Goal: Task Accomplishment & Management: Use online tool/utility

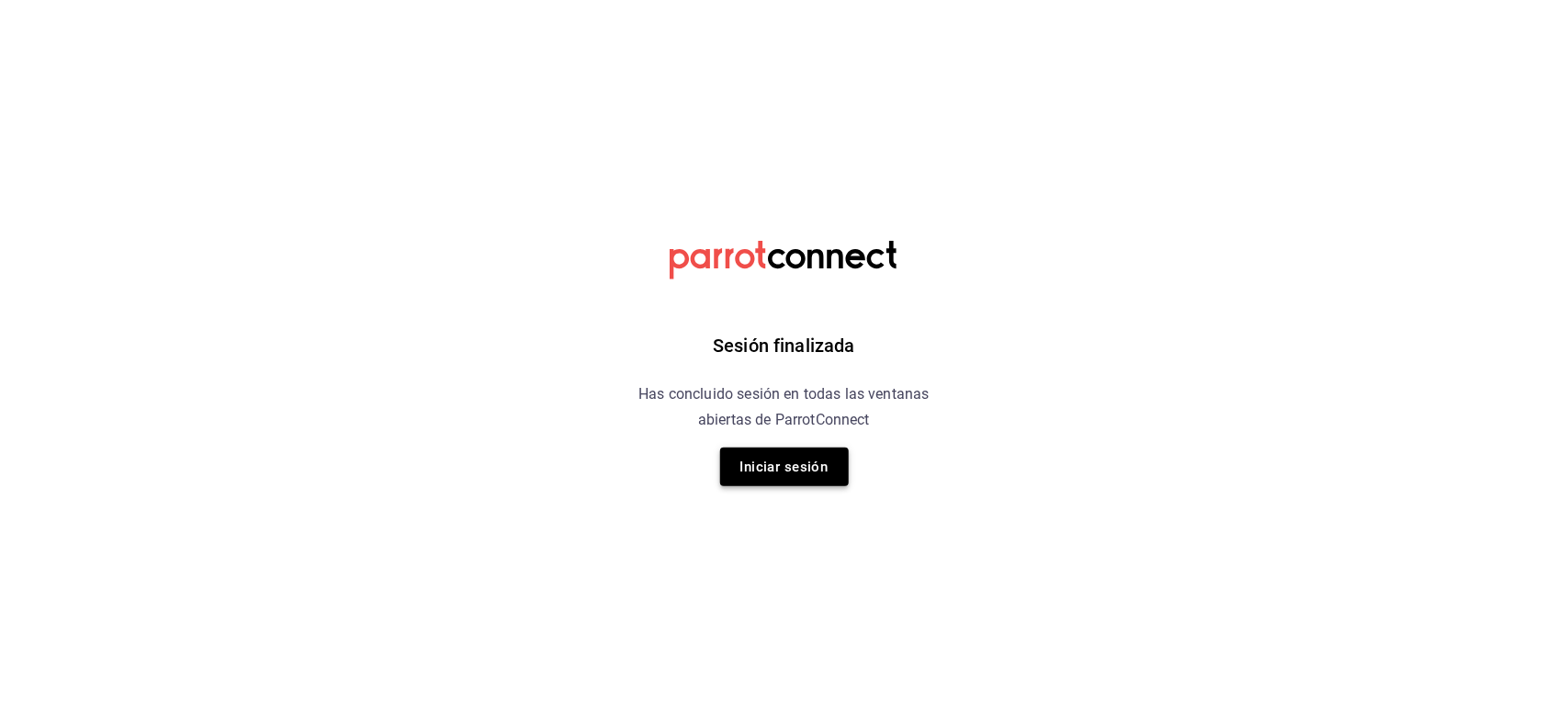
click at [804, 460] on button "Iniciar sesión" at bounding box center [784, 466] width 129 height 38
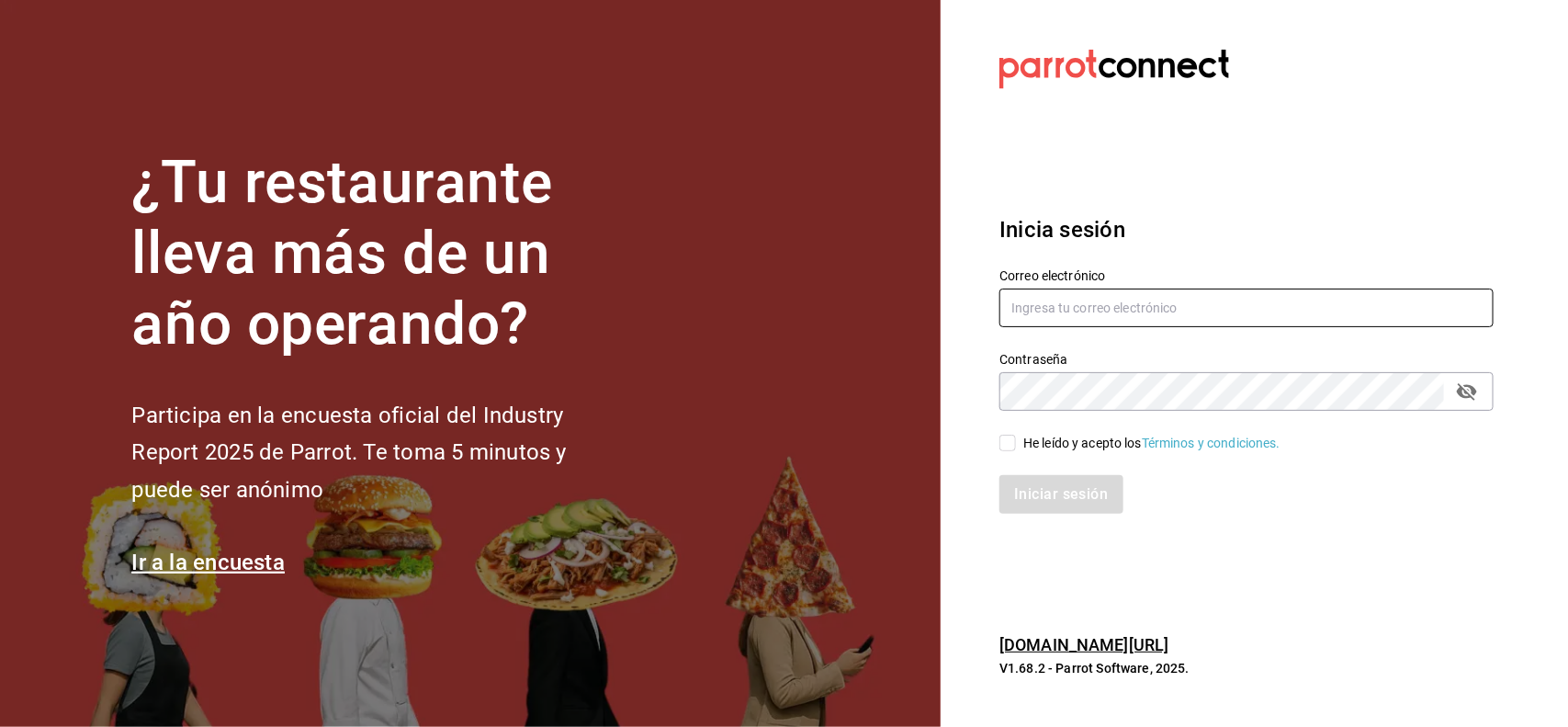
type input "multiuser@celestica.com"
click at [1009, 444] on input "He leído y acepto los Términos y condiciones." at bounding box center [1008, 443] width 17 height 17
checkbox input "true"
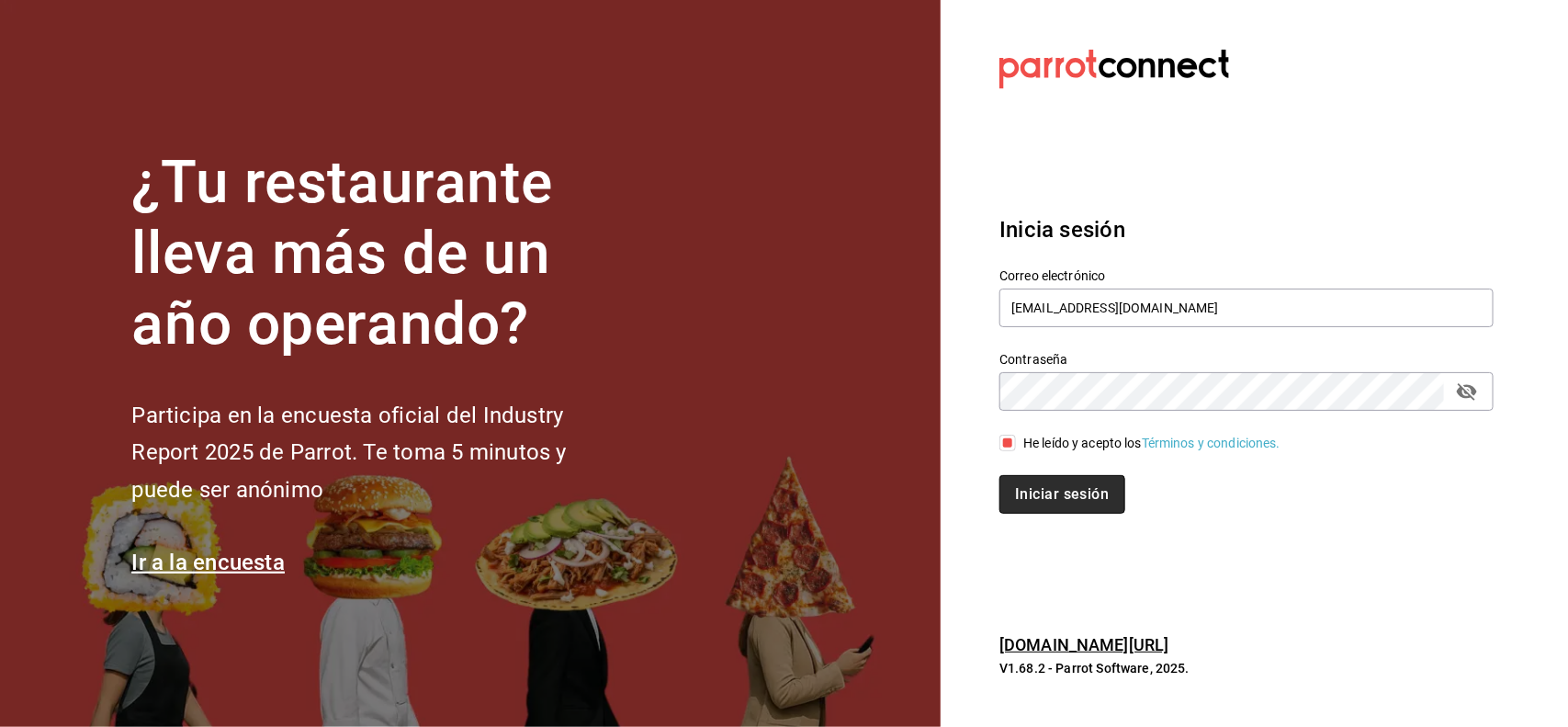
click at [1034, 488] on button "Iniciar sesión" at bounding box center [1062, 493] width 125 height 38
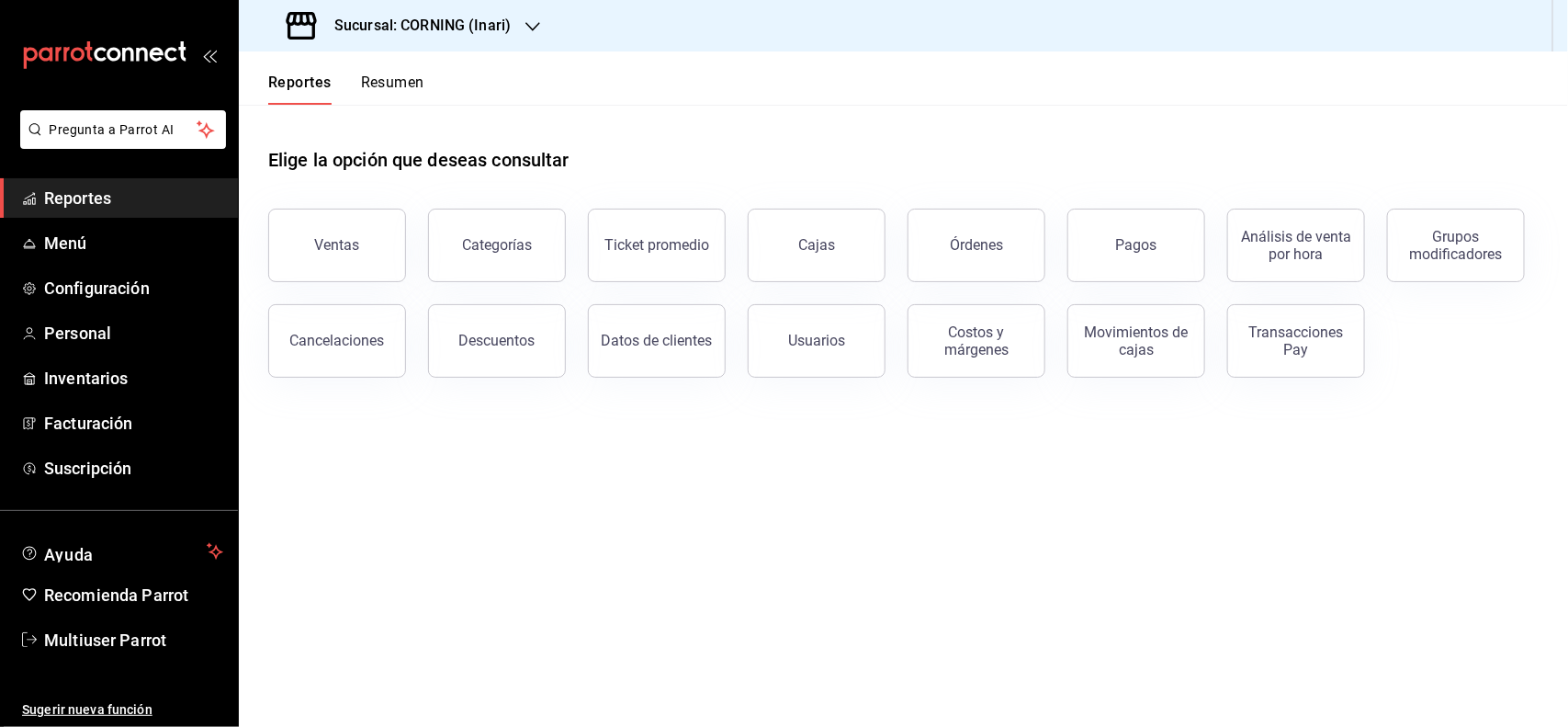
click at [513, 37] on div "Sucursal: CORNING (Inari)" at bounding box center [400, 25] width 294 height 51
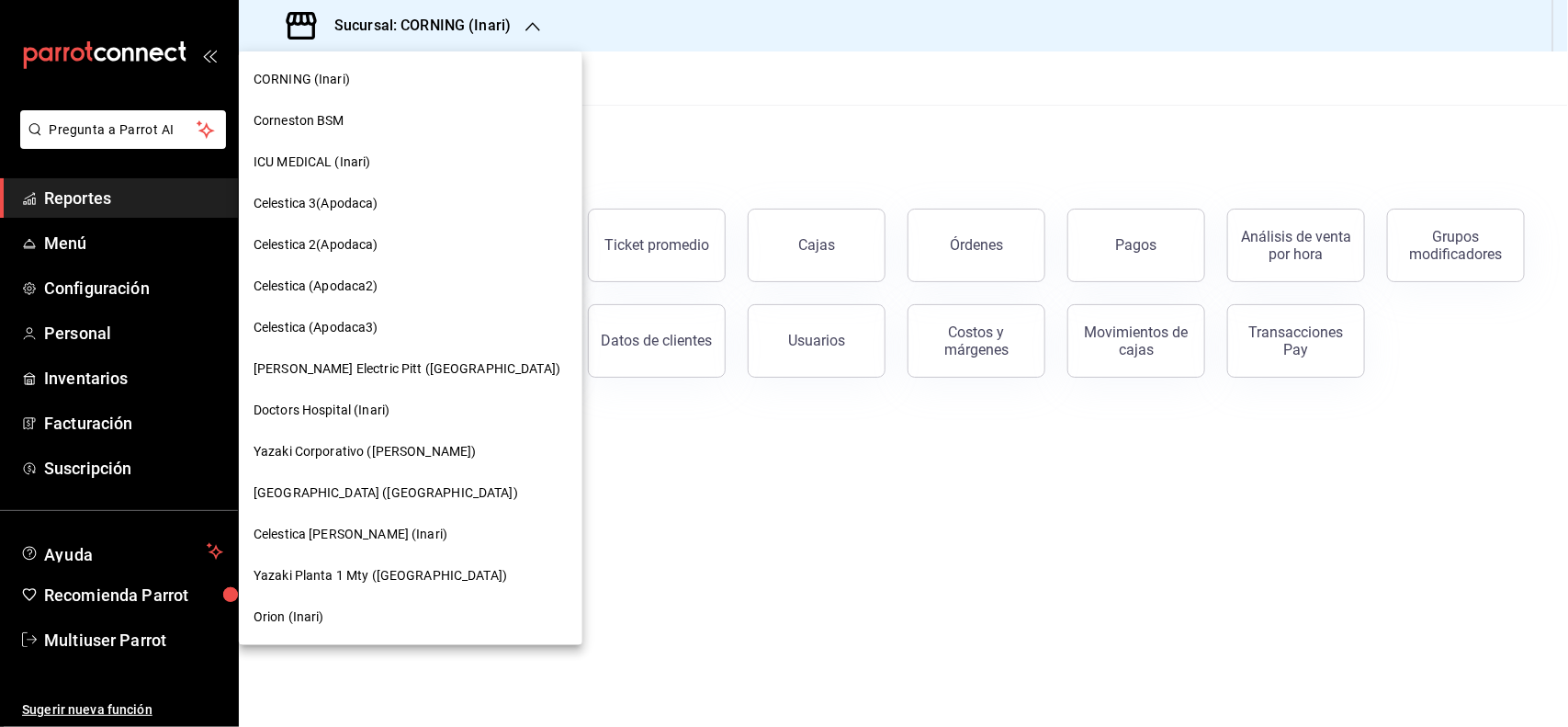
click at [315, 618] on span "Orion (Inari)" at bounding box center [289, 617] width 71 height 20
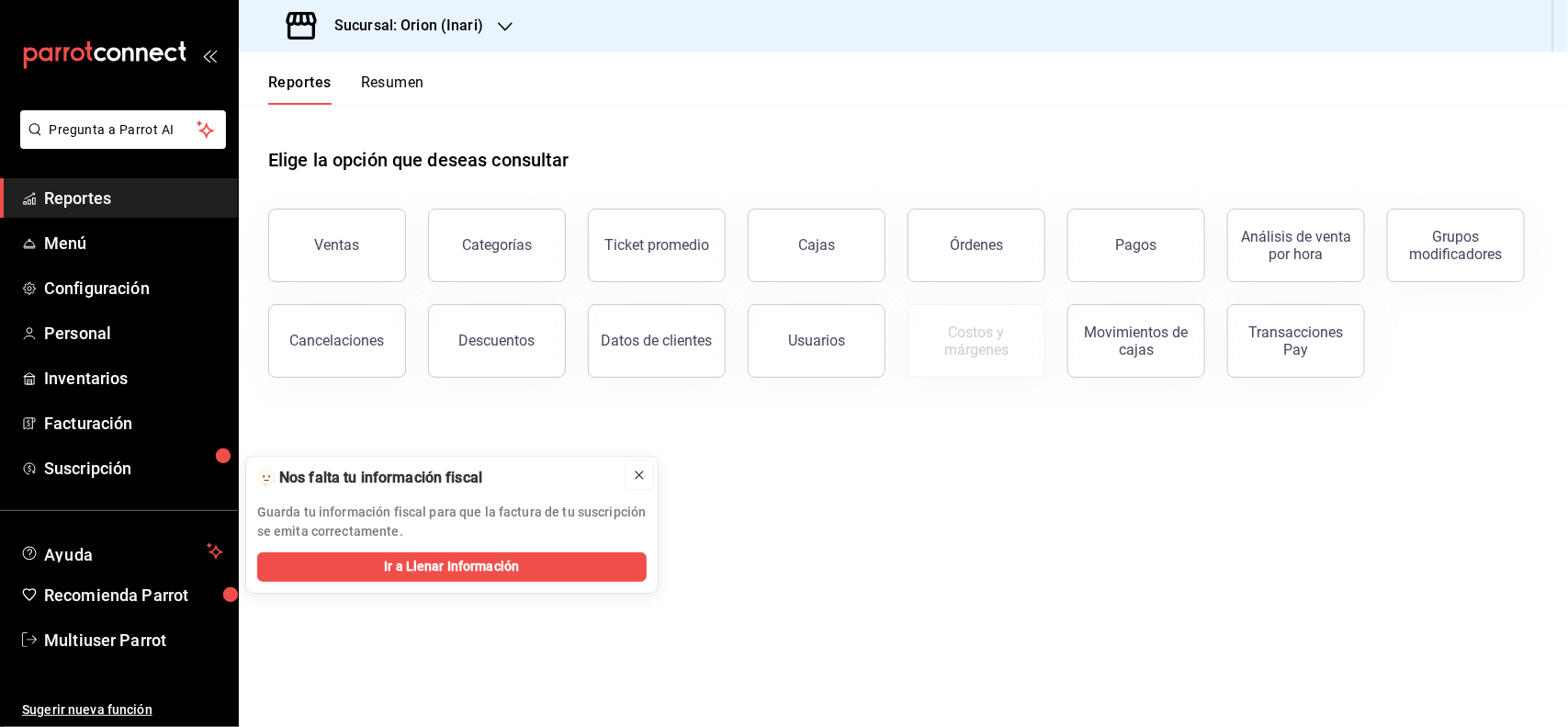
click at [637, 473] on icon at bounding box center [640, 476] width 7 height 7
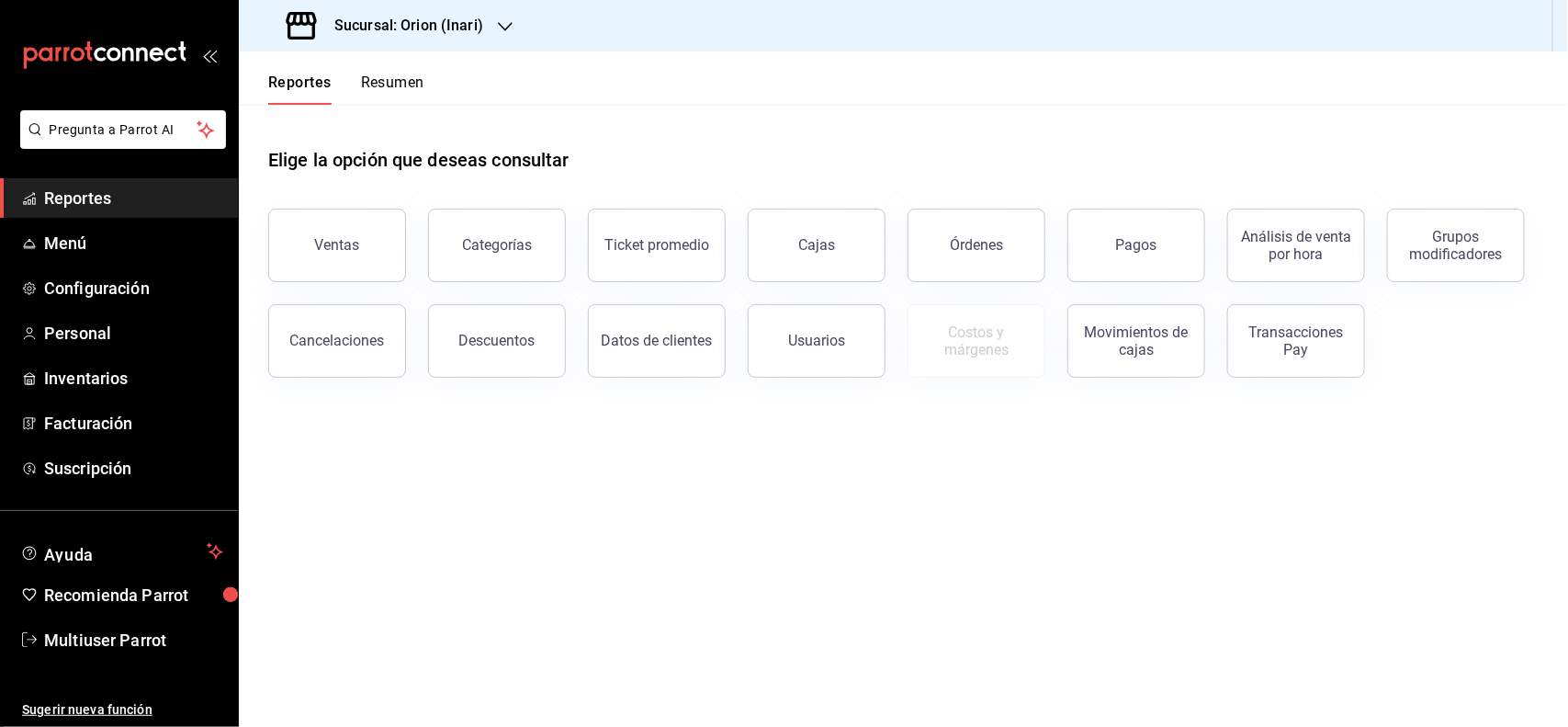
click at [638, 478] on main "Elige la opción que deseas consultar Ventas Categorías Ticket promedio Cajas Ór…" at bounding box center [903, 416] width 1329 height 622
click at [121, 244] on span "Menú" at bounding box center [134, 243] width 179 height 25
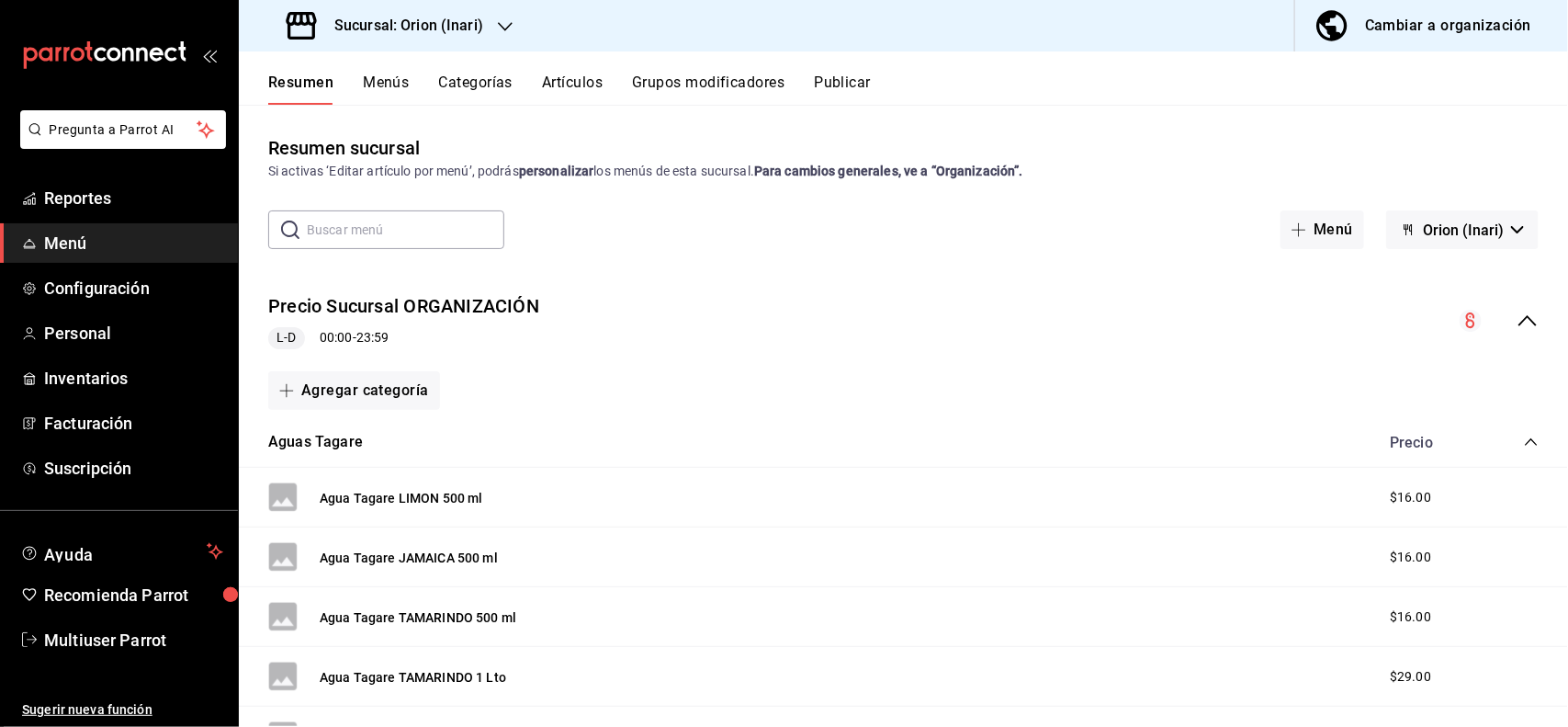
click at [577, 75] on button "Artículos" at bounding box center [572, 89] width 61 height 31
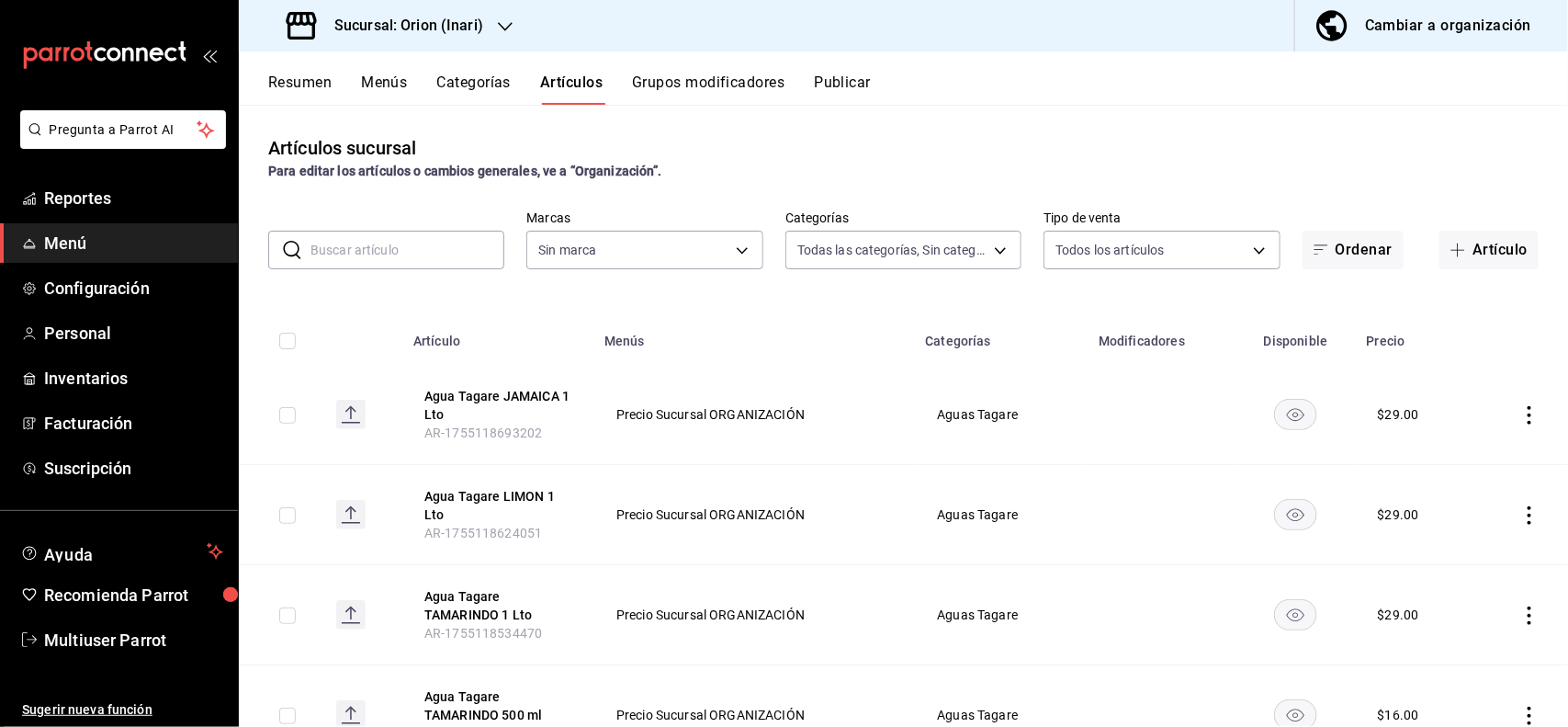
type input "4efd516e-cf41-4259-9651-edc1d55a73a0,68cca698-1331-4985-bd18-0bb517f6b1c0,39f05…"
type input "a12aa97a-e6d7-4285-afb0-0eef3ed99829"
click at [431, 249] on input "text" at bounding box center [407, 249] width 194 height 36
click at [848, 120] on div "Artículos sucursal Para editar los artículos o cambios generales, ve a “Organiz…" at bounding box center [903, 415] width 1329 height 621
click at [430, 239] on input "Agua" at bounding box center [407, 249] width 194 height 36
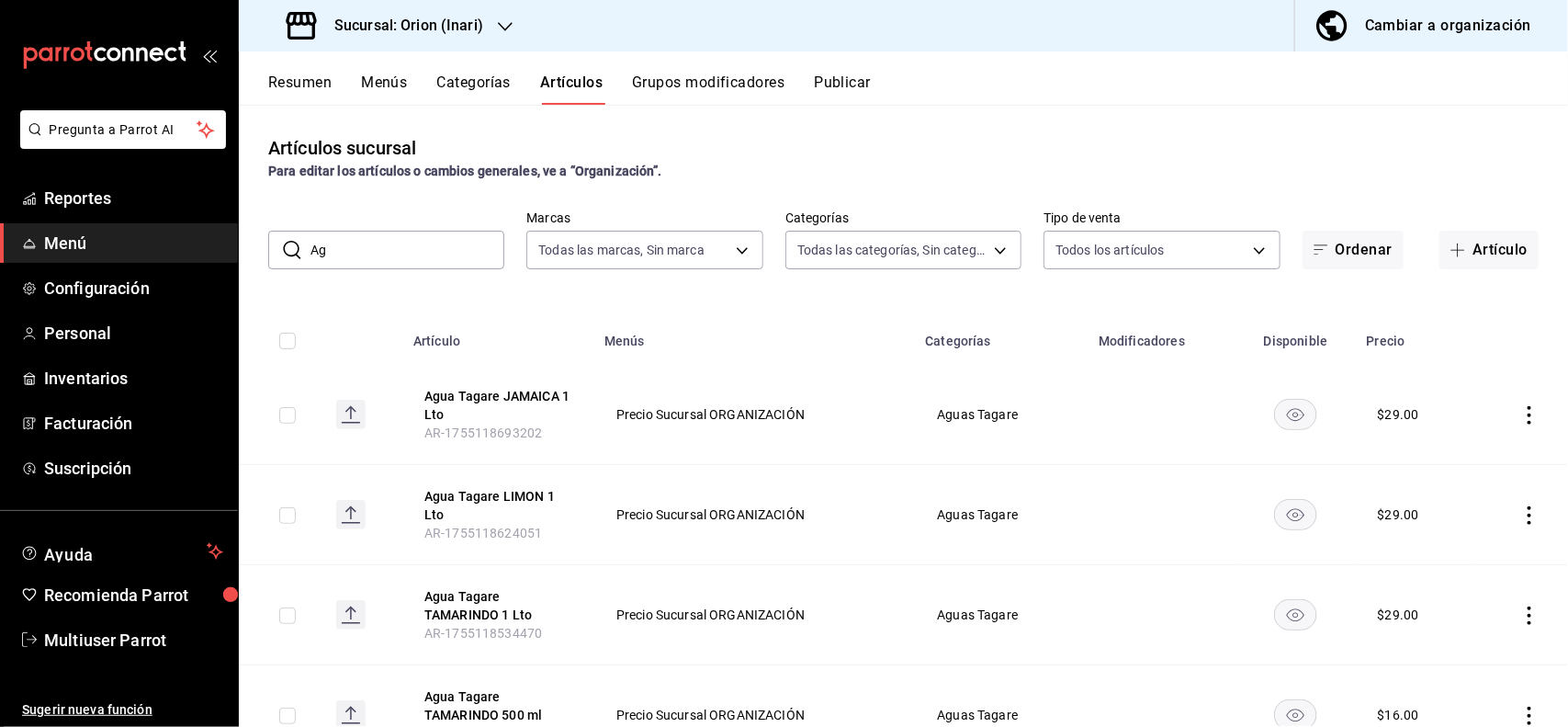
type input "A"
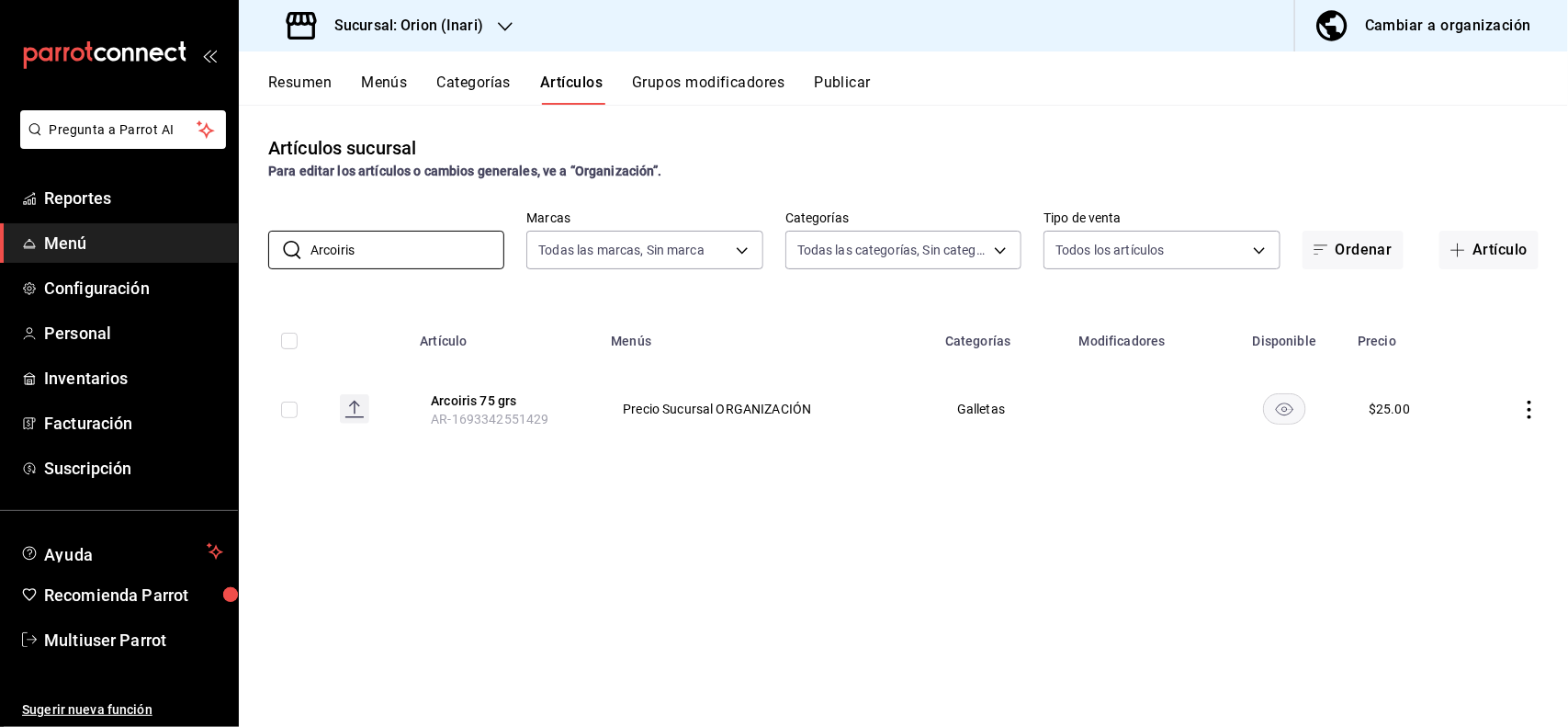
type input "Arcoiris"
click at [1527, 414] on icon "actions" at bounding box center [1530, 410] width 19 height 19
click at [1470, 457] on span "Editar" at bounding box center [1475, 452] width 48 height 20
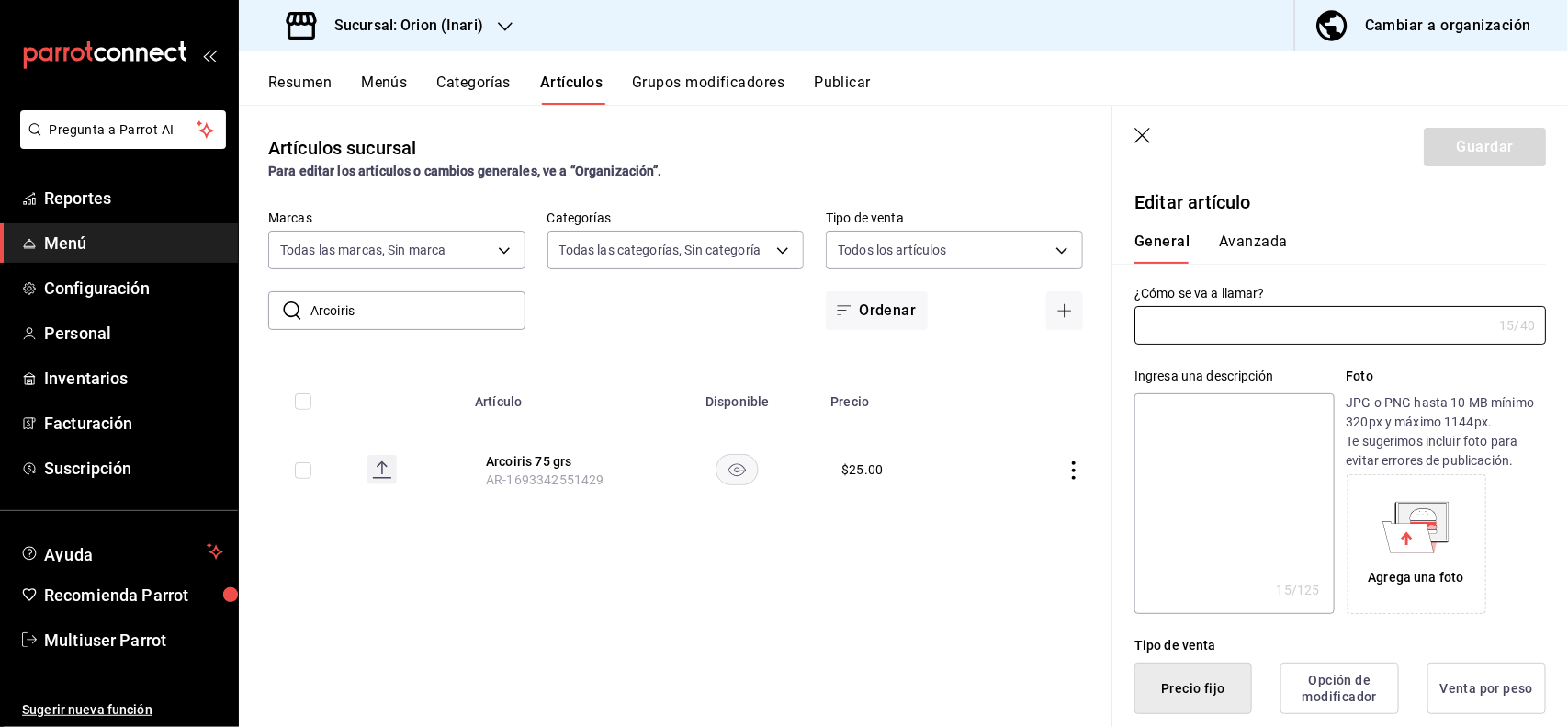
type input "Arcoiris 75 grs"
type textarea "Arcoiris 75 grs"
type textarea "x"
type input "AR-1693342551429"
type textarea "x"
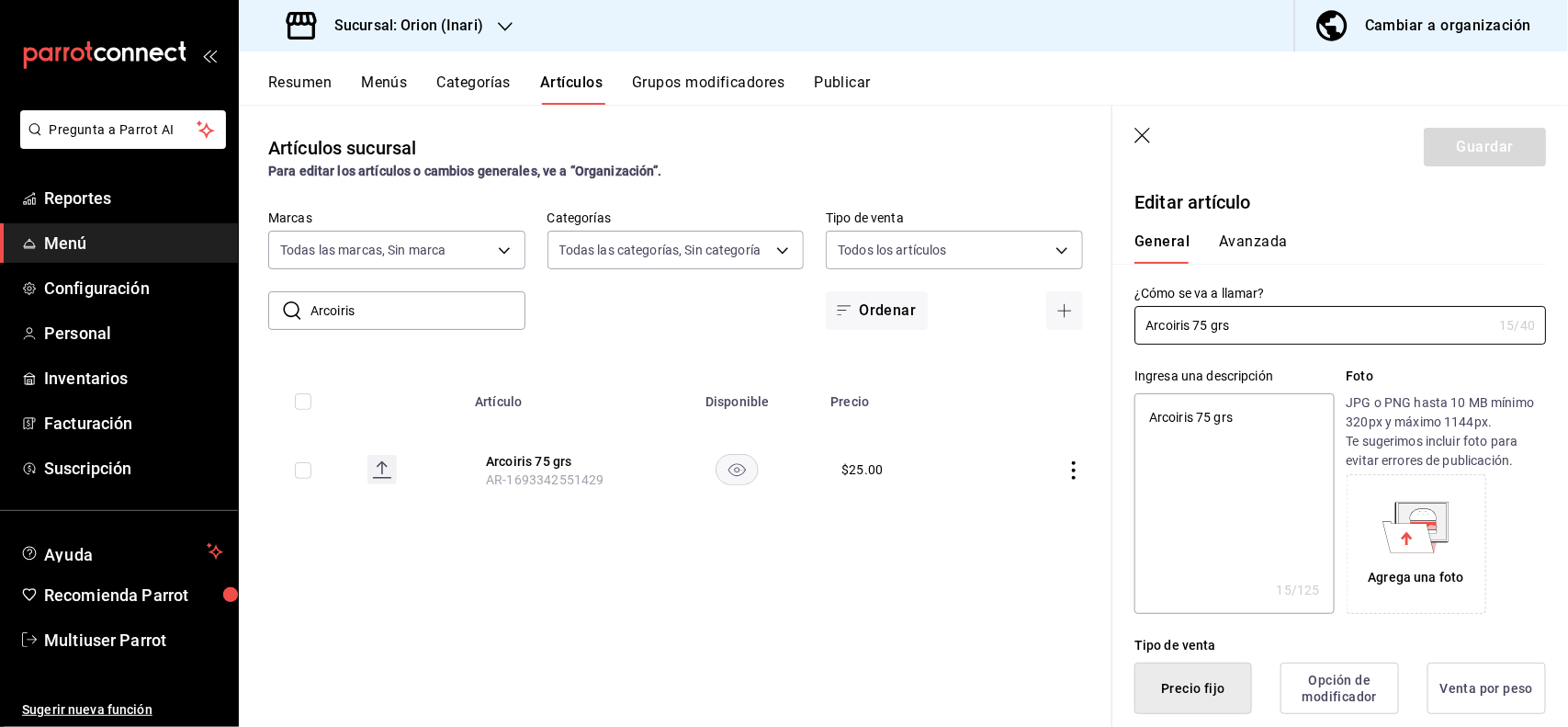
type input "$25.00"
type textarea "x"
type button "1"
type button "0"
type button "2"
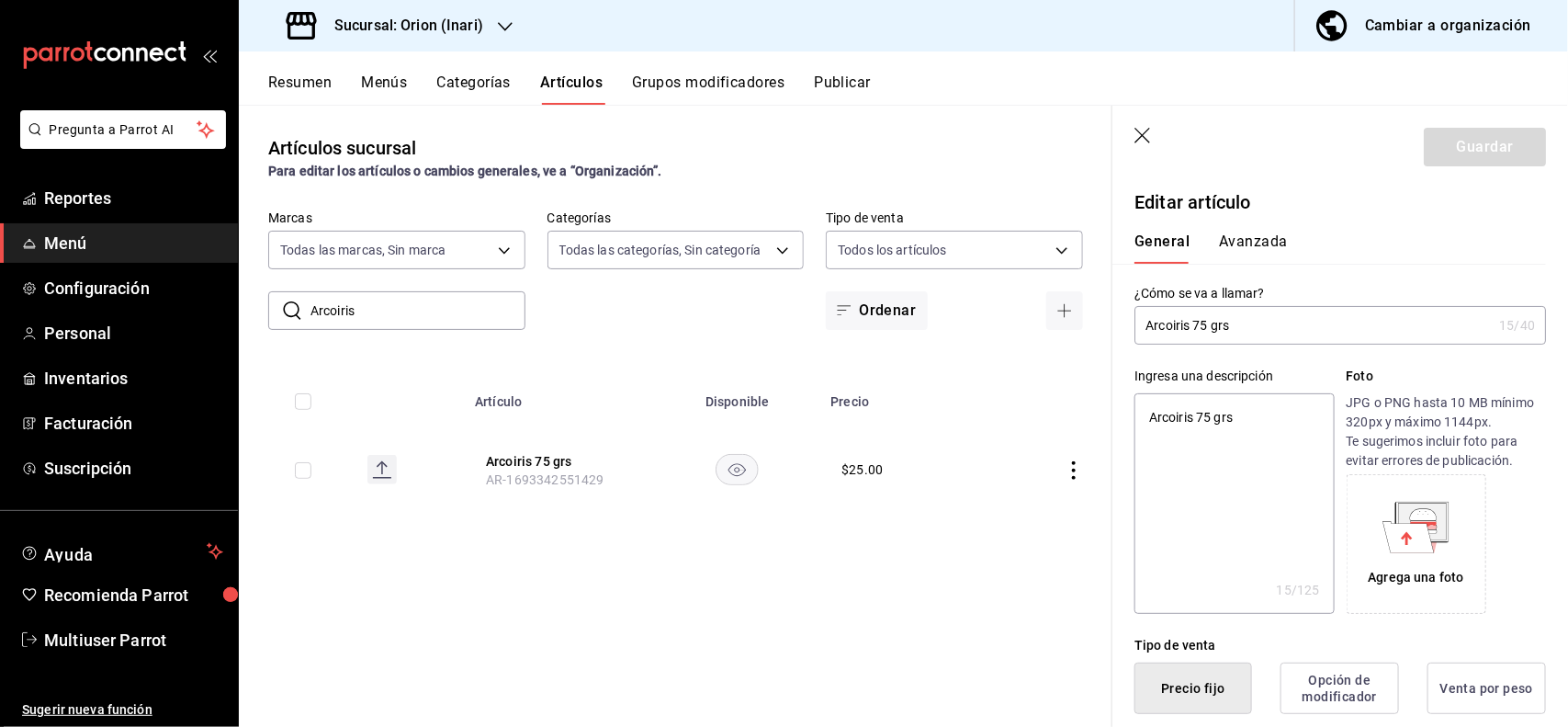
scroll to position [360, 0]
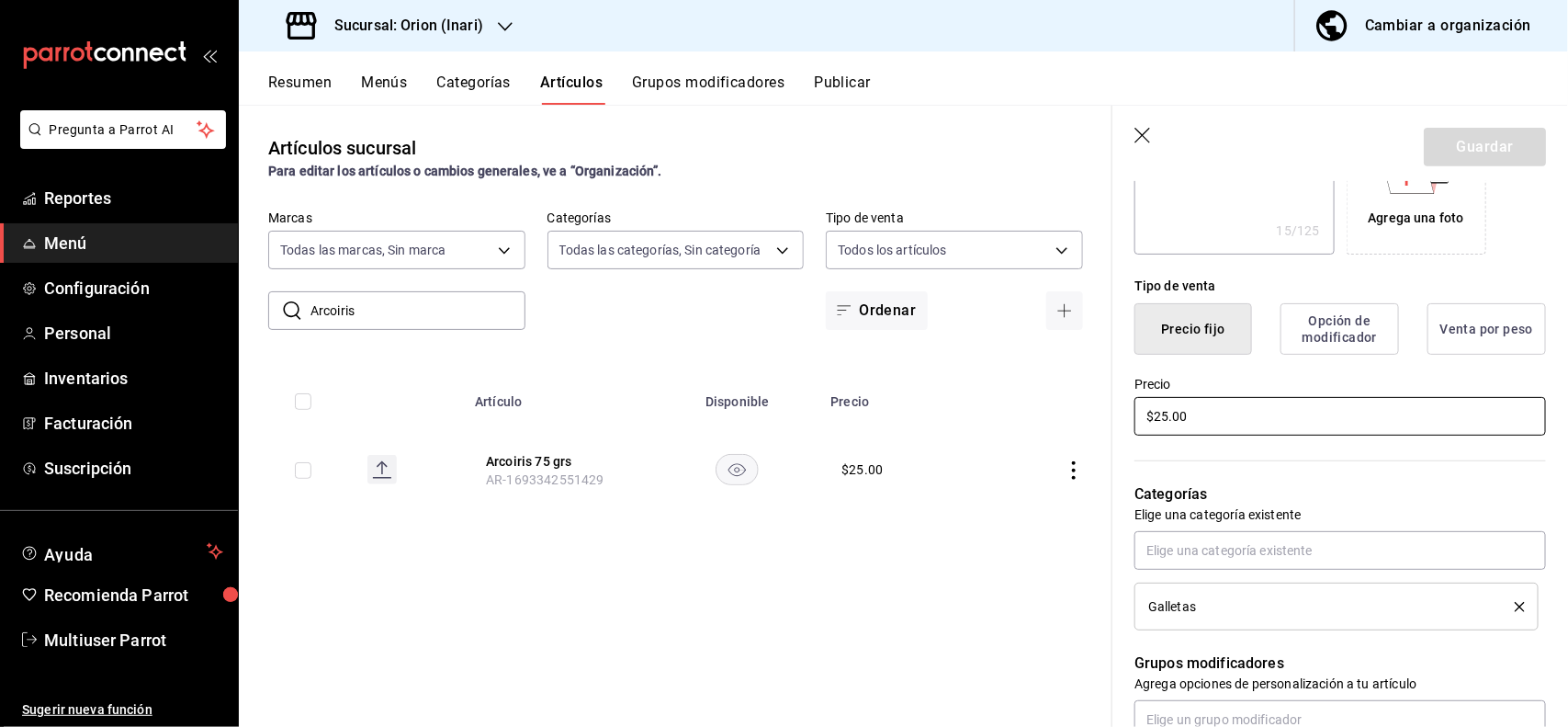
type textarea "x"
type input "$23.00"
type textarea "x"
type input "$23.00"
click at [1456, 161] on button "Guardar" at bounding box center [1484, 147] width 122 height 38
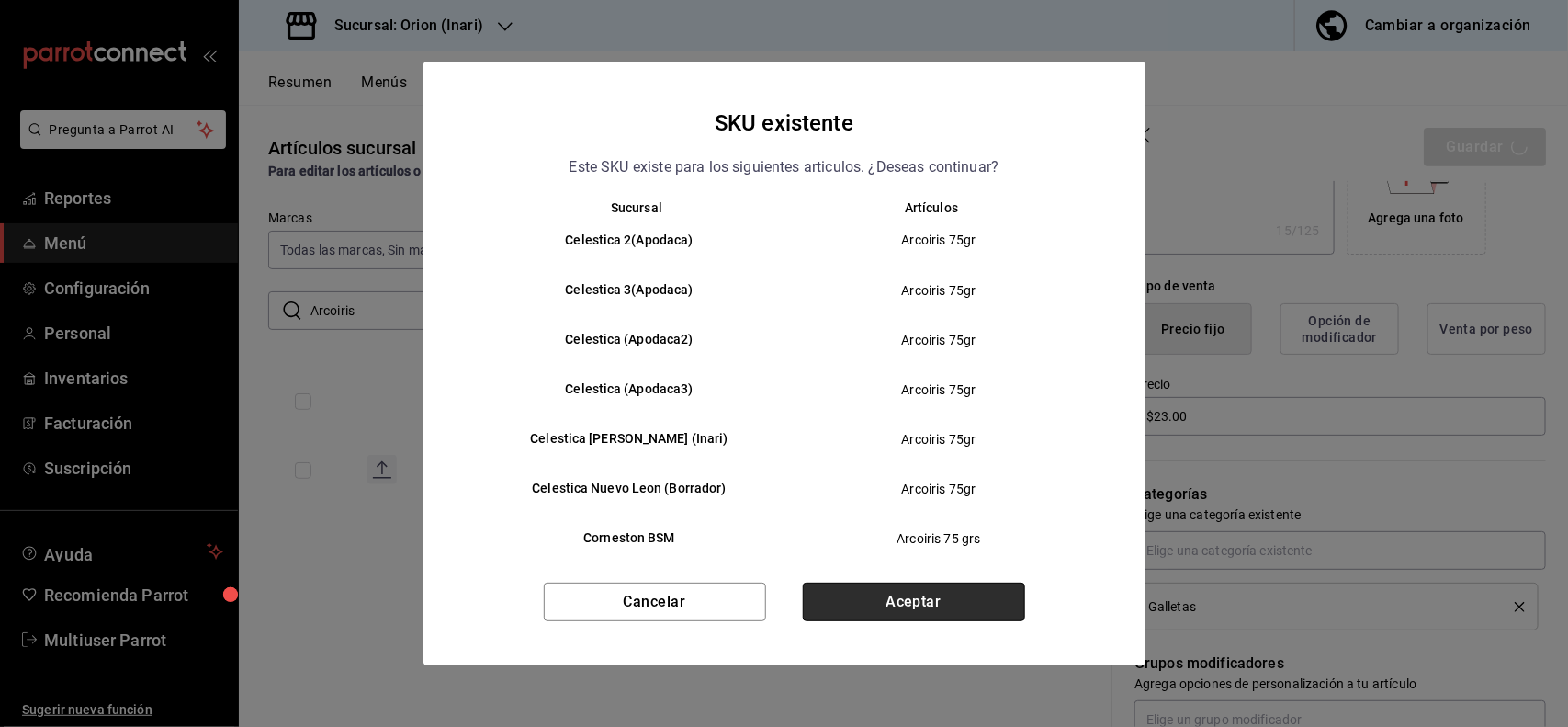
click at [886, 606] on button "Aceptar" at bounding box center [914, 602] width 222 height 38
type textarea "x"
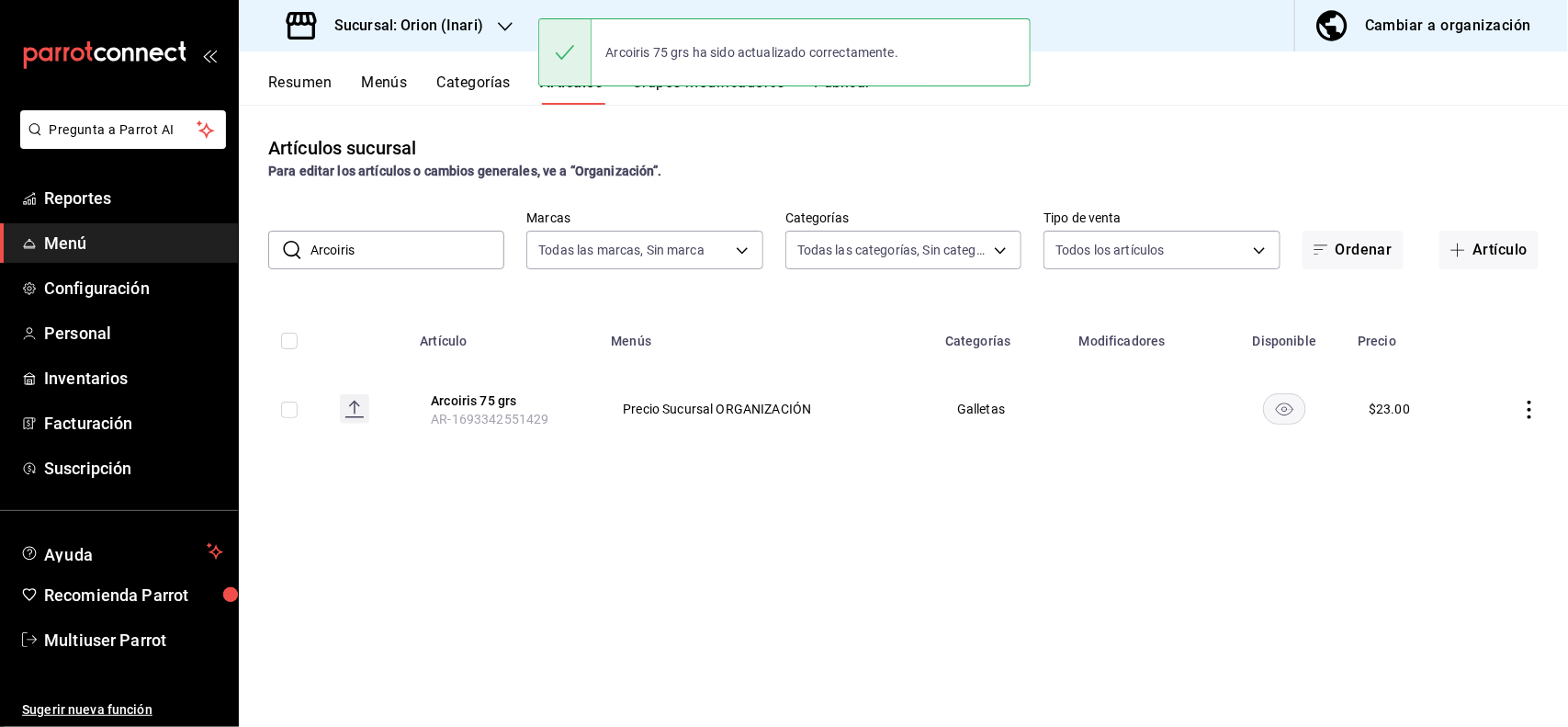
click at [444, 252] on input "Arcoiris" at bounding box center [407, 249] width 194 height 36
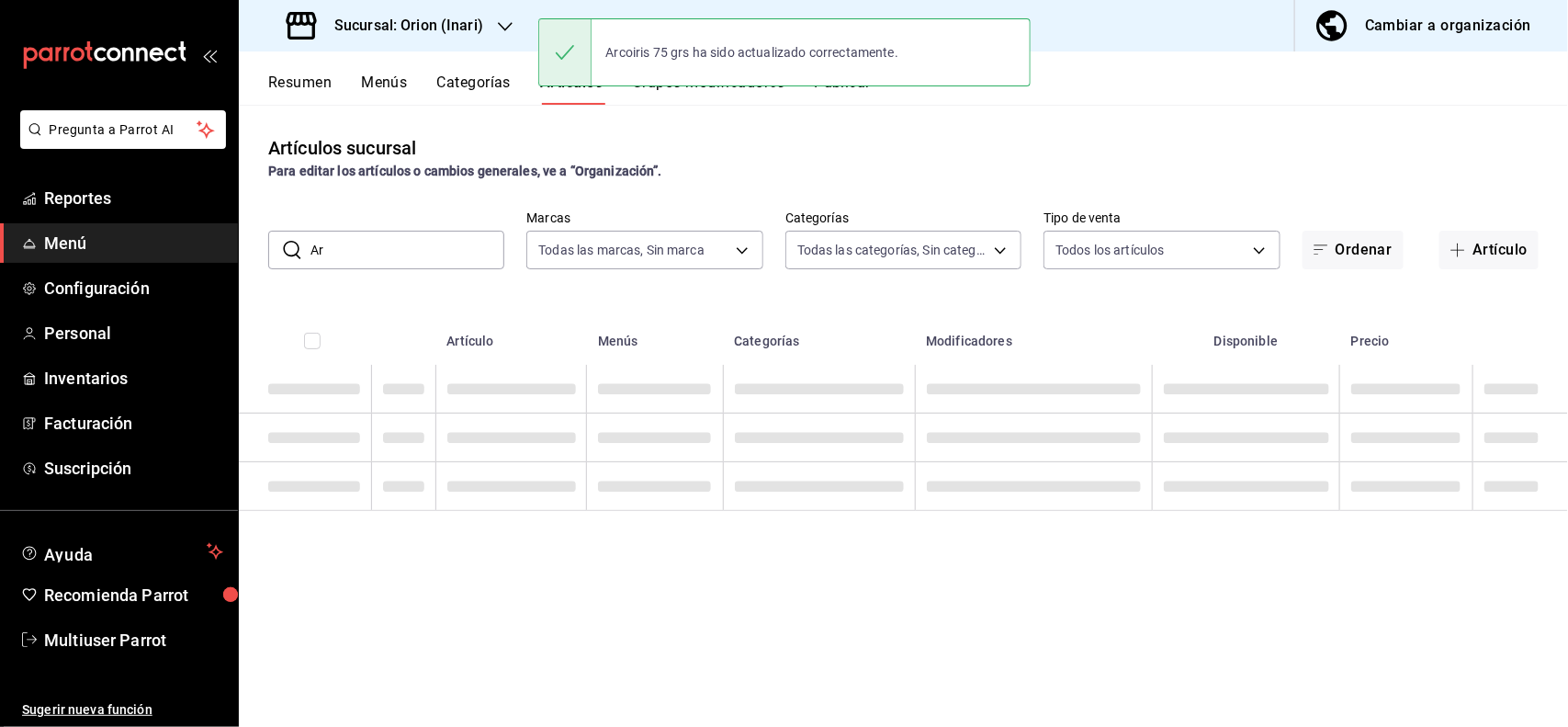
type input "A"
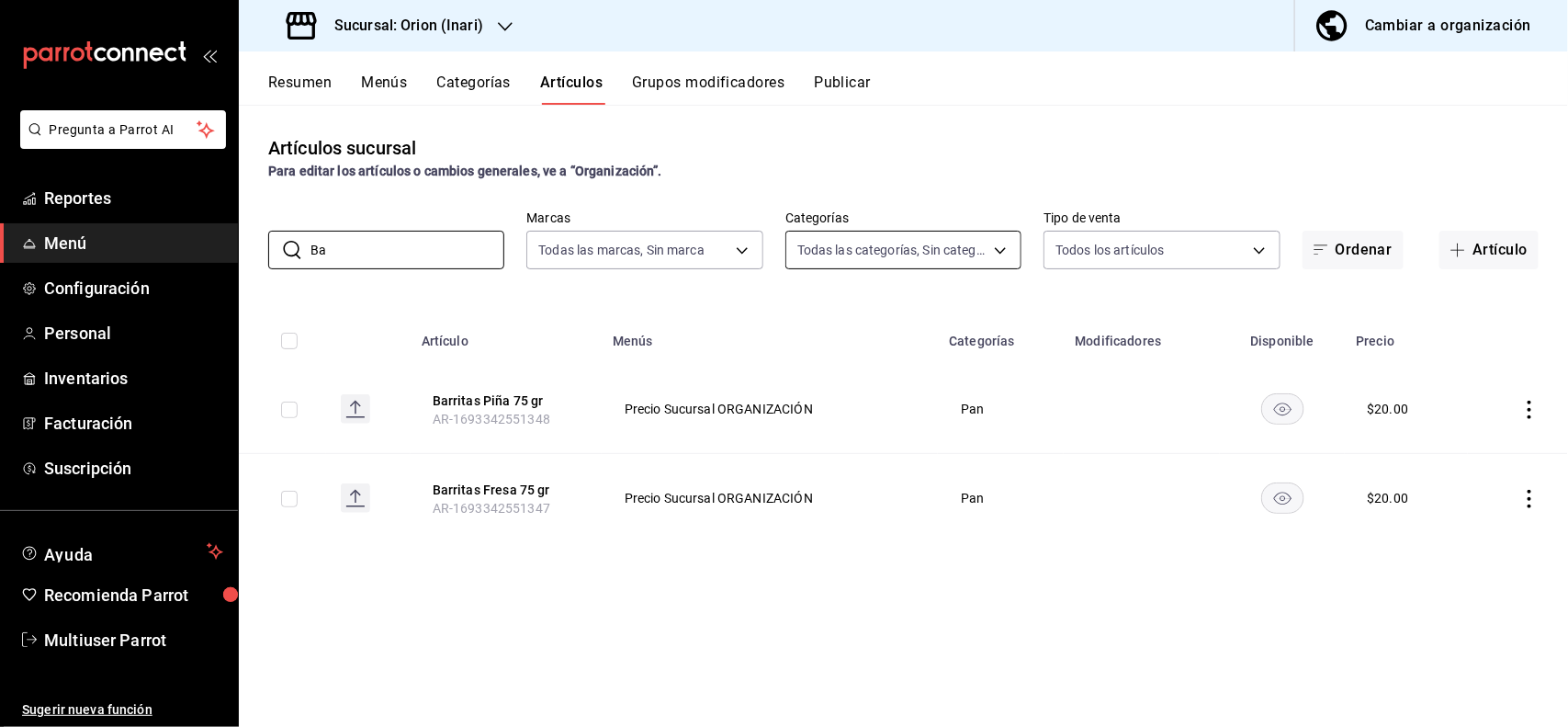
type input "B"
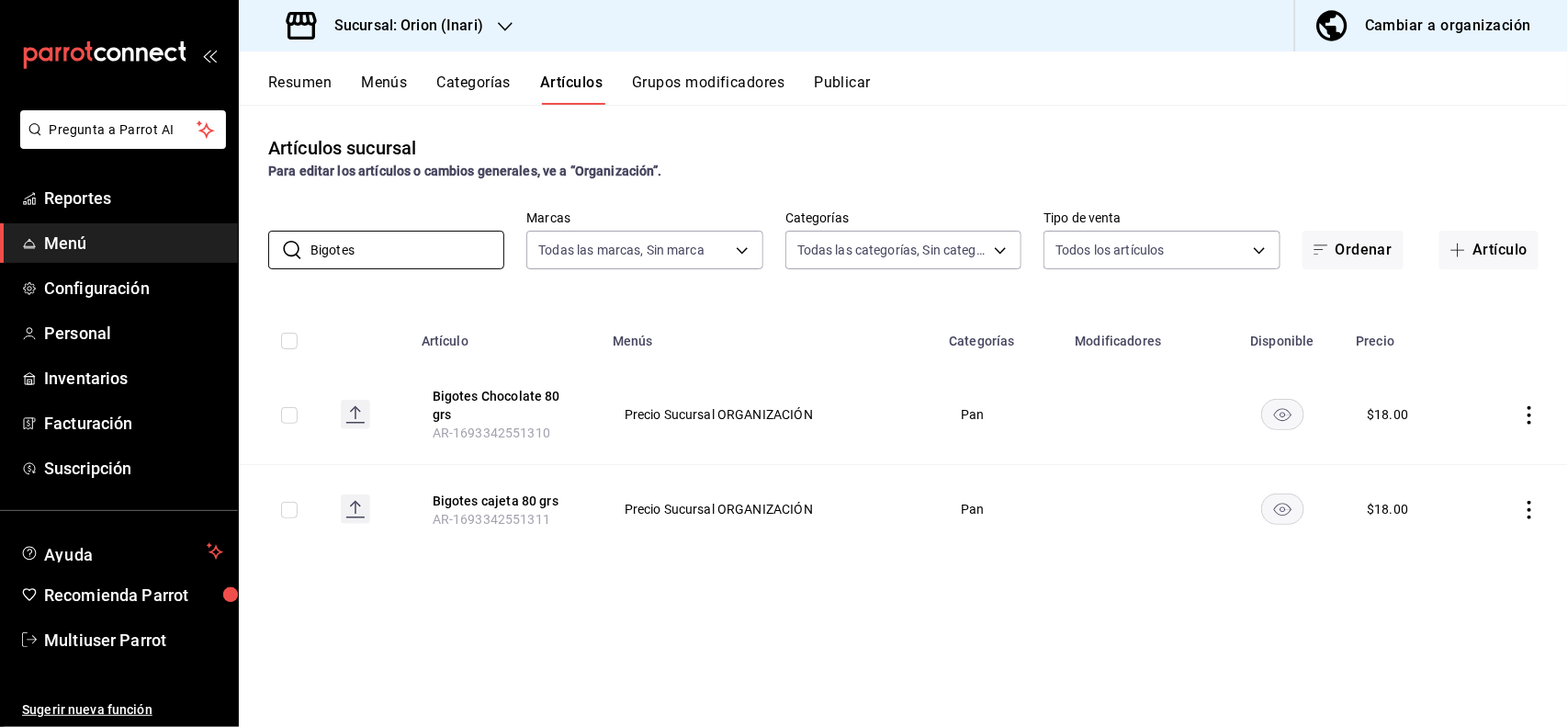
type input "Bigotes"
click at [1525, 411] on icon "actions" at bounding box center [1530, 416] width 19 height 19
click at [1490, 451] on span "Editar" at bounding box center [1475, 458] width 48 height 20
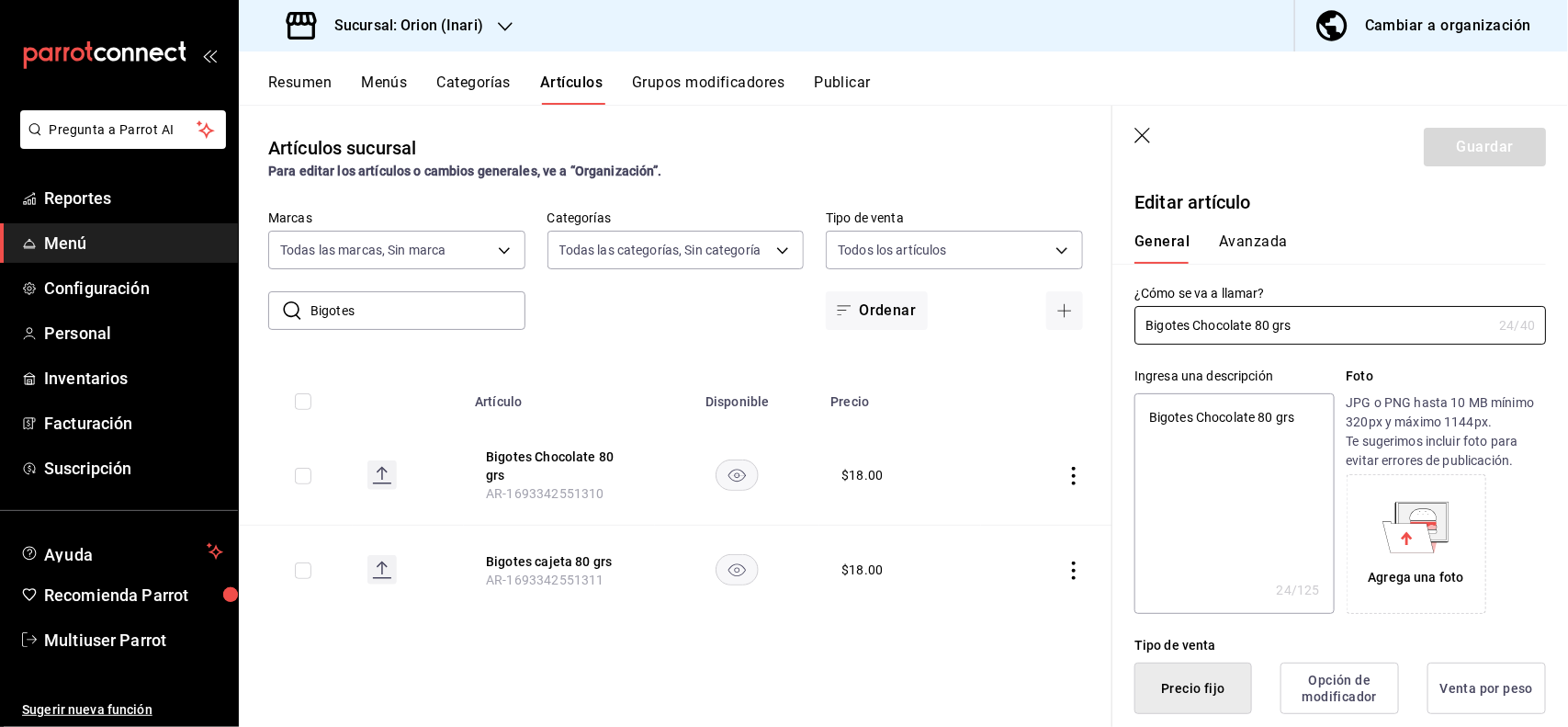
type textarea "x"
type input "$18.00"
type textarea "x"
type button "1"
type button "0"
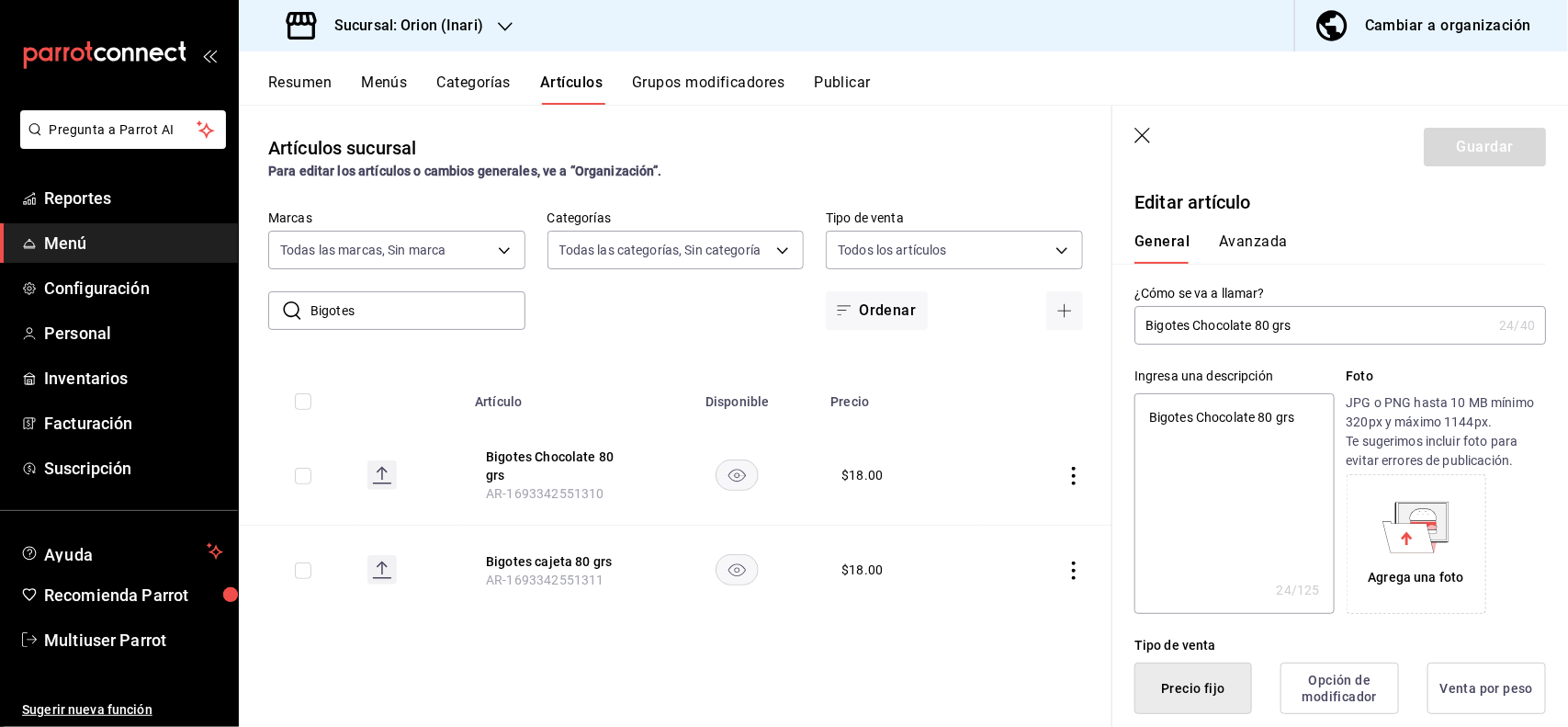
type button "2"
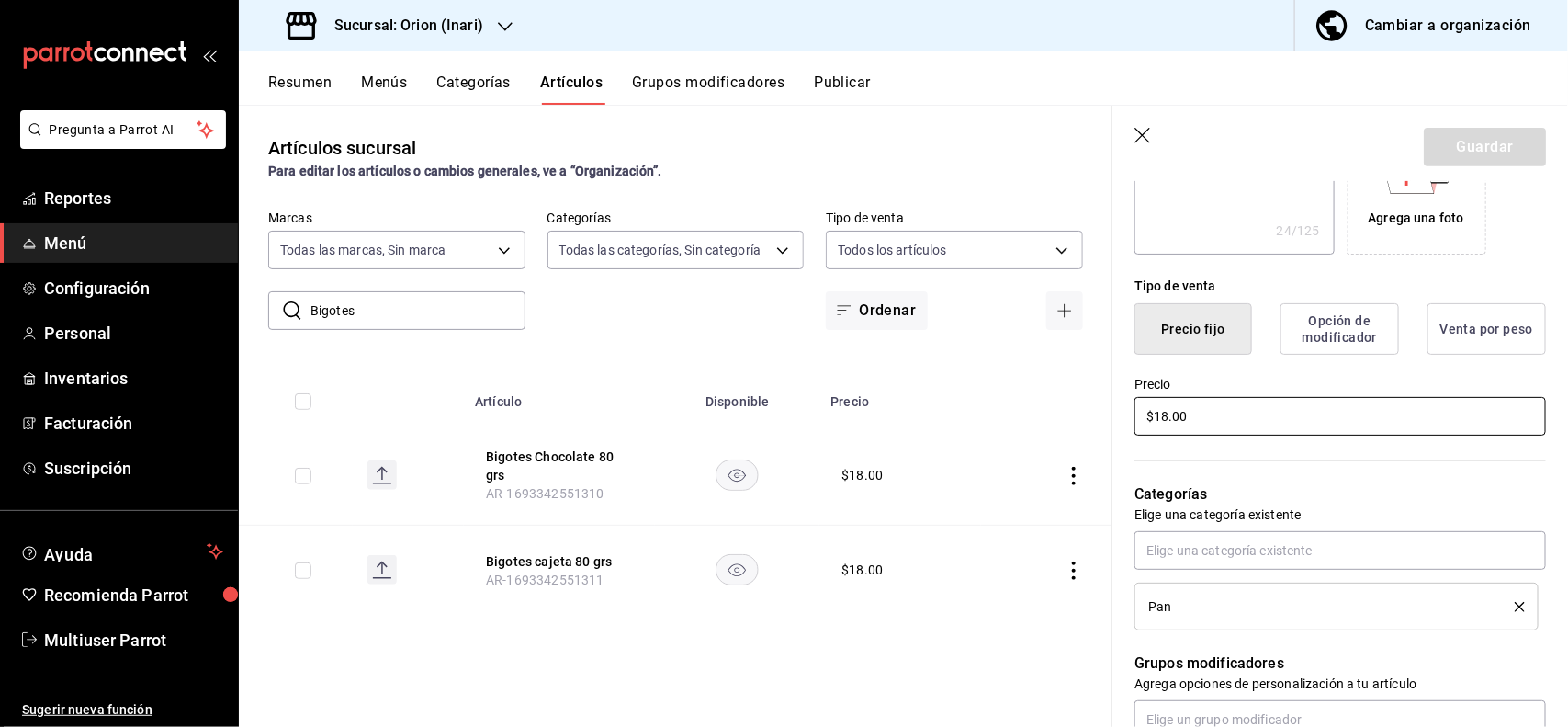
type input "$2.00"
type textarea "x"
type input "$20.00"
type textarea "x"
type input "$20.00"
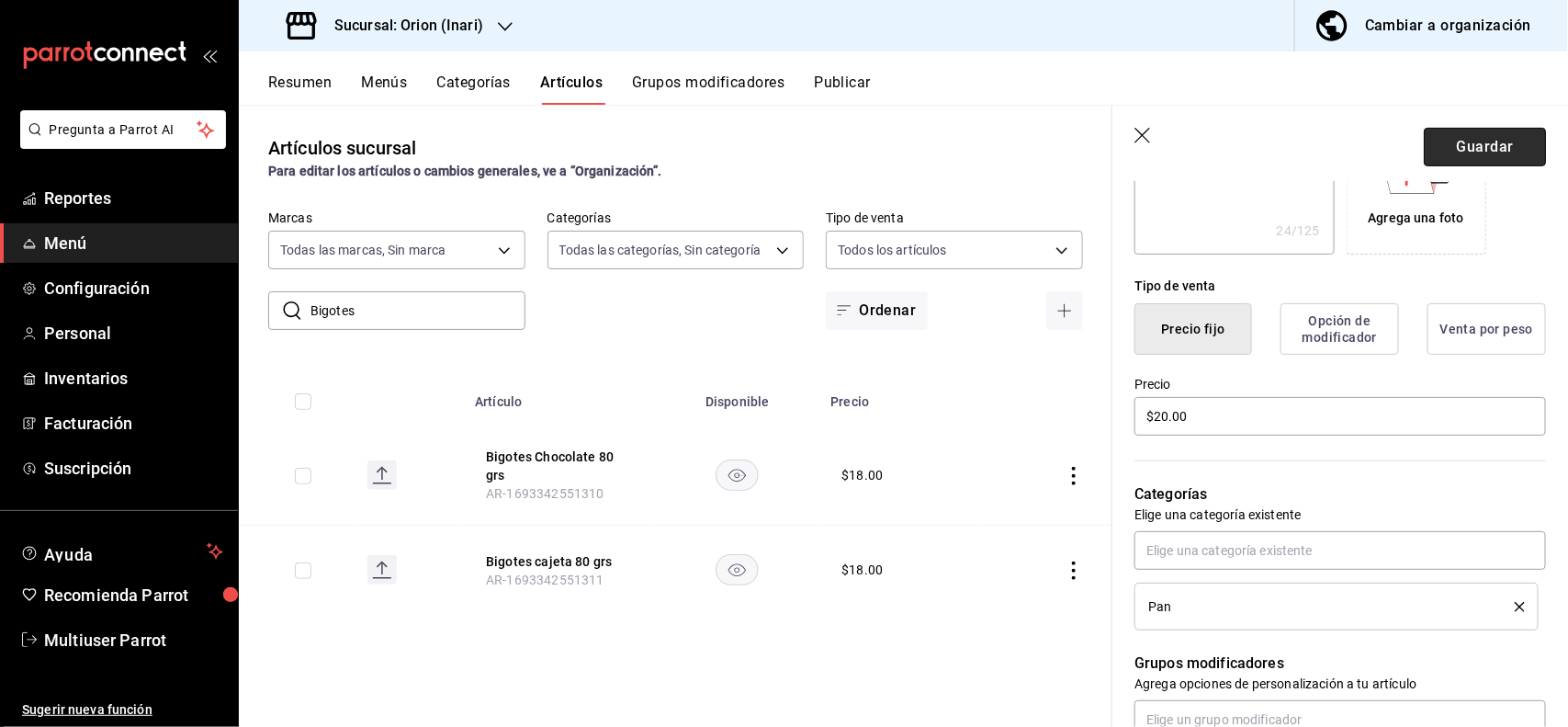
click at [1470, 148] on button "Guardar" at bounding box center [1484, 147] width 122 height 38
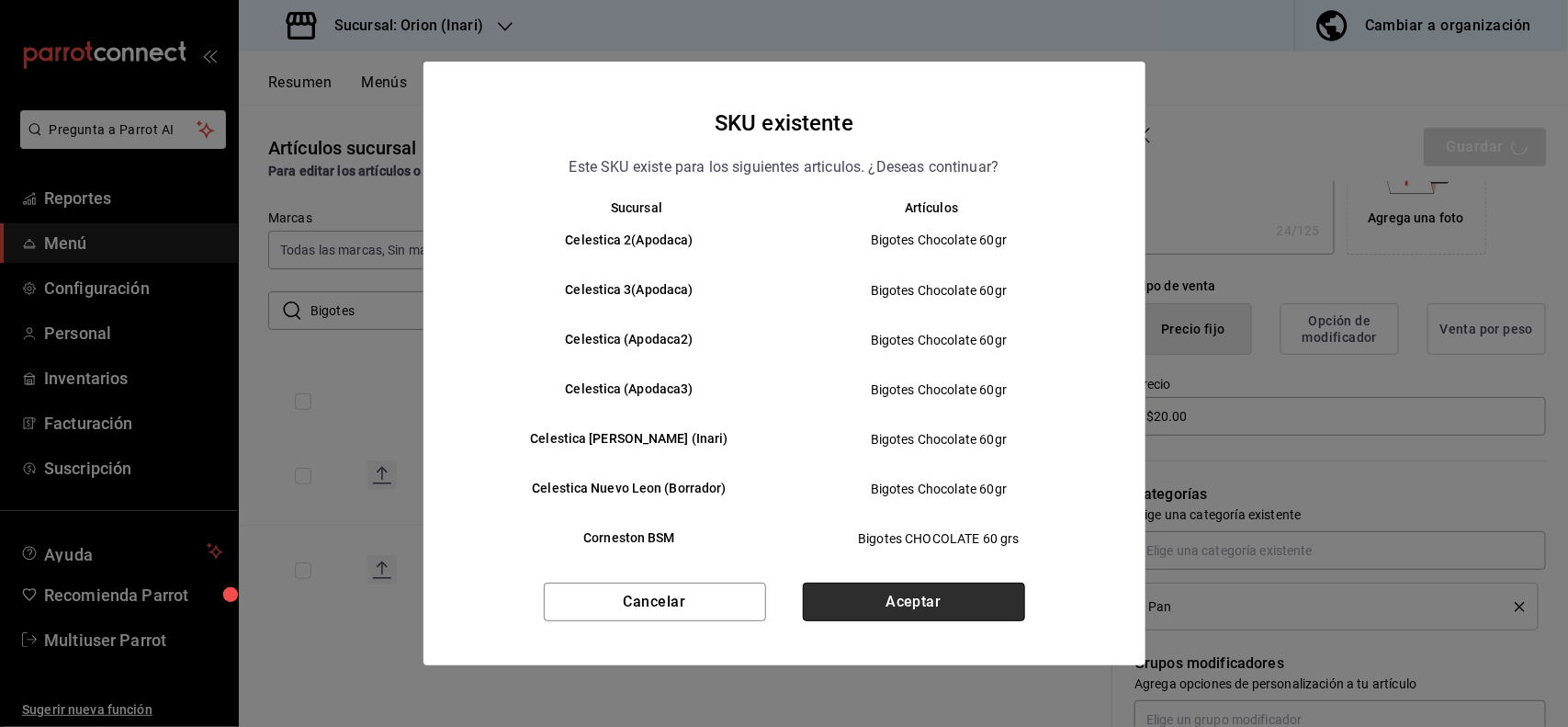
click at [985, 607] on button "Aceptar" at bounding box center [914, 602] width 222 height 38
type textarea "x"
type input "AR-1755495118040"
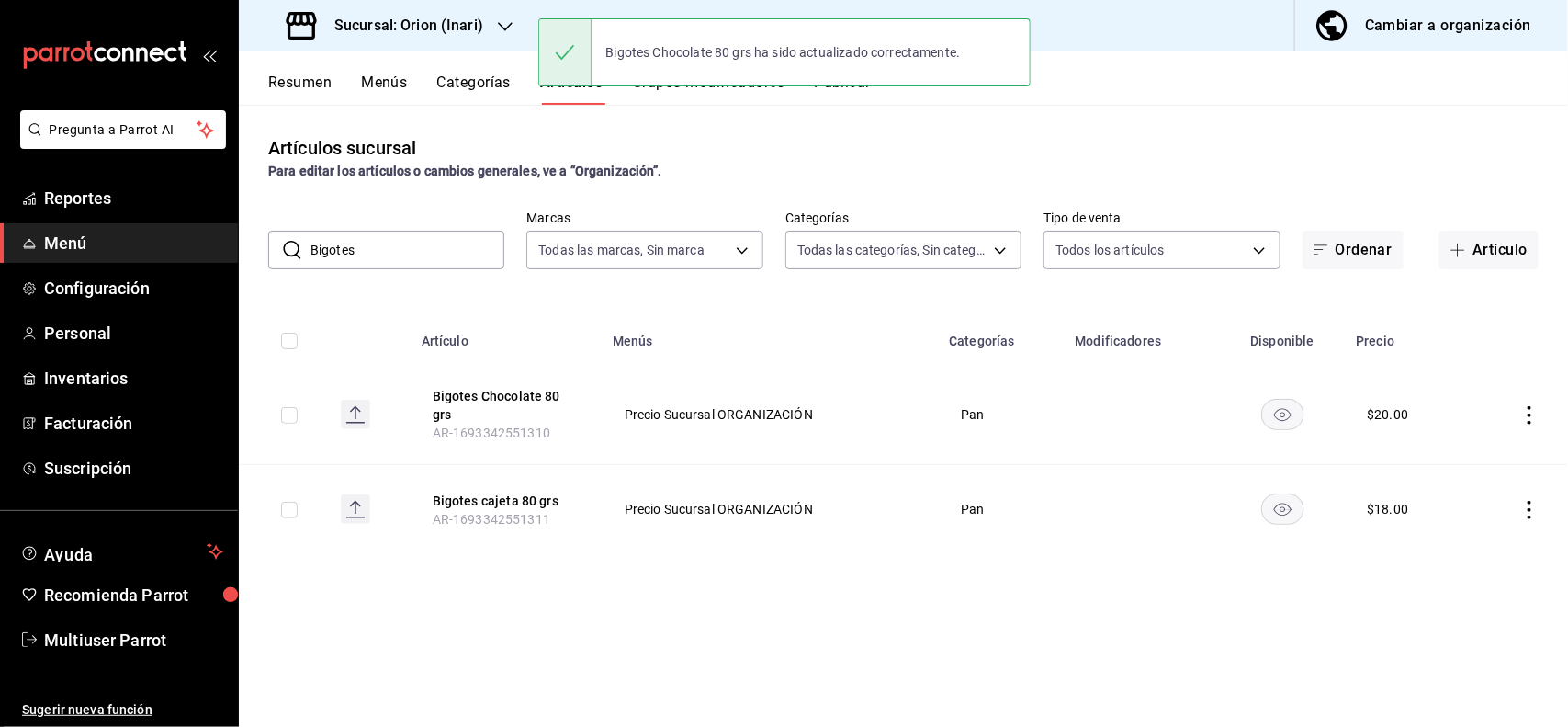
click at [1530, 507] on icon "actions" at bounding box center [1530, 510] width 19 height 19
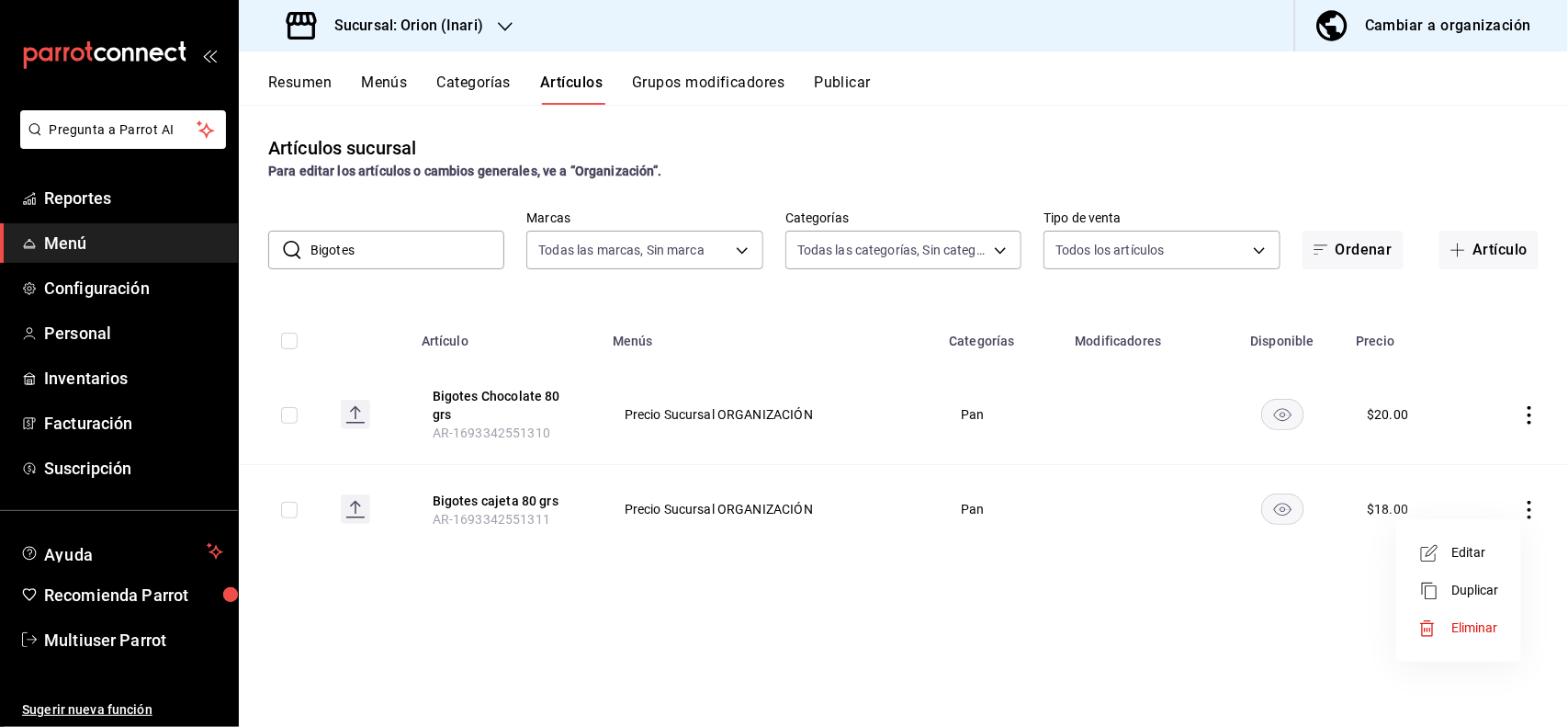
click at [1454, 549] on span "Editar" at bounding box center [1475, 552] width 48 height 20
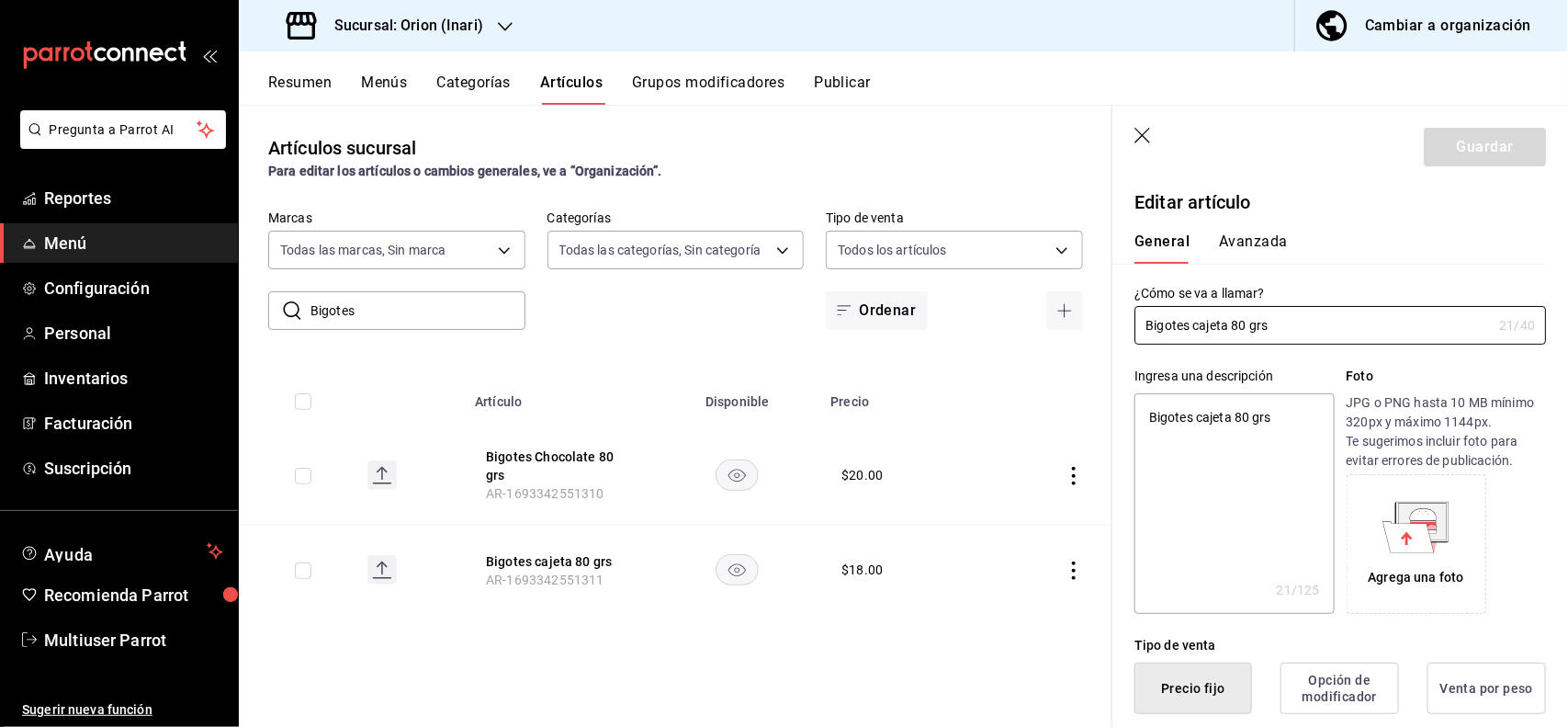
type textarea "x"
type input "$18.00"
type textarea "x"
type button "1"
type button "0"
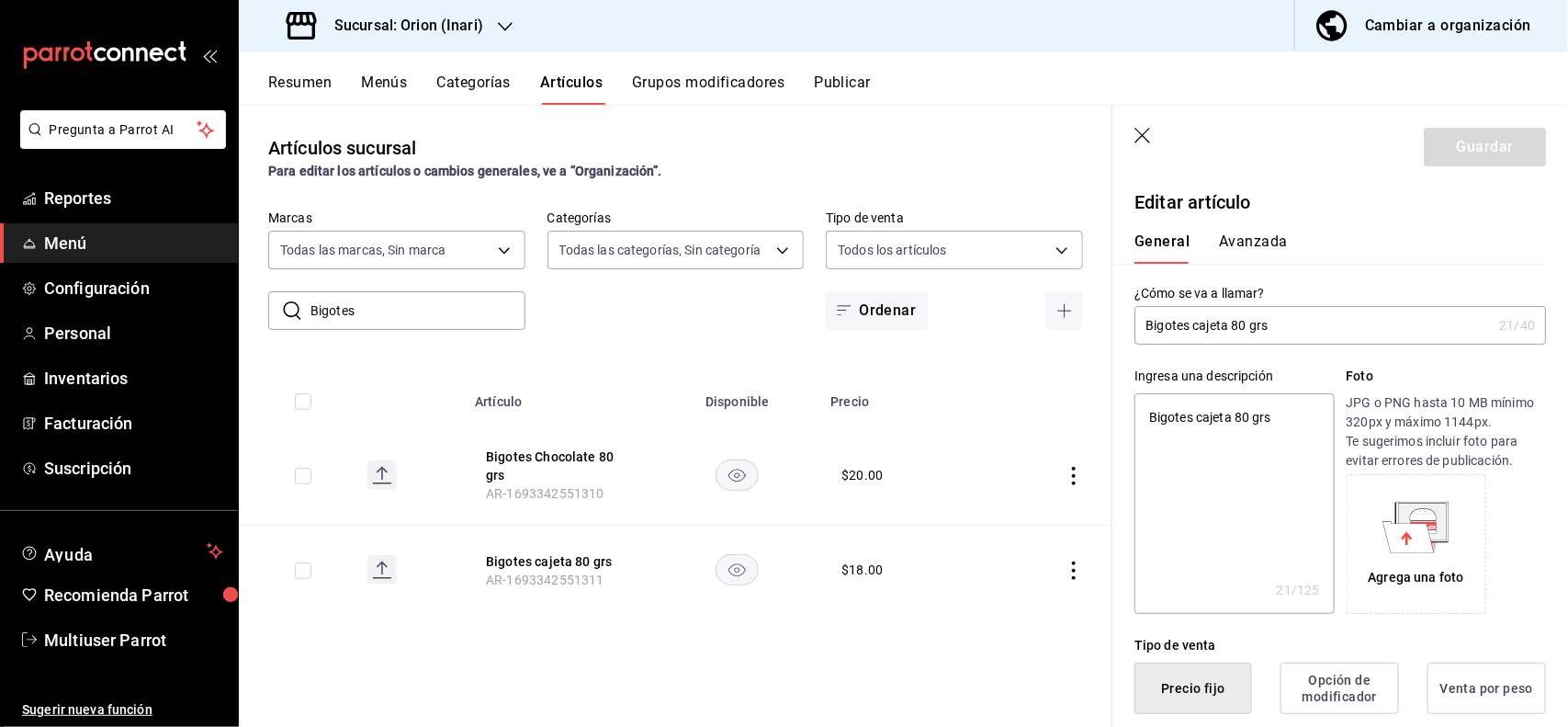
type button "2"
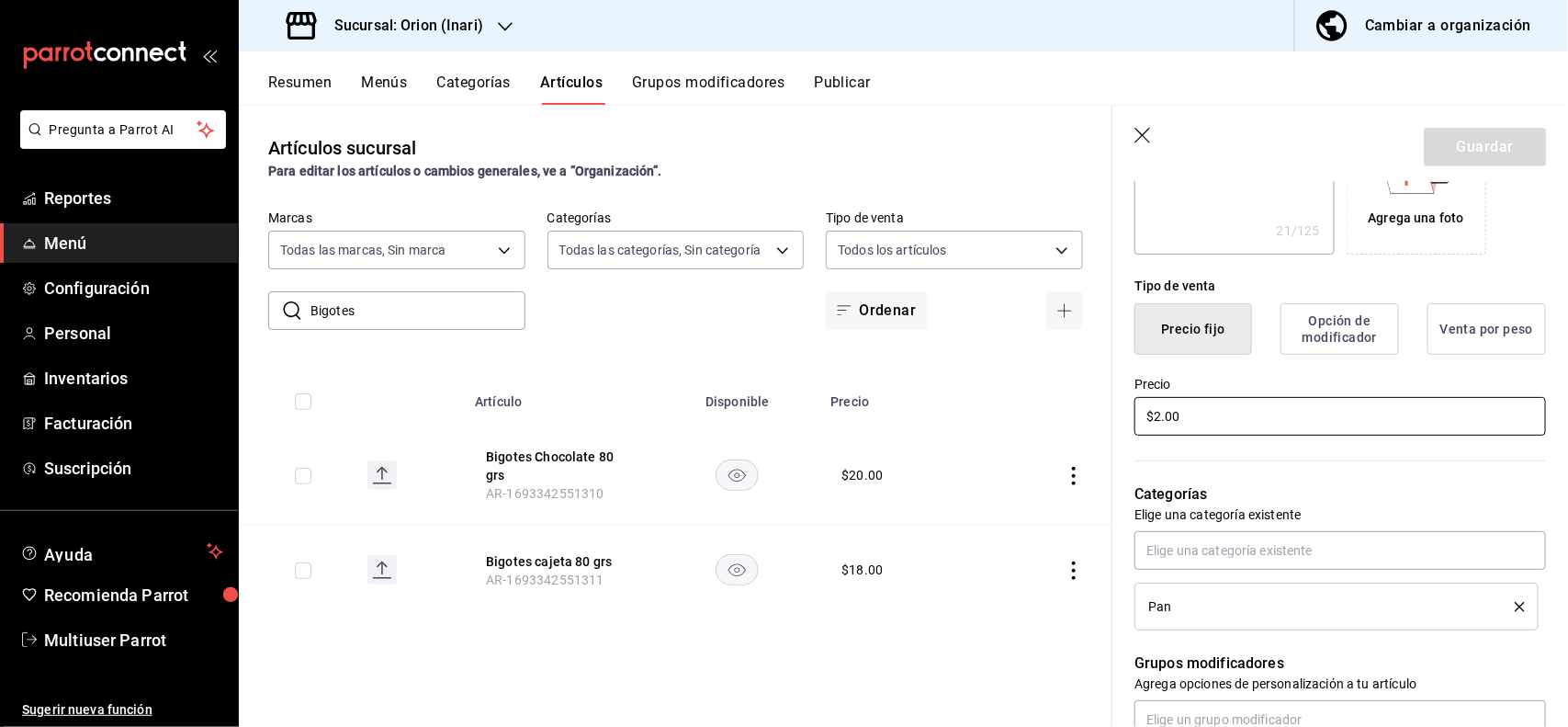
type input "$20.00"
type textarea "x"
type input "$20.00"
click at [1442, 150] on button "Guardar" at bounding box center [1484, 147] width 122 height 38
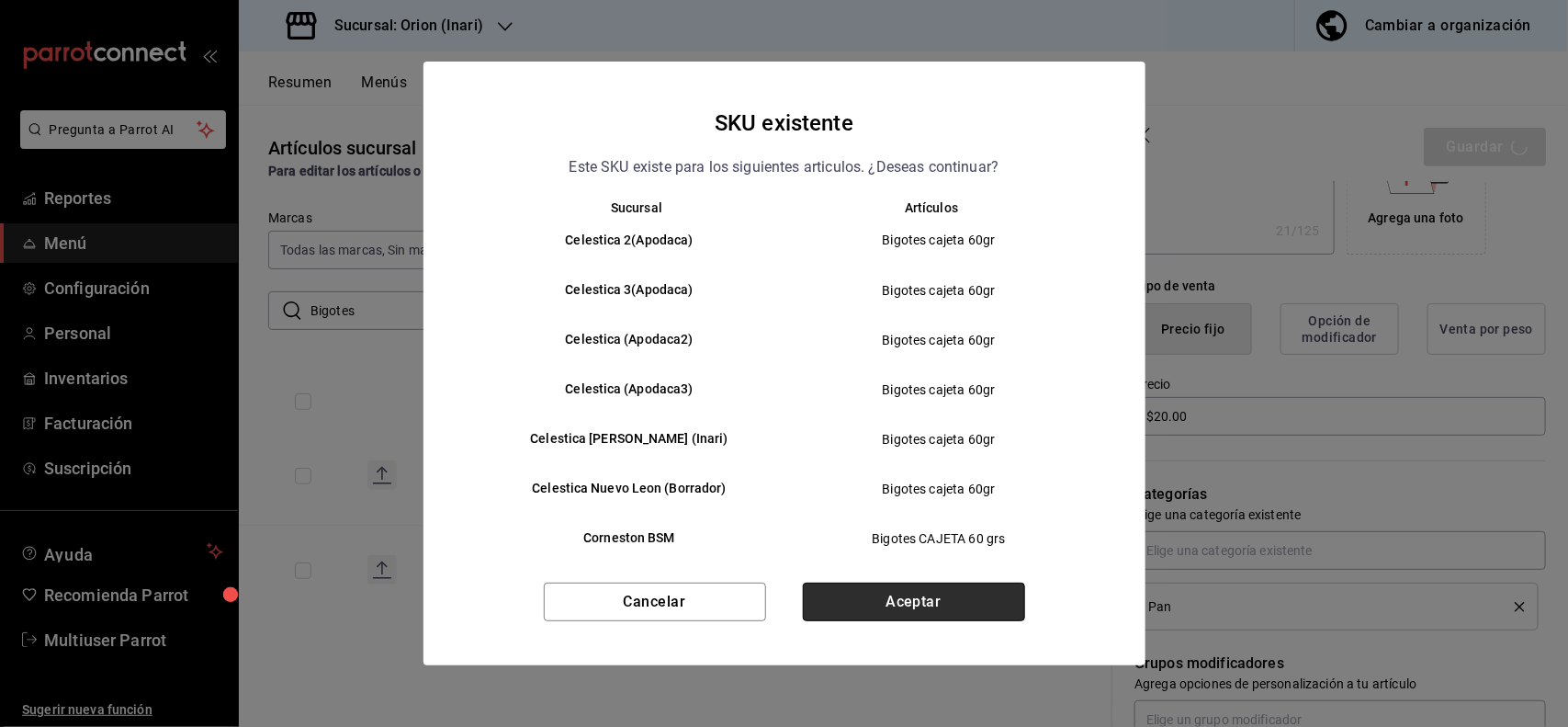
click at [903, 594] on button "Aceptar" at bounding box center [914, 602] width 222 height 38
type textarea "x"
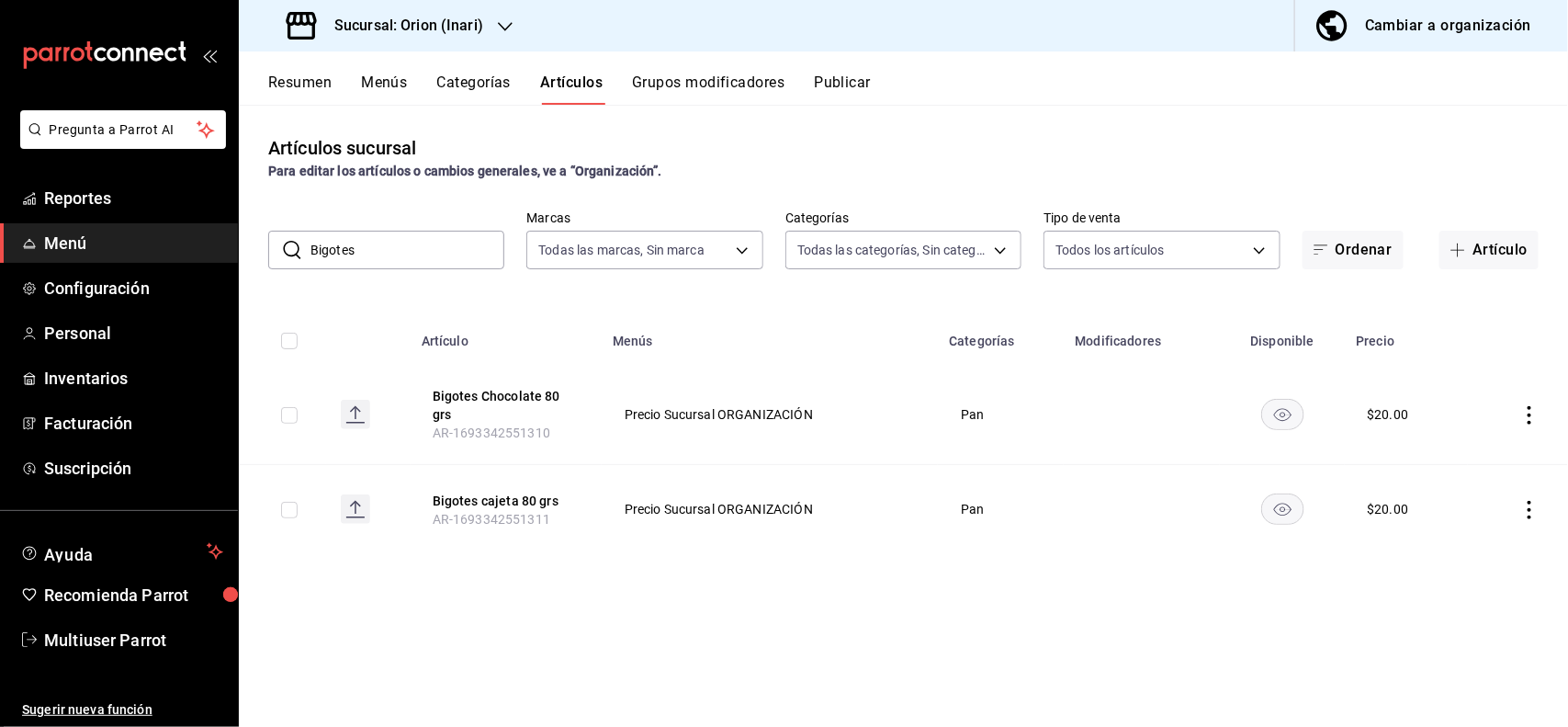
click at [442, 247] on input "Bigotes" at bounding box center [407, 249] width 194 height 36
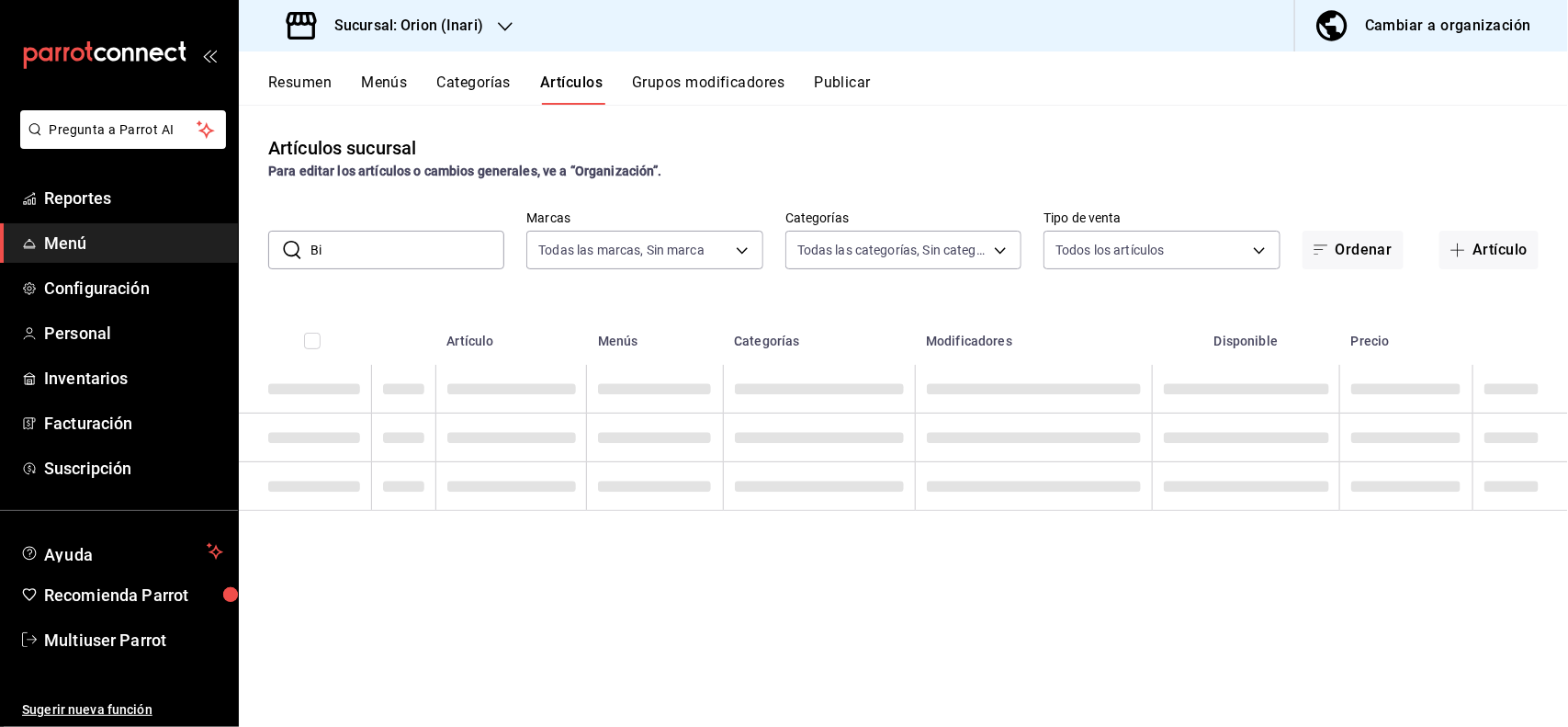
type input "B"
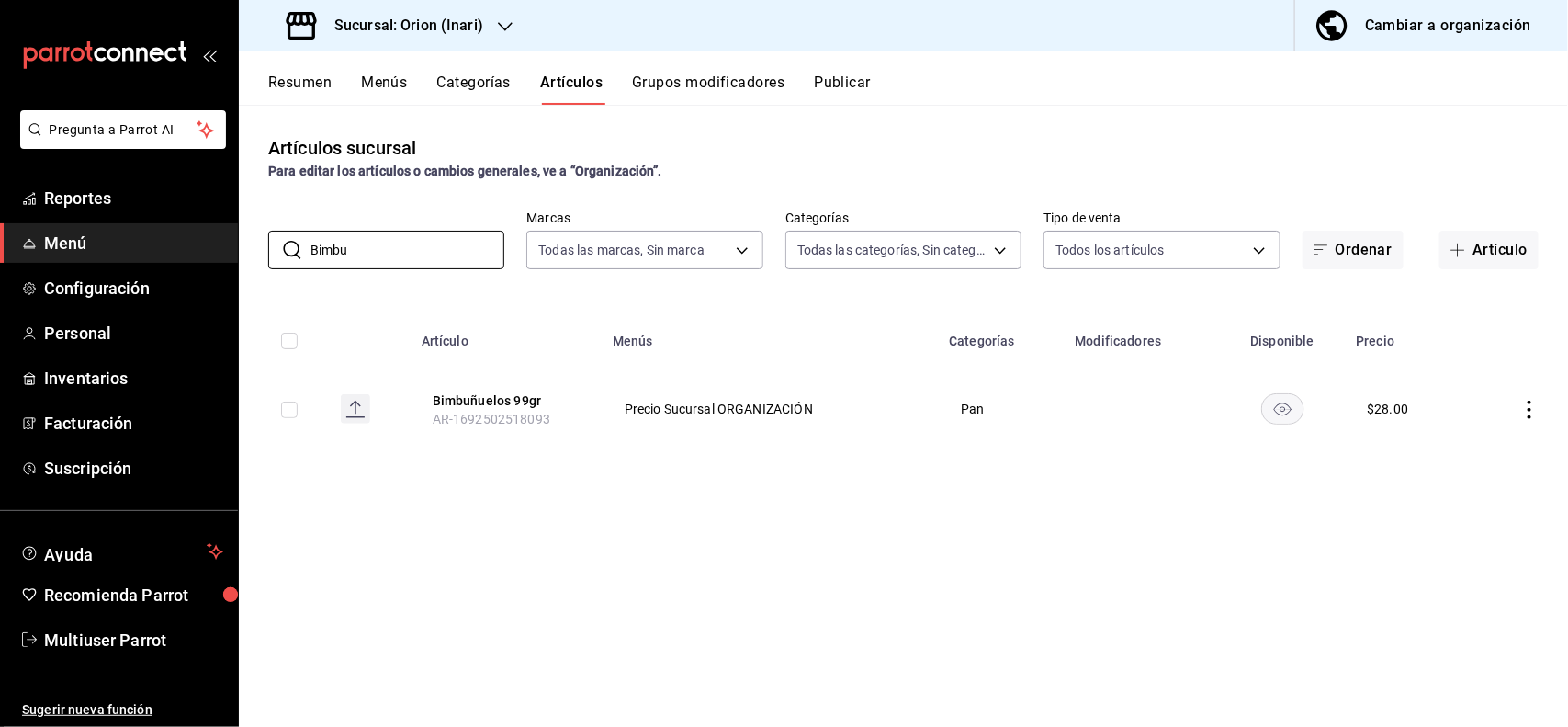
type input "Bimbu"
click at [1527, 406] on icon "actions" at bounding box center [1530, 410] width 19 height 19
click at [1484, 450] on span "Editar" at bounding box center [1475, 452] width 48 height 20
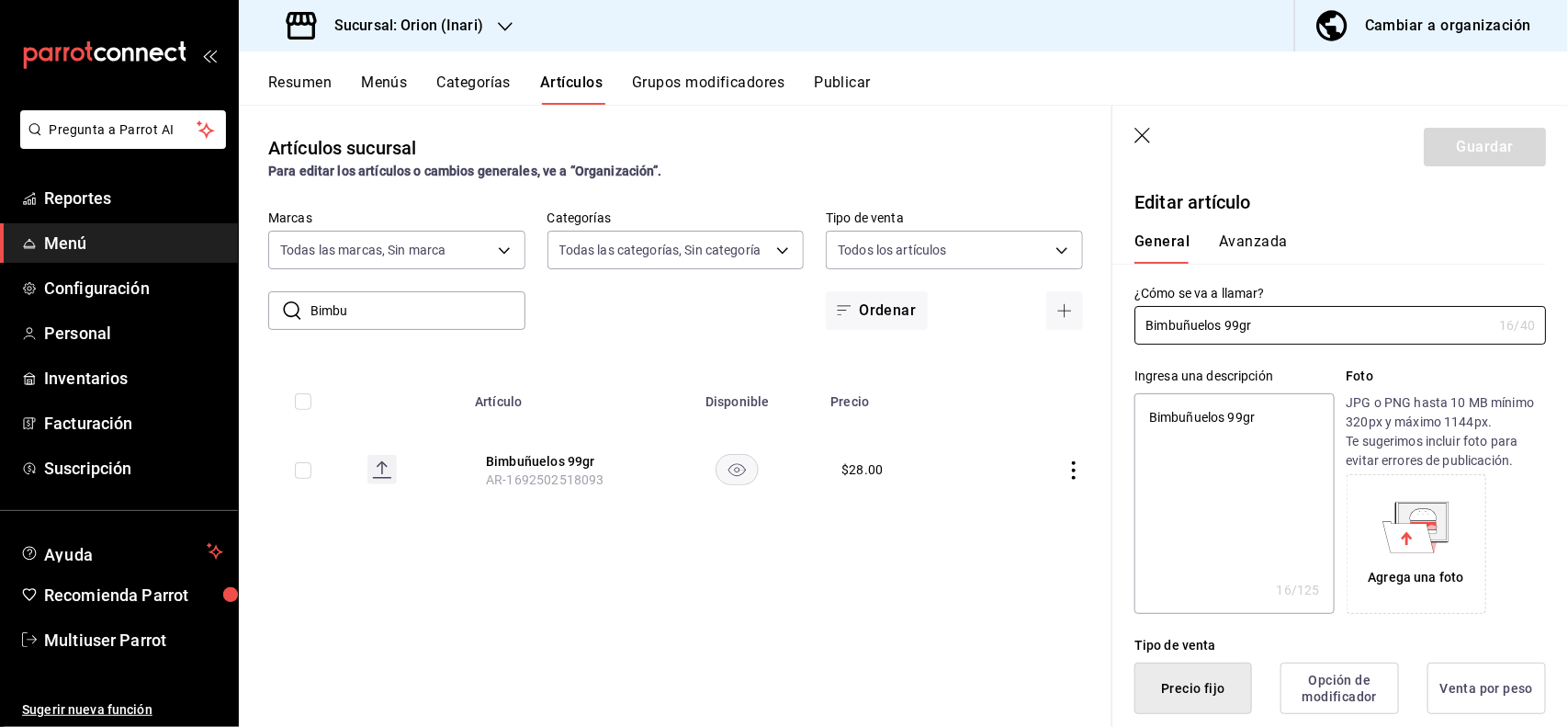
type textarea "x"
type input "$28.00"
type textarea "x"
type button "1"
type button "0"
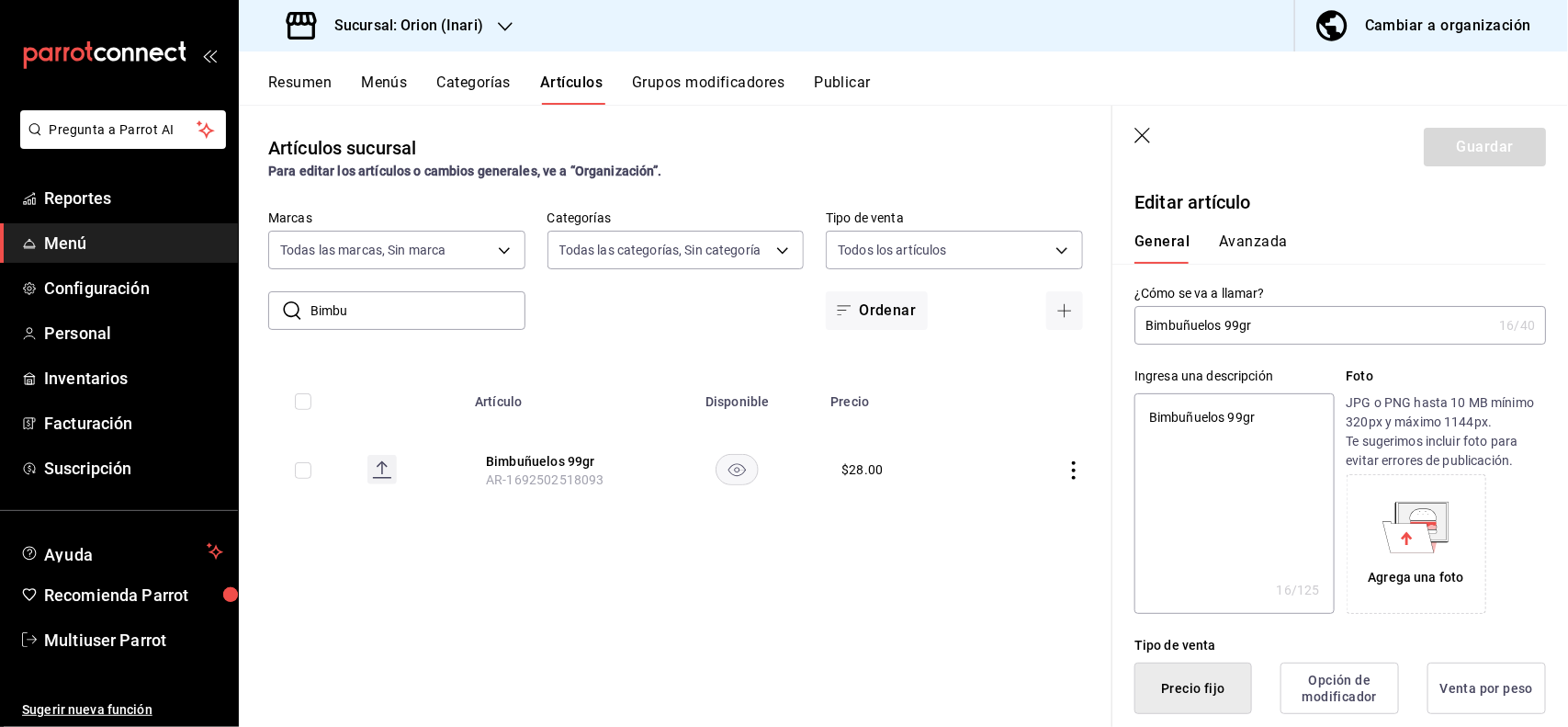
type button "2"
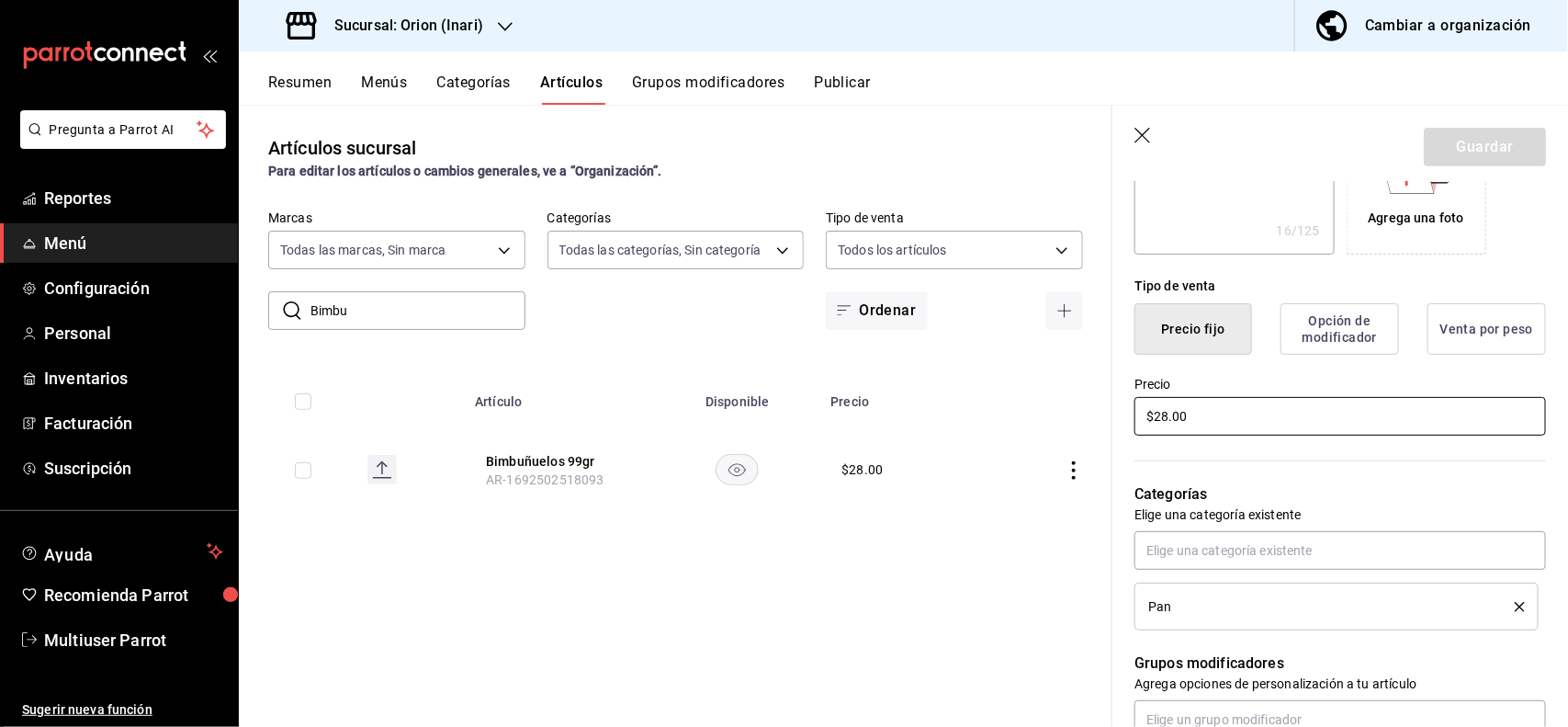
type input "$2.00"
type textarea "x"
type input "$27.00"
type textarea "x"
type input "$27.00"
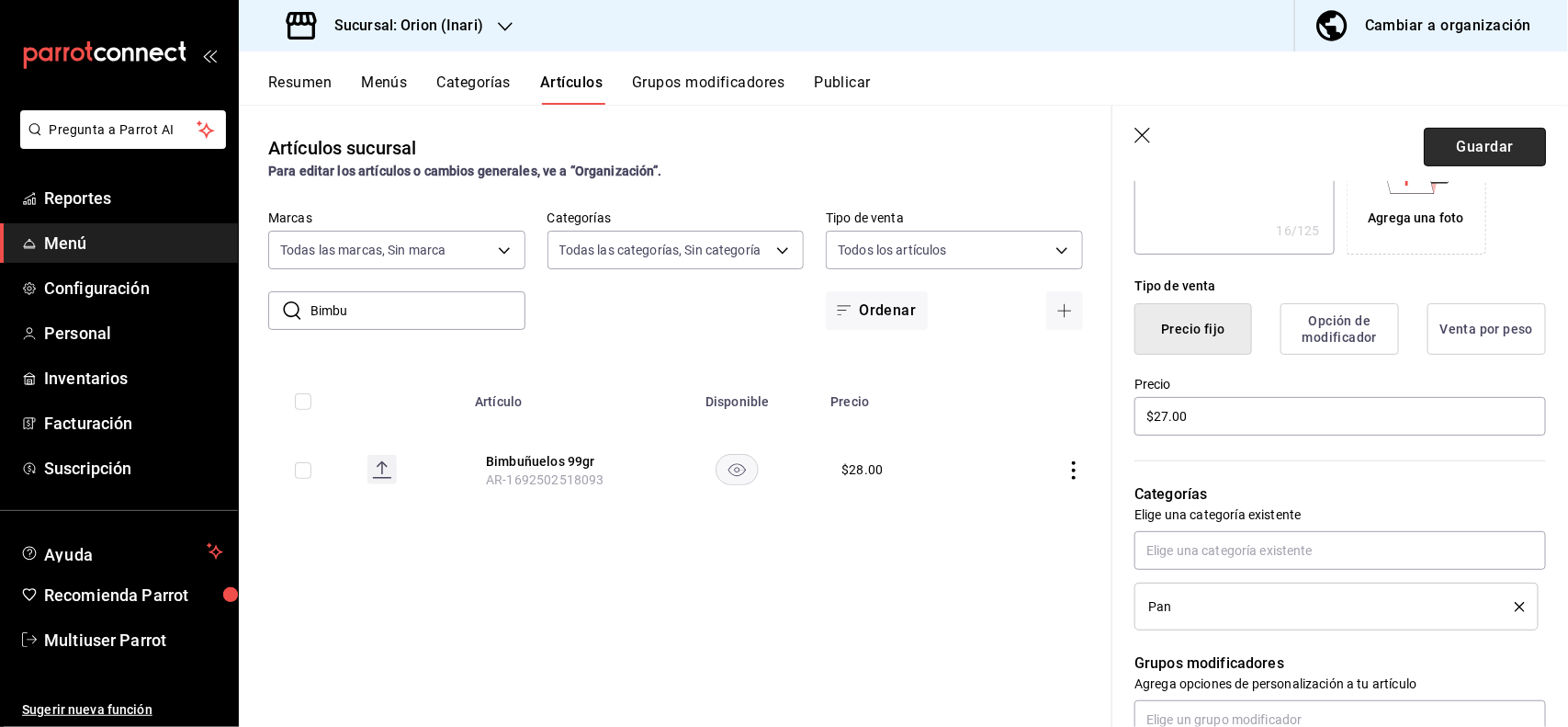
click at [1481, 135] on button "Guardar" at bounding box center [1484, 147] width 122 height 38
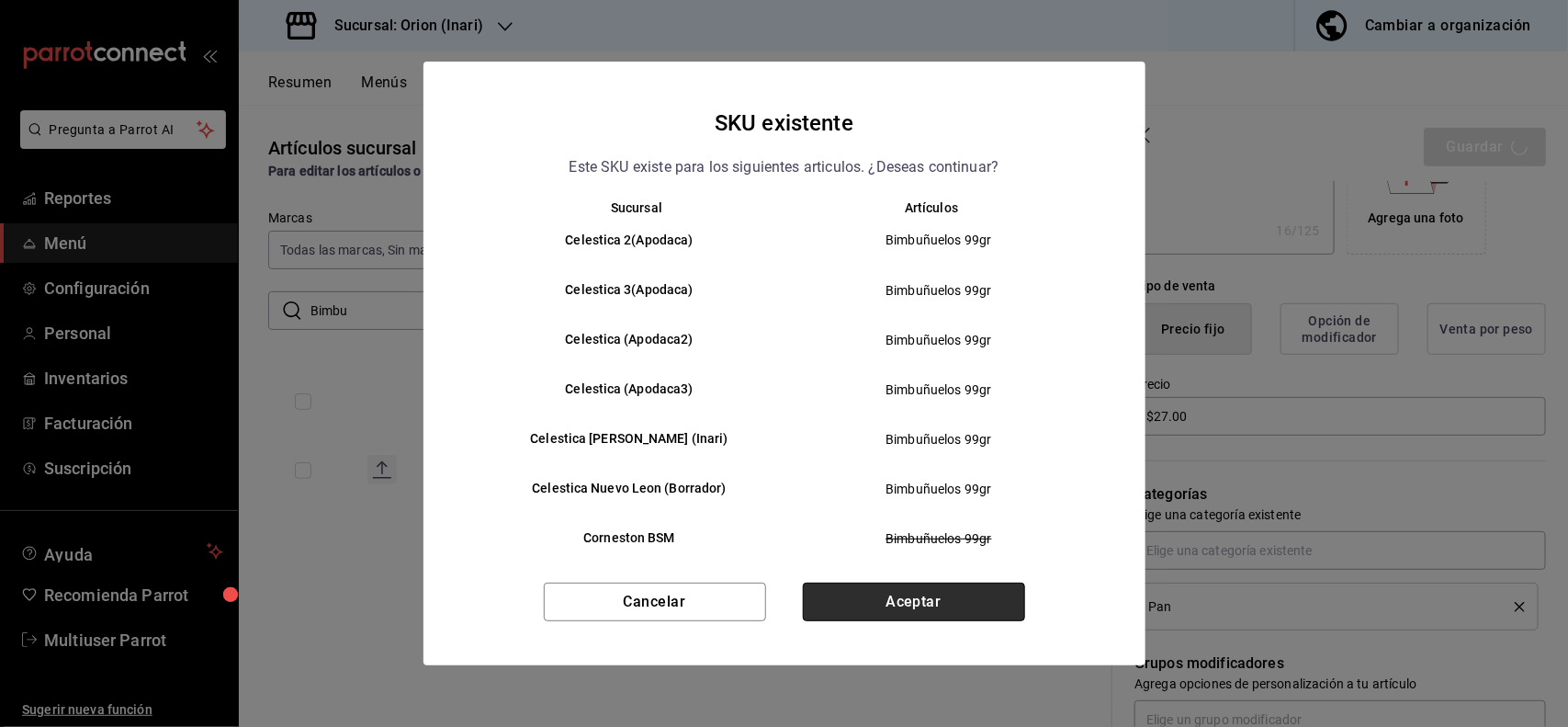
click at [989, 589] on button "Aceptar" at bounding box center [914, 602] width 222 height 38
type textarea "x"
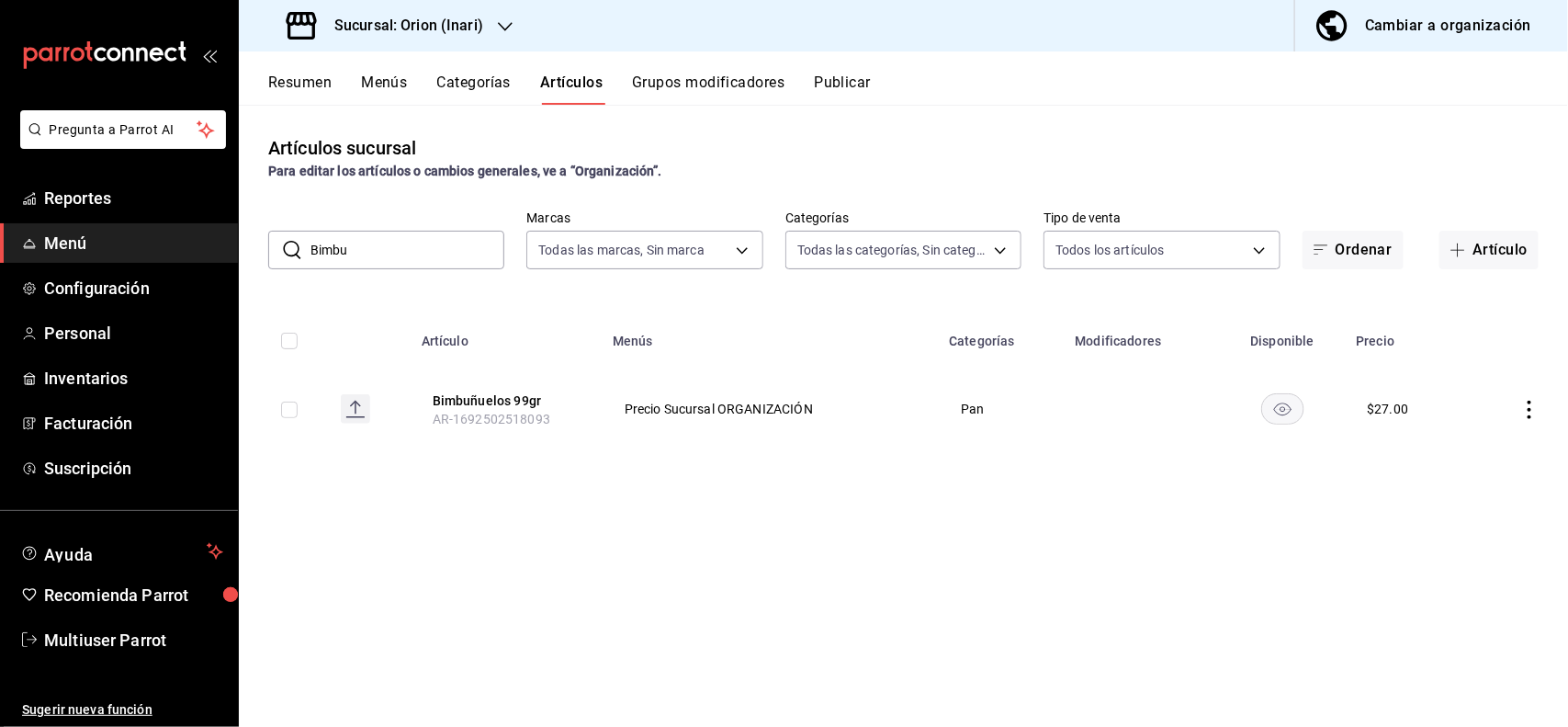
click at [424, 249] on input "Bimbu" at bounding box center [407, 249] width 194 height 36
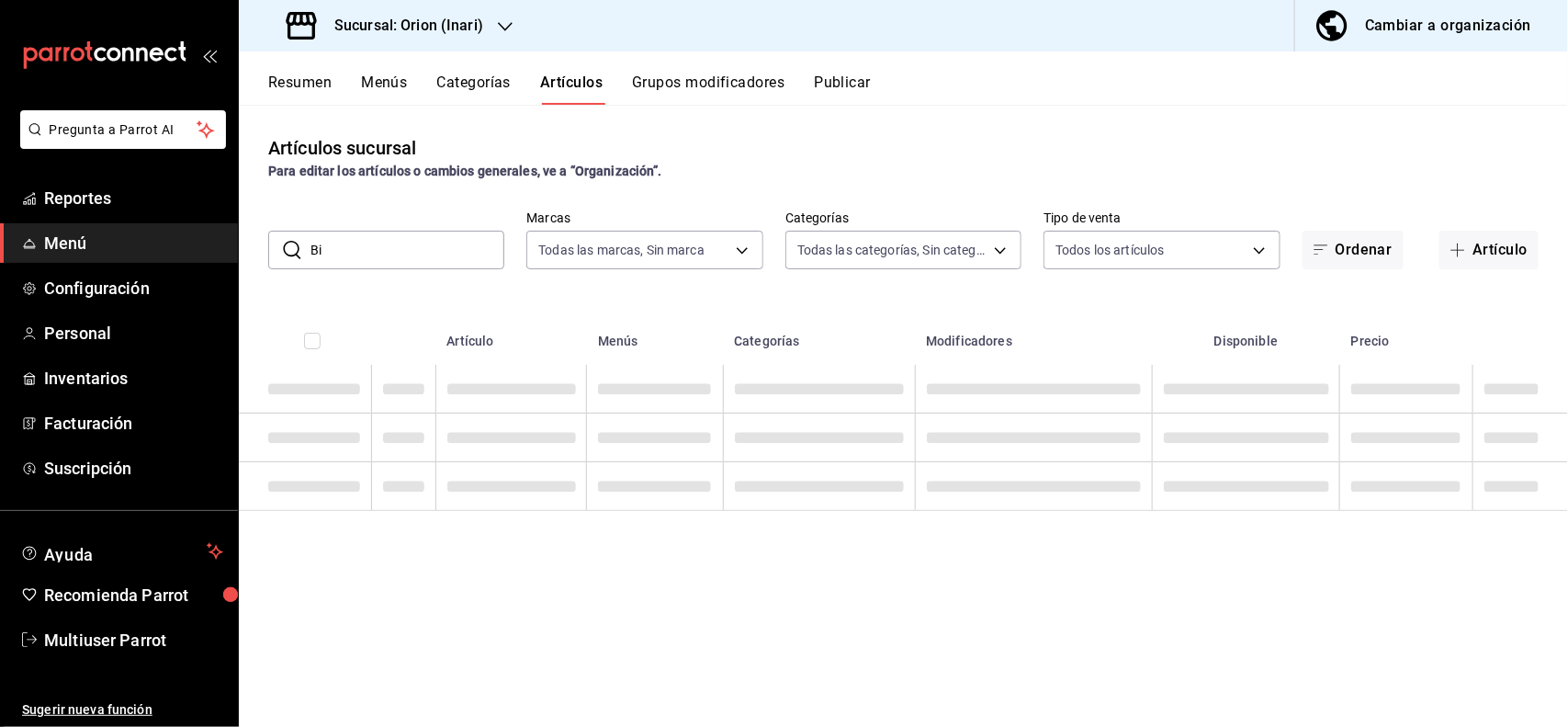
type input "B"
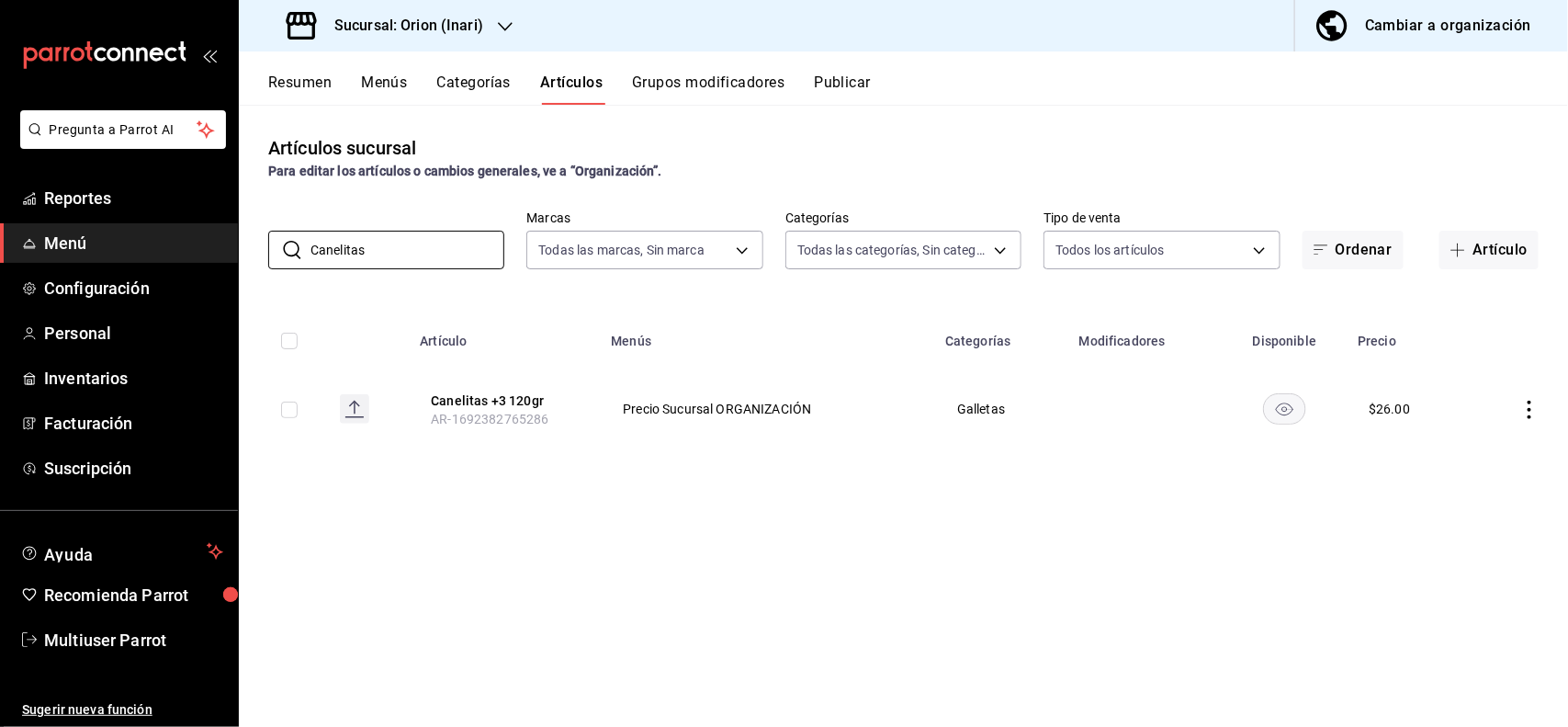
type input "Canelitas"
click at [1527, 409] on icon "actions" at bounding box center [1529, 410] width 4 height 19
click at [1478, 455] on span "Editar" at bounding box center [1475, 452] width 48 height 20
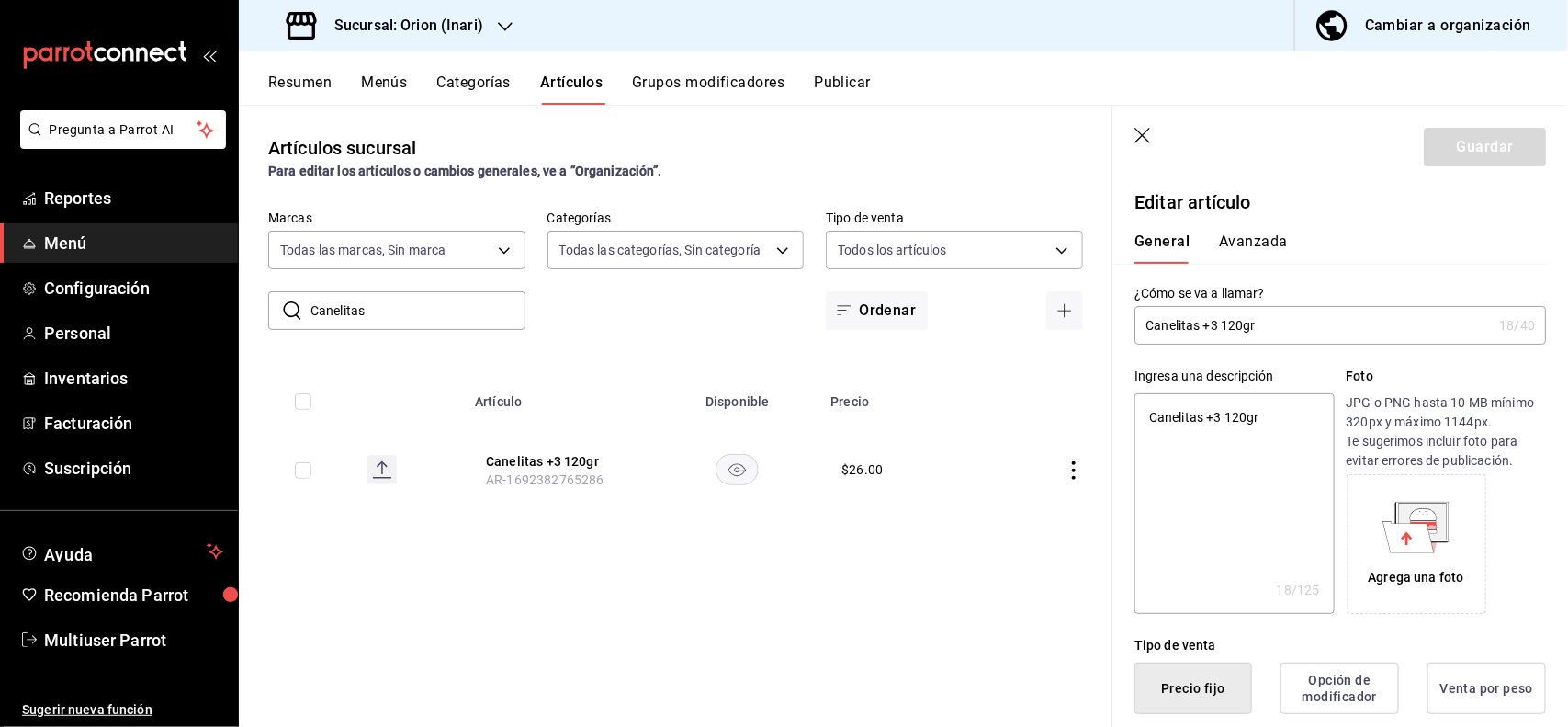
type textarea "x"
type input "$26.00"
type textarea "x"
type button "1"
type button "0"
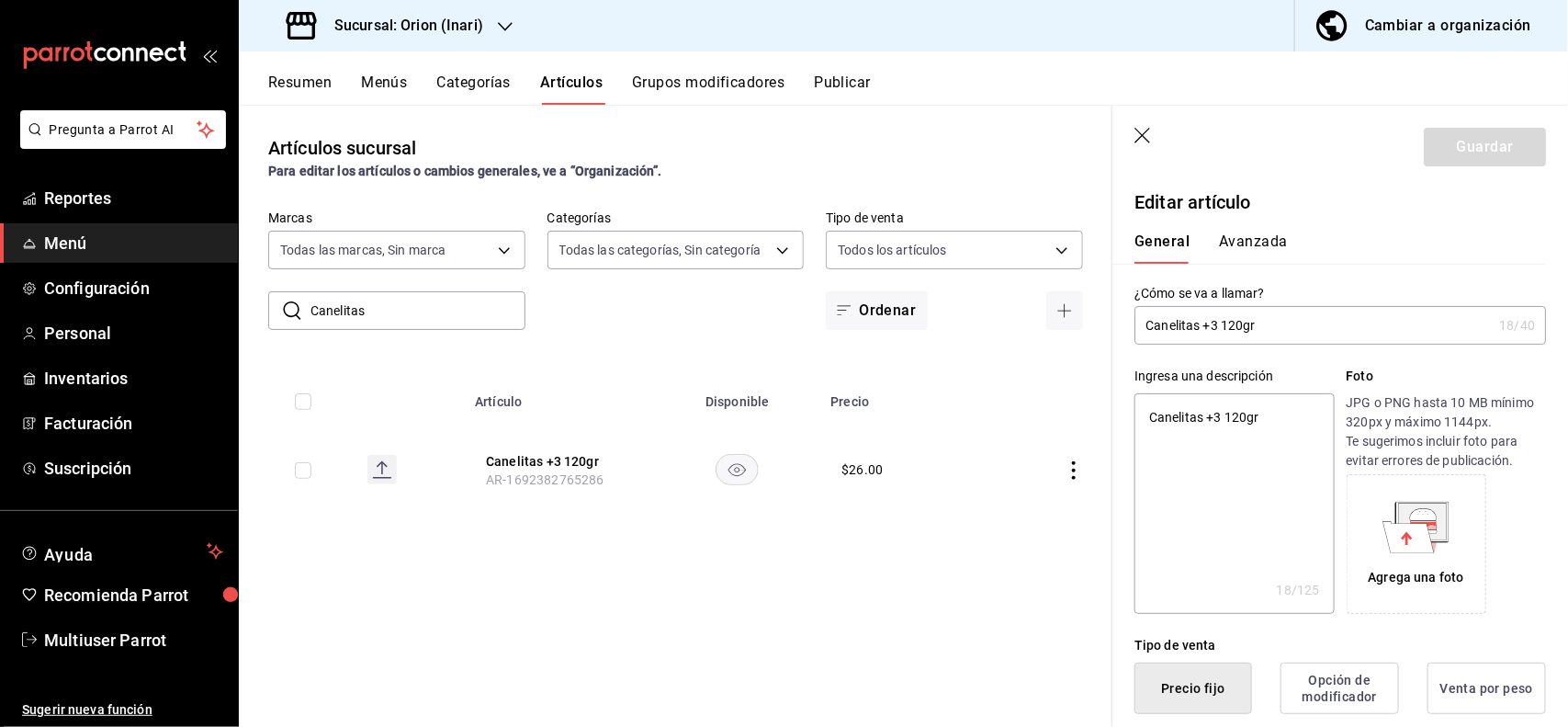
type button "2"
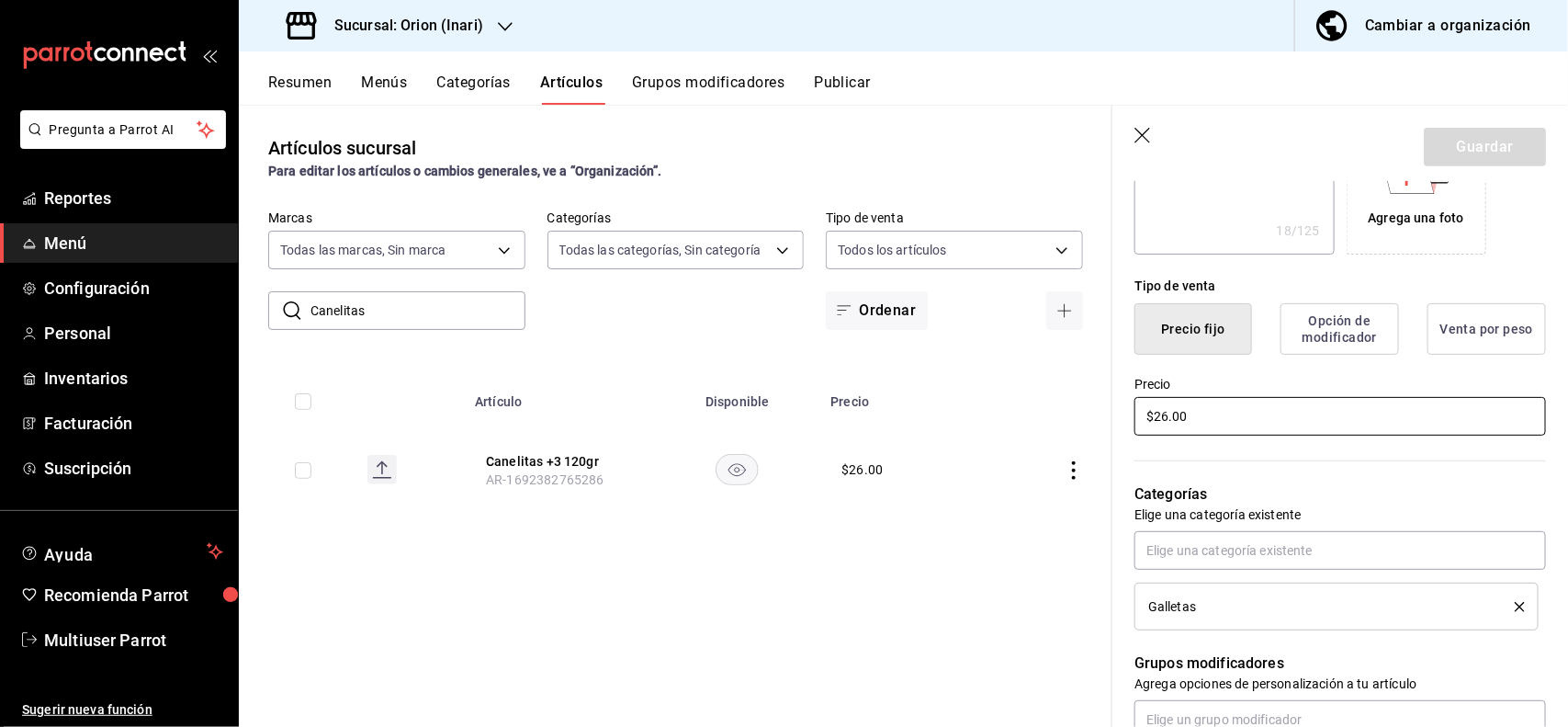
type input "$2.00"
type textarea "x"
type input "$28.00"
type textarea "x"
type input "$28.00"
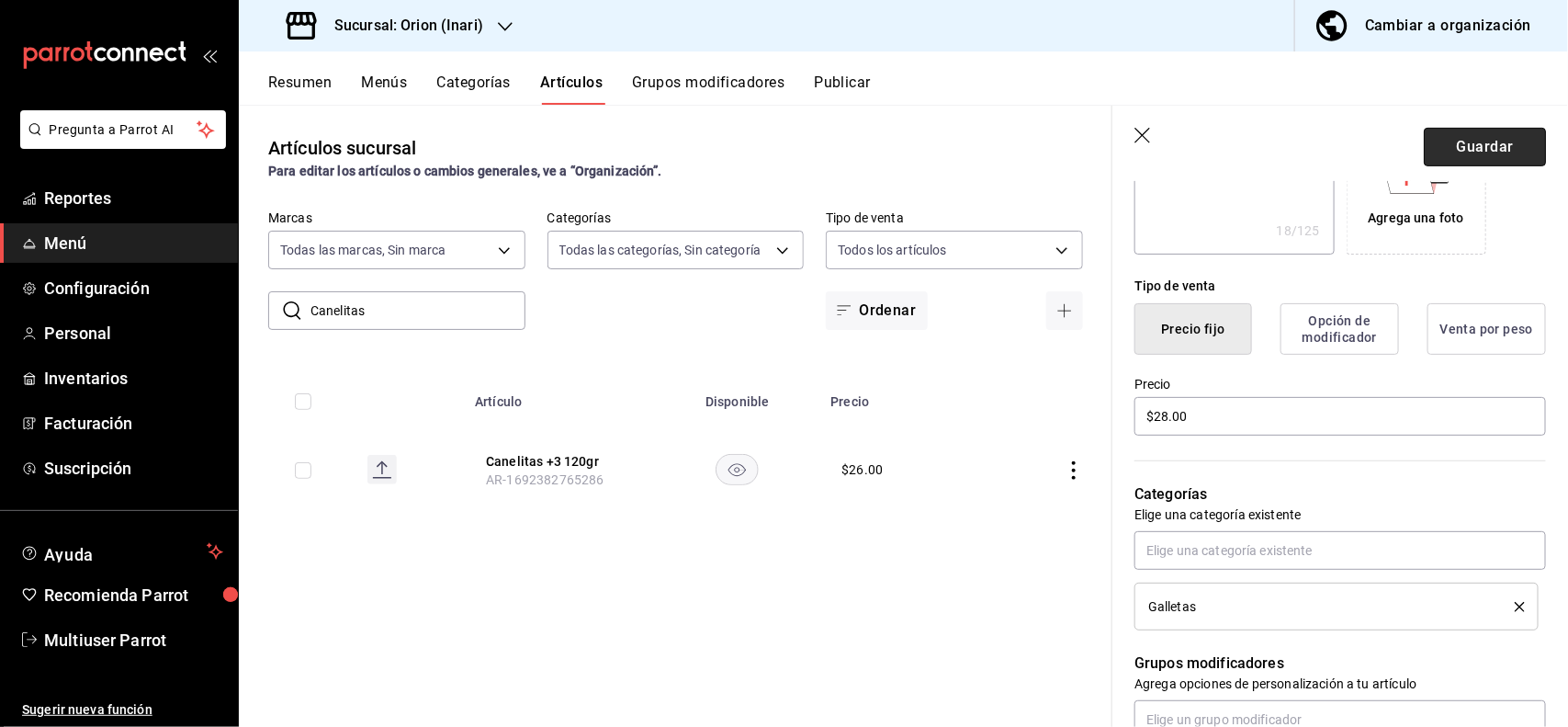
click at [1457, 138] on button "Guardar" at bounding box center [1484, 147] width 122 height 38
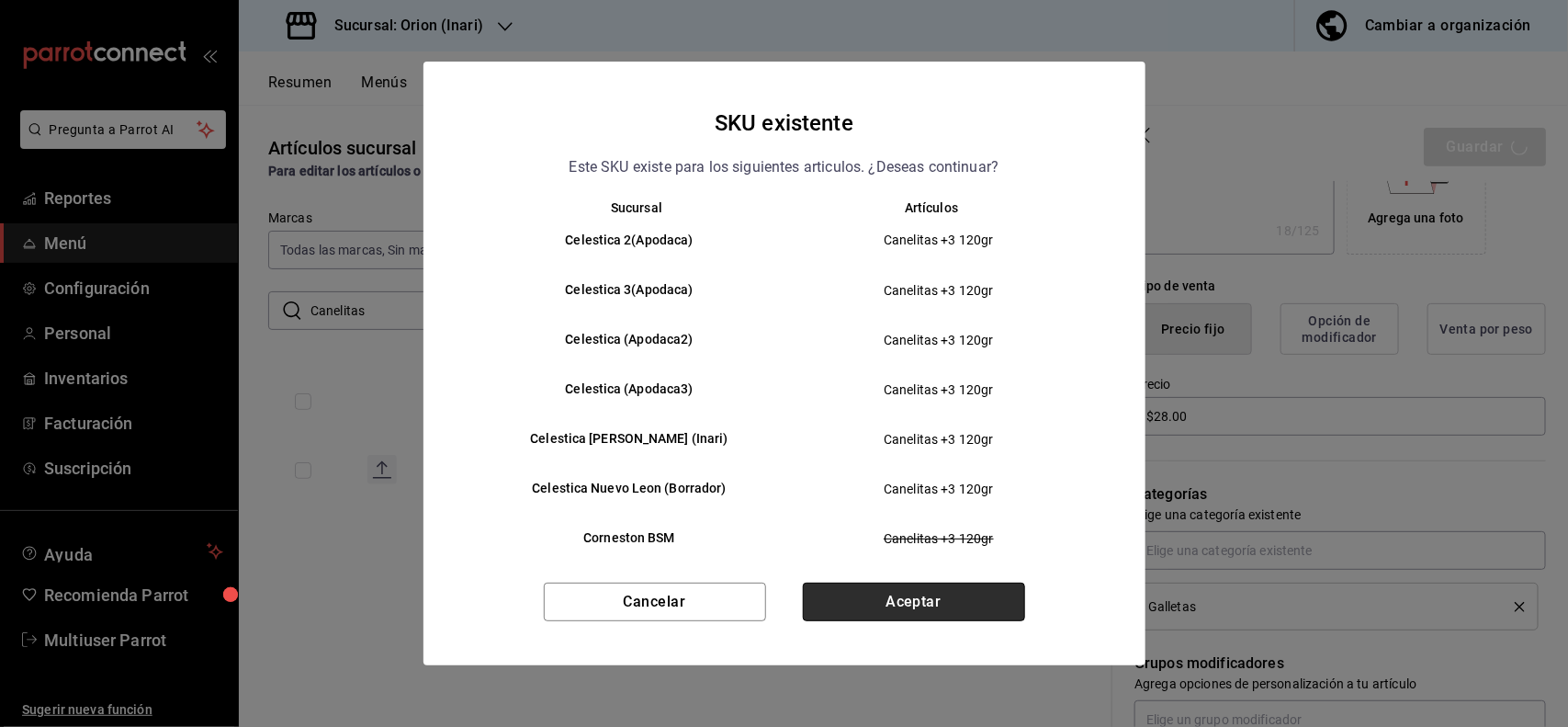
click at [983, 594] on button "Aceptar" at bounding box center [914, 602] width 222 height 38
type textarea "x"
type input "AR-1755495182578"
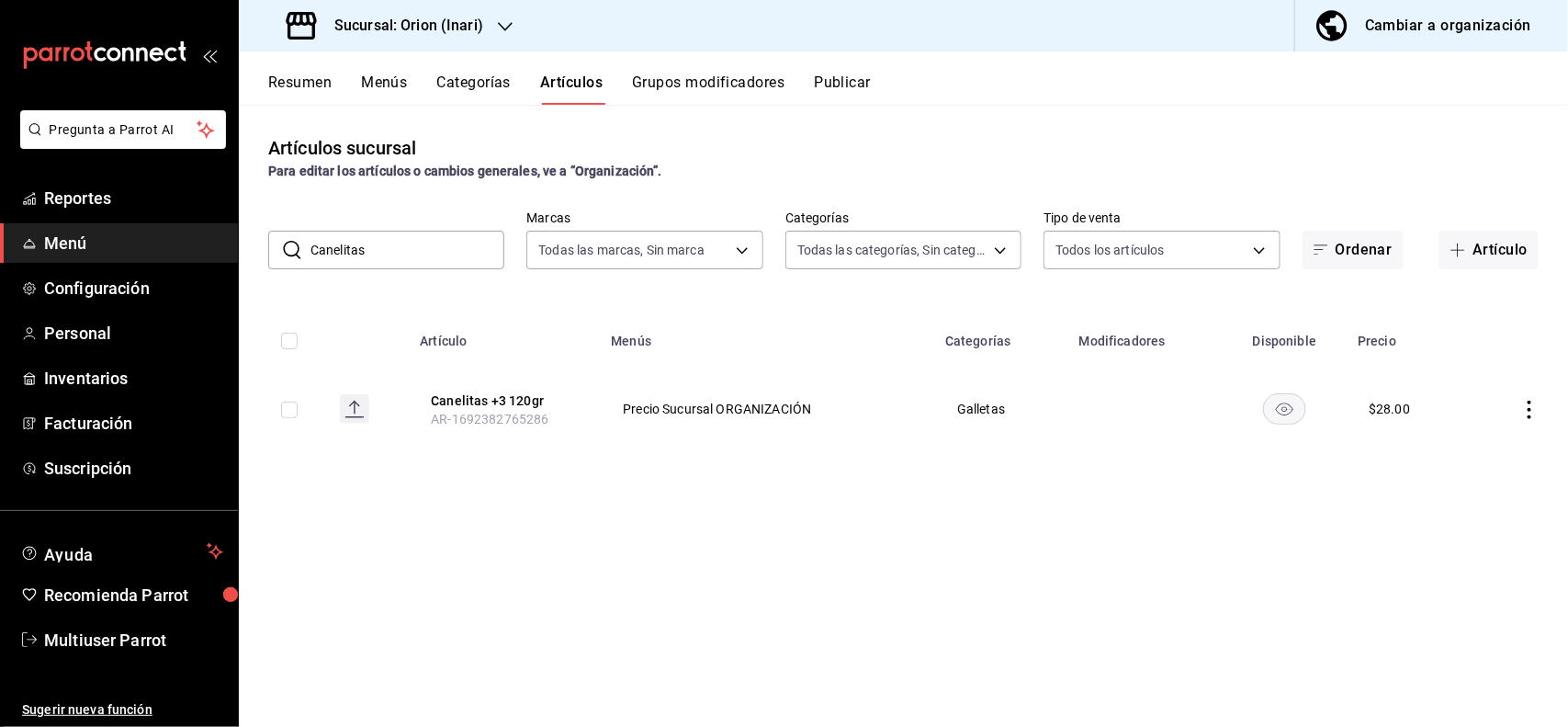
click at [465, 241] on input "Canelitas" at bounding box center [407, 249] width 194 height 36
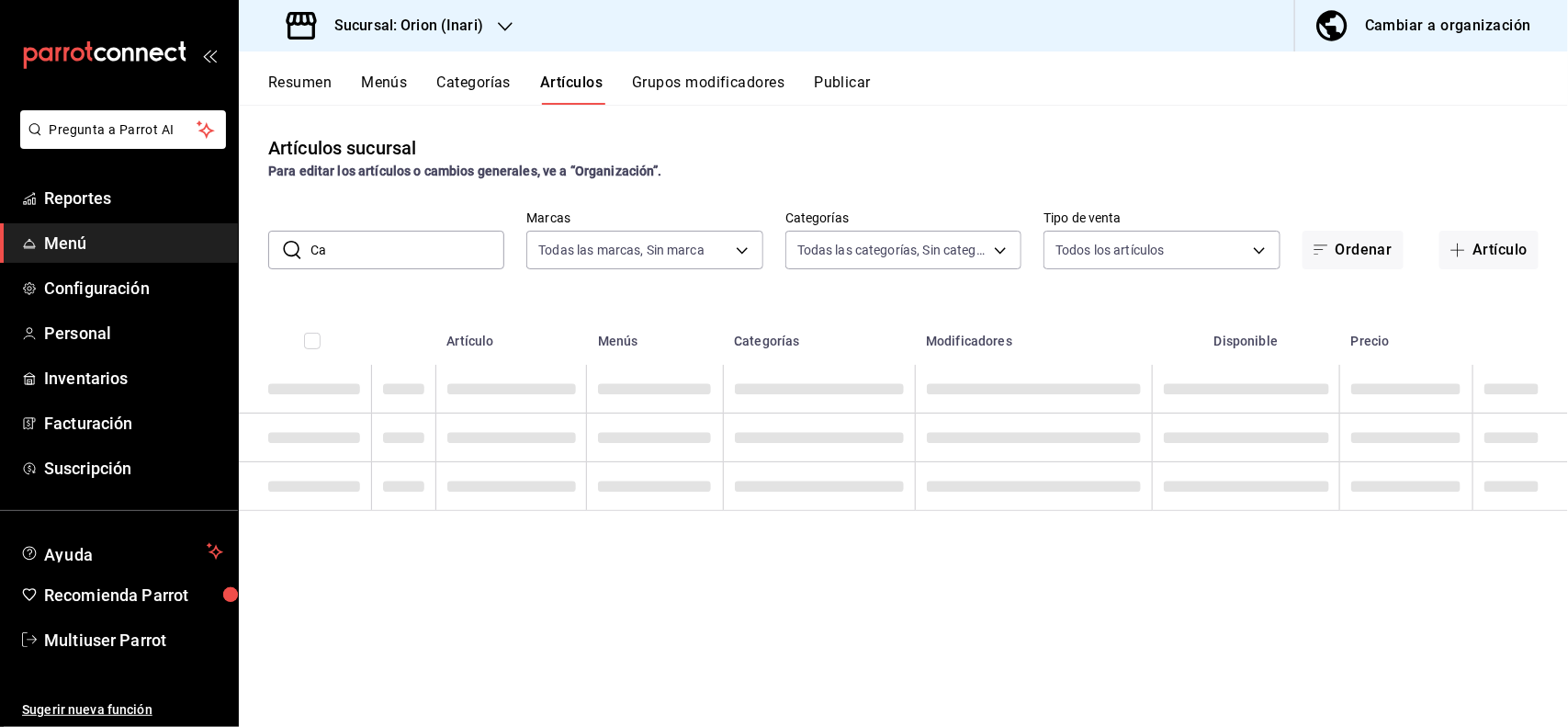
type input "C"
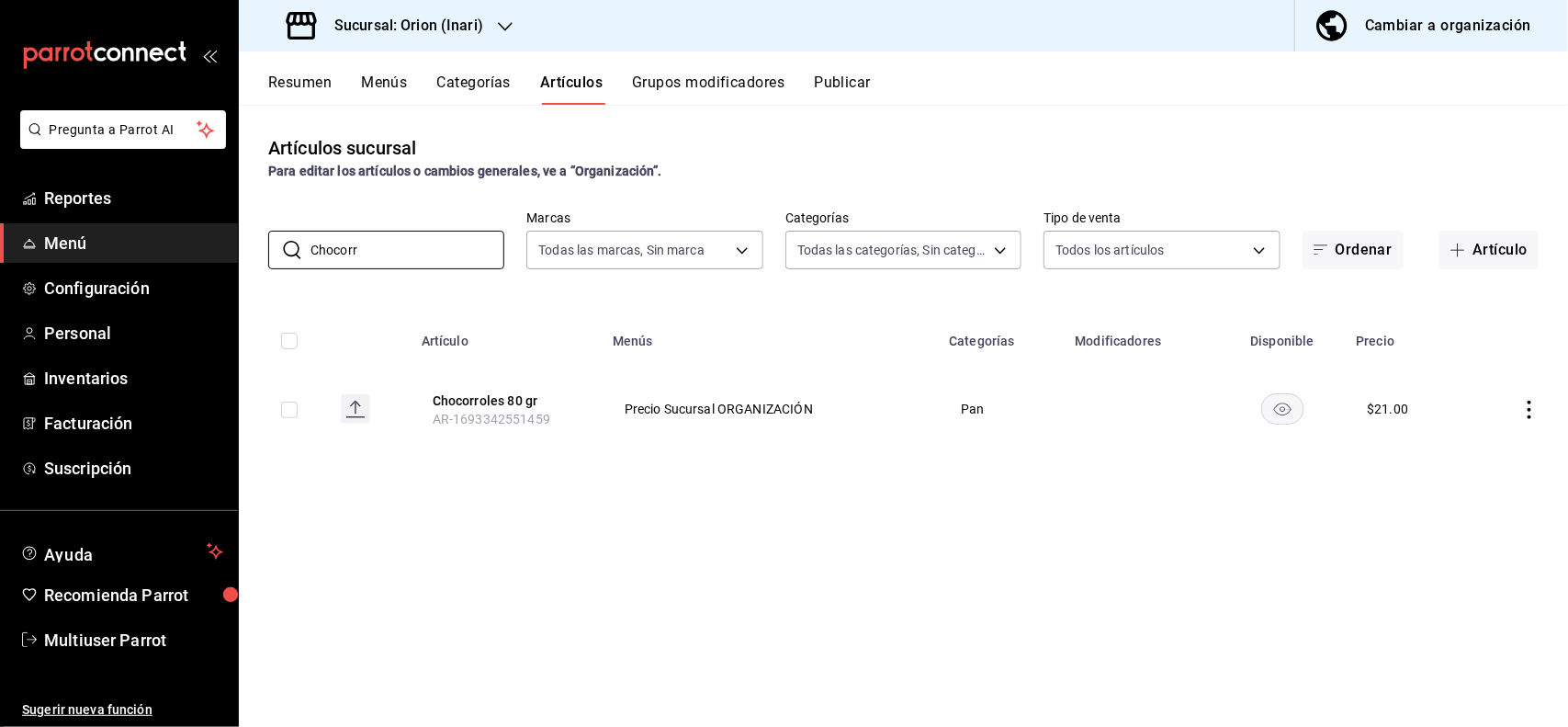
type input "Chocorr"
click at [1522, 407] on icon "actions" at bounding box center [1530, 410] width 19 height 19
click at [1467, 450] on span "Editar" at bounding box center [1475, 452] width 48 height 20
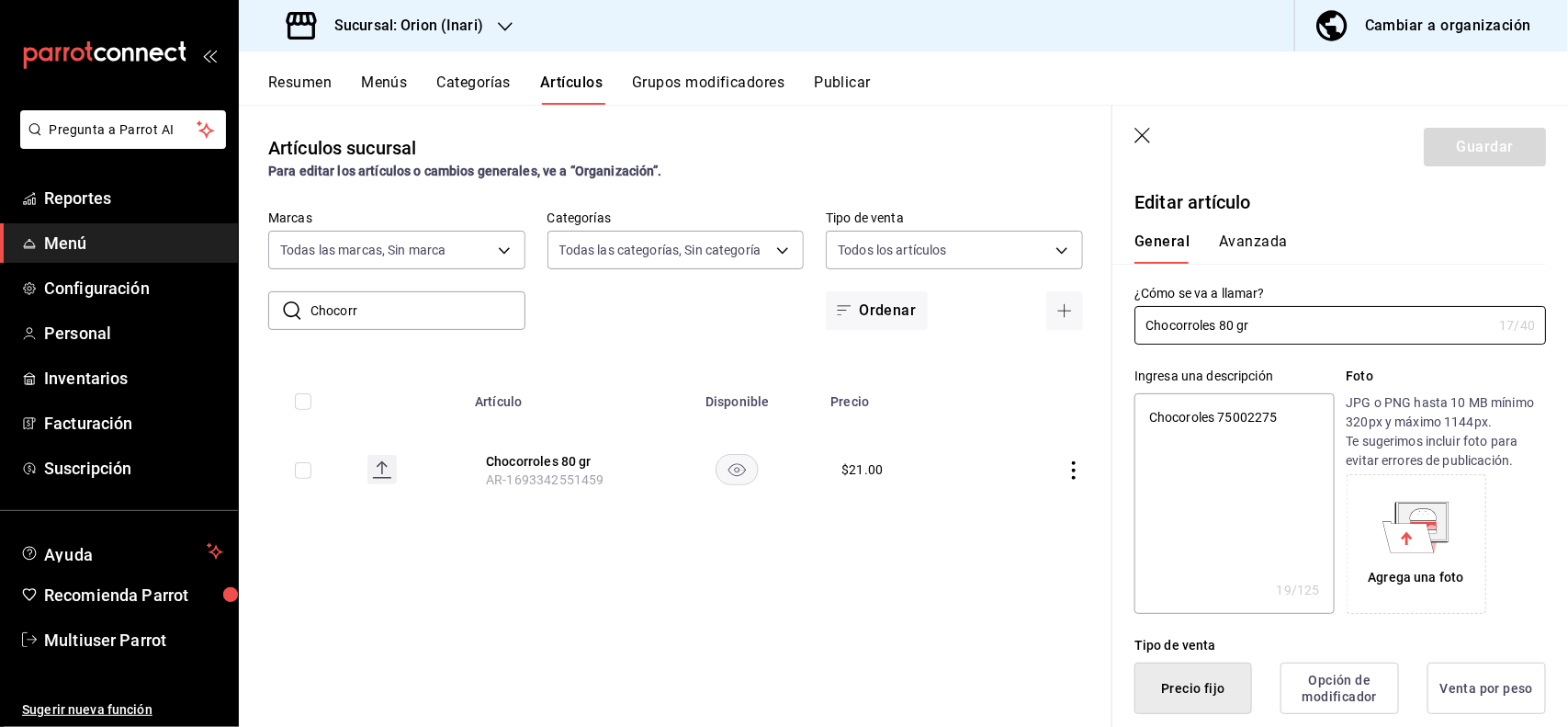
type textarea "x"
type input "$21.00"
type textarea "x"
type button "1"
type button "0"
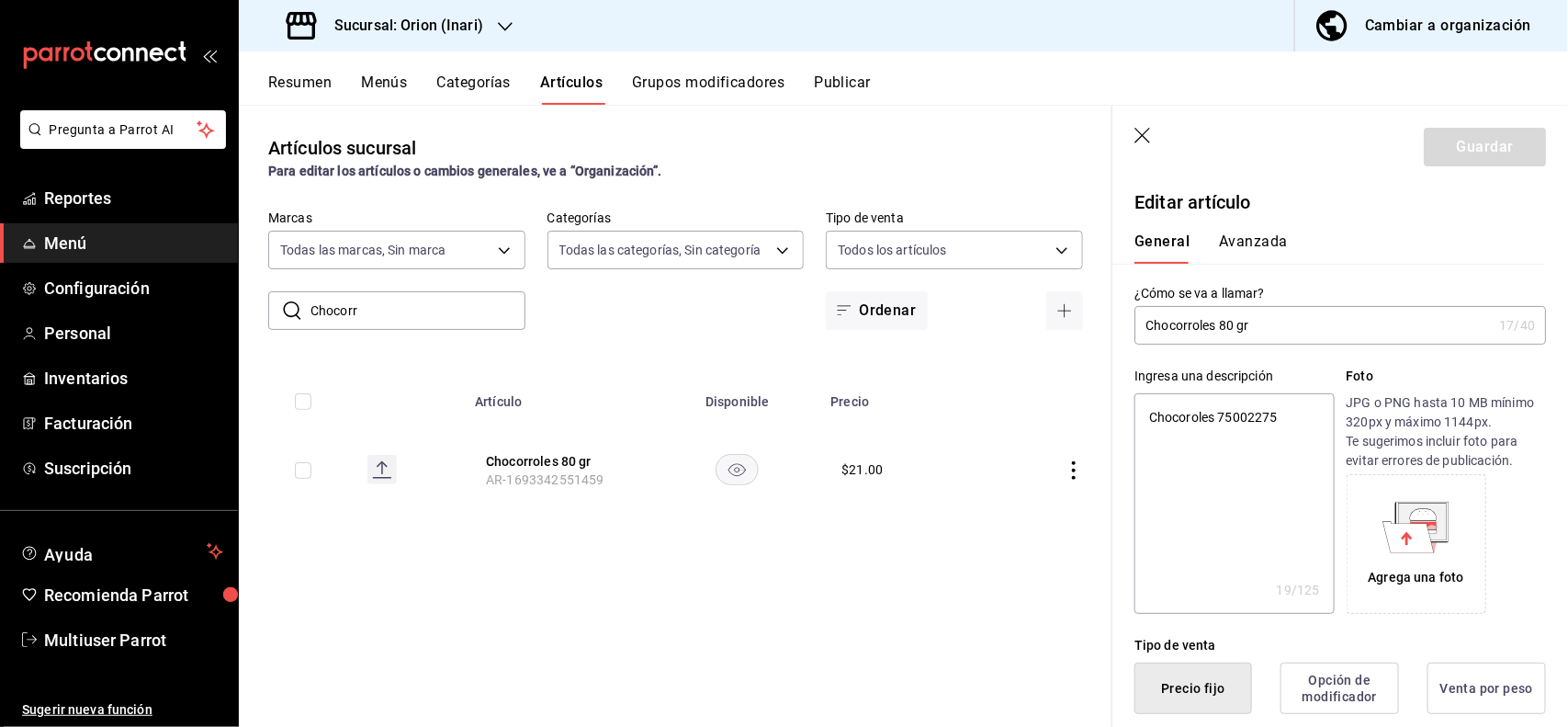
type button "2"
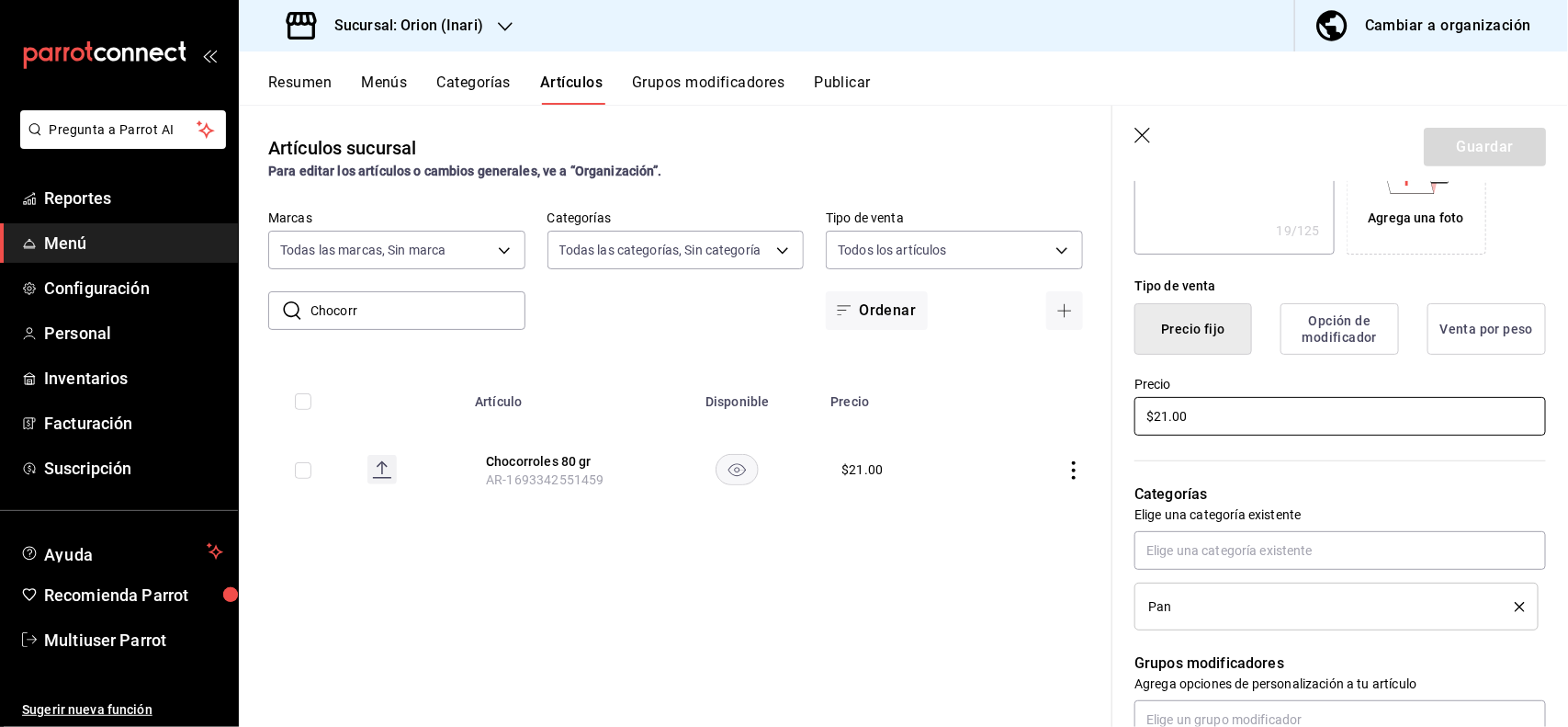
type textarea "x"
type input "$2.00"
type textarea "x"
type input "$27.00"
click at [1447, 147] on button "Guardar" at bounding box center [1484, 147] width 122 height 38
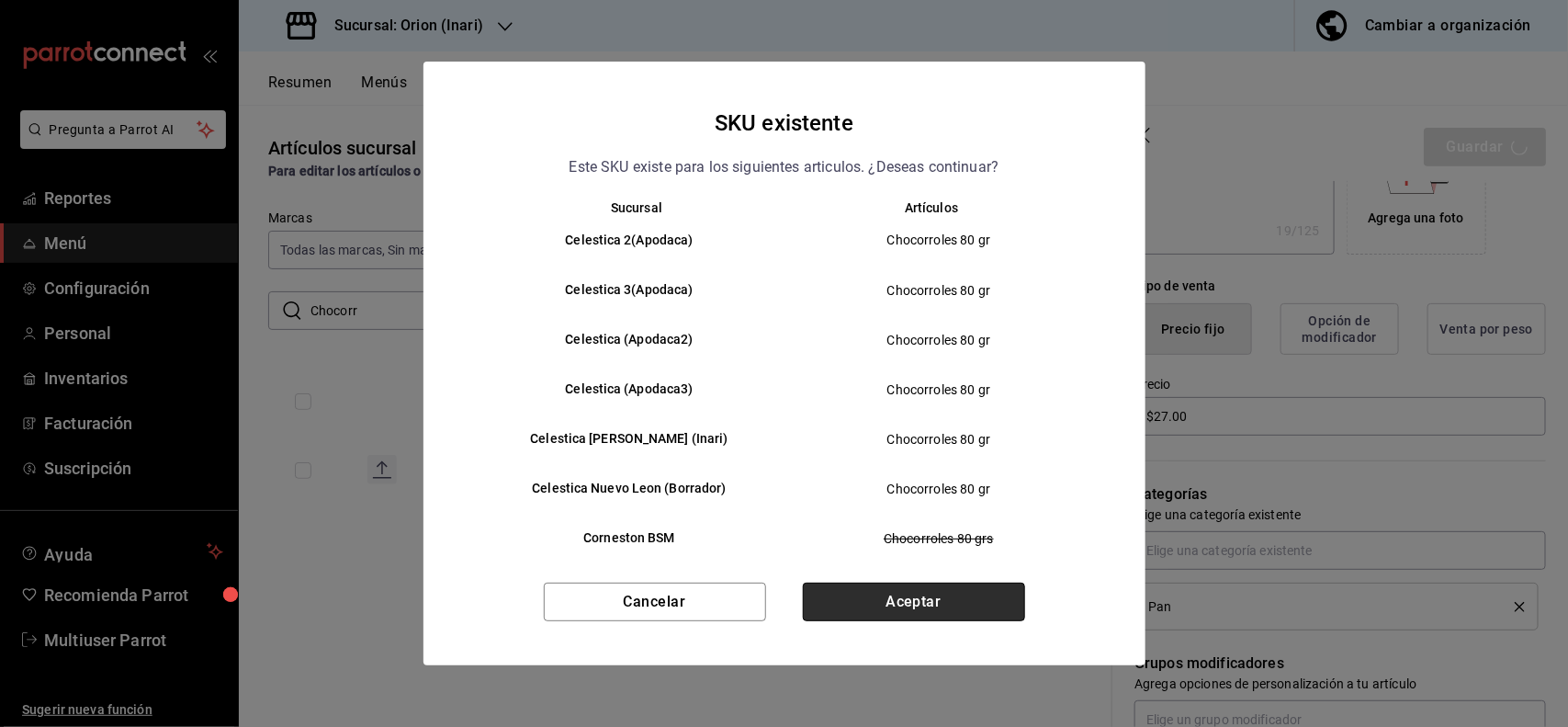
click at [924, 593] on button "Aceptar" at bounding box center [914, 602] width 222 height 38
type textarea "x"
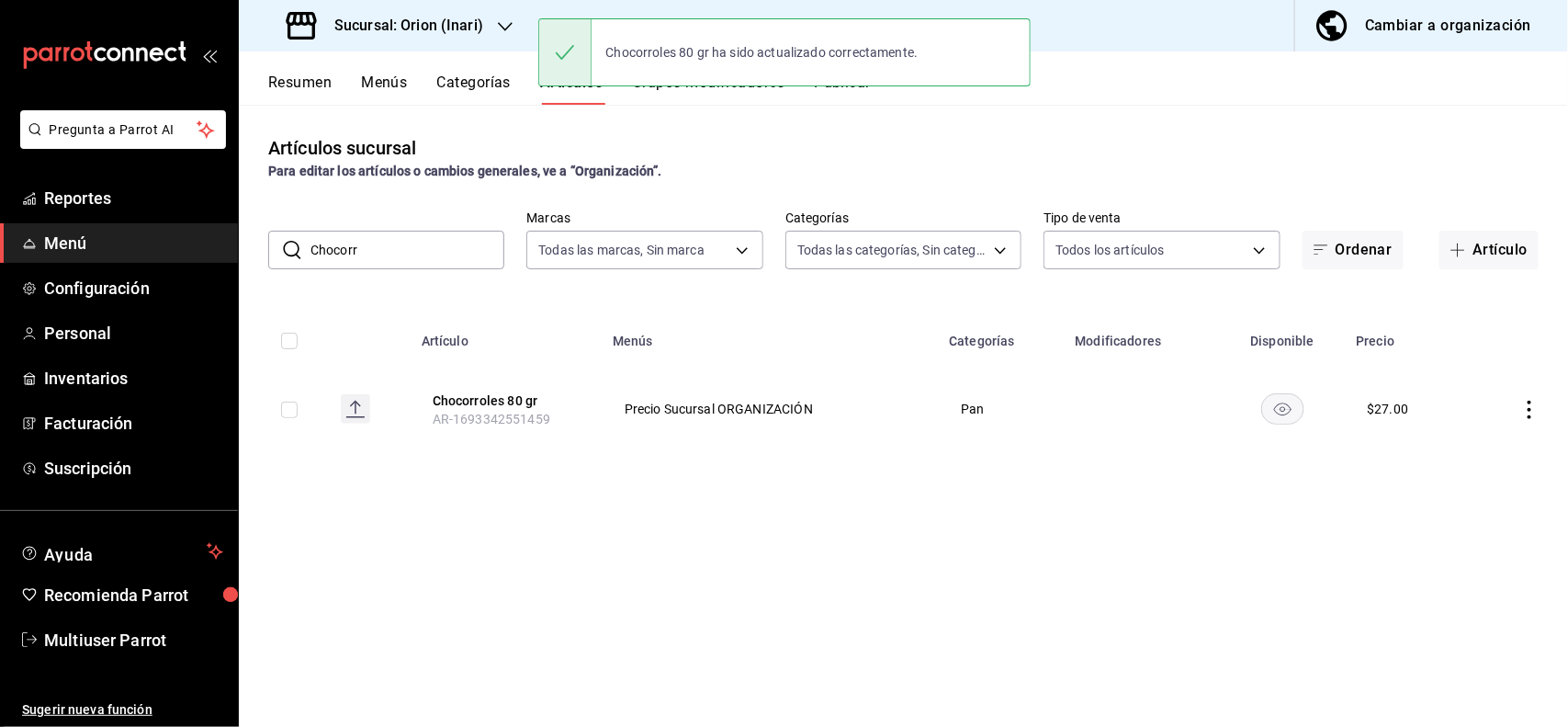
click at [461, 255] on input "Chocorr" at bounding box center [407, 249] width 194 height 36
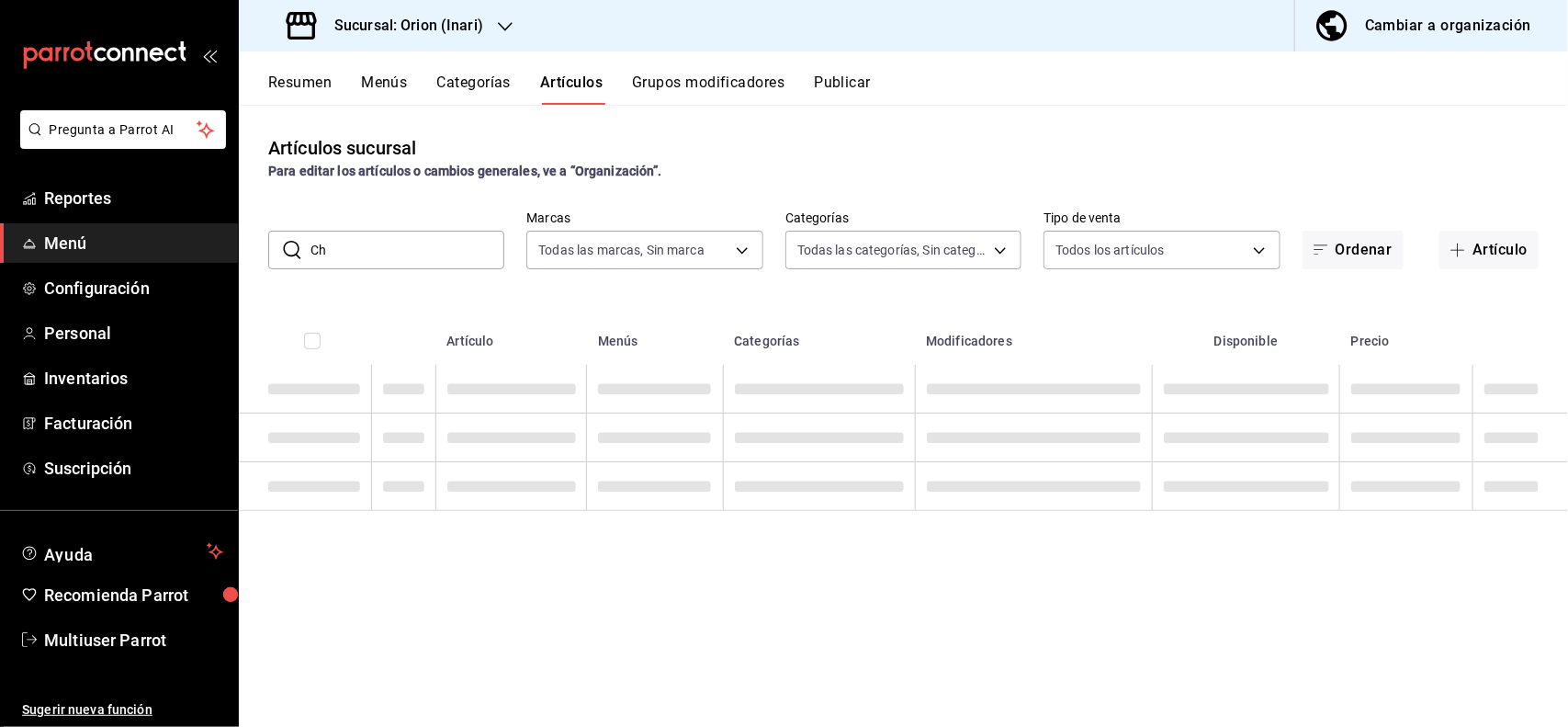
type input "C"
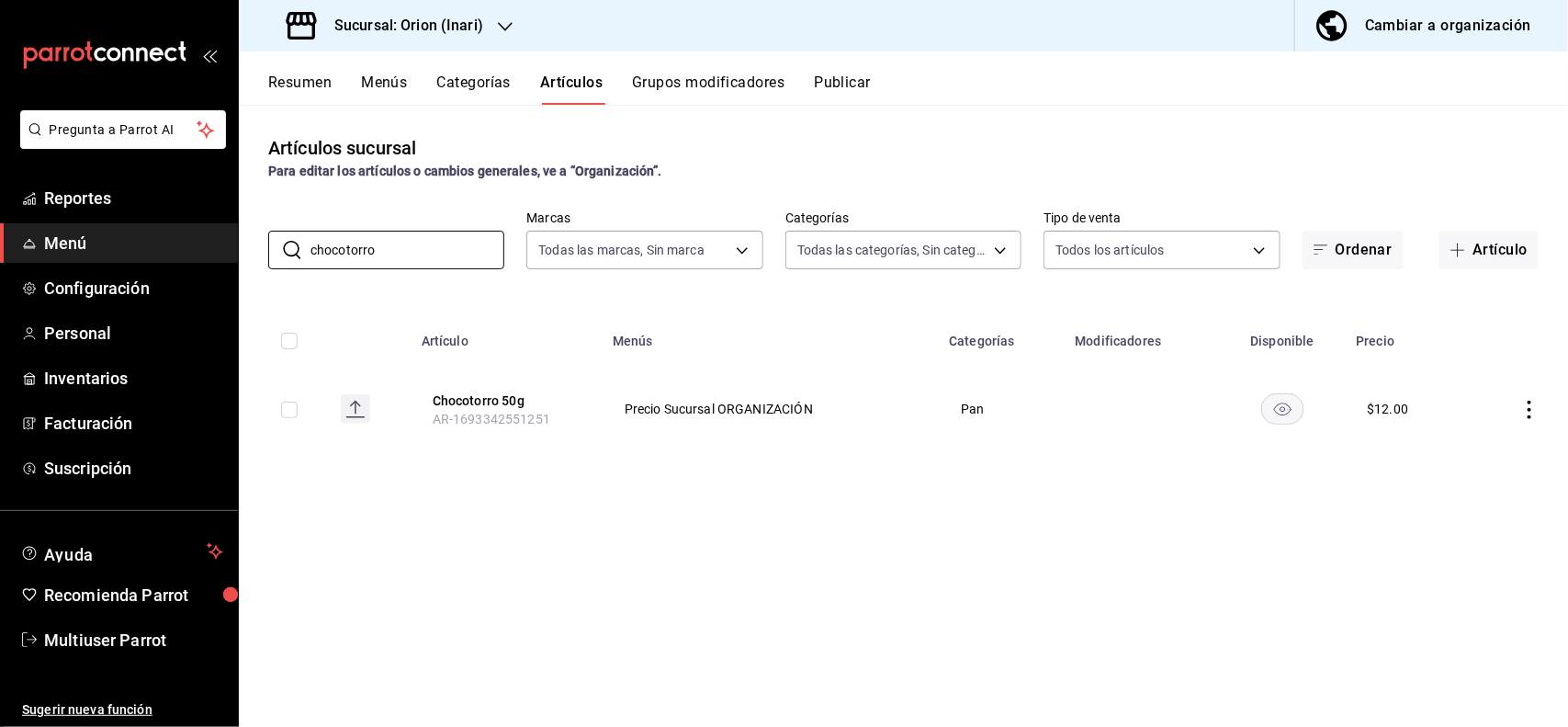
type input "chocotorro"
click at [1529, 407] on icon "actions" at bounding box center [1529, 410] width 4 height 19
click at [1466, 448] on span "Editar" at bounding box center [1475, 452] width 48 height 20
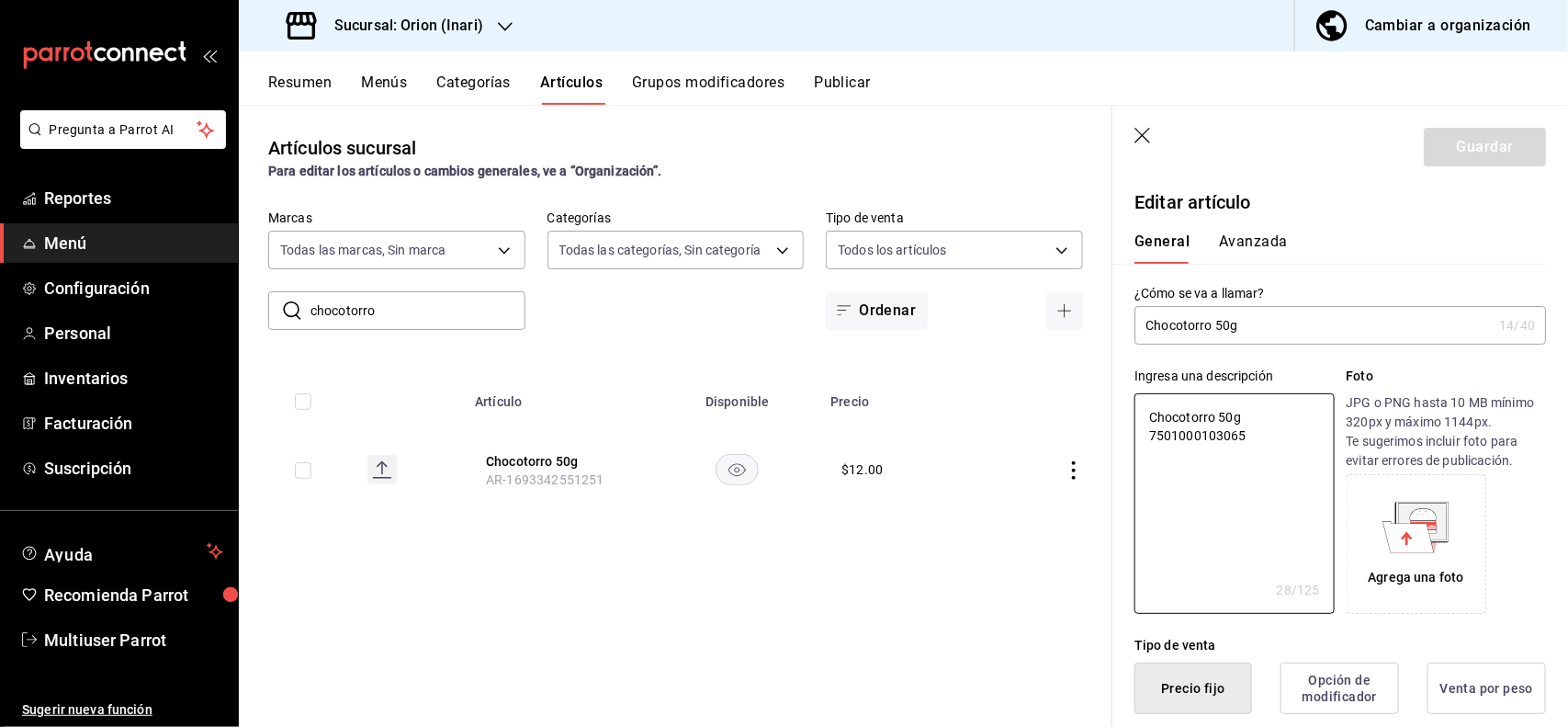
type textarea "x"
type button "1"
type button "0"
type button "2"
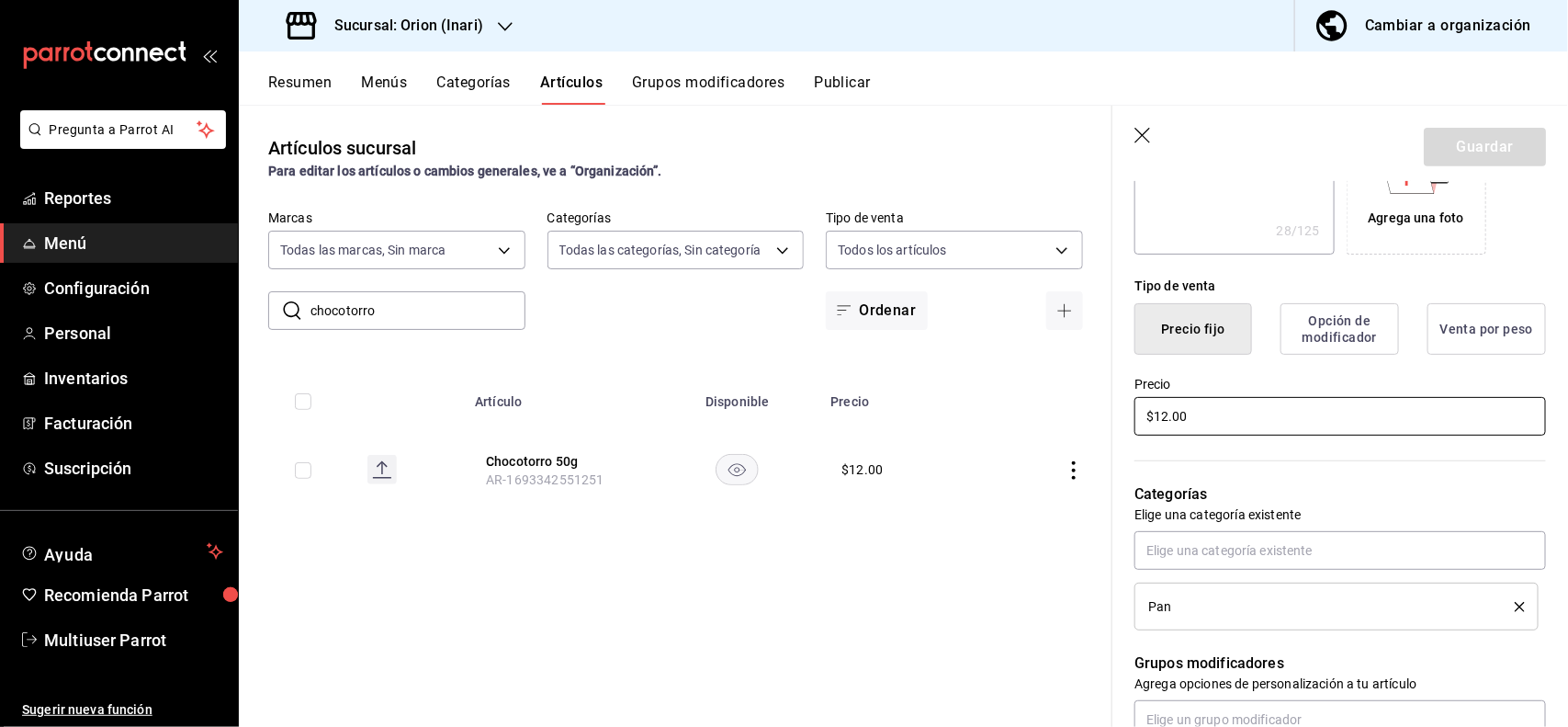
type textarea "x"
type input "$1.00"
type textarea "x"
type input "$19.00"
type textarea "x"
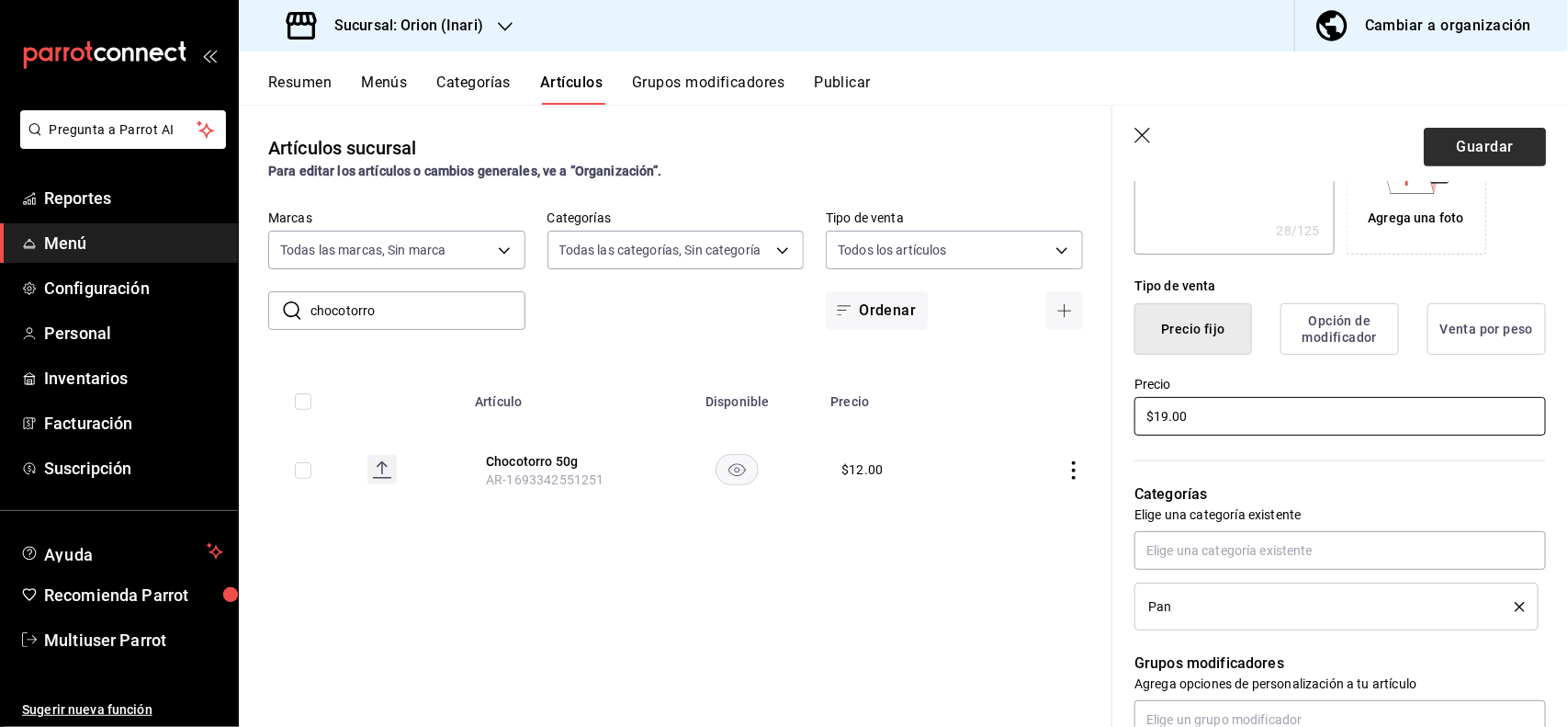
type input "$19.00"
click at [1502, 161] on button "Guardar" at bounding box center [1484, 147] width 122 height 38
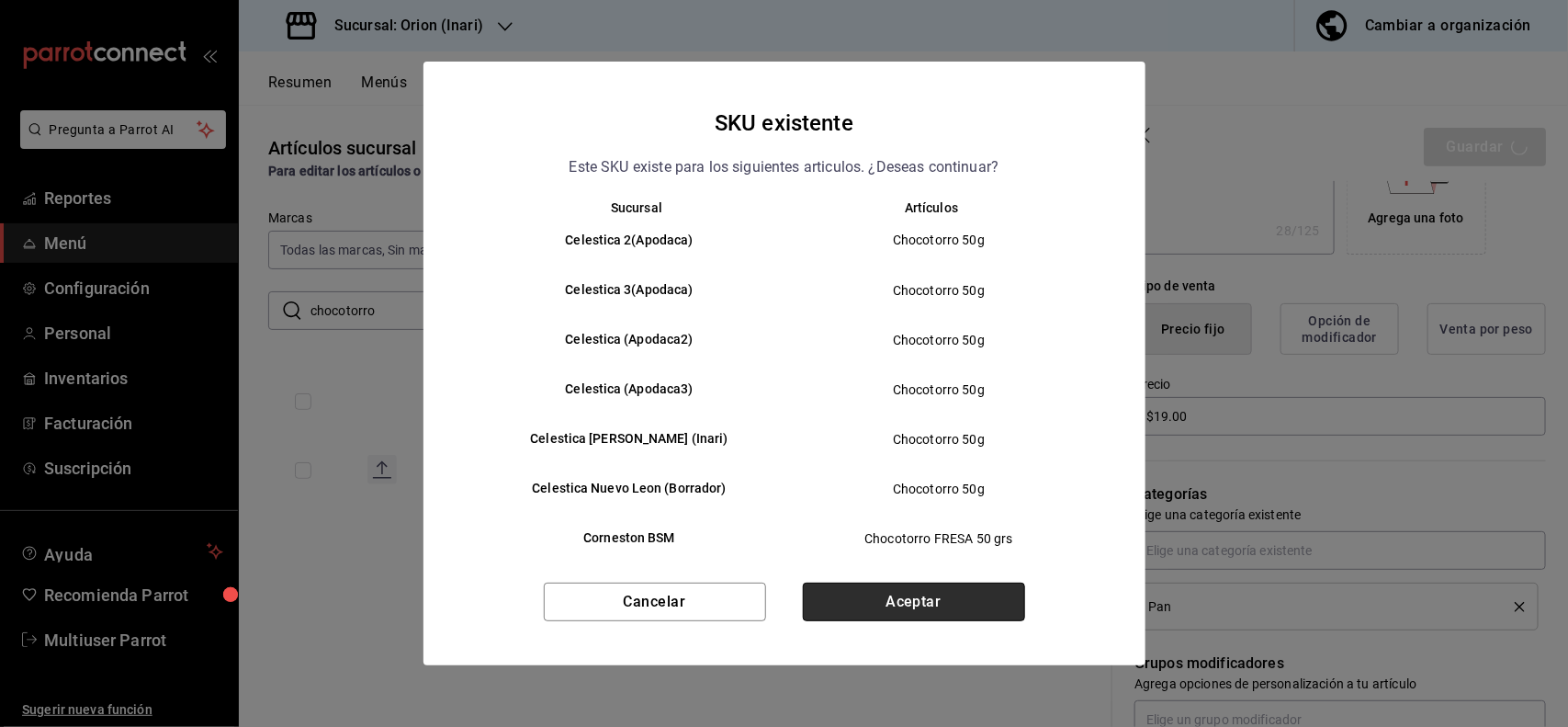
click at [919, 607] on button "Aceptar" at bounding box center [914, 602] width 222 height 38
type textarea "x"
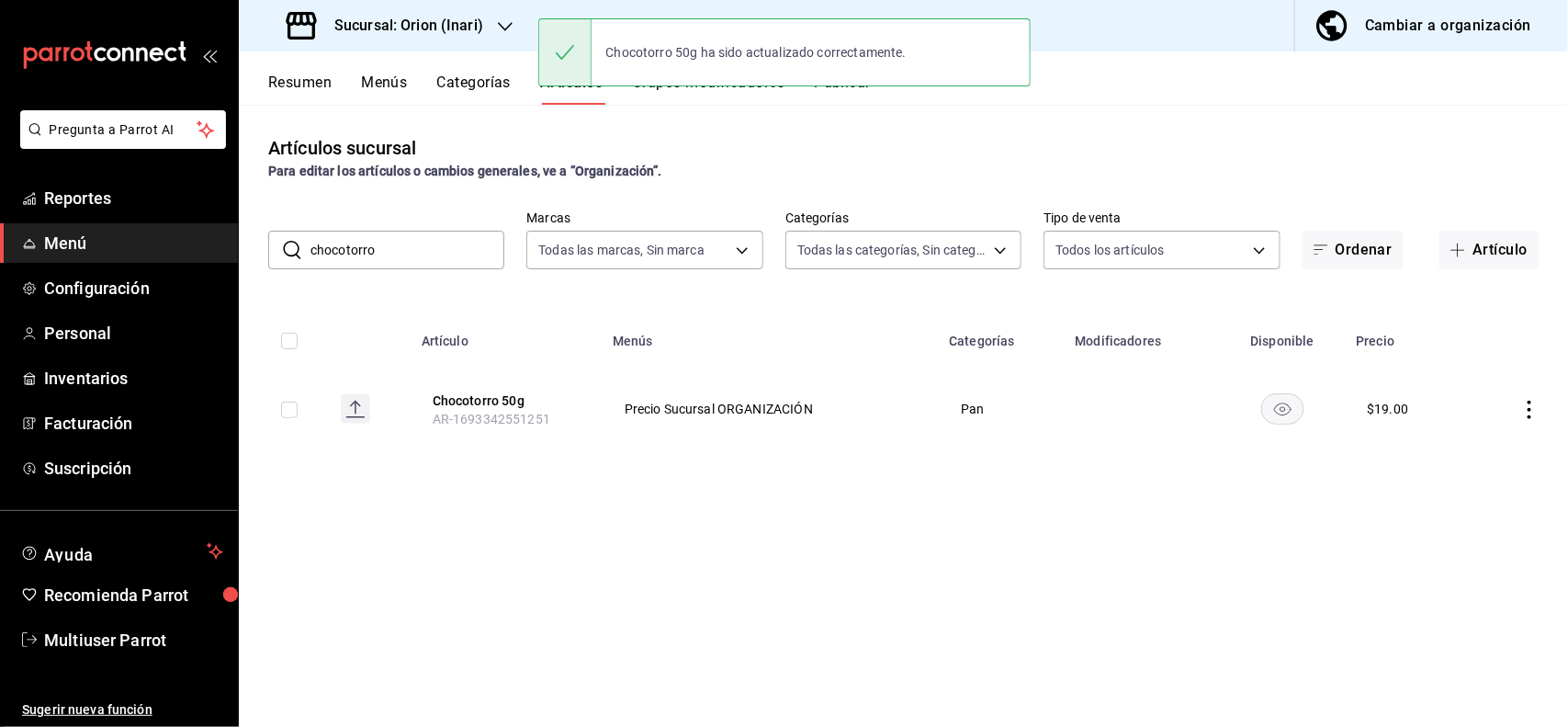
click at [412, 257] on input "chocotorro" at bounding box center [407, 249] width 194 height 36
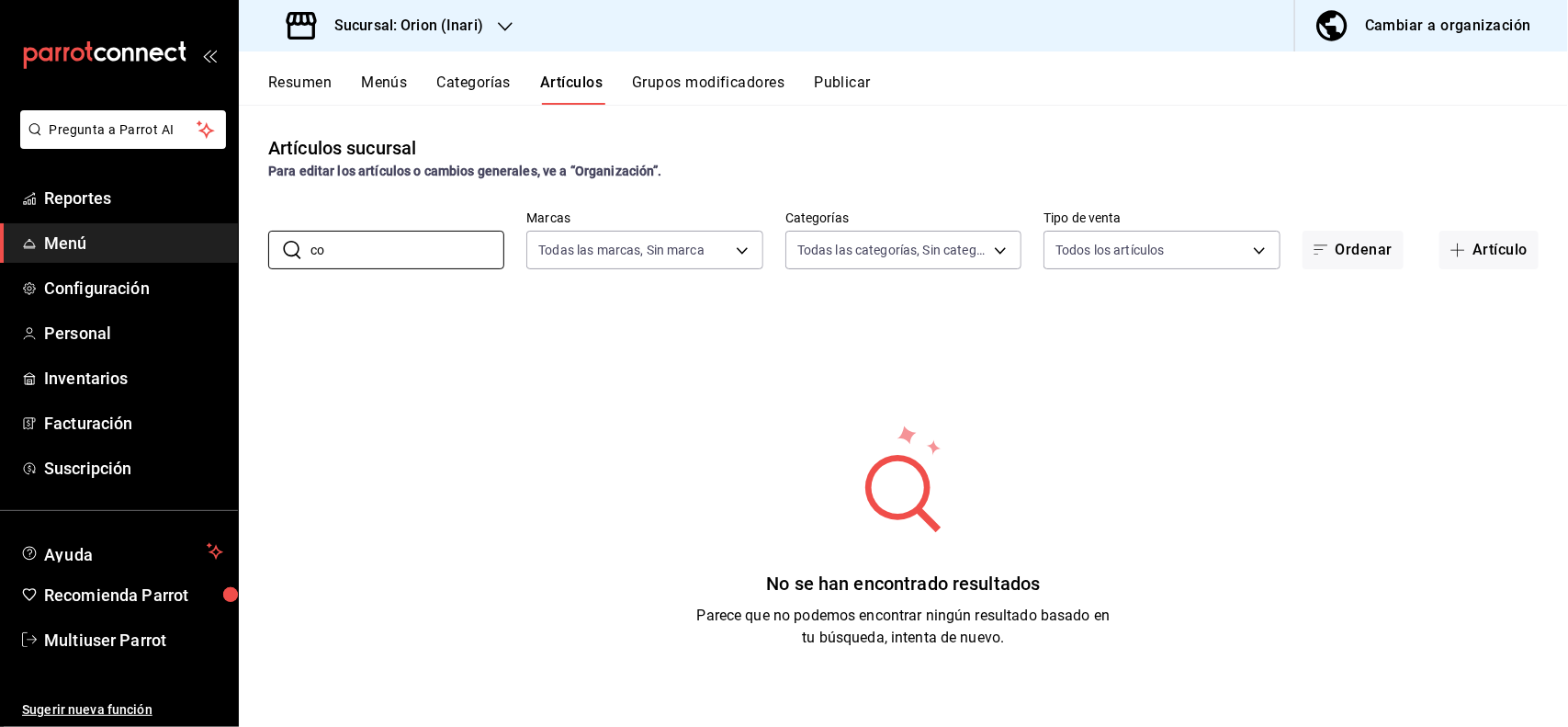
type input "c"
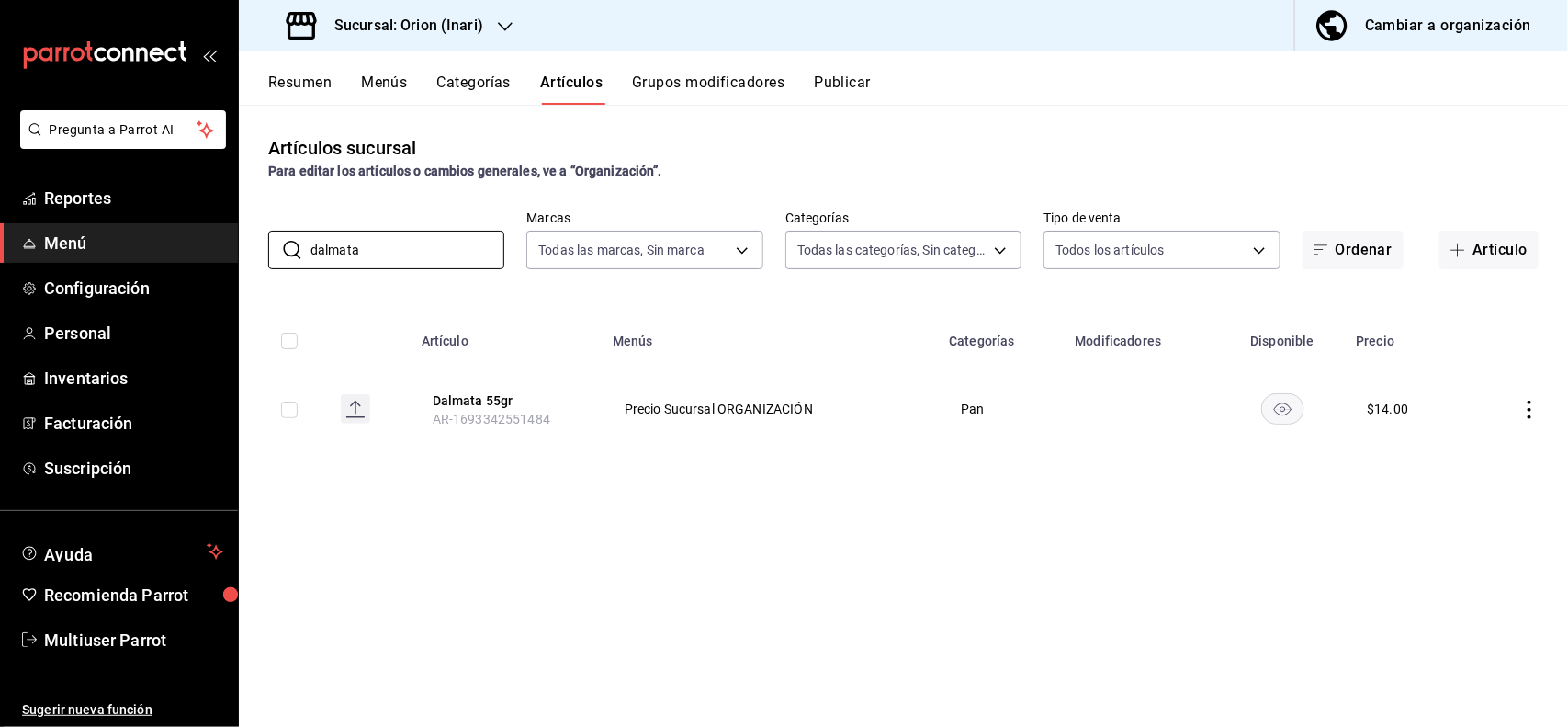
type input "dalmata"
click at [1526, 412] on icon "actions" at bounding box center [1530, 410] width 19 height 19
click at [1488, 446] on span "Editar" at bounding box center [1475, 452] width 48 height 20
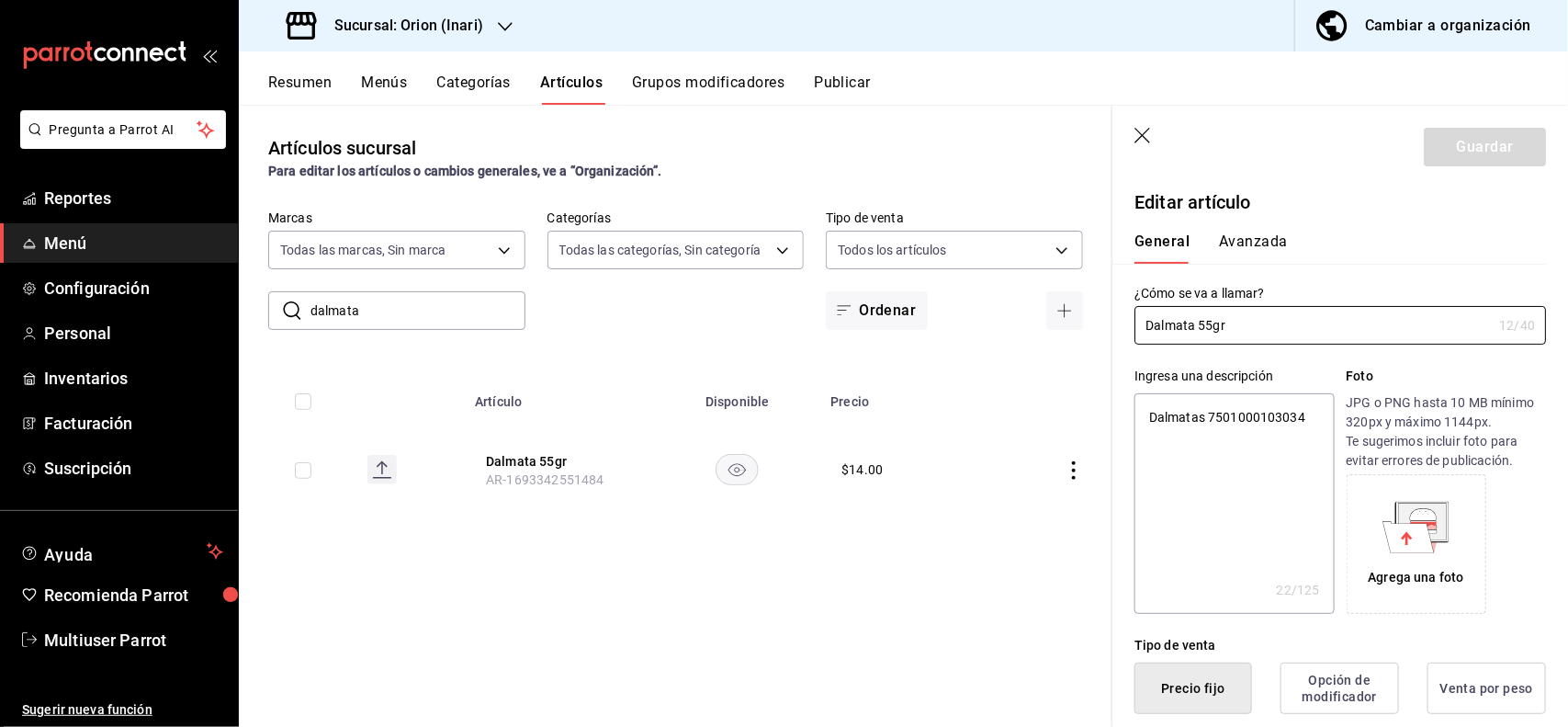
type textarea "x"
type input "$14.00"
type input "Dalmata 55gr19"
type textarea "x"
type input "Dalmata 55gr1"
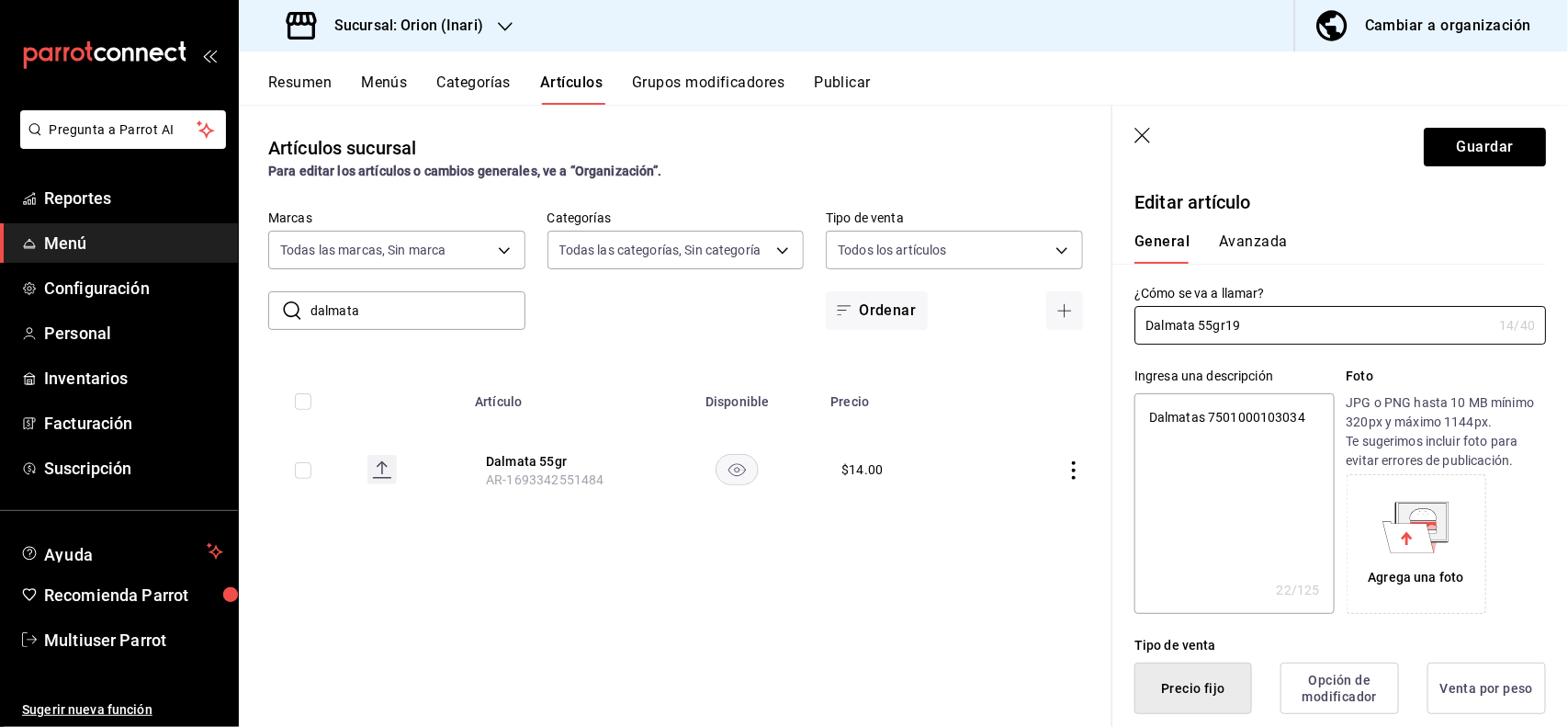
type textarea "x"
type input "Dalmata 55gr"
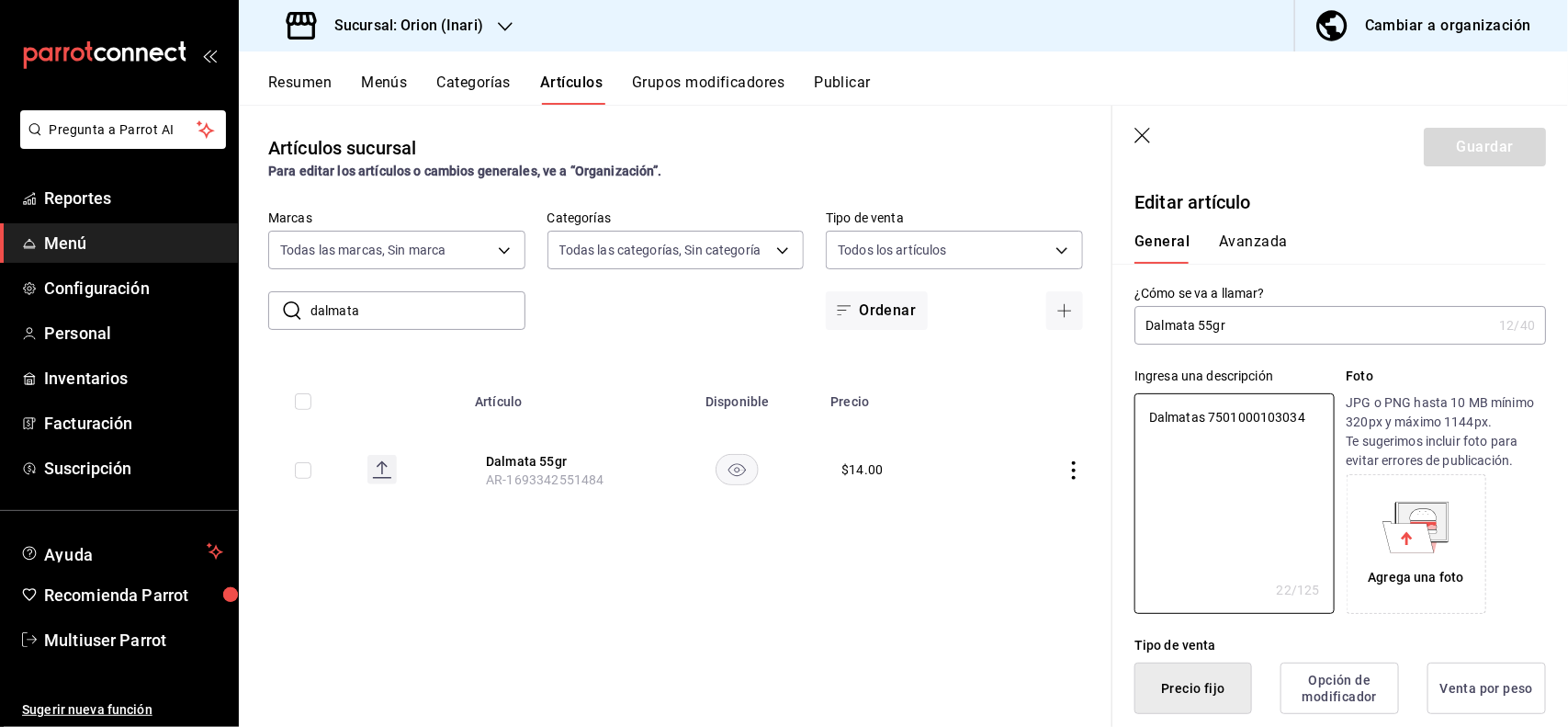
type textarea "x"
type button "1"
type button "0"
type button "2"
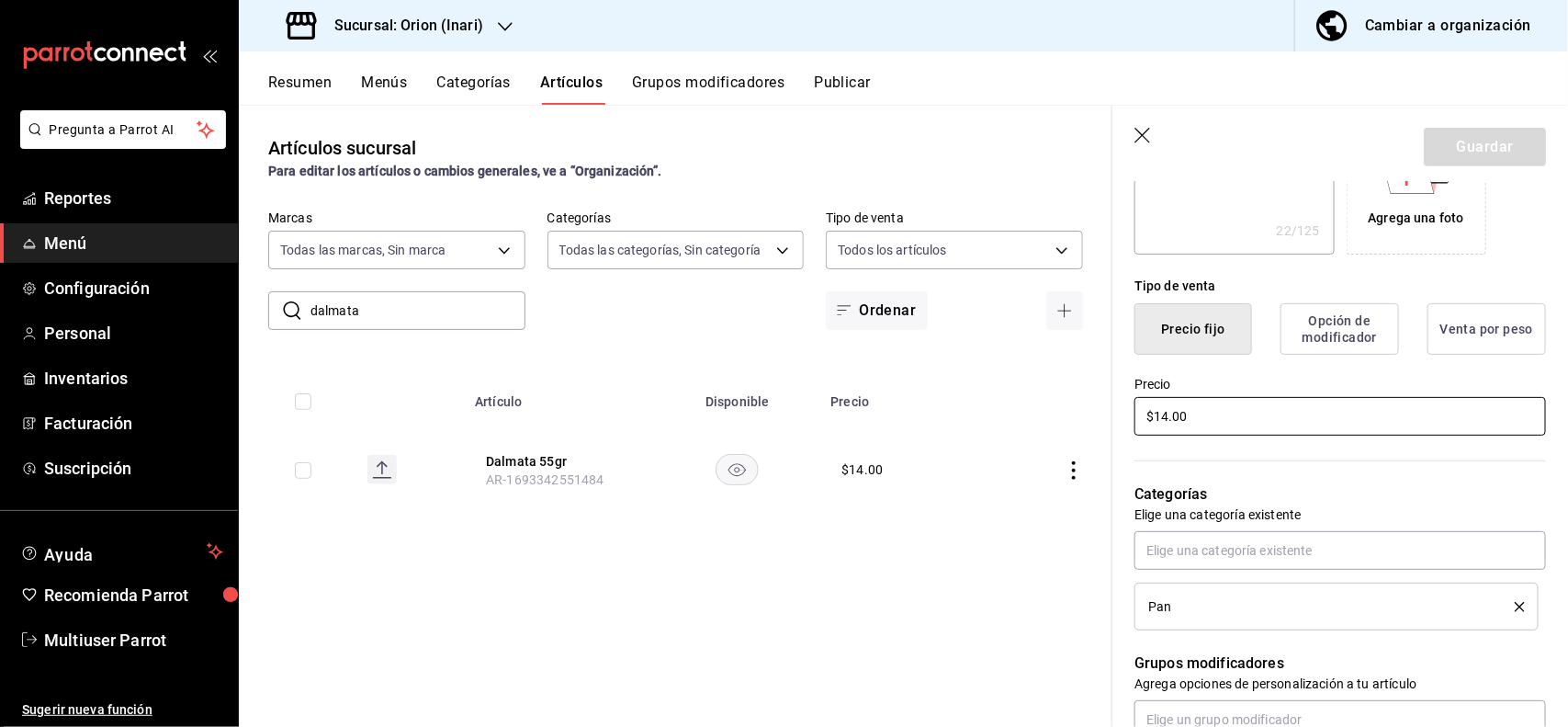
type textarea "x"
type input "$19.00"
type textarea "x"
type input "$19.00"
click at [1459, 156] on button "Guardar" at bounding box center [1484, 147] width 122 height 38
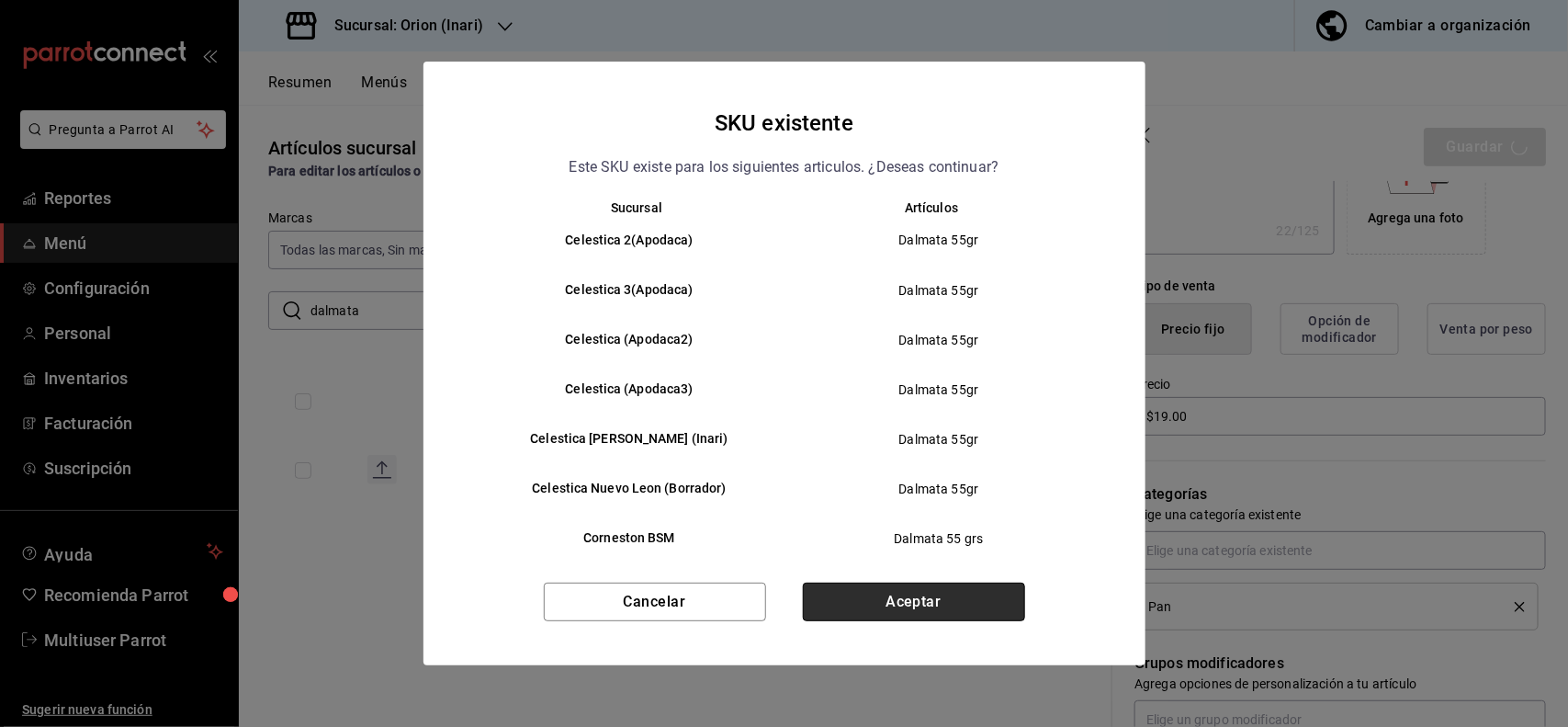
click at [973, 589] on button "Aceptar" at bounding box center [914, 602] width 222 height 38
type textarea "x"
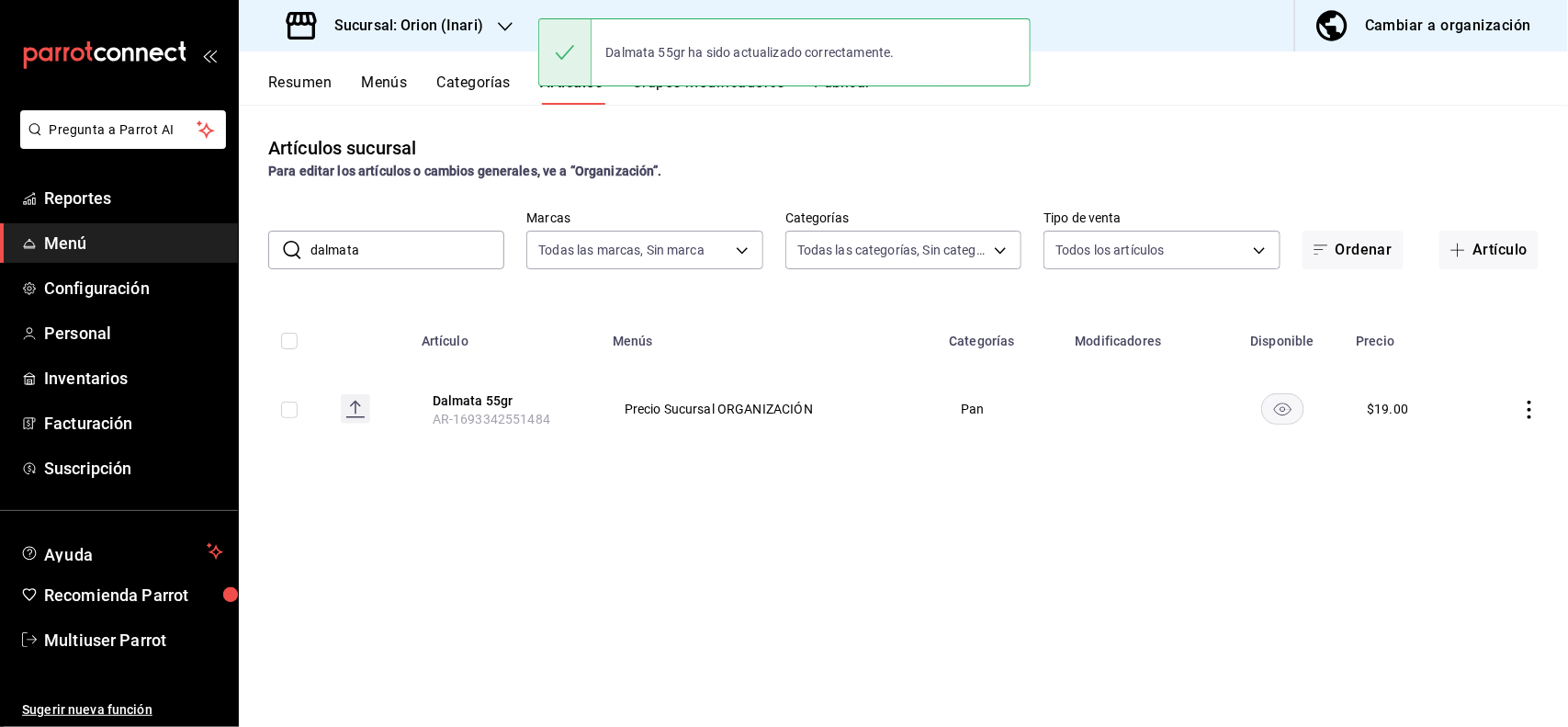
click at [464, 249] on input "dalmata" at bounding box center [407, 249] width 194 height 36
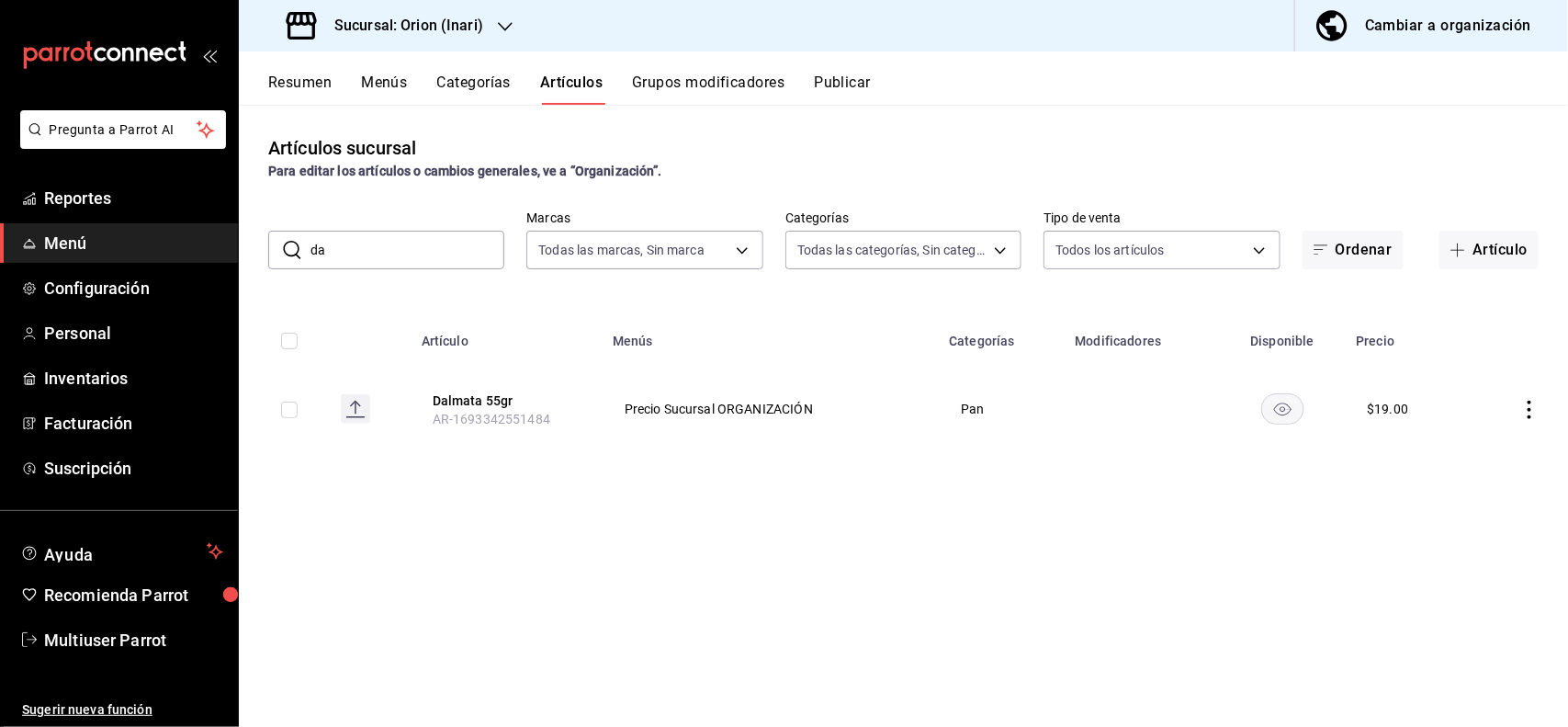
type input "d"
type input "donas azu"
click at [1534, 410] on icon "actions" at bounding box center [1530, 416] width 19 height 19
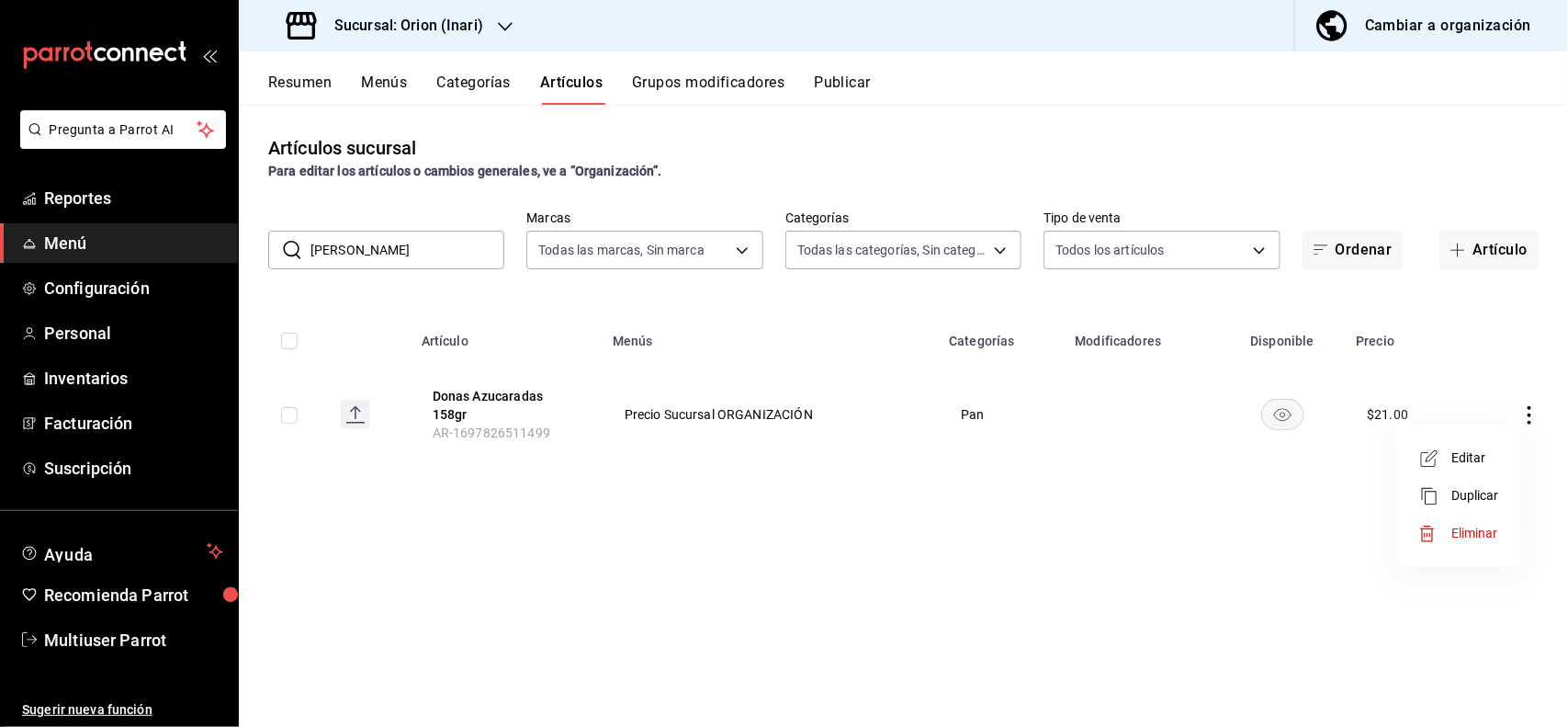
click at [1452, 451] on span "Editar" at bounding box center [1475, 458] width 48 height 20
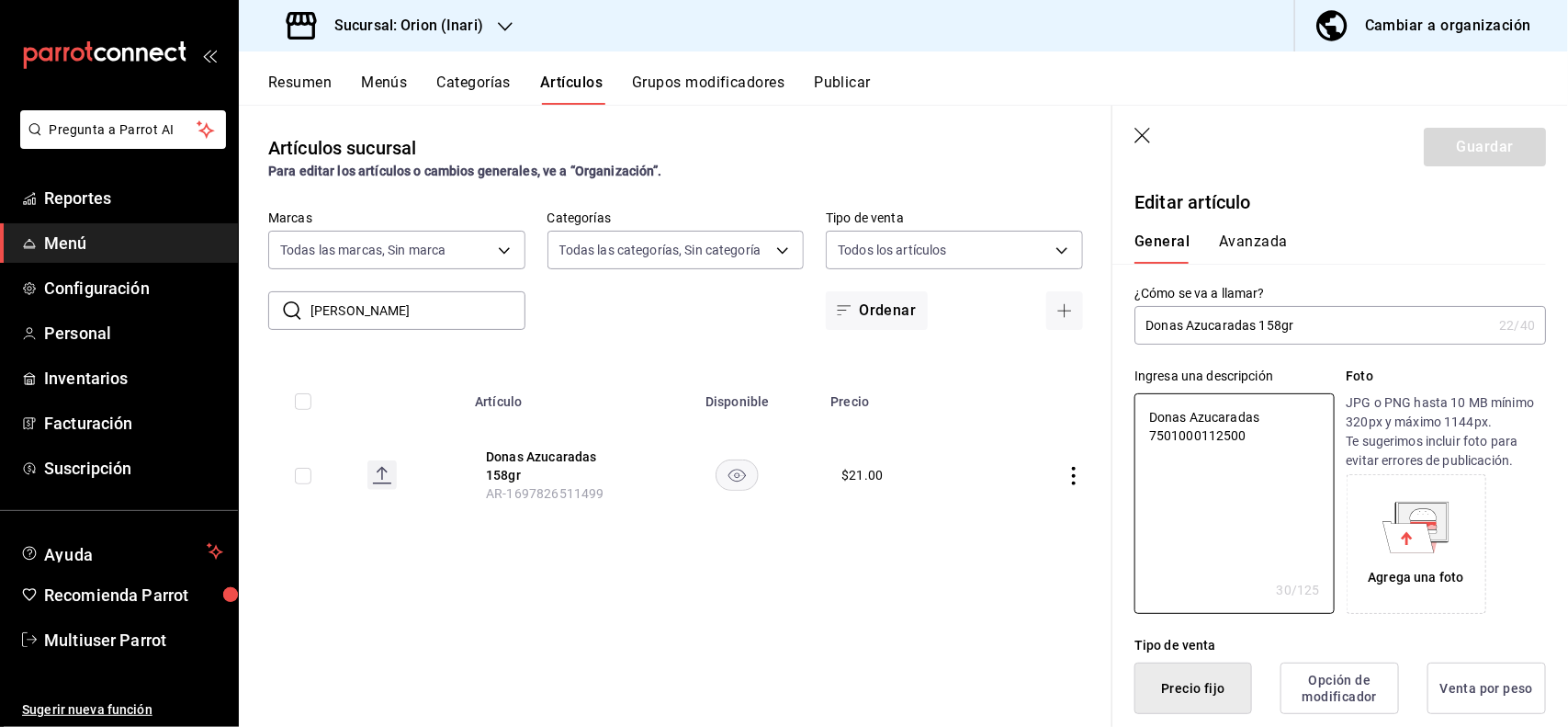
type textarea "x"
type button "1"
type button "0"
type button "2"
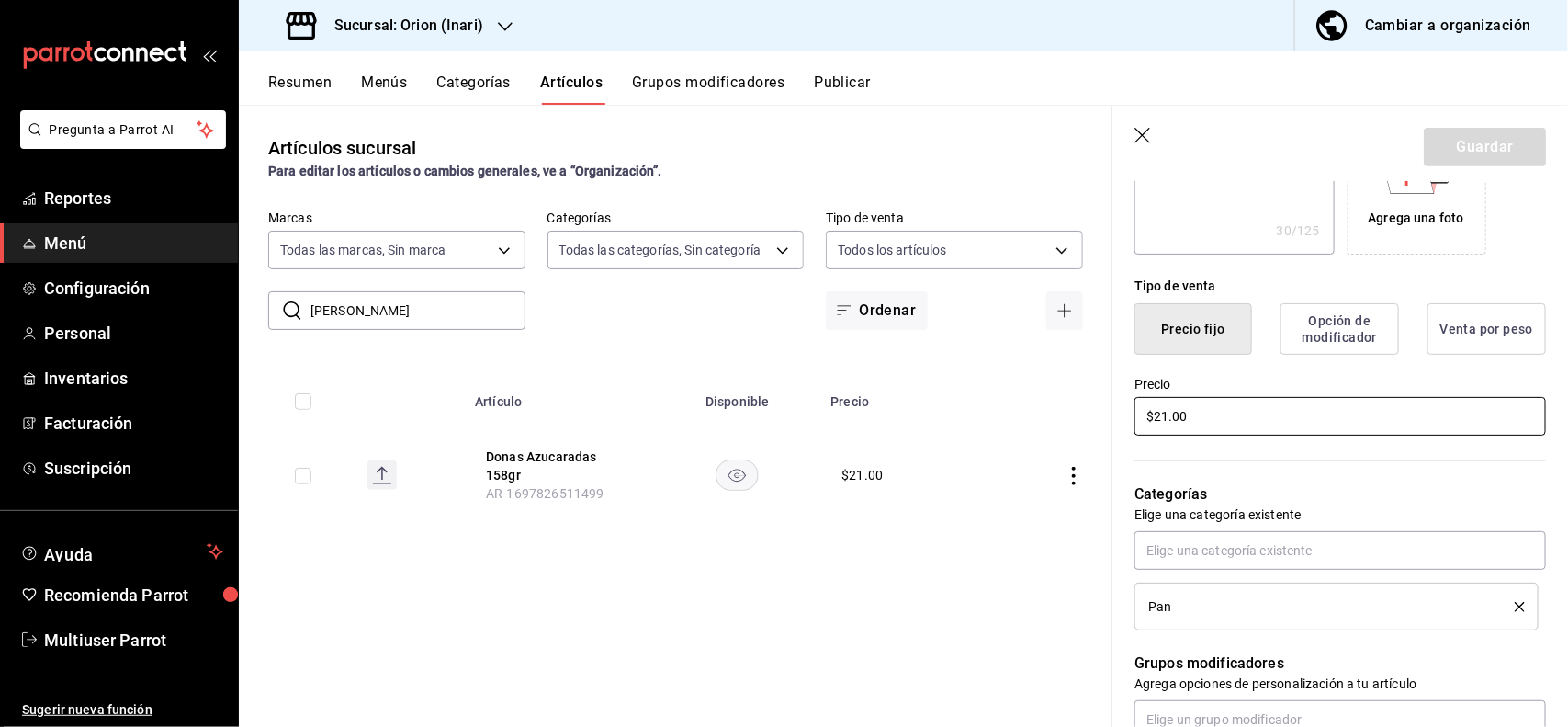
click at [1433, 428] on input "$21.00" at bounding box center [1340, 416] width 412 height 38
type textarea "x"
type input "$21.00"
type textarea "x"
type input "$21.00"
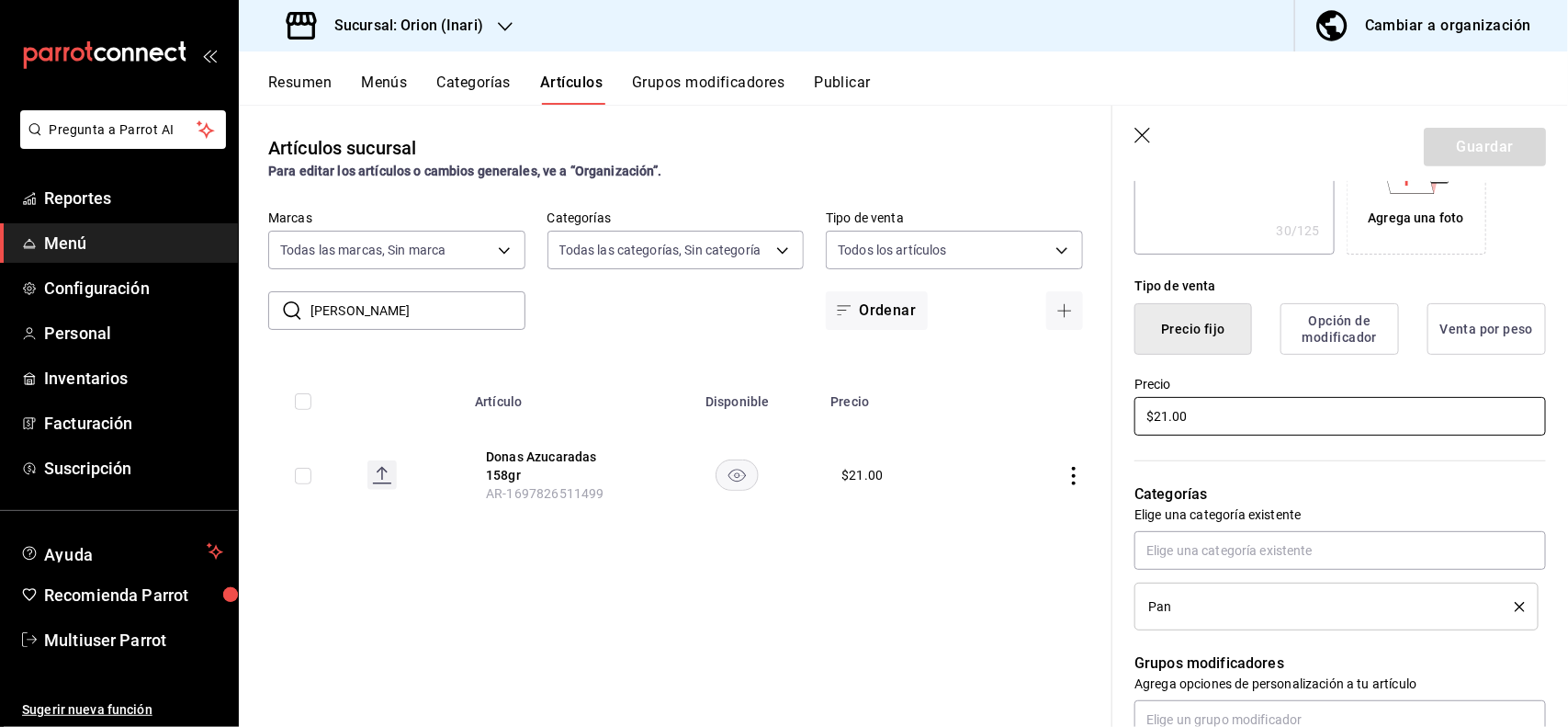
type textarea "x"
type input "$21.00"
type textarea "x"
type input "$2.00"
type textarea "x"
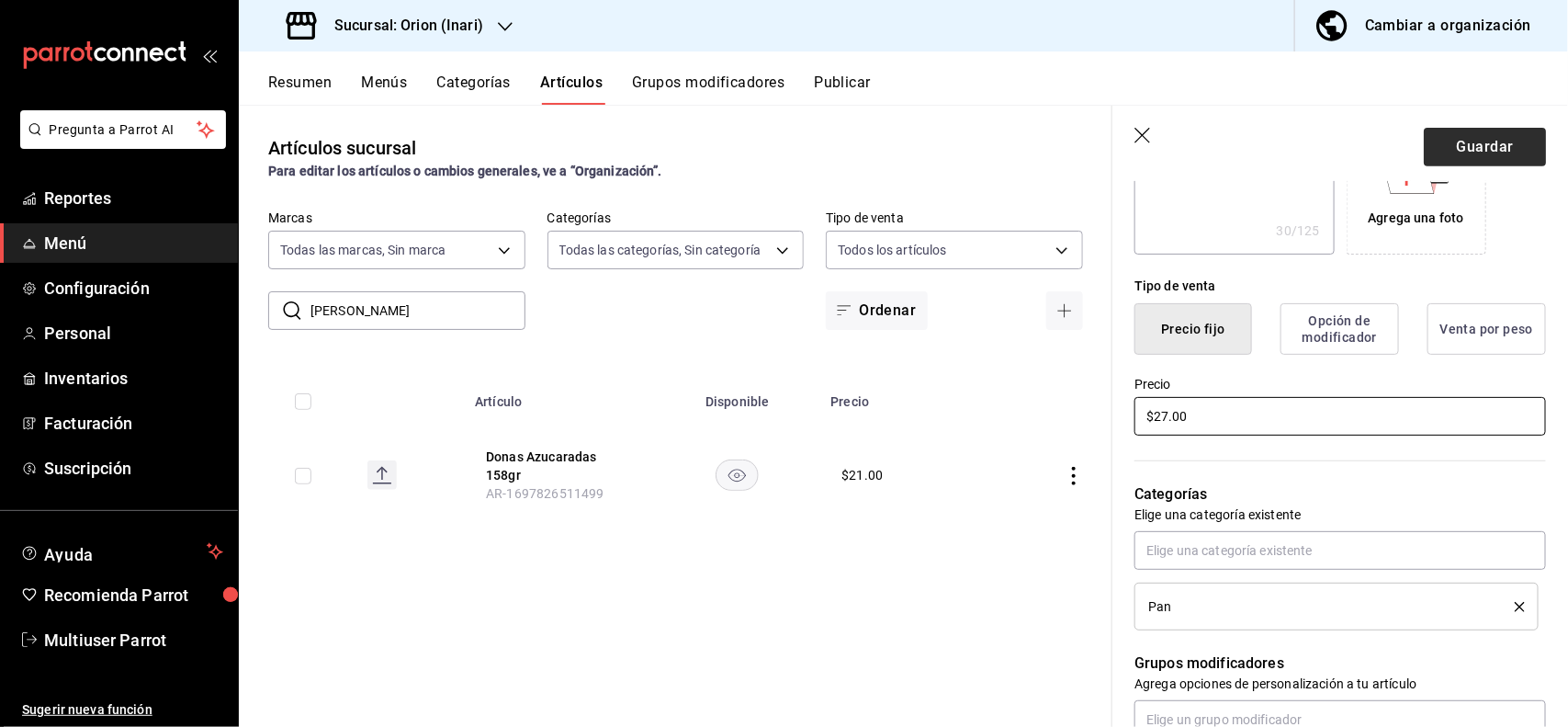
type input "$27.00"
click at [1488, 150] on button "Guardar" at bounding box center [1484, 147] width 122 height 38
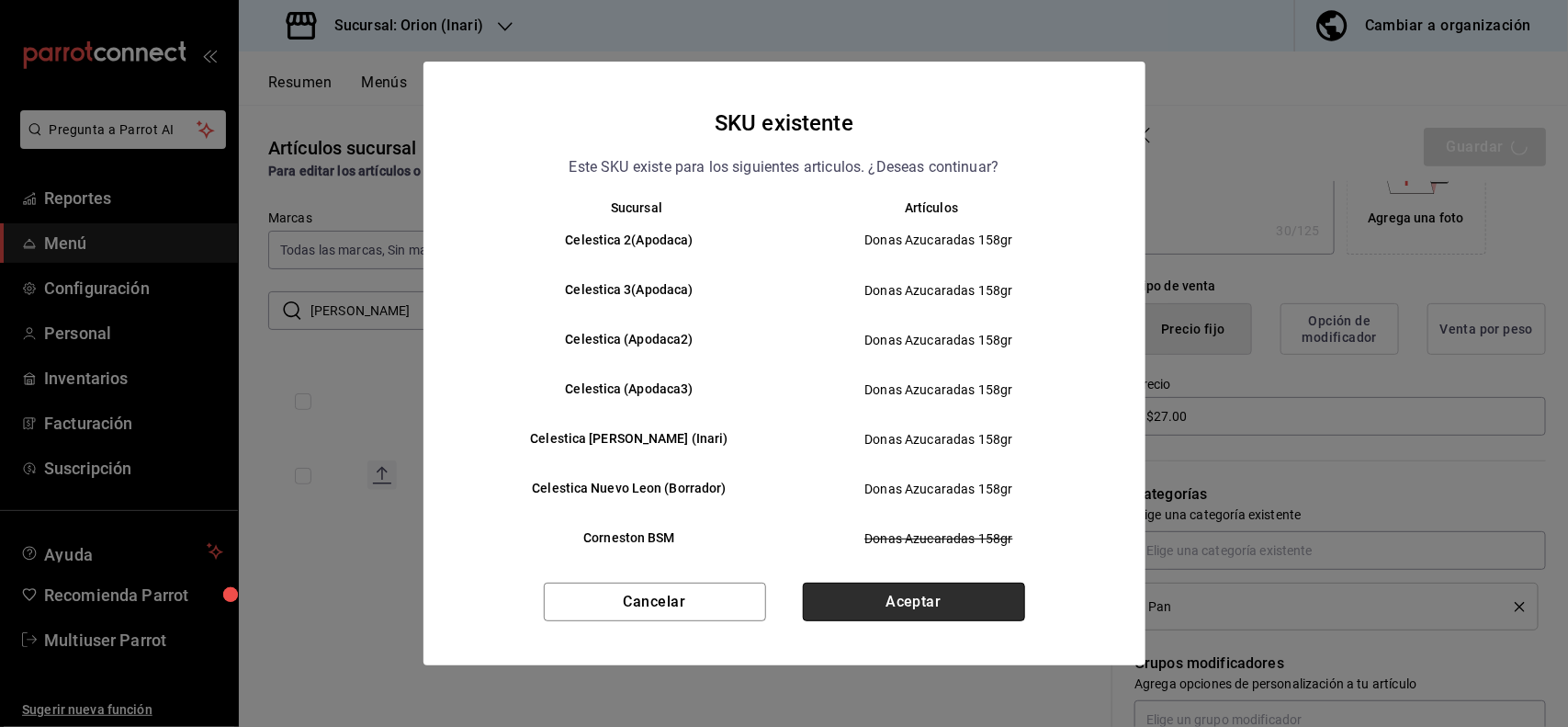
click at [947, 597] on button "Aceptar" at bounding box center [914, 602] width 222 height 38
type textarea "x"
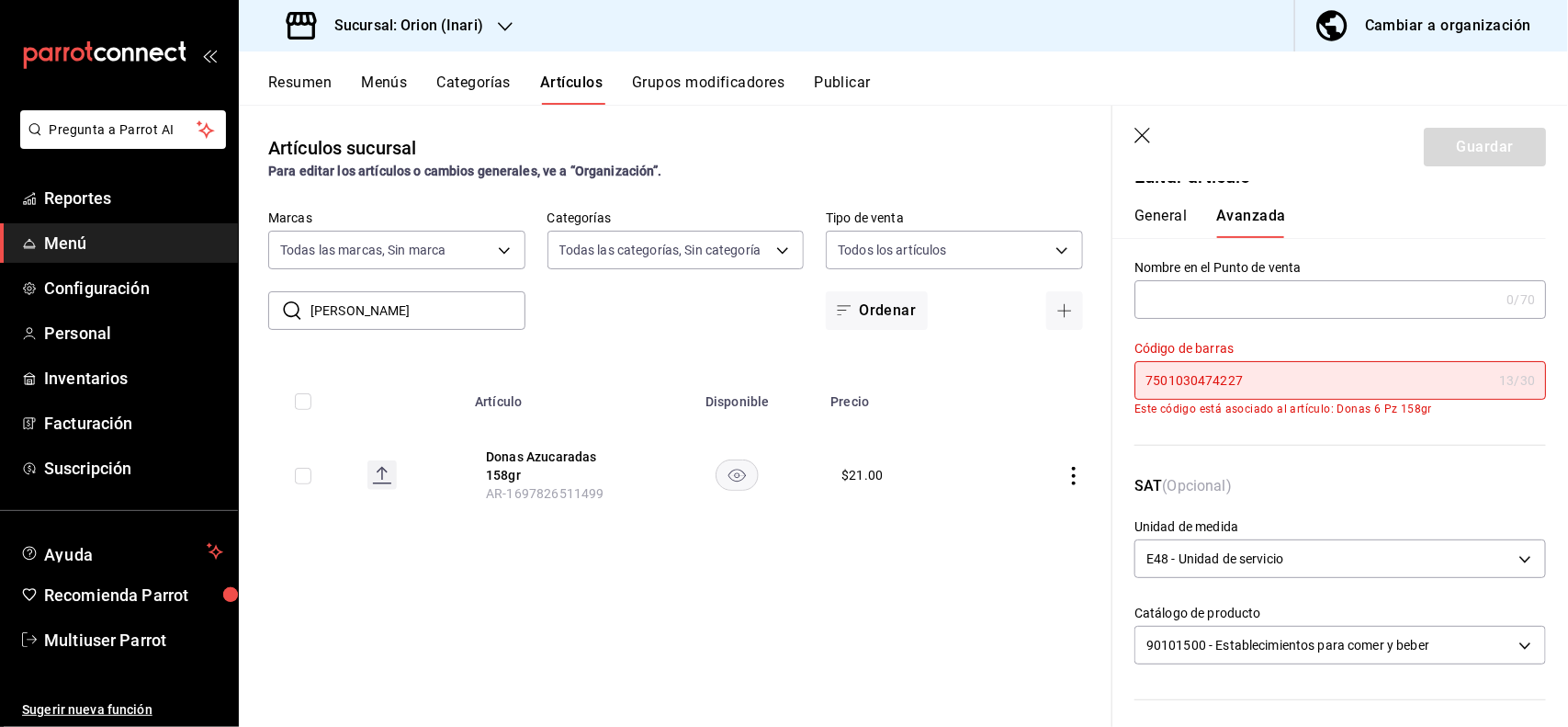
scroll to position [0, 0]
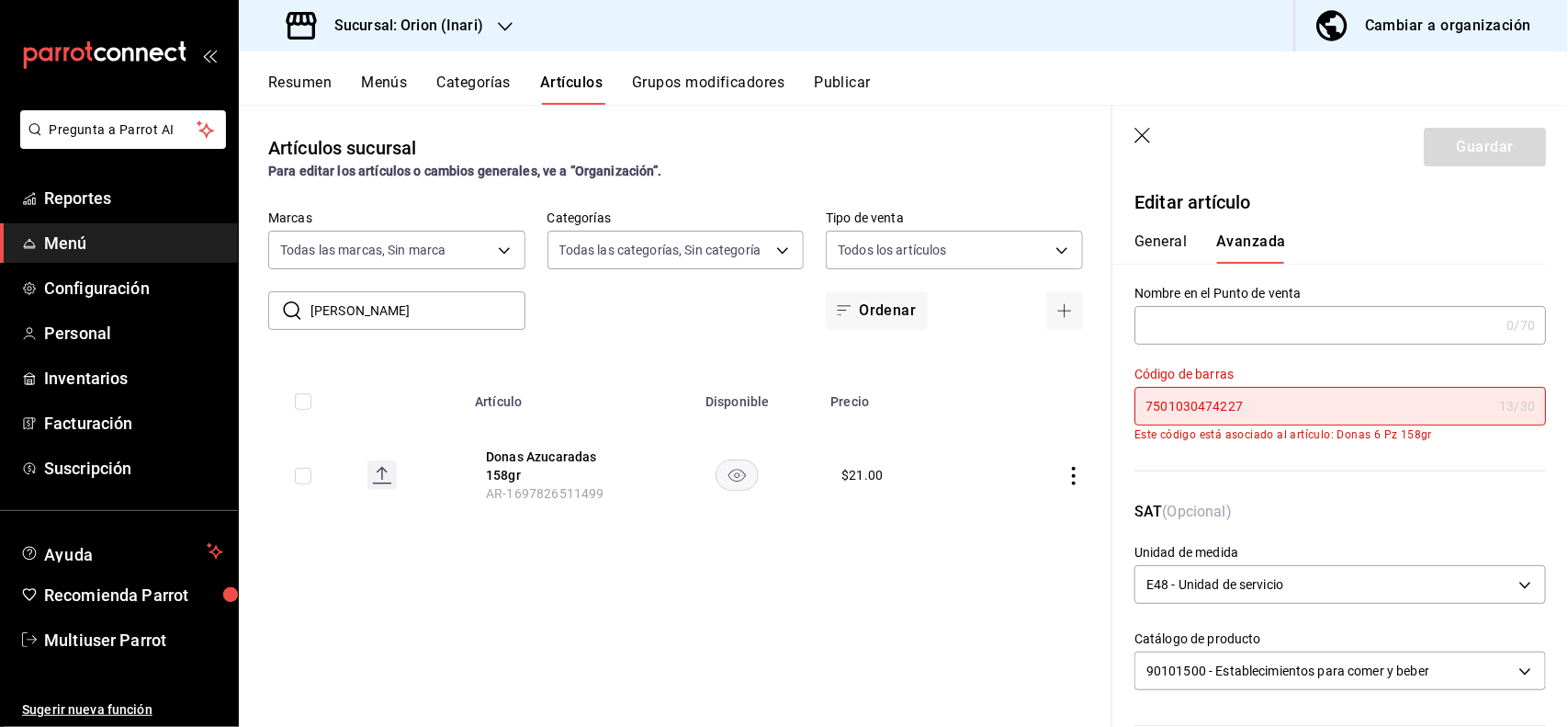
click at [1140, 129] on icon "button" at bounding box center [1144, 137] width 19 height 19
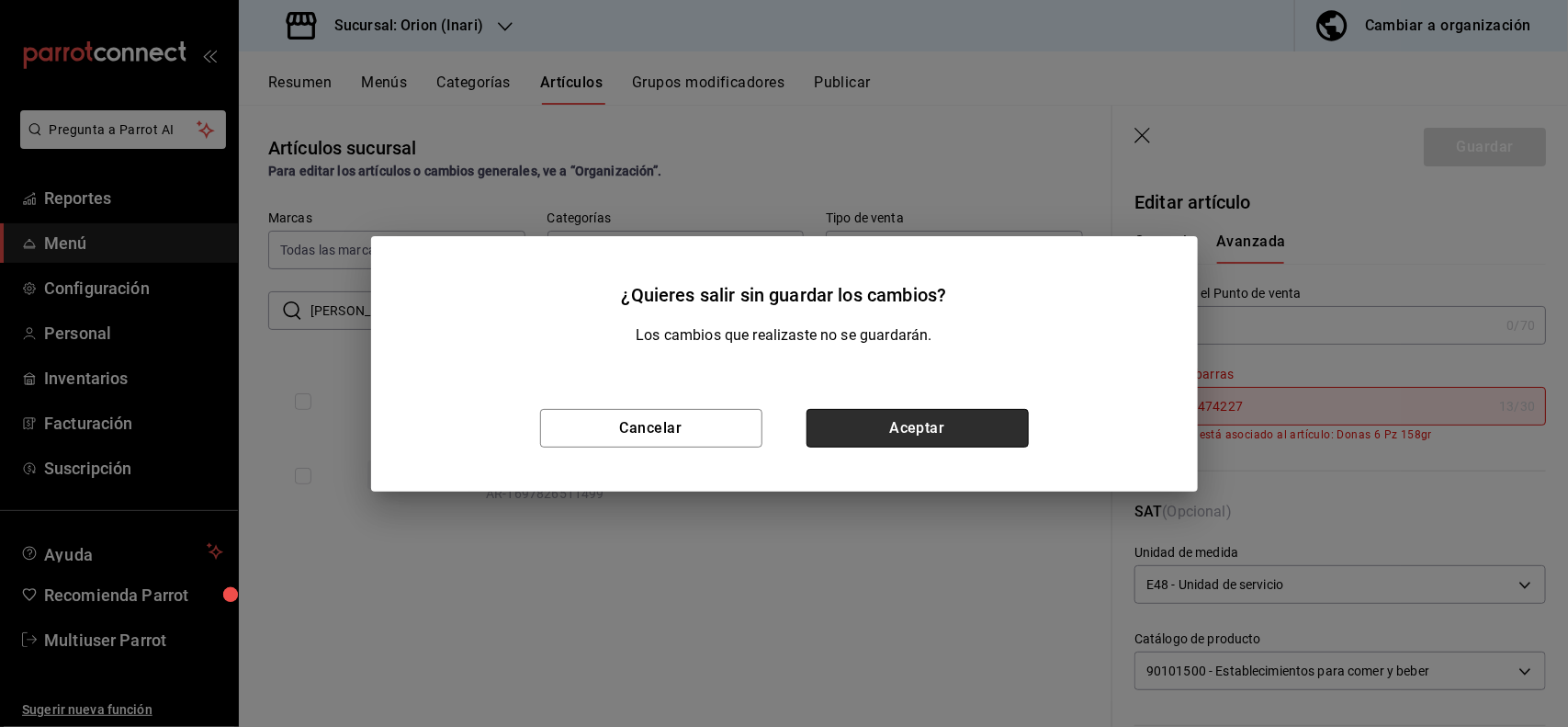
click at [846, 437] on button "Aceptar" at bounding box center [917, 428] width 222 height 38
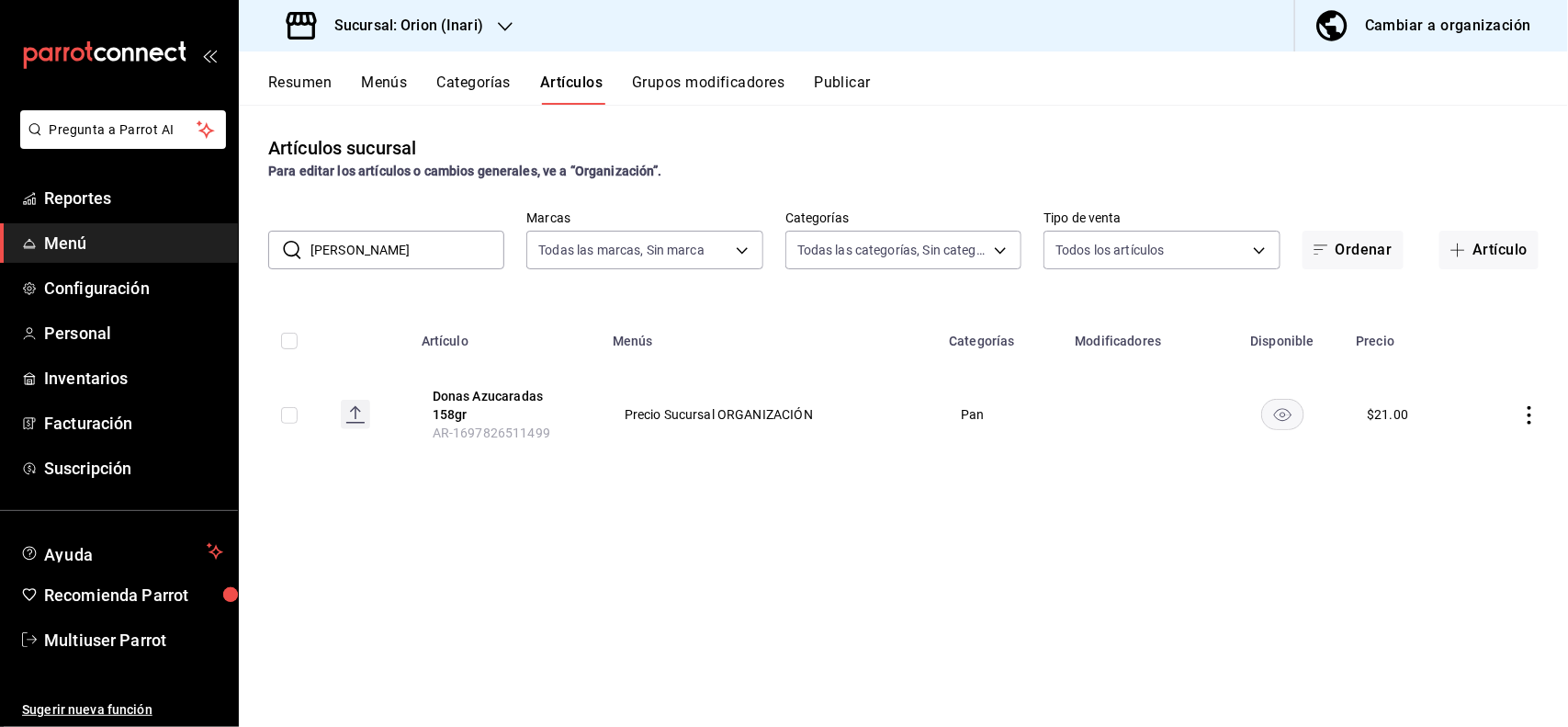
click at [489, 262] on input "[PERSON_NAME]" at bounding box center [407, 249] width 194 height 36
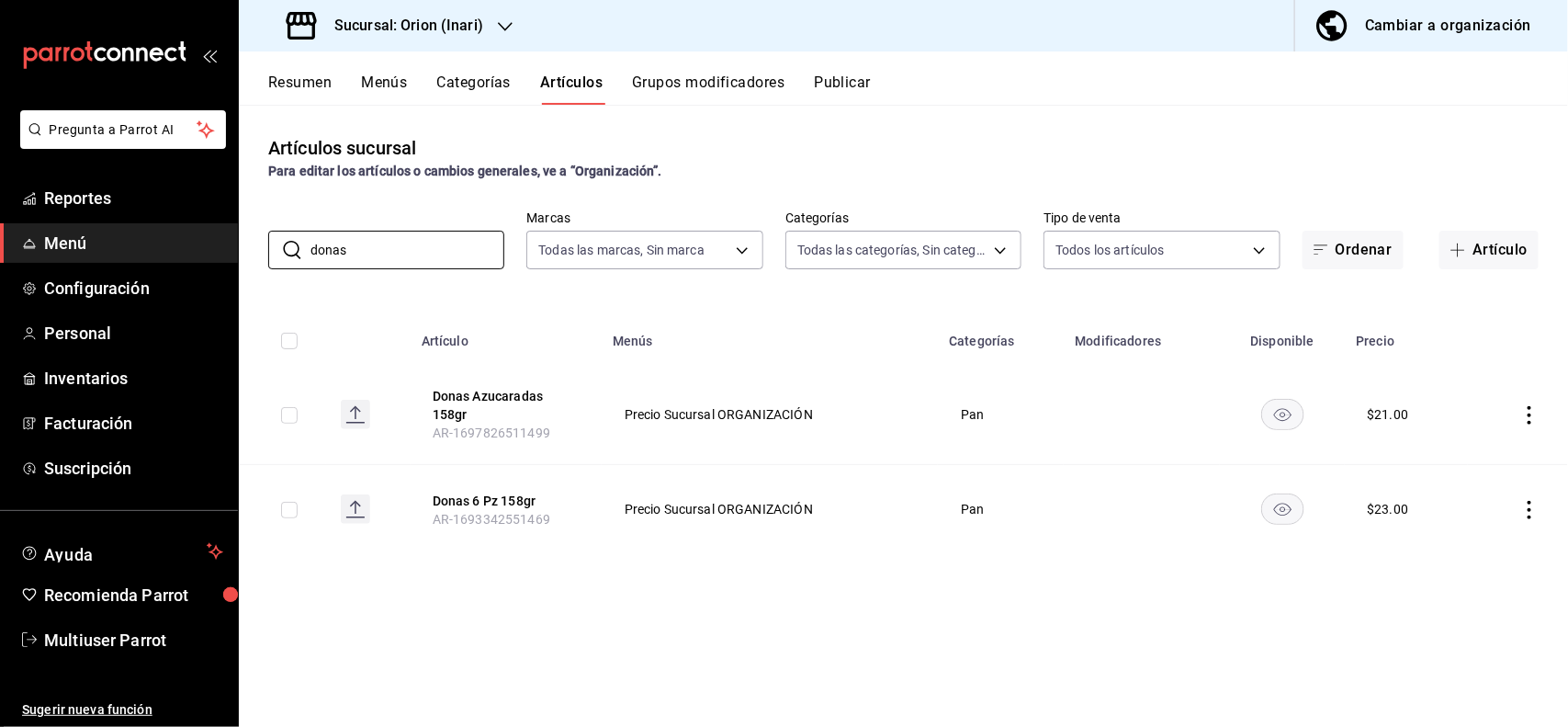
type input "donas"
click at [1529, 515] on icon "actions" at bounding box center [1530, 510] width 19 height 19
click at [1467, 548] on span "Editar" at bounding box center [1475, 552] width 48 height 20
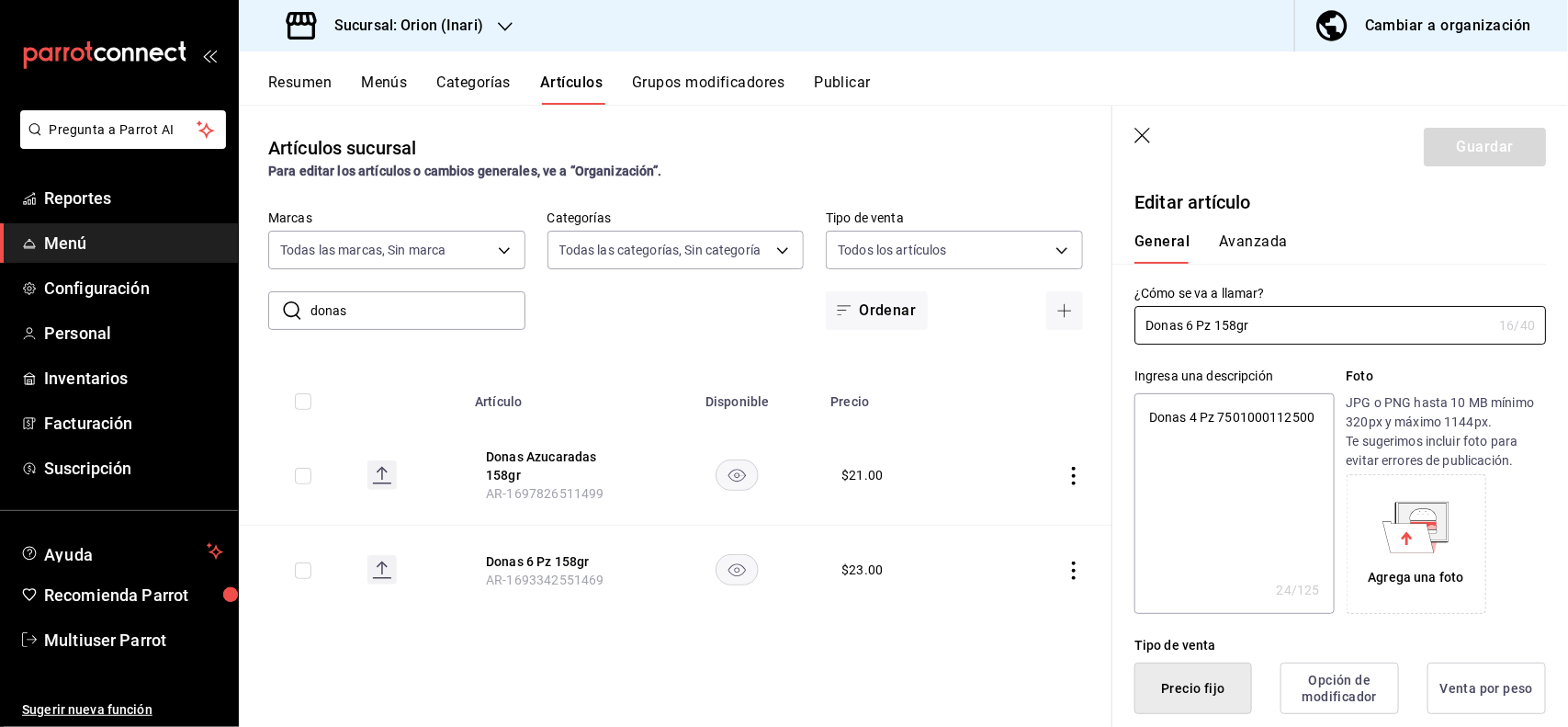
type textarea "x"
type input "$23.00"
type textarea "x"
click at [1141, 135] on icon "button" at bounding box center [1142, 135] width 16 height 16
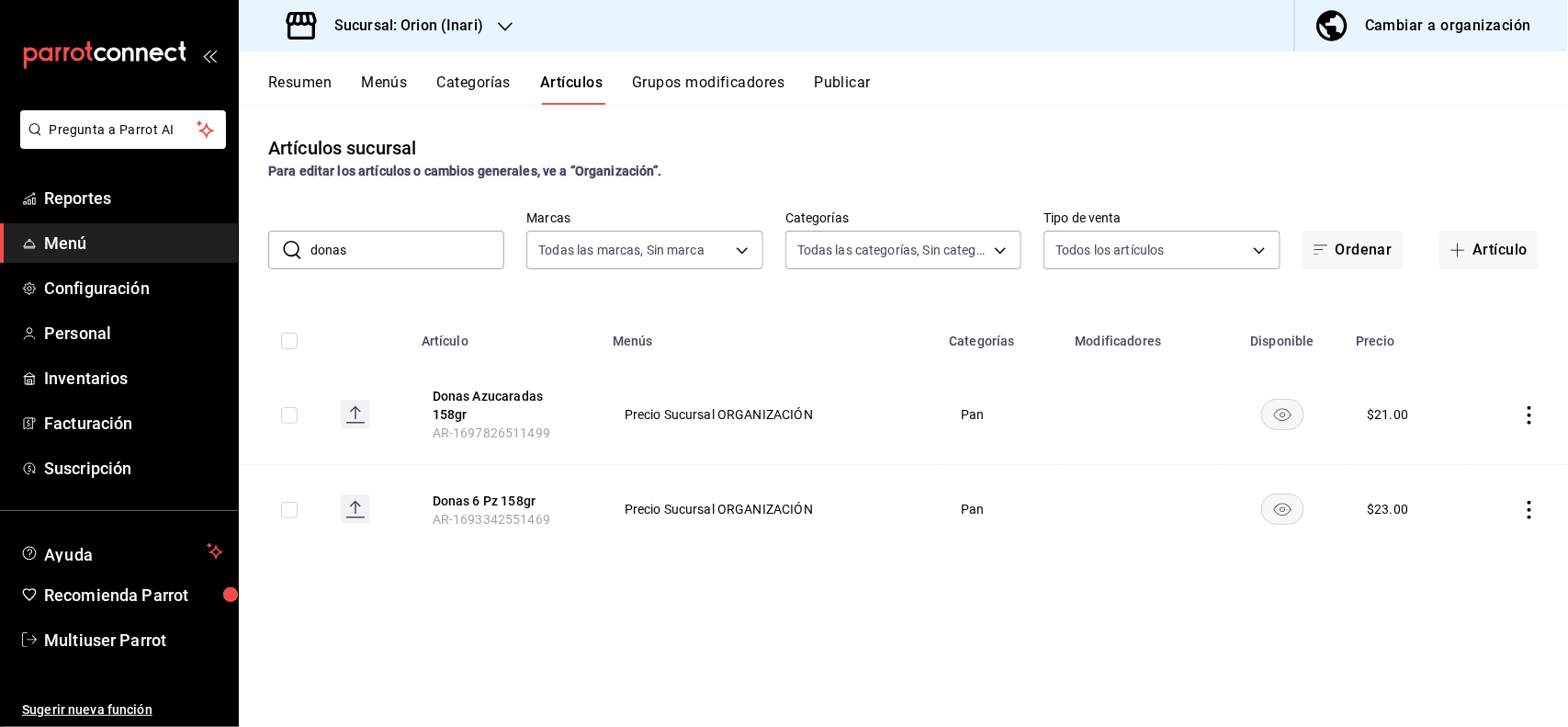
click at [1525, 506] on icon "actions" at bounding box center [1530, 510] width 19 height 19
click at [1483, 626] on span "Eliminar" at bounding box center [1475, 628] width 47 height 15
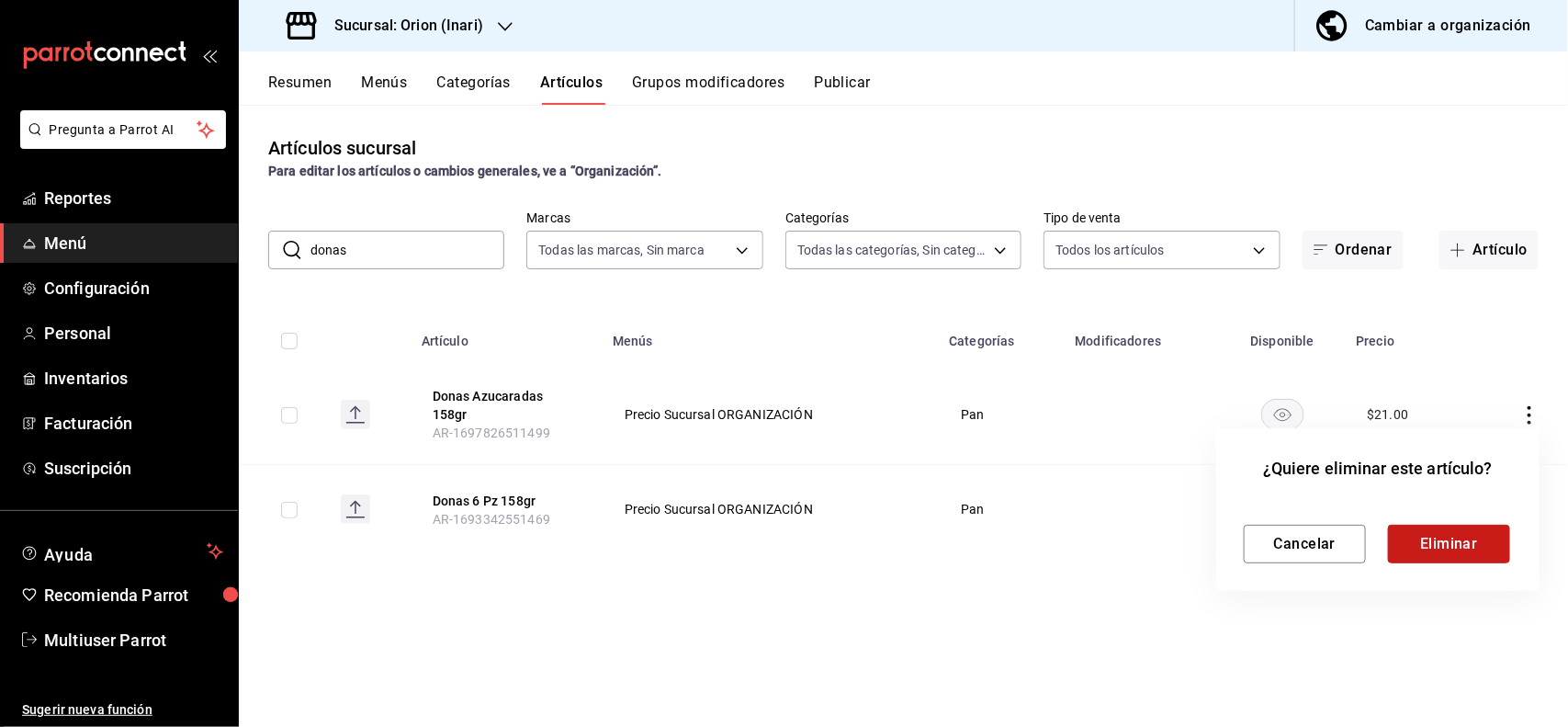
click at [1456, 531] on button "Eliminar" at bounding box center [1448, 544] width 122 height 38
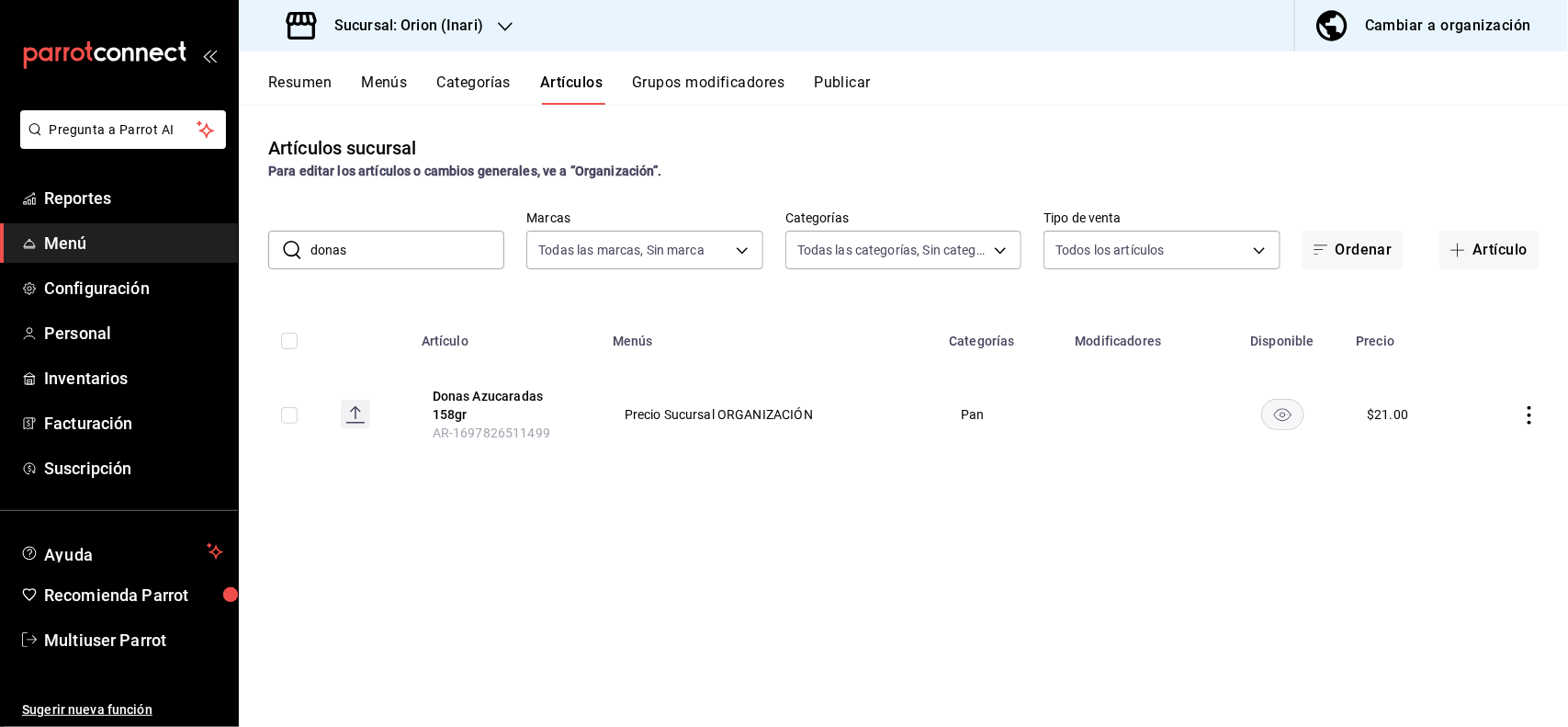
click at [1525, 414] on icon "actions" at bounding box center [1530, 416] width 19 height 19
click at [1470, 450] on span "Editar" at bounding box center [1475, 458] width 48 height 20
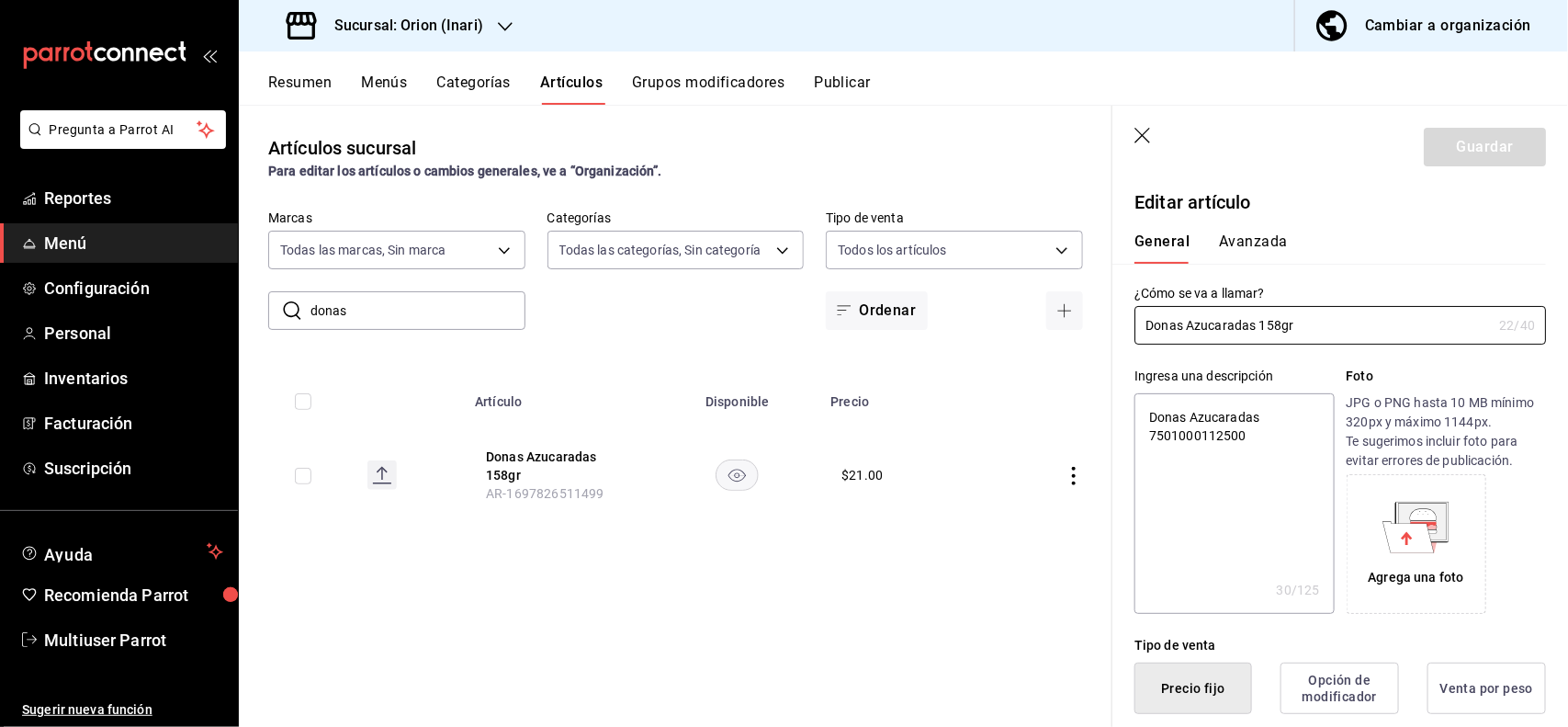
type textarea "x"
type button "1"
type button "0"
type button "2"
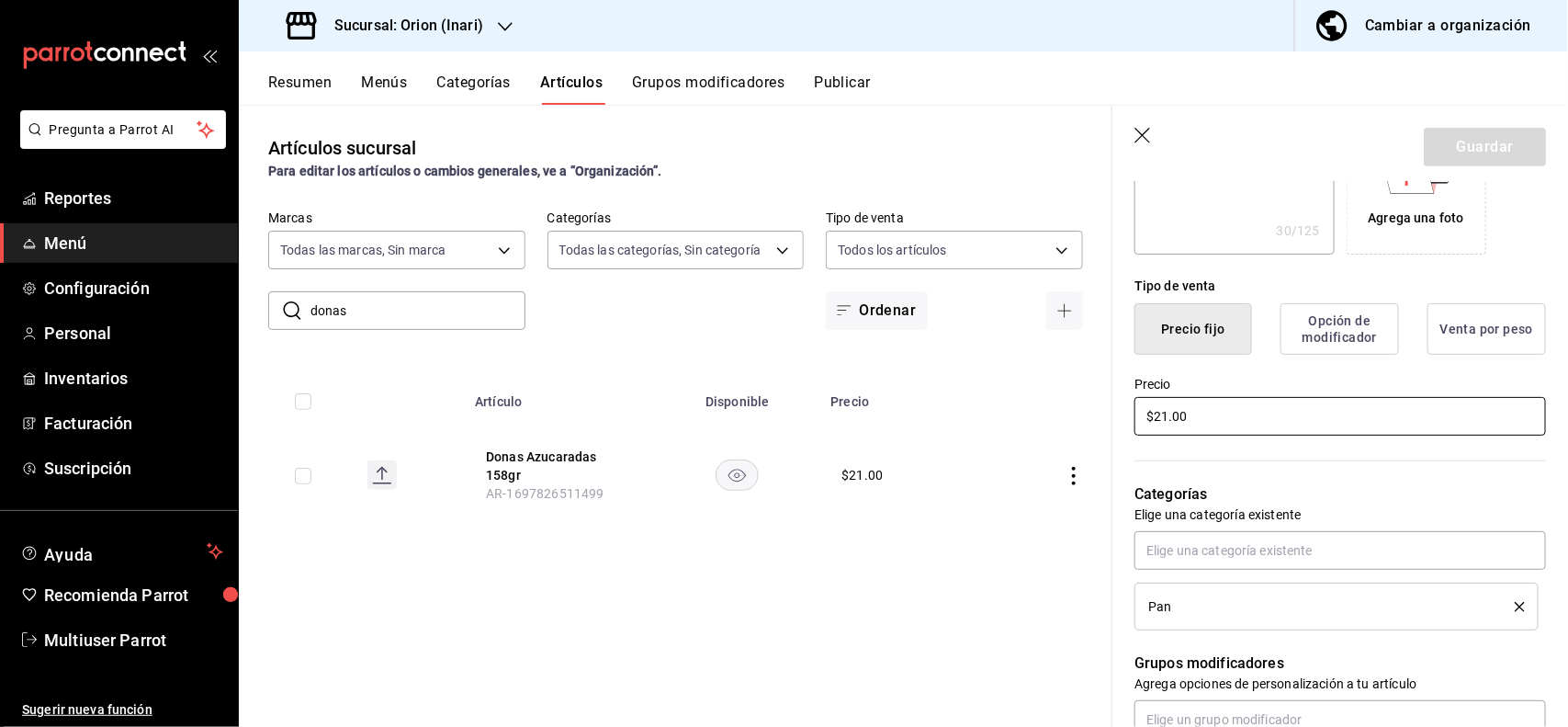
type input "$2.00"
type textarea "x"
type input "$27.00"
click at [1463, 134] on button "Guardar" at bounding box center [1484, 147] width 122 height 38
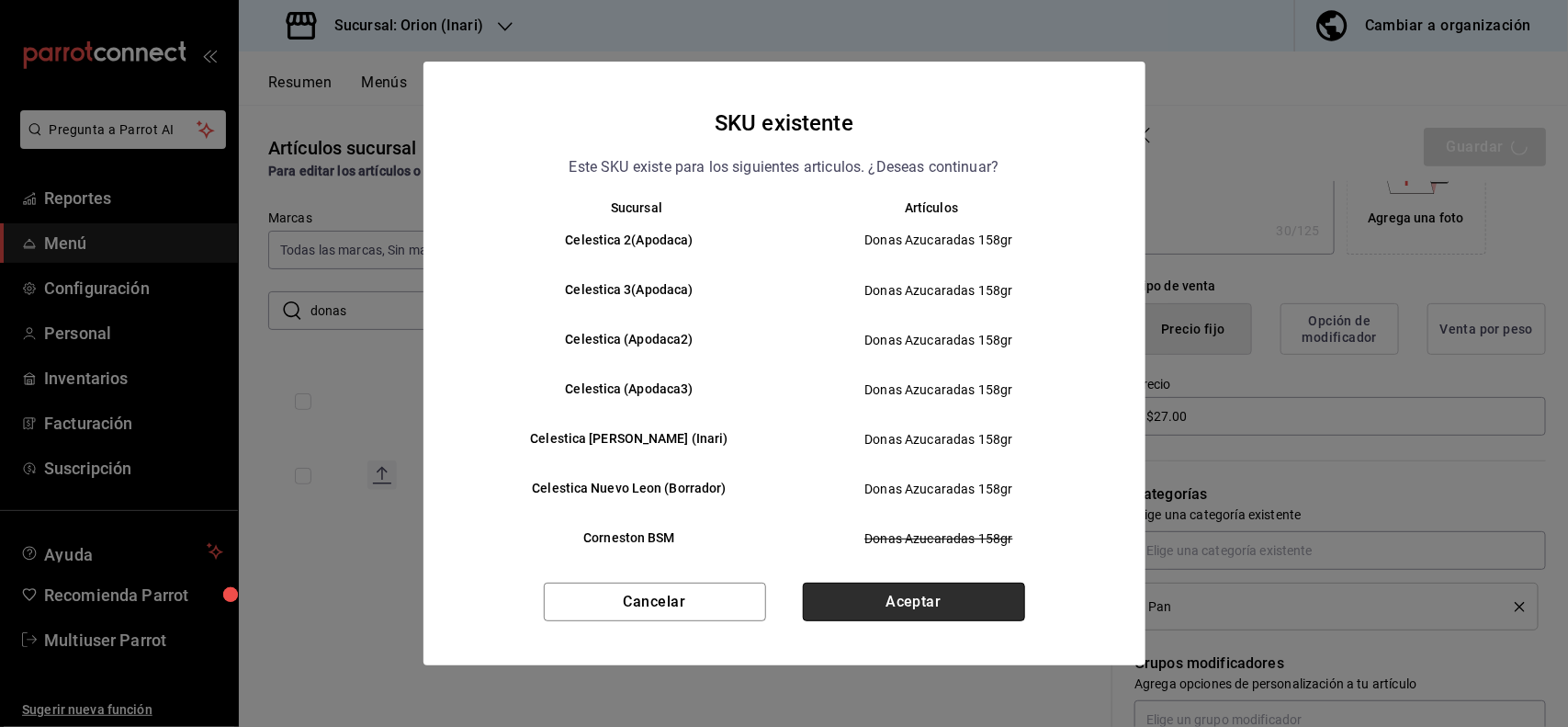
click at [962, 584] on button "Aceptar" at bounding box center [914, 602] width 222 height 38
type textarea "x"
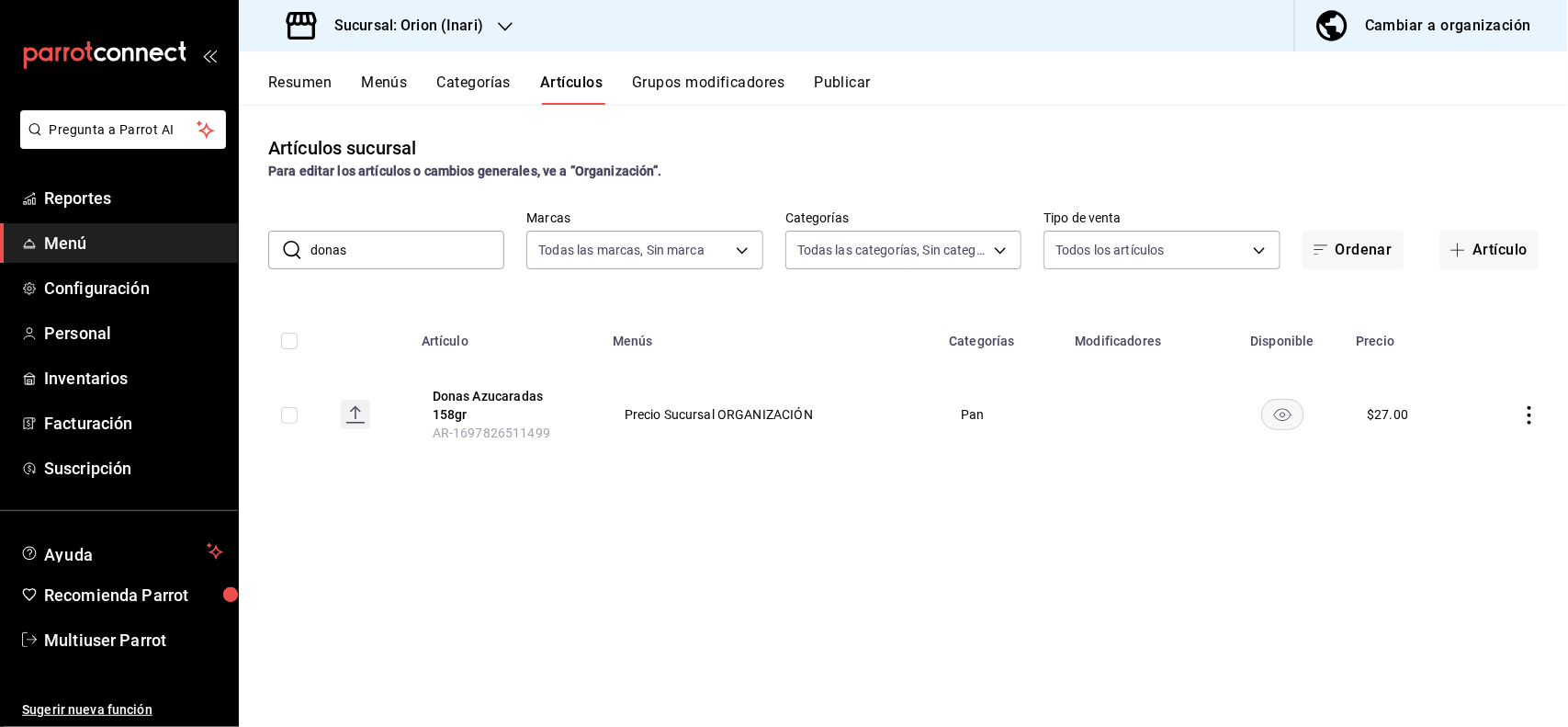
click at [456, 257] on input "donas" at bounding box center [407, 249] width 194 height 36
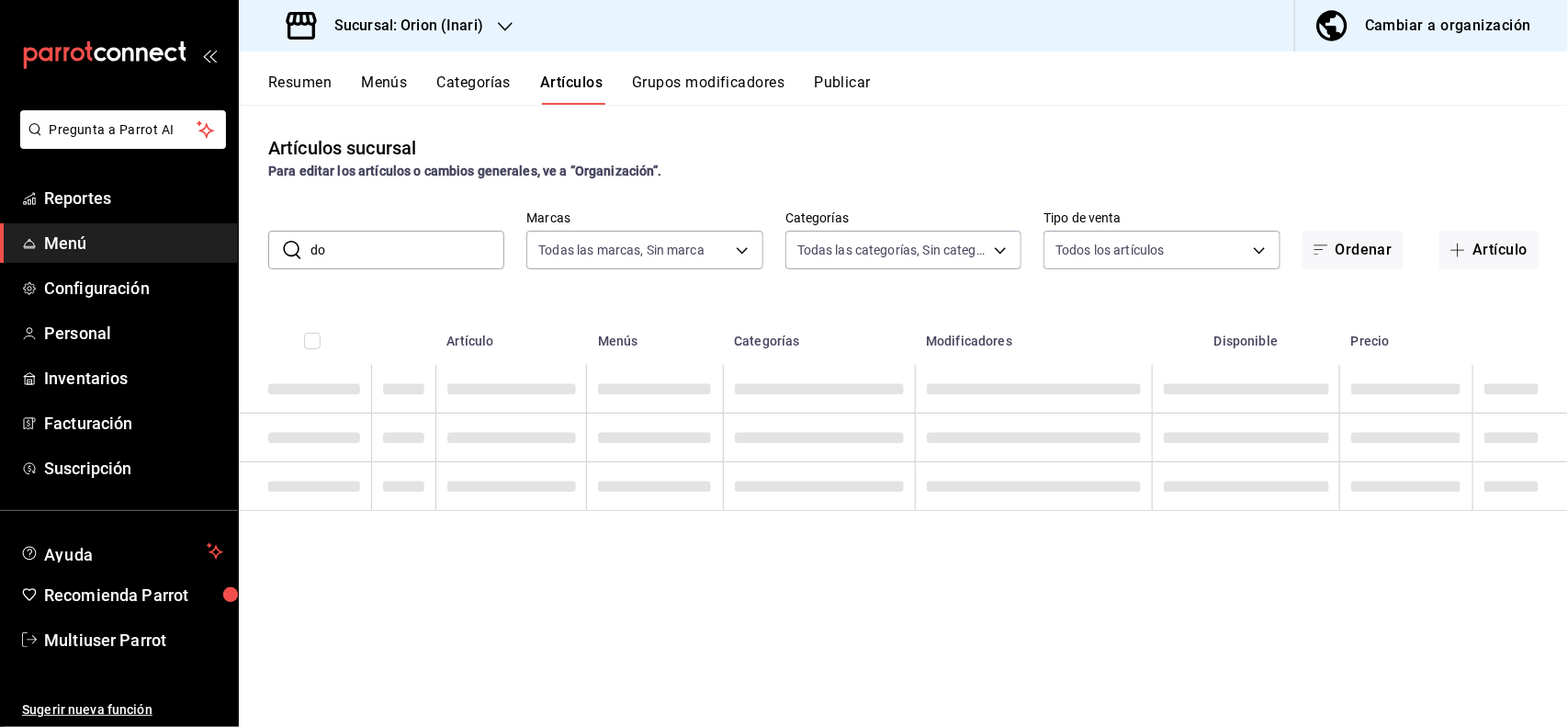
type input "d"
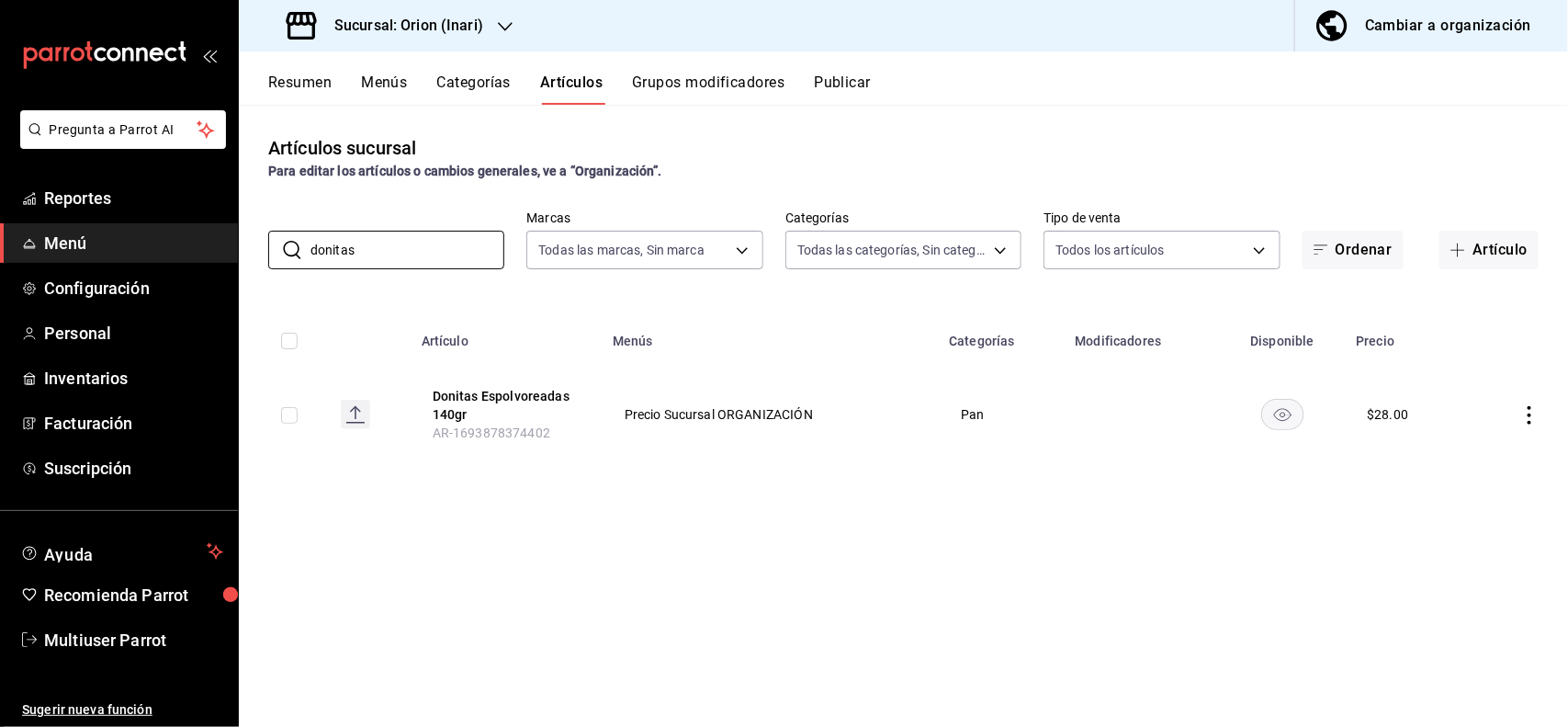
type input "donitas"
click at [1526, 420] on icon "actions" at bounding box center [1530, 416] width 19 height 19
click at [1461, 461] on span "Editar" at bounding box center [1475, 458] width 48 height 20
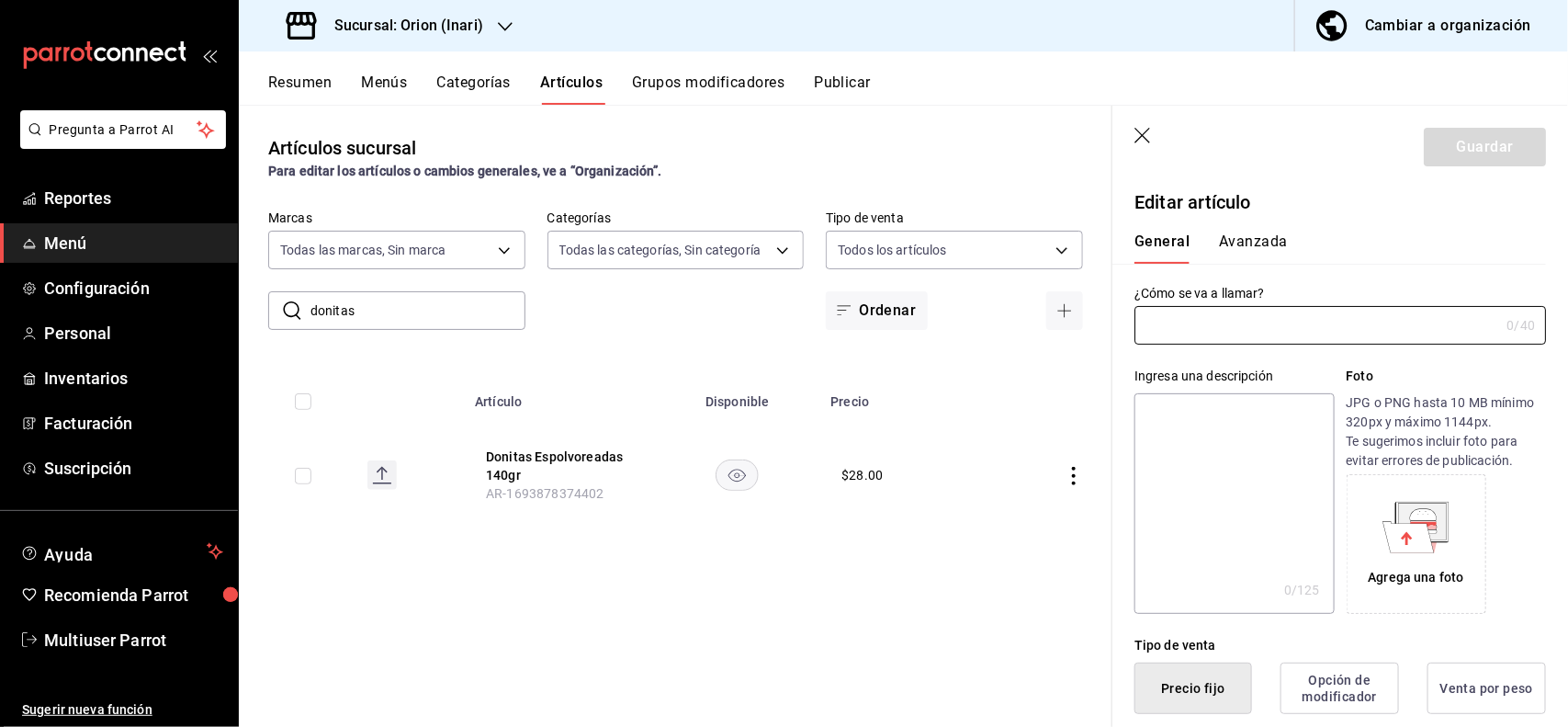
type input "Donitas Espolvoreadas 140gr"
type textarea "Donitas Espolvoreadas 140gr"
type textarea "x"
type input "AR-1693878374402"
type textarea "x"
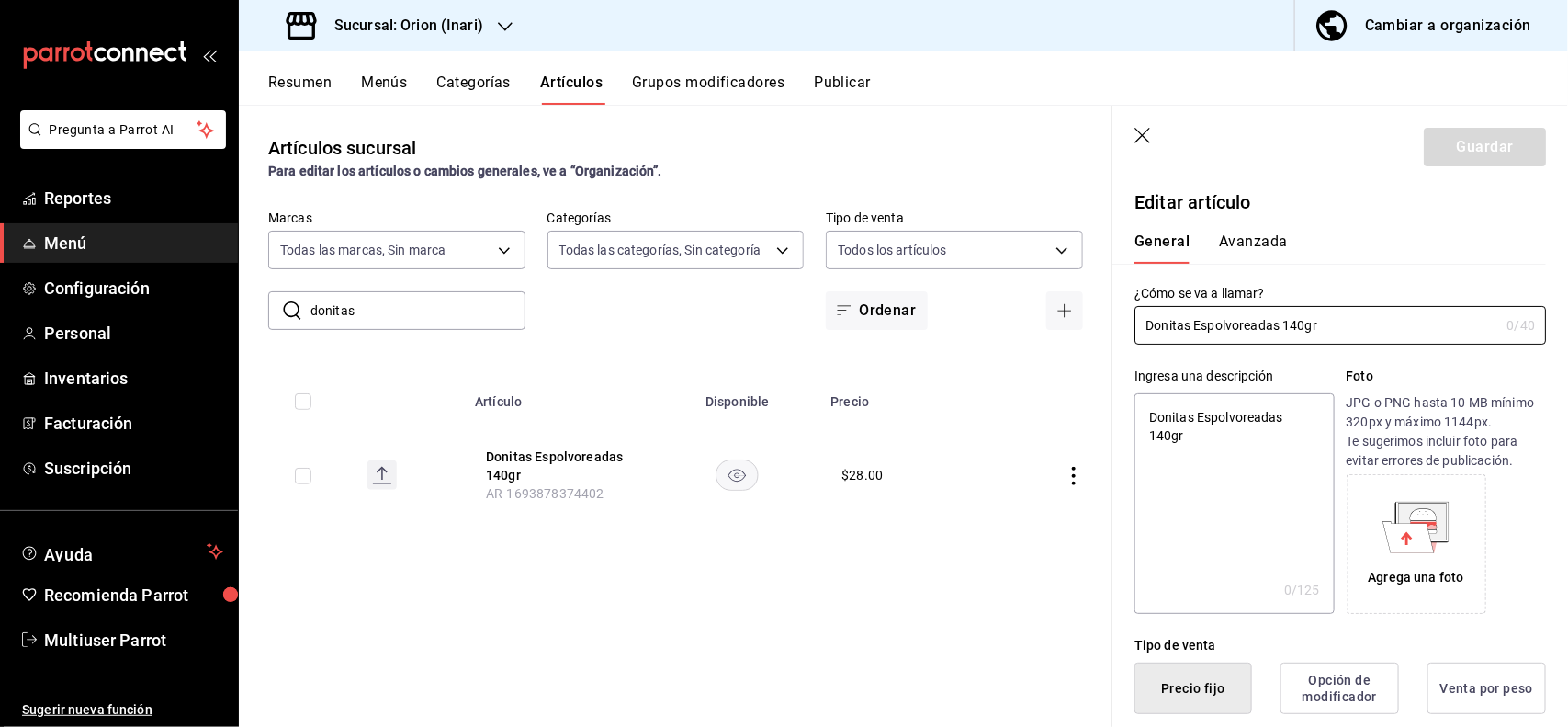
type input "$28.00"
type textarea "x"
type button "1"
type button "0"
type button "2"
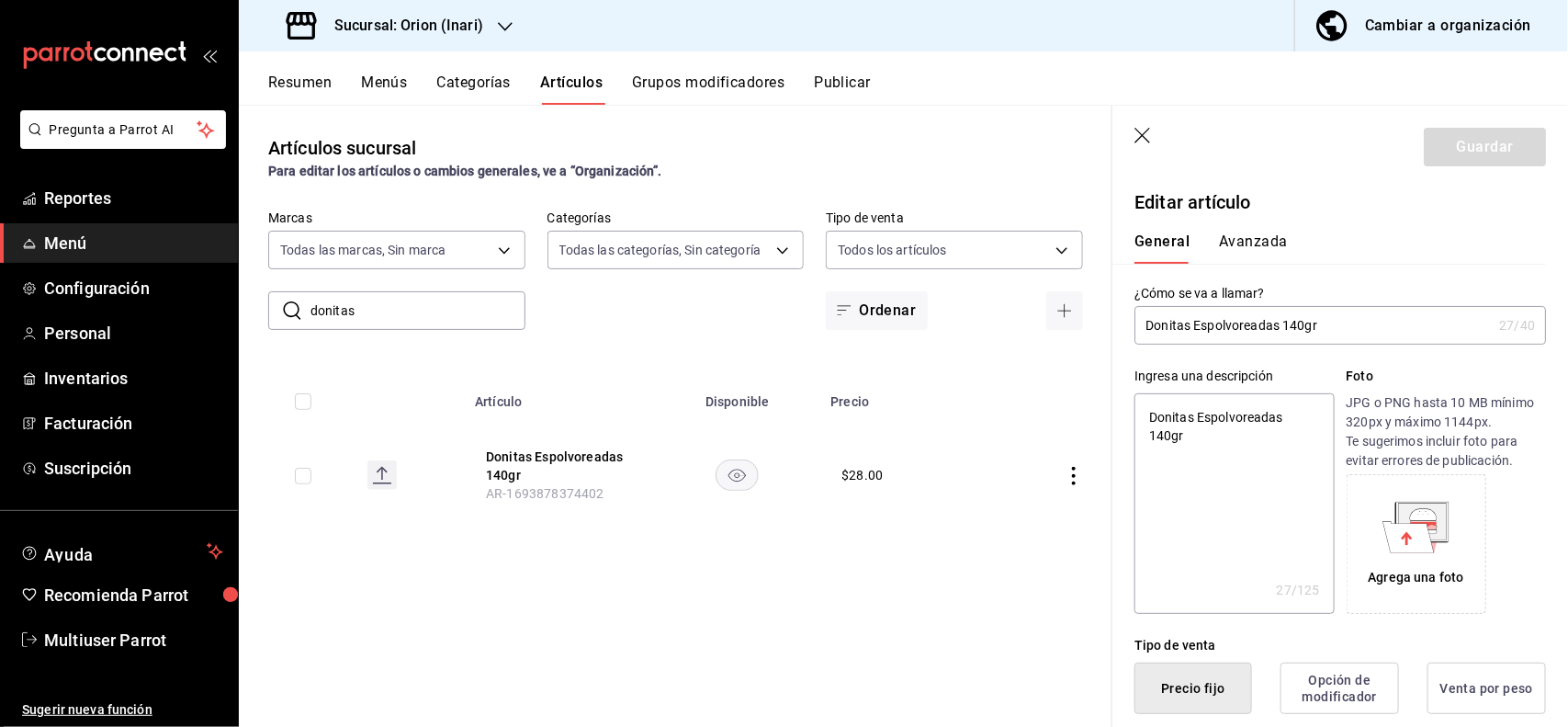
scroll to position [360, 0]
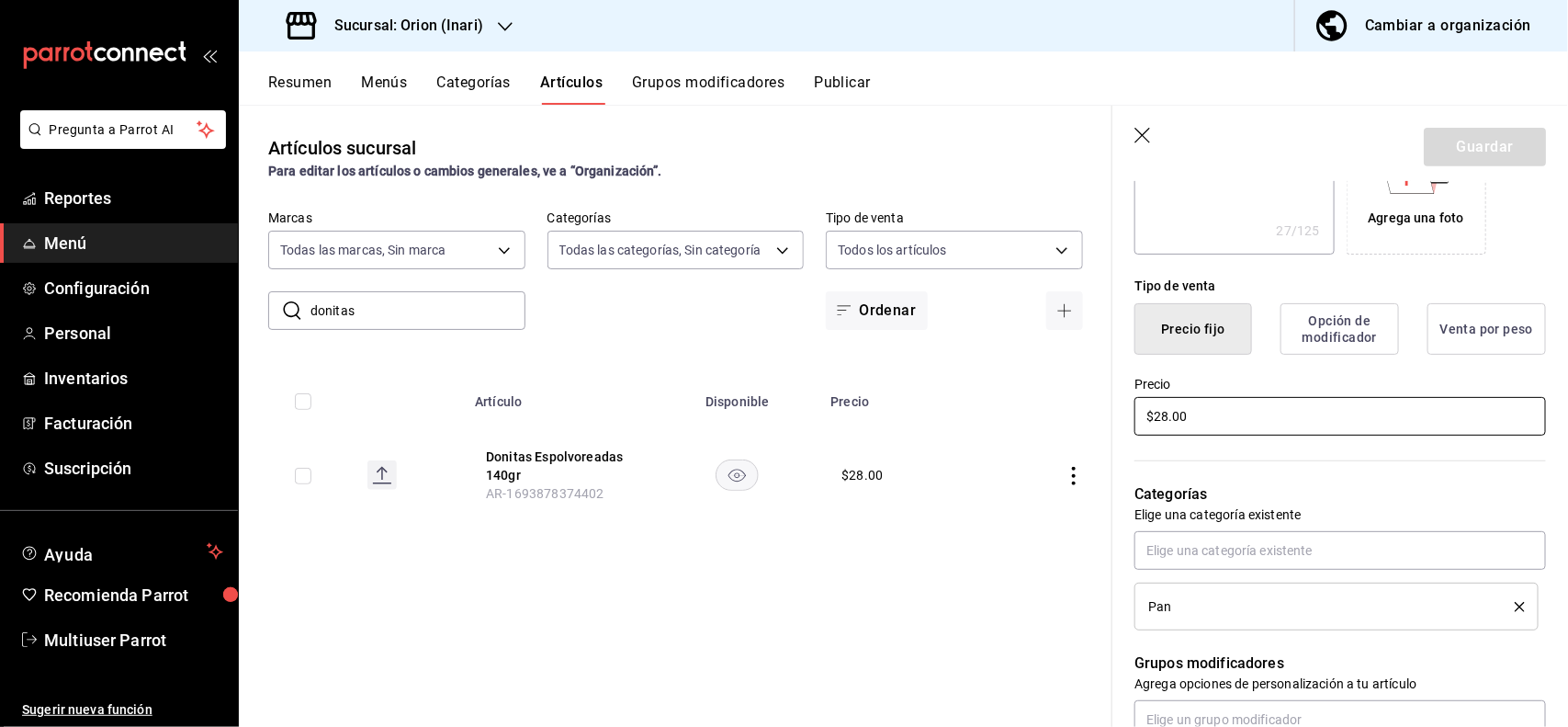
type textarea "x"
type input "$2.00"
type textarea "x"
type input "$27.00"
click at [1467, 150] on button "Guardar" at bounding box center [1484, 147] width 122 height 38
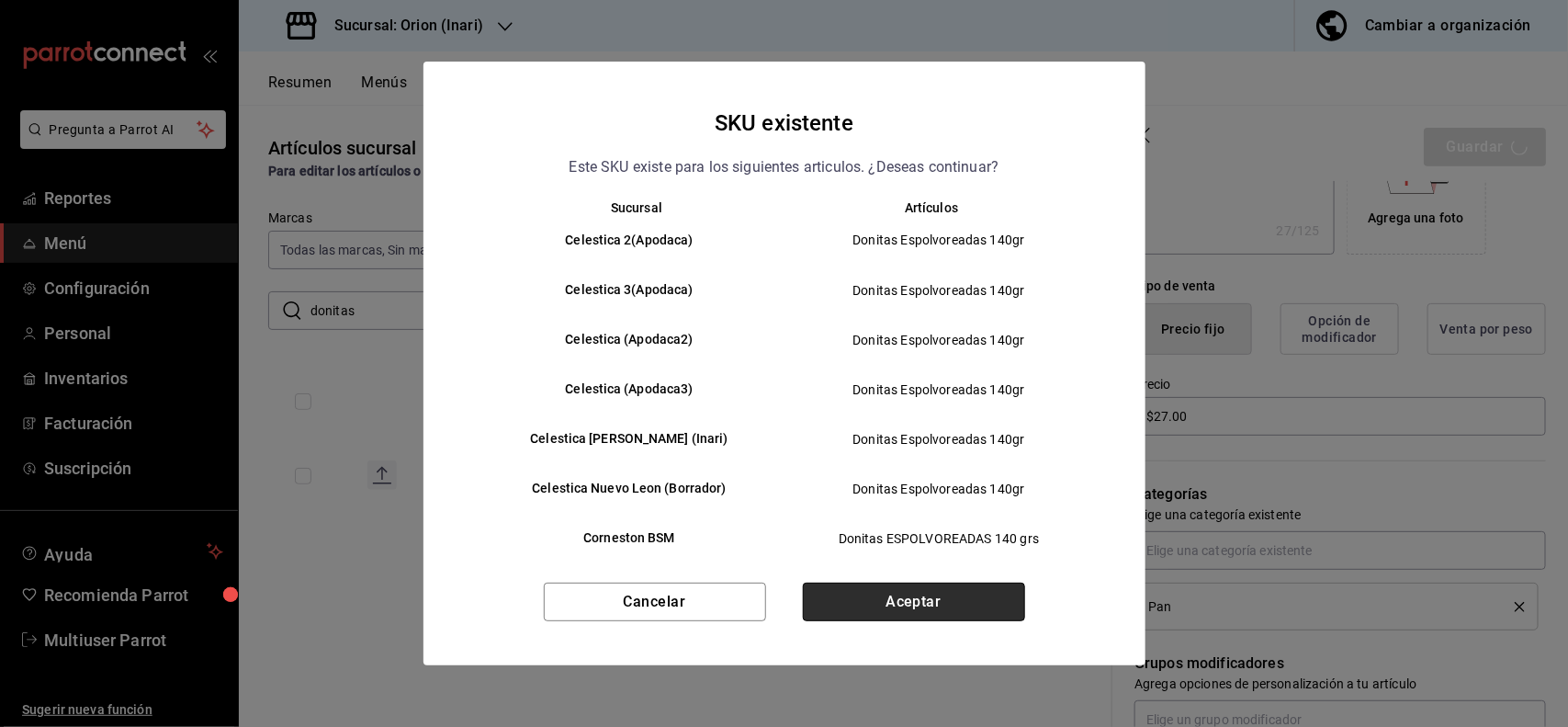
click at [960, 602] on button "Aceptar" at bounding box center [914, 602] width 222 height 38
type textarea "x"
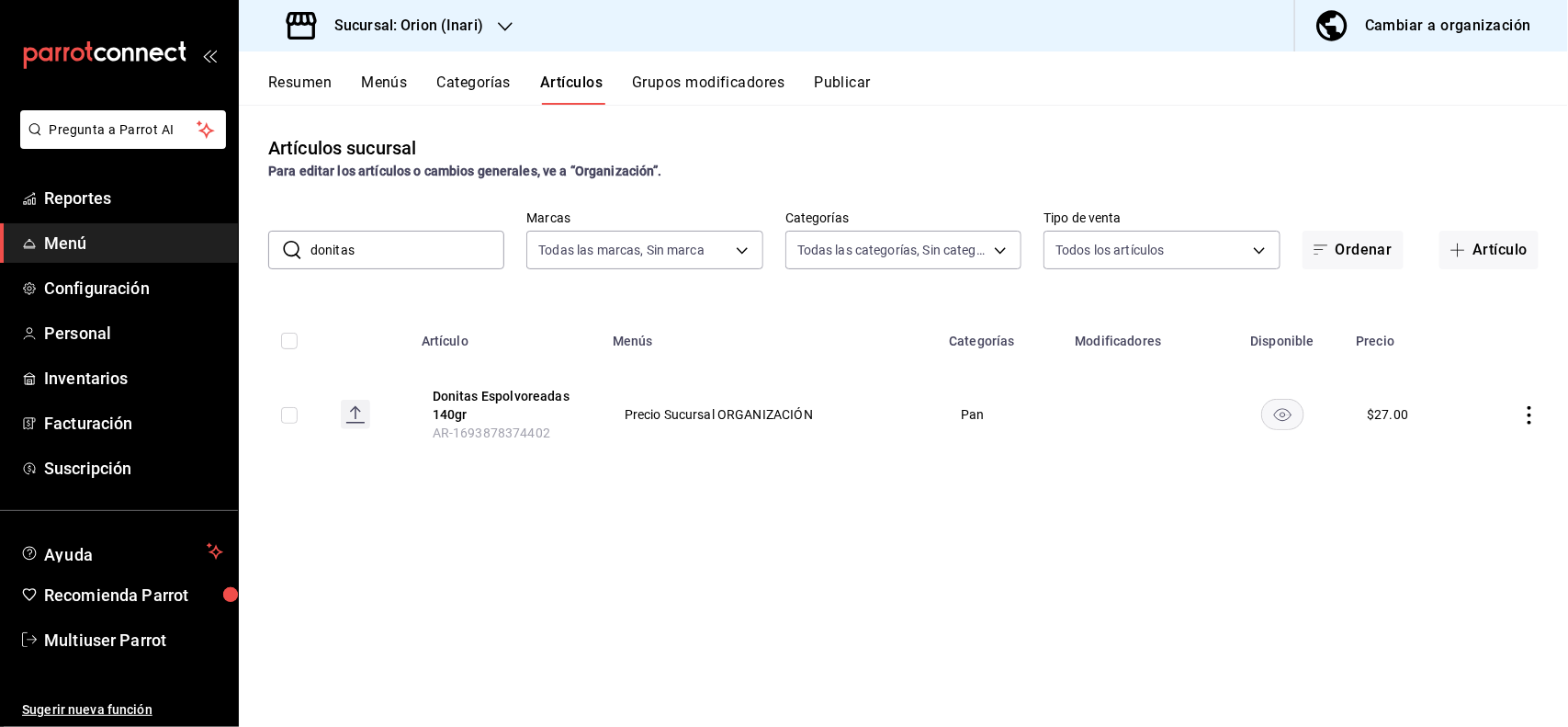
click at [452, 239] on input "donitas" at bounding box center [407, 249] width 194 height 36
type input "doraditas"
click at [1533, 406] on icon "actions" at bounding box center [1530, 410] width 19 height 19
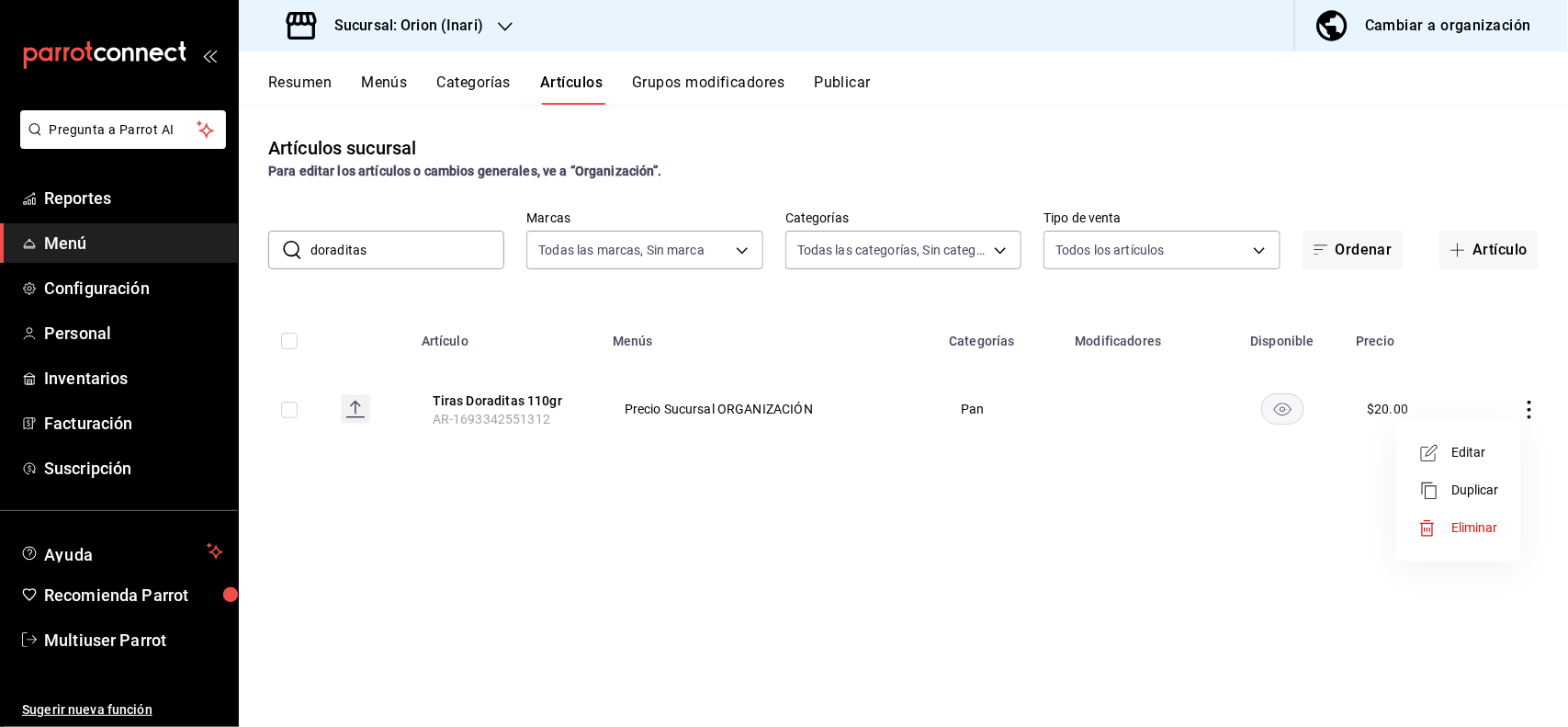
click at [1485, 450] on span "Editar" at bounding box center [1475, 452] width 48 height 20
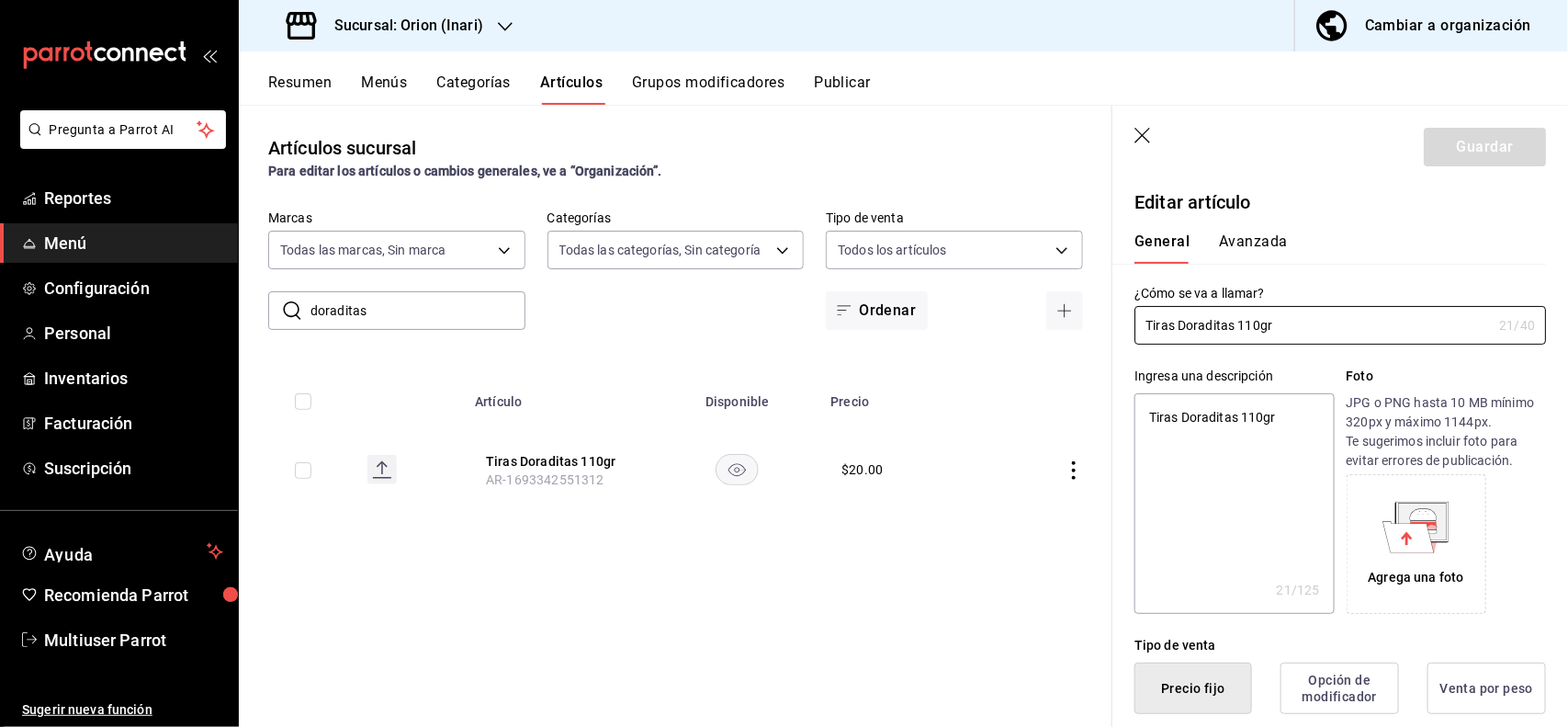
type textarea "x"
type input "$20.00"
type textarea "x"
type button "1"
type button "0"
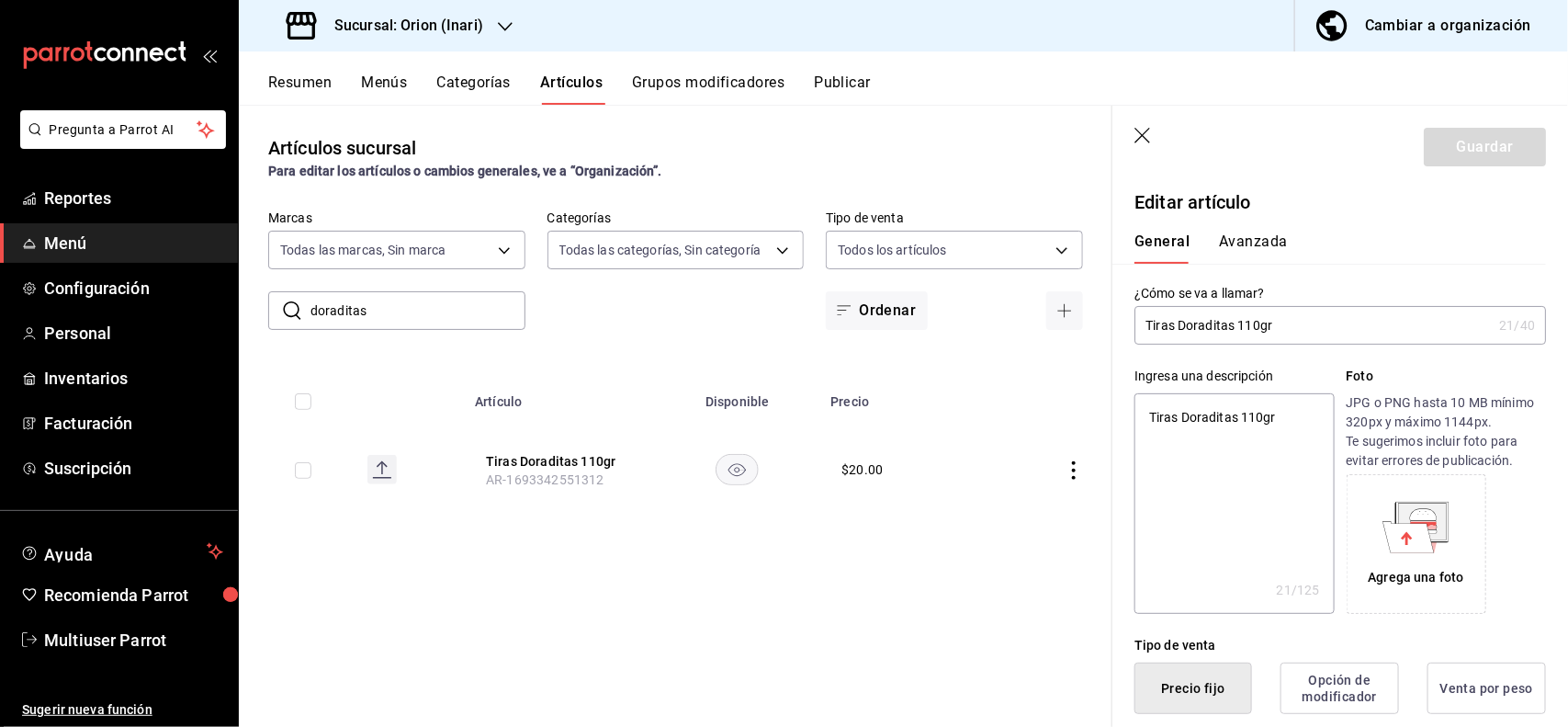
type button "2"
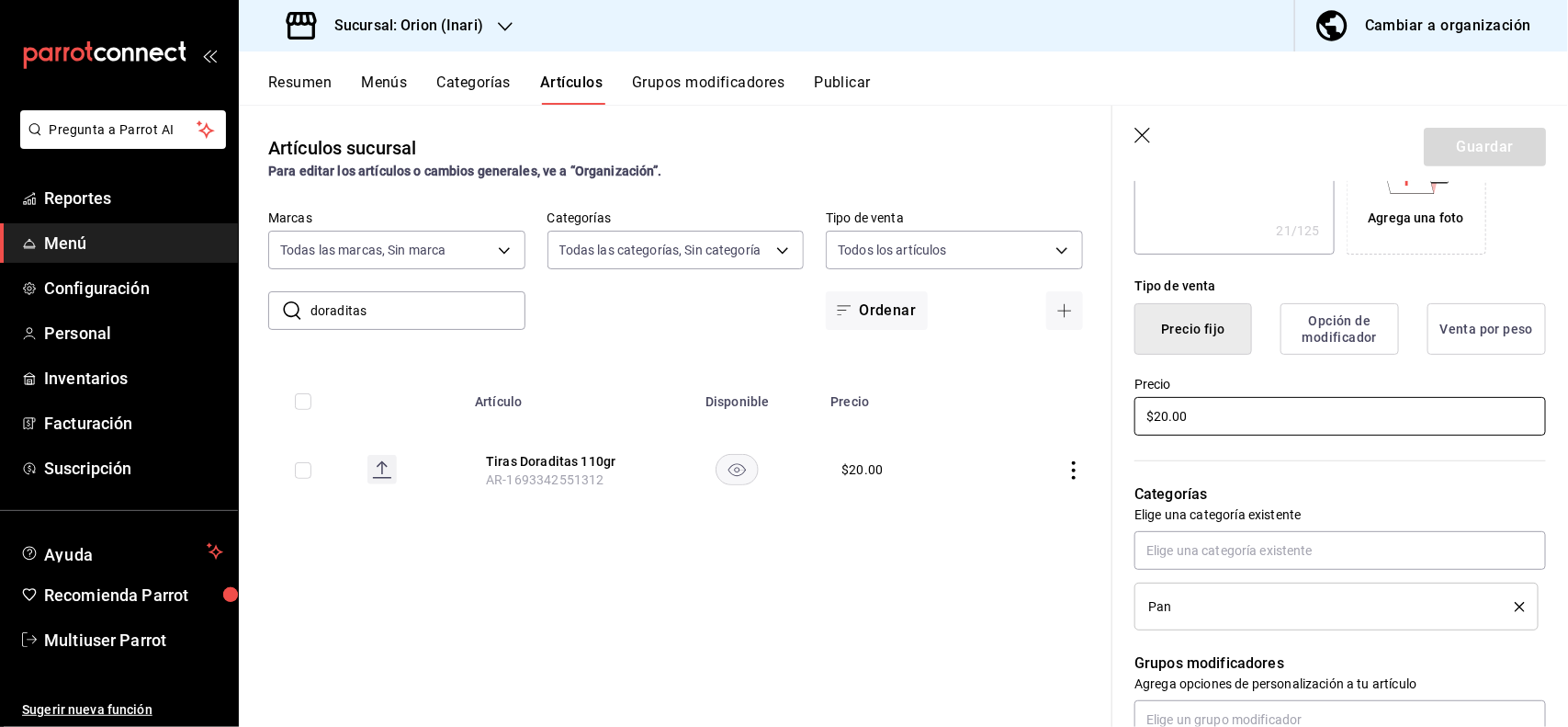
type textarea "x"
type input "$2.00"
type textarea "x"
type input "$22.00"
click at [1448, 159] on button "Guardar" at bounding box center [1484, 147] width 122 height 38
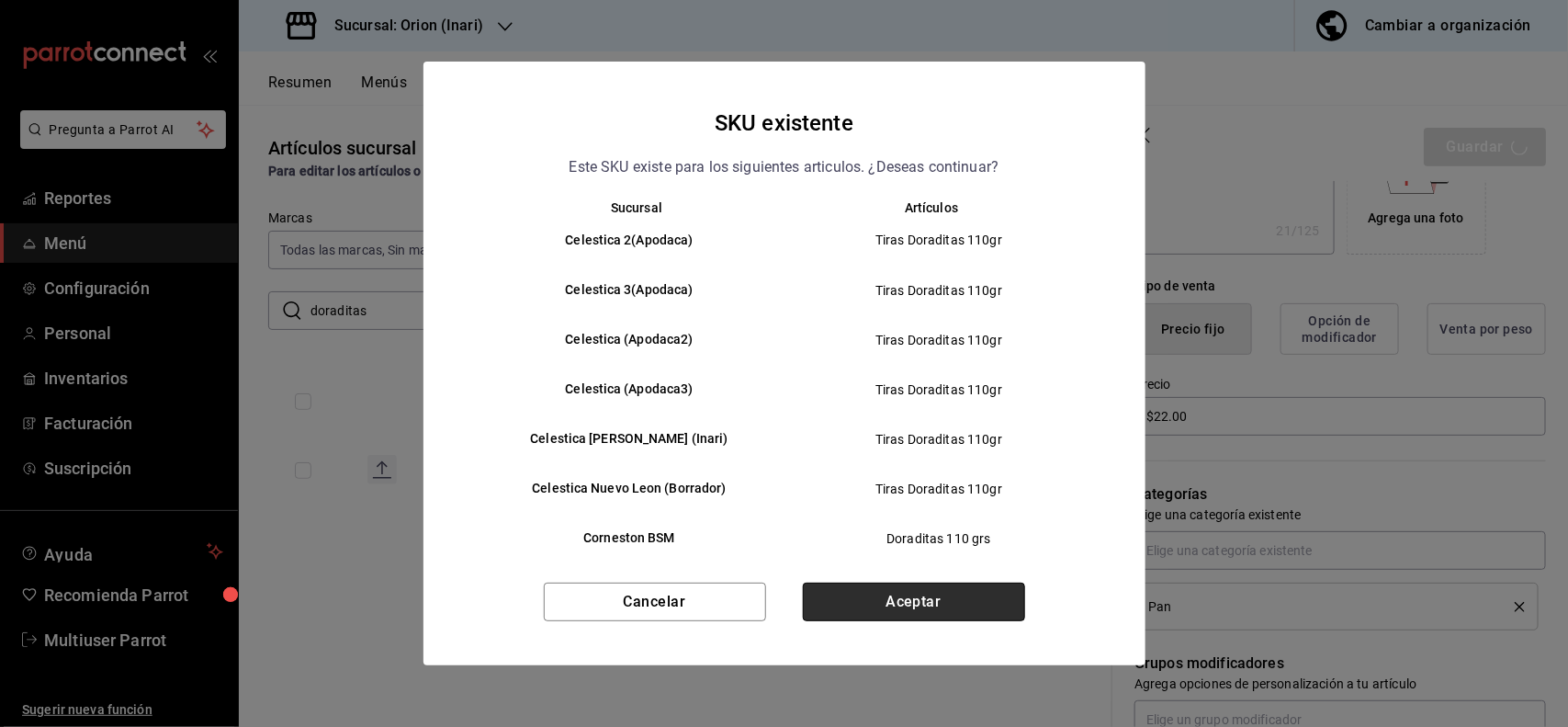
click at [1004, 585] on button "Aceptar" at bounding box center [914, 602] width 222 height 38
type textarea "x"
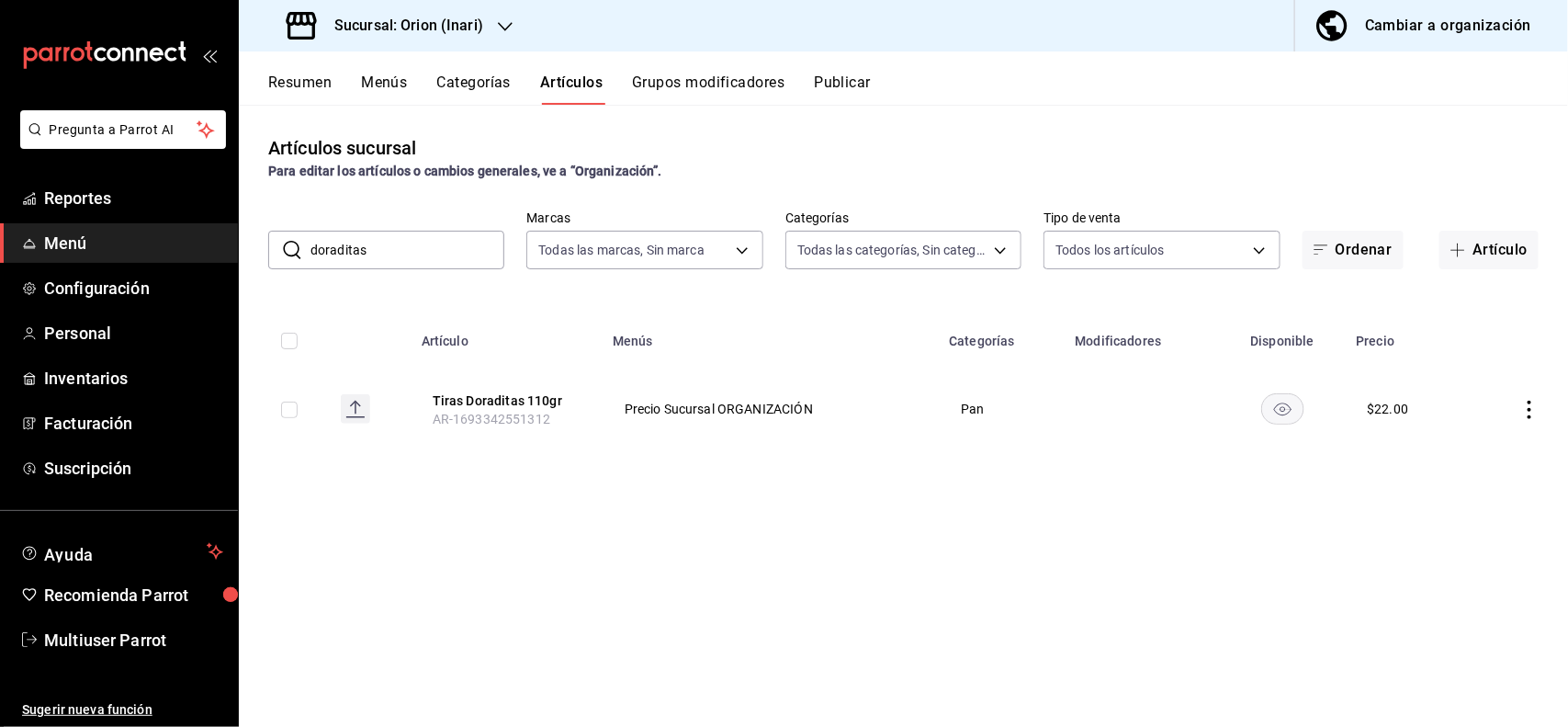
click at [418, 260] on input "doraditas" at bounding box center [407, 249] width 194 height 36
type input "d"
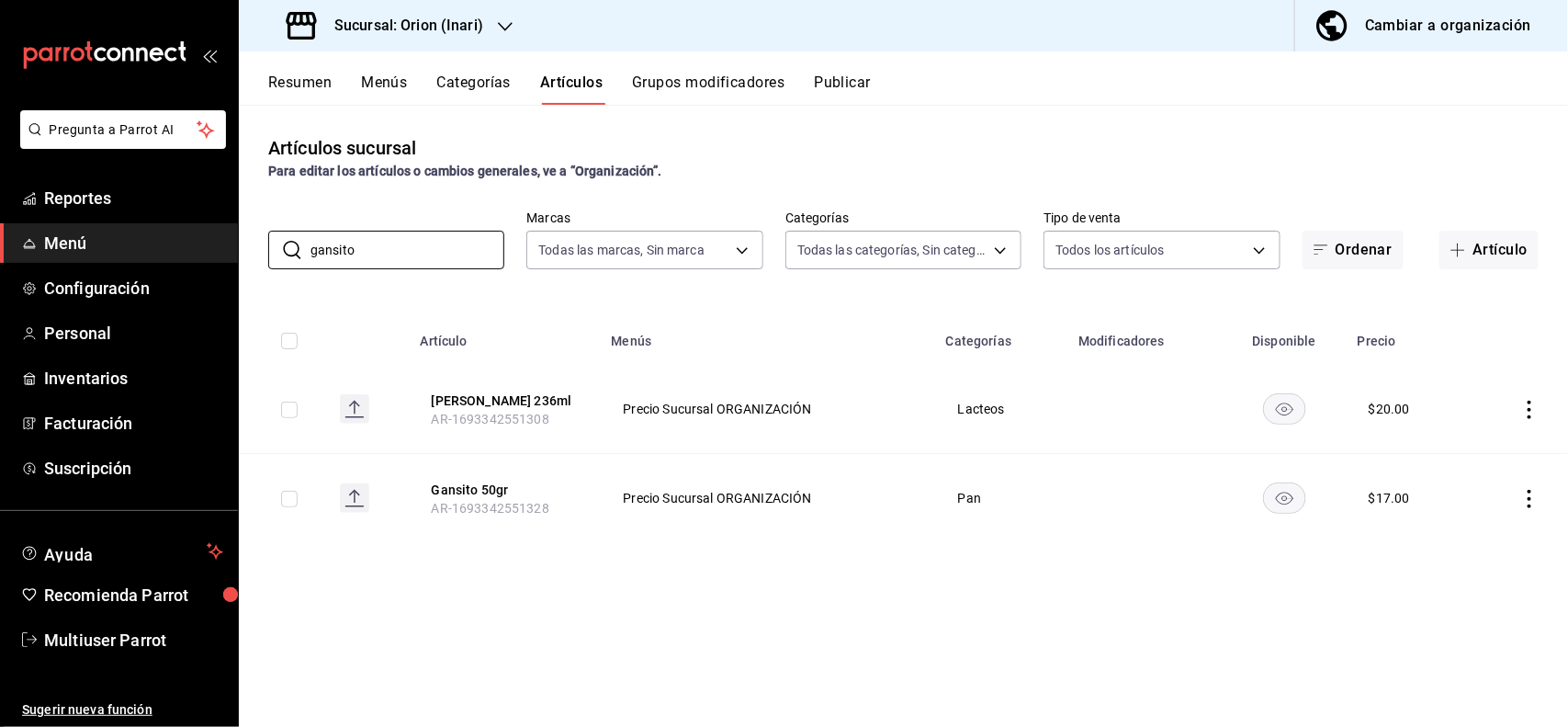
type input "gansito"
click at [1527, 498] on icon "actions" at bounding box center [1529, 499] width 4 height 19
click at [1485, 549] on span "Editar" at bounding box center [1475, 541] width 48 height 20
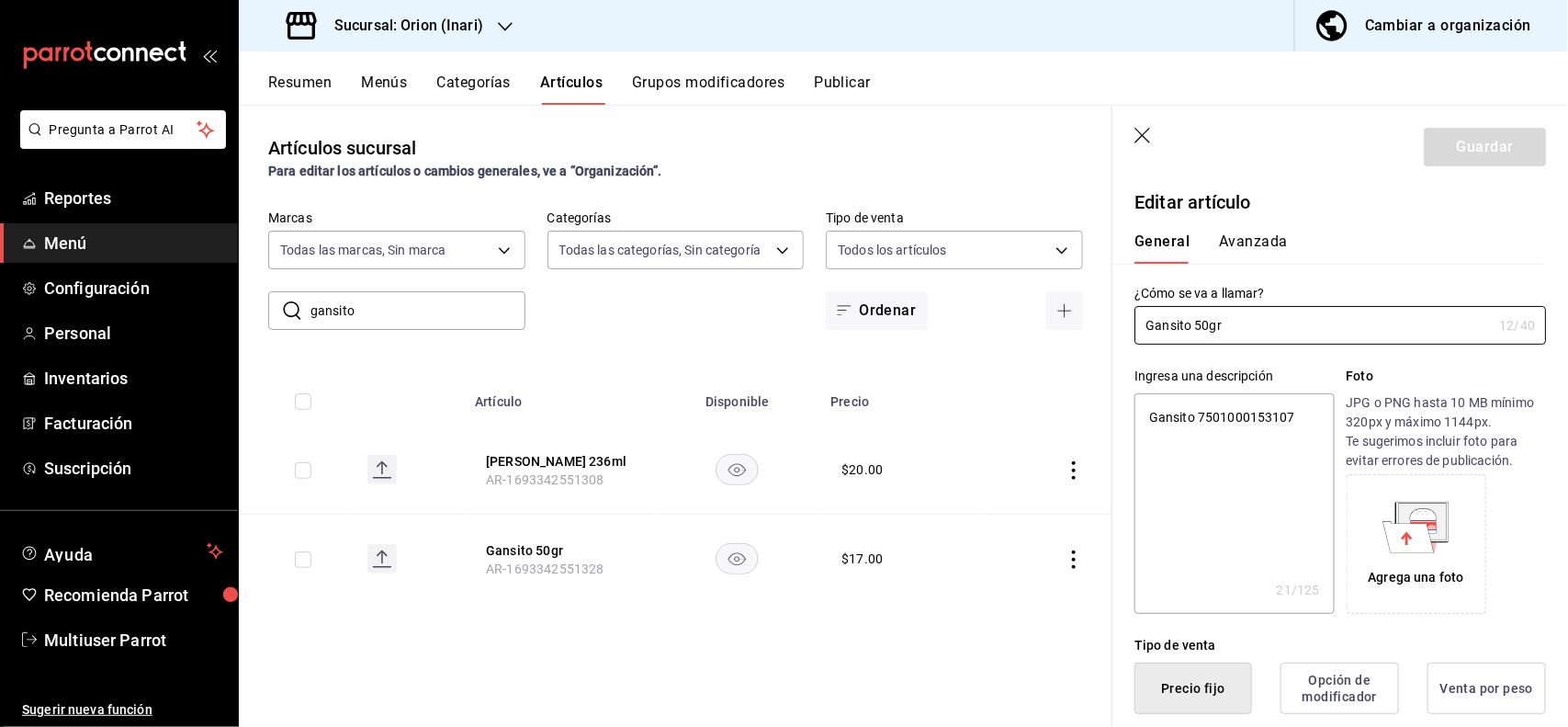
type textarea "x"
type button "1"
type button "0"
type button "2"
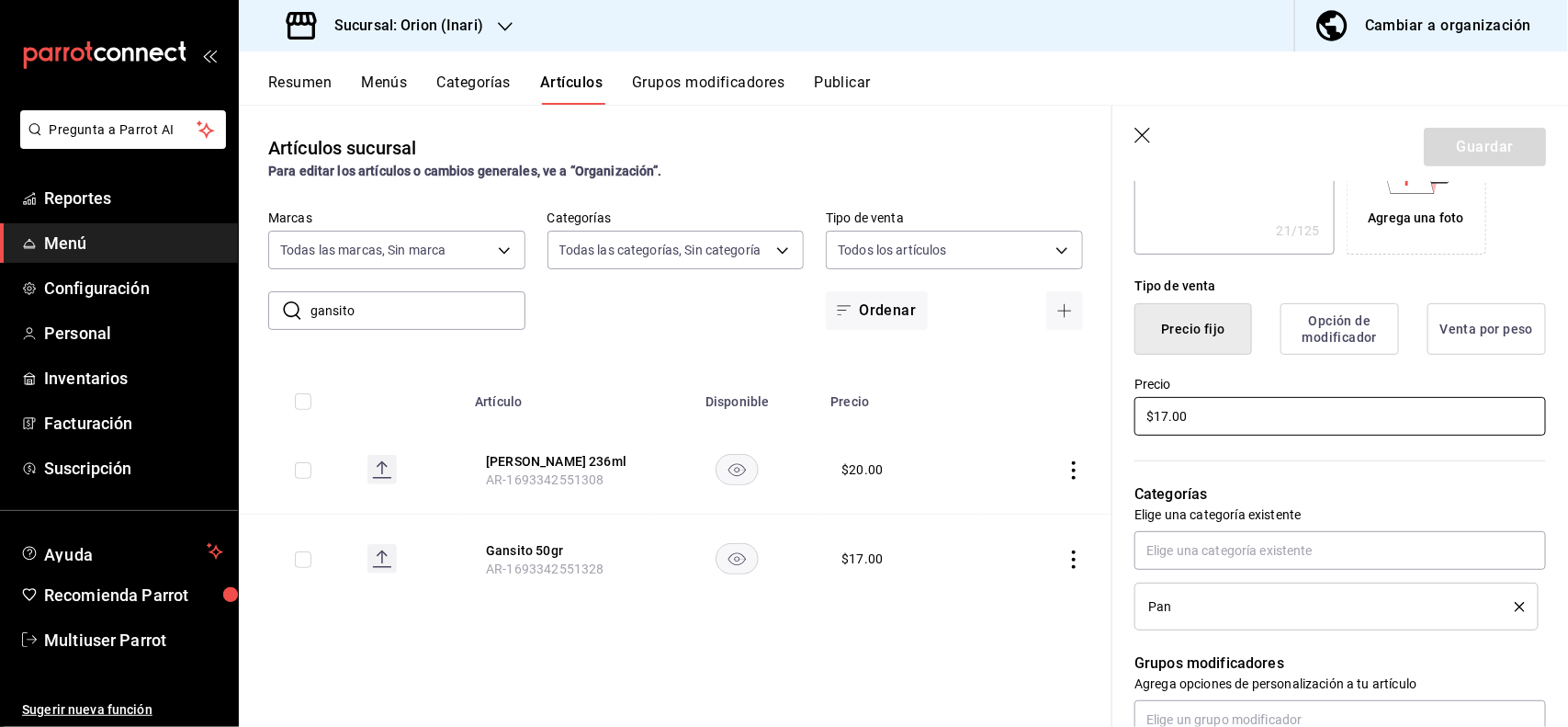
type input "$2.00"
type textarea "x"
type input "$22.00"
click at [1434, 140] on button "Guardar" at bounding box center [1484, 147] width 122 height 38
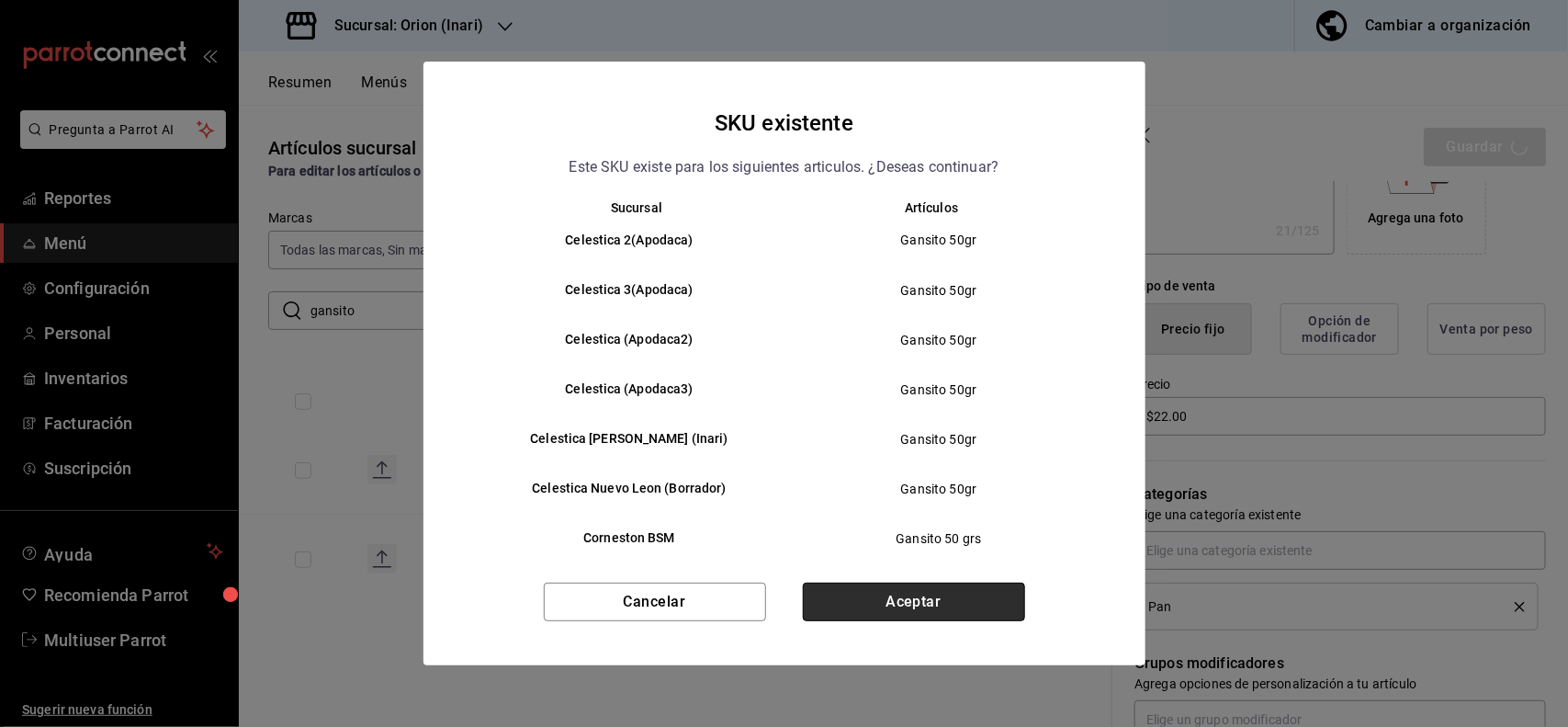
click at [883, 600] on button "Aceptar" at bounding box center [914, 602] width 222 height 38
type textarea "x"
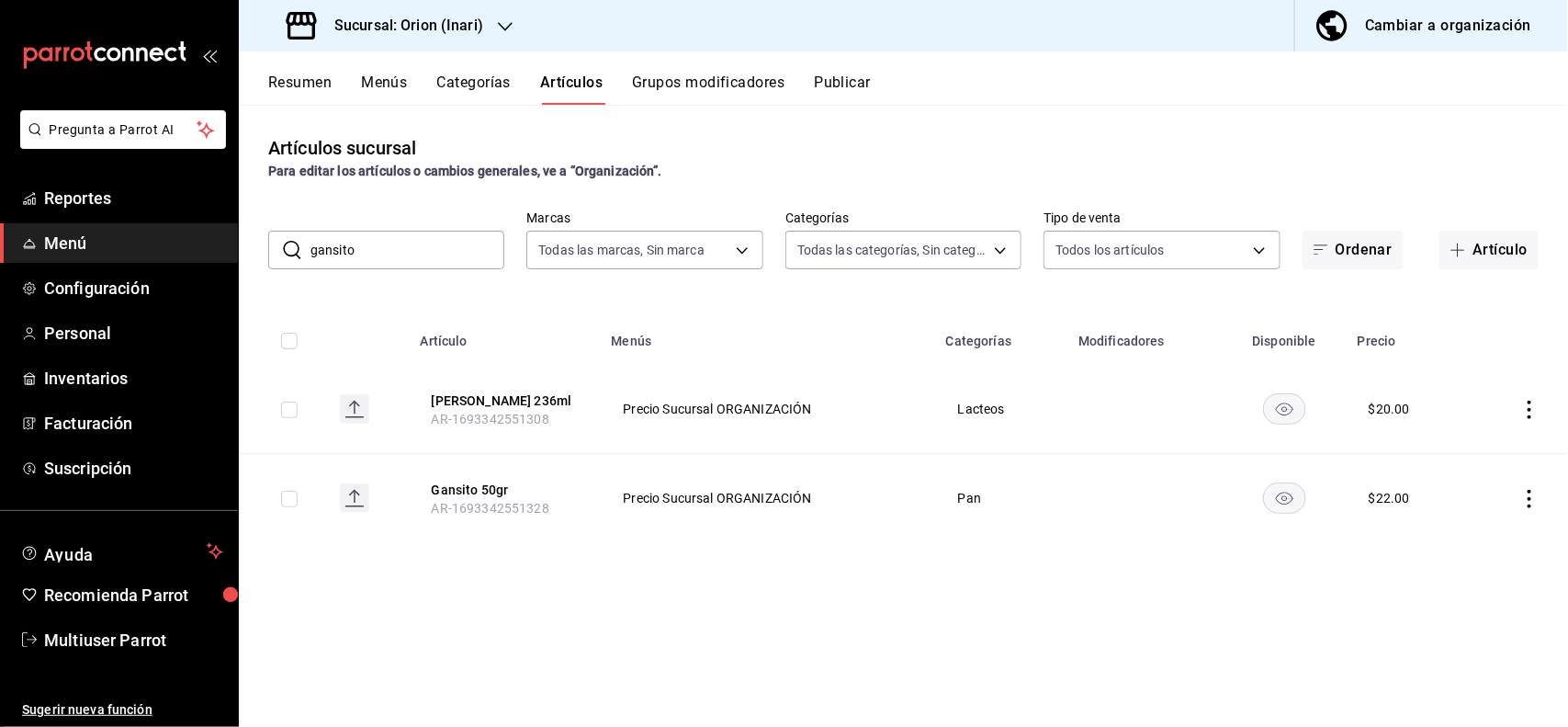
click at [1529, 416] on icon "actions" at bounding box center [1529, 410] width 4 height 19
click at [1466, 452] on span "Editar" at bounding box center [1475, 452] width 48 height 20
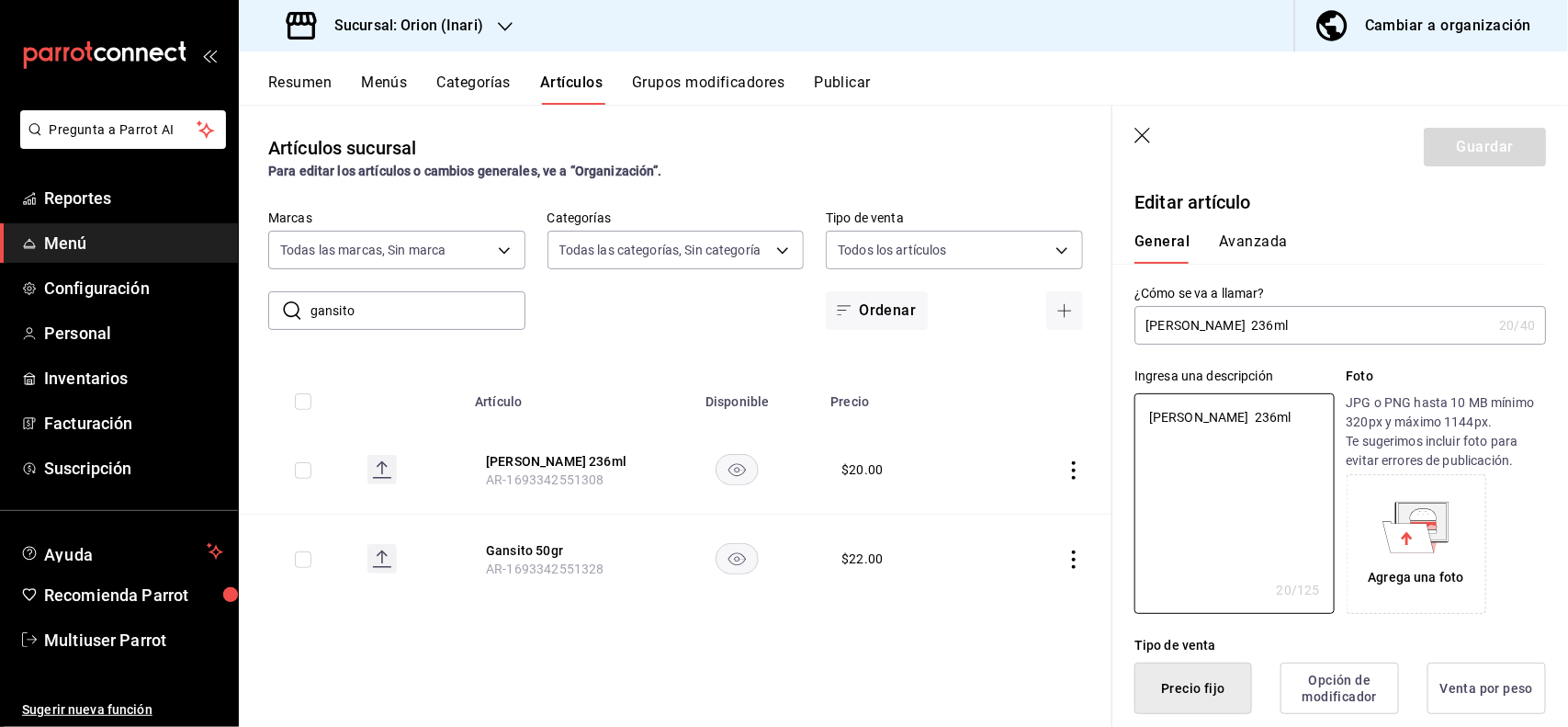
type textarea "x"
type button "1"
type button "0"
type button "2"
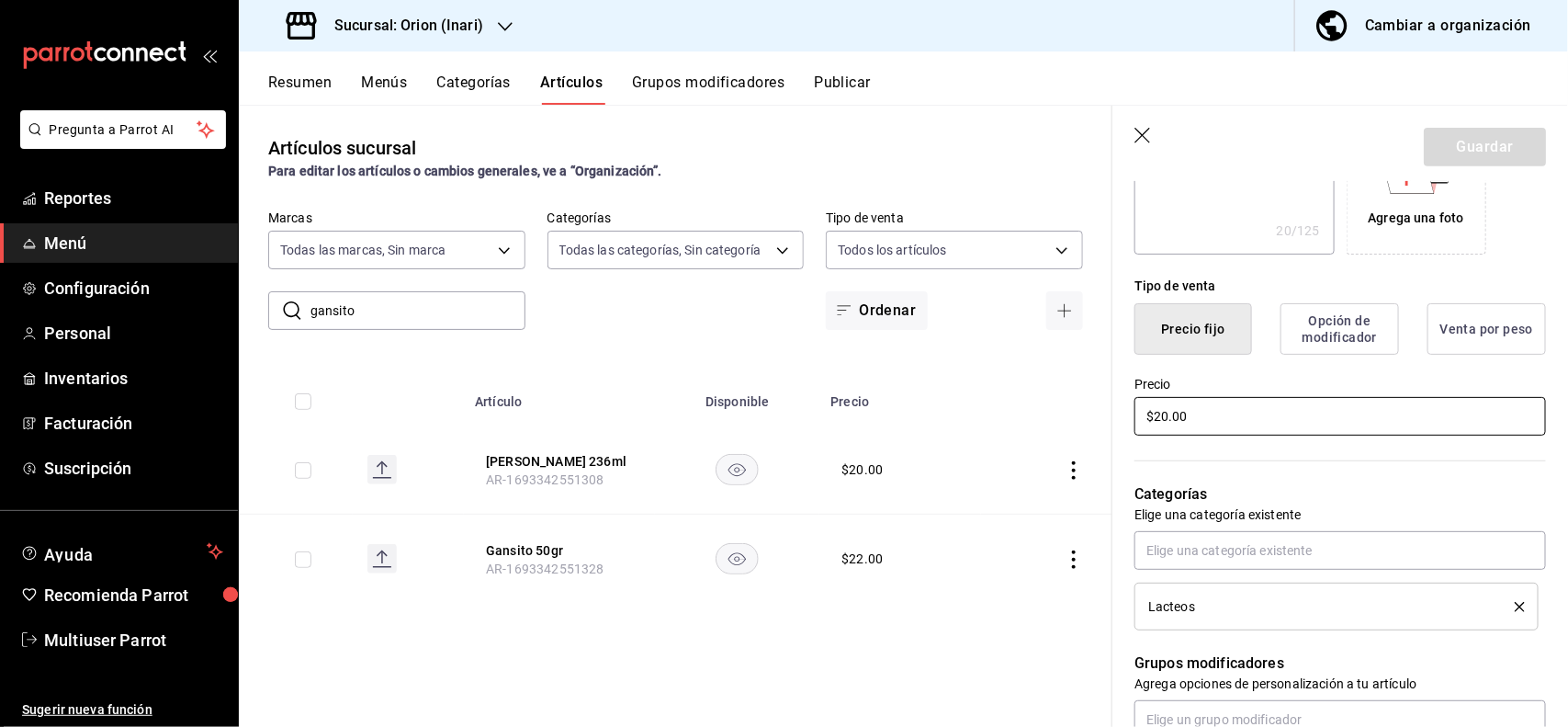
type input "$1.00"
type textarea "x"
click at [1471, 154] on button "Guardar" at bounding box center [1484, 147] width 122 height 38
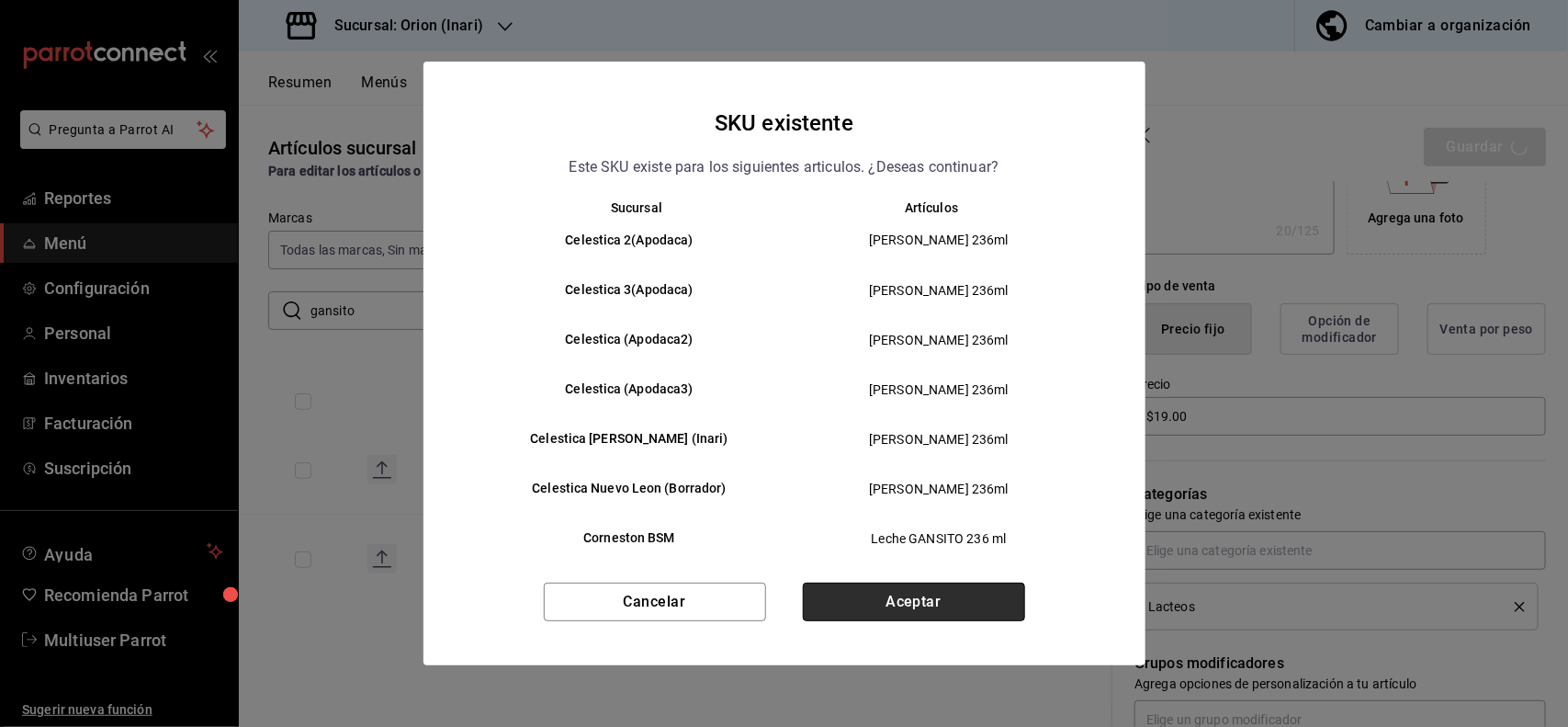
click at [973, 591] on button "Aceptar" at bounding box center [914, 602] width 222 height 38
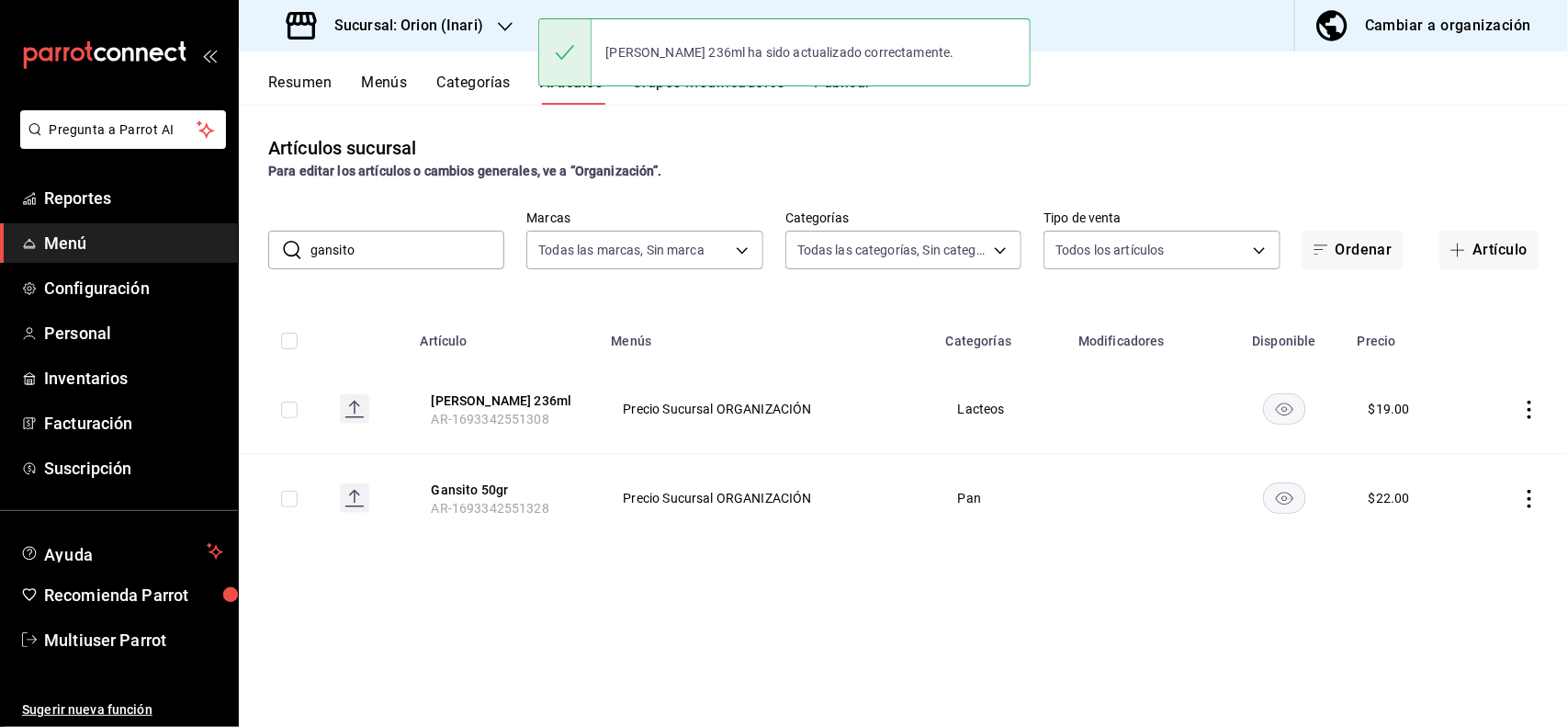
click at [457, 258] on input "gansito" at bounding box center [407, 249] width 194 height 36
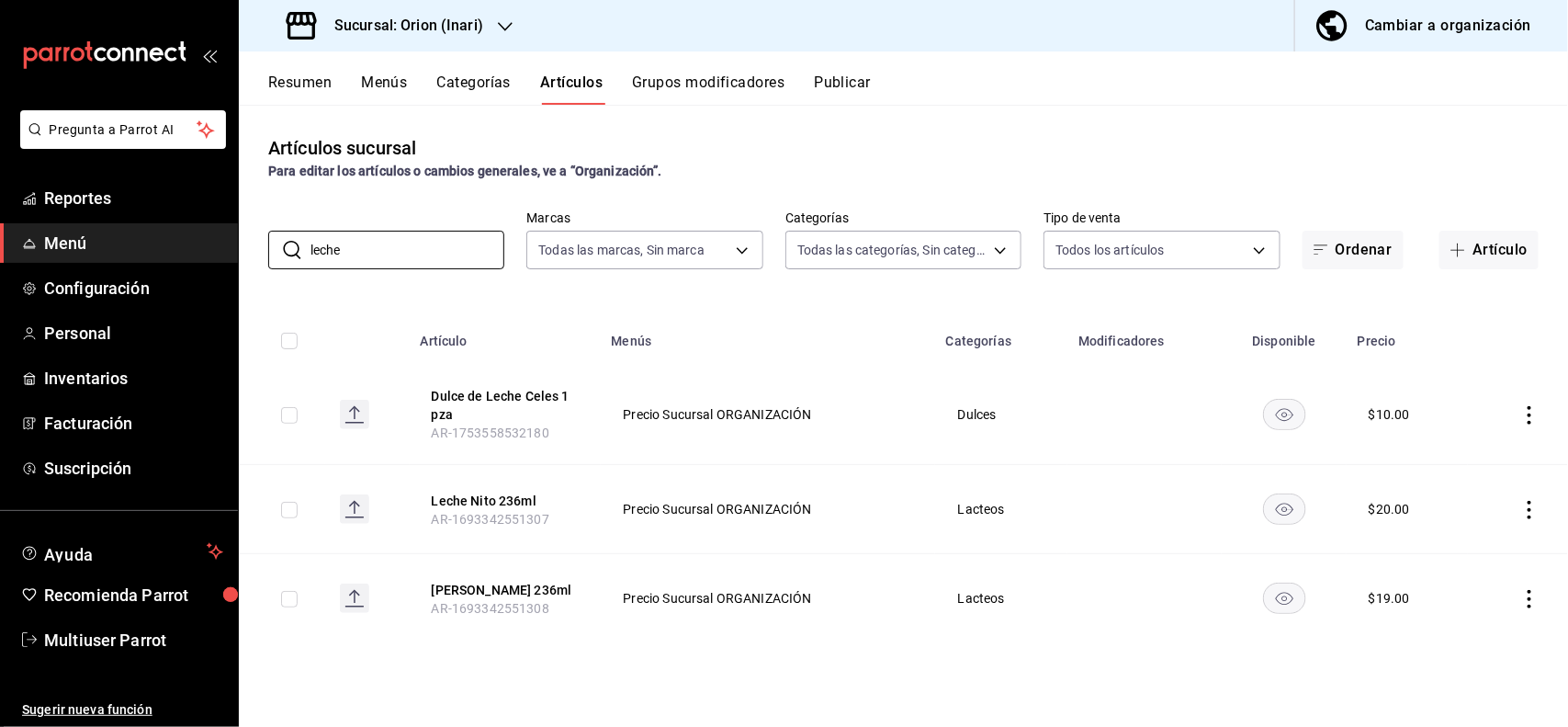
click at [1525, 508] on icon "actions" at bounding box center [1530, 510] width 19 height 19
click at [1472, 544] on span "Editar" at bounding box center [1475, 552] width 48 height 20
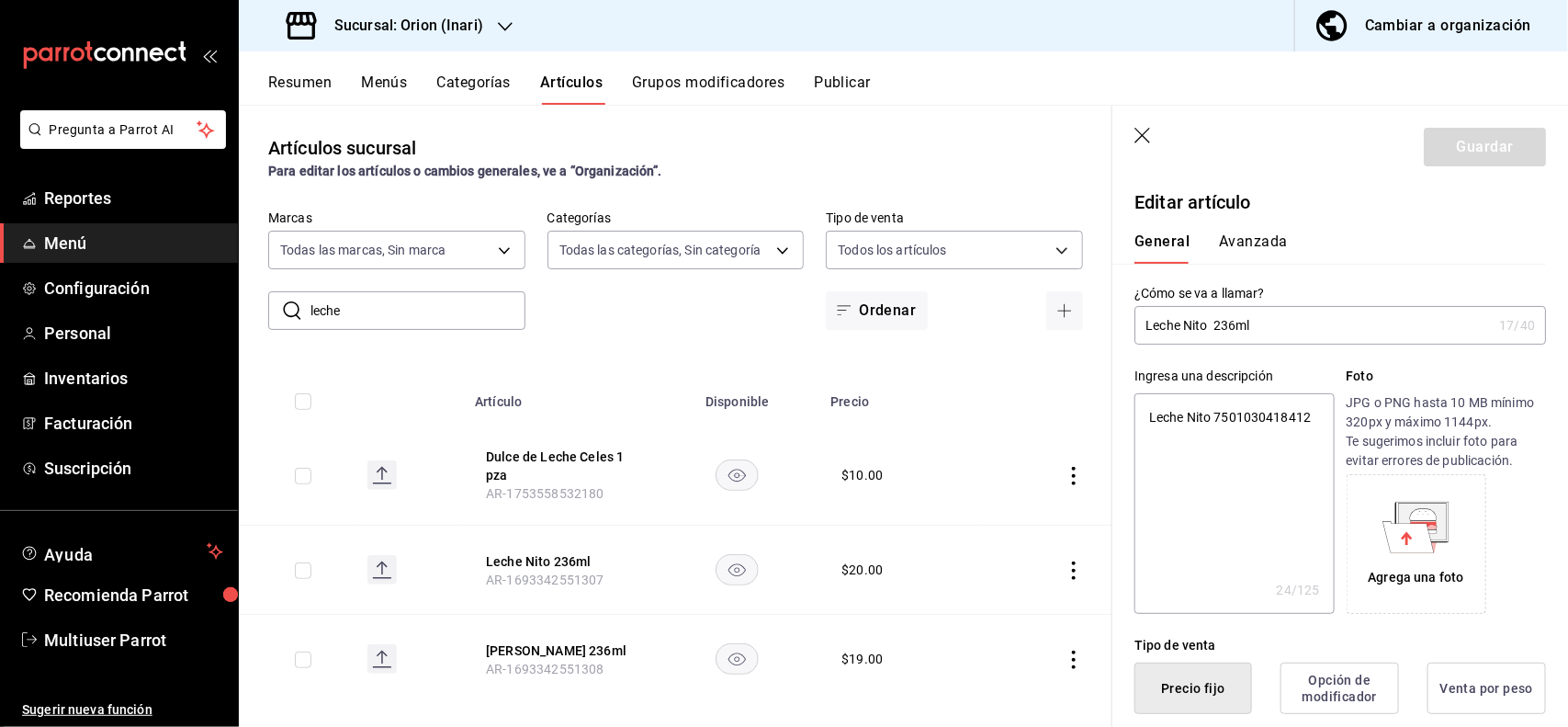
scroll to position [360, 0]
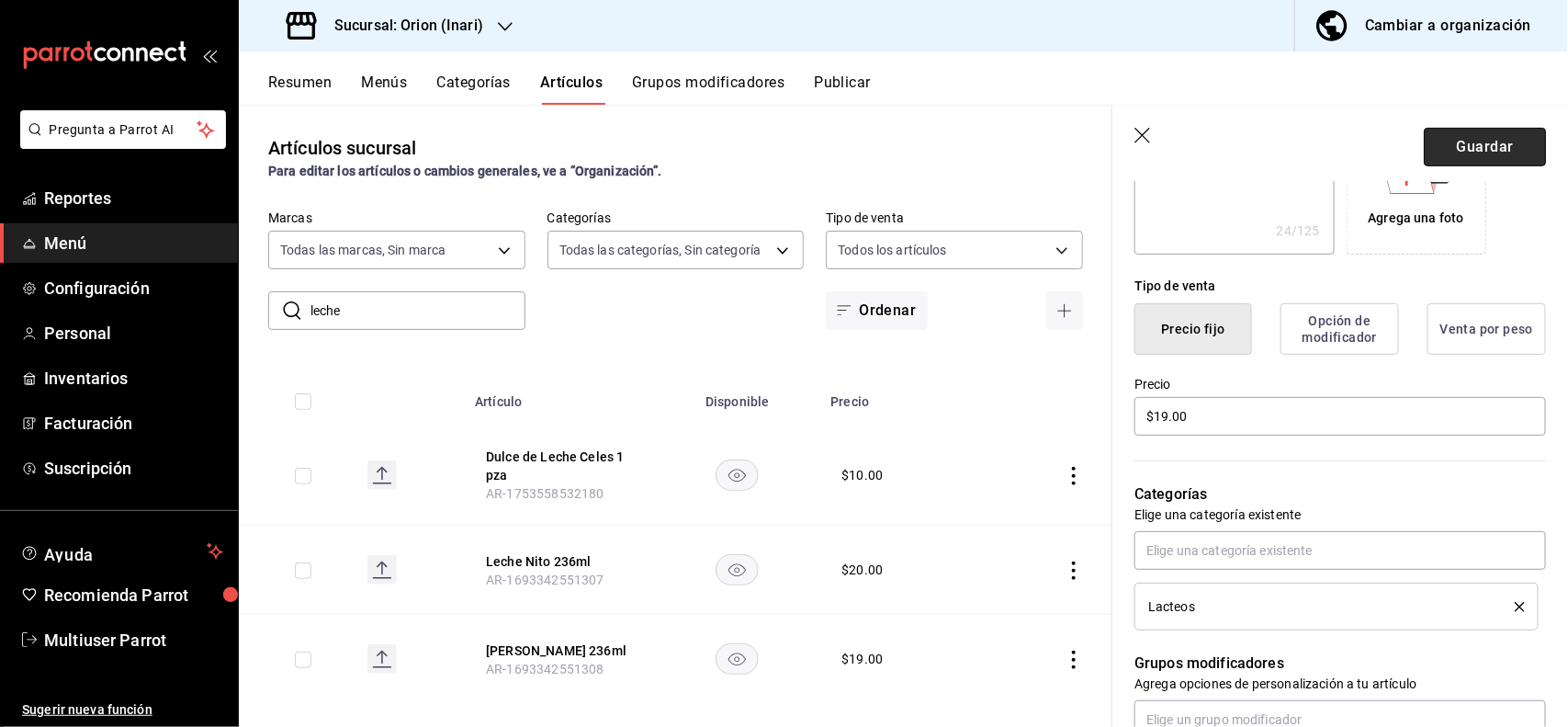
click at [1433, 135] on button "Guardar" at bounding box center [1484, 147] width 122 height 38
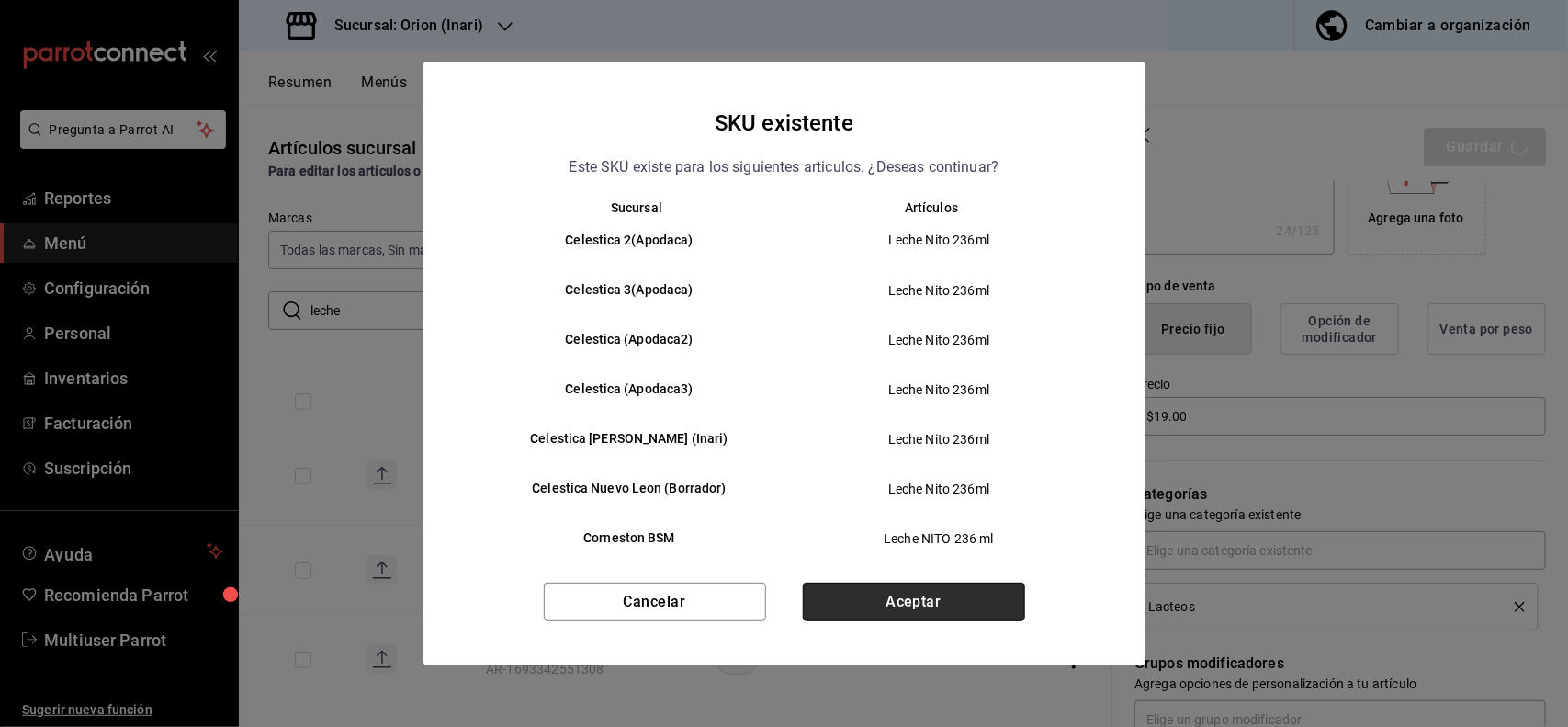
click at [1007, 598] on button "Aceptar" at bounding box center [914, 602] width 222 height 38
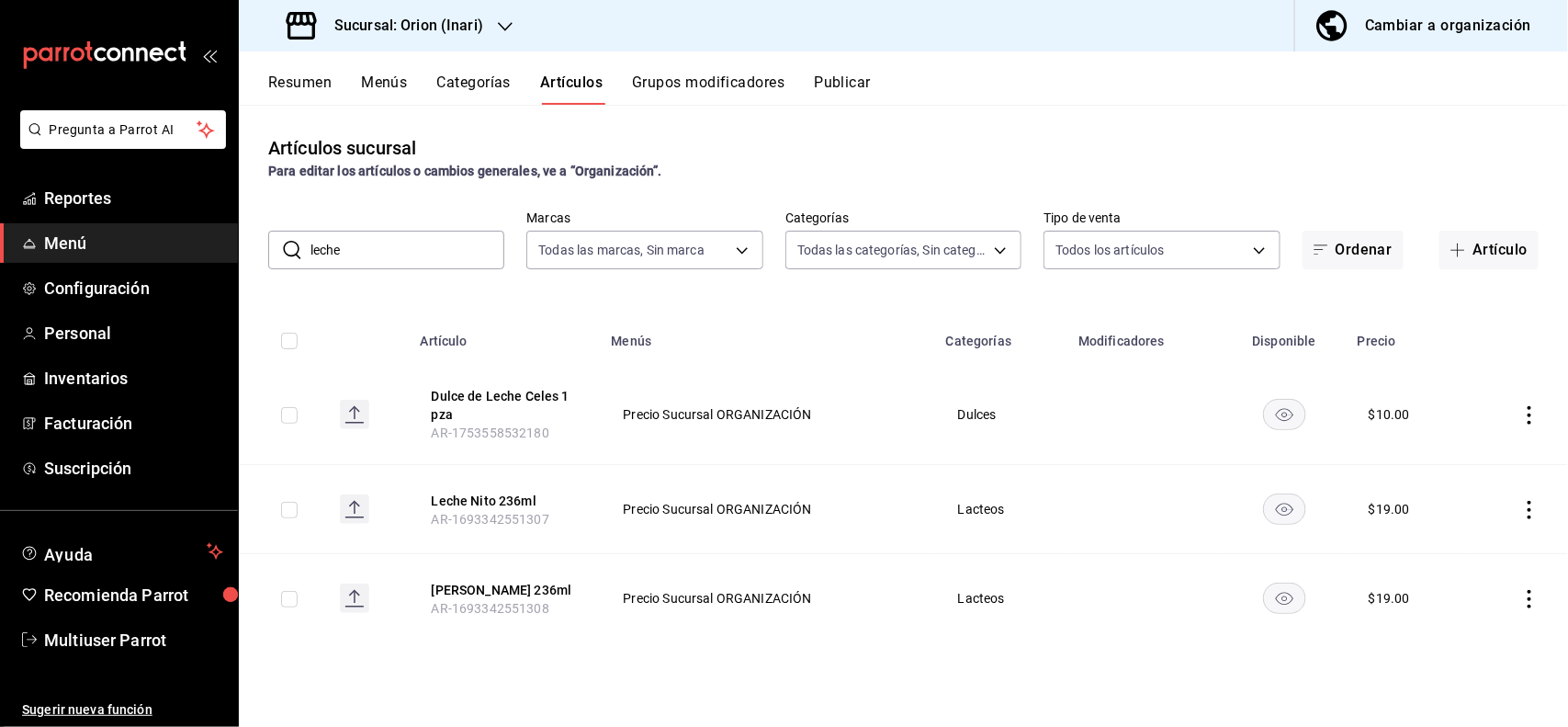
click at [472, 264] on input "leche" at bounding box center [407, 249] width 194 height 36
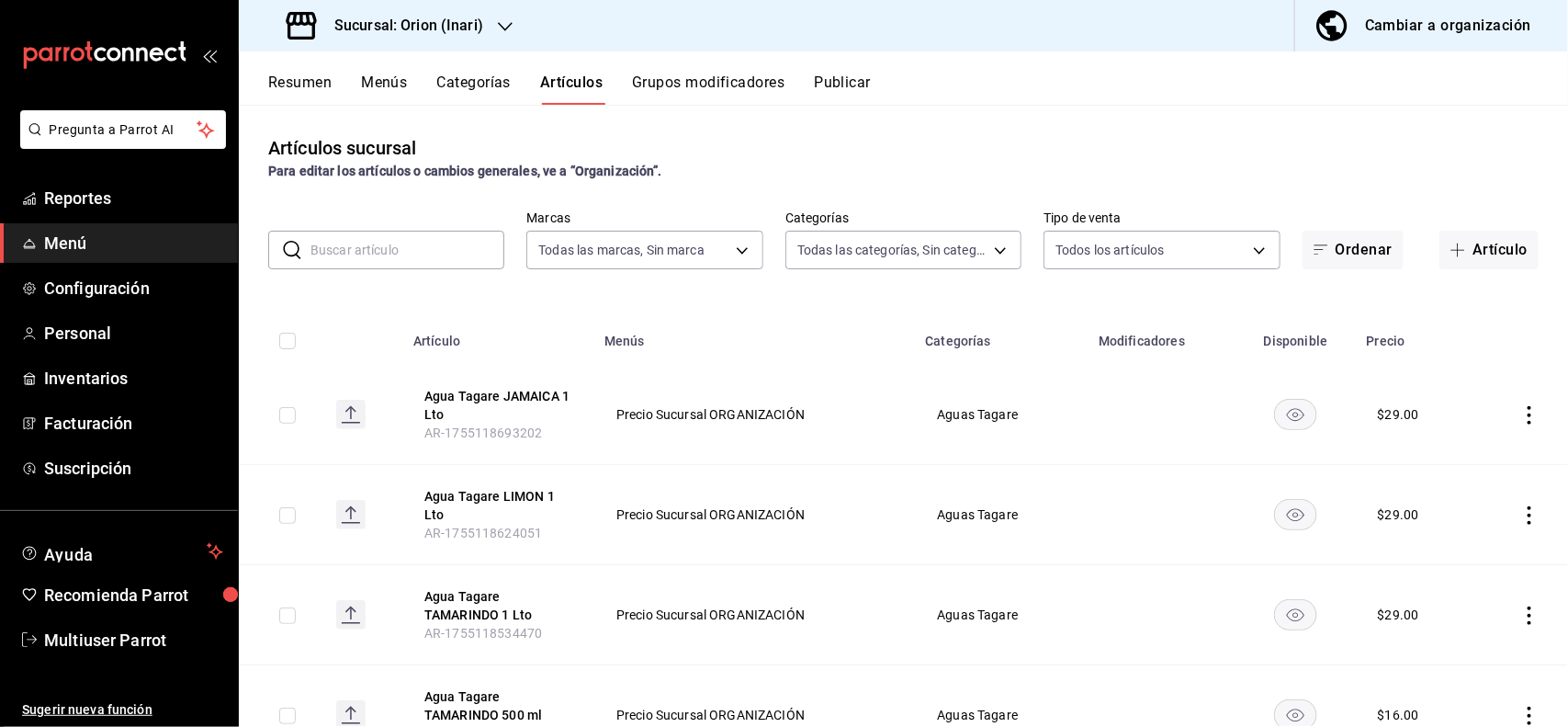
click at [471, 260] on input "text" at bounding box center [407, 249] width 194 height 36
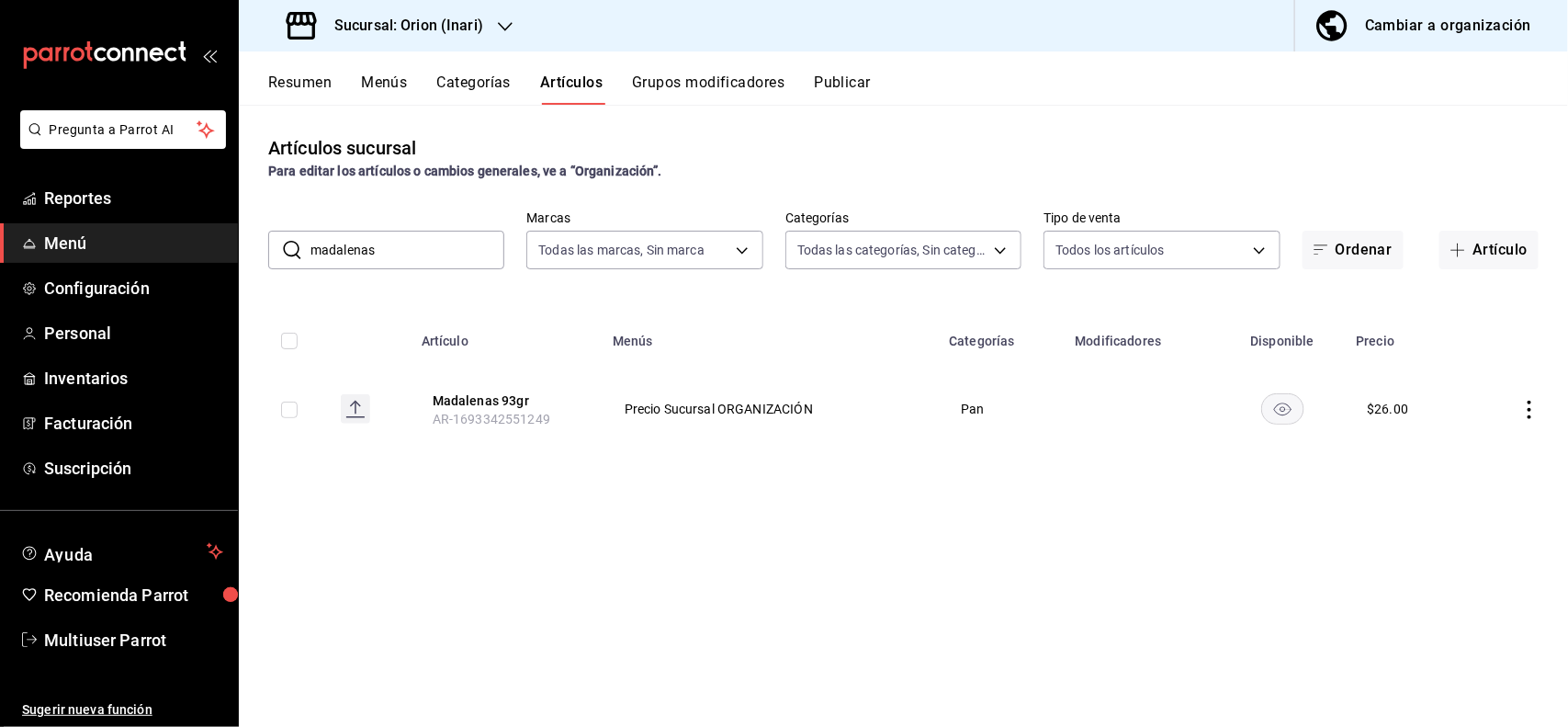
click at [1533, 402] on icon "actions" at bounding box center [1530, 410] width 19 height 19
click at [1467, 447] on span "Editar" at bounding box center [1475, 452] width 48 height 20
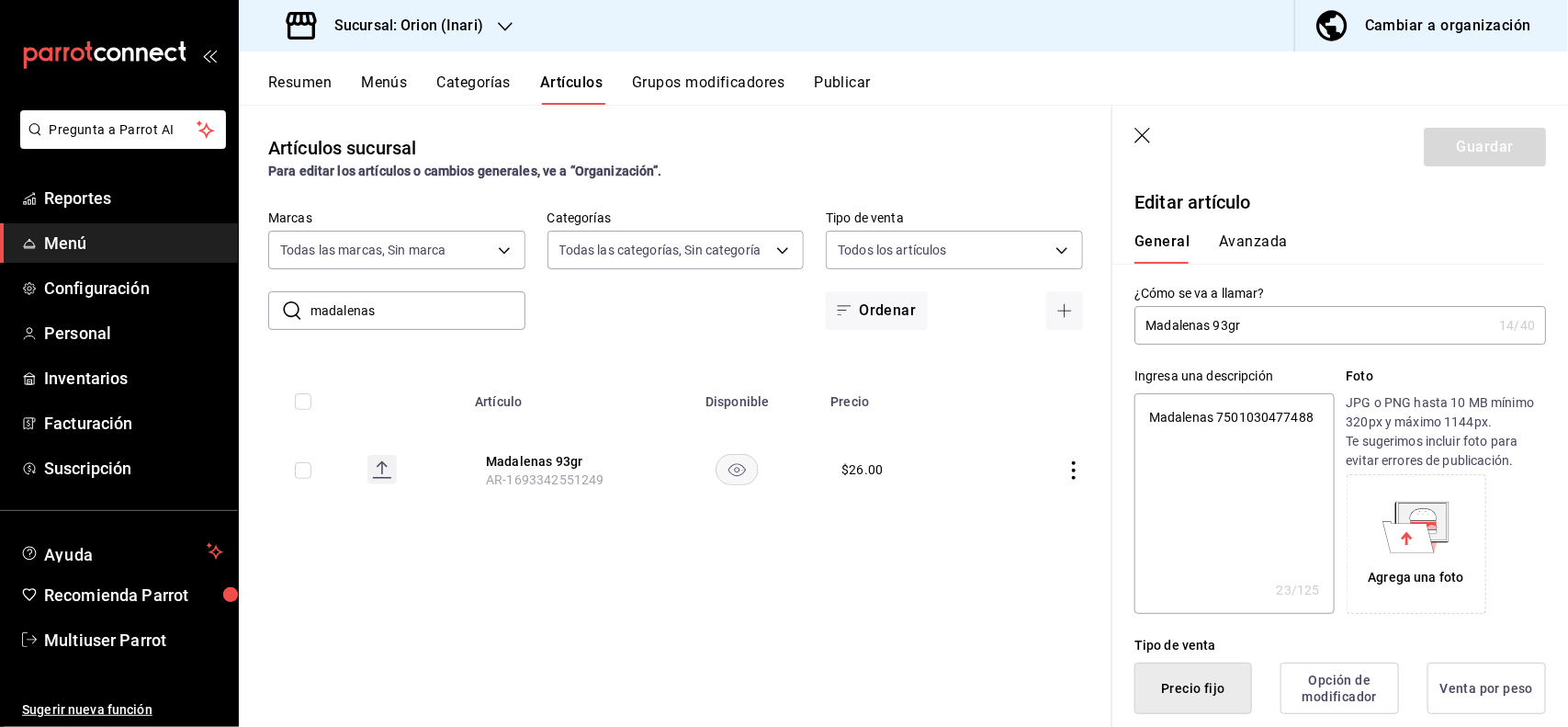
scroll to position [360, 0]
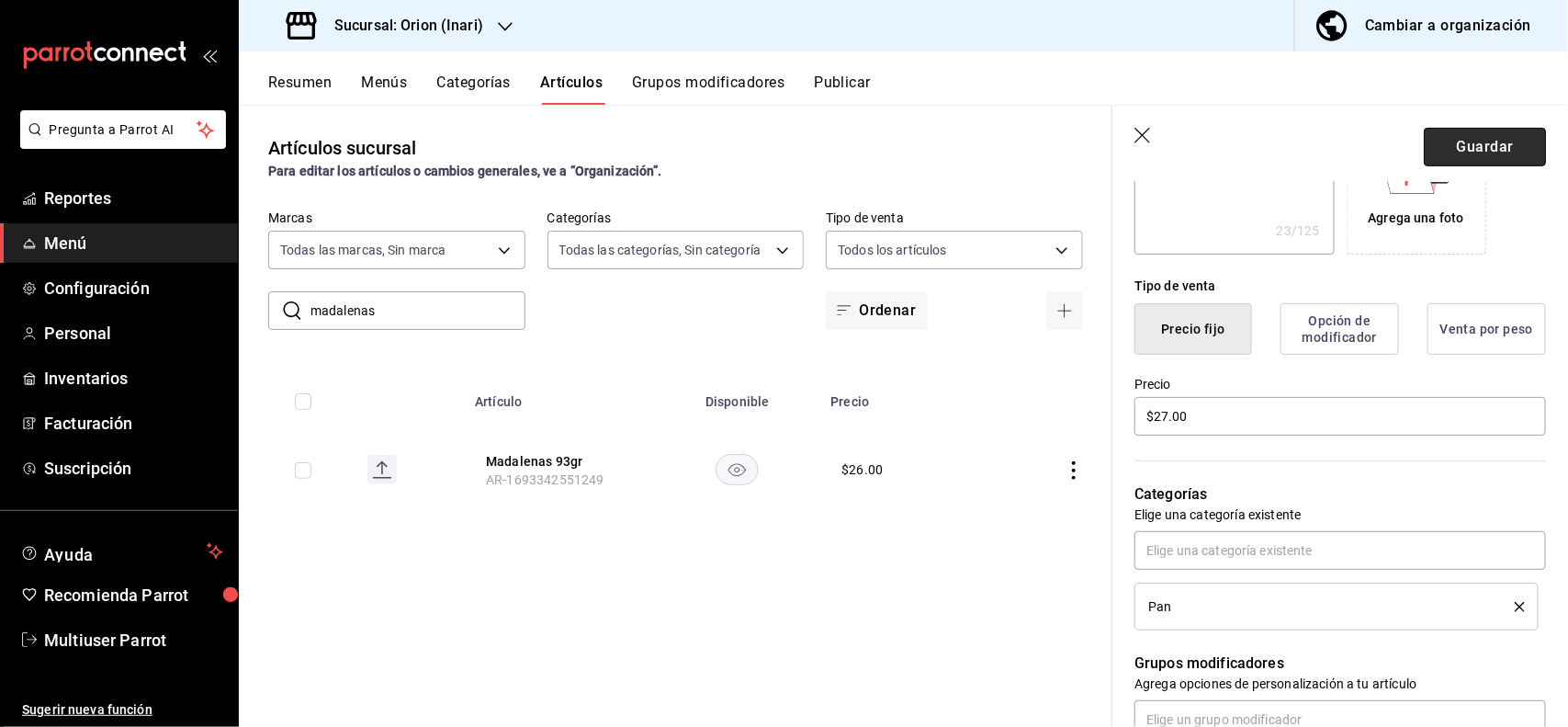
click at [1484, 149] on button "Guardar" at bounding box center [1484, 147] width 122 height 38
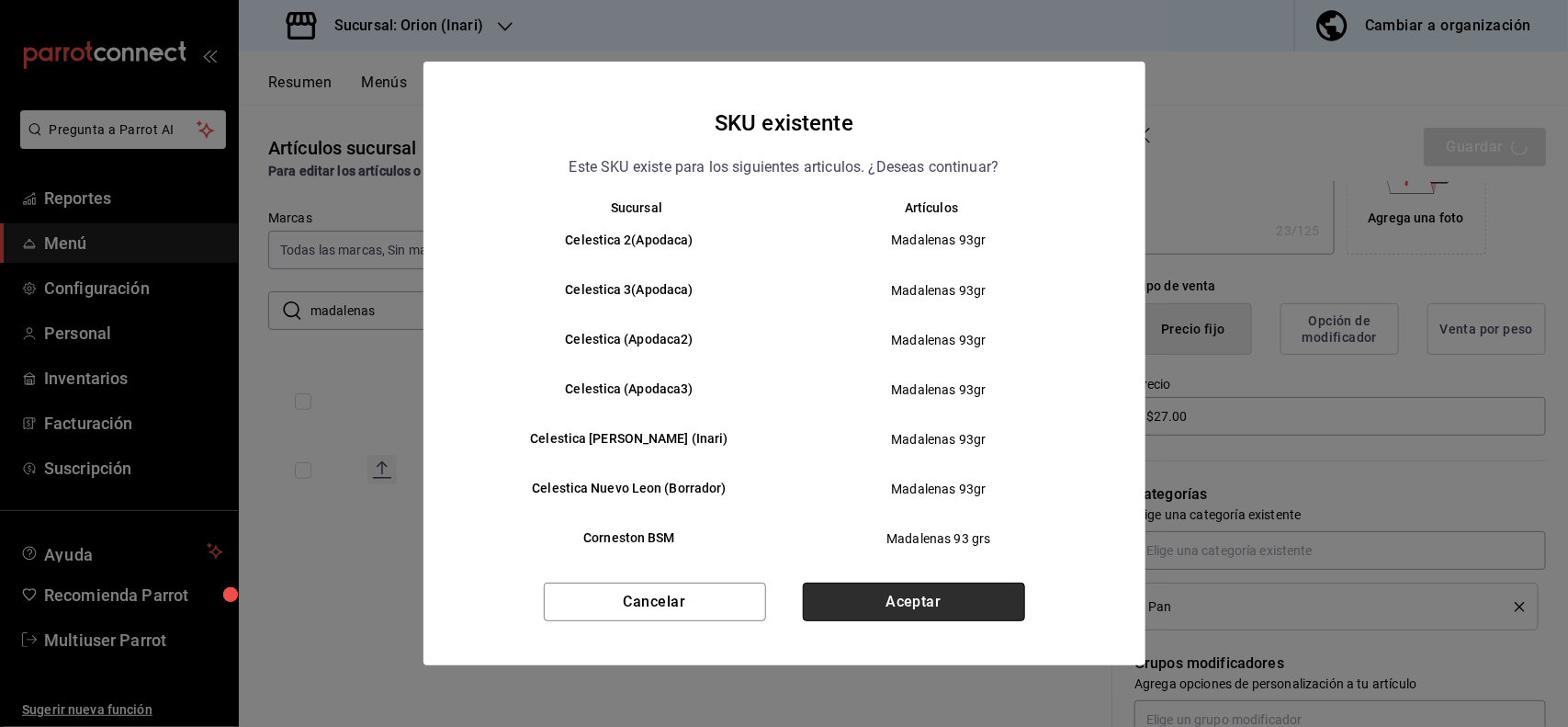
click at [1012, 604] on button "Aceptar" at bounding box center [914, 602] width 222 height 38
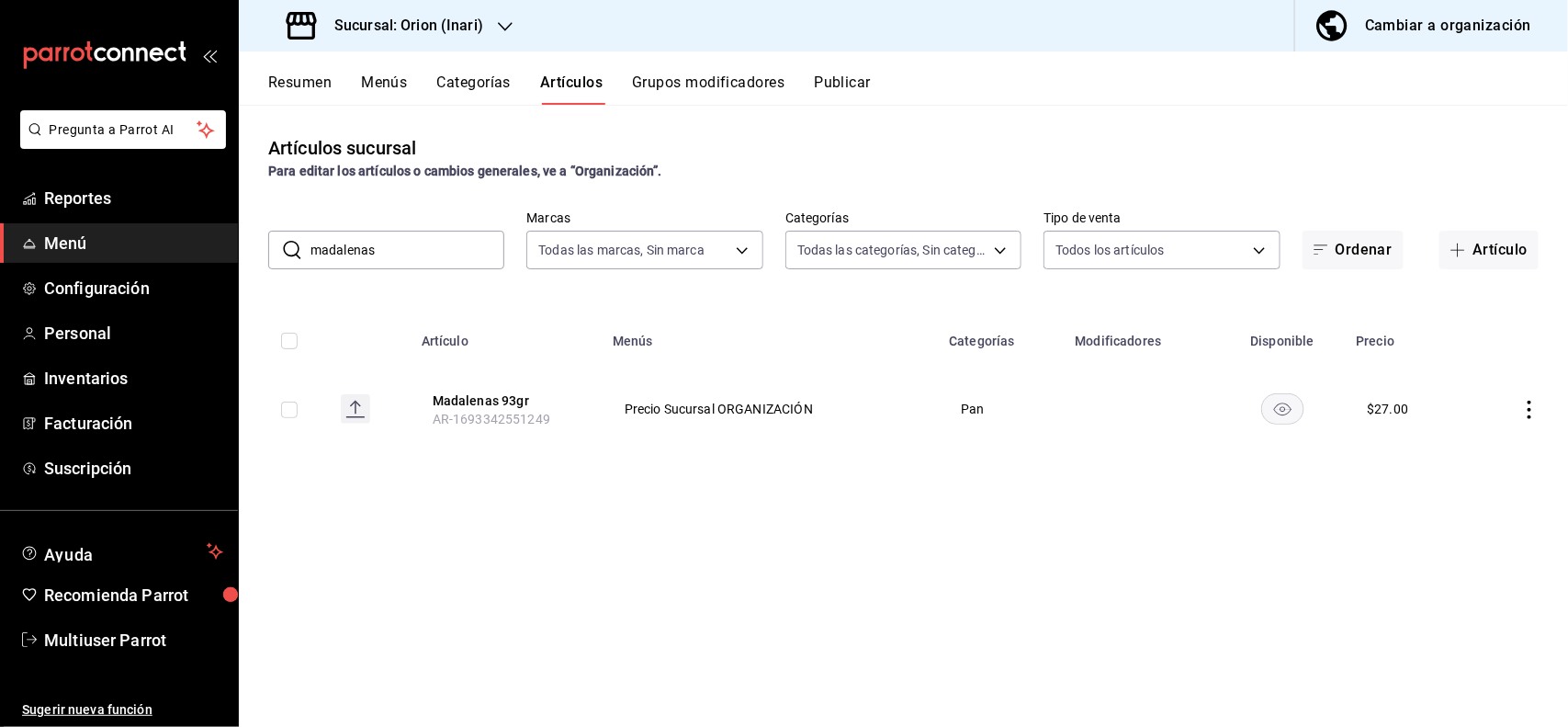
click at [462, 260] on input "madalenas" at bounding box center [407, 249] width 194 height 36
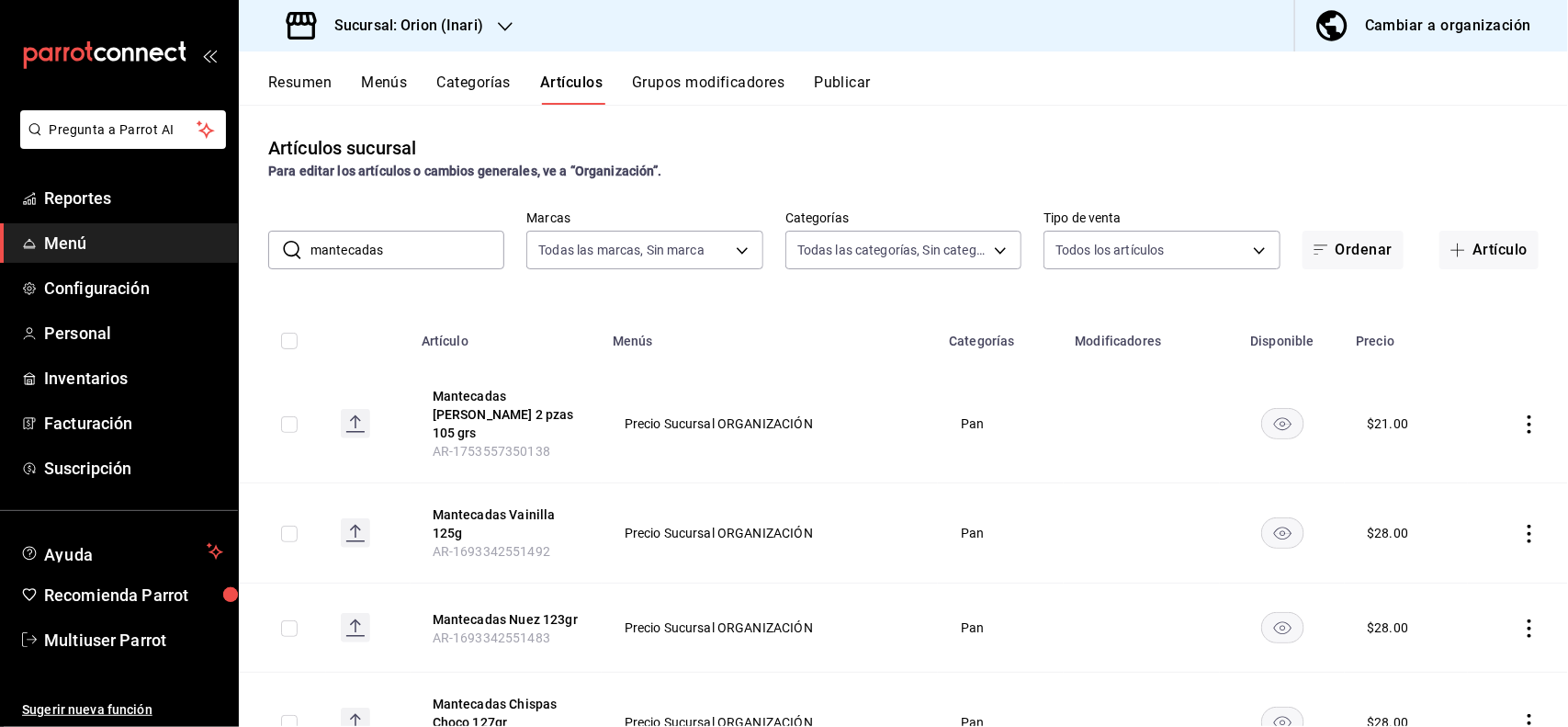
click at [1520, 525] on icon "actions" at bounding box center [1530, 535] width 19 height 19
click at [1451, 565] on span "Editar" at bounding box center [1457, 558] width 48 height 20
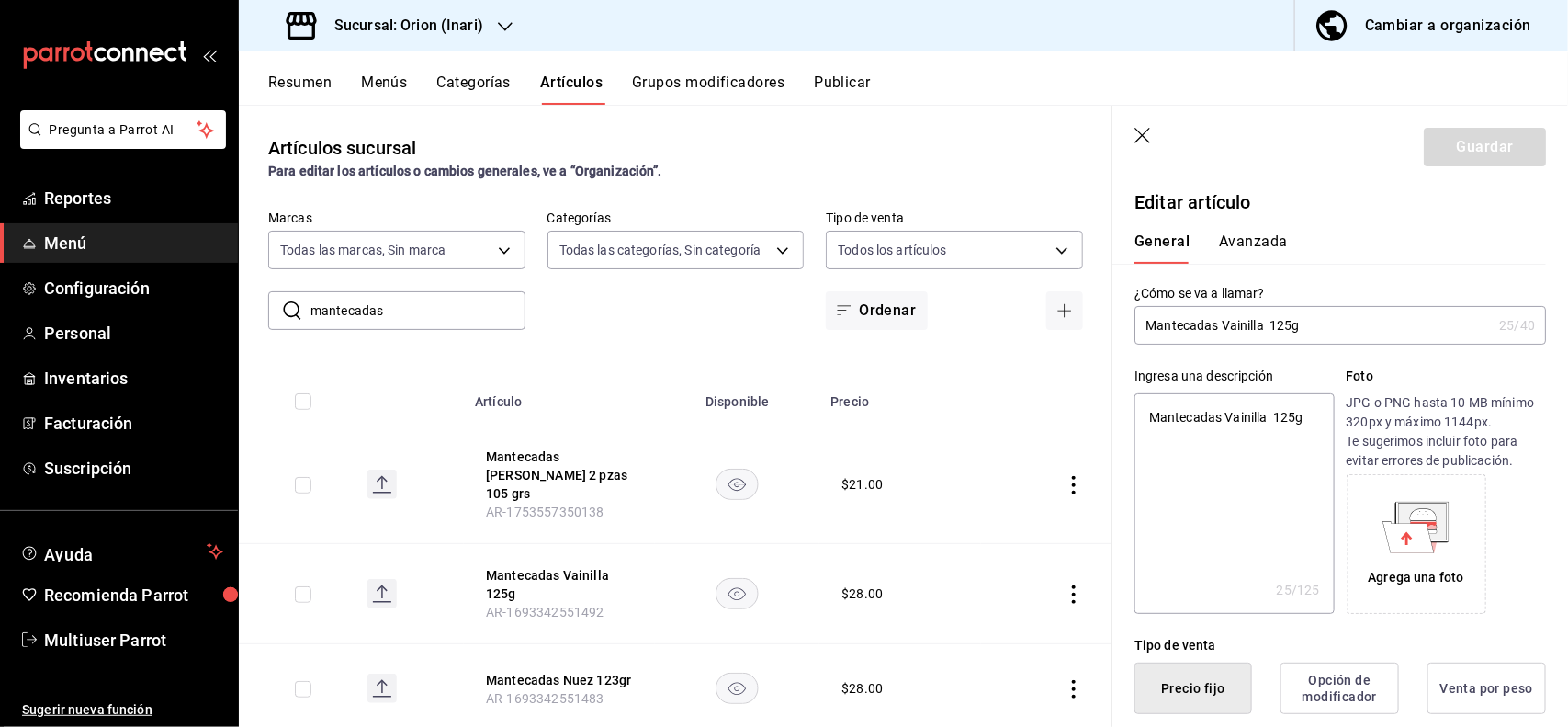
scroll to position [360, 0]
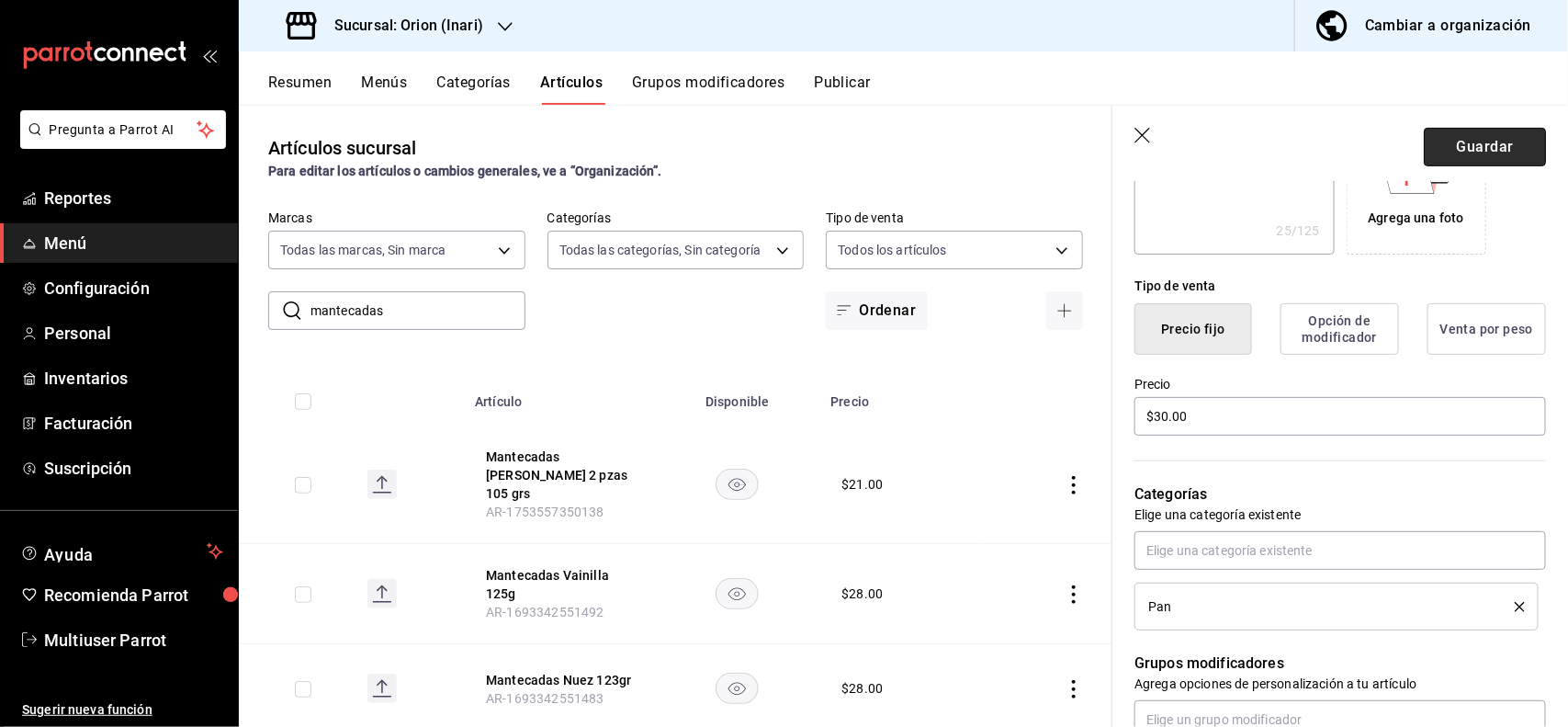
click at [1452, 135] on button "Guardar" at bounding box center [1484, 147] width 122 height 38
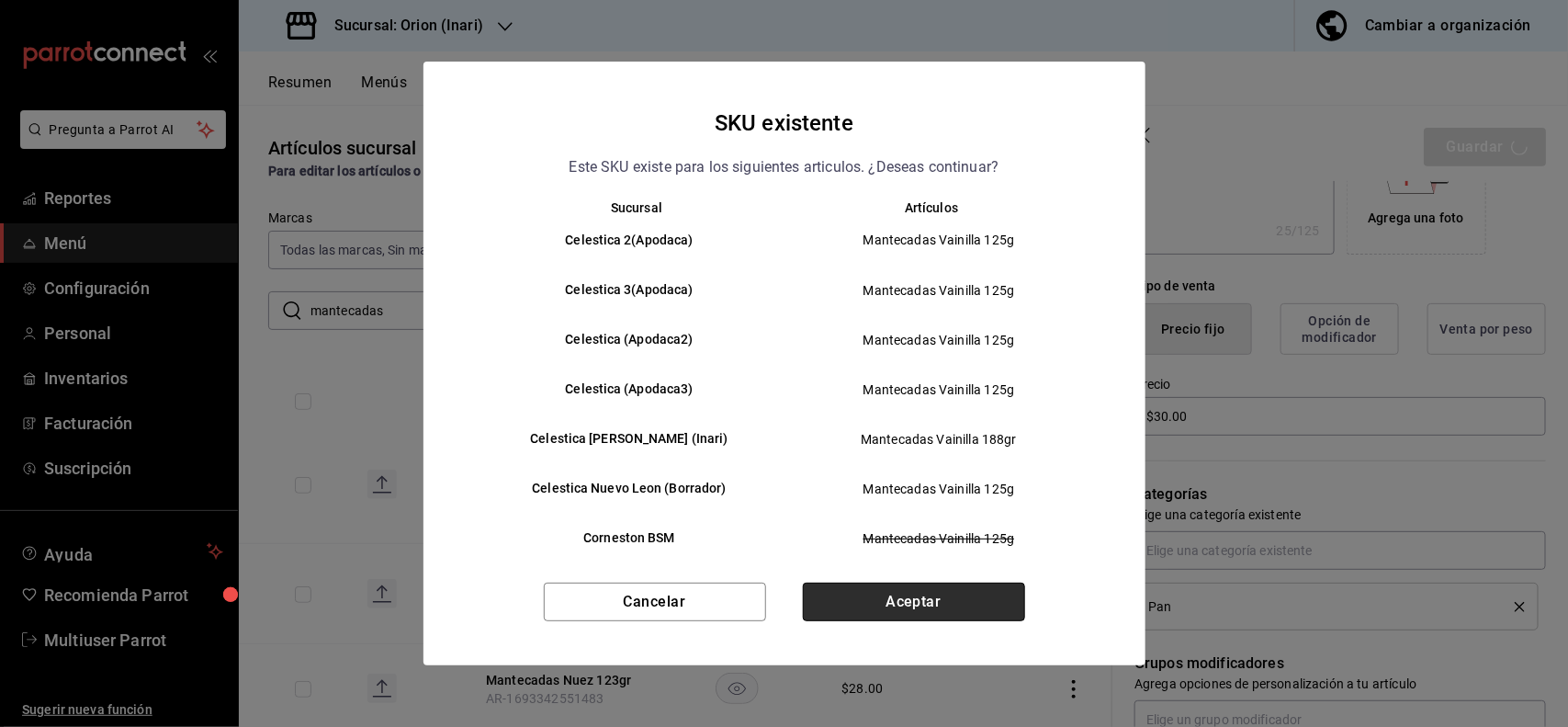
click at [996, 598] on button "Aceptar" at bounding box center [914, 602] width 222 height 38
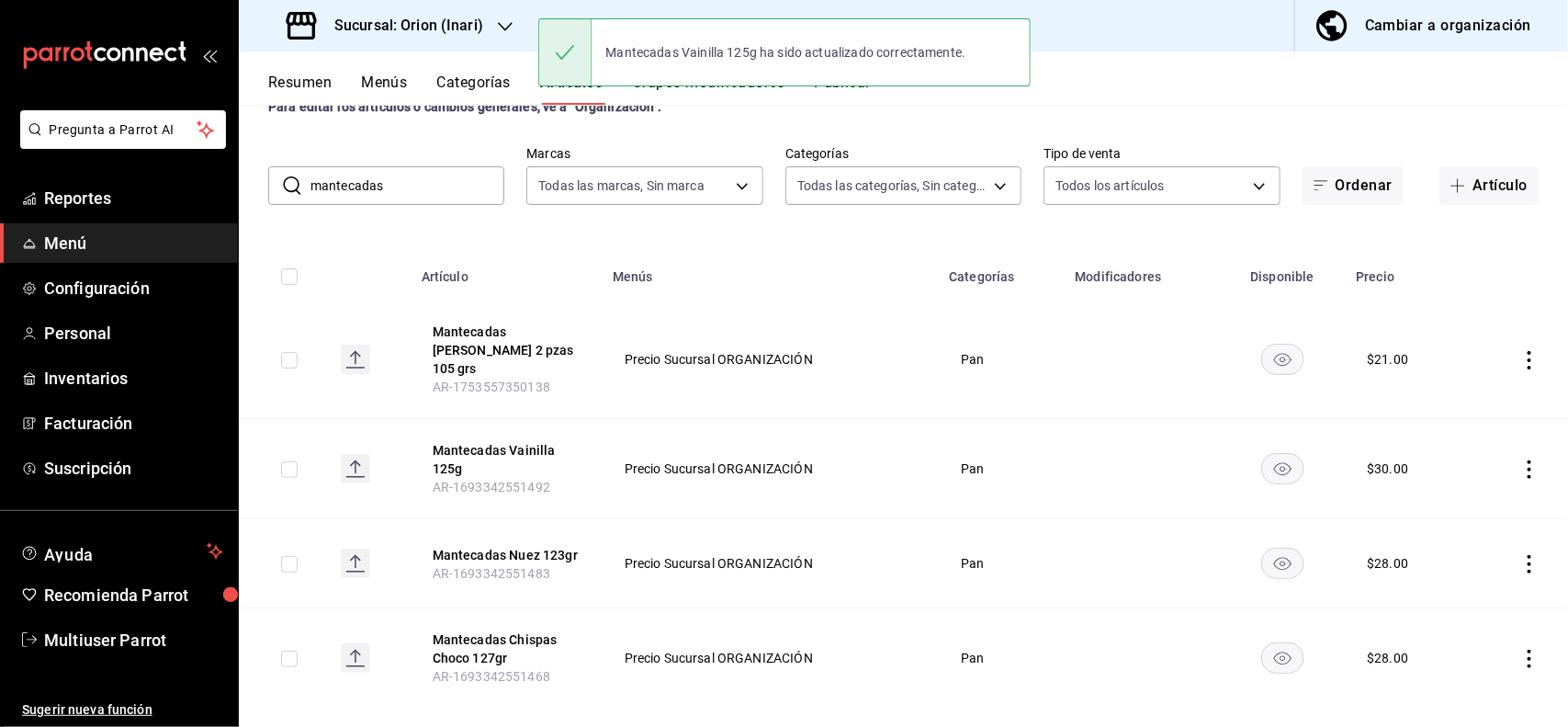
scroll to position [72, 0]
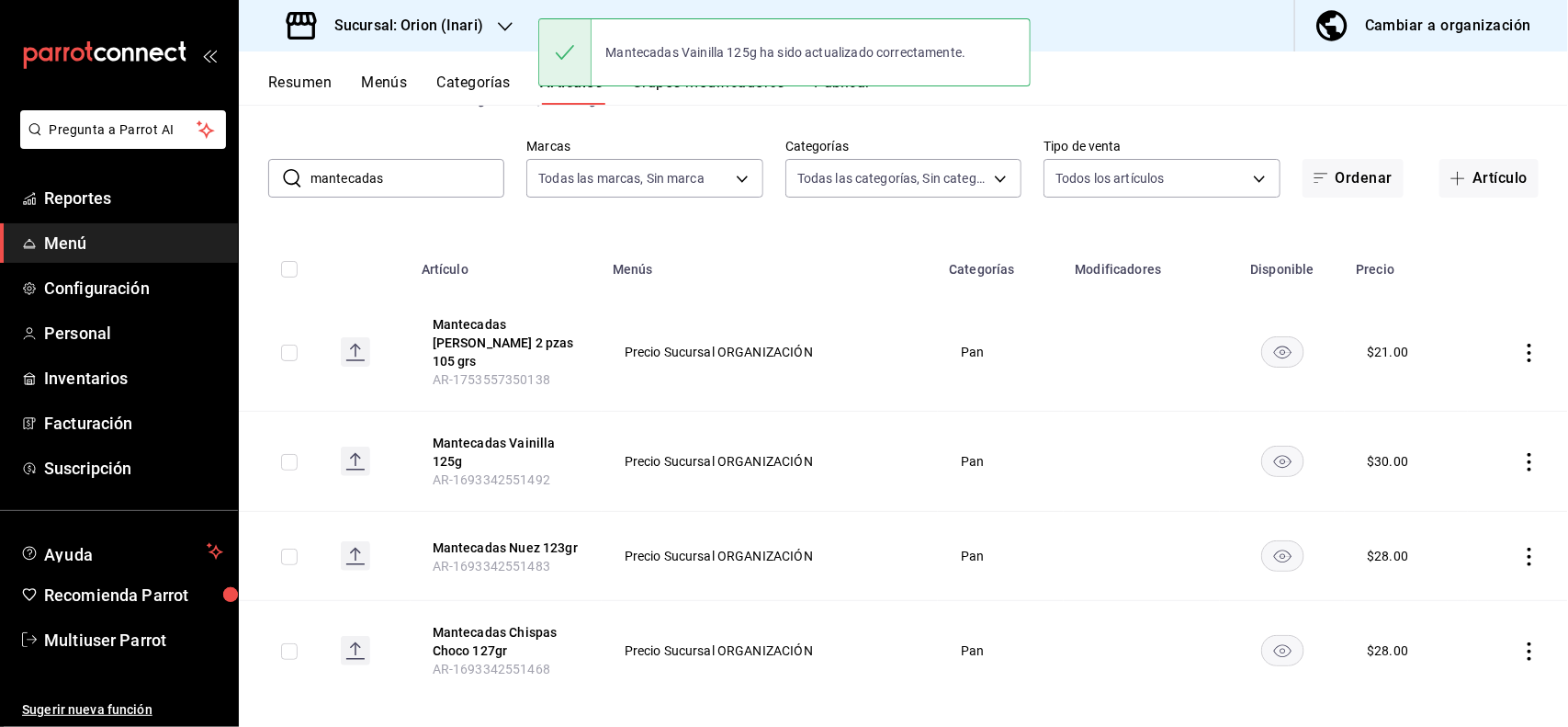
click at [1520, 548] on icon "actions" at bounding box center [1530, 557] width 19 height 19
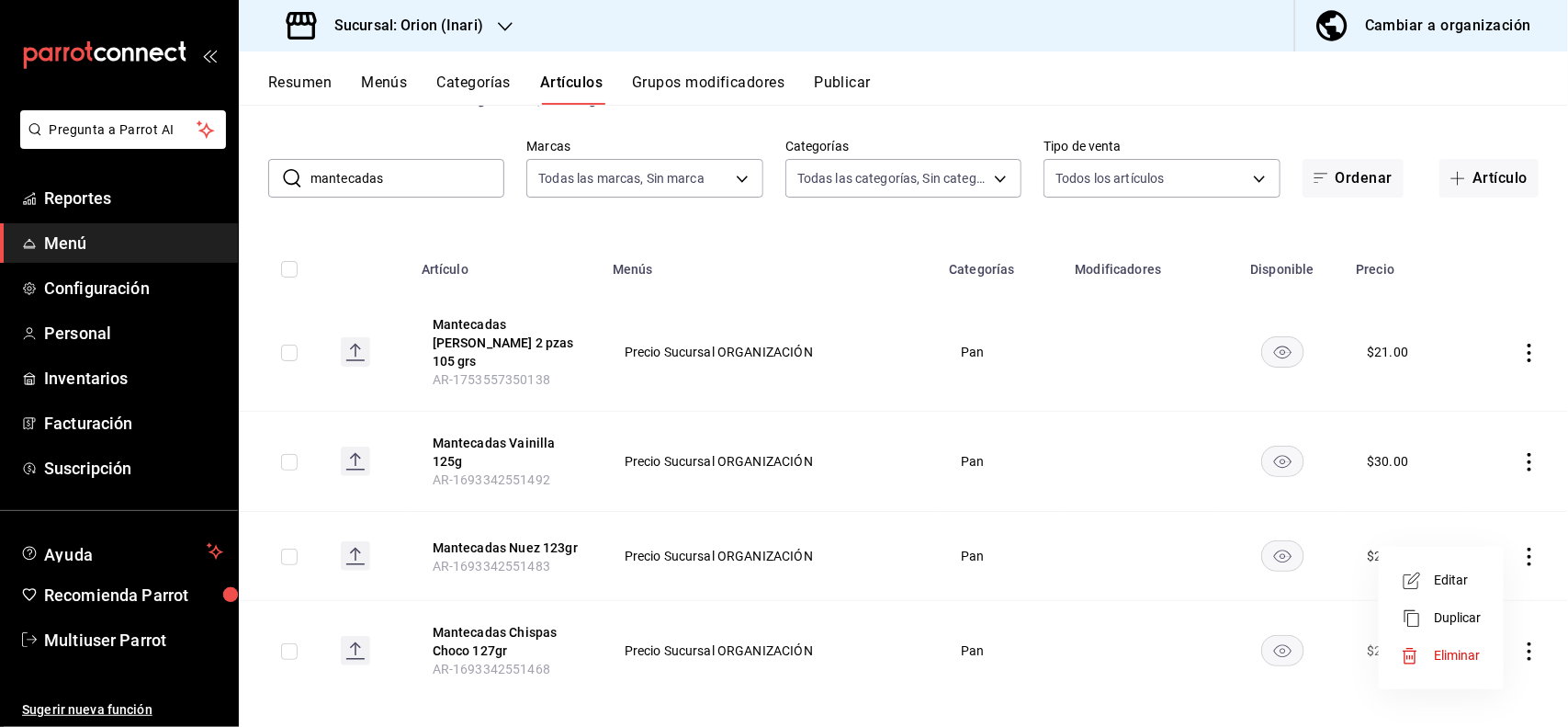
click at [1453, 584] on span "Editar" at bounding box center [1457, 580] width 48 height 20
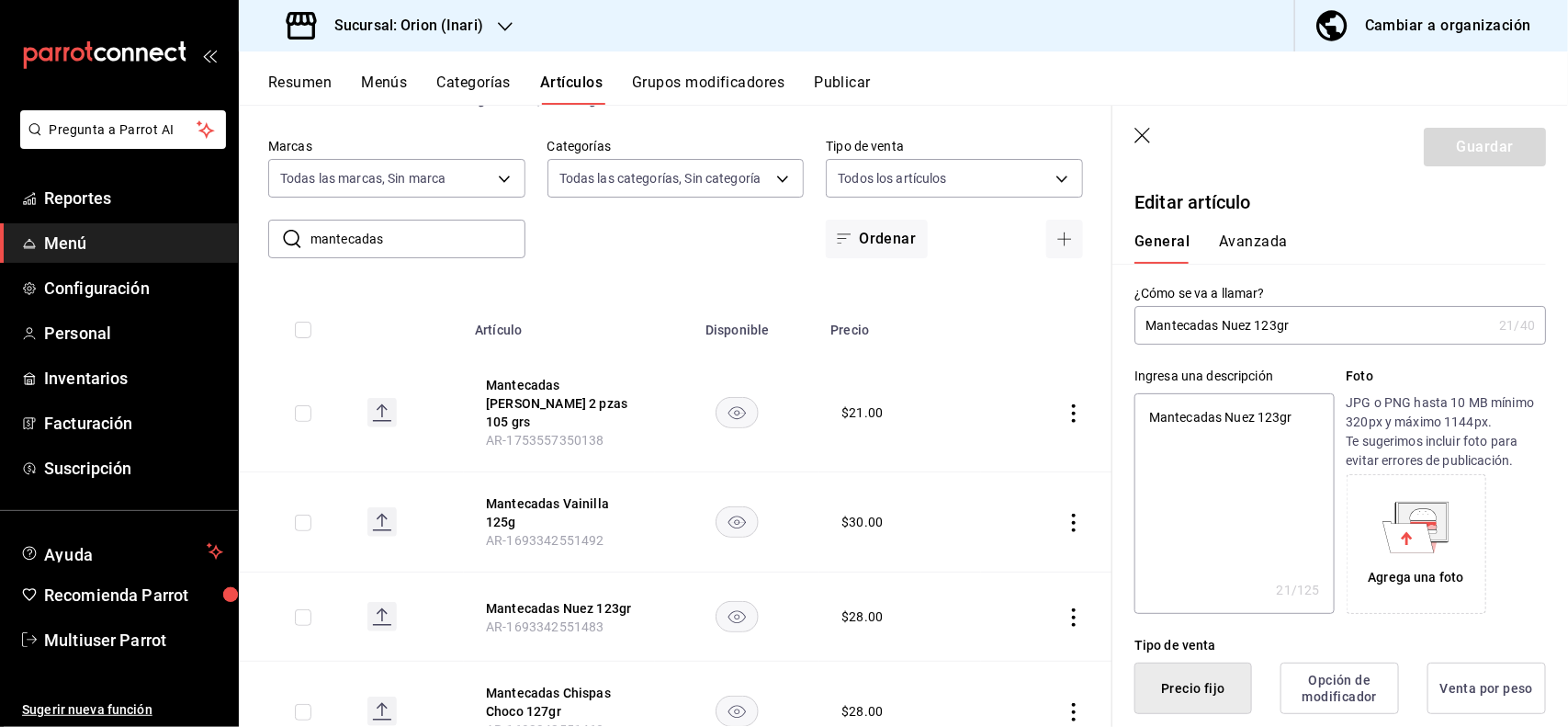
scroll to position [360, 0]
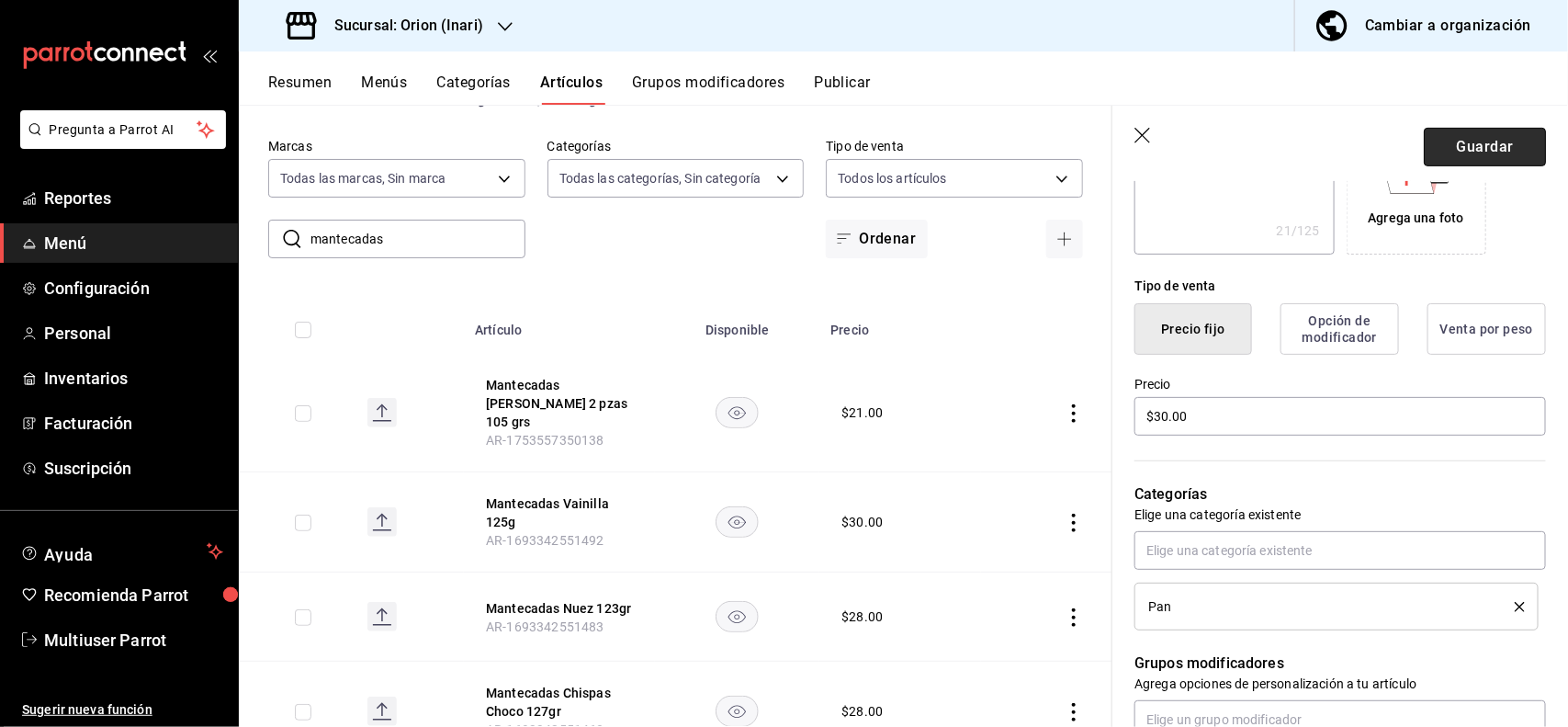
click at [1476, 140] on button "Guardar" at bounding box center [1484, 147] width 122 height 38
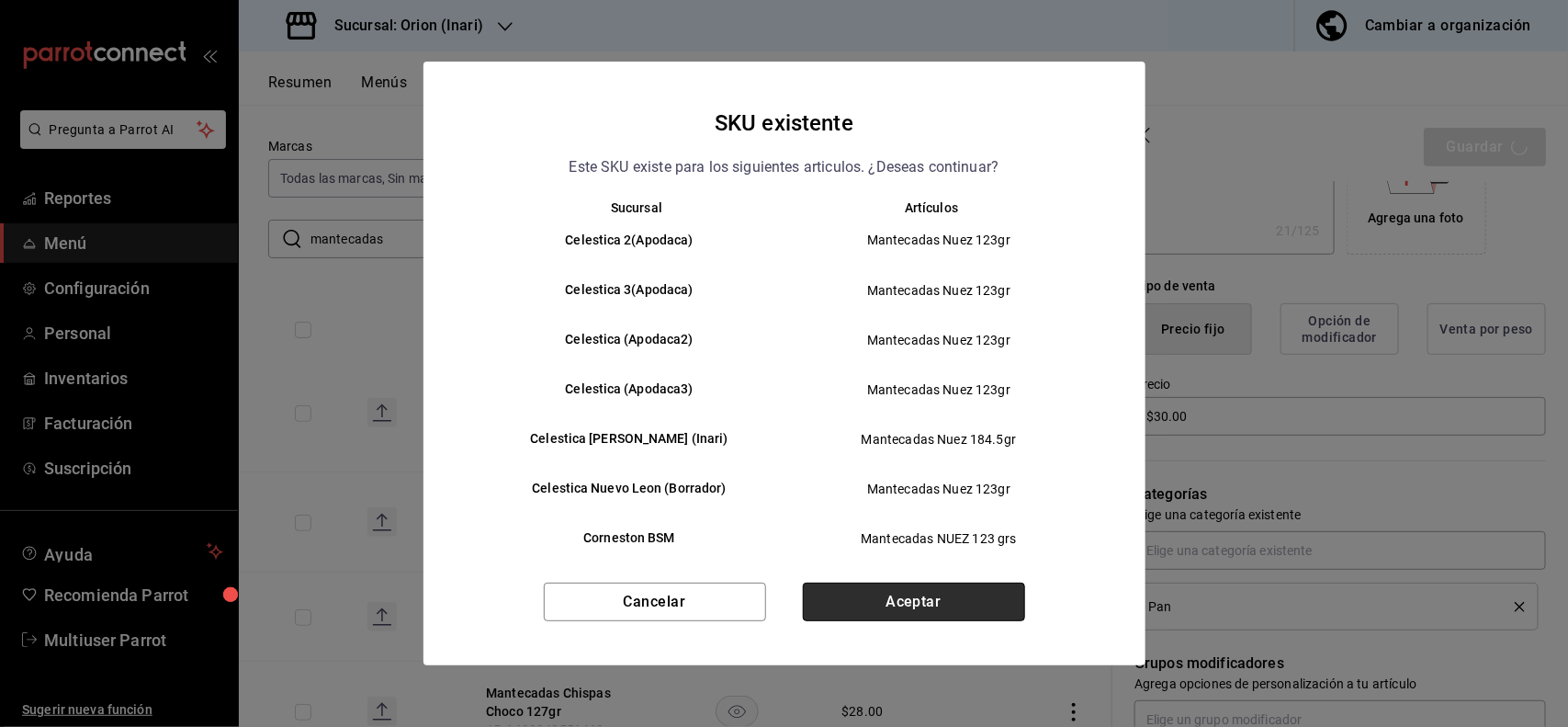
click at [935, 620] on button "Aceptar" at bounding box center [914, 602] width 222 height 38
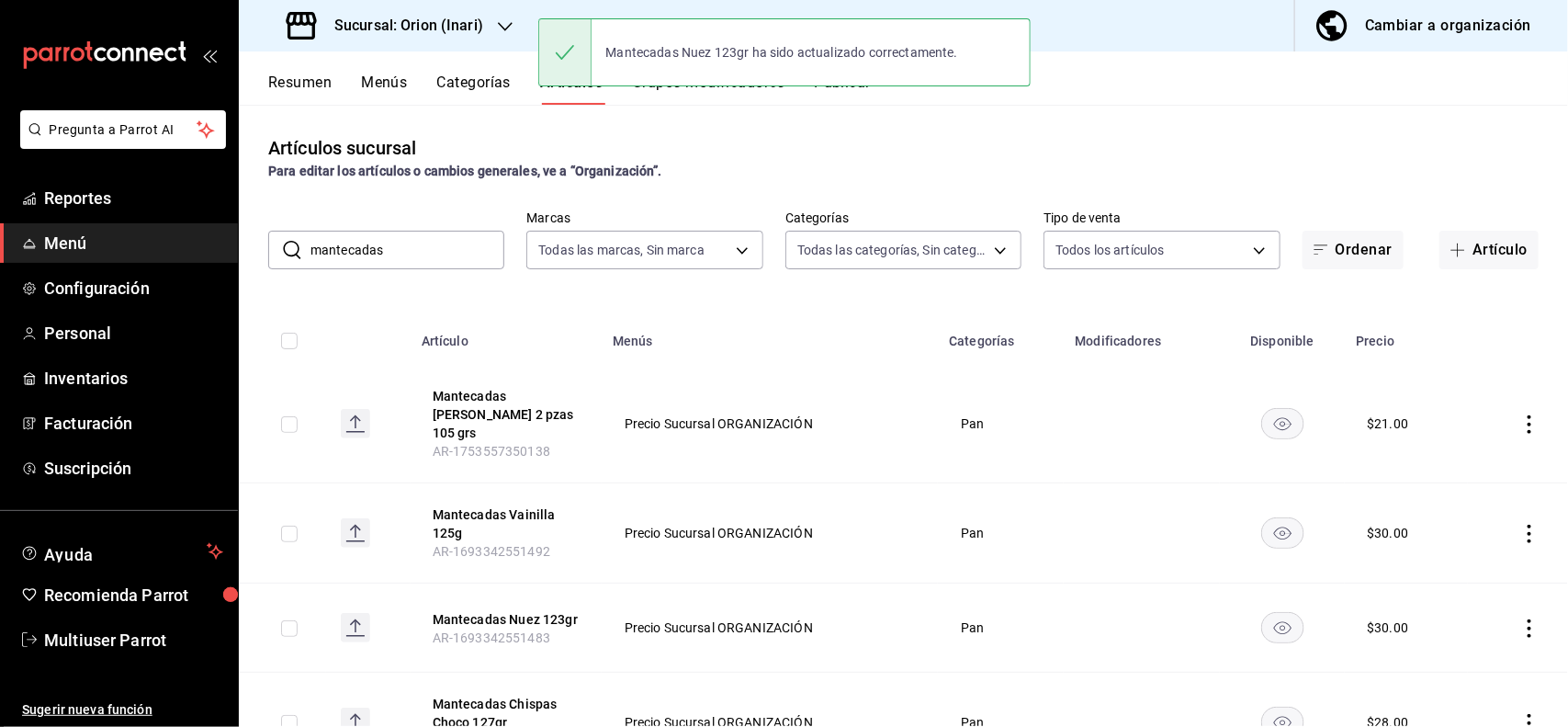
scroll to position [72, 0]
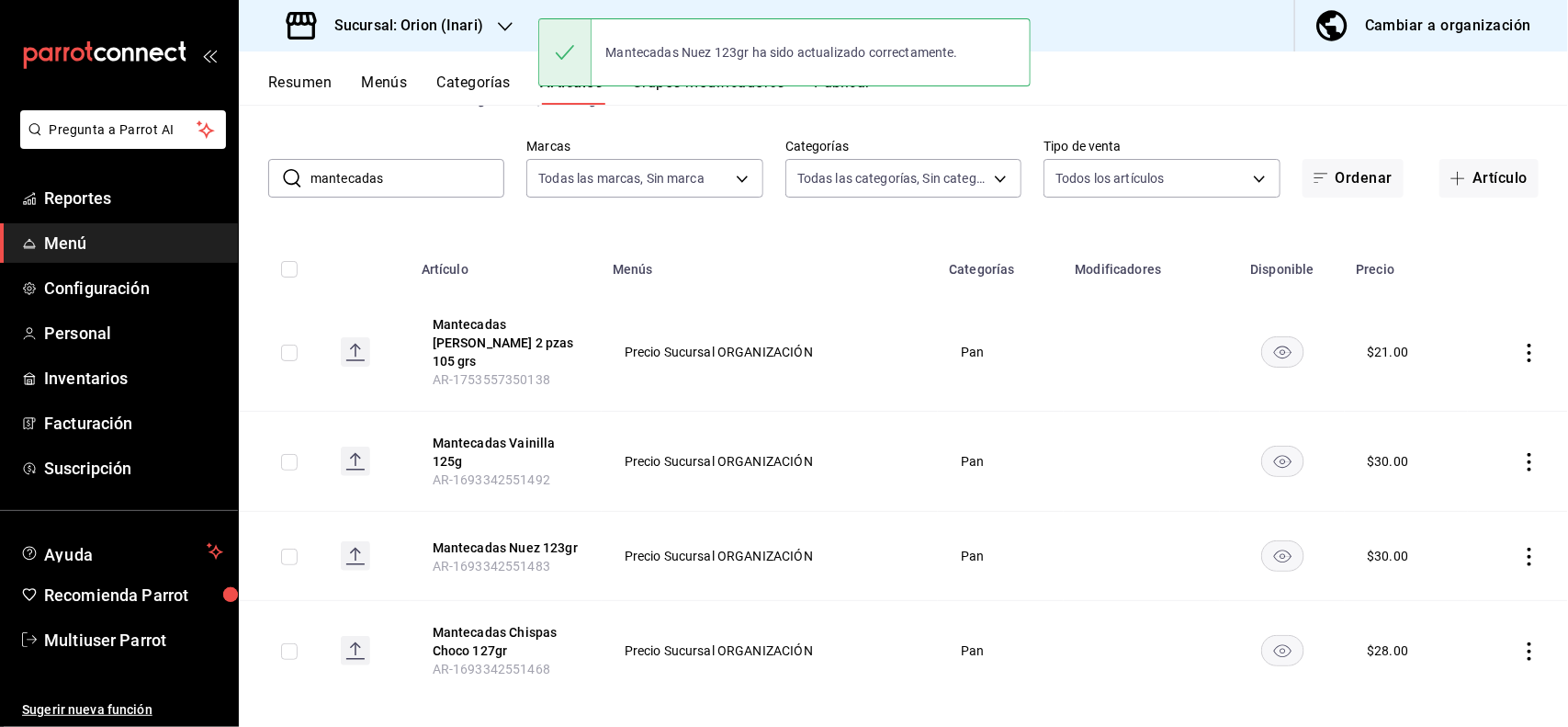
click at [1520, 642] on icon "actions" at bounding box center [1530, 651] width 19 height 19
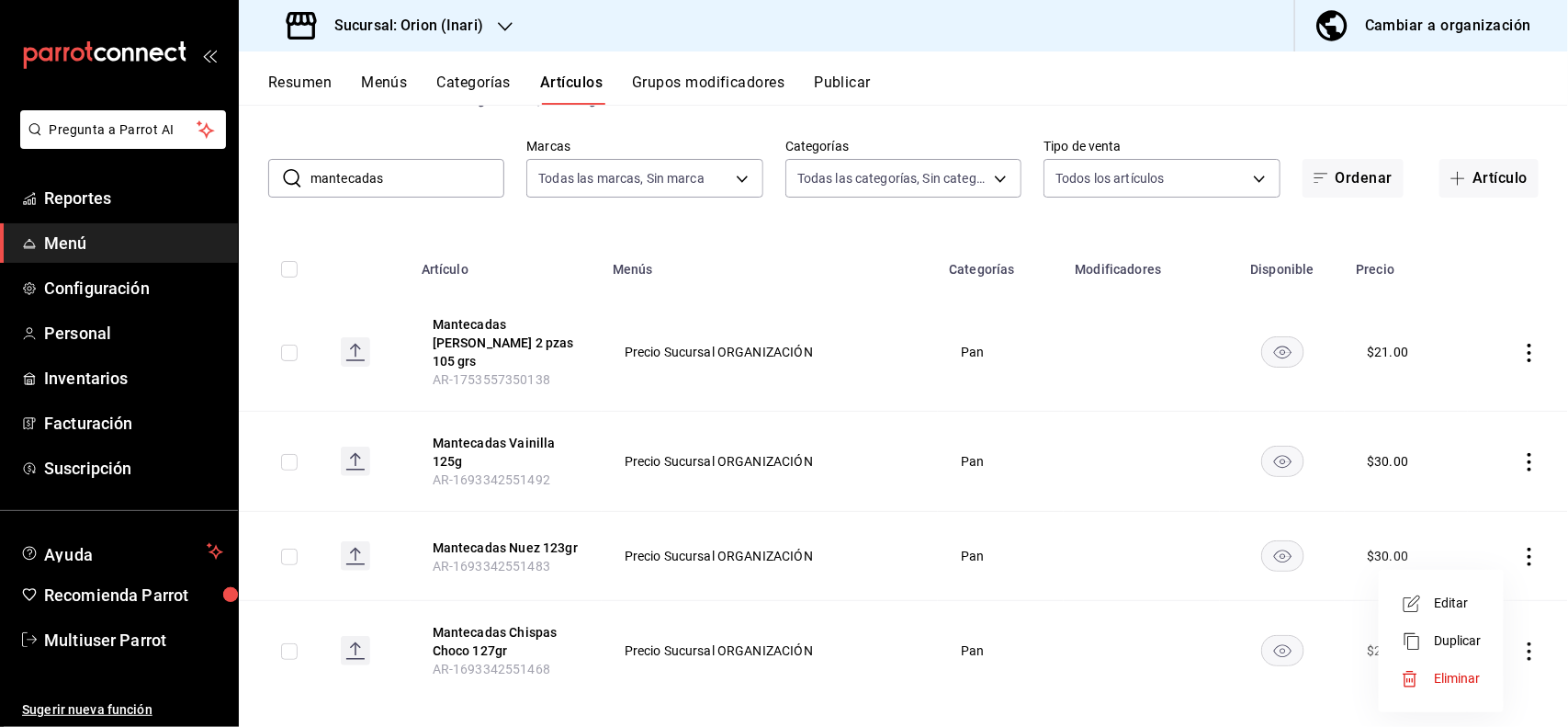
click at [1430, 607] on div at bounding box center [1417, 604] width 33 height 22
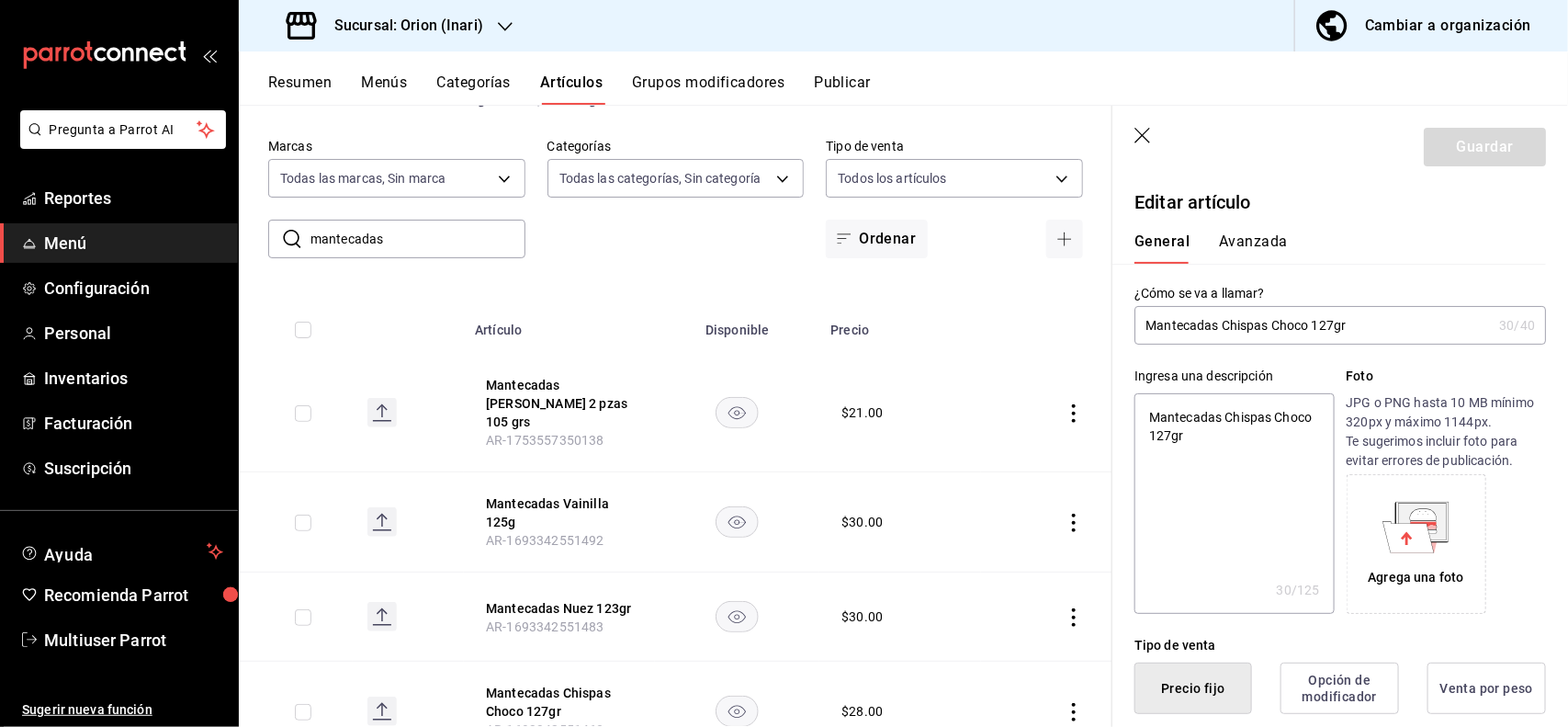
scroll to position [360, 0]
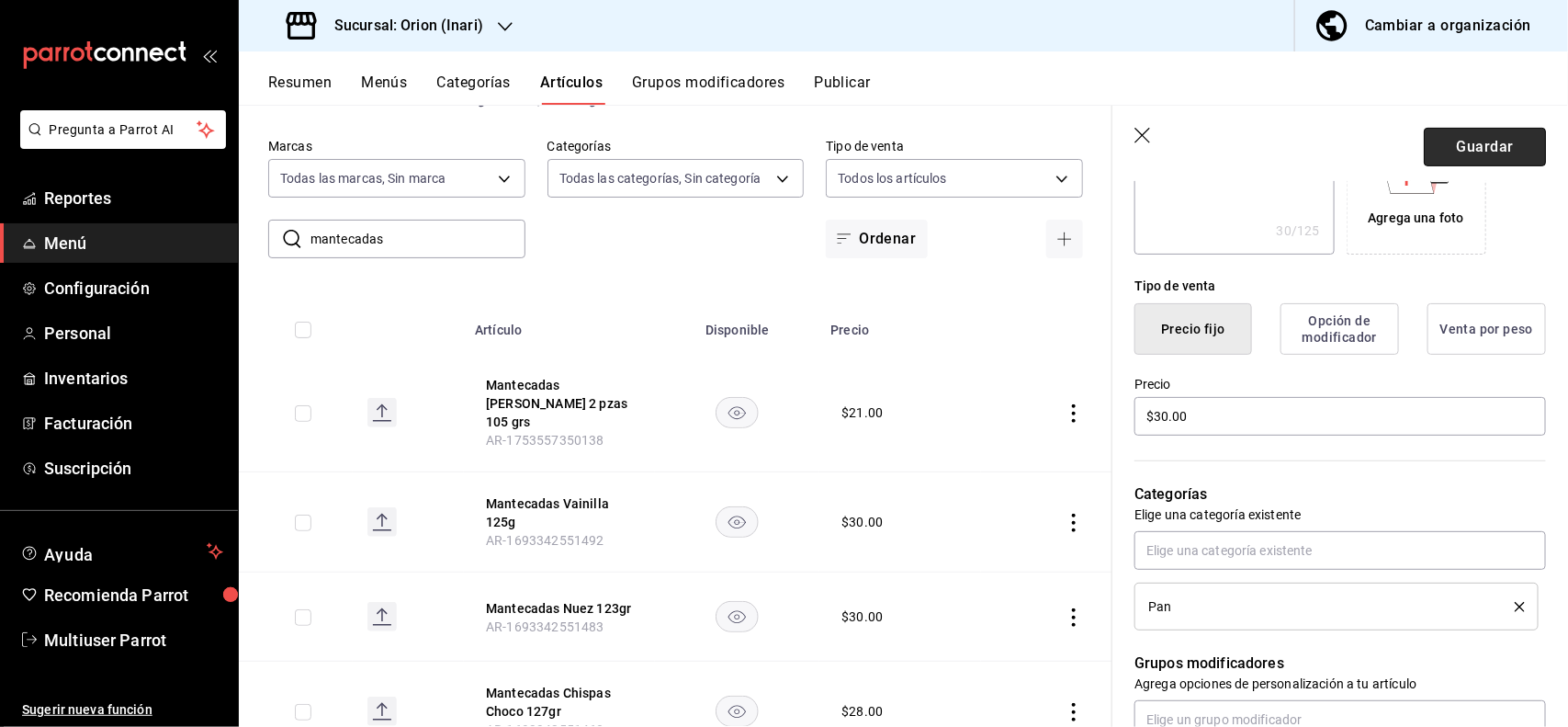
click at [1463, 150] on button "Guardar" at bounding box center [1484, 147] width 122 height 38
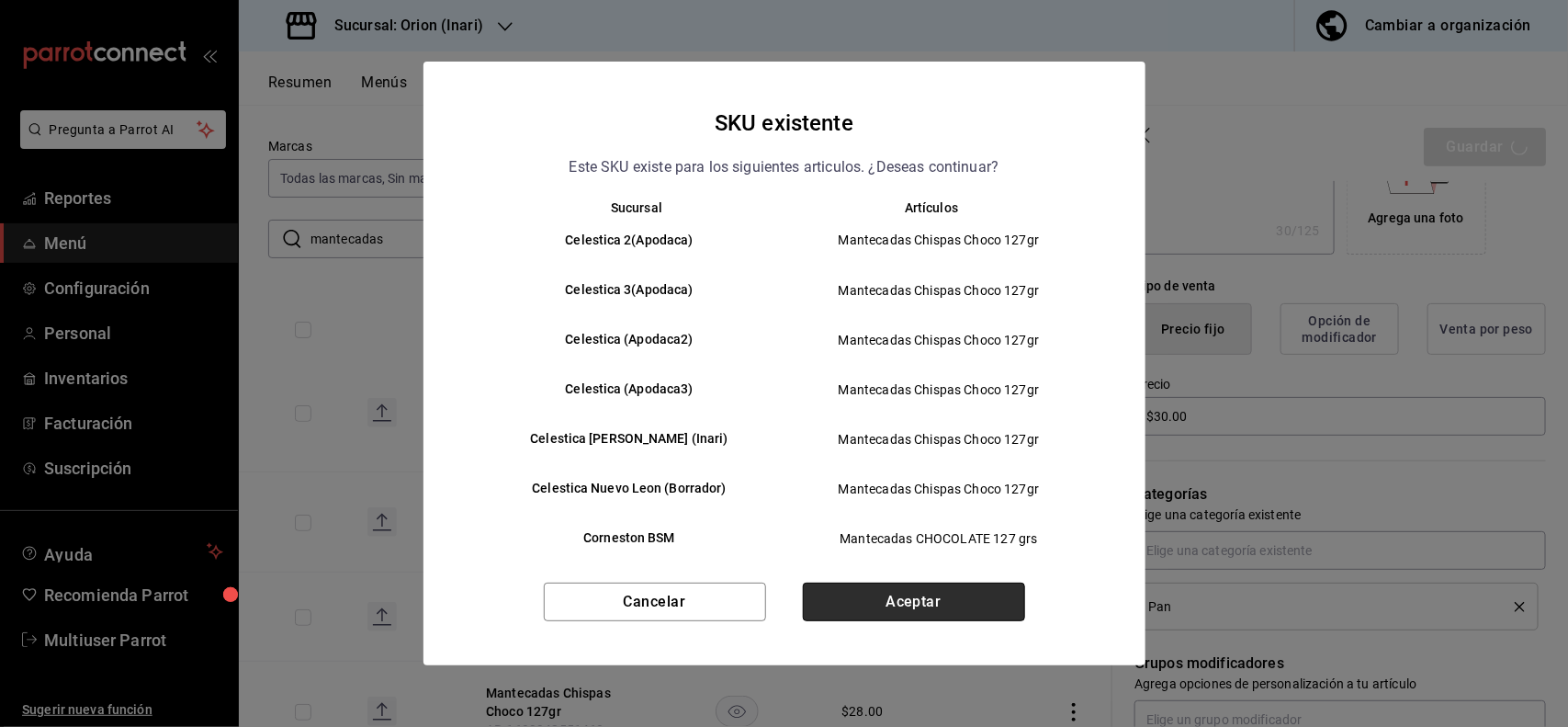
click at [958, 590] on button "Aceptar" at bounding box center [914, 602] width 222 height 38
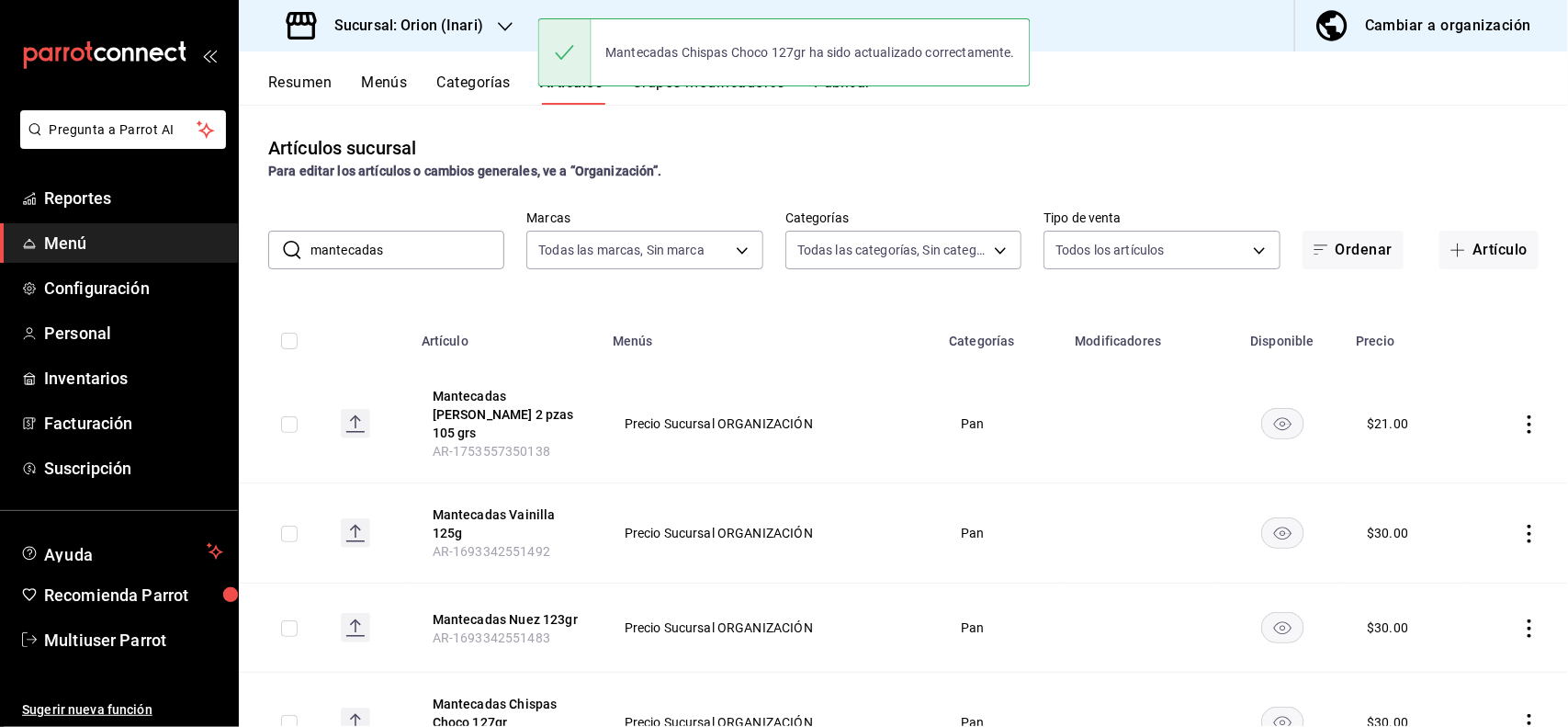
click at [425, 249] on input "mantecadas" at bounding box center [407, 249] width 194 height 36
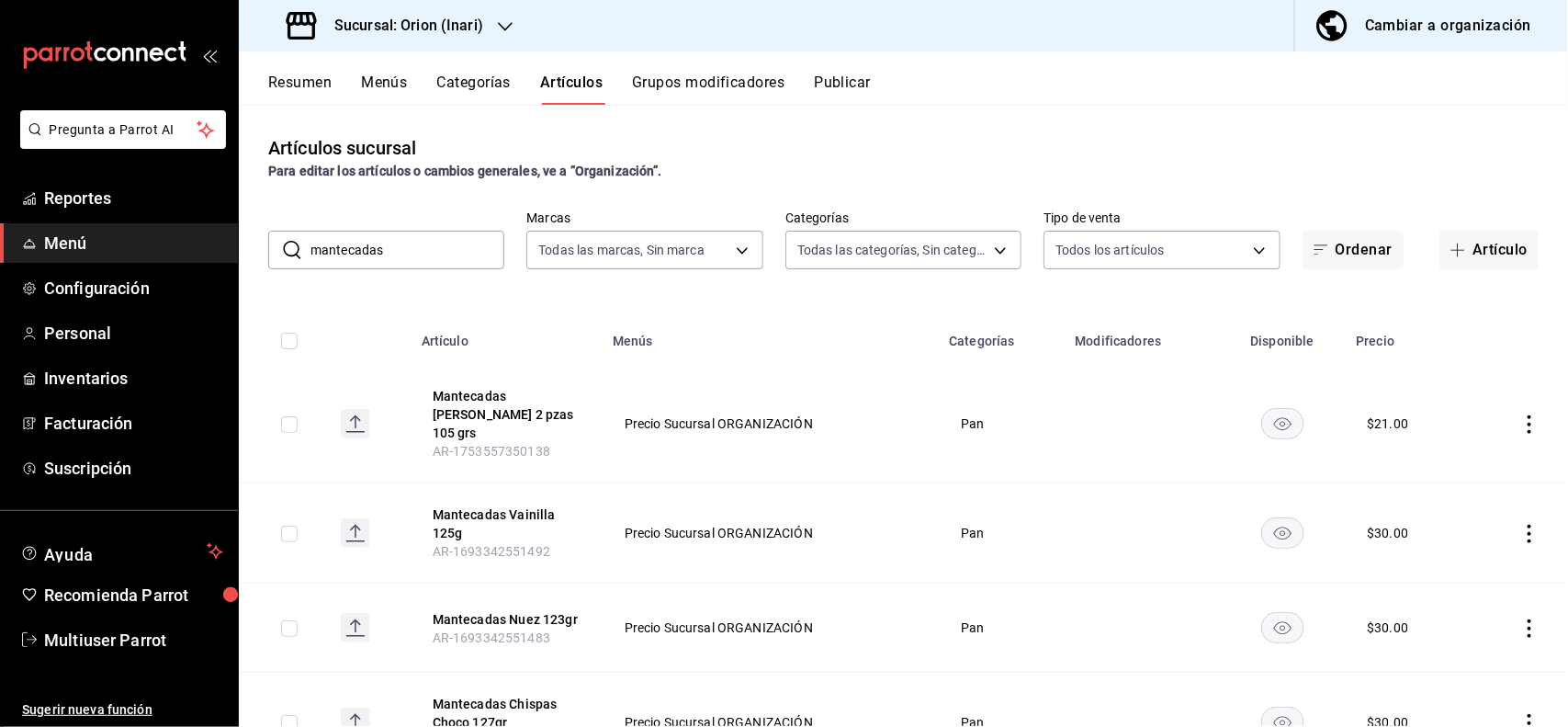
click at [425, 249] on input "mantecadas" at bounding box center [407, 249] width 194 height 36
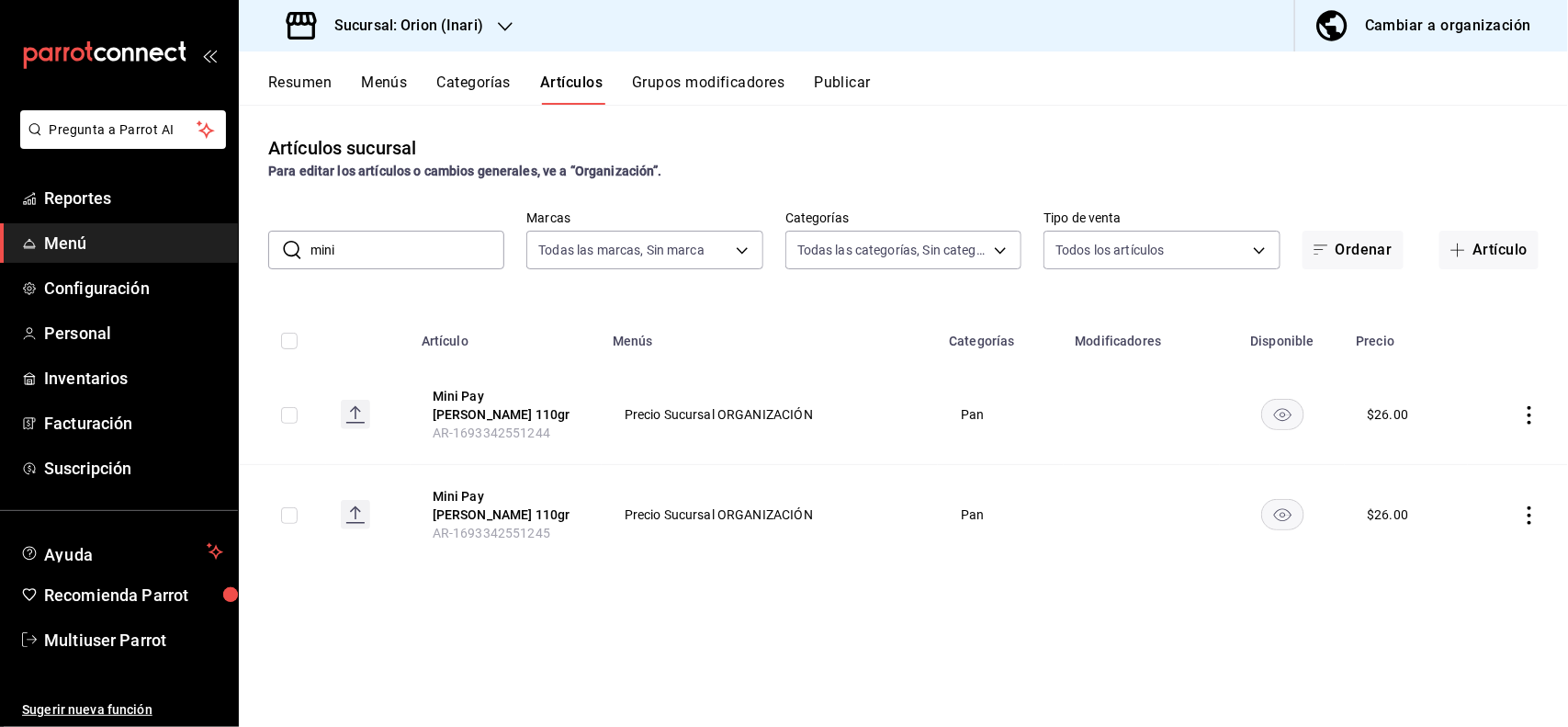
click at [1534, 406] on icon "actions" at bounding box center [1530, 416] width 19 height 19
click at [1488, 453] on span "Editar" at bounding box center [1475, 452] width 48 height 20
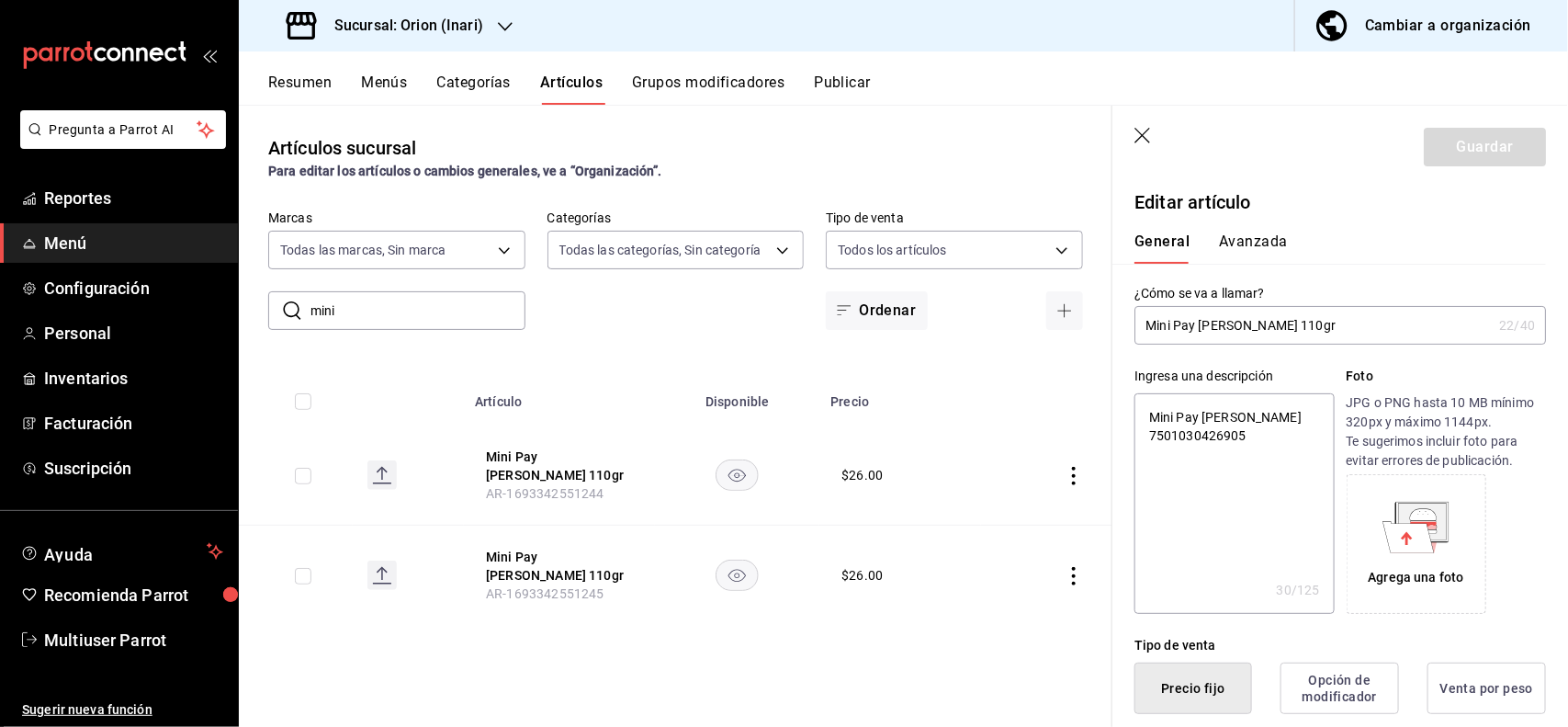
scroll to position [360, 0]
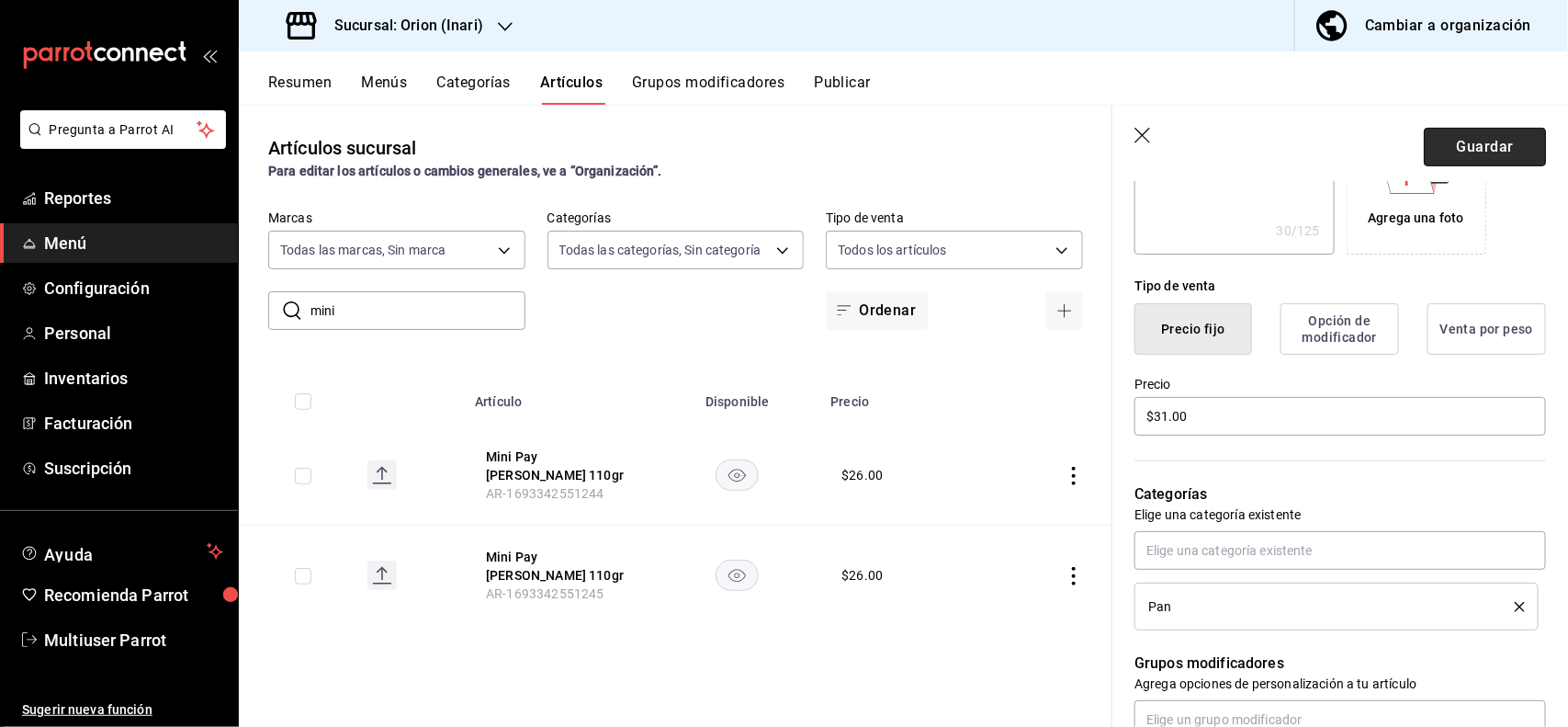
click at [1497, 143] on button "Guardar" at bounding box center [1484, 147] width 122 height 38
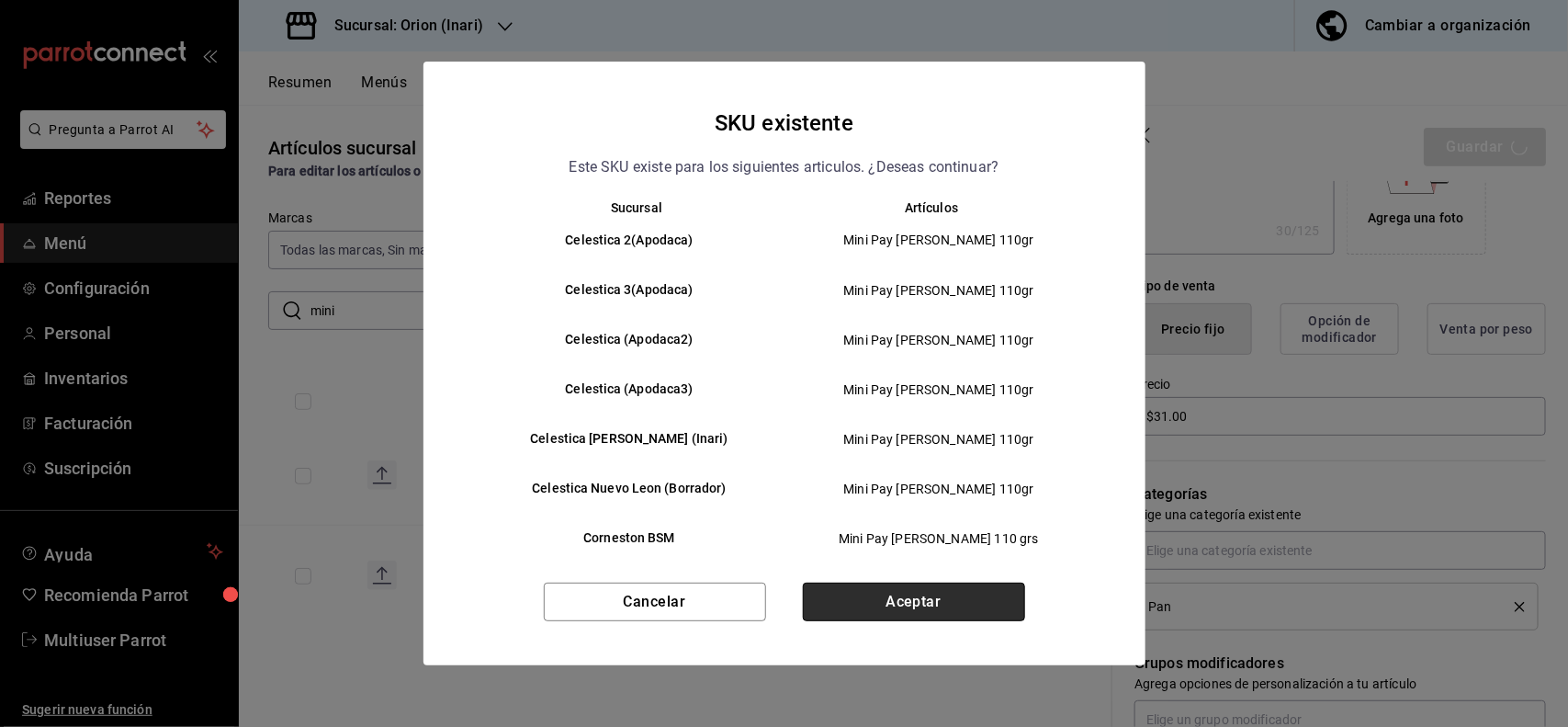
click at [933, 592] on button "Aceptar" at bounding box center [914, 602] width 222 height 38
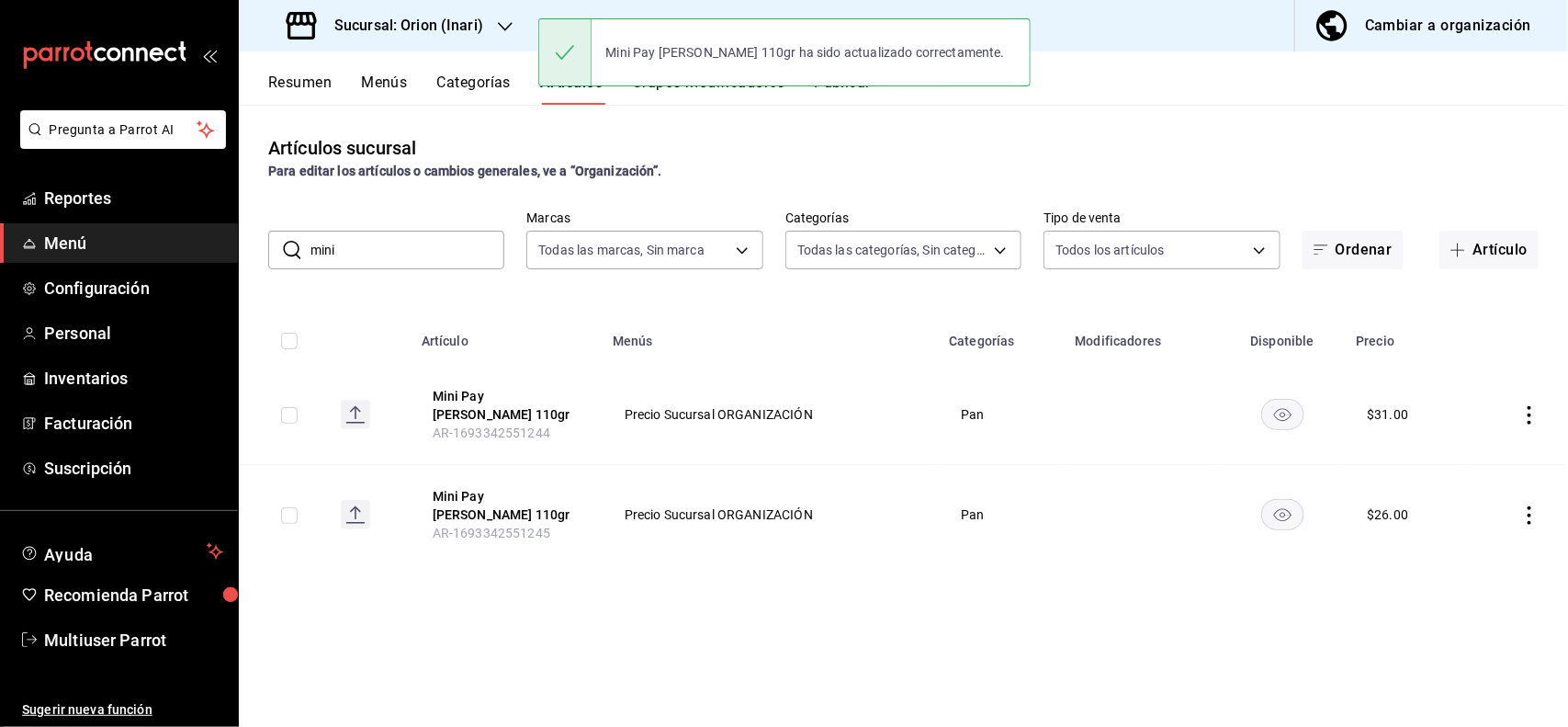
click at [1527, 506] on icon "actions" at bounding box center [1530, 516] width 19 height 19
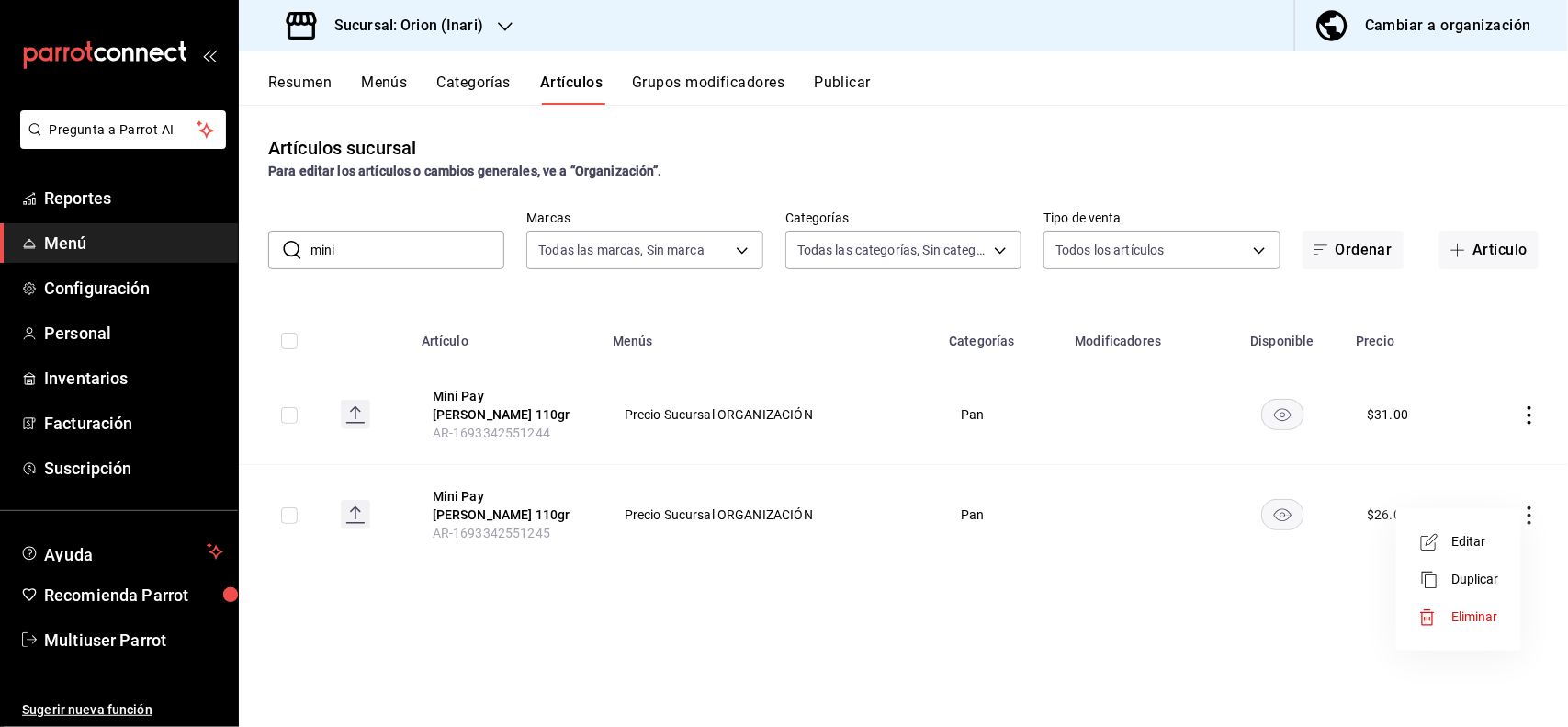
click at [1470, 529] on li "Editar" at bounding box center [1459, 542] width 110 height 37
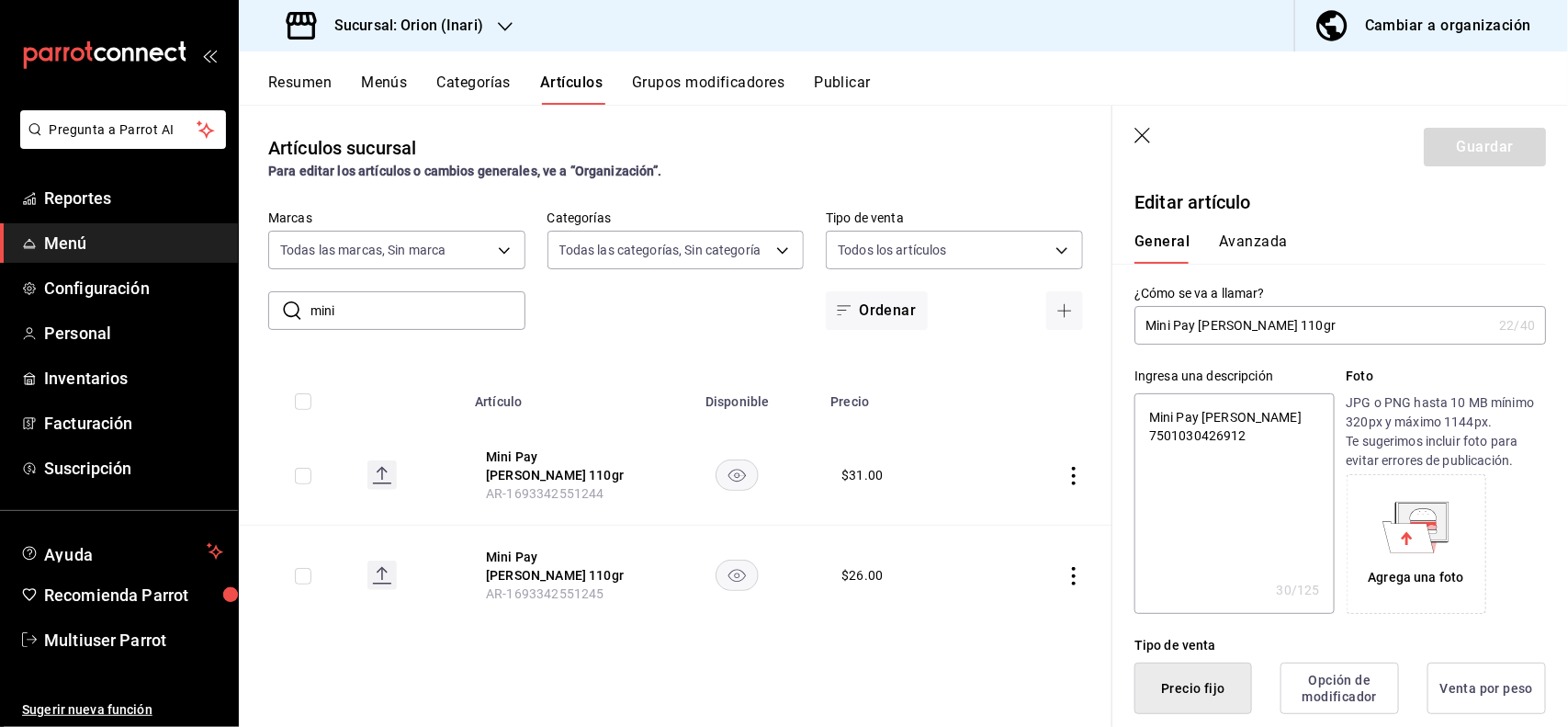
scroll to position [360, 0]
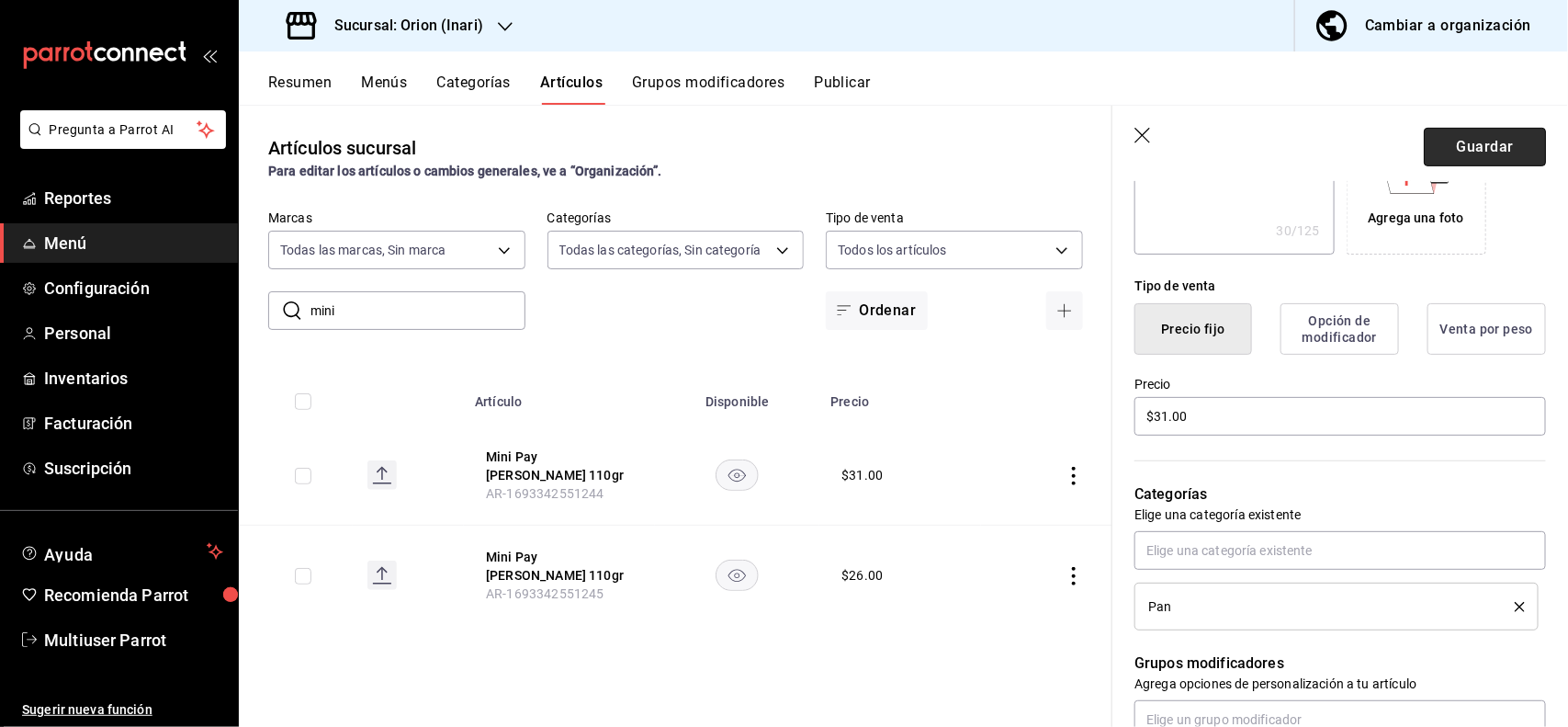
click at [1484, 163] on button "Guardar" at bounding box center [1484, 147] width 122 height 38
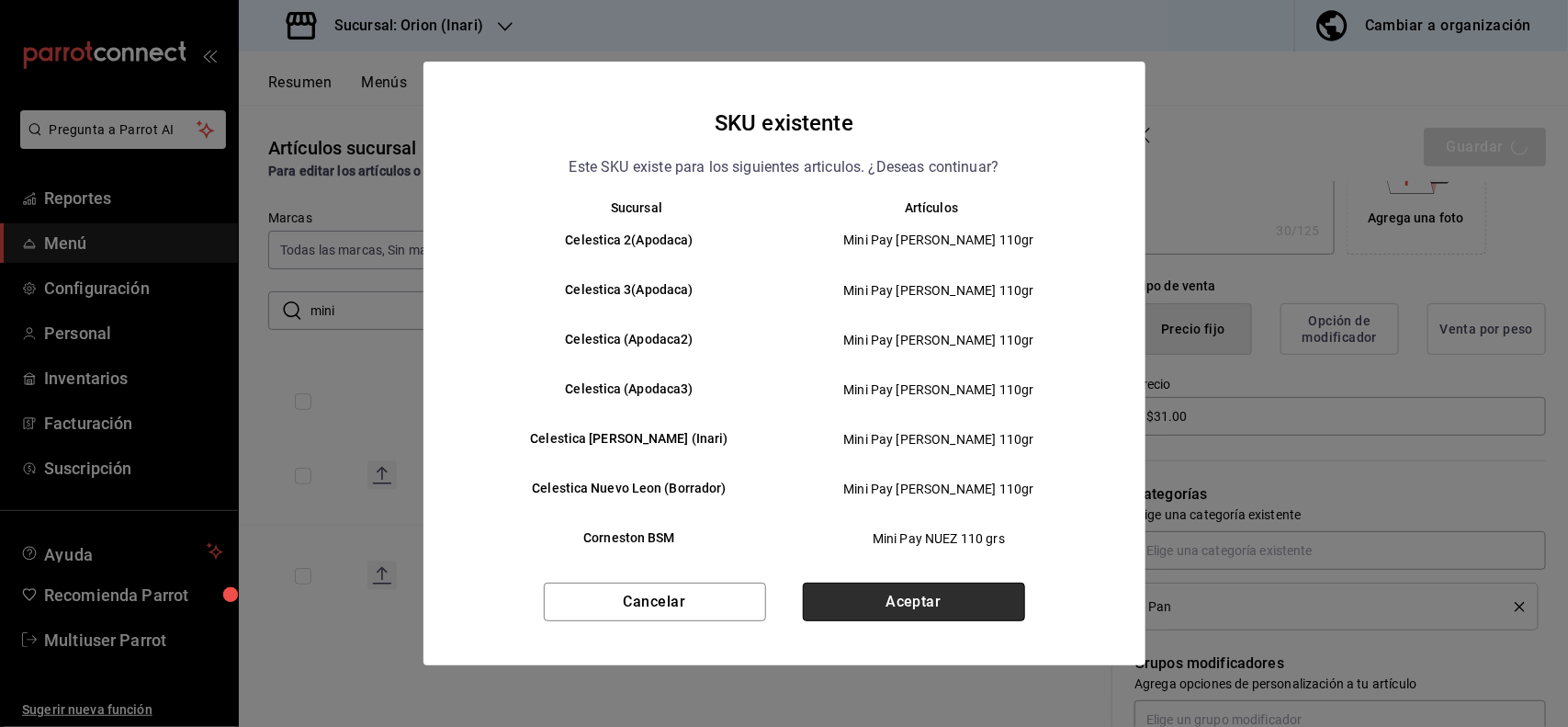
click at [908, 591] on button "Aceptar" at bounding box center [914, 602] width 222 height 38
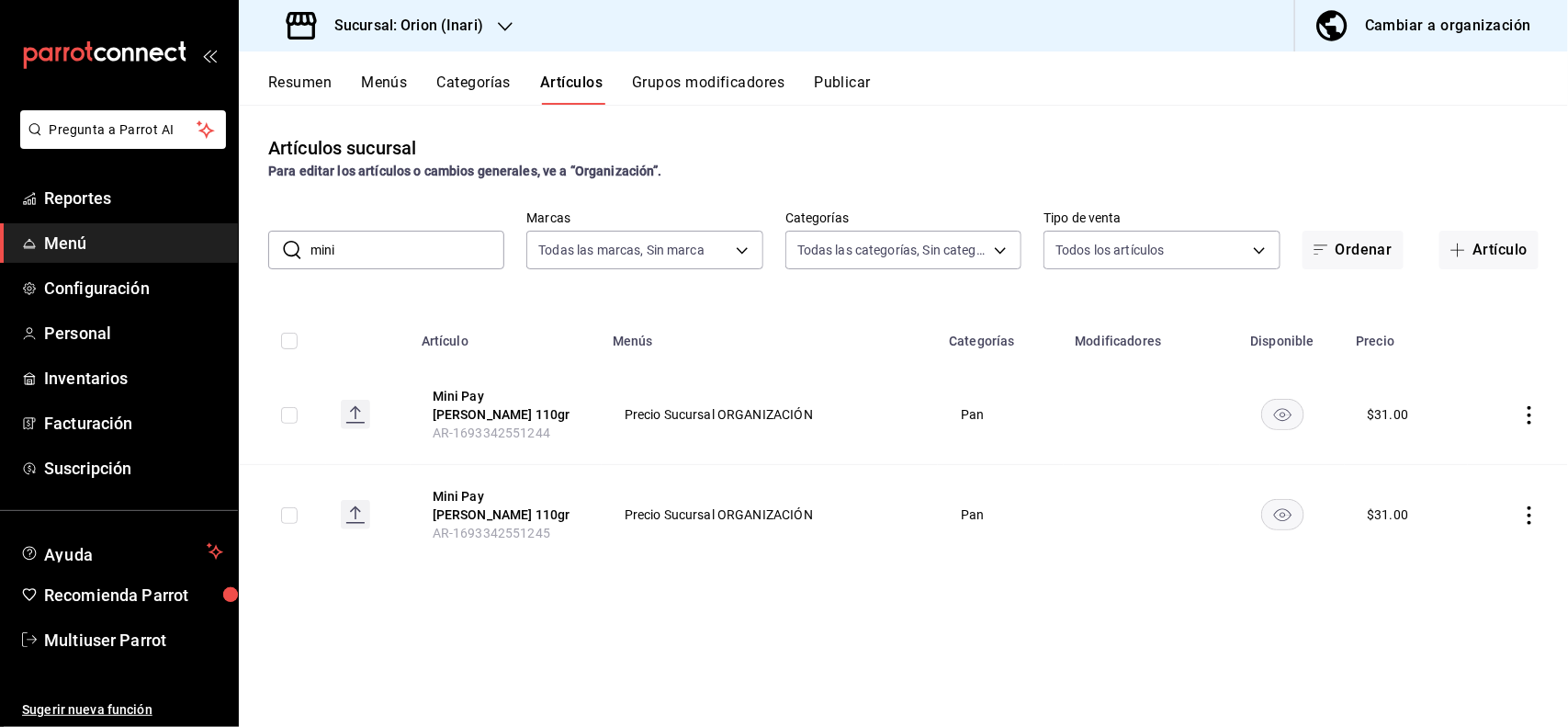
click at [432, 262] on input "mini" at bounding box center [407, 249] width 194 height 36
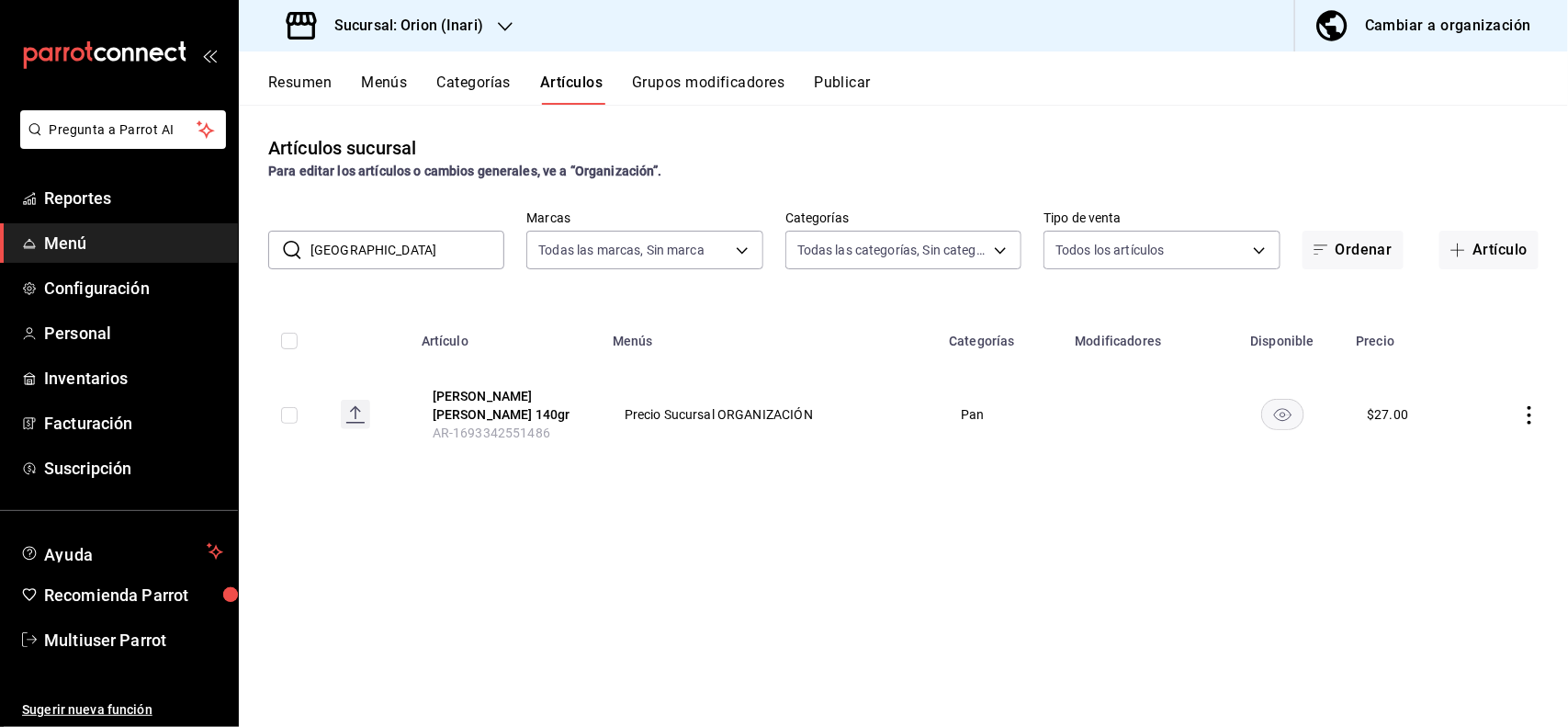
click at [1527, 418] on icon "actions" at bounding box center [1530, 416] width 19 height 19
click at [1499, 453] on li "Editar" at bounding box center [1459, 452] width 110 height 37
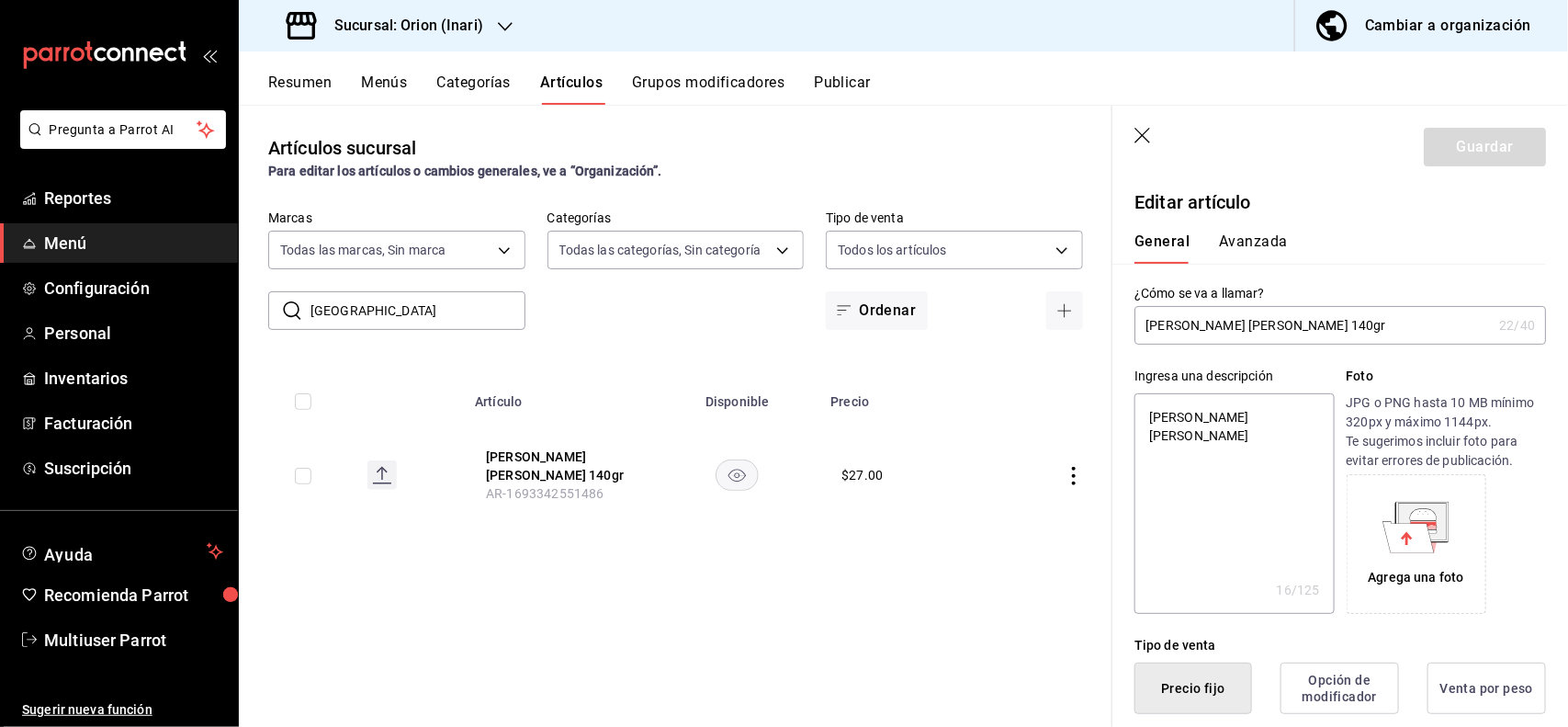
scroll to position [360, 0]
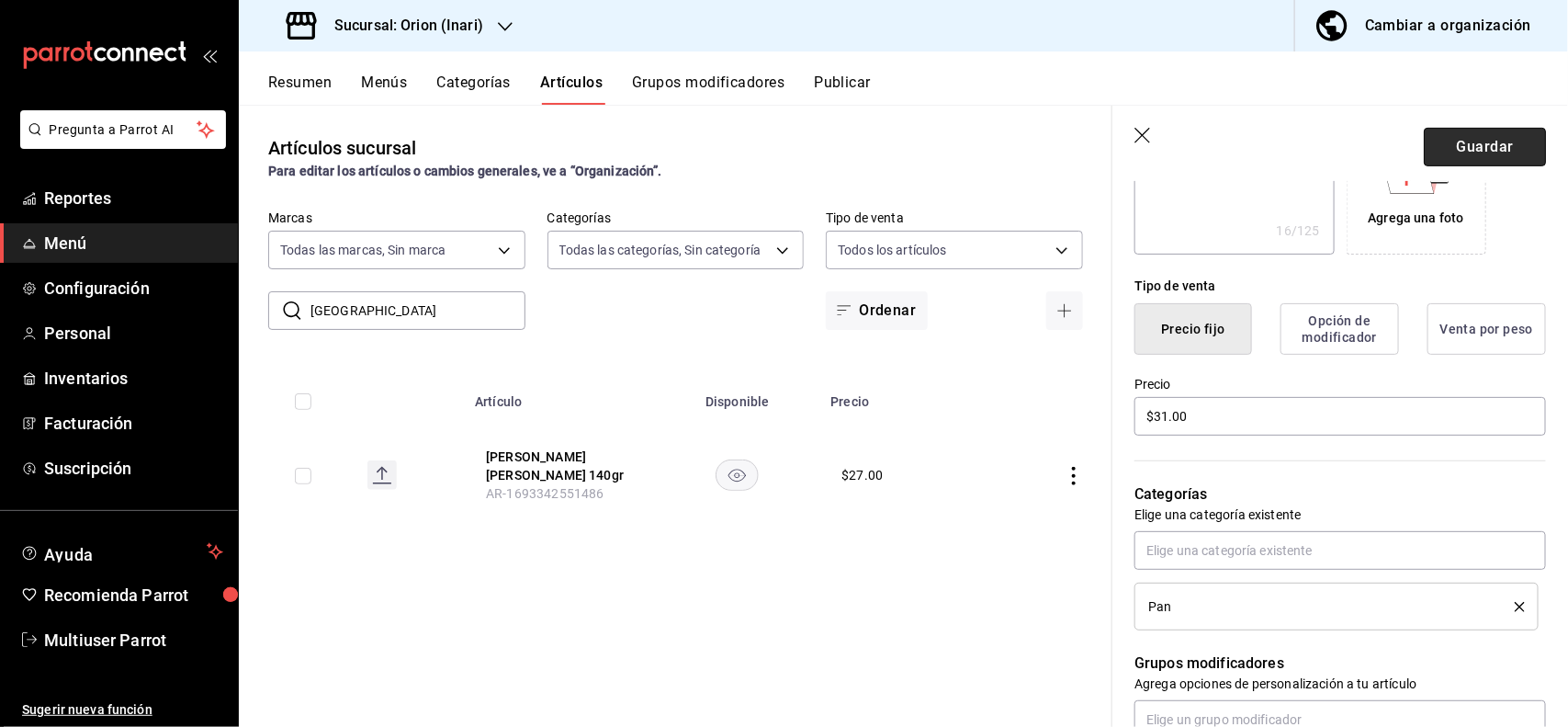
click at [1470, 148] on button "Guardar" at bounding box center [1484, 147] width 122 height 38
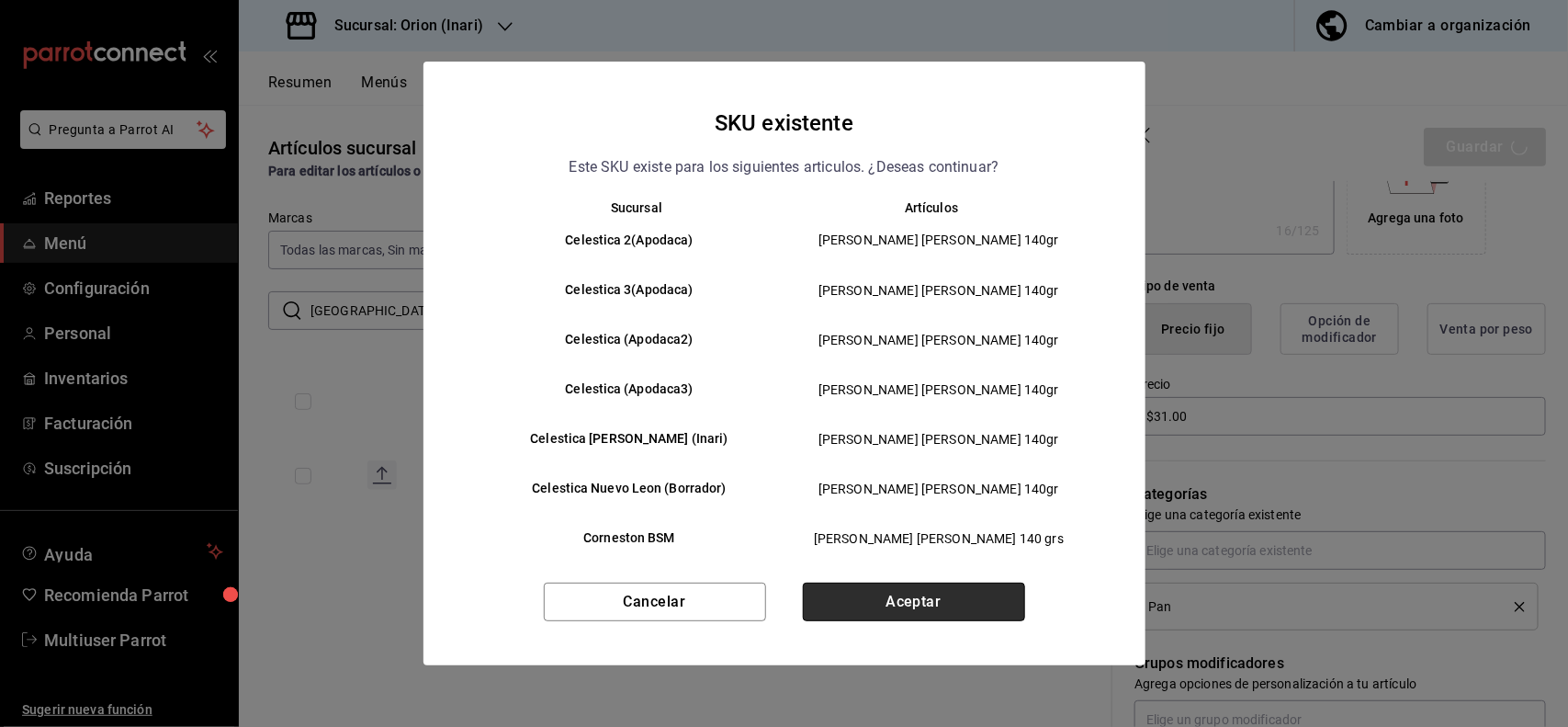
click at [937, 590] on button "Aceptar" at bounding box center [914, 602] width 222 height 38
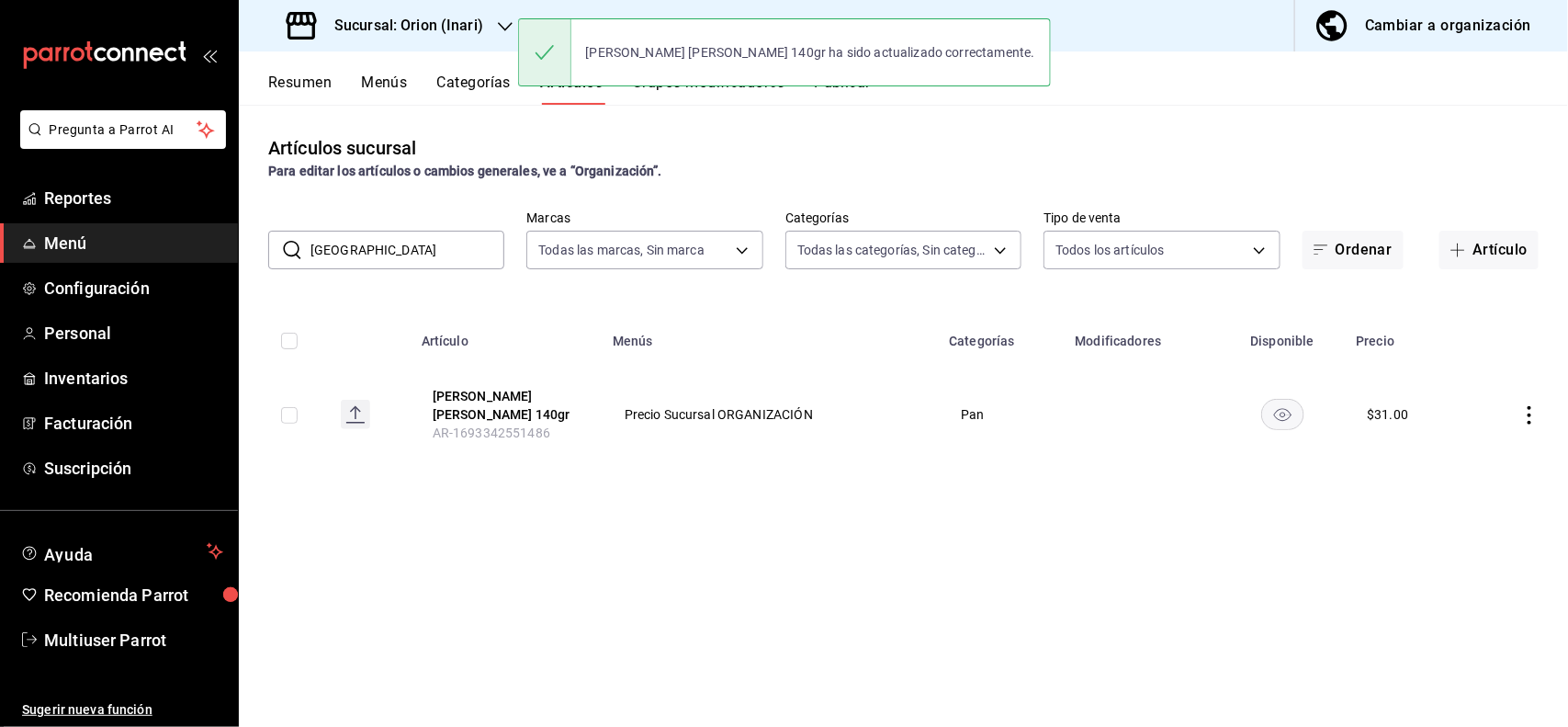
click at [488, 233] on input "napoli" at bounding box center [407, 249] width 194 height 36
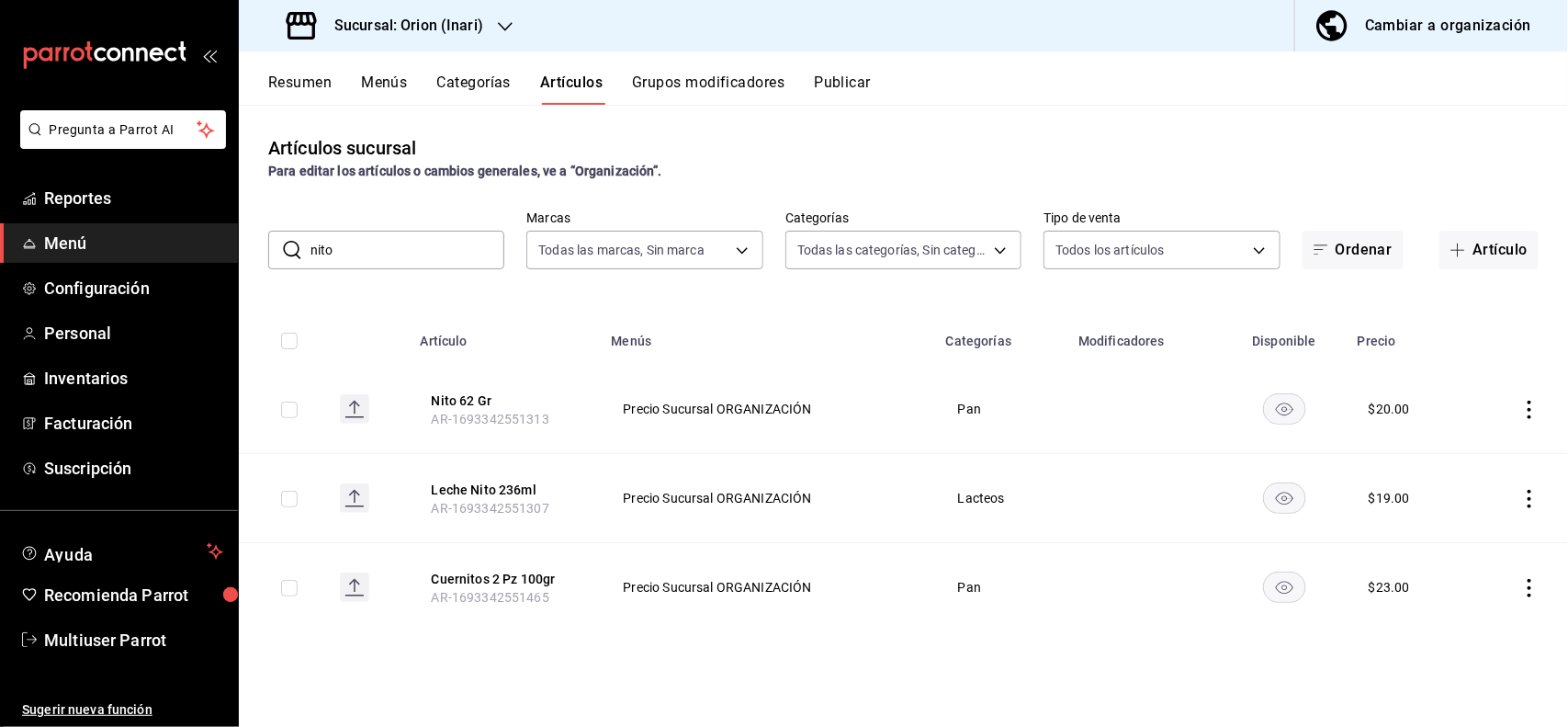
click at [1526, 414] on icon "actions" at bounding box center [1530, 410] width 19 height 19
click at [1481, 448] on span "Editar" at bounding box center [1475, 452] width 48 height 20
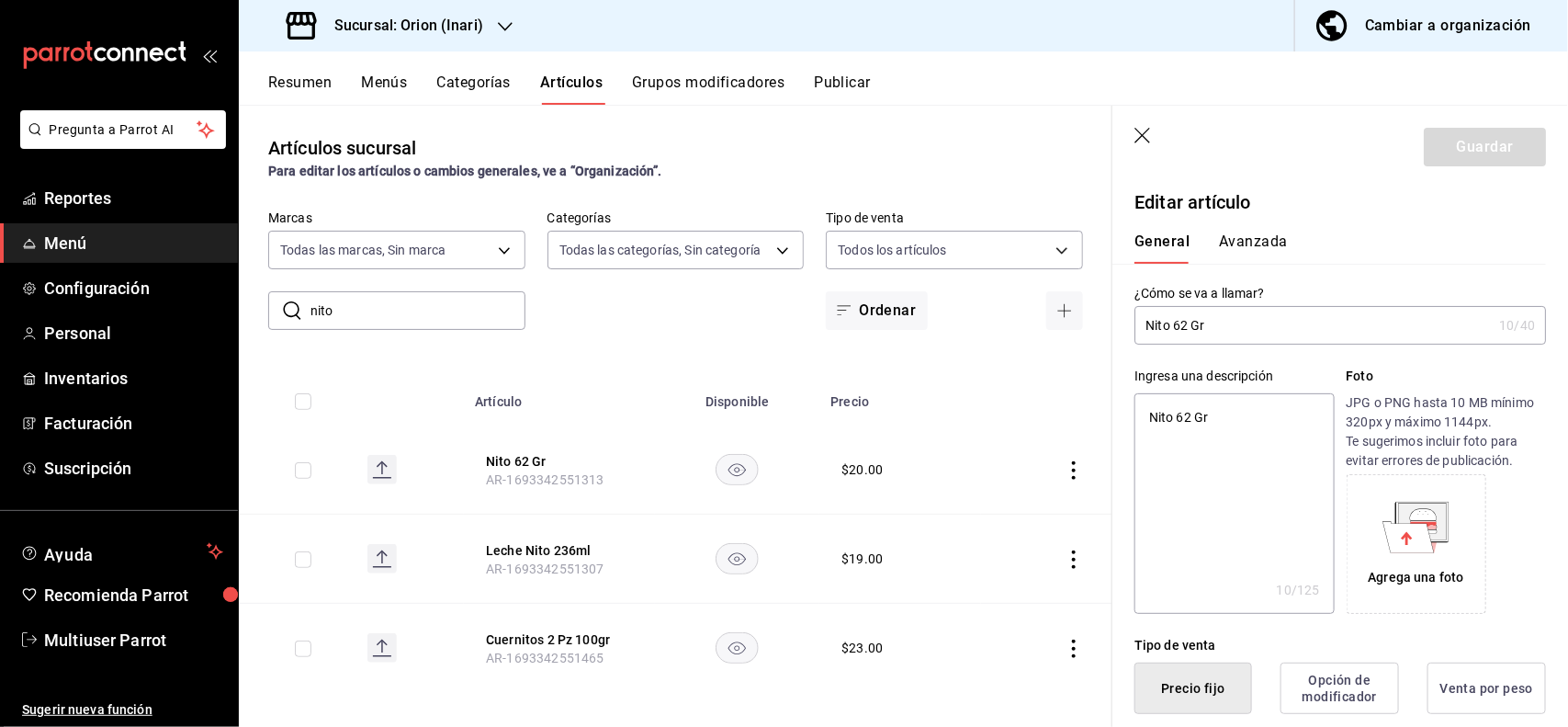
scroll to position [360, 0]
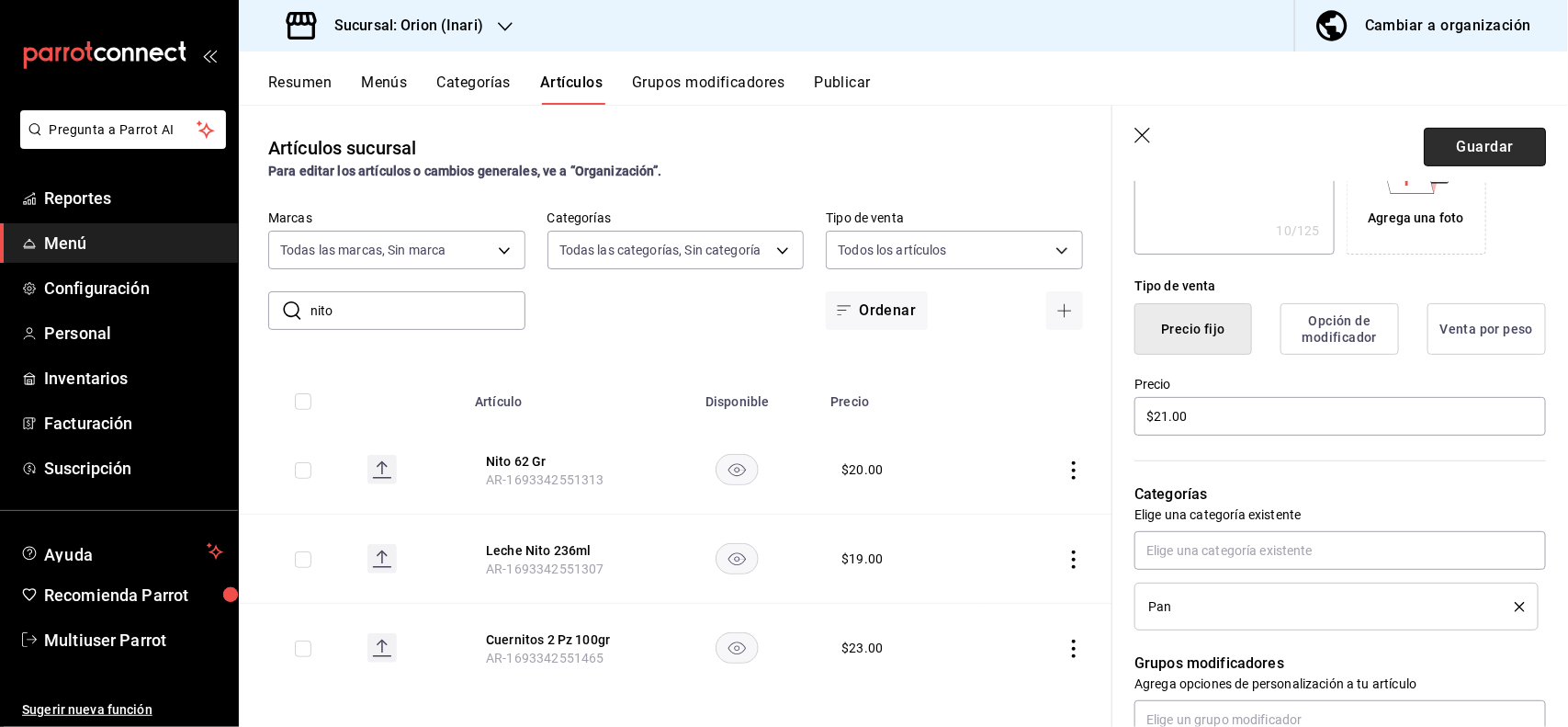
click at [1486, 144] on button "Guardar" at bounding box center [1484, 147] width 122 height 38
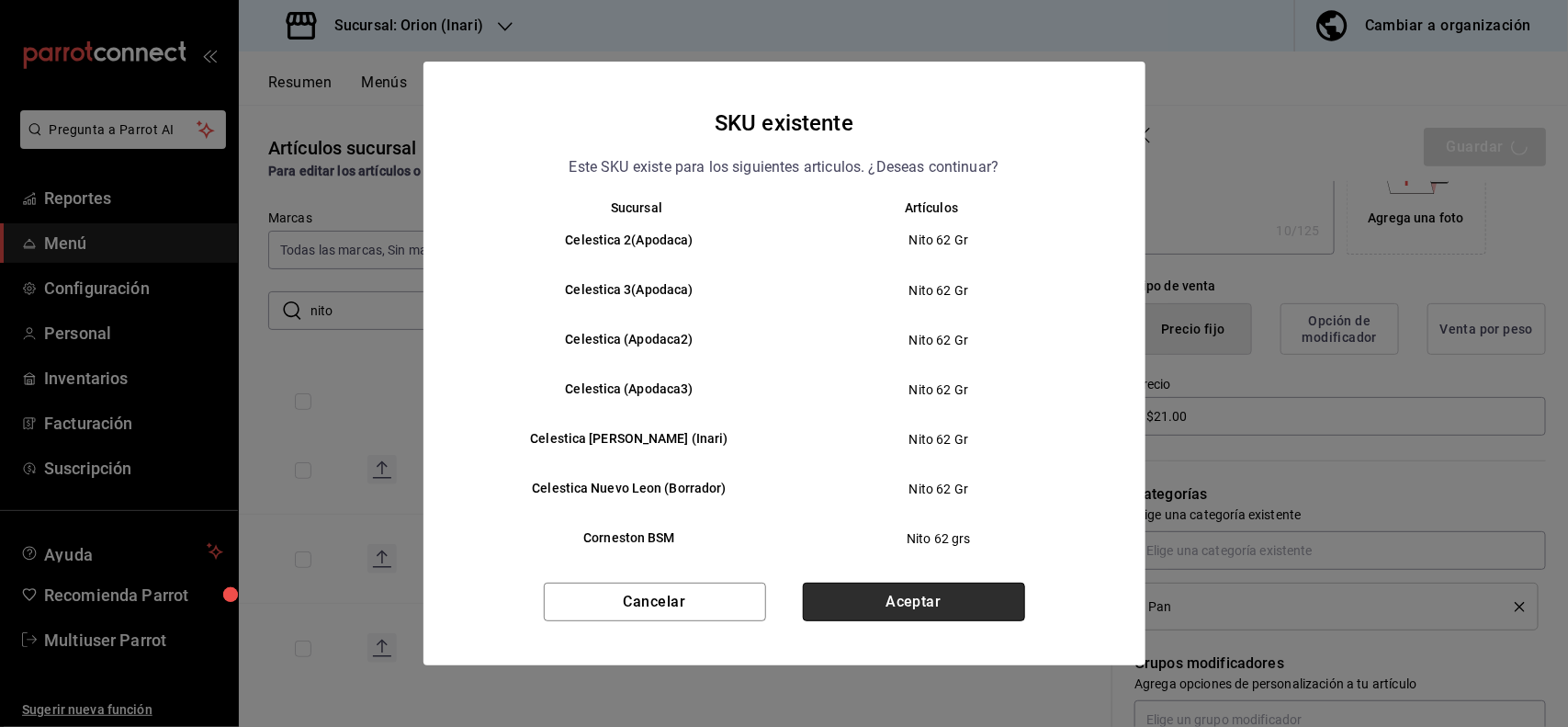
click at [970, 590] on button "Aceptar" at bounding box center [914, 602] width 222 height 38
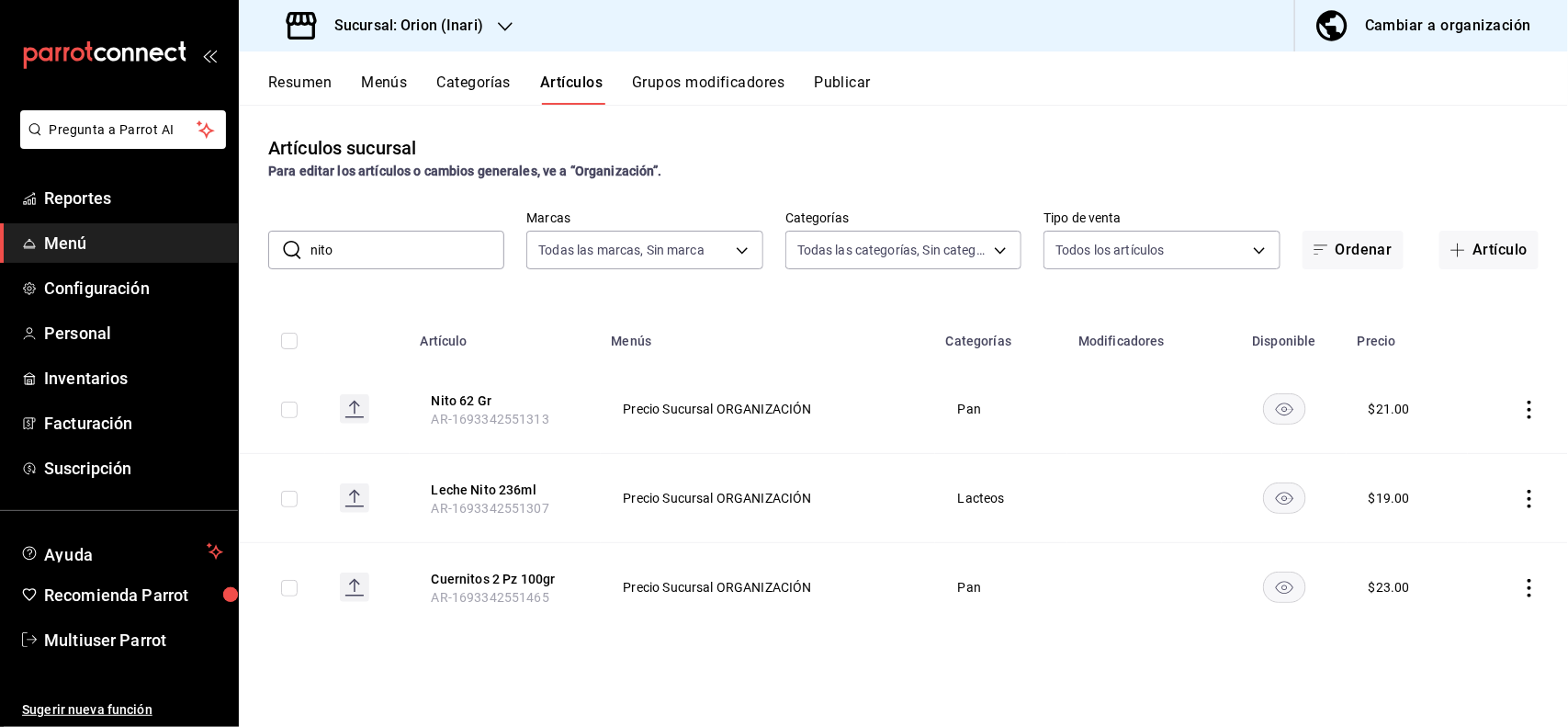
click at [433, 237] on input "nito" at bounding box center [407, 249] width 194 height 36
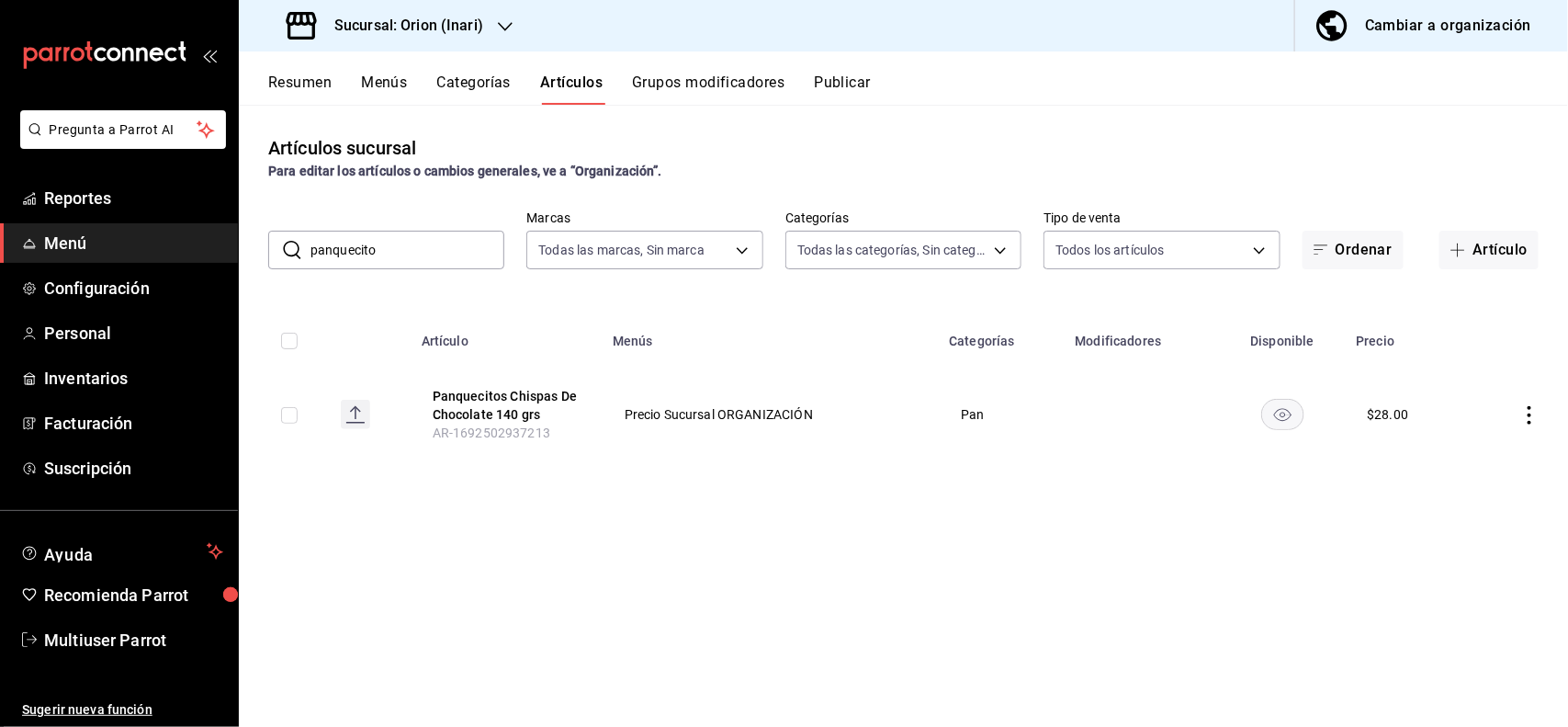
click at [1536, 423] on icon "actions" at bounding box center [1530, 416] width 19 height 19
click at [1462, 452] on span "Editar" at bounding box center [1475, 458] width 48 height 20
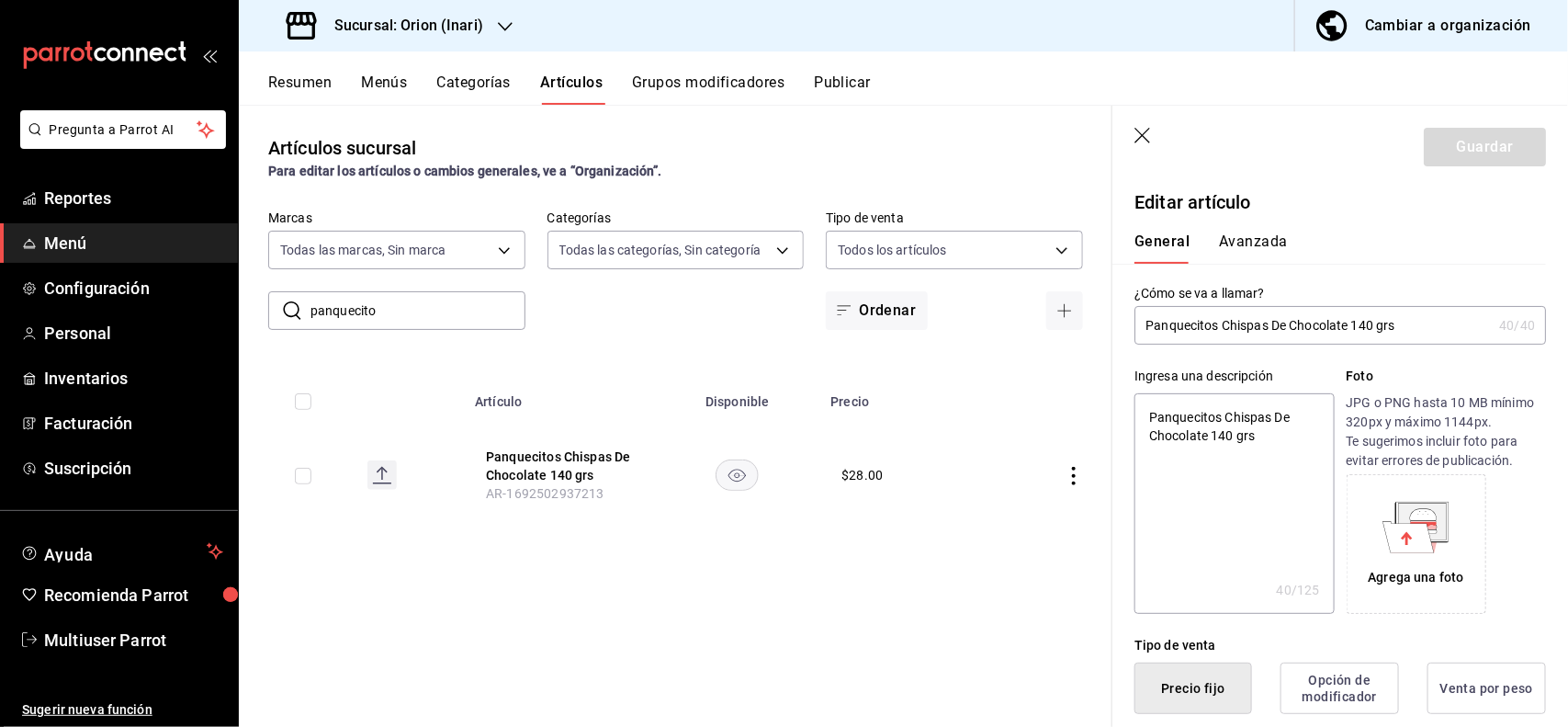
scroll to position [360, 0]
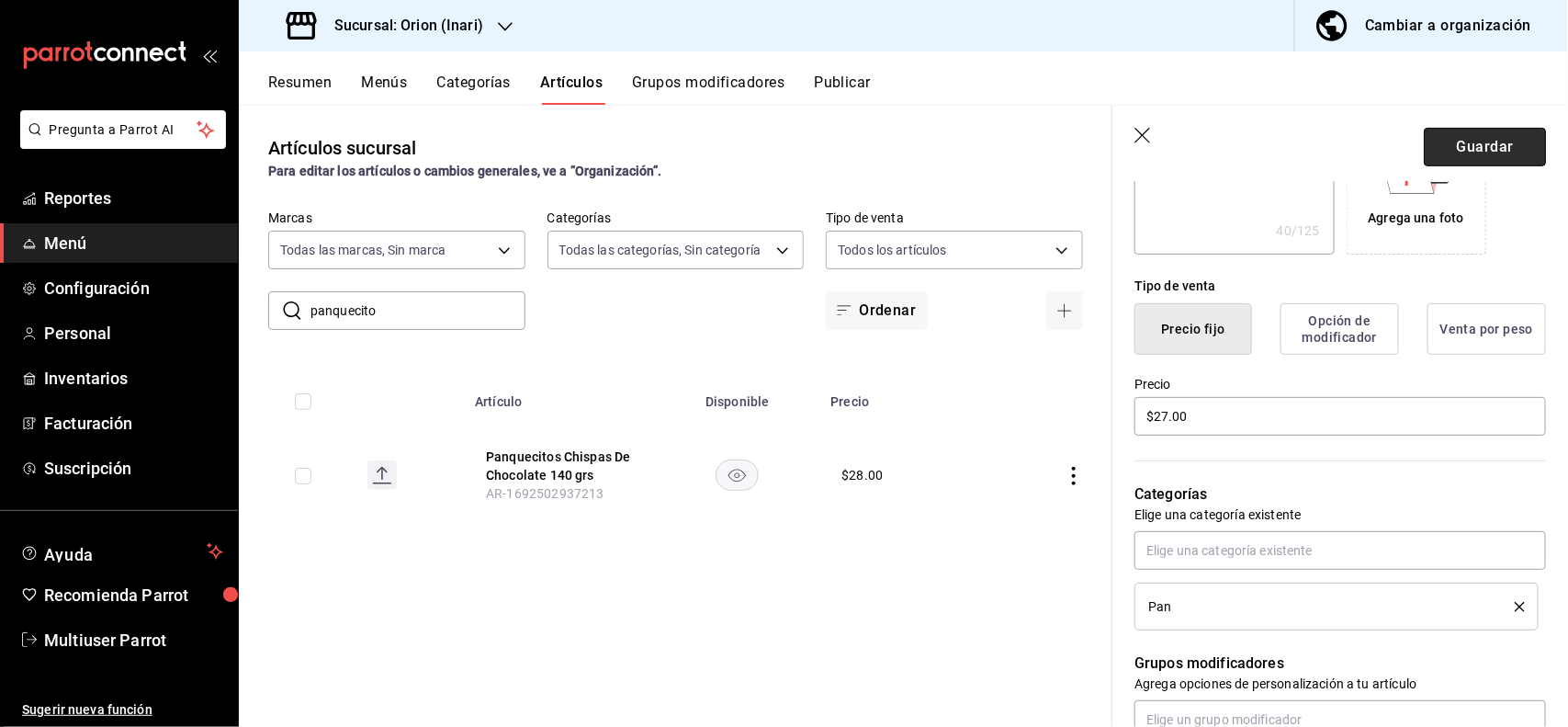
click at [1479, 130] on button "Guardar" at bounding box center [1484, 147] width 122 height 38
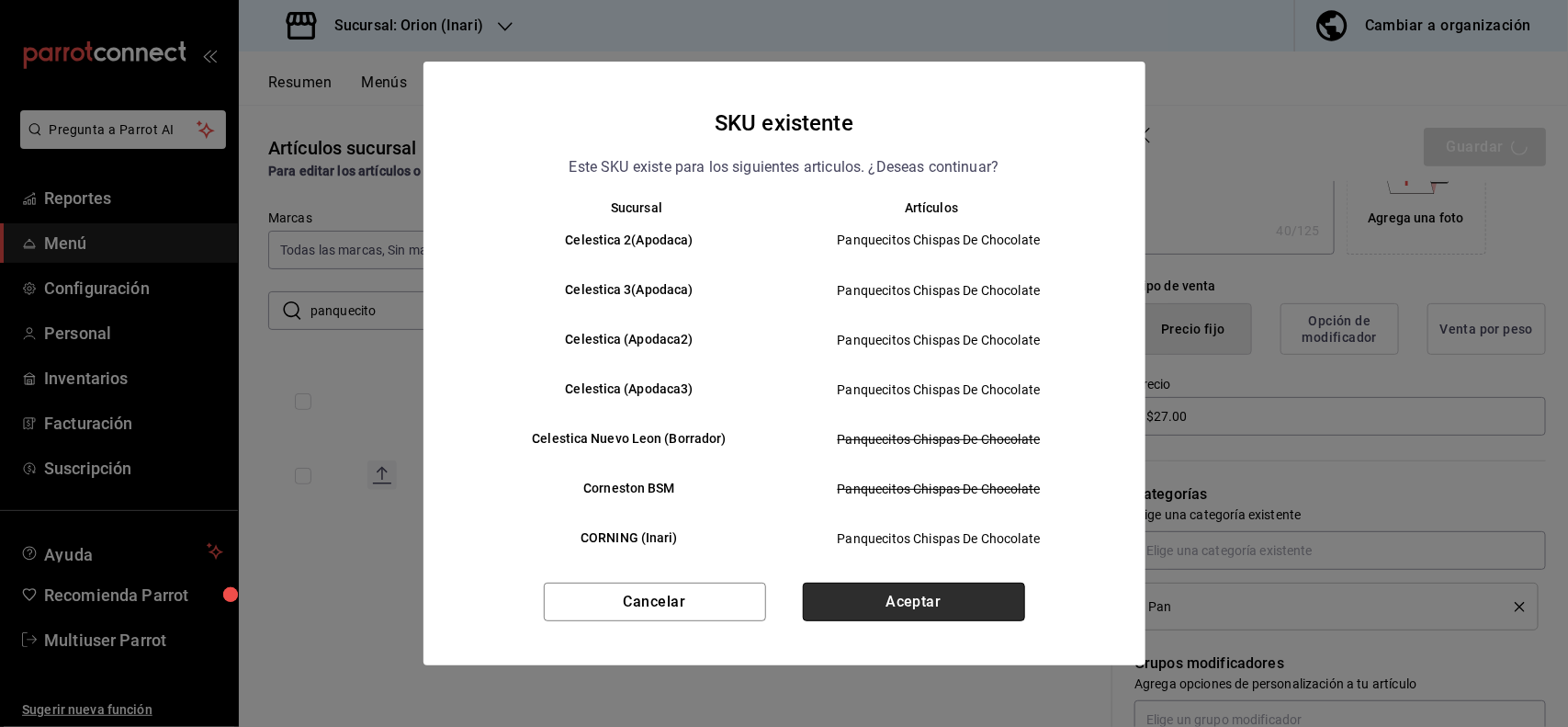
click at [979, 598] on button "Aceptar" at bounding box center [914, 602] width 222 height 38
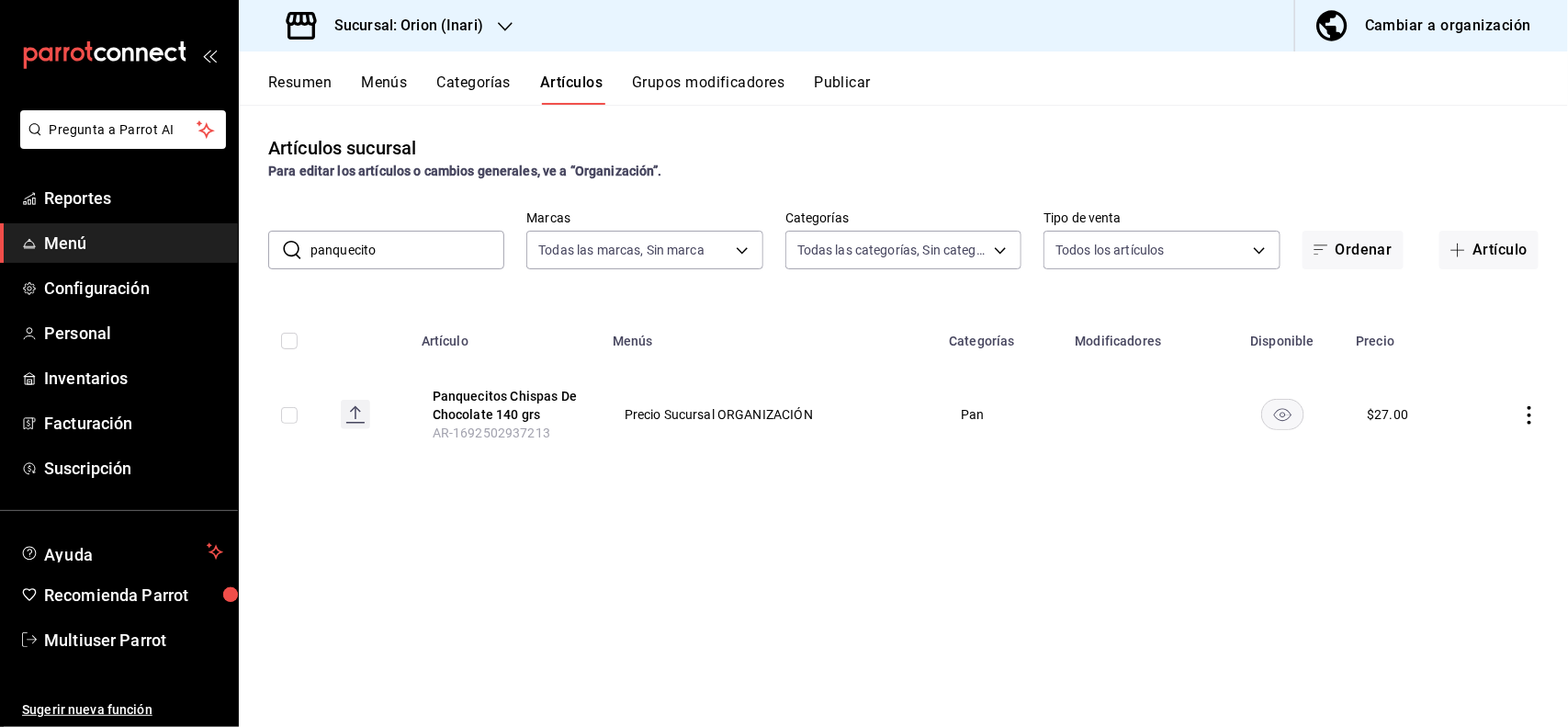
click at [485, 249] on input "panquecito" at bounding box center [407, 249] width 194 height 36
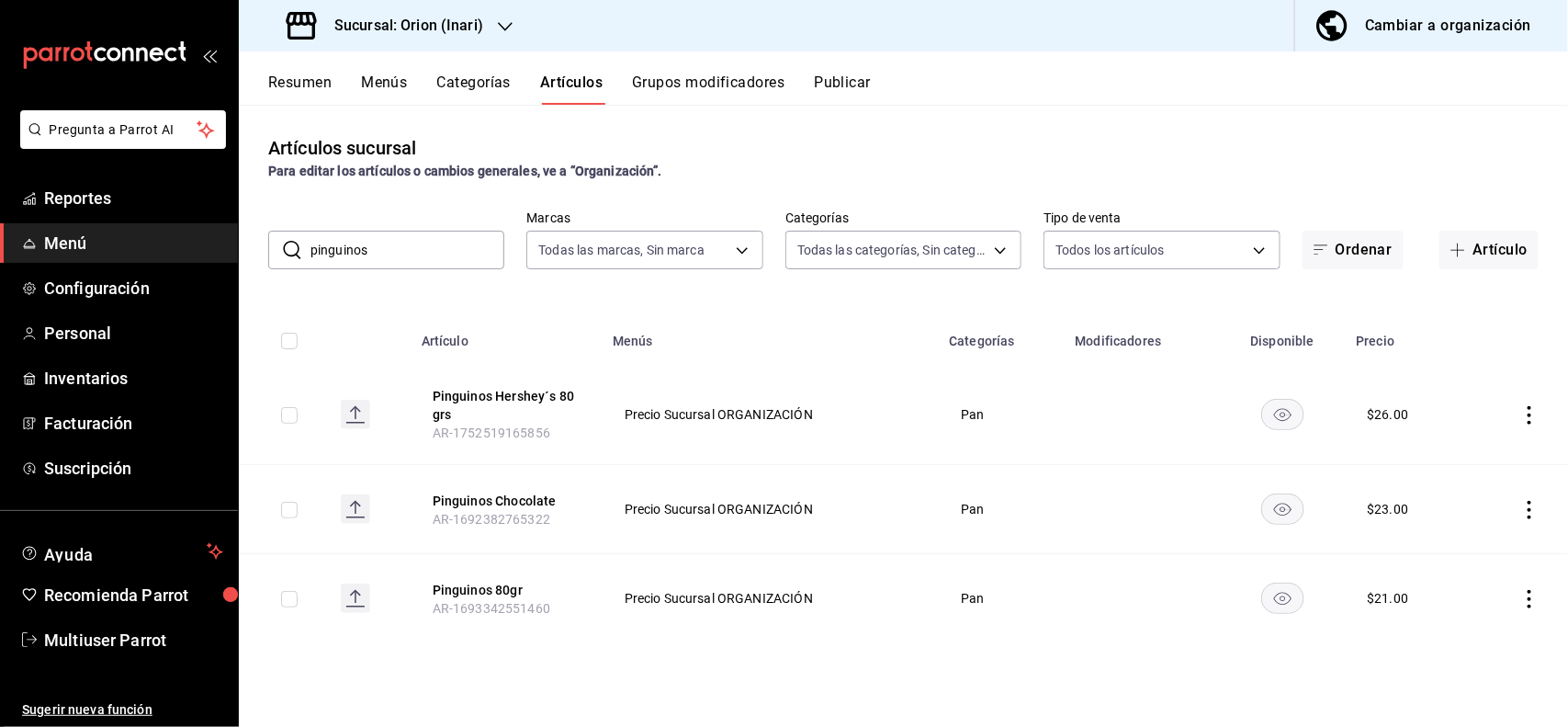
click at [1525, 420] on icon "actions" at bounding box center [1530, 416] width 19 height 19
click at [1492, 460] on span "Editar" at bounding box center [1475, 458] width 48 height 20
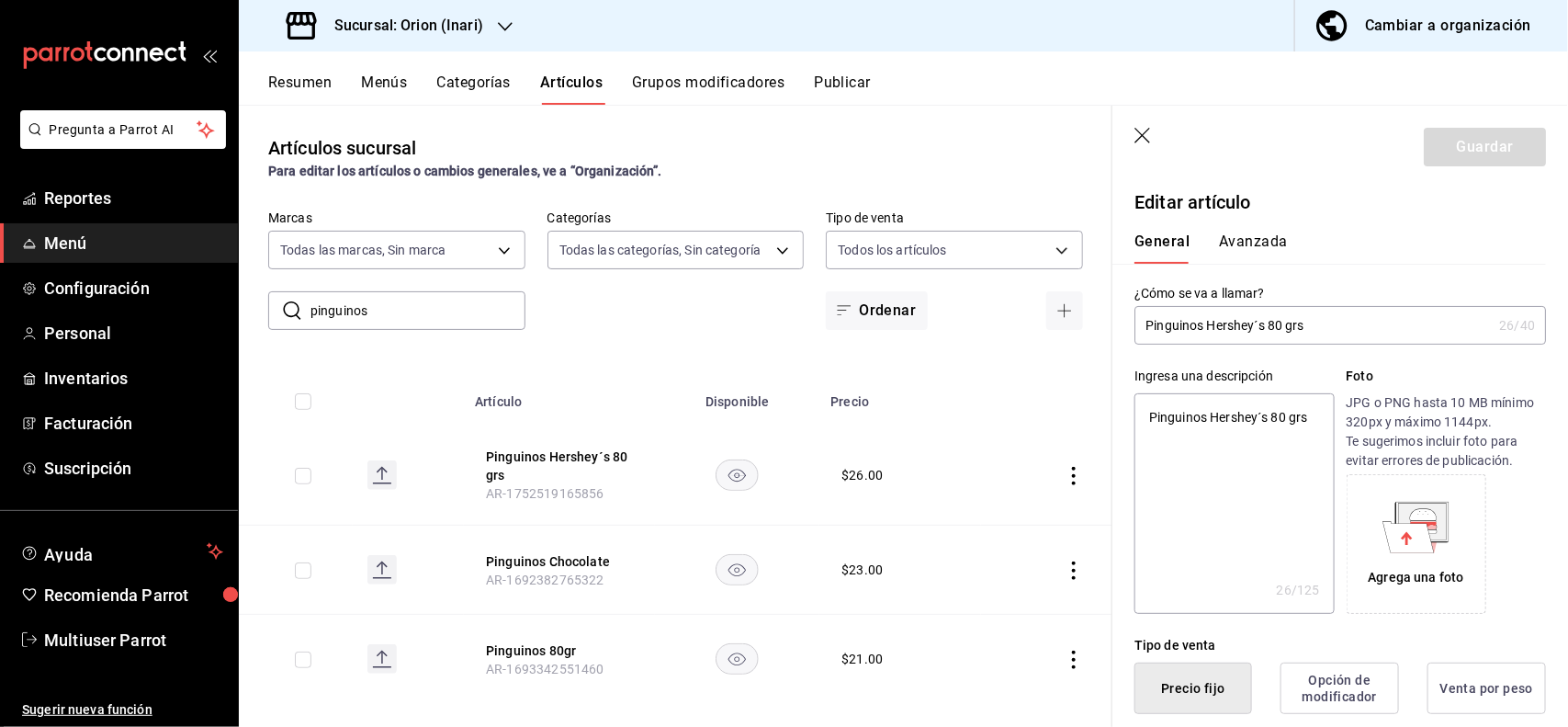
scroll to position [360, 0]
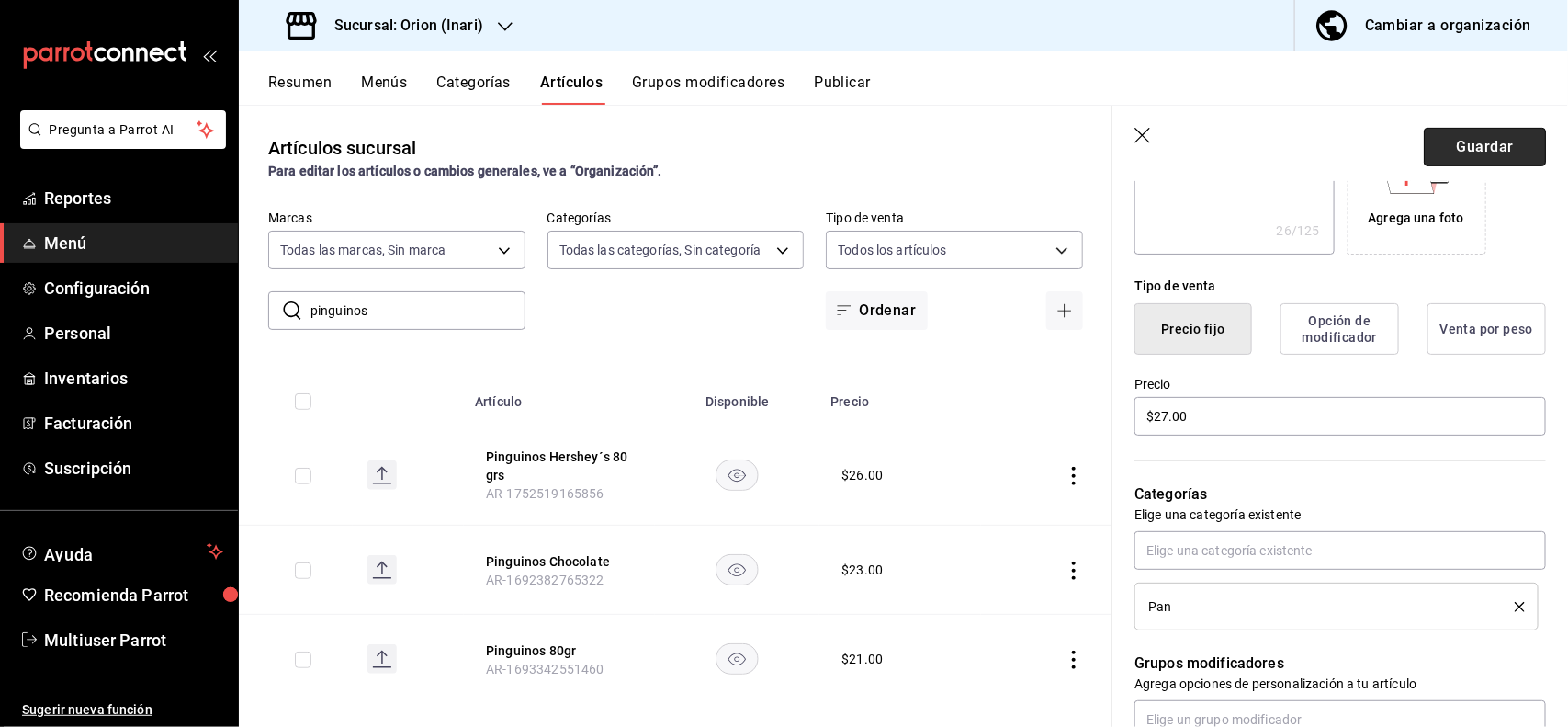
click at [1472, 138] on button "Guardar" at bounding box center [1484, 147] width 122 height 38
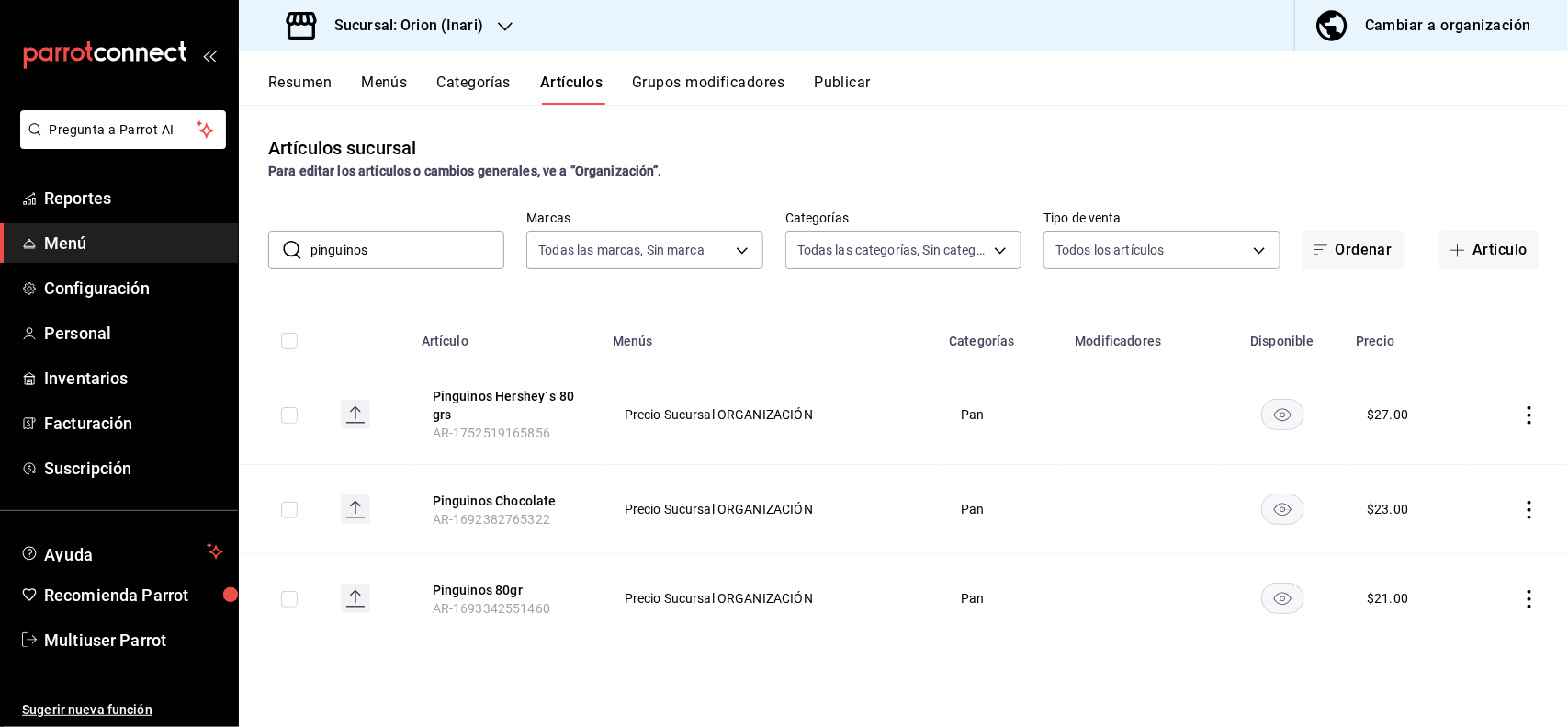
click at [1519, 506] on td at bounding box center [1518, 509] width 100 height 89
click at [1525, 510] on icon "actions" at bounding box center [1530, 510] width 19 height 19
click at [1474, 558] on span "Editar" at bounding box center [1475, 552] width 48 height 20
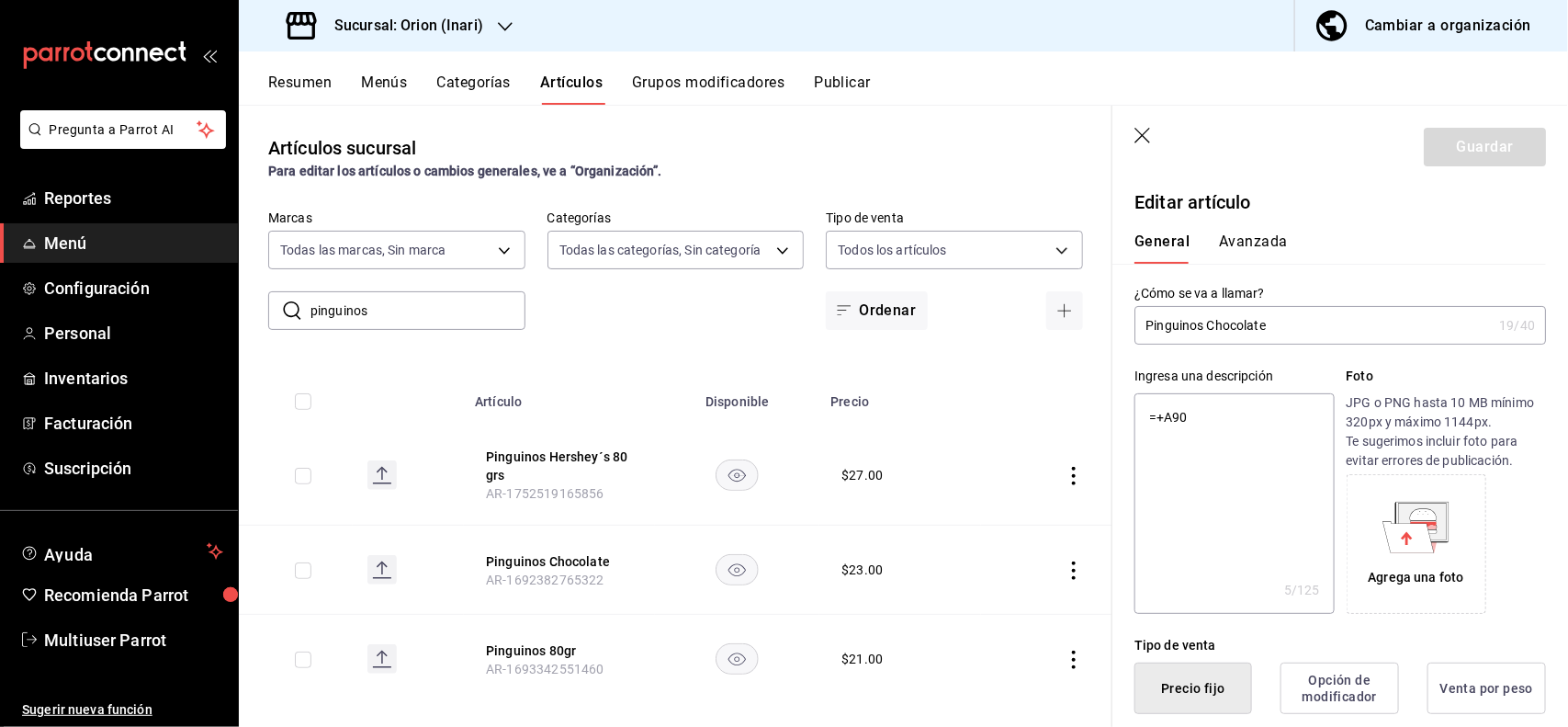
scroll to position [360, 0]
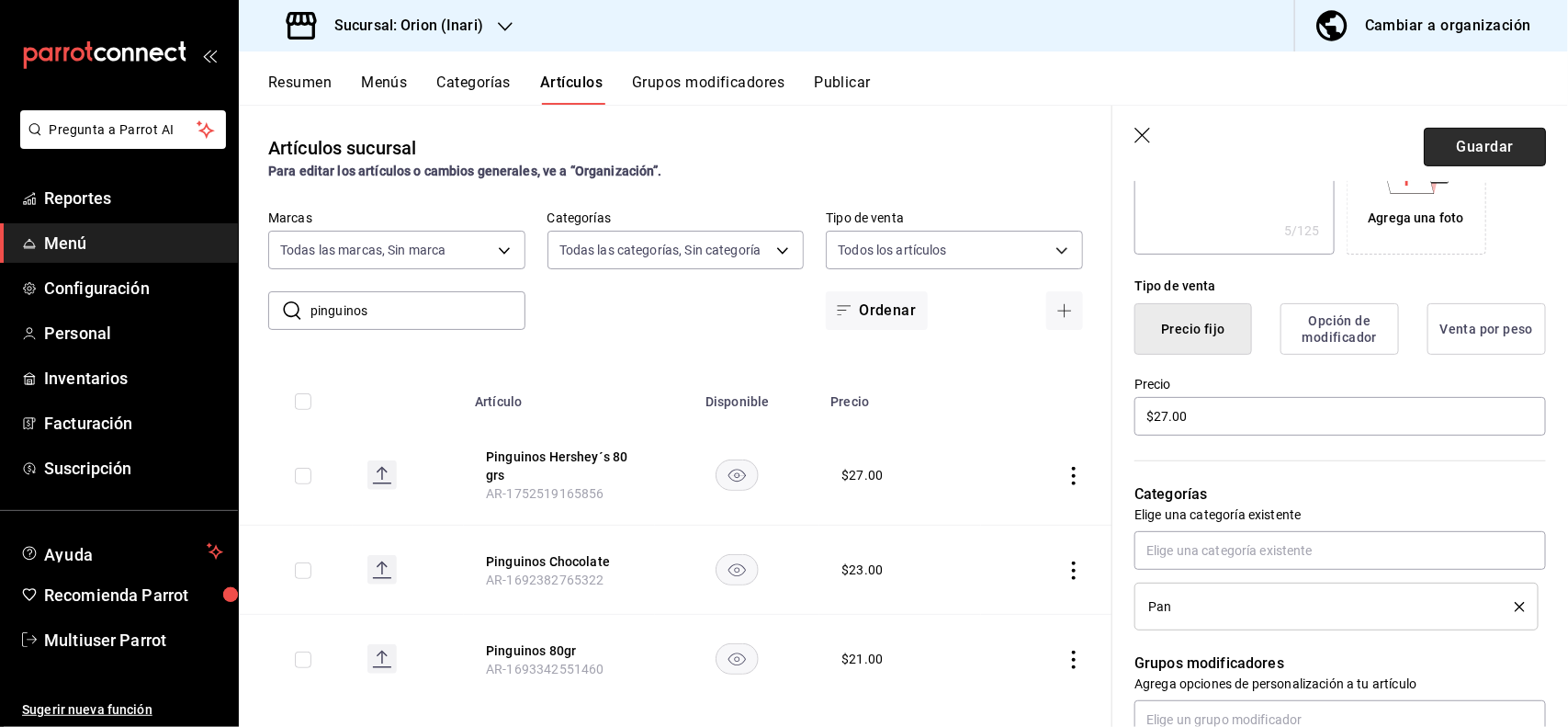
click at [1476, 135] on button "Guardar" at bounding box center [1484, 147] width 122 height 38
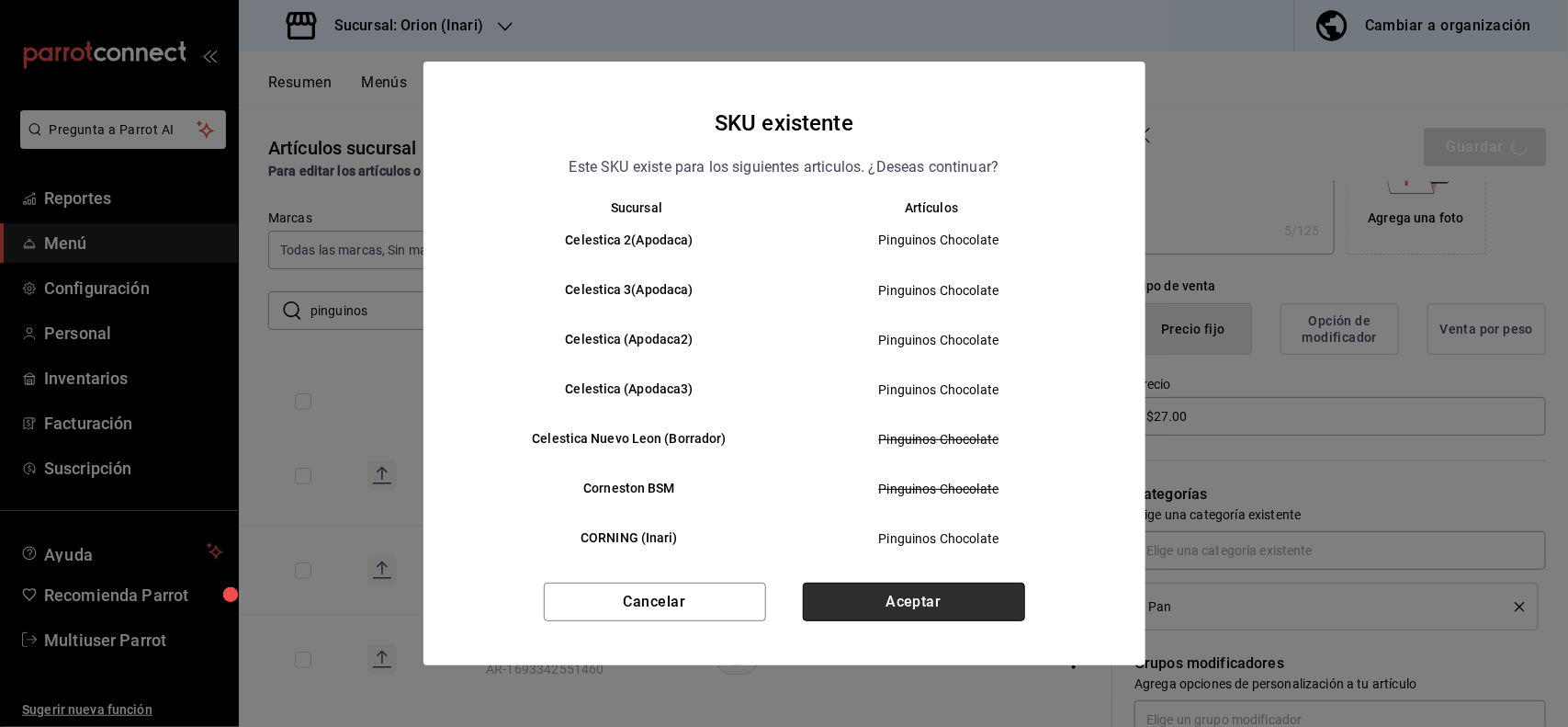
click at [993, 590] on button "Aceptar" at bounding box center [914, 602] width 222 height 38
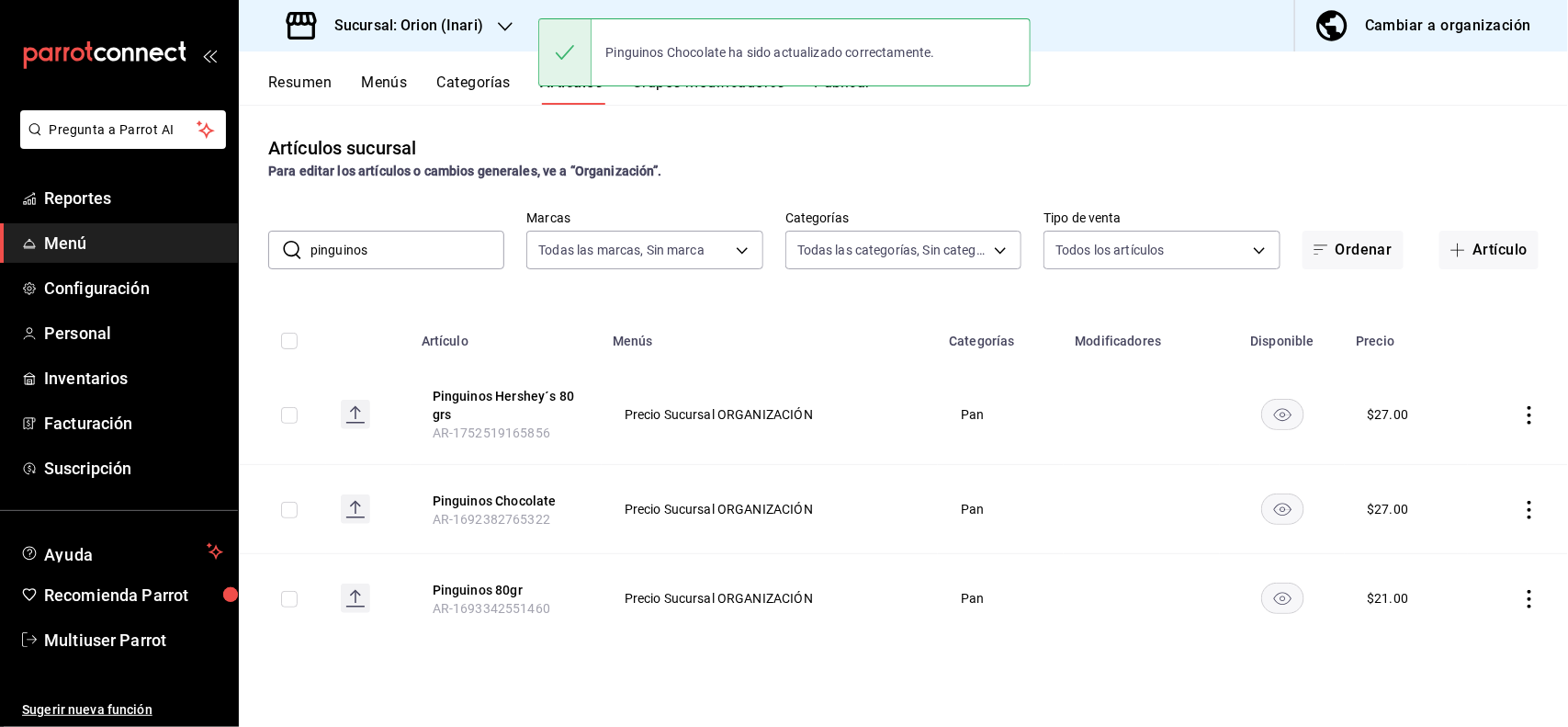
click at [1526, 602] on icon "actions" at bounding box center [1530, 599] width 19 height 19
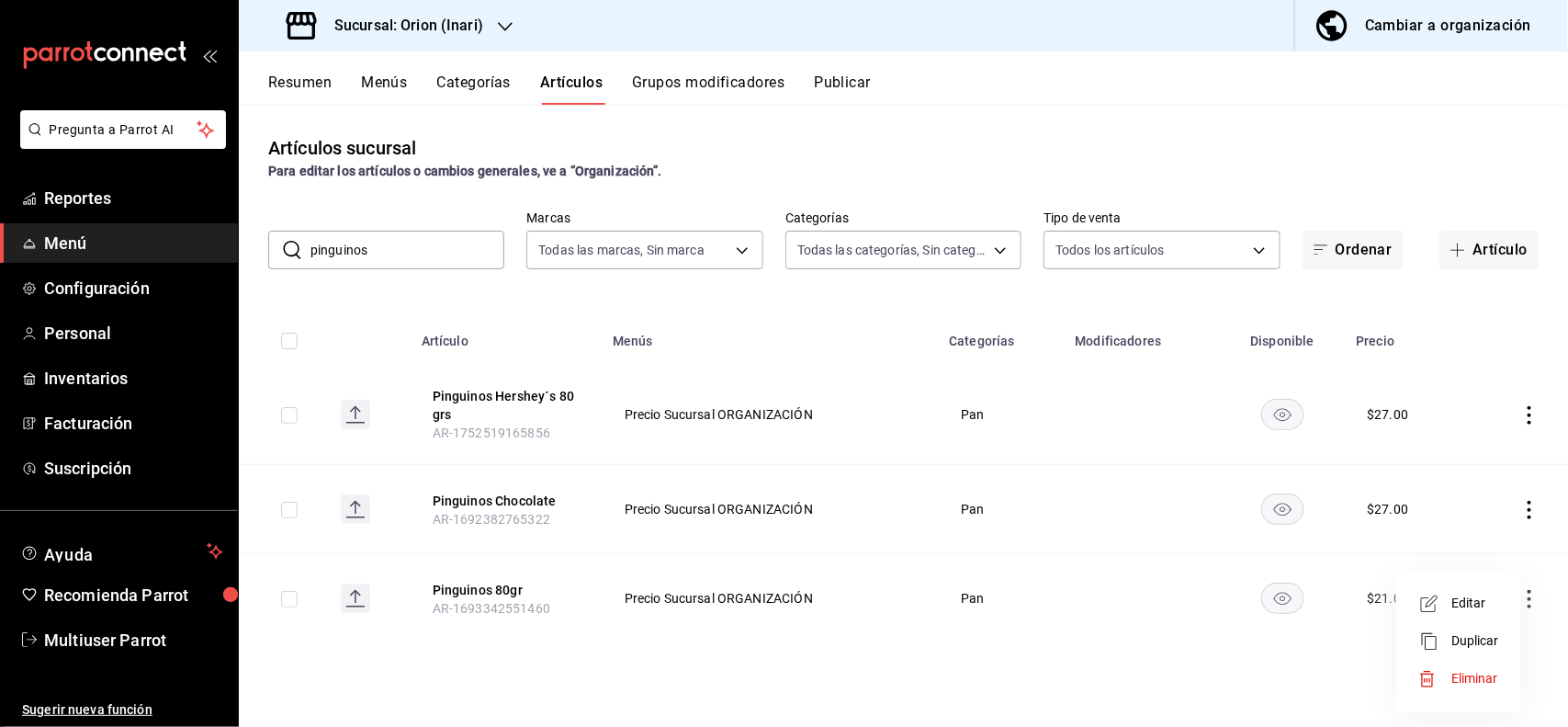
click at [1468, 597] on span "Editar" at bounding box center [1475, 603] width 48 height 20
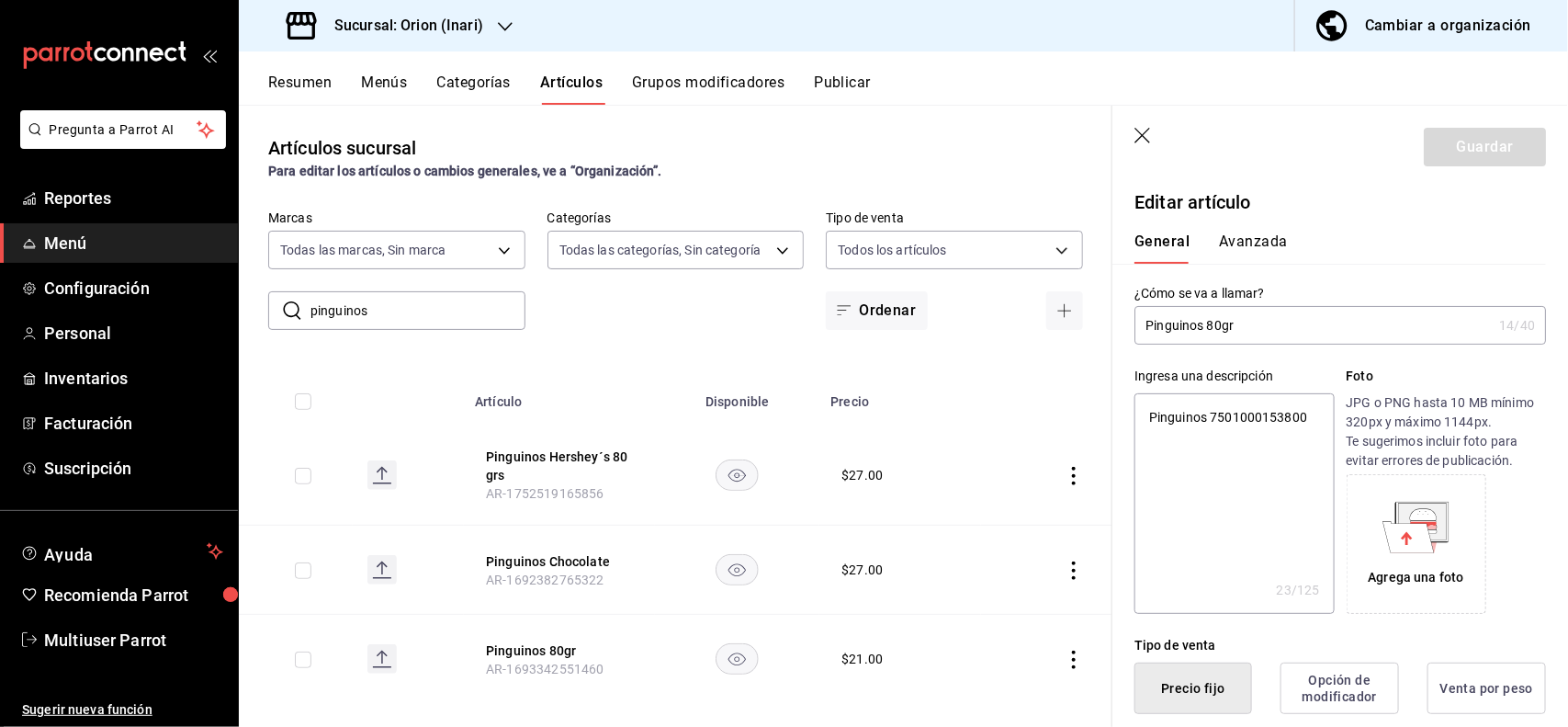
scroll to position [360, 0]
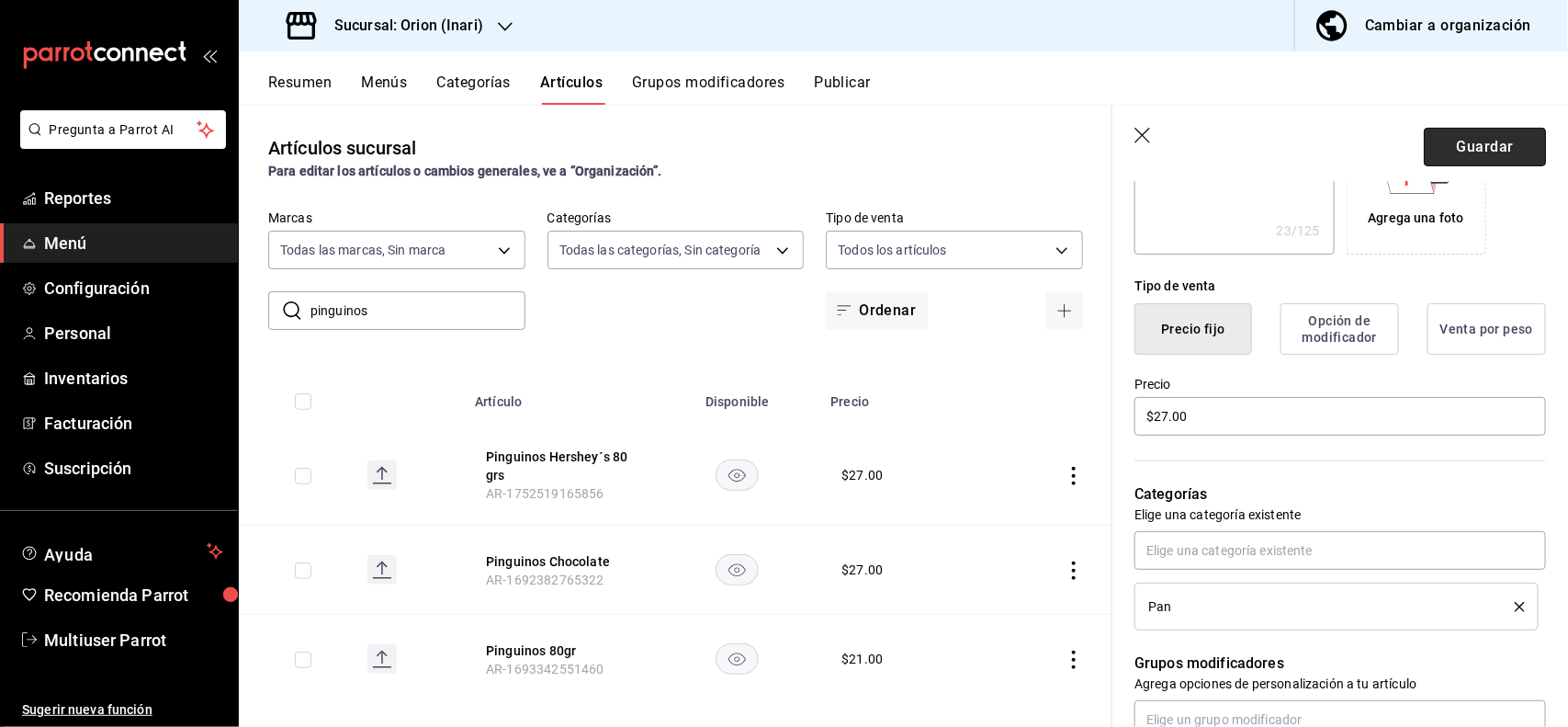
click at [1475, 153] on button "Guardar" at bounding box center [1484, 147] width 122 height 38
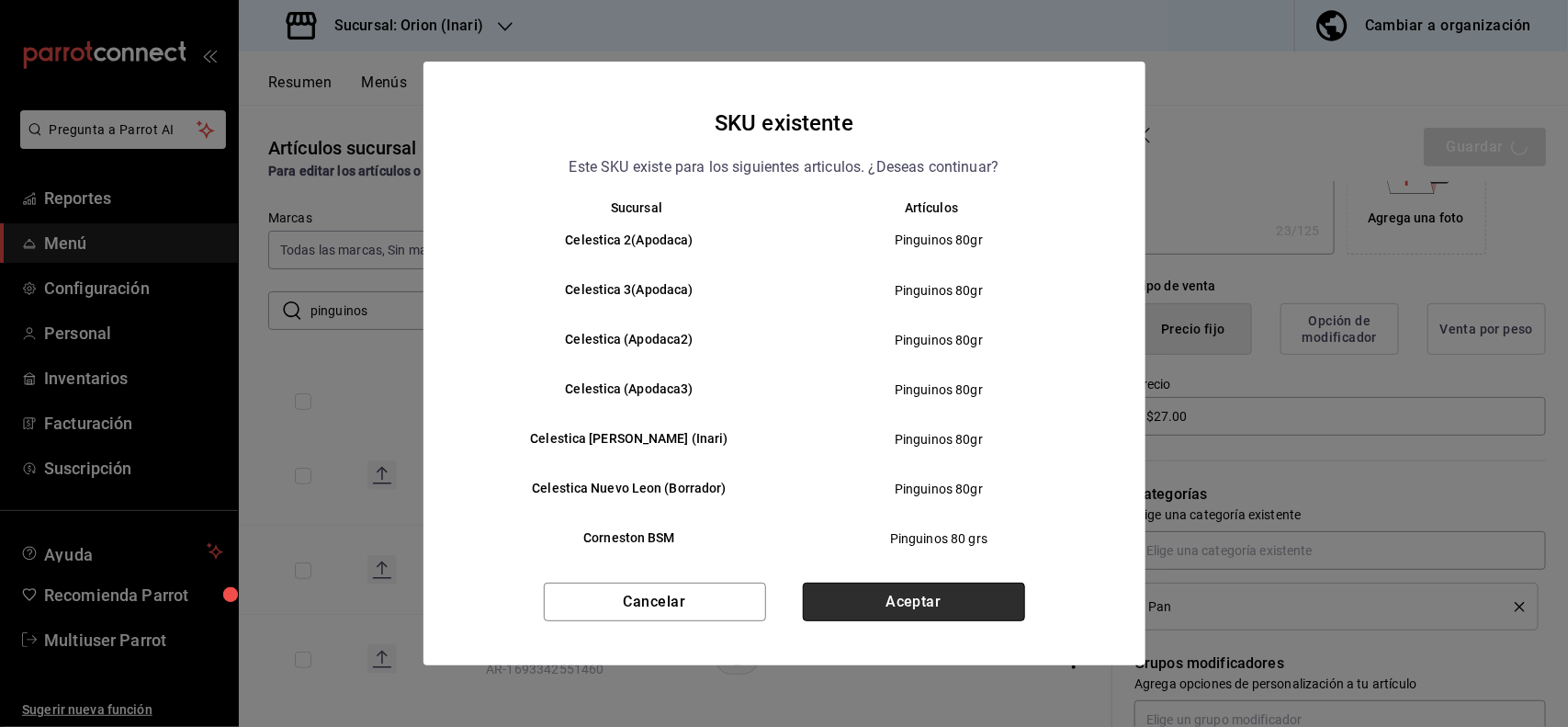
click at [990, 586] on button "Aceptar" at bounding box center [914, 602] width 222 height 38
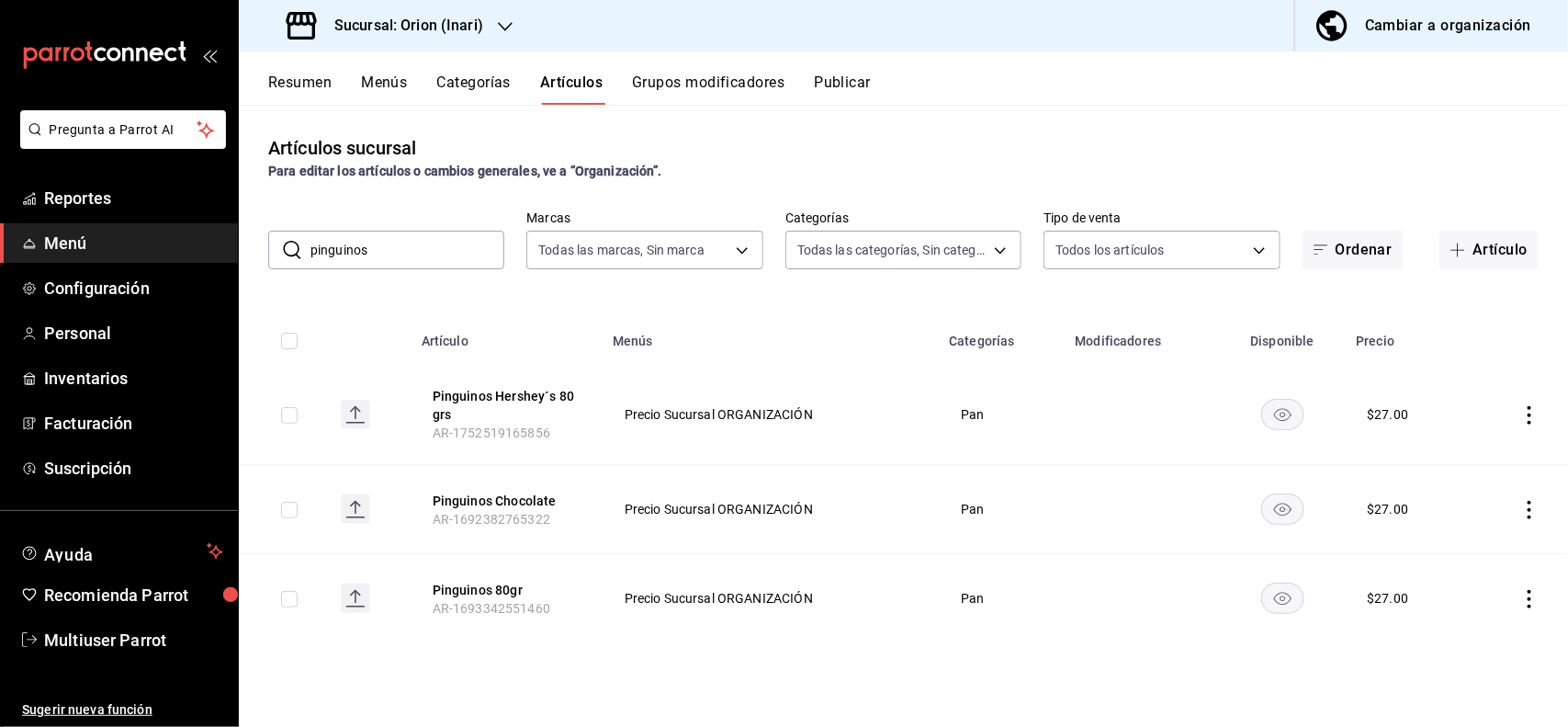
click at [442, 250] on input "pinguinos" at bounding box center [407, 249] width 194 height 36
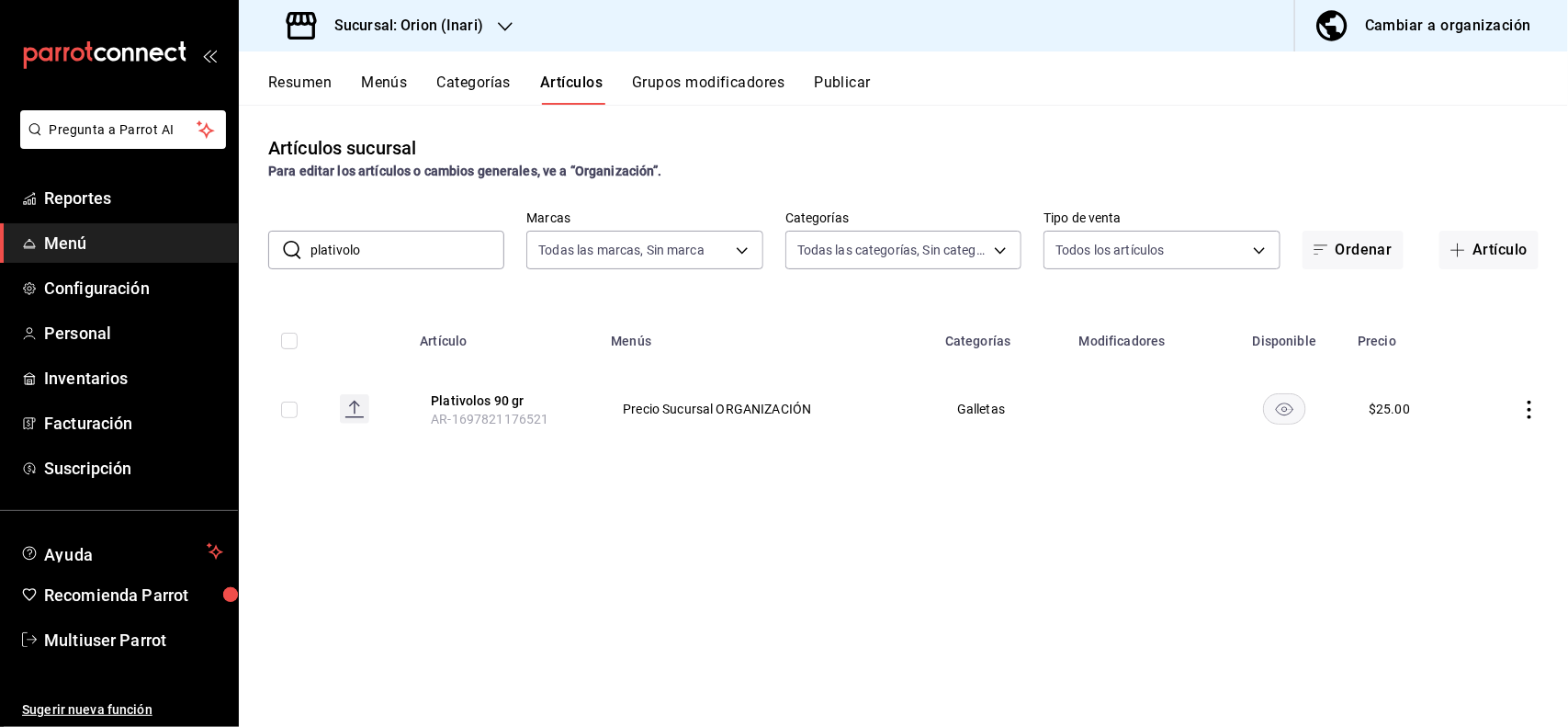
click at [1521, 415] on icon "actions" at bounding box center [1530, 410] width 19 height 19
click at [1490, 448] on span "Editar" at bounding box center [1475, 452] width 48 height 20
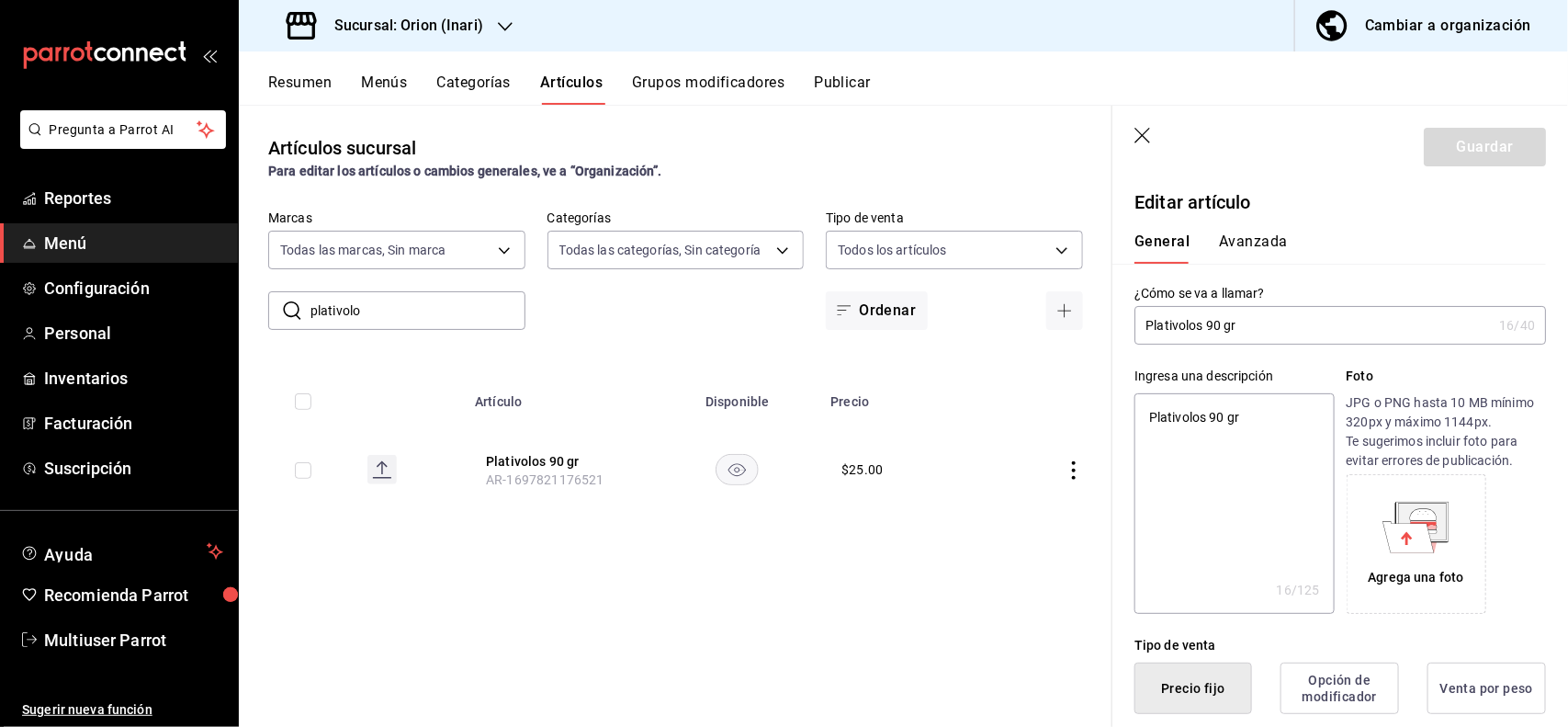
scroll to position [360, 0]
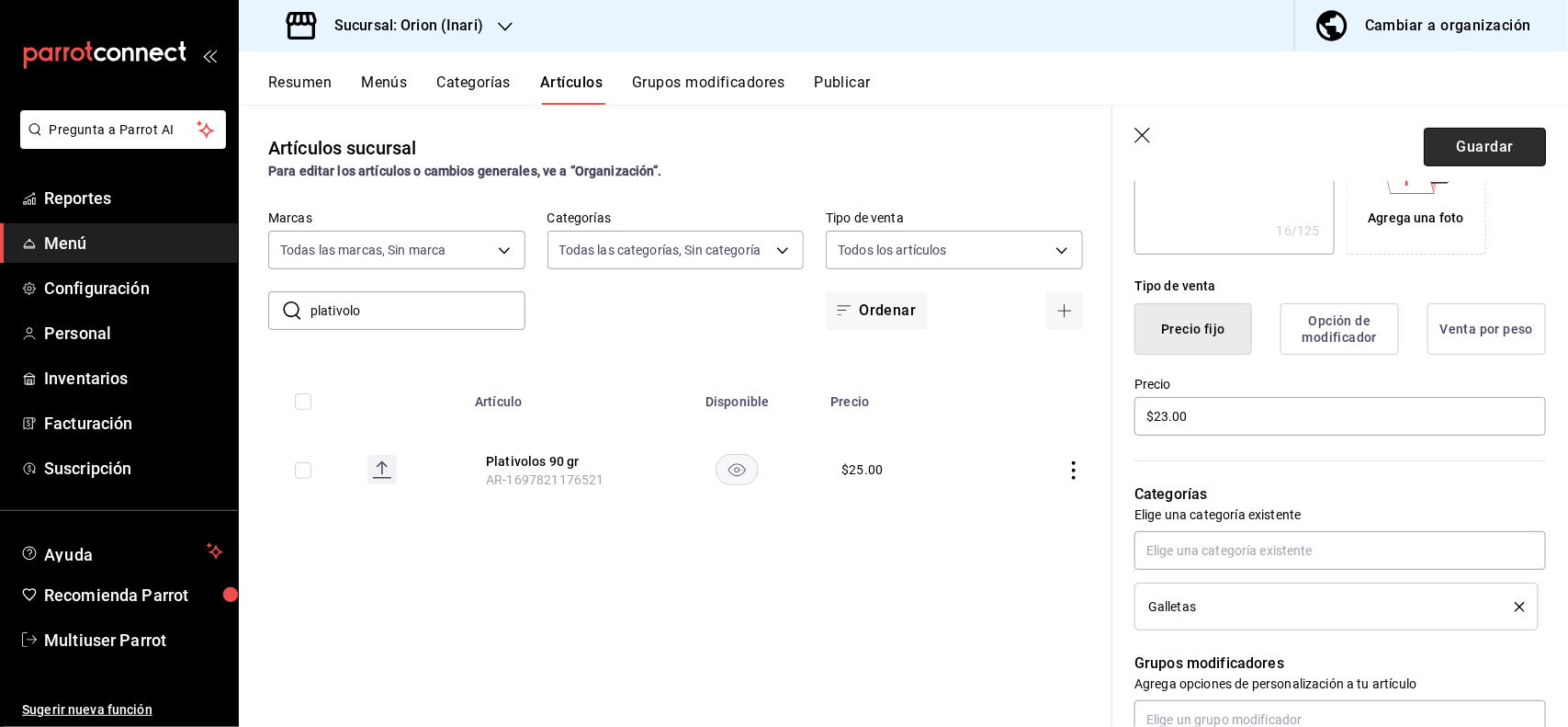
click at [1492, 156] on button "Guardar" at bounding box center [1484, 147] width 122 height 38
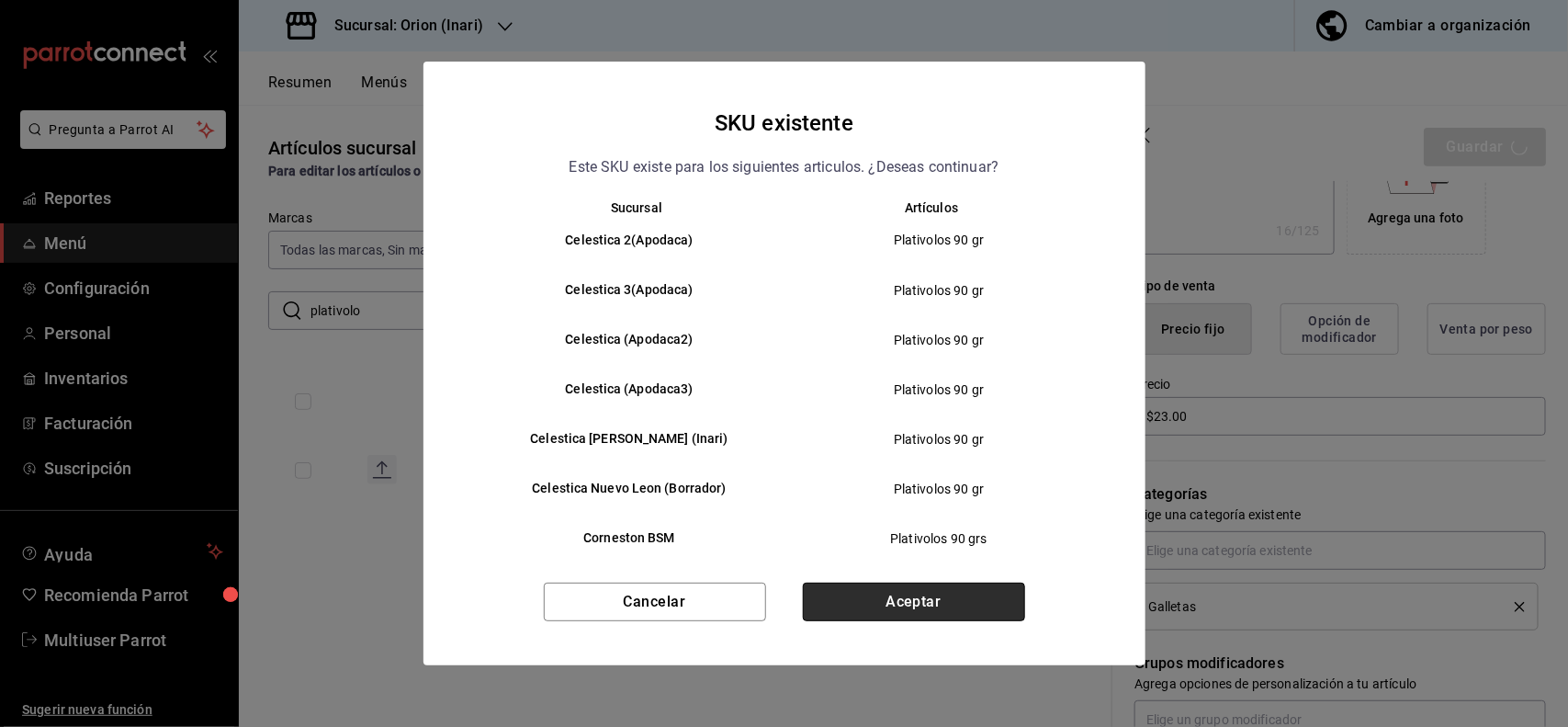
click at [993, 591] on button "Aceptar" at bounding box center [914, 602] width 222 height 38
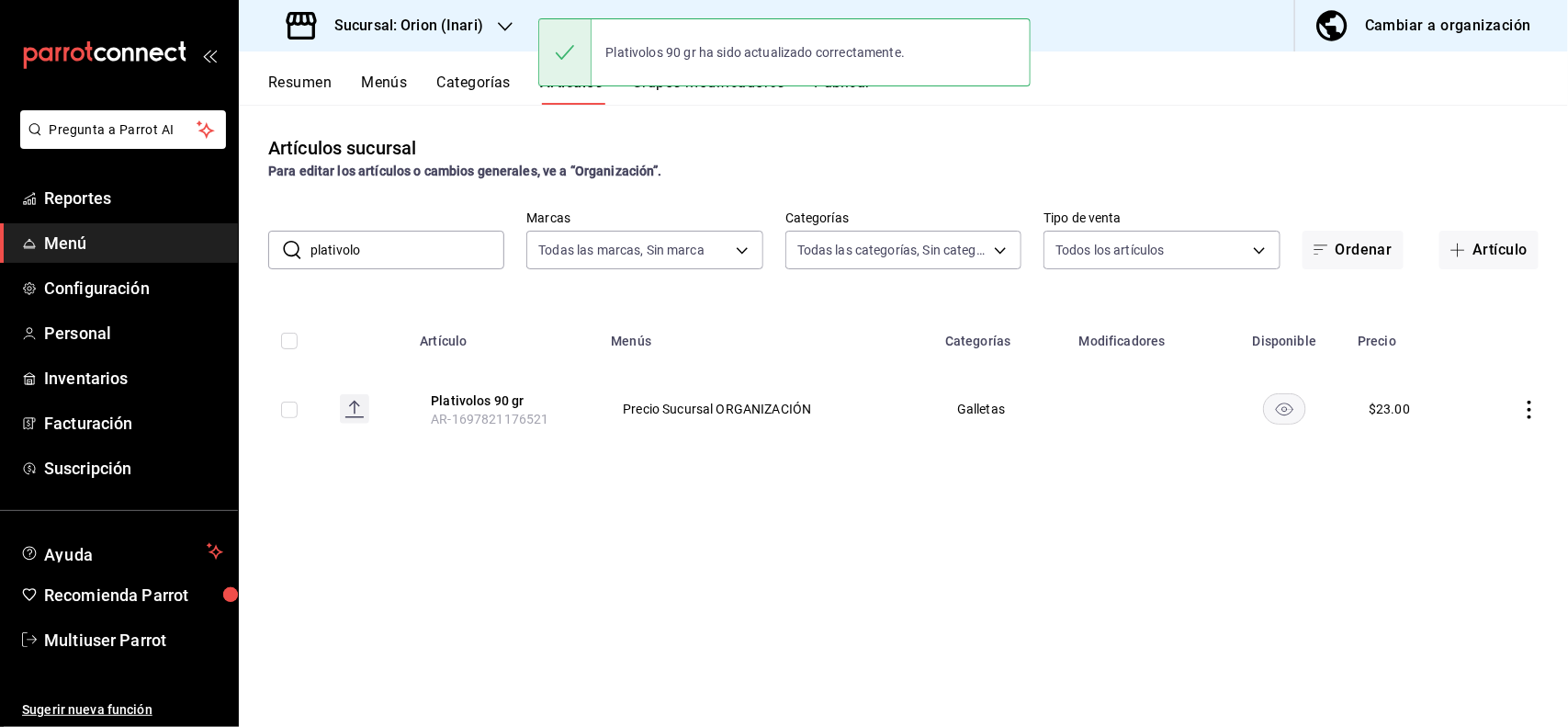
click at [448, 262] on input "plativolo" at bounding box center [407, 249] width 194 height 36
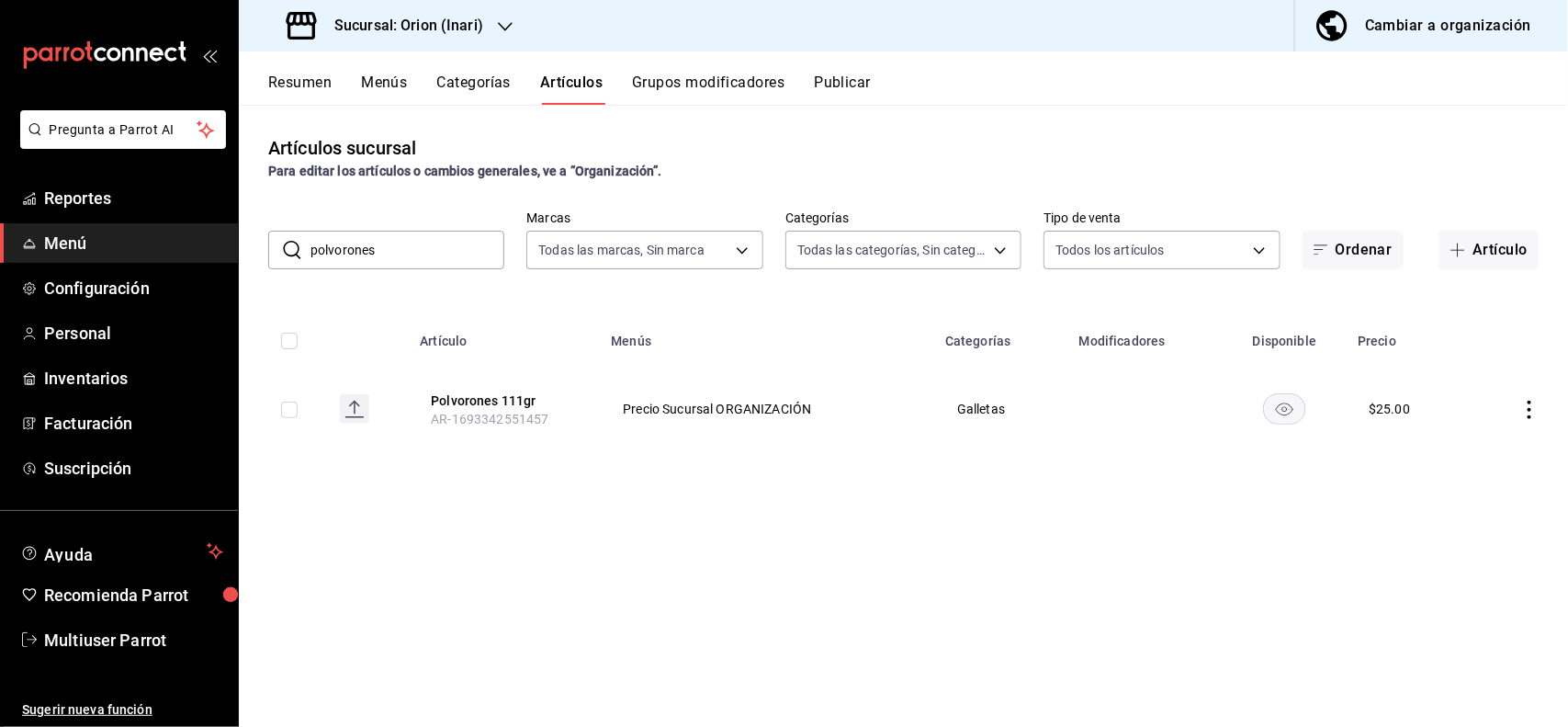
click at [1526, 409] on icon "actions" at bounding box center [1530, 410] width 19 height 19
click at [1492, 449] on span "Editar" at bounding box center [1475, 452] width 48 height 20
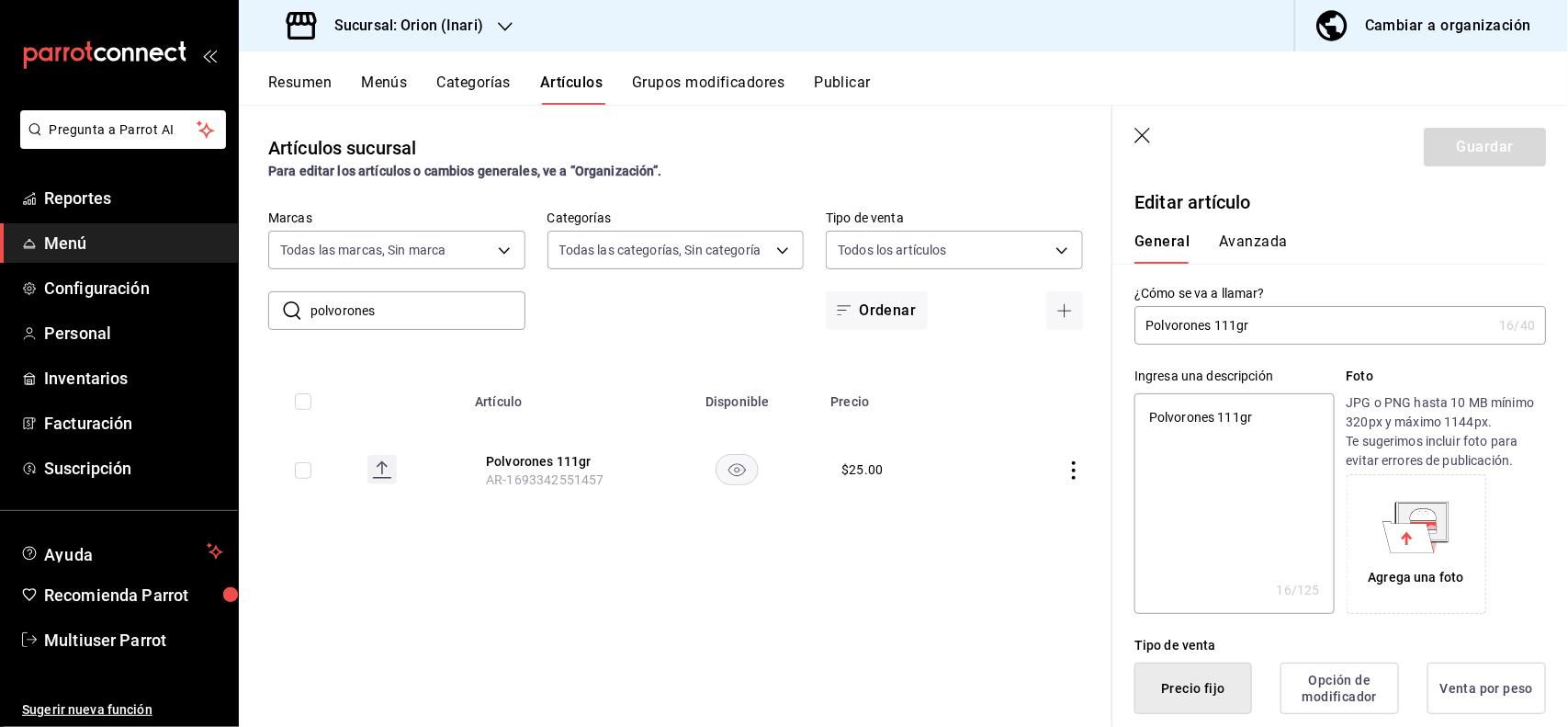
scroll to position [360, 0]
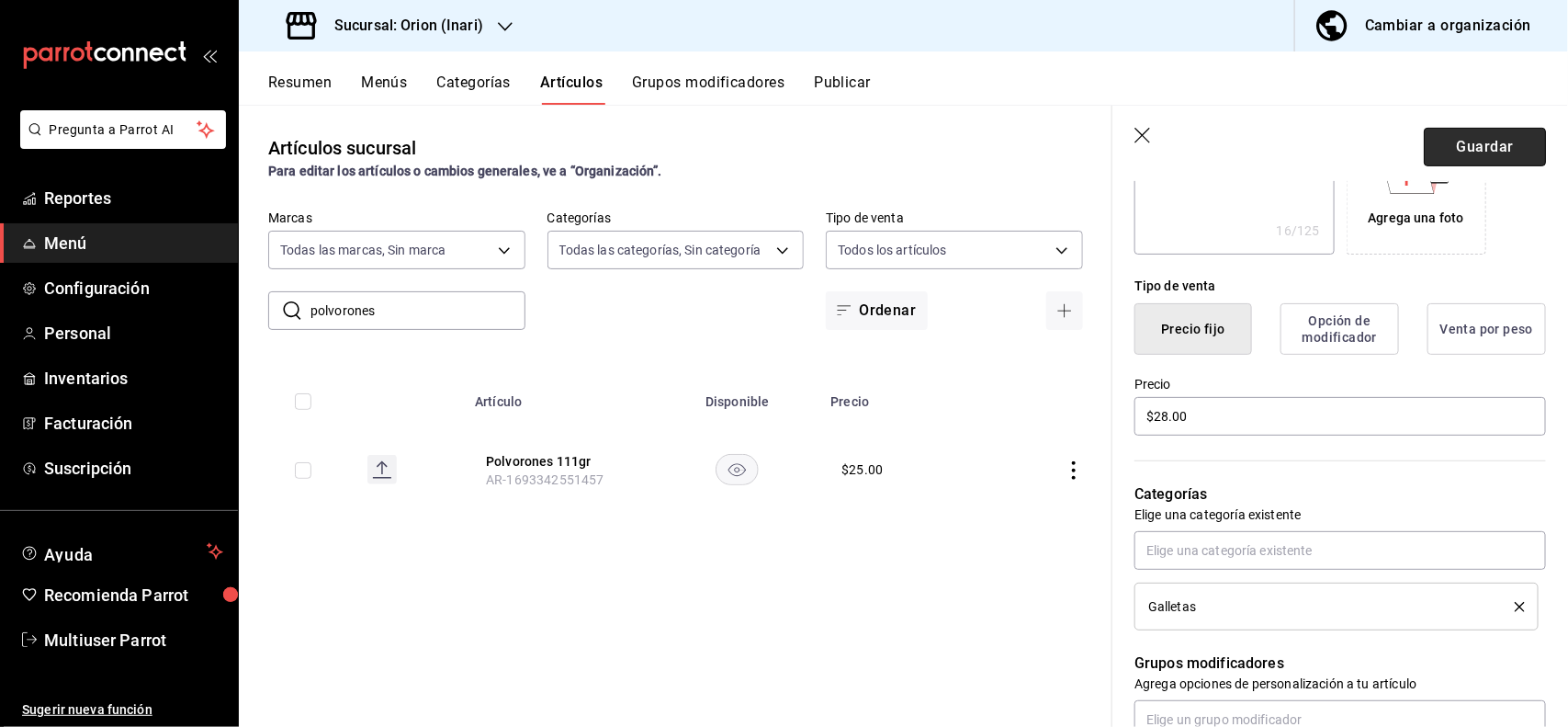
click at [1519, 135] on button "Guardar" at bounding box center [1484, 147] width 122 height 38
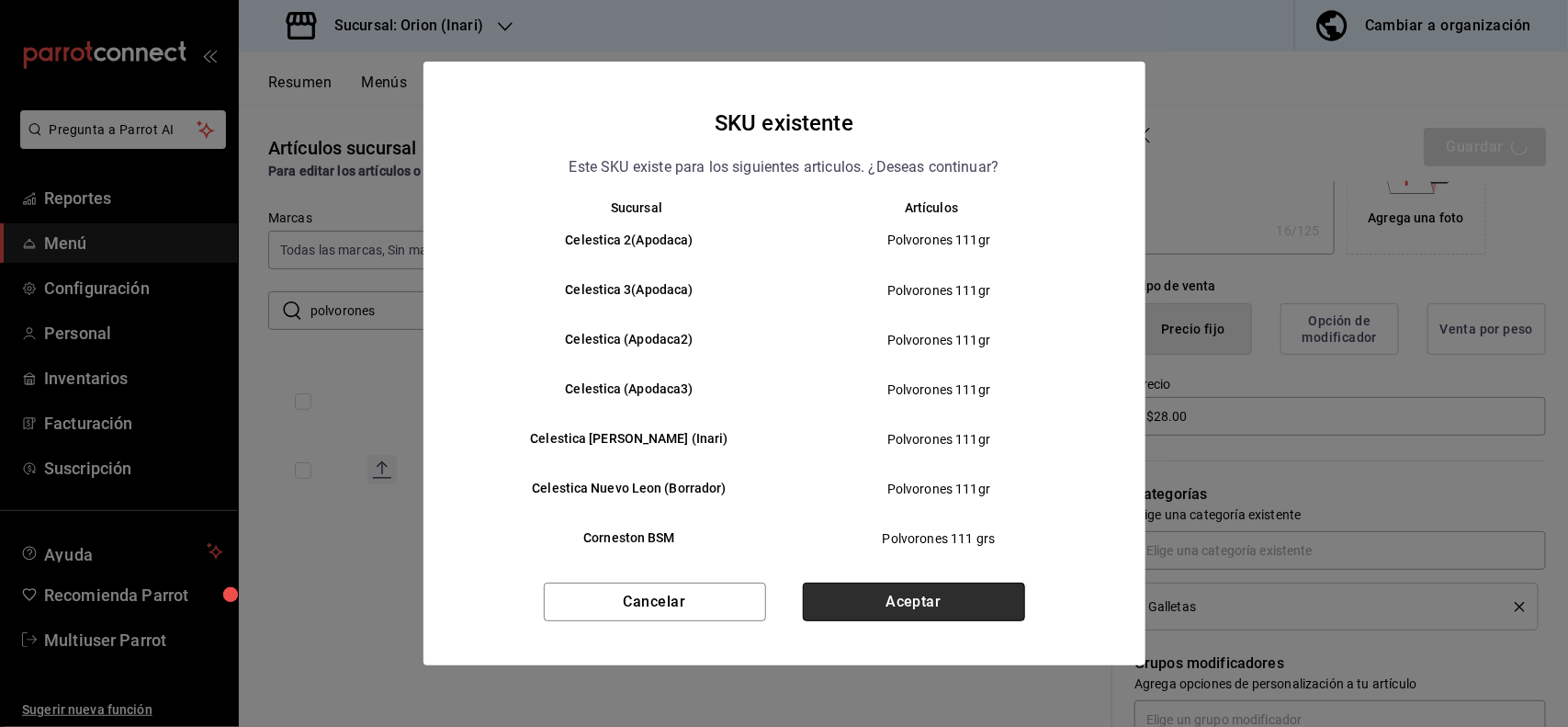
click at [966, 589] on button "Aceptar" at bounding box center [914, 602] width 222 height 38
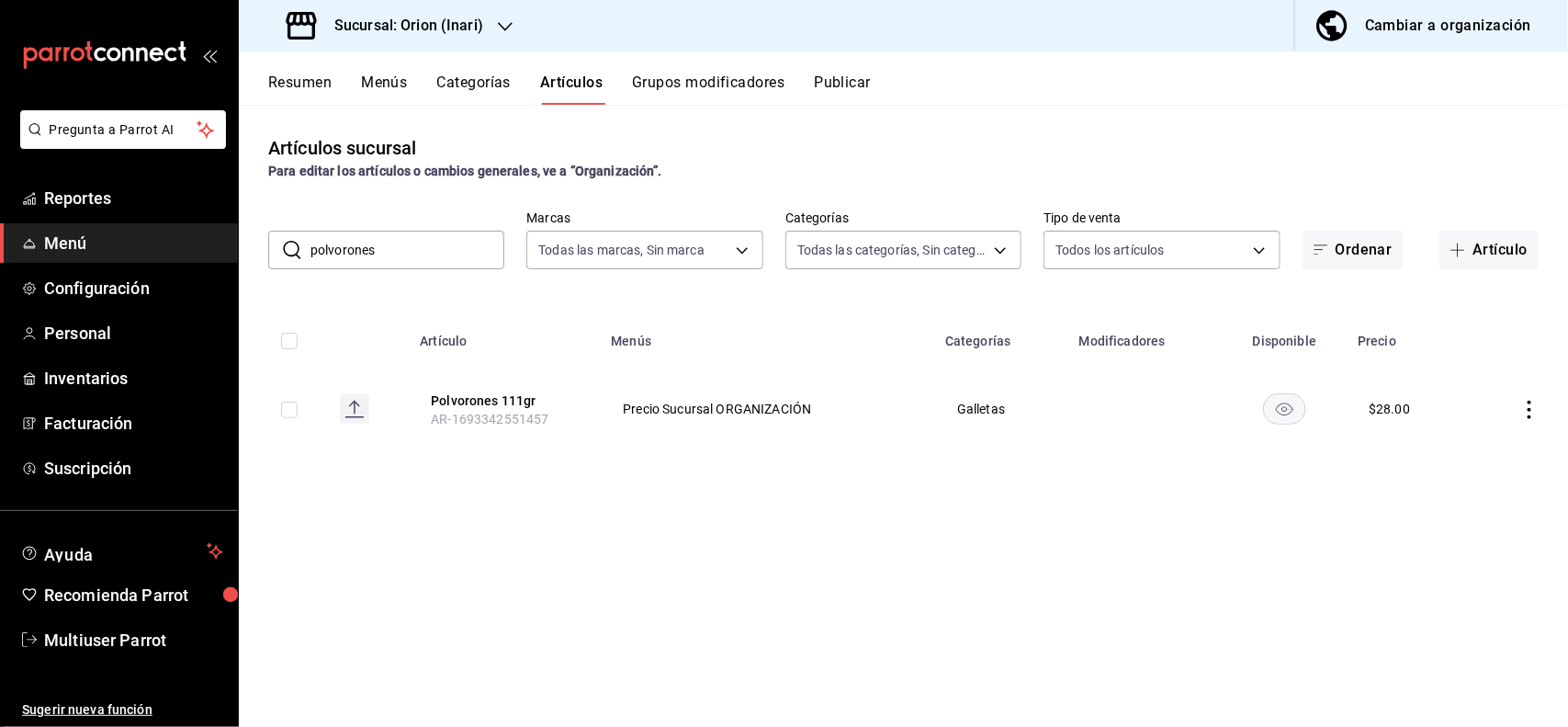
click at [472, 264] on input "polvorones" at bounding box center [407, 249] width 194 height 36
click at [1533, 402] on icon "actions" at bounding box center [1530, 410] width 19 height 19
click at [1485, 452] on span "Editar" at bounding box center [1475, 452] width 48 height 20
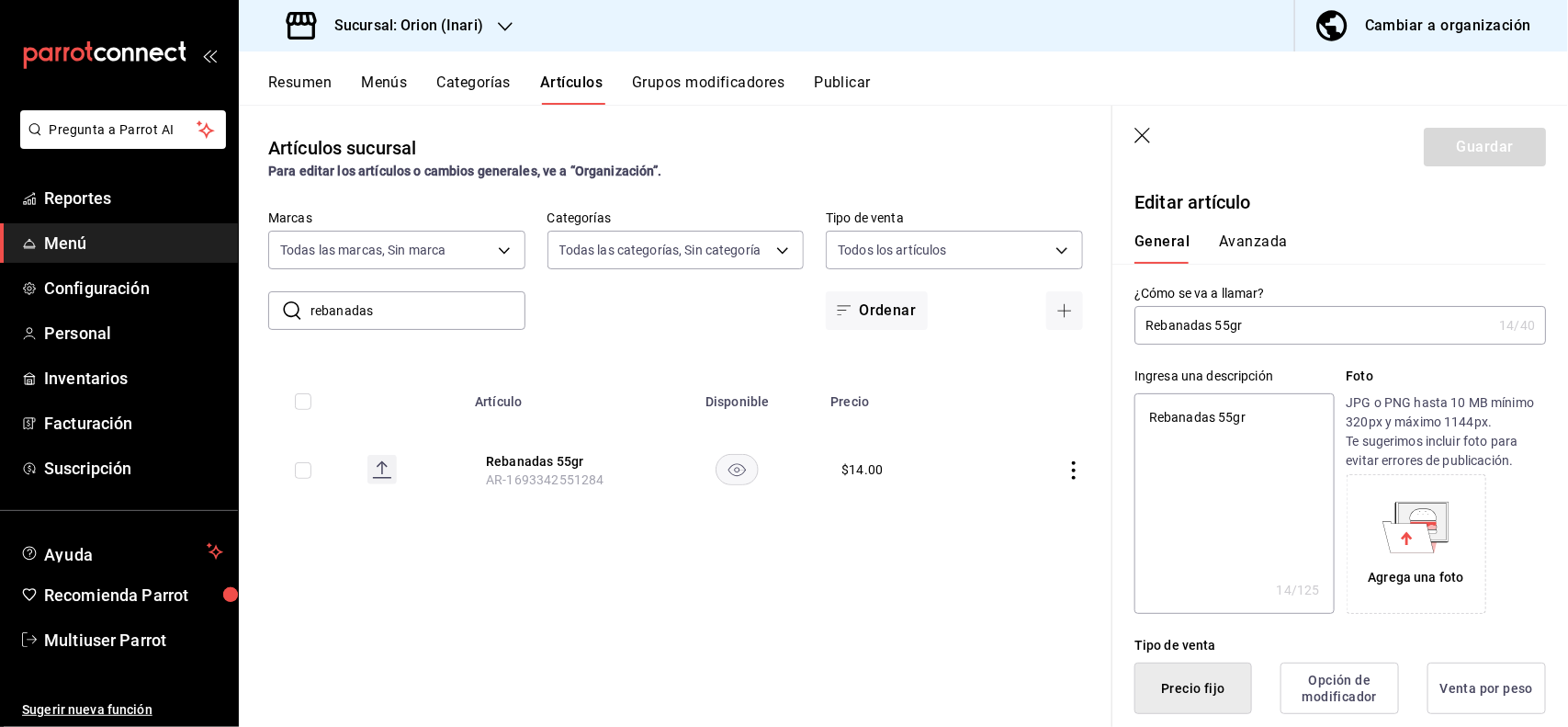
scroll to position [360, 0]
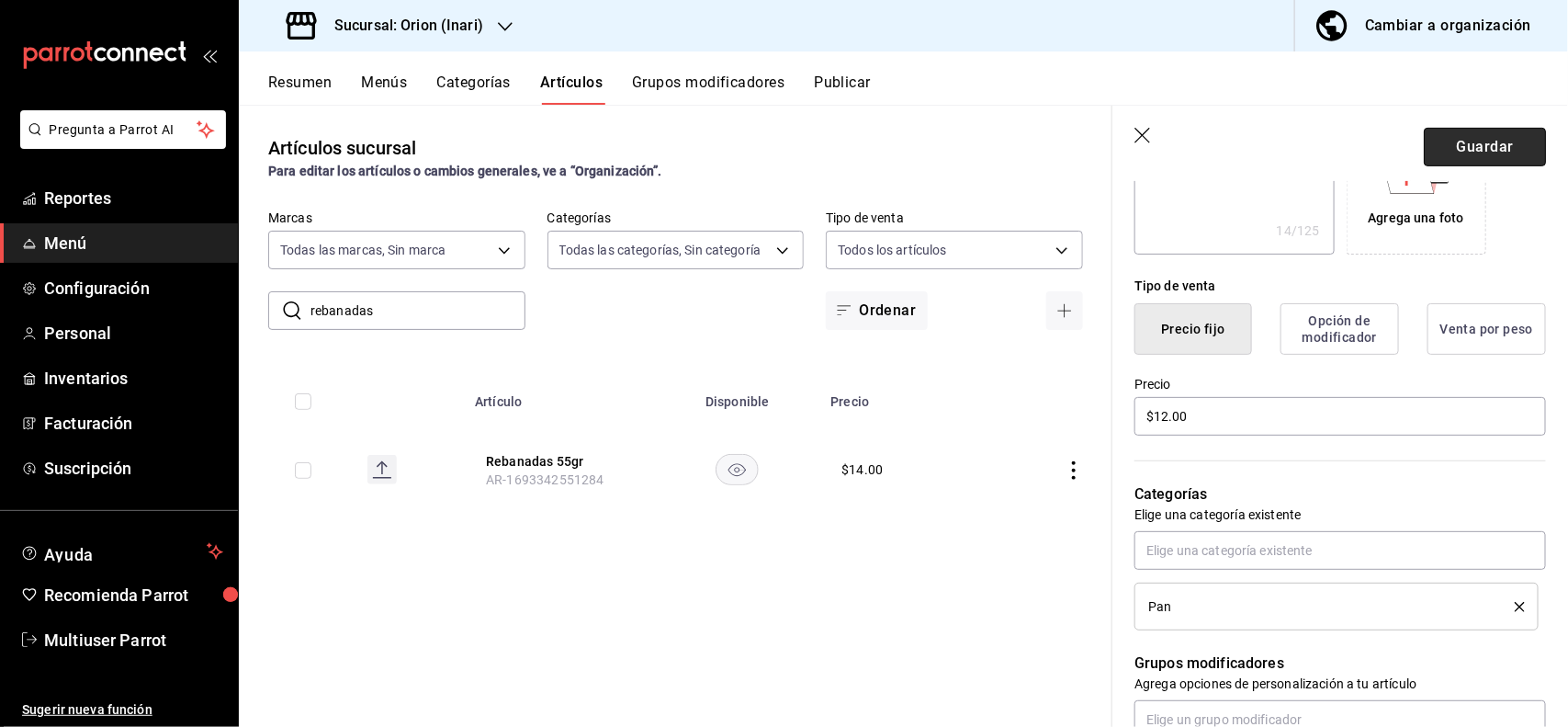
click at [1476, 159] on button "Guardar" at bounding box center [1484, 147] width 122 height 38
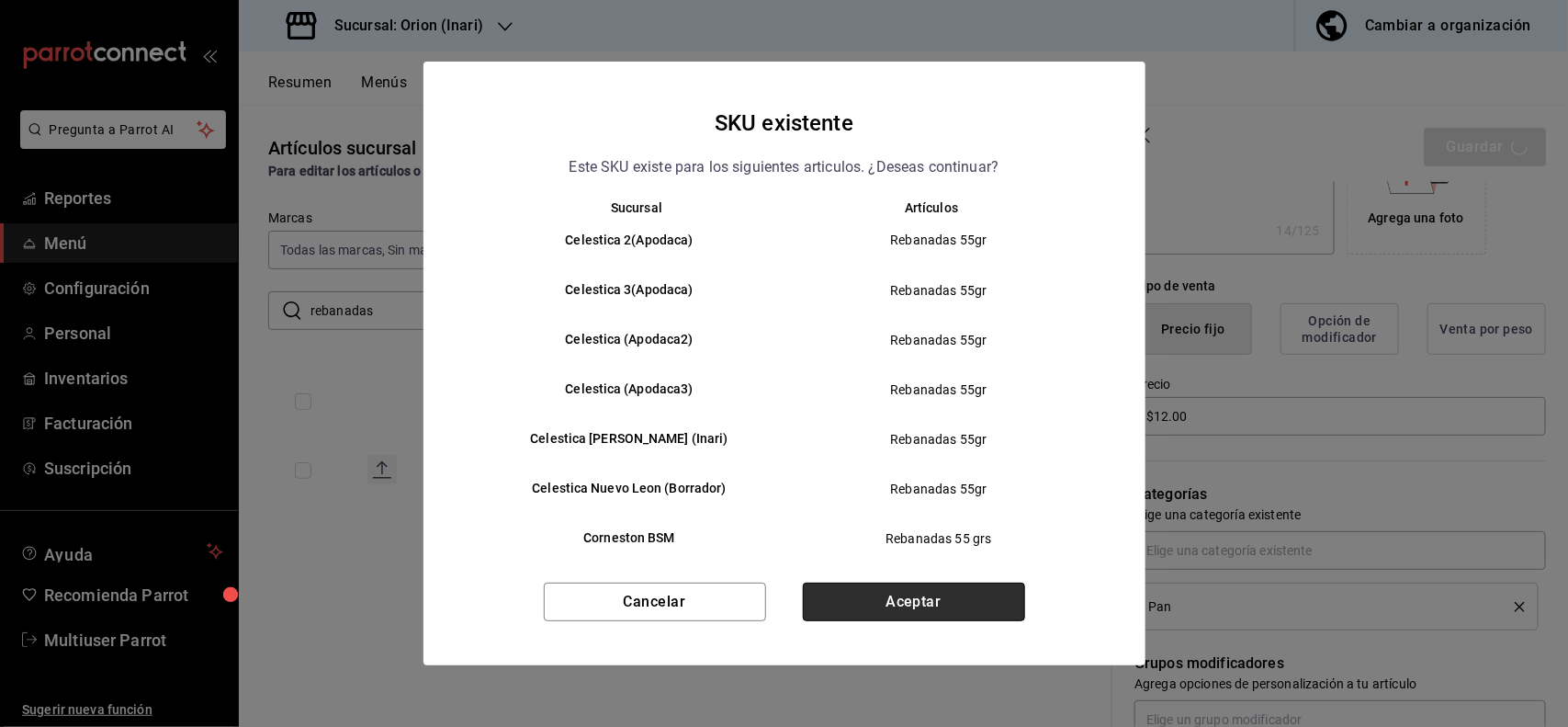
click at [953, 611] on button "Aceptar" at bounding box center [914, 602] width 222 height 38
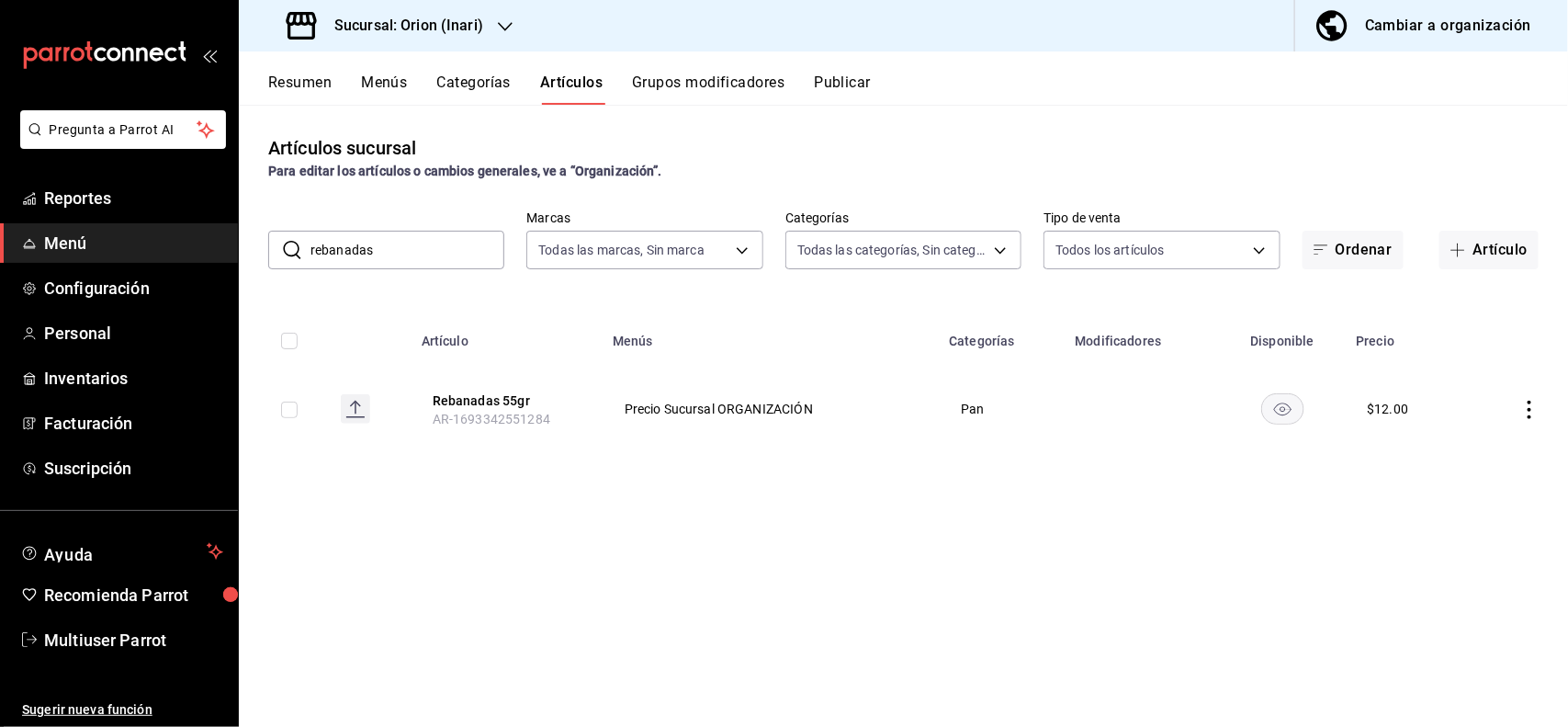
click at [438, 268] on div "​ rebanadas ​" at bounding box center [386, 249] width 236 height 38
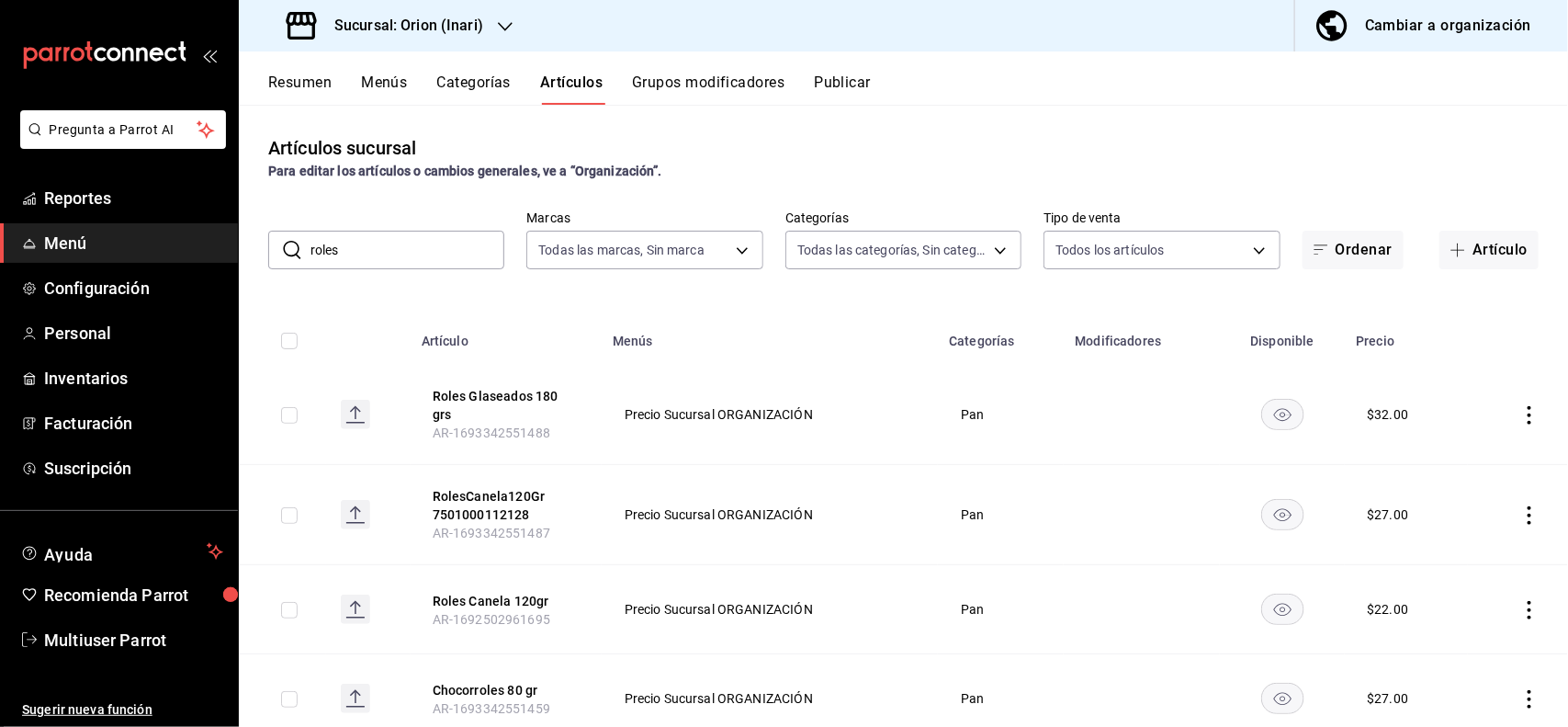
click at [1520, 414] on icon "actions" at bounding box center [1530, 416] width 19 height 19
click at [1458, 451] on span "Editar" at bounding box center [1457, 452] width 48 height 20
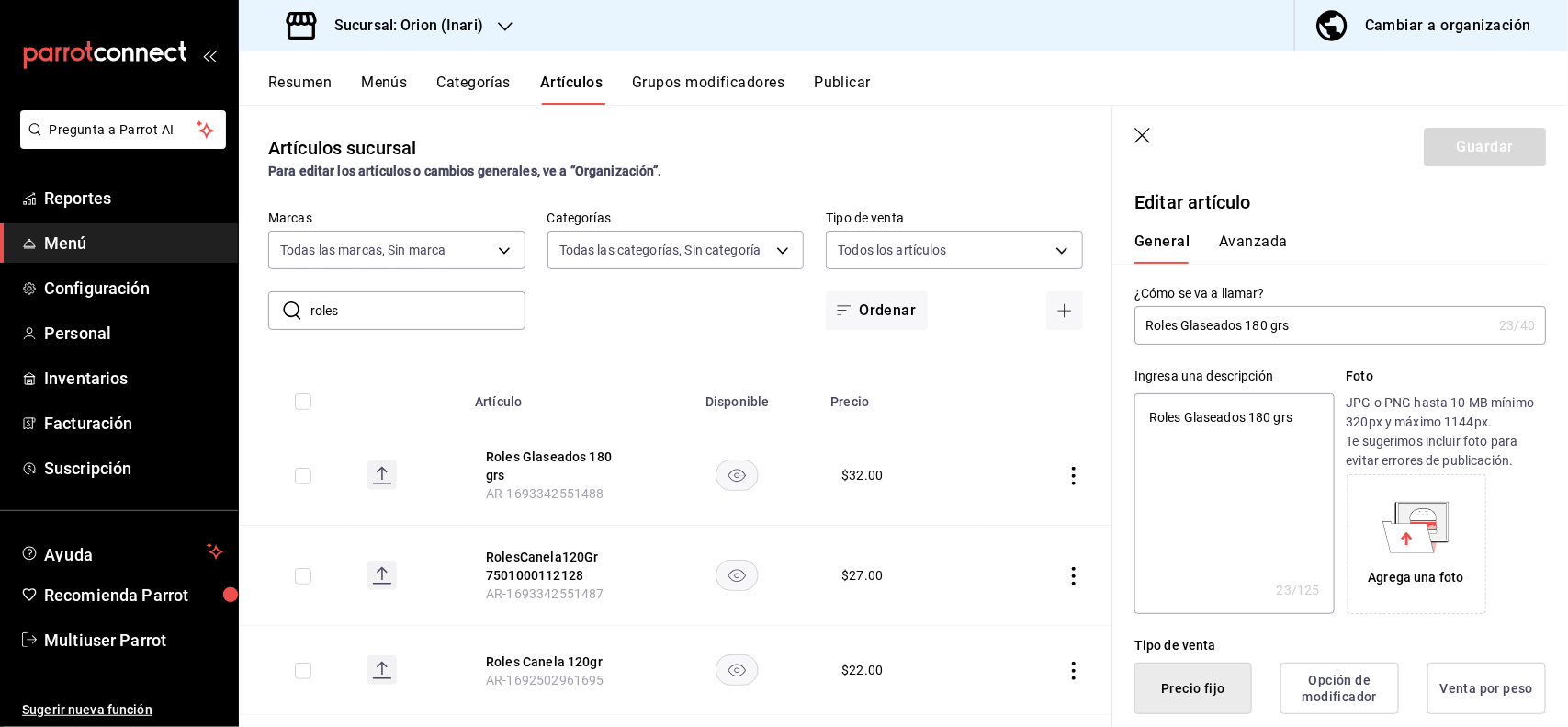
scroll to position [360, 0]
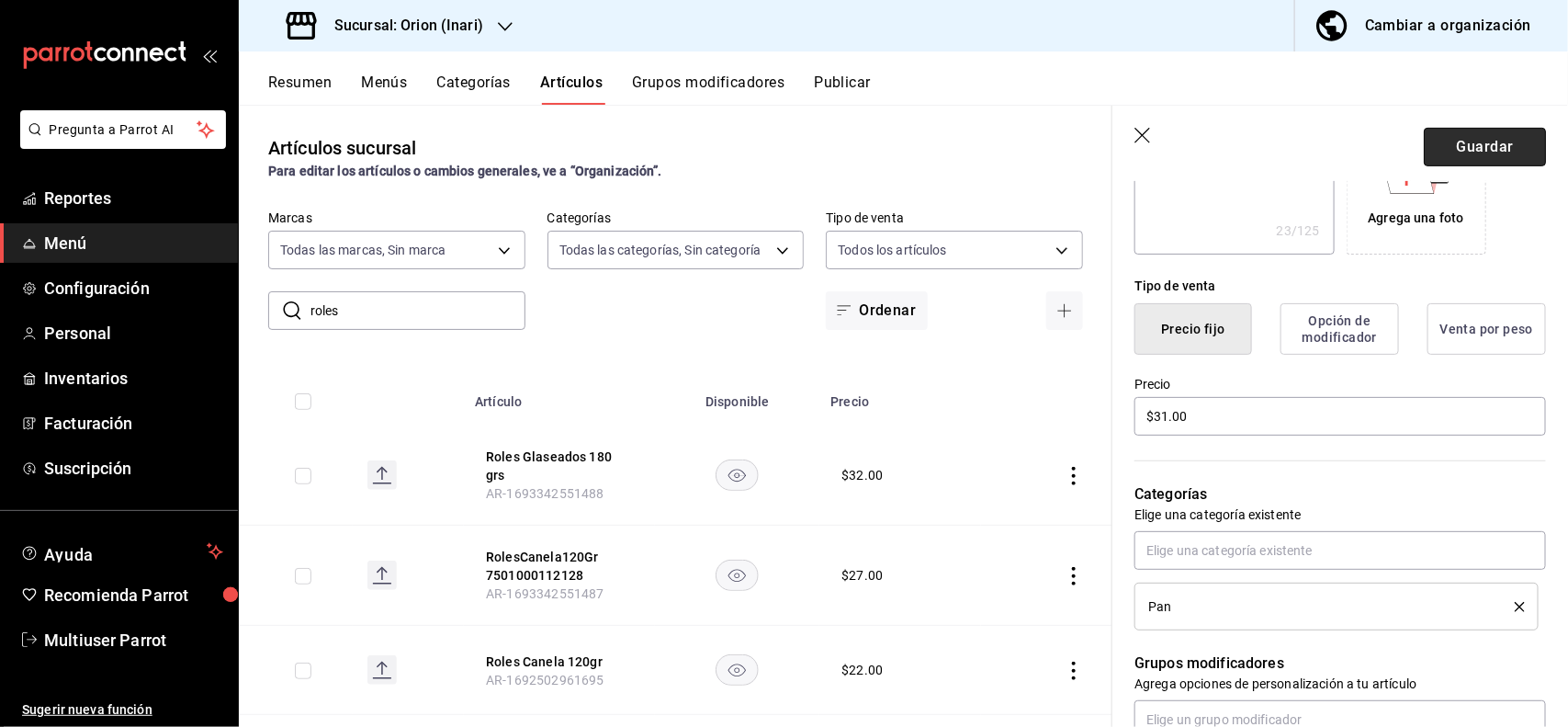
click at [1479, 157] on button "Guardar" at bounding box center [1484, 147] width 122 height 38
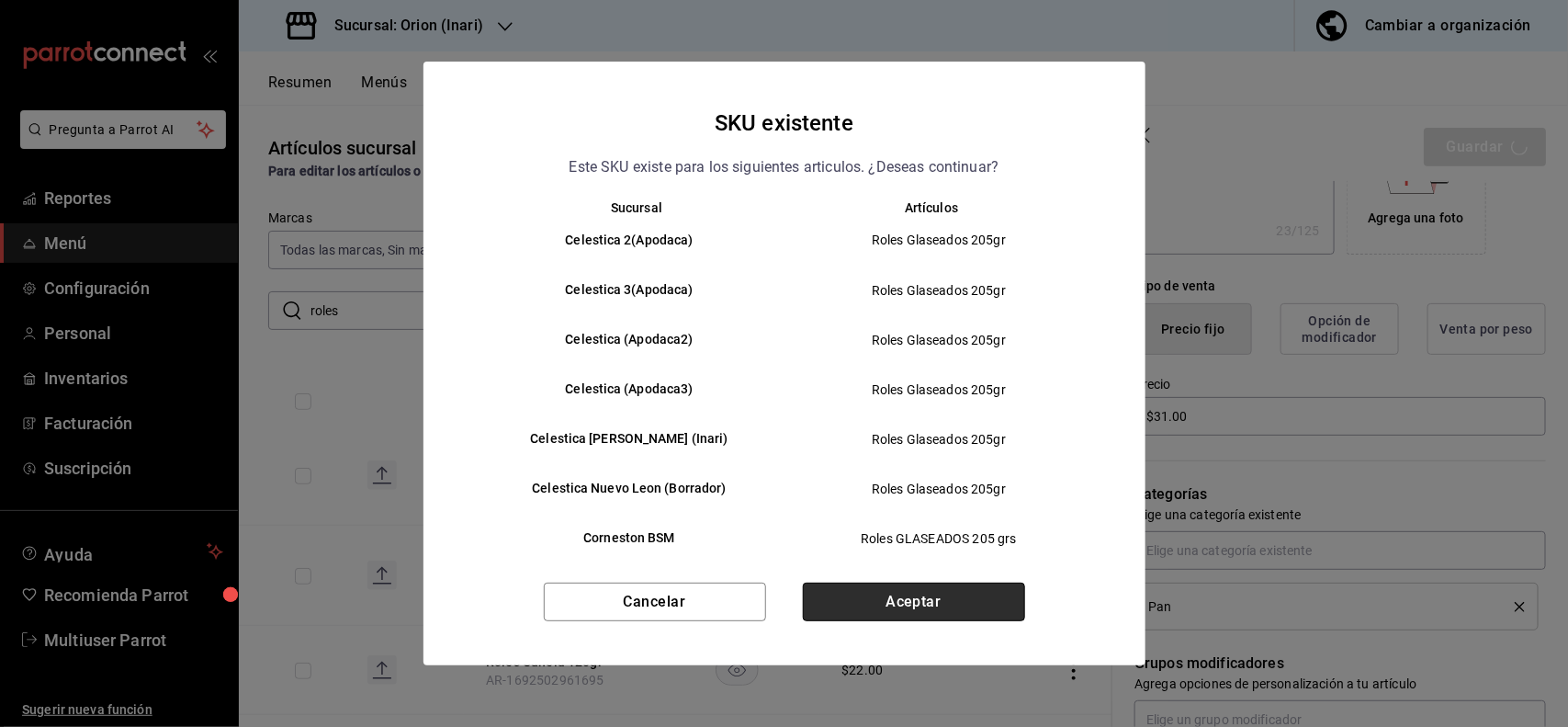
click at [953, 621] on button "Aceptar" at bounding box center [914, 602] width 222 height 38
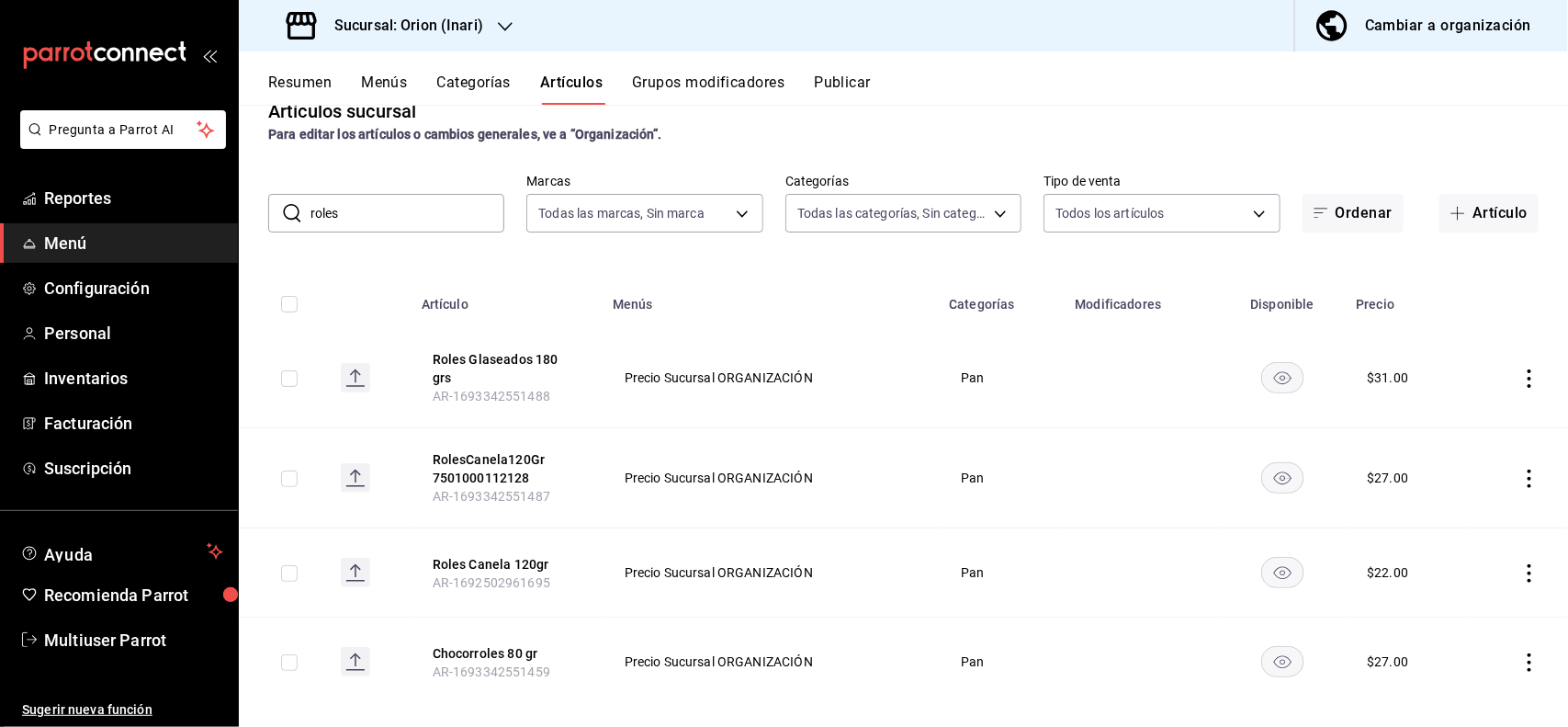
scroll to position [50, 0]
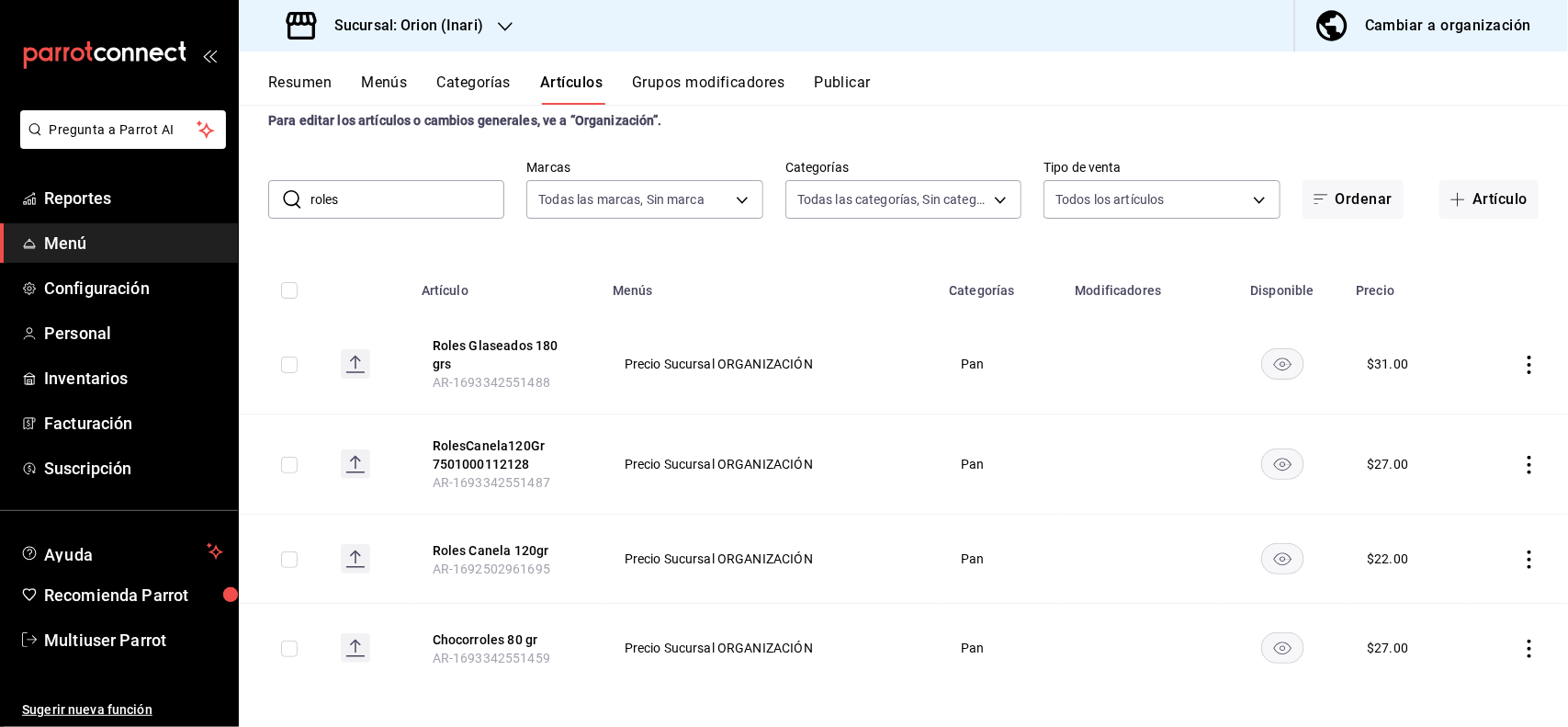
click at [1520, 550] on icon "actions" at bounding box center [1530, 560] width 19 height 19
click at [1466, 588] on span "Editar" at bounding box center [1457, 592] width 48 height 20
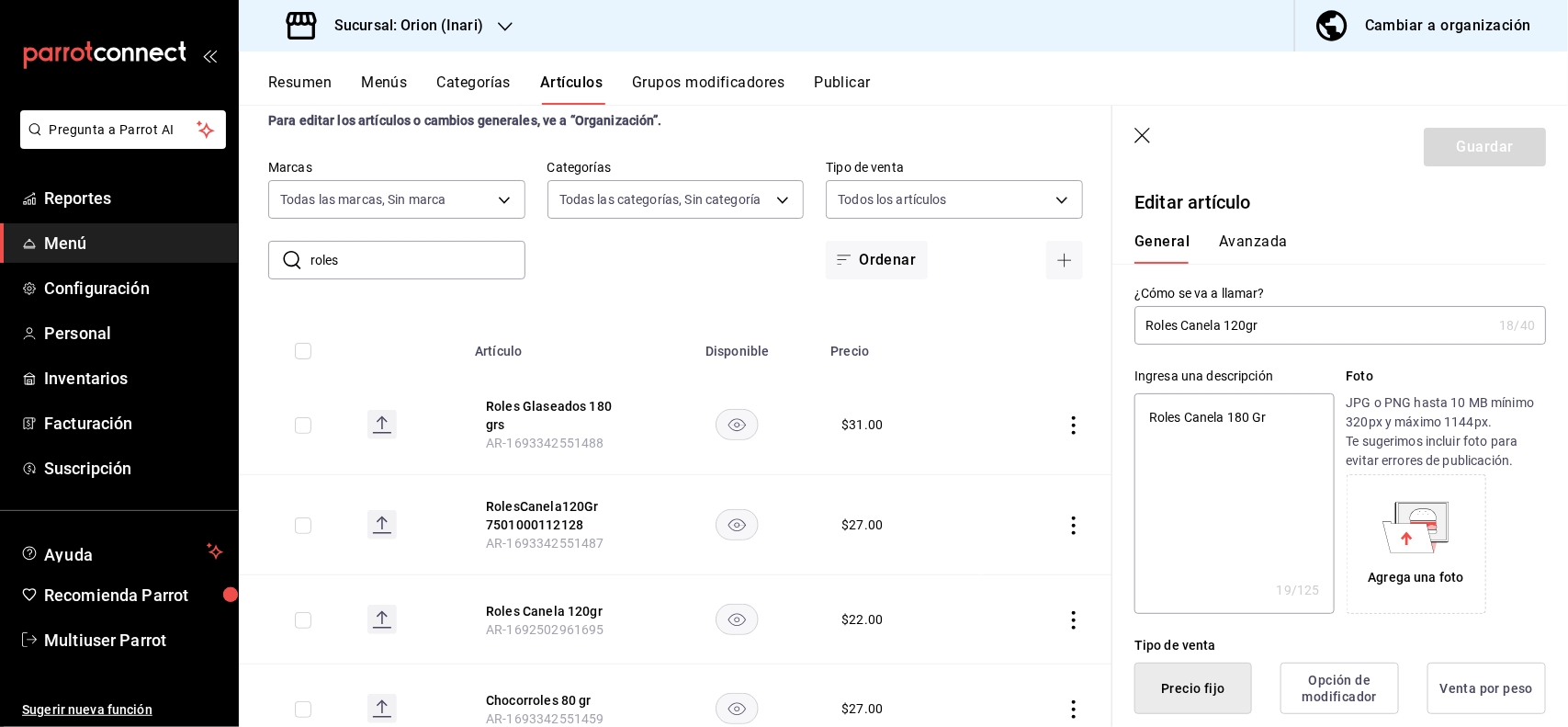
scroll to position [360, 0]
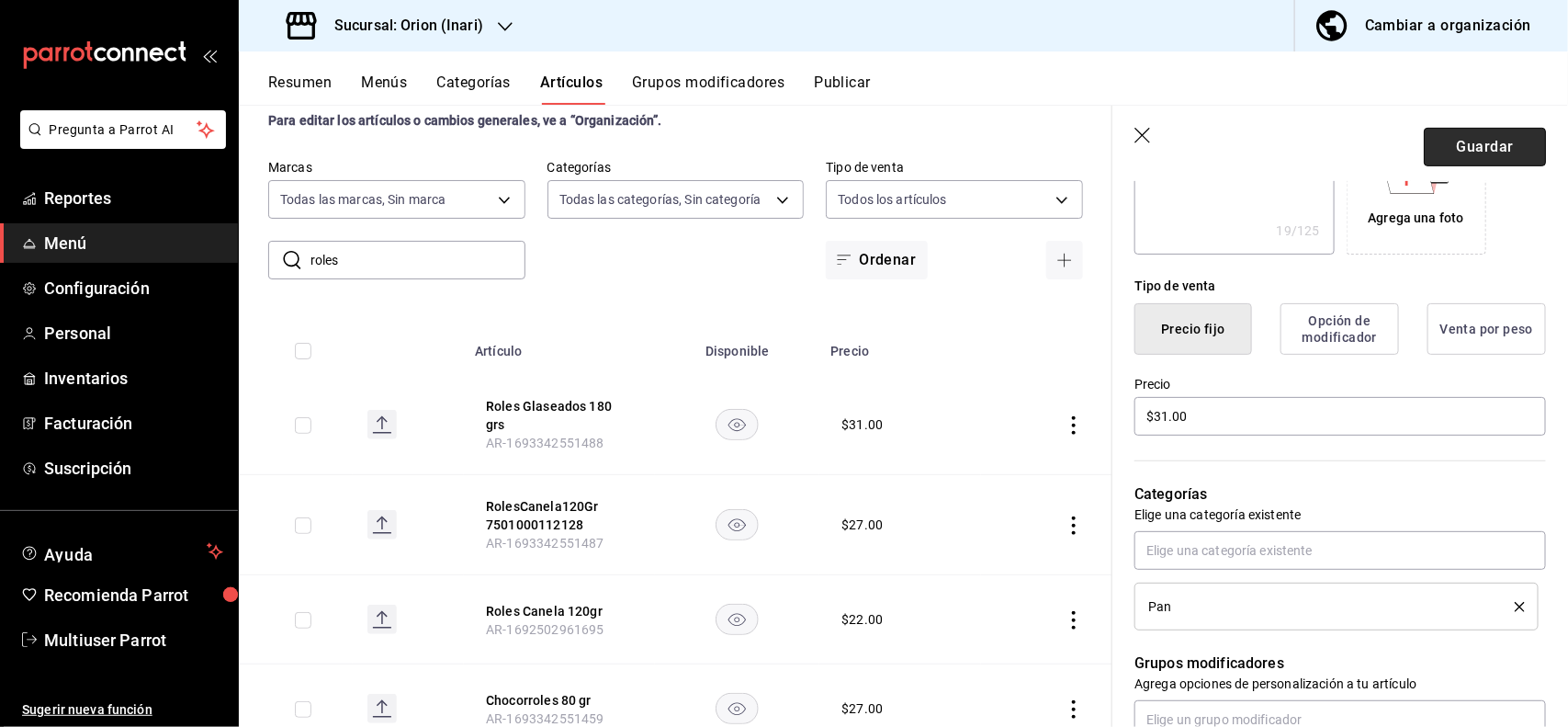
click at [1454, 156] on button "Guardar" at bounding box center [1484, 147] width 122 height 38
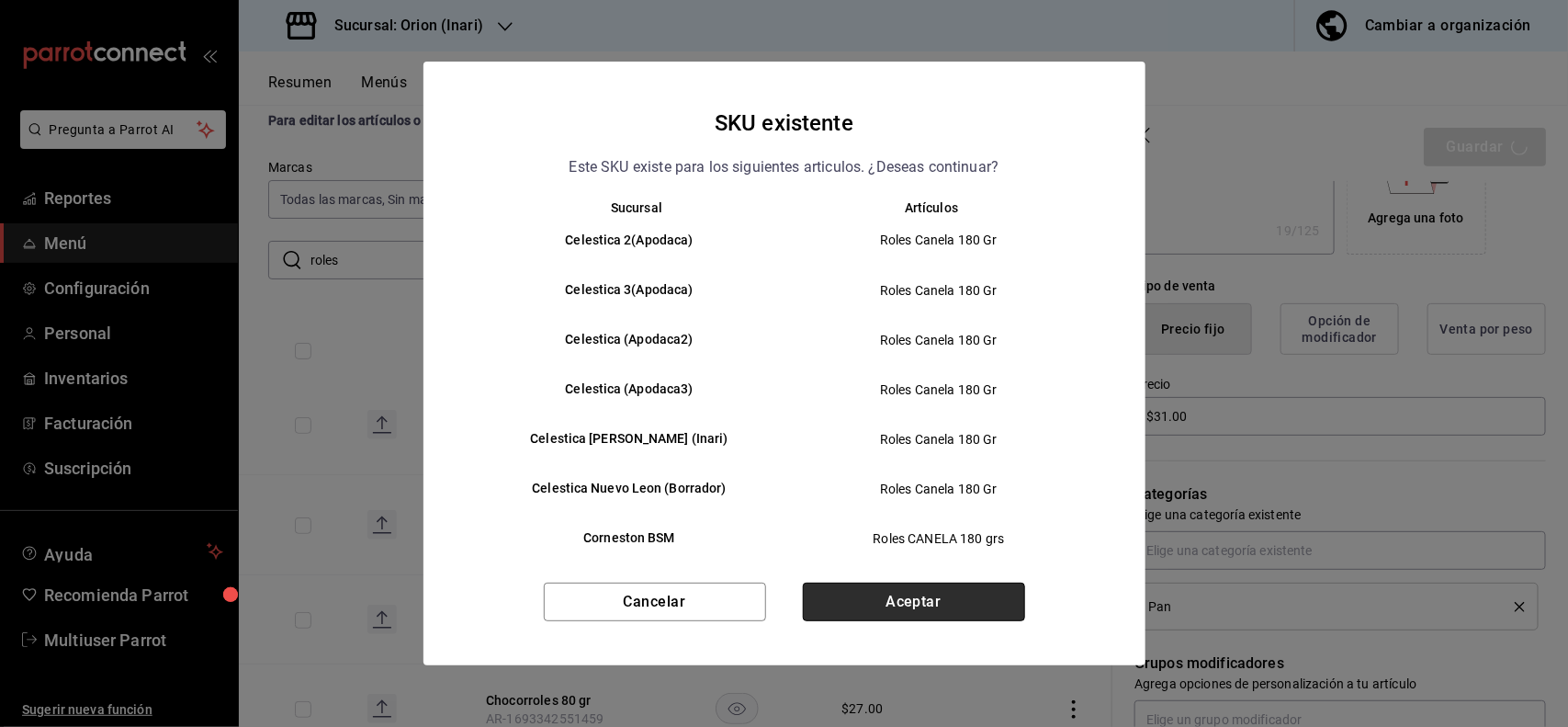
click at [1003, 588] on button "Aceptar" at bounding box center [914, 602] width 222 height 38
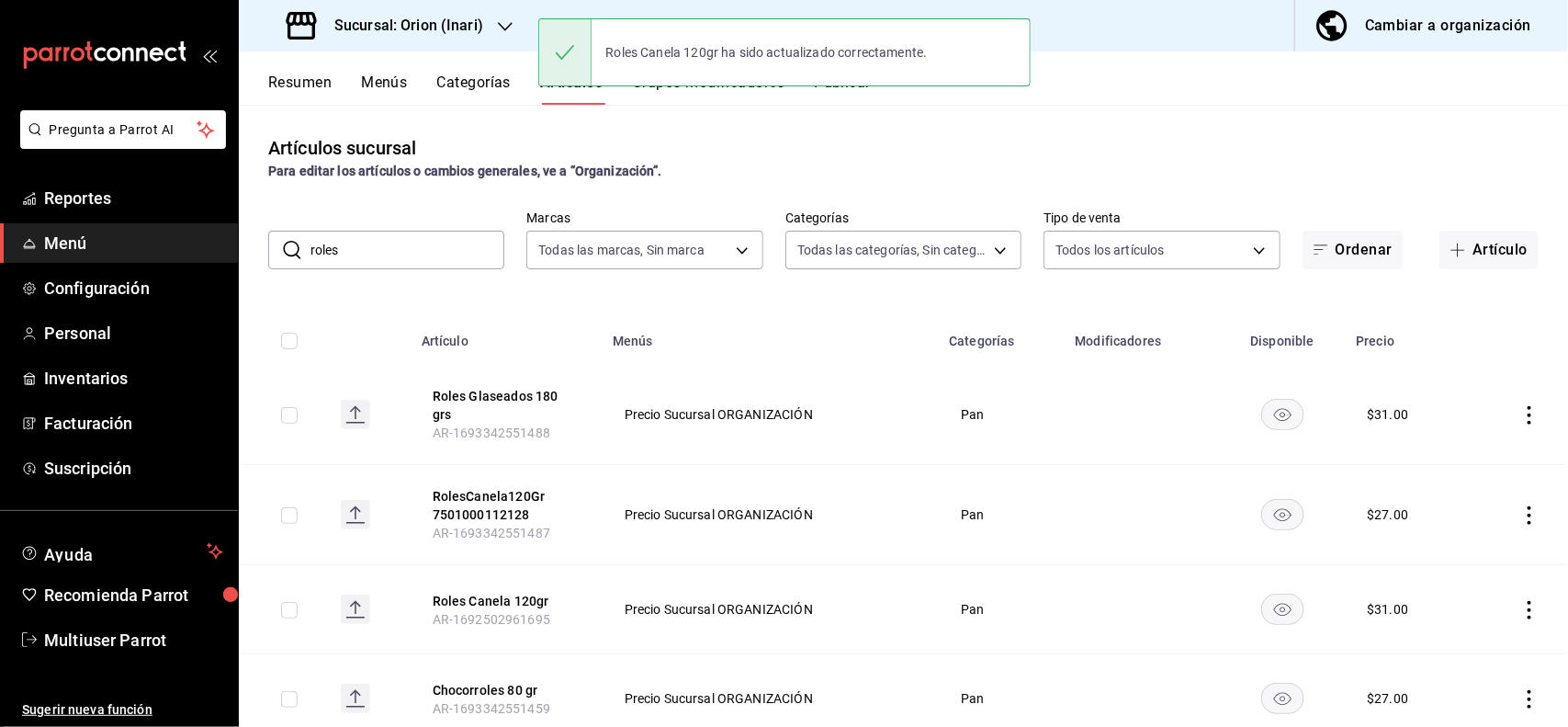
click at [1520, 506] on icon "actions" at bounding box center [1530, 516] width 19 height 19
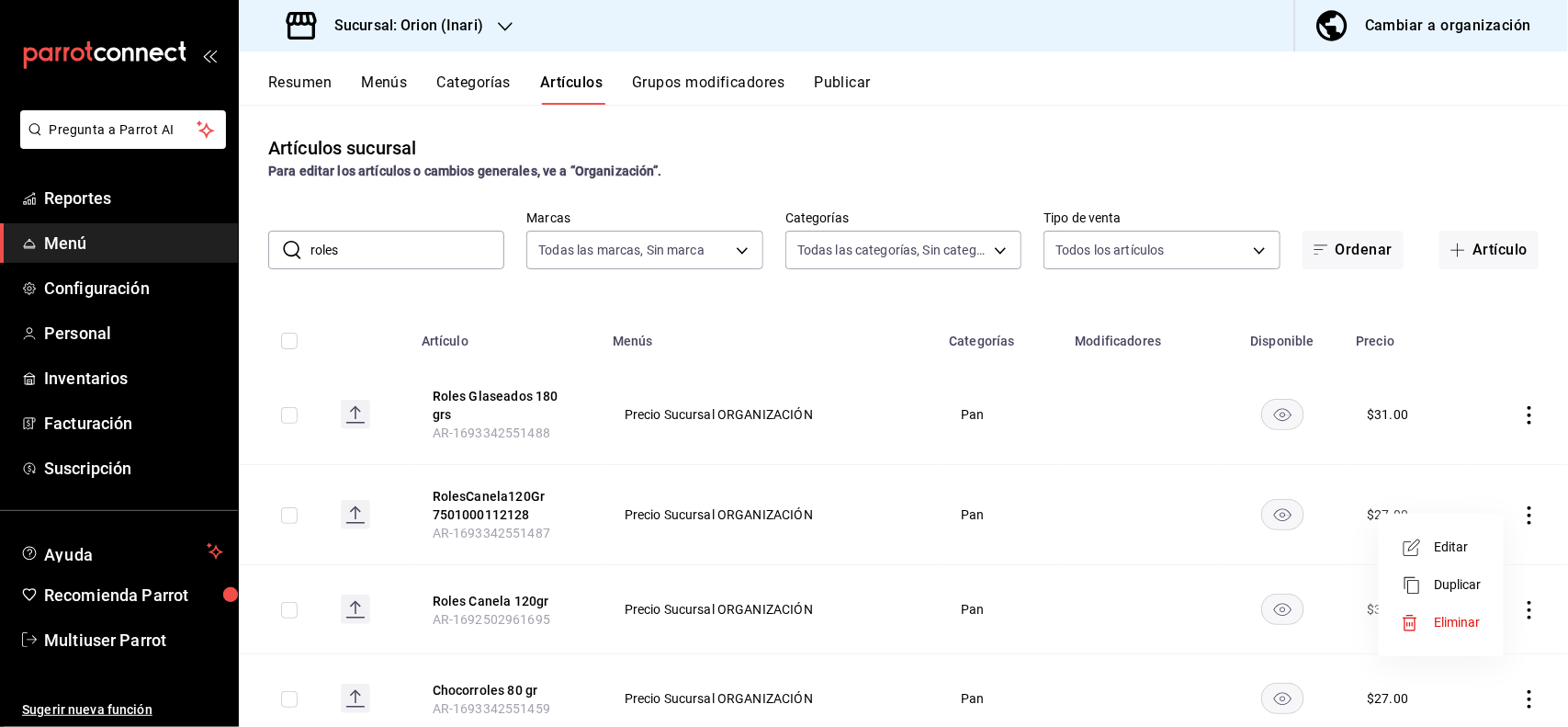
click at [1451, 542] on span "Editar" at bounding box center [1457, 547] width 48 height 20
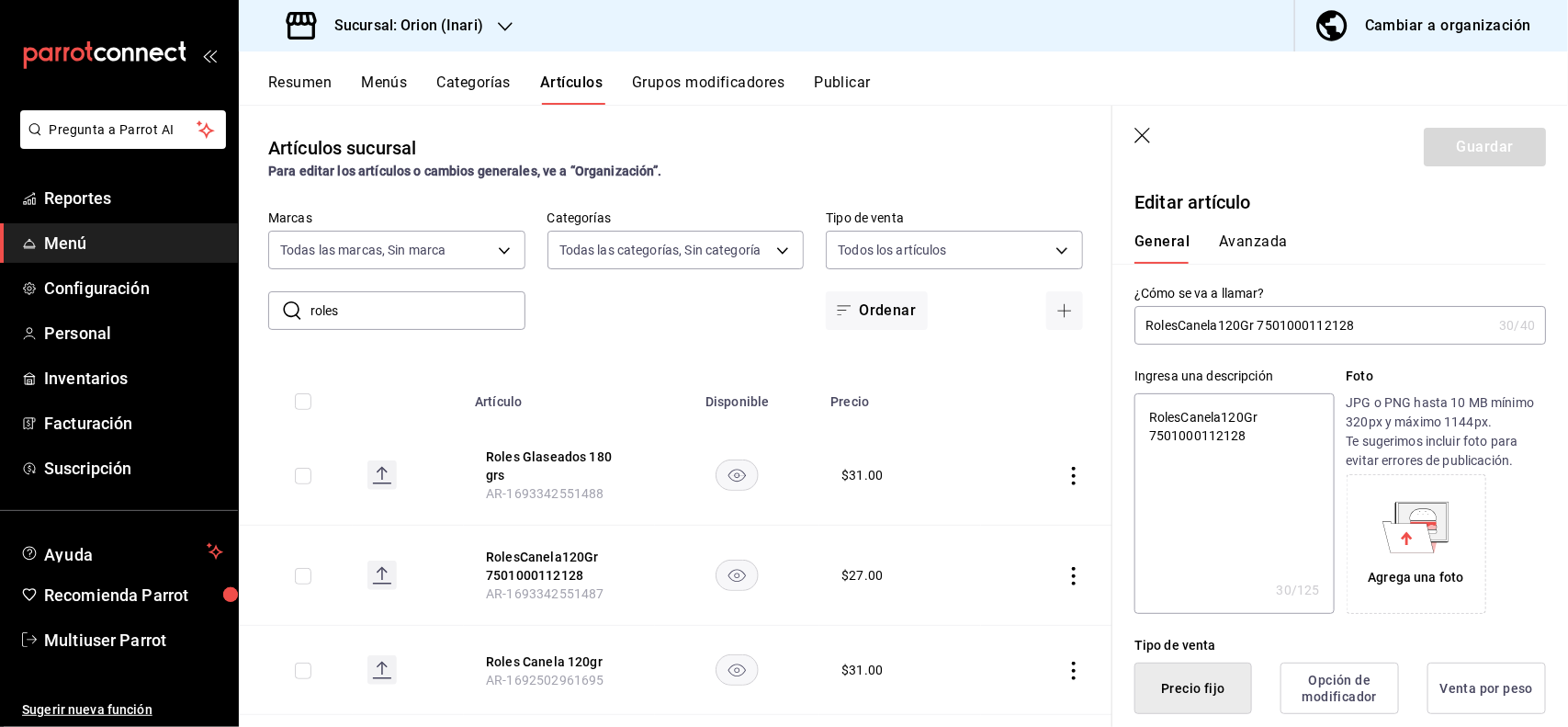
scroll to position [360, 0]
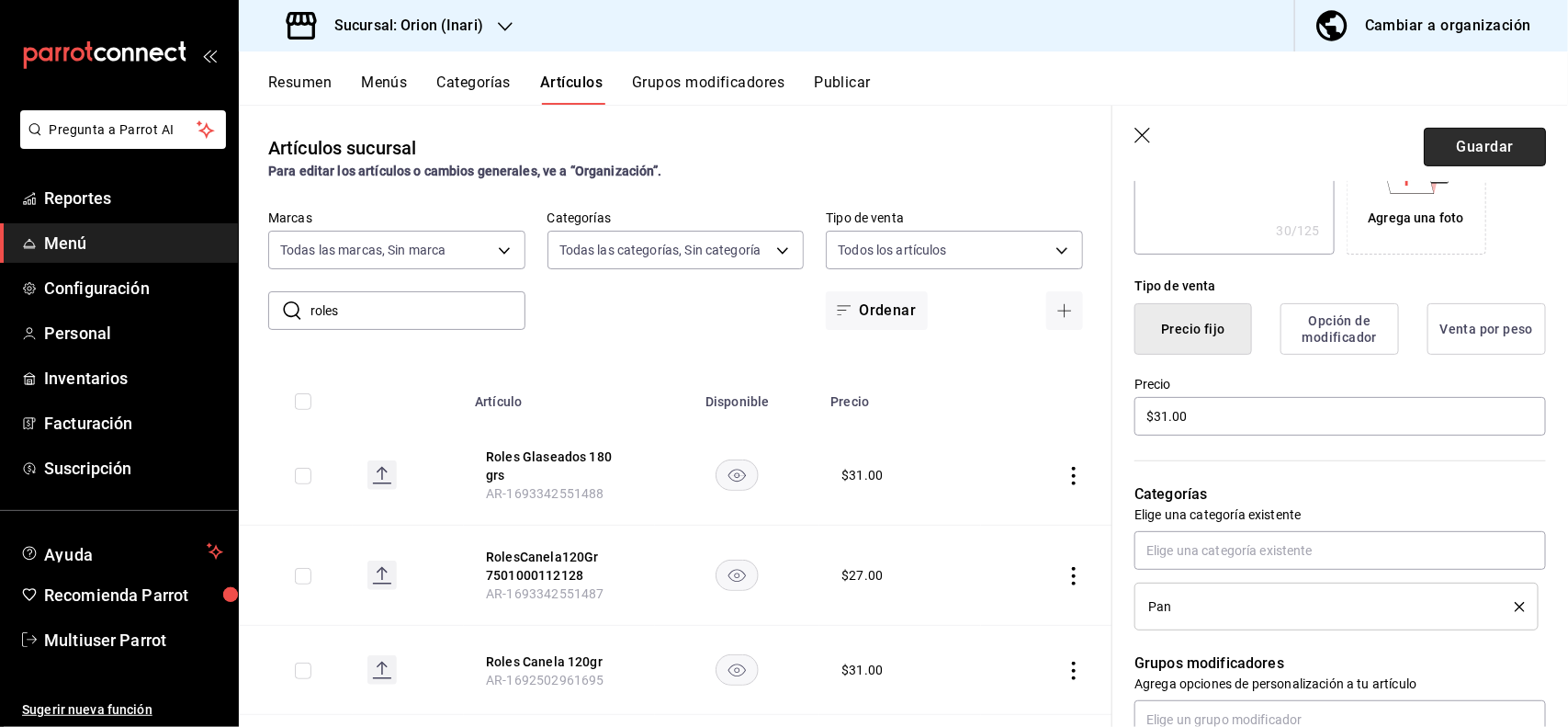
click at [1459, 149] on button "Guardar" at bounding box center [1484, 147] width 122 height 38
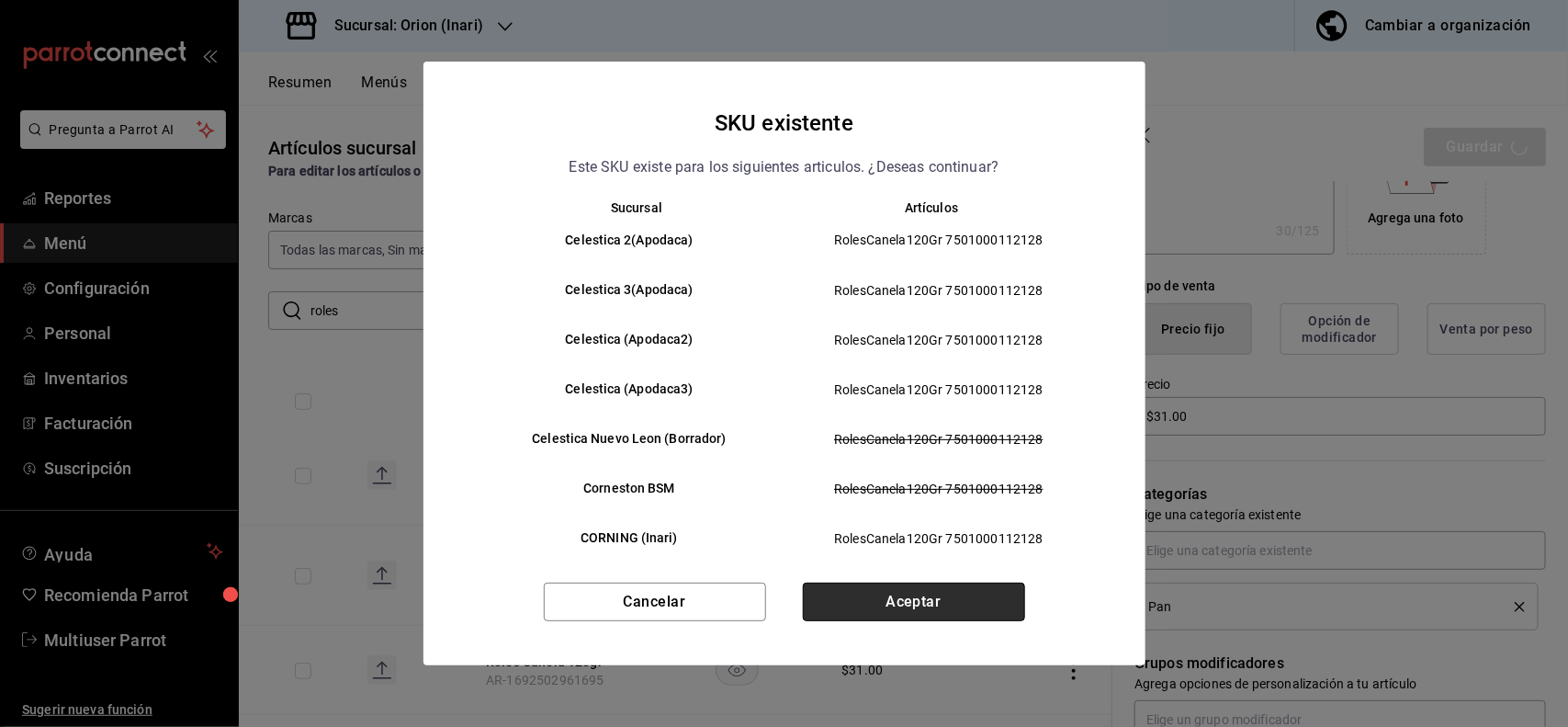
click at [995, 590] on button "Aceptar" at bounding box center [914, 602] width 222 height 38
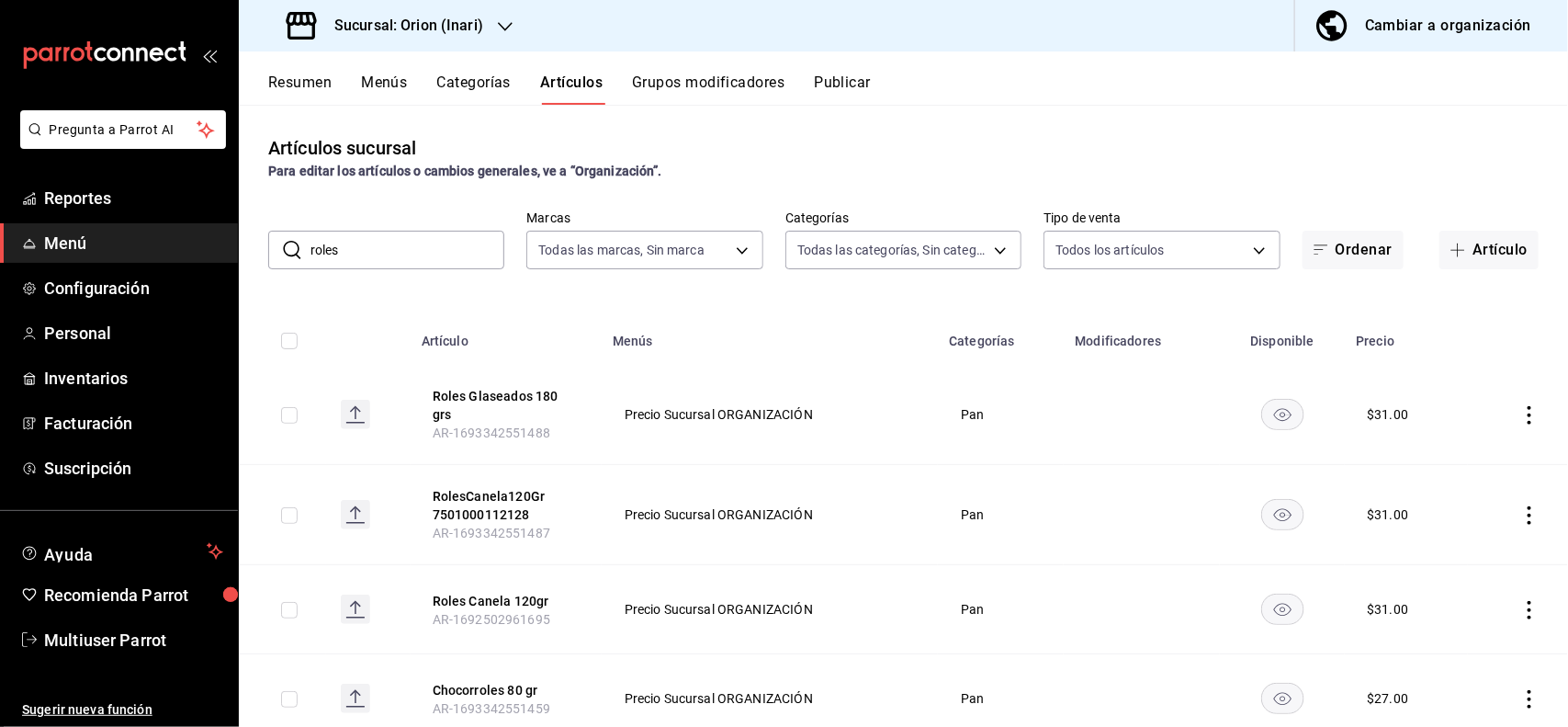
click at [1520, 603] on icon "actions" at bounding box center [1530, 610] width 19 height 19
click at [446, 235] on div at bounding box center [784, 364] width 1568 height 727
click at [446, 239] on input "roles" at bounding box center [407, 249] width 194 height 36
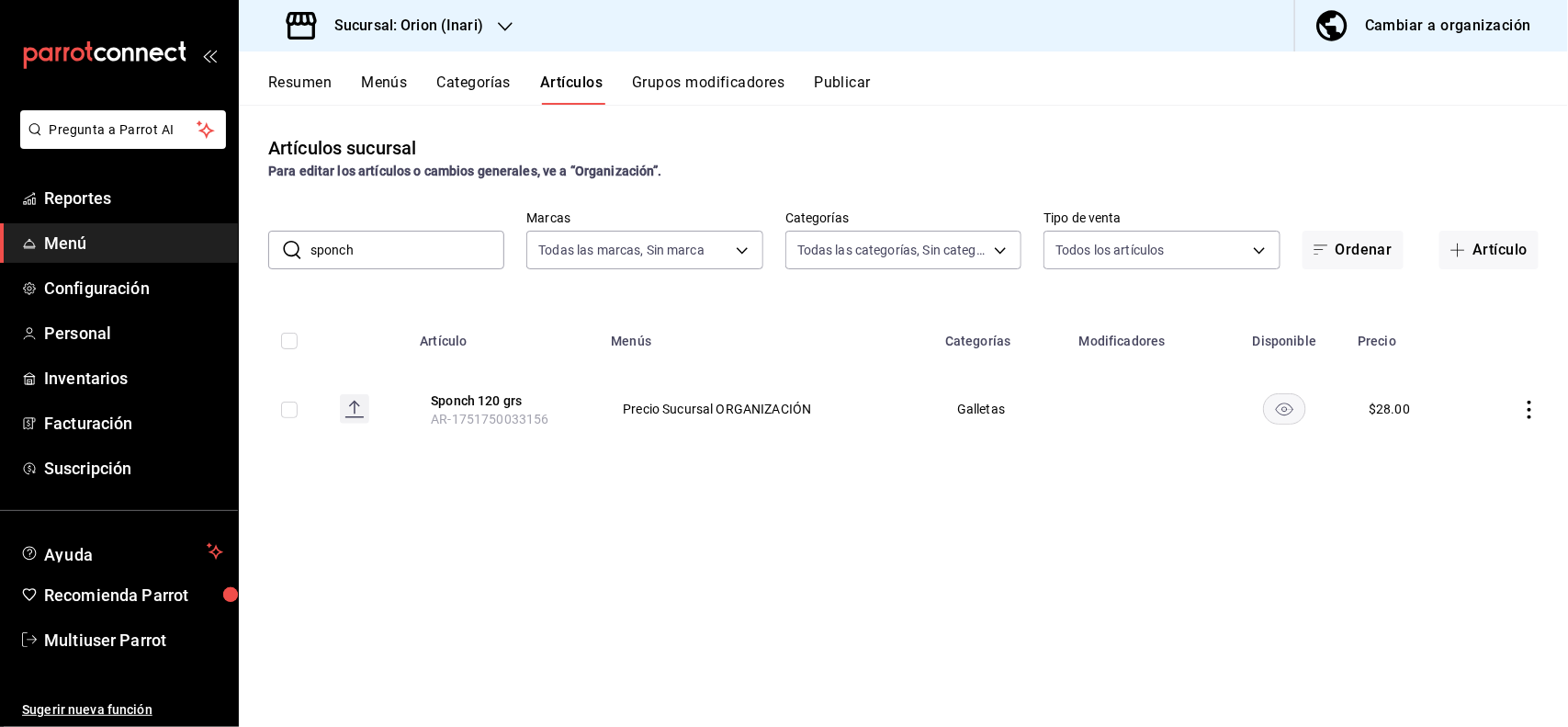
click at [487, 242] on input "sponch" at bounding box center [407, 249] width 194 height 36
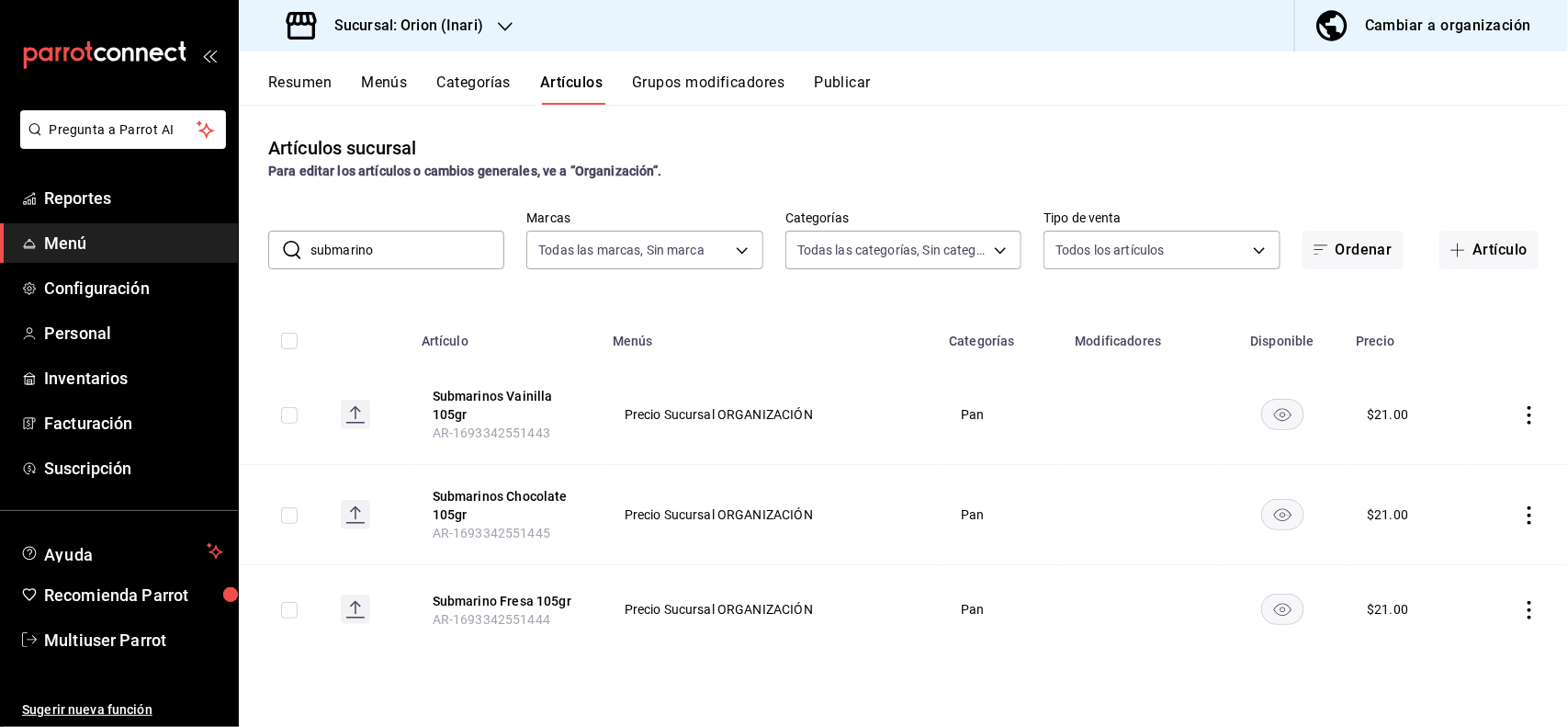
click at [923, 307] on th "Menús" at bounding box center [770, 335] width 337 height 59
click at [1530, 418] on icon "actions" at bounding box center [1530, 416] width 19 height 19
click at [1467, 463] on span "Editar" at bounding box center [1475, 458] width 48 height 20
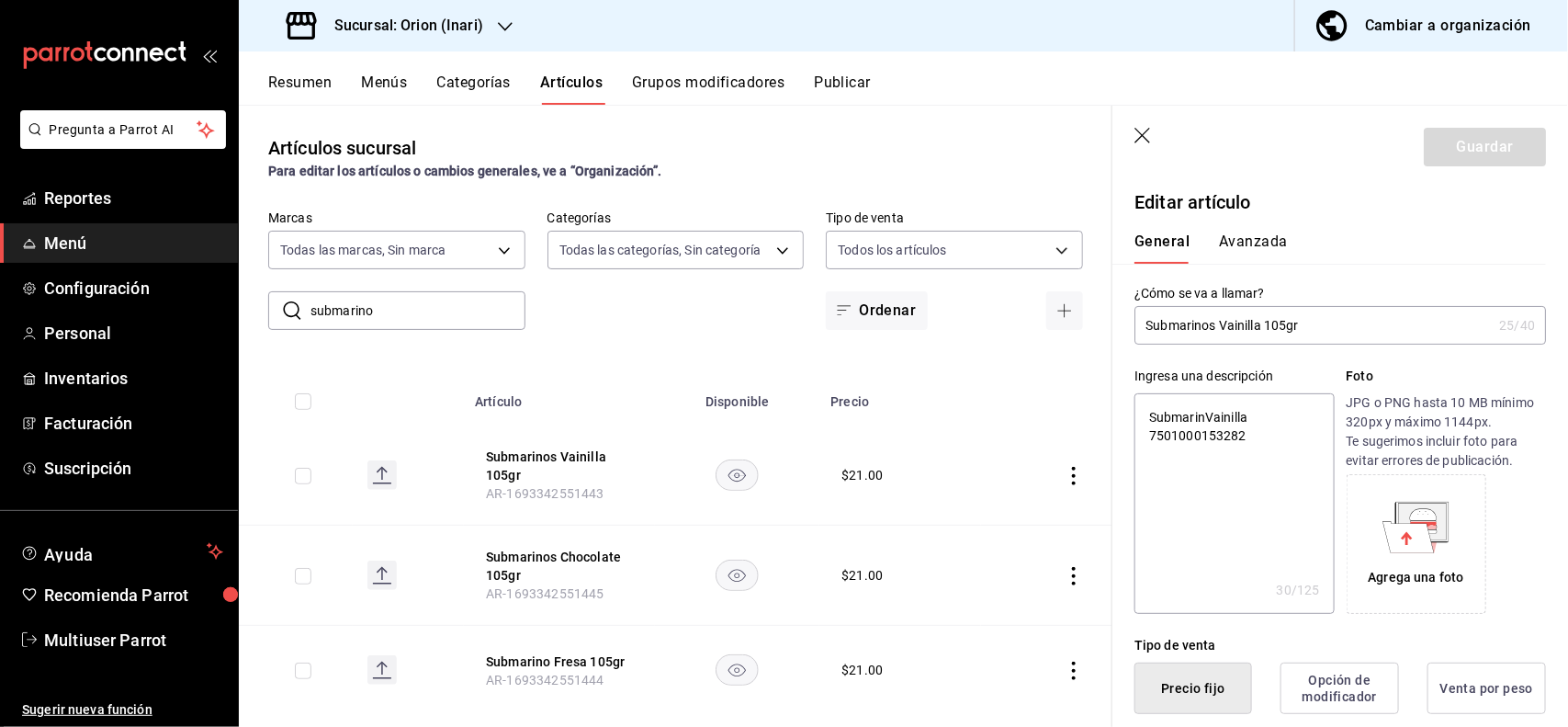
scroll to position [360, 0]
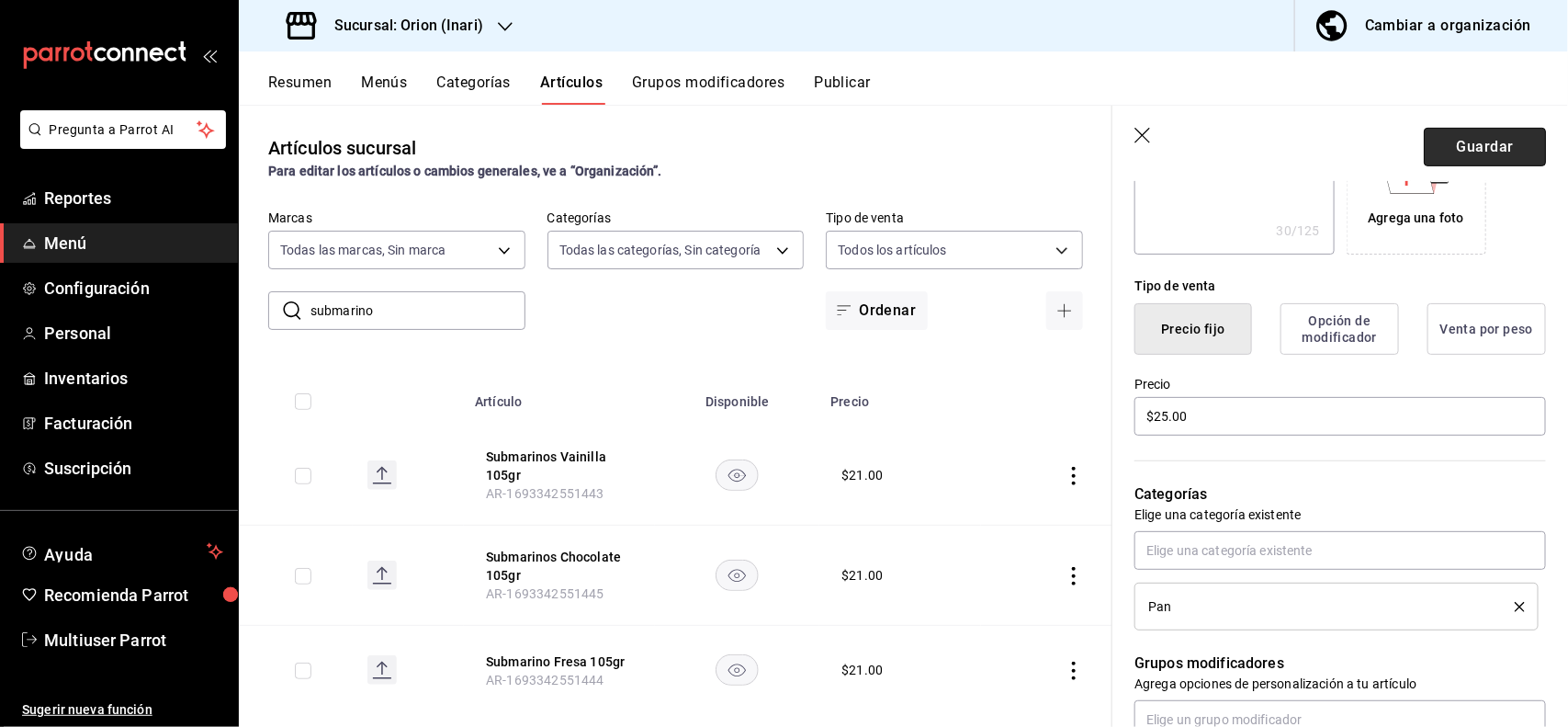
click at [1444, 144] on button "Guardar" at bounding box center [1484, 147] width 122 height 38
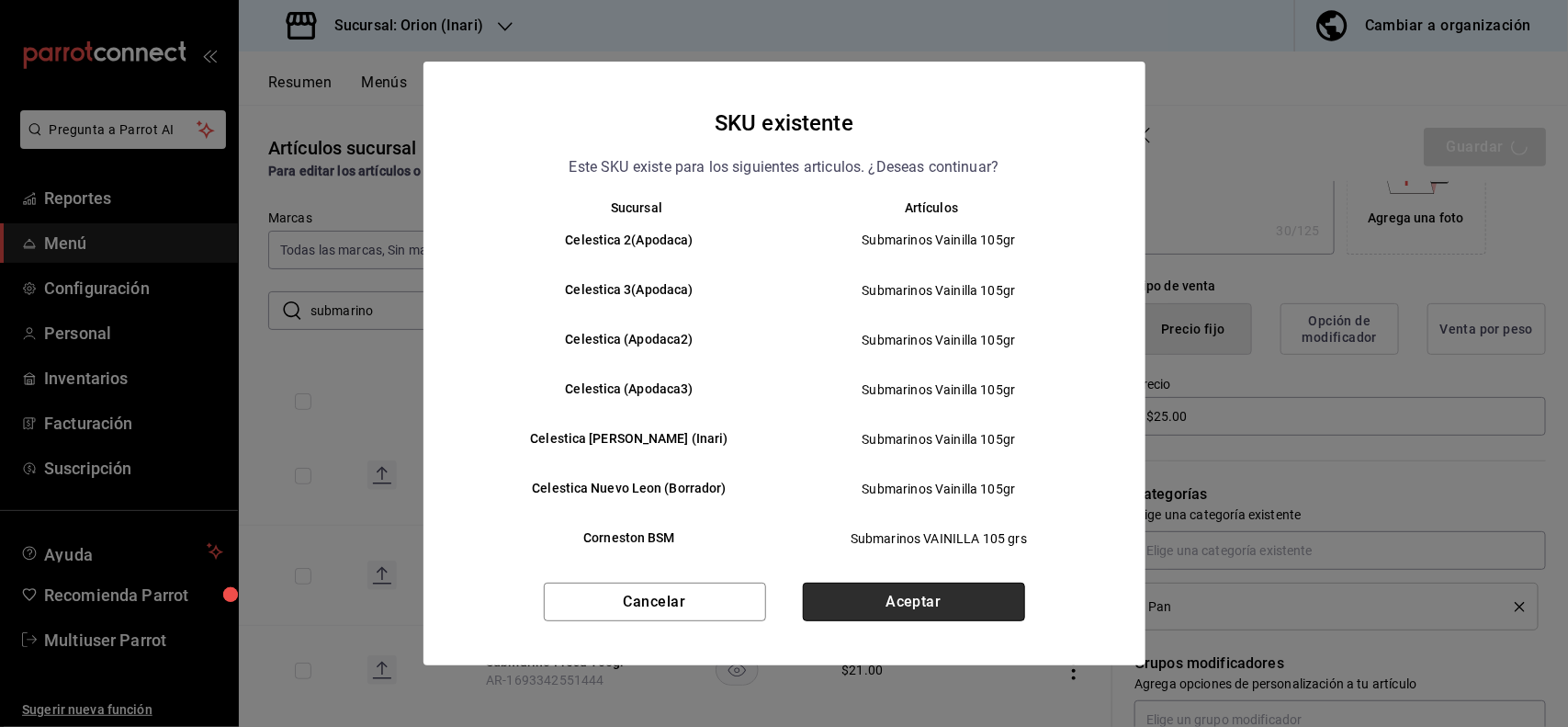
click at [927, 605] on button "Aceptar" at bounding box center [914, 602] width 222 height 38
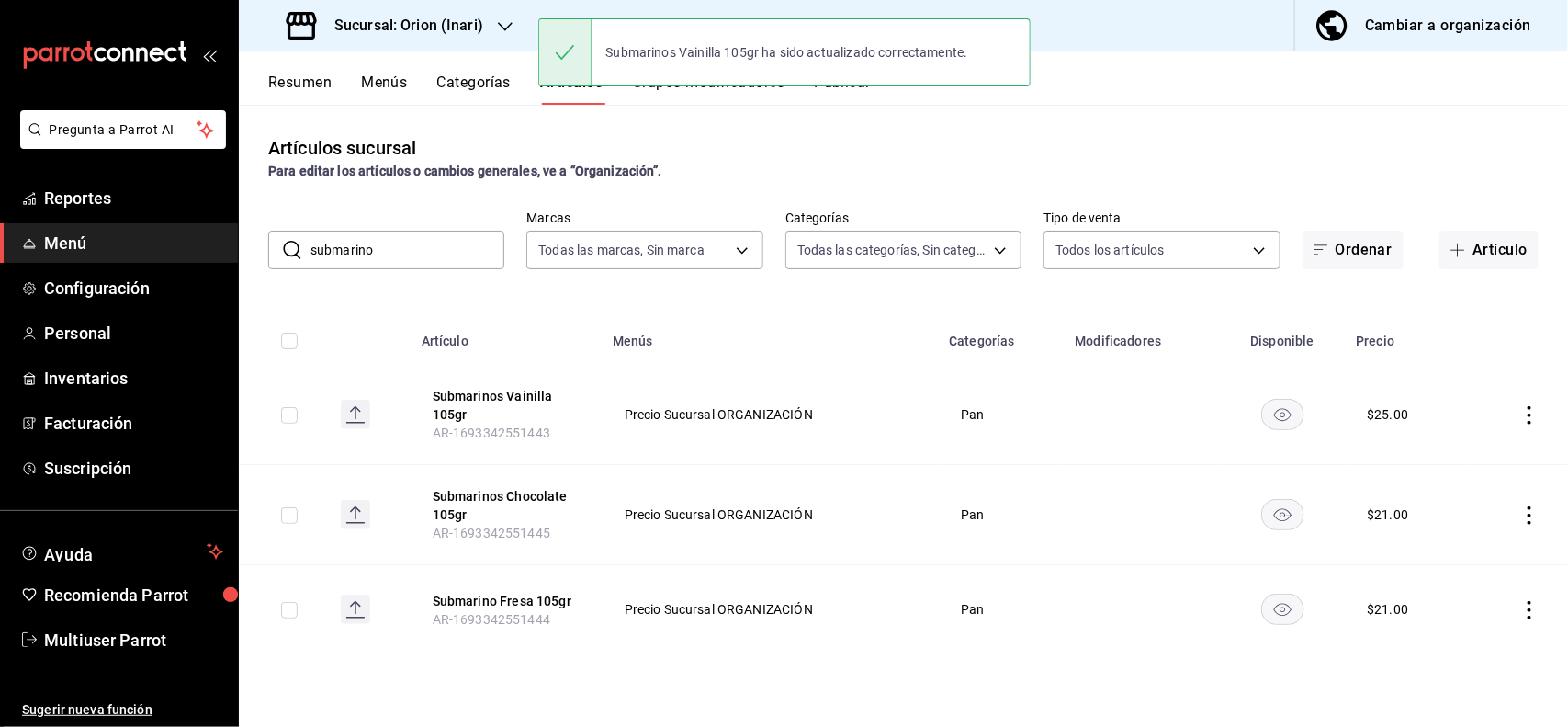
click at [1529, 516] on icon "actions" at bounding box center [1529, 516] width 4 height 19
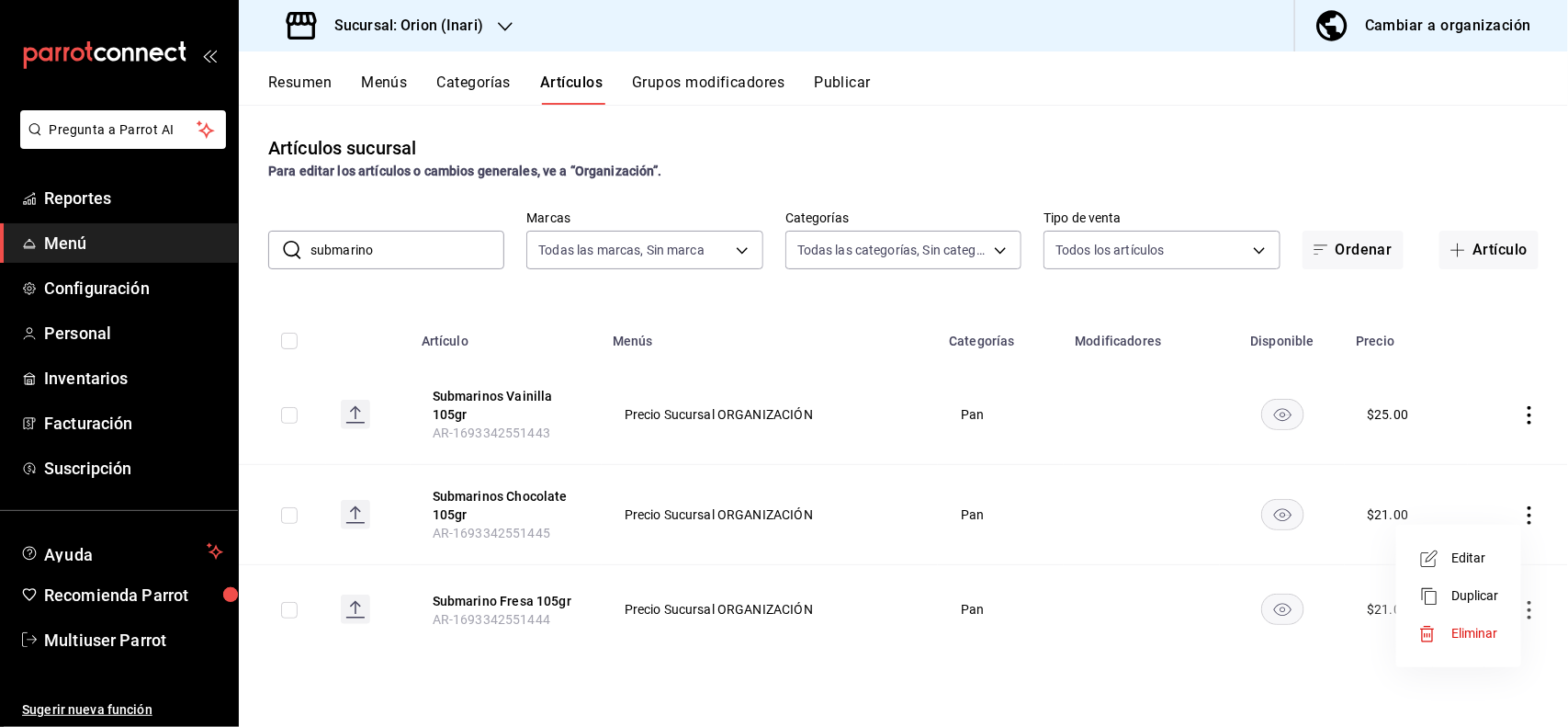
click at [1474, 544] on li "Editar" at bounding box center [1459, 558] width 110 height 37
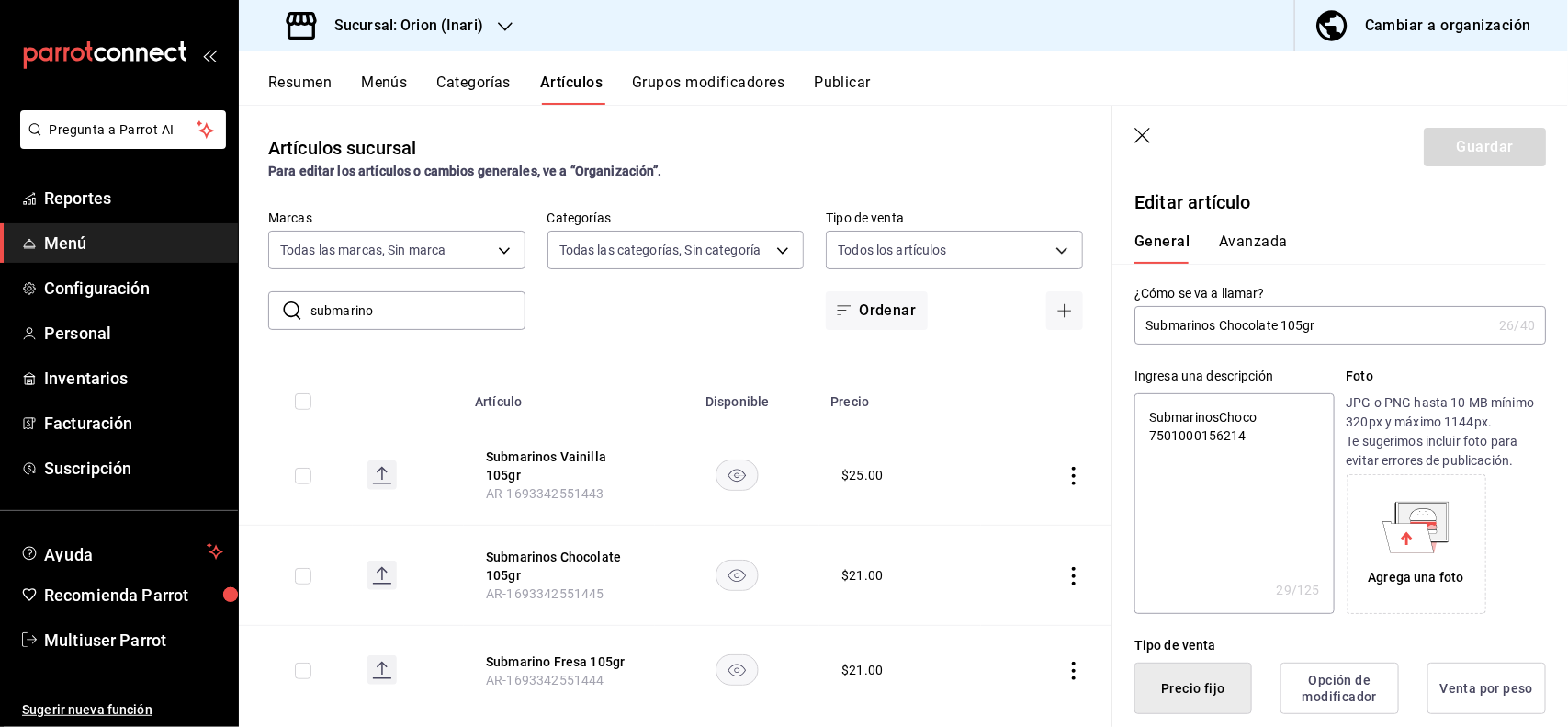
scroll to position [360, 0]
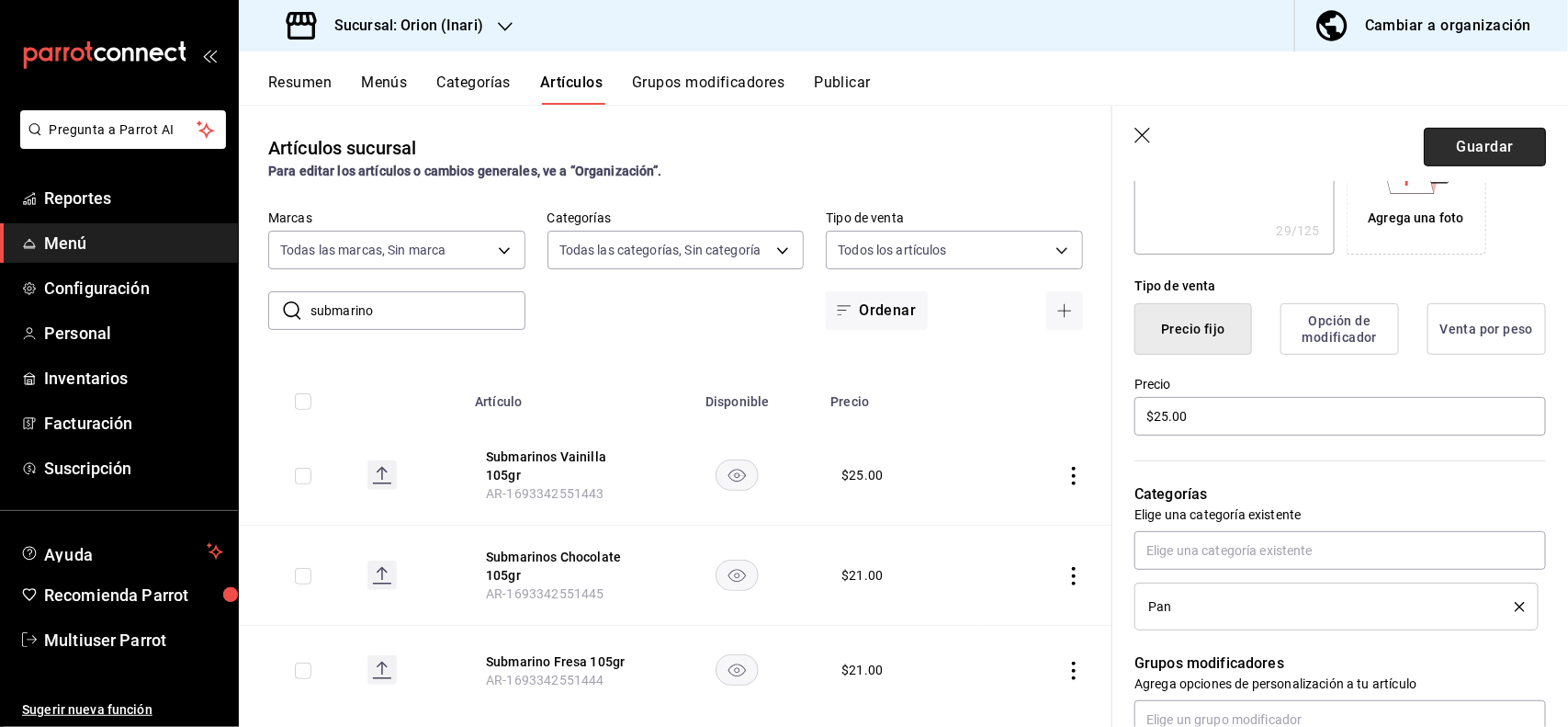
click at [1451, 143] on button "Guardar" at bounding box center [1484, 147] width 122 height 38
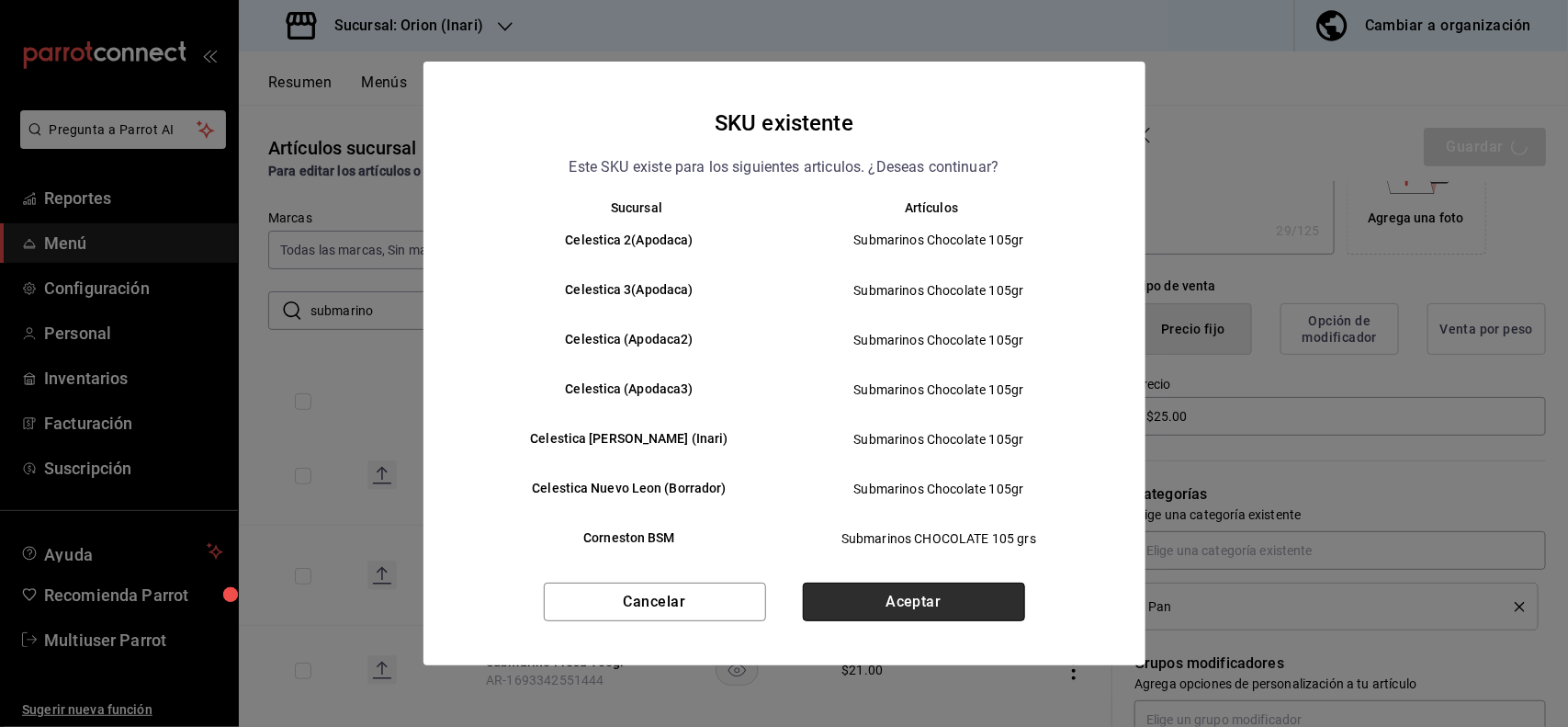
click at [981, 603] on button "Aceptar" at bounding box center [914, 602] width 222 height 38
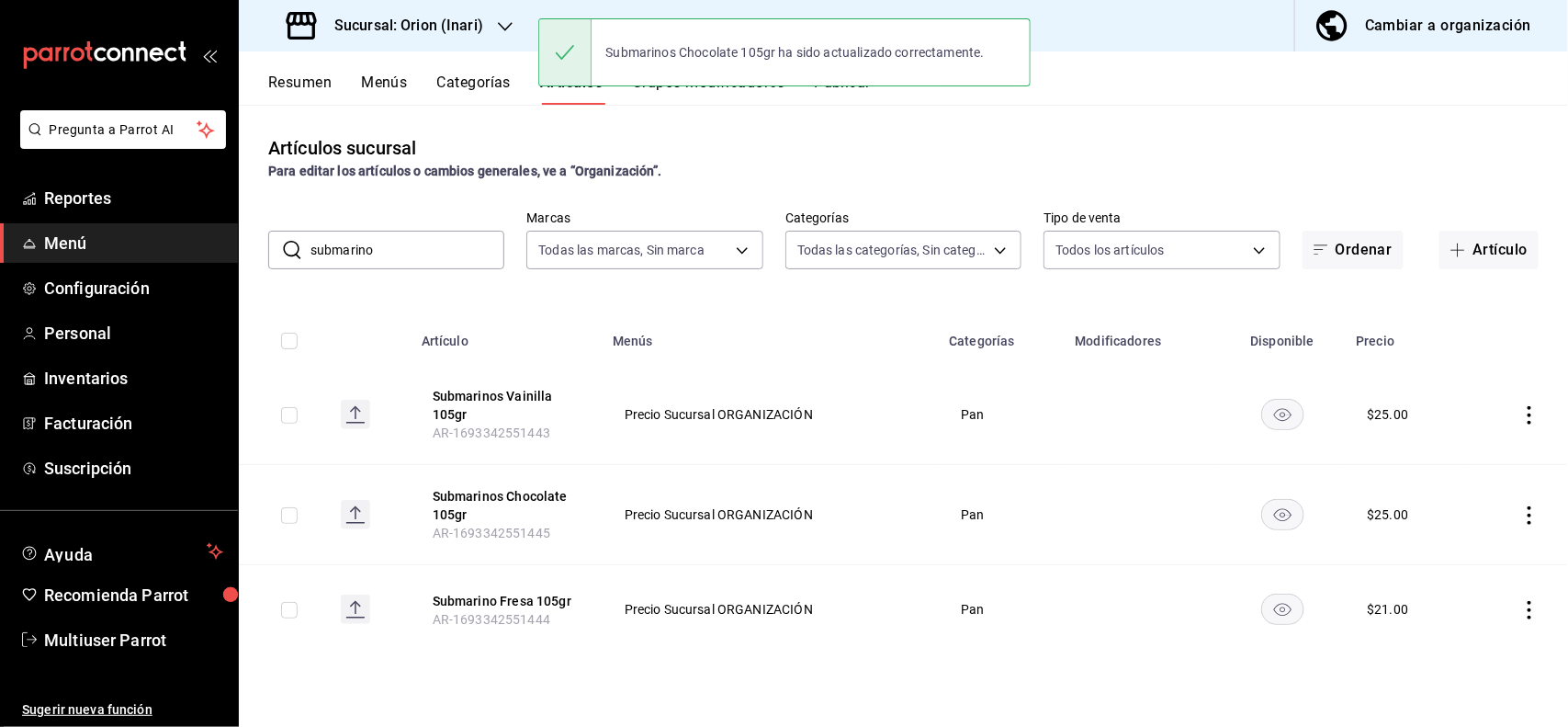
click at [1527, 605] on icon "actions" at bounding box center [1530, 610] width 19 height 19
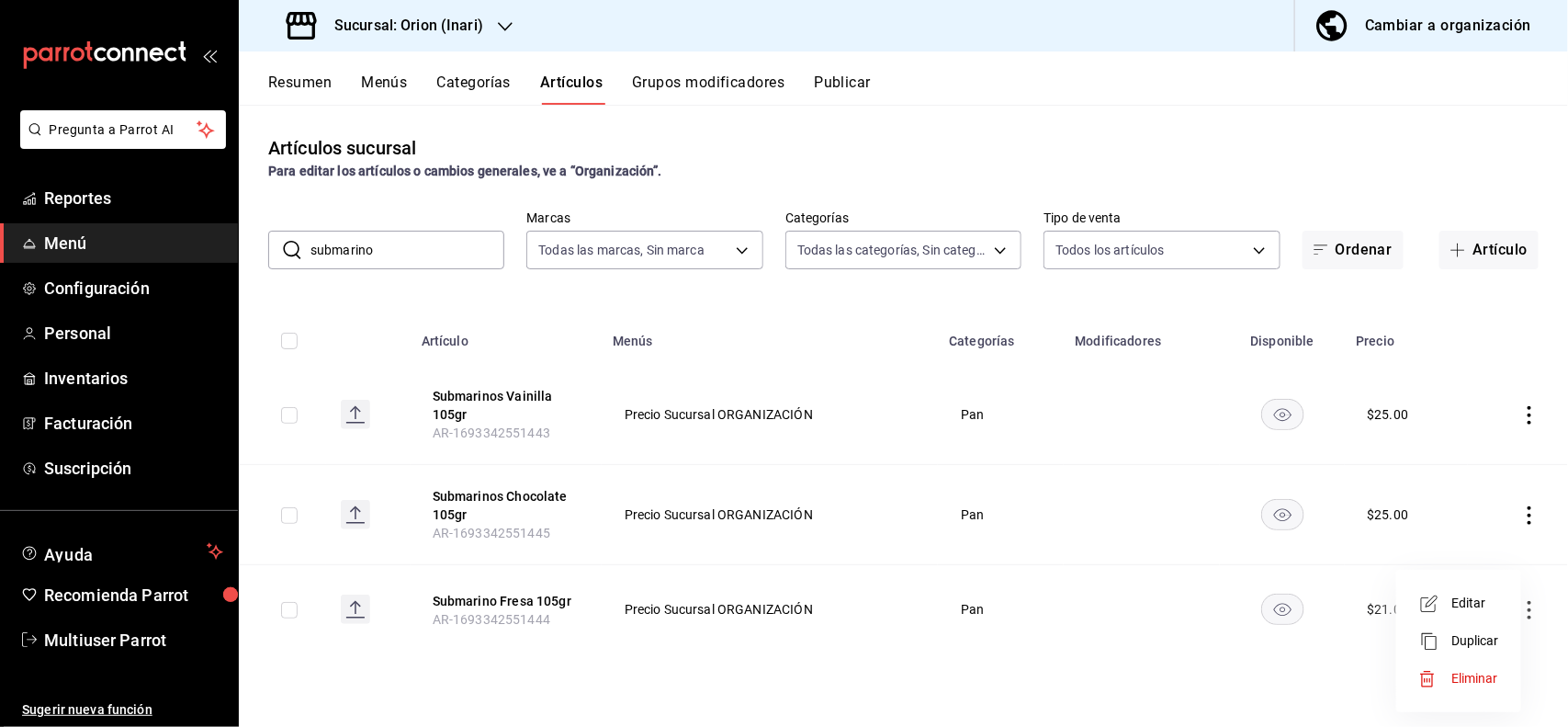
click at [1476, 611] on span "Editar" at bounding box center [1475, 603] width 48 height 20
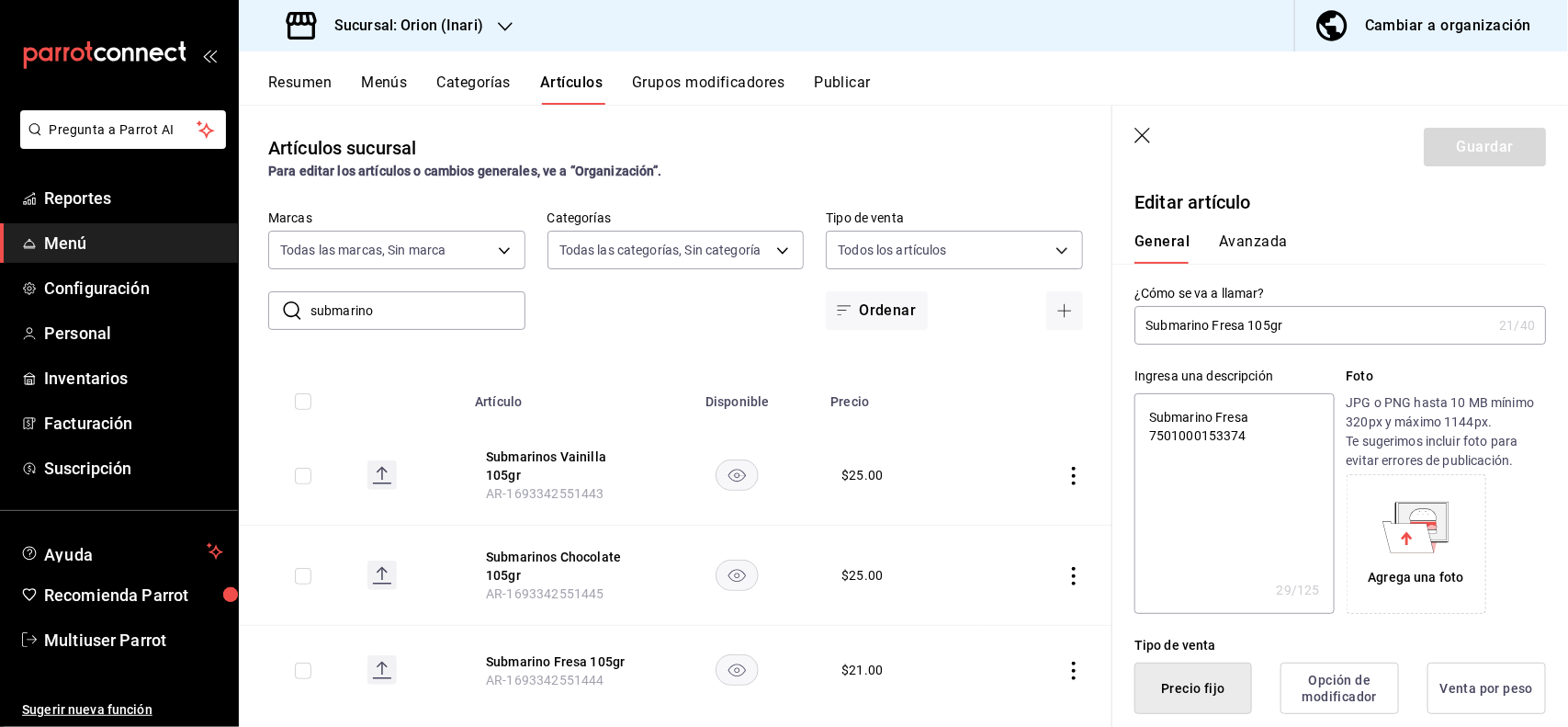
scroll to position [360, 0]
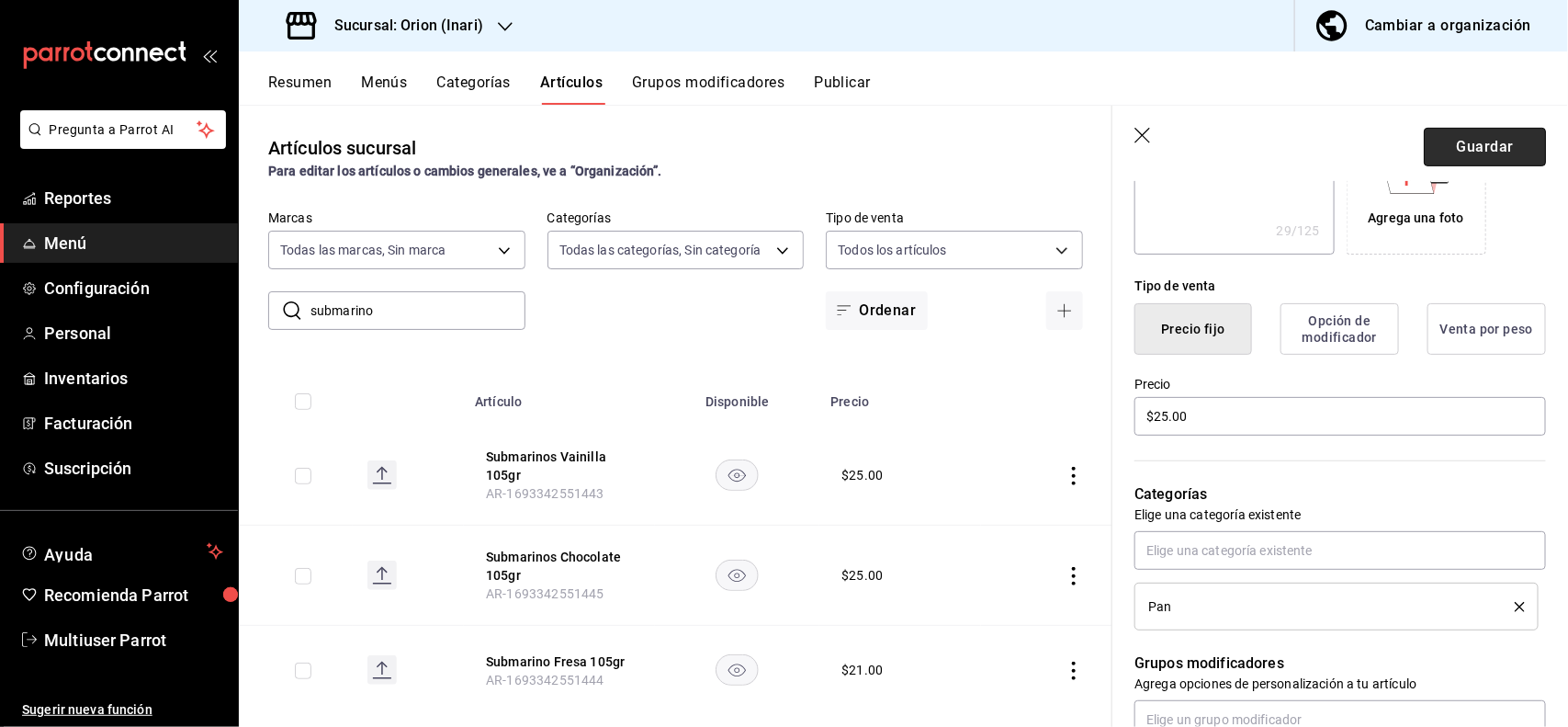
click at [1457, 135] on button "Guardar" at bounding box center [1484, 147] width 122 height 38
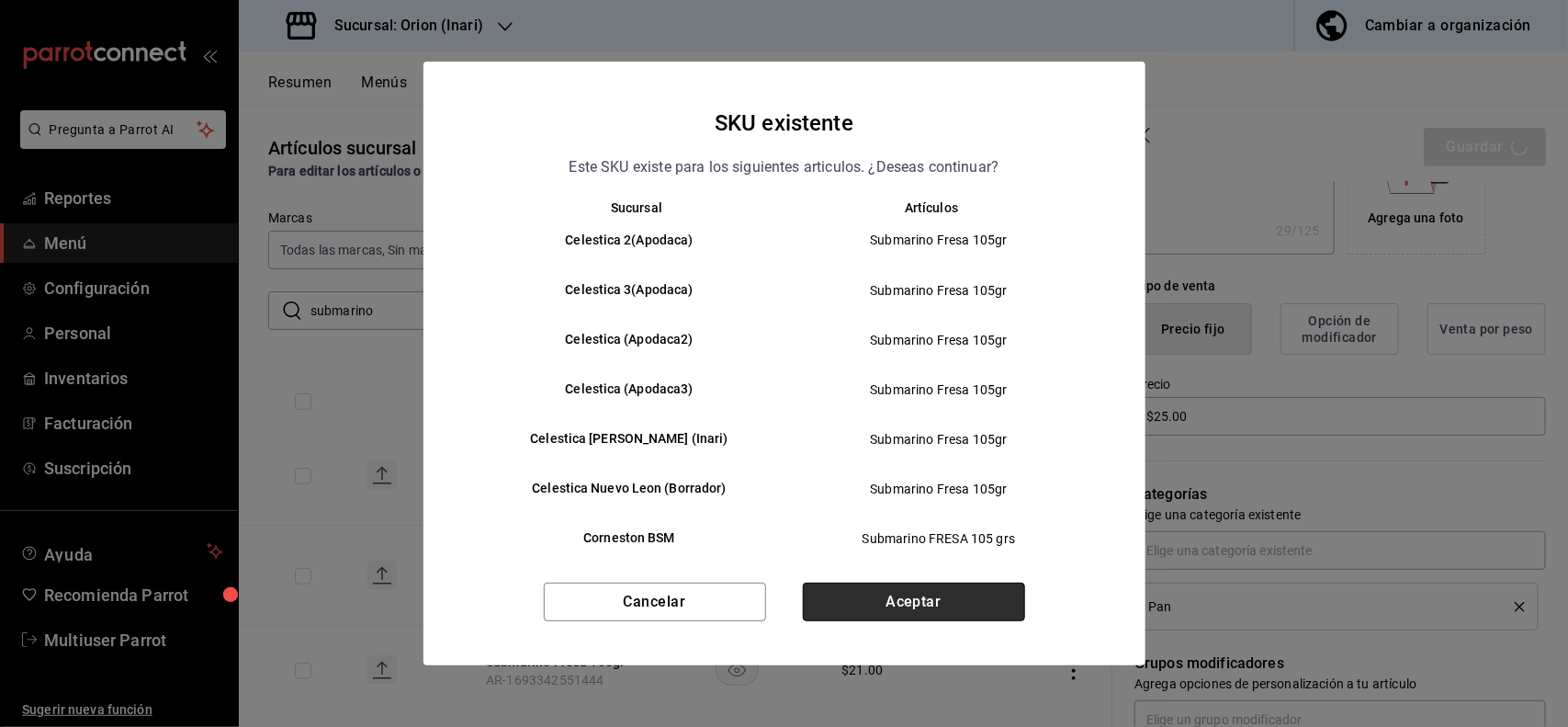
click at [952, 593] on button "Aceptar" at bounding box center [914, 602] width 222 height 38
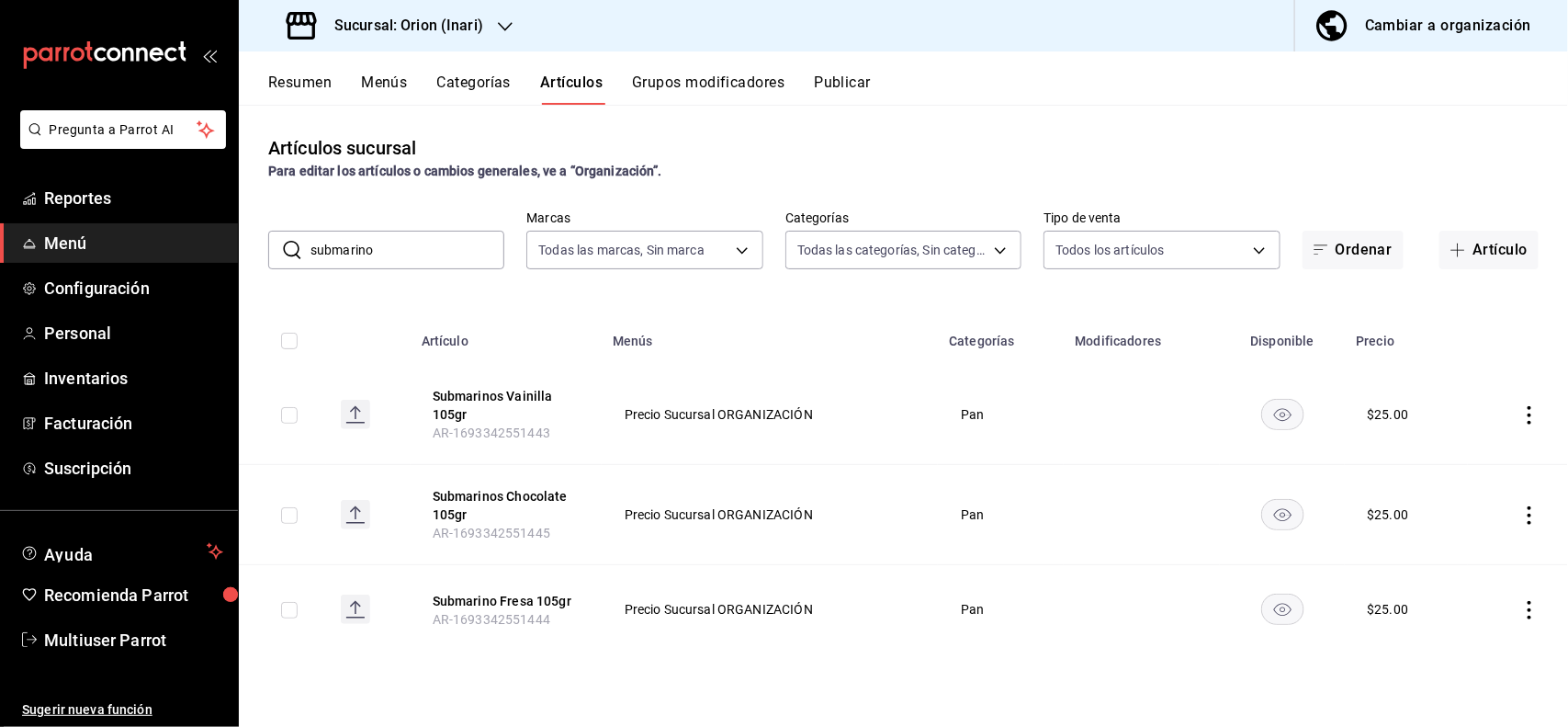
click at [430, 244] on input "submarino" at bounding box center [407, 249] width 194 height 36
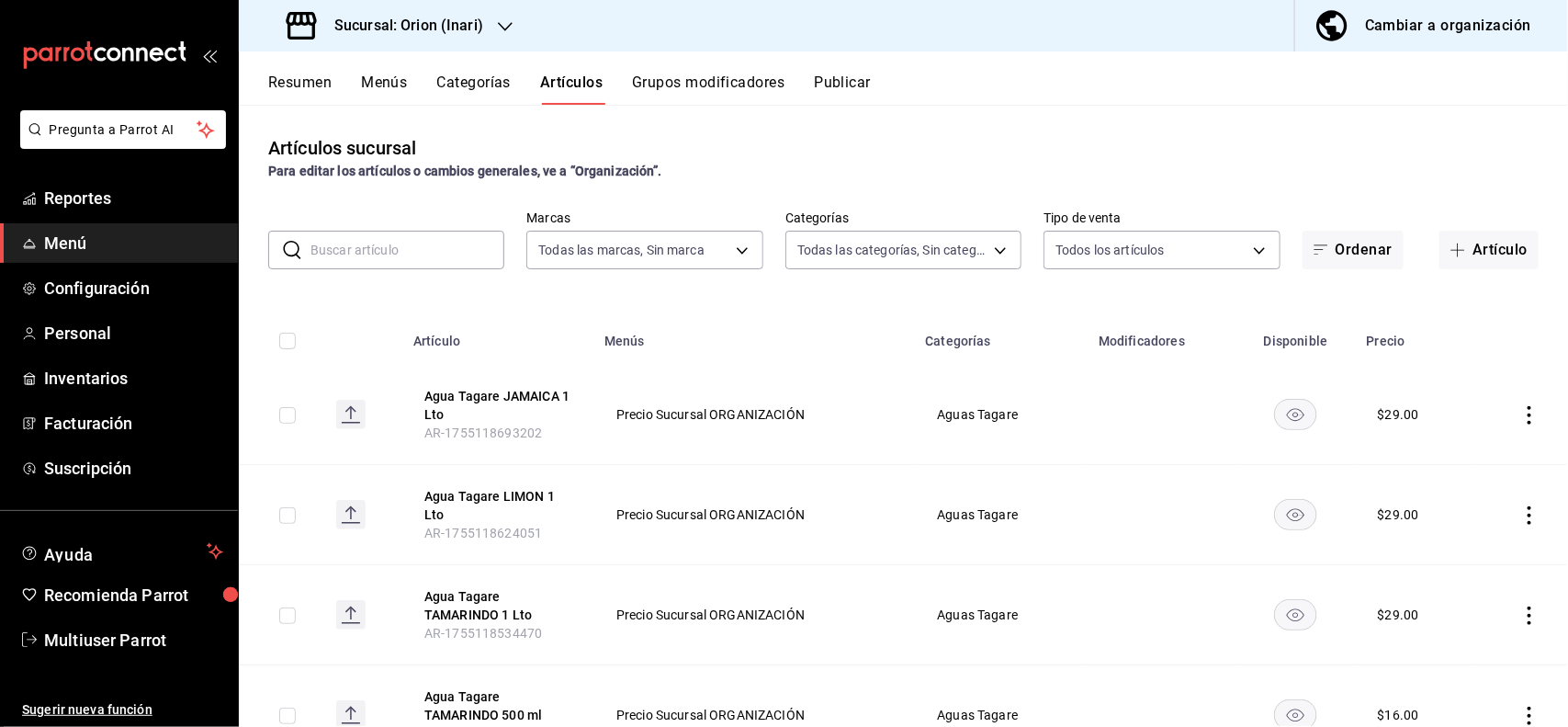
click at [484, 19] on div "Sucursal: Orion (Inari)" at bounding box center [386, 25] width 266 height 51
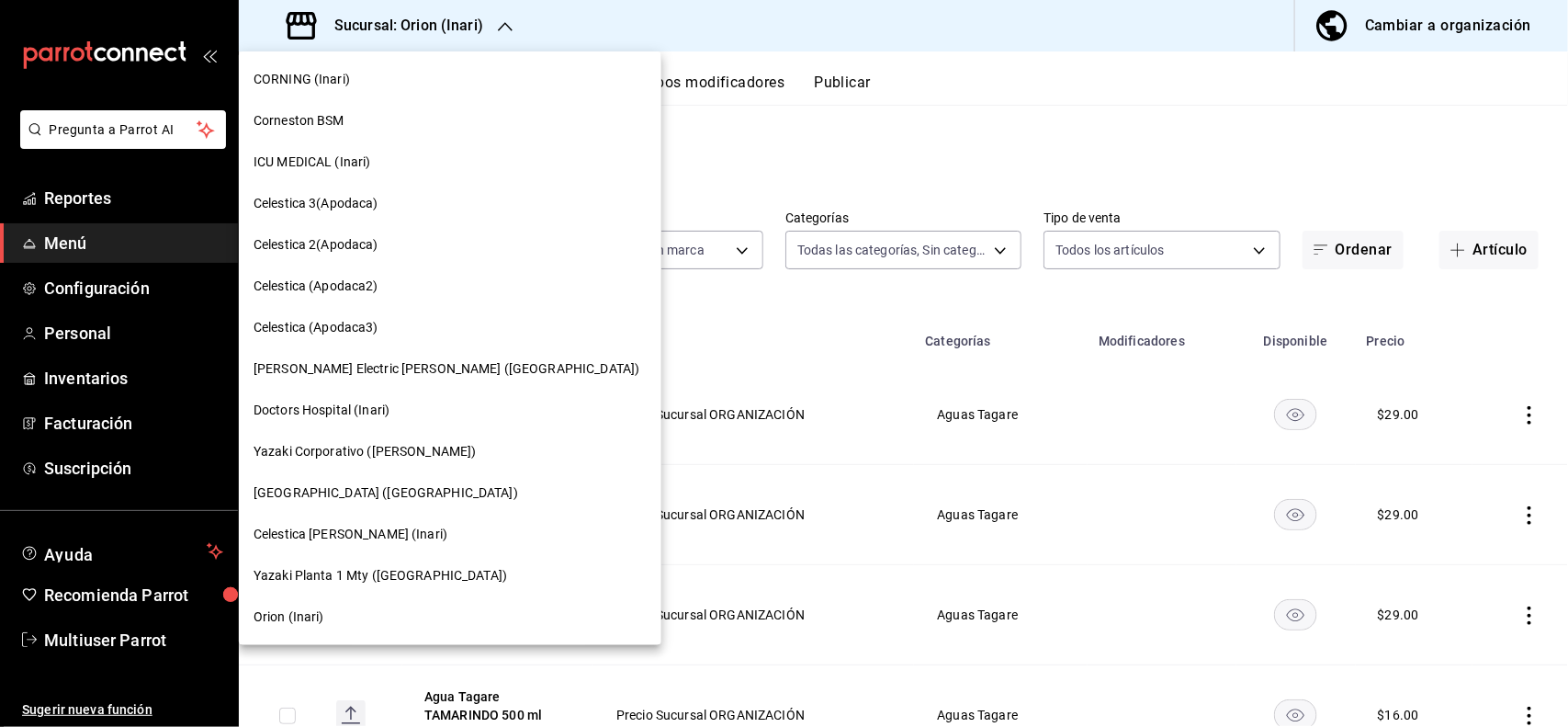
click at [368, 580] on span "Yazaki Planta 1 Mty ([GEOGRAPHIC_DATA])" at bounding box center [379, 576] width 253 height 20
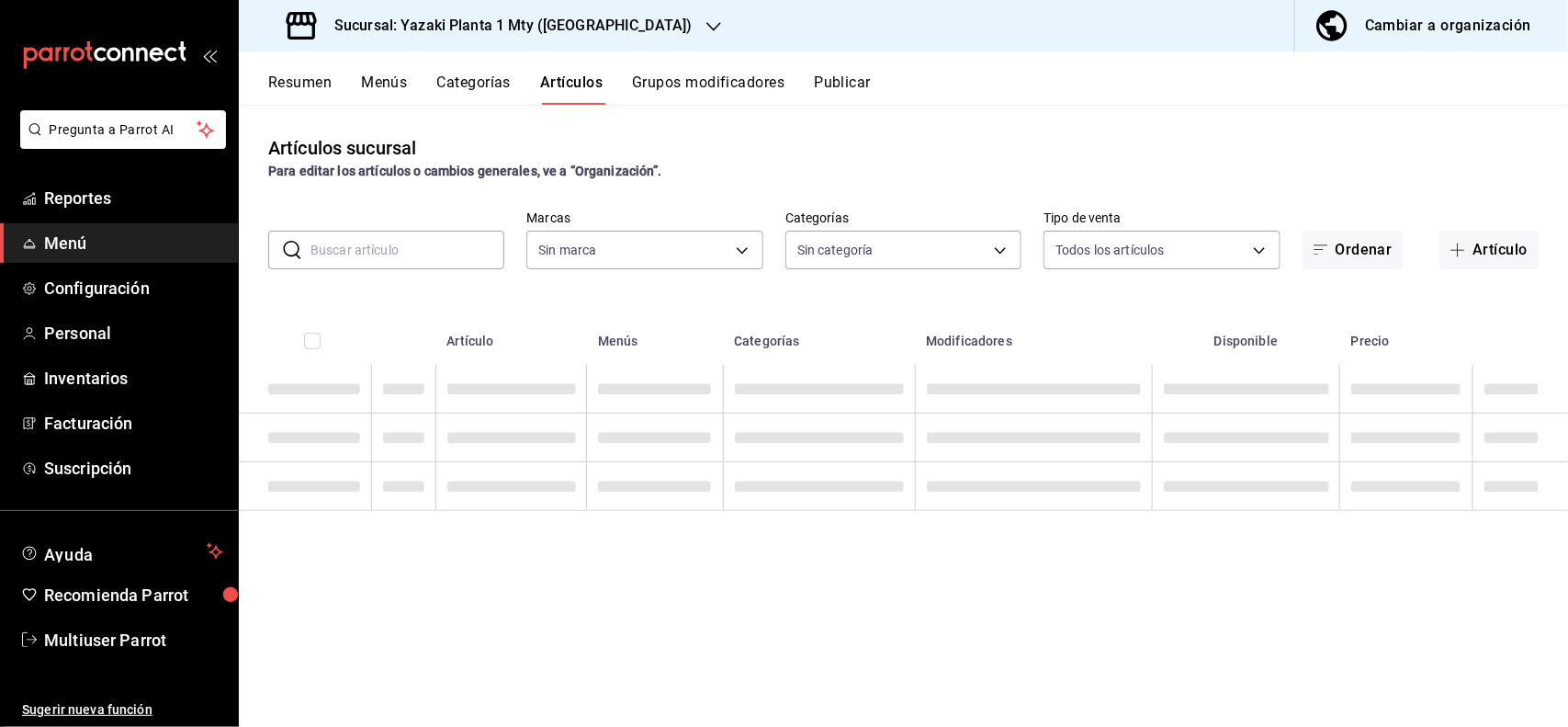
type input "5ec79a36-fcad-402e-ae20-88e702b70107"
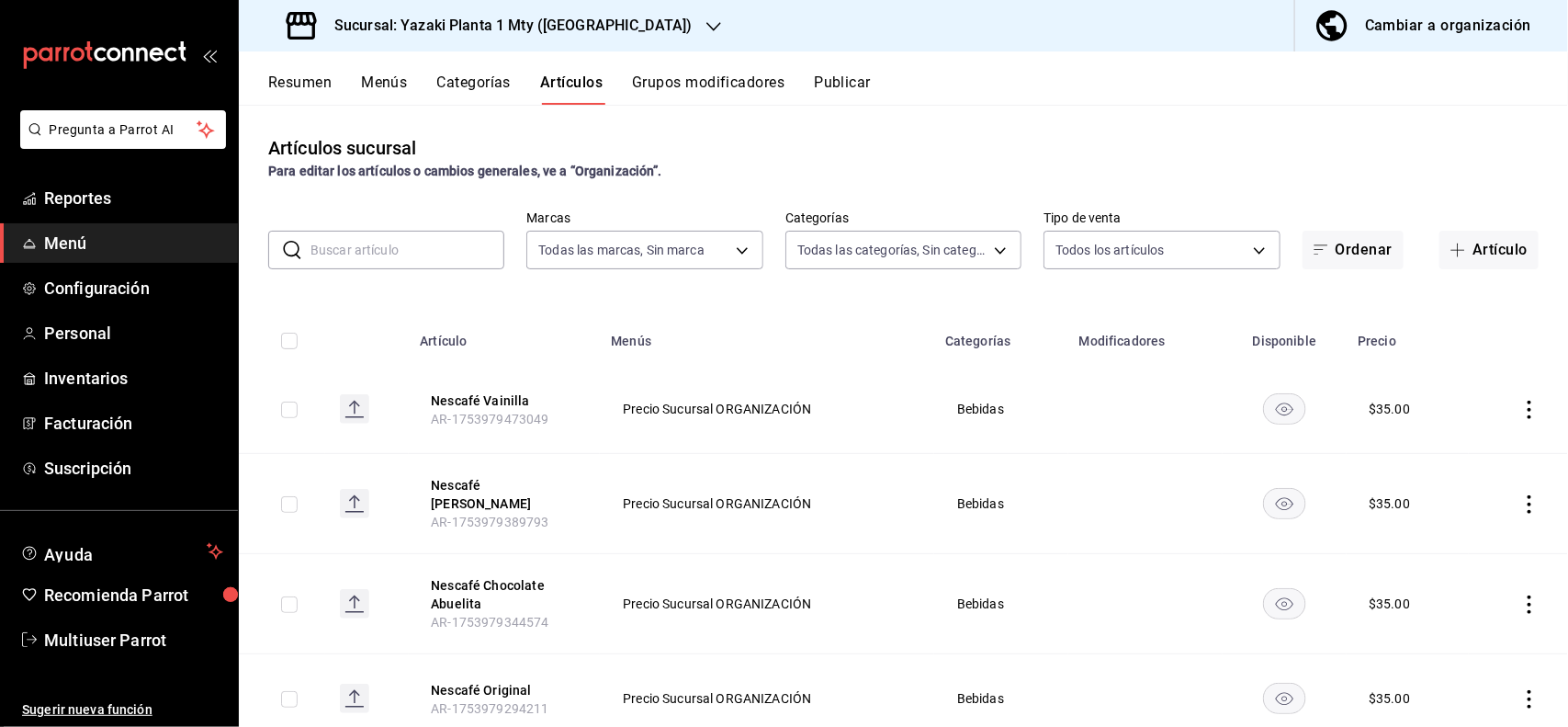
type input "b2406fd6-3cc7-4249-91f5-76f69ebed61f,9435b595-cd81-41f8-af61-7164d5a42b13,78913…"
click at [464, 246] on input "text" at bounding box center [407, 249] width 194 height 36
click at [1200, 139] on div "Artículos sucursal Para editar los artículos o cambios generales, ve a “Organiz…" at bounding box center [903, 158] width 1329 height 47
click at [1426, 38] on button "Cambiar a organización" at bounding box center [1424, 25] width 258 height 51
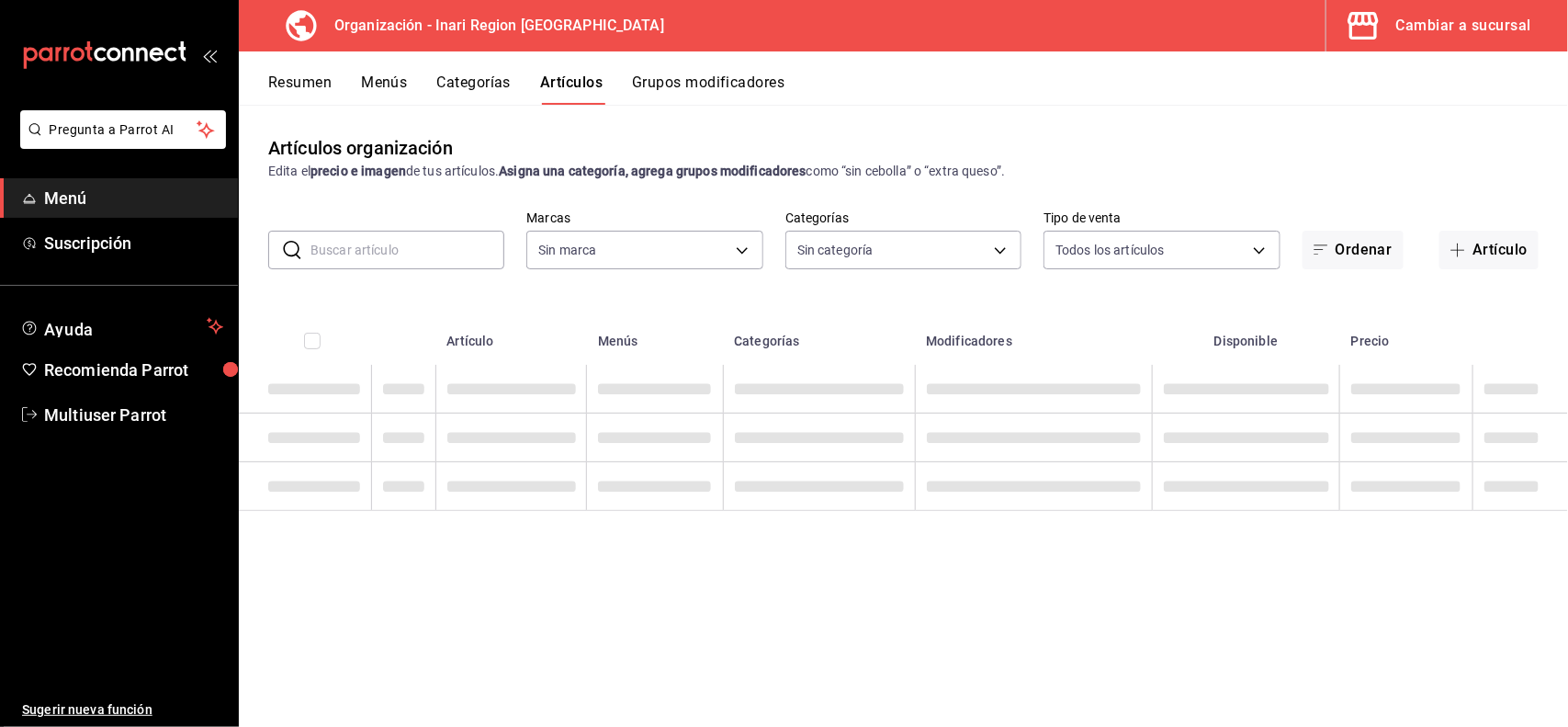
type input "f57125cc-cc94-4ce6-b5c3-ed6ad978c74f,a5be745d-28ff-4cee-ae45-237446c5657c"
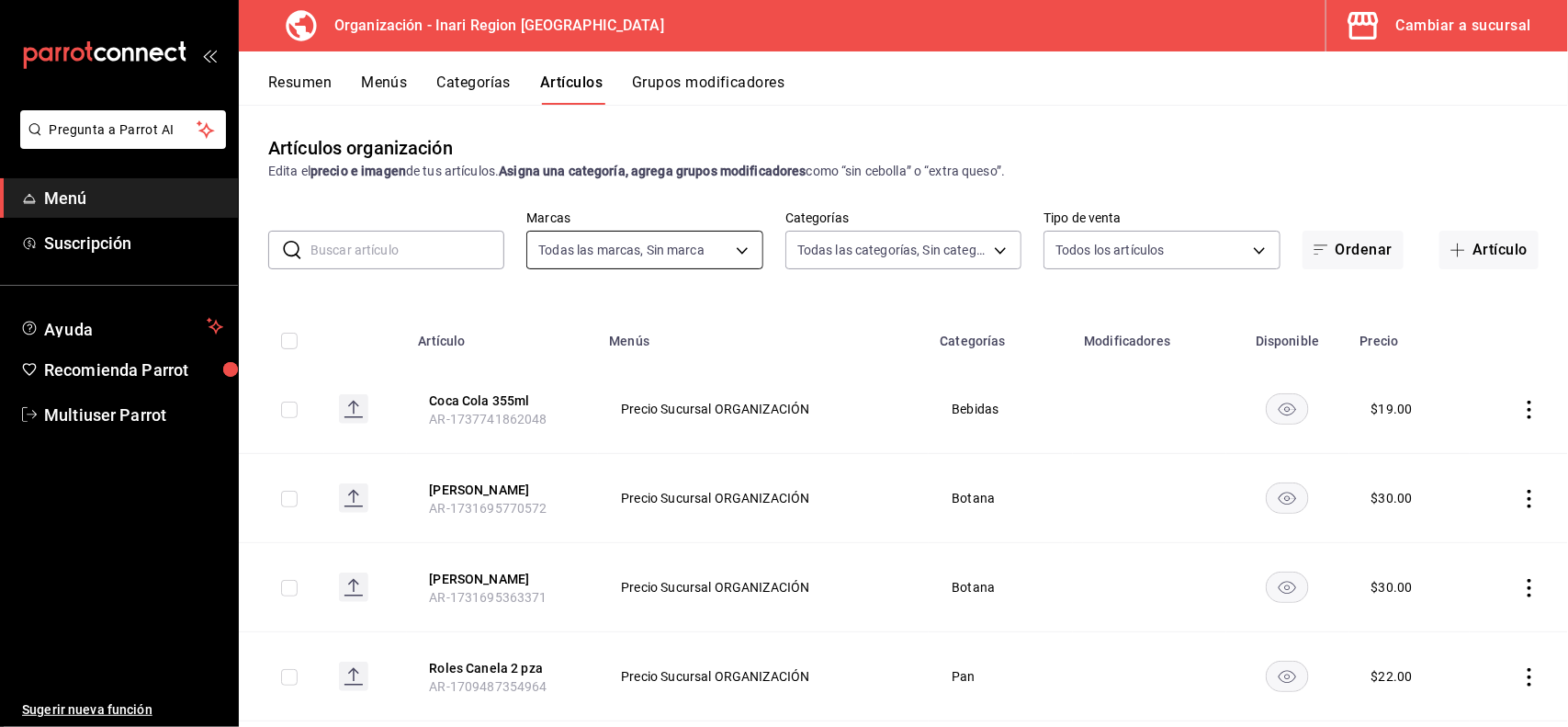
type input "fac6fded-0c32-4022-bc8c-b291b0be63d0,01911fa8-65b9-4fee-aba0-9b592a93cfeb,24acf…"
click at [430, 264] on input "text" at bounding box center [407, 249] width 194 height 36
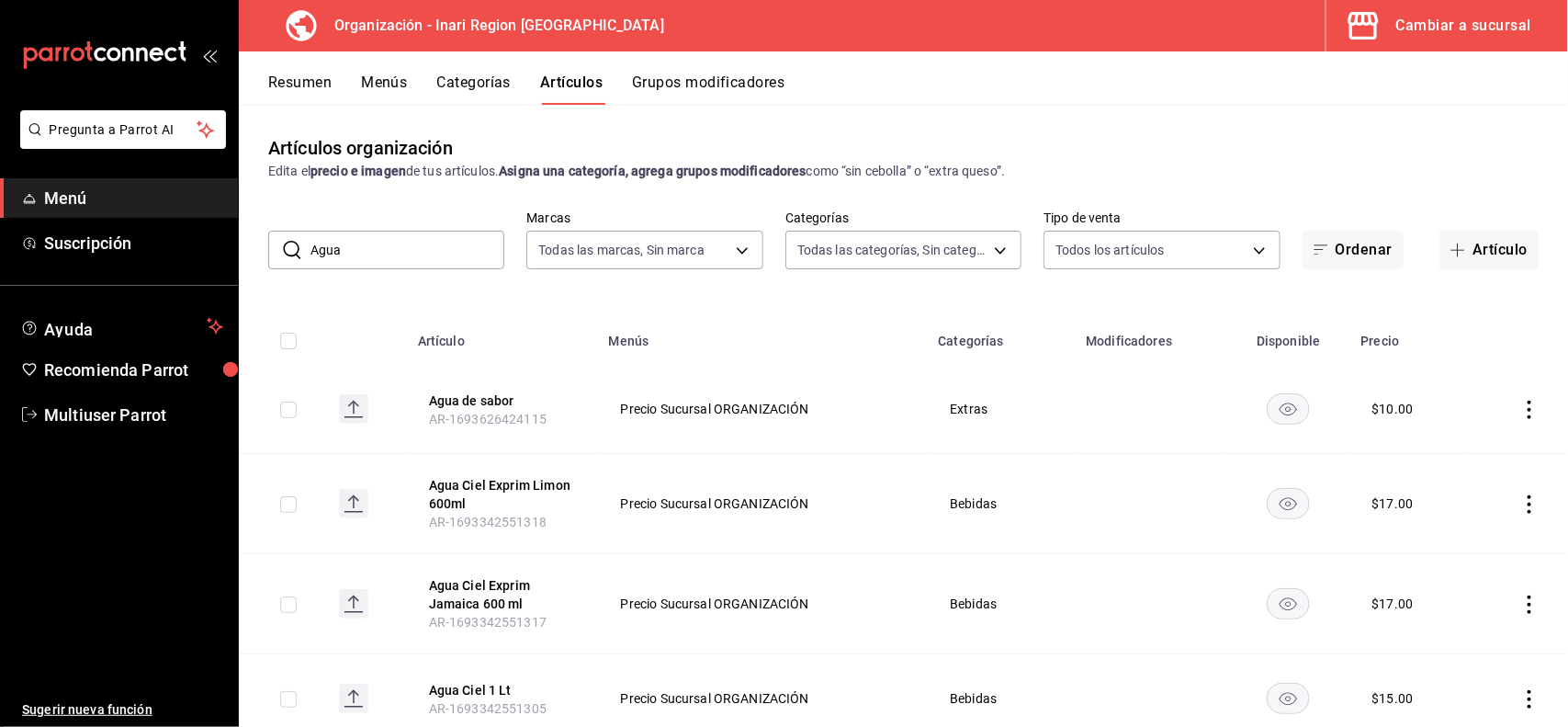
click at [672, 297] on div "Artículos organización Edita el precio e imagen de tus artículos. Asigna una ca…" at bounding box center [903, 415] width 1329 height 621
click at [473, 249] on input "Agua" at bounding box center [407, 249] width 194 height 36
click at [749, 312] on th "Menús" at bounding box center [762, 335] width 330 height 59
click at [465, 245] on input "Agua" at bounding box center [407, 249] width 194 height 36
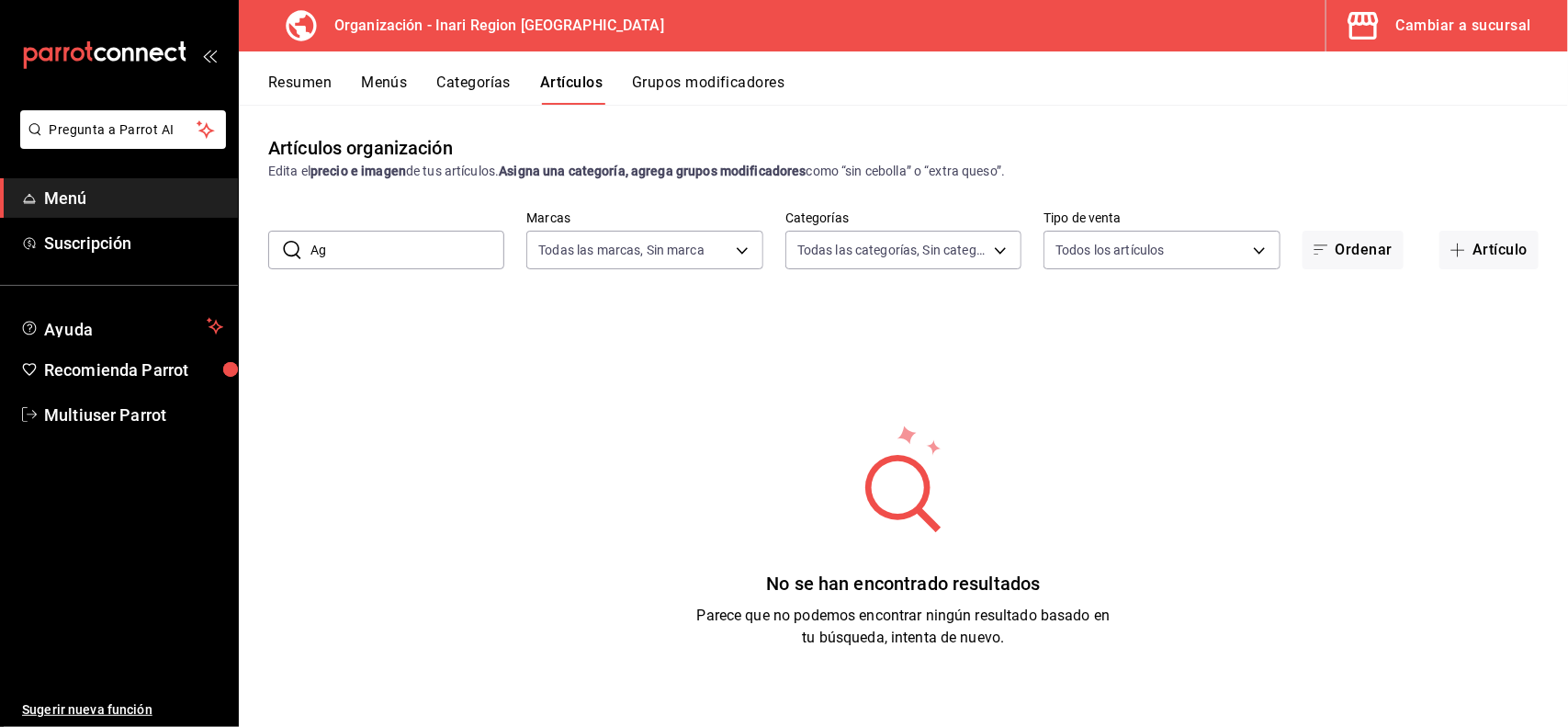
type input "A"
type input "t"
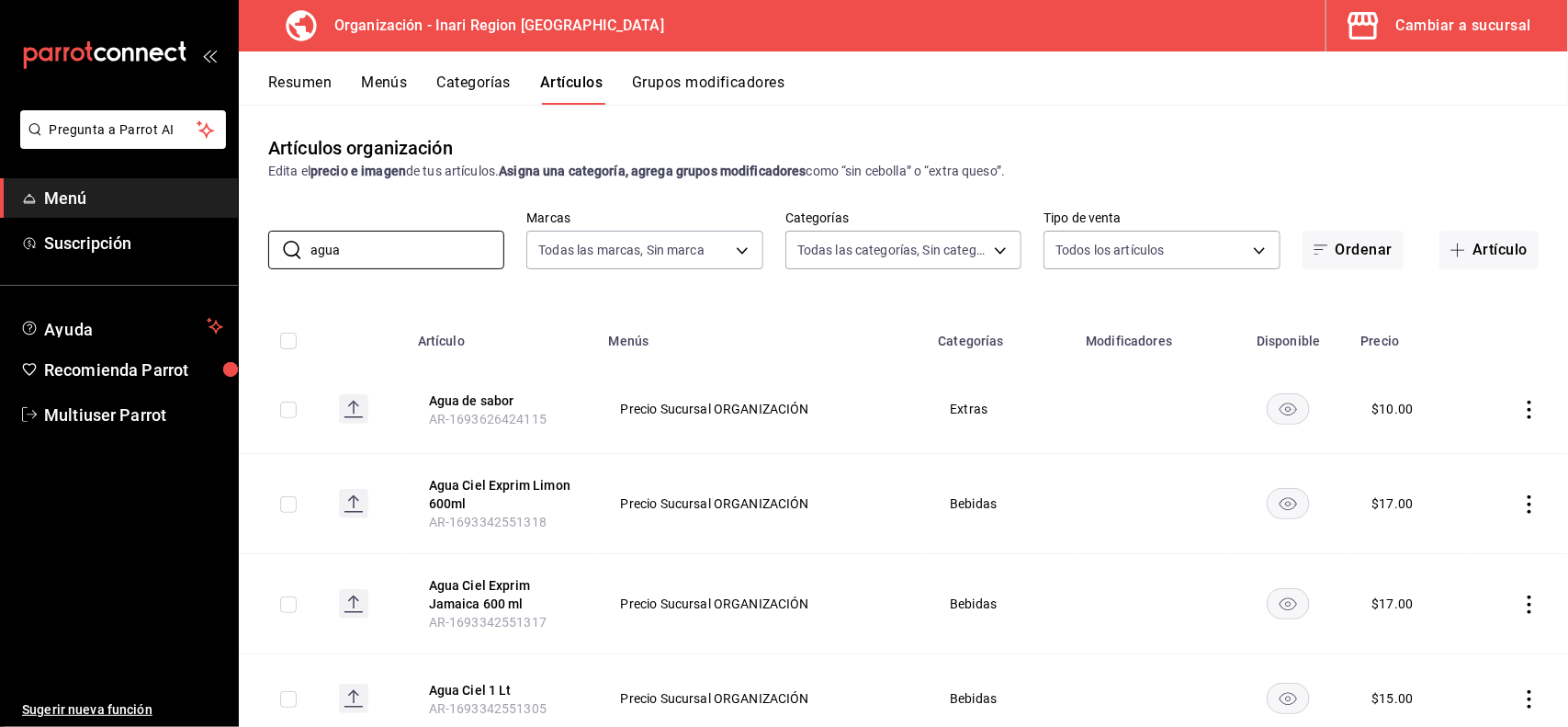
type input "agua"
click at [1504, 301] on div "Artículos organización Edita el precio e imagen de tus artículos. Asigna una ca…" at bounding box center [903, 415] width 1329 height 621
click at [1467, 30] on div "Cambiar a sucursal" at bounding box center [1463, 26] width 135 height 26
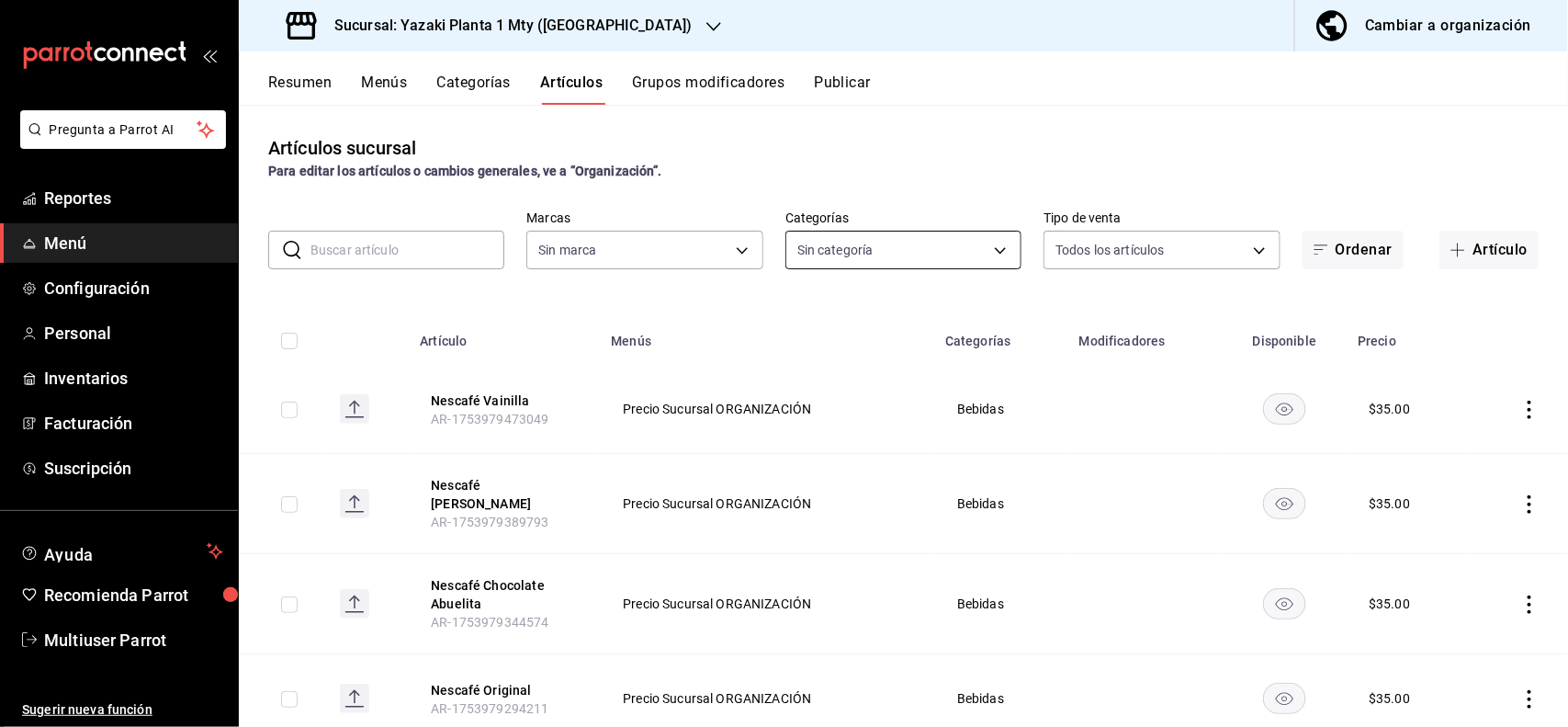
type input "b2406fd6-3cc7-4249-91f5-76f69ebed61f,9435b595-cd81-41f8-af61-7164d5a42b13,78913…"
type input "5ec79a36-fcad-402e-ae20-88e702b70107"
click at [470, 249] on input "text" at bounding box center [407, 249] width 194 height 36
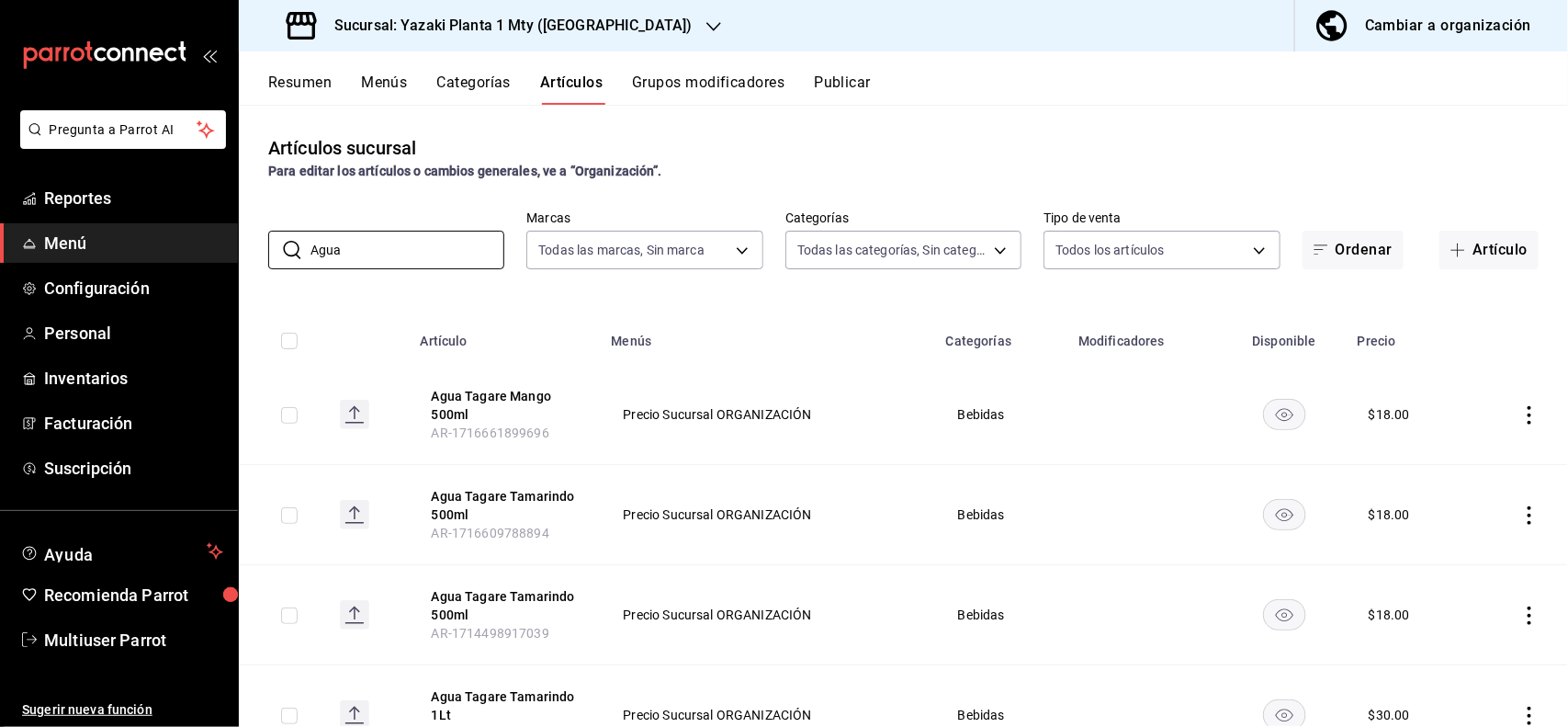
type input "Agua"
click at [722, 281] on div "Artículos sucursal Para editar los artículos o cambios generales, ve a “Organiz…" at bounding box center [903, 415] width 1329 height 621
click at [1520, 419] on icon "actions" at bounding box center [1530, 416] width 19 height 19
click at [1448, 453] on span "Editar" at bounding box center [1457, 458] width 48 height 20
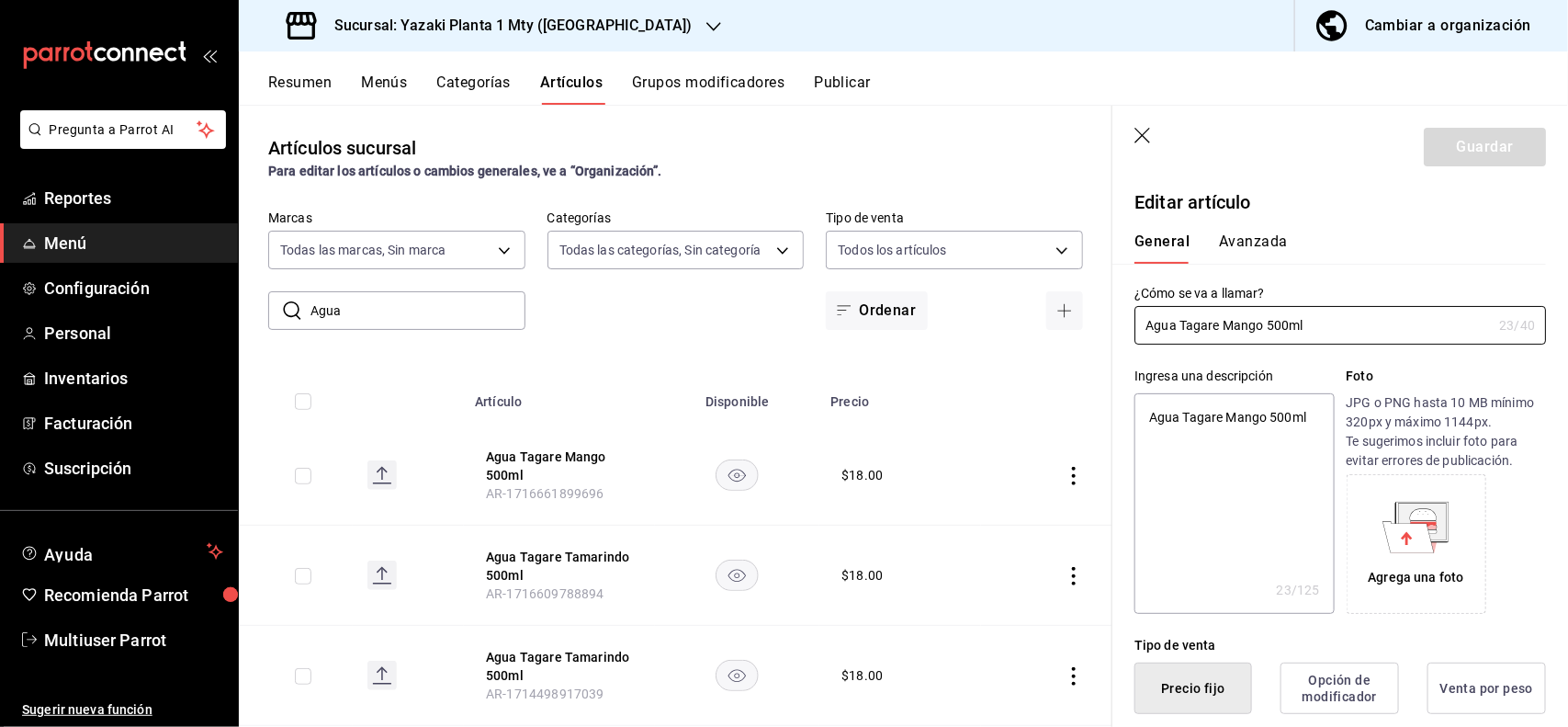
type textarea "x"
type input "$18.00"
type textarea "x"
type button "1"
type button "0"
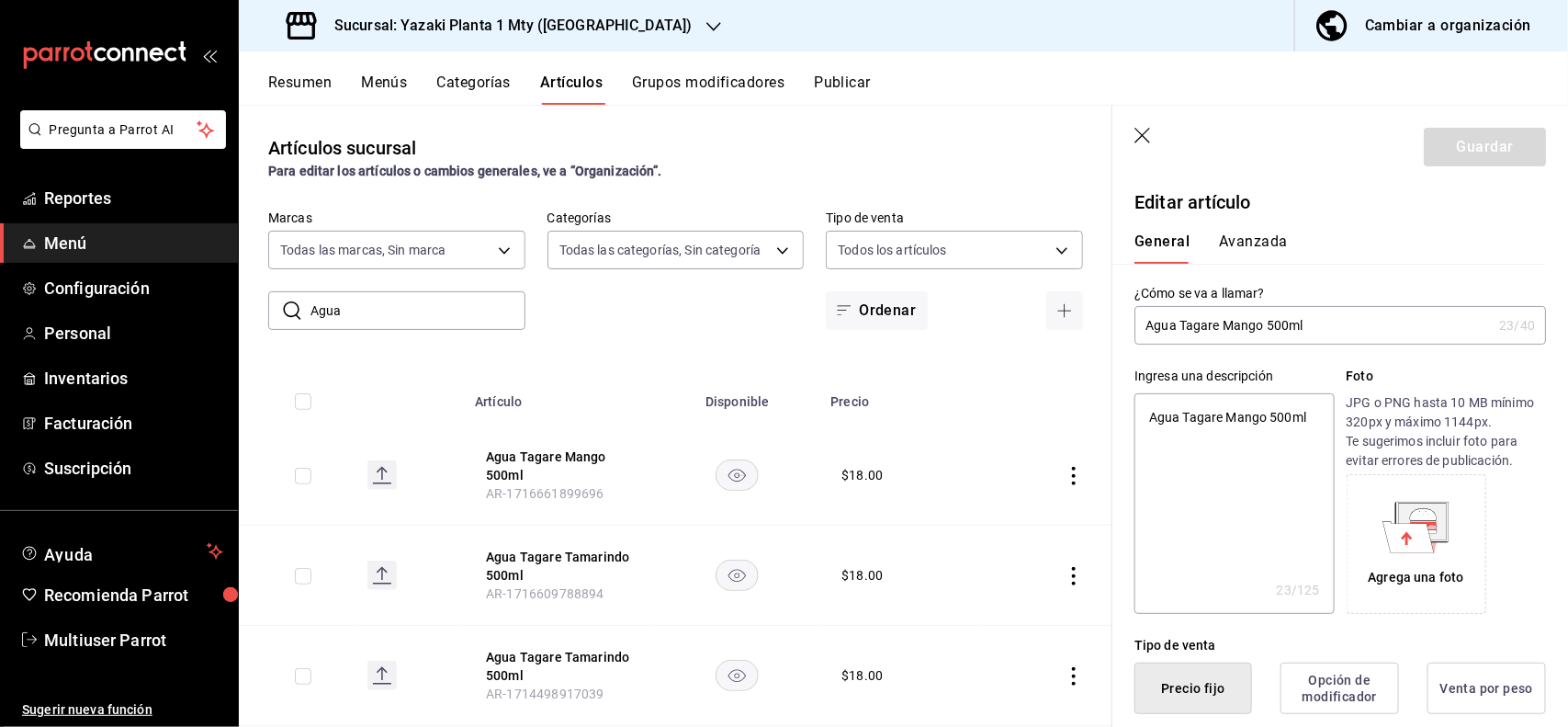
type button "2"
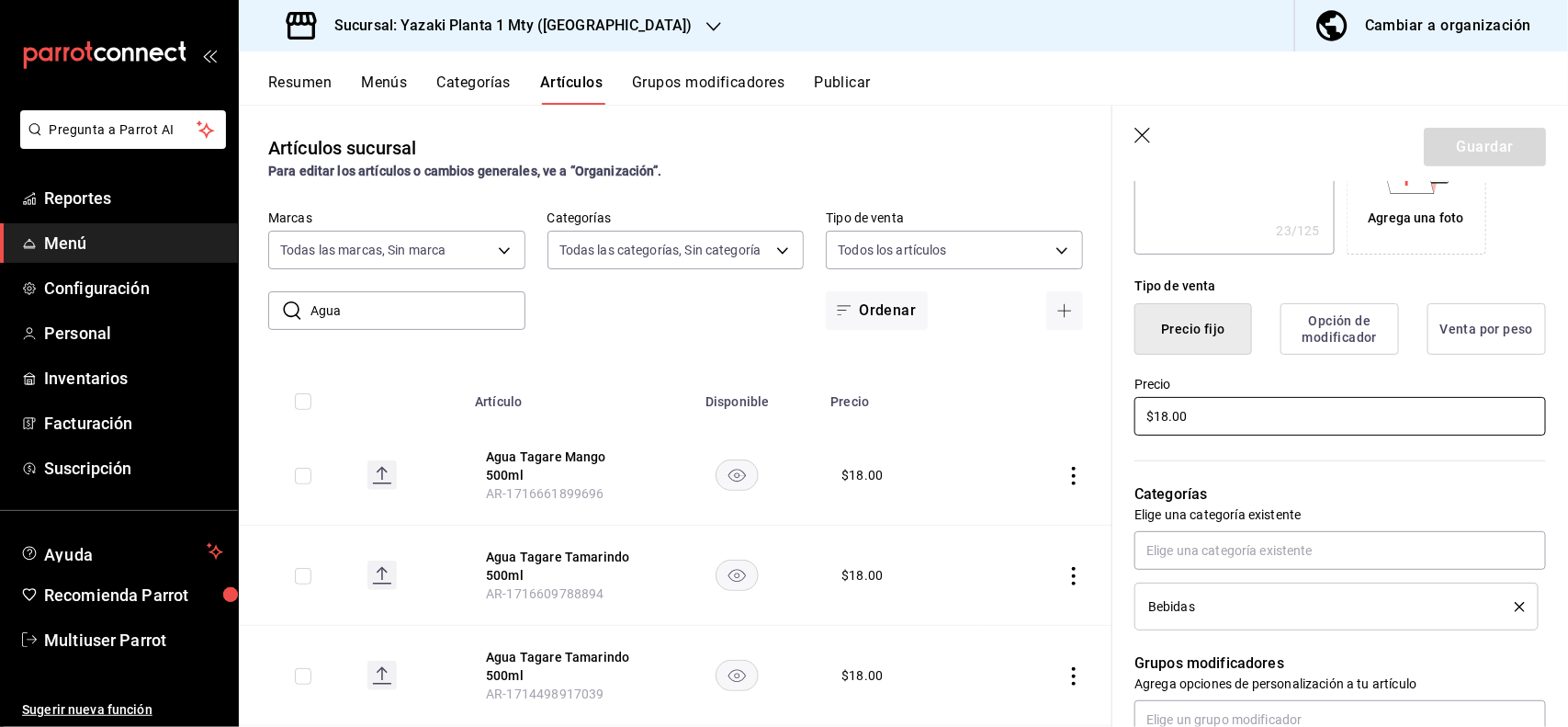
type textarea "x"
type input "$1.00"
type textarea "x"
type input "$16.00"
type textarea "x"
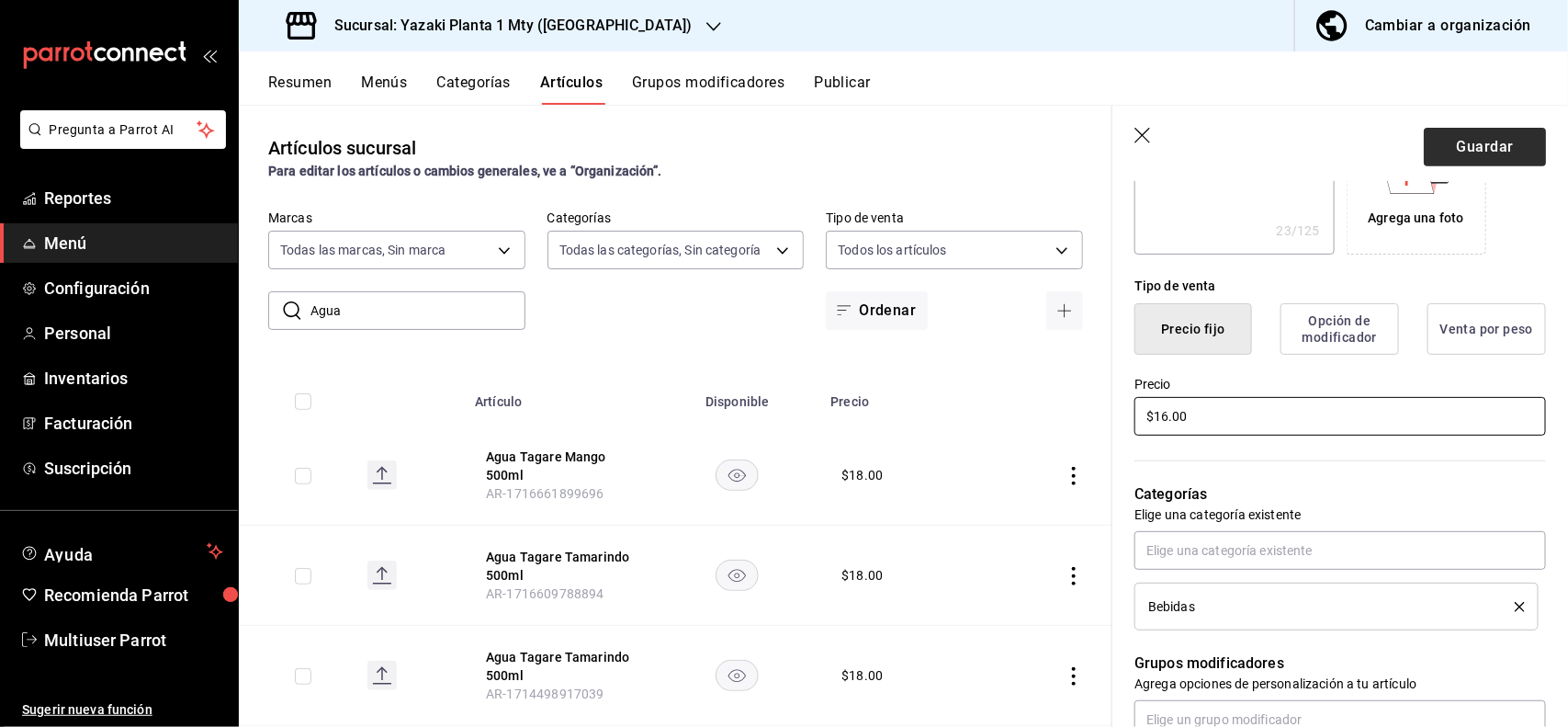
type input "$16.00"
click at [1457, 158] on button "Guardar" at bounding box center [1484, 147] width 122 height 38
type textarea "x"
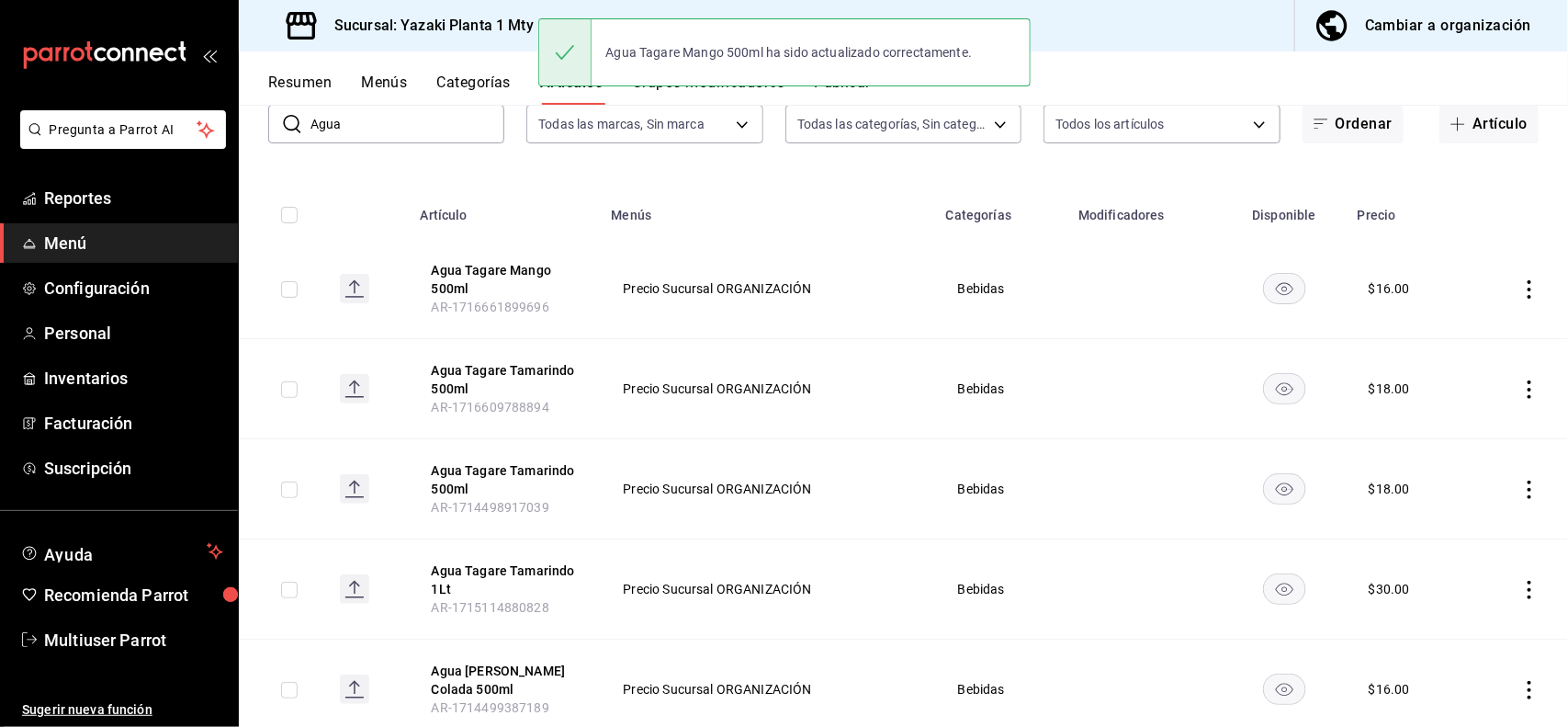
scroll to position [167, 0]
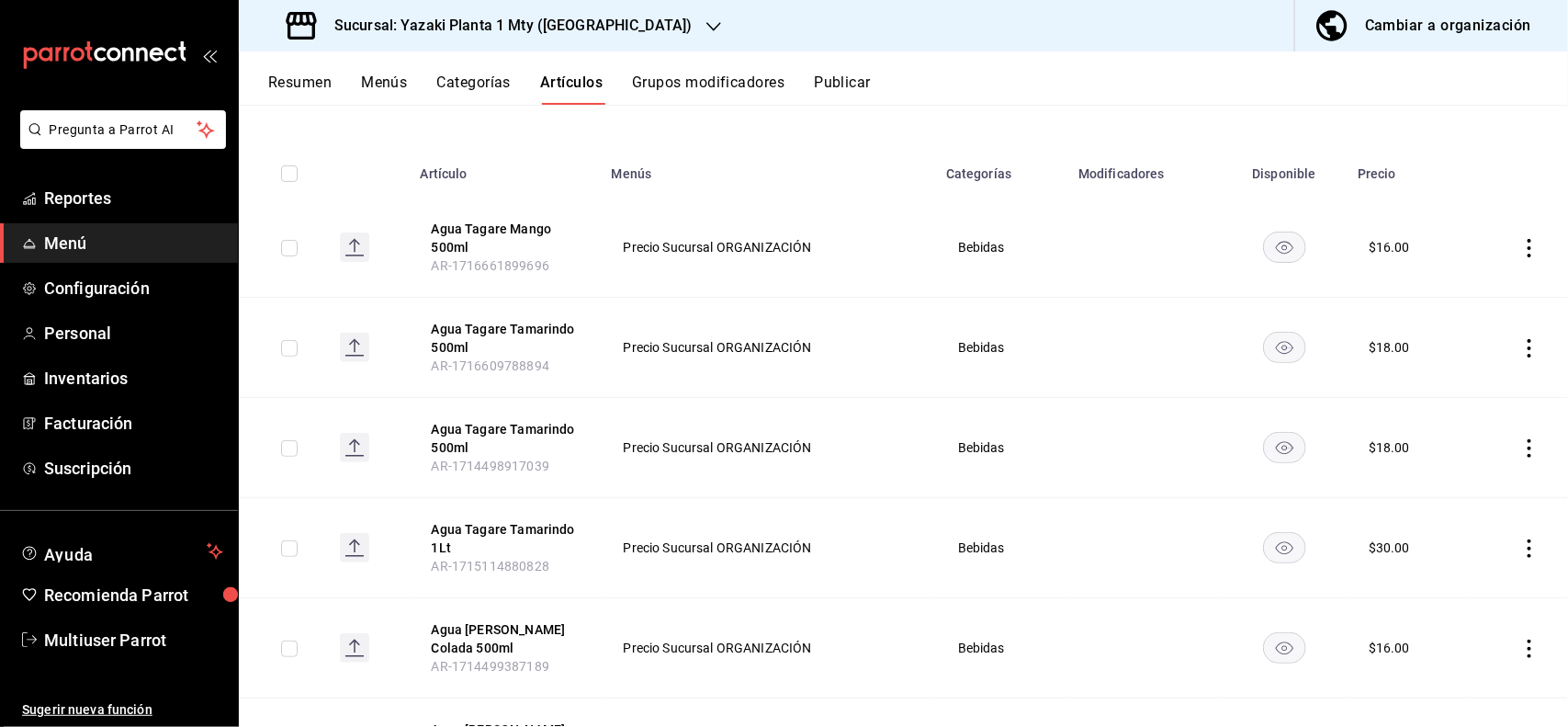
click at [1520, 343] on icon "actions" at bounding box center [1530, 349] width 19 height 19
click at [1468, 388] on span "Editar" at bounding box center [1457, 390] width 48 height 20
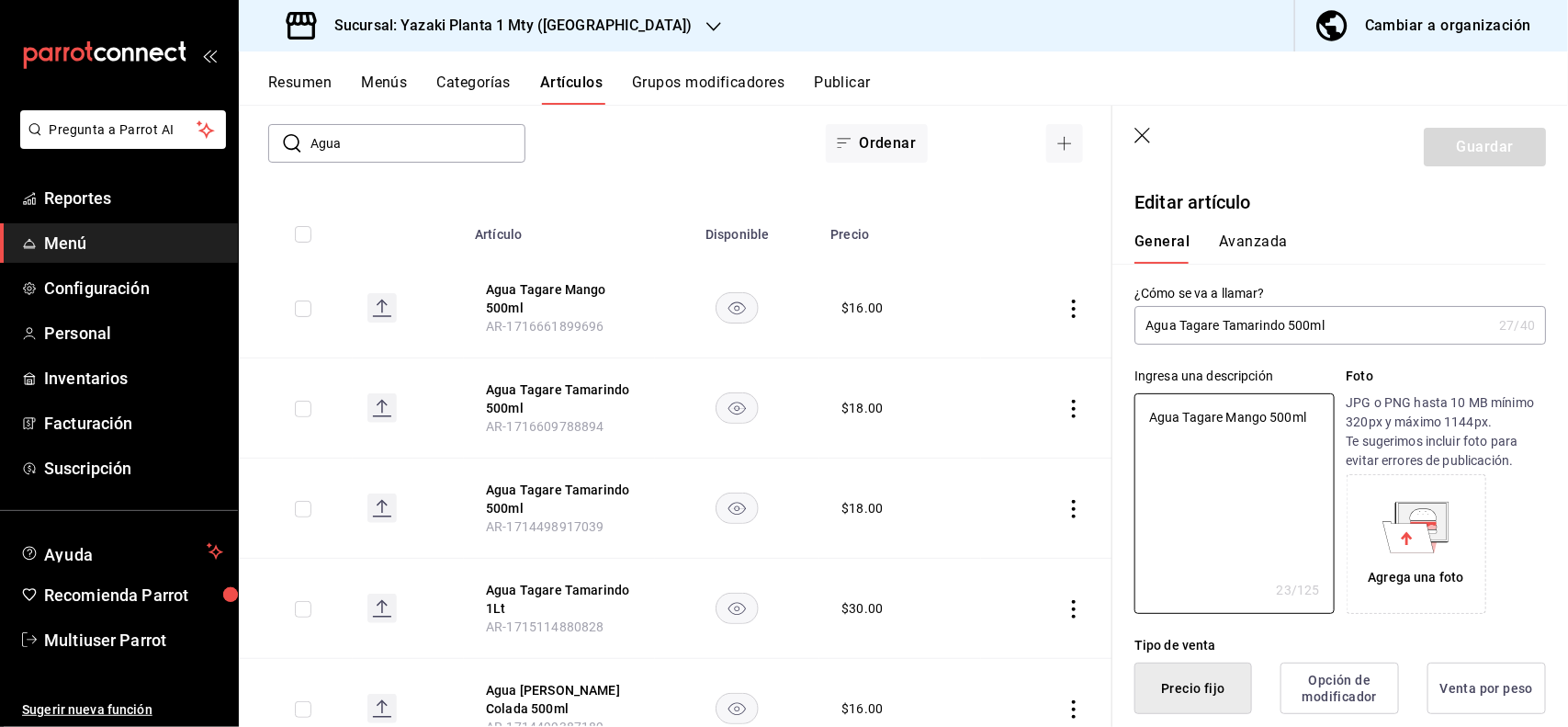
type textarea "x"
type button "1"
type button "0"
type button "2"
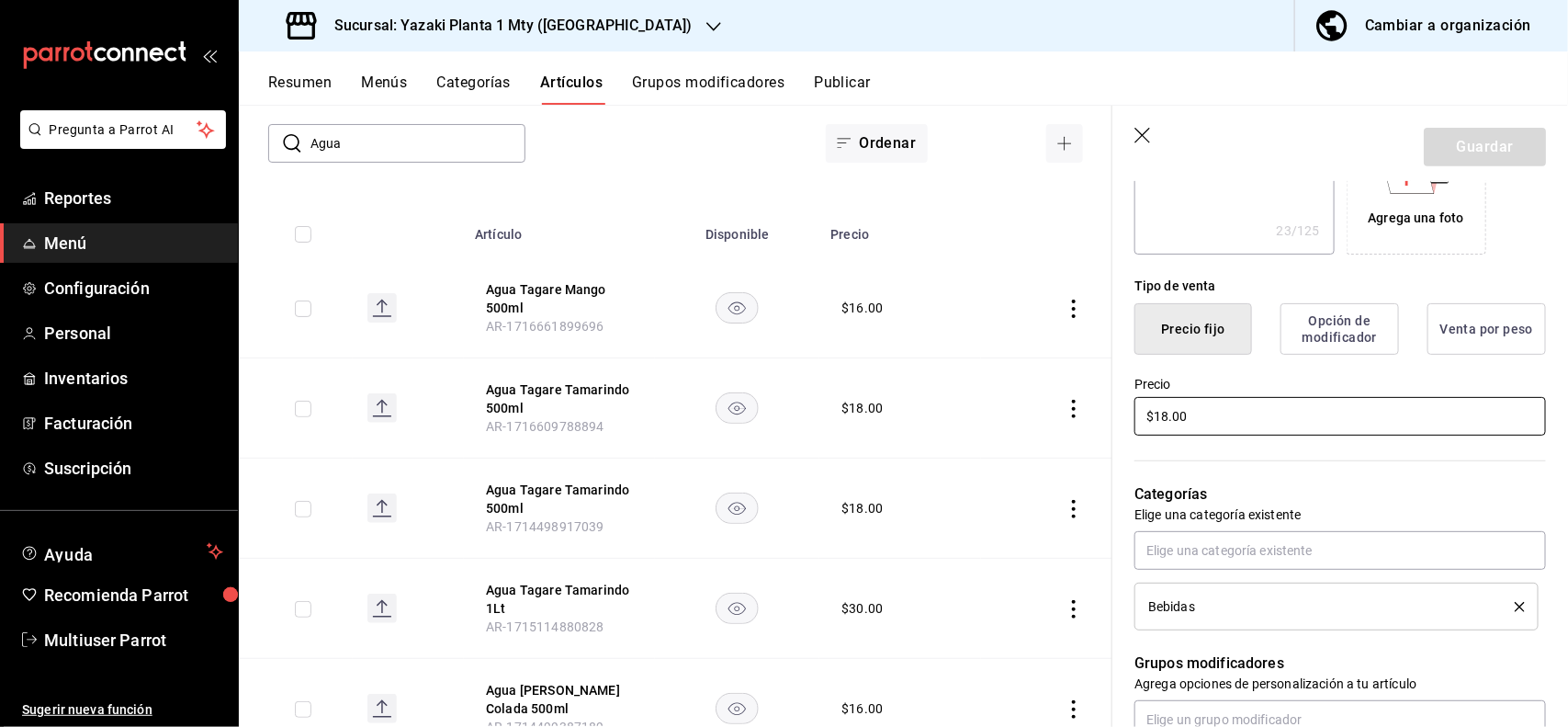
type textarea "x"
type input "$1.00"
type textarea "x"
type input "$16.00"
click at [1467, 162] on button "Guardar" at bounding box center [1484, 147] width 122 height 38
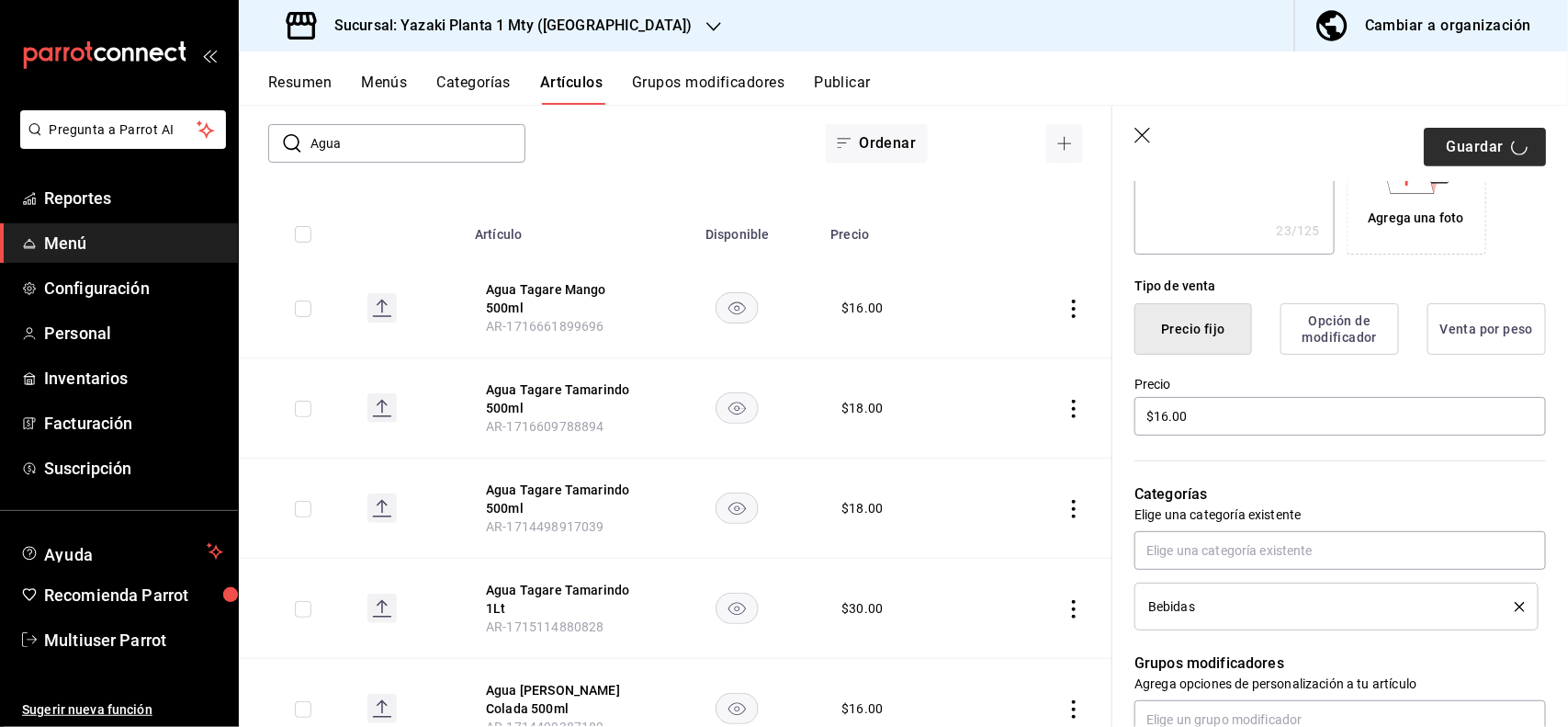
type textarea "x"
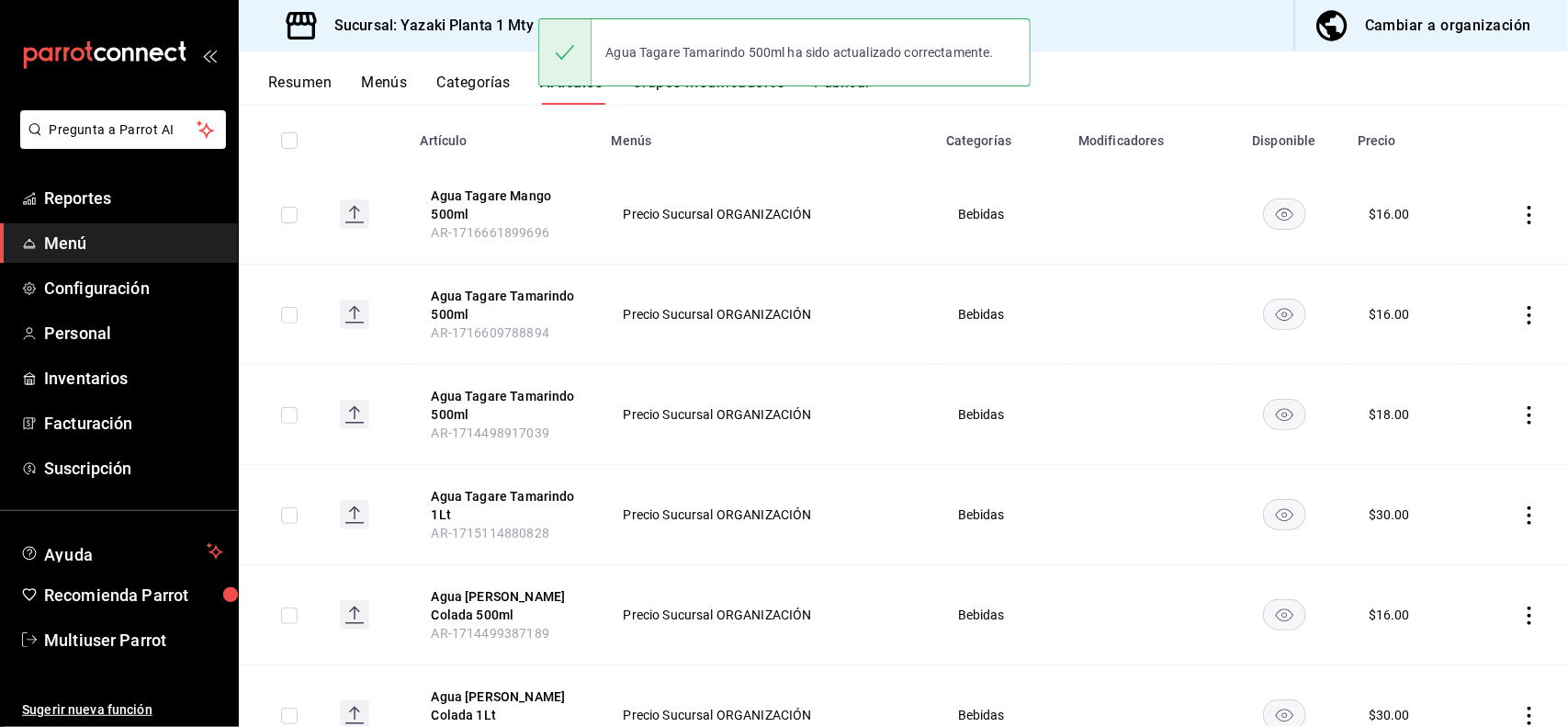
scroll to position [207, 0]
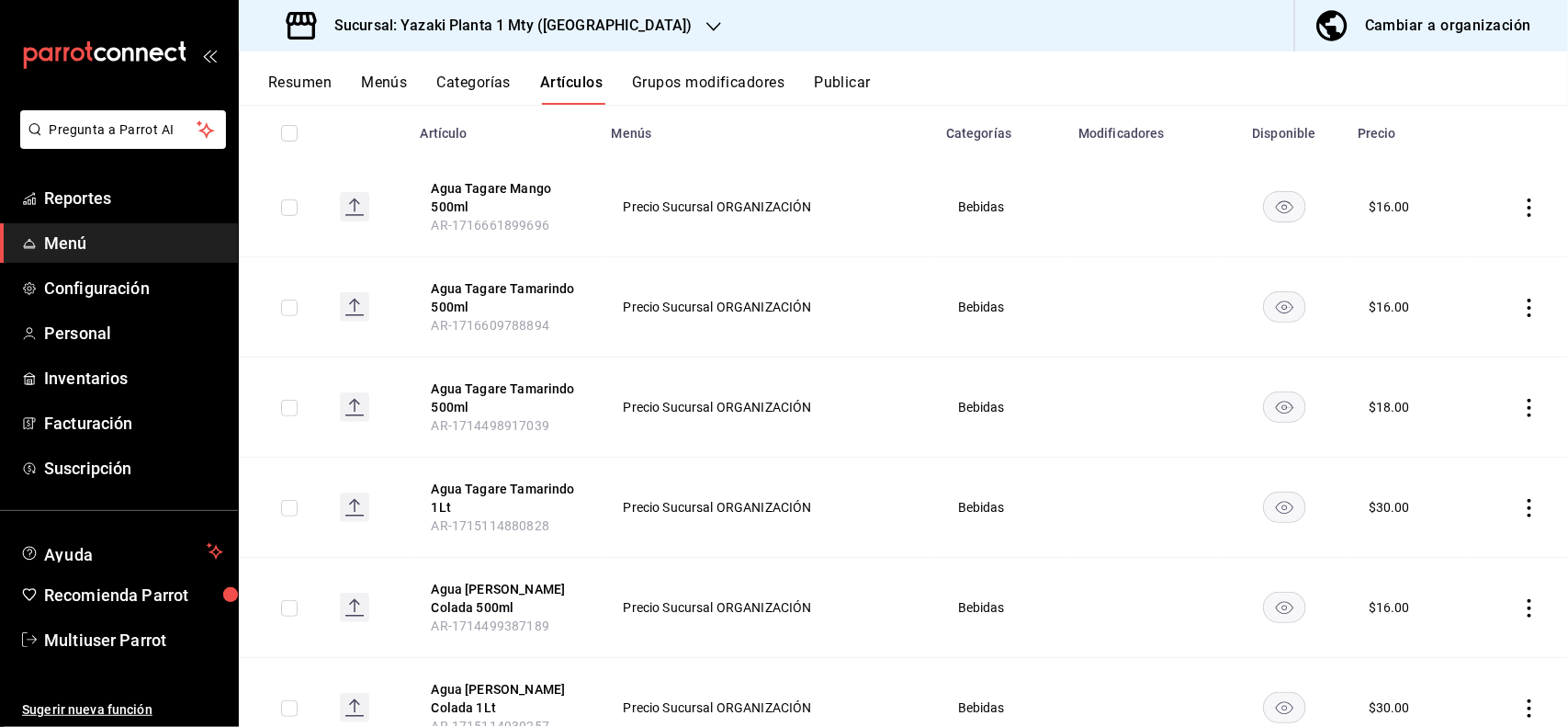
click at [1520, 403] on icon "actions" at bounding box center [1530, 408] width 19 height 19
click at [1470, 453] on span "Editar" at bounding box center [1457, 450] width 48 height 20
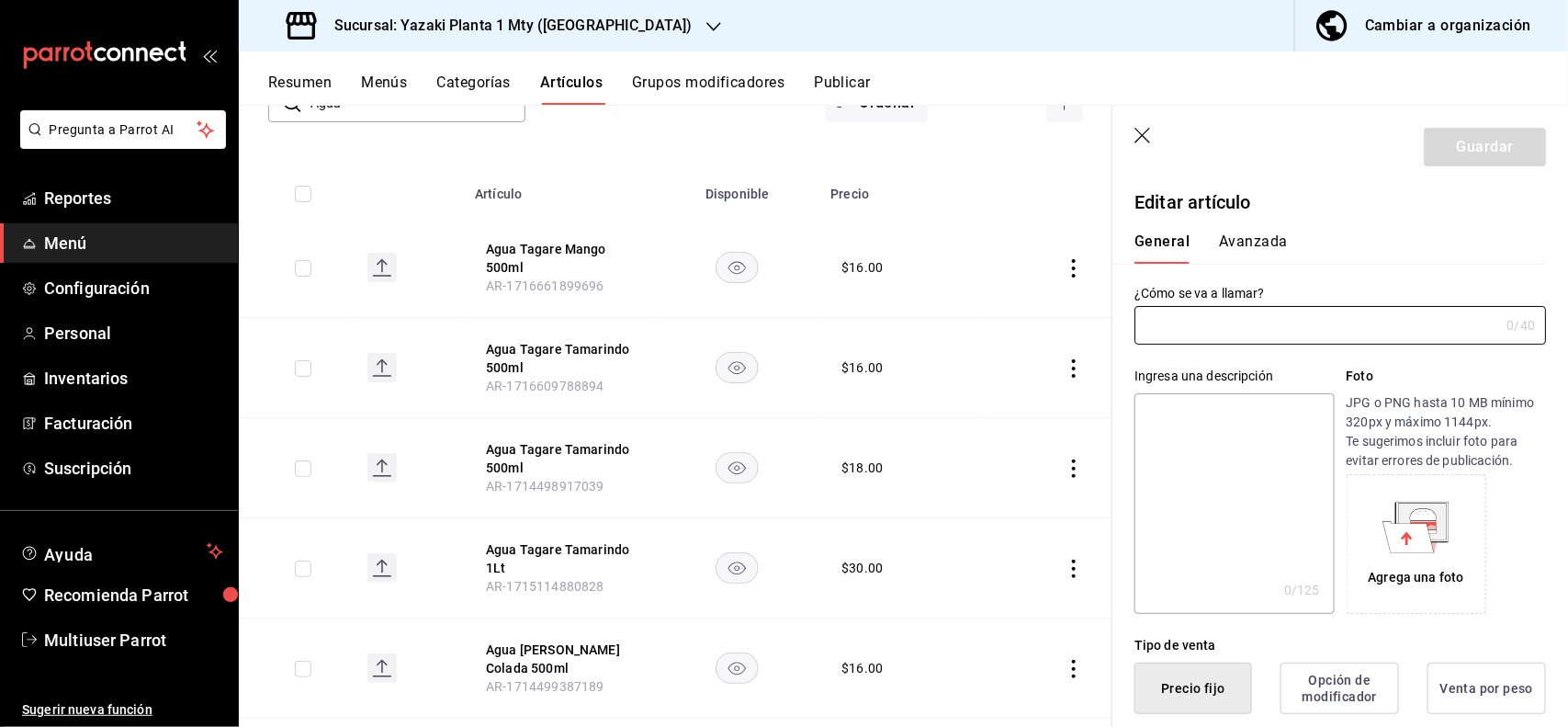
type input "Agua Tagare Tamarindo 500ml"
type textarea "Agua Tagare Tamarindo 500ml"
type textarea "x"
type input "AR-1714498917039"
type textarea "x"
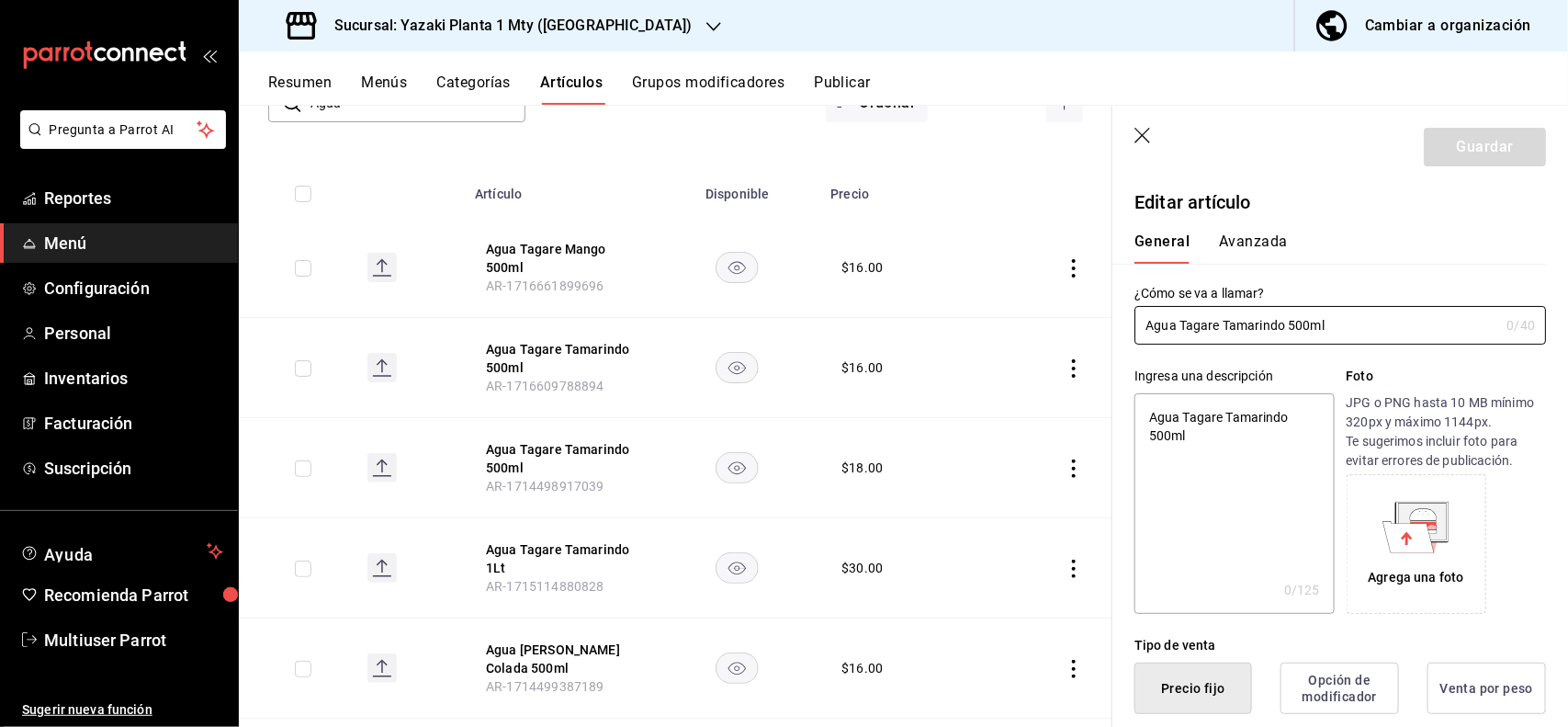
type input "$18.00"
type textarea "x"
type button "1"
type button "0"
type button "2"
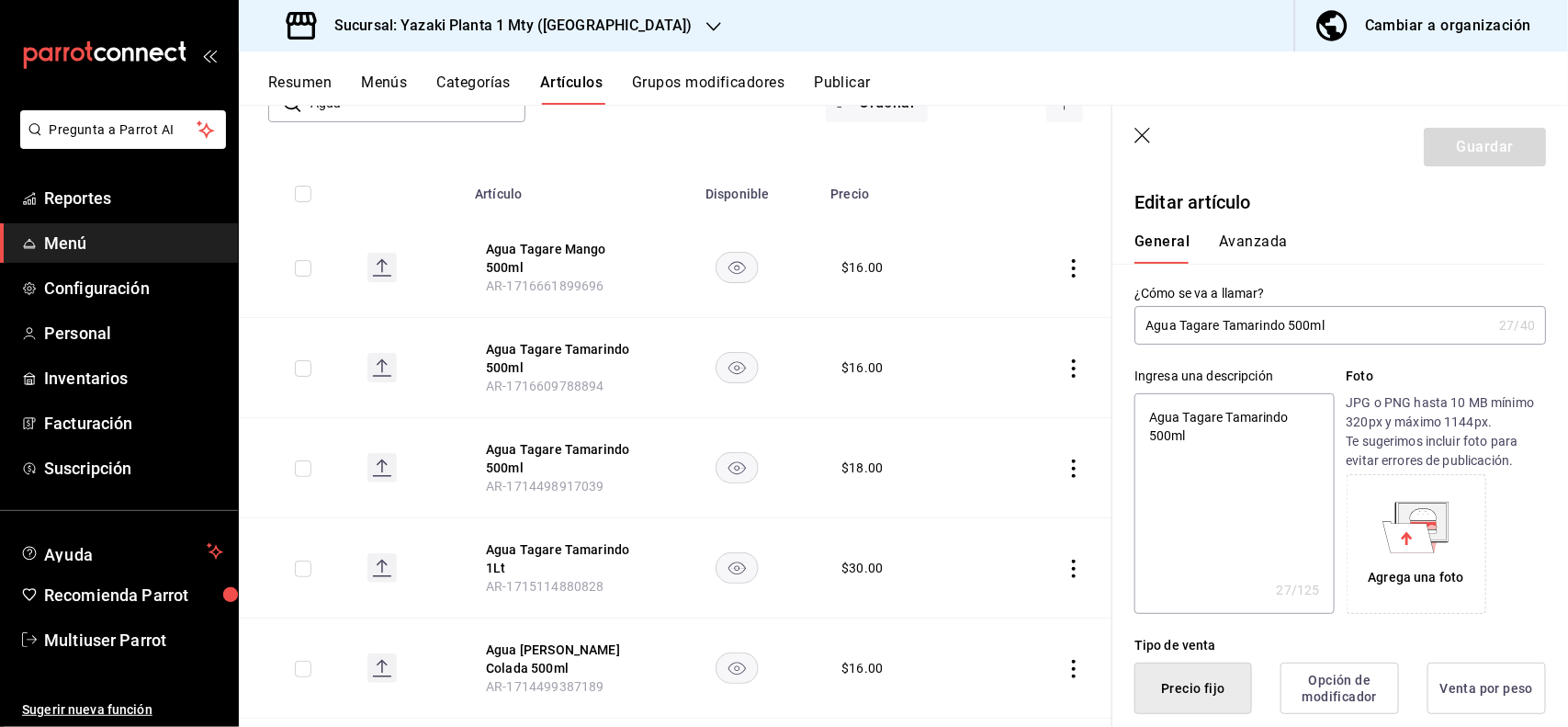
scroll to position [360, 0]
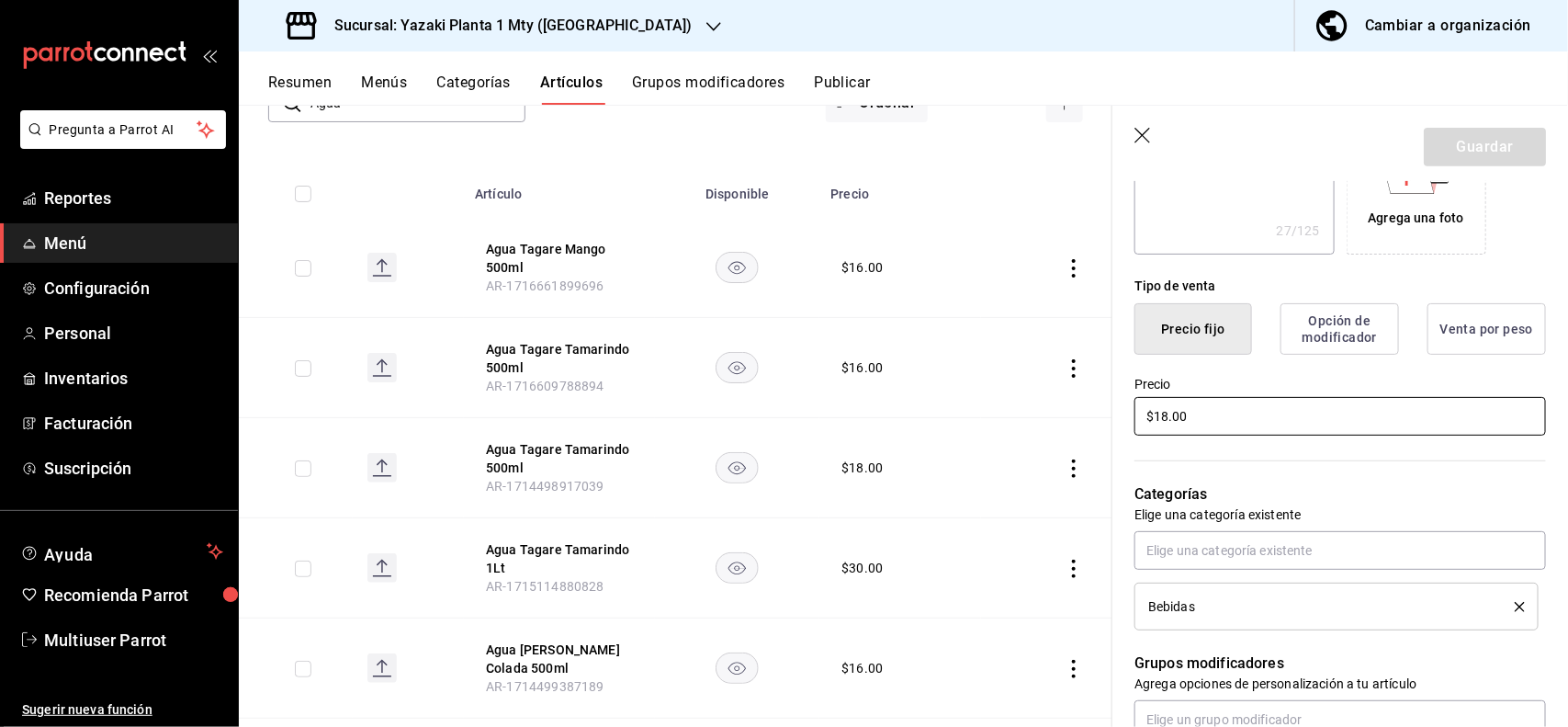
type textarea "x"
type input "$1.00"
type textarea "x"
type input "$16.00"
click at [1463, 154] on button "Guardar" at bounding box center [1484, 147] width 122 height 38
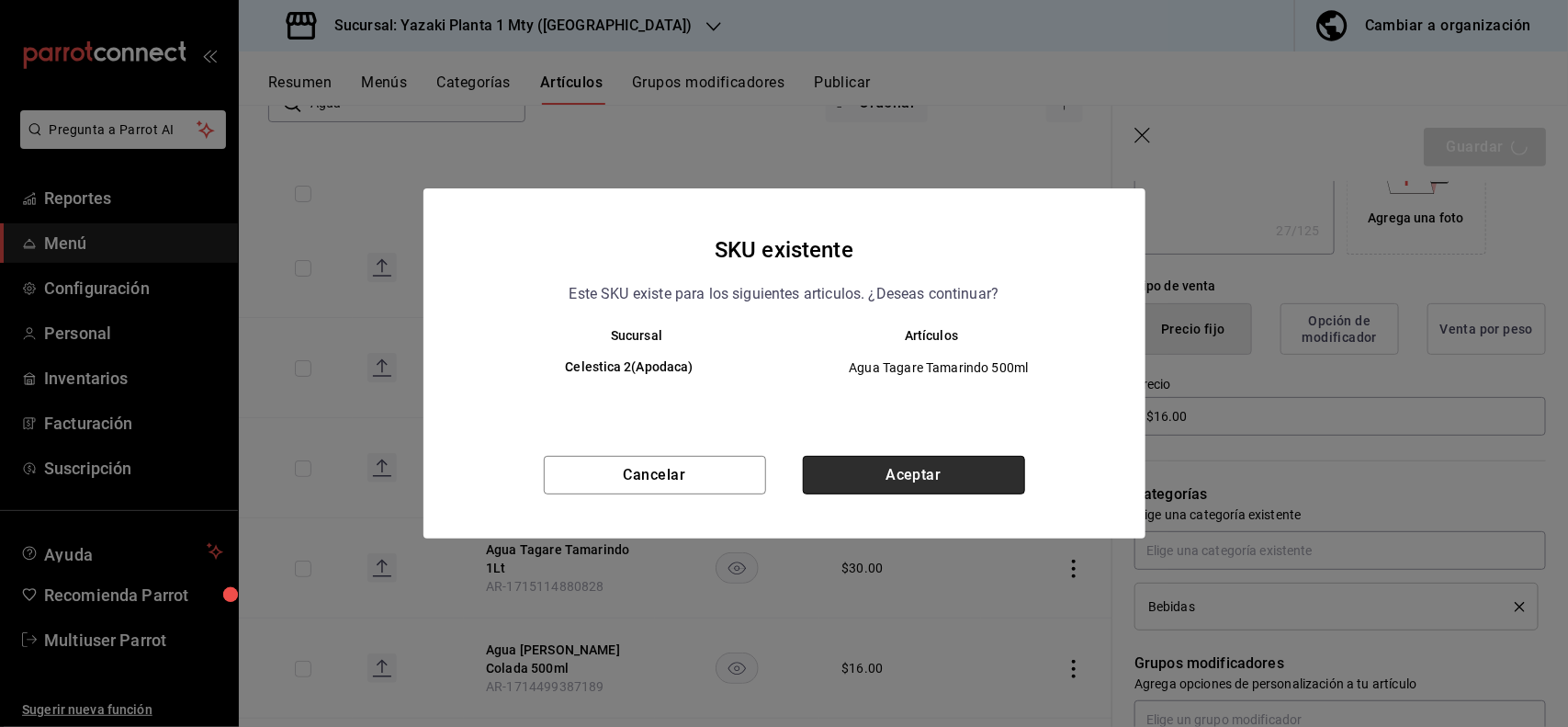
click at [918, 463] on button "Aceptar" at bounding box center [914, 475] width 222 height 38
type textarea "x"
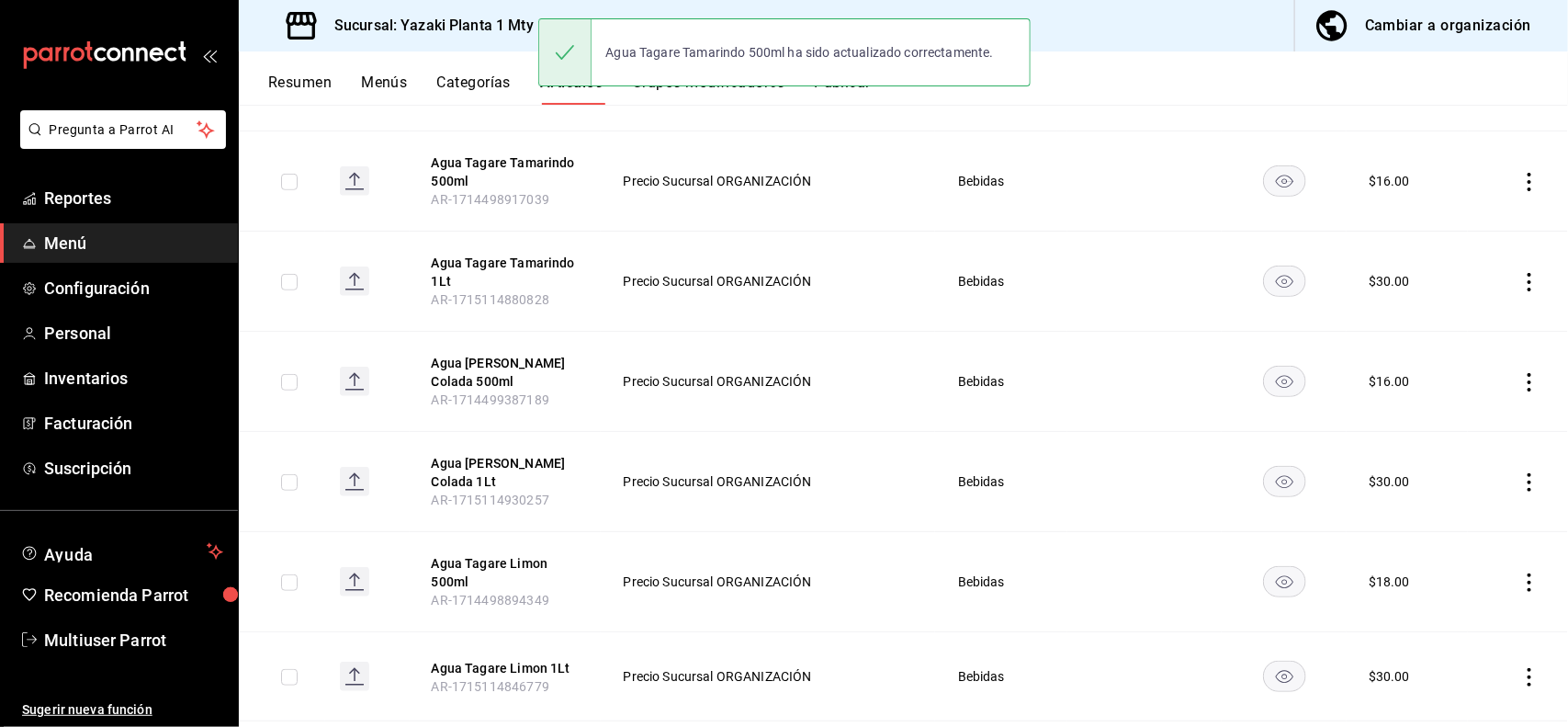
scroll to position [438, 0]
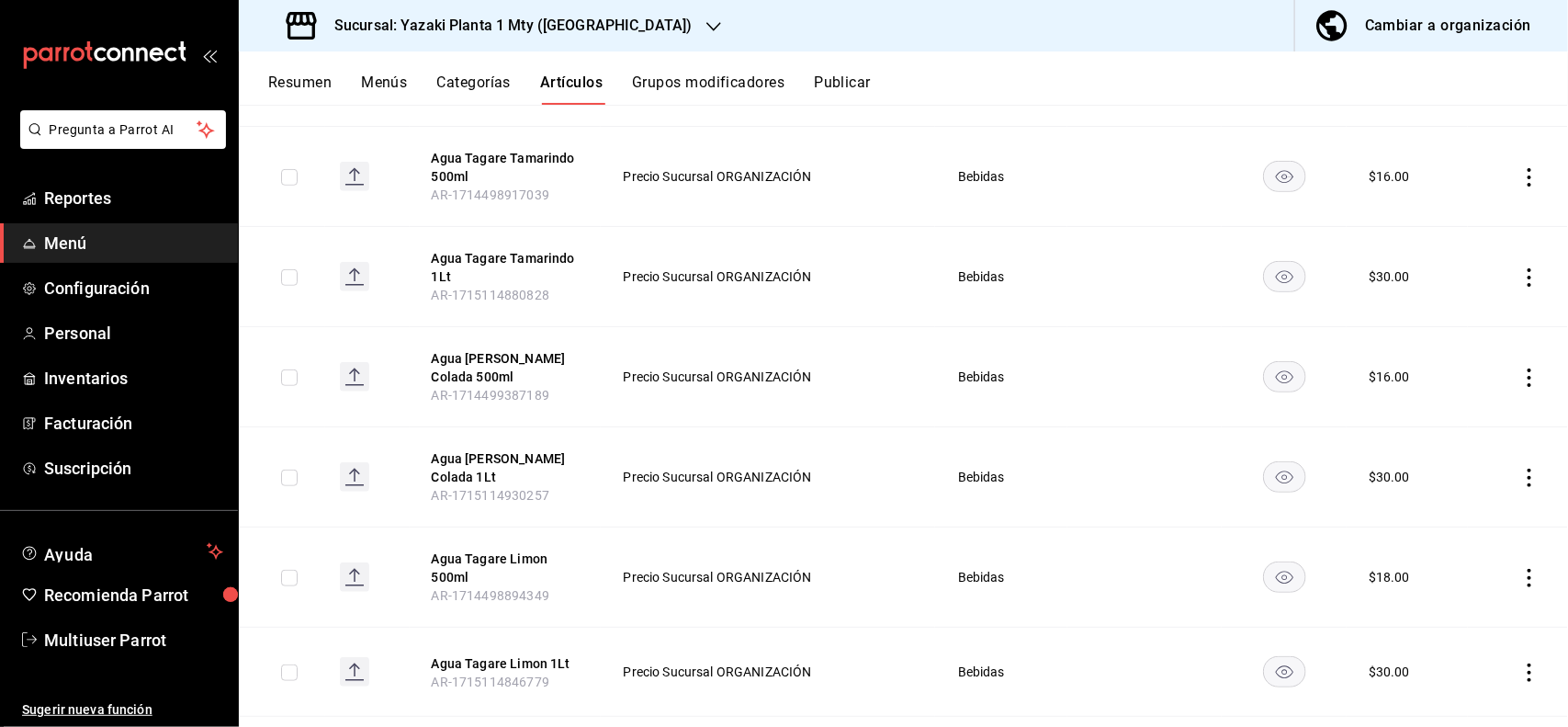
click at [1520, 280] on icon "actions" at bounding box center [1530, 278] width 19 height 19
click at [1465, 304] on li "Editar" at bounding box center [1441, 321] width 110 height 37
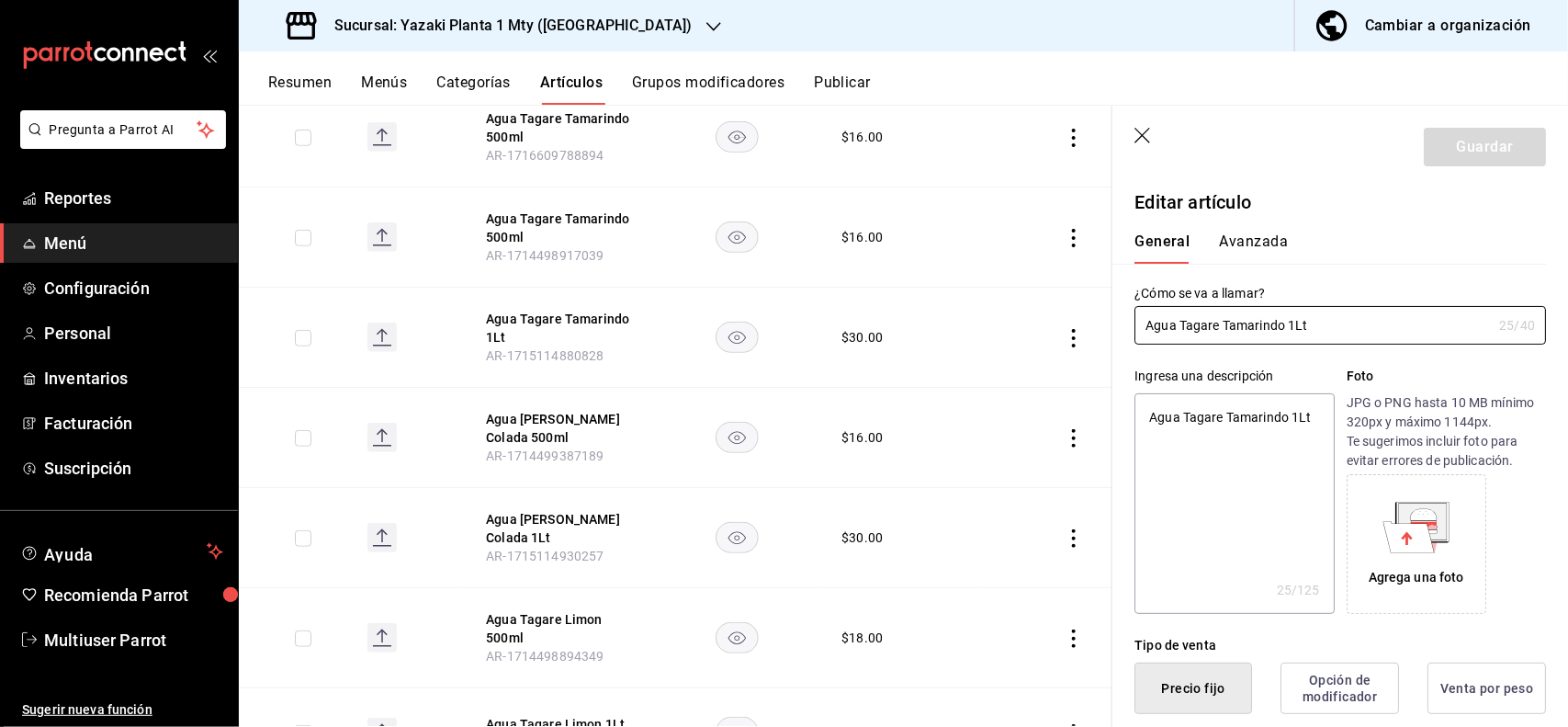
type textarea "x"
type input "$30.00"
type textarea "x"
type button "1"
type button "0"
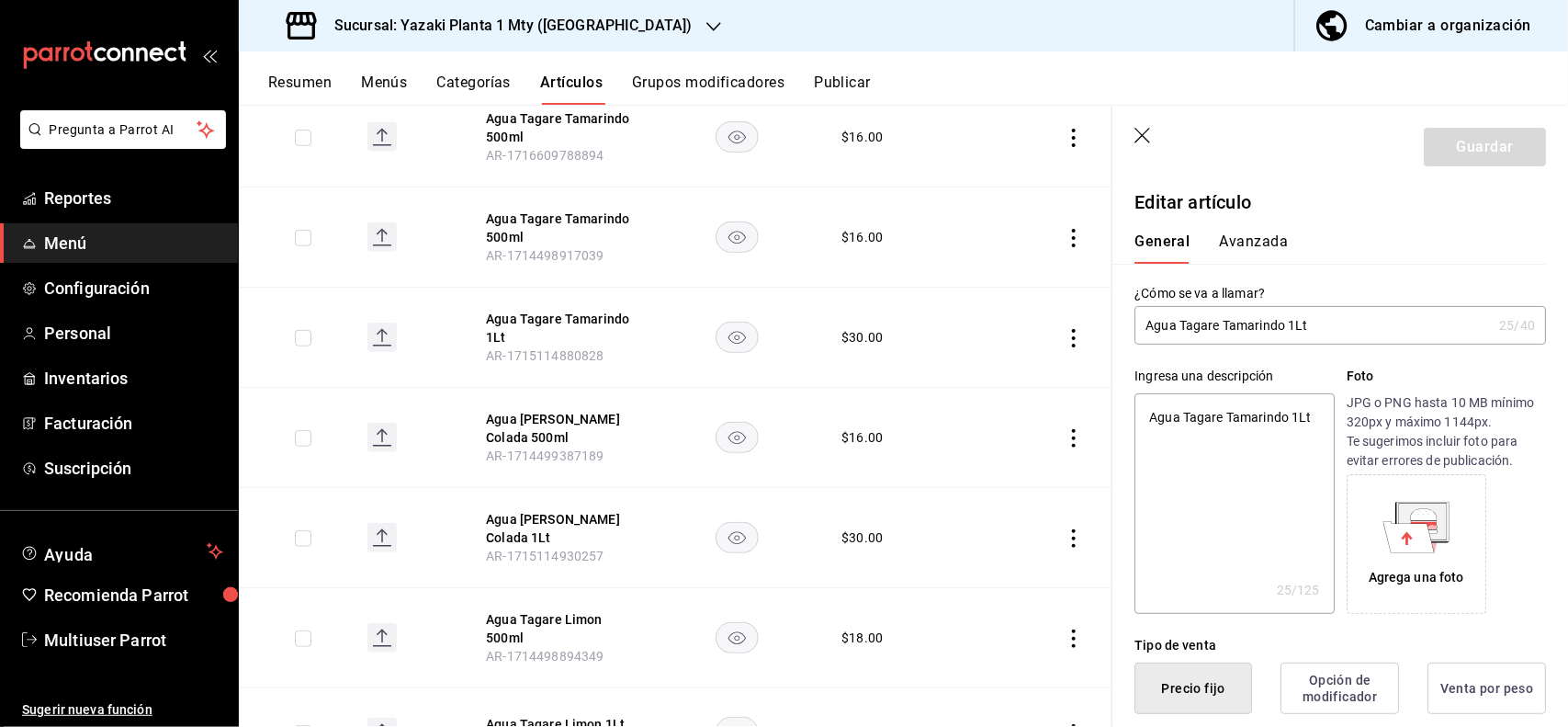
type button "2"
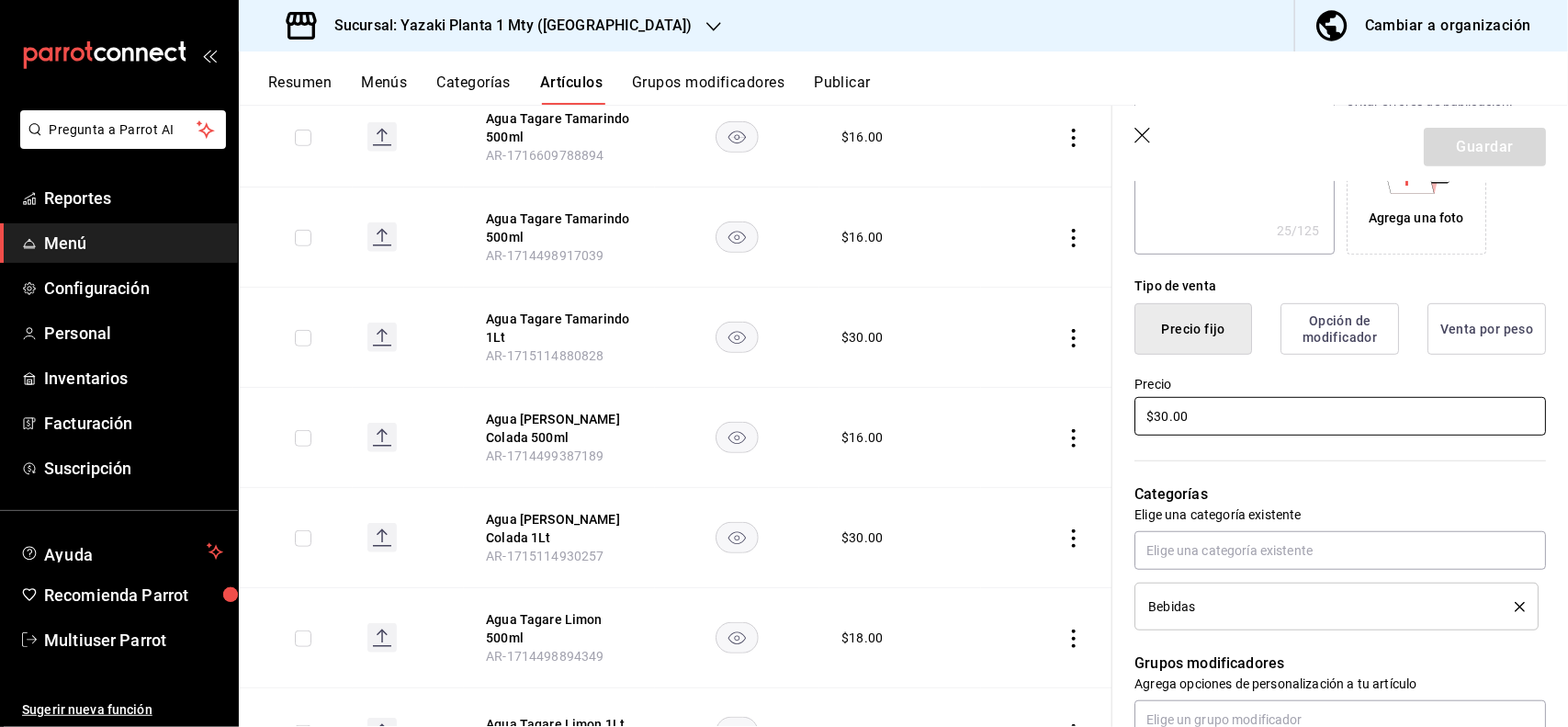
type textarea "x"
type input "$2.00"
type textarea "x"
type input "$29.00"
click at [1425, 142] on button "Guardar" at bounding box center [1484, 147] width 122 height 38
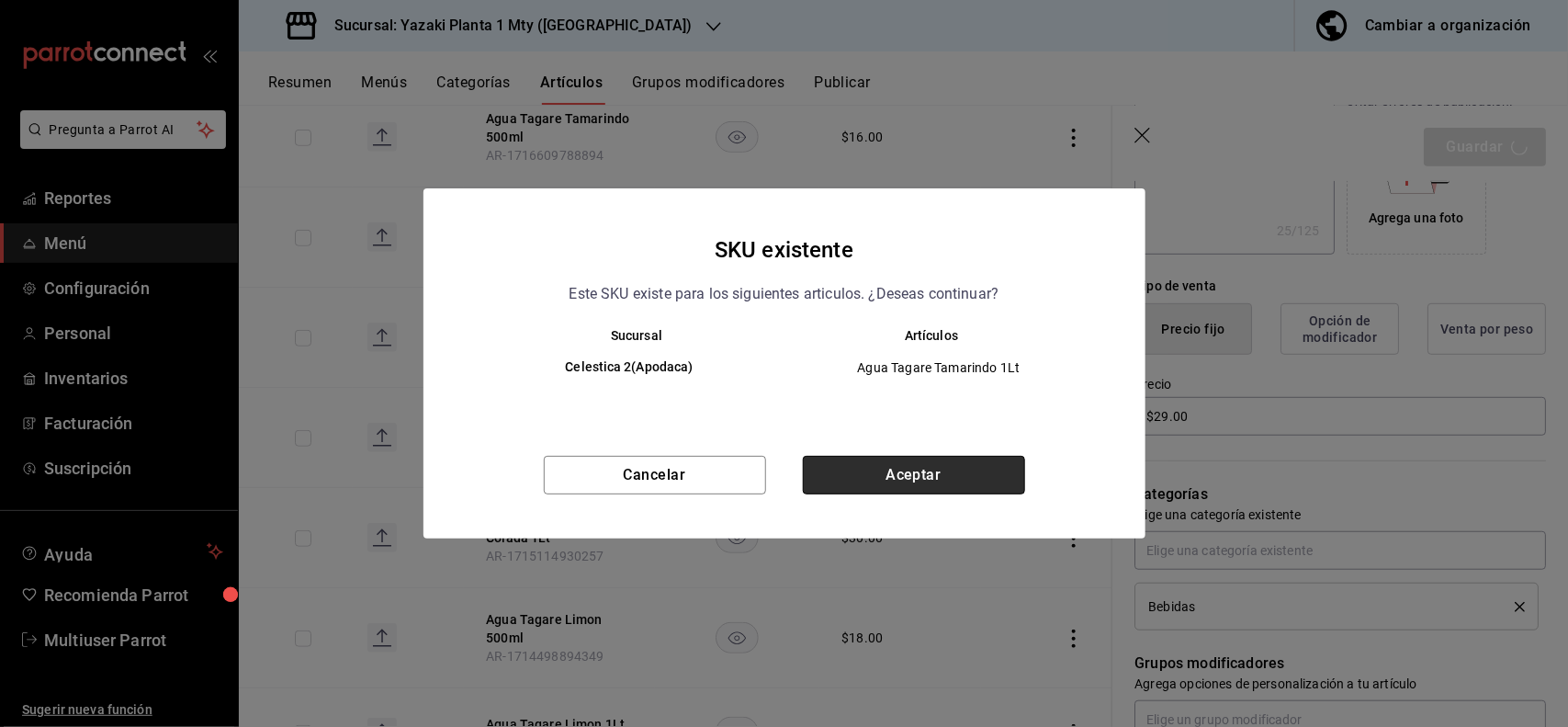
click at [963, 466] on button "Aceptar" at bounding box center [914, 475] width 222 height 38
type textarea "x"
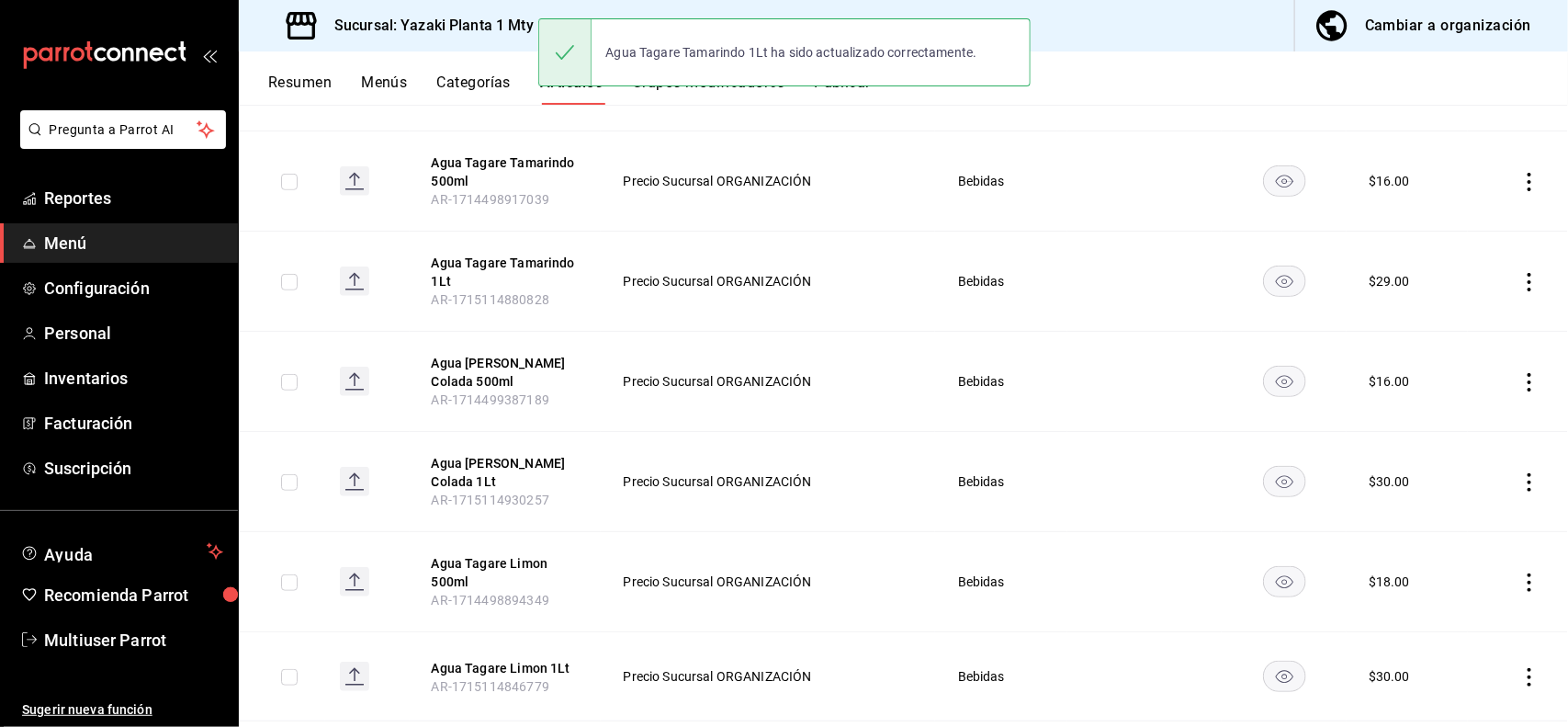
scroll to position [475, 0]
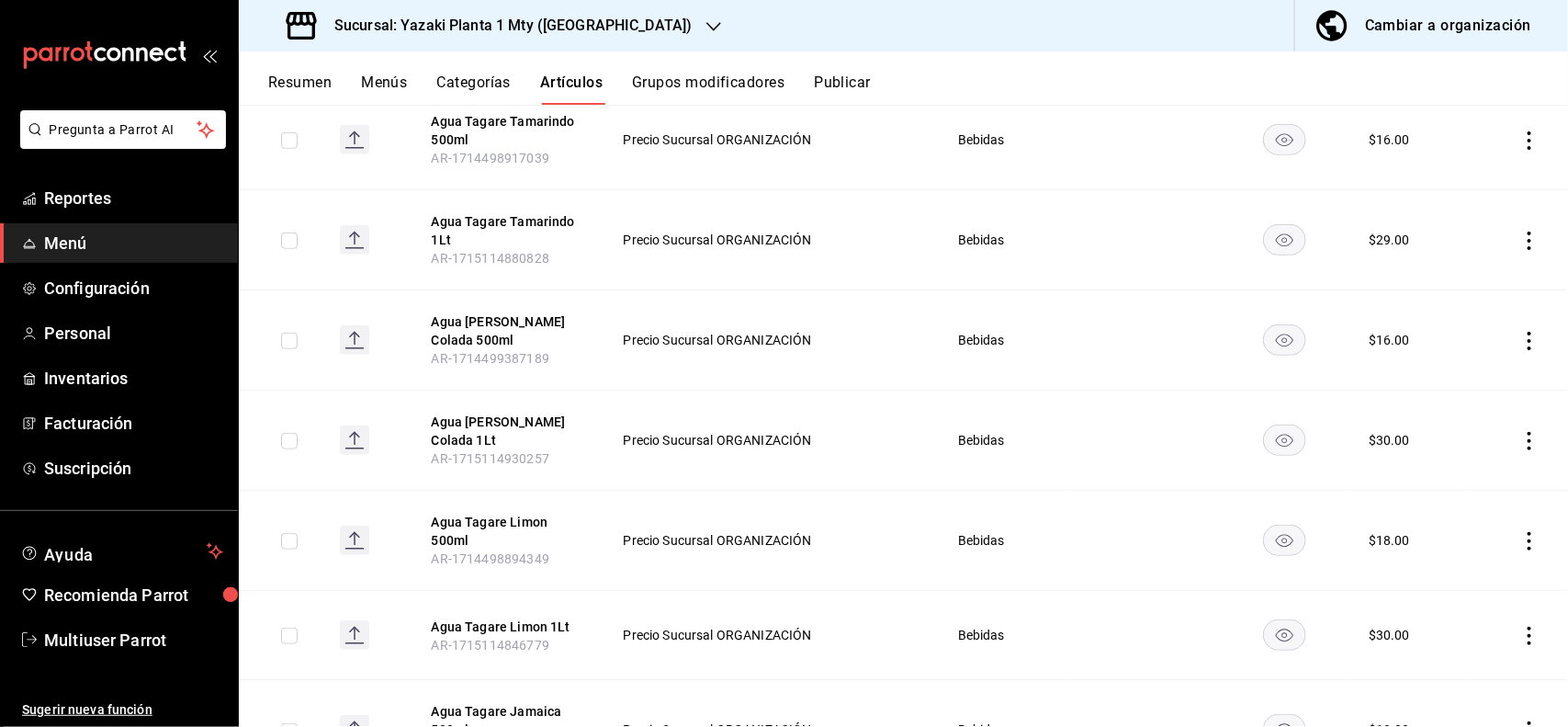
click at [1520, 443] on icon "actions" at bounding box center [1530, 441] width 19 height 19
click at [1466, 484] on span "Editar" at bounding box center [1457, 483] width 48 height 20
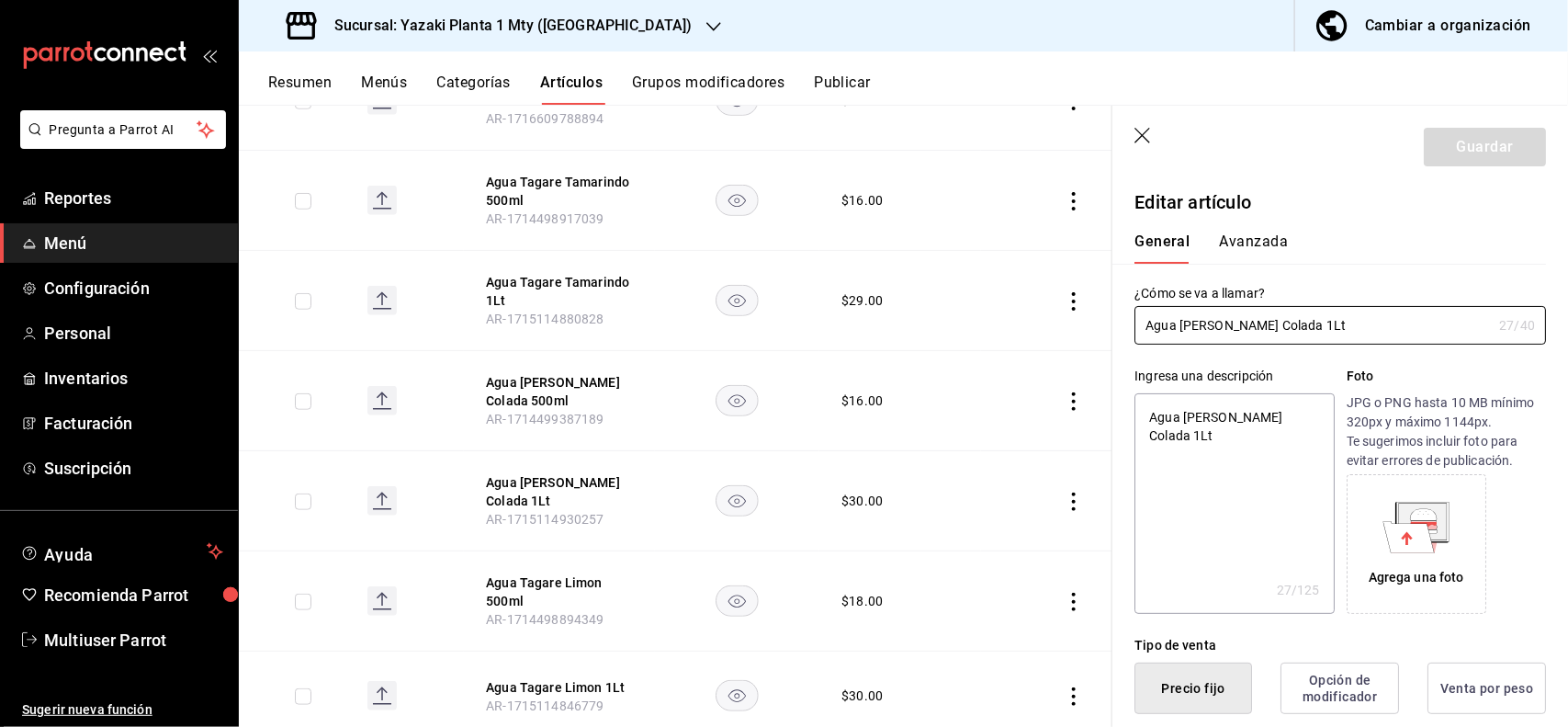
type textarea "x"
type input "$30.00"
type textarea "x"
type button "1"
type button "0"
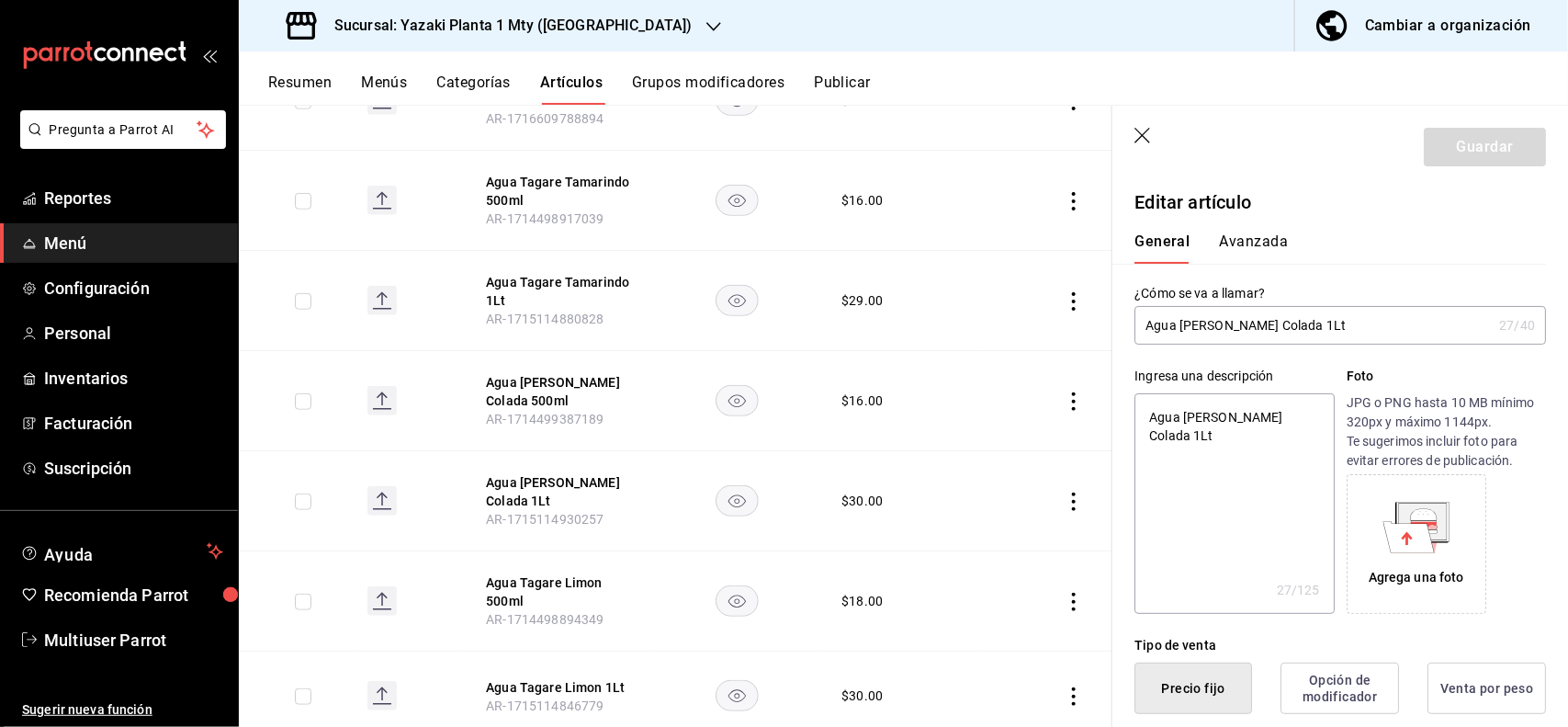
type button "2"
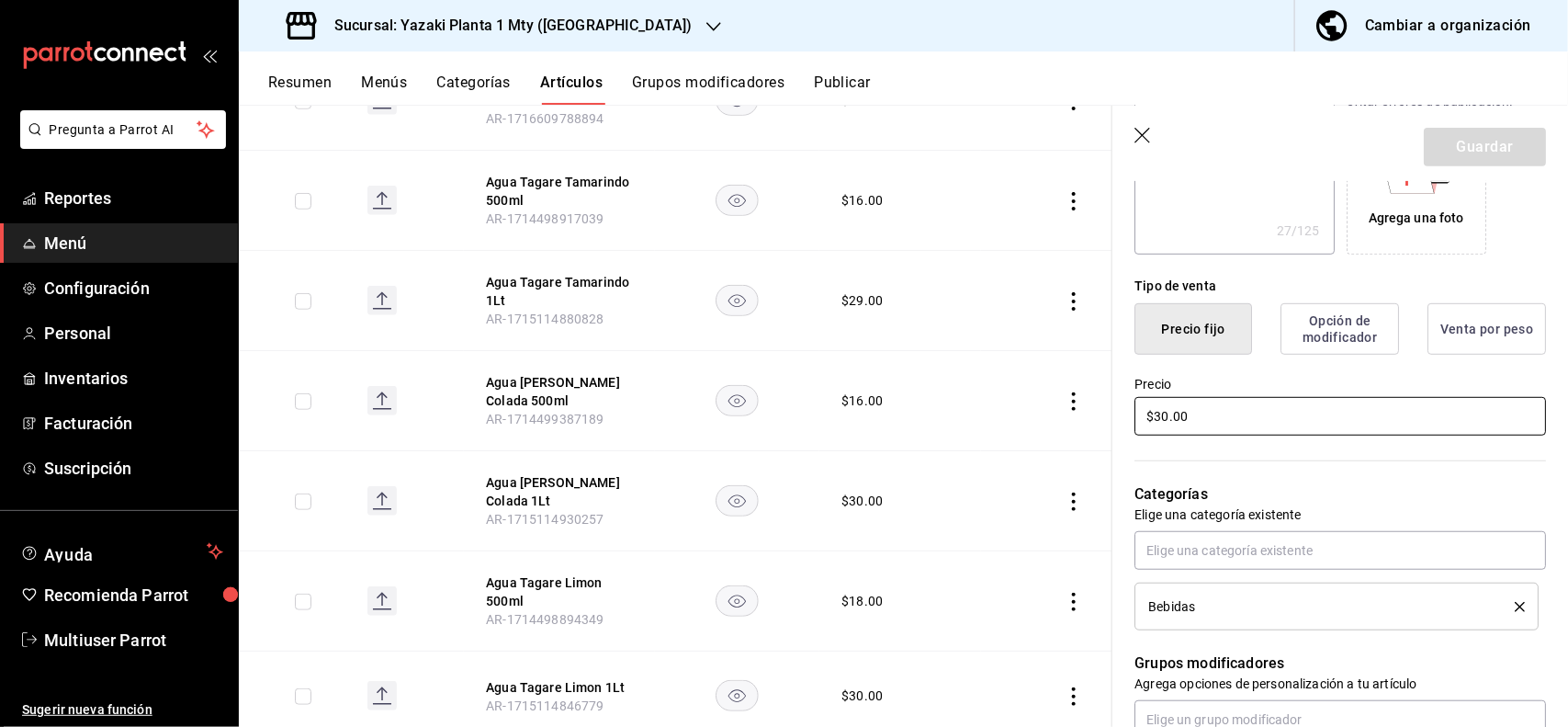
type textarea "x"
type input "$2.00"
type textarea "x"
type input "$29.00"
click at [1470, 138] on button "Guardar" at bounding box center [1484, 147] width 122 height 38
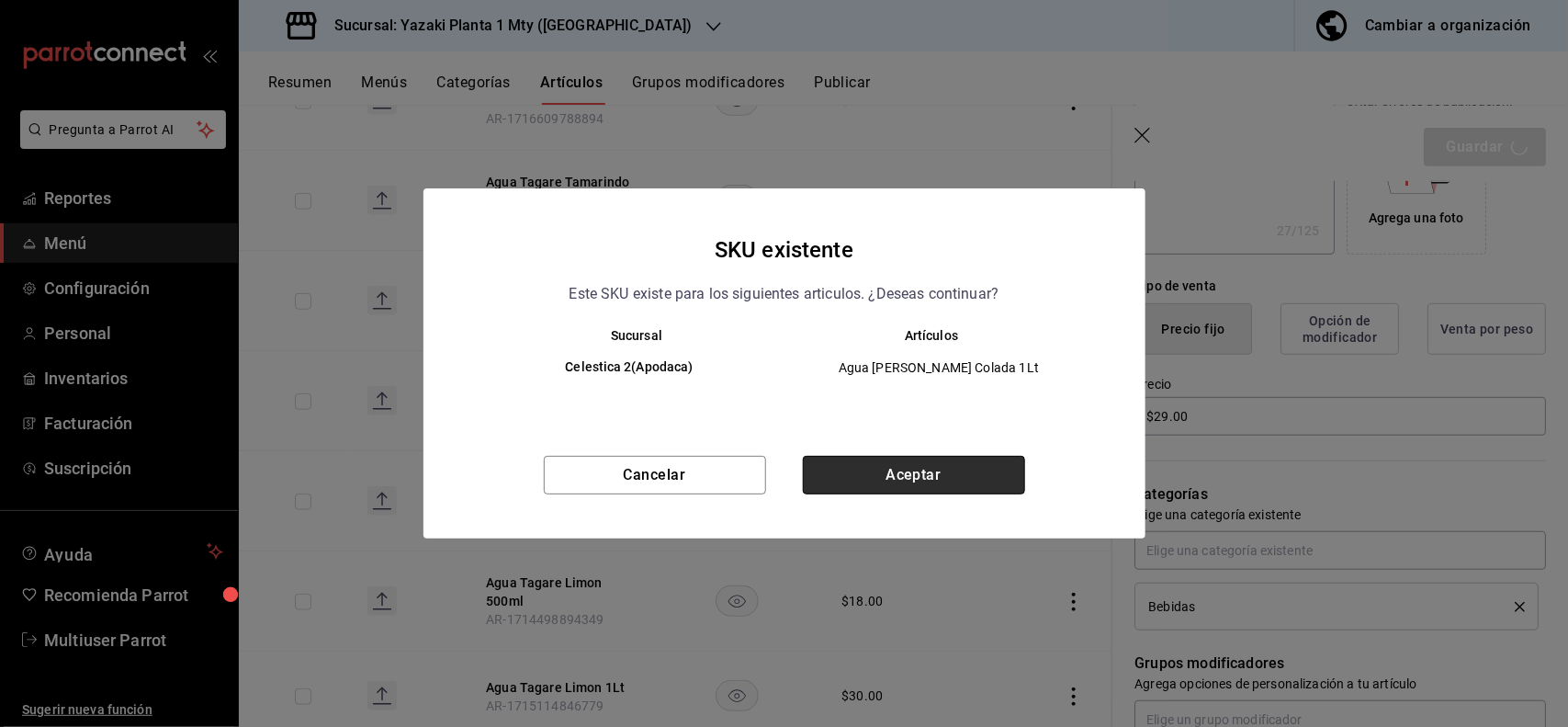
click at [974, 467] on button "Aceptar" at bounding box center [914, 475] width 222 height 38
type textarea "x"
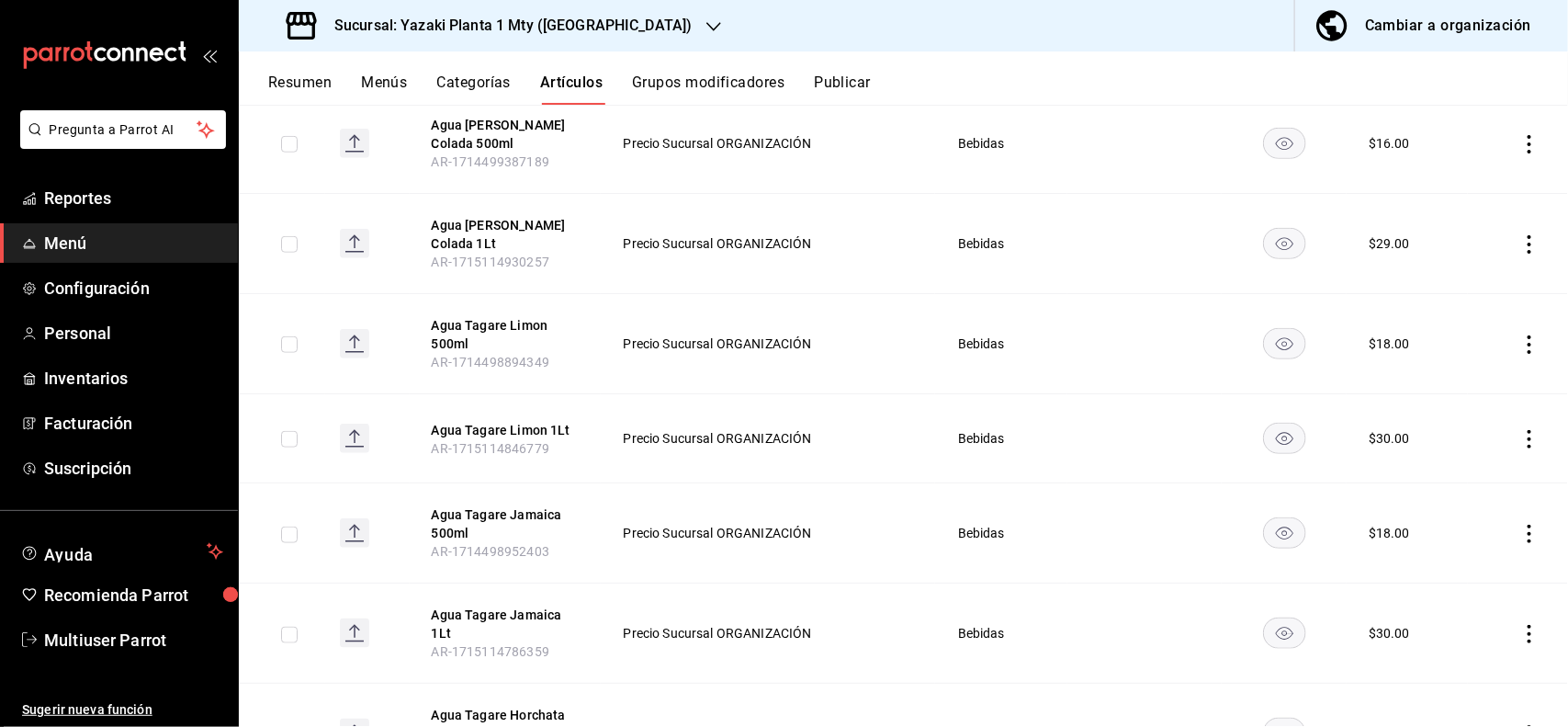
scroll to position [662, 0]
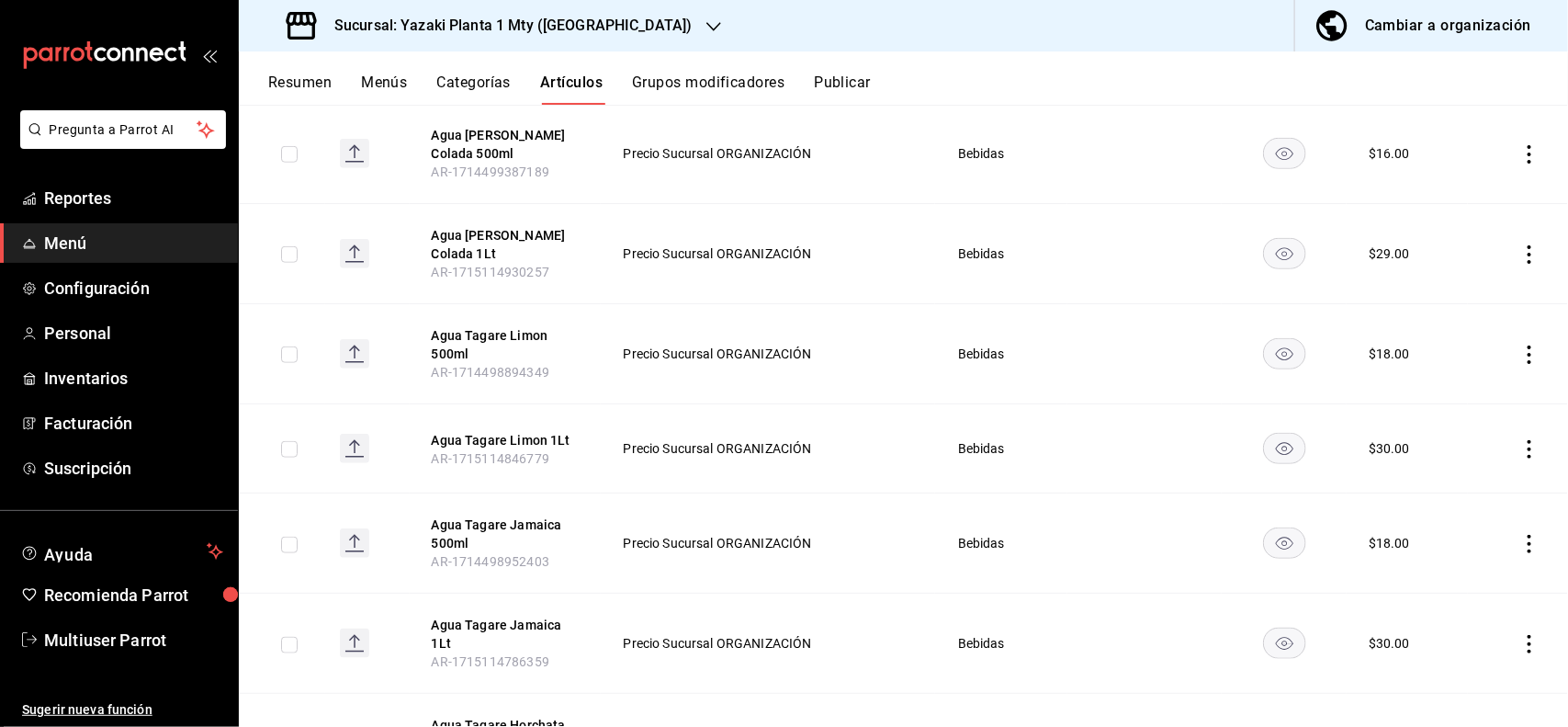
click at [1527, 361] on icon "actions" at bounding box center [1529, 355] width 4 height 19
click at [1466, 398] on span "Editar" at bounding box center [1457, 398] width 48 height 20
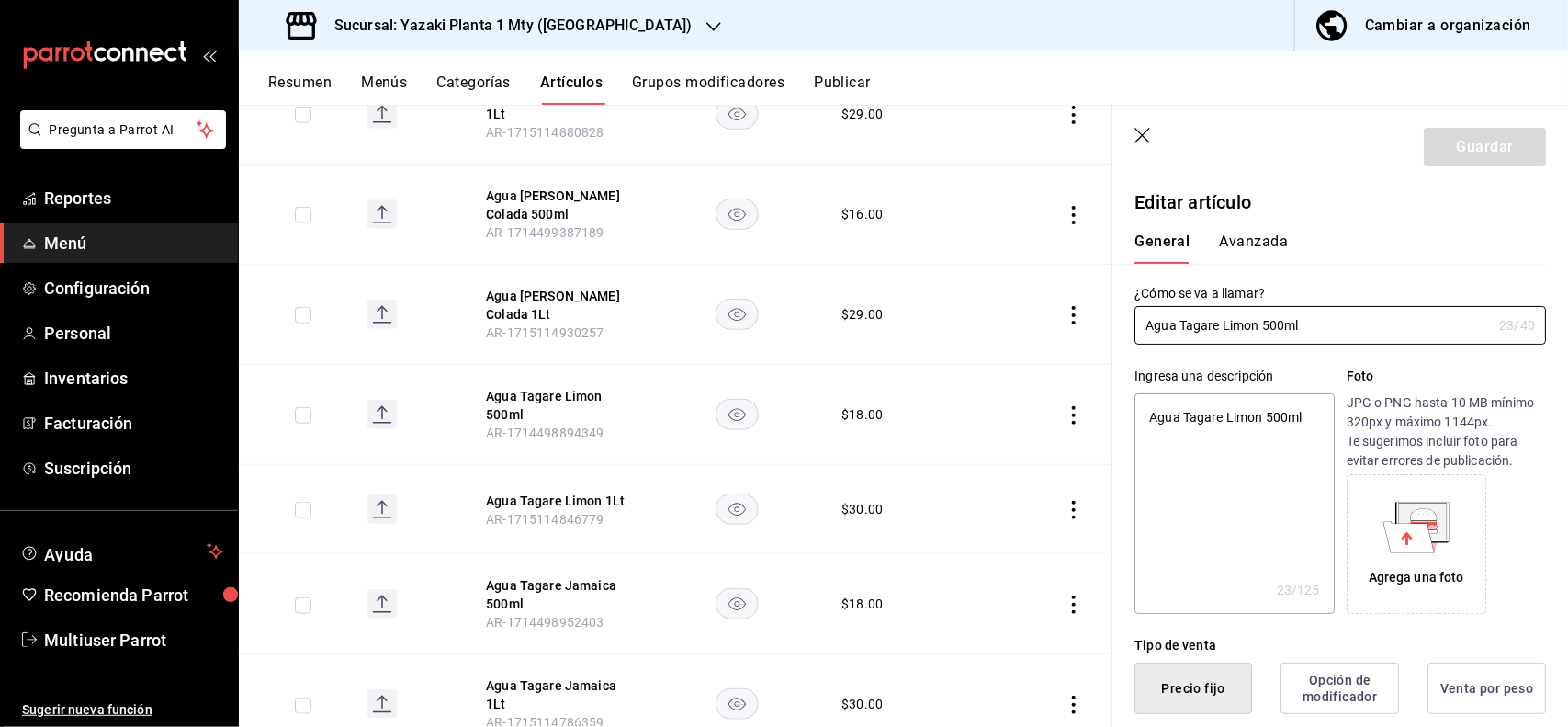
type textarea "x"
type input "$18.00"
type textarea "x"
type button "1"
type button "0"
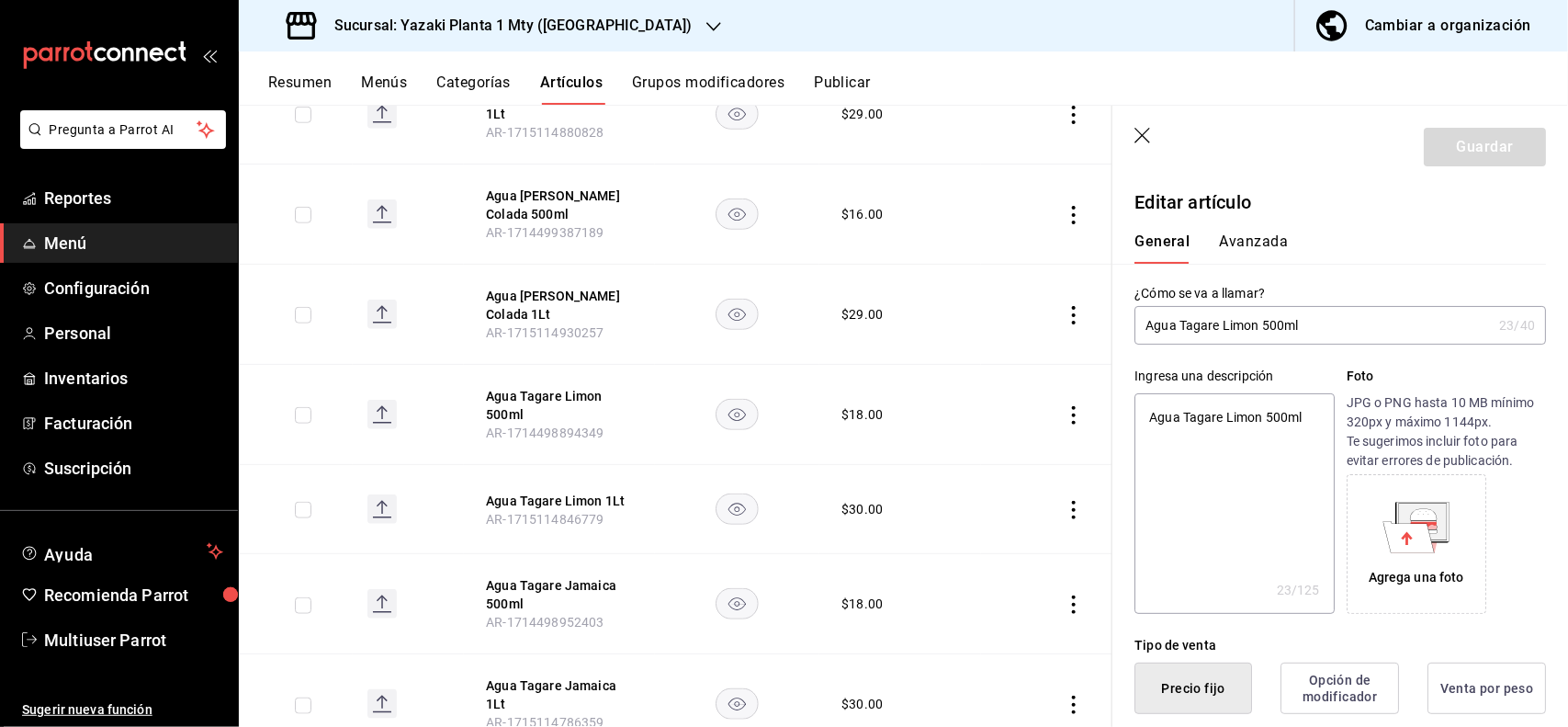
type button "2"
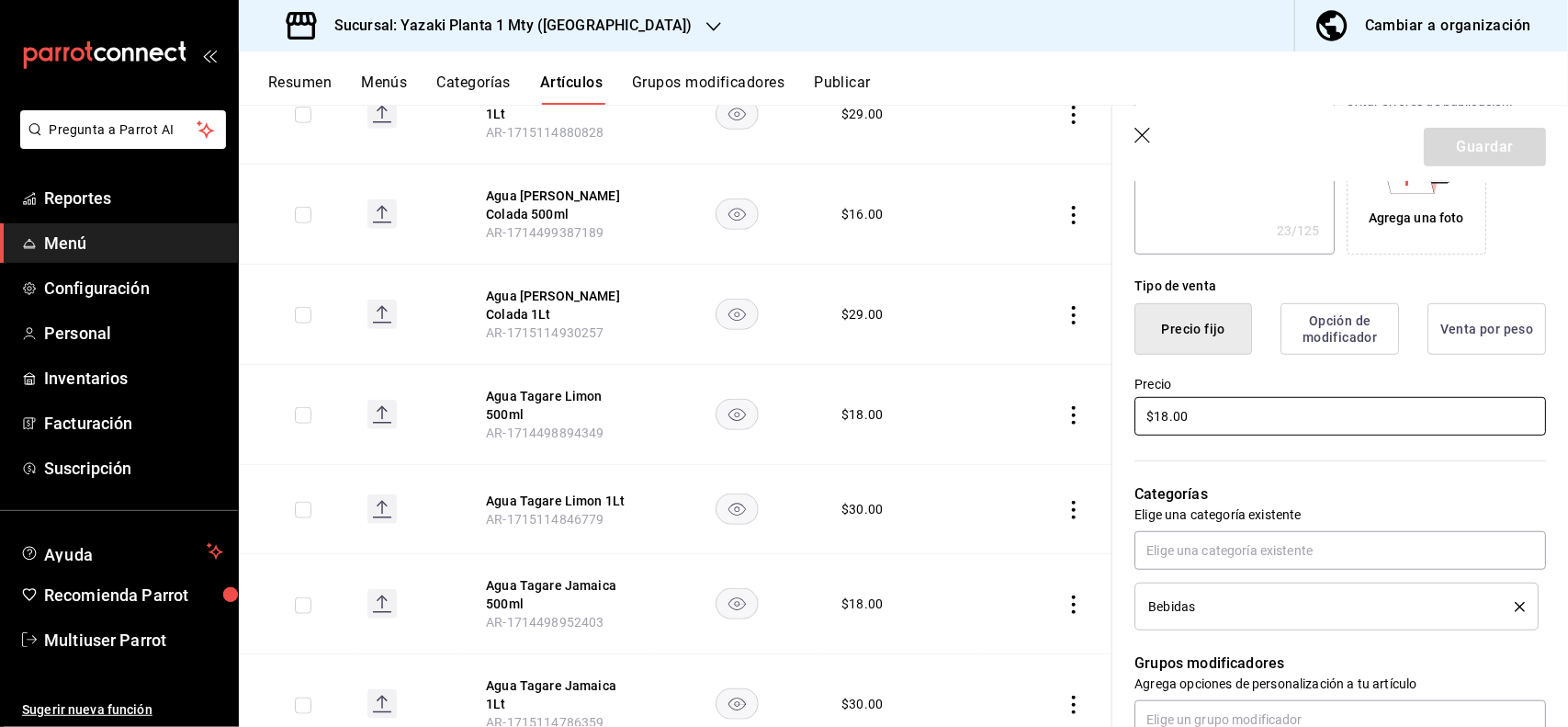
type textarea "x"
type input "$16.00"
type textarea "x"
type input "$16.00"
click at [1478, 151] on button "Guardar" at bounding box center [1484, 147] width 122 height 38
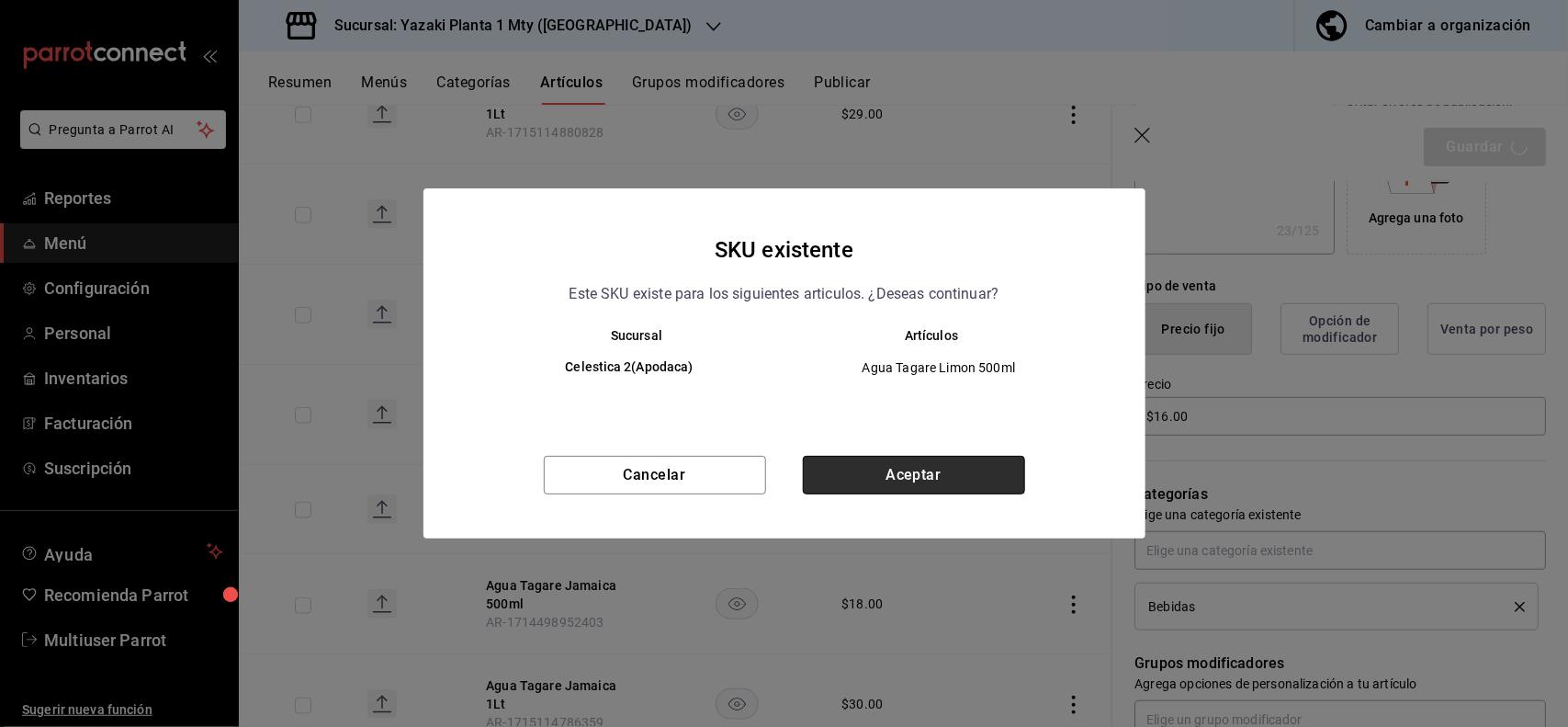
click at [976, 456] on button "Aceptar" at bounding box center [914, 475] width 222 height 38
type textarea "x"
type input "AR-1755496777381"
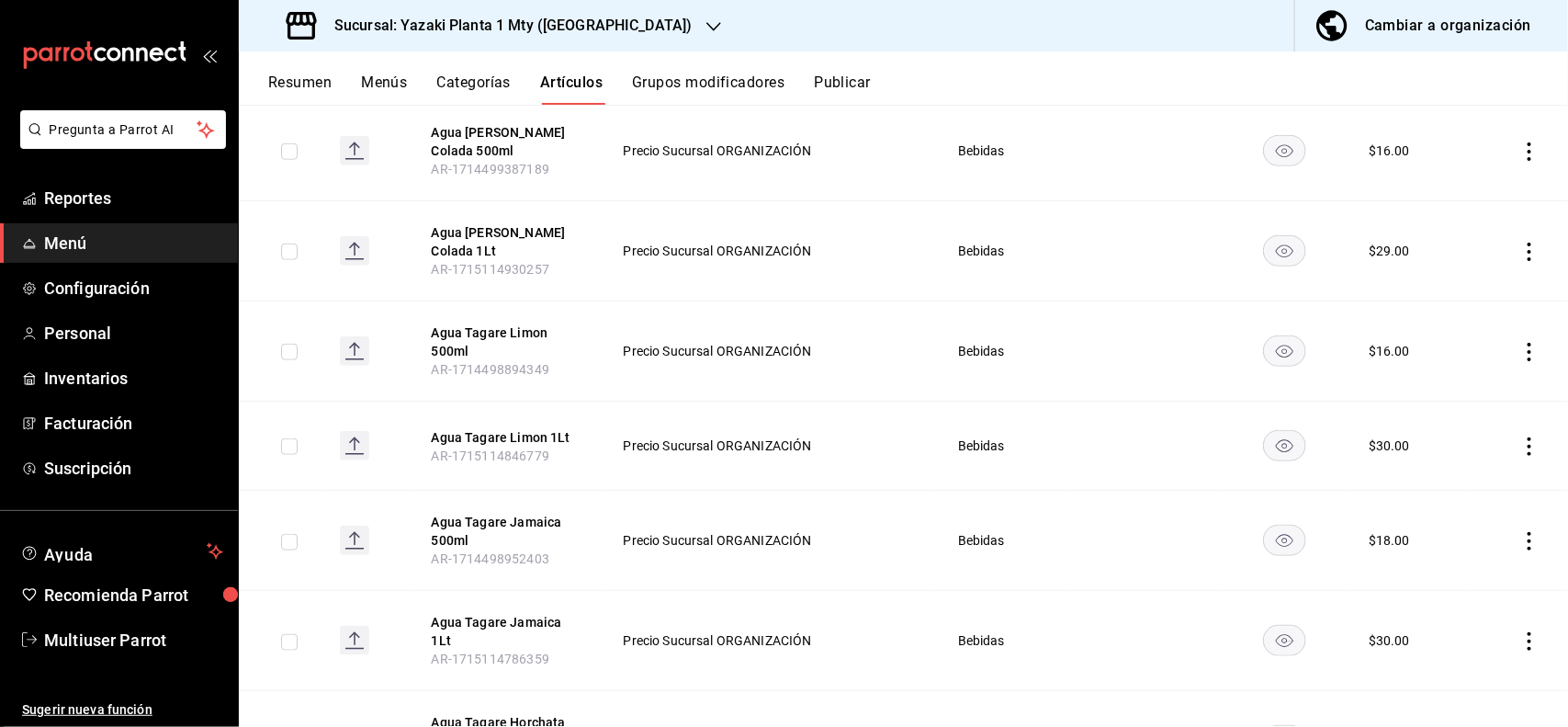
scroll to position [713, 0]
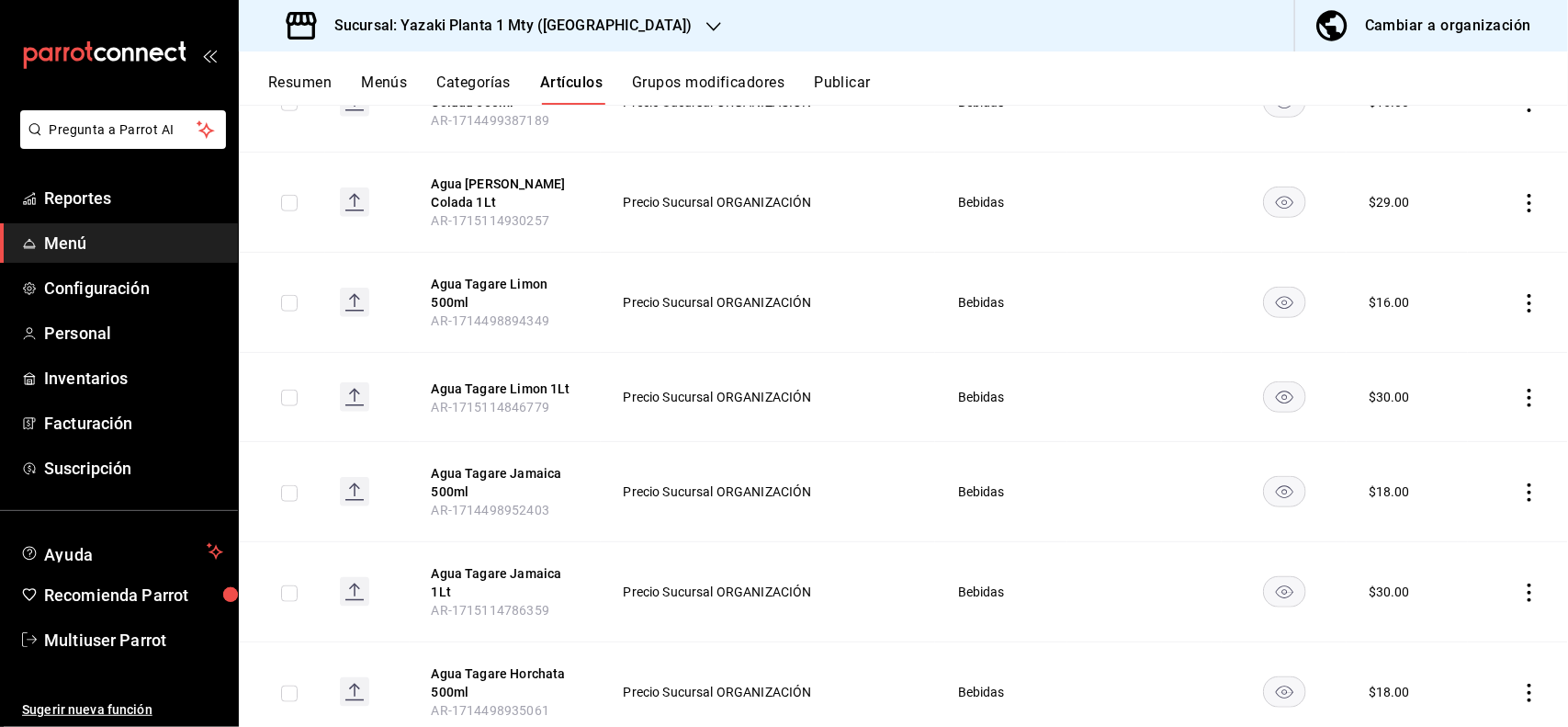
click at [1520, 398] on icon "actions" at bounding box center [1530, 398] width 19 height 19
click at [1457, 448] on span "Editar" at bounding box center [1457, 441] width 48 height 20
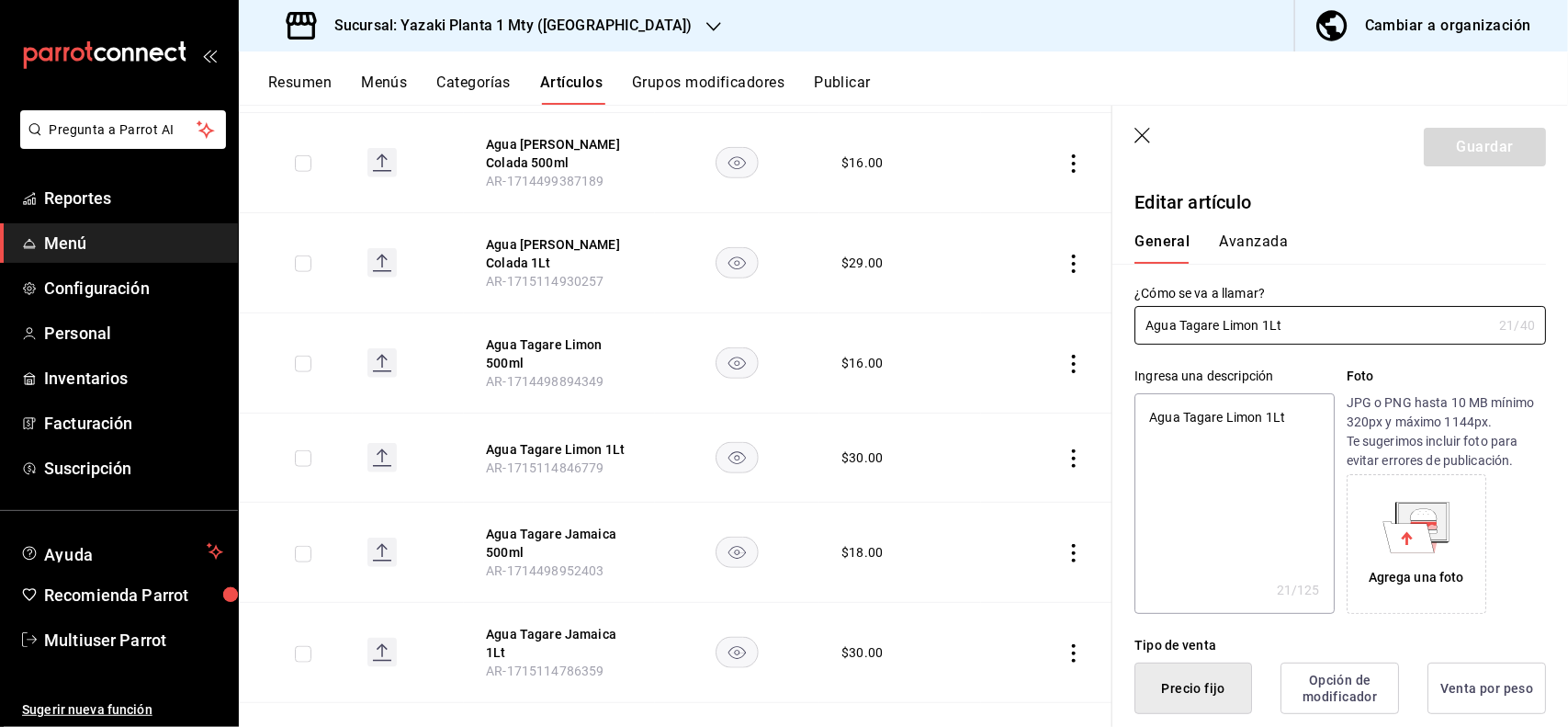
type textarea "x"
type input "$30.00"
type textarea "x"
type button "1"
type button "0"
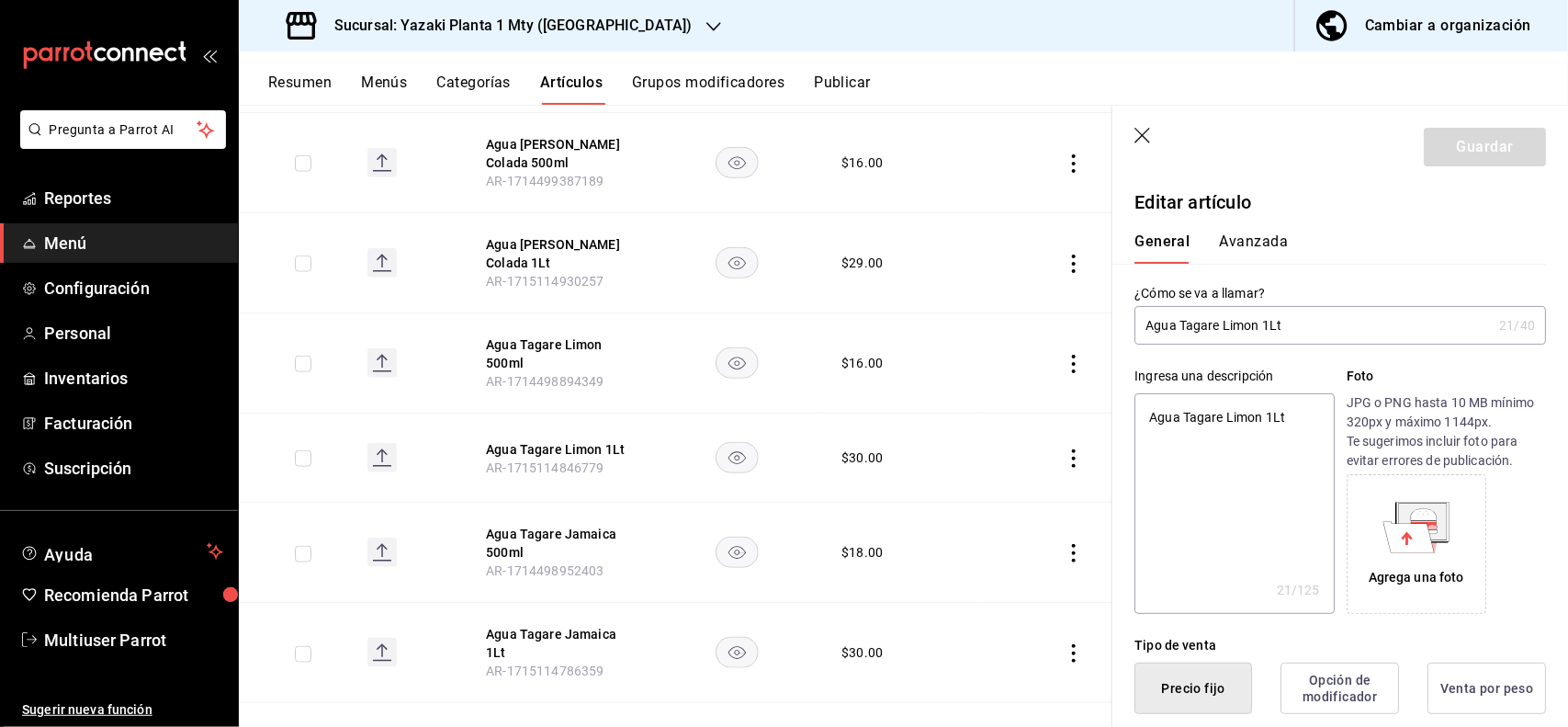
type button "2"
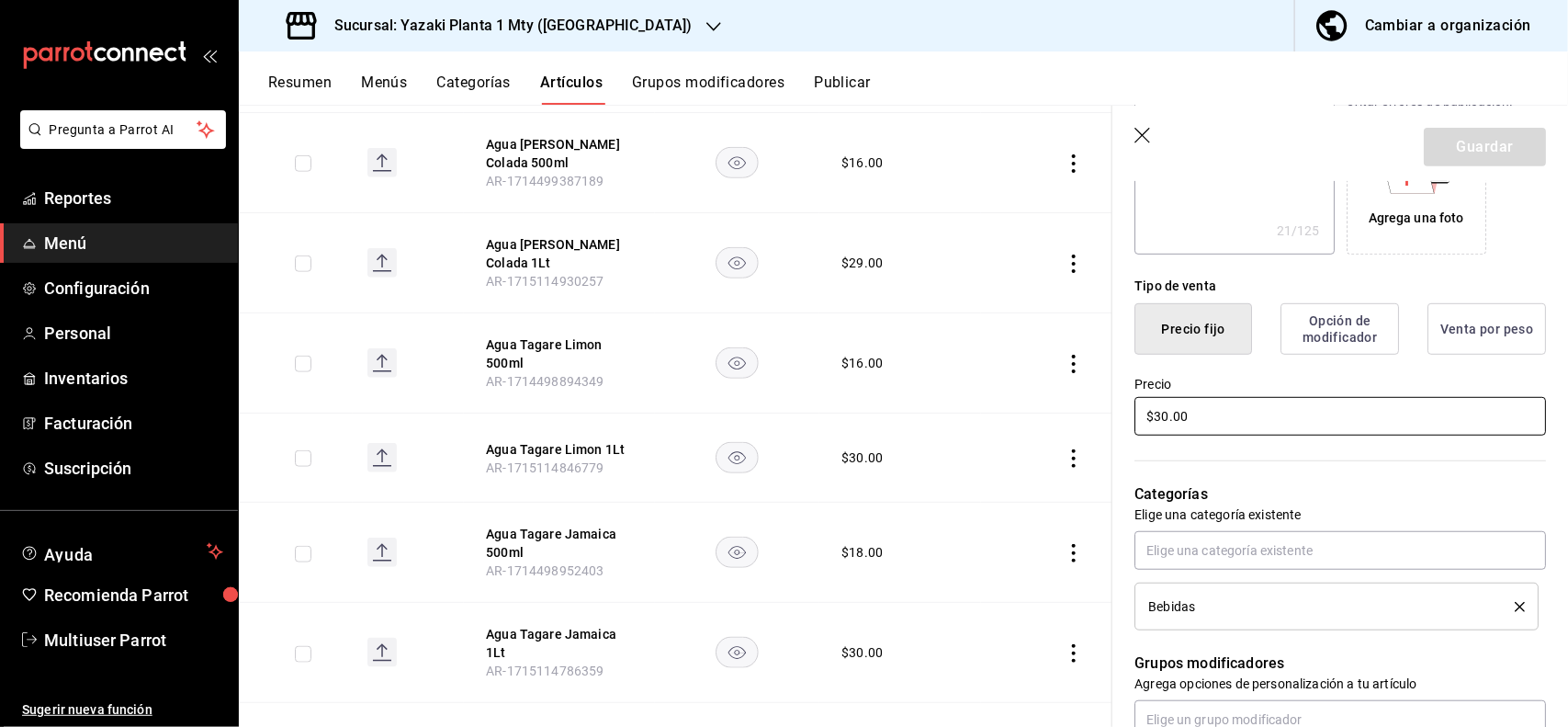
type textarea "x"
type input "$2.00"
type textarea "x"
type input "$29.00"
click at [1472, 138] on button "Guardar" at bounding box center [1484, 147] width 122 height 38
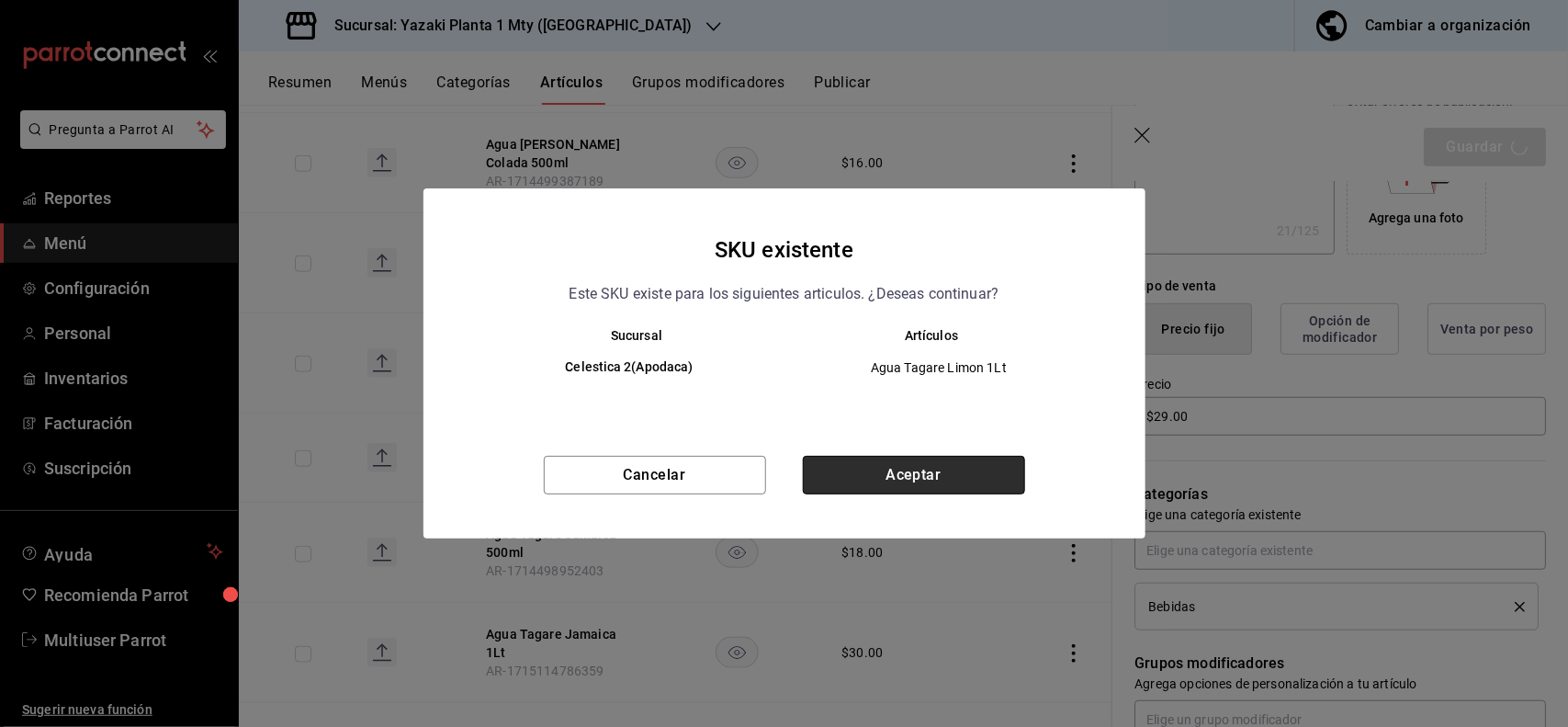
click at [979, 482] on button "Aceptar" at bounding box center [914, 475] width 222 height 38
type textarea "x"
type input "AR-1755496791107"
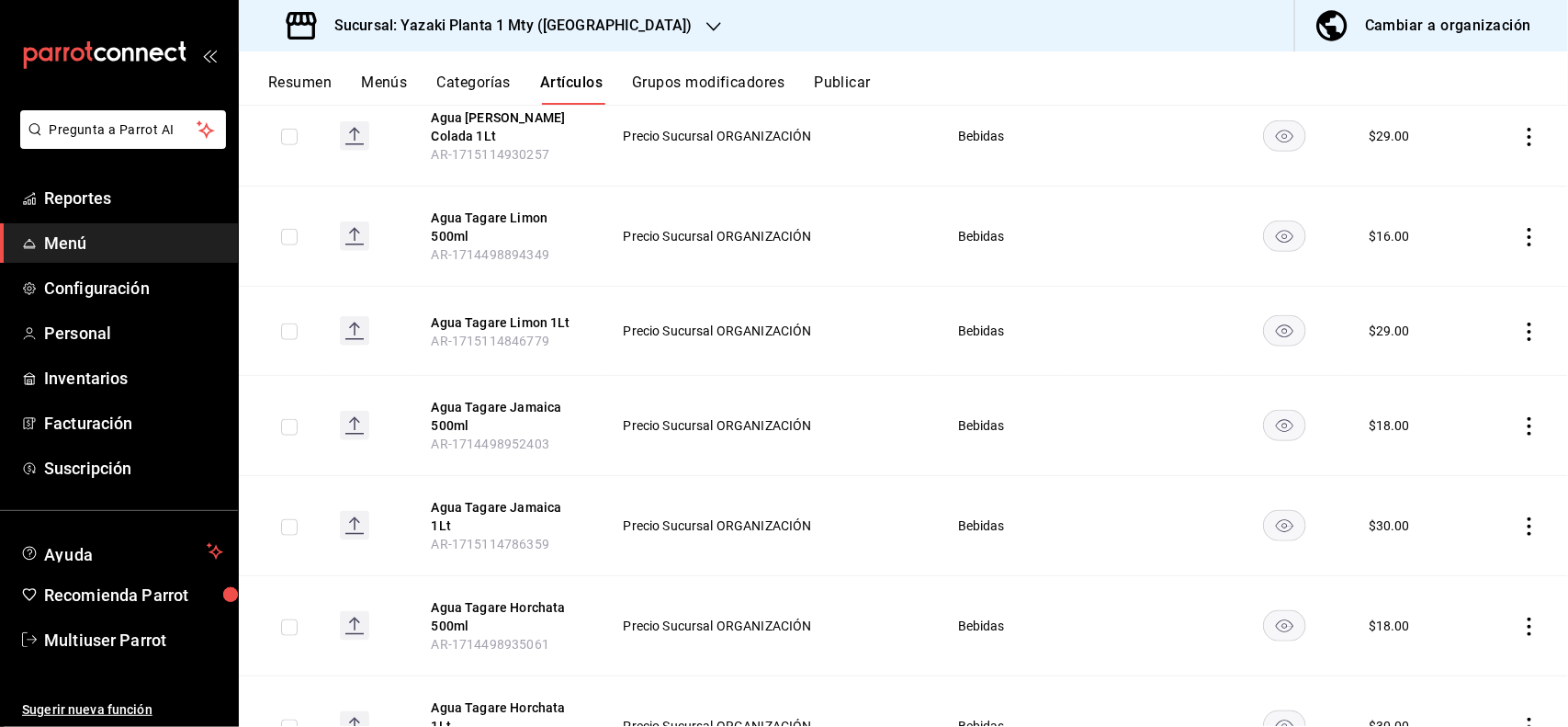
scroll to position [788, 0]
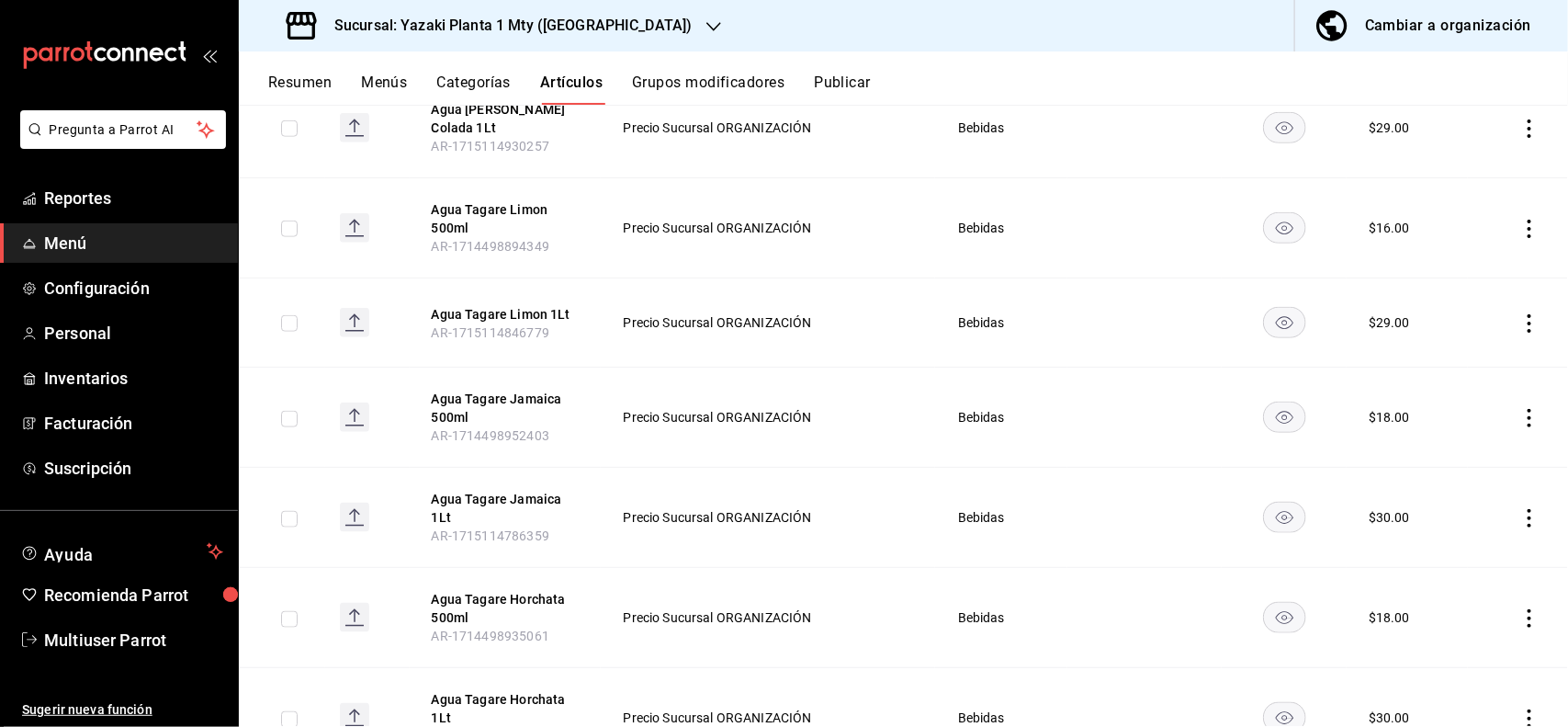
click at [1520, 416] on icon "actions" at bounding box center [1530, 419] width 19 height 19
click at [1470, 457] on span "Editar" at bounding box center [1457, 462] width 48 height 20
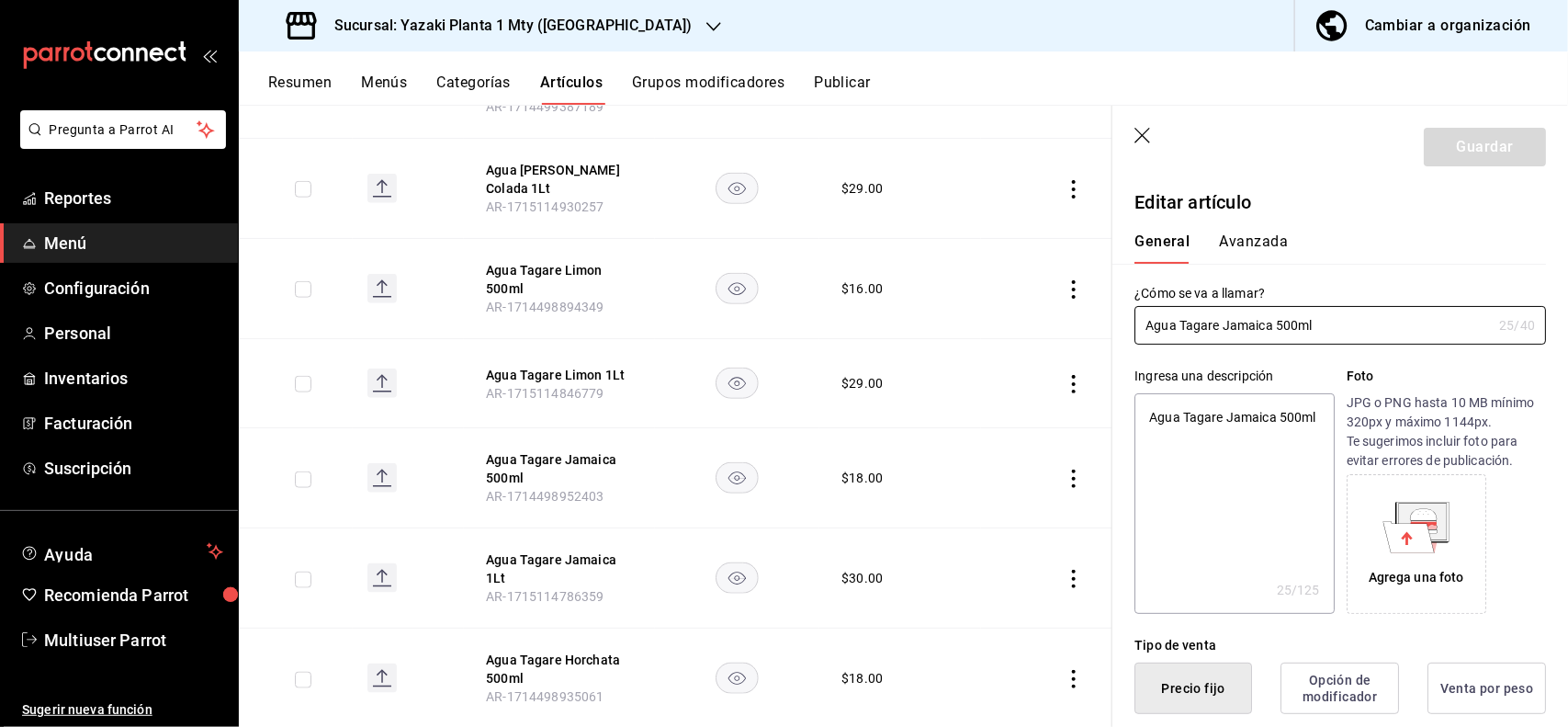
type textarea "x"
type input "$18.00"
type textarea "x"
type button "1"
type button "0"
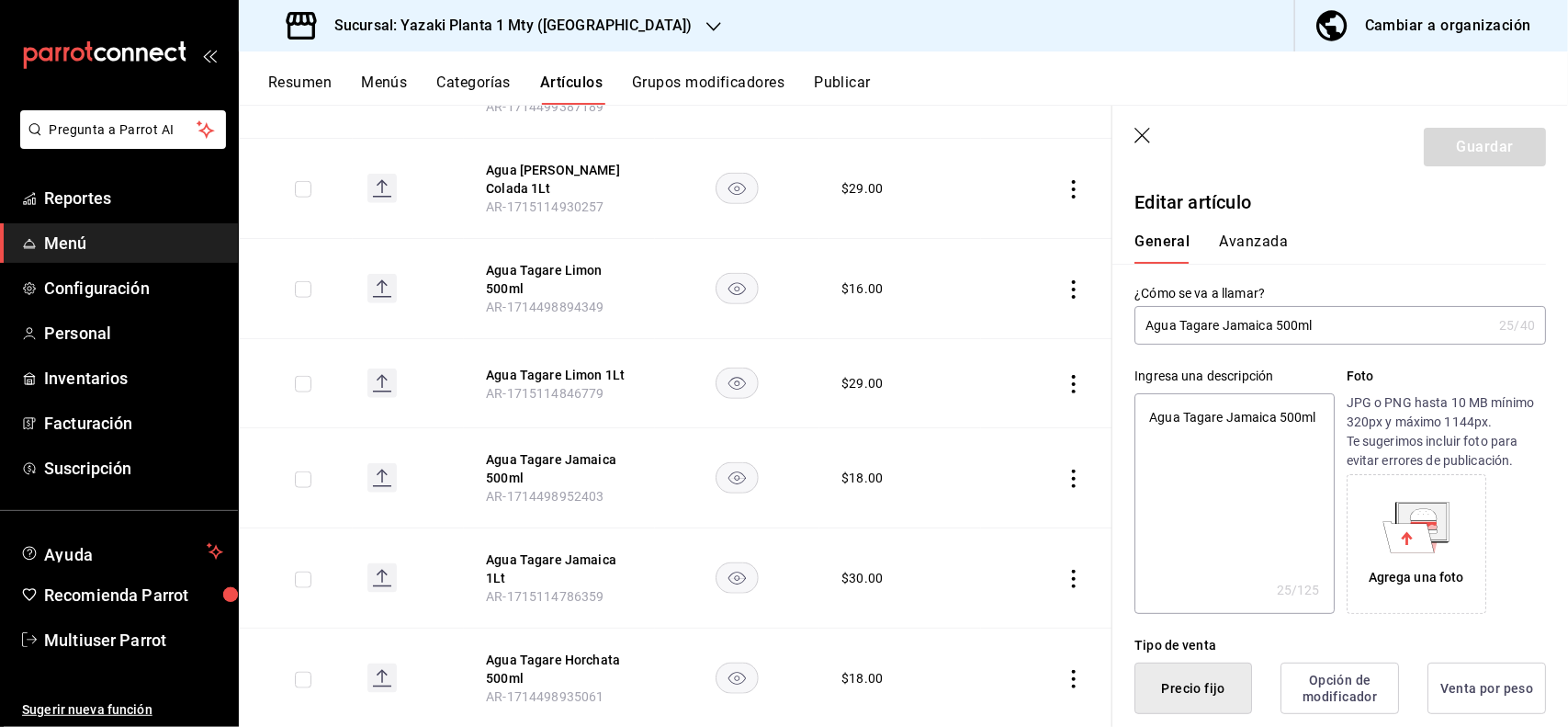
type button "2"
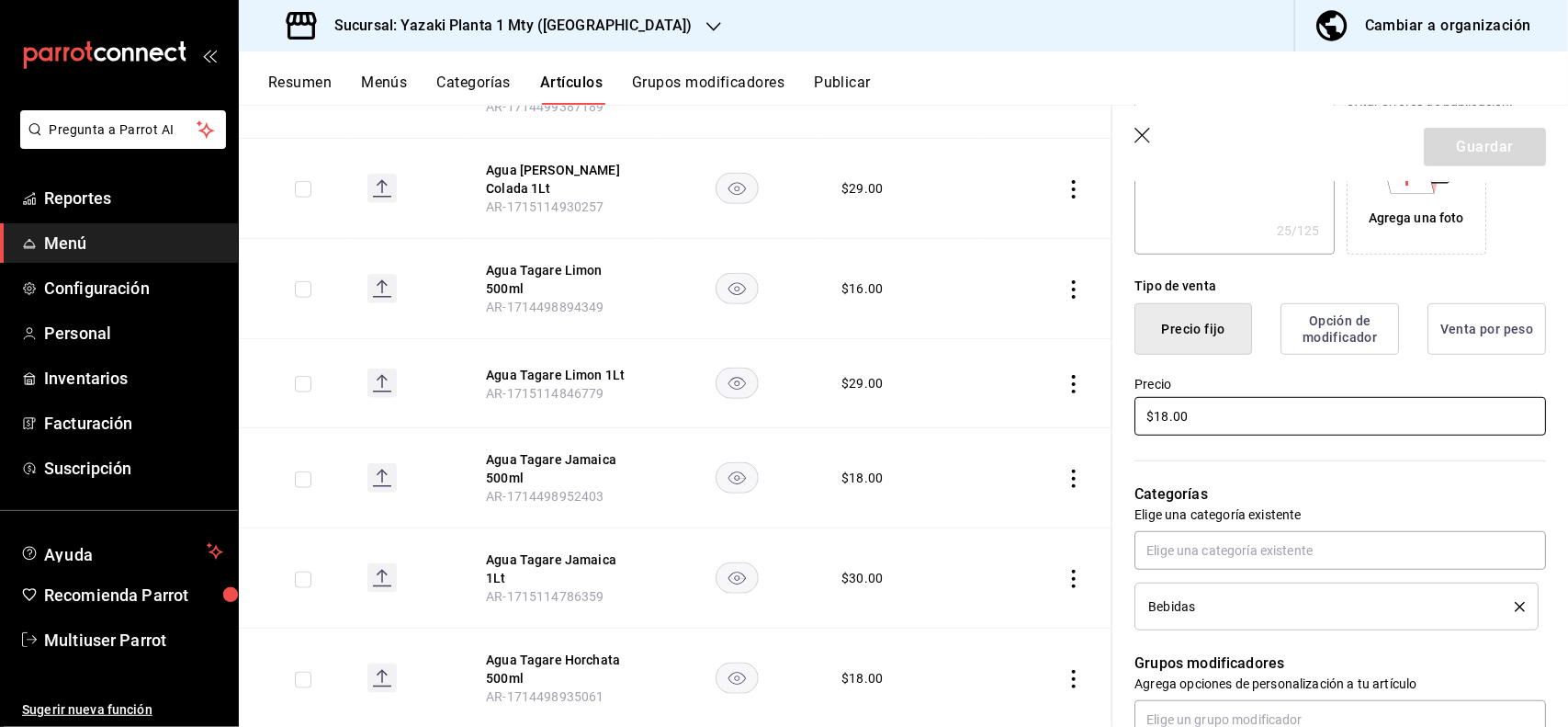
type textarea "x"
type input "$16.00"
type textarea "x"
type input "$16.00"
click at [1490, 156] on button "Guardar" at bounding box center [1484, 147] width 122 height 38
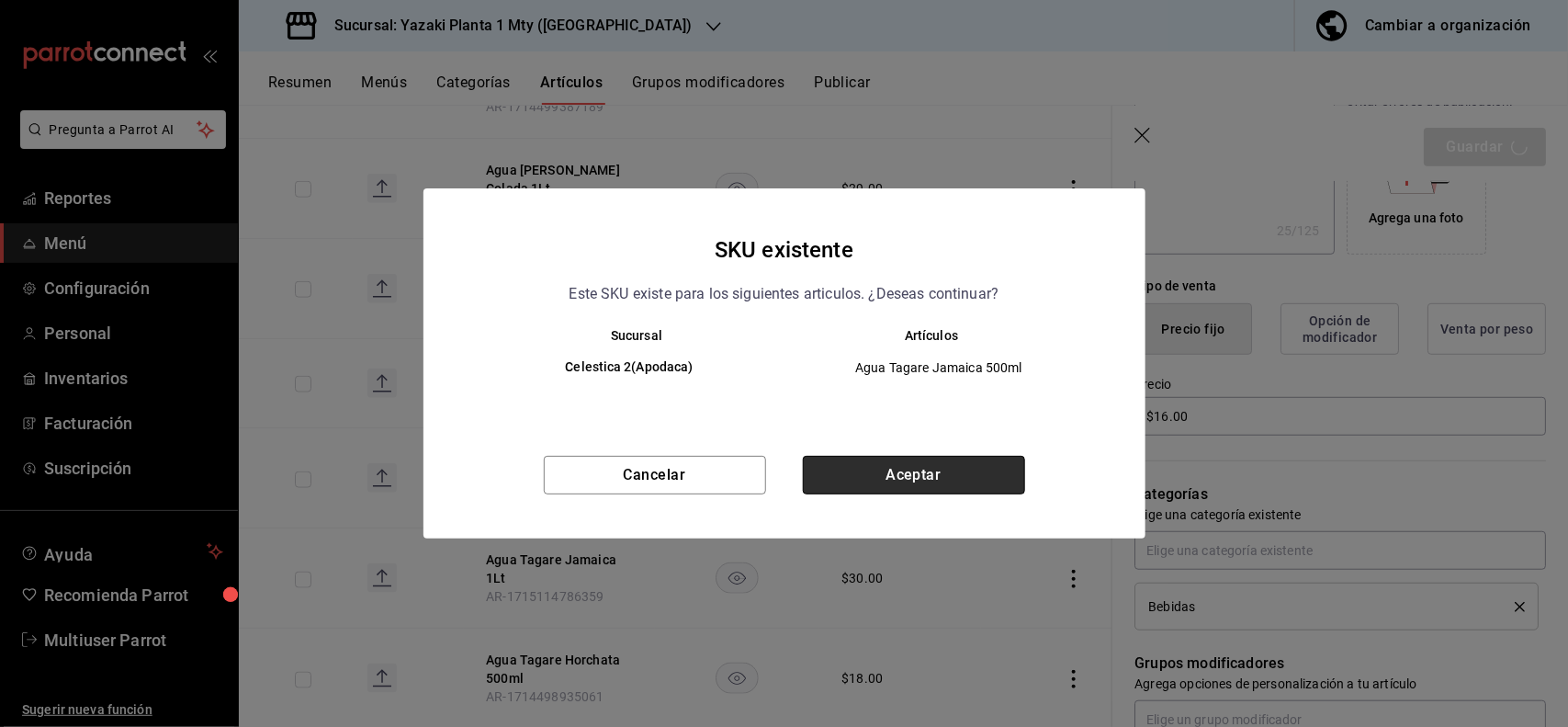
click at [982, 487] on button "Aceptar" at bounding box center [914, 475] width 222 height 38
type textarea "x"
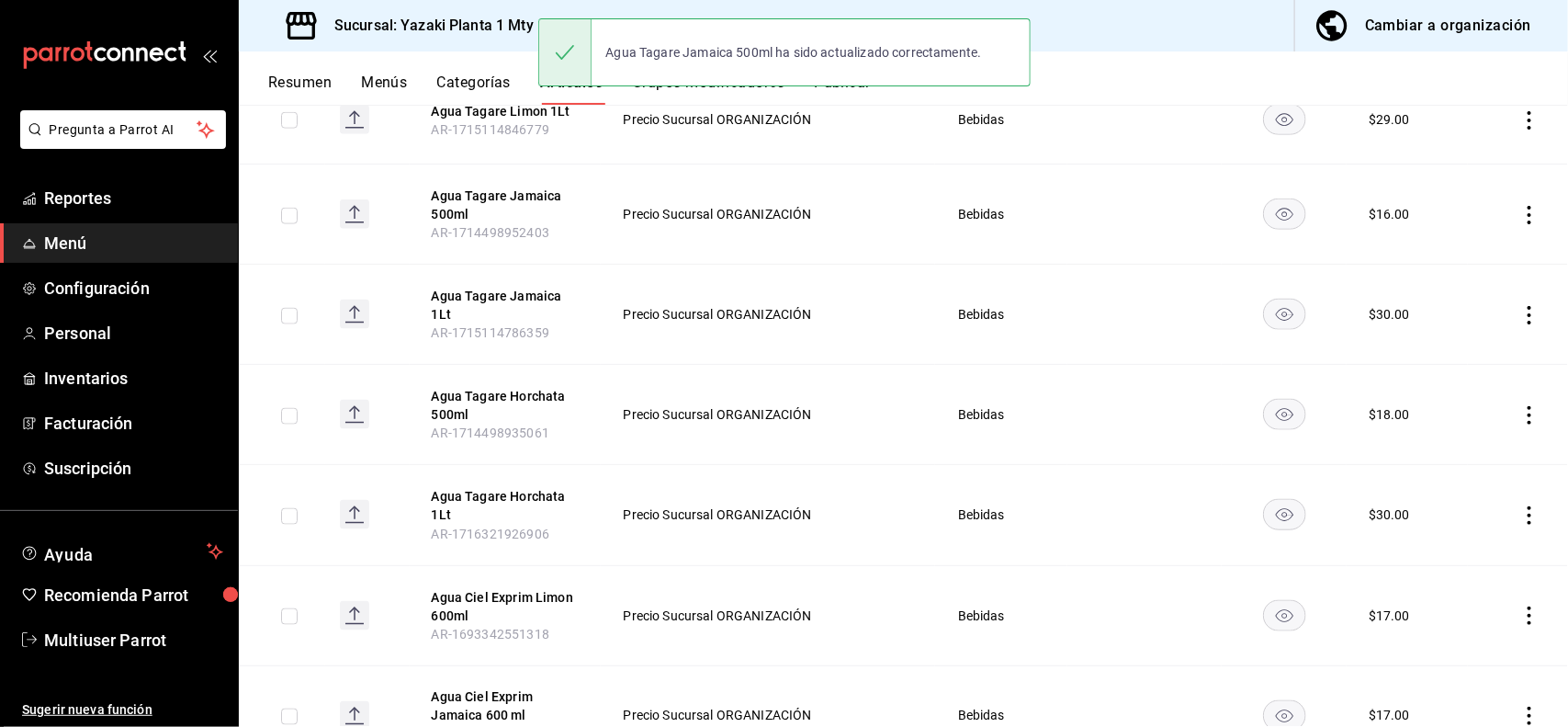
scroll to position [1032, 0]
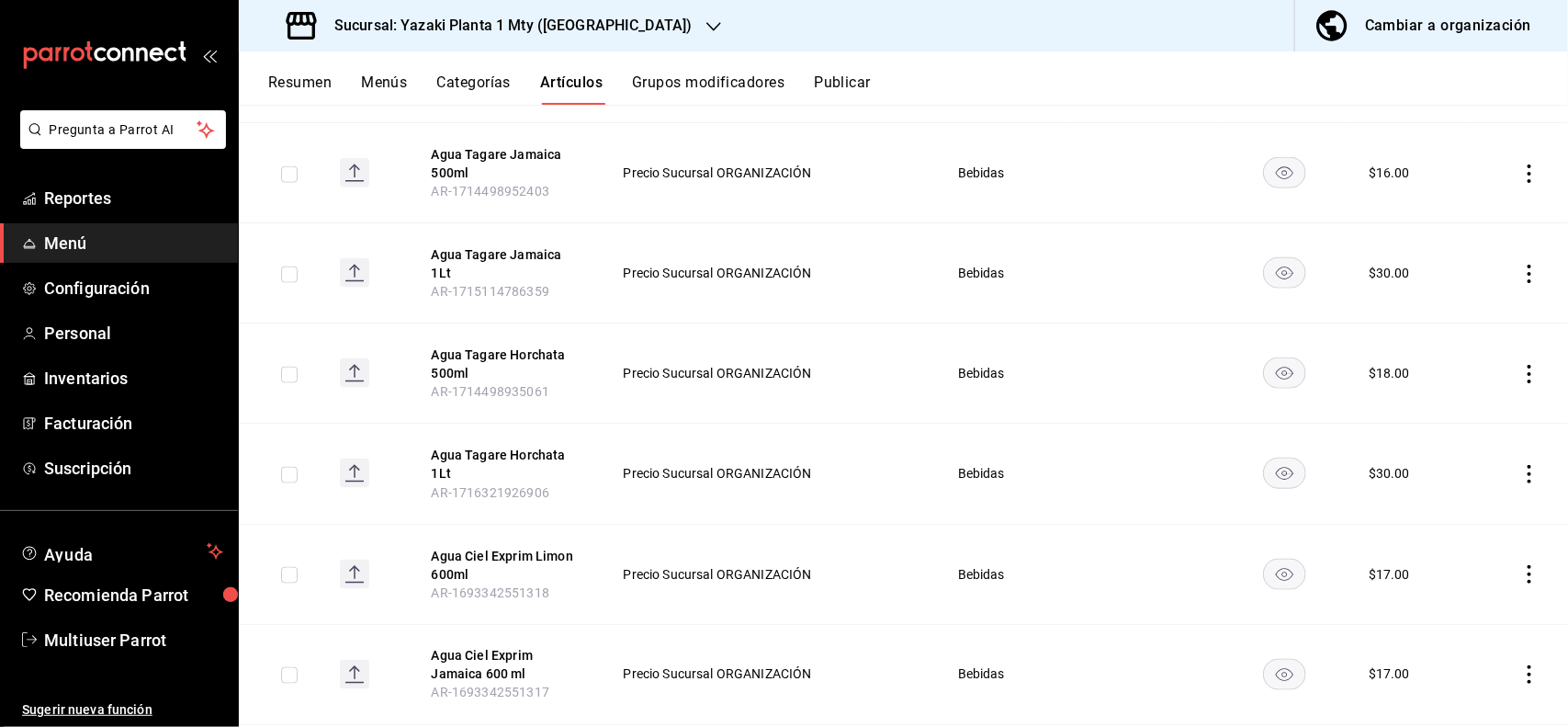
click at [1520, 278] on icon "actions" at bounding box center [1530, 274] width 19 height 19
click at [1462, 318] on span "Editar" at bounding box center [1457, 317] width 48 height 20
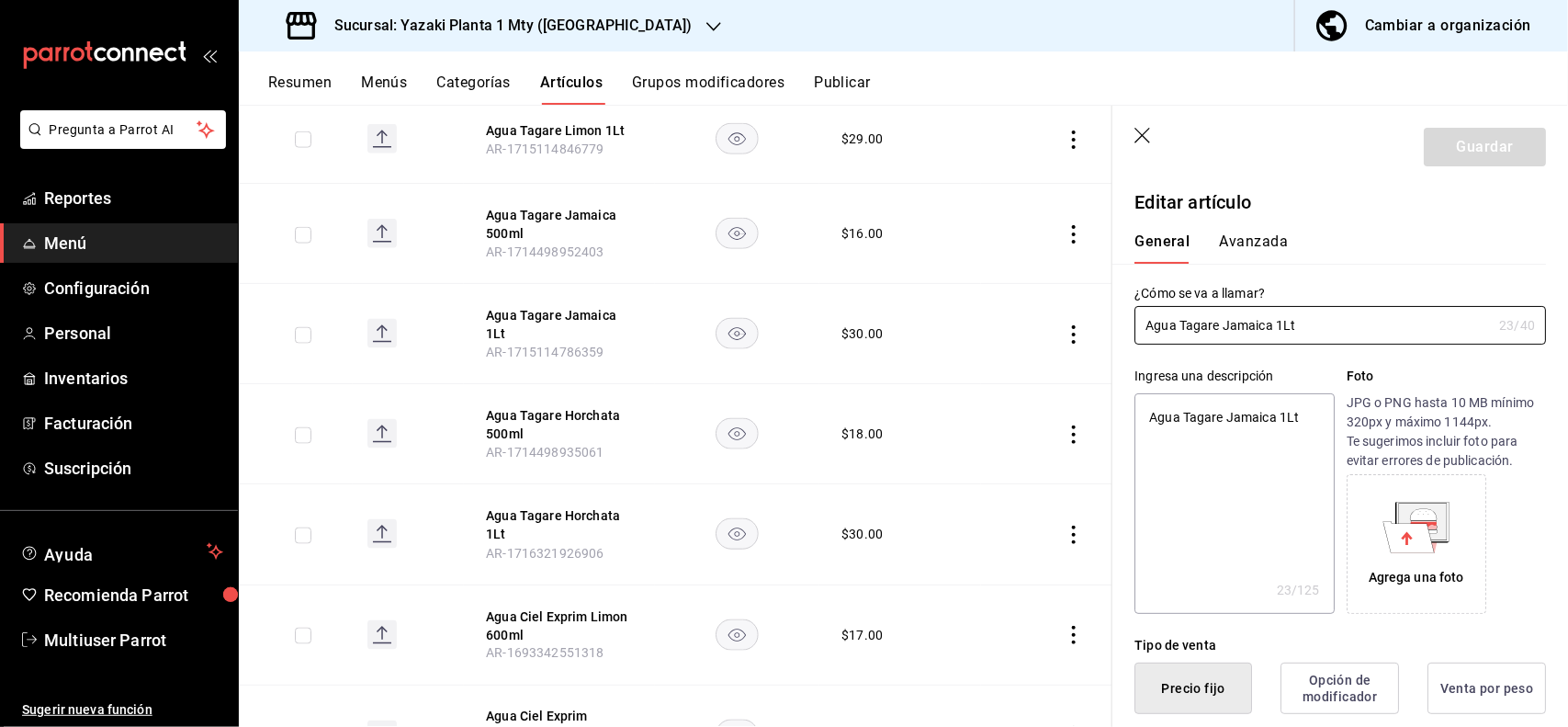
type textarea "x"
type input "$30.00"
type textarea "x"
type button "1"
type button "0"
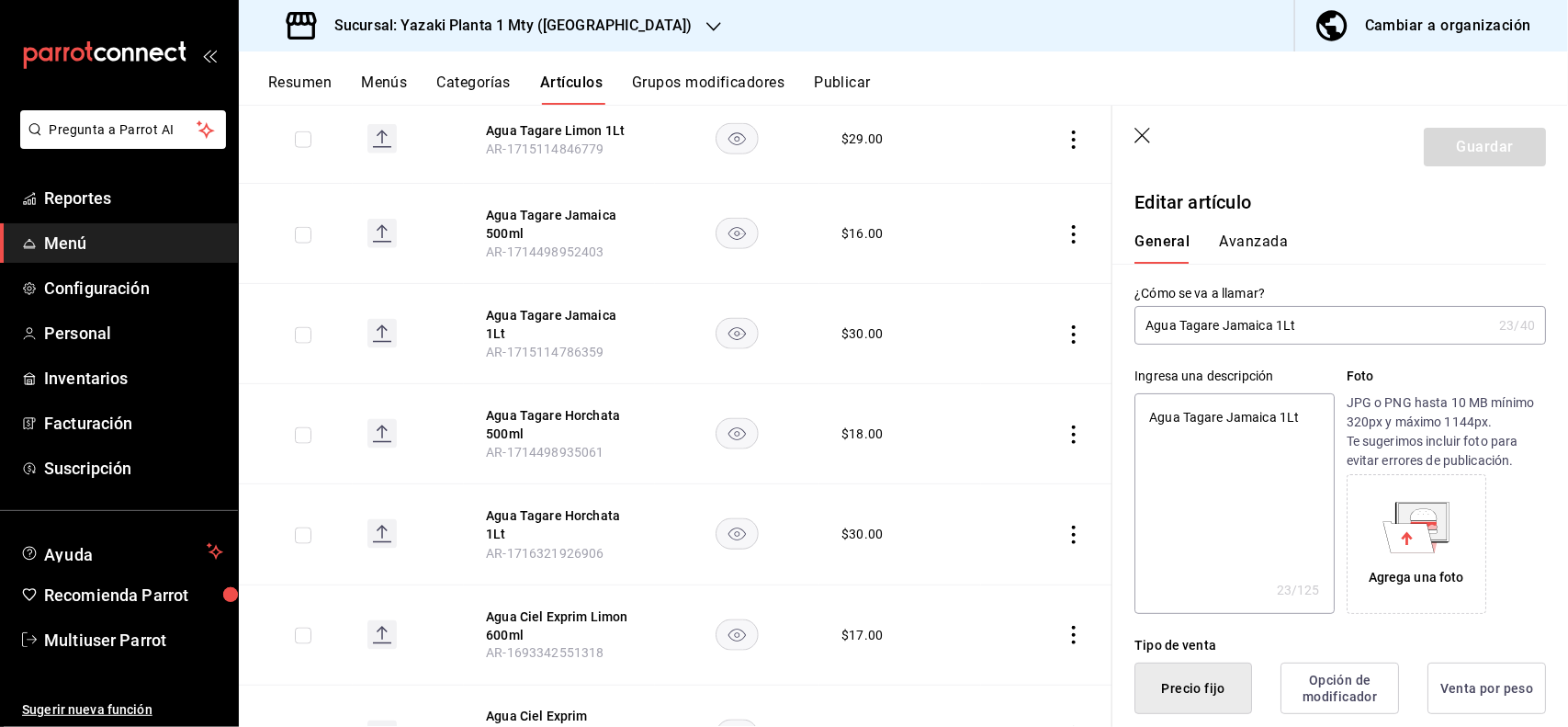
type button "2"
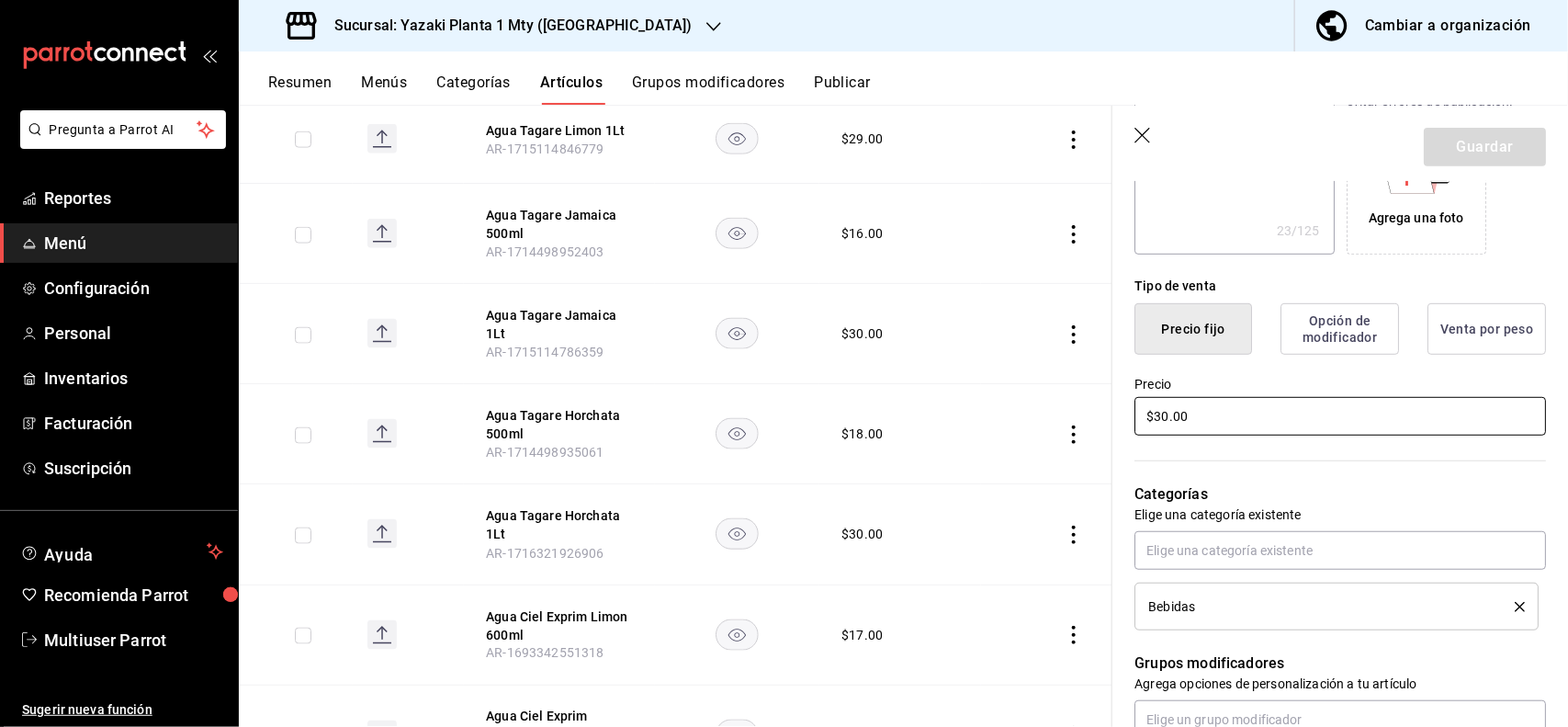
type textarea "x"
type input "$2.00"
type textarea "x"
type input "$29.00"
click at [1448, 135] on button "Guardar" at bounding box center [1484, 147] width 122 height 38
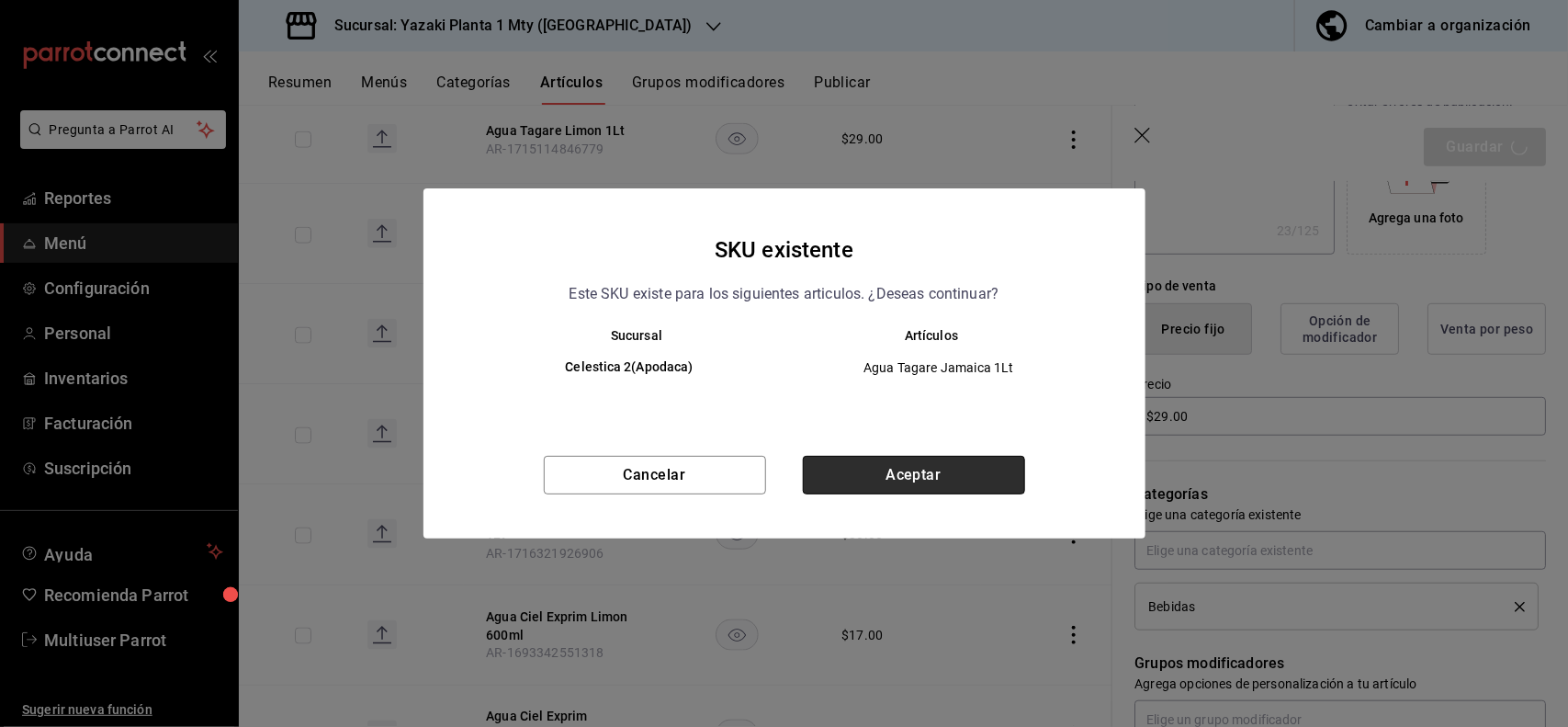
click at [930, 484] on button "Aceptar" at bounding box center [914, 475] width 222 height 38
type textarea "x"
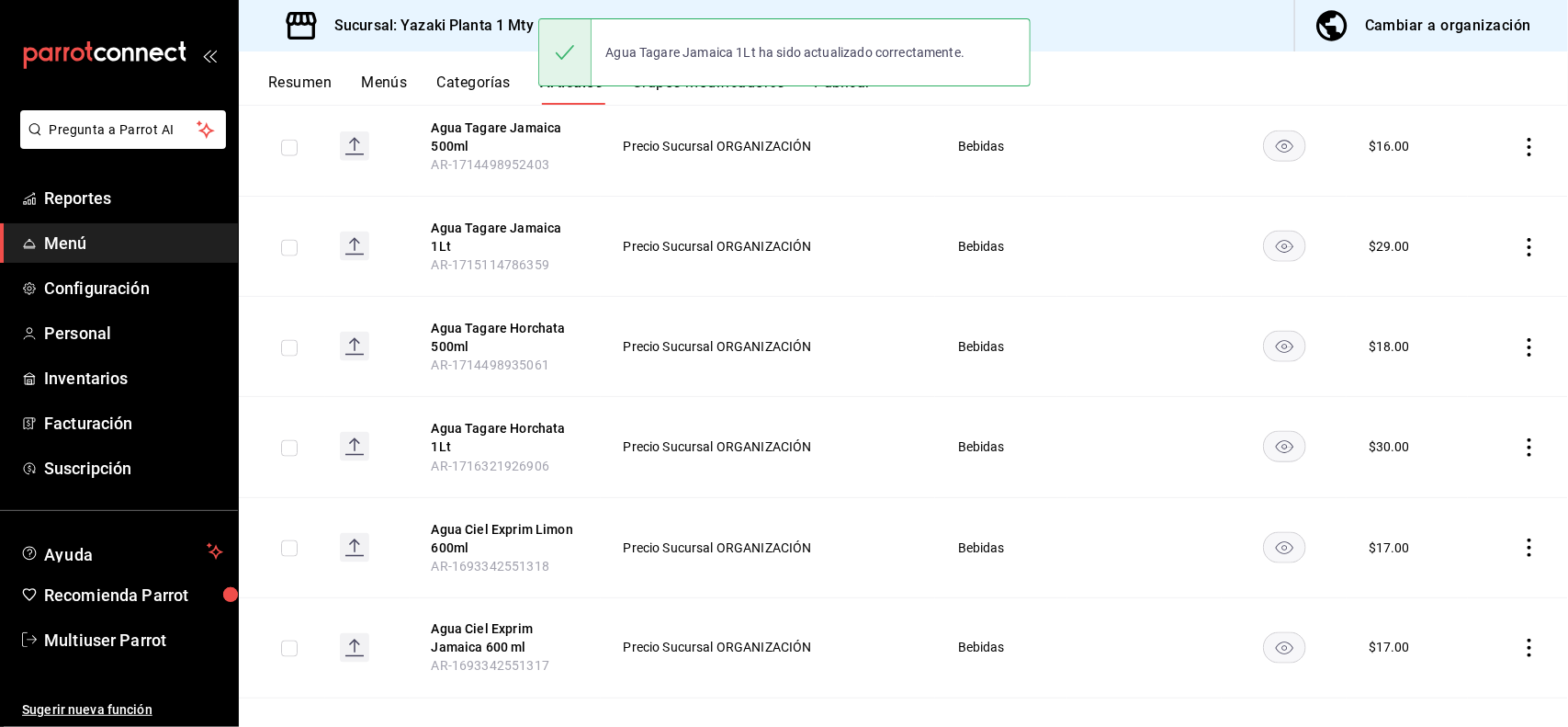
scroll to position [1062, 0]
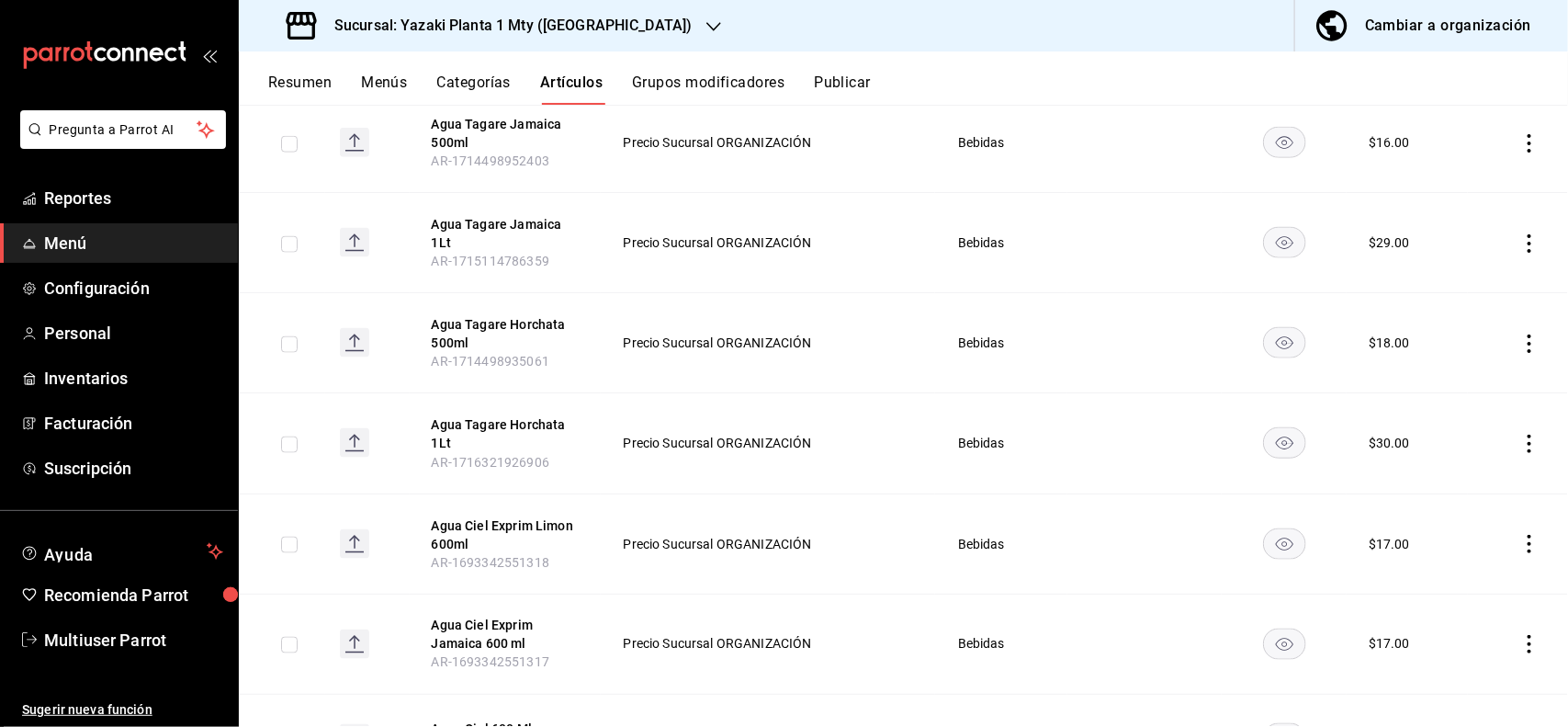
click at [1520, 341] on icon "actions" at bounding box center [1530, 344] width 19 height 19
click at [1453, 386] on span "Editar" at bounding box center [1457, 388] width 48 height 20
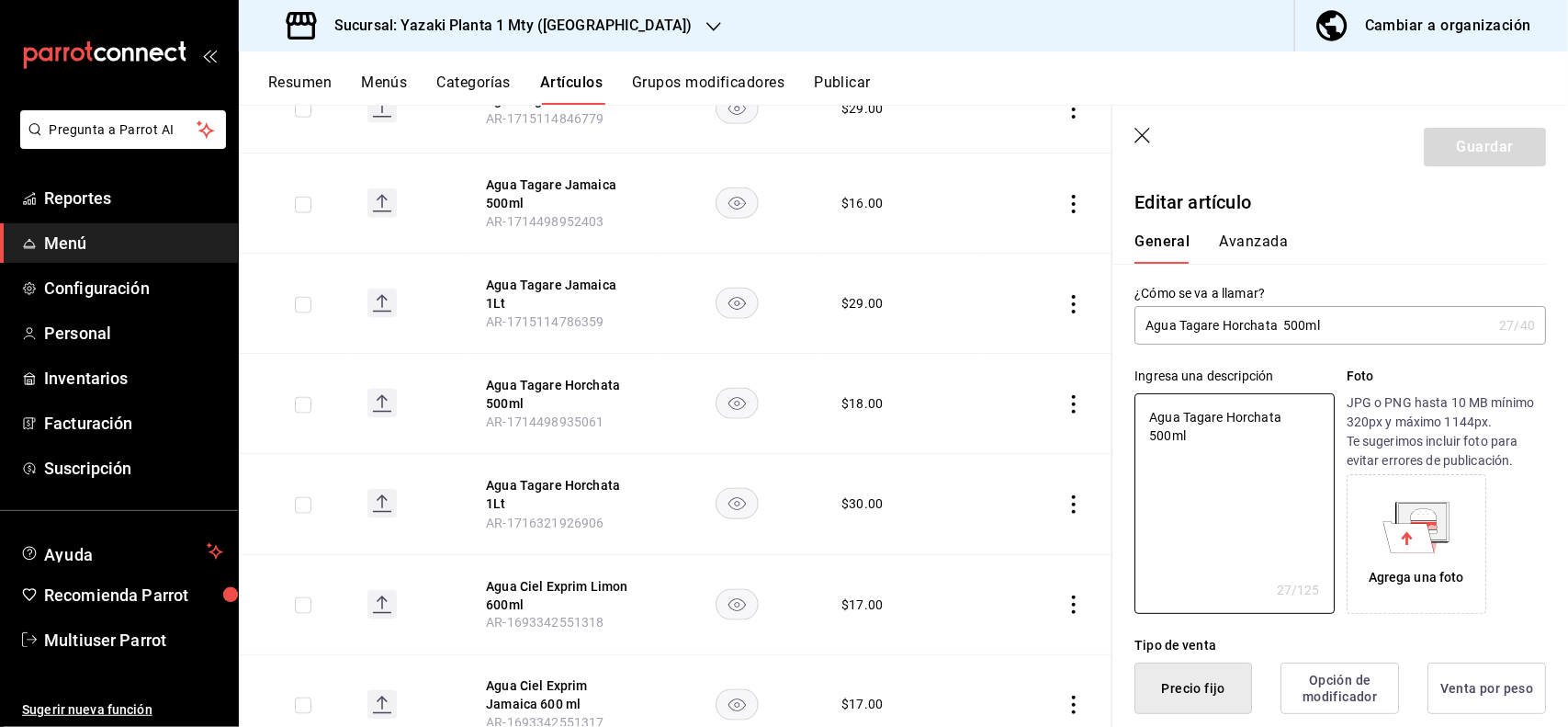
type textarea "x"
type button "1"
type button "0"
type button "2"
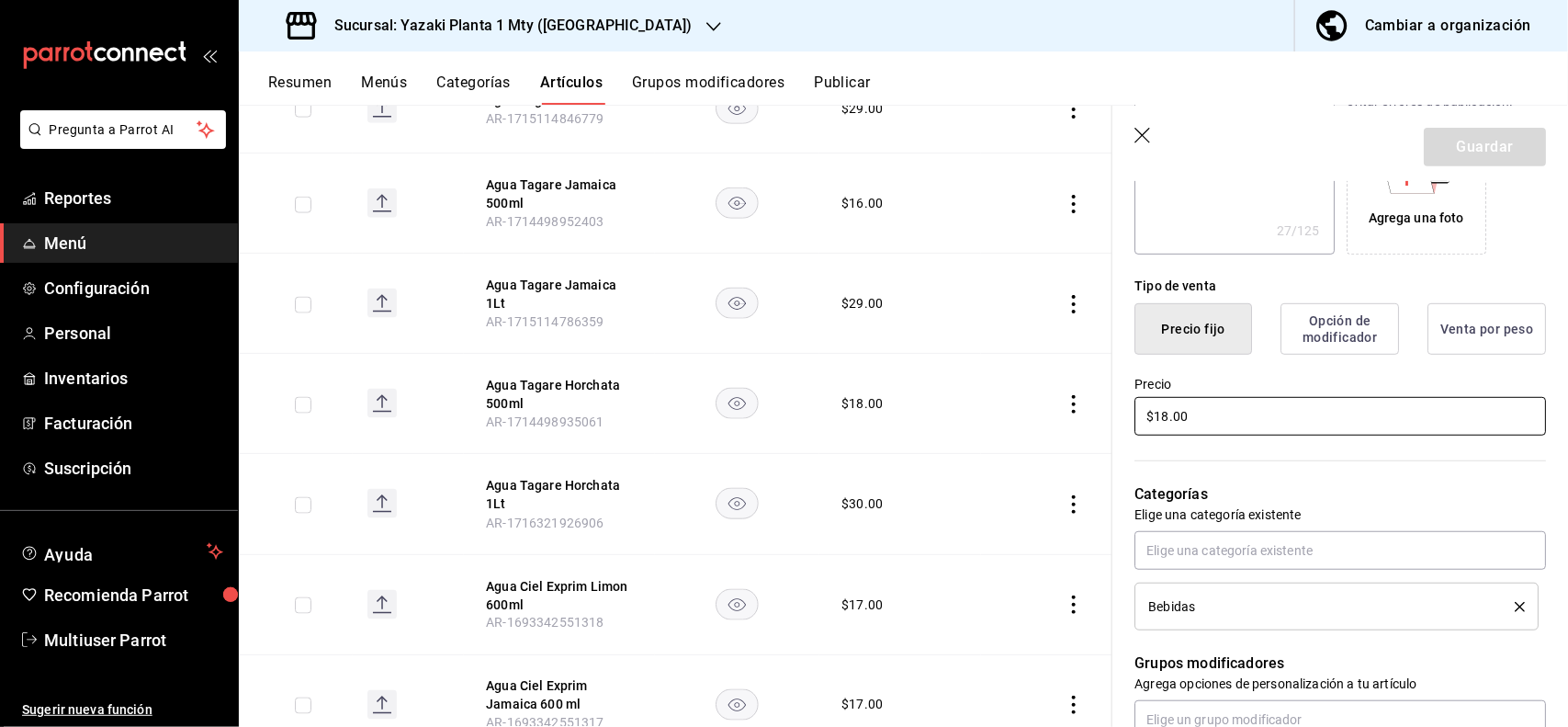
type textarea "x"
type input "$1.00"
type textarea "x"
type input "$16.00"
click at [1485, 153] on button "Guardar" at bounding box center [1484, 147] width 122 height 38
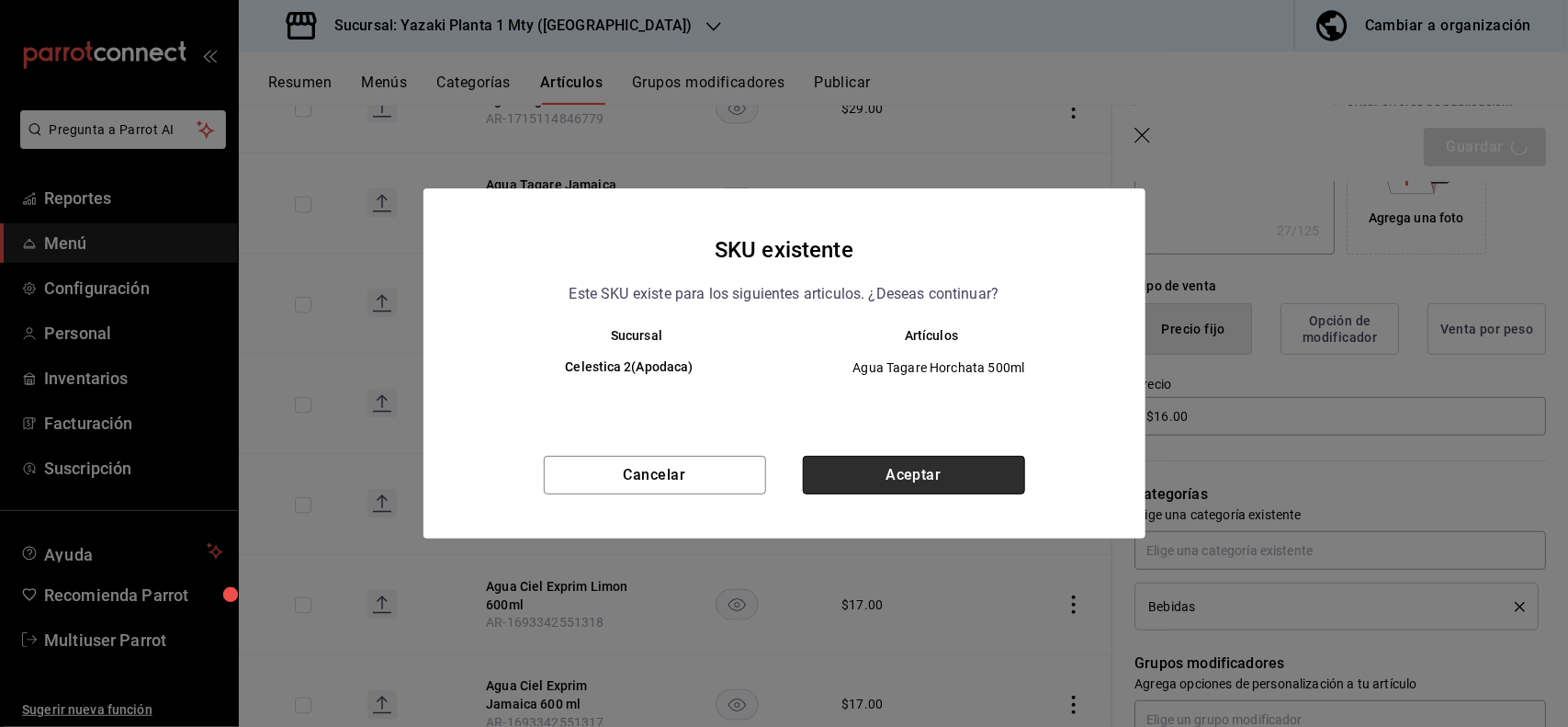
click at [943, 467] on button "Aceptar" at bounding box center [914, 475] width 222 height 38
type textarea "x"
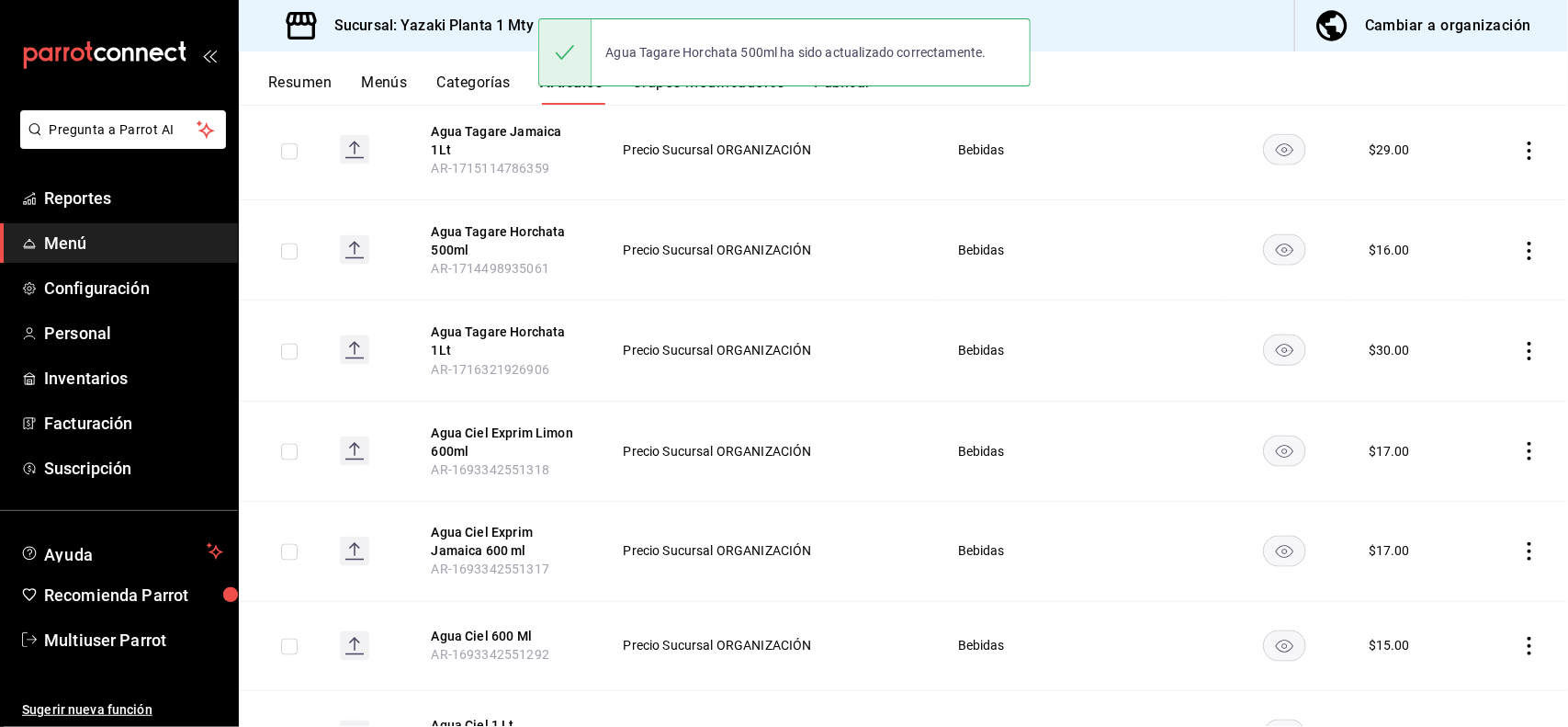
scroll to position [1162, 0]
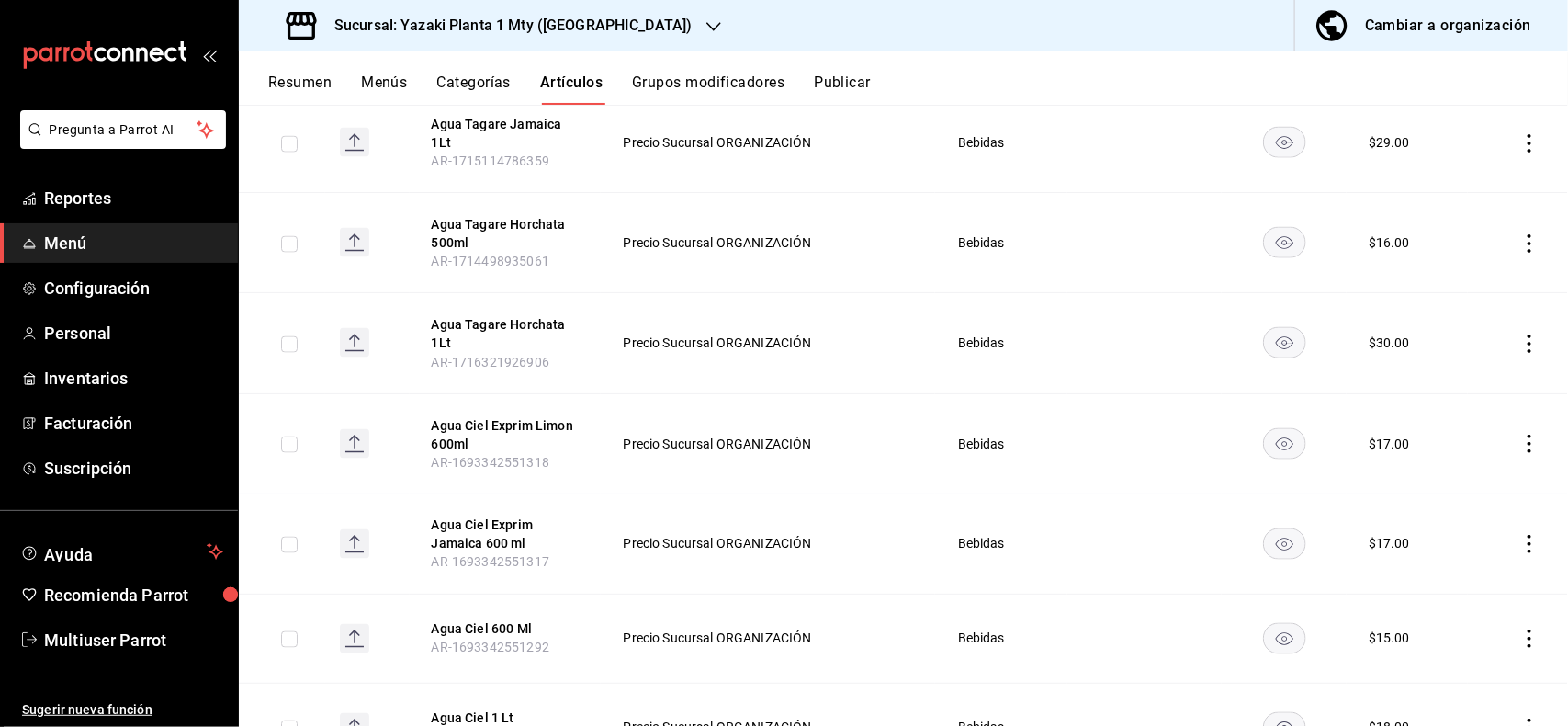
click at [1527, 352] on icon "actions" at bounding box center [1529, 344] width 4 height 19
click at [1458, 405] on li "Editar" at bounding box center [1441, 389] width 110 height 37
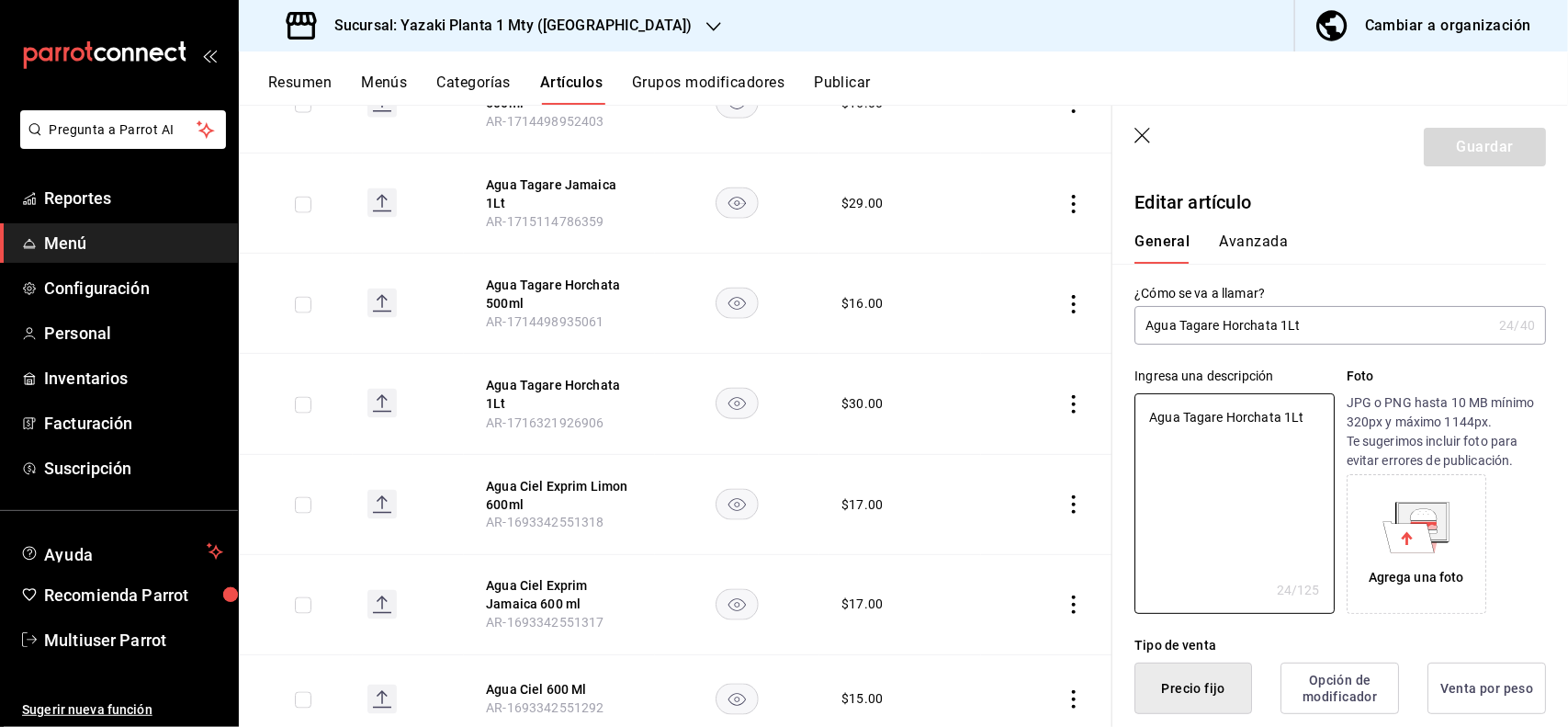
type textarea "x"
type input "$30.00"
type textarea "x"
type button "1"
type button "0"
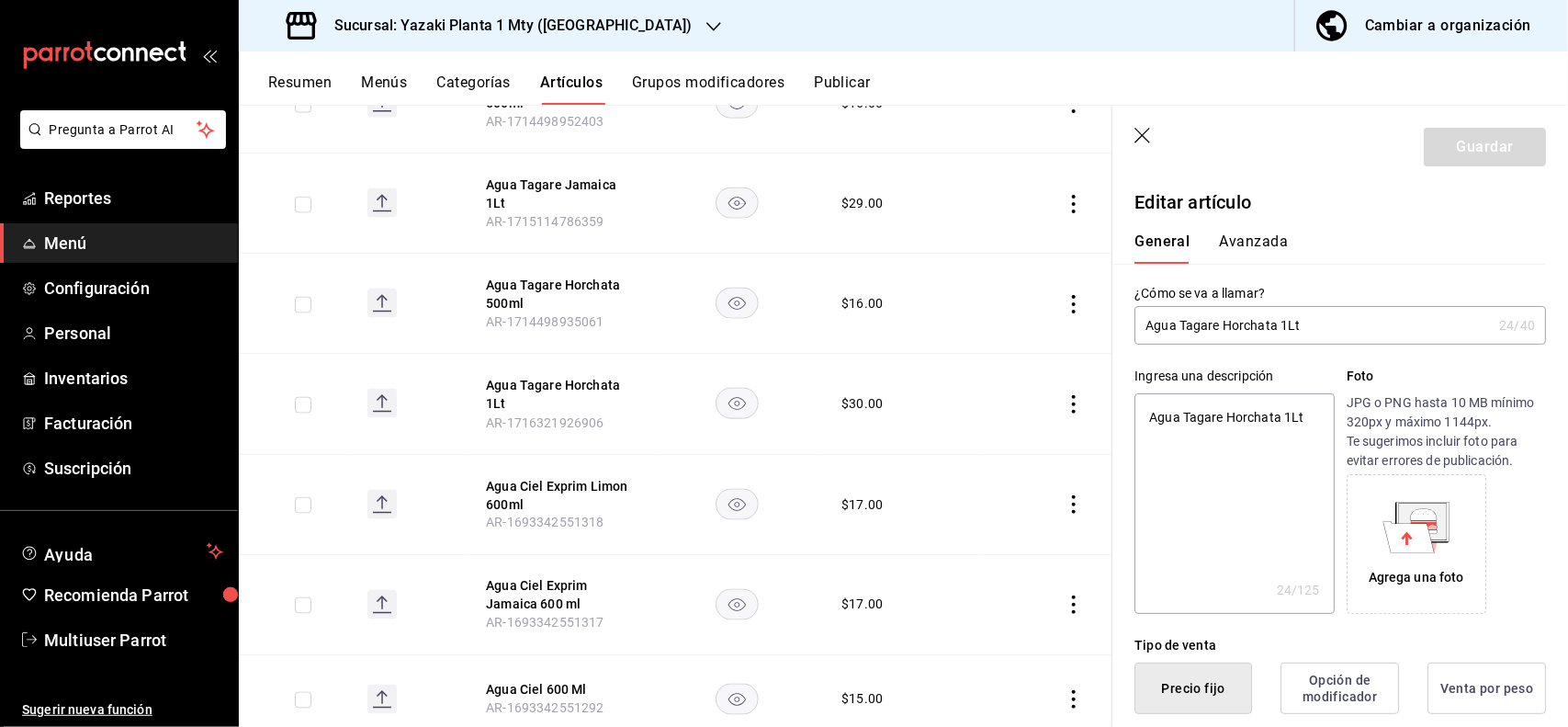
type button "2"
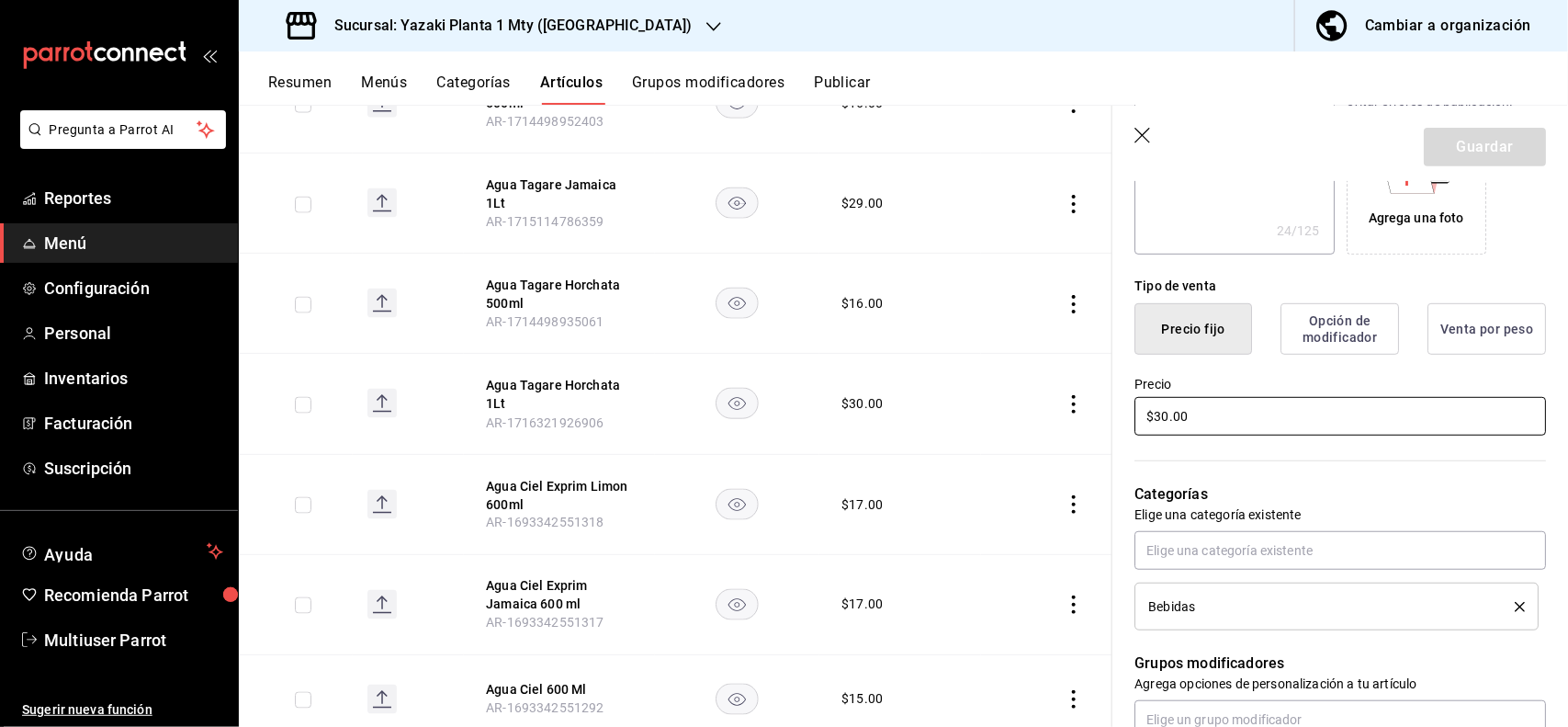
type textarea "x"
type input "$2.00"
type textarea "x"
type input "$29.00"
click at [1462, 157] on button "Guardar" at bounding box center [1484, 147] width 122 height 38
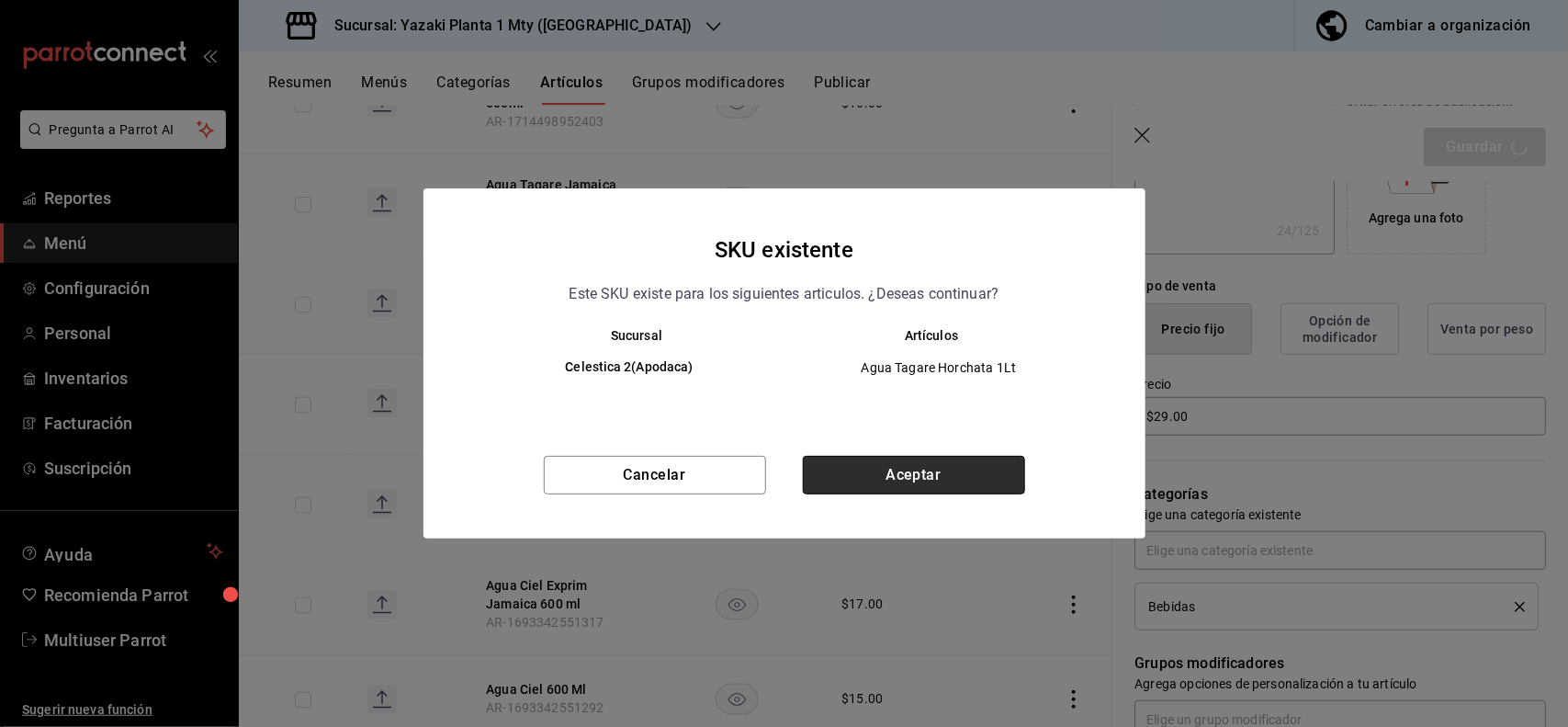
click at [961, 467] on button "Aceptar" at bounding box center [914, 475] width 222 height 38
type textarea "x"
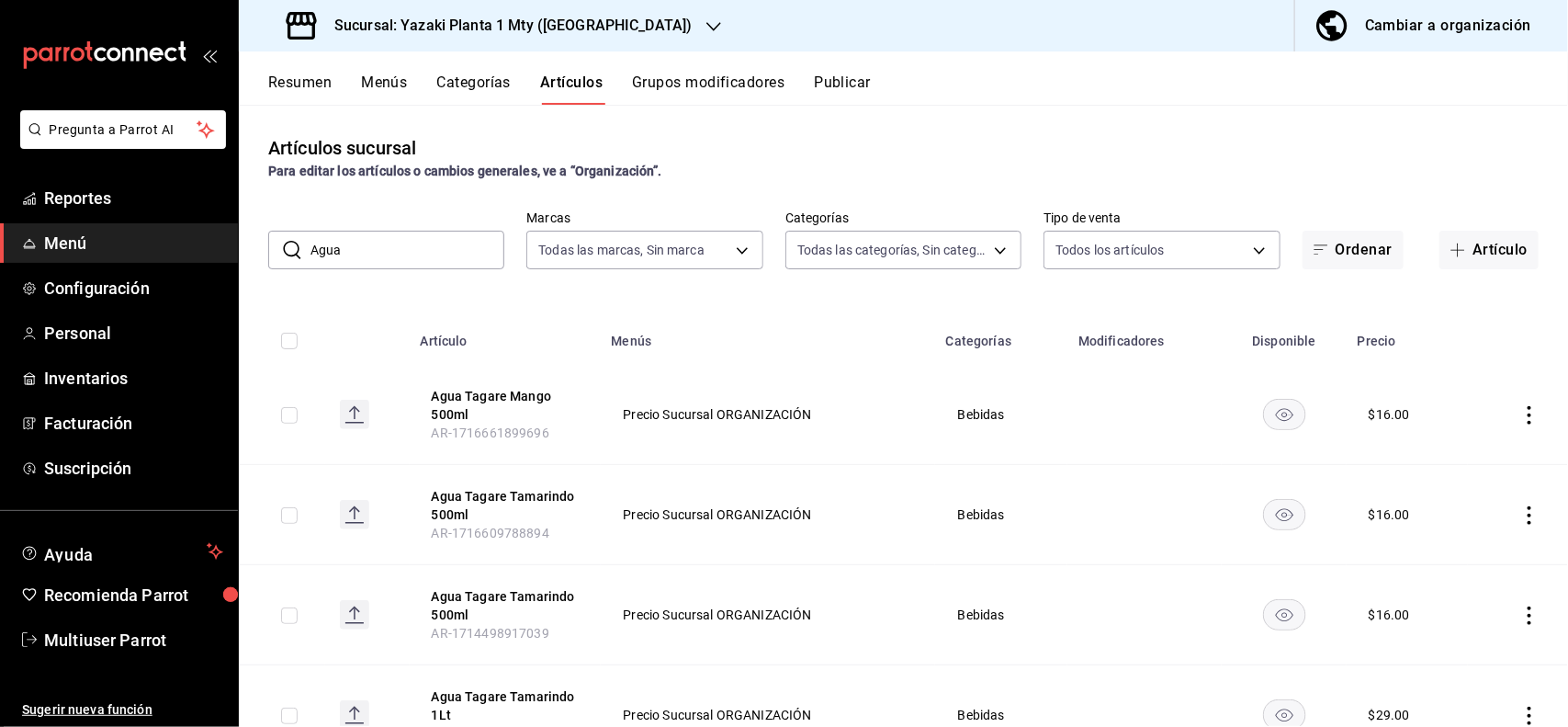
click at [423, 250] on input "Agua" at bounding box center [407, 249] width 194 height 36
type input "A"
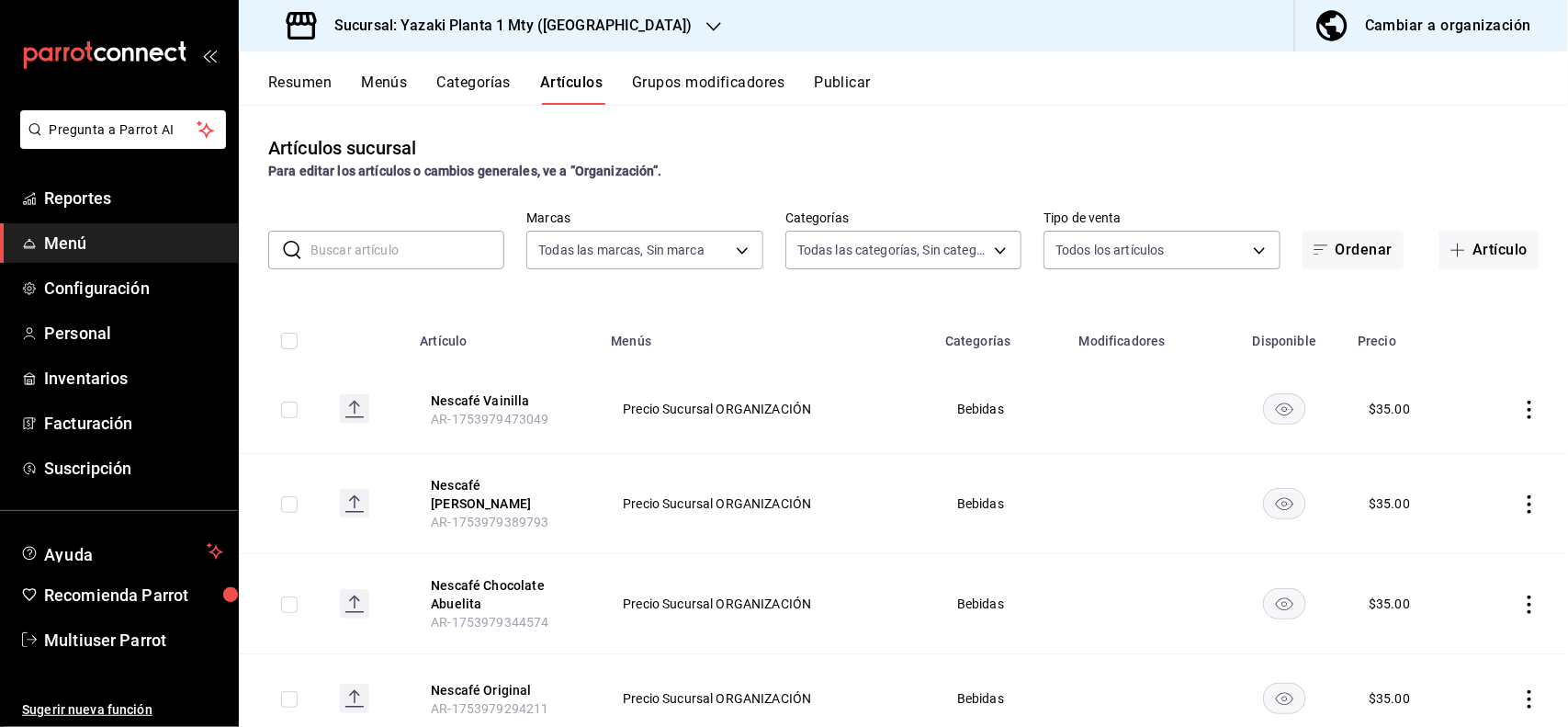
drag, startPoint x: 363, startPoint y: 244, endPoint x: 376, endPoint y: 244, distance: 13.0
drag, startPoint x: 376, startPoint y: 244, endPoint x: 848, endPoint y: 175, distance: 477.0
click at [848, 175] on div "Para editar los artículos o cambios generales, ve a “Organización”." at bounding box center [903, 171] width 1270 height 20
click at [443, 247] on input "text" at bounding box center [407, 249] width 194 height 36
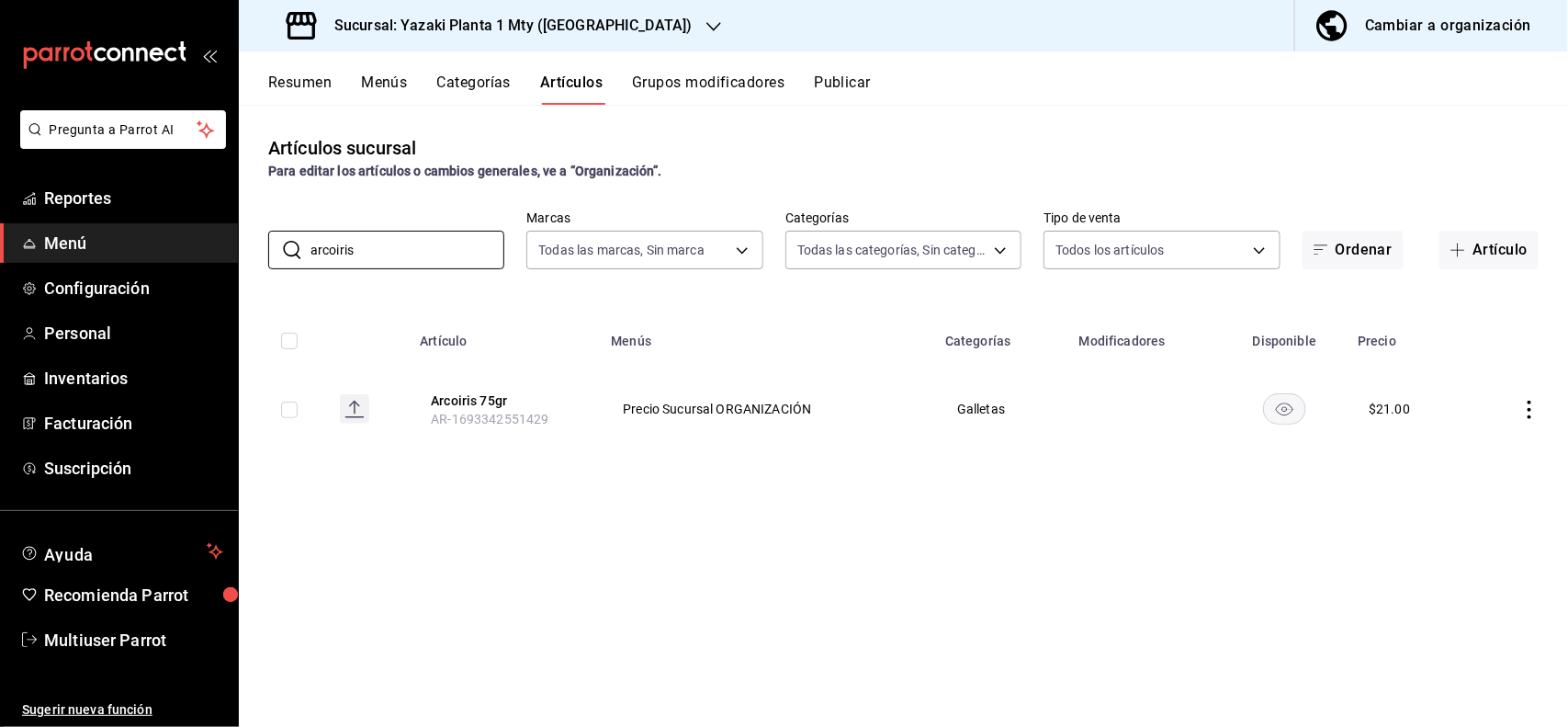
type input "arcoiris"
click at [1543, 407] on td at bounding box center [1519, 408] width 99 height 88
click at [1525, 405] on icon "actions" at bounding box center [1530, 410] width 19 height 19
click at [1485, 447] on span "Editar" at bounding box center [1475, 452] width 48 height 20
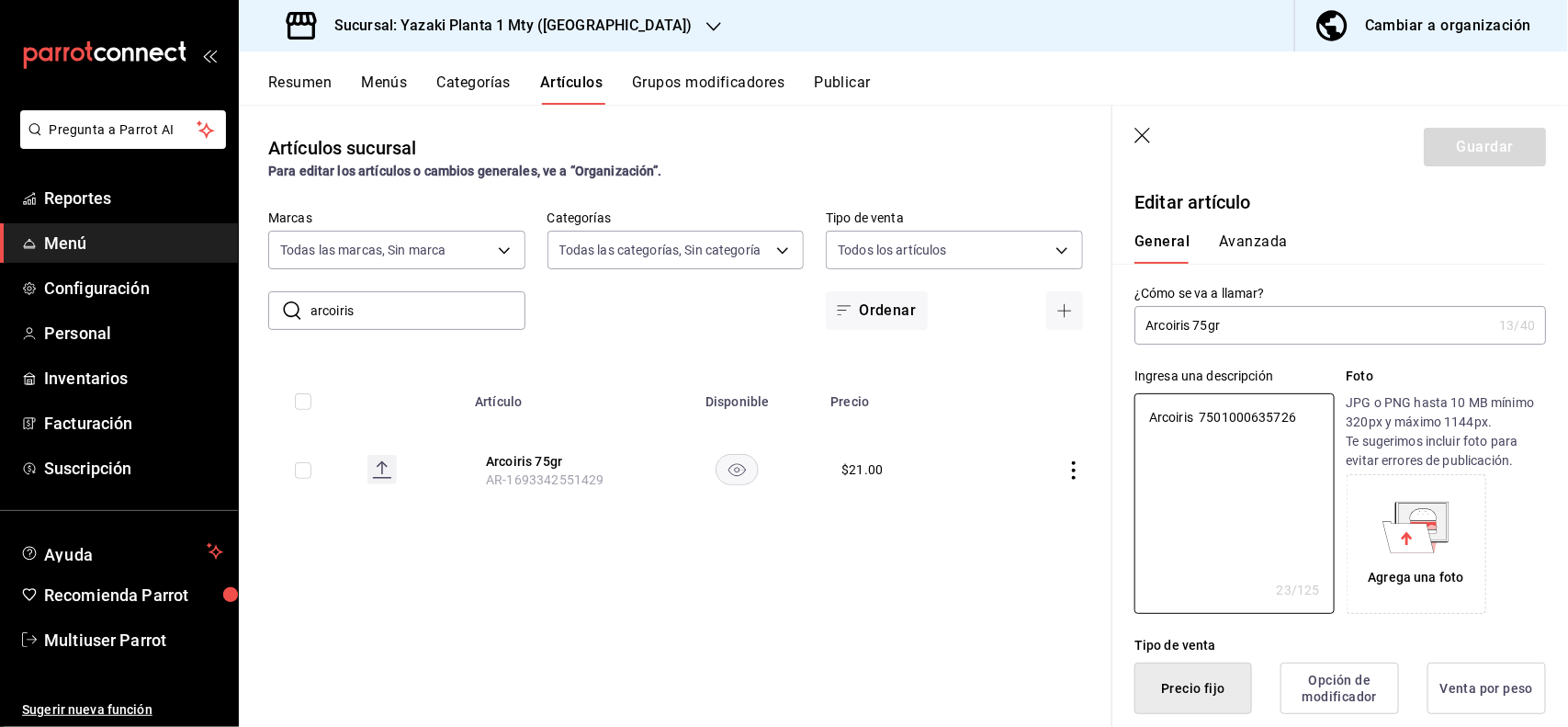
type textarea "x"
type button "1"
type button "0"
type button "2"
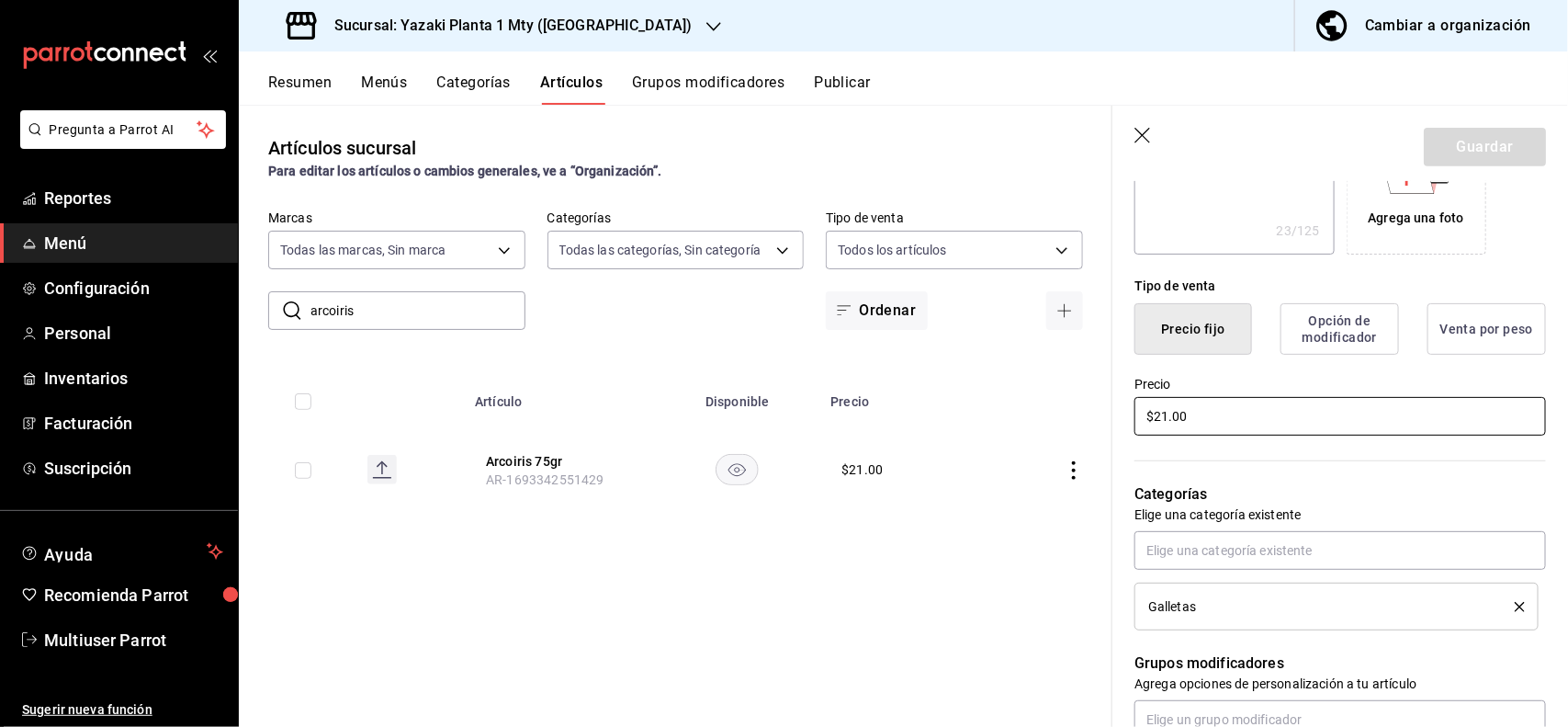
type textarea "x"
type input "$3.00"
type textarea "x"
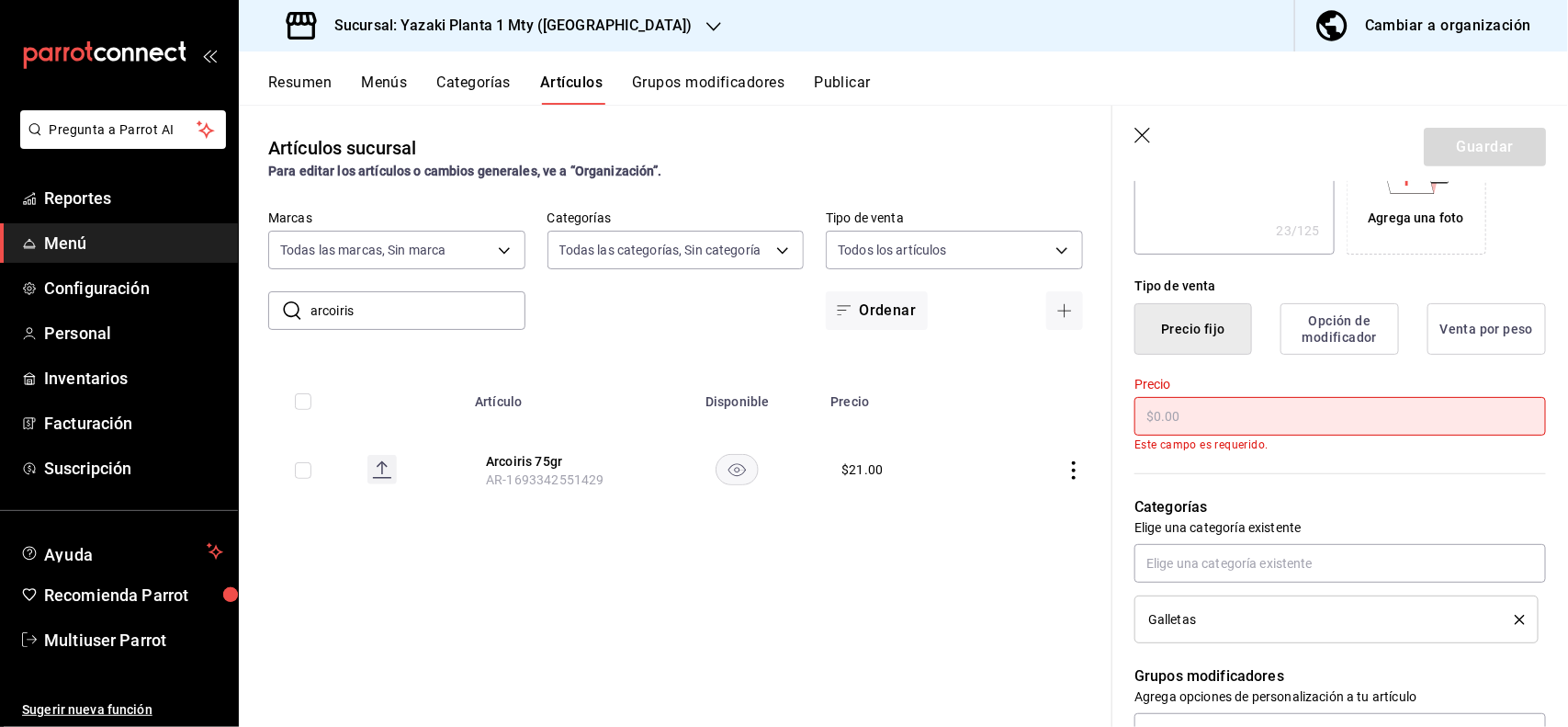
type textarea "x"
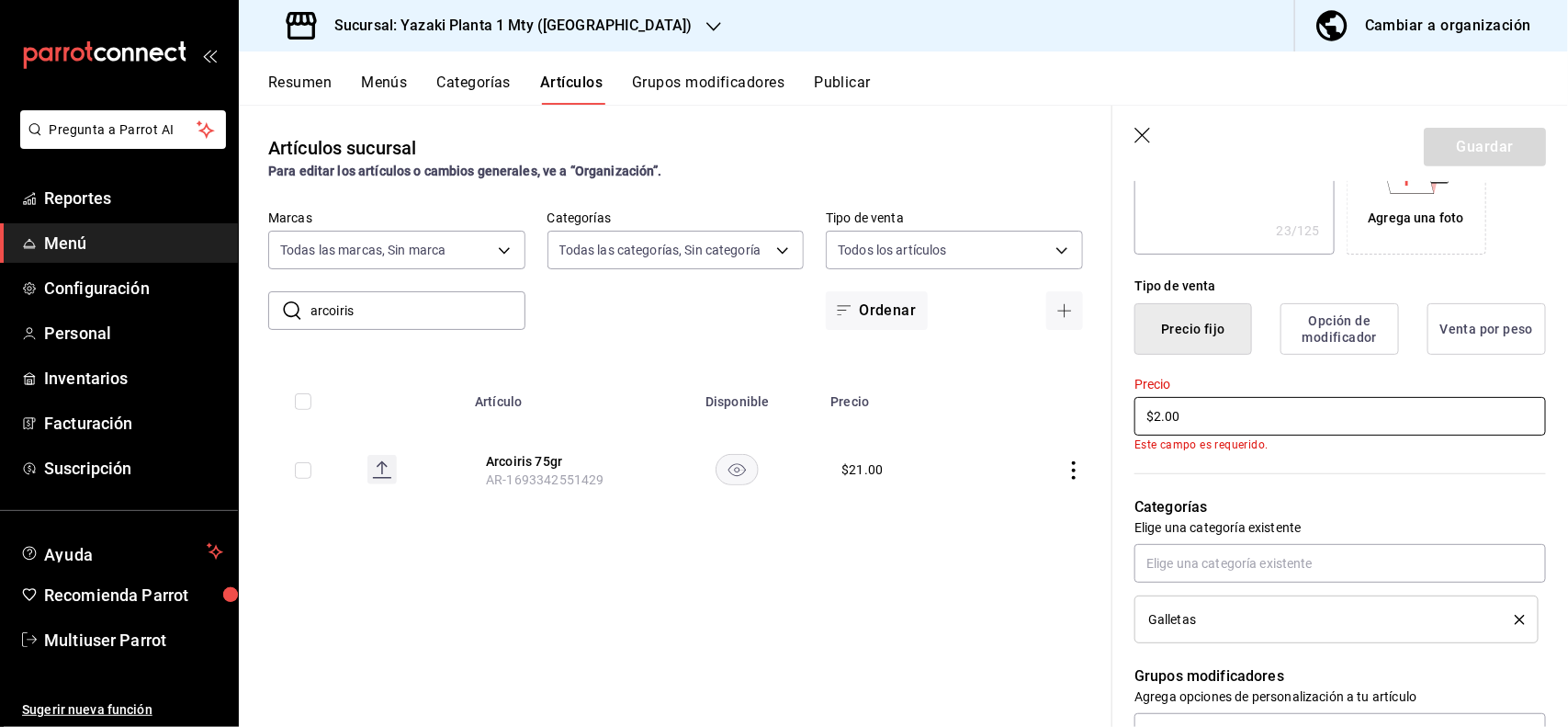
type input "$23.00"
type textarea "x"
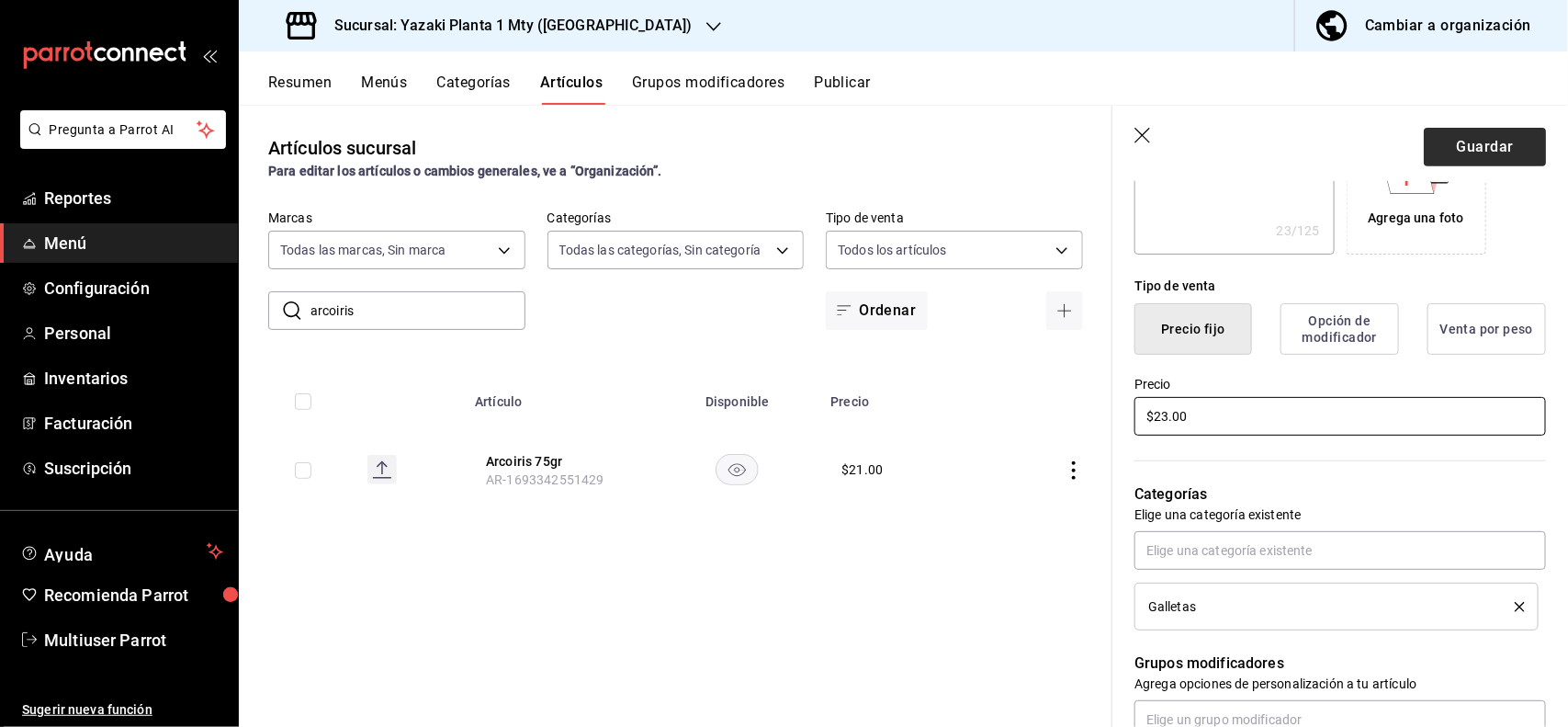
type input "$23.00"
click at [1514, 149] on button "Guardar" at bounding box center [1484, 147] width 122 height 38
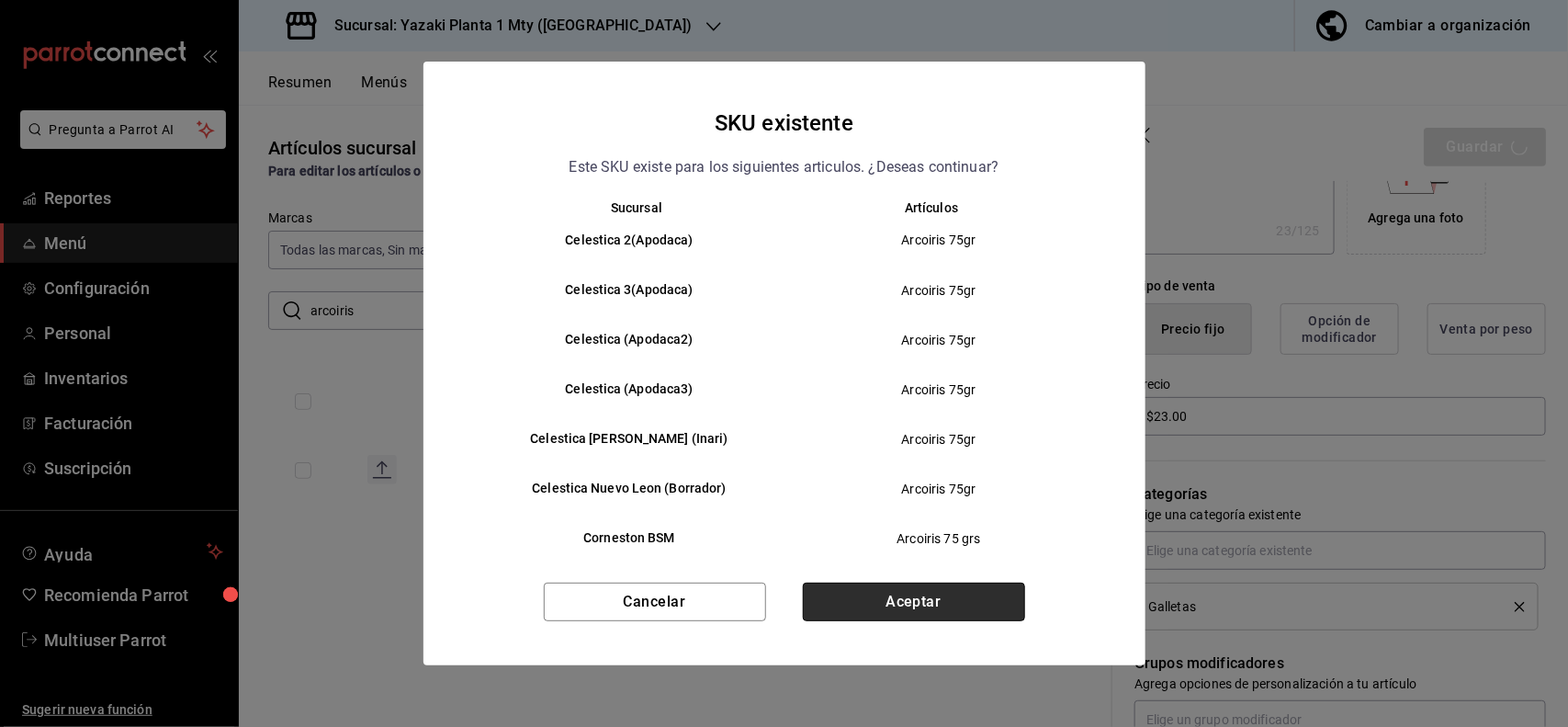
click at [976, 583] on button "Aceptar" at bounding box center [914, 602] width 222 height 38
type textarea "x"
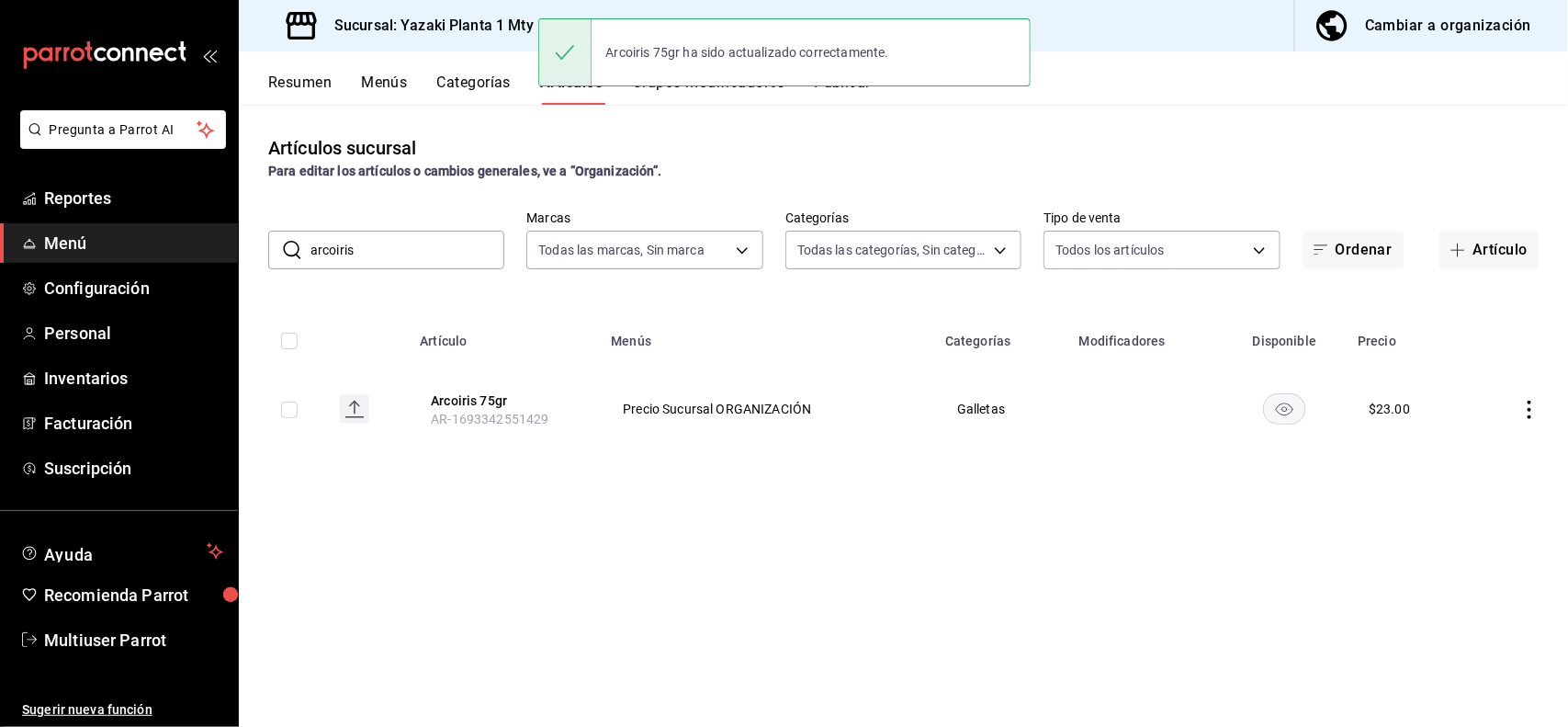
click at [466, 264] on input "arcoiris" at bounding box center [407, 249] width 194 height 36
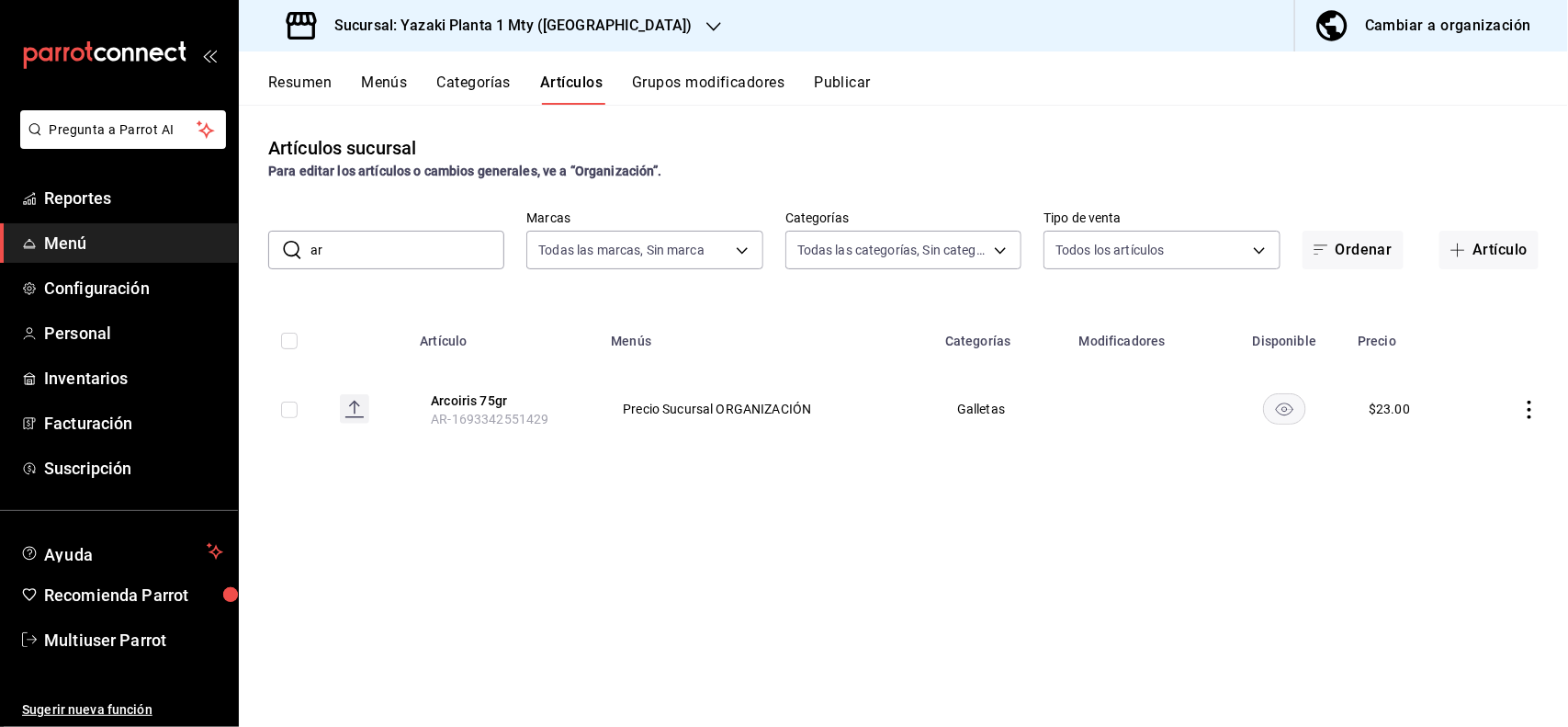
type input "a"
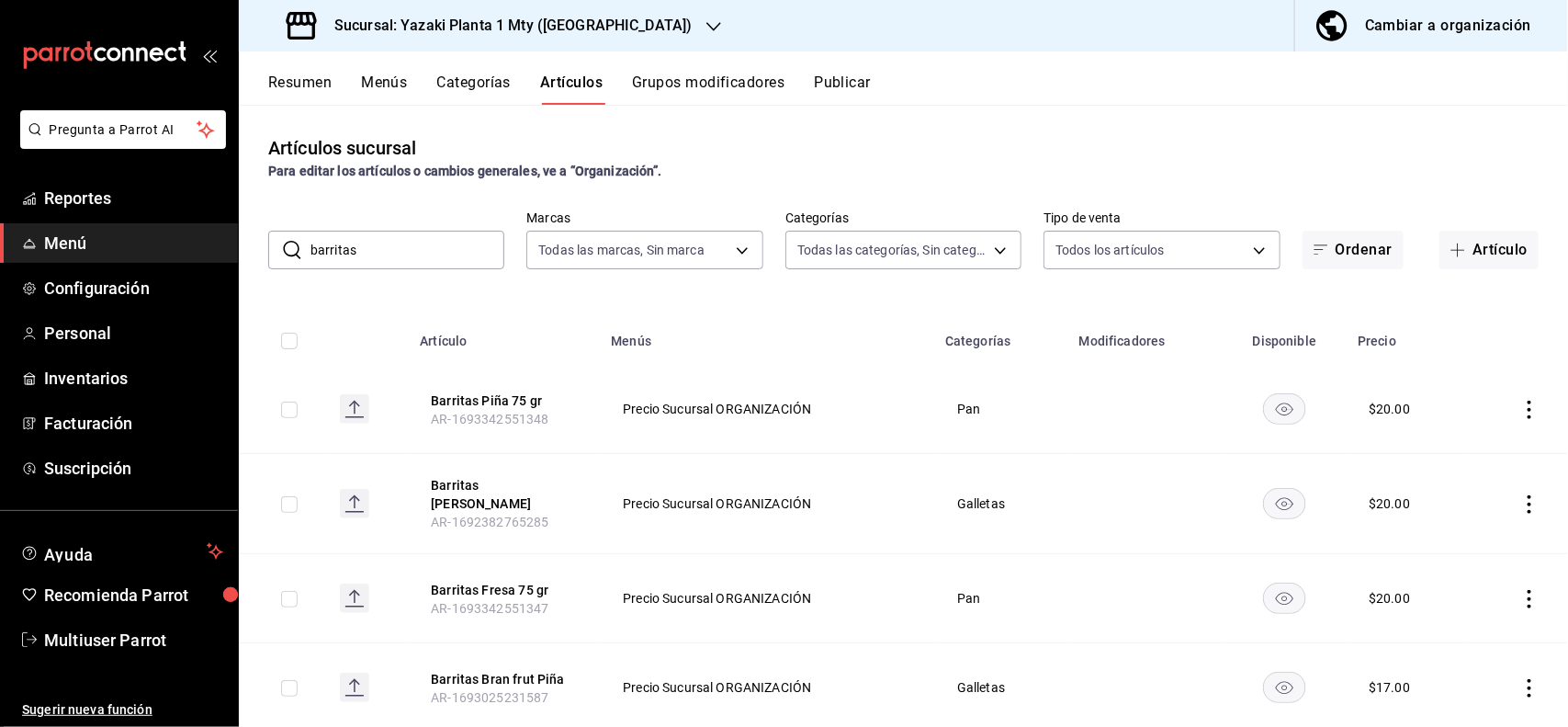
click at [425, 257] on input "barritas" at bounding box center [407, 249] width 194 height 36
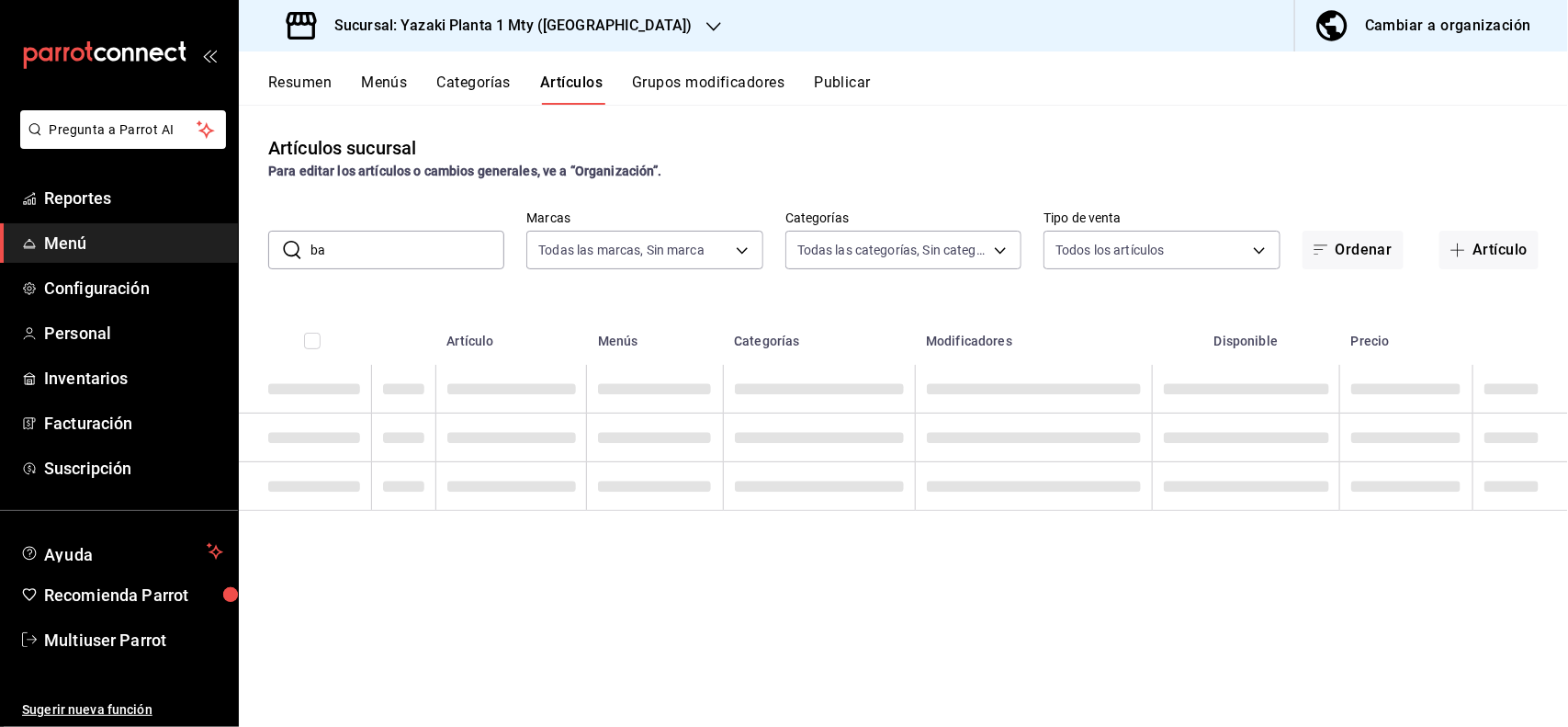
type input "b"
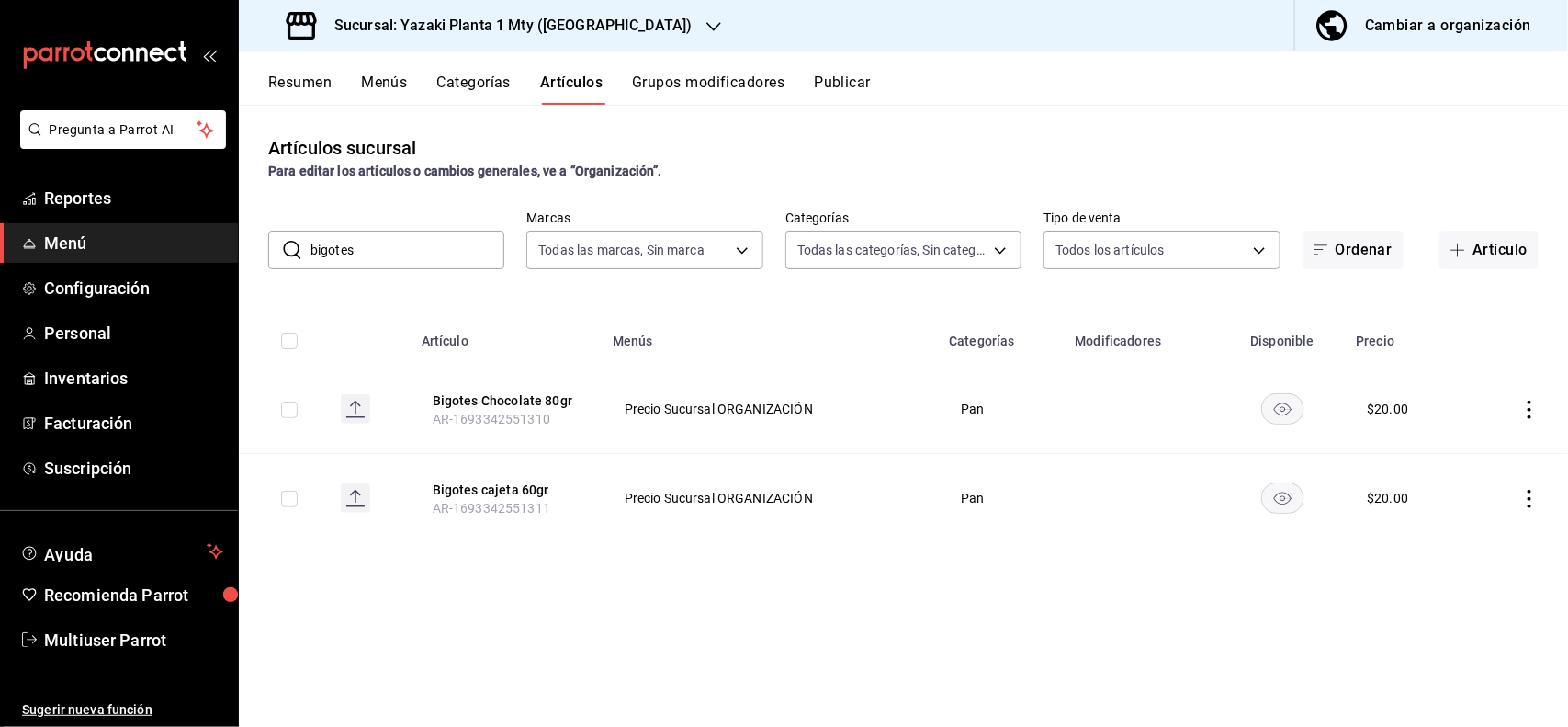
click at [1347, 310] on th "Precio" at bounding box center [1406, 335] width 122 height 59
click at [367, 245] on input "bigotes" at bounding box center [407, 249] width 194 height 36
type input "b"
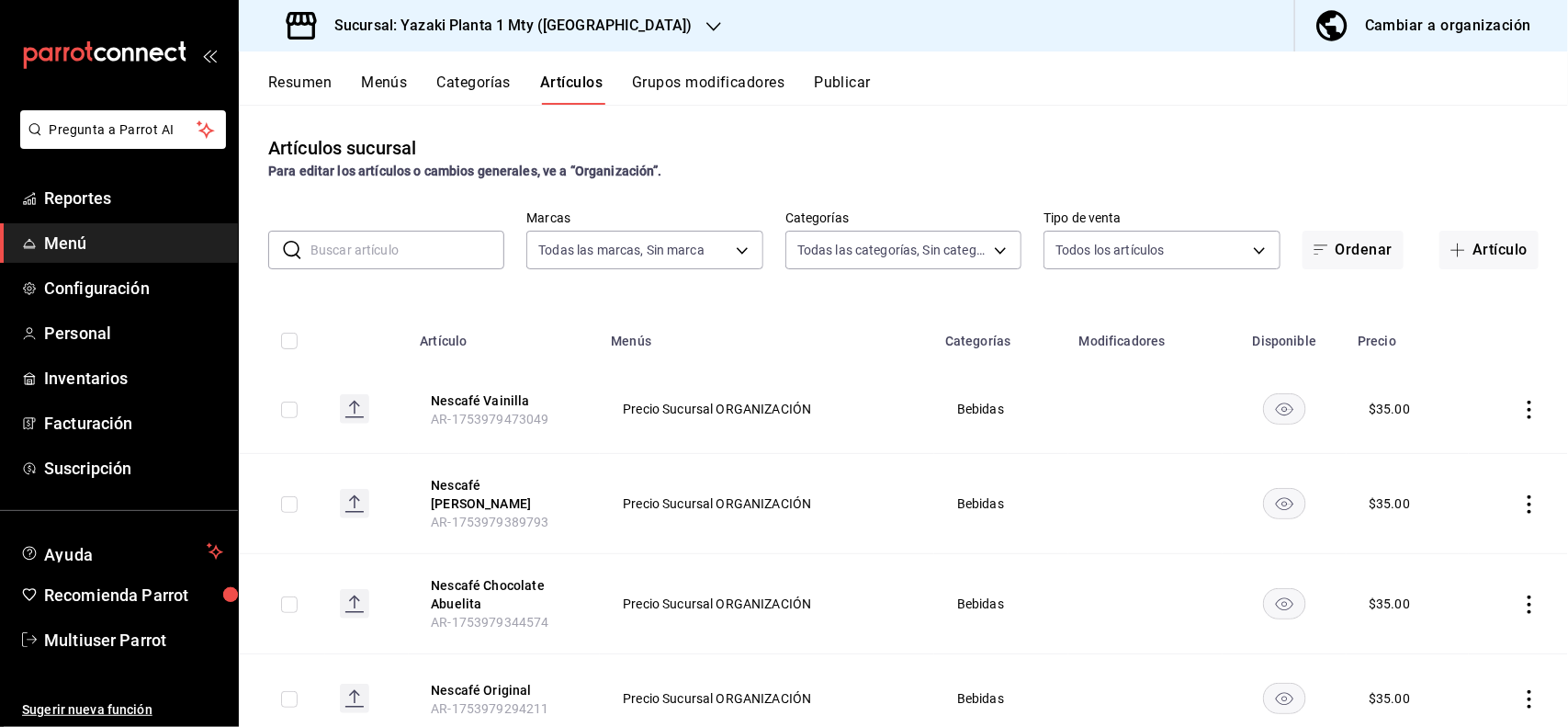
click at [367, 245] on input "text" at bounding box center [407, 249] width 194 height 36
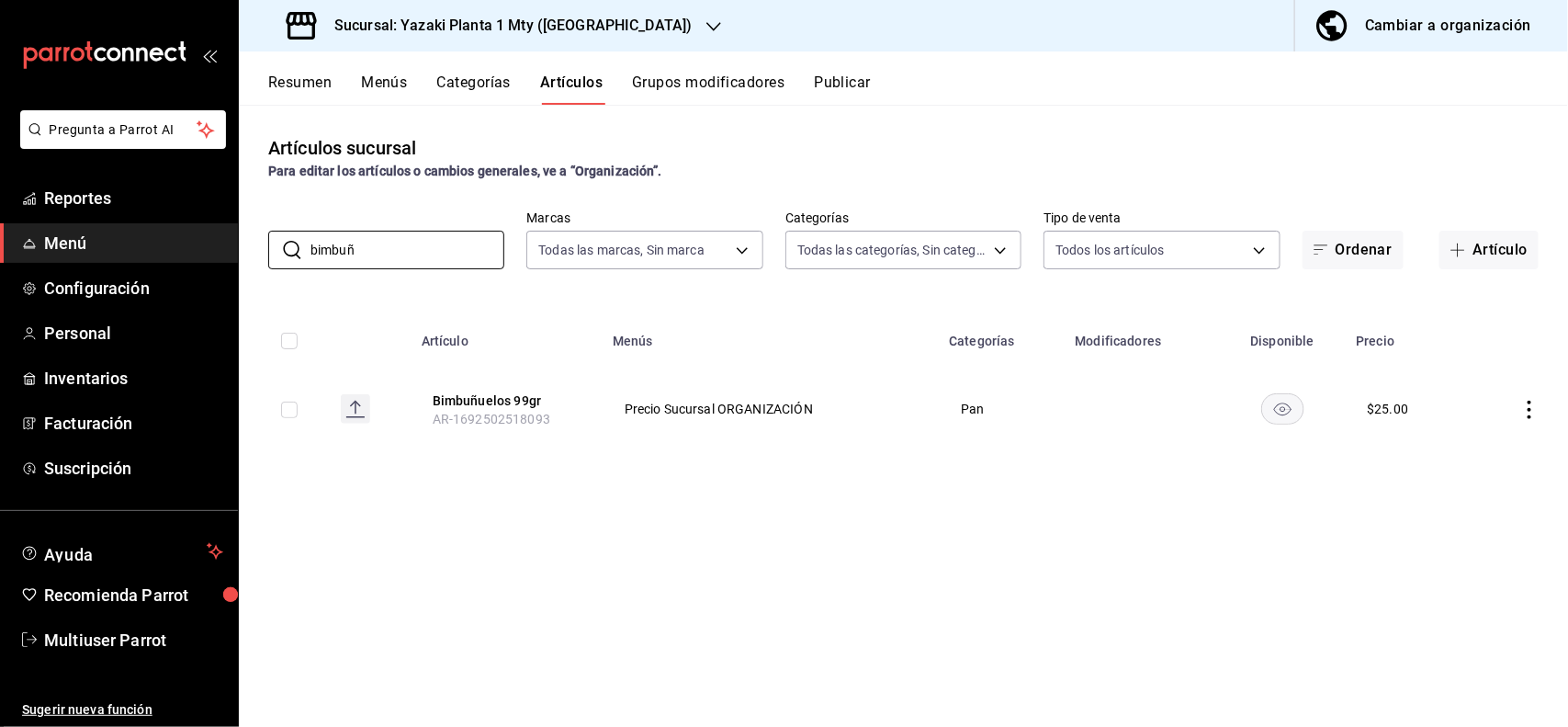
type input "bimbuñ"
click at [1532, 403] on icon "actions" at bounding box center [1530, 410] width 19 height 19
click at [1494, 450] on span "Editar" at bounding box center [1475, 452] width 48 height 20
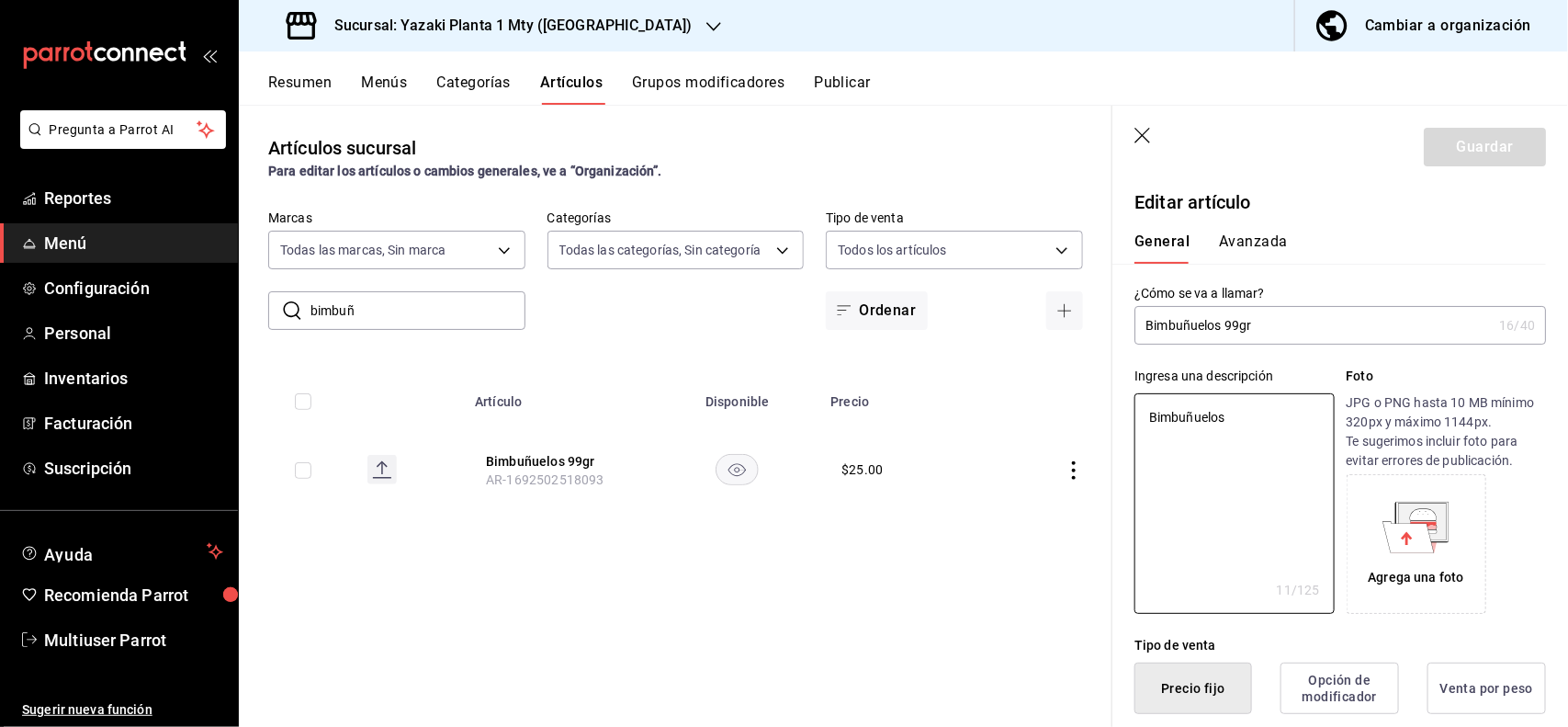
type textarea "x"
type button "1"
type button "0"
type button "2"
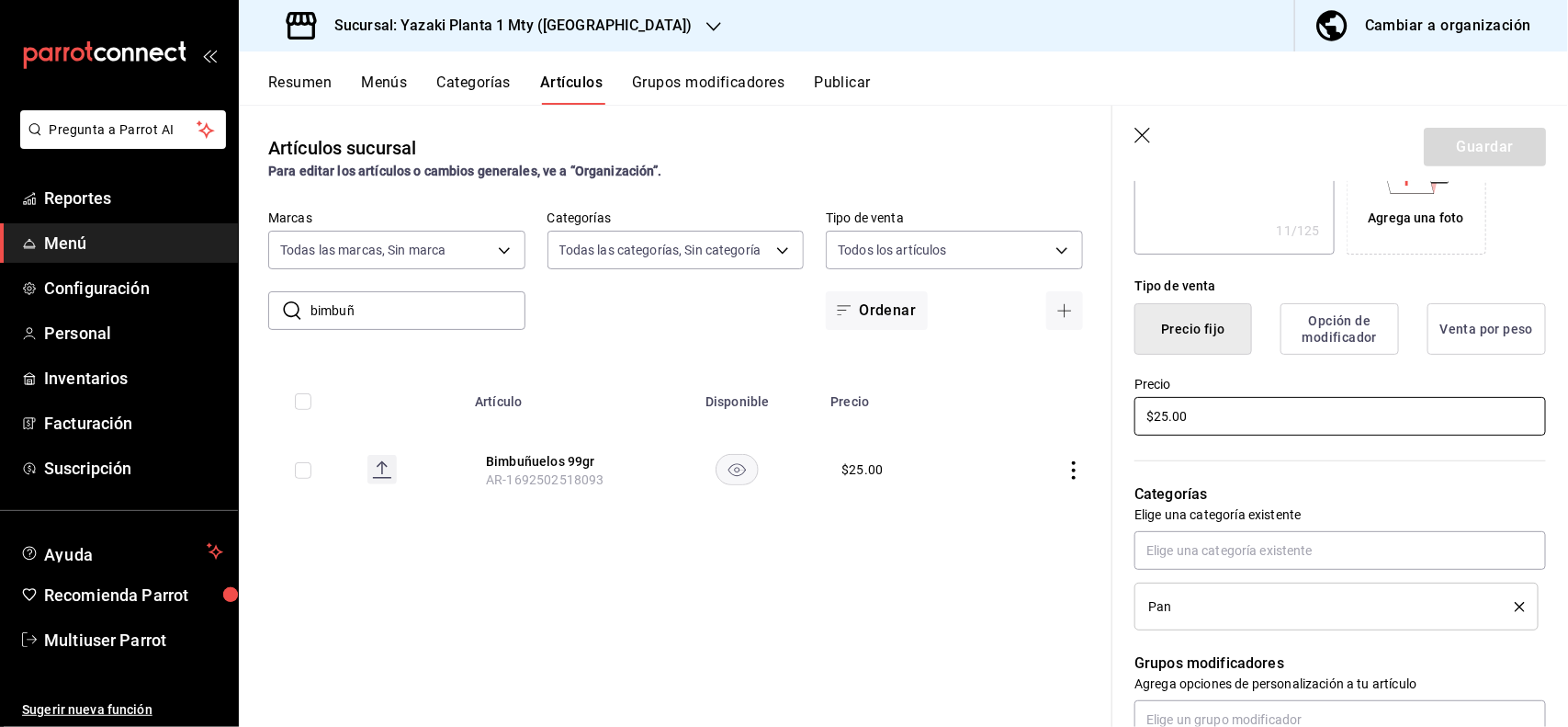
type textarea "x"
type input "$2.00"
type textarea "x"
type input "$27.00"
click at [1462, 150] on button "Guardar" at bounding box center [1484, 147] width 122 height 38
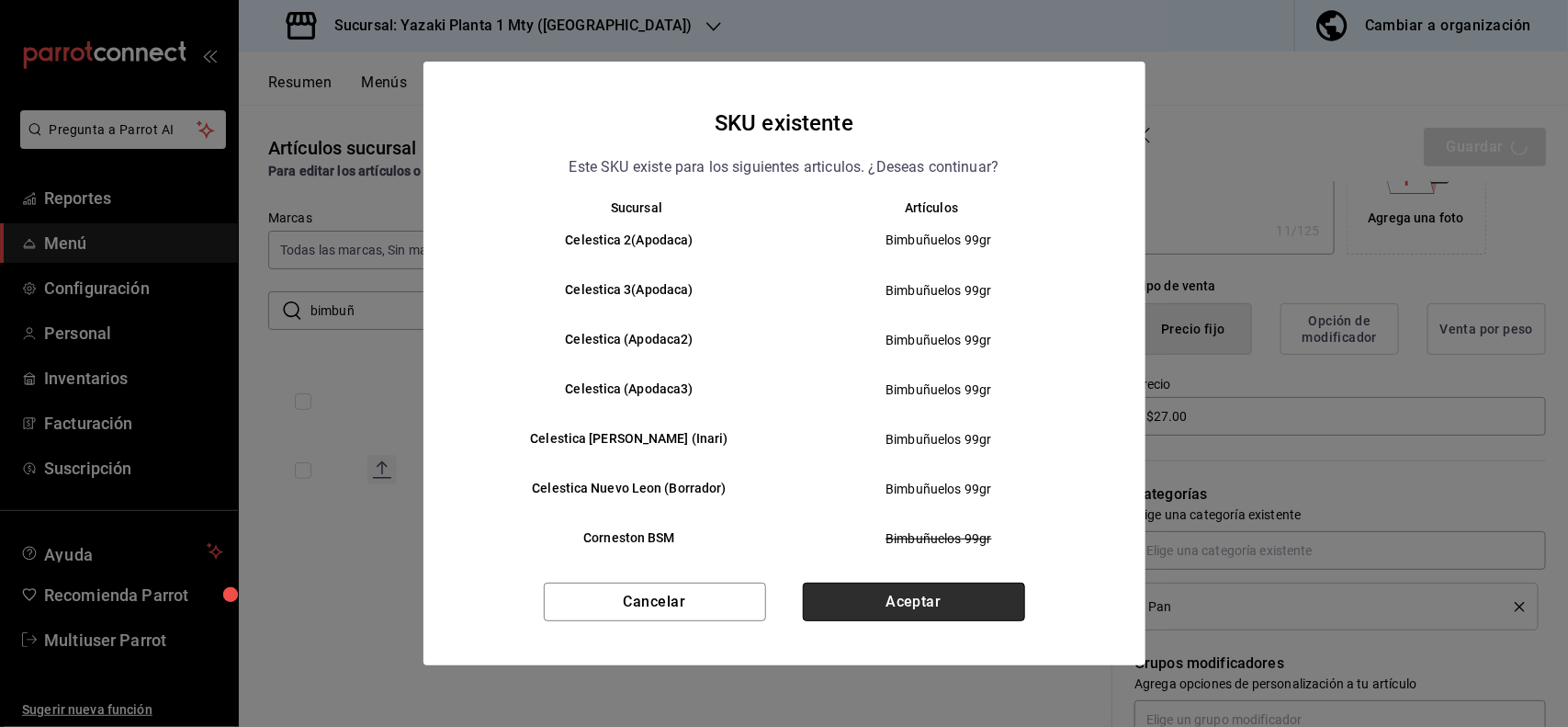
click at [939, 597] on button "Aceptar" at bounding box center [914, 602] width 222 height 38
type textarea "x"
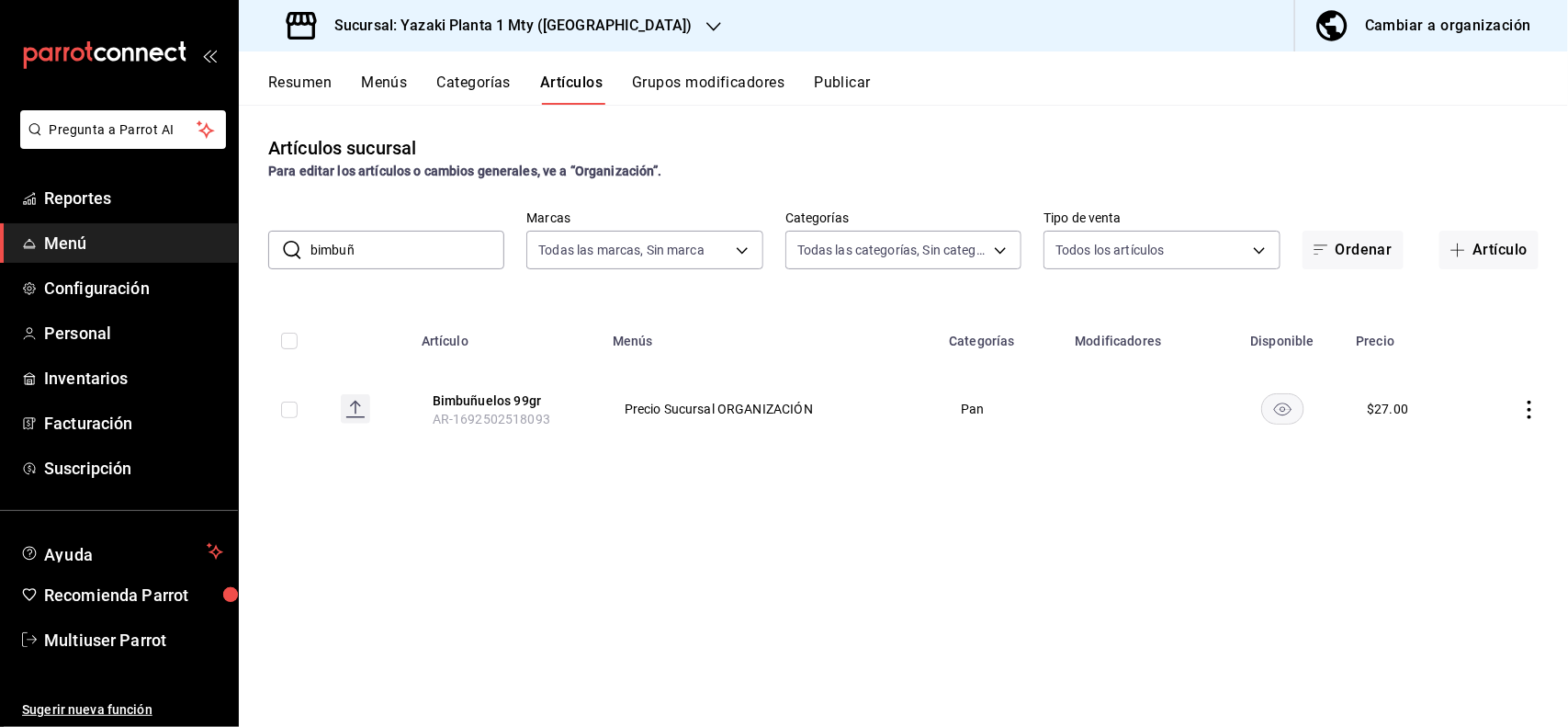
click at [472, 240] on input "bimbuñ" at bounding box center [407, 249] width 194 height 36
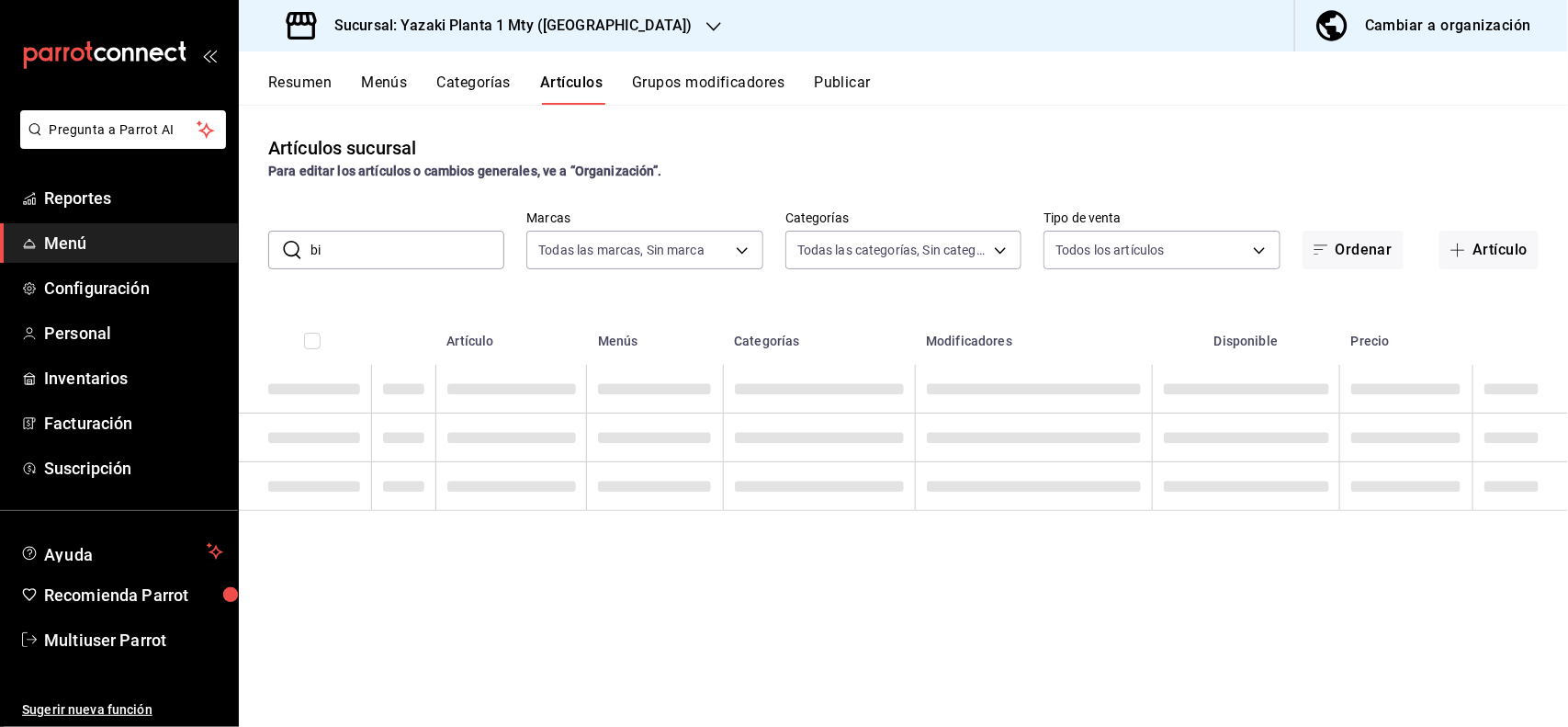
type input "b"
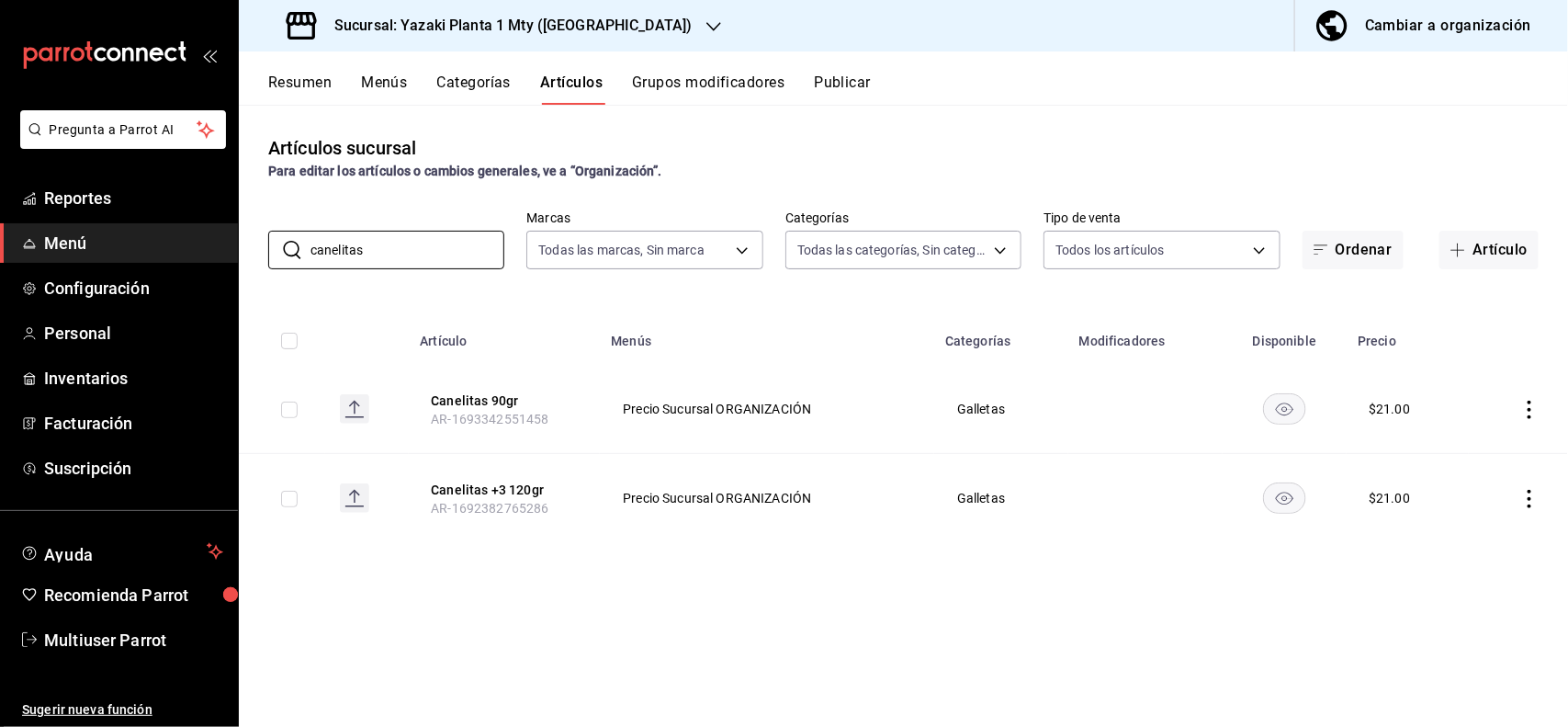
type input "canelitas"
click at [1104, 321] on th "Modificadores" at bounding box center [1145, 335] width 154 height 59
click at [1530, 415] on icon "actions" at bounding box center [1530, 410] width 19 height 19
click at [1486, 460] on span "Editar" at bounding box center [1475, 452] width 48 height 20
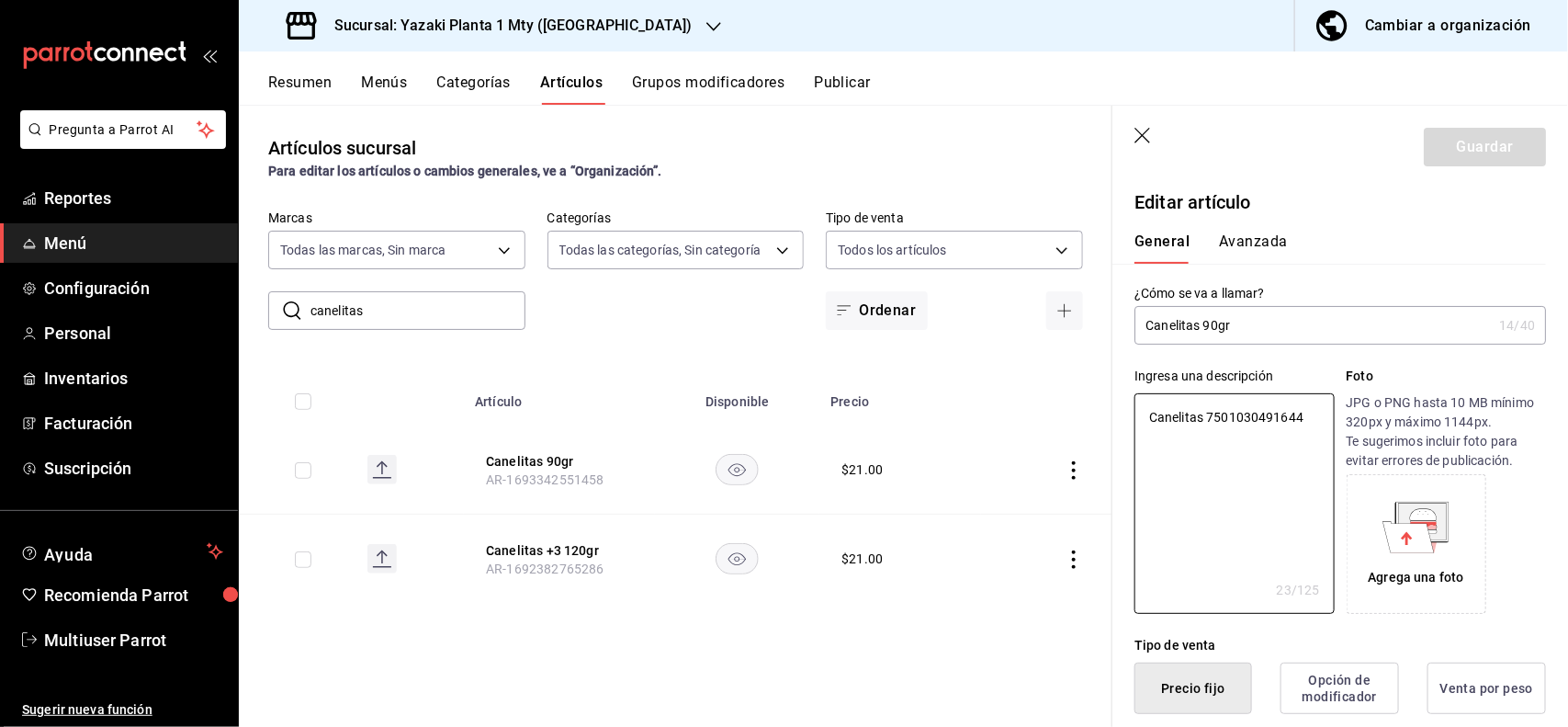
type textarea "x"
type button "1"
type button "0"
type button "2"
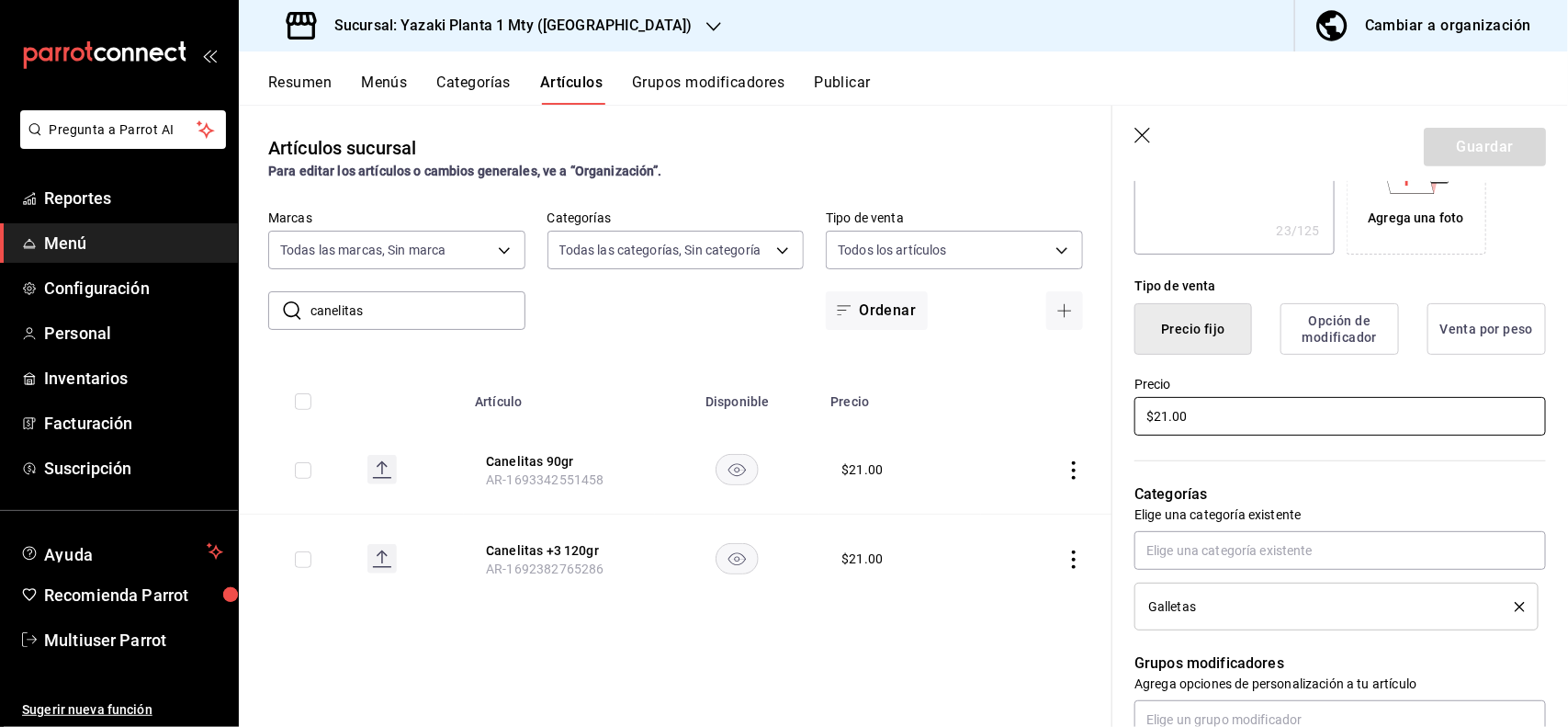
type textarea "x"
type input "$2.00"
type textarea "x"
type input "$28.00"
click at [1478, 157] on button "Guardar" at bounding box center [1484, 147] width 122 height 38
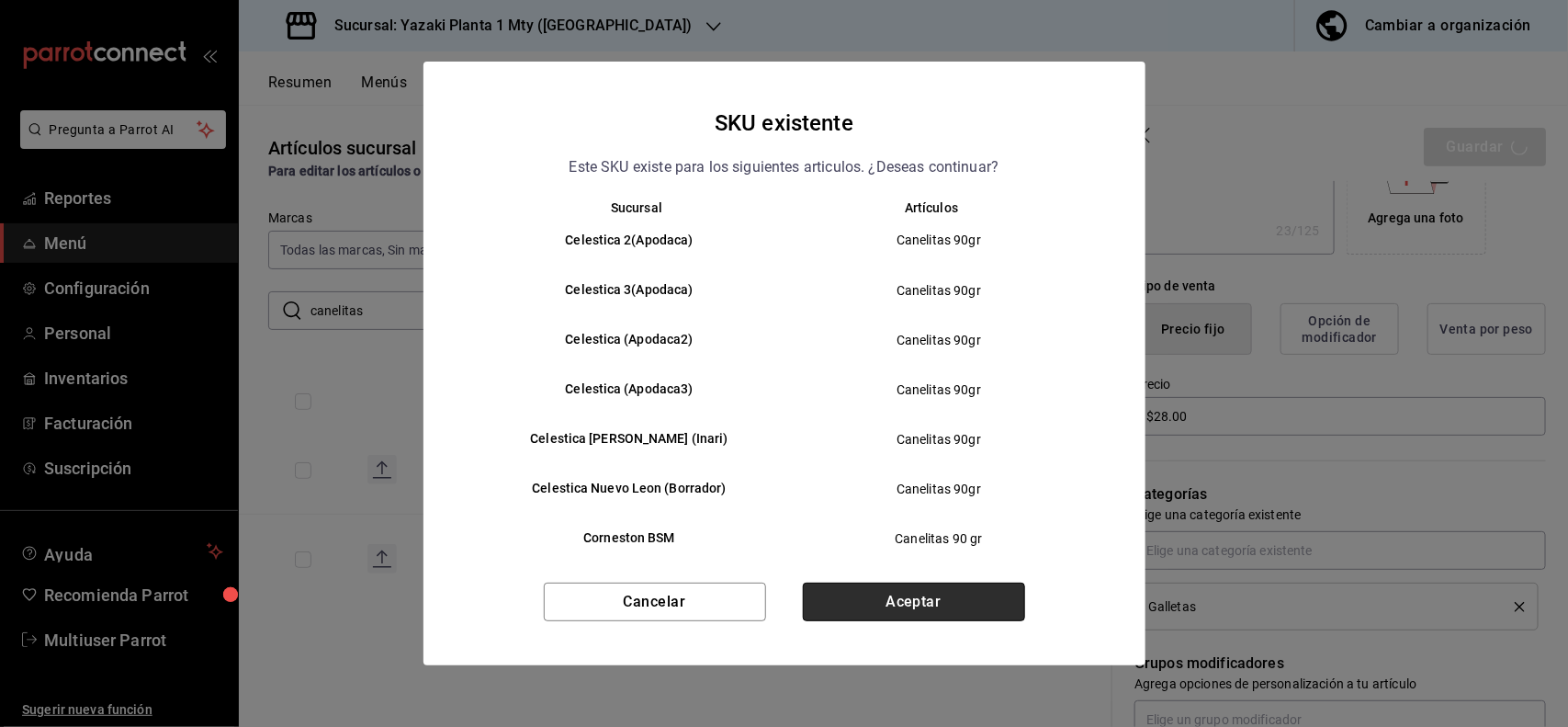
click at [996, 583] on button "Aceptar" at bounding box center [914, 602] width 222 height 38
type textarea "x"
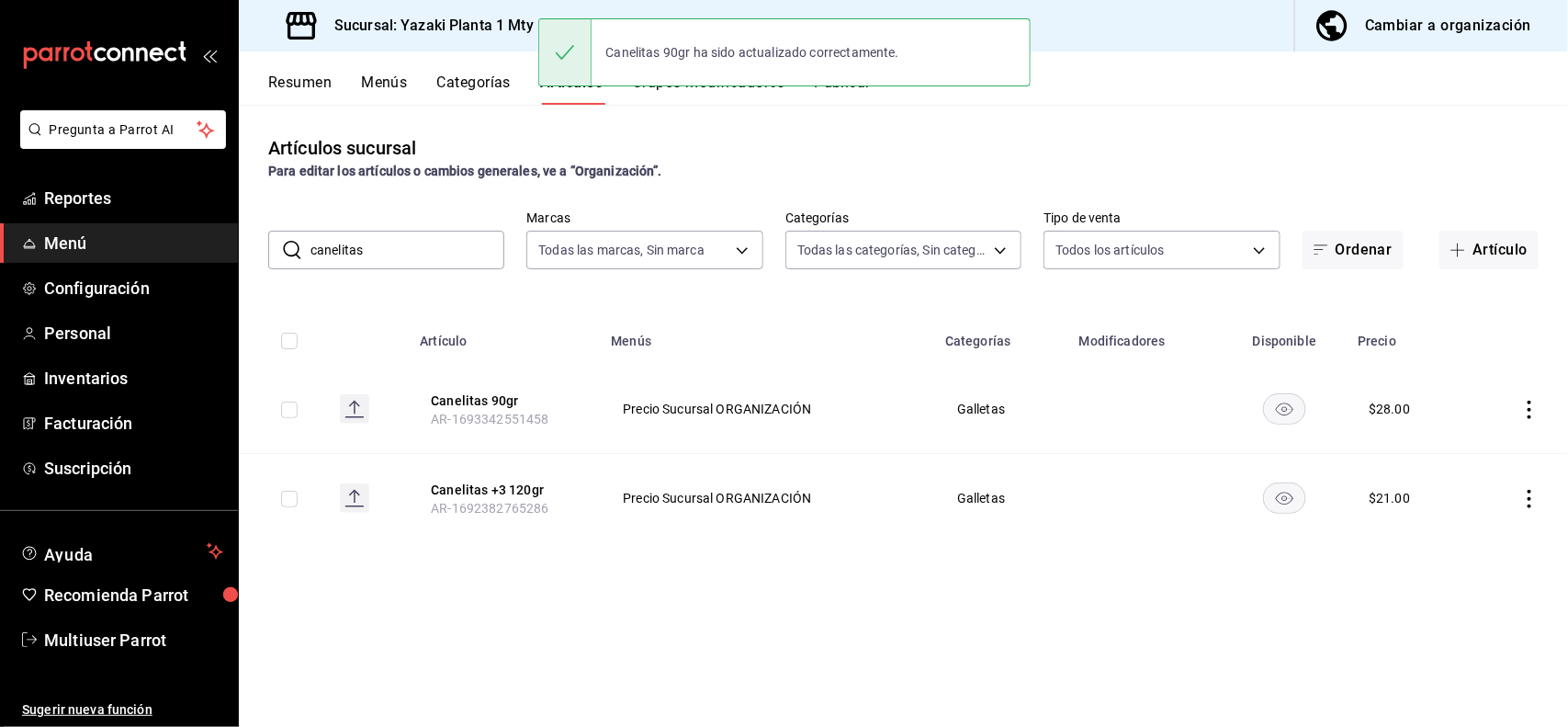
click at [1532, 498] on icon "actions" at bounding box center [1530, 499] width 19 height 19
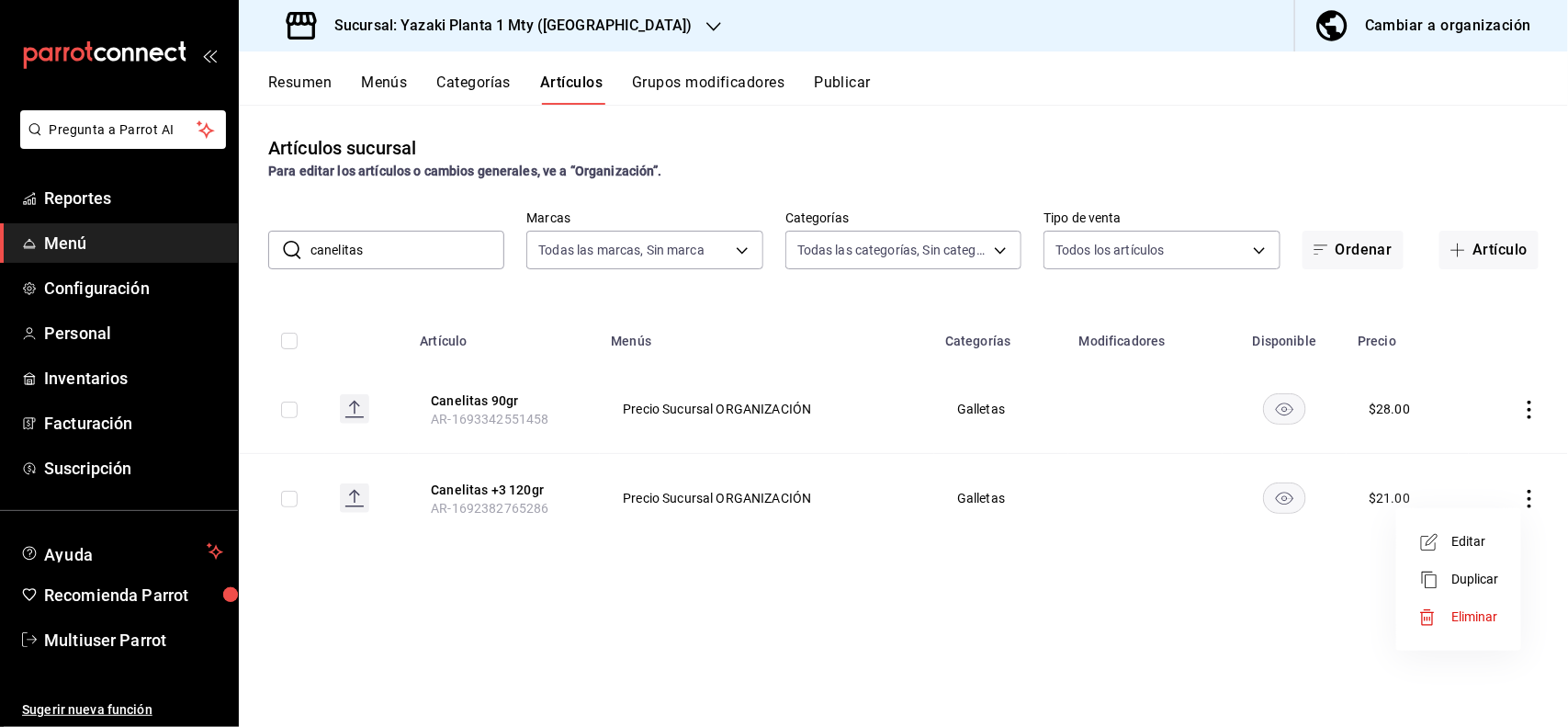
click at [1484, 543] on span "Editar" at bounding box center [1475, 541] width 48 height 20
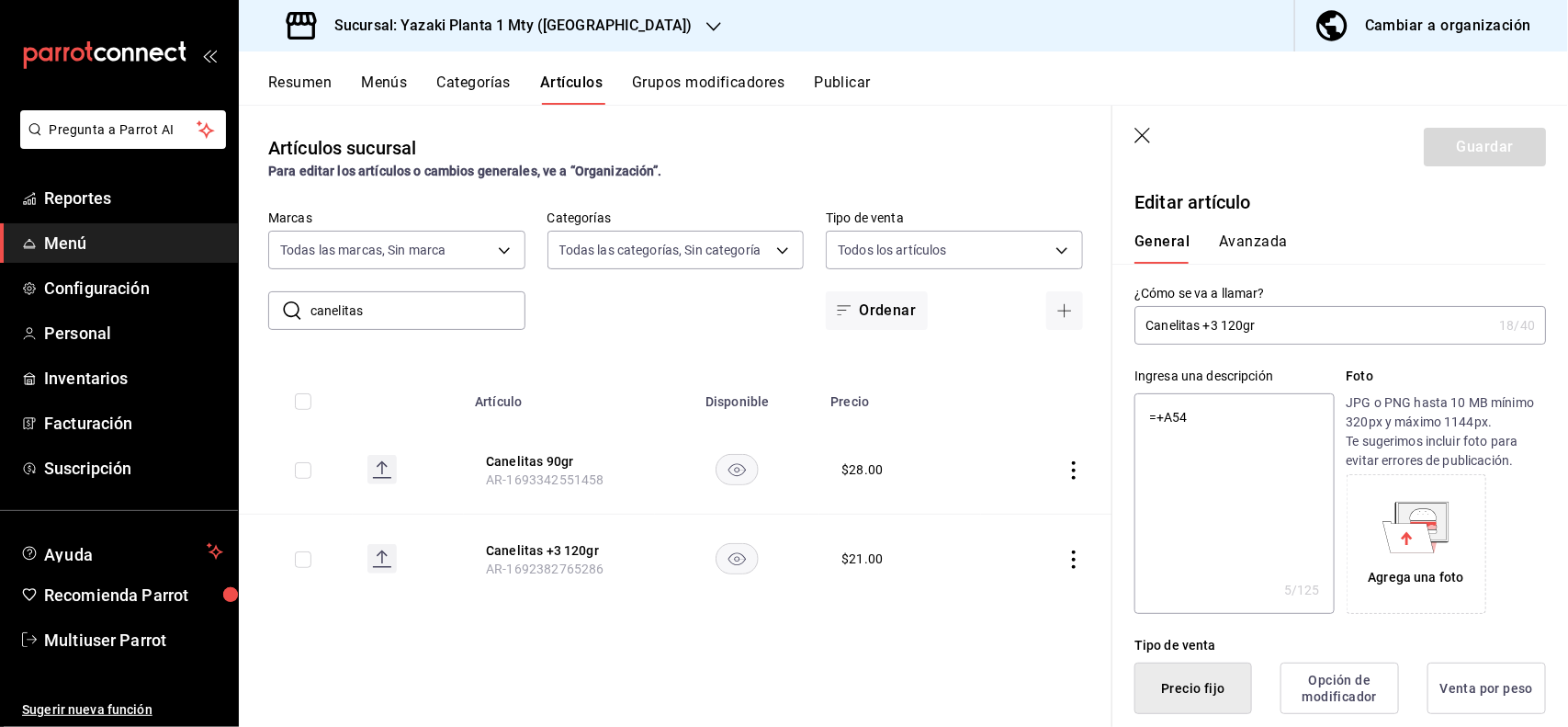
type textarea "x"
type button "1"
type button "0"
type button "2"
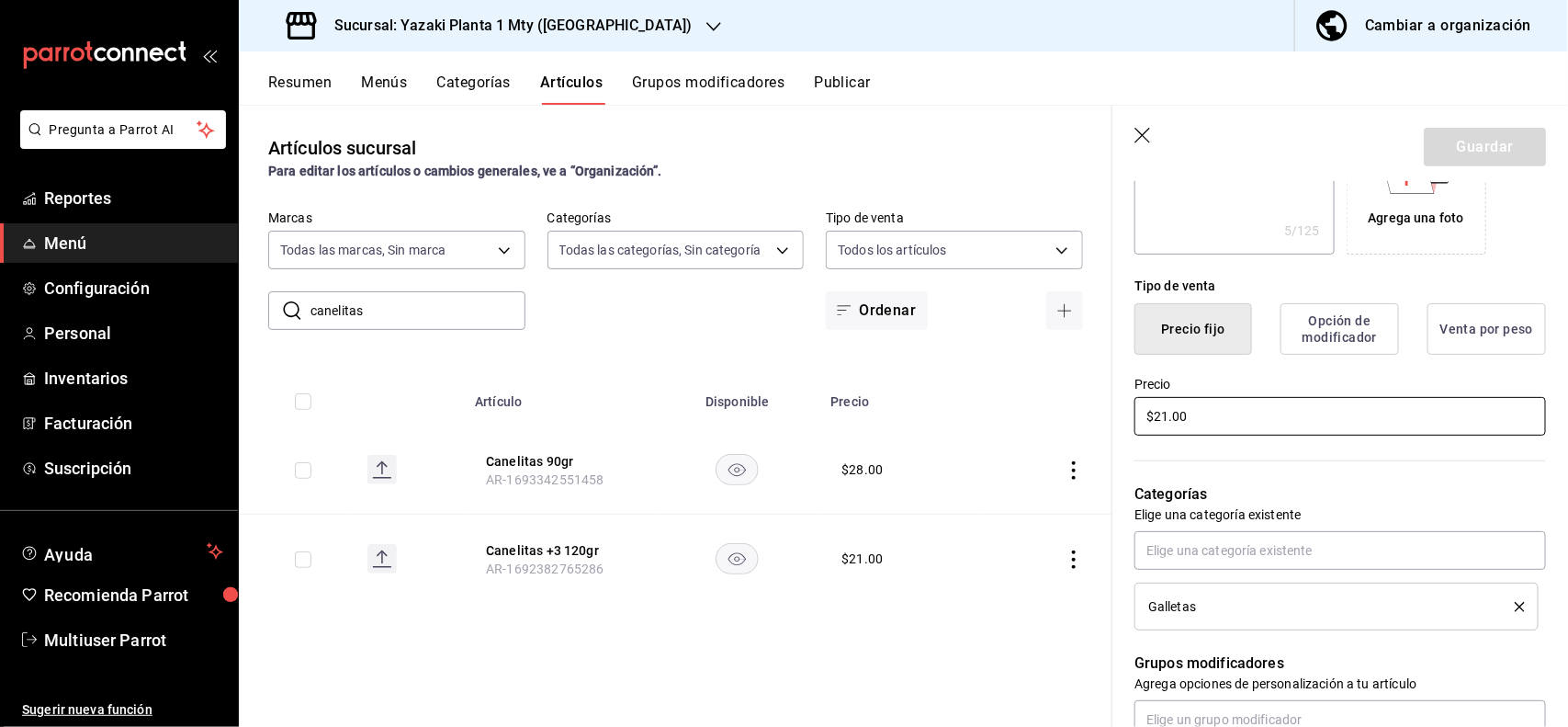
type textarea "x"
type input "$2.00"
type textarea "x"
type input "$28.00"
type textarea "x"
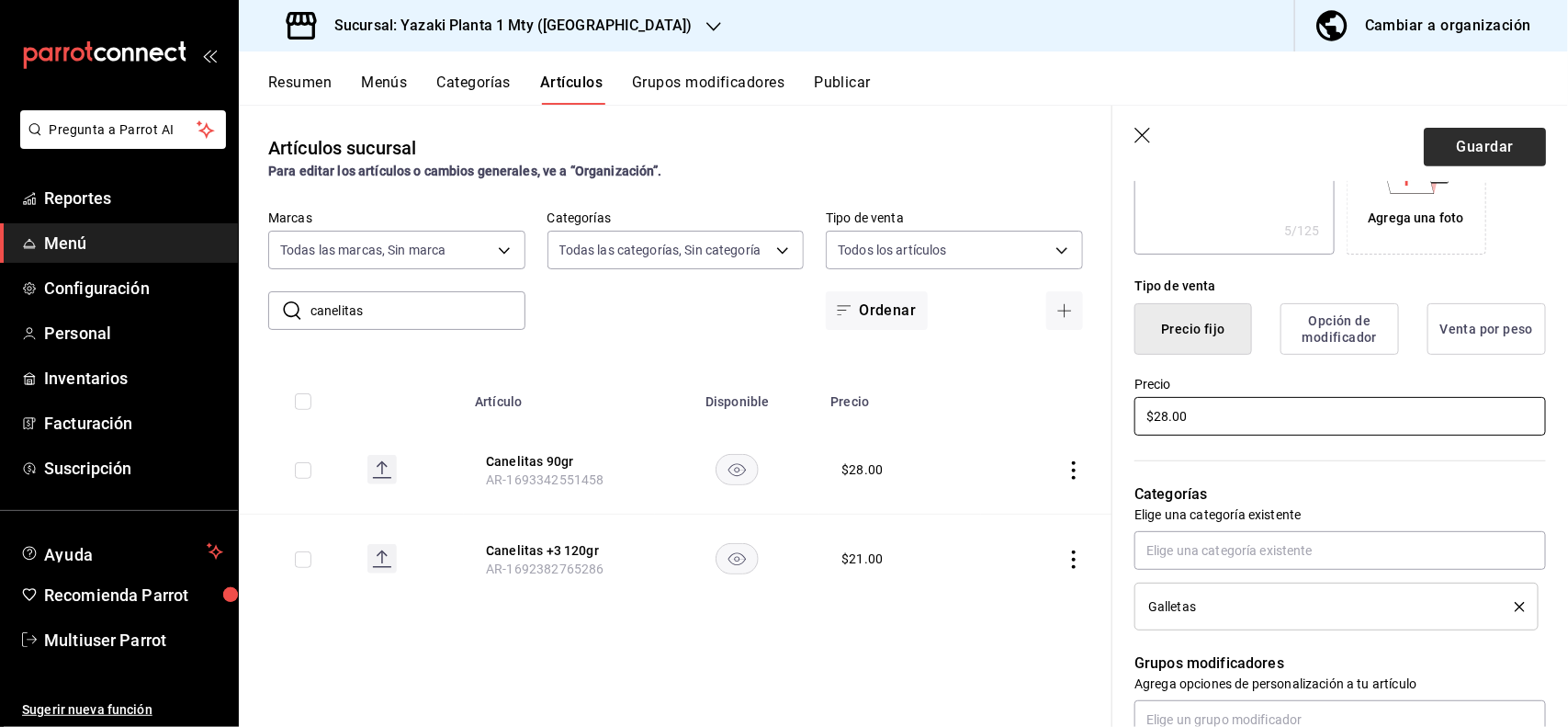
type input "$28.00"
click at [1451, 154] on button "Guardar" at bounding box center [1484, 147] width 122 height 38
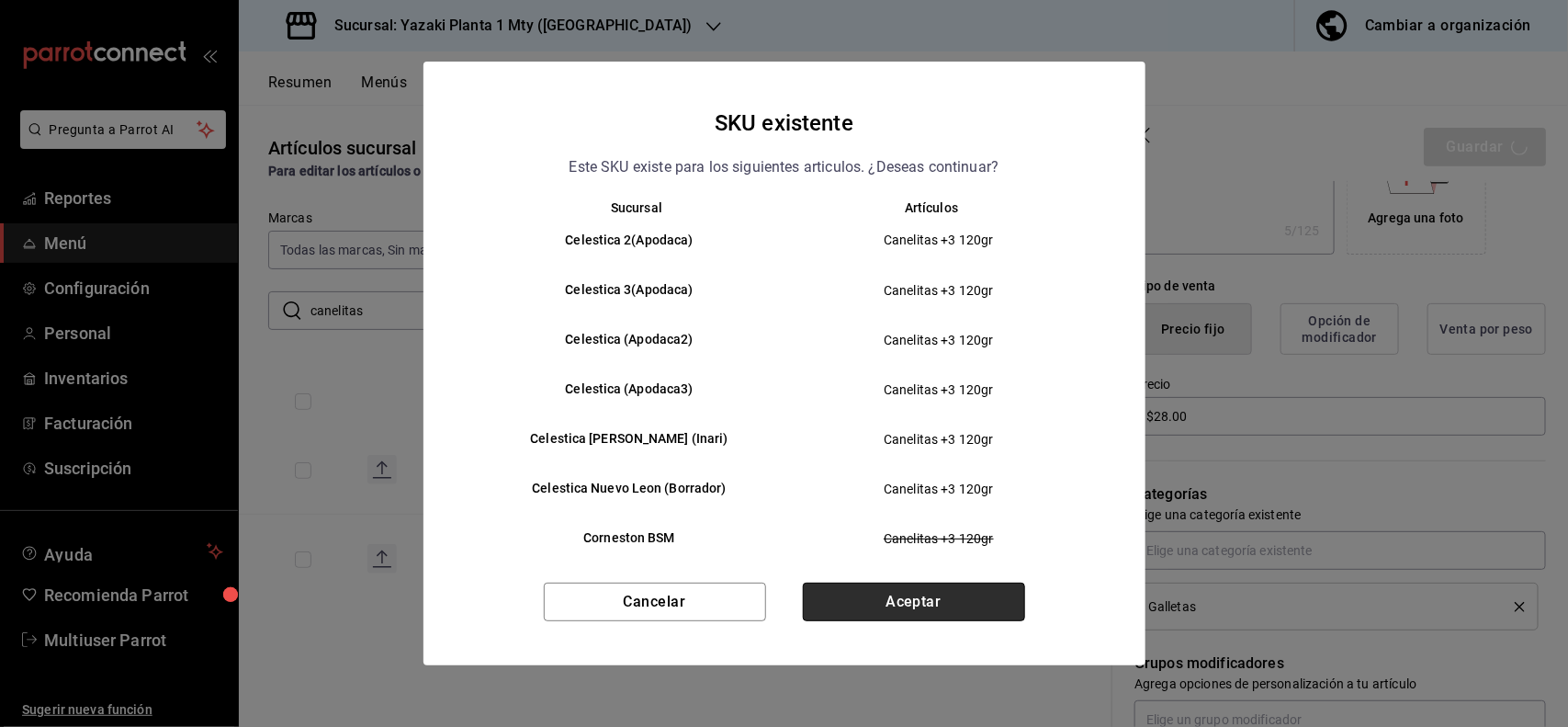
click at [975, 593] on button "Aceptar" at bounding box center [914, 602] width 222 height 38
type textarea "x"
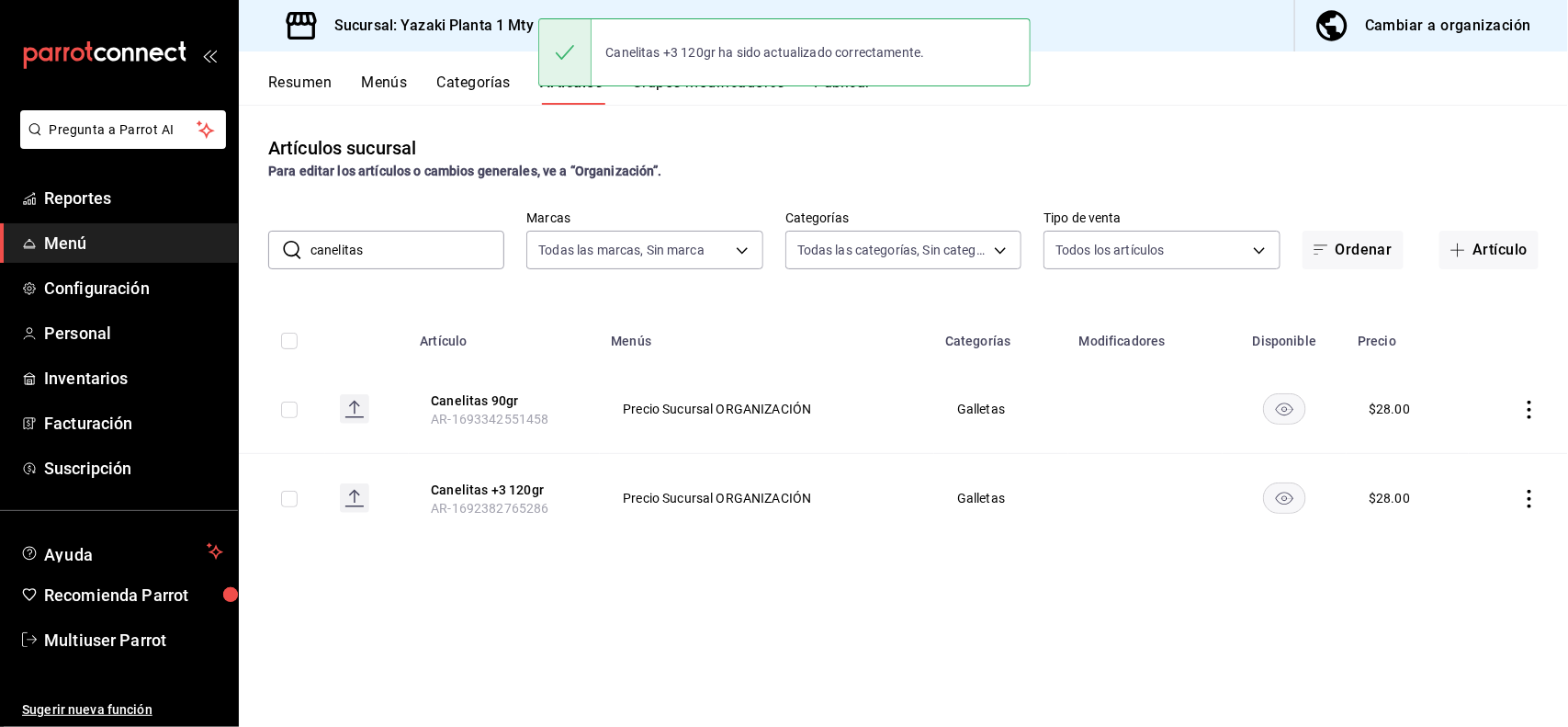
click at [458, 235] on input "canelitas" at bounding box center [407, 249] width 194 height 36
type input "c"
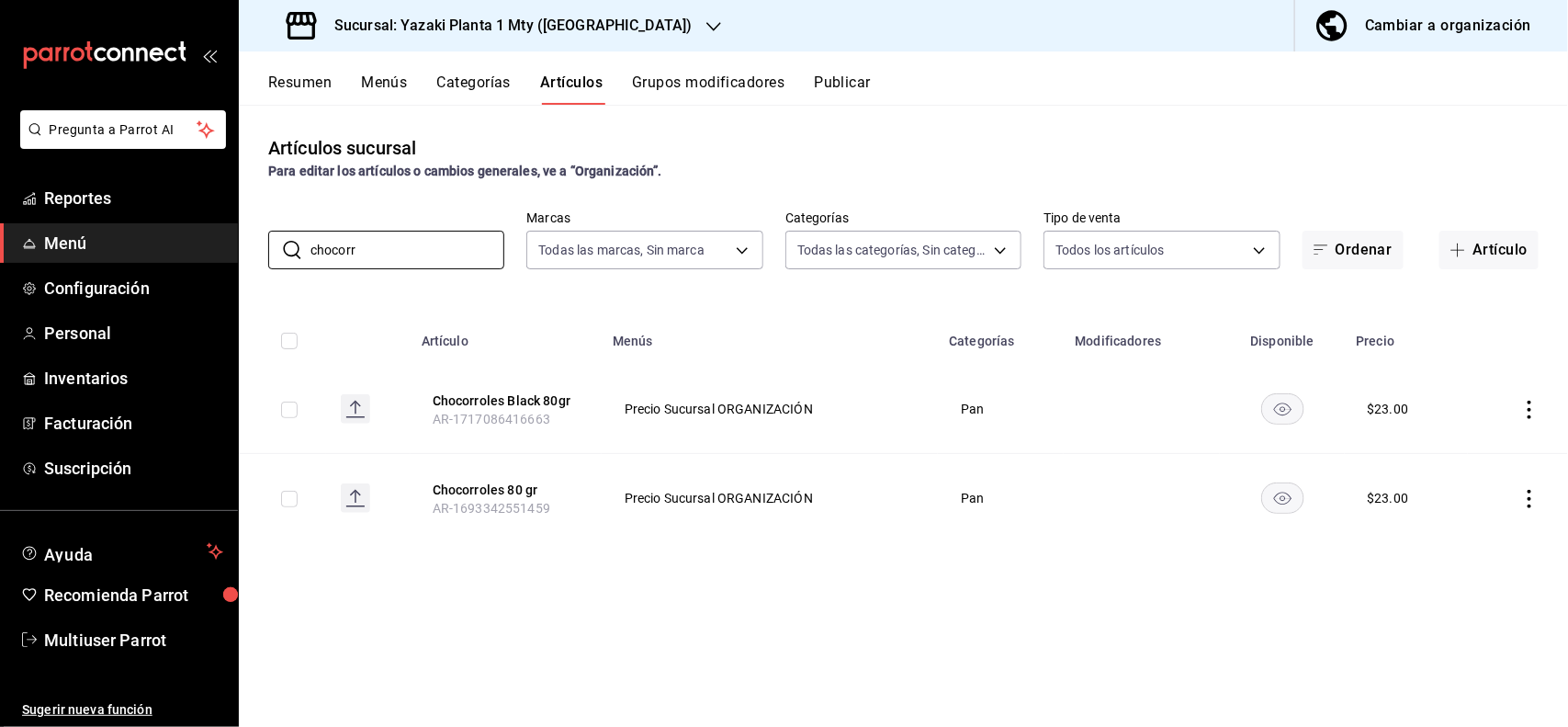
type input "chocorr"
click at [1149, 308] on th "Modificadores" at bounding box center [1141, 335] width 155 height 59
click at [1529, 401] on icon "actions" at bounding box center [1529, 410] width 4 height 19
click at [1472, 452] on span "Editar" at bounding box center [1475, 452] width 48 height 20
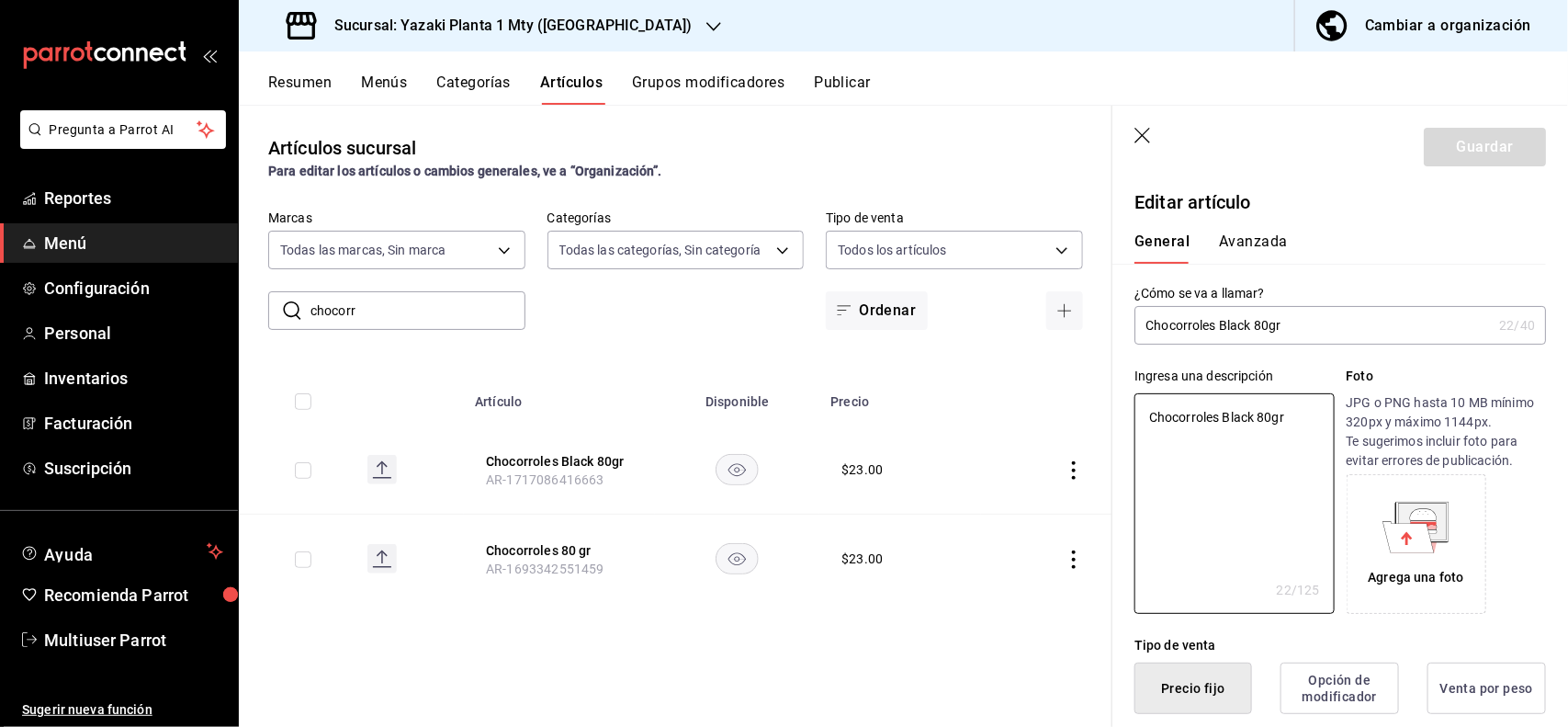
type textarea "x"
type button "1"
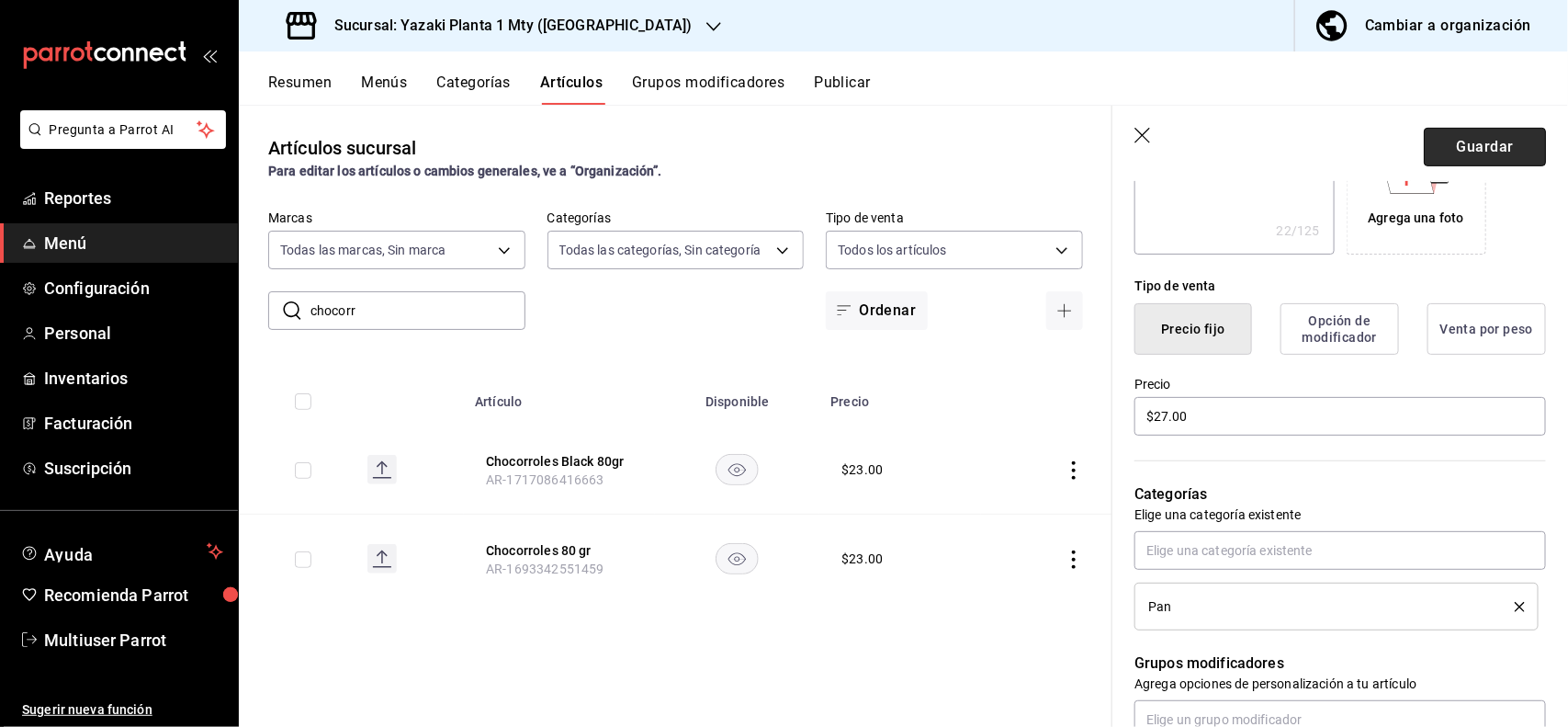
click at [1444, 158] on button "Guardar" at bounding box center [1484, 147] width 122 height 38
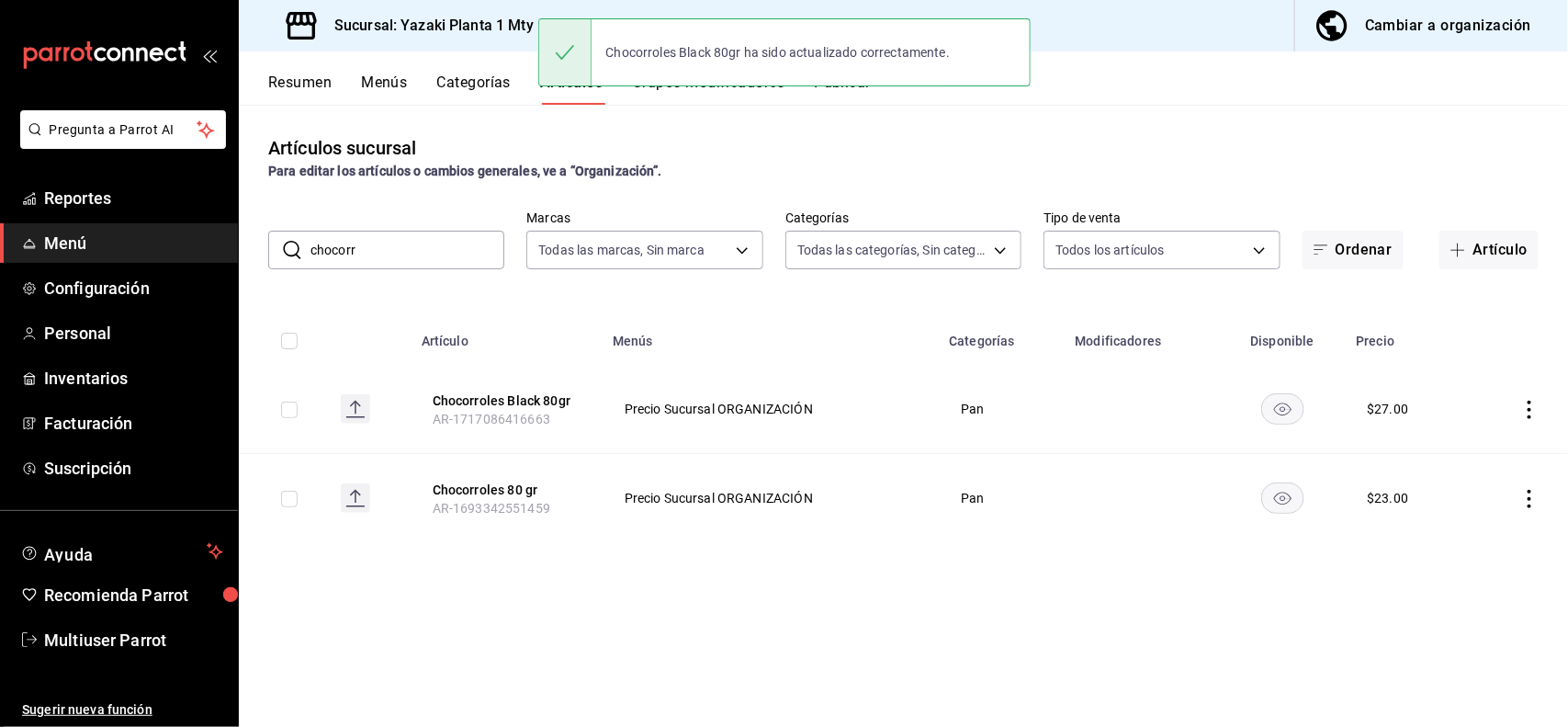
click at [1525, 503] on icon "actions" at bounding box center [1530, 499] width 19 height 19
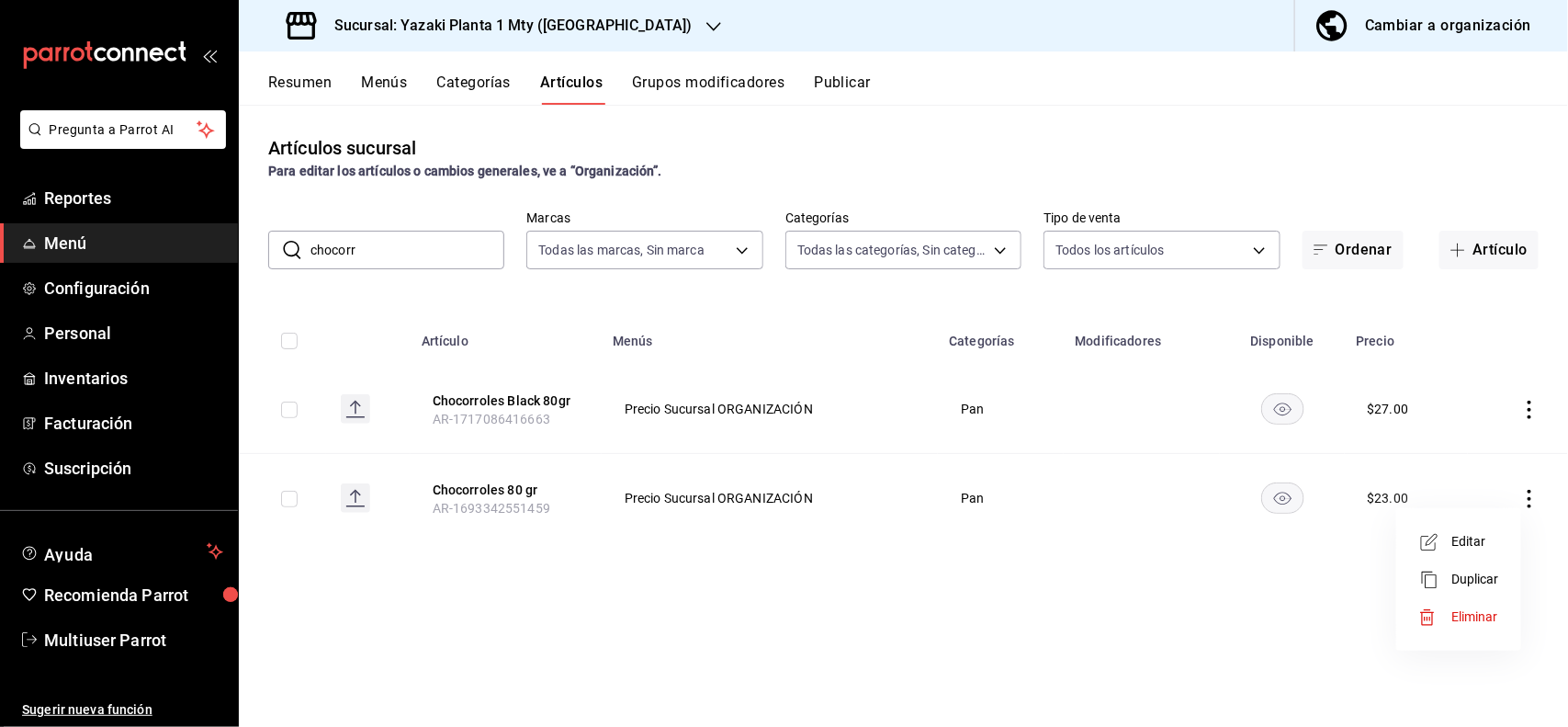
click at [1462, 539] on span "Editar" at bounding box center [1475, 541] width 48 height 20
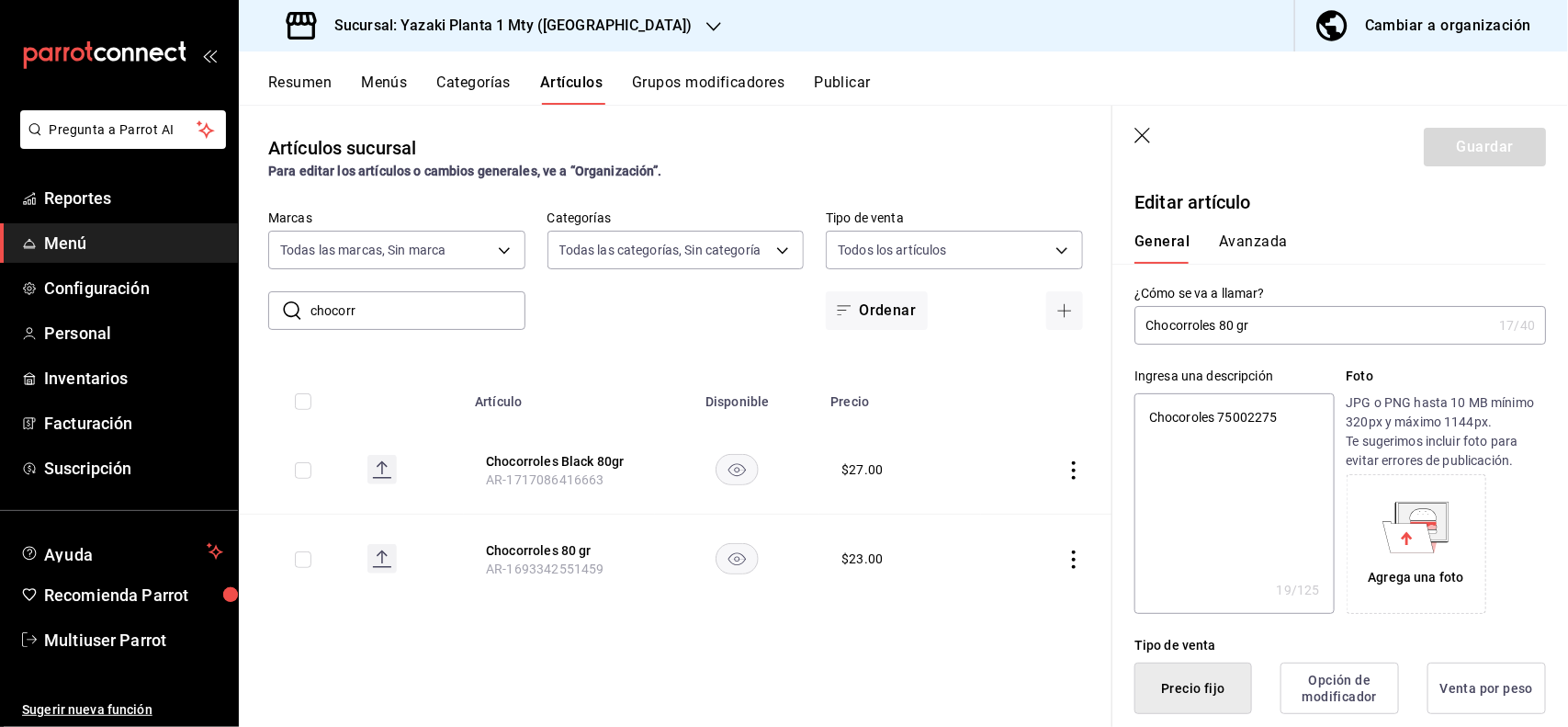
scroll to position [360, 0]
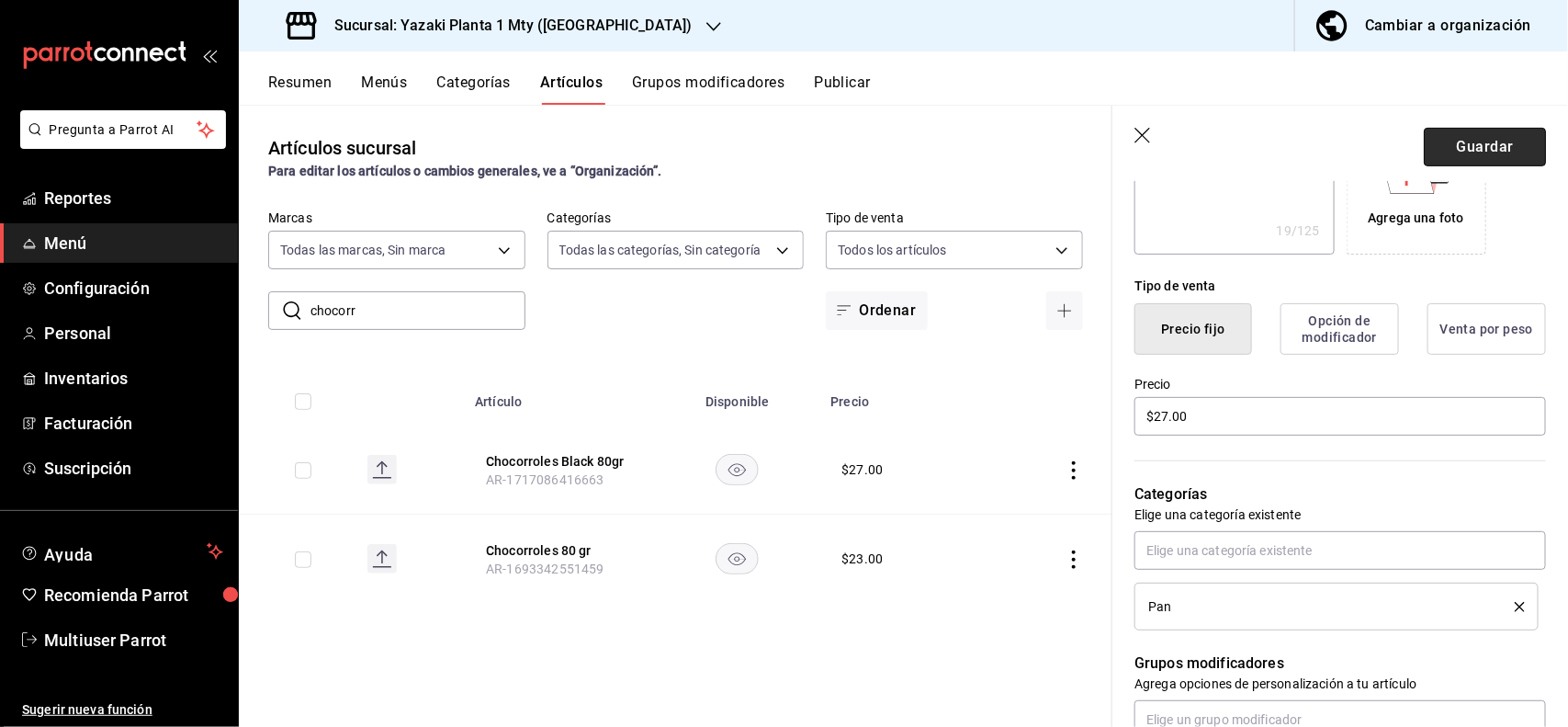
click at [1490, 163] on button "Guardar" at bounding box center [1484, 147] width 122 height 38
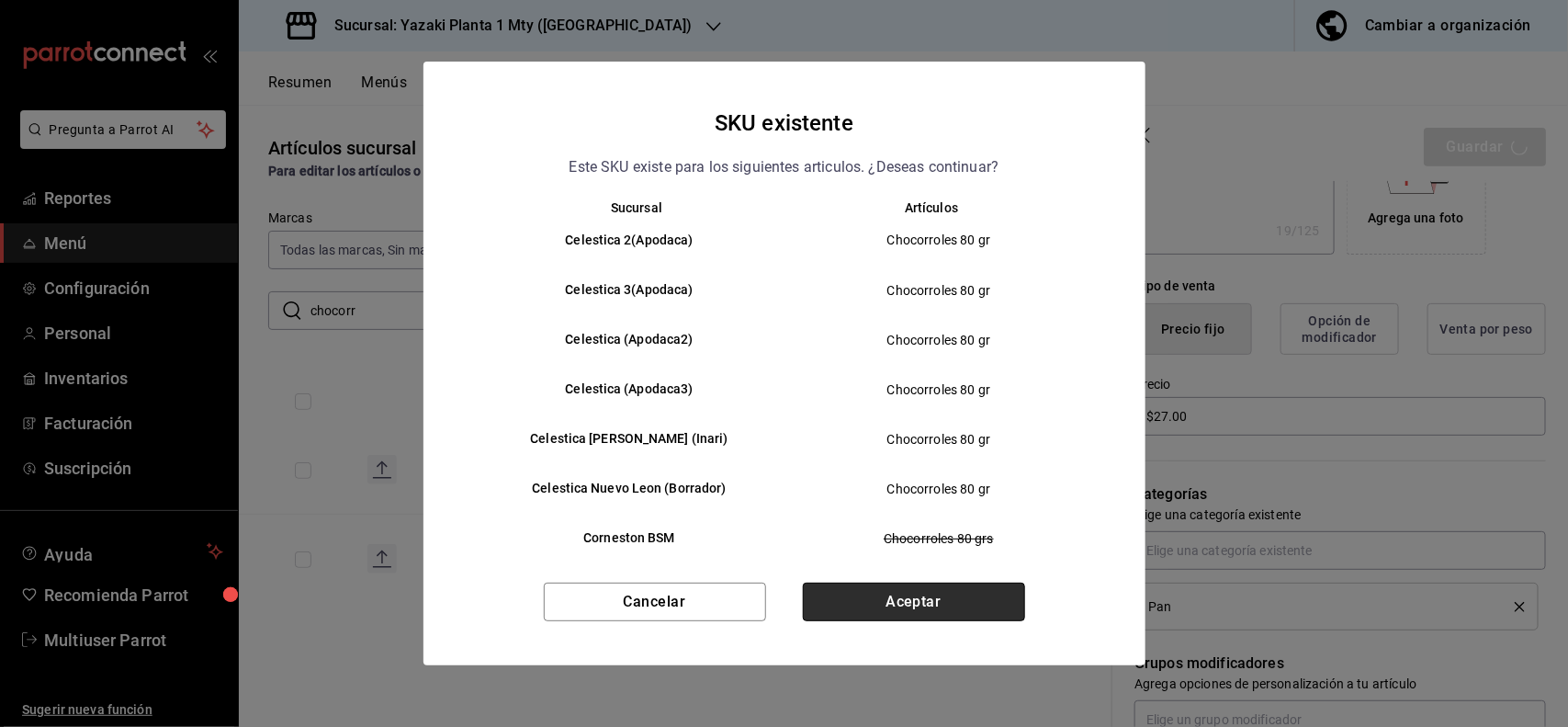
click at [919, 595] on button "Aceptar" at bounding box center [914, 602] width 222 height 38
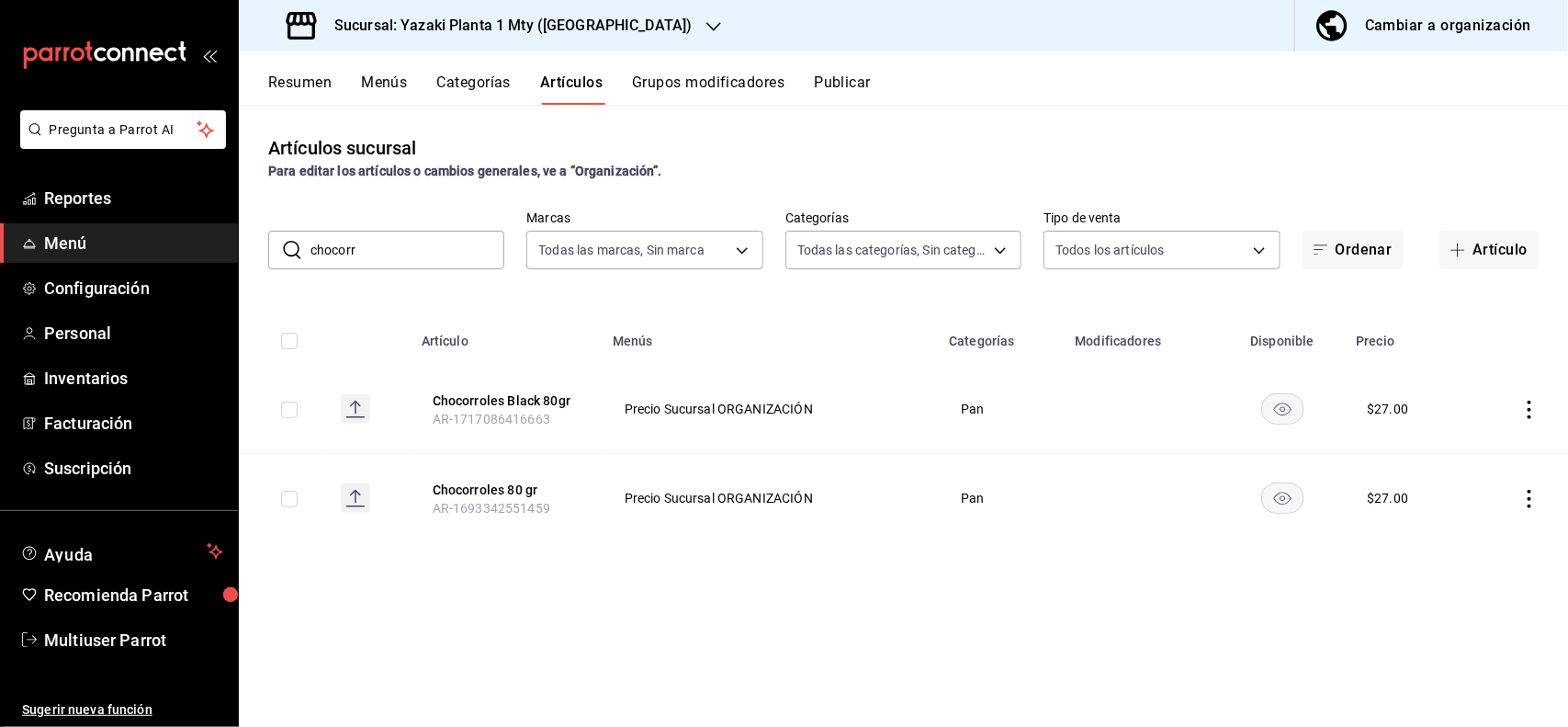
click at [423, 240] on input "chocorr" at bounding box center [407, 249] width 194 height 36
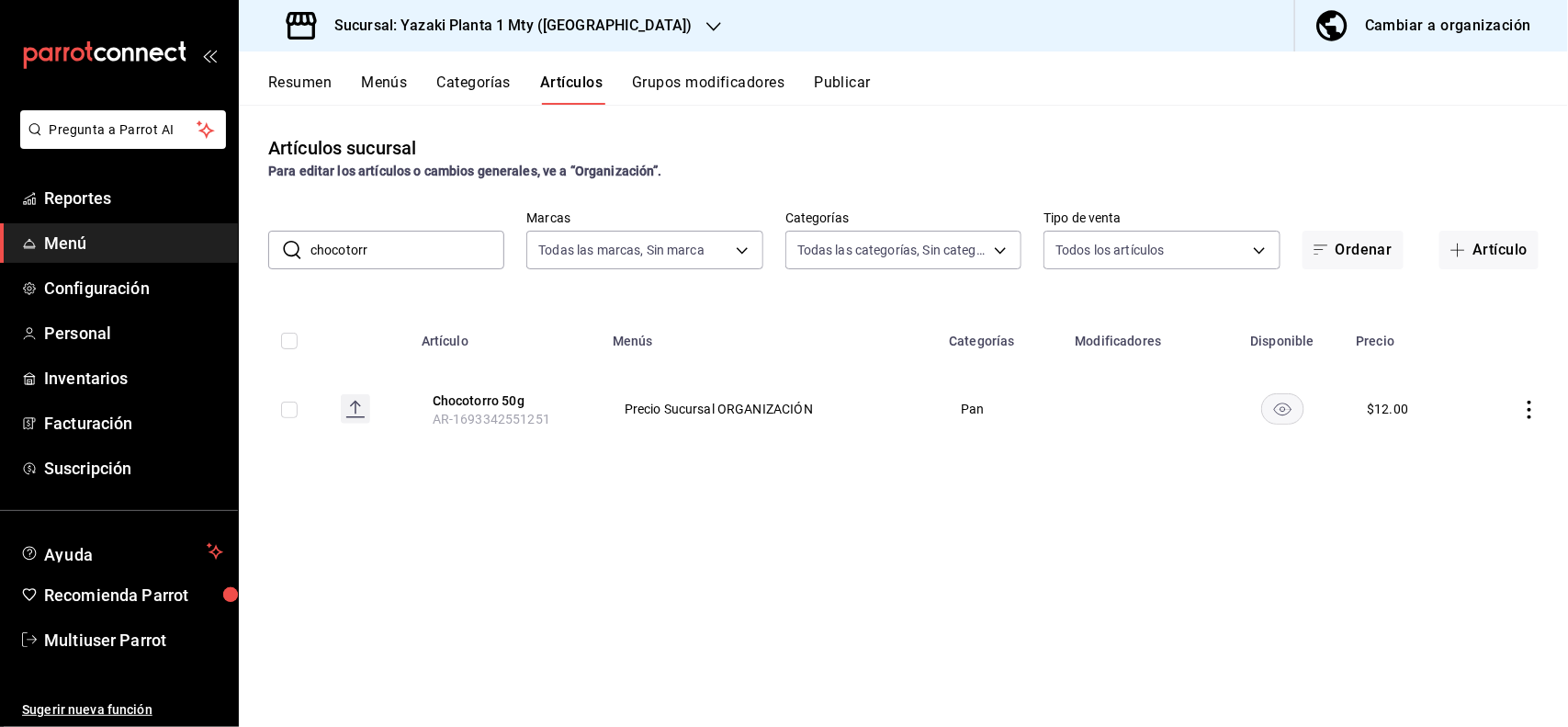
click at [1525, 410] on icon "actions" at bounding box center [1530, 410] width 19 height 19
click at [1457, 453] on span "Editar" at bounding box center [1475, 452] width 48 height 20
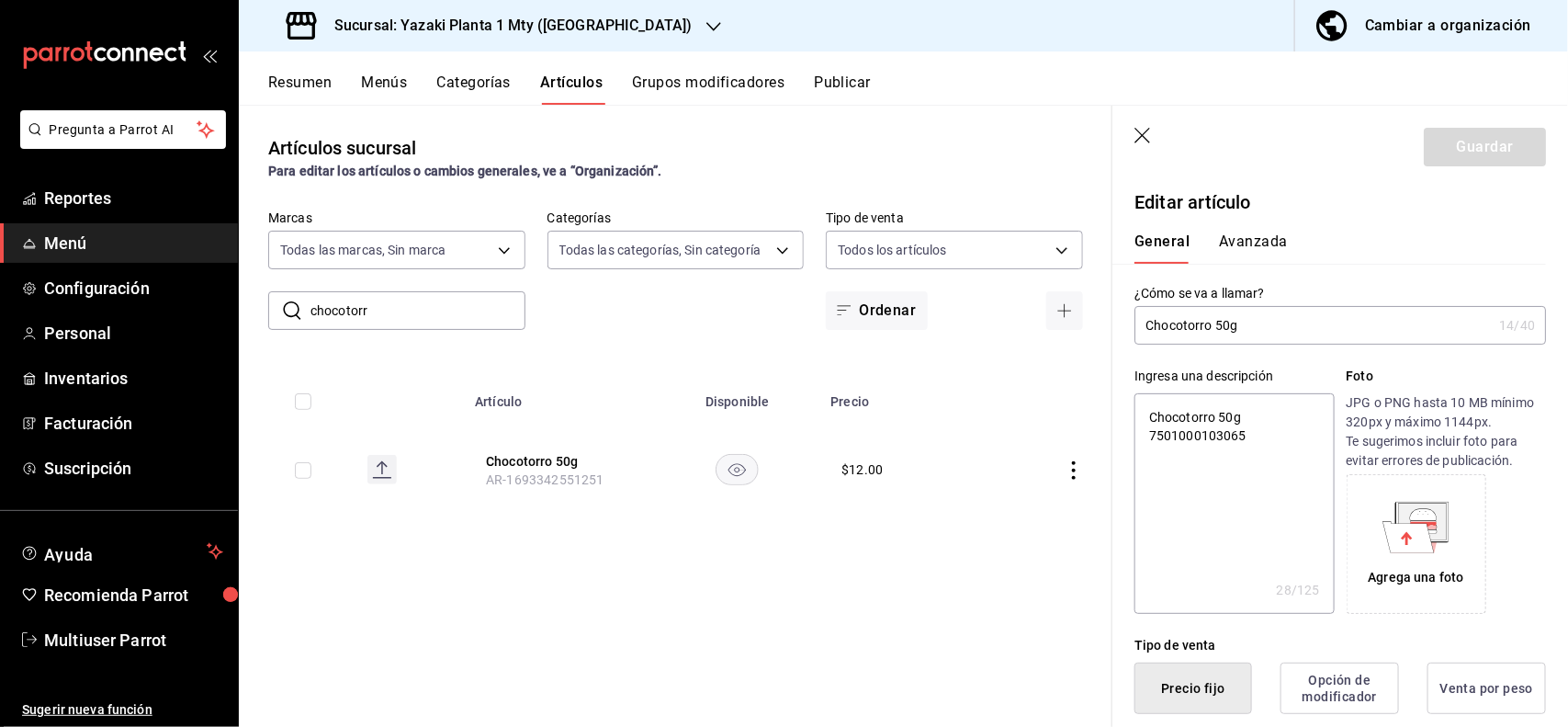
scroll to position [360, 0]
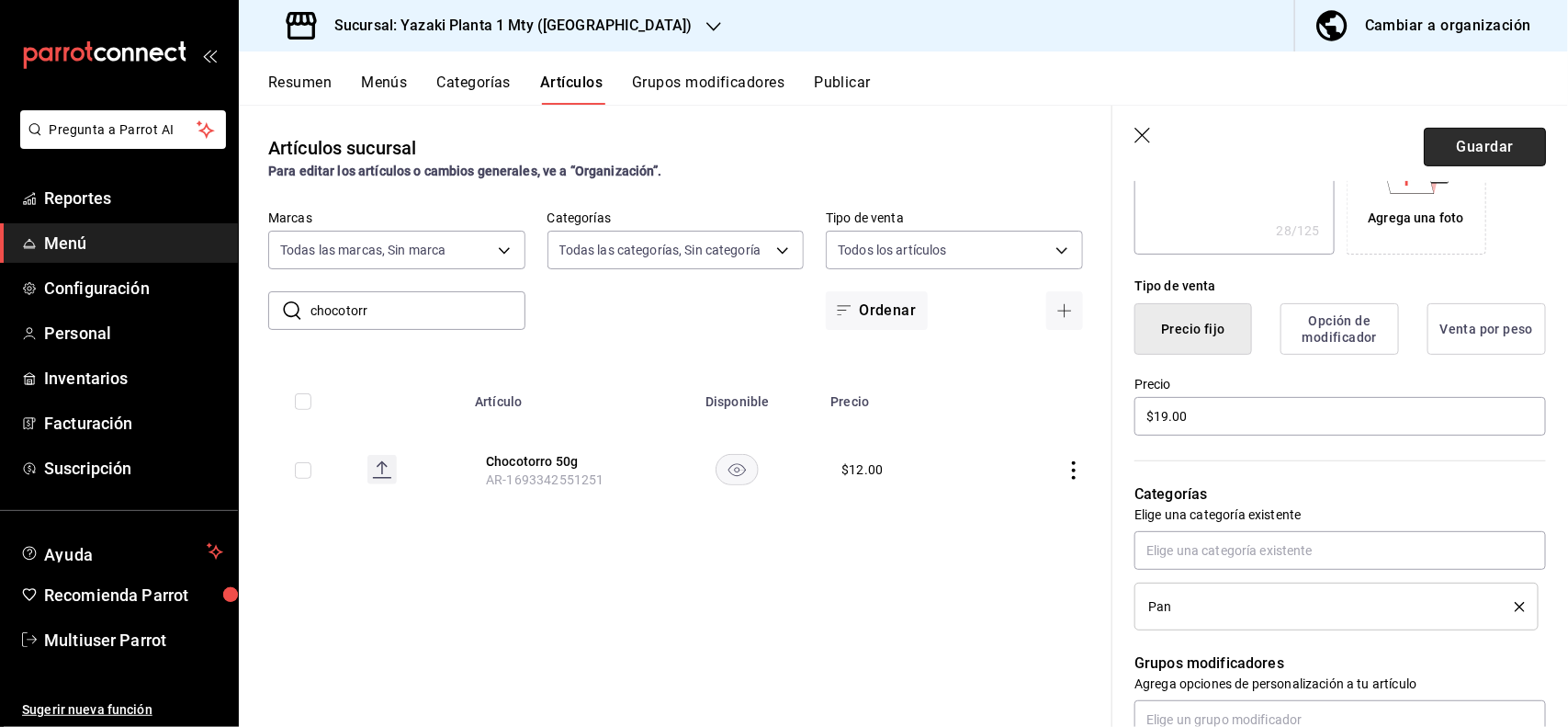
click at [1471, 145] on button "Guardar" at bounding box center [1484, 147] width 122 height 38
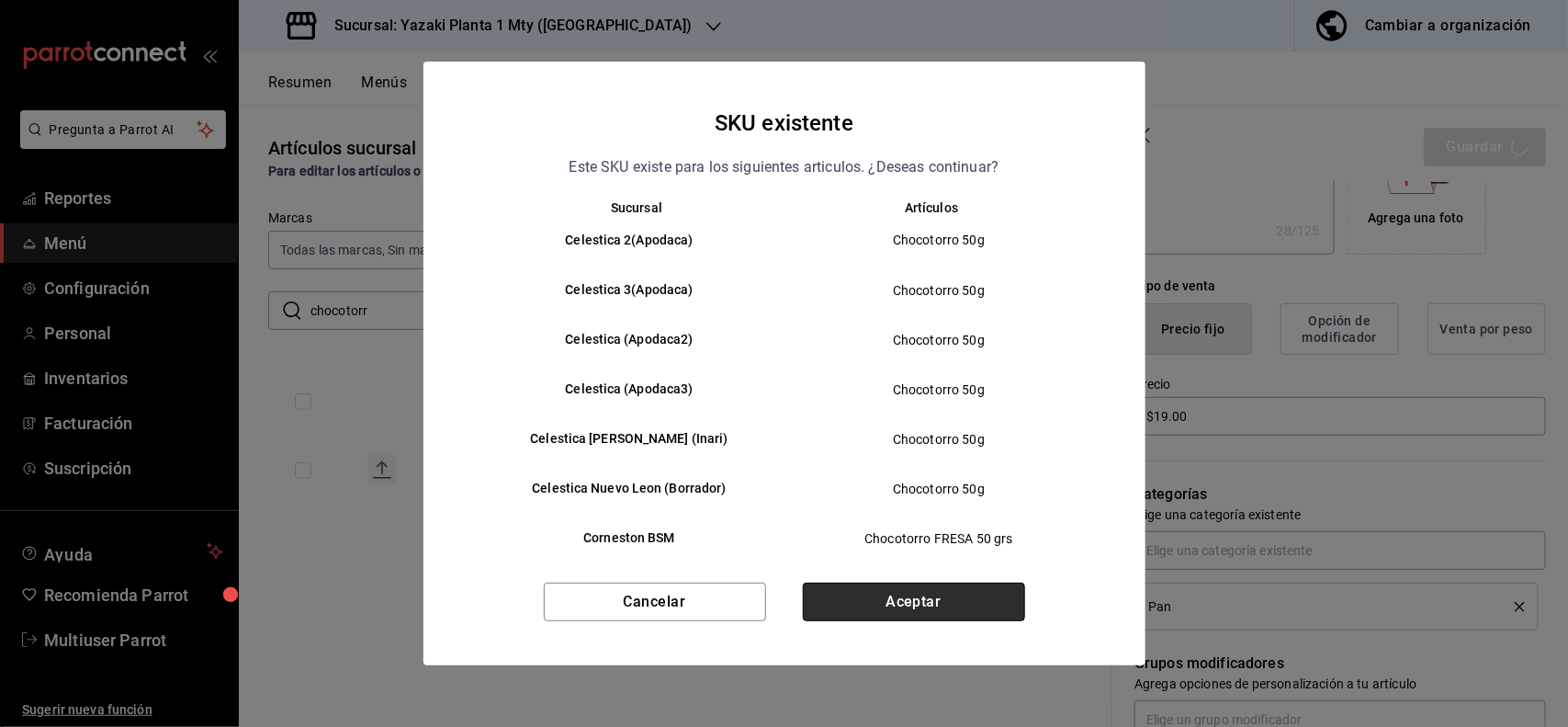
click at [1013, 590] on button "Aceptar" at bounding box center [914, 602] width 222 height 38
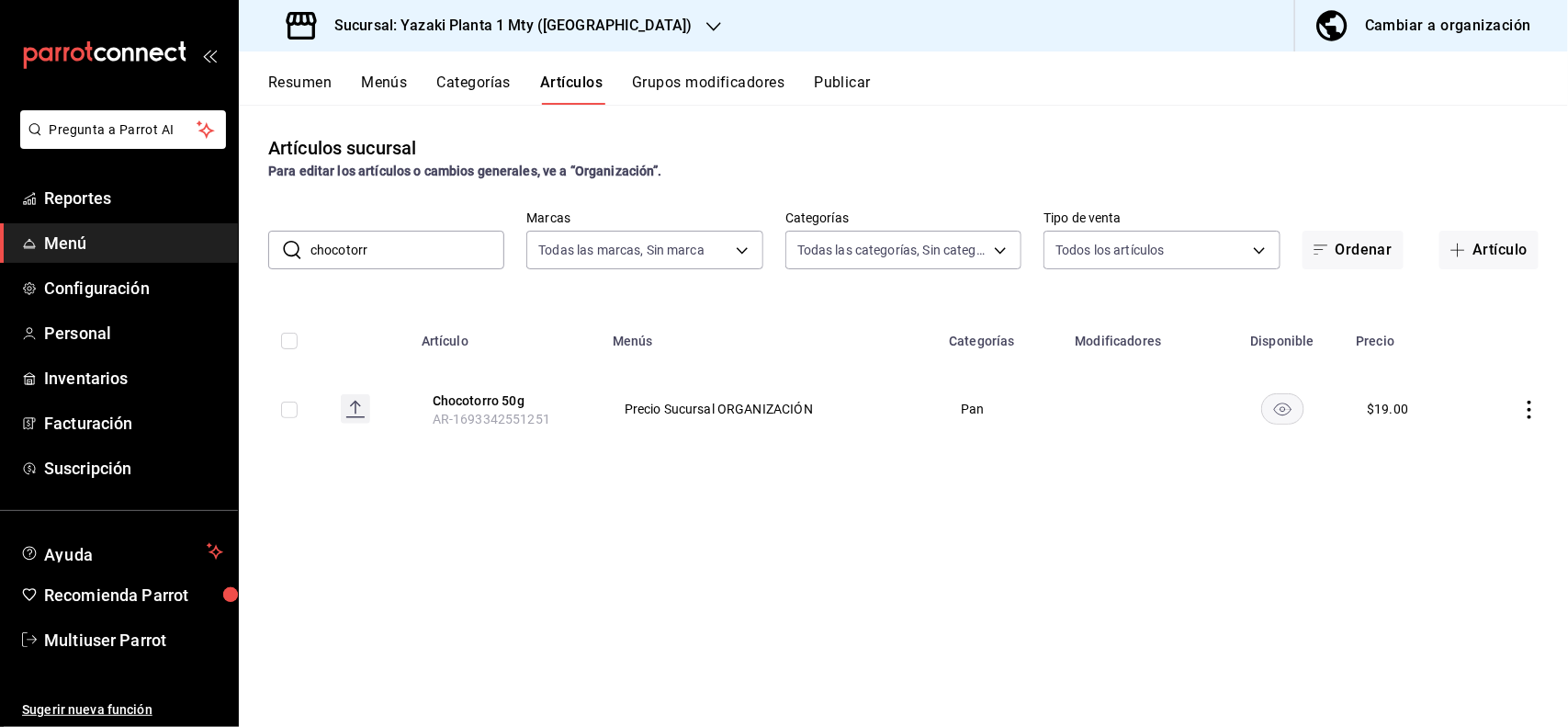
click at [467, 249] on input "chocotorr" at bounding box center [407, 249] width 194 height 36
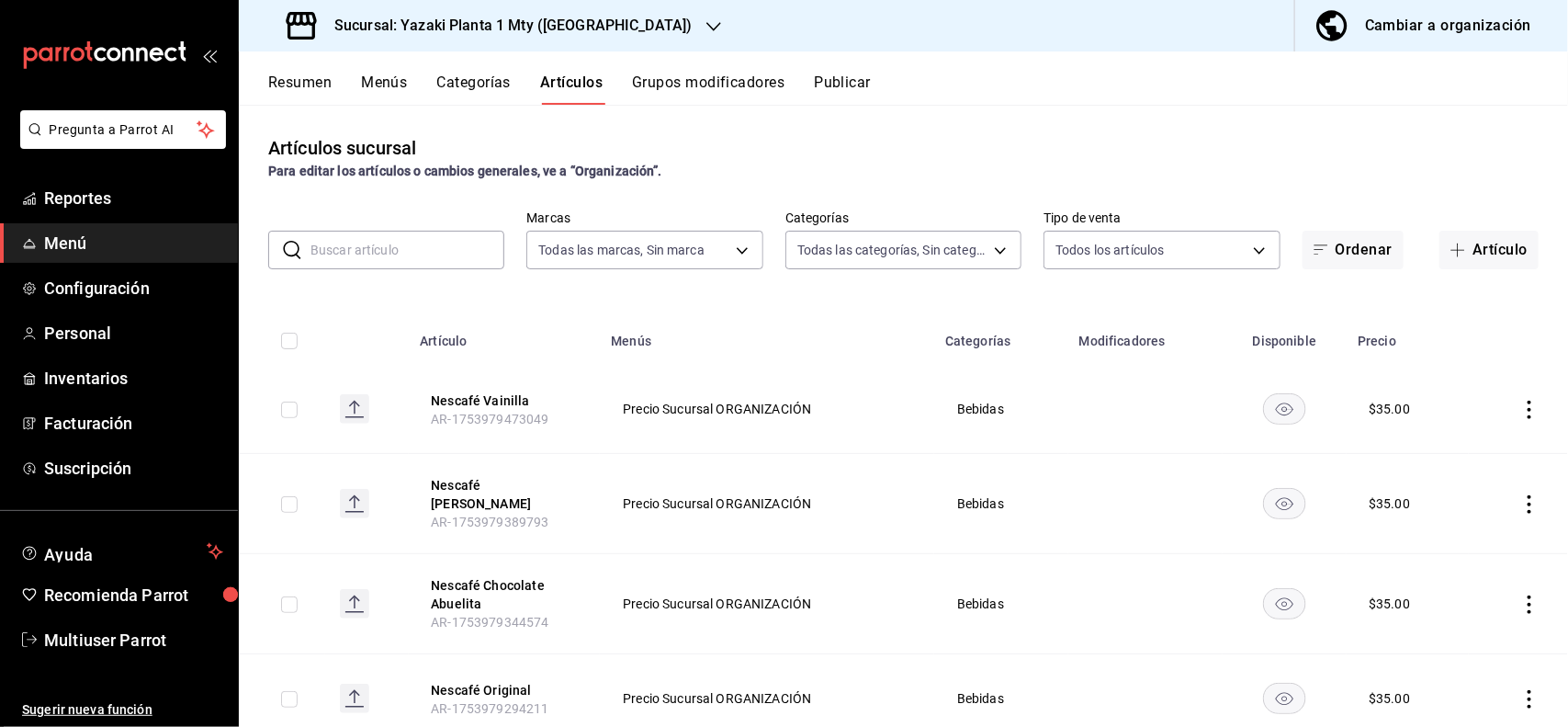
click at [427, 235] on input "text" at bounding box center [407, 249] width 194 height 36
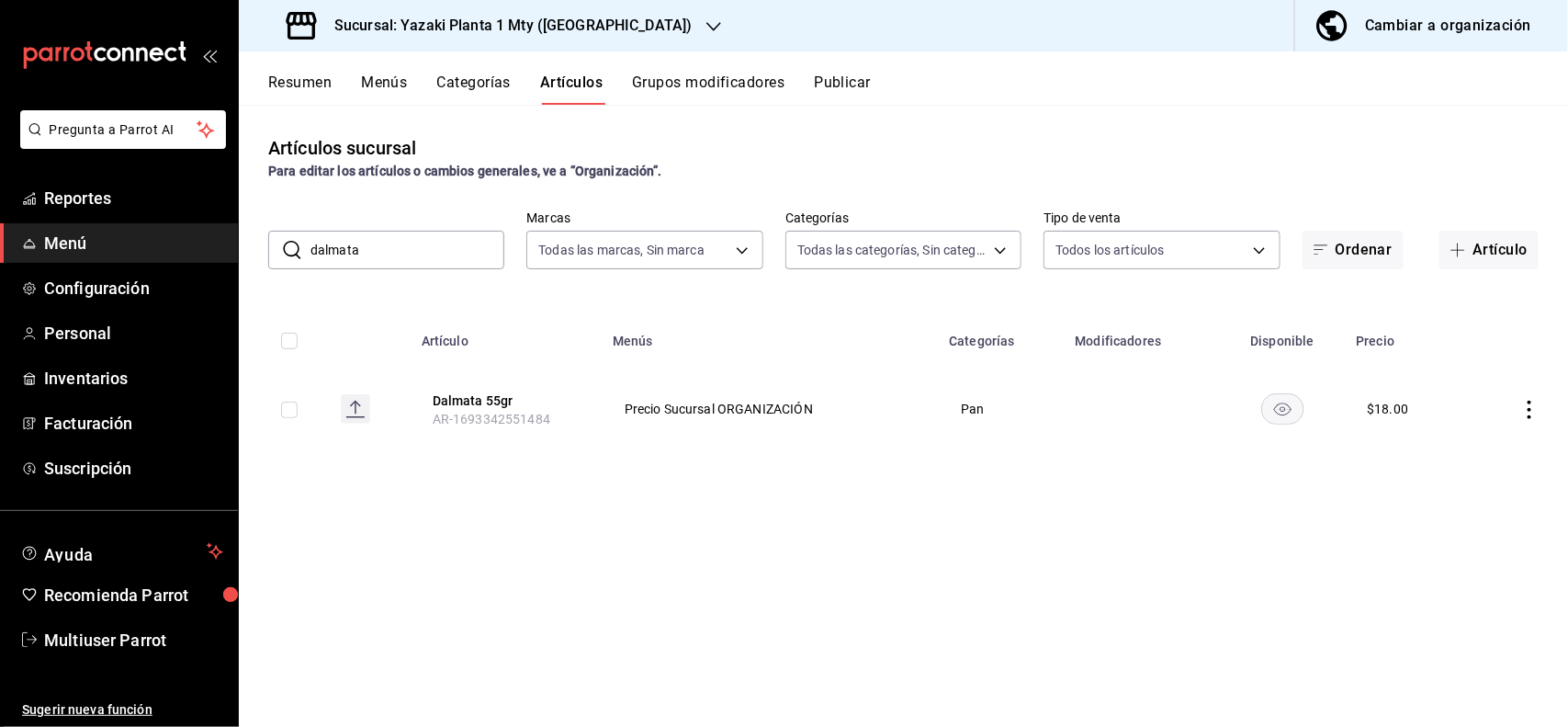
click at [1523, 406] on icon "actions" at bounding box center [1530, 410] width 19 height 19
click at [1475, 462] on span "Editar" at bounding box center [1475, 452] width 48 height 20
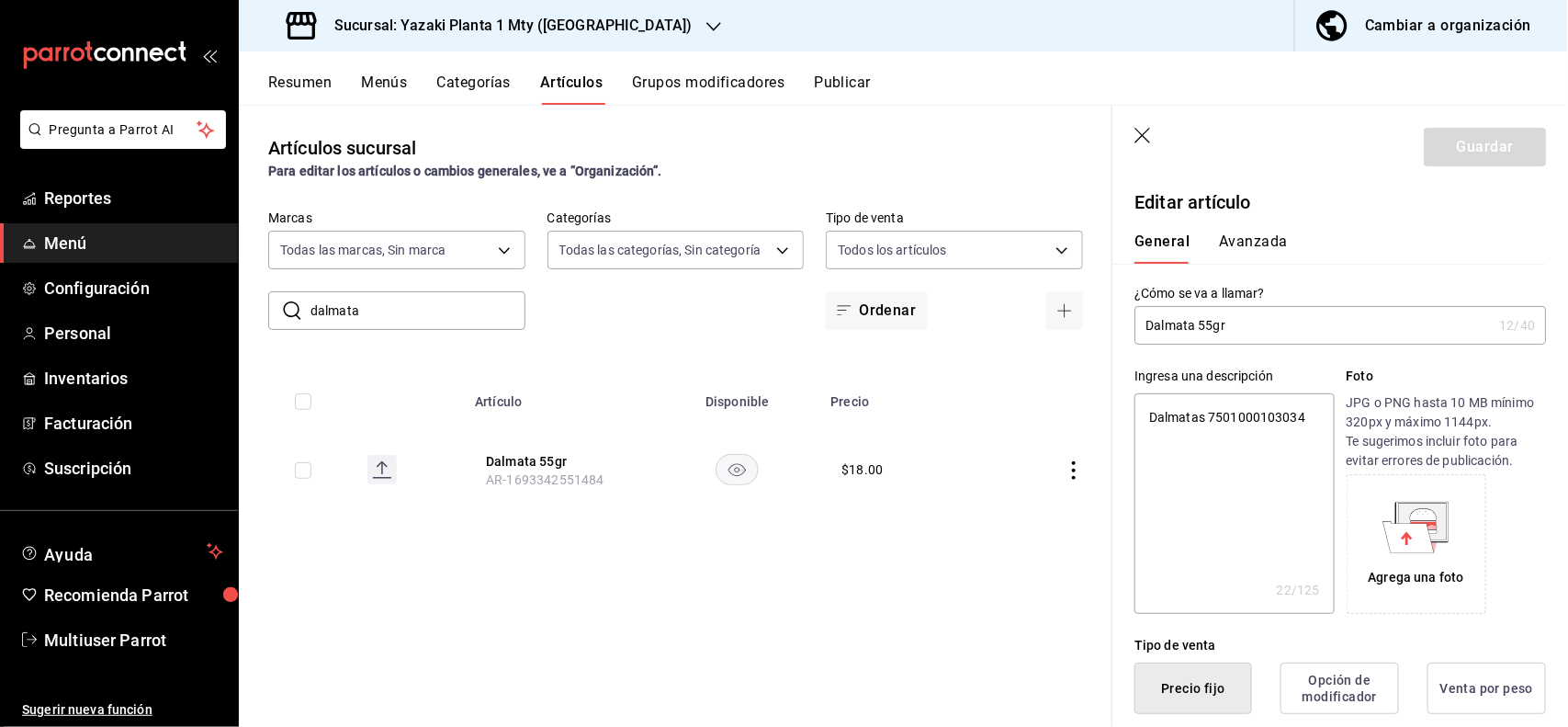
scroll to position [360, 0]
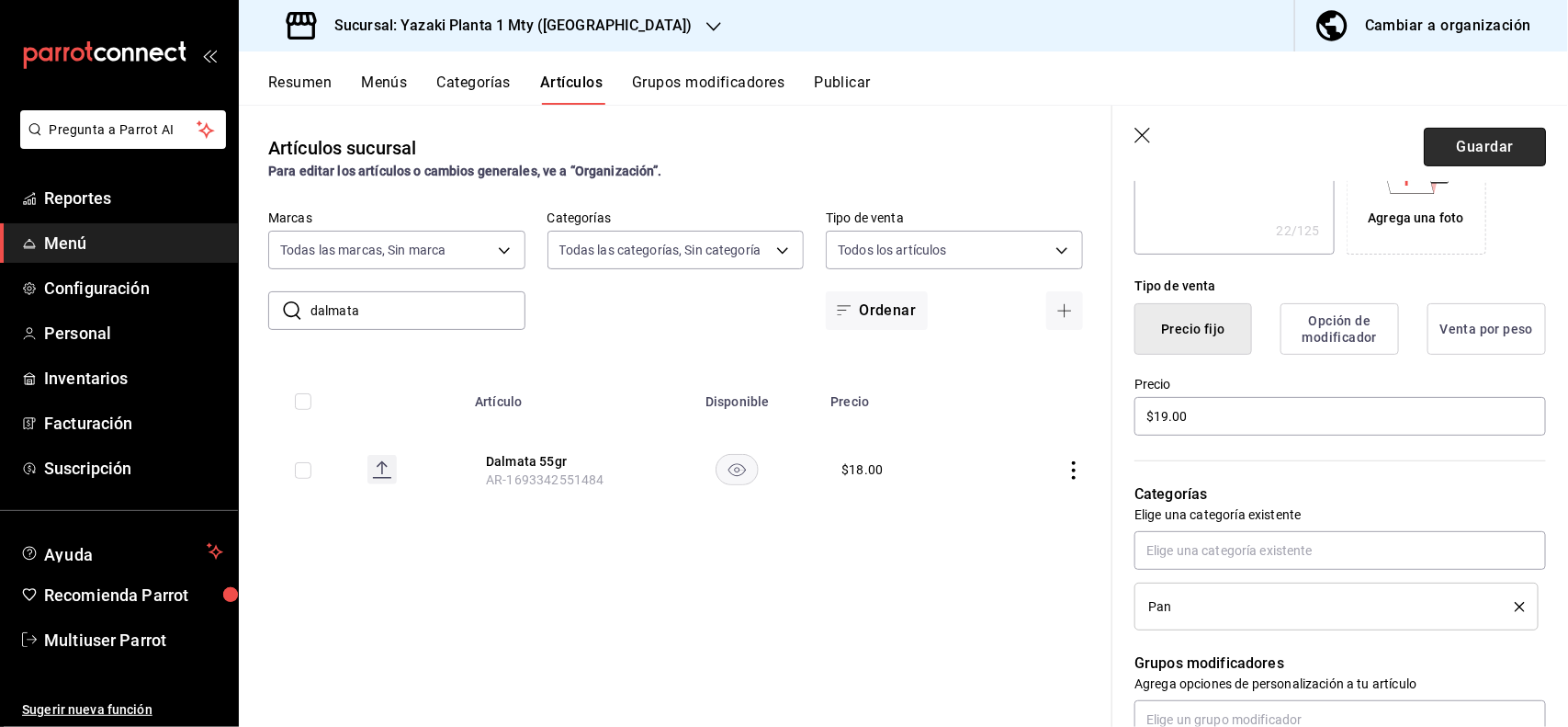
click at [1452, 139] on button "Guardar" at bounding box center [1484, 147] width 122 height 38
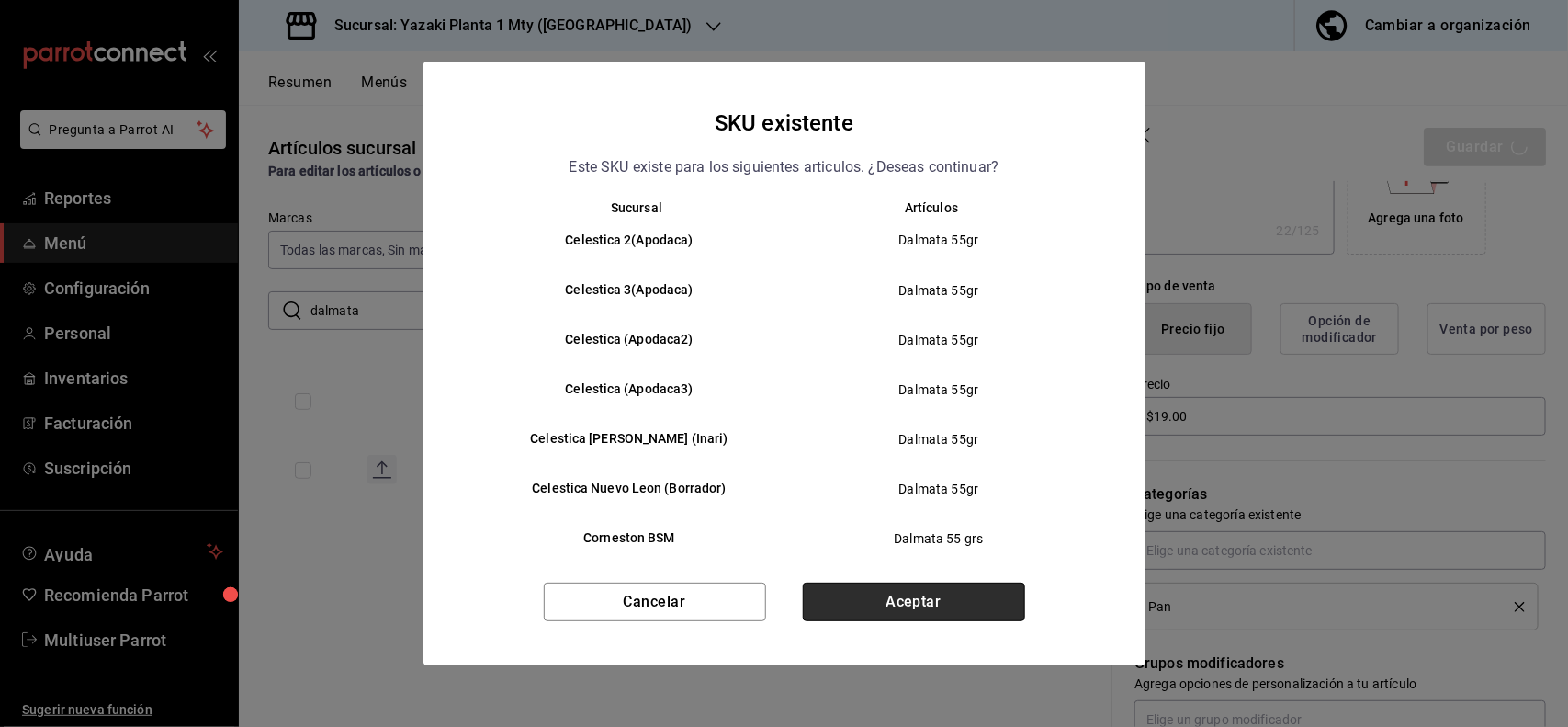
click at [976, 593] on button "Aceptar" at bounding box center [914, 602] width 222 height 38
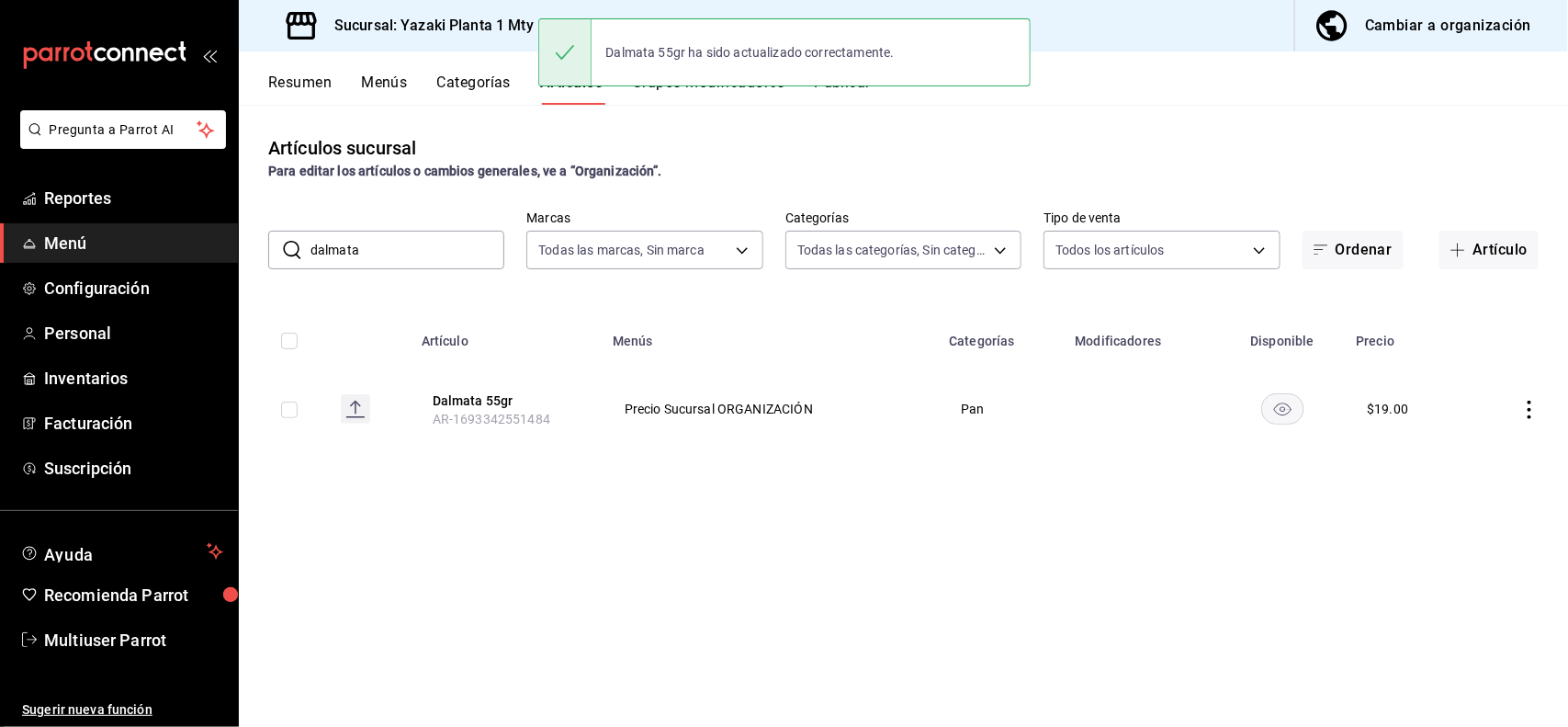
click at [457, 250] on input "dalmata" at bounding box center [407, 249] width 194 height 36
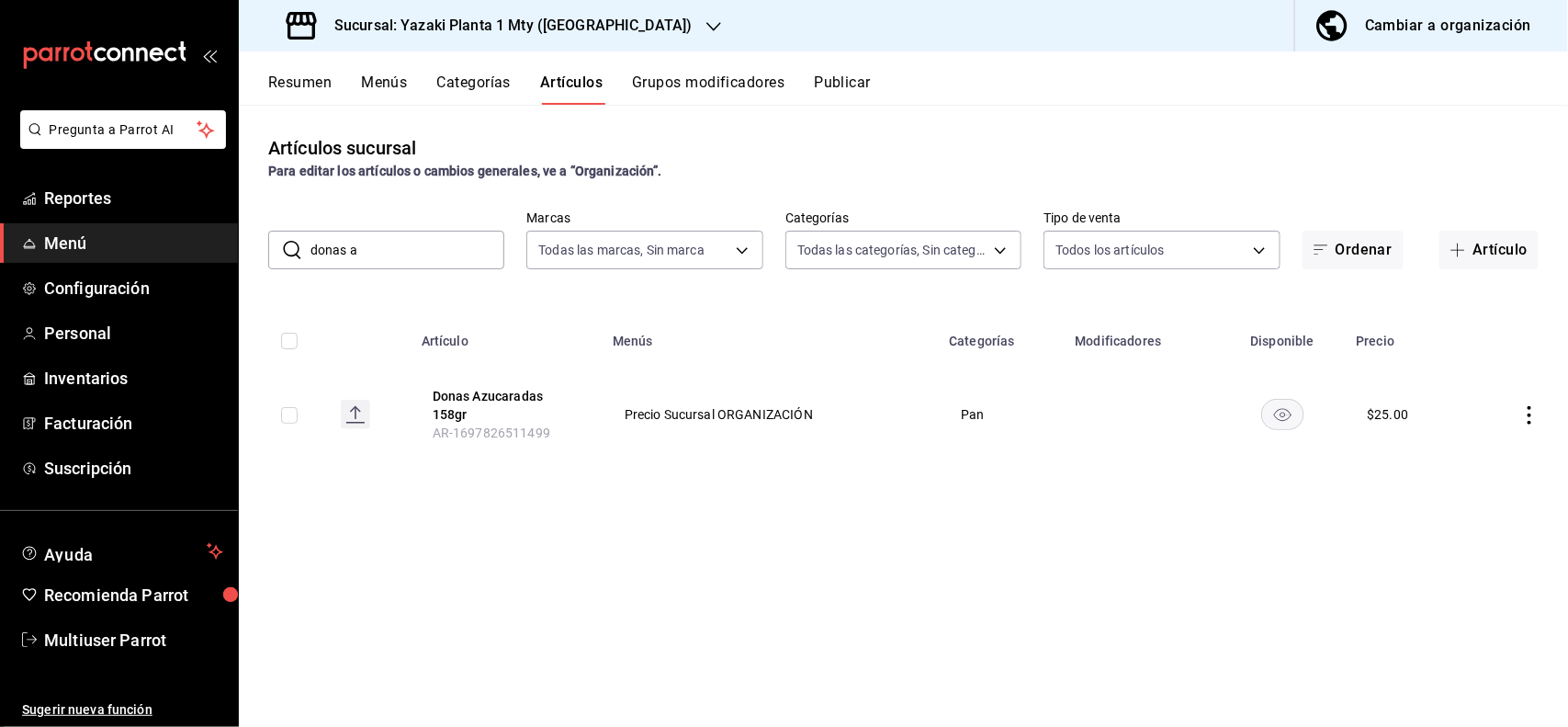
click at [1533, 415] on icon "actions" at bounding box center [1530, 416] width 19 height 19
click at [1504, 451] on li "Editar" at bounding box center [1459, 458] width 110 height 37
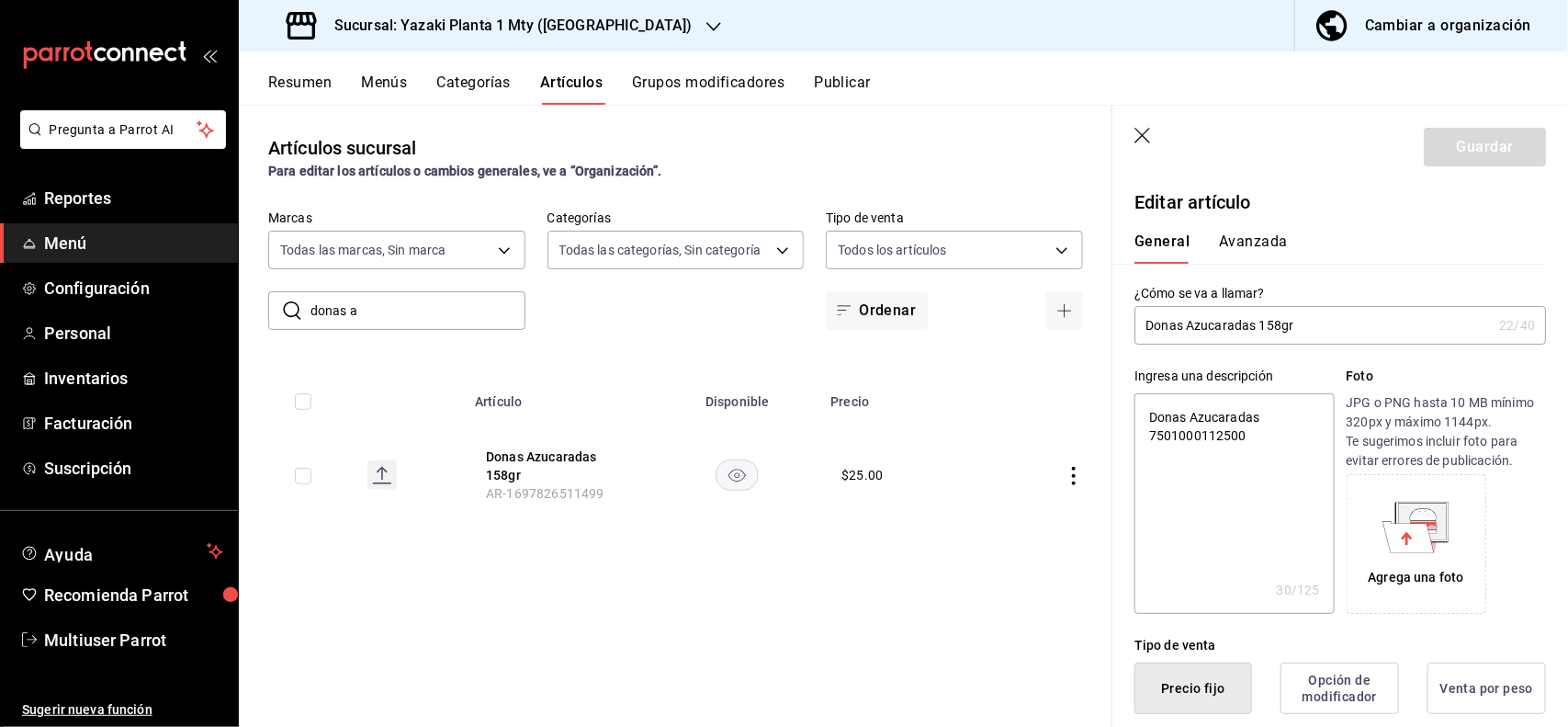
scroll to position [360, 0]
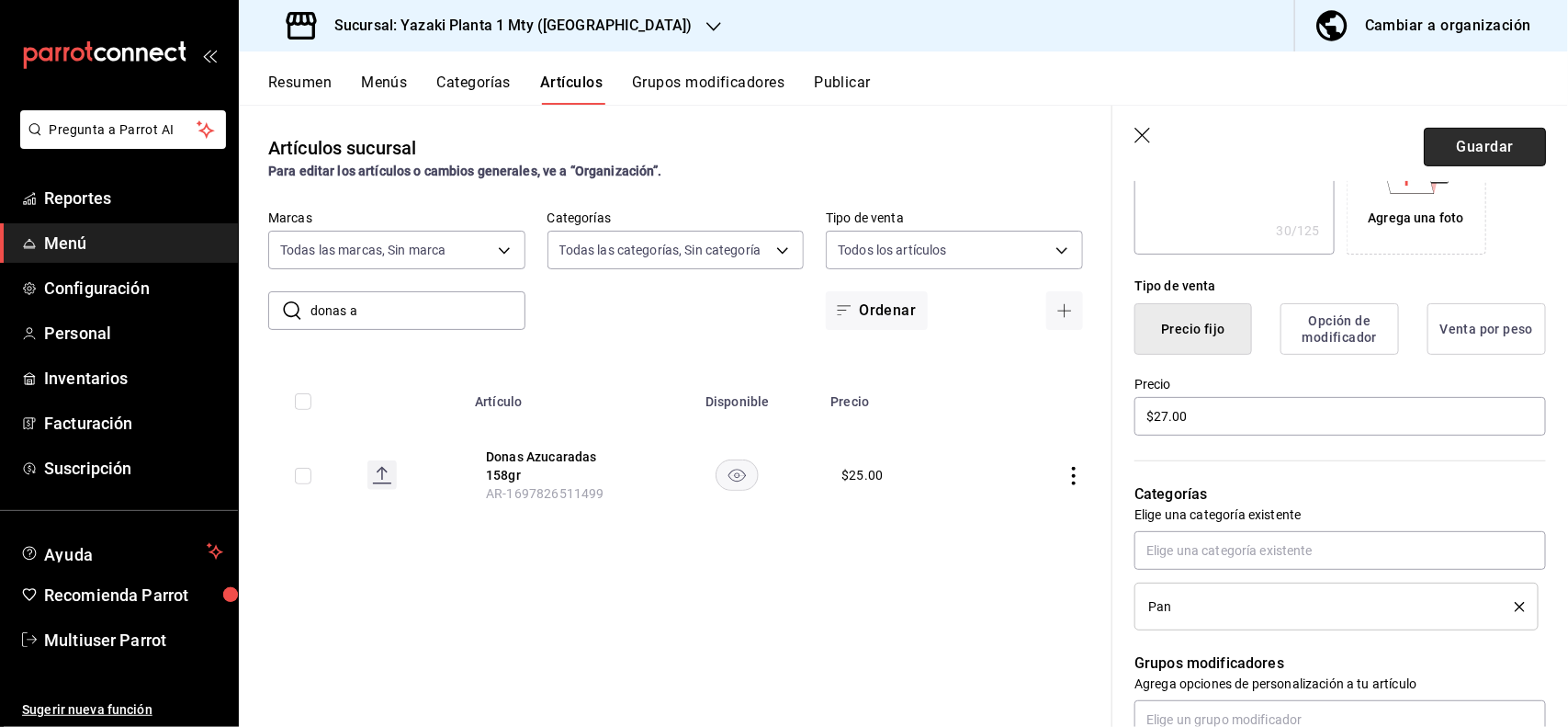
click at [1476, 132] on button "Guardar" at bounding box center [1484, 147] width 122 height 38
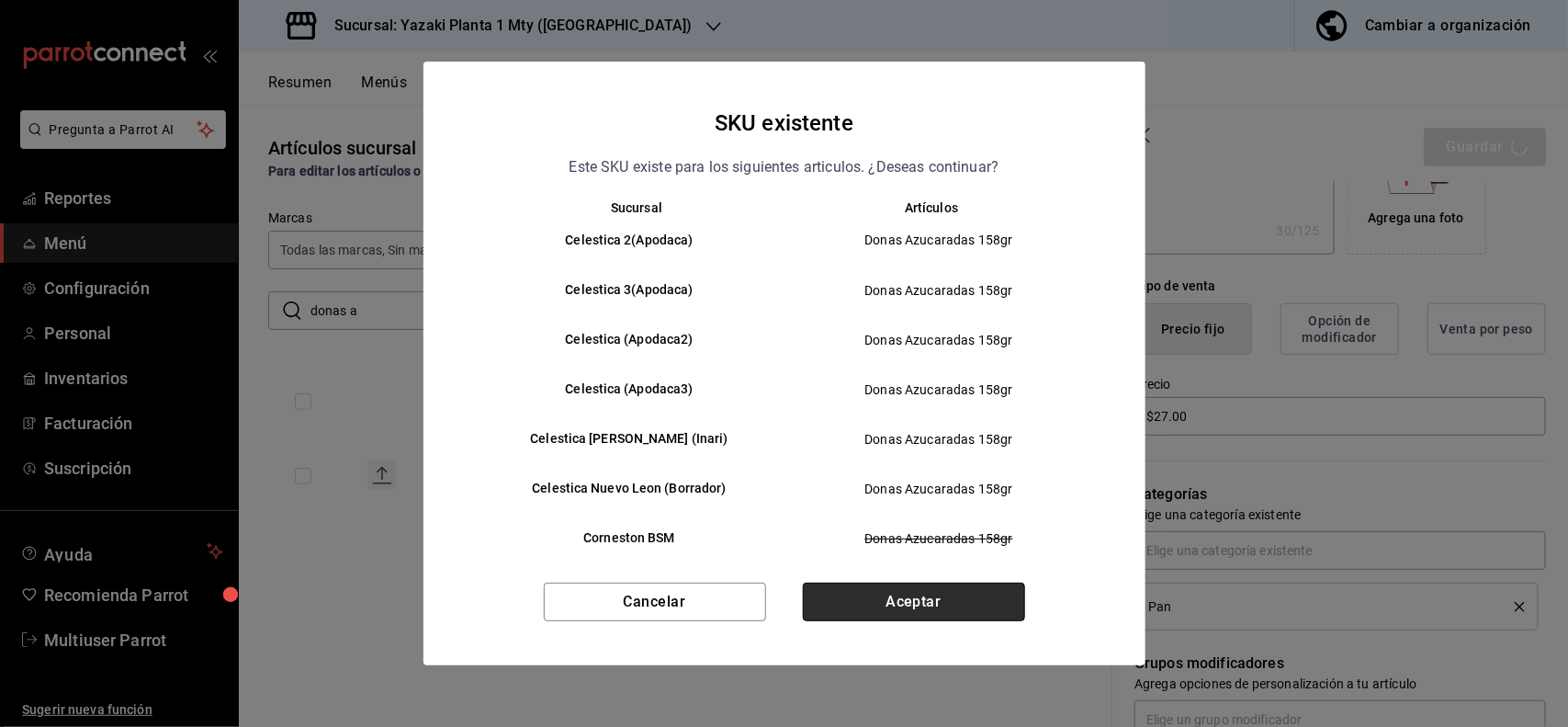
click at [930, 608] on button "Aceptar" at bounding box center [914, 602] width 222 height 38
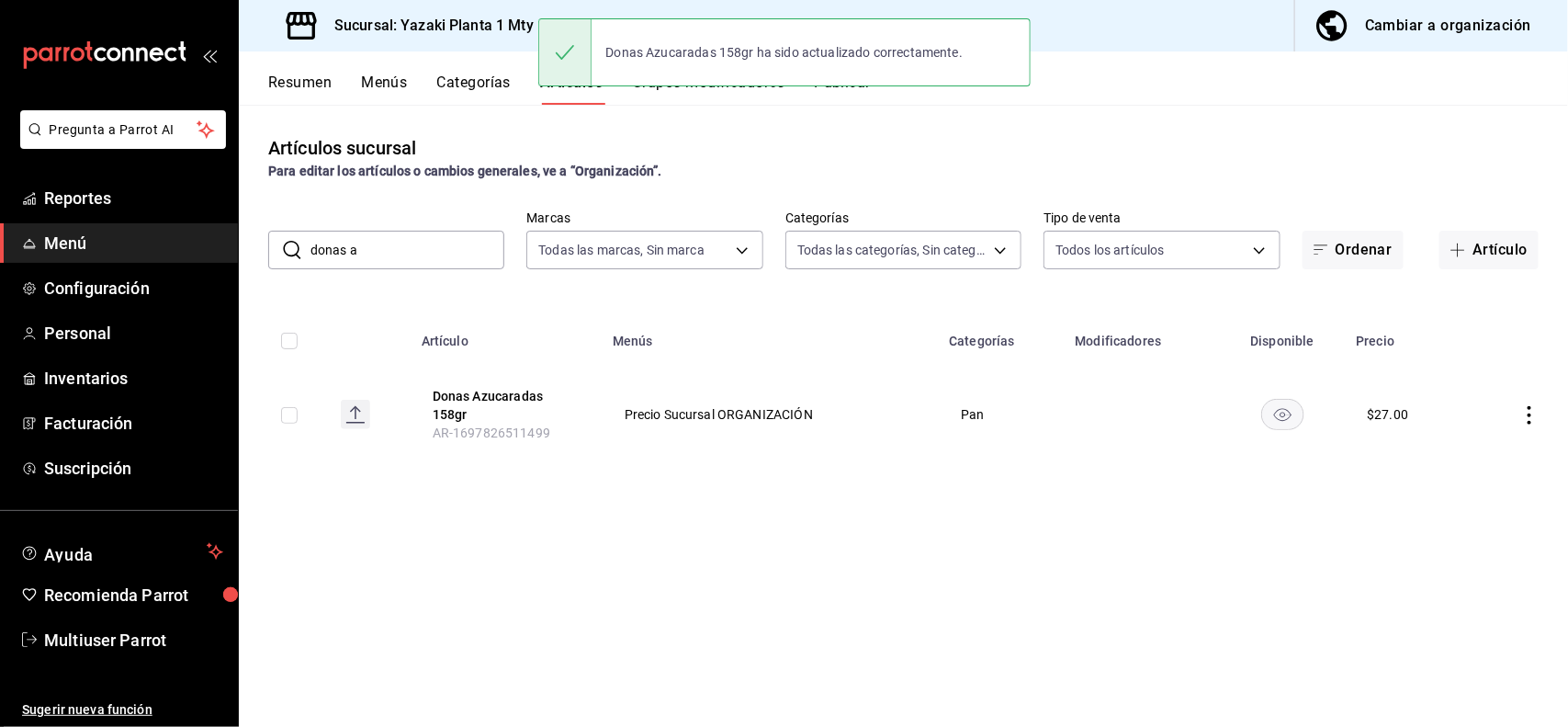
click at [487, 253] on input "donas a" at bounding box center [407, 249] width 194 height 36
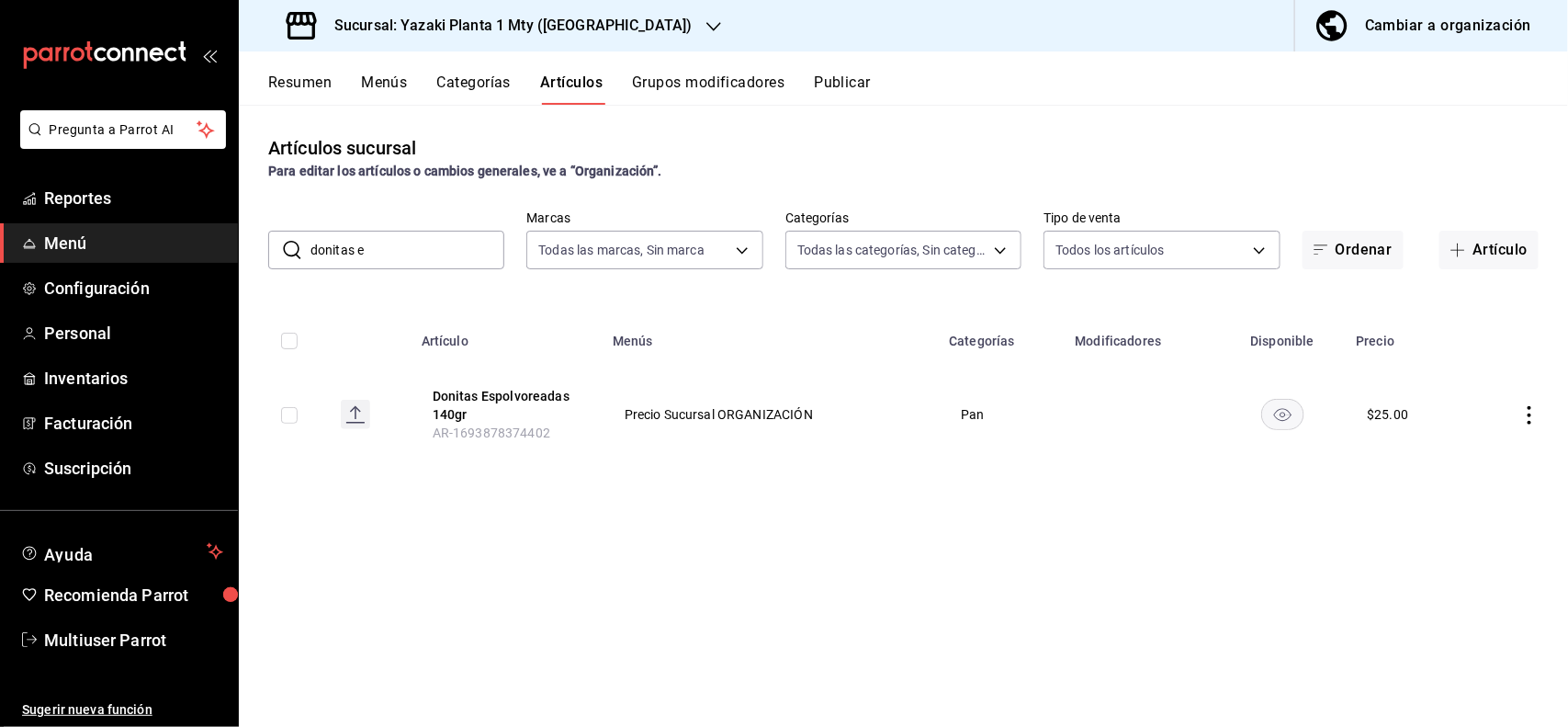
click at [1525, 410] on icon "actions" at bounding box center [1530, 416] width 19 height 19
click at [1499, 458] on li "Editar" at bounding box center [1459, 458] width 110 height 37
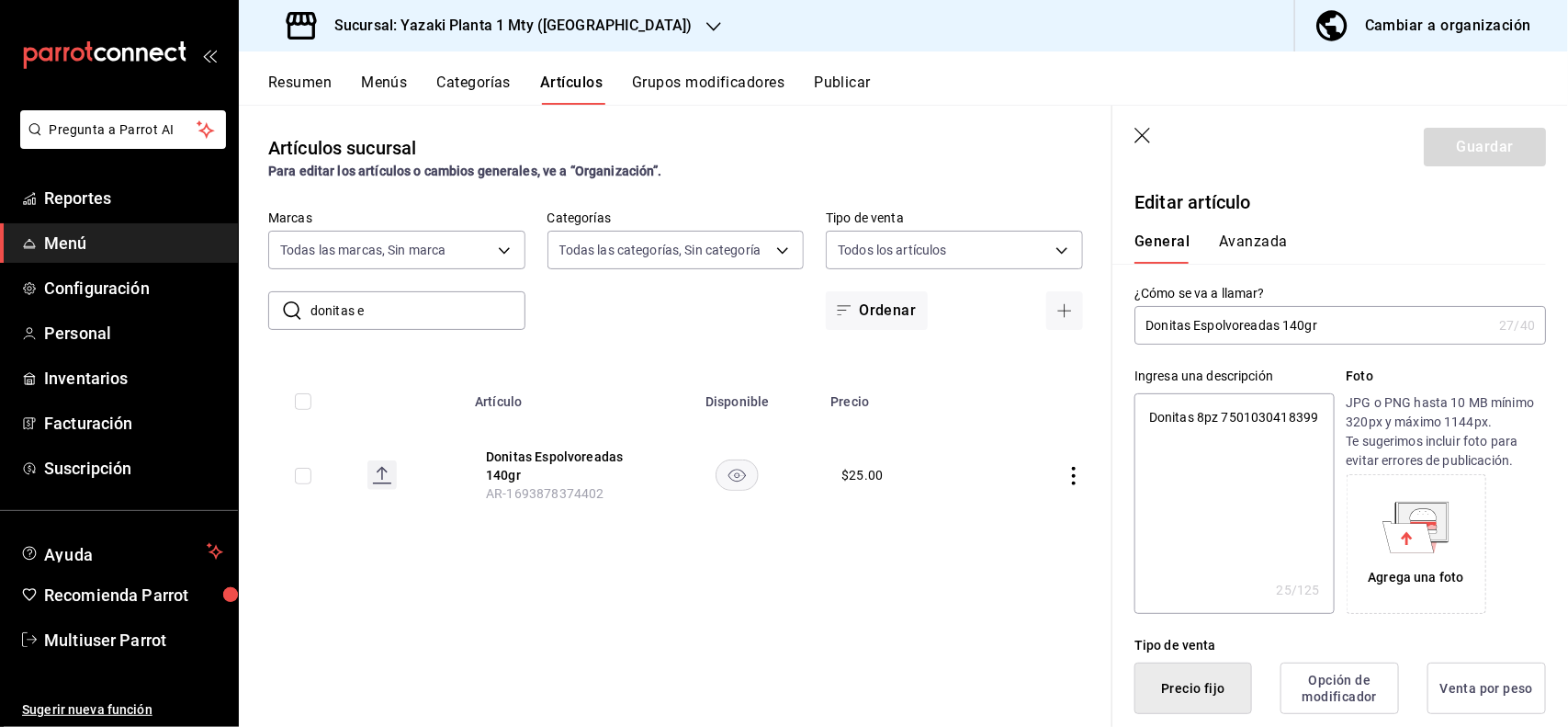
scroll to position [360, 0]
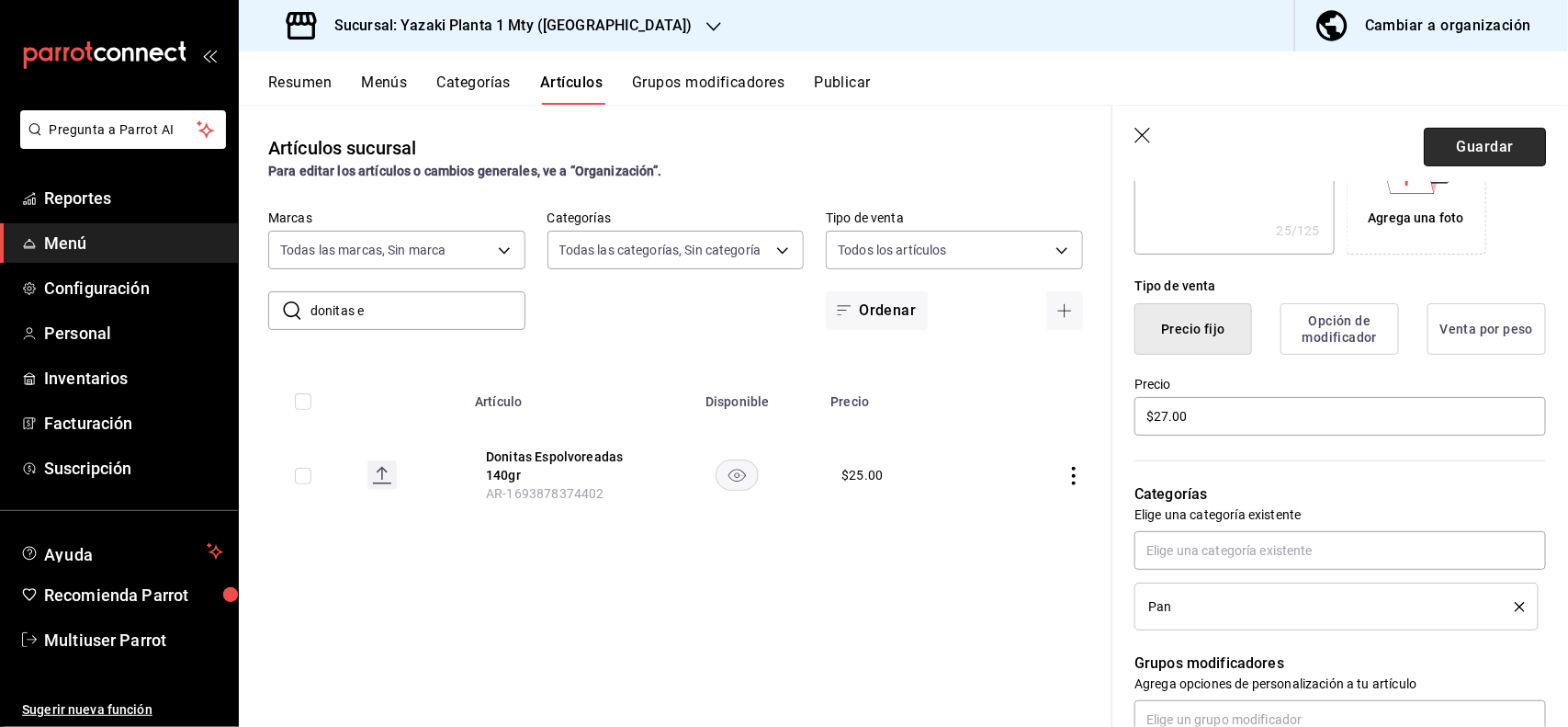
click at [1475, 138] on button "Guardar" at bounding box center [1484, 147] width 122 height 38
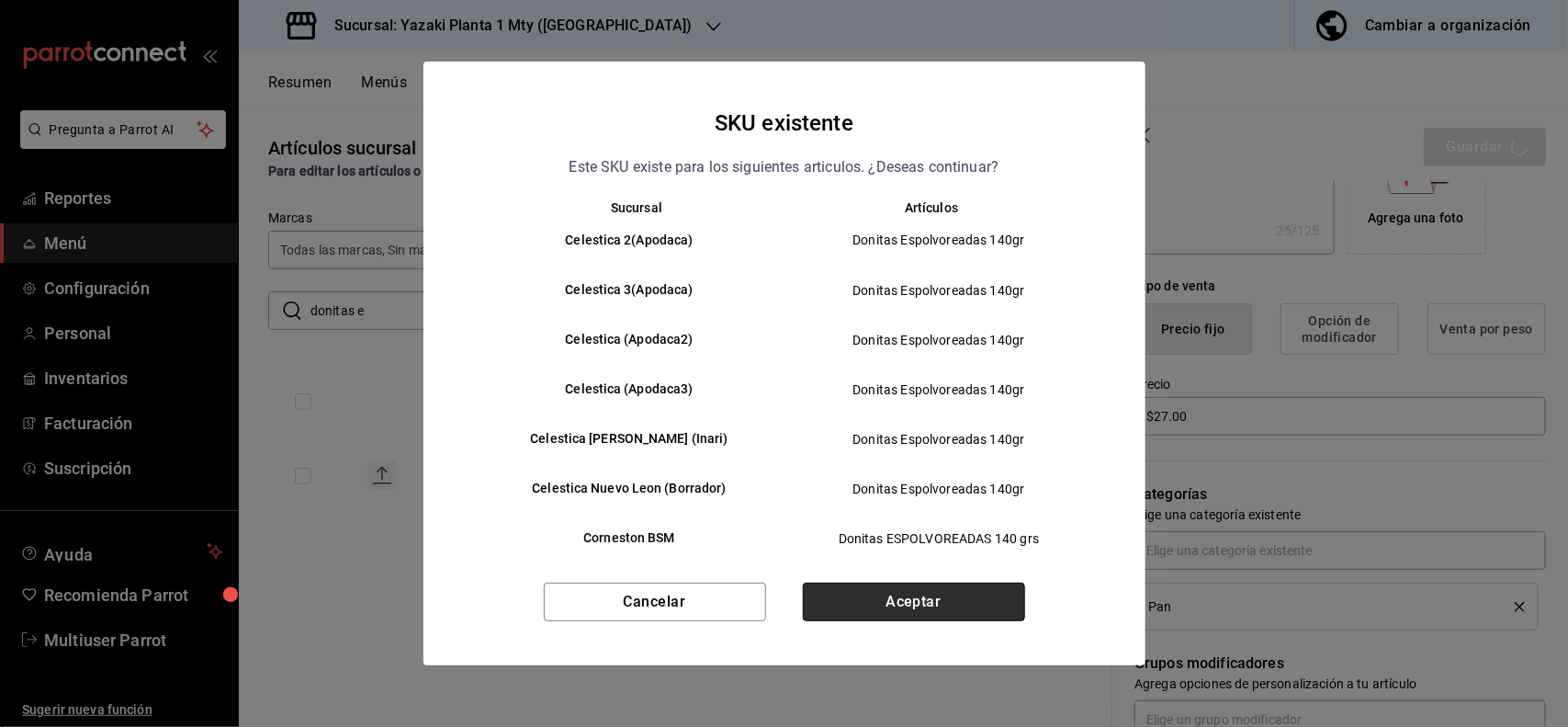
click at [970, 593] on button "Aceptar" at bounding box center [914, 602] width 222 height 38
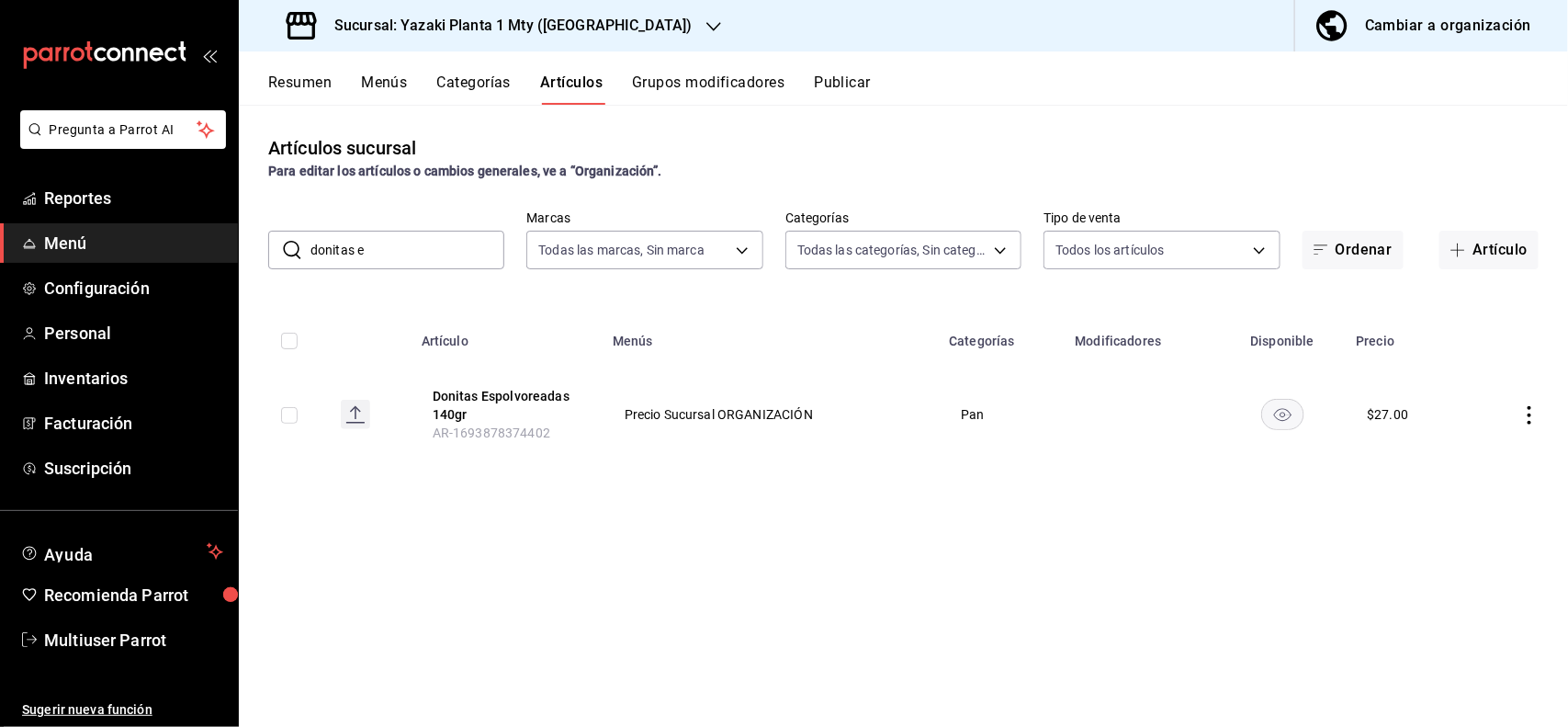
click at [455, 239] on input "donitas e" at bounding box center [407, 249] width 194 height 36
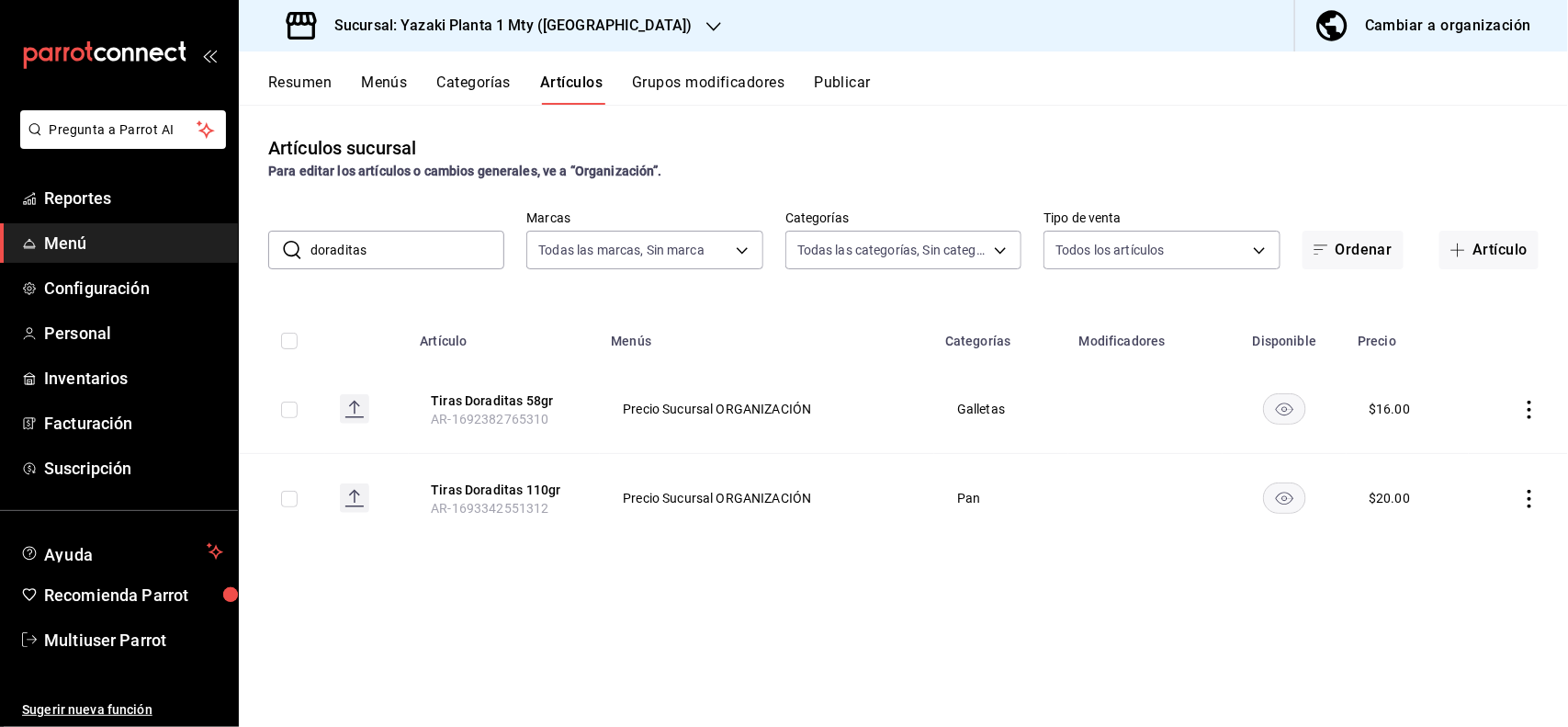
click at [1527, 492] on icon "actions" at bounding box center [1530, 499] width 19 height 19
click at [1468, 549] on span "Editar" at bounding box center [1475, 541] width 48 height 20
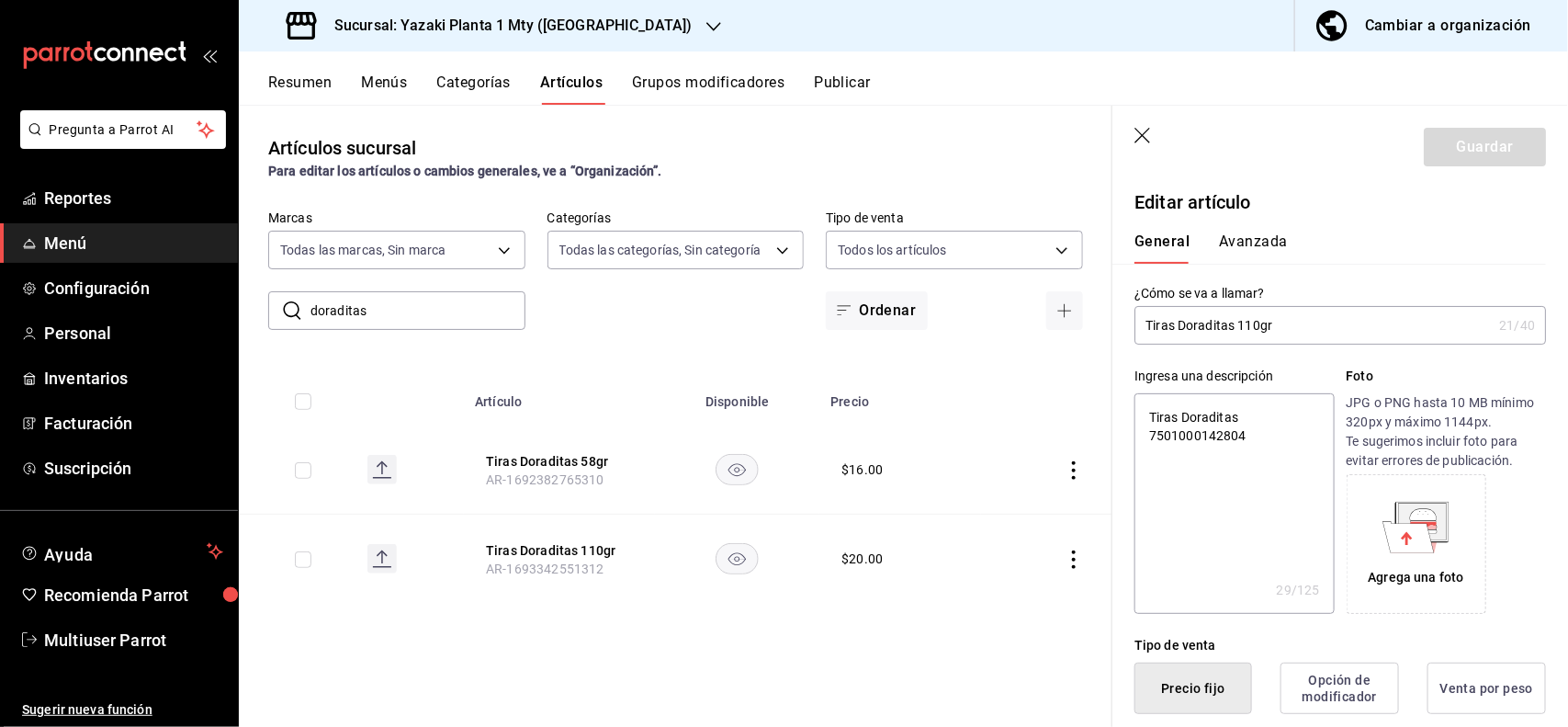
scroll to position [360, 0]
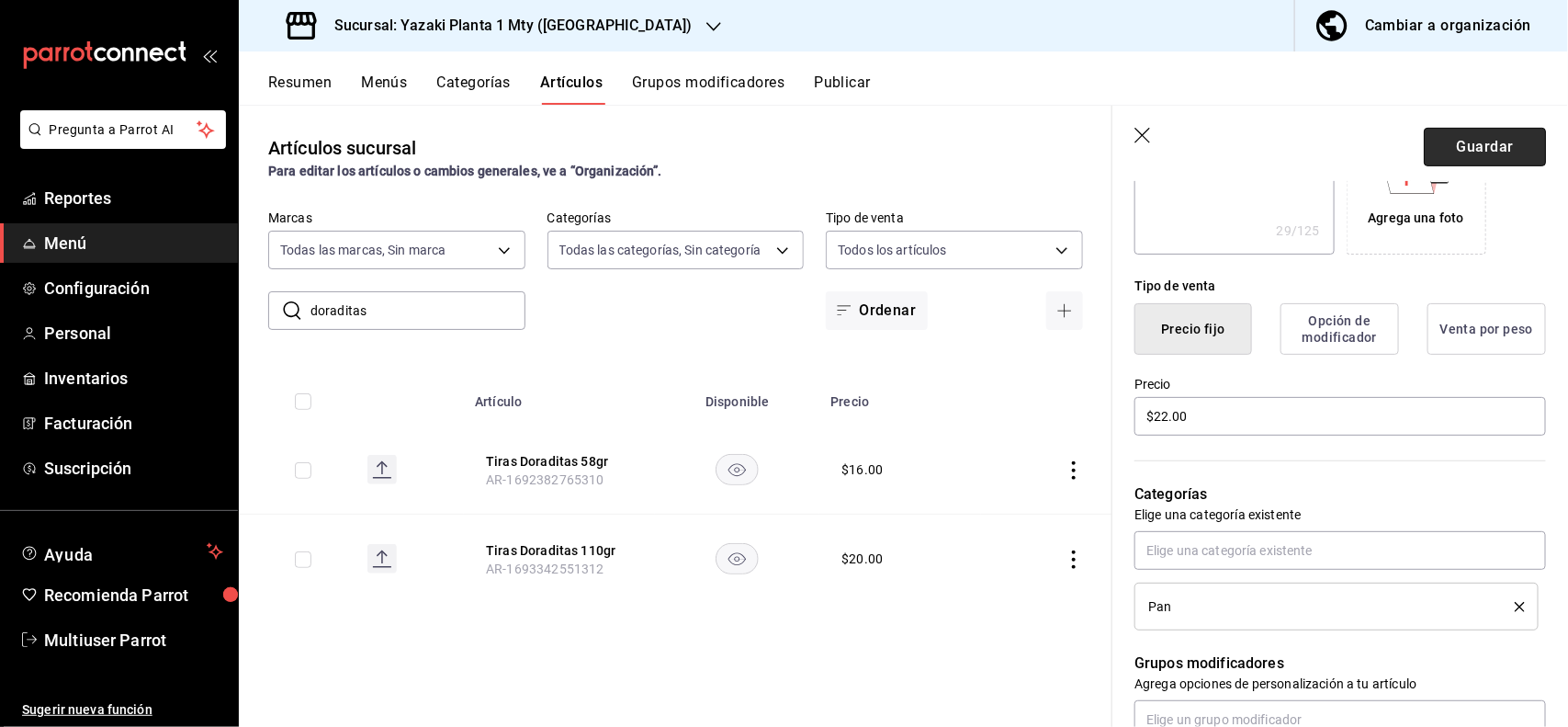
click at [1478, 142] on button "Guardar" at bounding box center [1484, 147] width 122 height 38
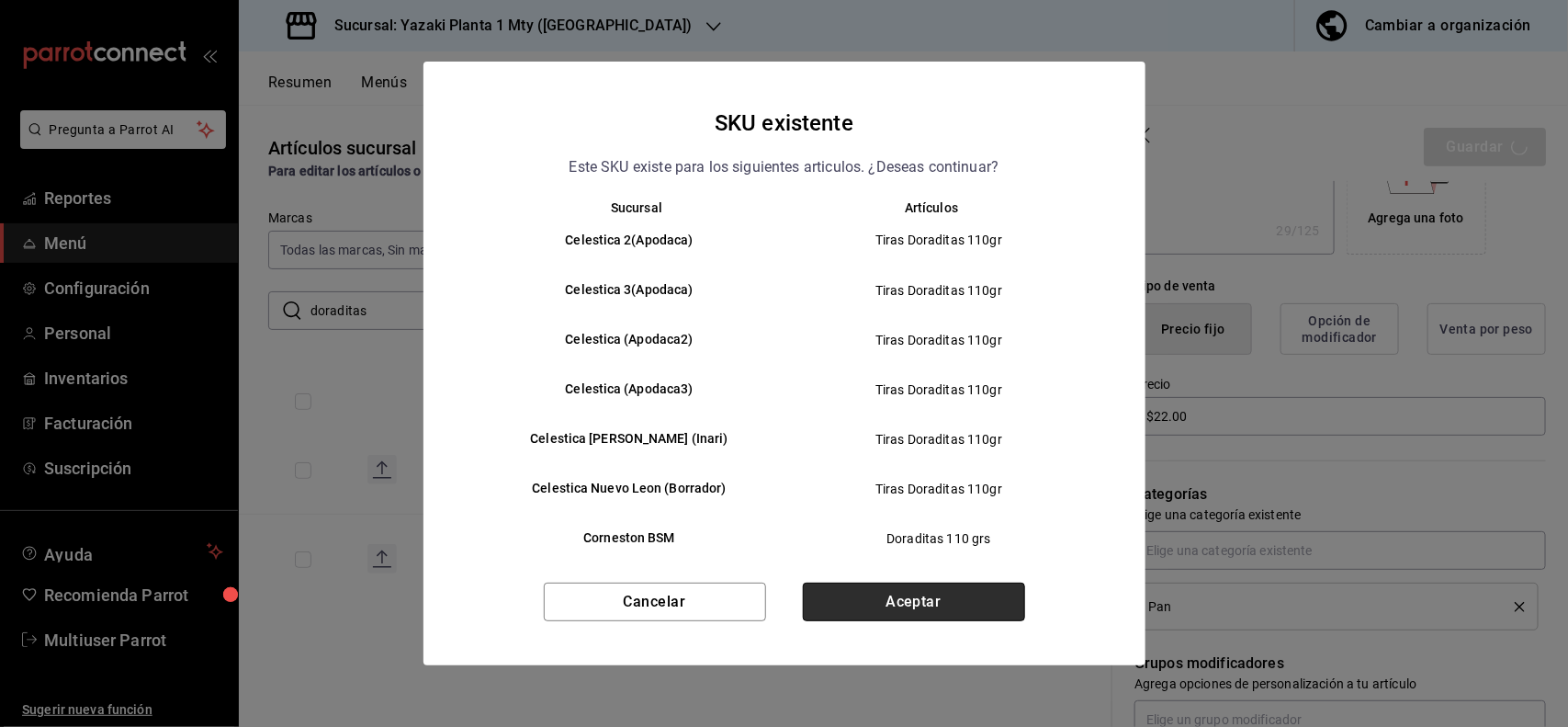
click at [980, 605] on button "Aceptar" at bounding box center [914, 602] width 222 height 38
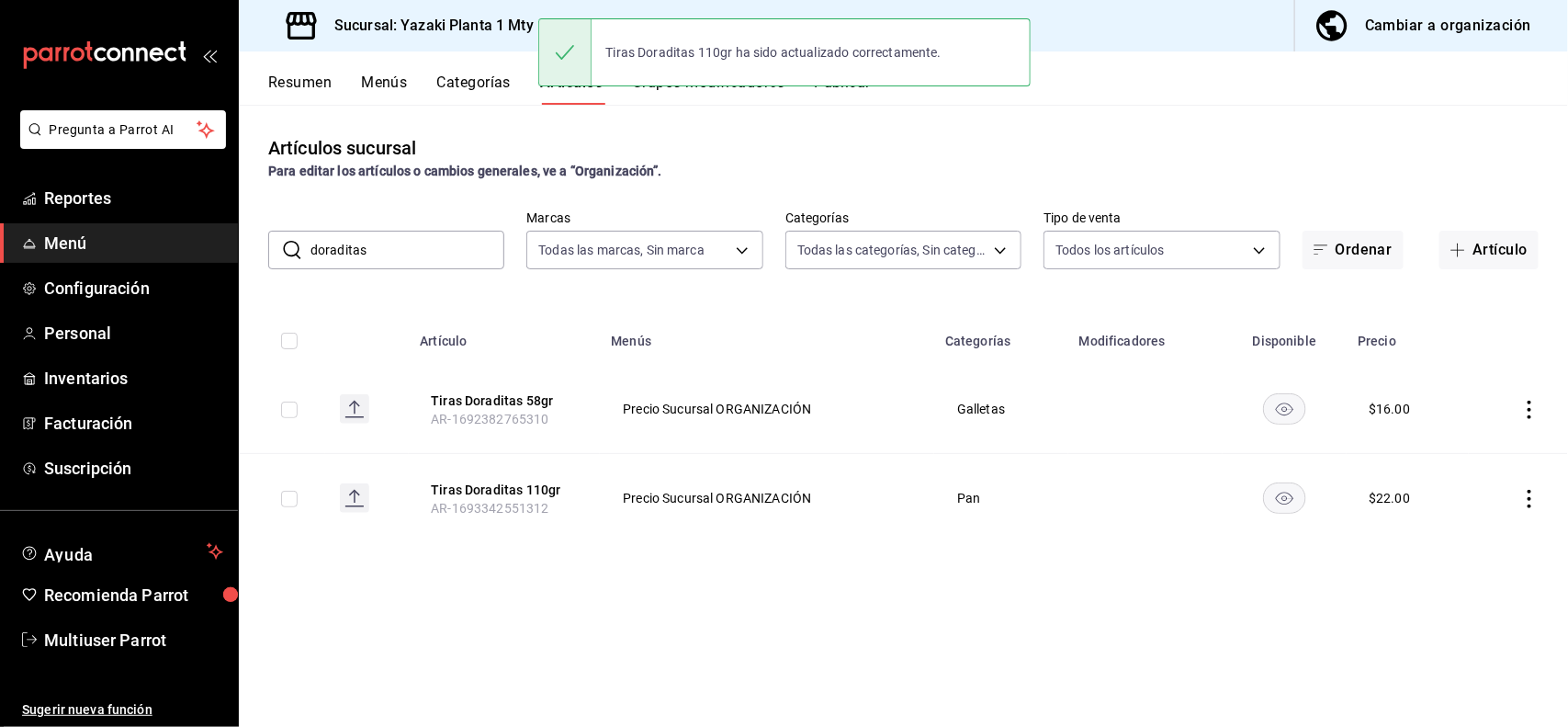
click at [457, 239] on input "doraditas" at bounding box center [407, 249] width 194 height 36
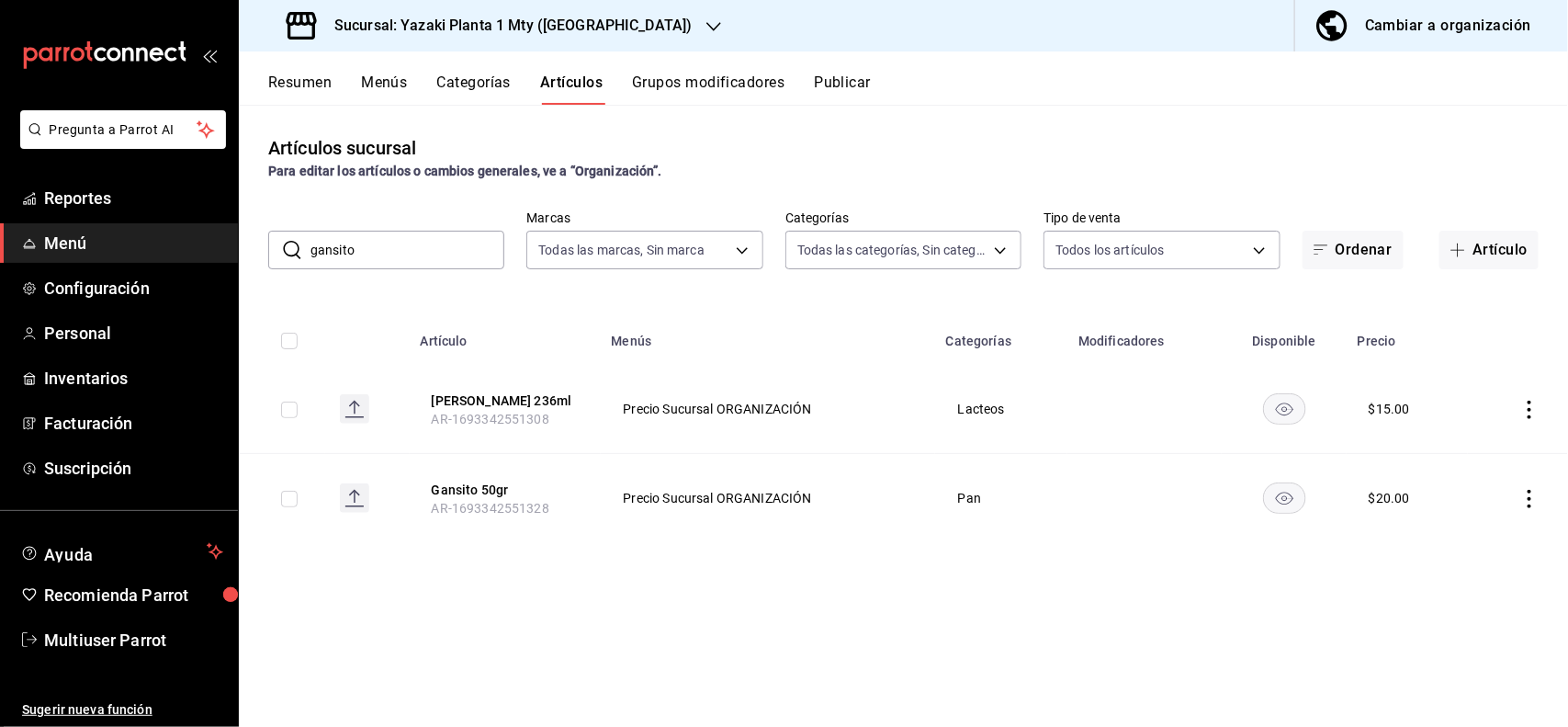
click at [1520, 496] on icon "actions" at bounding box center [1530, 499] width 19 height 19
click at [1476, 532] on span "Editar" at bounding box center [1475, 541] width 48 height 20
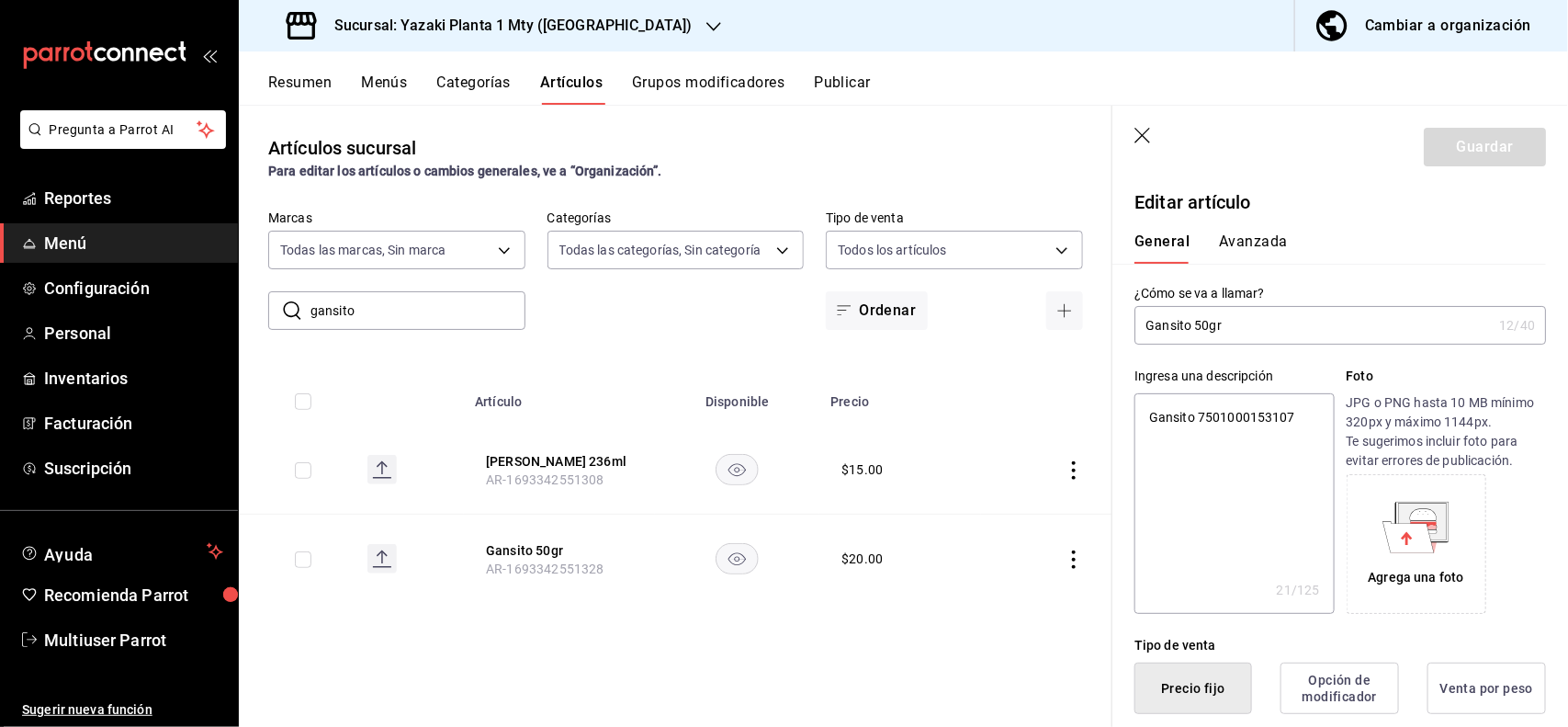
scroll to position [360, 0]
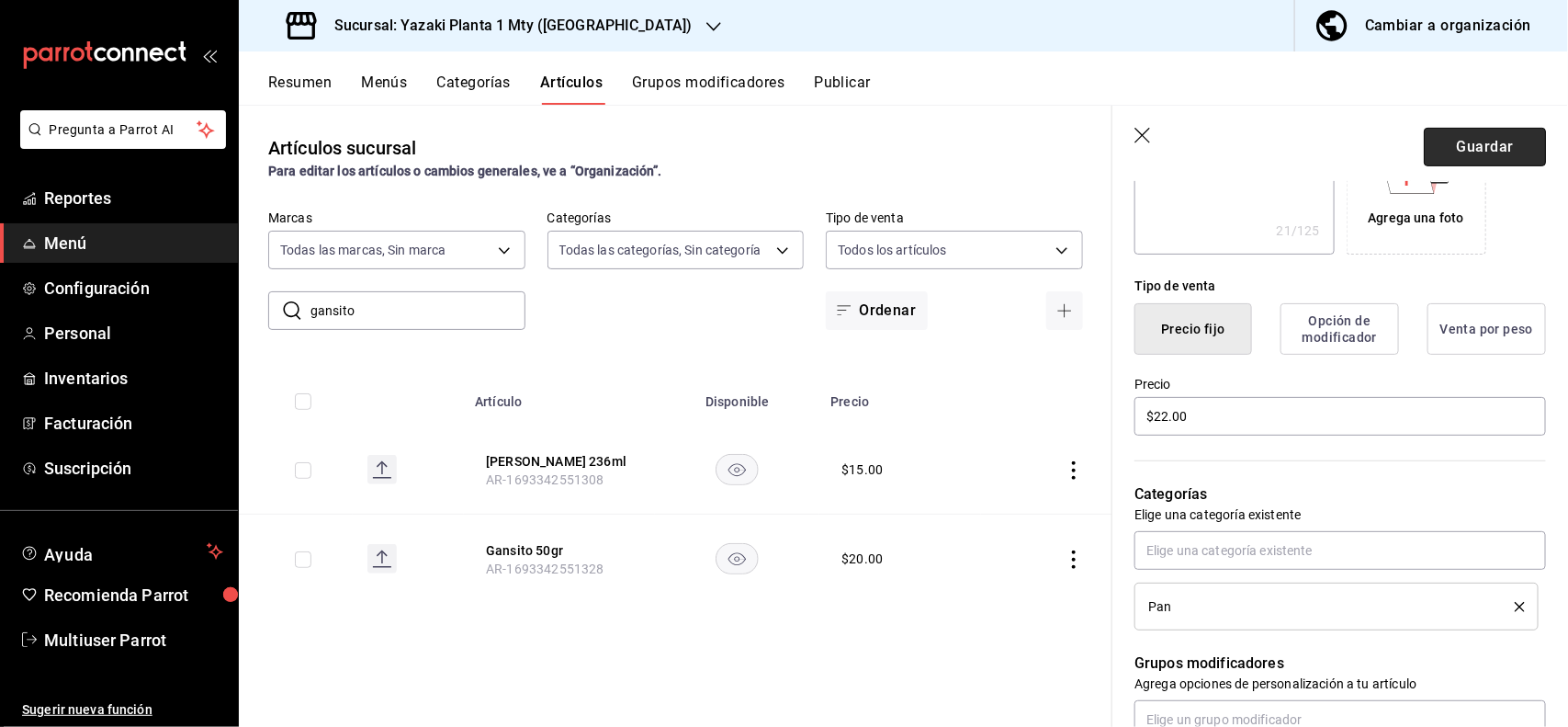
click at [1494, 134] on button "Guardar" at bounding box center [1484, 147] width 122 height 38
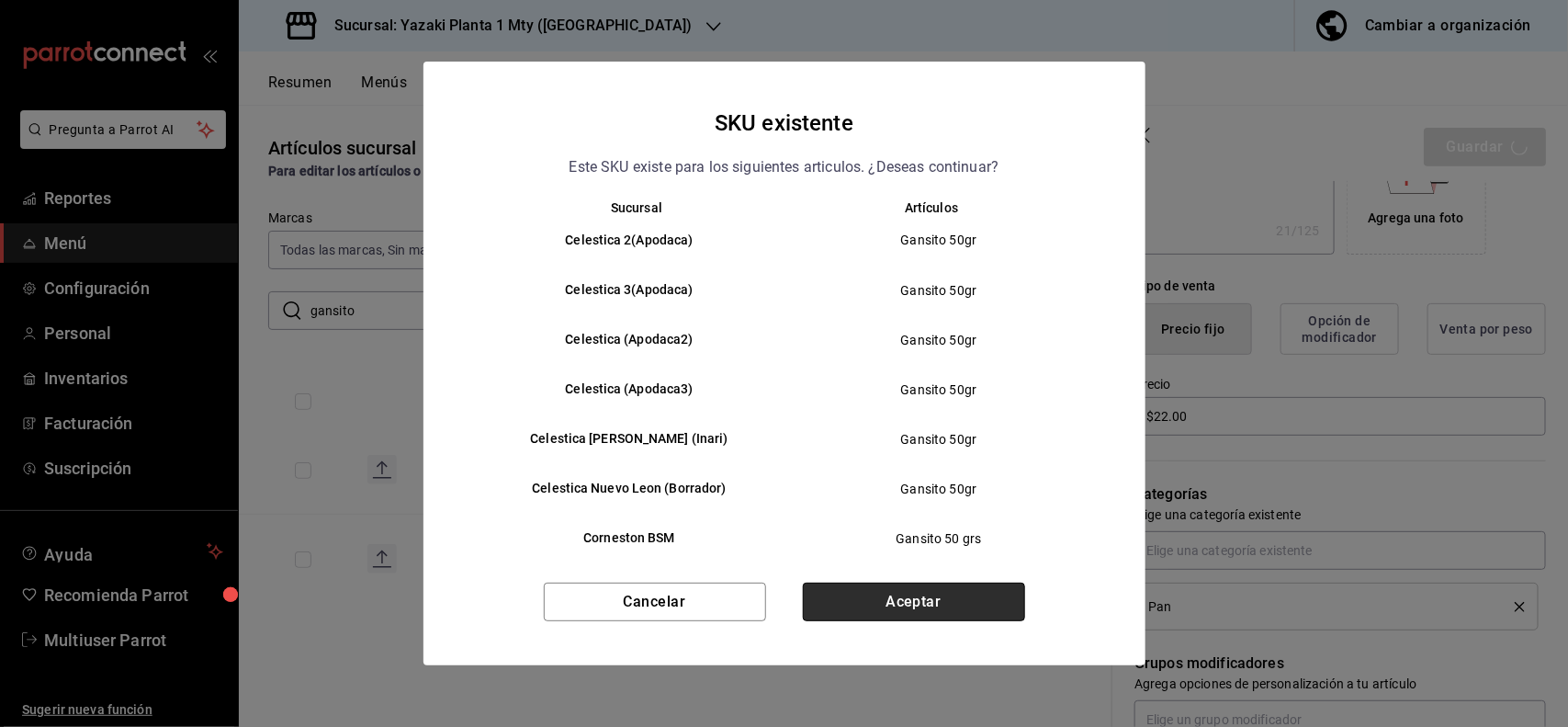
click at [938, 606] on button "Aceptar" at bounding box center [914, 602] width 222 height 38
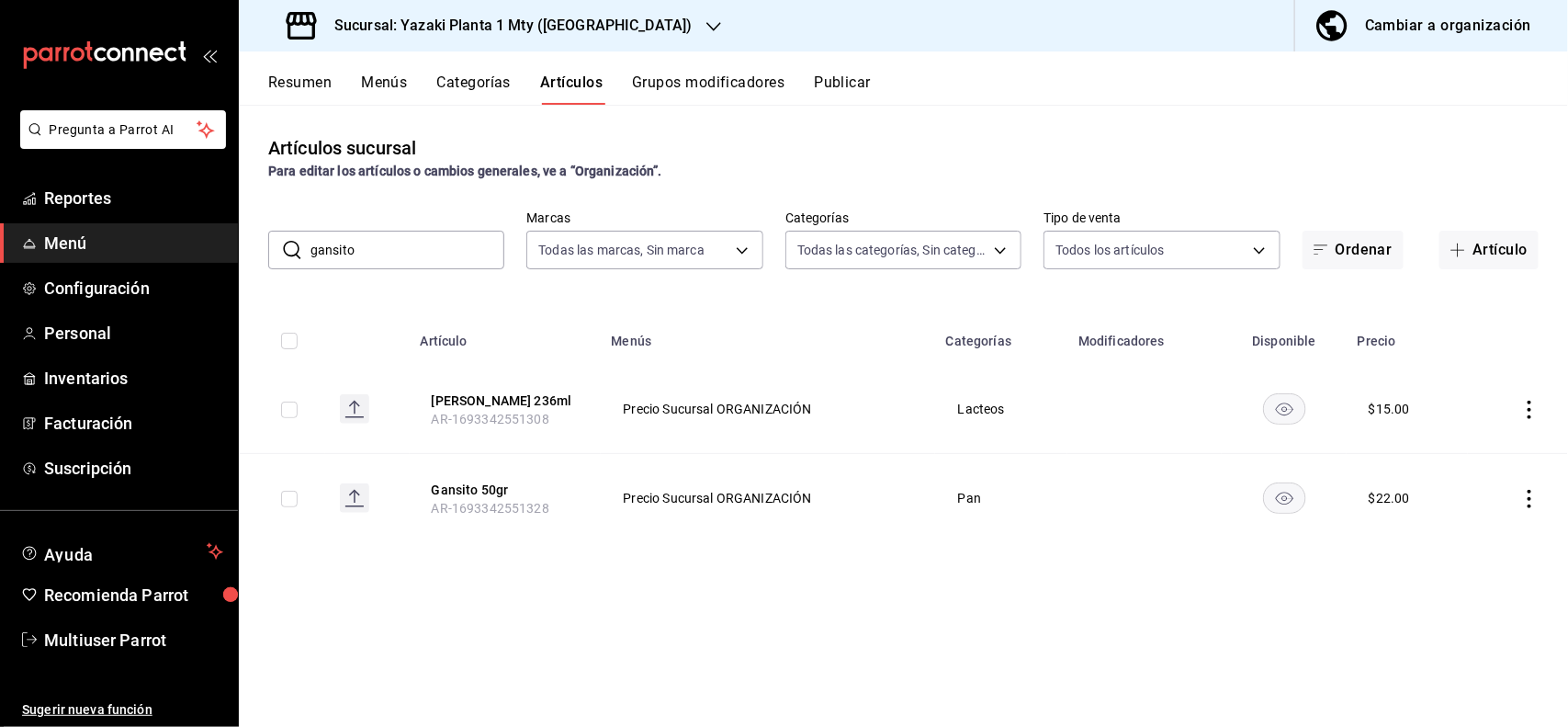
click at [1525, 403] on icon "actions" at bounding box center [1530, 410] width 19 height 19
click at [1485, 451] on span "Editar" at bounding box center [1475, 452] width 48 height 20
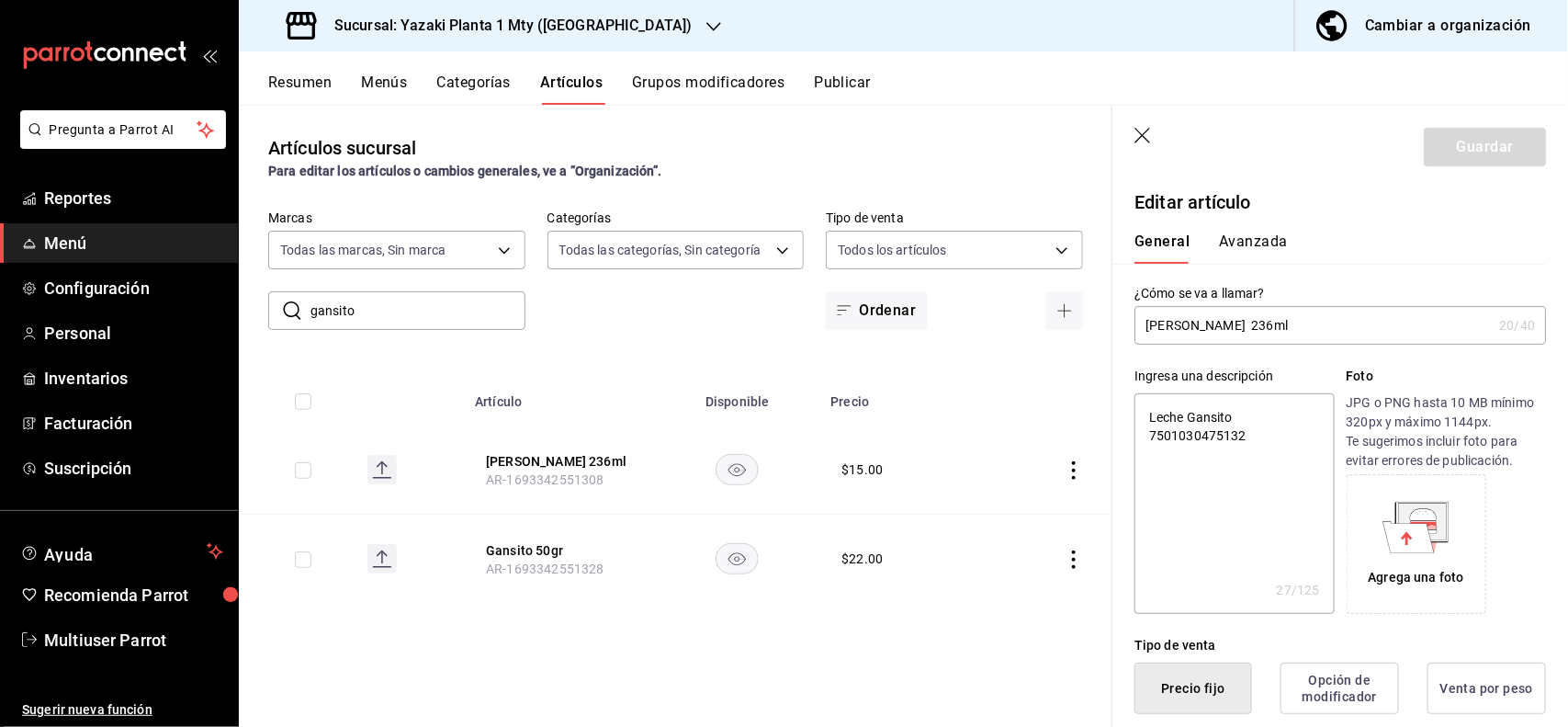
scroll to position [360, 0]
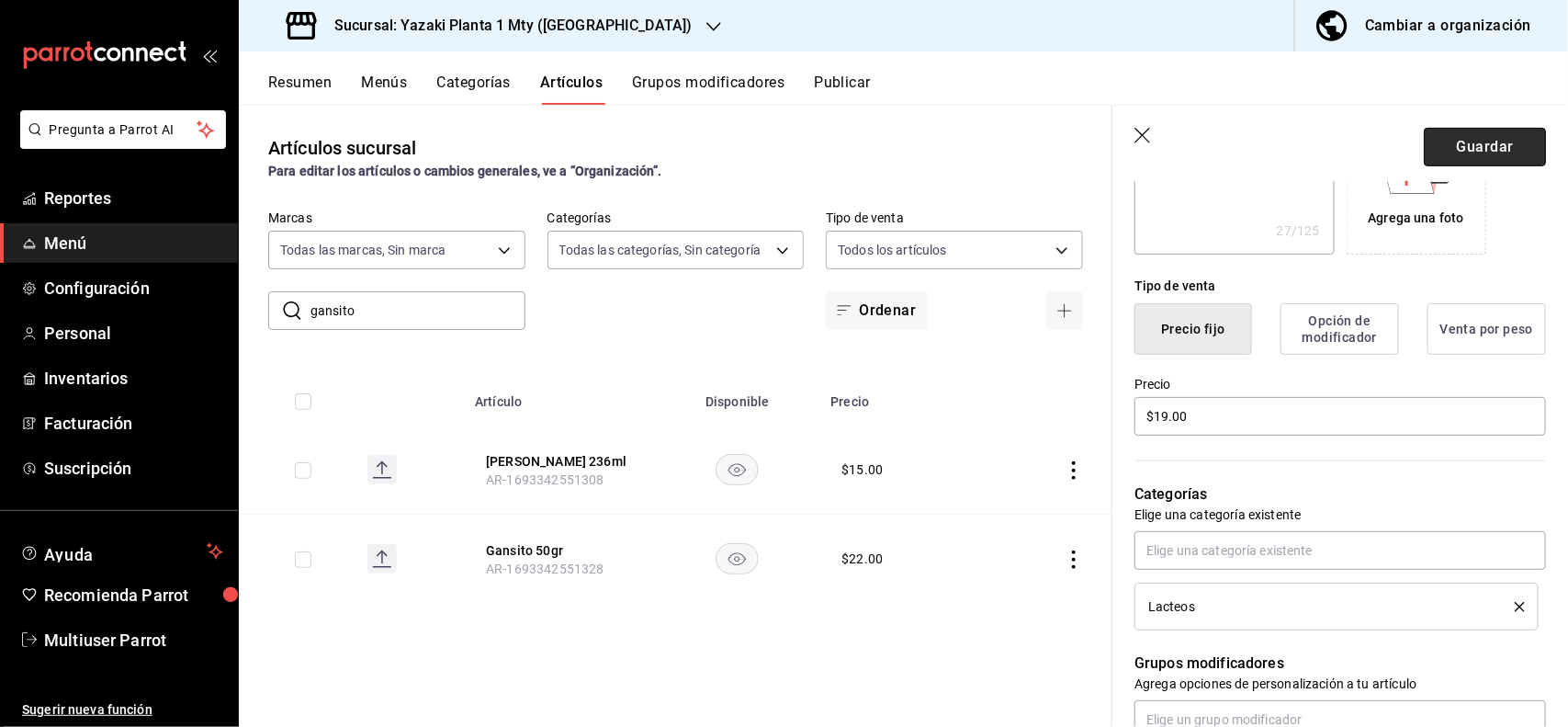
click at [1492, 154] on button "Guardar" at bounding box center [1484, 147] width 122 height 38
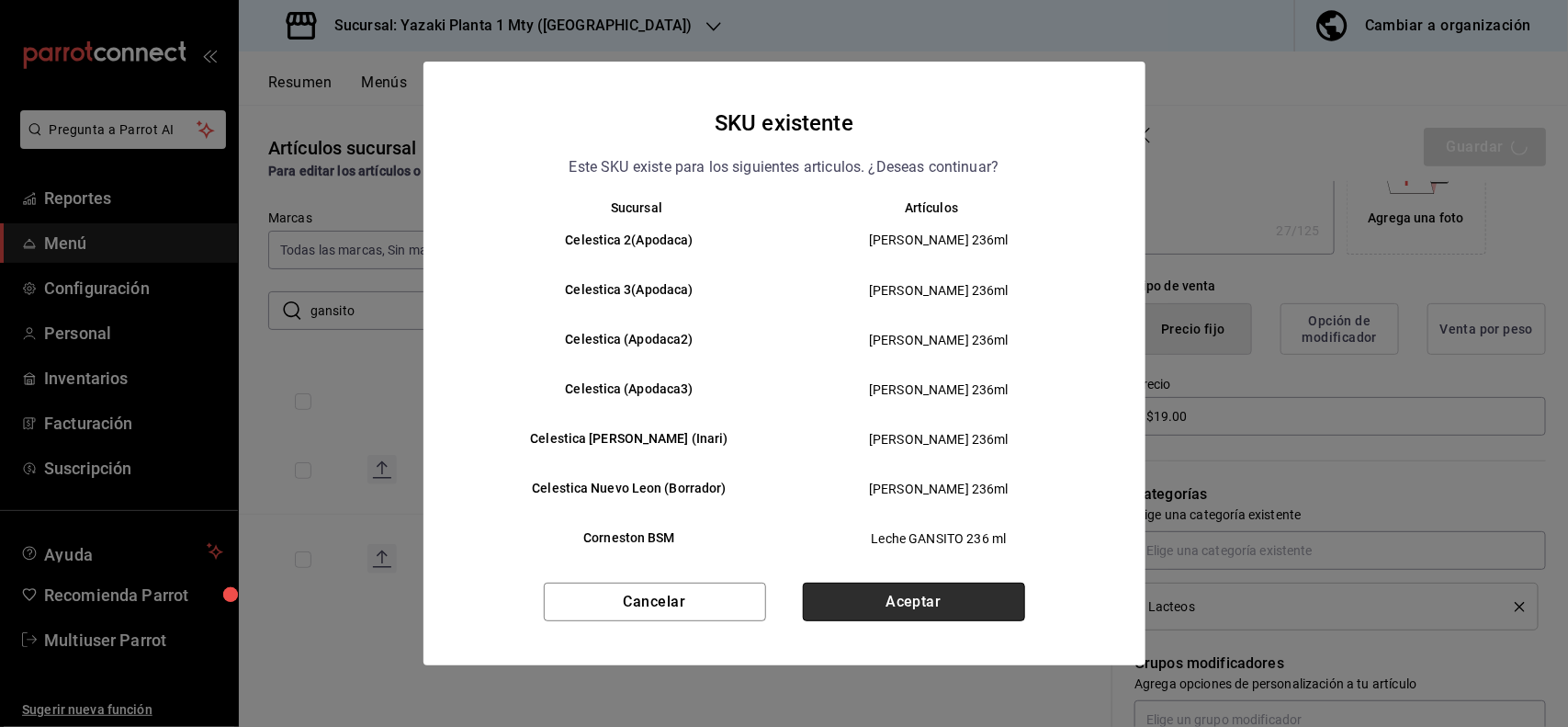
click at [976, 589] on button "Aceptar" at bounding box center [914, 602] width 222 height 38
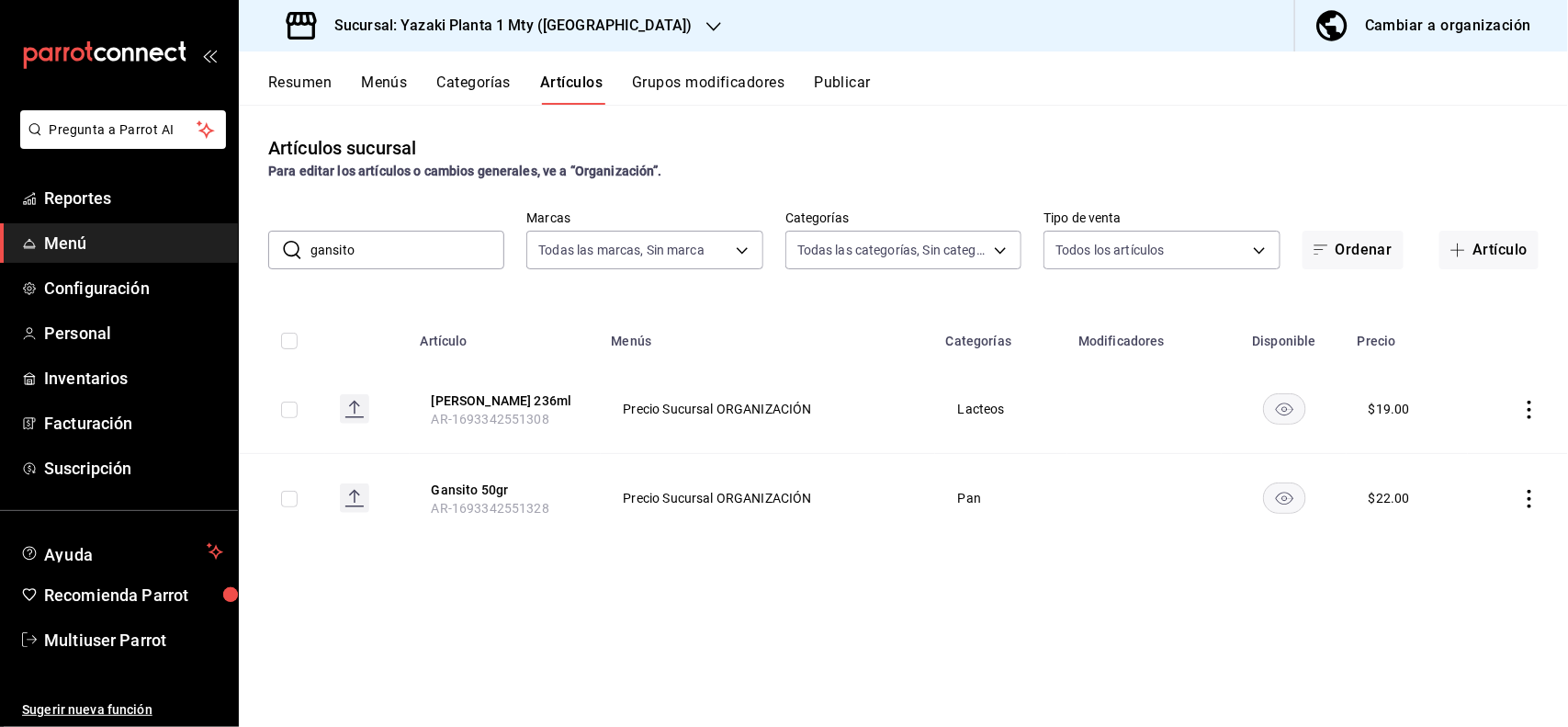
click at [423, 249] on input "gansito" at bounding box center [407, 249] width 194 height 36
click at [1525, 412] on icon "actions" at bounding box center [1530, 410] width 19 height 19
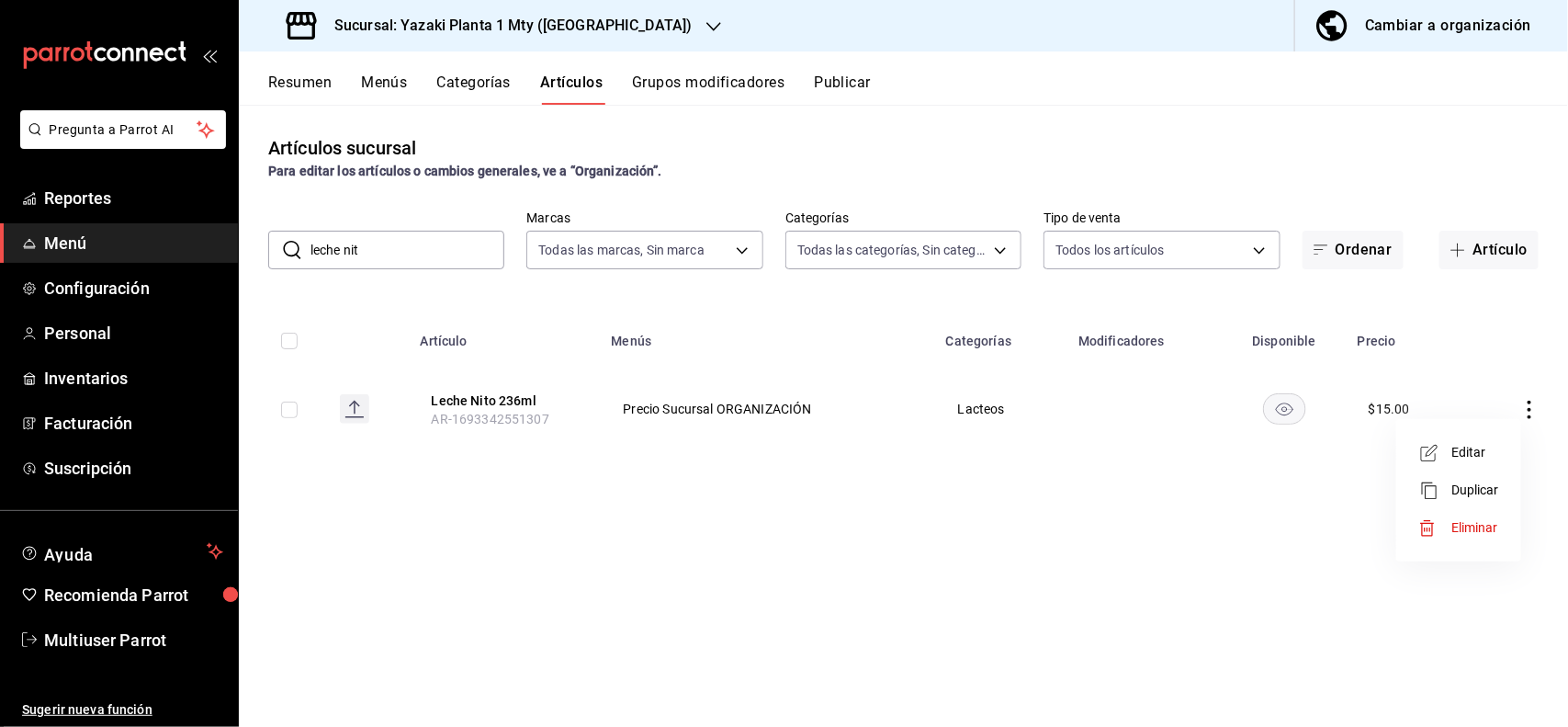
click at [1470, 460] on span "Editar" at bounding box center [1475, 452] width 48 height 20
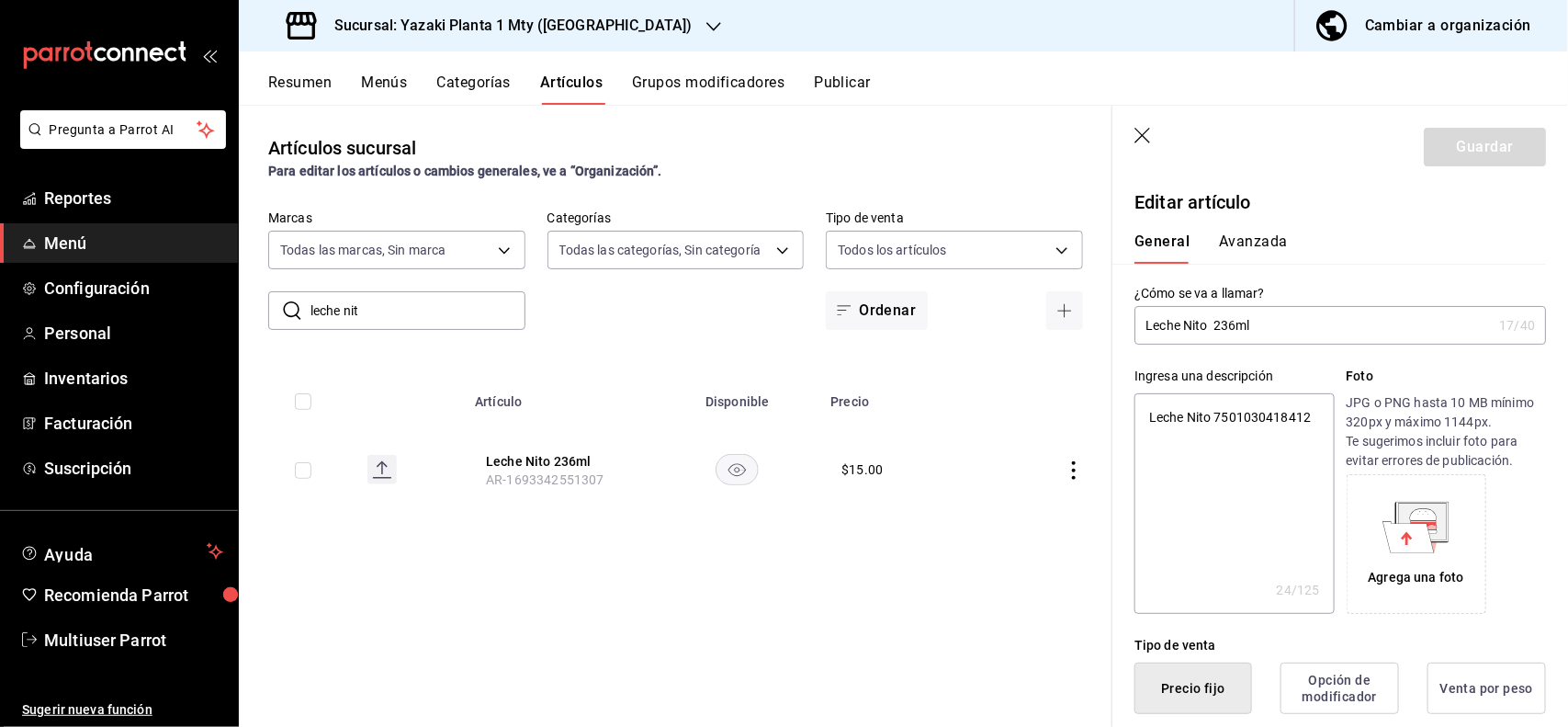
scroll to position [360, 0]
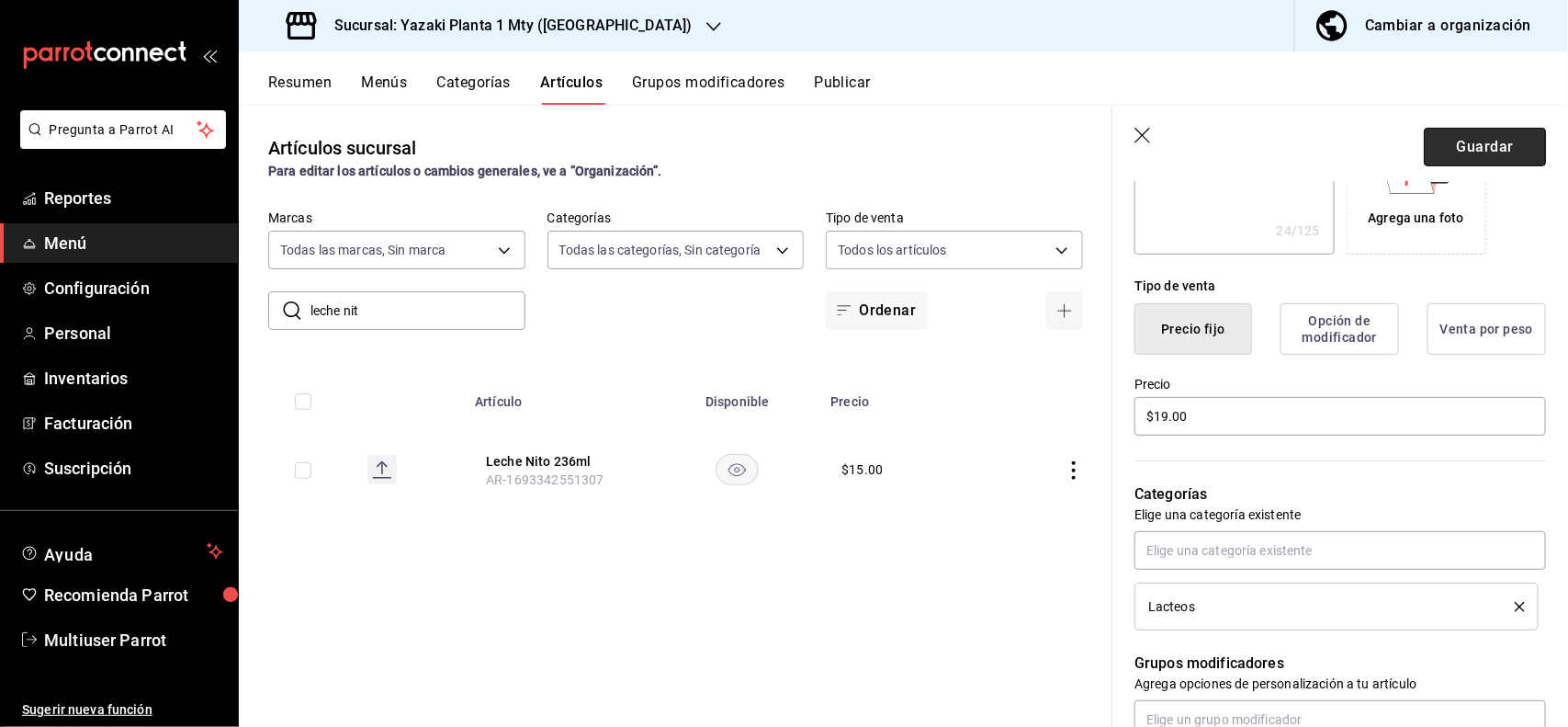
click at [1502, 156] on button "Guardar" at bounding box center [1484, 147] width 122 height 38
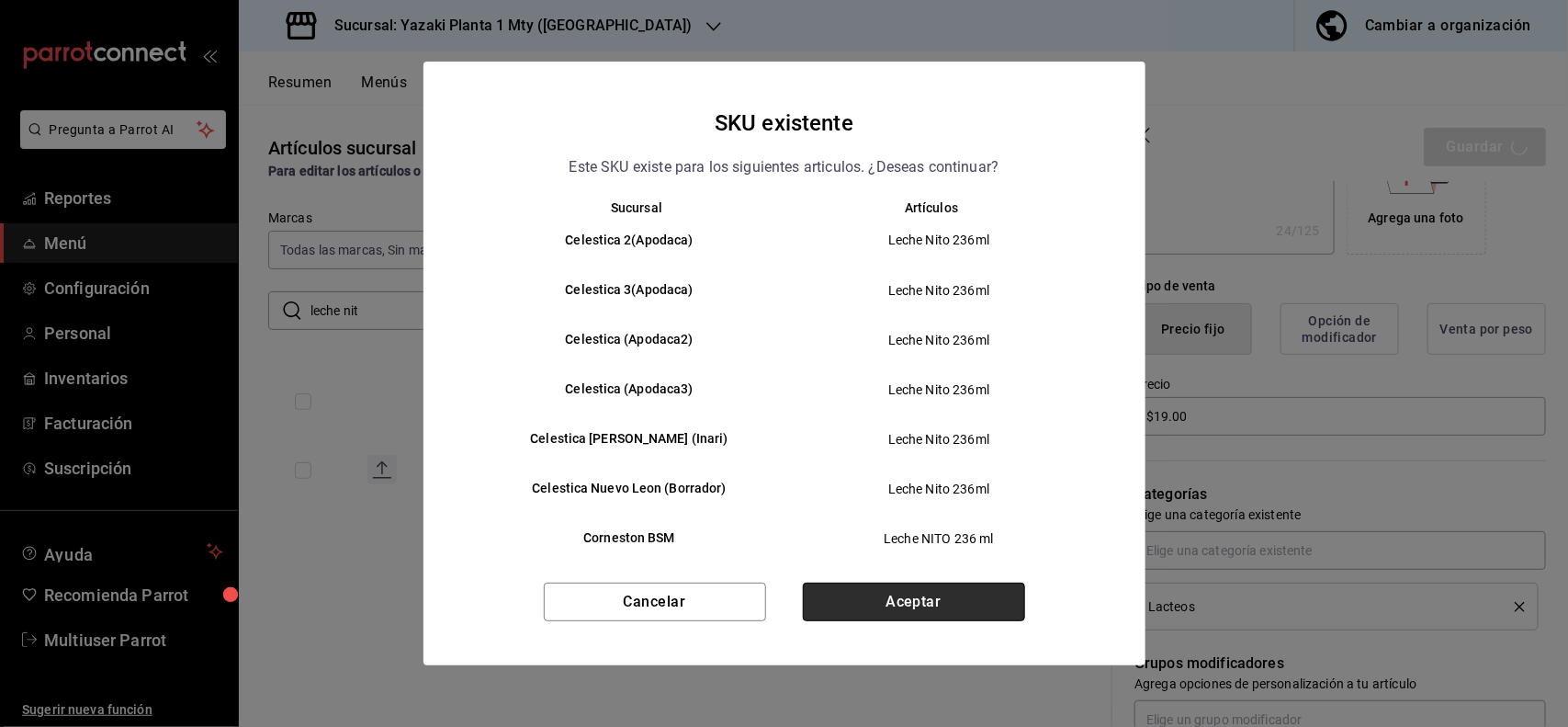
click at [960, 585] on button "Aceptar" at bounding box center [914, 602] width 222 height 38
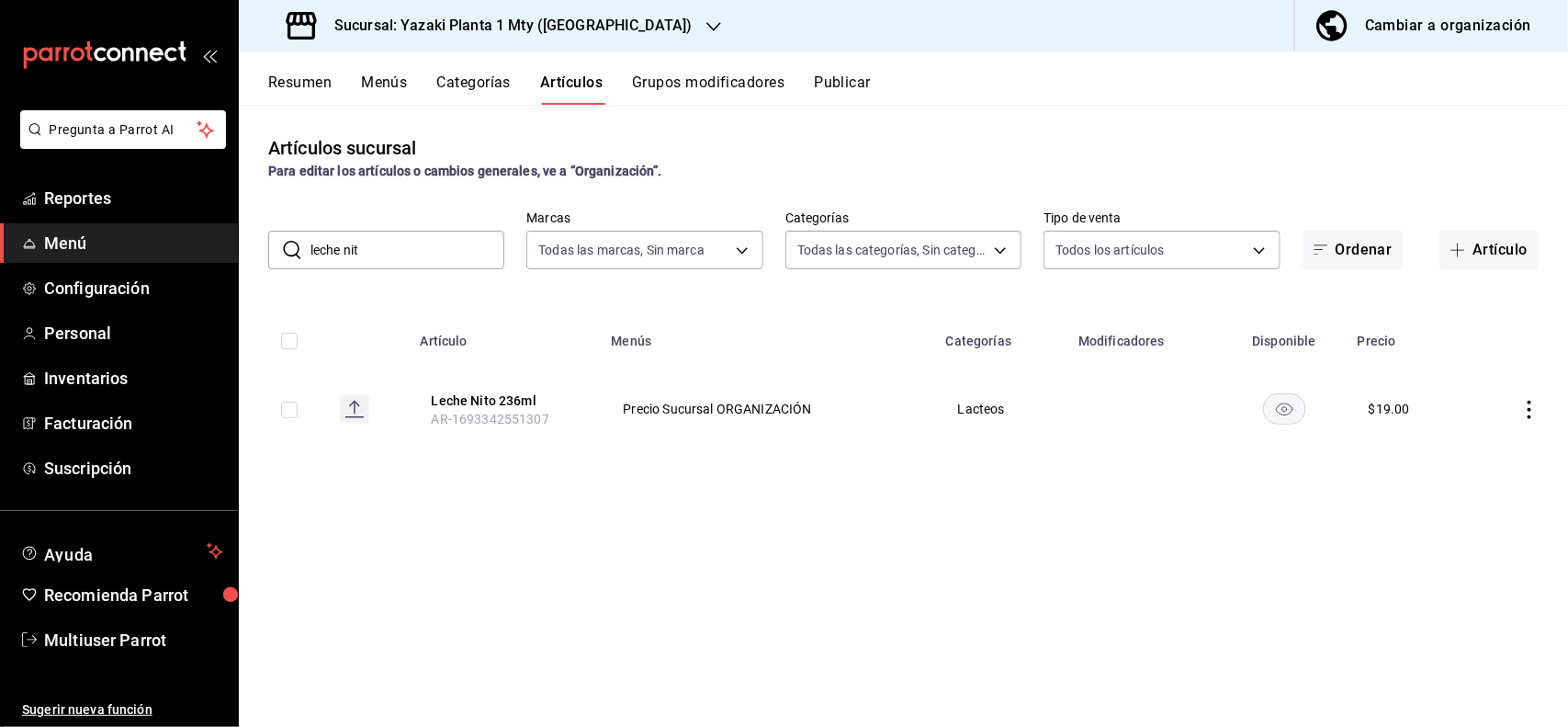
click at [487, 245] on input "leche nit" at bounding box center [407, 249] width 194 height 36
click at [1527, 405] on icon "actions" at bounding box center [1530, 410] width 19 height 19
click at [1472, 446] on span "Editar" at bounding box center [1475, 452] width 48 height 20
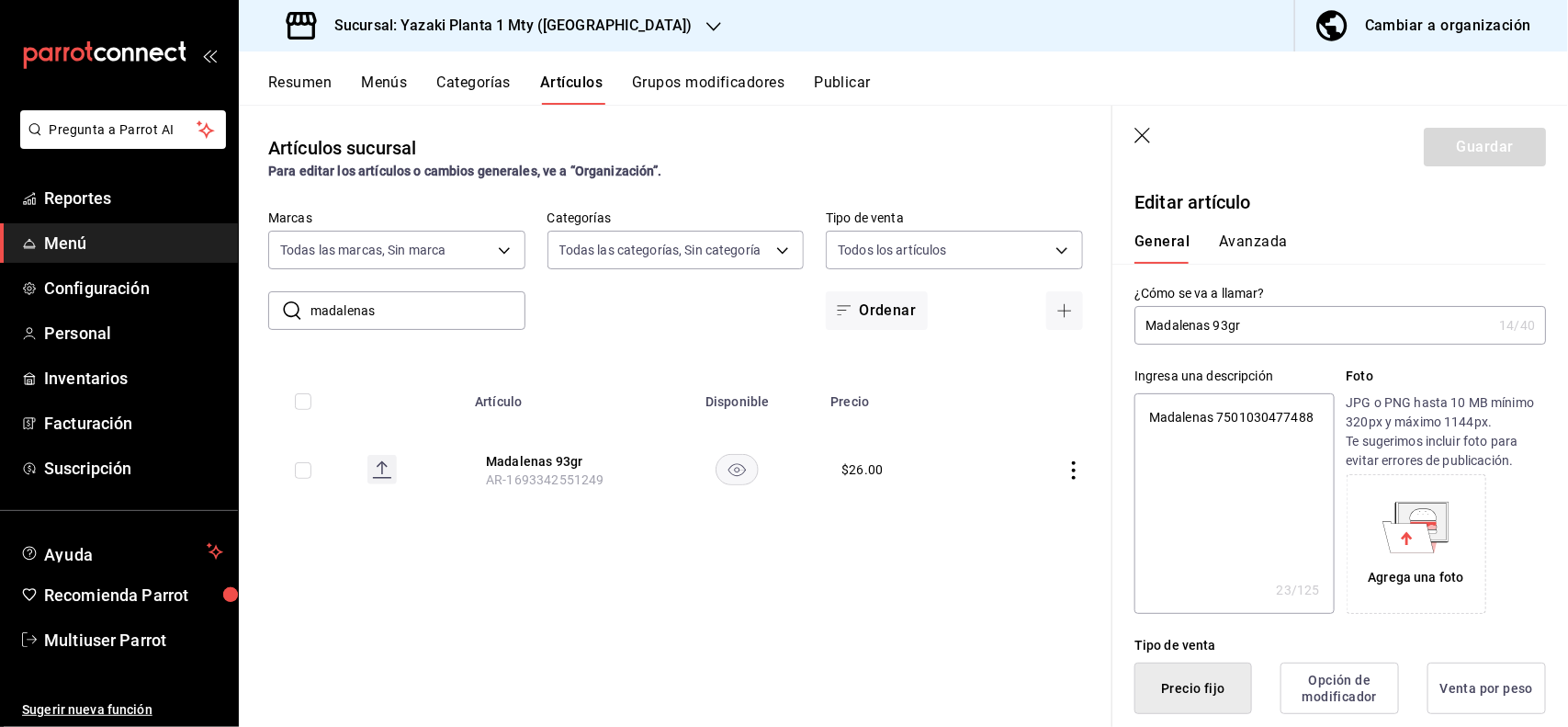
scroll to position [360, 0]
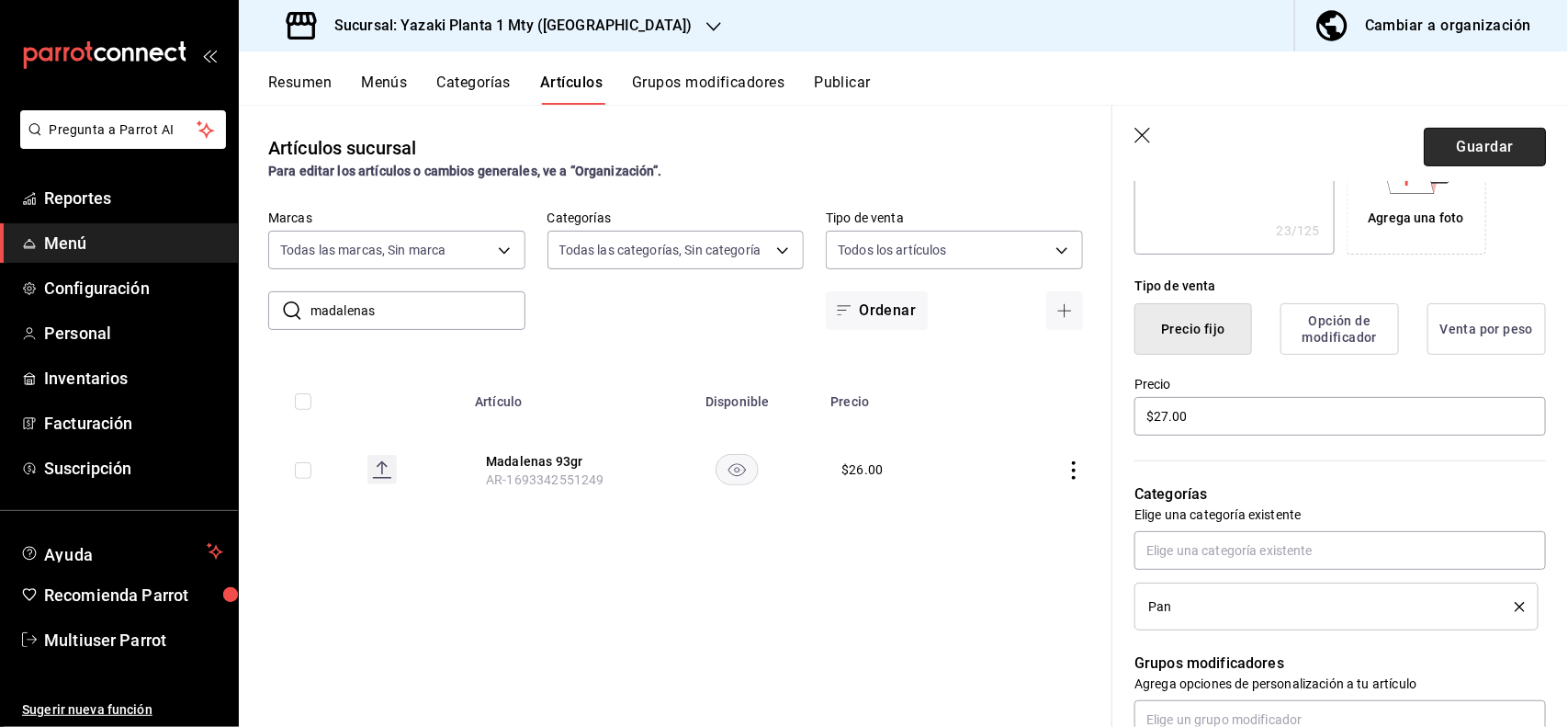
click at [1476, 161] on button "Guardar" at bounding box center [1484, 147] width 122 height 38
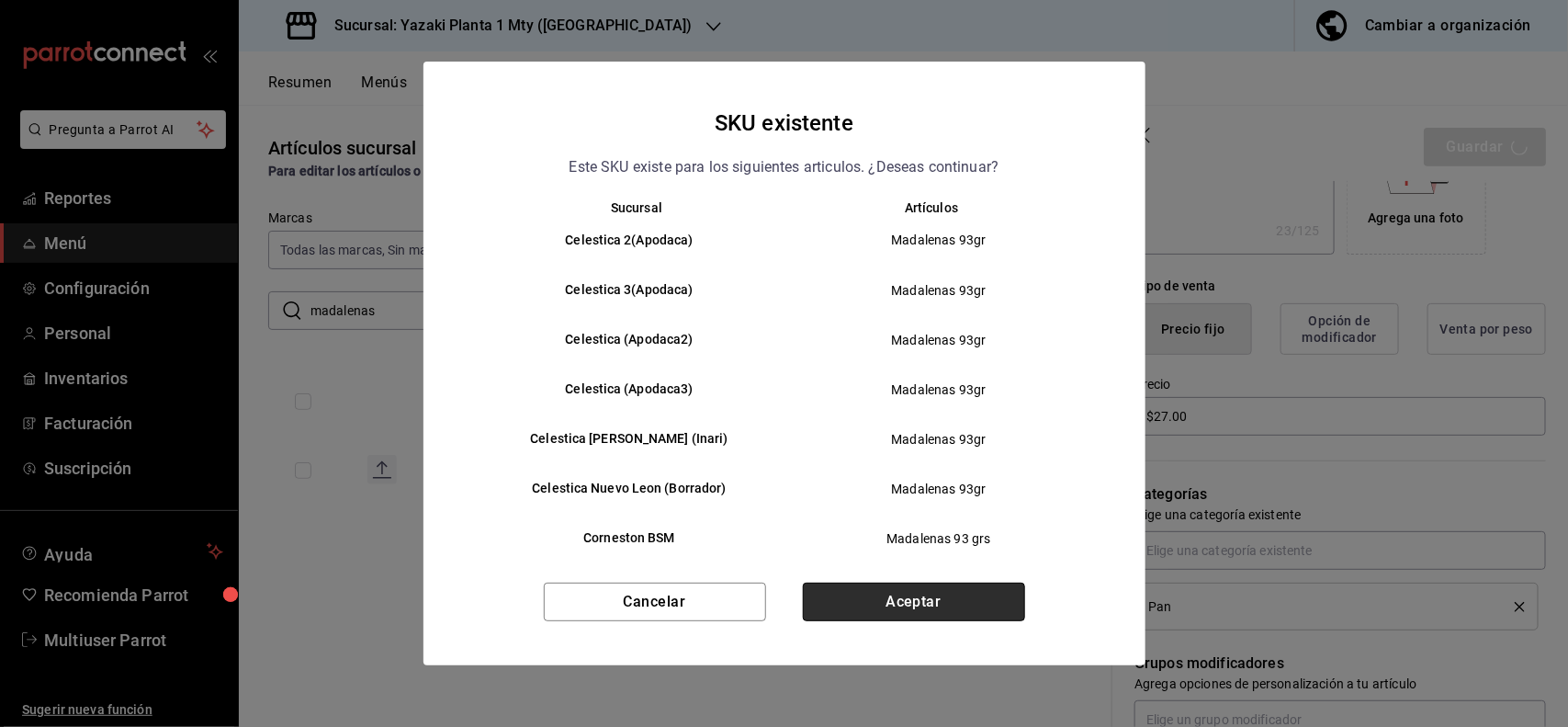
click at [976, 614] on button "Aceptar" at bounding box center [914, 602] width 222 height 38
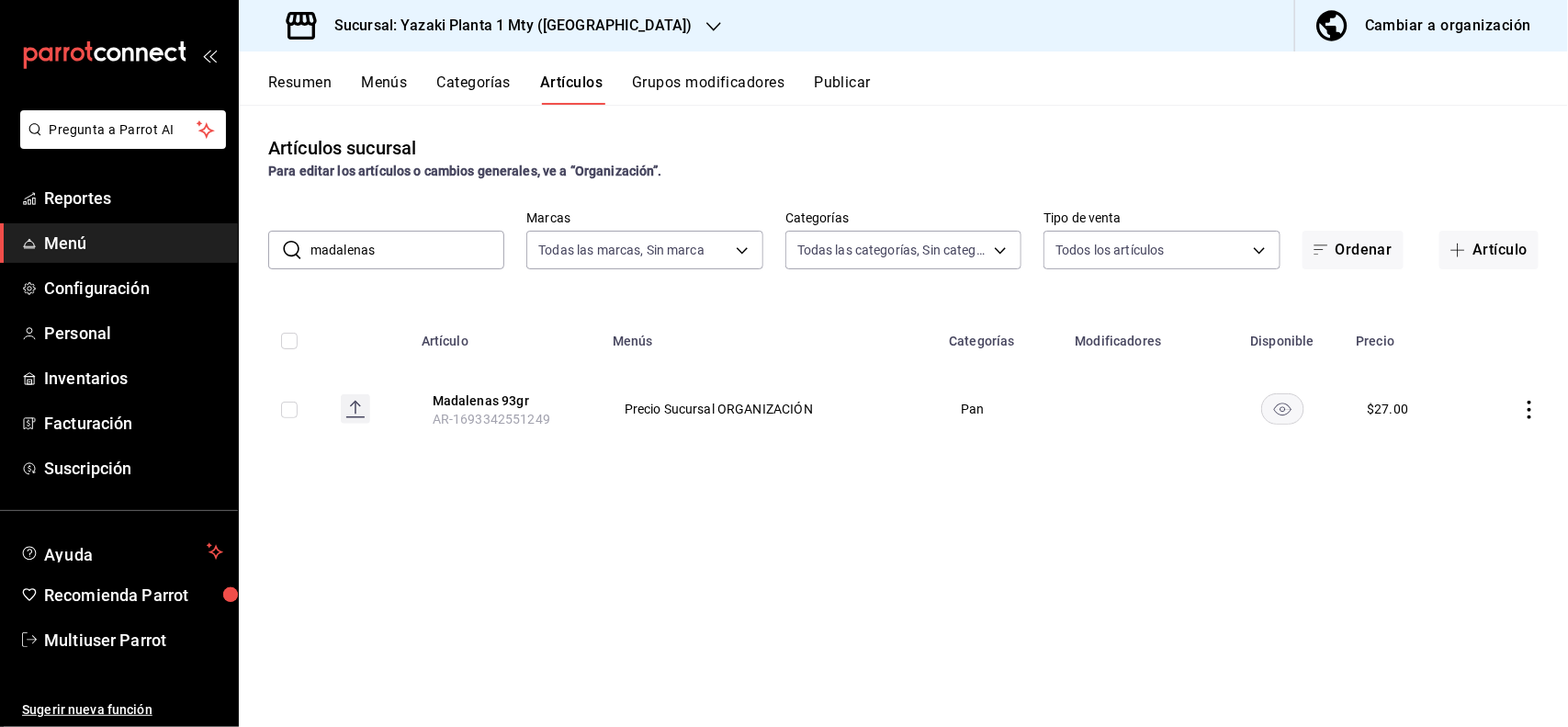
click at [488, 255] on input "madalenas" at bounding box center [407, 249] width 194 height 36
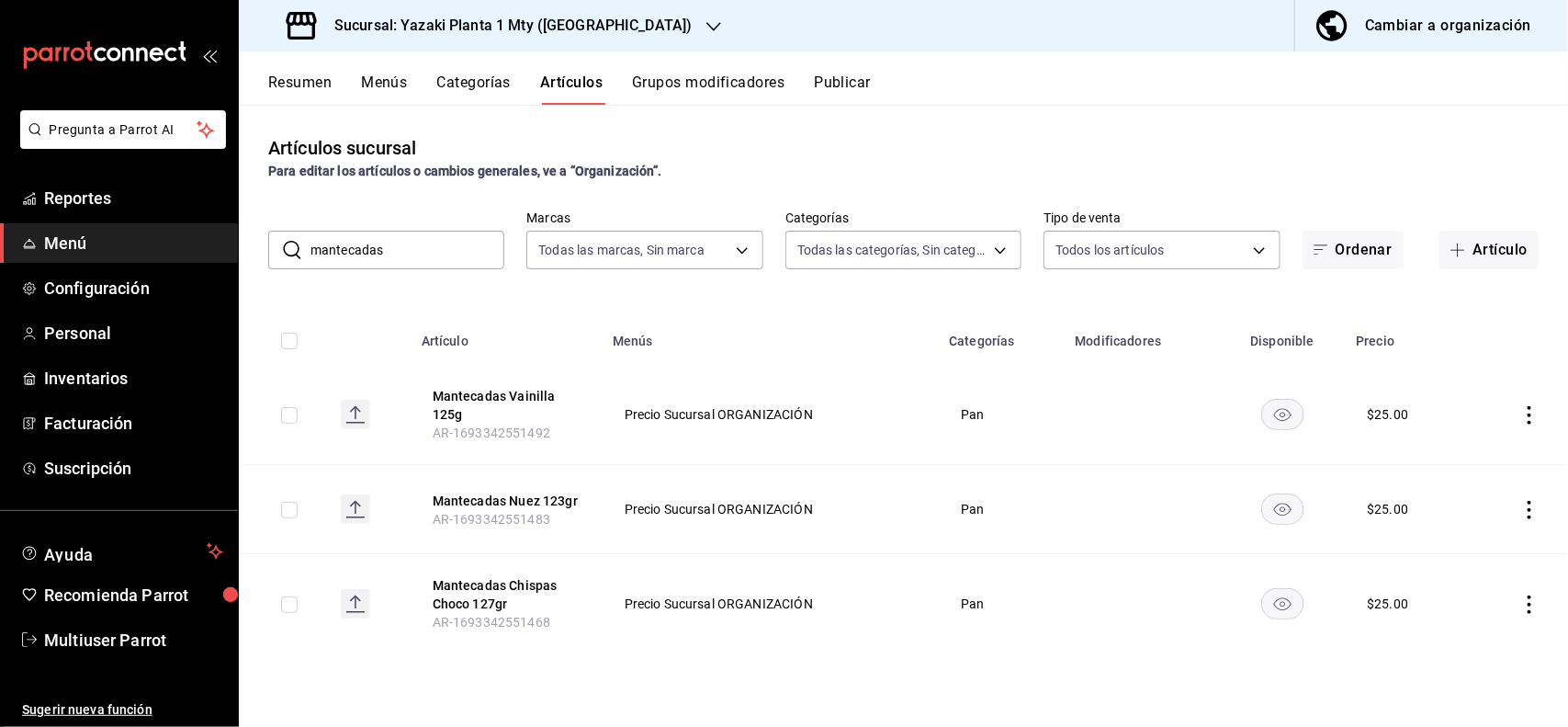
click at [1053, 273] on div "Artículos sucursal Para editar los artículos o cambios generales, ve a “Organiz…" at bounding box center [903, 415] width 1329 height 621
click at [1526, 422] on icon "actions" at bounding box center [1530, 416] width 19 height 19
click at [1493, 464] on span "Editar" at bounding box center [1475, 458] width 48 height 20
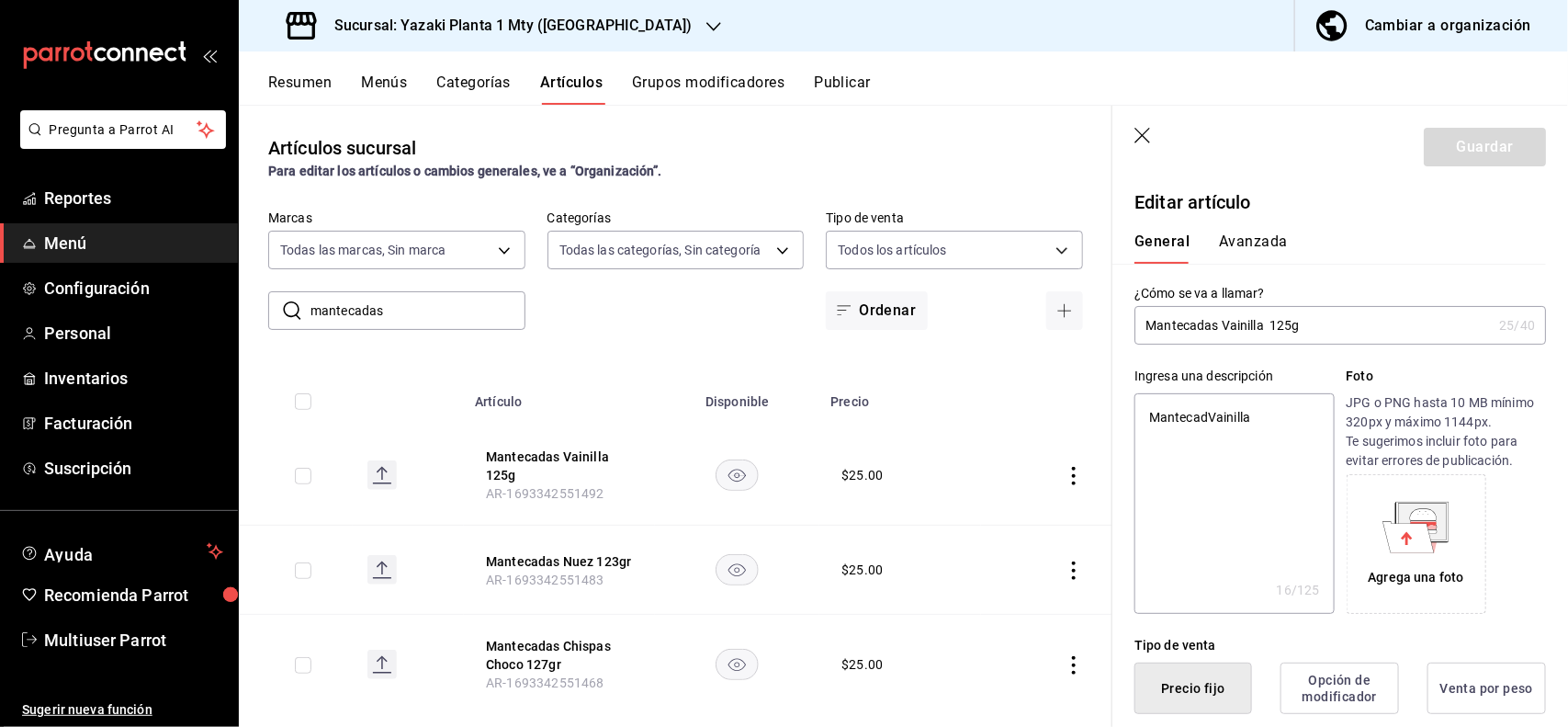
scroll to position [360, 0]
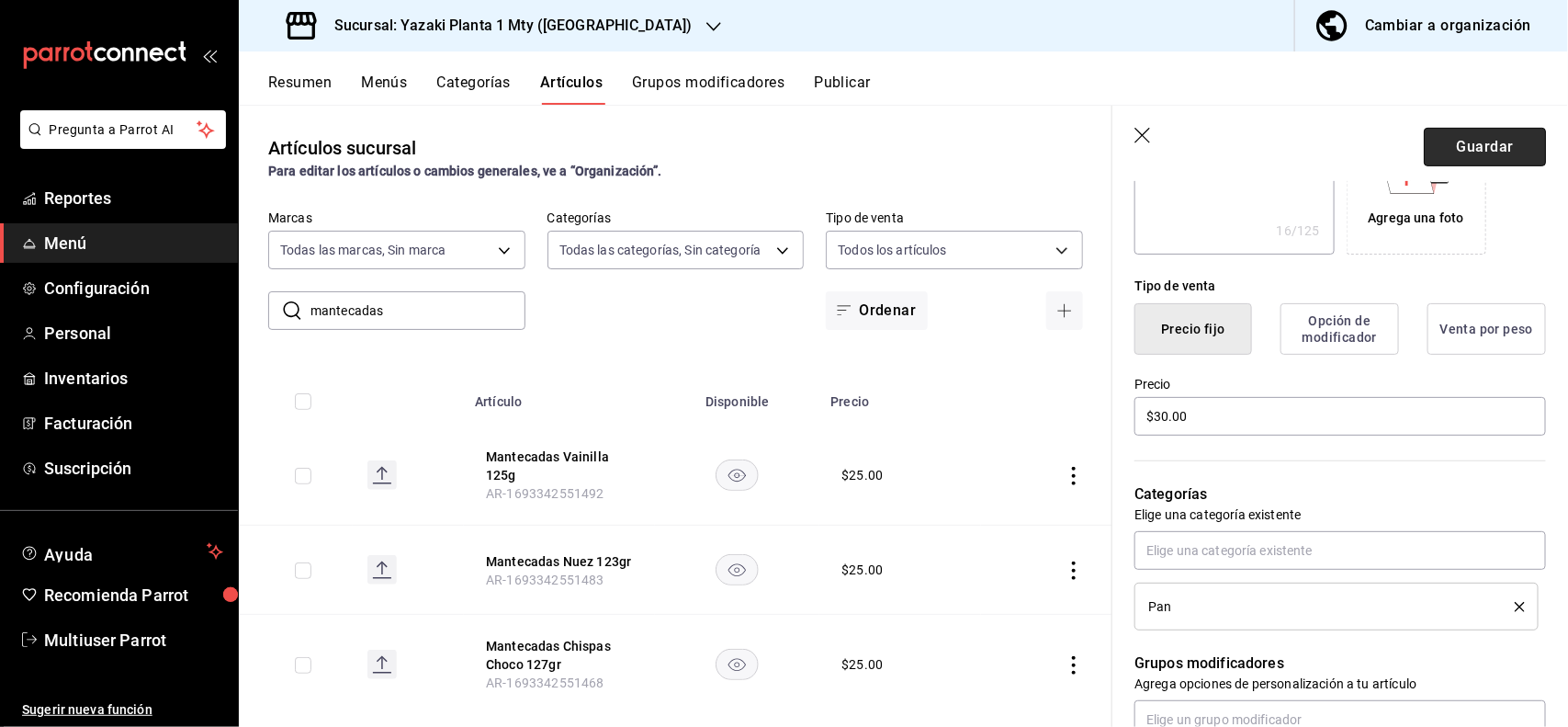
click at [1471, 152] on button "Guardar" at bounding box center [1484, 147] width 122 height 38
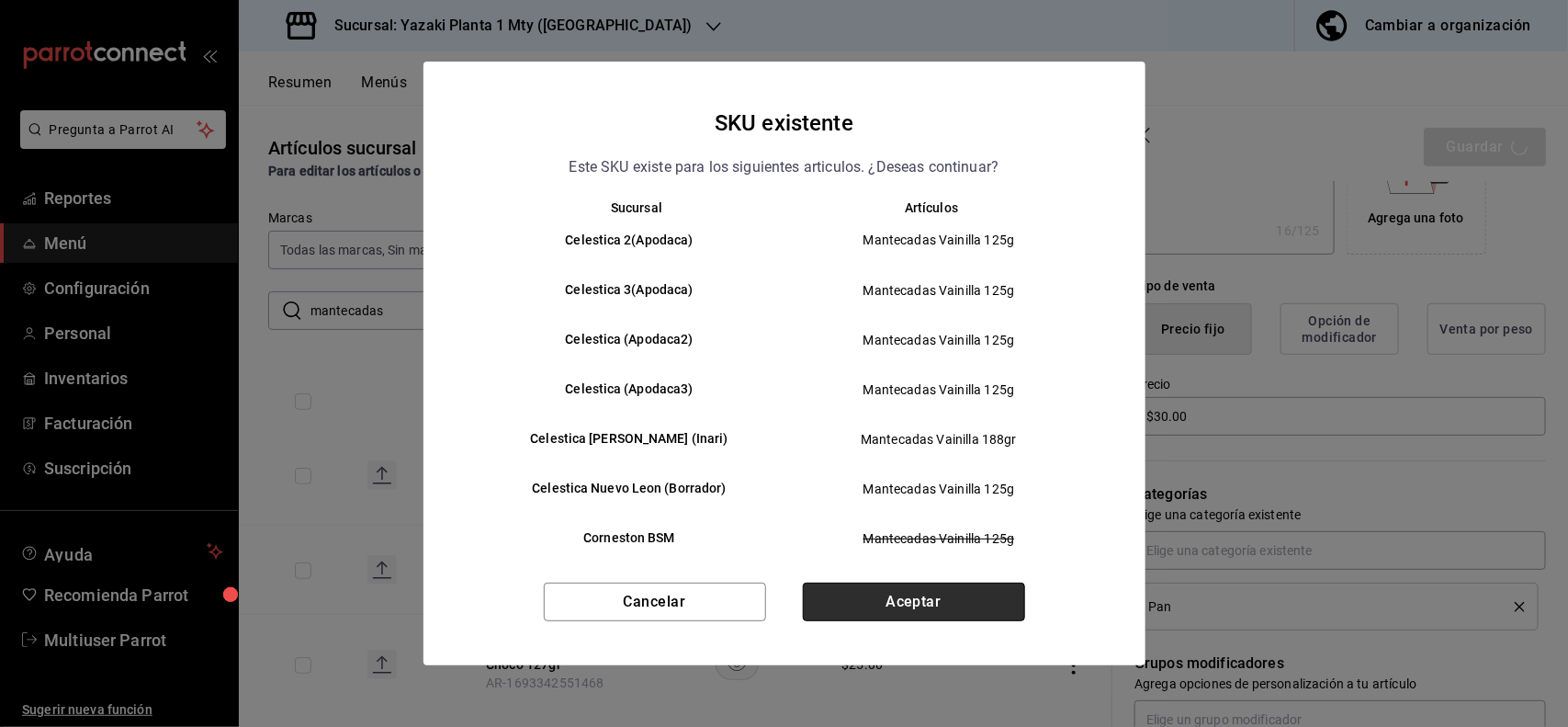
click at [949, 608] on button "Aceptar" at bounding box center [914, 602] width 222 height 38
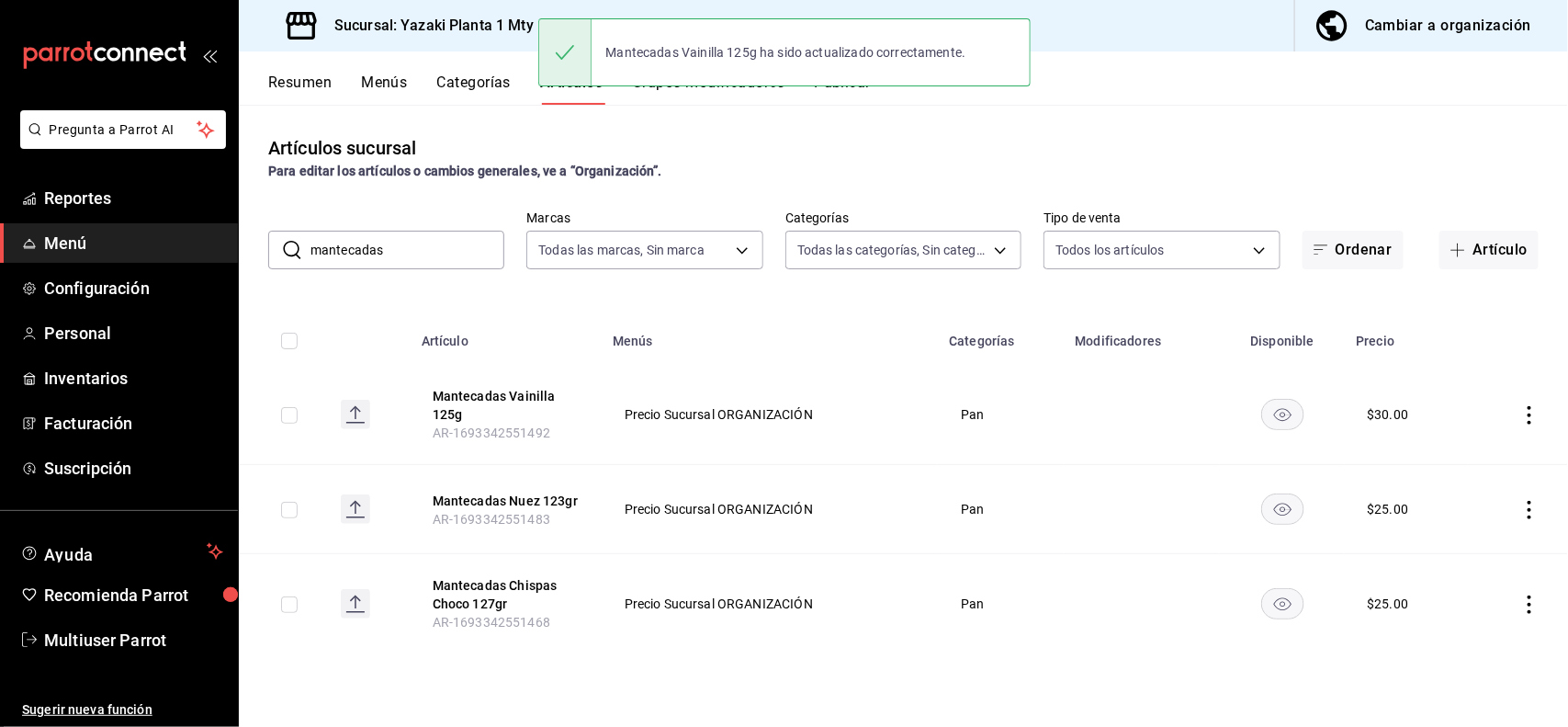
click at [1529, 515] on icon "actions" at bounding box center [1530, 510] width 19 height 19
click at [1484, 540] on li "Editar" at bounding box center [1459, 552] width 110 height 37
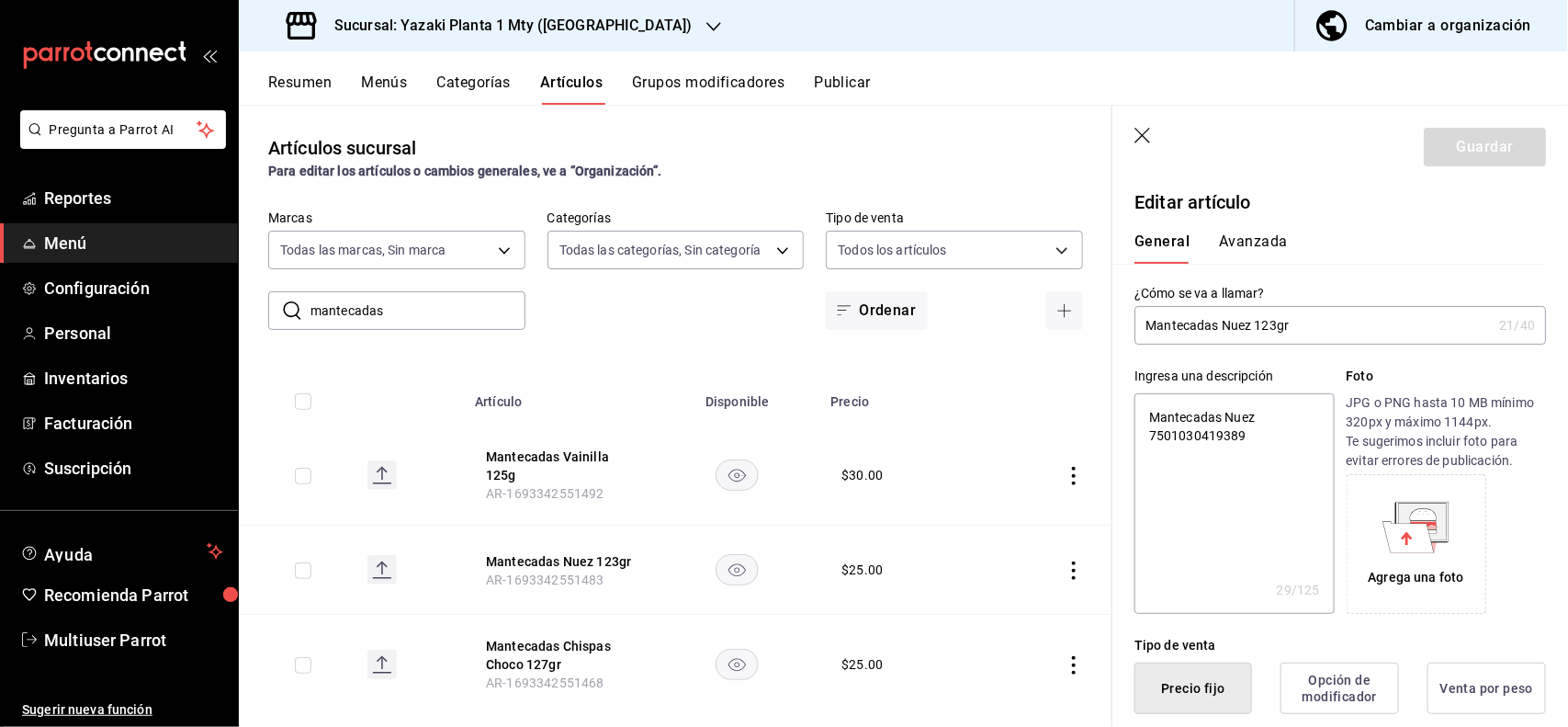
scroll to position [360, 0]
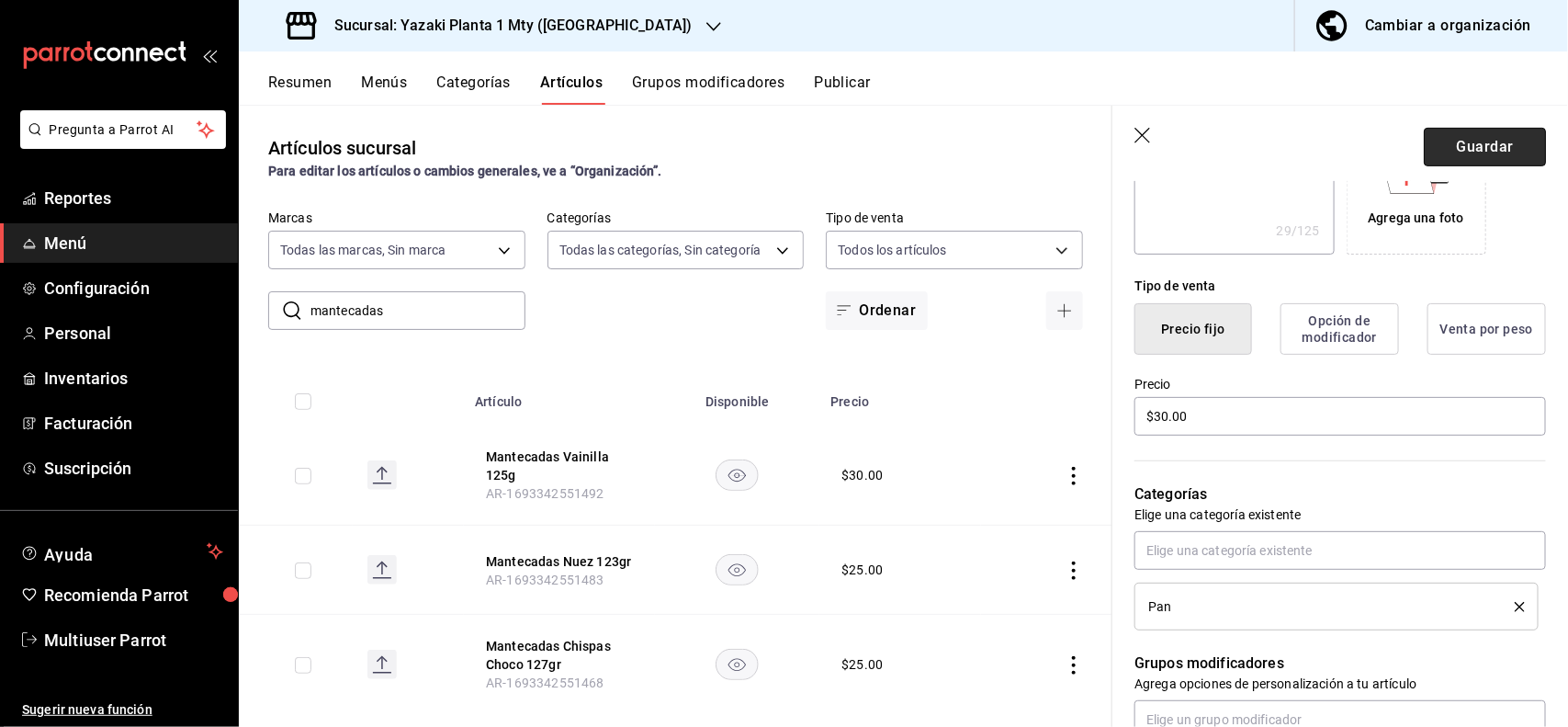
click at [1474, 143] on button "Guardar" at bounding box center [1484, 147] width 122 height 38
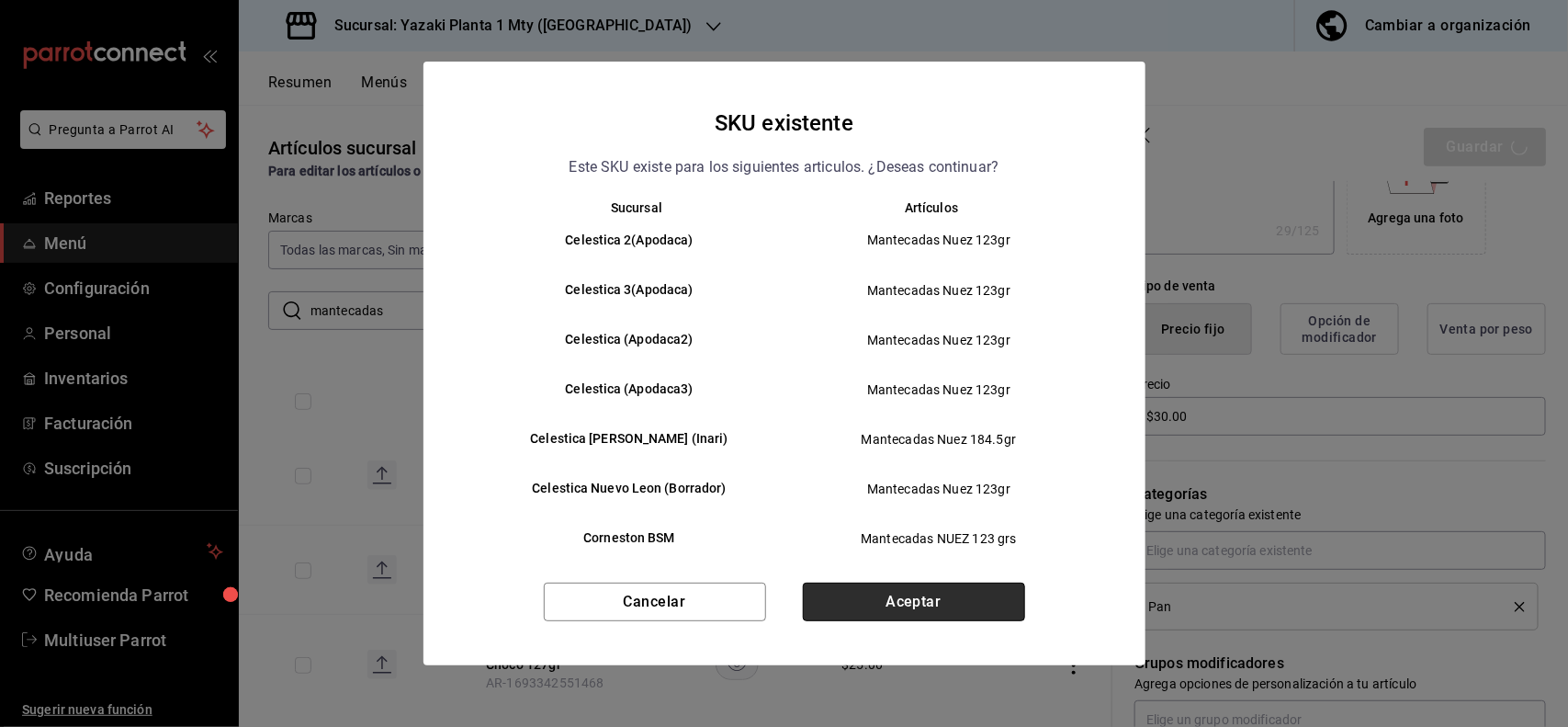
click at [951, 598] on button "Aceptar" at bounding box center [914, 602] width 222 height 38
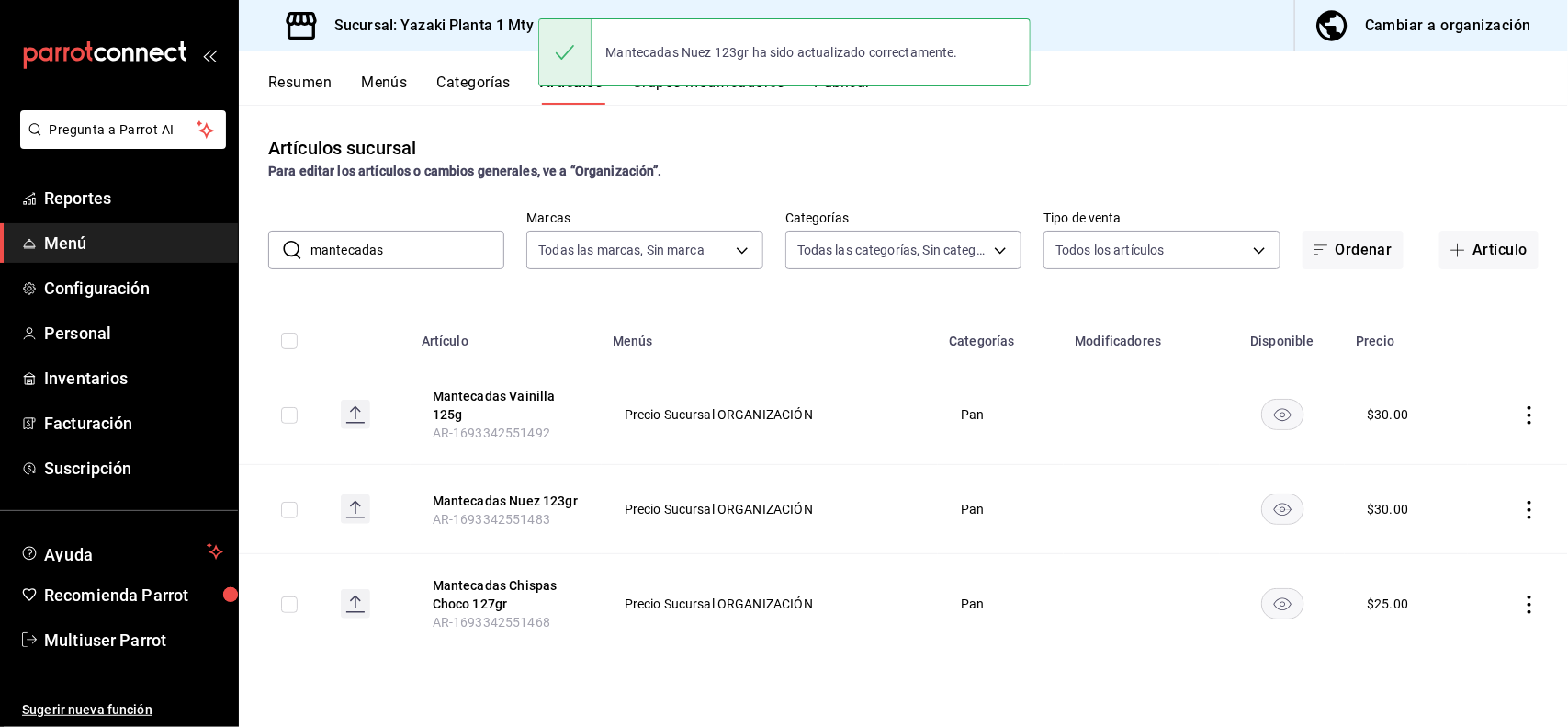
click at [1526, 608] on icon "actions" at bounding box center [1530, 605] width 19 height 19
click at [1471, 604] on span "Editar" at bounding box center [1475, 603] width 48 height 20
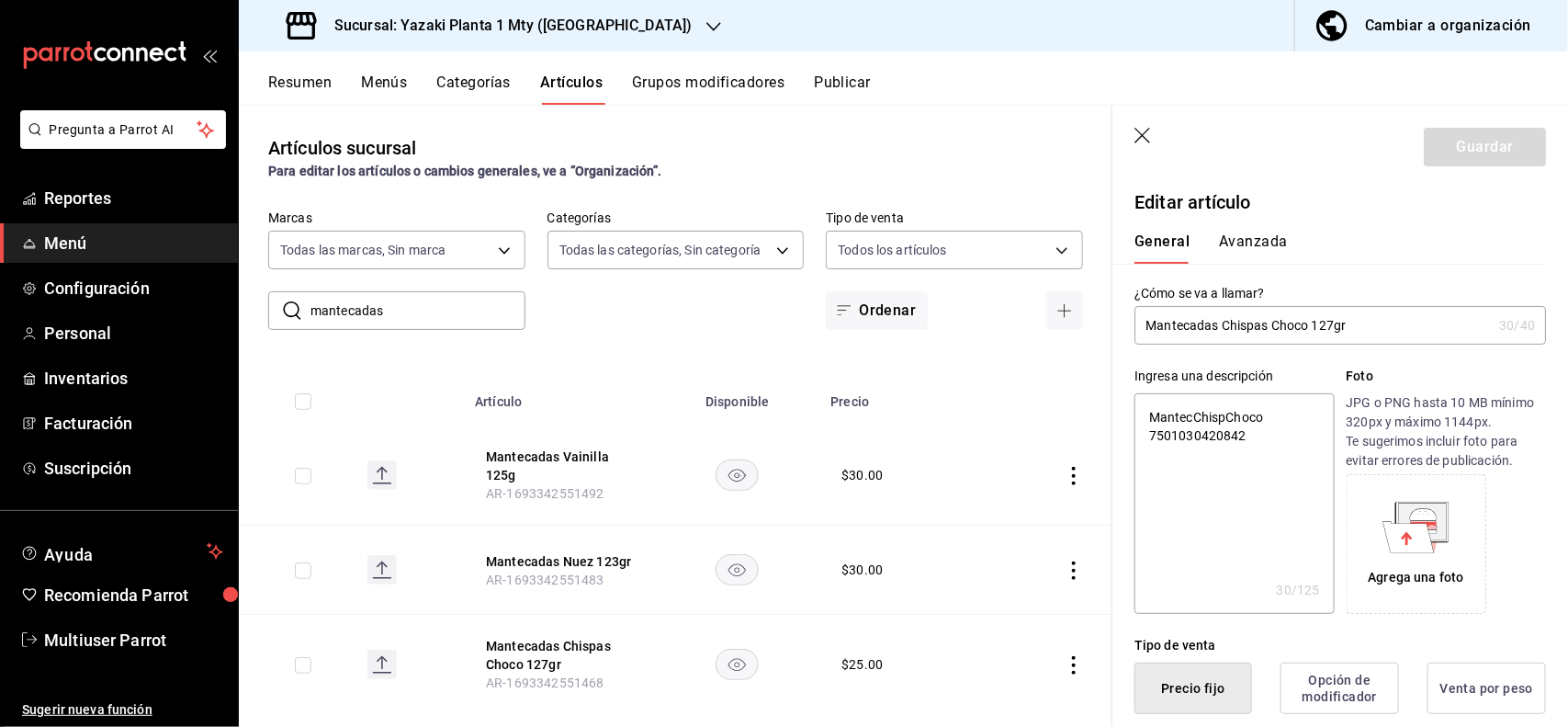
scroll to position [360, 0]
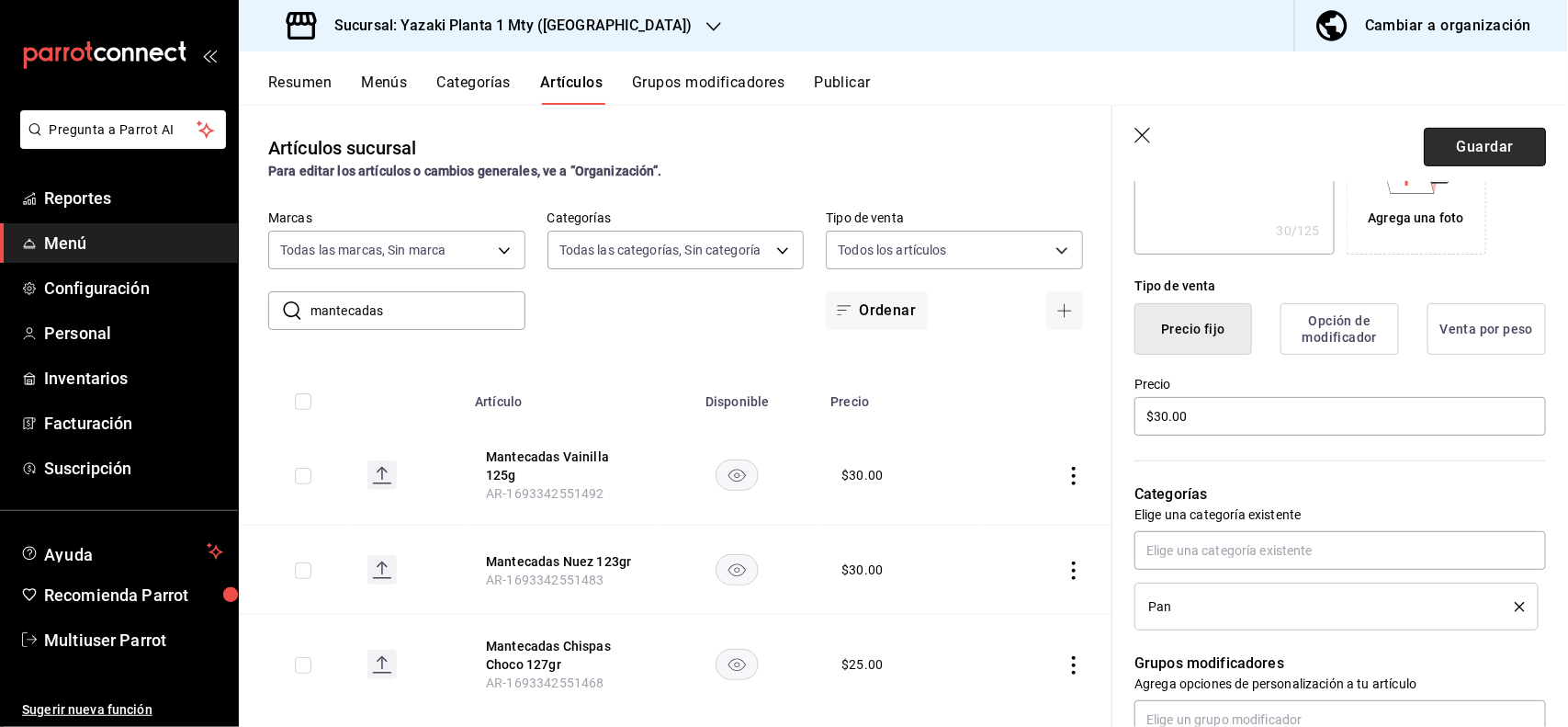
click at [1465, 144] on button "Guardar" at bounding box center [1484, 147] width 122 height 38
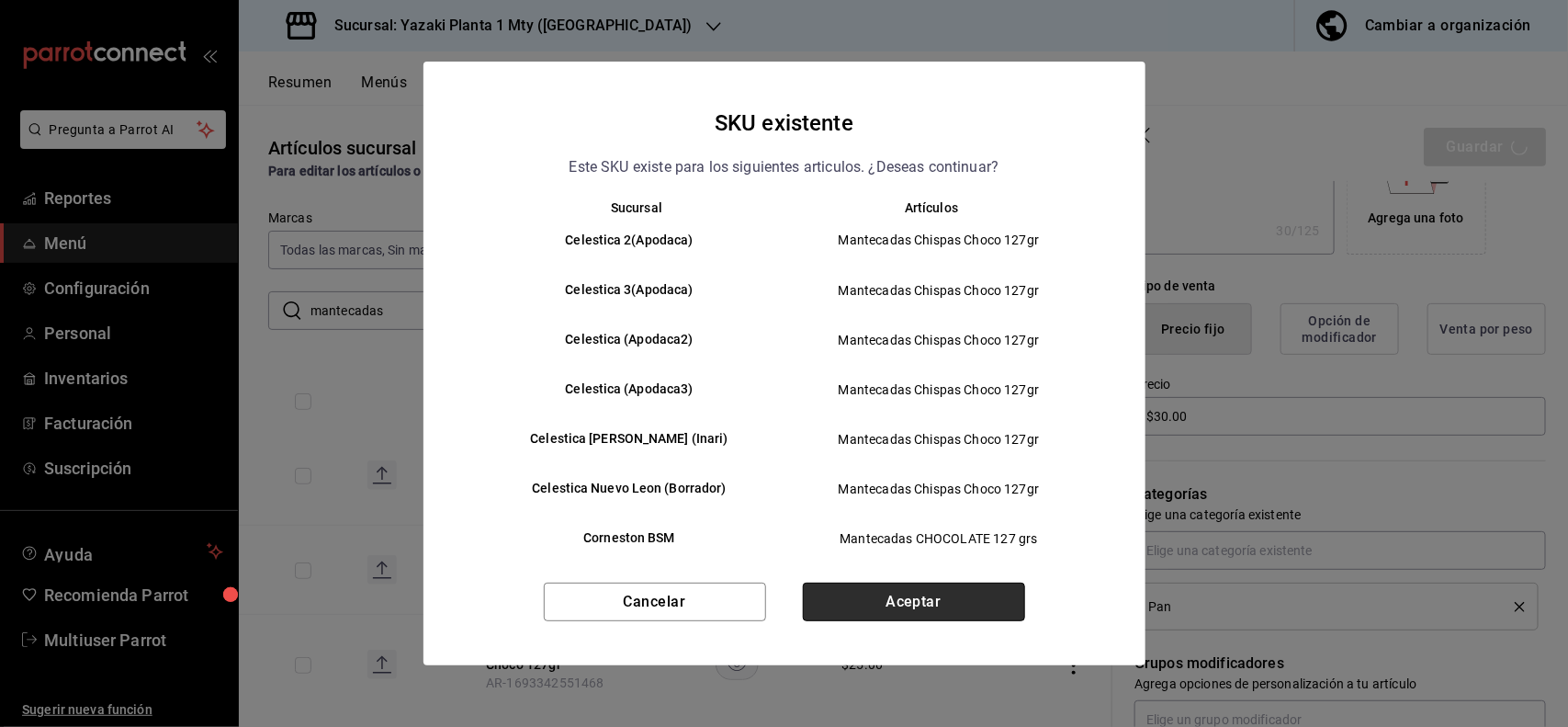
click at [960, 597] on button "Aceptar" at bounding box center [914, 602] width 222 height 38
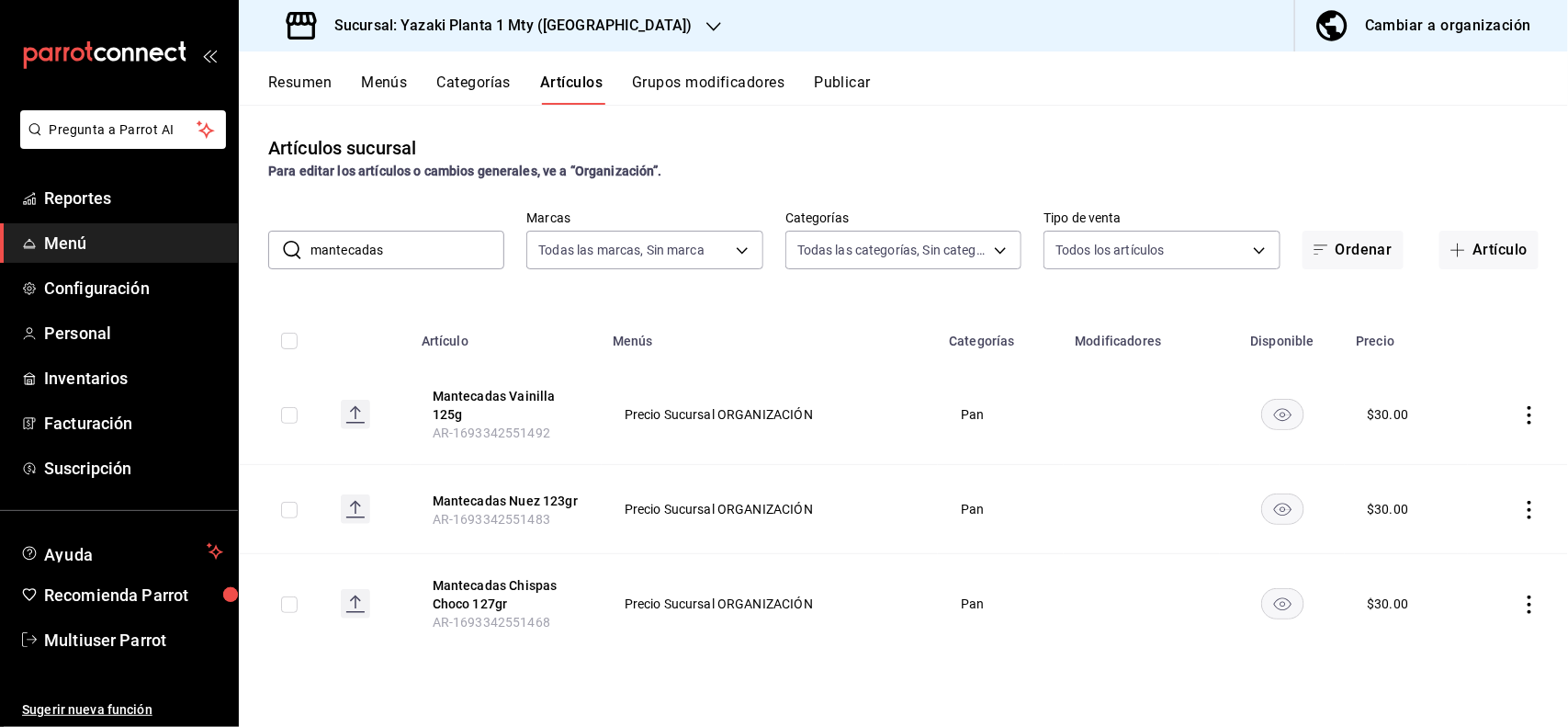
click at [452, 257] on input "mantecadas" at bounding box center [407, 249] width 194 height 36
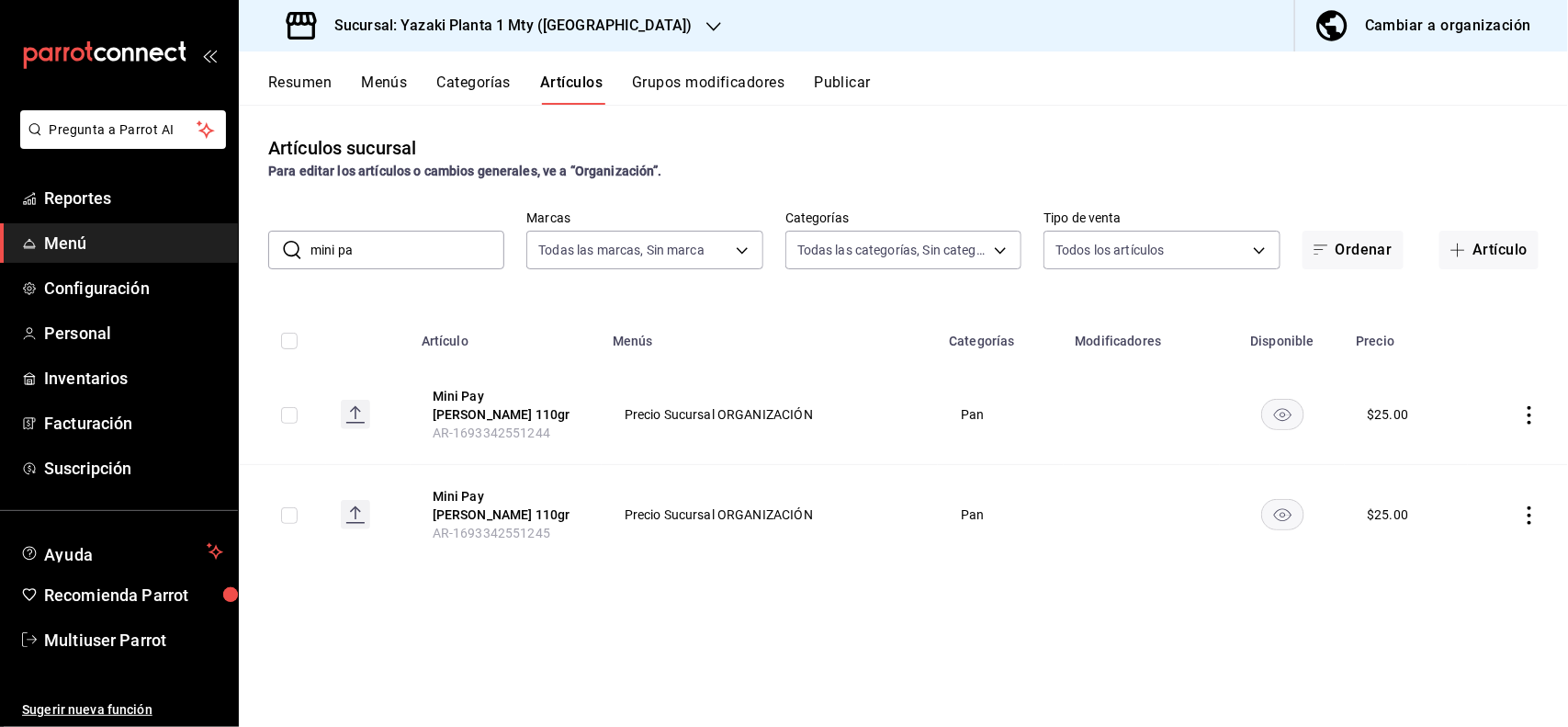
click at [1525, 406] on icon "actions" at bounding box center [1530, 416] width 19 height 19
click at [1486, 449] on span "Editar" at bounding box center [1475, 452] width 48 height 20
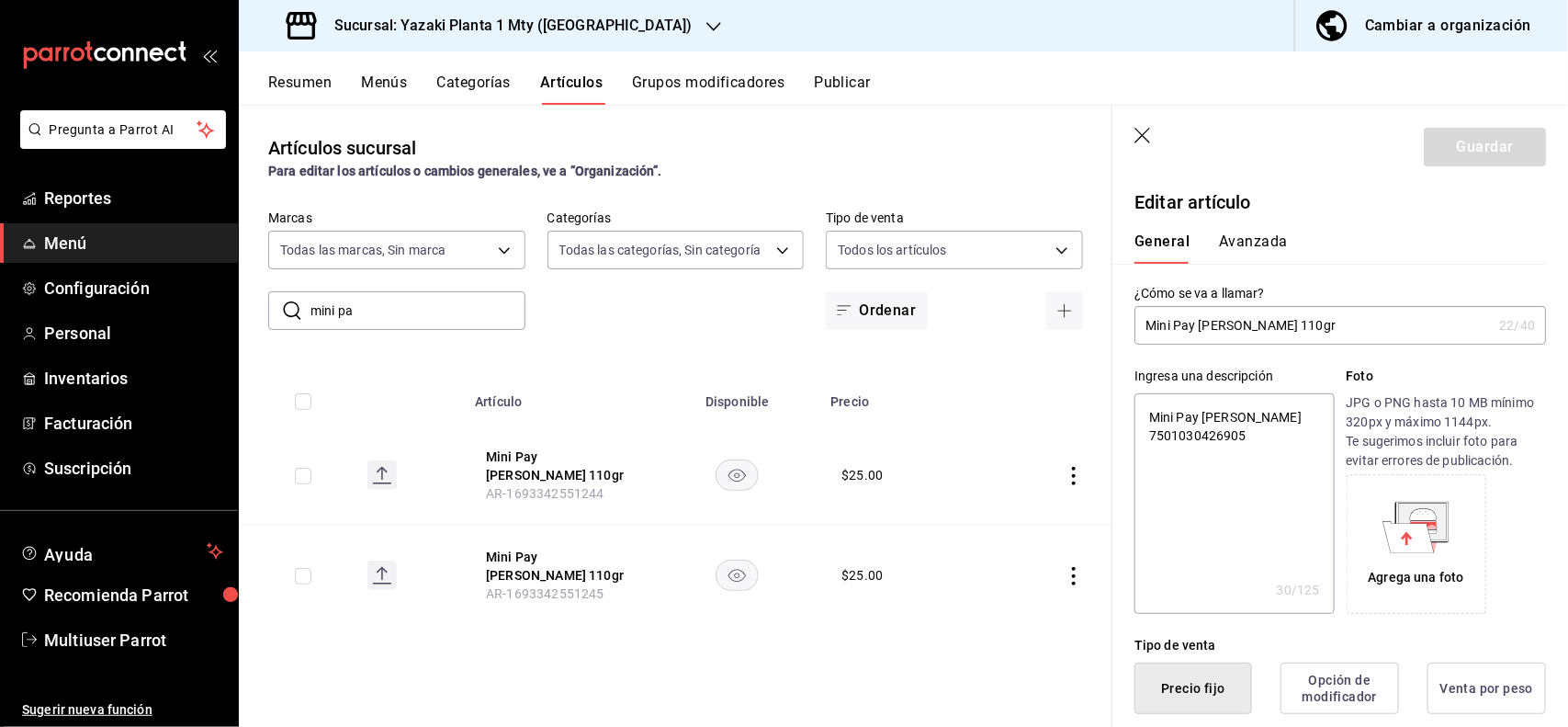
scroll to position [360, 0]
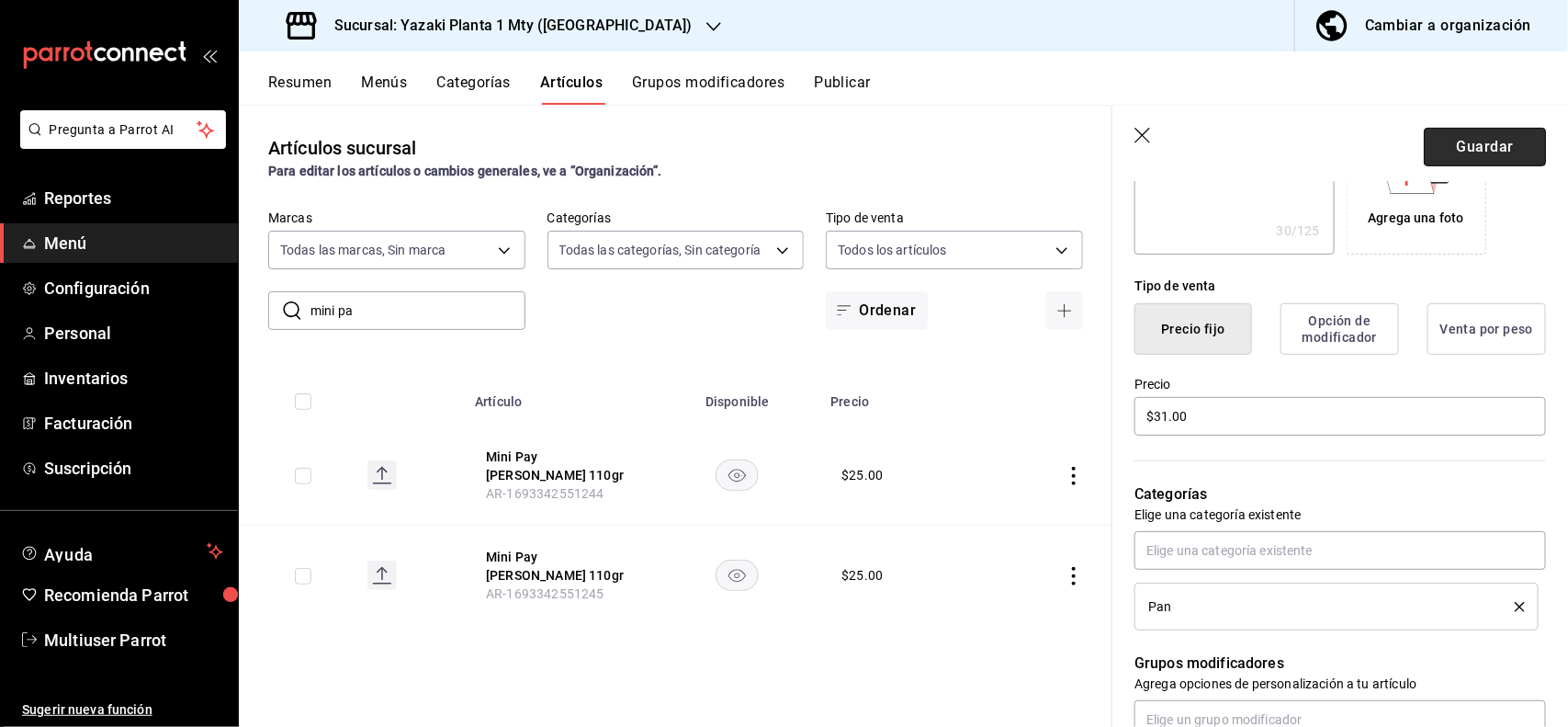
click at [1483, 139] on button "Guardar" at bounding box center [1484, 147] width 122 height 38
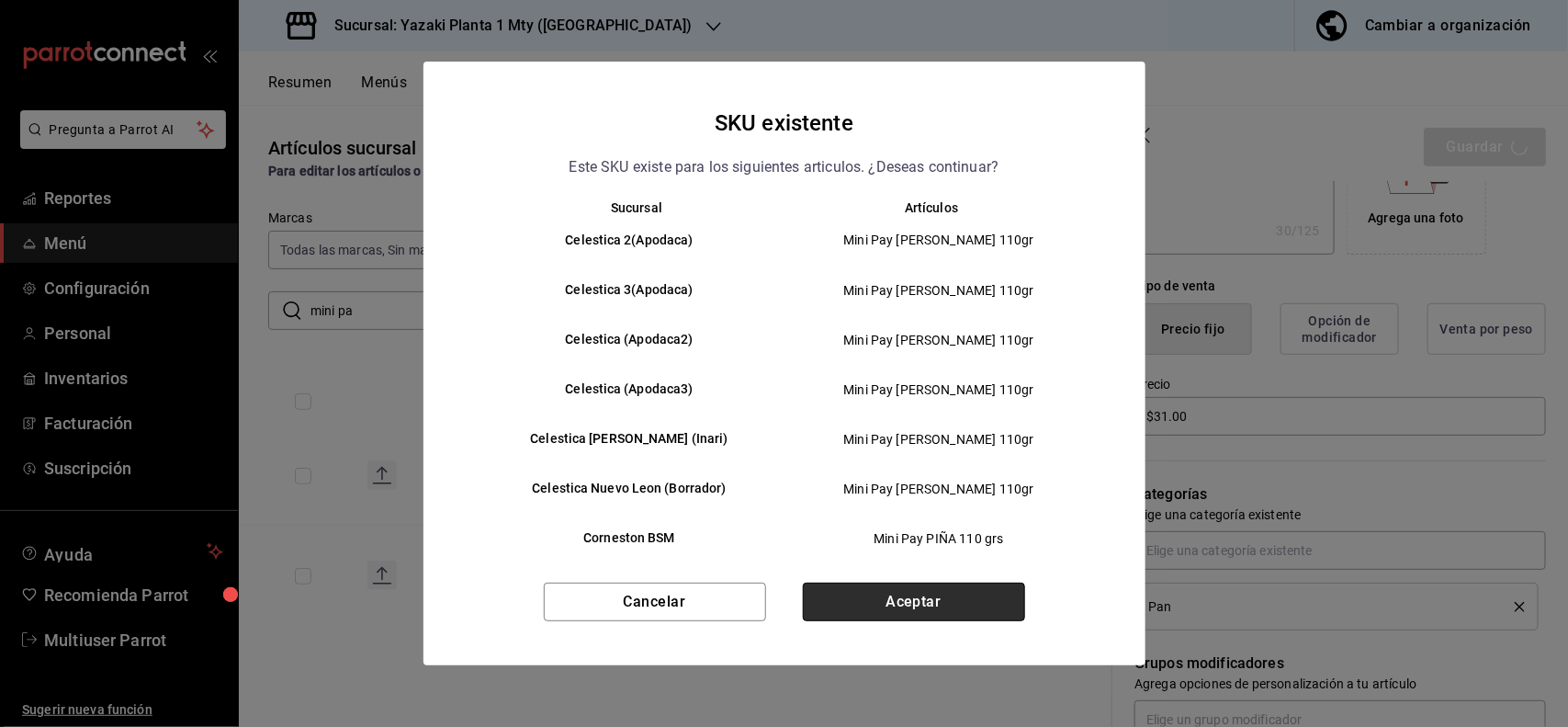
click at [978, 584] on button "Aceptar" at bounding box center [914, 602] width 222 height 38
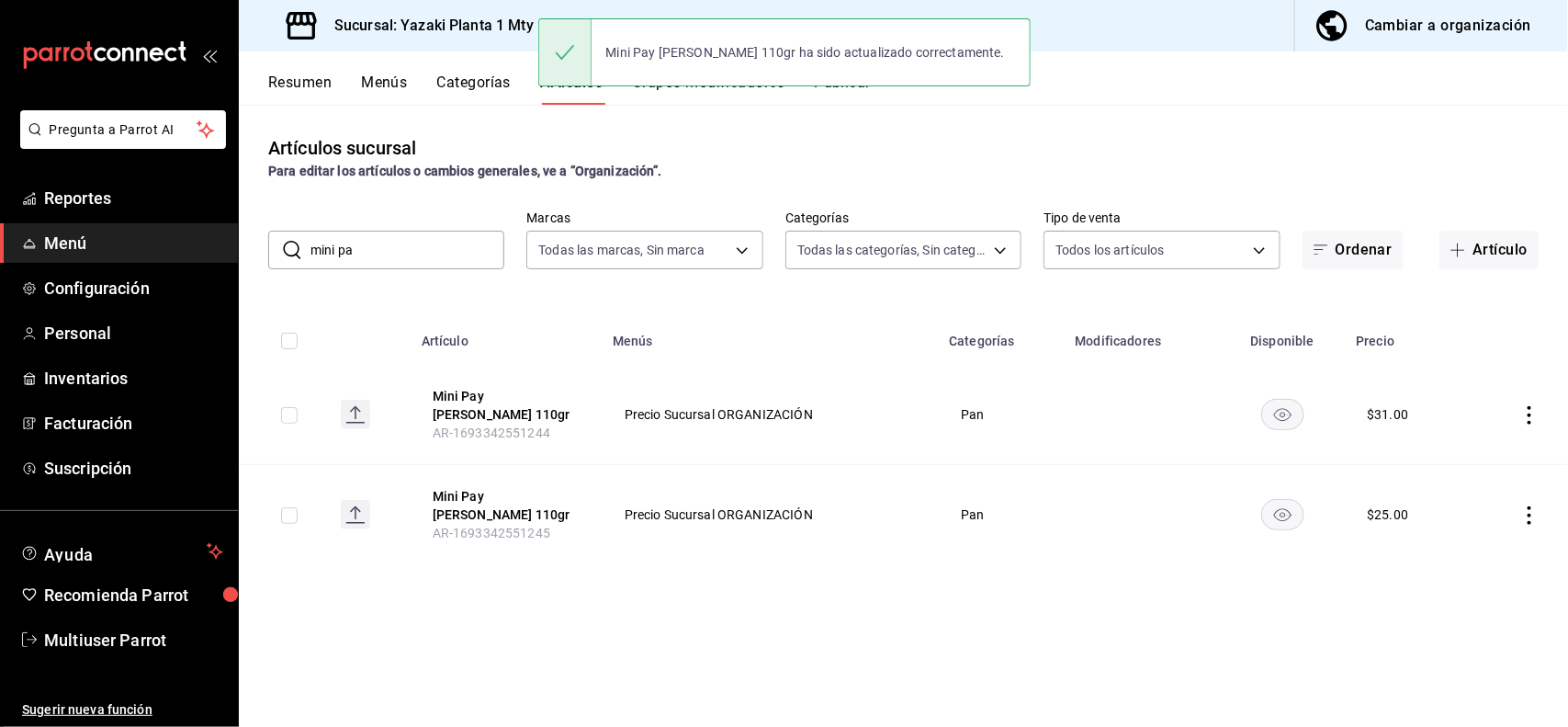
click at [1527, 506] on icon "actions" at bounding box center [1530, 516] width 19 height 19
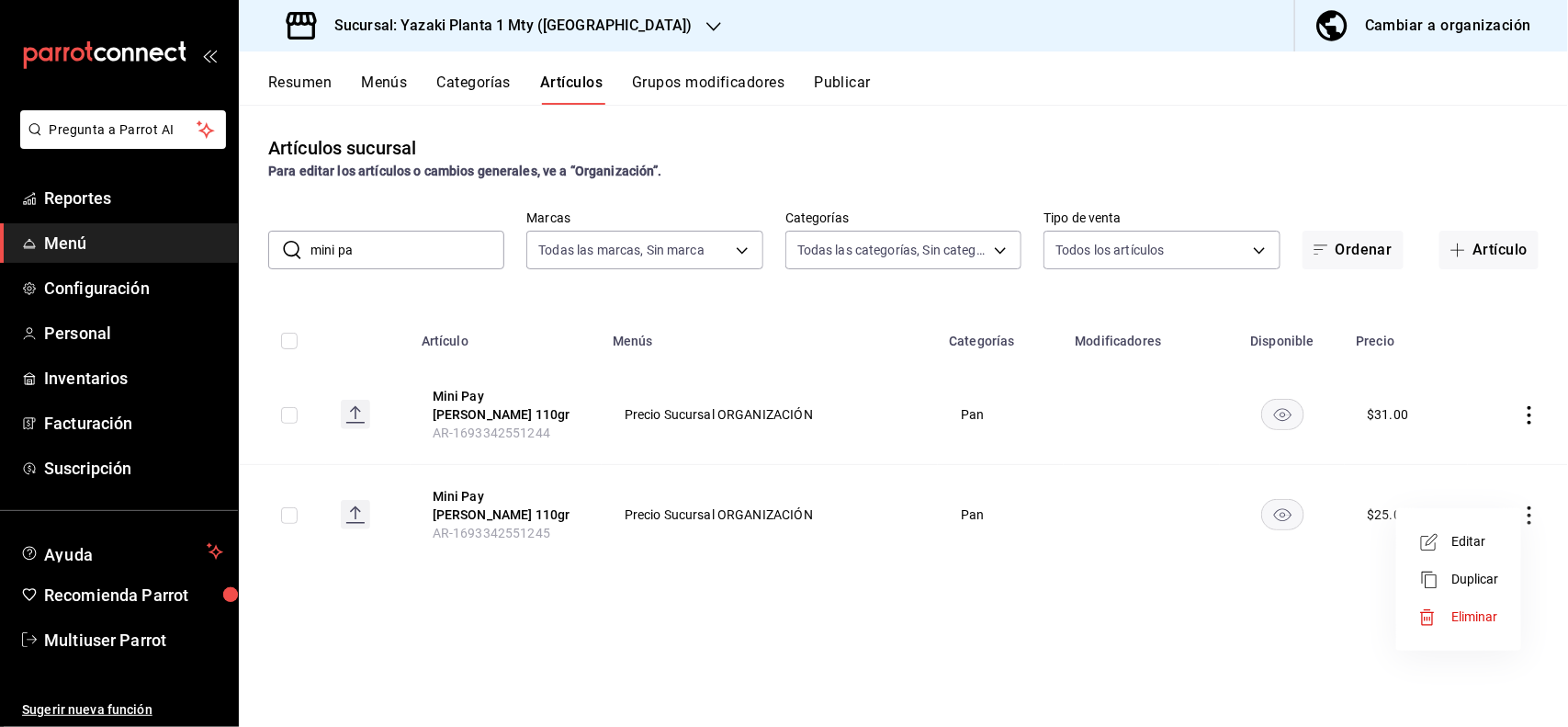
click at [1493, 542] on span "Editar" at bounding box center [1475, 541] width 48 height 20
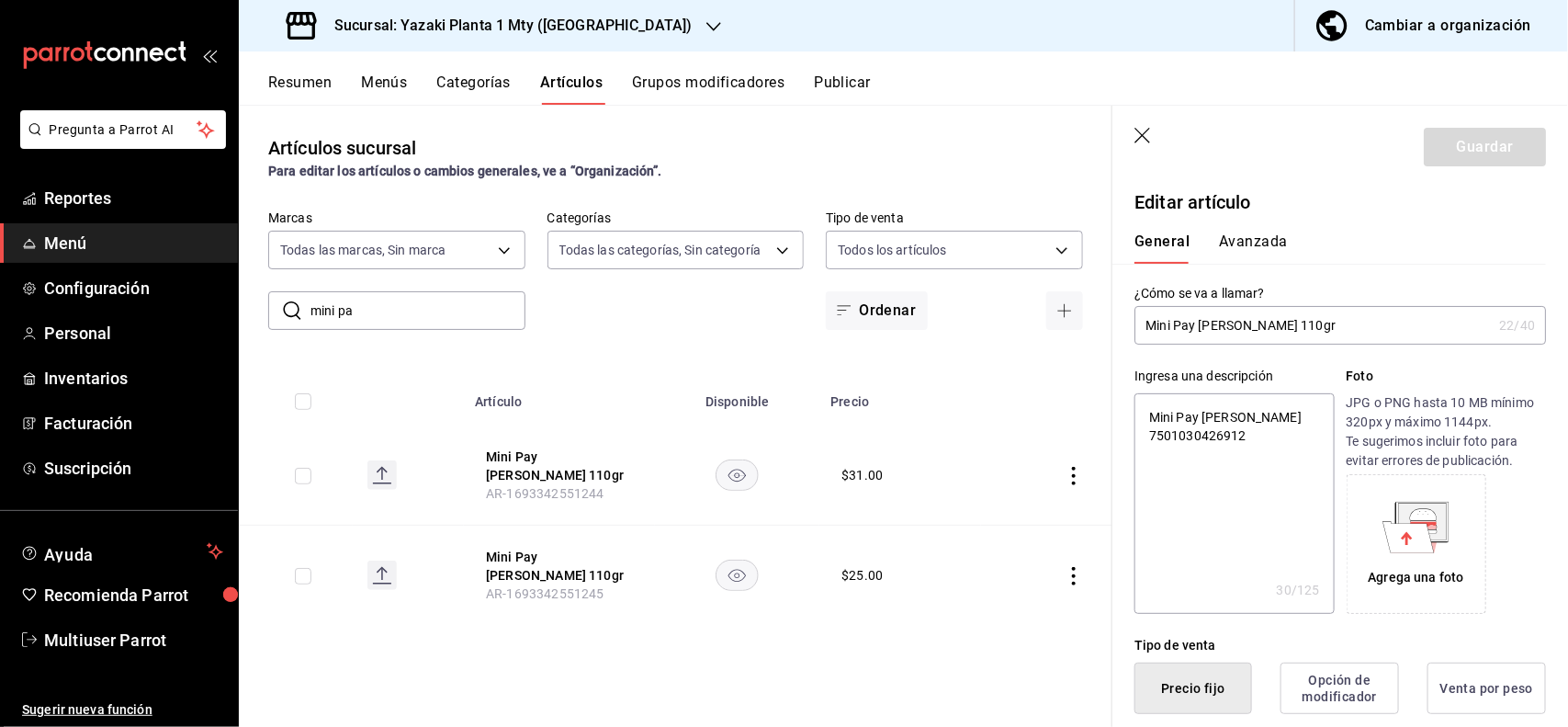
scroll to position [360, 0]
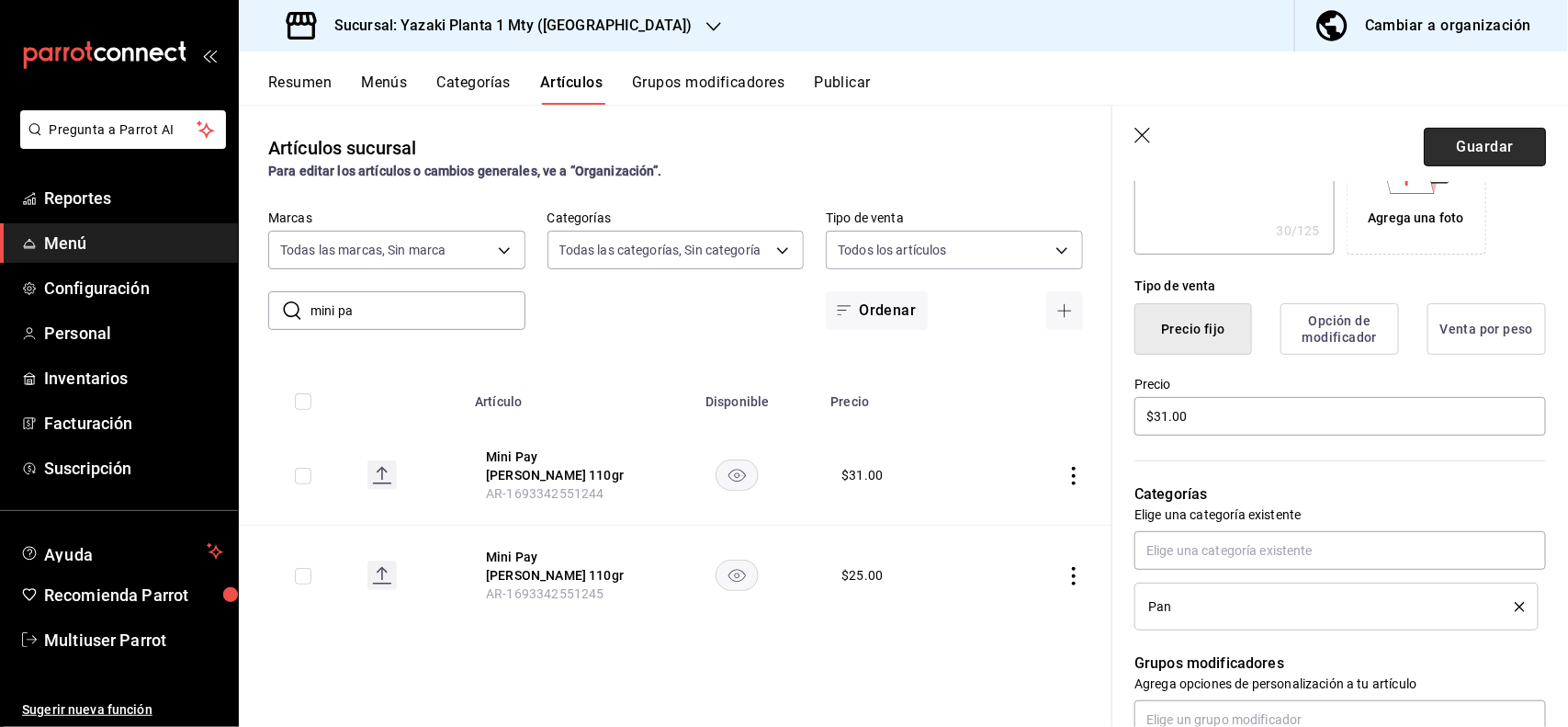
click at [1495, 149] on button "Guardar" at bounding box center [1484, 147] width 122 height 38
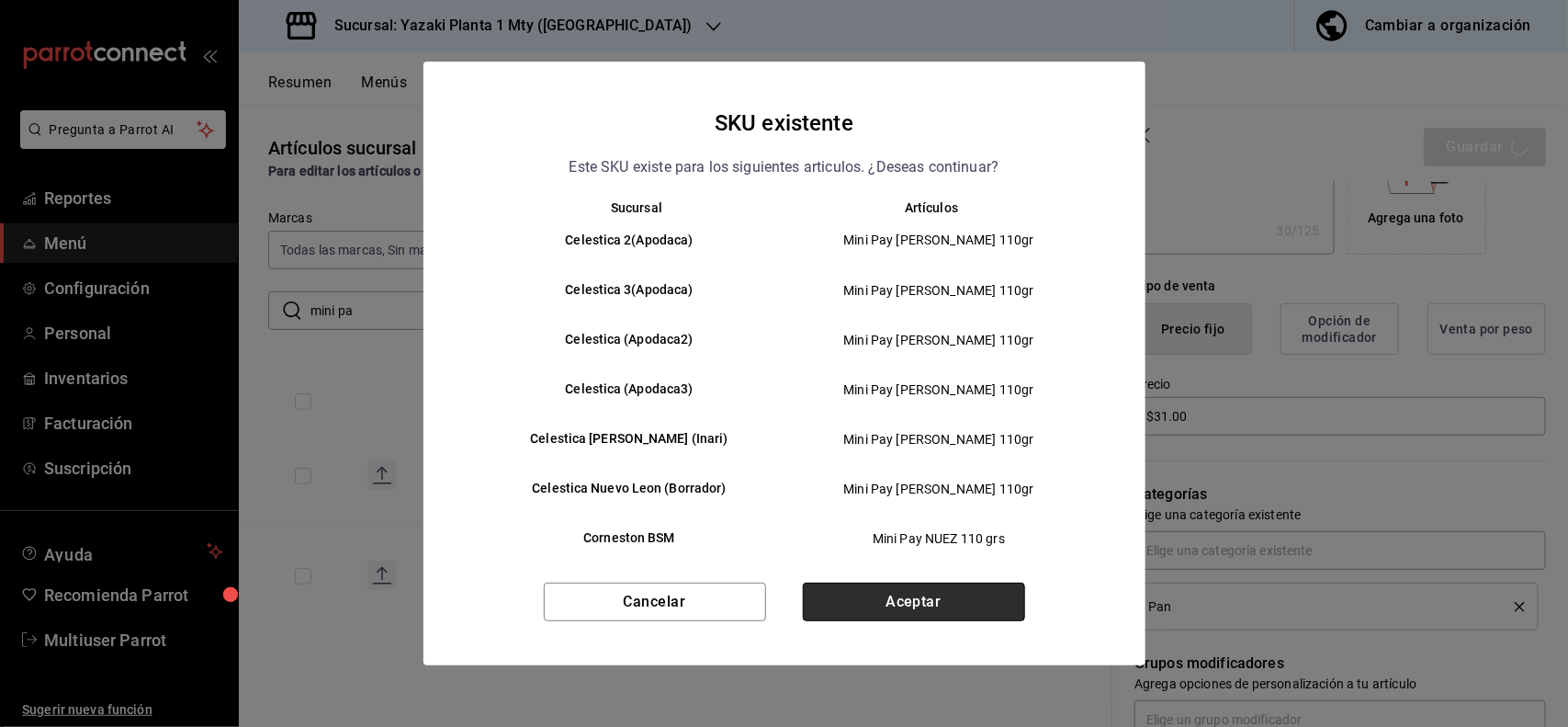
click at [971, 597] on button "Aceptar" at bounding box center [914, 602] width 222 height 38
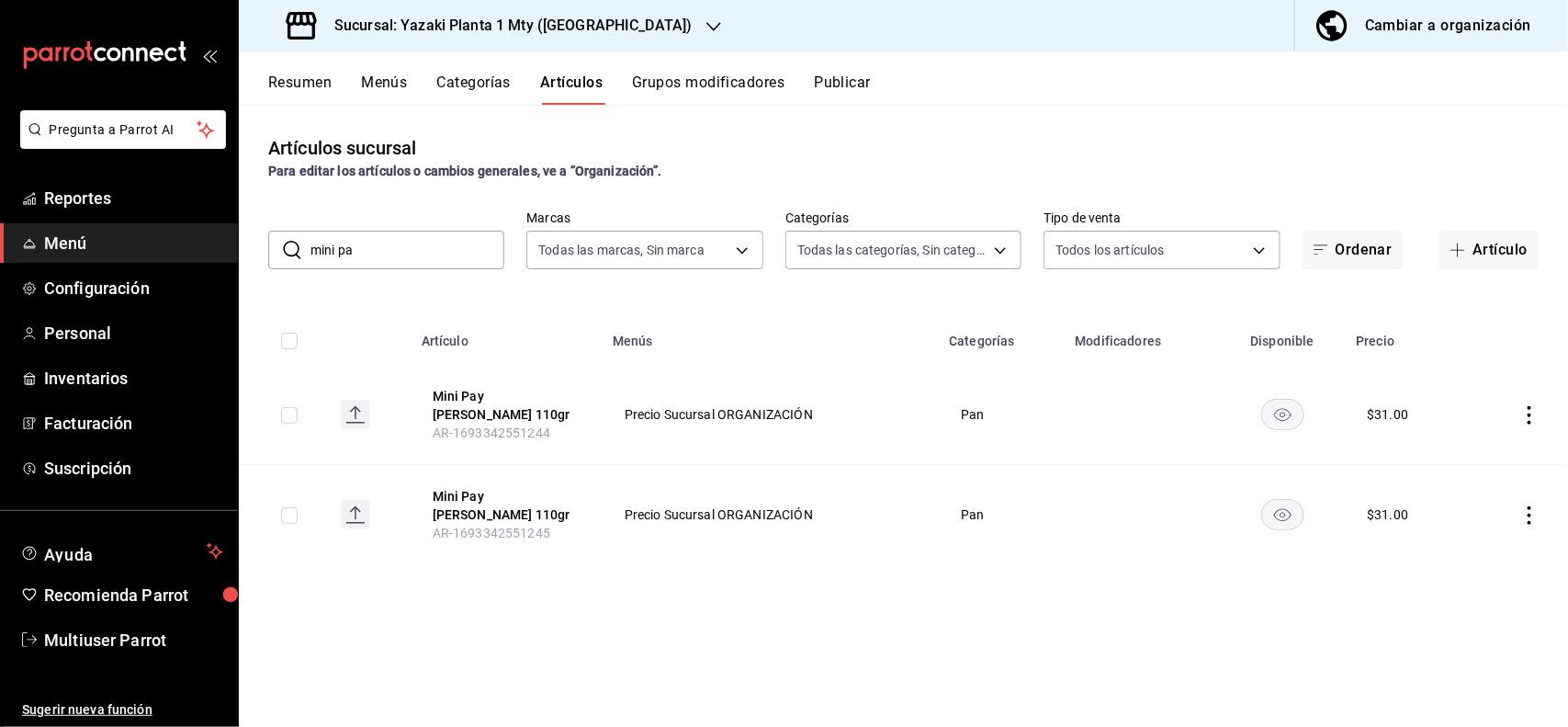
click at [477, 262] on input "mini pa" at bounding box center [407, 249] width 194 height 36
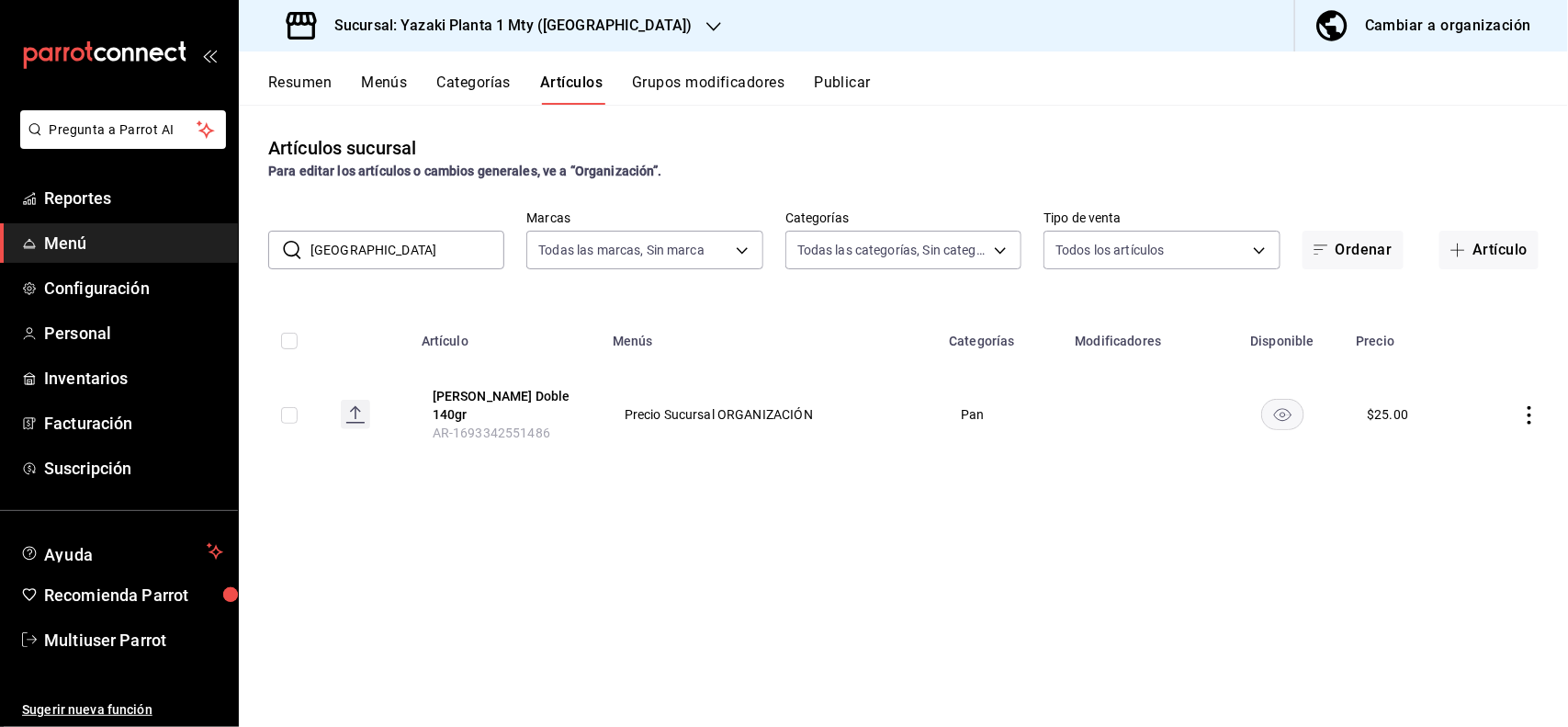
click at [1522, 409] on icon "actions" at bounding box center [1530, 416] width 19 height 19
click at [1481, 450] on span "Editar" at bounding box center [1475, 452] width 48 height 20
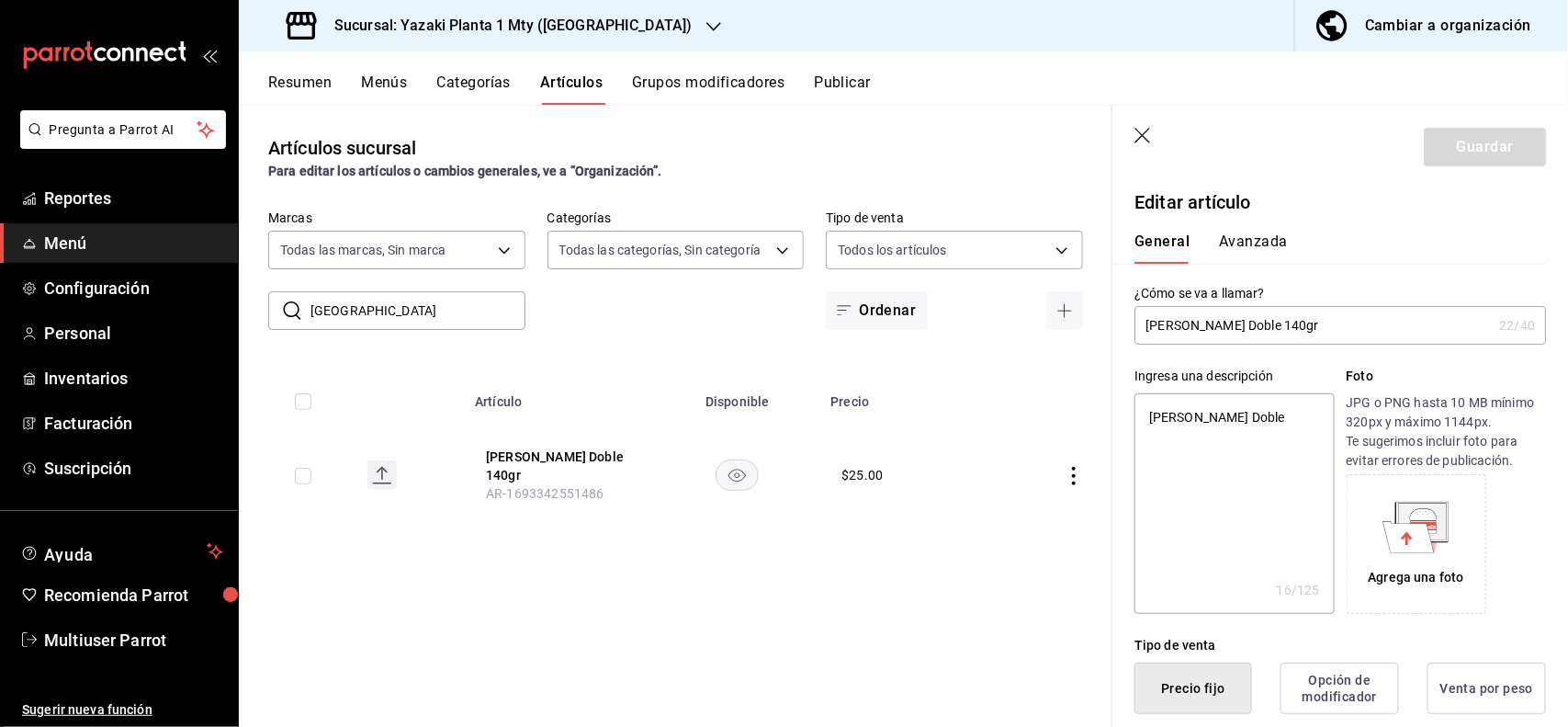
scroll to position [360, 0]
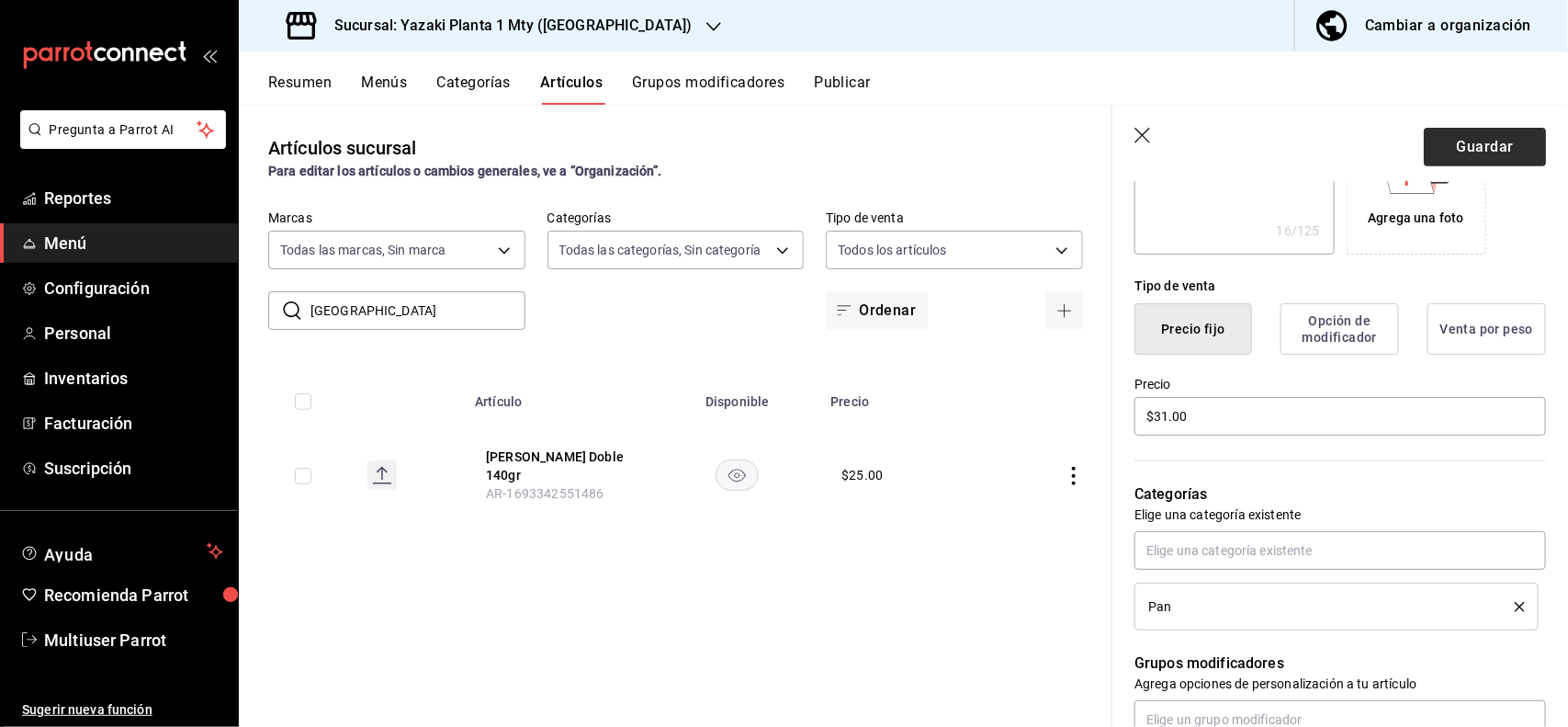
type input "$31.00"
click at [1474, 140] on button "Guardar" at bounding box center [1484, 147] width 122 height 38
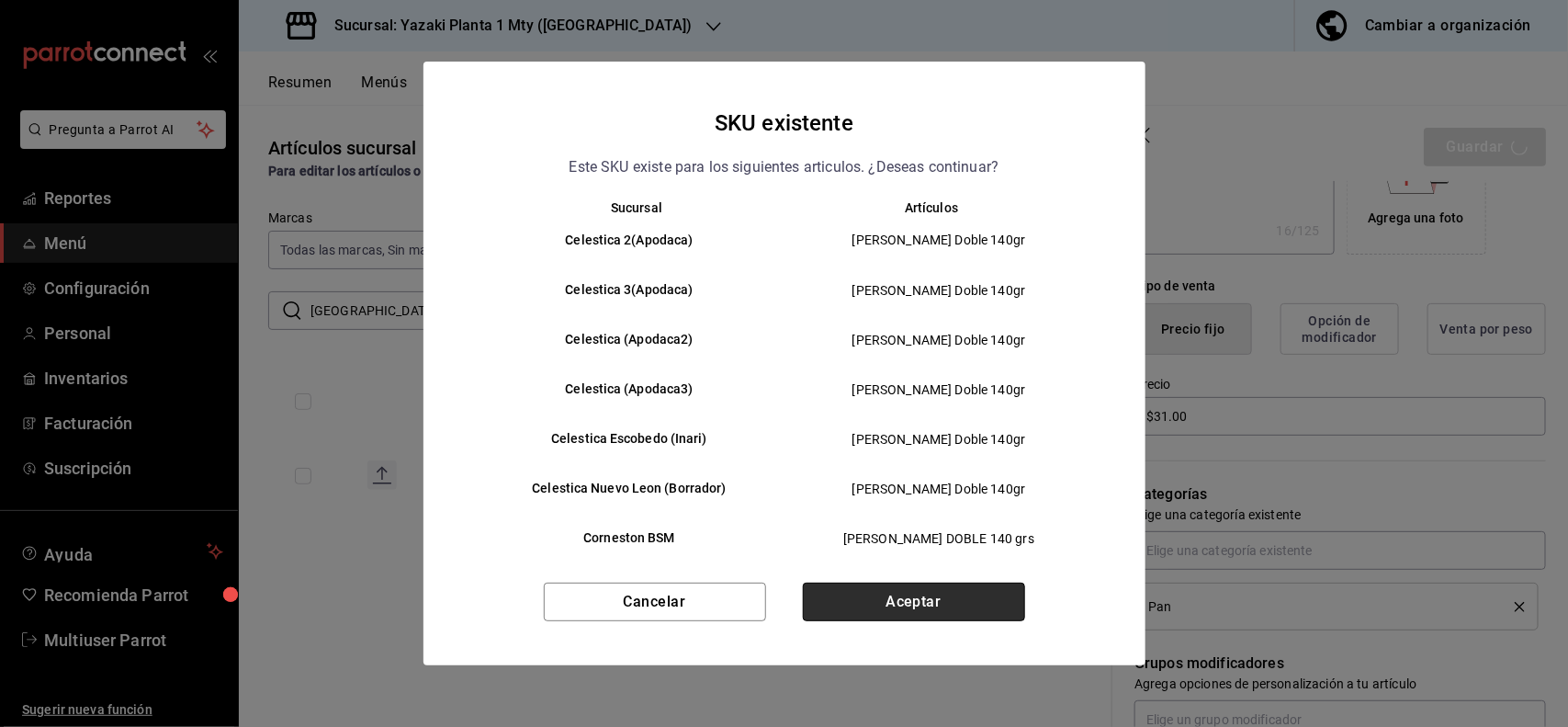
click at [975, 593] on button "Aceptar" at bounding box center [914, 602] width 222 height 38
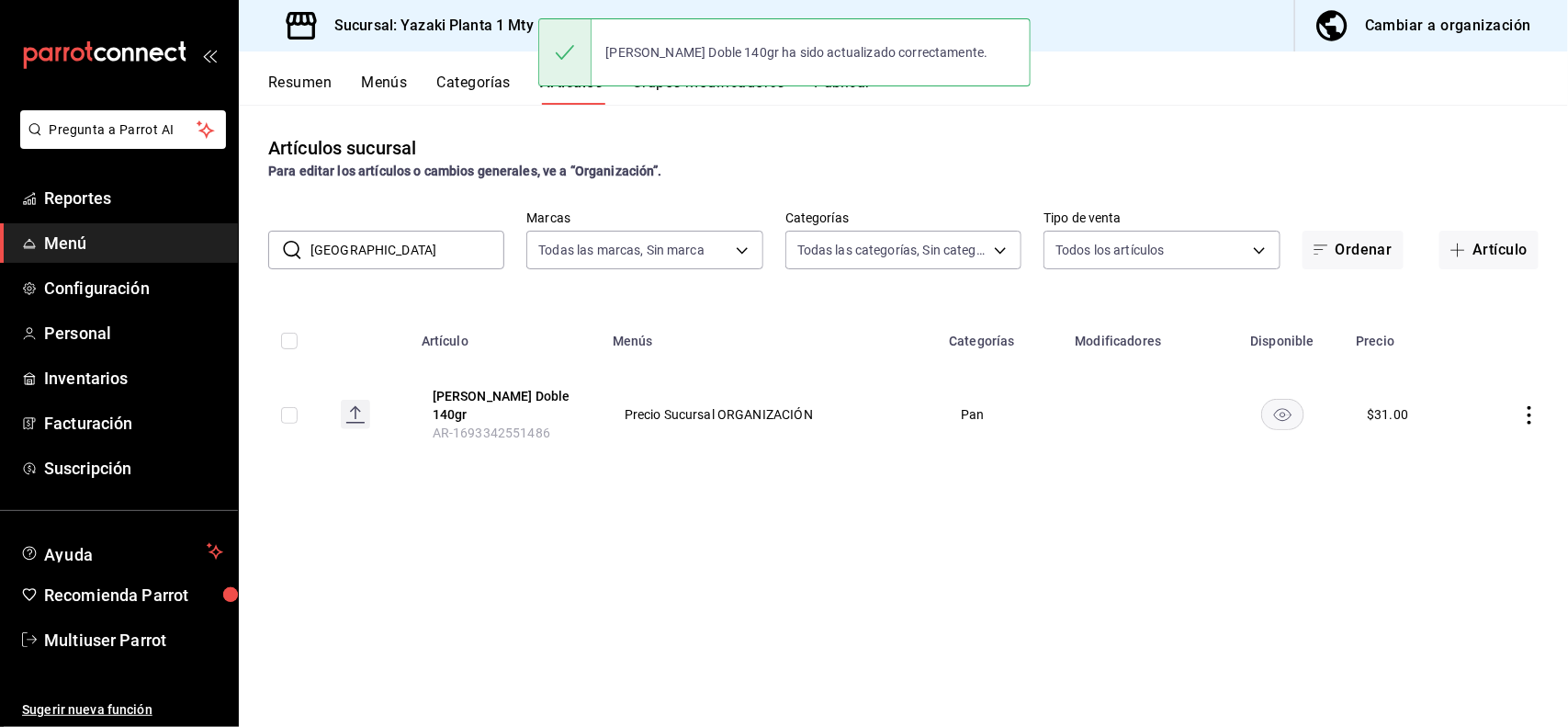
click at [480, 237] on input "[GEOGRAPHIC_DATA]" at bounding box center [407, 249] width 194 height 36
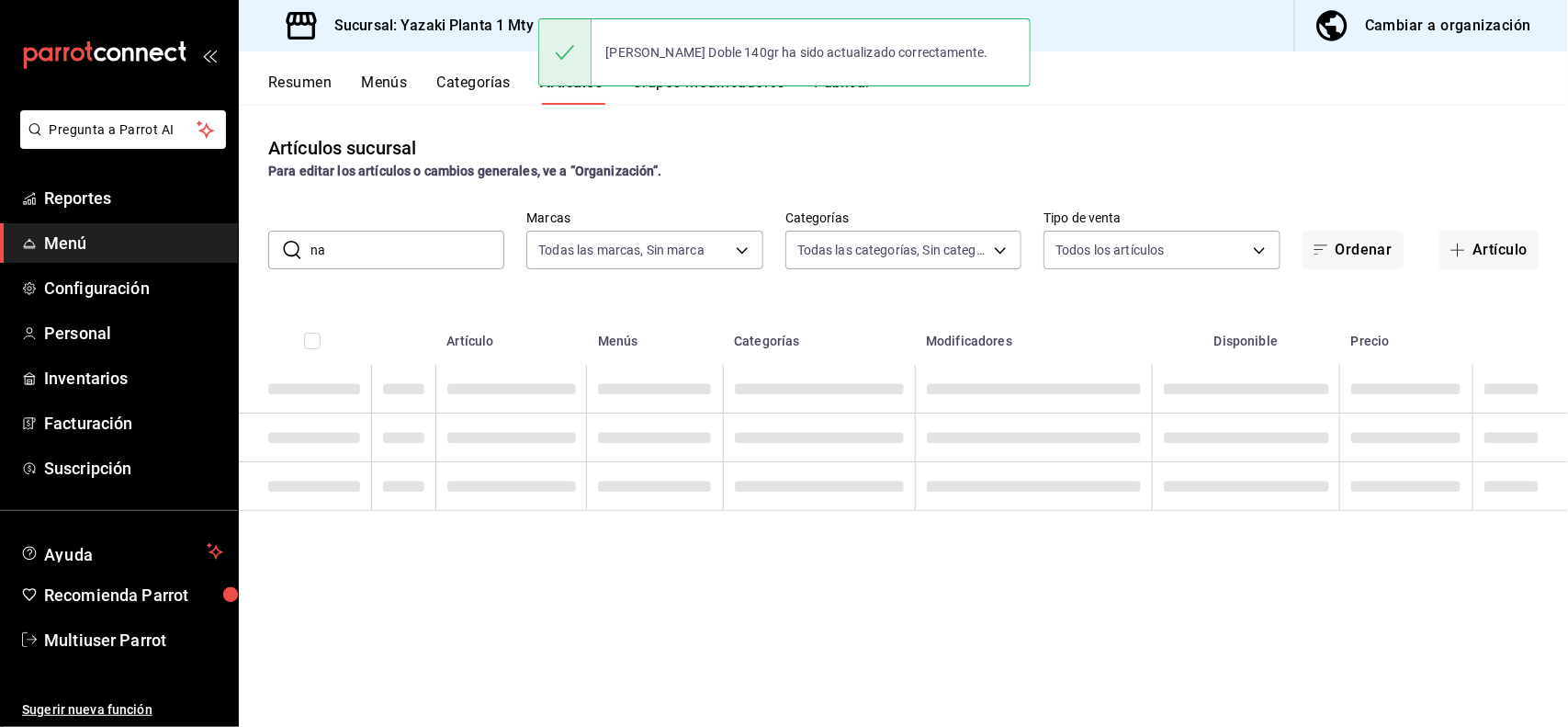
type input "n"
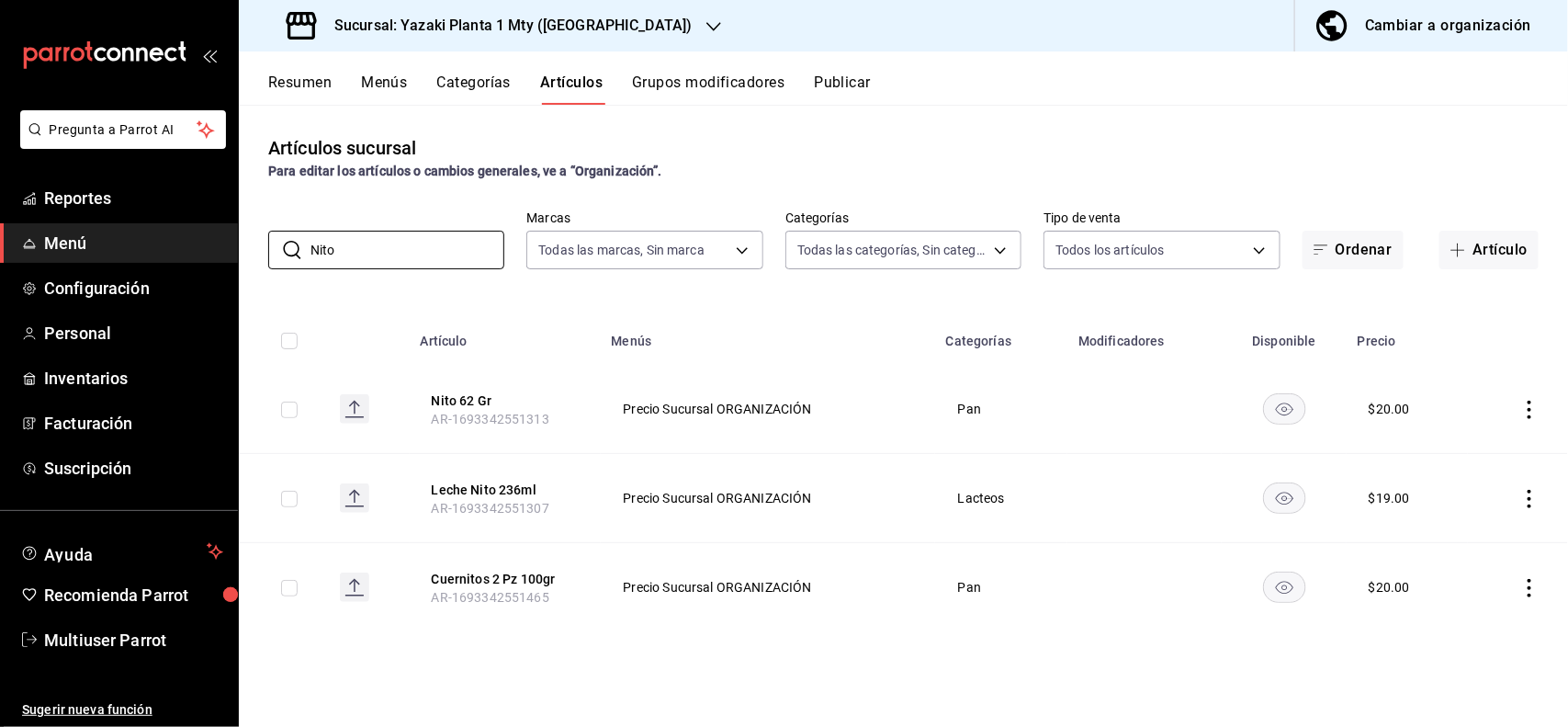
type input "Nito"
click at [1530, 418] on icon "actions" at bounding box center [1529, 410] width 4 height 19
click at [1488, 460] on span "Editar" at bounding box center [1475, 452] width 48 height 20
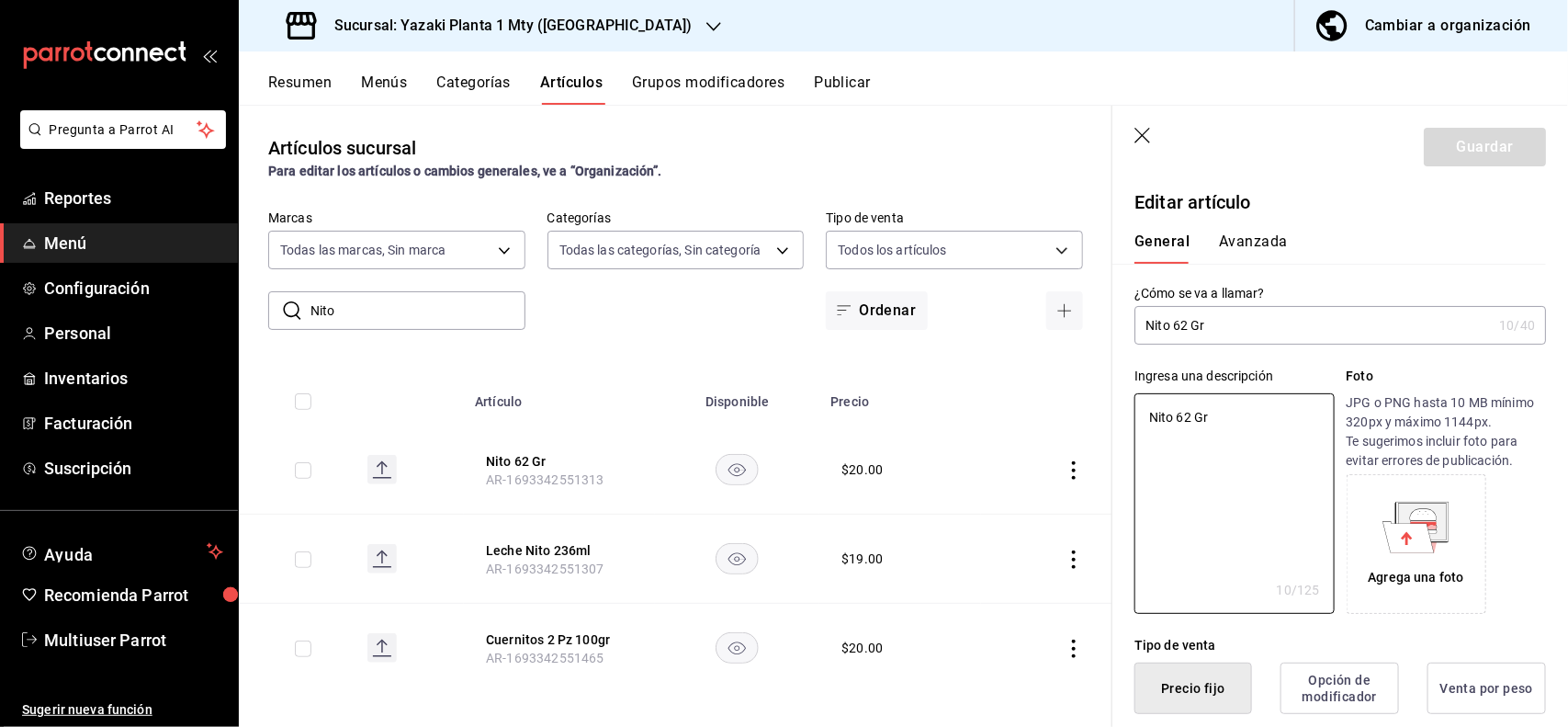
type textarea "x"
type button "1"
type button "0"
type button "2"
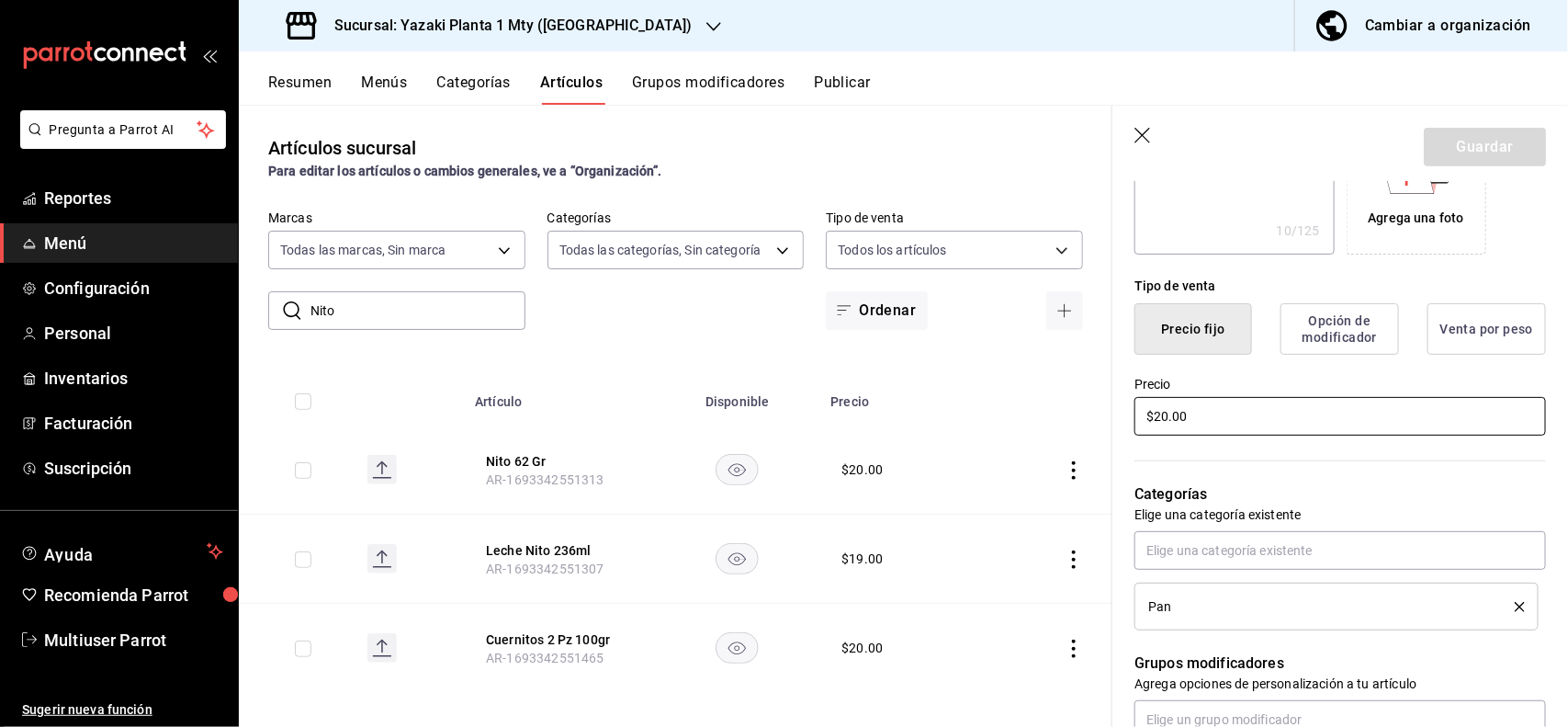
type textarea "x"
type input "$2.00"
type textarea "x"
type input "$21.00"
click at [1476, 135] on button "Guardar" at bounding box center [1484, 147] width 122 height 38
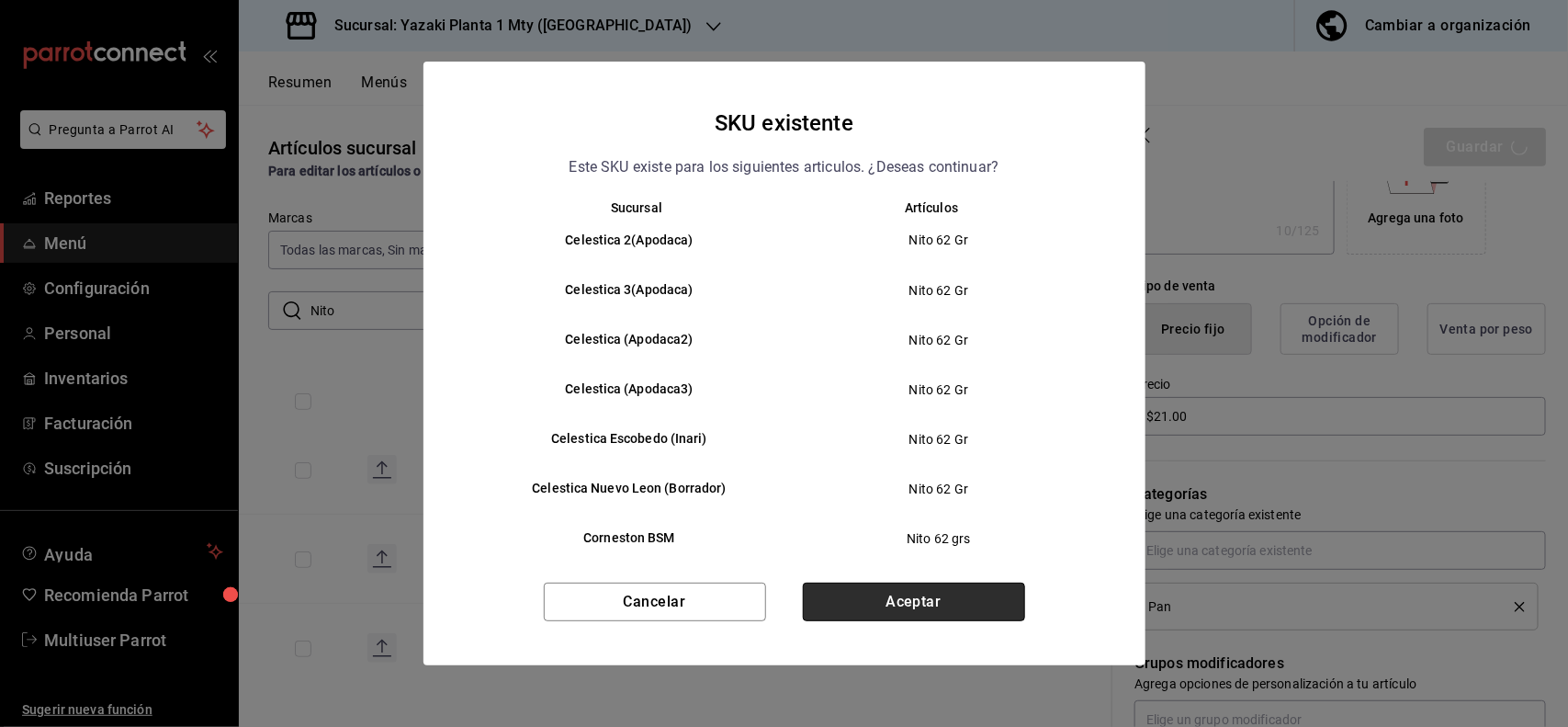
click at [929, 598] on button "Aceptar" at bounding box center [914, 602] width 222 height 38
type textarea "x"
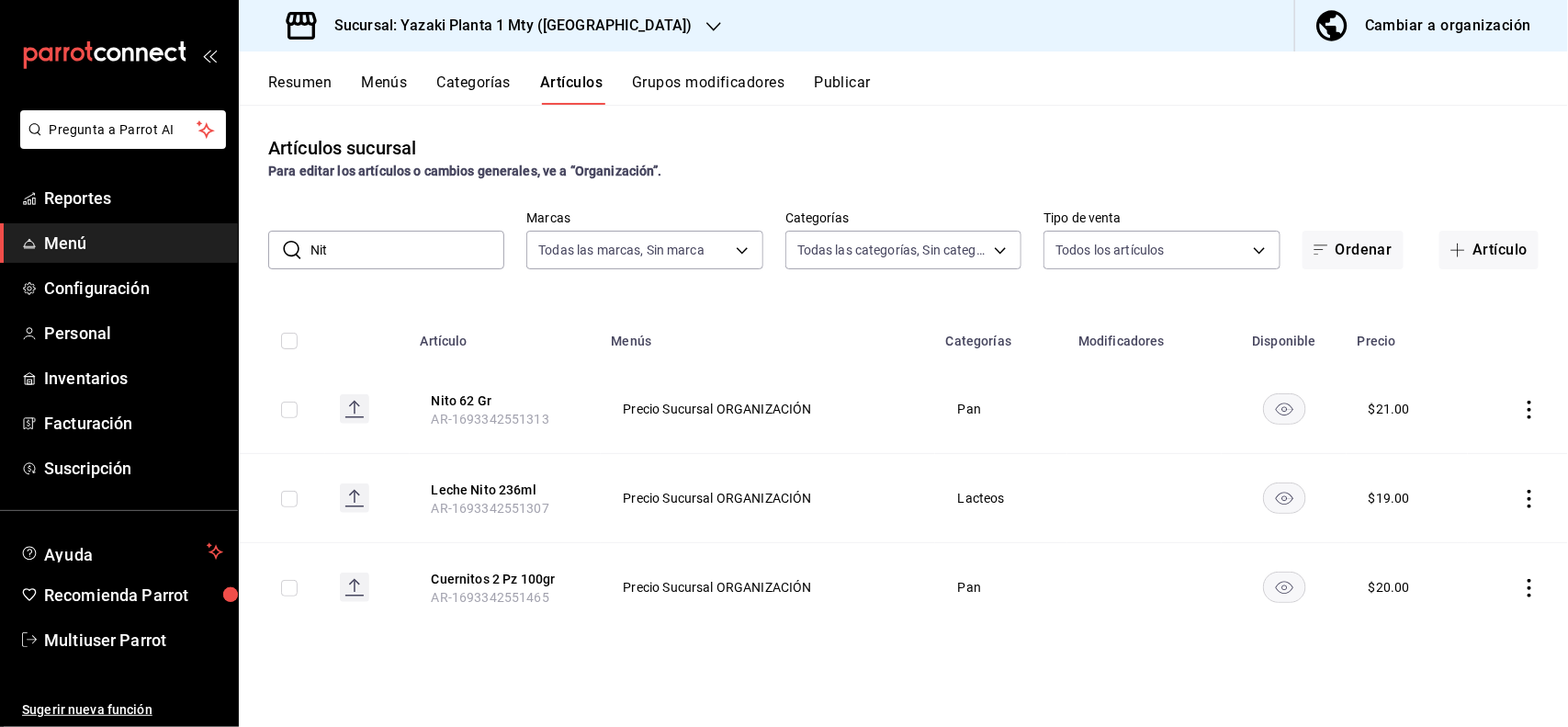
click at [354, 255] on input "Nit" at bounding box center [407, 249] width 194 height 36
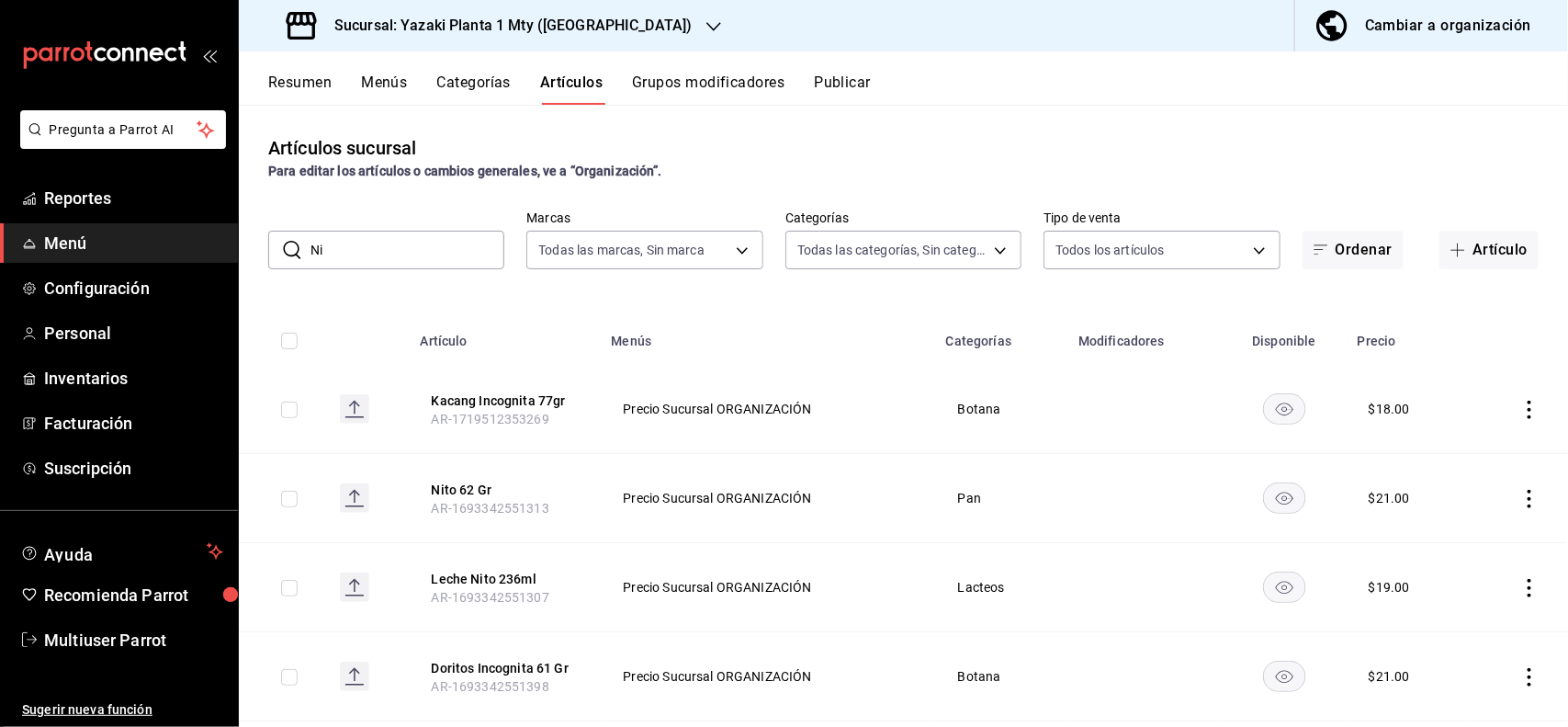
type input "N"
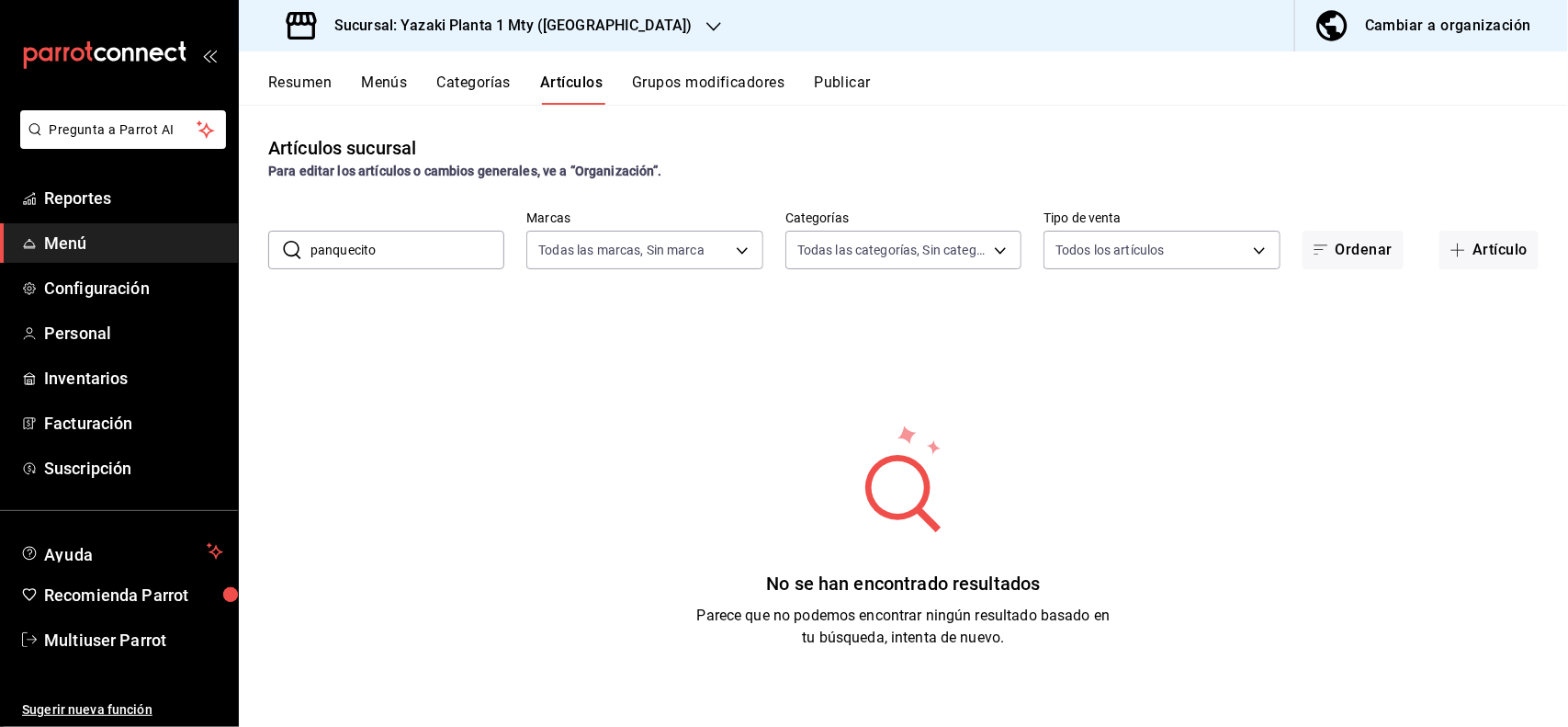
click at [430, 260] on input "panquecito" at bounding box center [407, 249] width 194 height 36
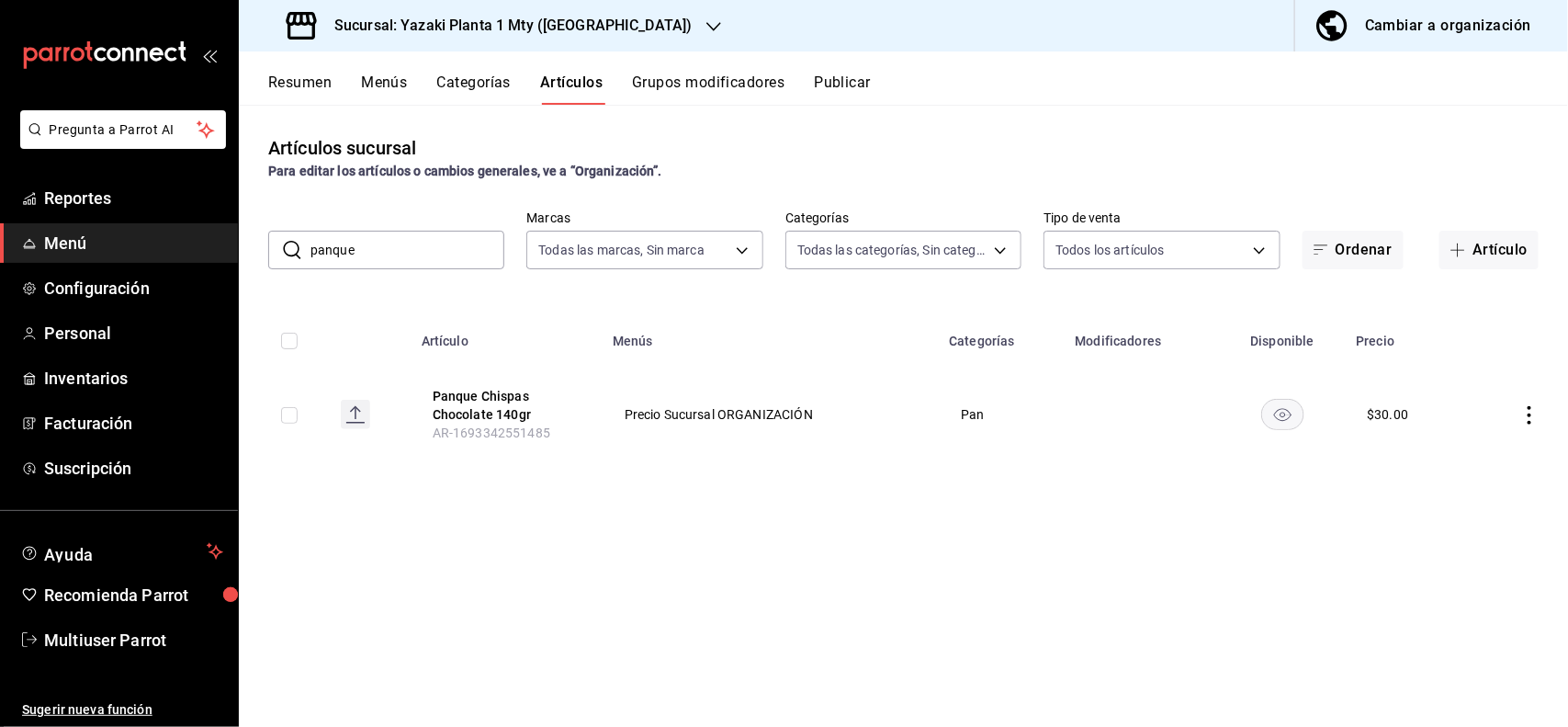
click at [852, 328] on th "Menús" at bounding box center [770, 335] width 337 height 59
click at [433, 249] on input "panque" at bounding box center [407, 249] width 194 height 36
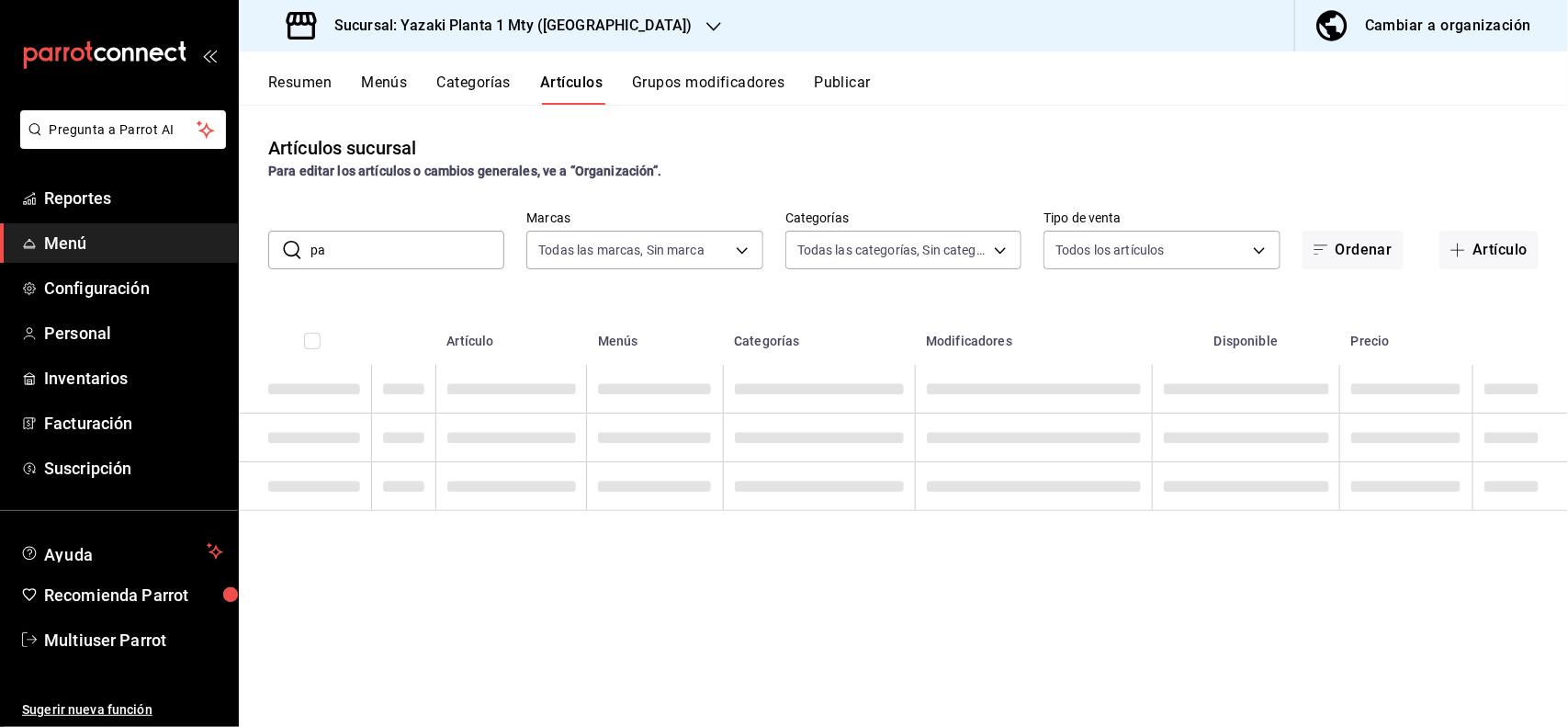
type input "p"
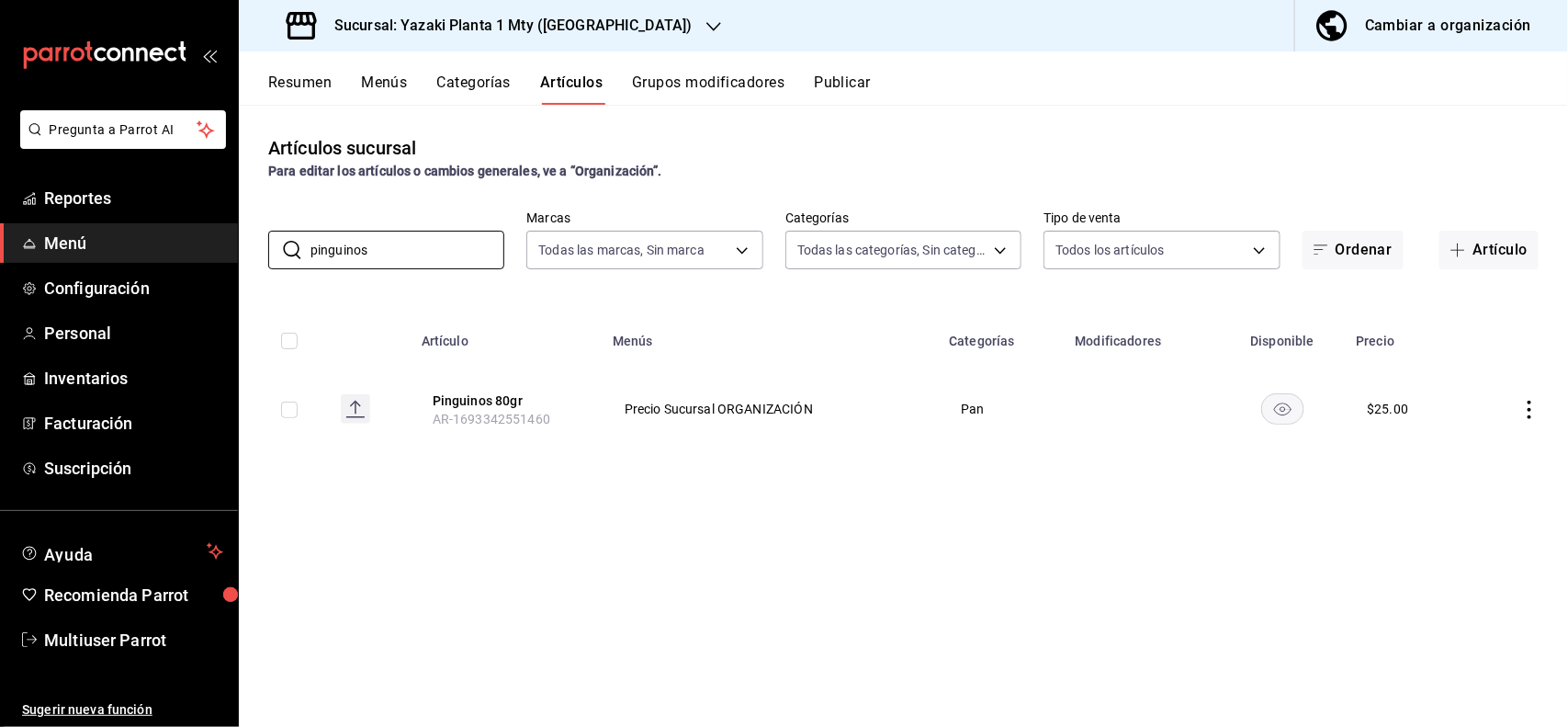
type input "pinguinos"
click at [1525, 411] on icon "actions" at bounding box center [1530, 410] width 19 height 19
click at [1463, 456] on span "Editar" at bounding box center [1475, 452] width 48 height 20
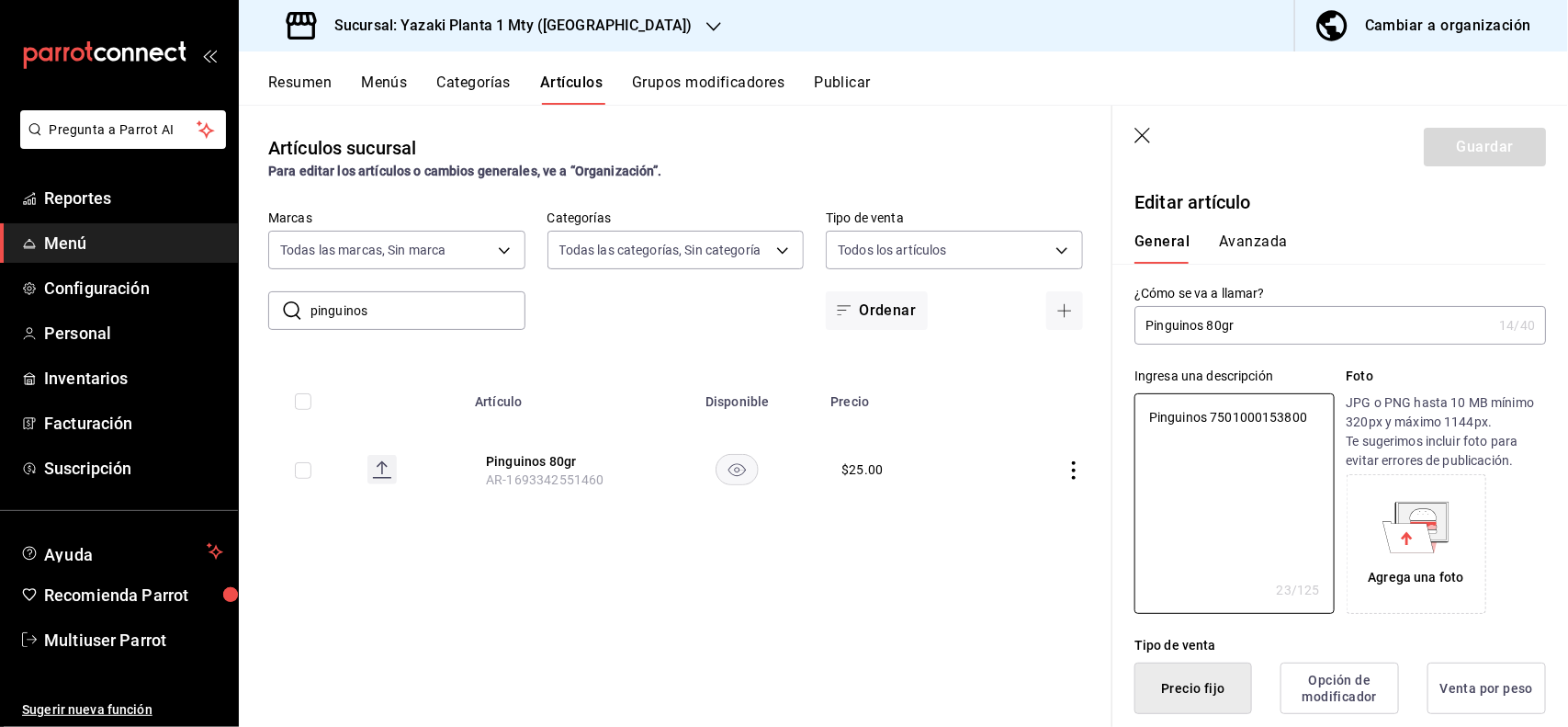
type textarea "x"
type input "$25.00"
type textarea "x"
type button "1"
type button "0"
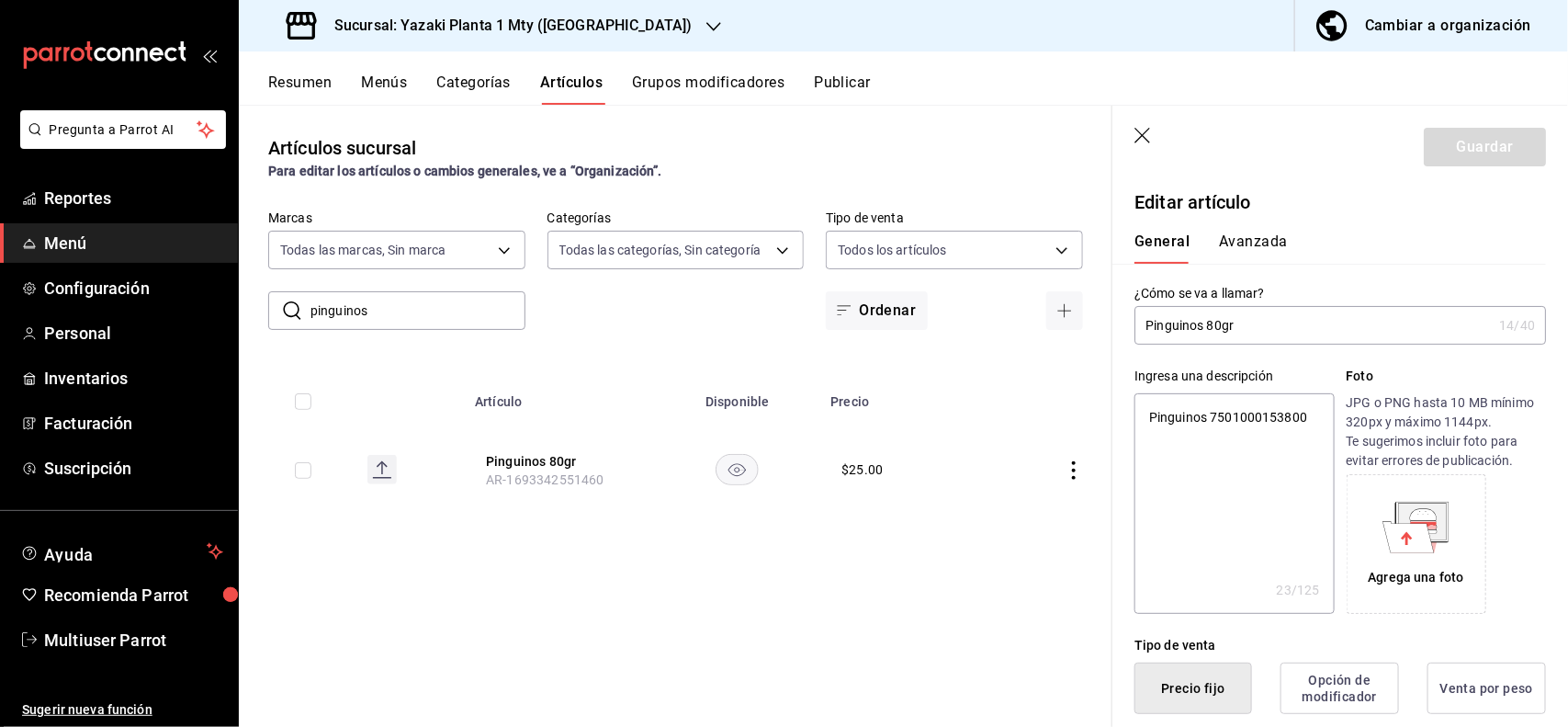
type button "2"
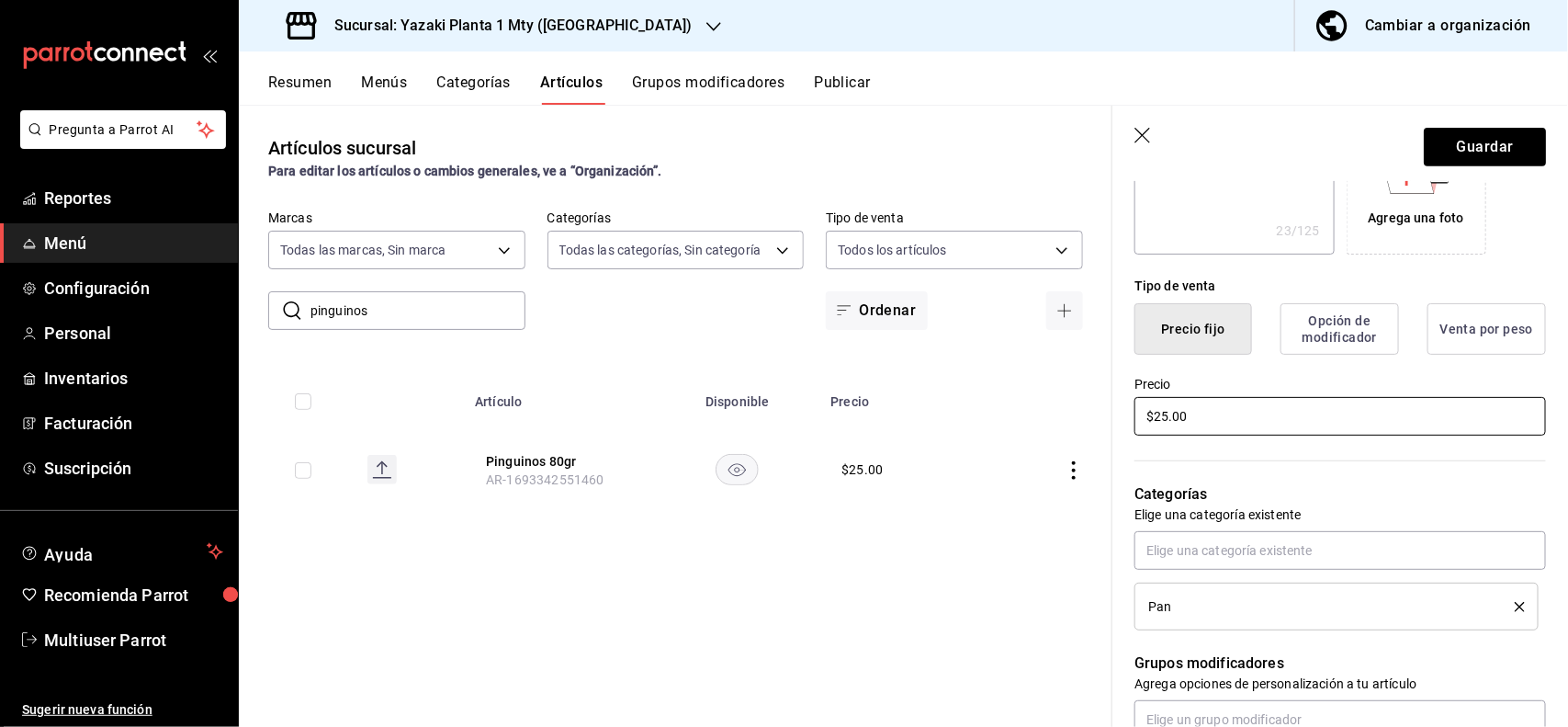
type textarea "x"
type input "$2.00"
type textarea "x"
type input "$27.00"
click at [1481, 152] on button "Guardar" at bounding box center [1484, 147] width 122 height 38
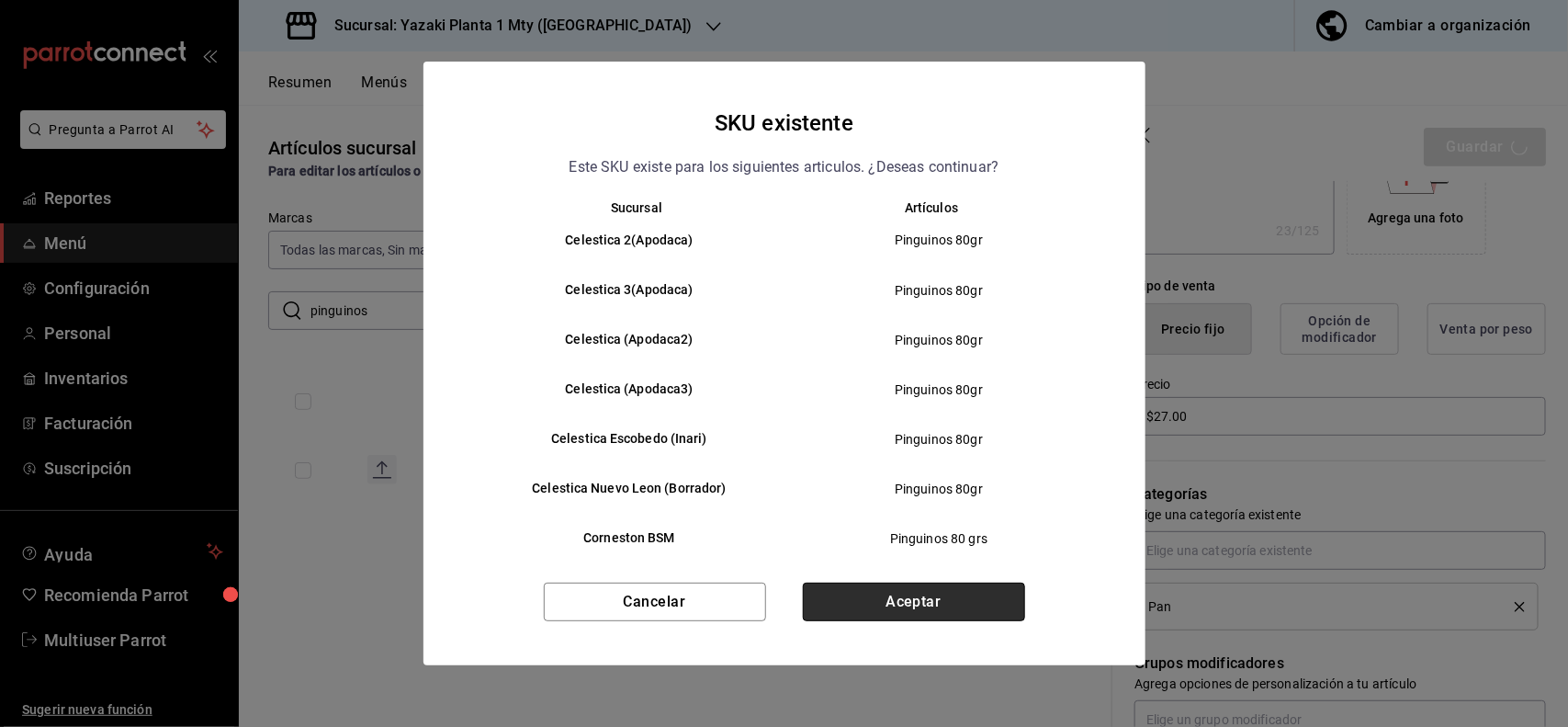
click at [949, 606] on button "Aceptar" at bounding box center [914, 602] width 222 height 38
type textarea "x"
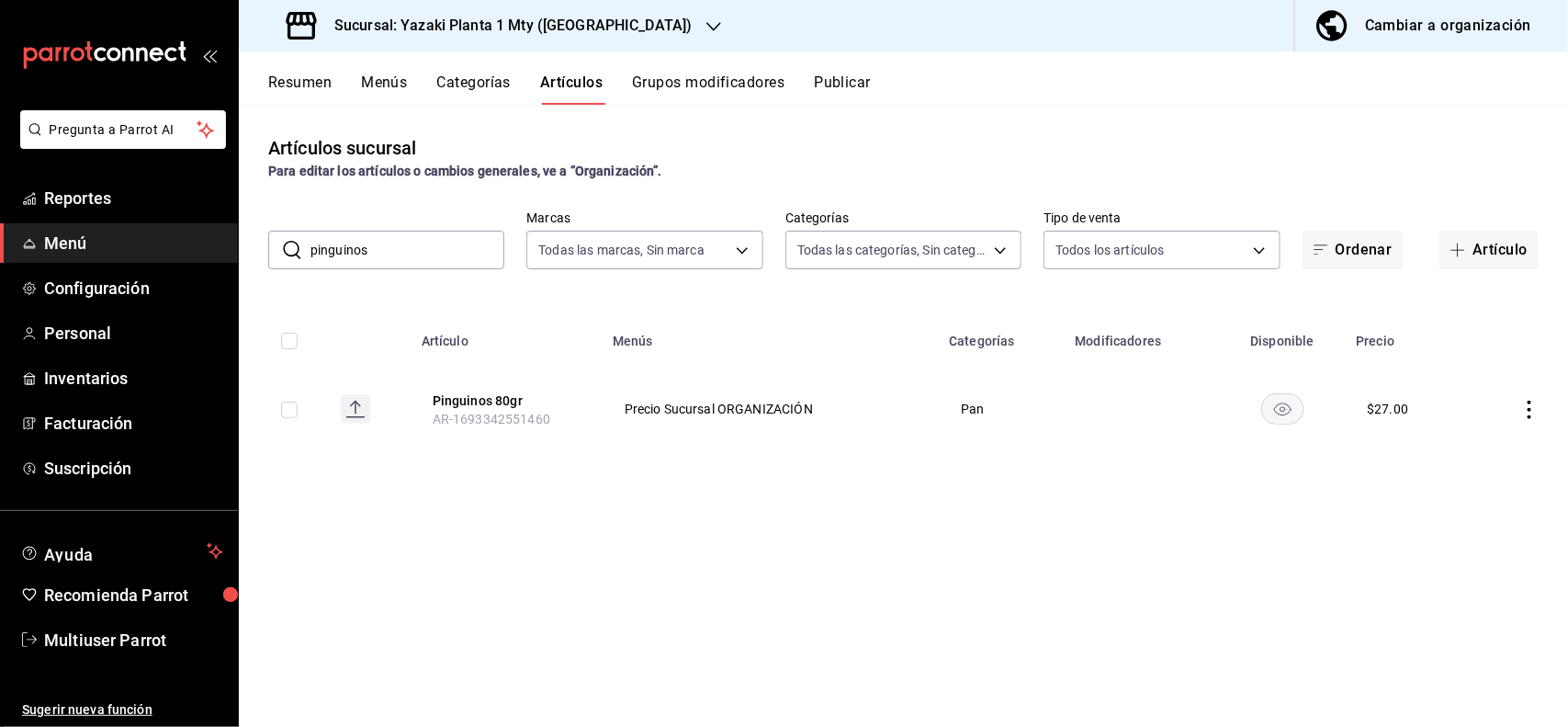
click at [482, 245] on input "pinguinos" at bounding box center [407, 249] width 194 height 36
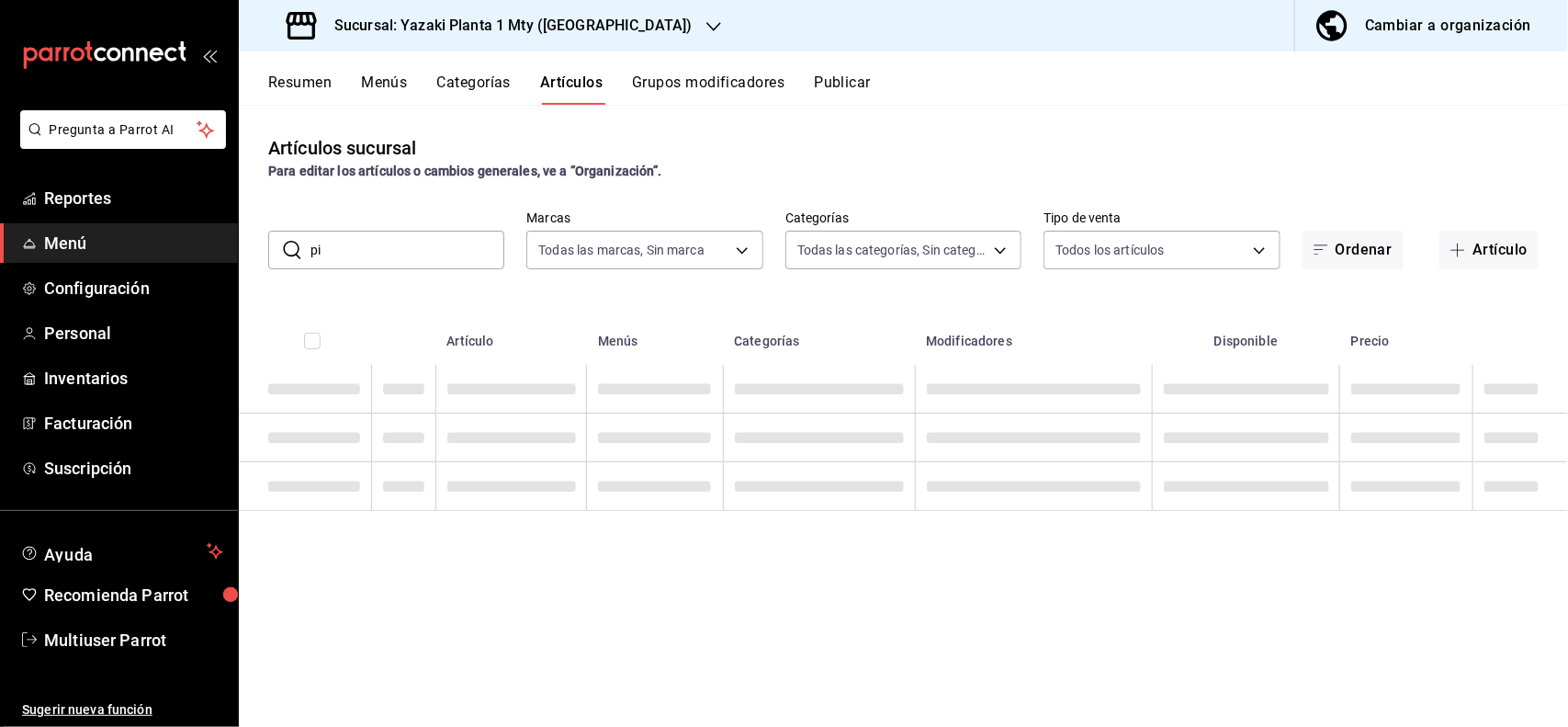
type input "p"
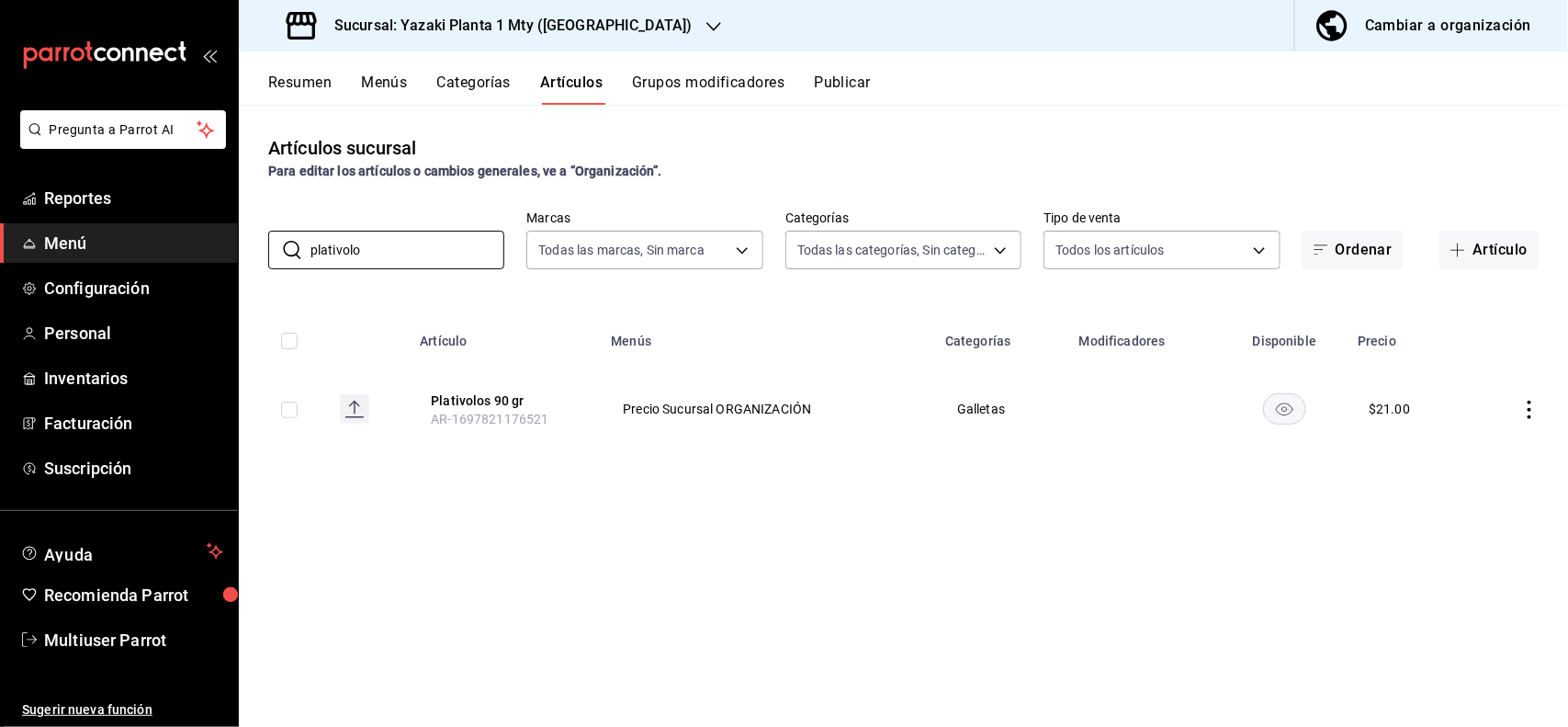
type input "plativolo"
click at [1532, 412] on icon "actions" at bounding box center [1530, 410] width 19 height 19
click at [1472, 443] on span "Editar" at bounding box center [1475, 452] width 48 height 20
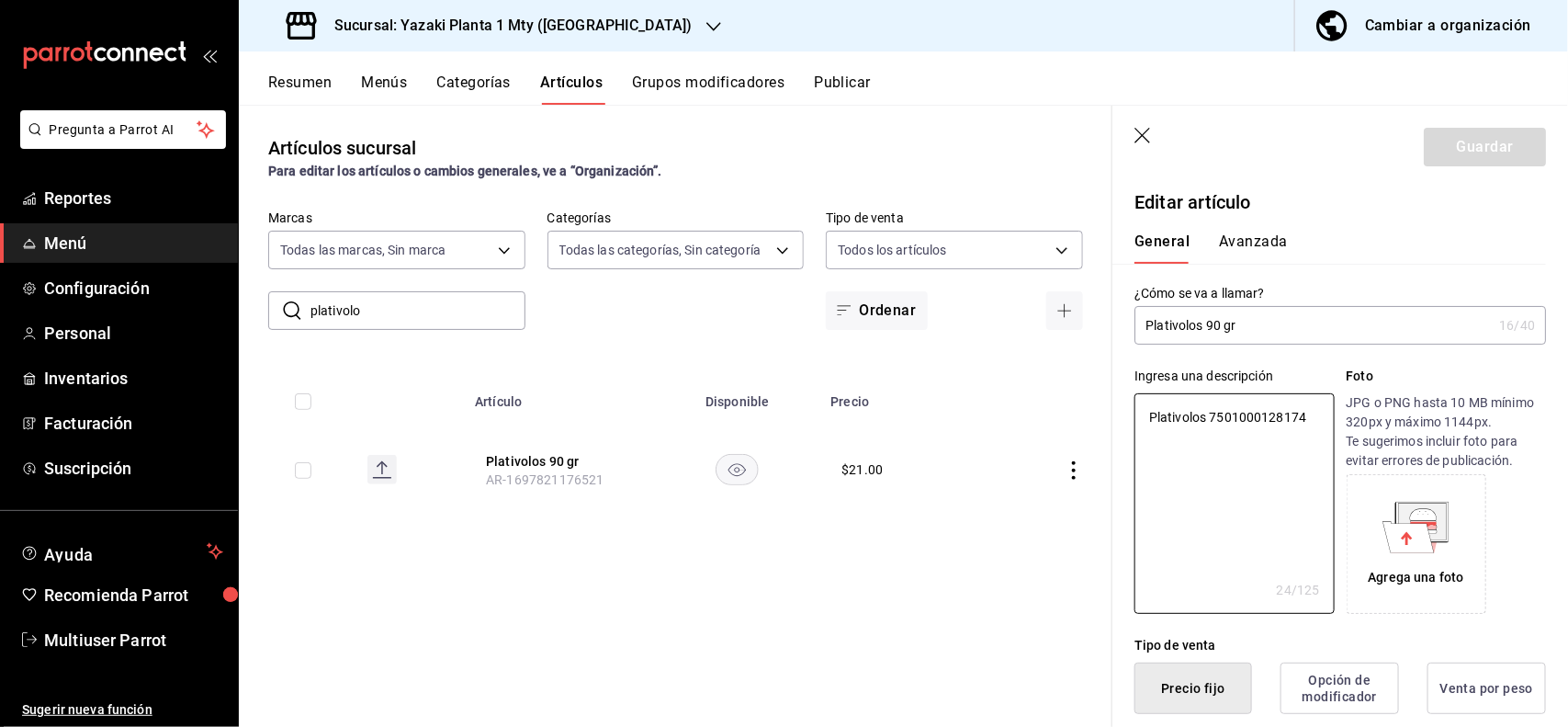
type textarea "x"
type button "1"
type button "0"
type button "2"
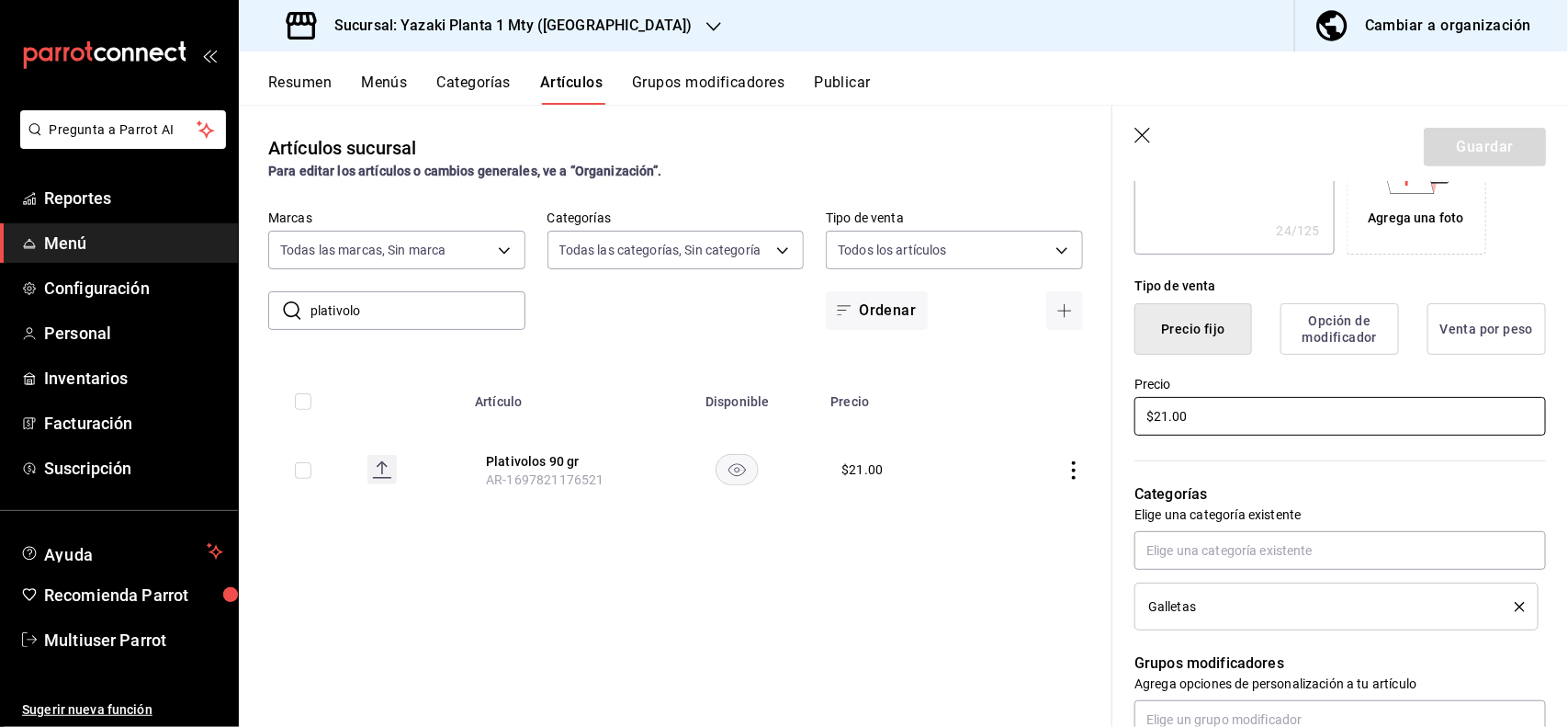
type textarea "x"
type input "$2.00"
type textarea "x"
type input "$23.00"
click at [1502, 144] on button "Guardar" at bounding box center [1484, 147] width 122 height 38
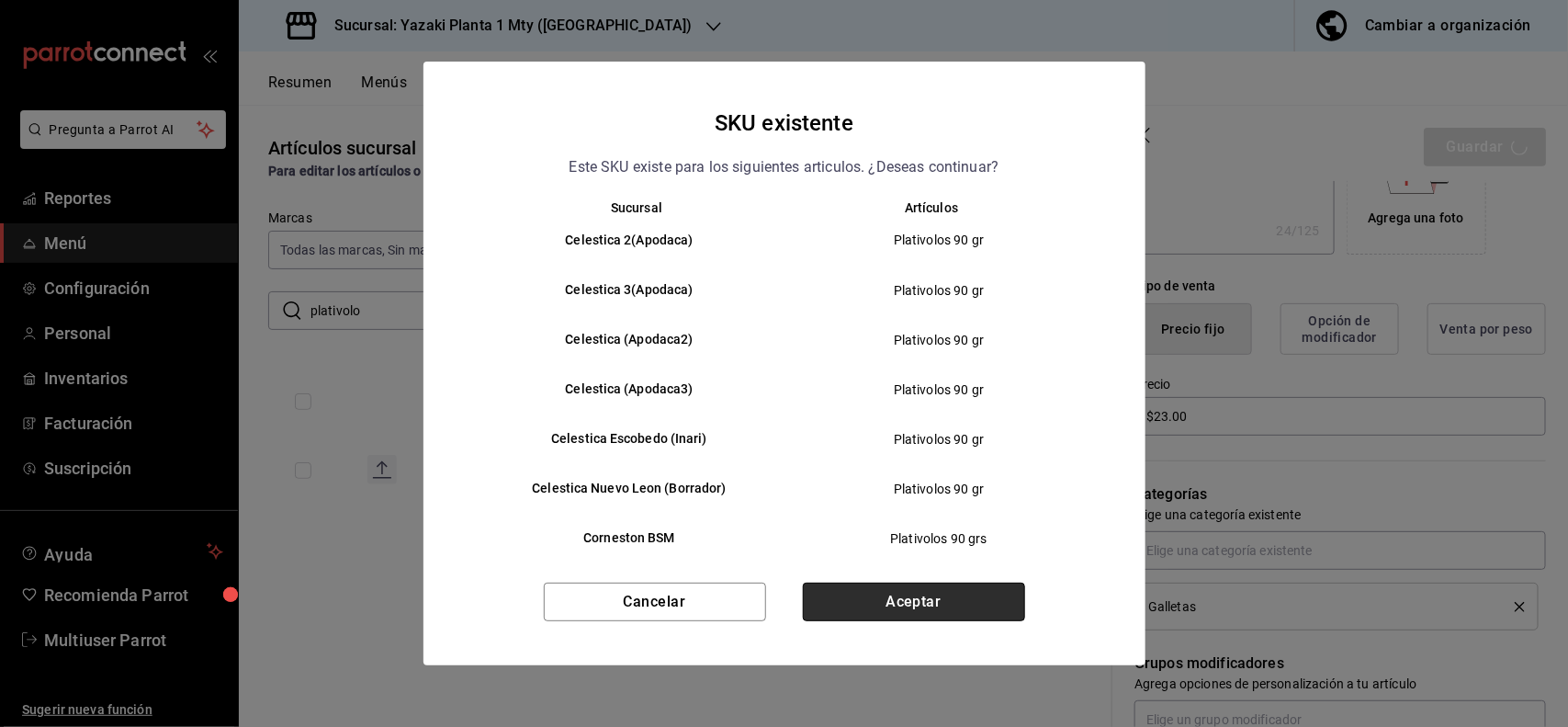
click at [932, 608] on button "Aceptar" at bounding box center [914, 602] width 222 height 38
type textarea "x"
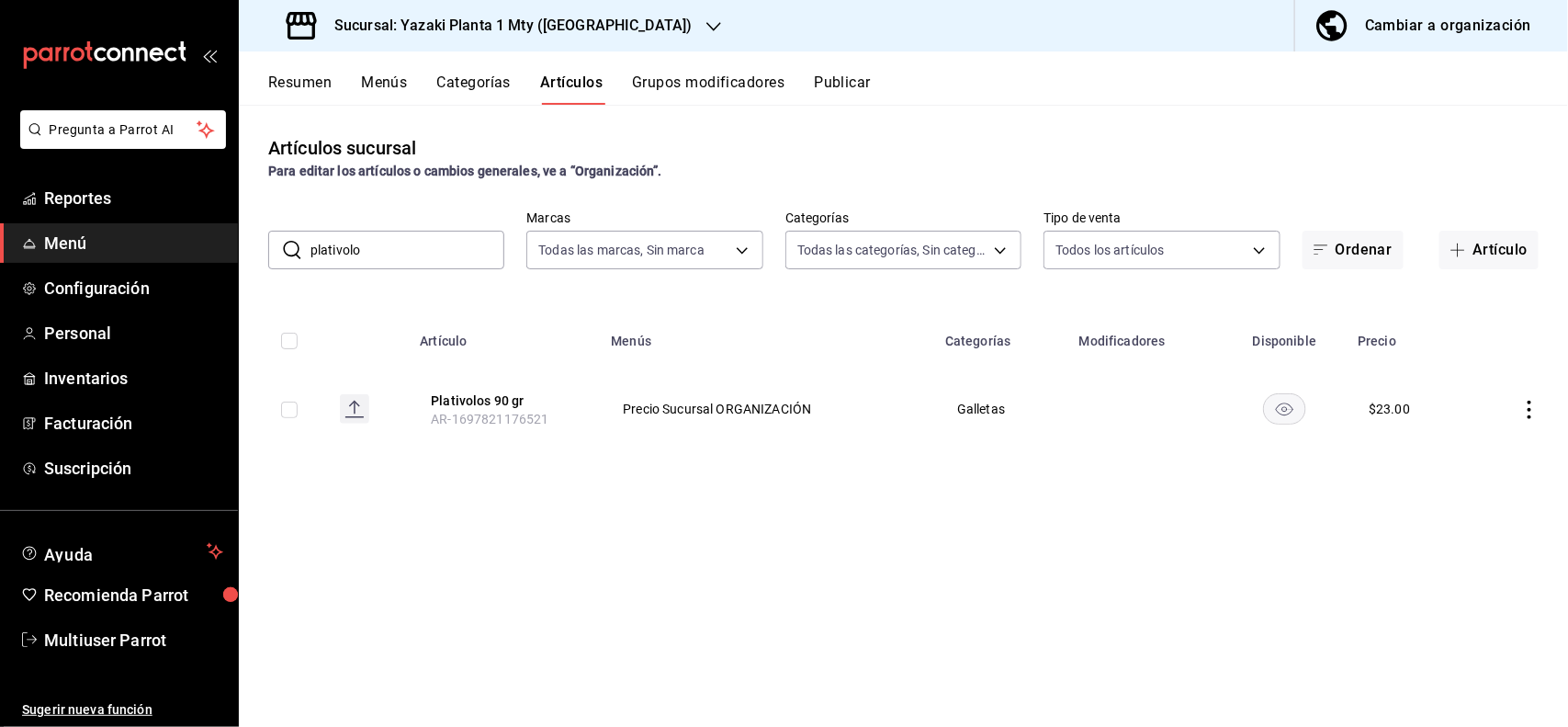
click at [492, 252] on input "plativolo" at bounding box center [407, 249] width 194 height 36
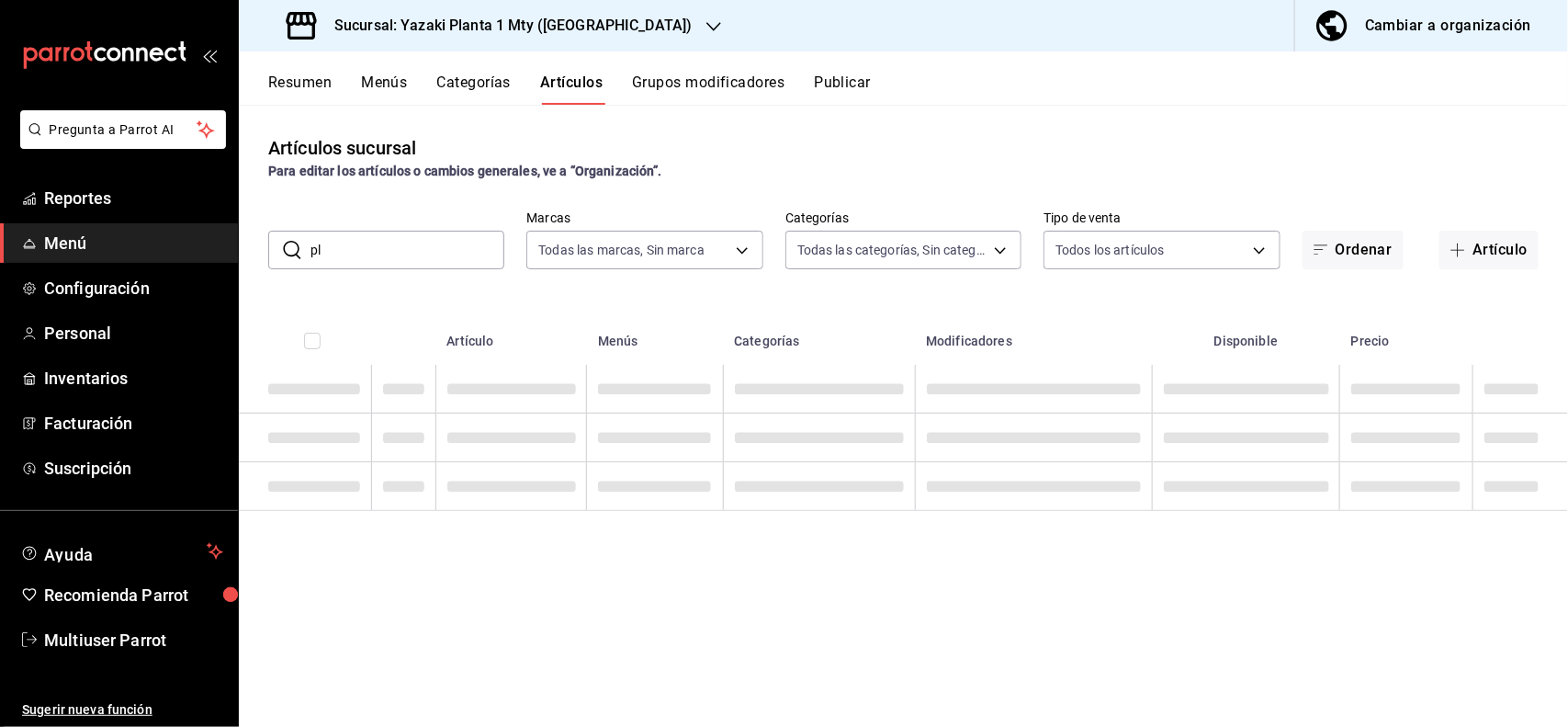
type input "p"
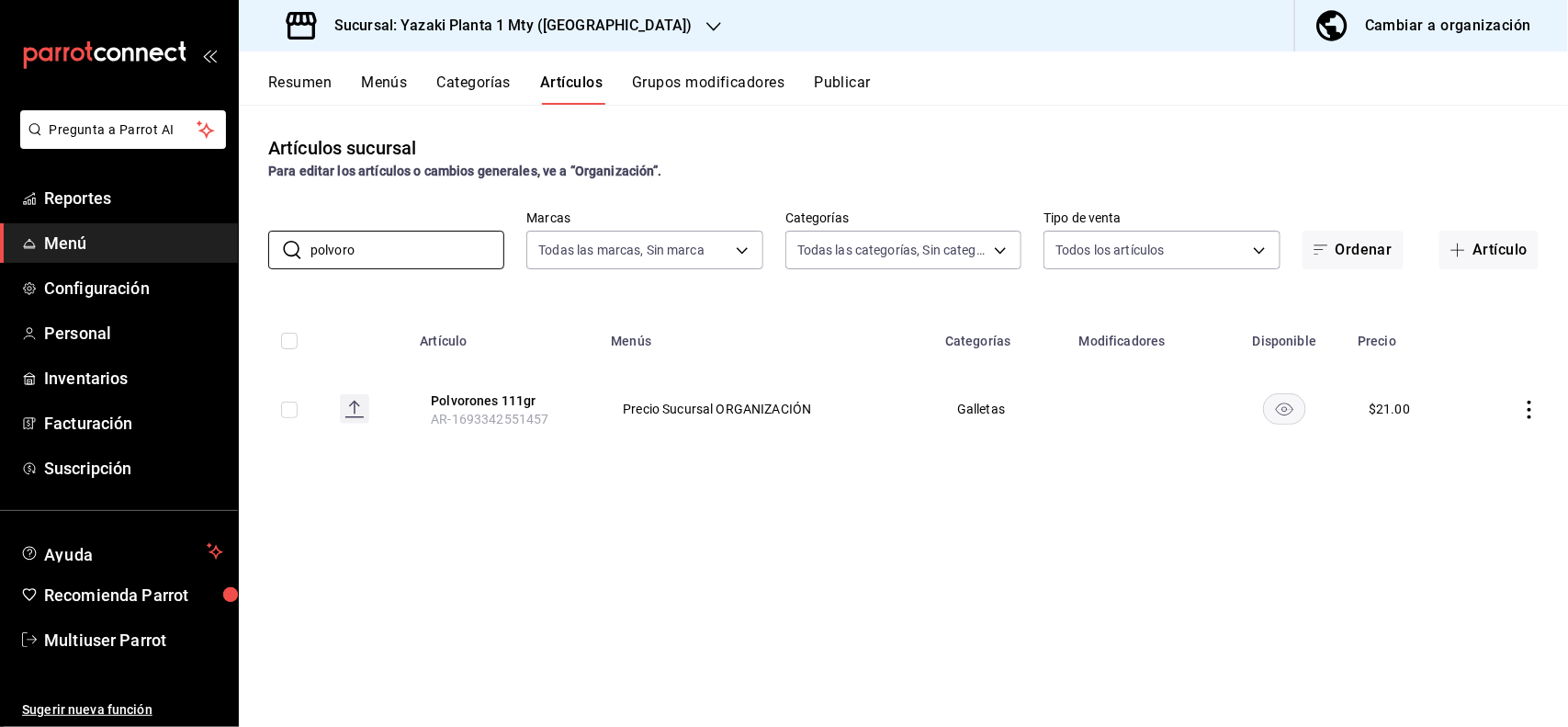
type input "polvoro"
click at [1247, 294] on div "Artículos sucursal Para editar los artículos o cambios generales, ve a “Organiz…" at bounding box center [903, 415] width 1329 height 621
click at [1536, 407] on icon "actions" at bounding box center [1530, 410] width 19 height 19
click at [1486, 450] on span "Editar" at bounding box center [1475, 452] width 48 height 20
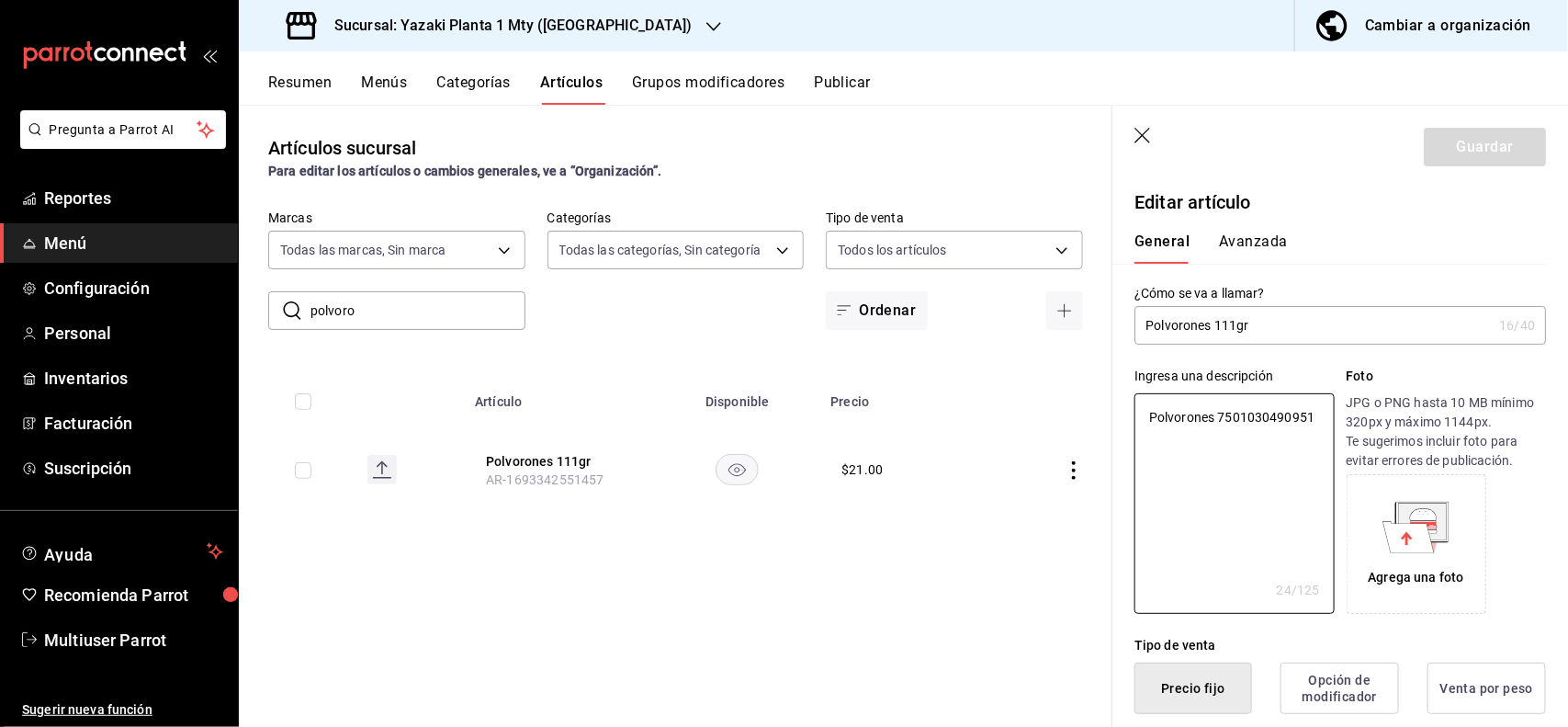
type textarea "x"
type button "1"
type button "0"
type button "2"
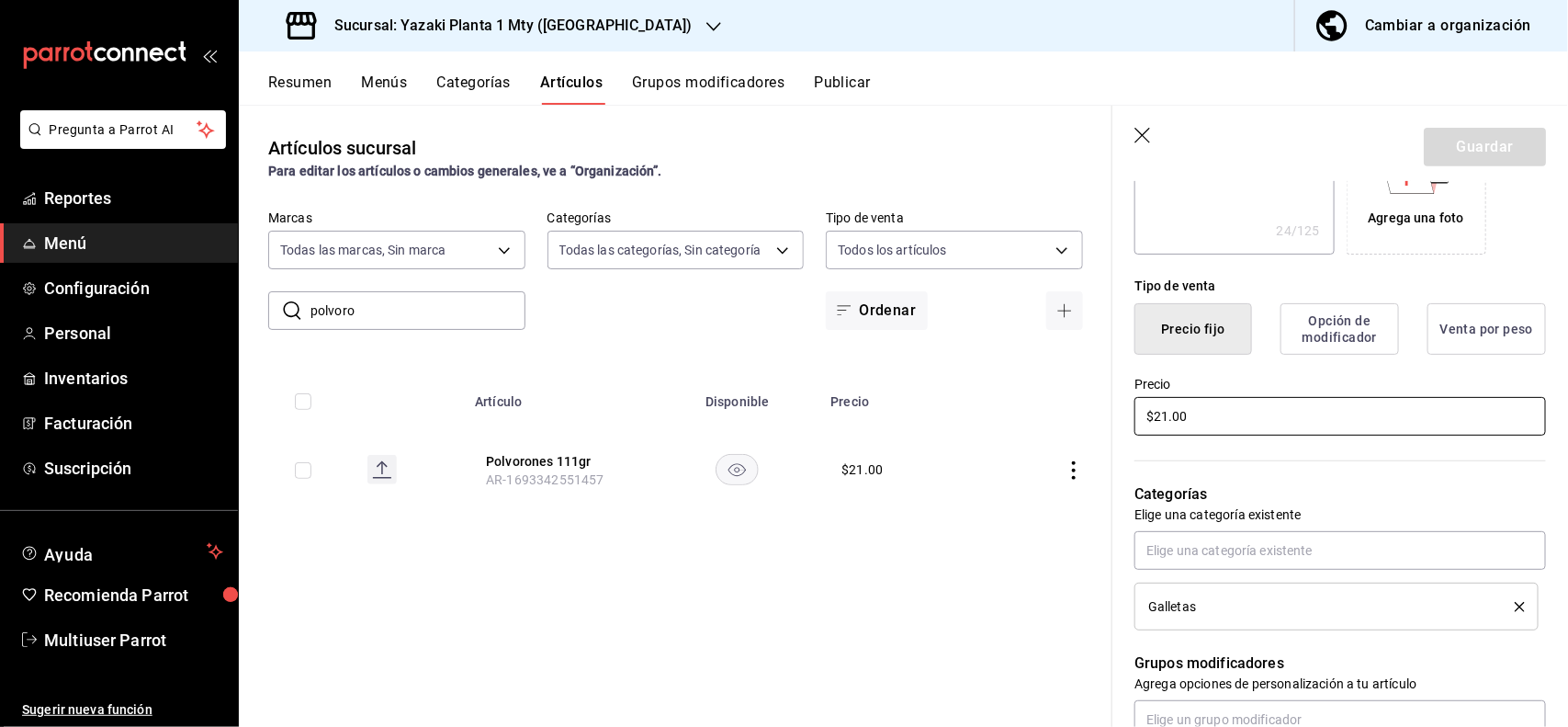
type textarea "x"
type input "$2.00"
type textarea "x"
type input "$28.00"
click at [1467, 157] on button "Guardar" at bounding box center [1484, 147] width 122 height 38
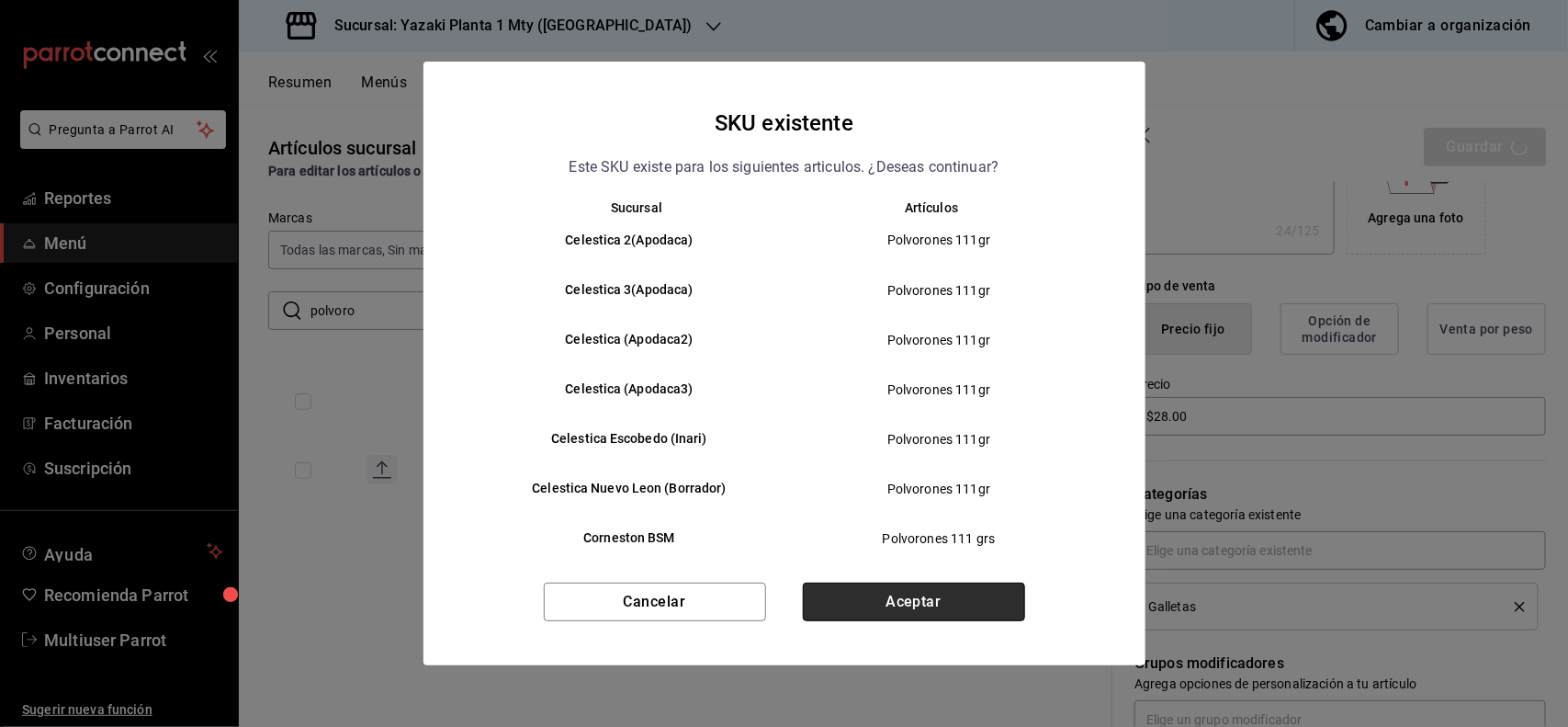
click at [961, 588] on button "Aceptar" at bounding box center [914, 602] width 222 height 38
type textarea "x"
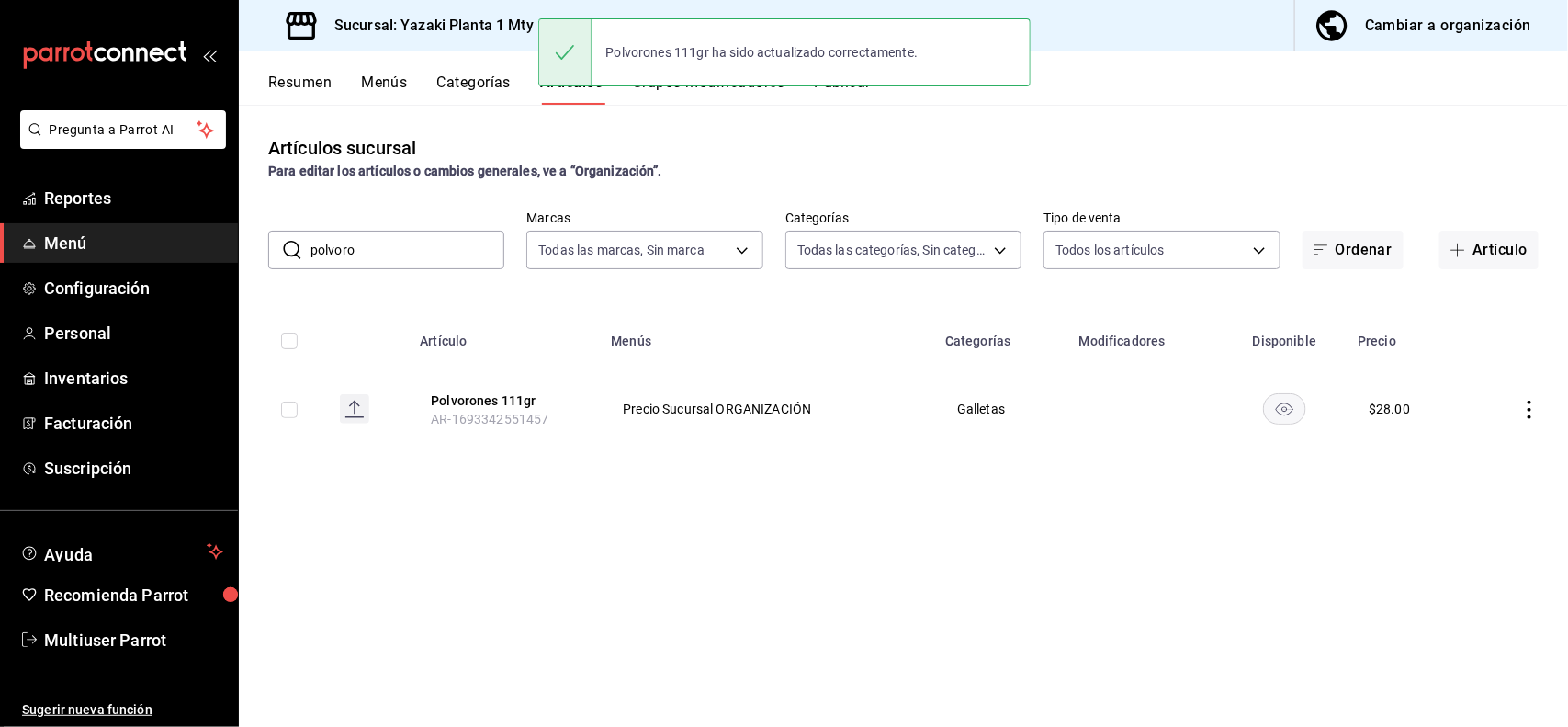
click at [477, 249] on input "polvoro" at bounding box center [407, 249] width 194 height 36
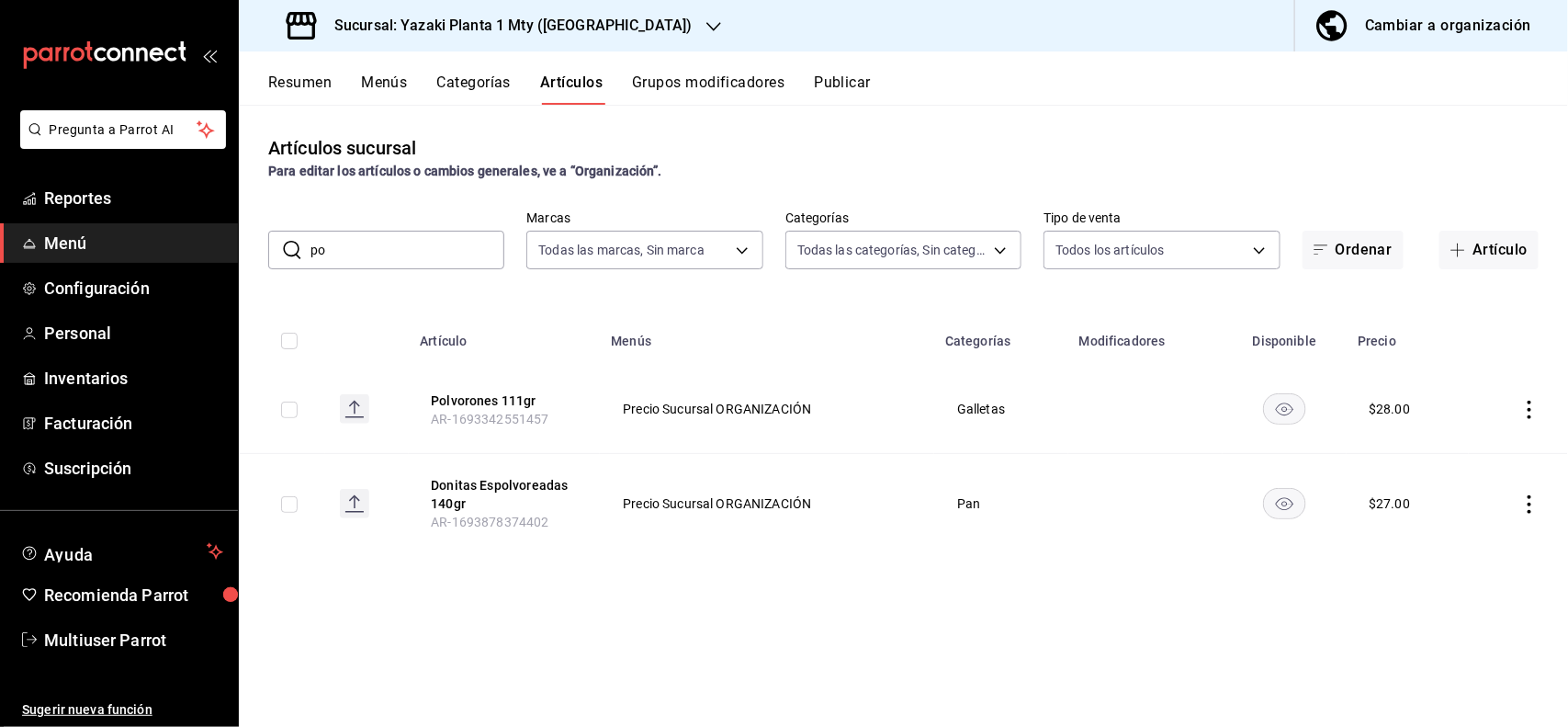
type input "p"
type input "rebanadas"
click at [818, 149] on div "Artículos sucursal Para editar los artículos o cambios generales, ve a “Organiz…" at bounding box center [903, 158] width 1329 height 47
click at [1529, 406] on icon "actions" at bounding box center [1530, 410] width 19 height 19
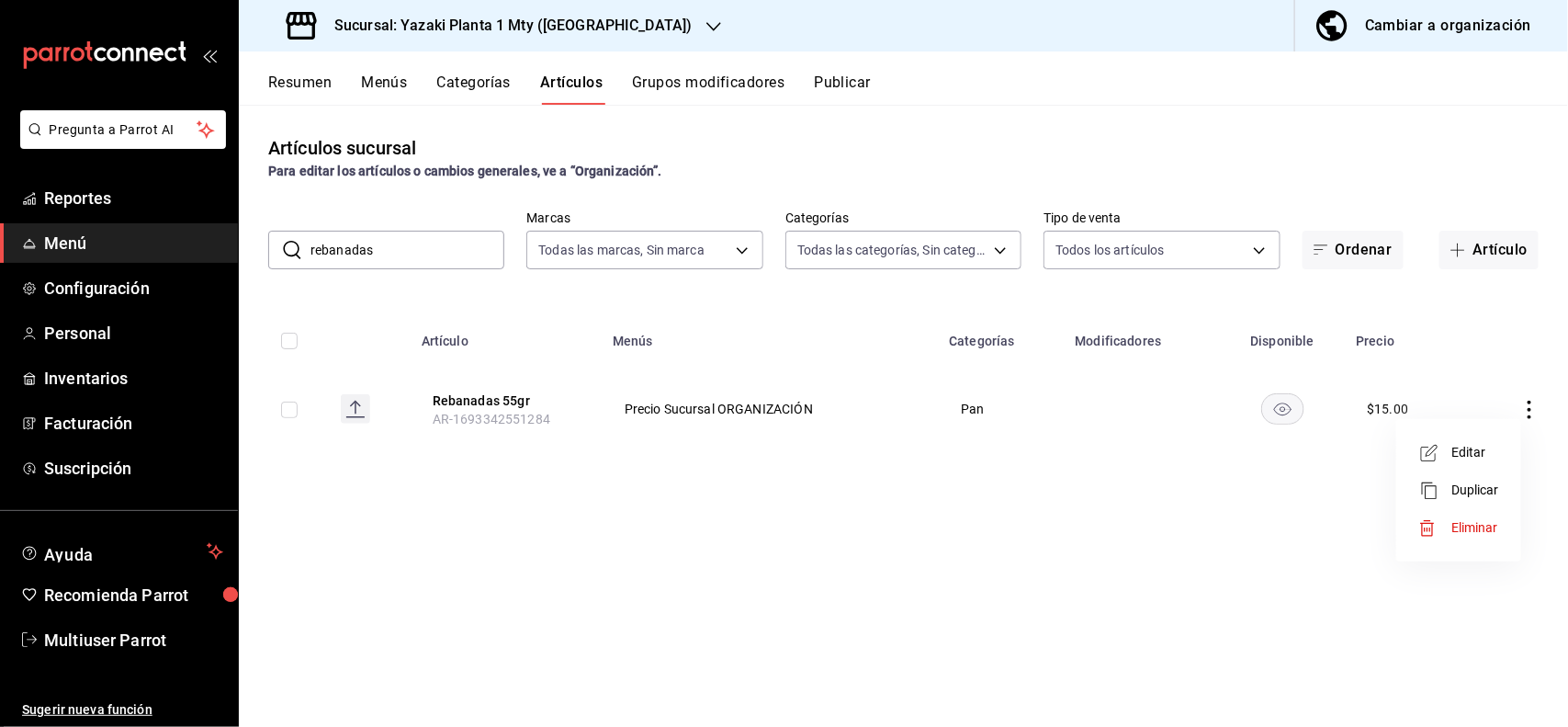
click at [1498, 453] on span "Editar" at bounding box center [1475, 452] width 48 height 20
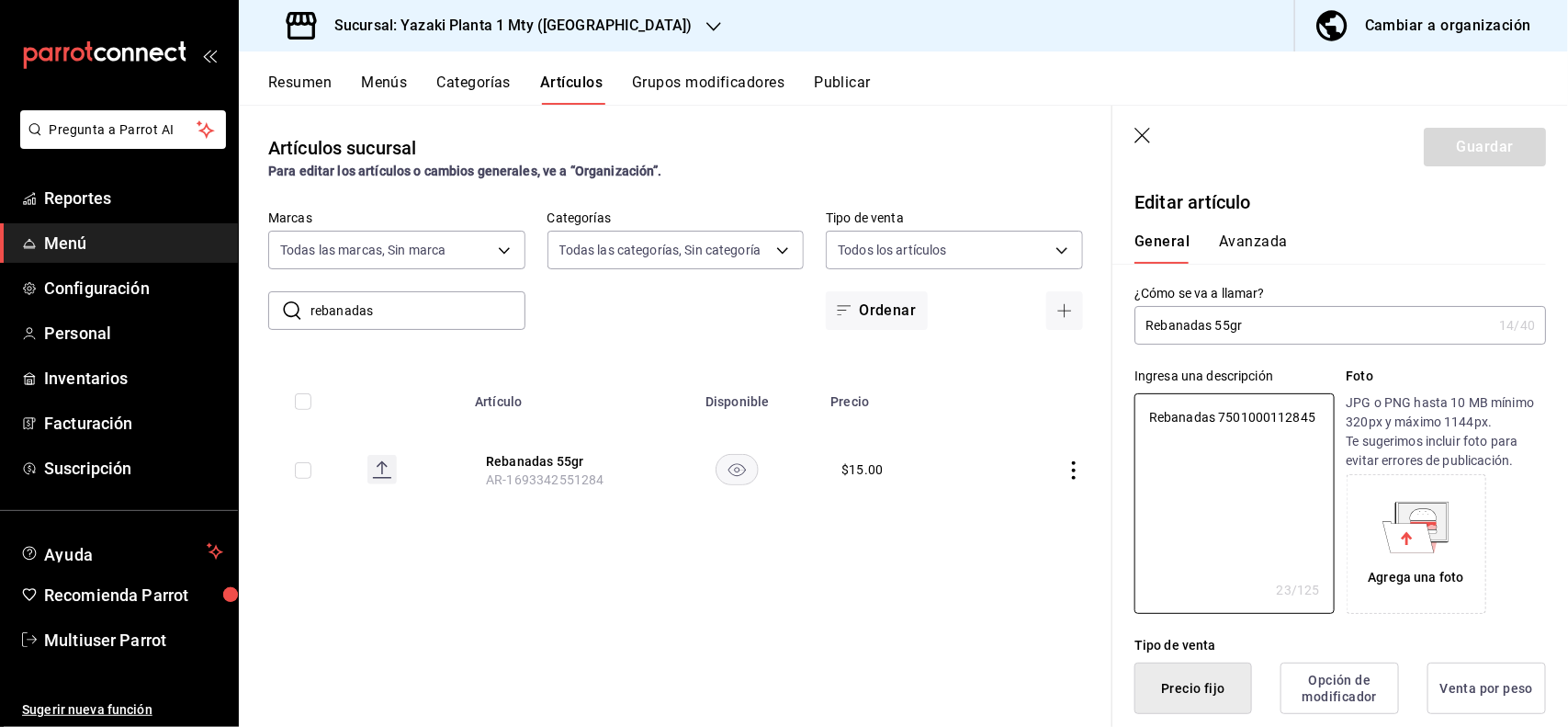
type textarea "x"
type button "1"
type button "0"
type button "2"
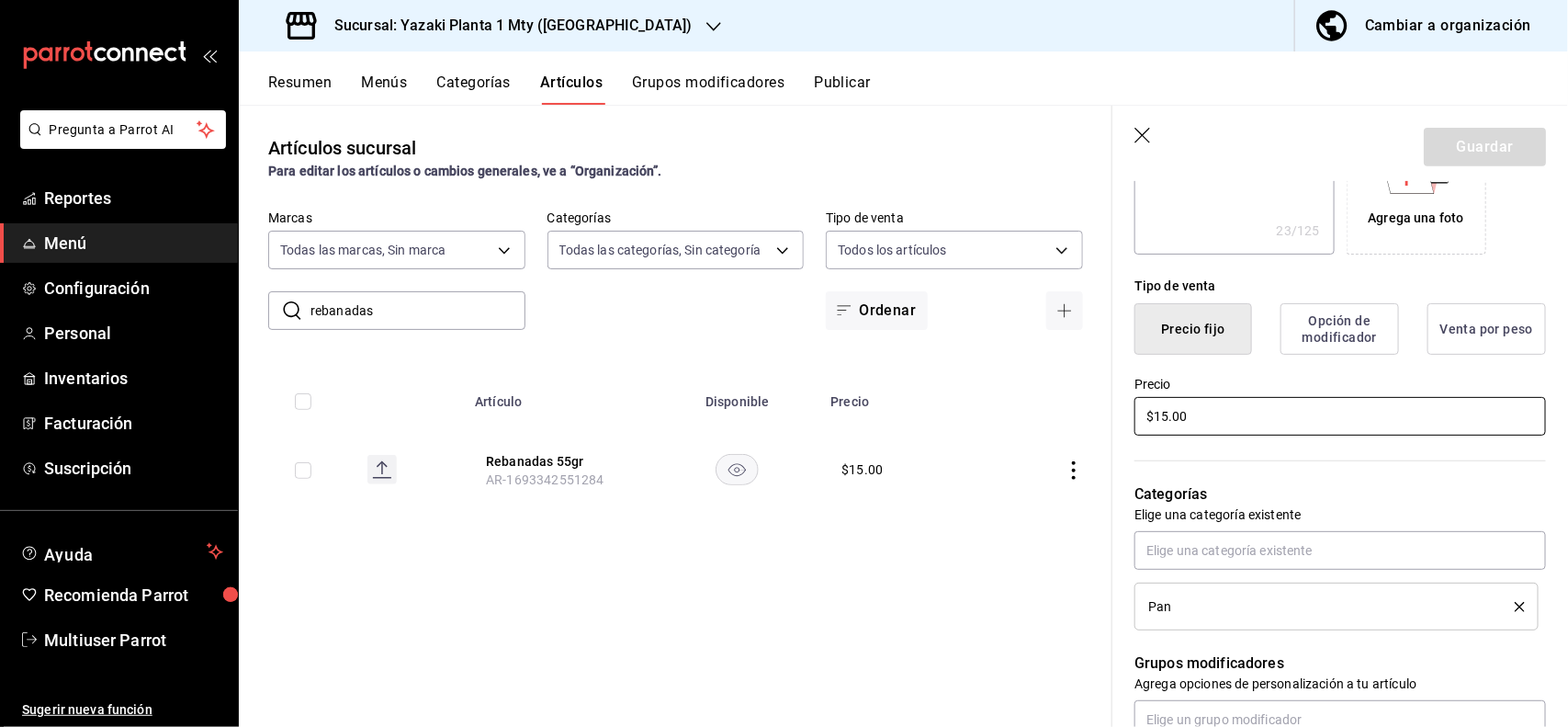
type textarea "x"
type input "$12.00"
type textarea "x"
type input "$12.00"
click at [1481, 140] on button "Guardar" at bounding box center [1484, 147] width 122 height 38
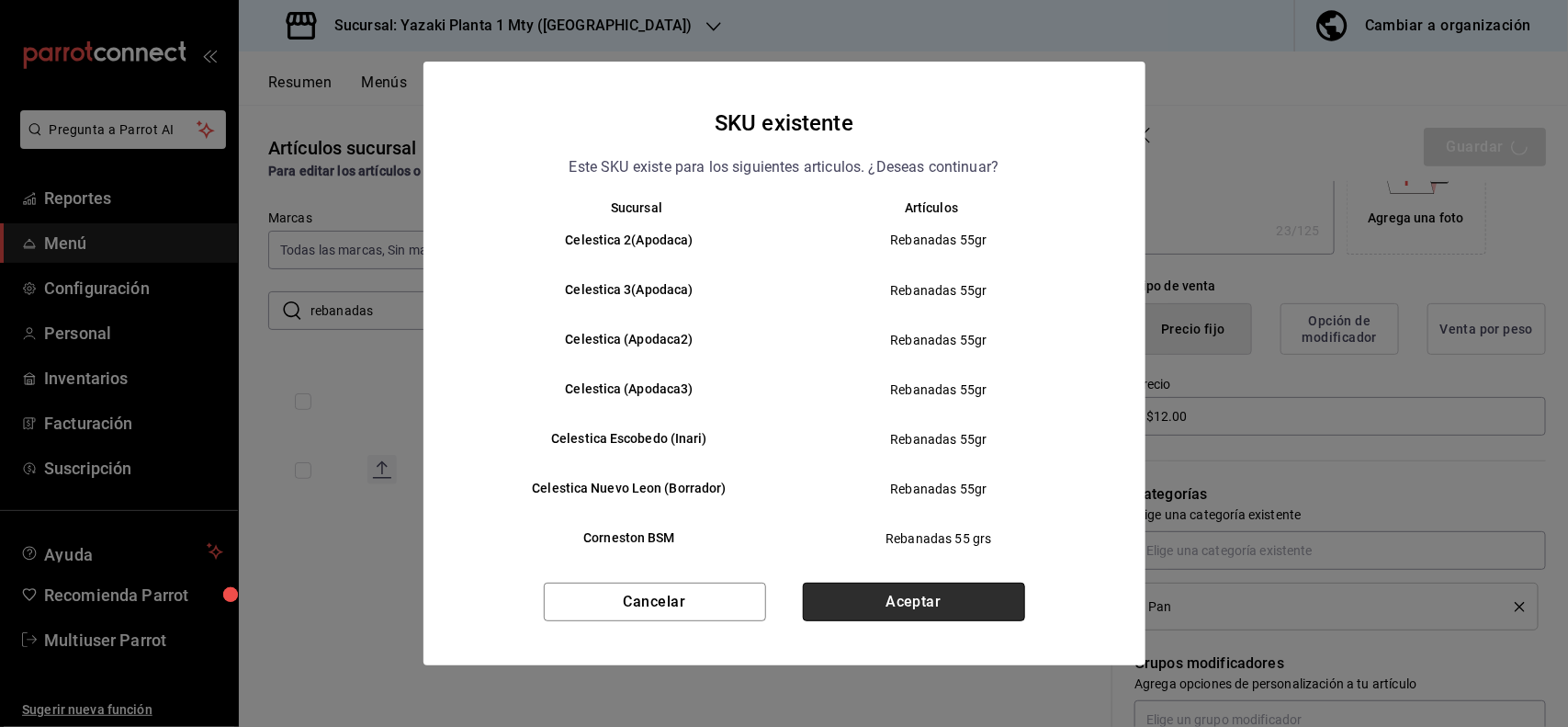
click at [980, 592] on button "Aceptar" at bounding box center [914, 602] width 222 height 38
type textarea "x"
type input "AR-1755497574067"
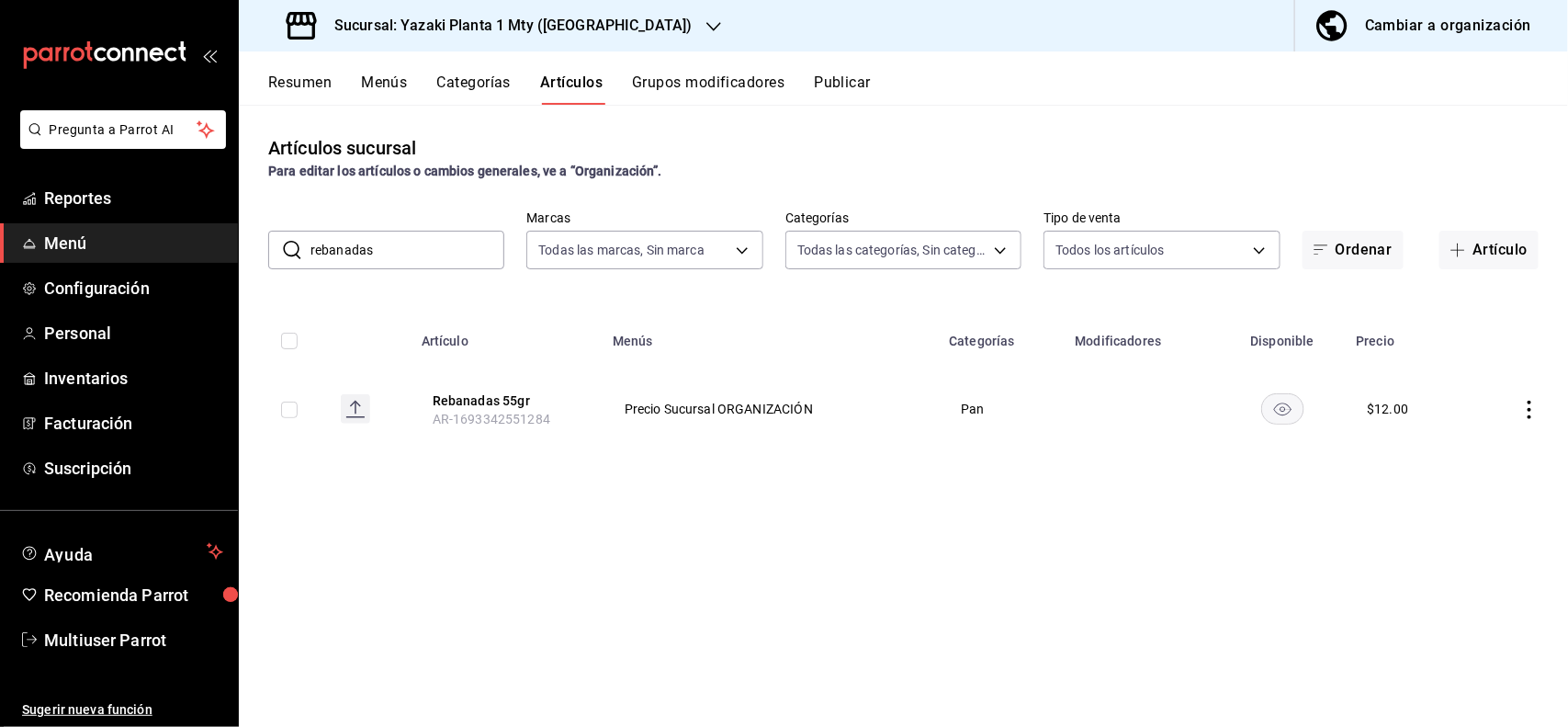
click at [465, 268] on div "​ rebanadas ​" at bounding box center [386, 249] width 236 height 38
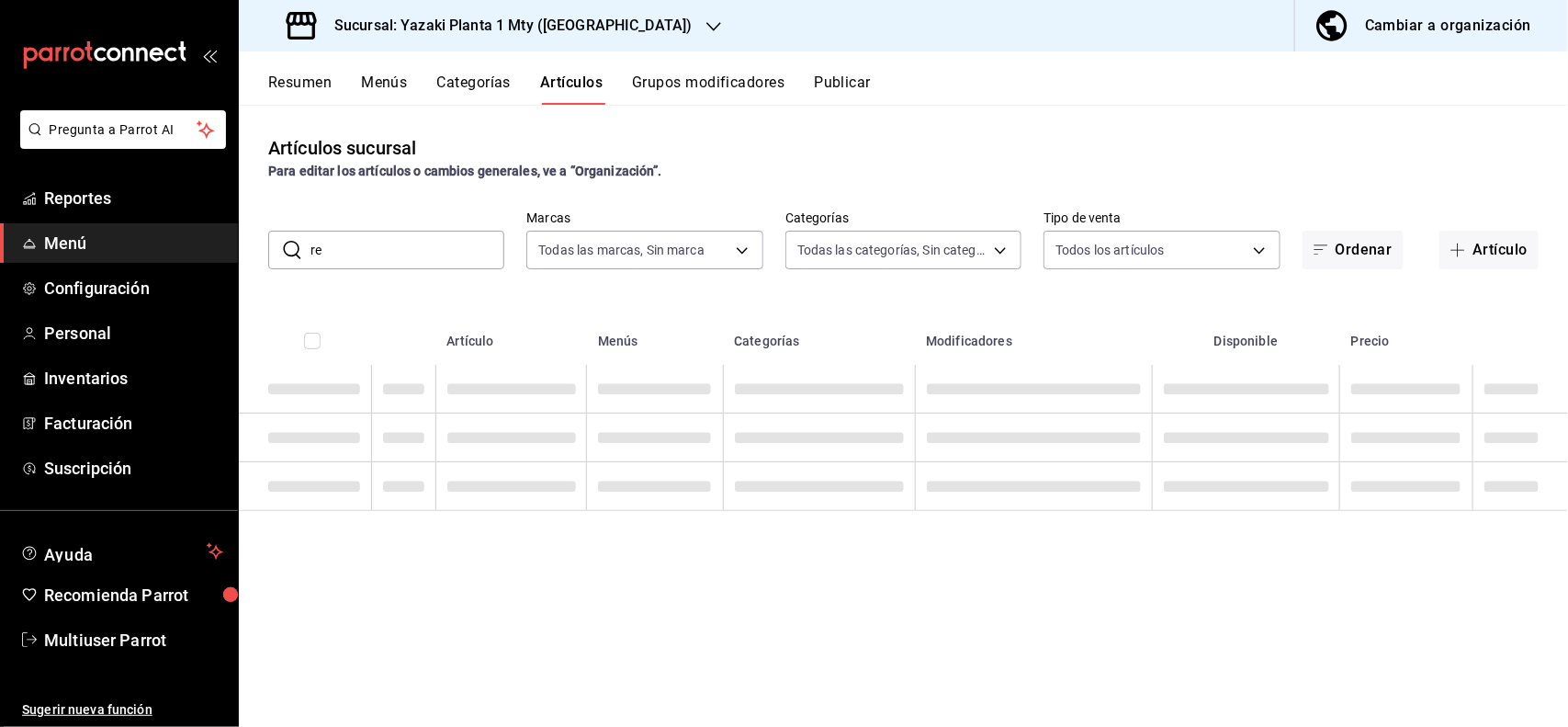
type input "r"
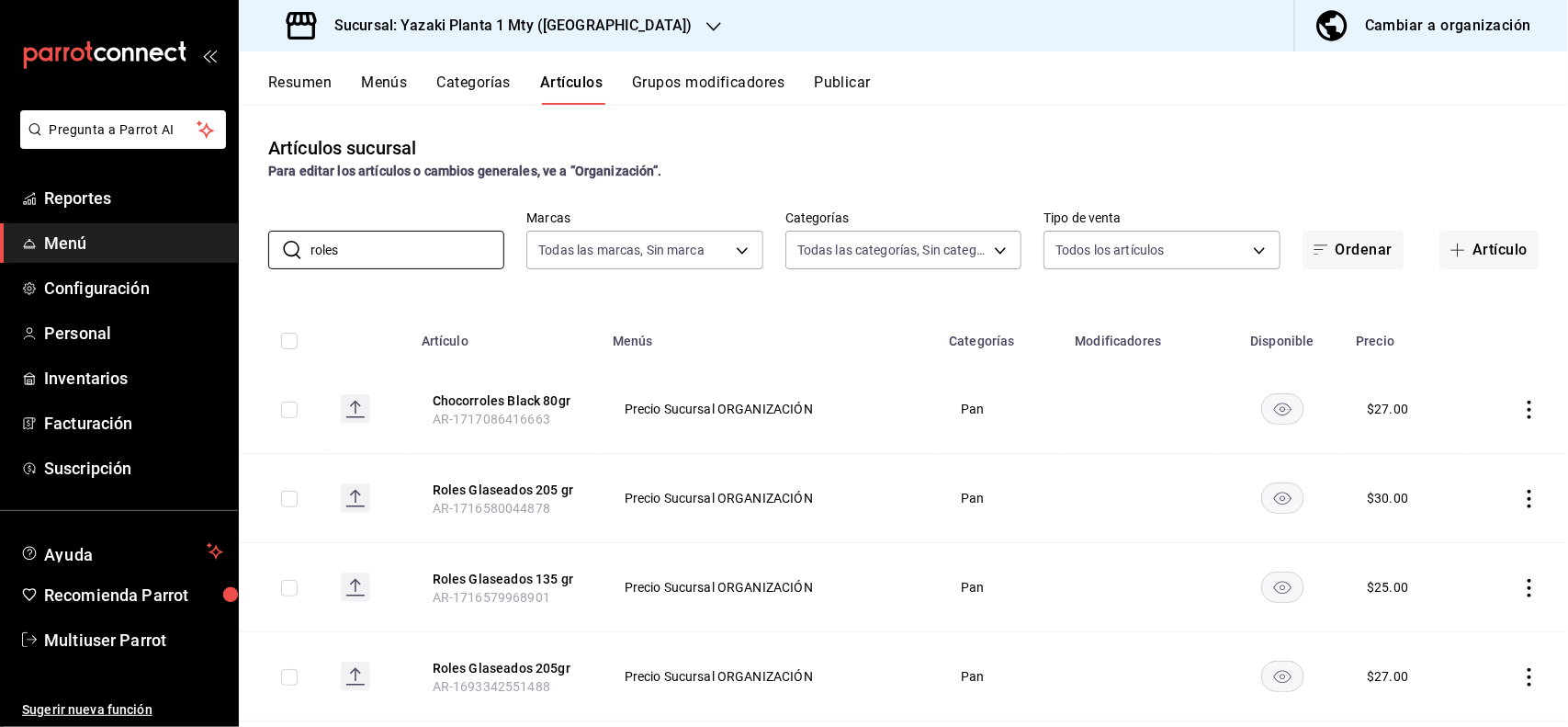
type input "roles"
click at [691, 186] on div "Artículos sucursal Para editar los artículos o cambios generales, ve a “Organiz…" at bounding box center [903, 415] width 1329 height 621
click at [1520, 496] on icon "actions" at bounding box center [1530, 499] width 19 height 19
click at [1457, 540] on span "Editar" at bounding box center [1457, 541] width 48 height 20
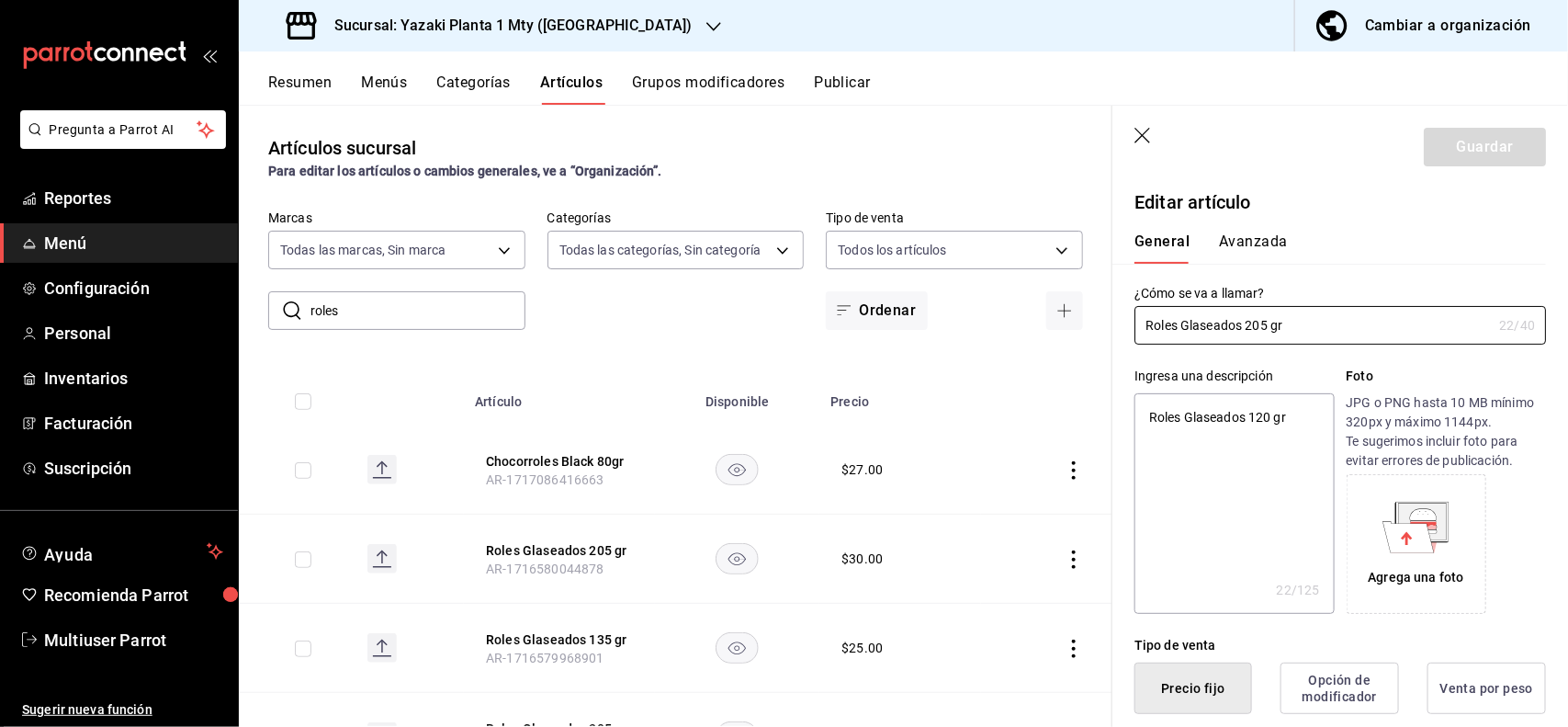
type textarea "x"
type input "$30.00"
type textarea "x"
type button "1"
type button "0"
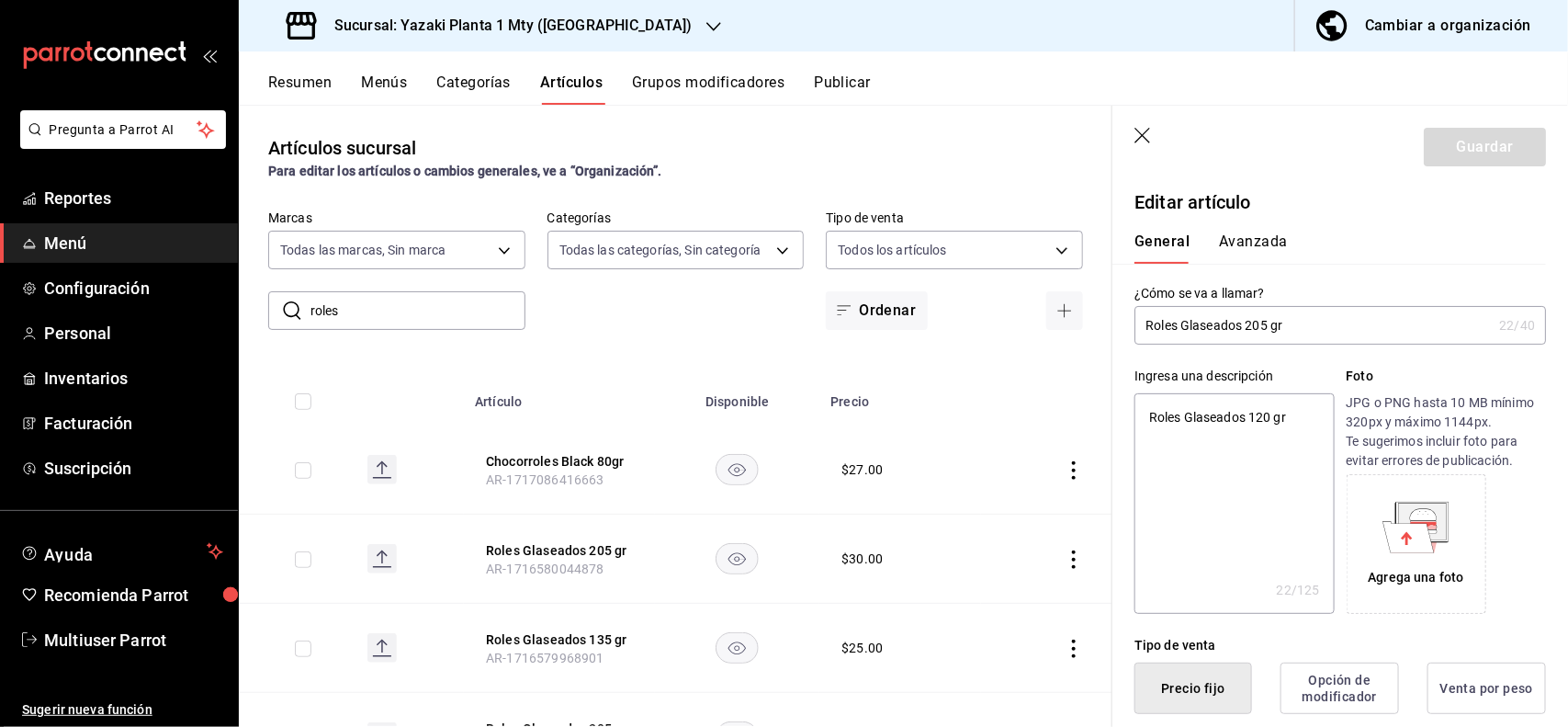
type button "2"
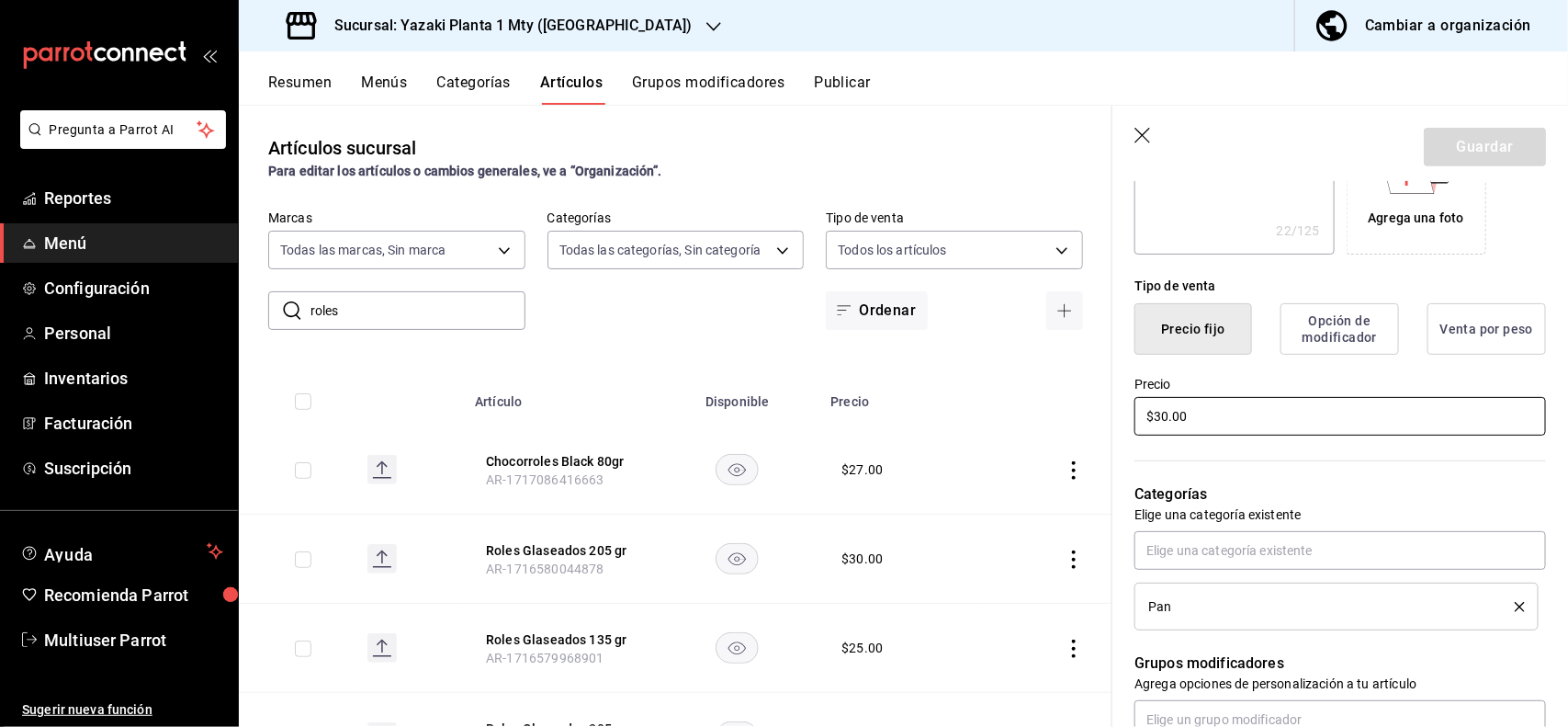
type textarea "x"
type input "$31.00"
type textarea "x"
type input "$31.00"
click at [1492, 147] on button "Guardar" at bounding box center [1484, 147] width 122 height 38
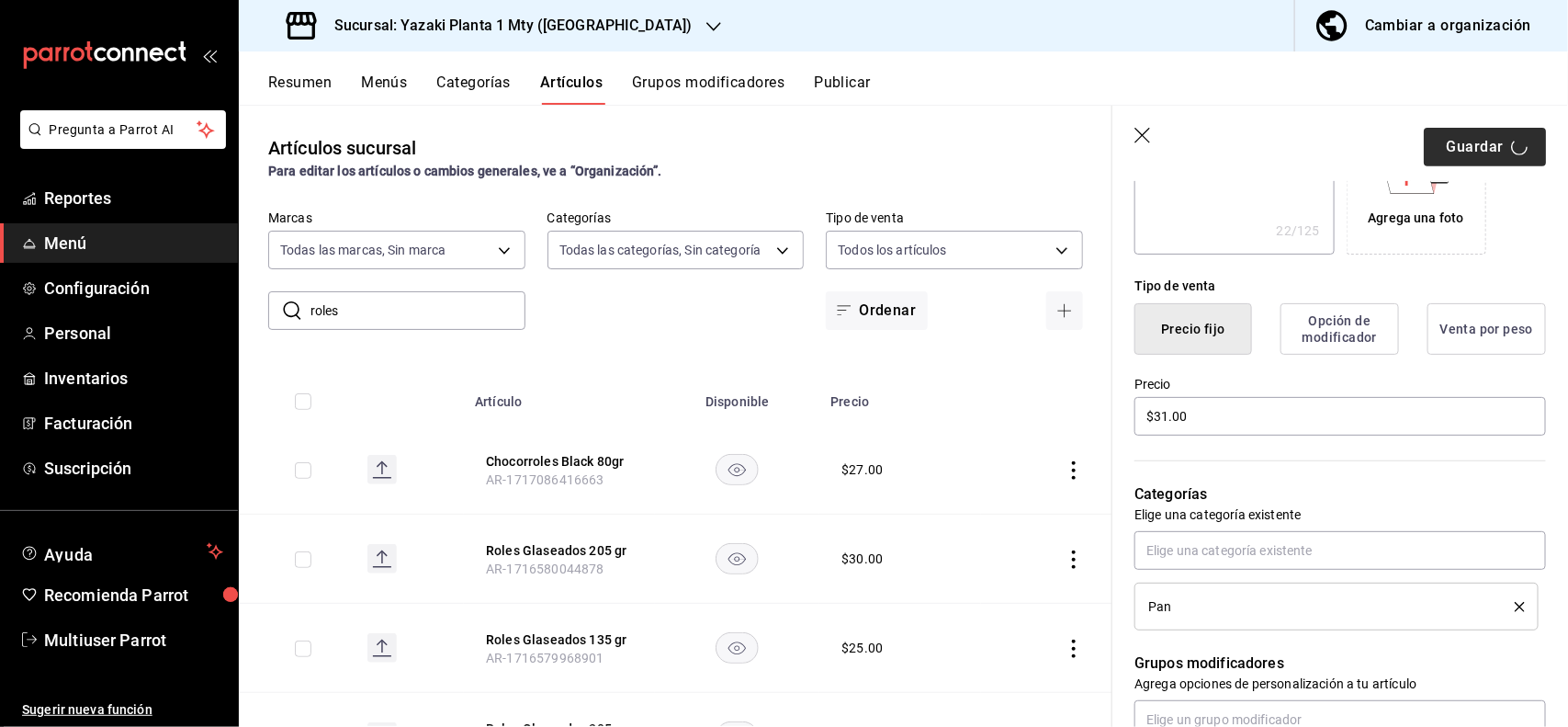
type textarea "x"
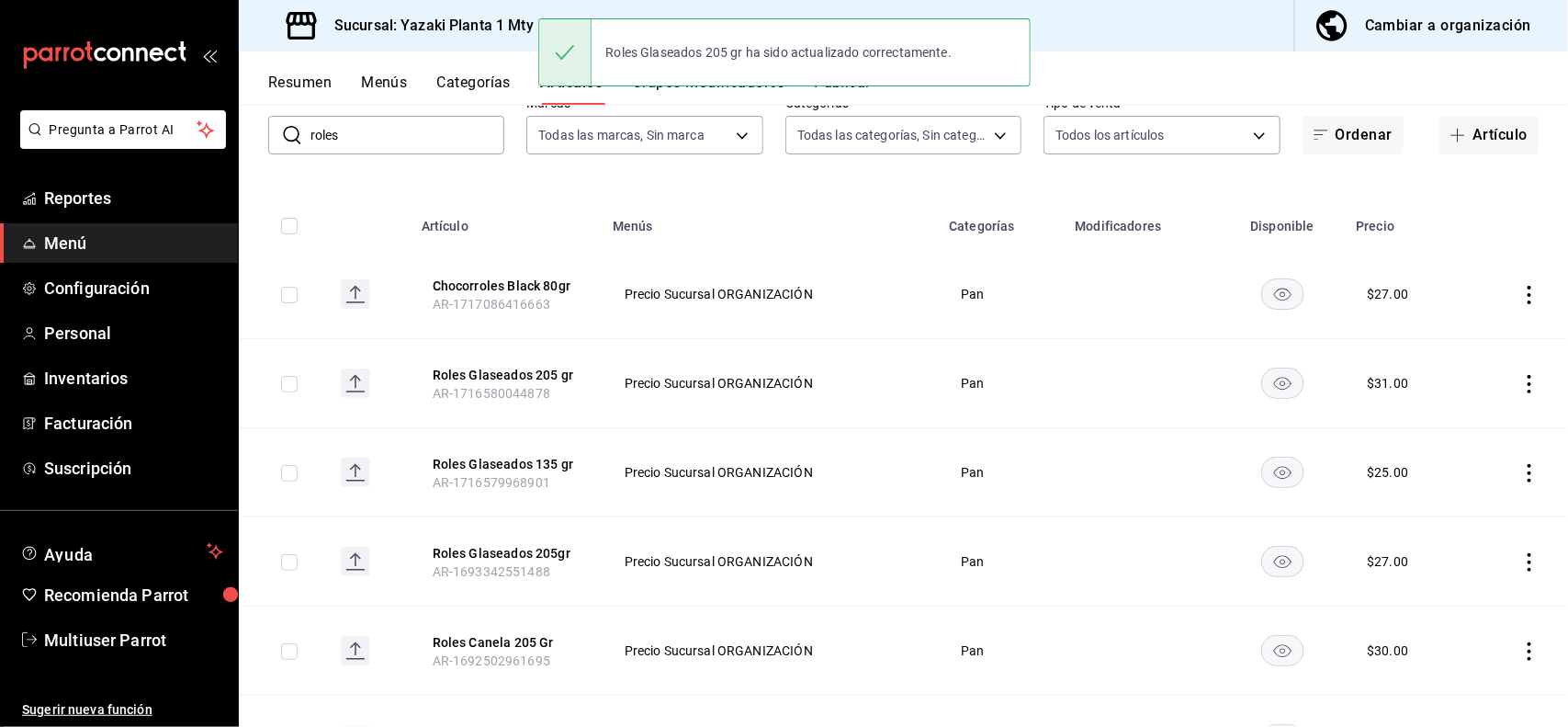
scroll to position [120, 0]
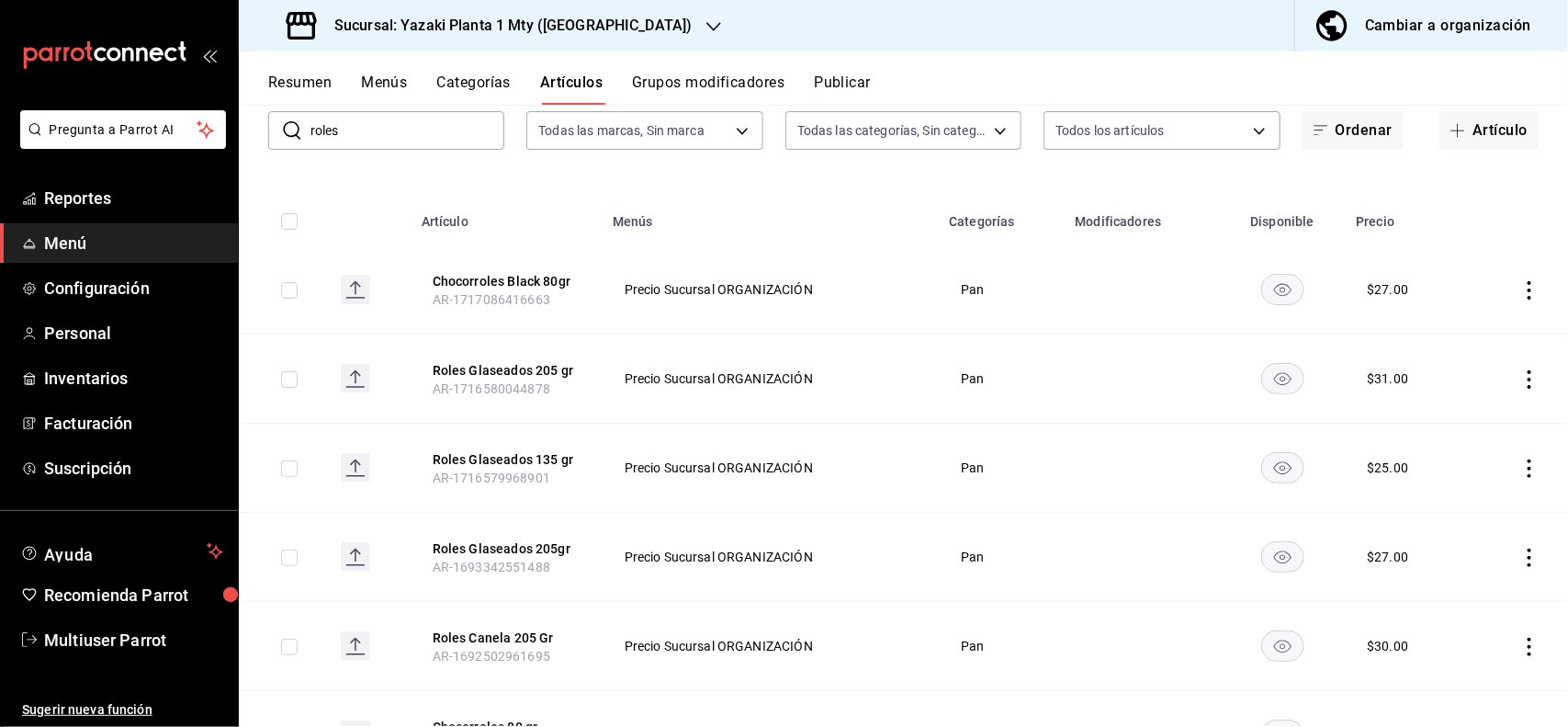
click at [1520, 562] on icon "actions" at bounding box center [1530, 558] width 19 height 19
click at [1462, 591] on span "Editar" at bounding box center [1457, 600] width 48 height 20
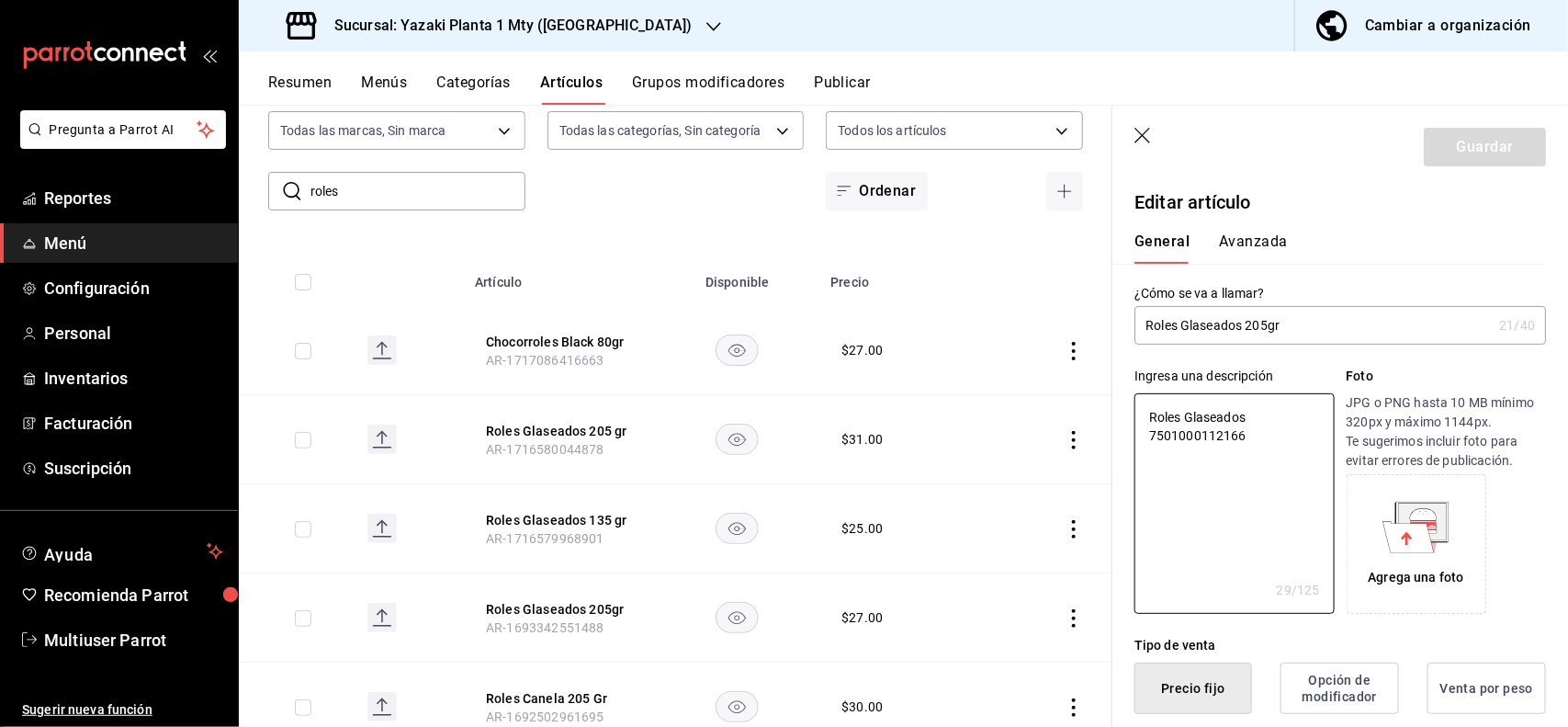
type textarea "x"
type button "1"
type button "0"
type button "2"
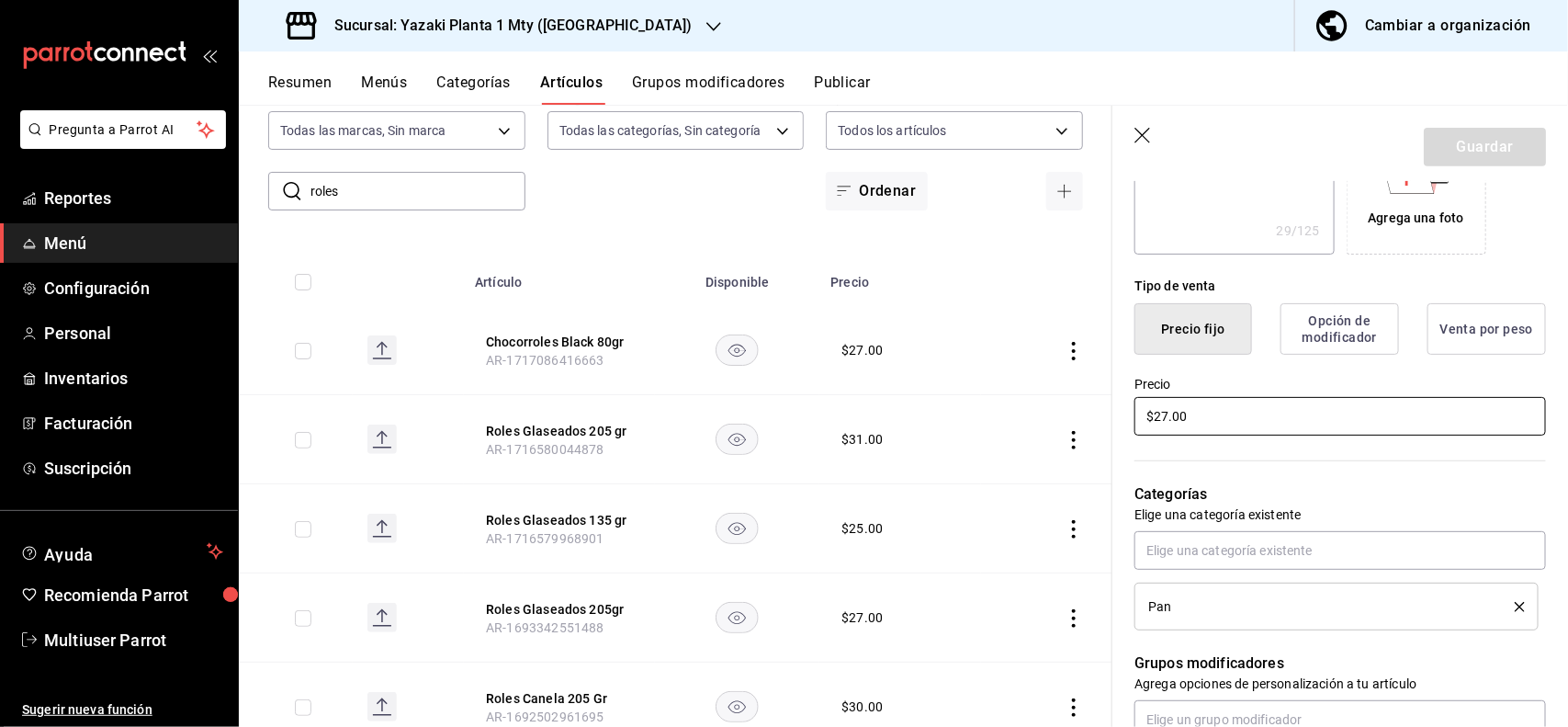
type textarea "x"
type input "$3.00"
type textarea "x"
type input "$31.00"
click at [1474, 148] on button "Guardar" at bounding box center [1484, 147] width 122 height 38
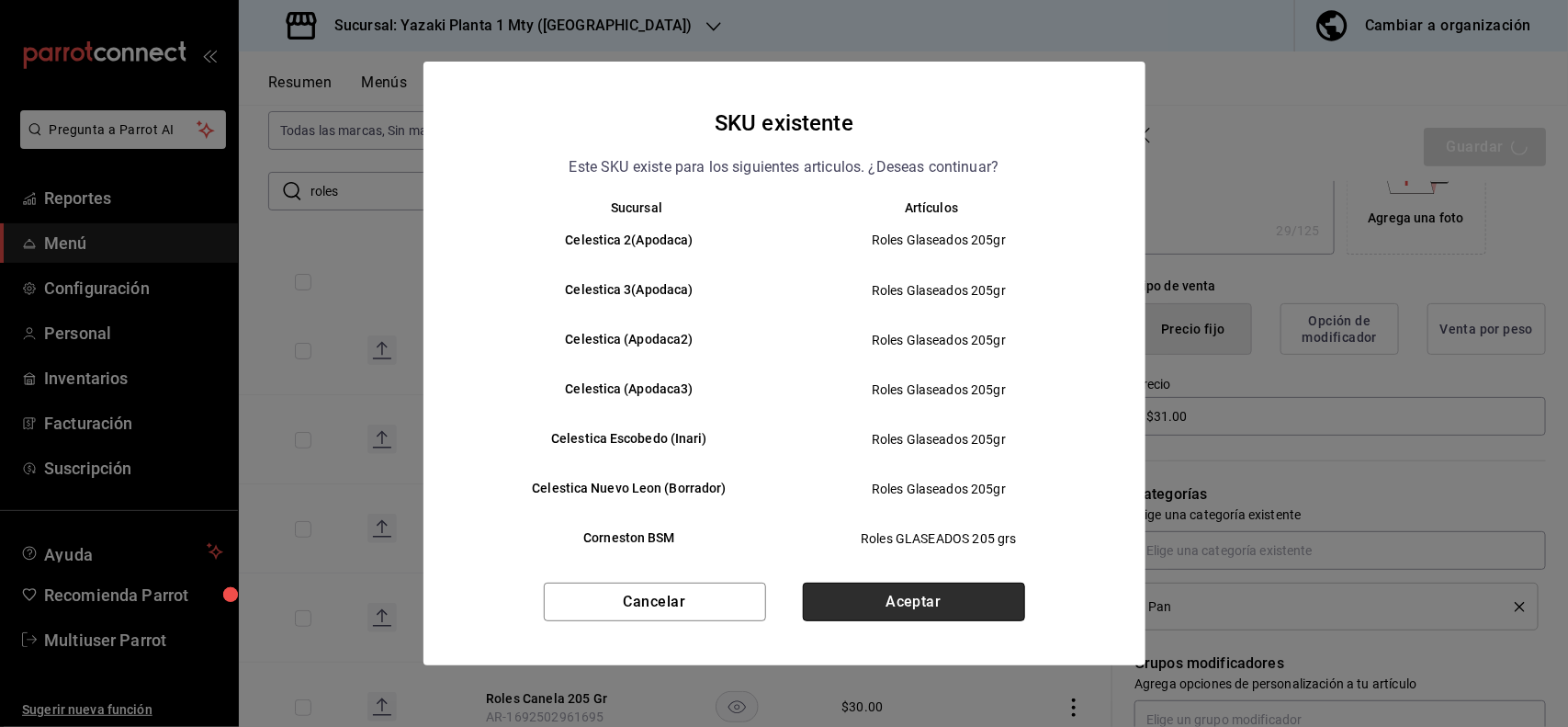
click at [999, 607] on button "Aceptar" at bounding box center [914, 602] width 222 height 38
type textarea "x"
type input "AR-1755497612221"
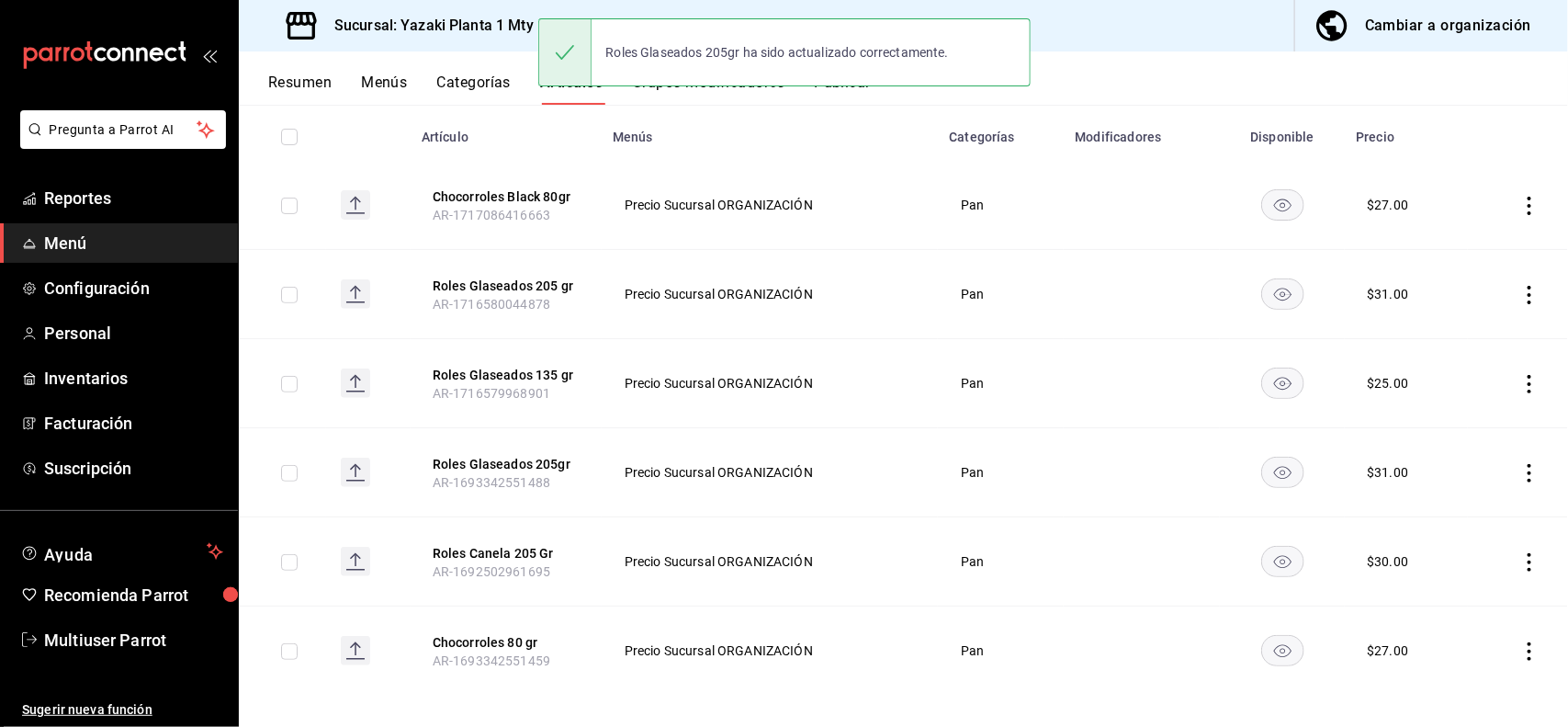
scroll to position [217, 0]
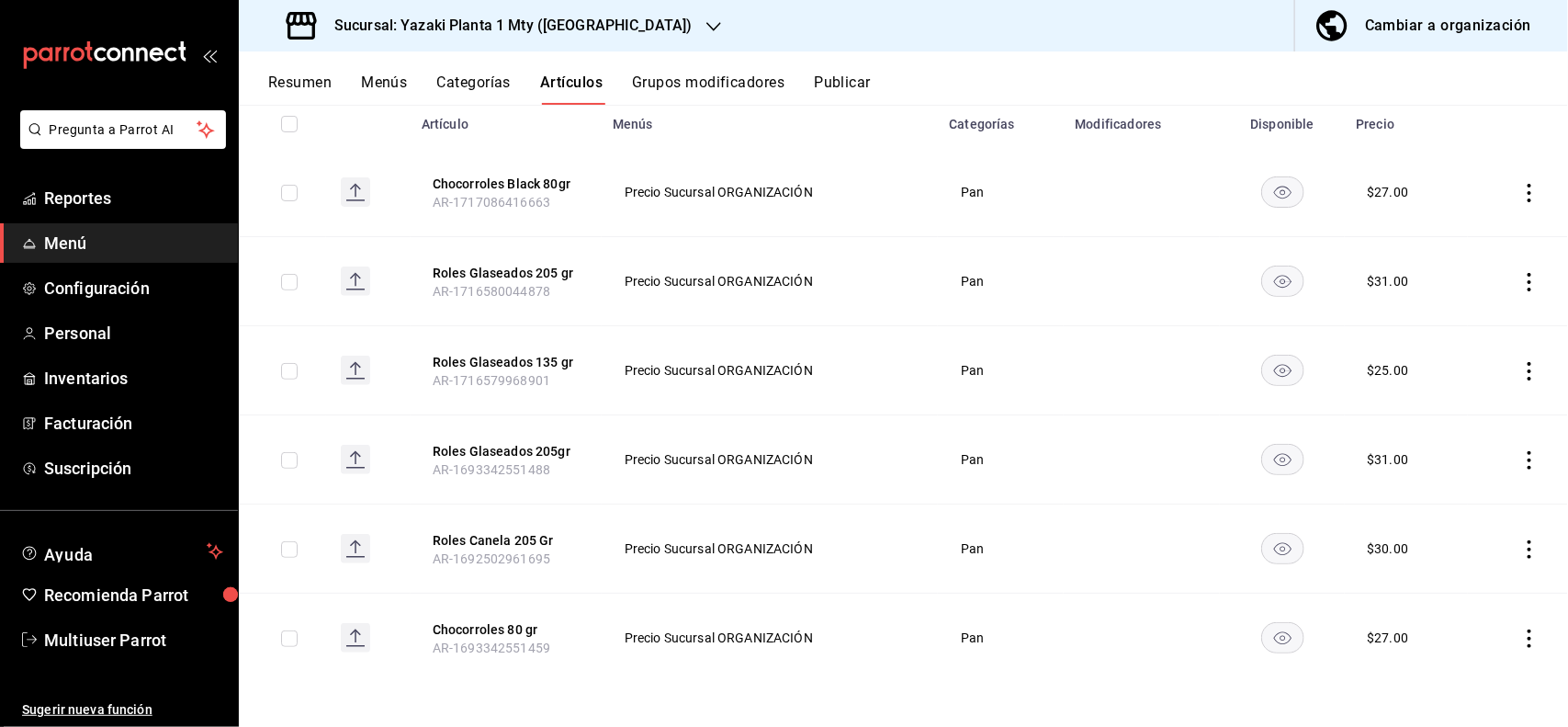
click at [1520, 540] on icon "actions" at bounding box center [1530, 549] width 19 height 19
click at [1470, 589] on span "Editar" at bounding box center [1457, 592] width 48 height 20
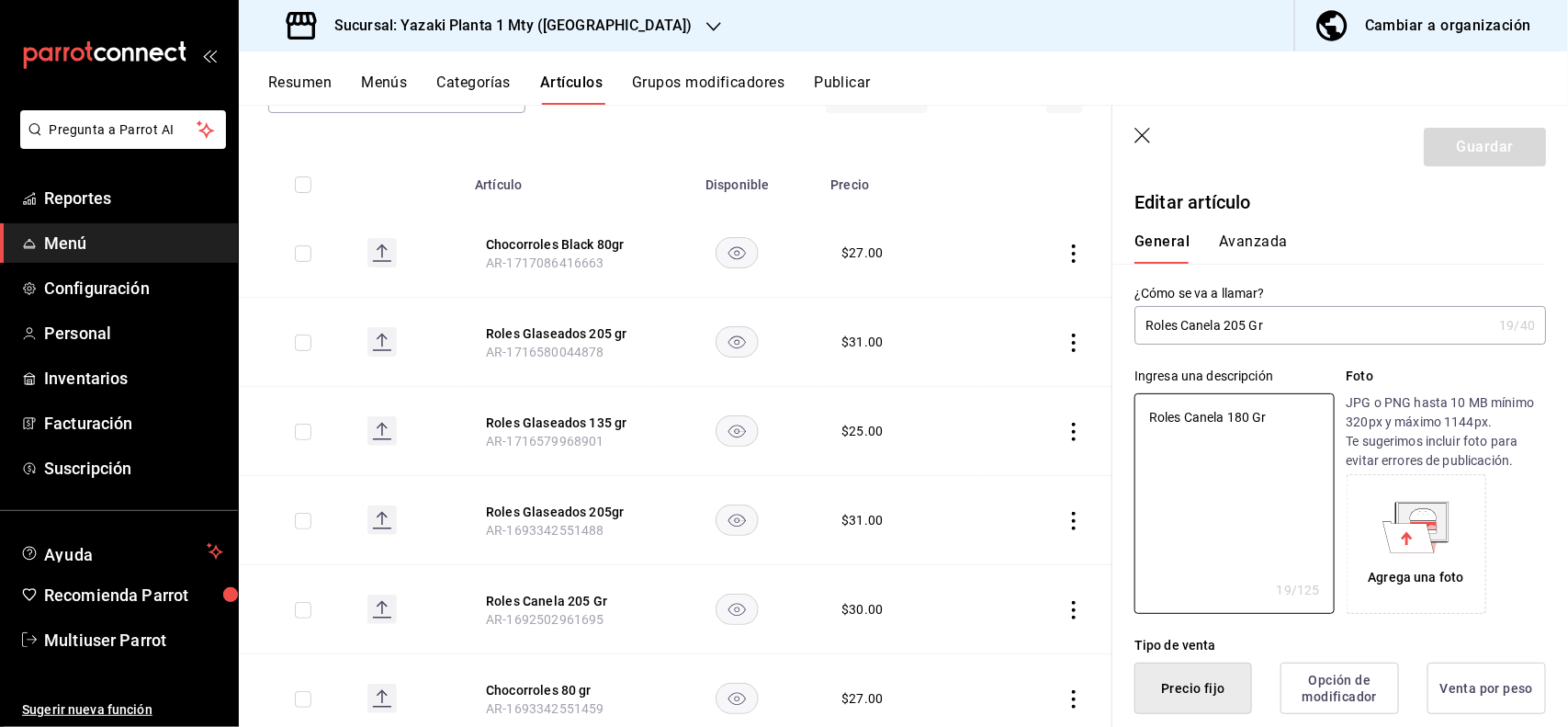
type textarea "x"
type input "$30.00"
type textarea "x"
type button "1"
type button "0"
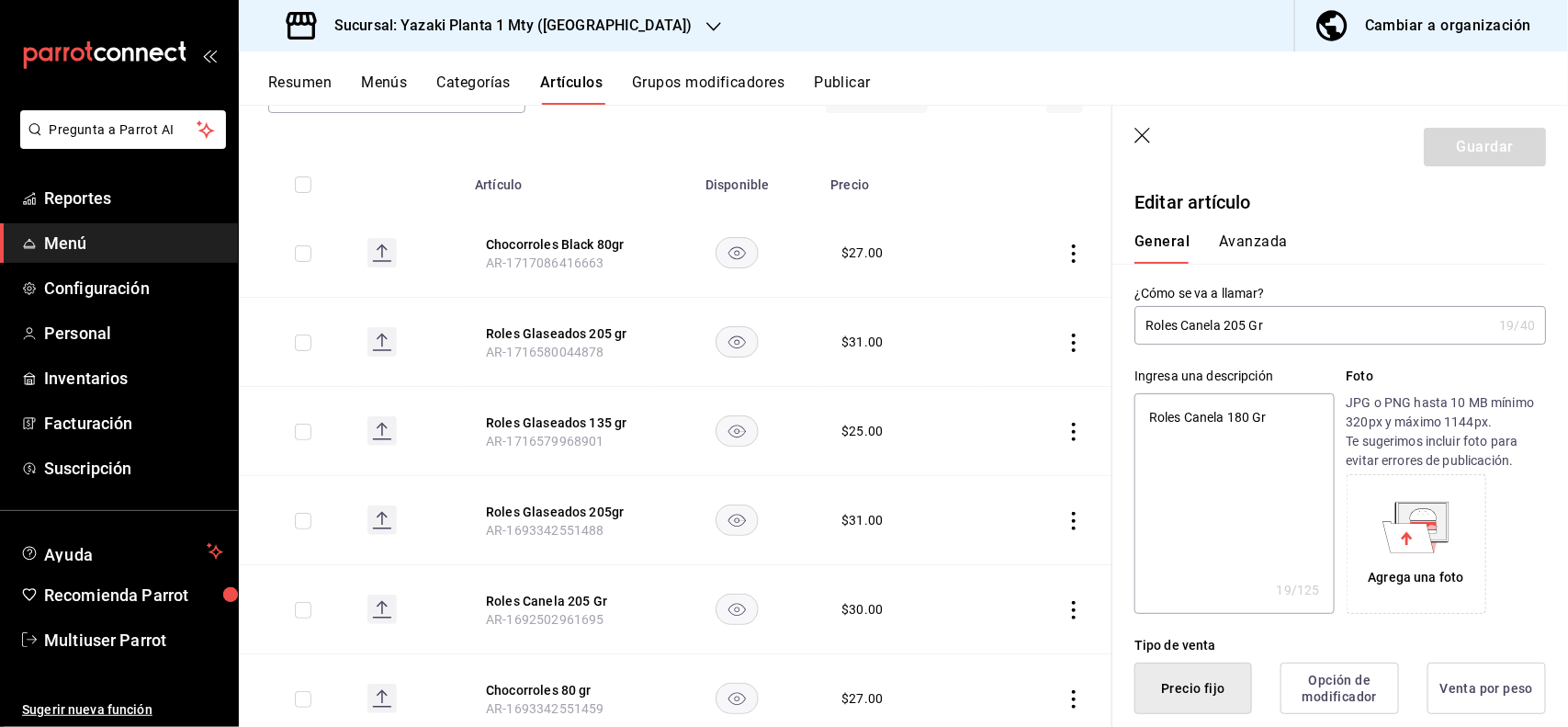
type button "2"
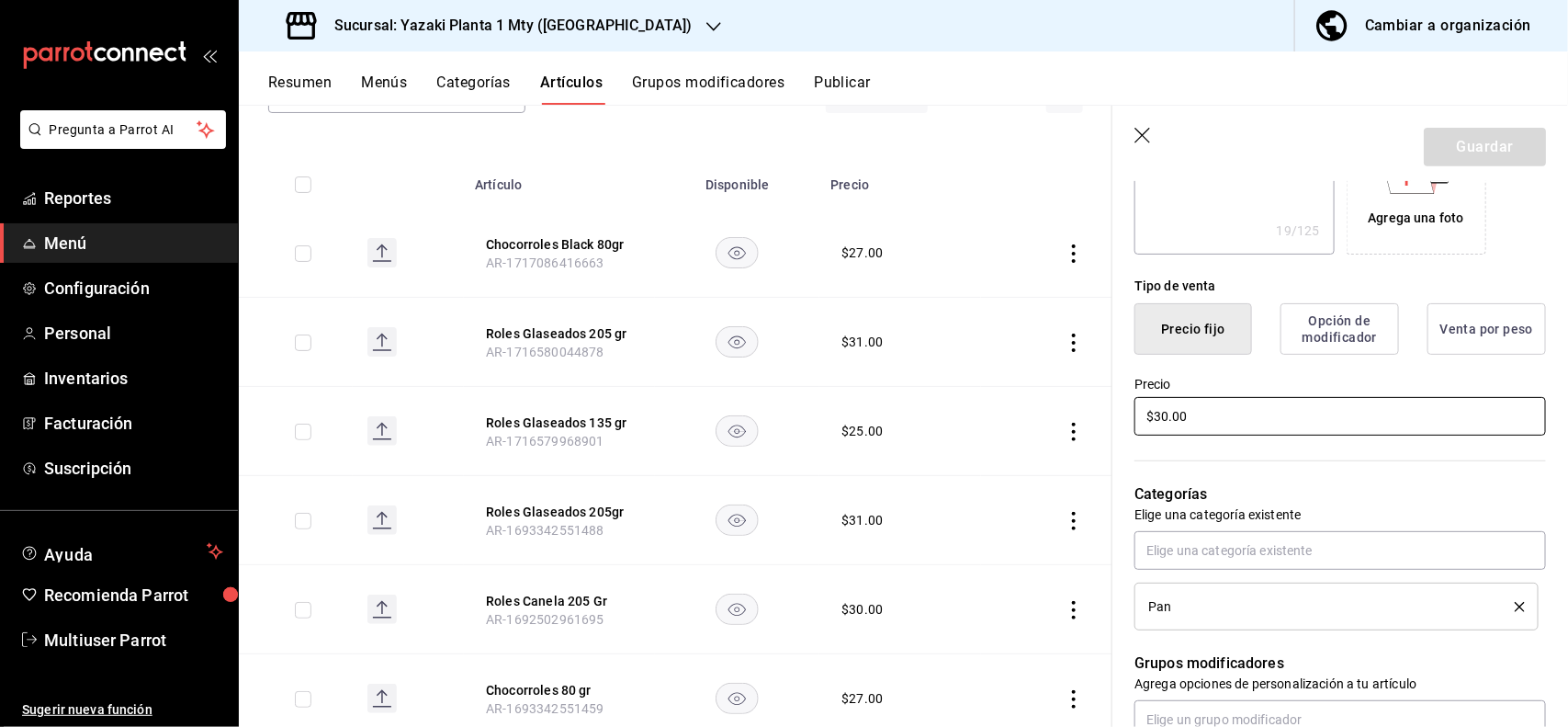
type textarea "x"
type input "$31.00"
type textarea "x"
type input "$31.00"
click at [1480, 158] on button "Guardar" at bounding box center [1484, 147] width 122 height 38
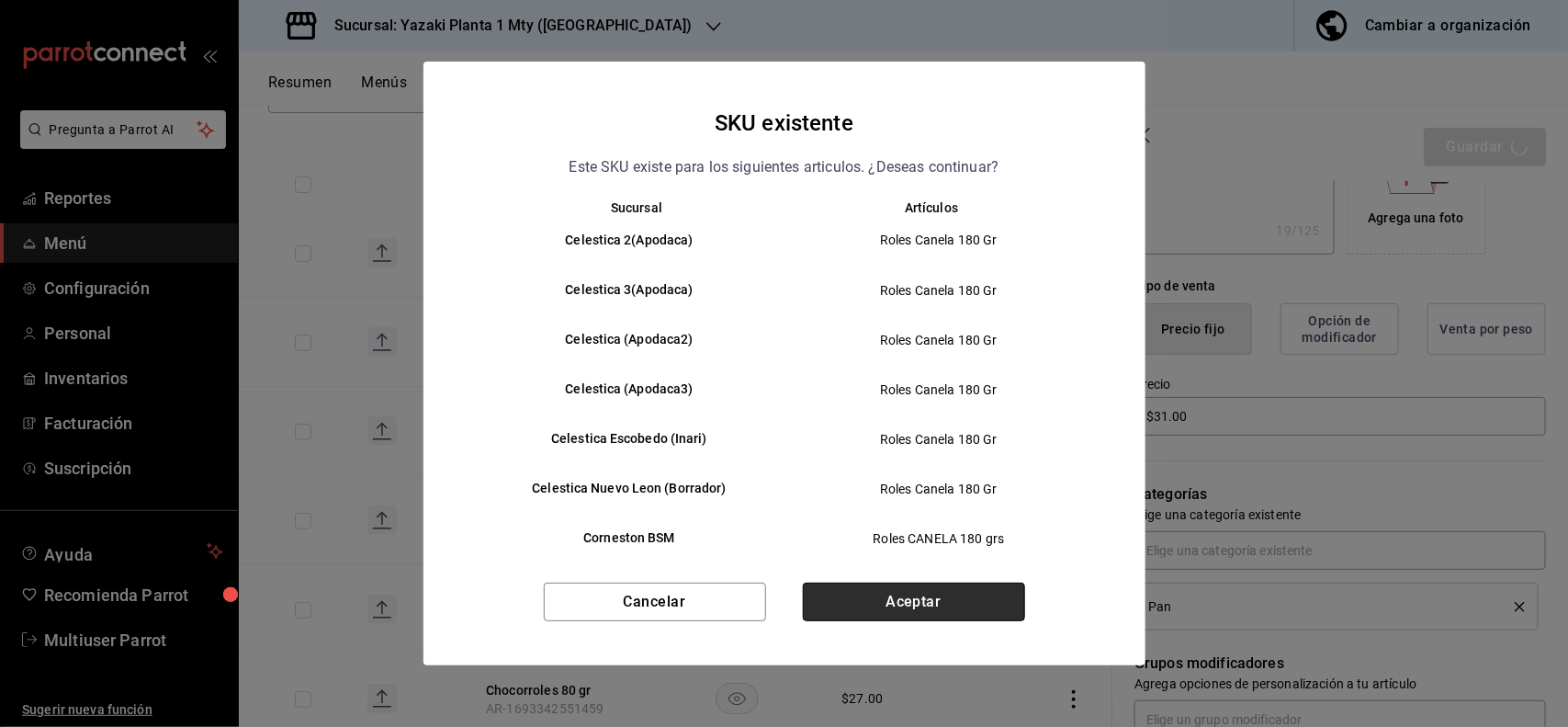
click at [963, 600] on button "Aceptar" at bounding box center [914, 602] width 222 height 38
type textarea "x"
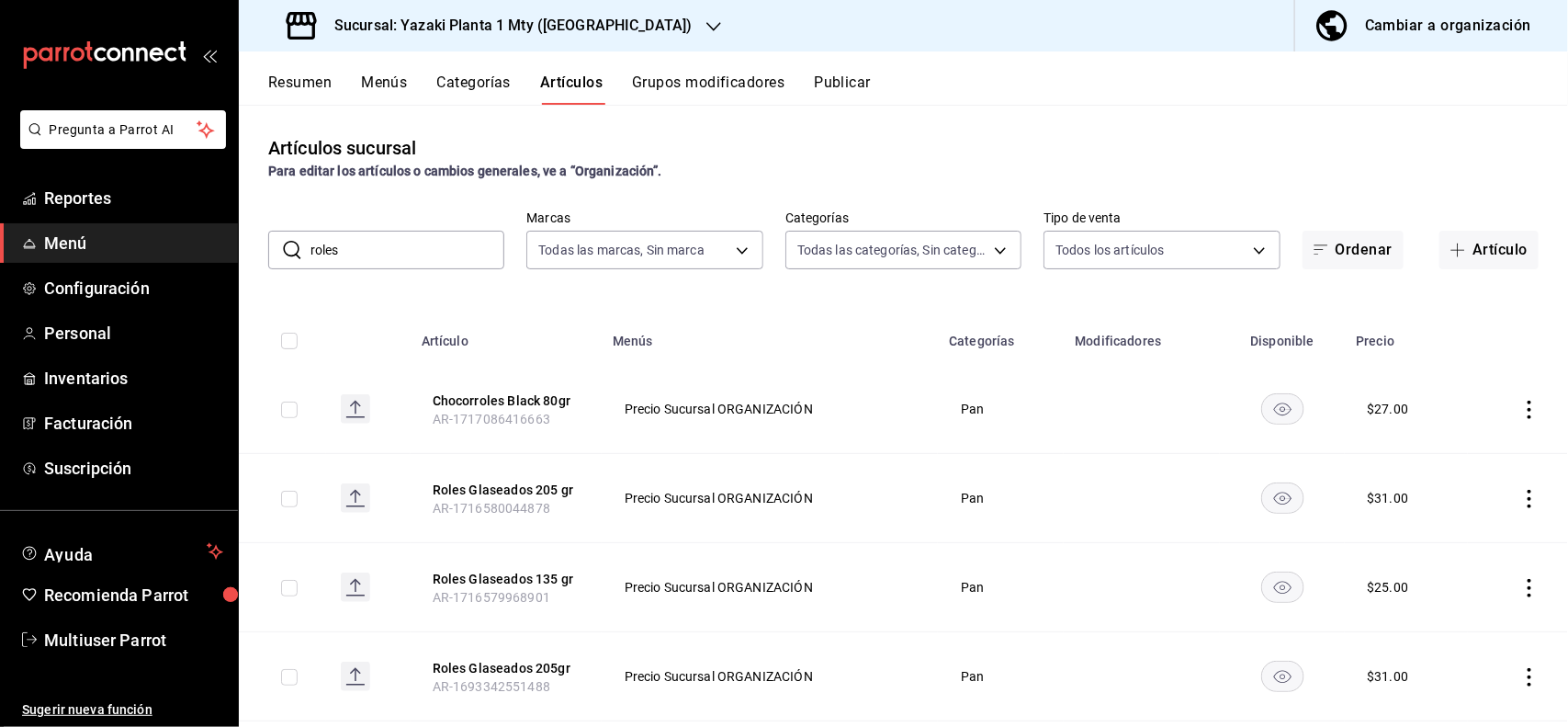
click at [475, 242] on input "roles" at bounding box center [407, 249] width 194 height 36
type input "r"
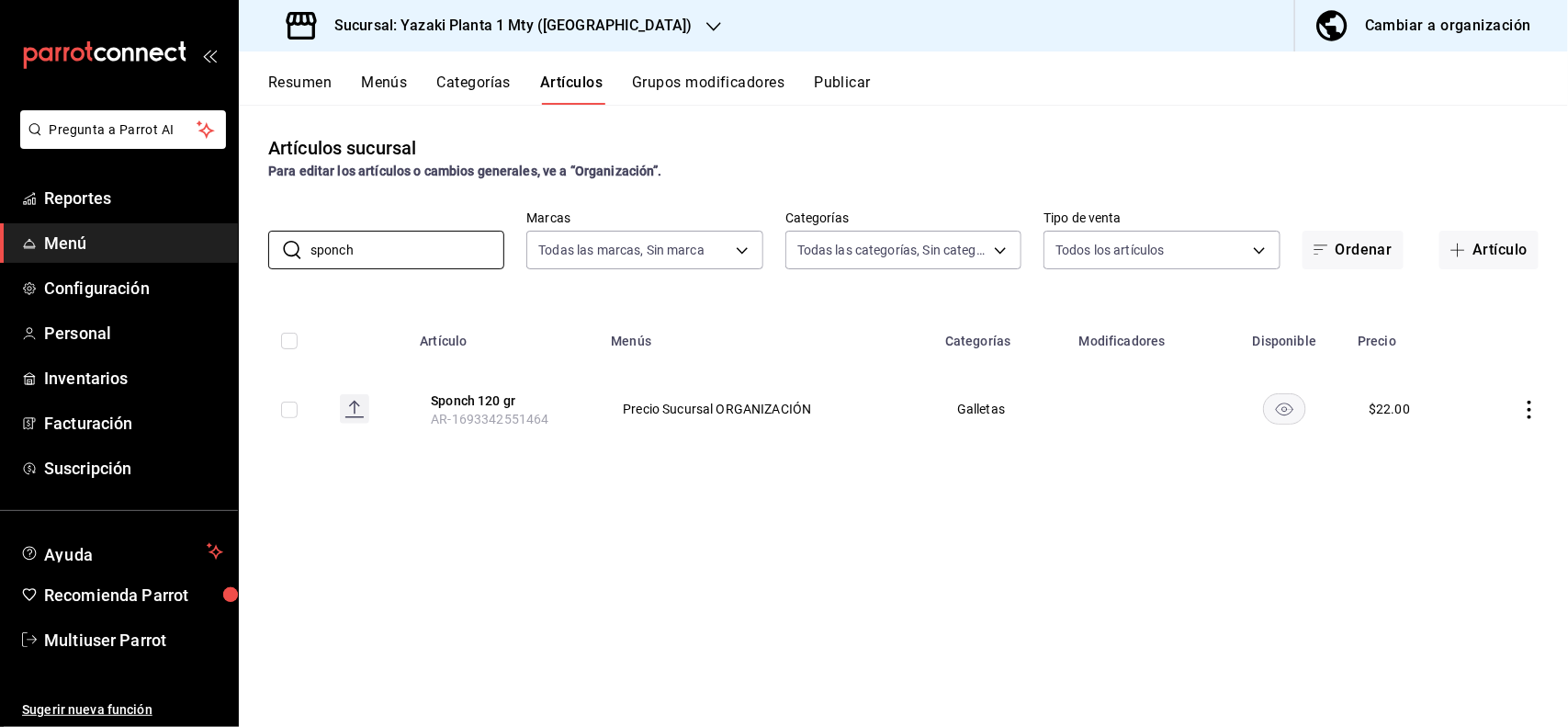
type input "sponch"
click at [1532, 403] on icon "actions" at bounding box center [1530, 410] width 19 height 19
click at [1485, 447] on span "Editar" at bounding box center [1475, 452] width 48 height 20
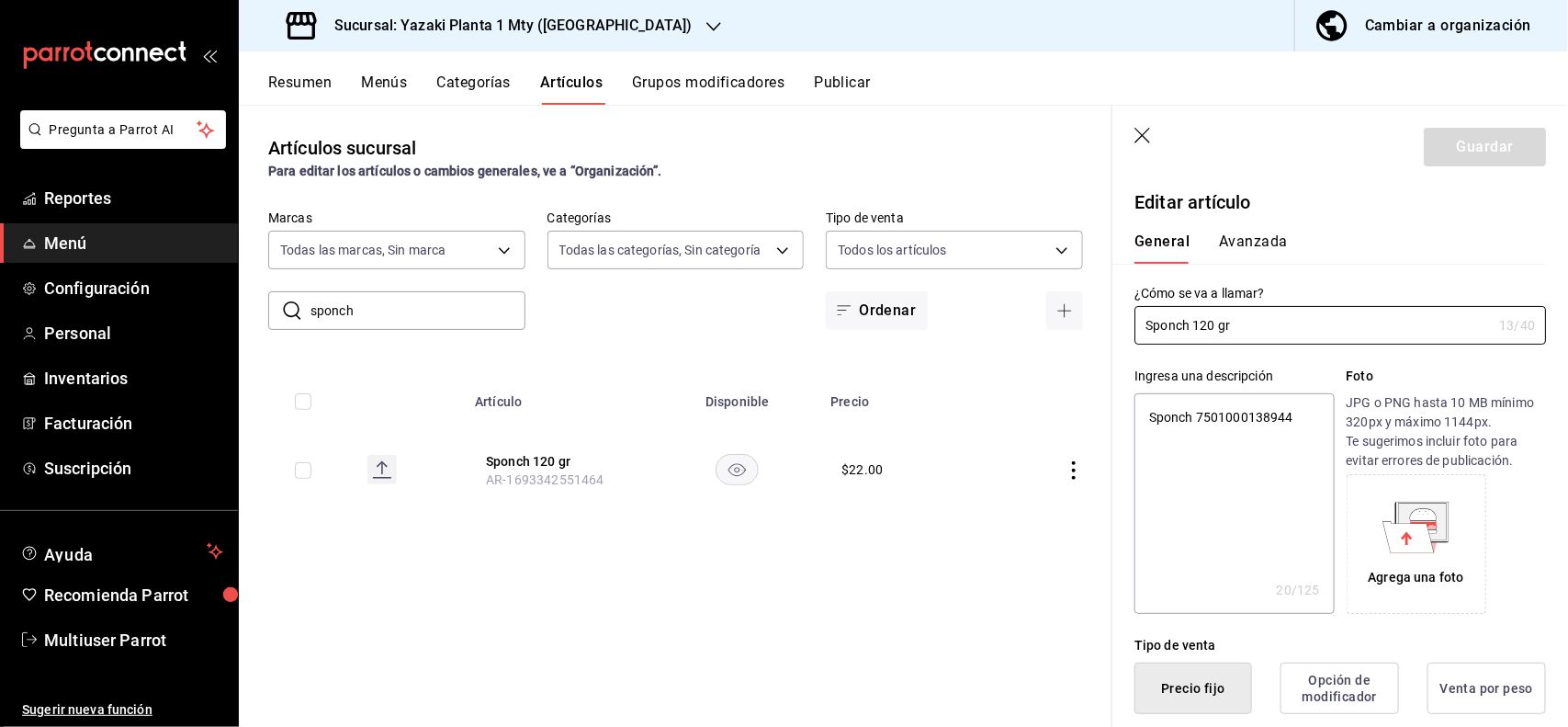
type textarea "x"
type input "$22.00"
type textarea "x"
type button "1"
type button "0"
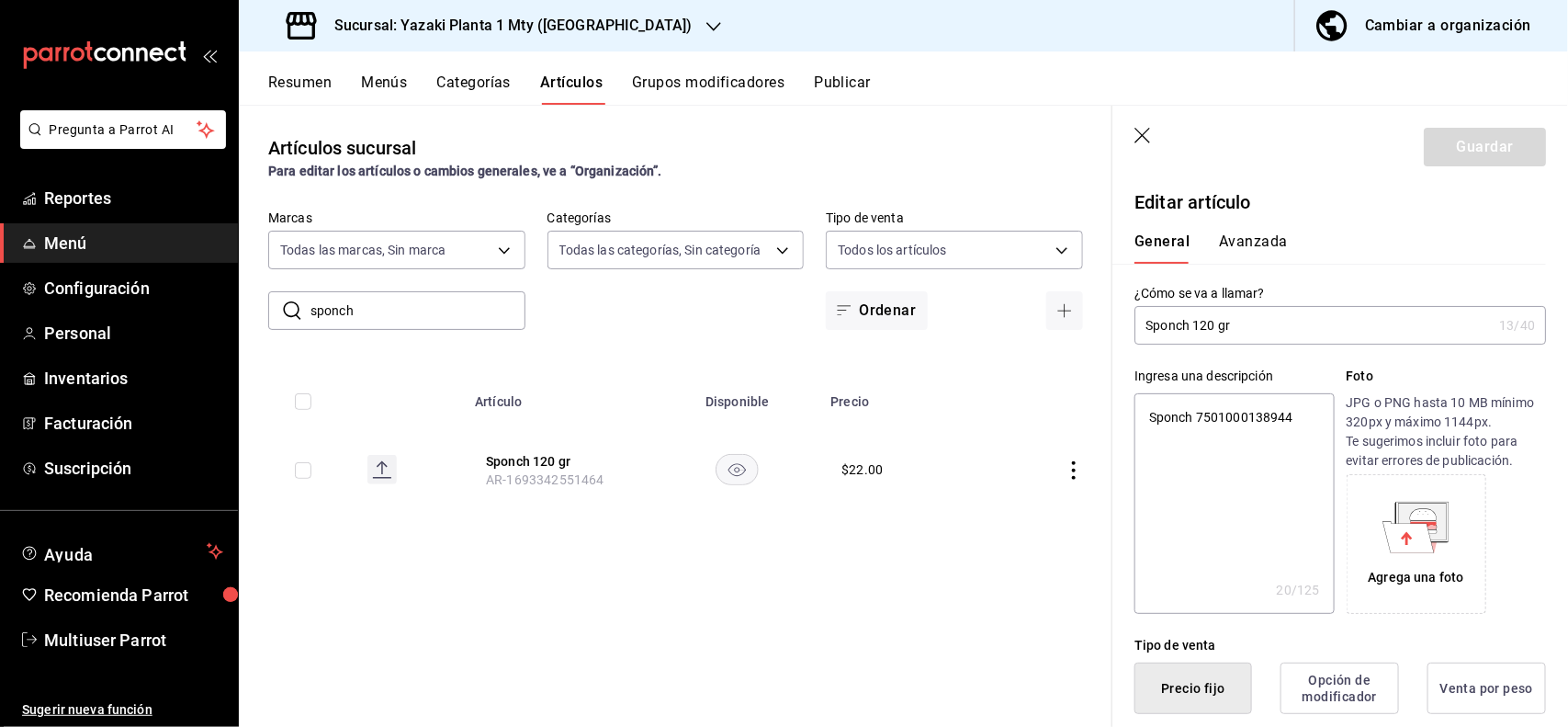
type button "2"
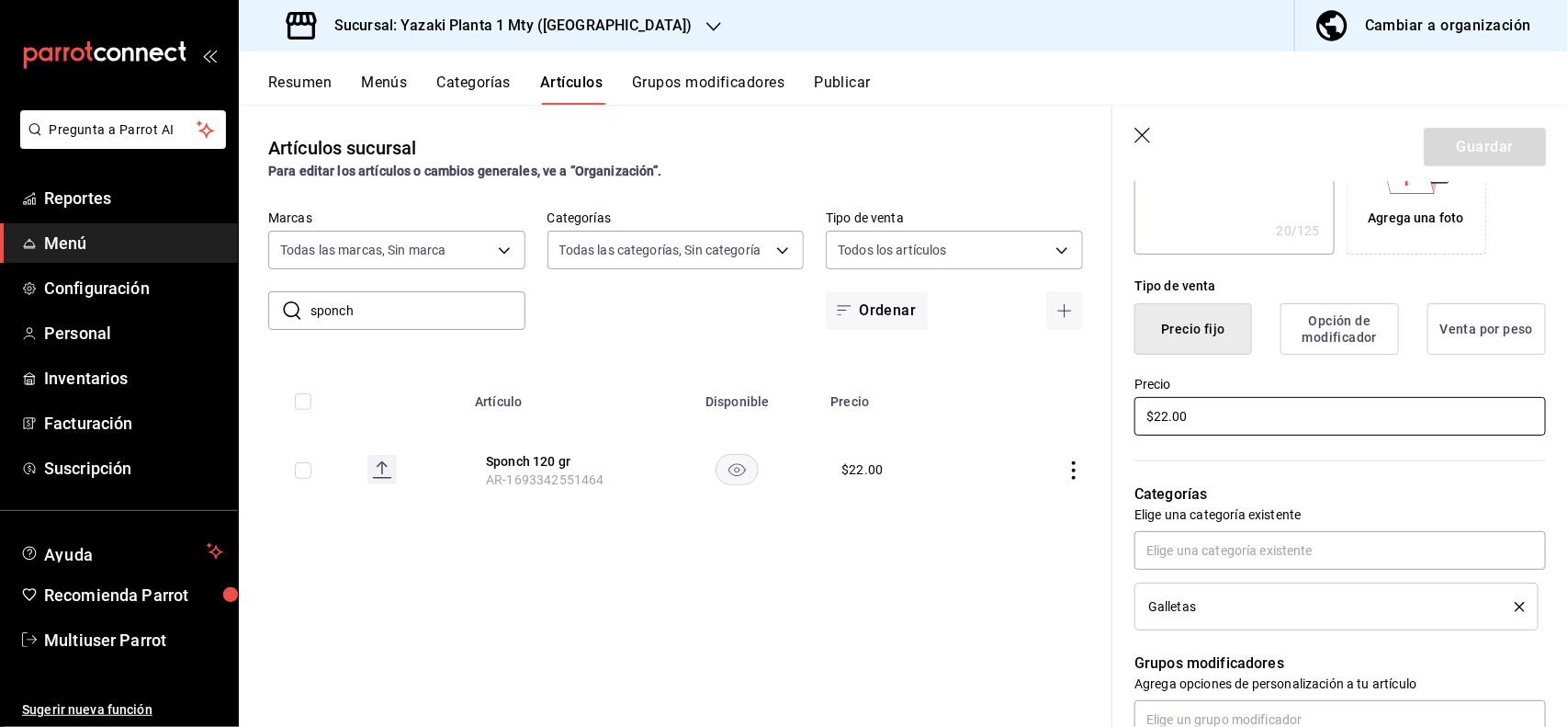
type textarea "x"
type input "$2.00"
type textarea "x"
type input "$28.00"
type textarea "x"
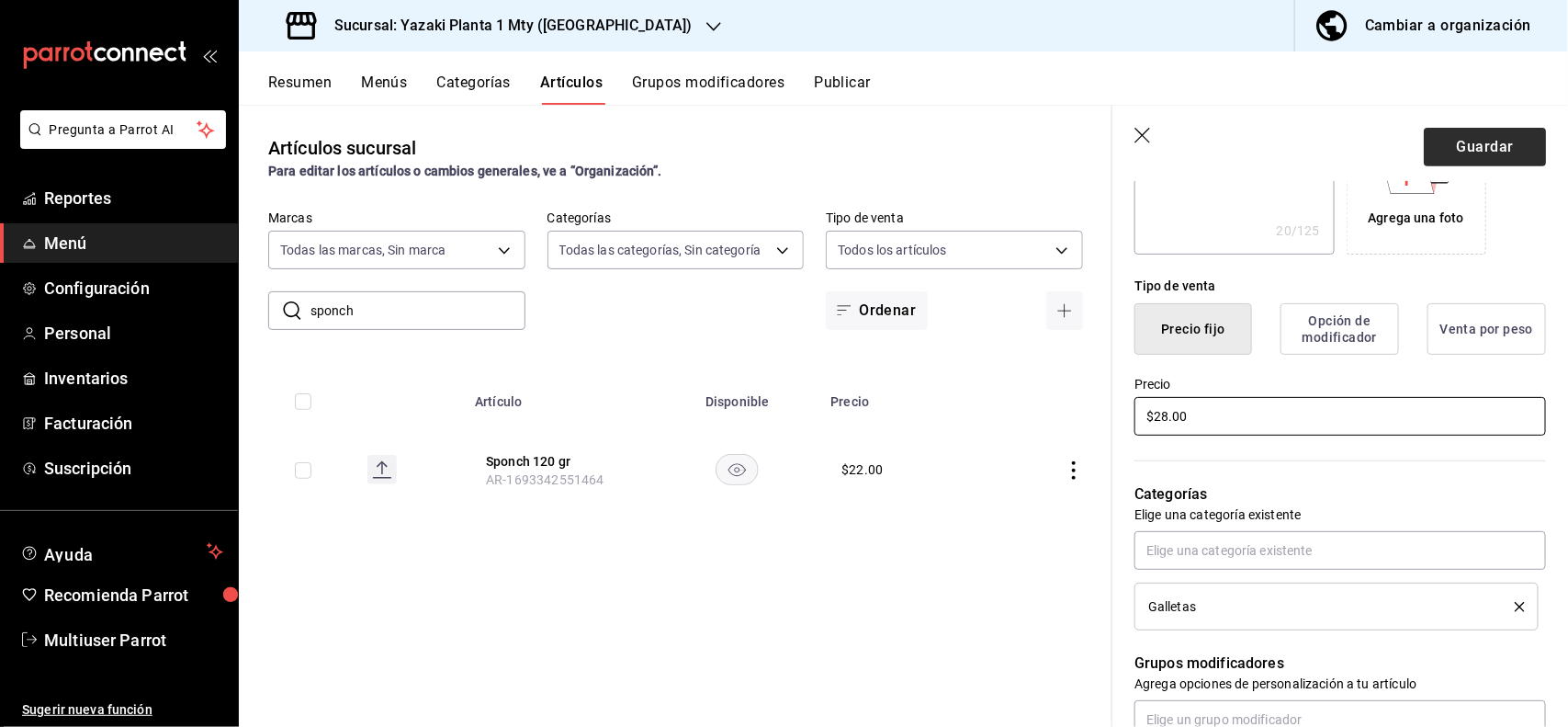
type input "$28.00"
click at [1475, 159] on button "Guardar" at bounding box center [1484, 147] width 122 height 38
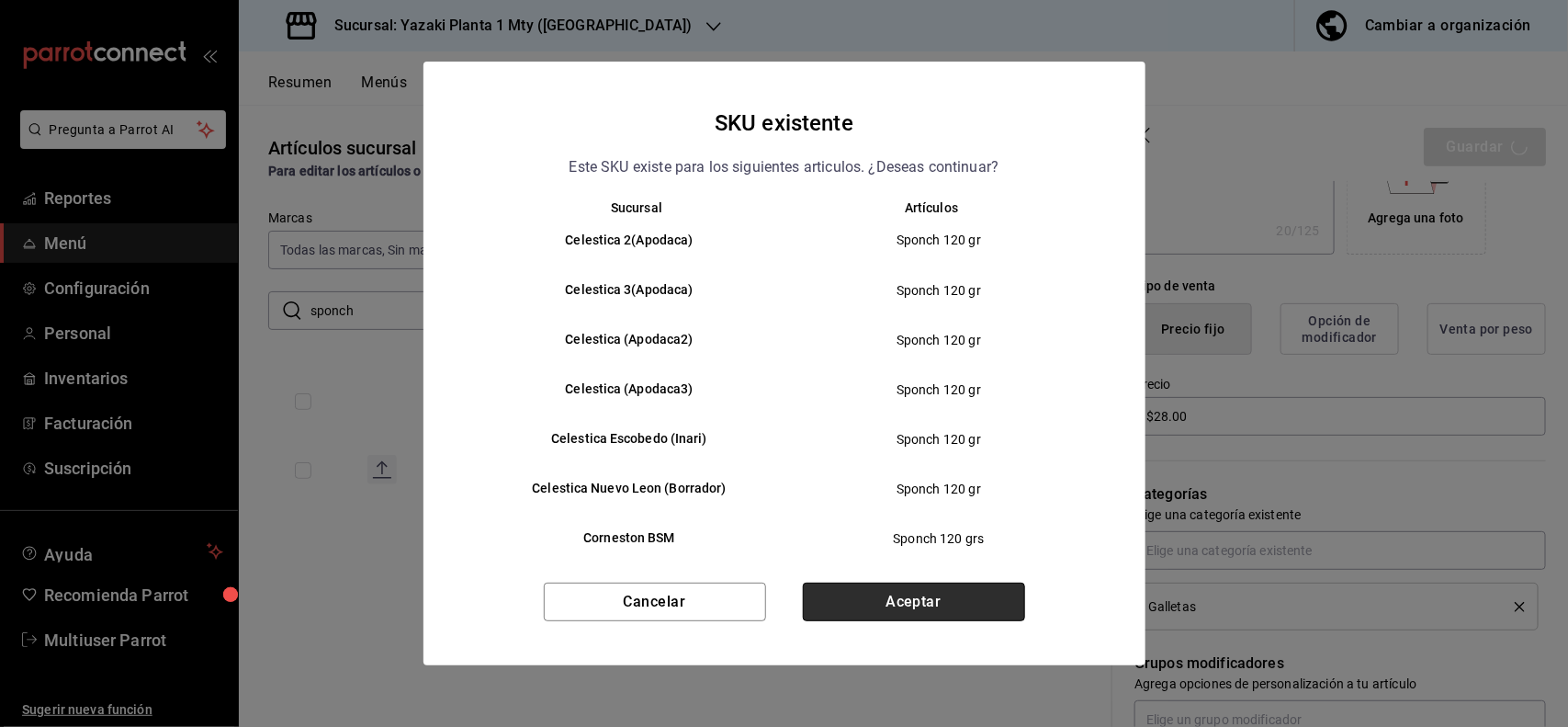
click at [958, 608] on button "Aceptar" at bounding box center [914, 602] width 222 height 38
type textarea "x"
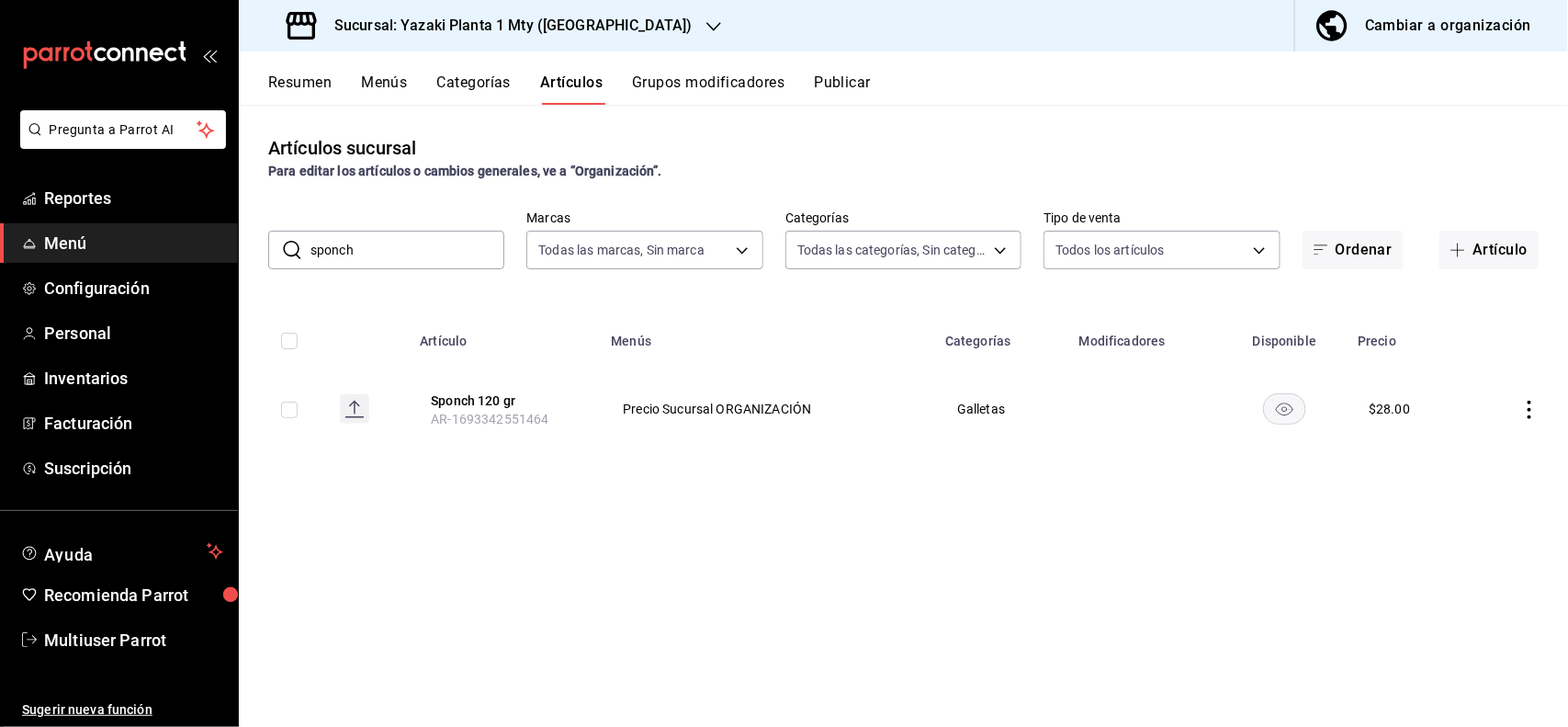
click at [478, 240] on input "sponch" at bounding box center [407, 249] width 194 height 36
type input "s"
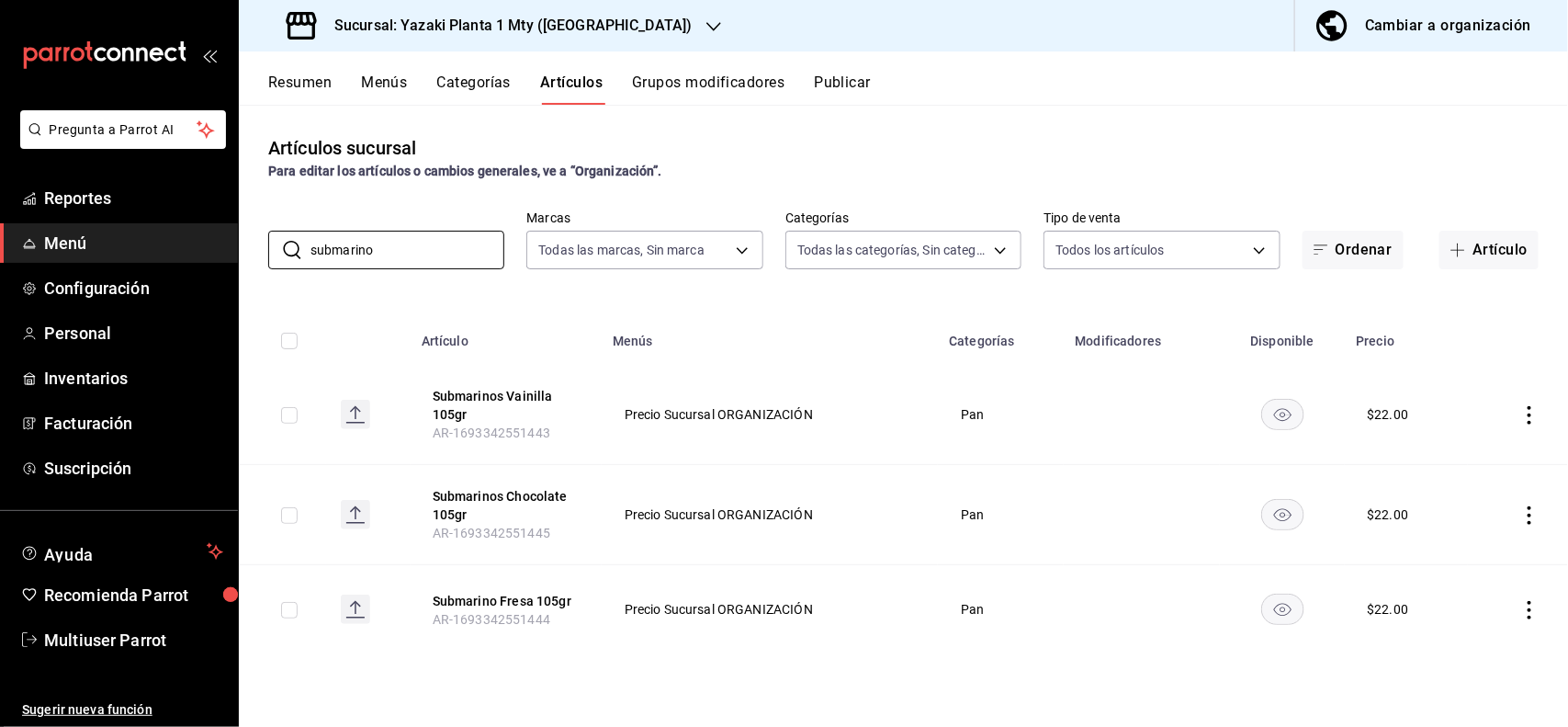
type input "submarino"
click at [933, 312] on th "Menús" at bounding box center [770, 335] width 337 height 59
click at [1520, 421] on icon "actions" at bounding box center [1530, 416] width 19 height 19
click at [1468, 457] on span "Editar" at bounding box center [1475, 458] width 48 height 20
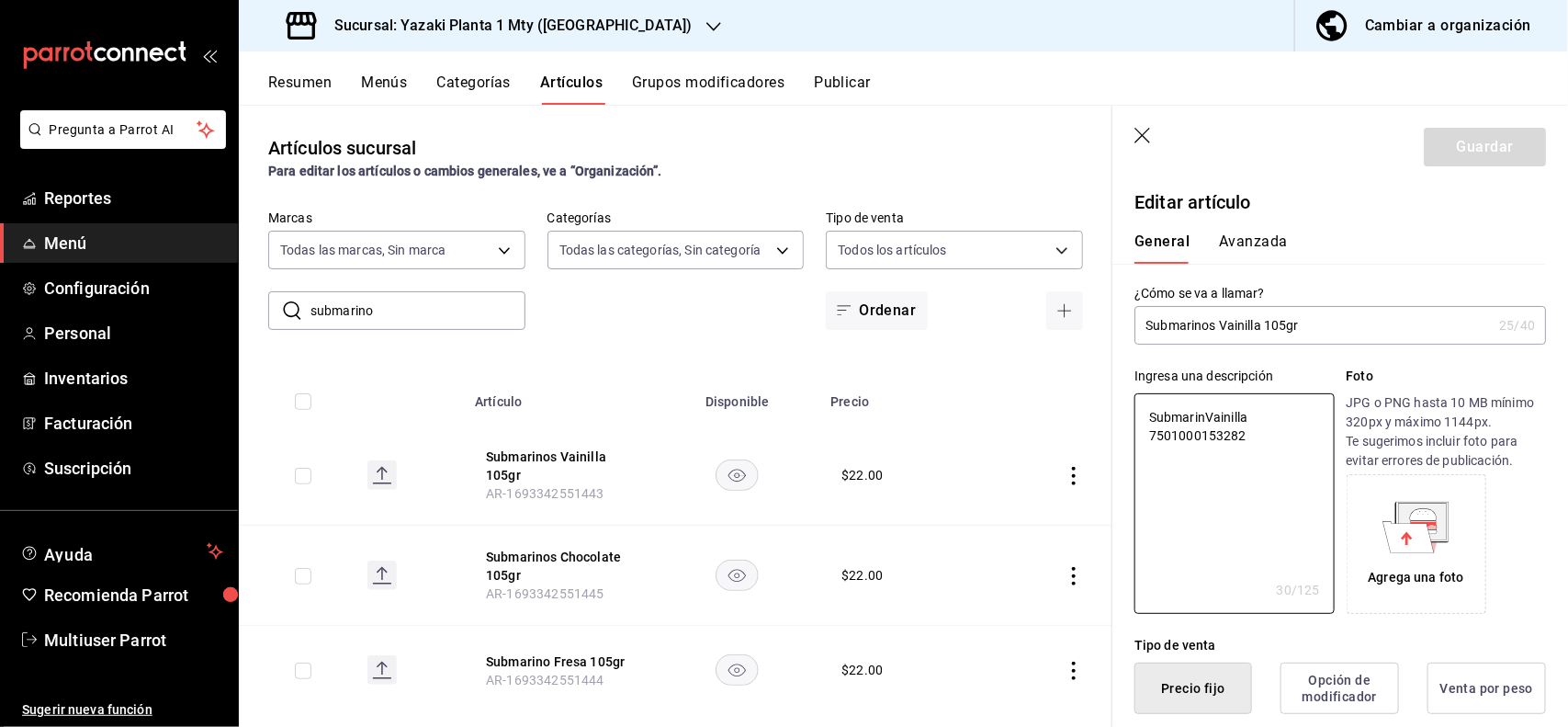
type textarea "x"
type input "$22.00"
type textarea "x"
type button "1"
type button "0"
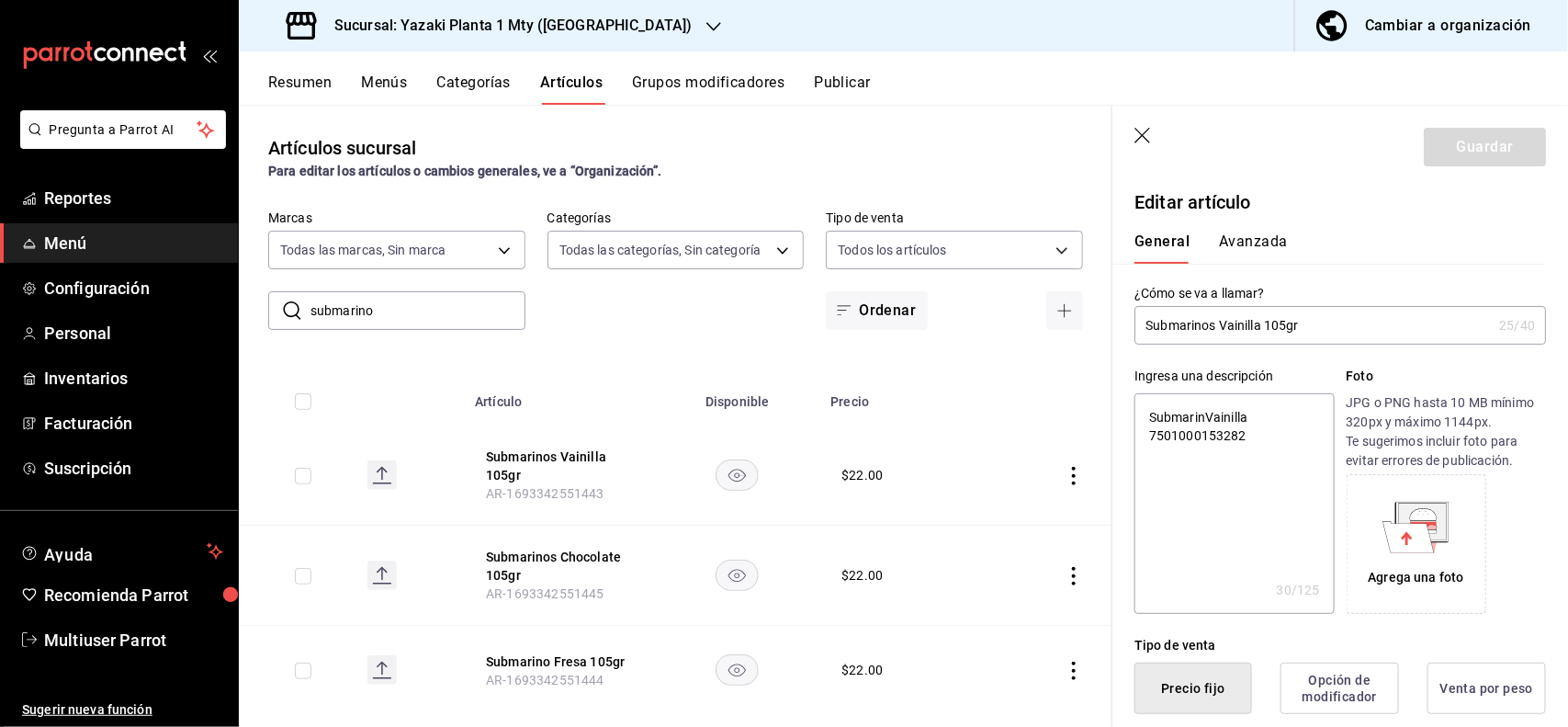
type button "2"
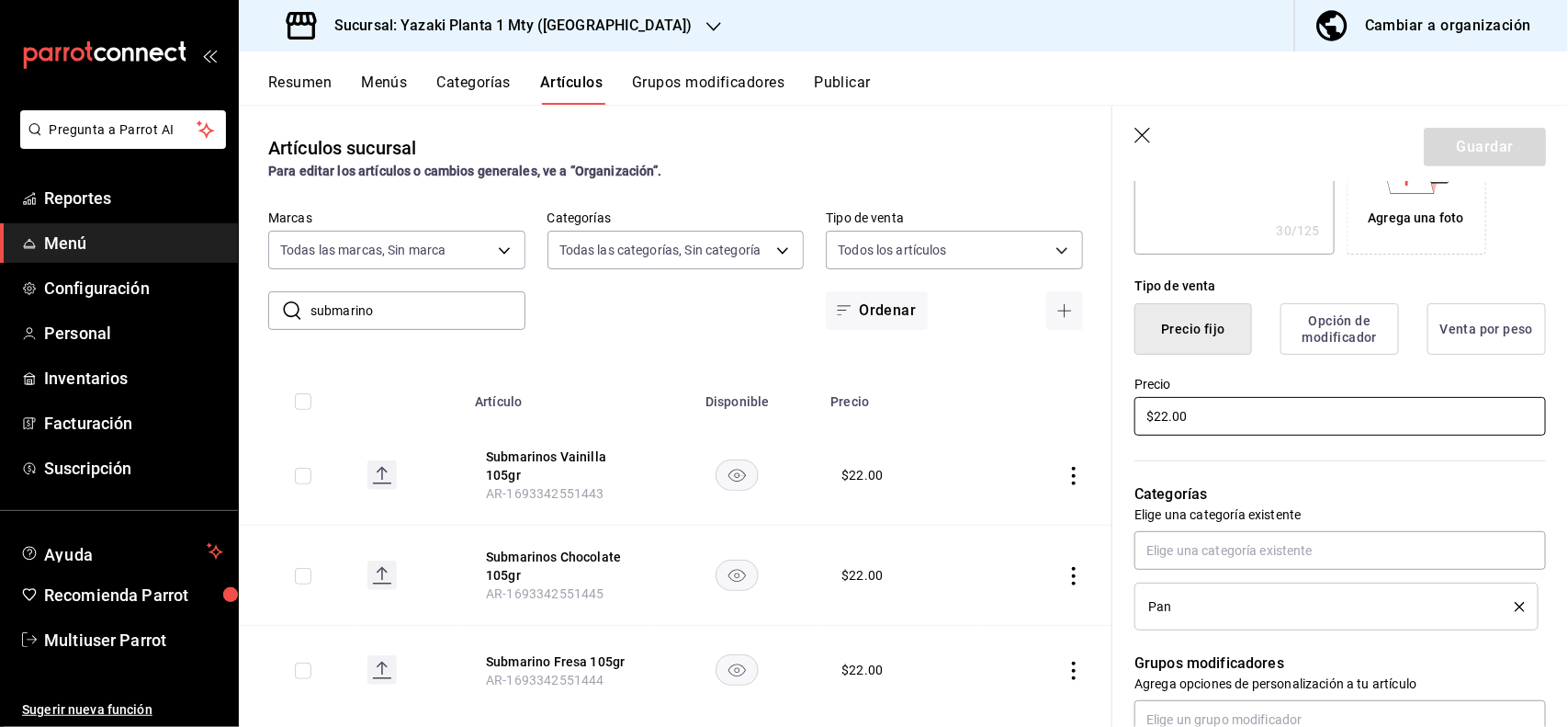
type input "$2.00"
type textarea "x"
type input "$25.00"
click at [1471, 142] on button "Guardar" at bounding box center [1484, 147] width 122 height 38
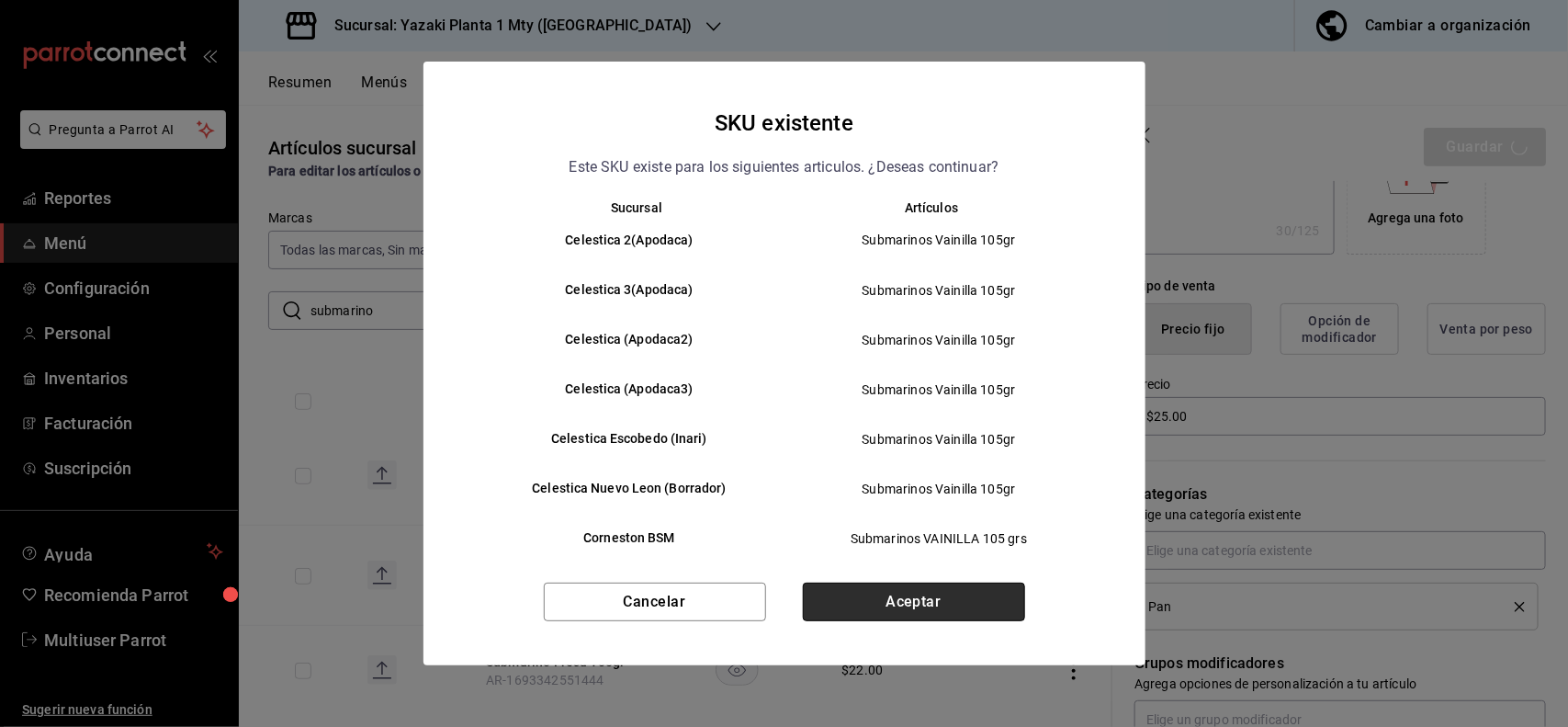
click at [957, 594] on button "Aceptar" at bounding box center [914, 602] width 222 height 38
type textarea "x"
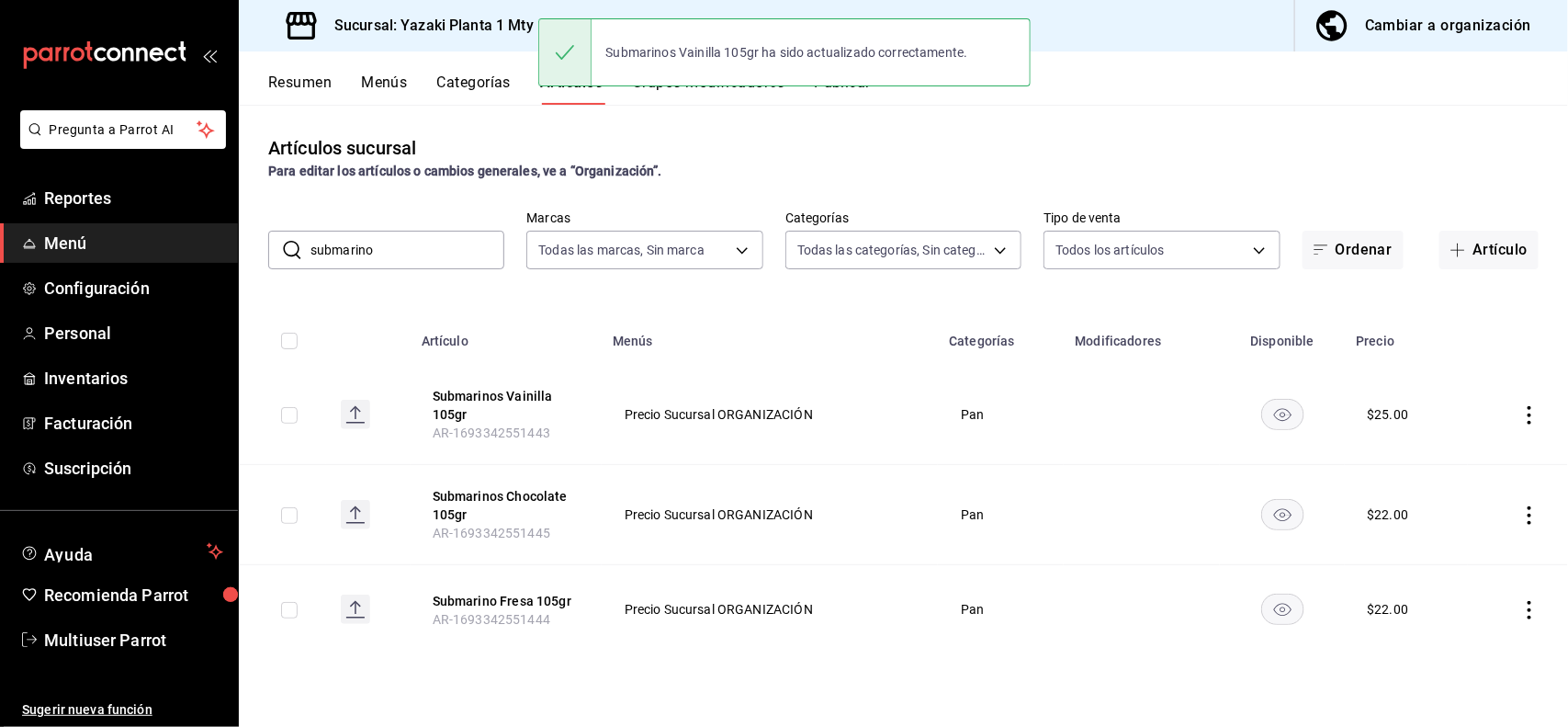
click at [1538, 508] on icon "actions" at bounding box center [1530, 516] width 19 height 19
click at [1467, 562] on span "Editar" at bounding box center [1475, 558] width 48 height 20
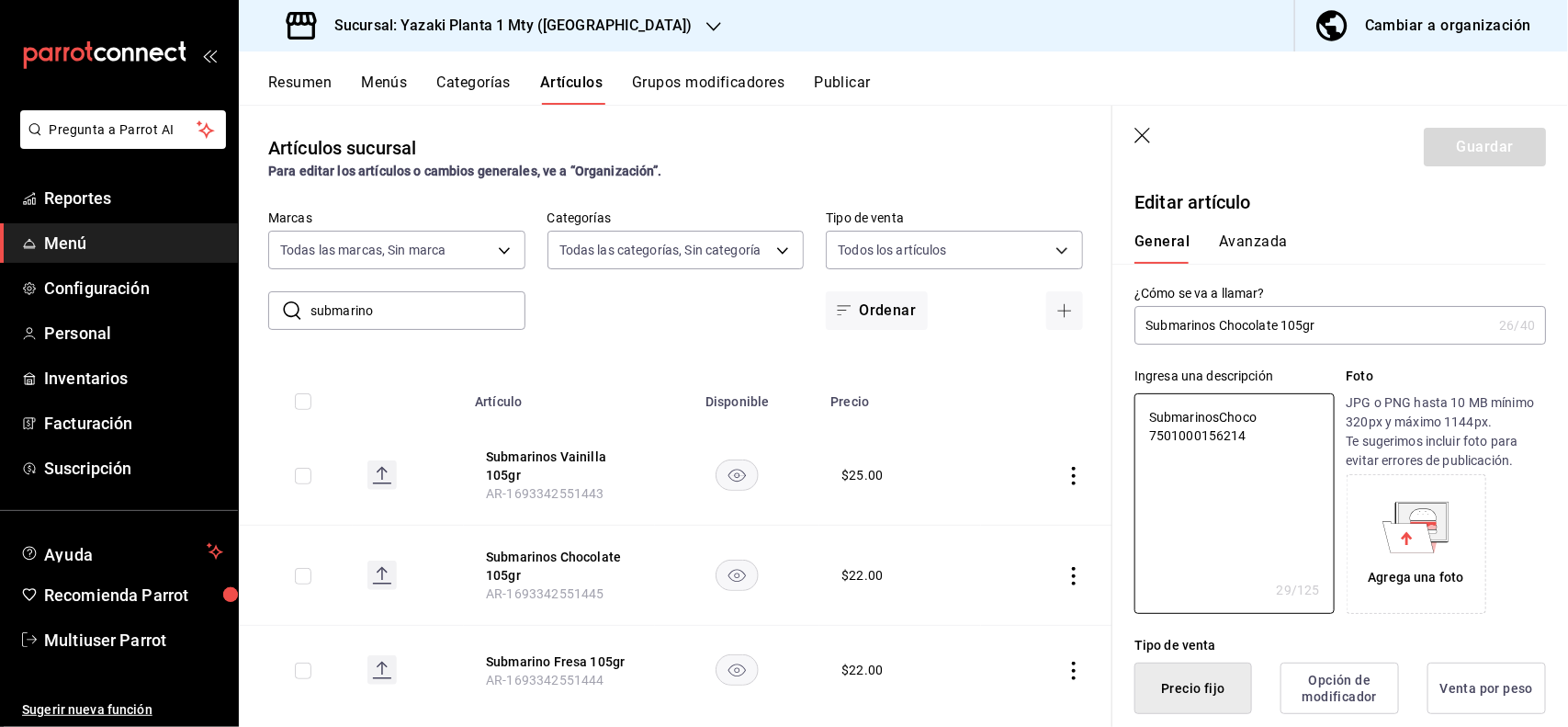
type textarea "x"
type button "1"
type button "0"
type button "2"
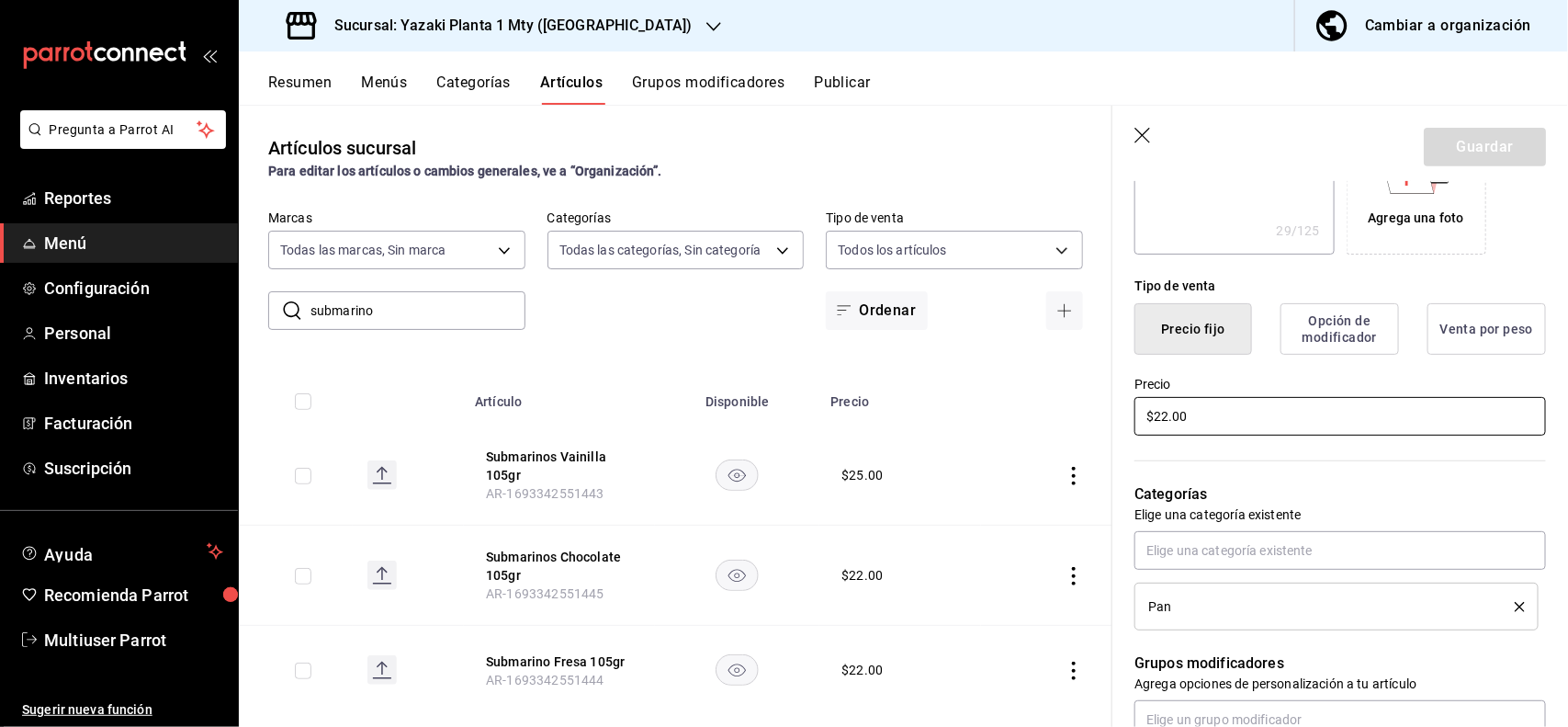
type textarea "x"
type input "$2.00"
type textarea "x"
type input "$25.00"
click at [1481, 138] on button "Guardar" at bounding box center [1484, 147] width 122 height 38
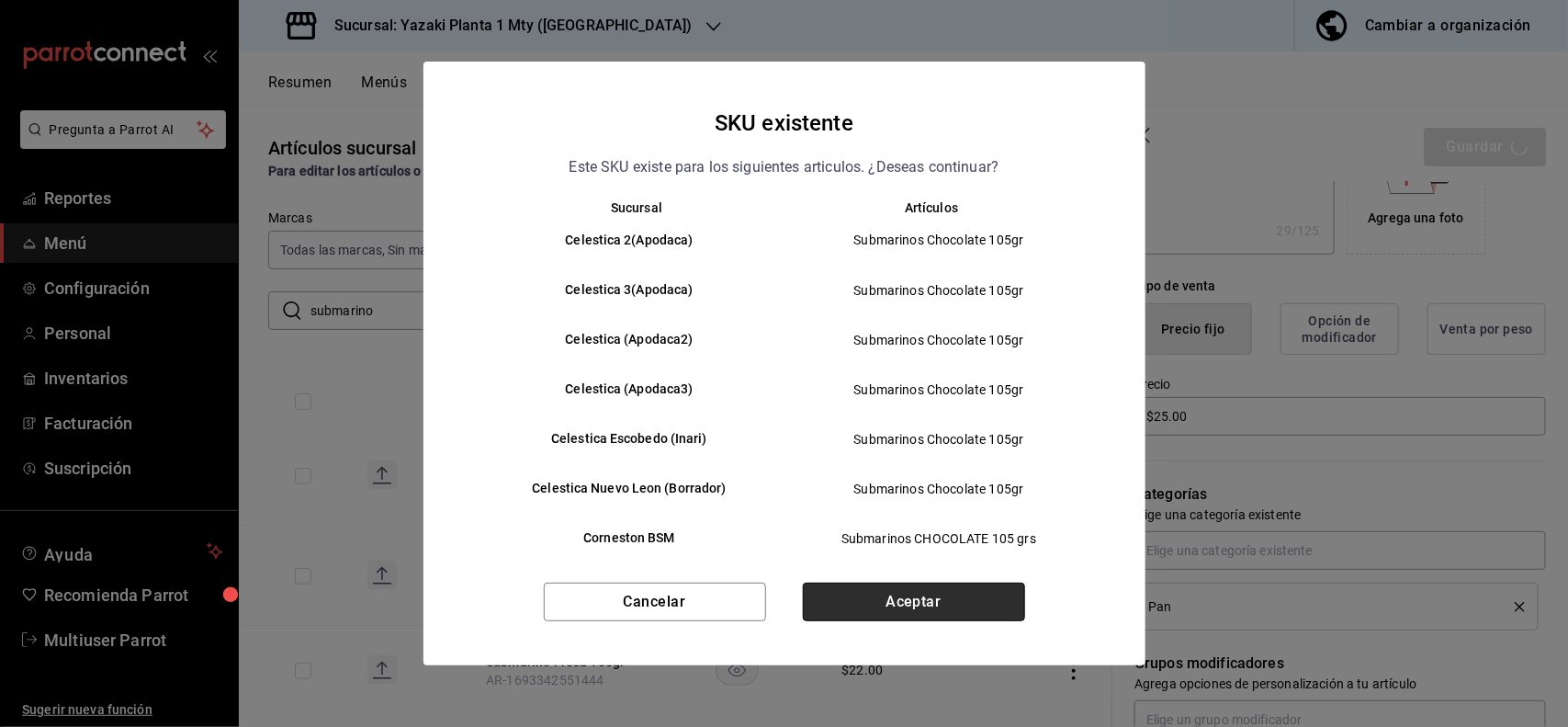
click at [985, 609] on button "Aceptar" at bounding box center [914, 602] width 222 height 38
type textarea "x"
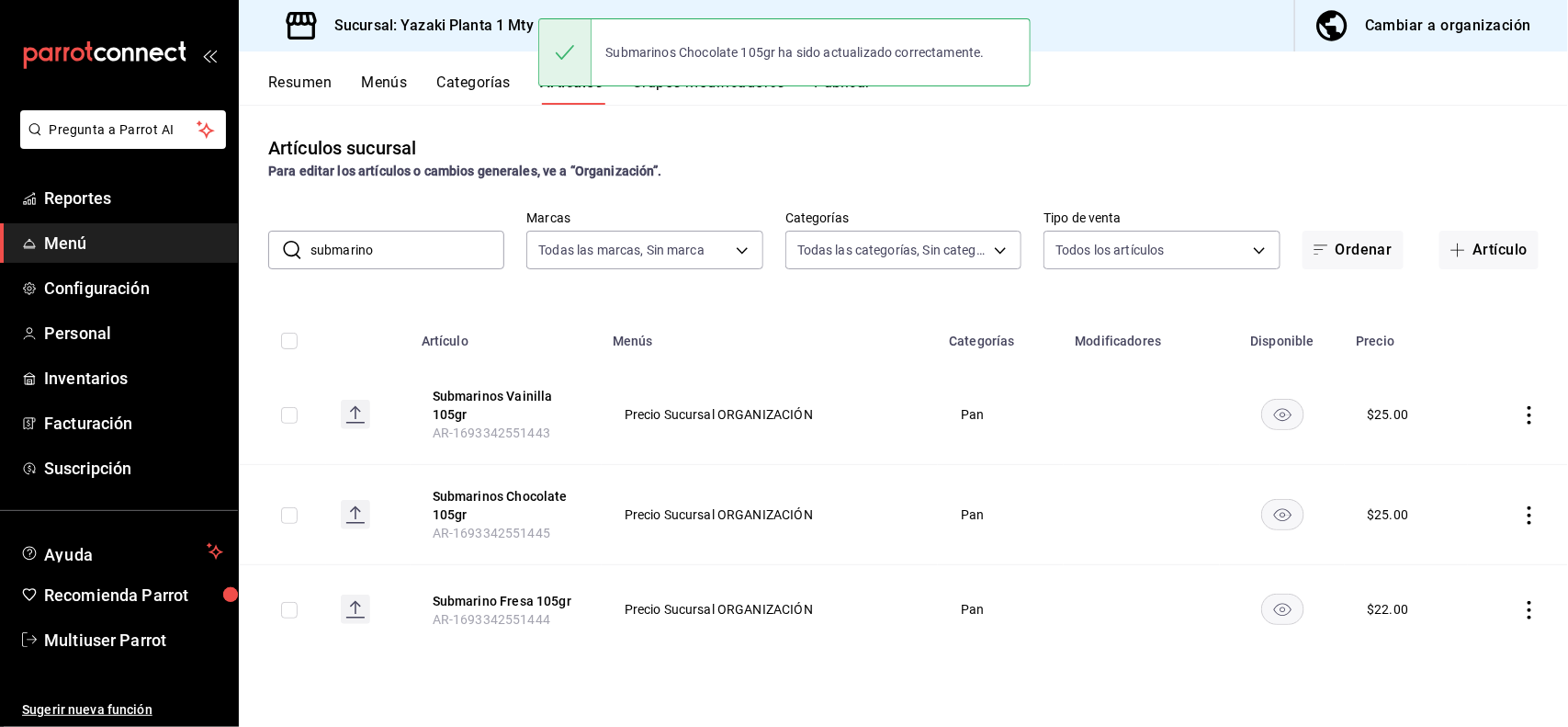
click at [1530, 604] on icon "actions" at bounding box center [1529, 610] width 4 height 19
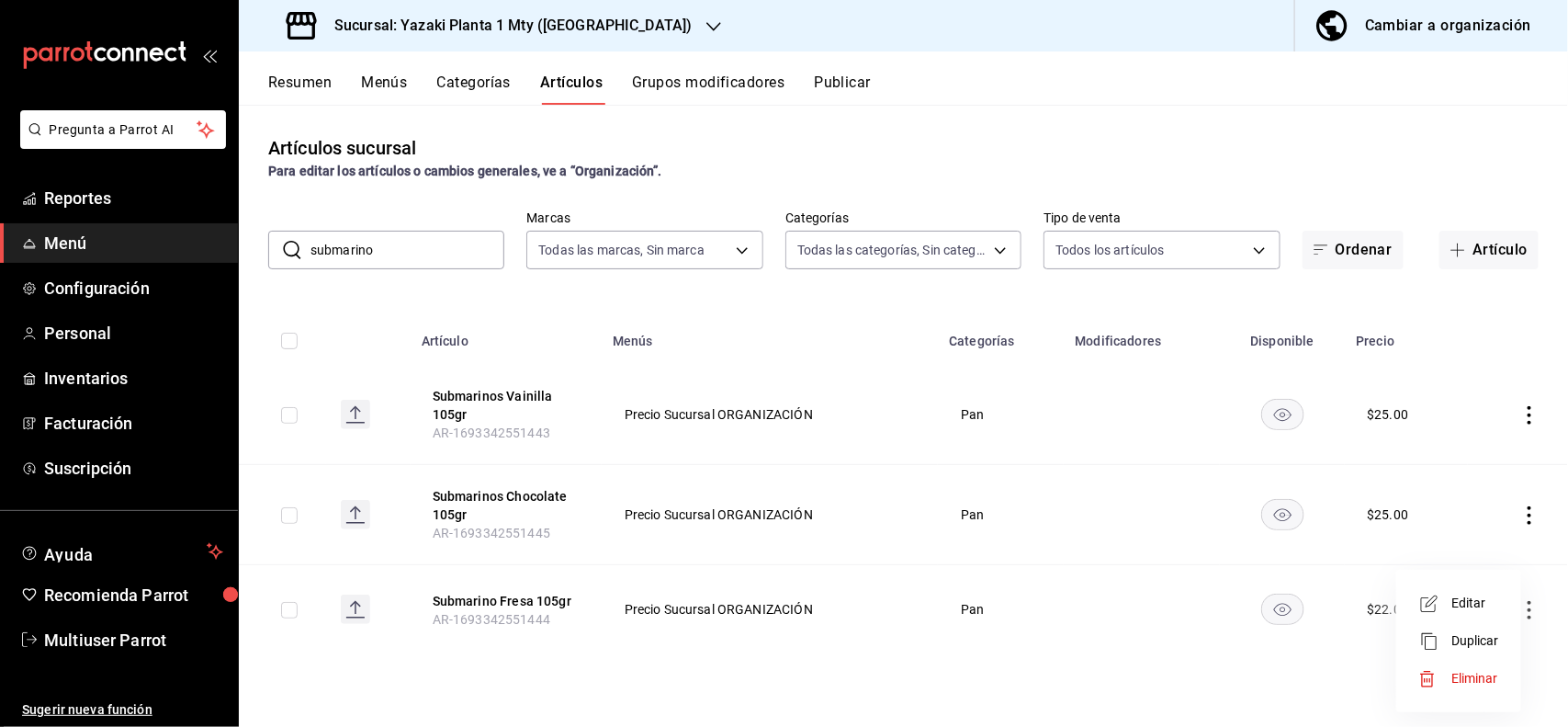
click at [1483, 607] on span "Editar" at bounding box center [1475, 603] width 48 height 20
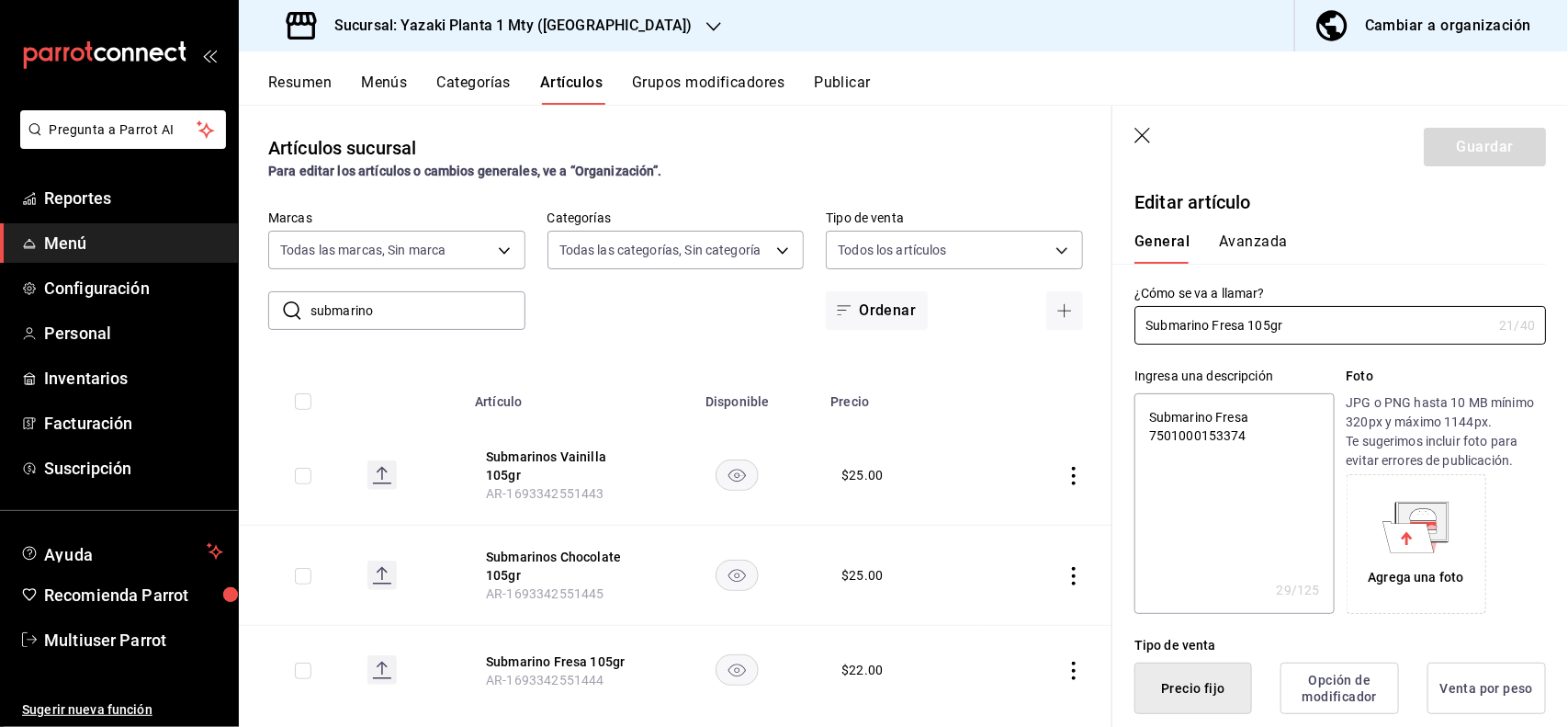
type textarea "x"
type input "$22.00"
type textarea "x"
type button "1"
type button "0"
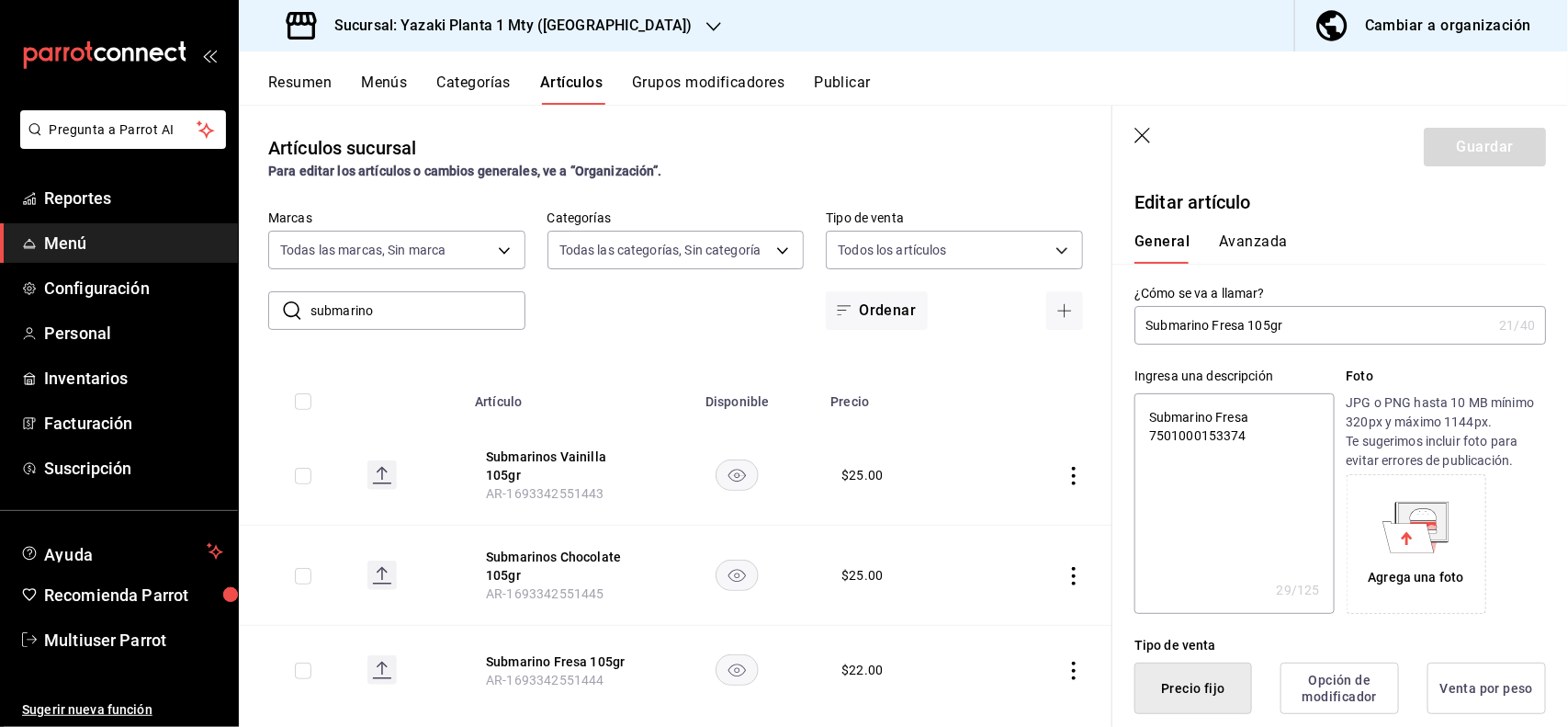
type button "2"
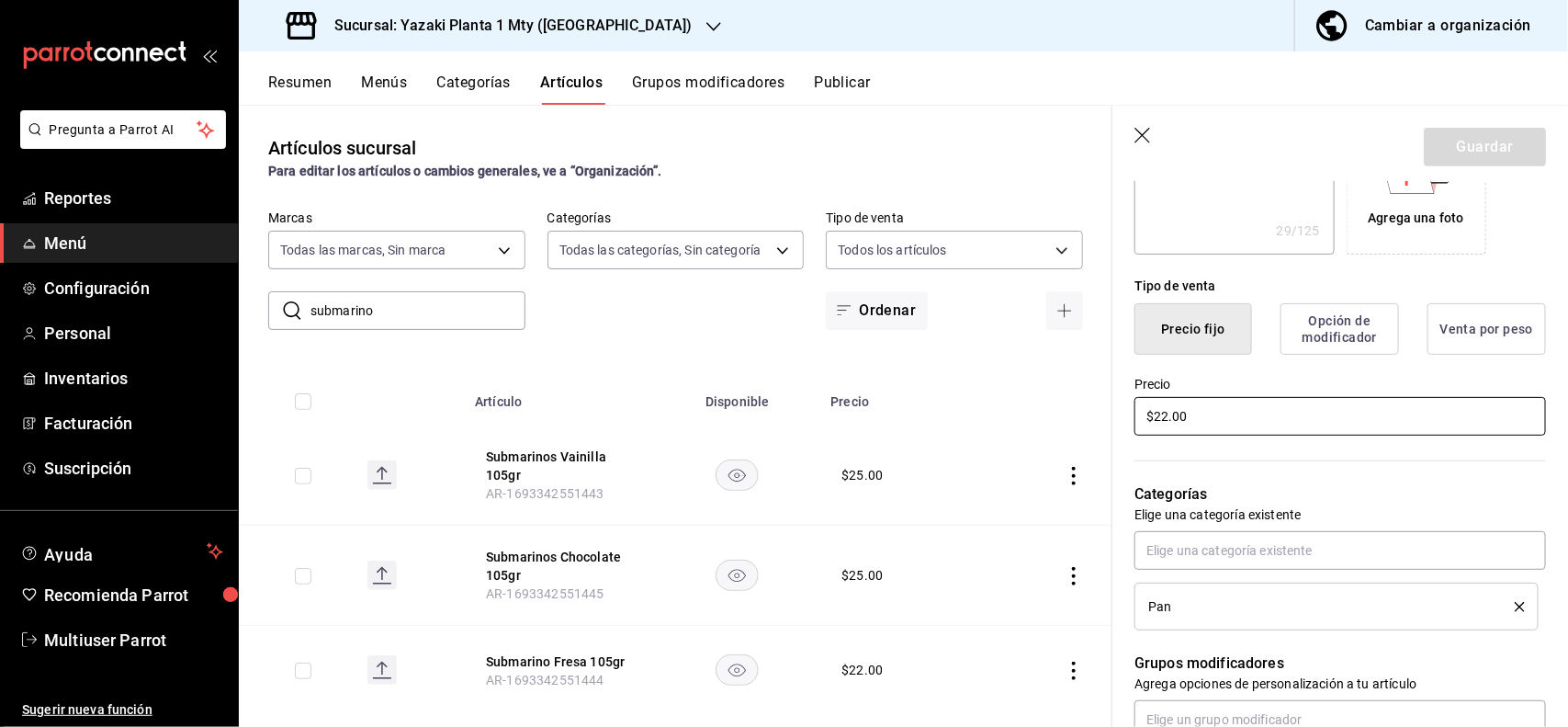
type textarea "x"
type input "$2.00"
type textarea "x"
type input "$25.00"
click at [1429, 153] on button "Guardar" at bounding box center [1484, 147] width 122 height 38
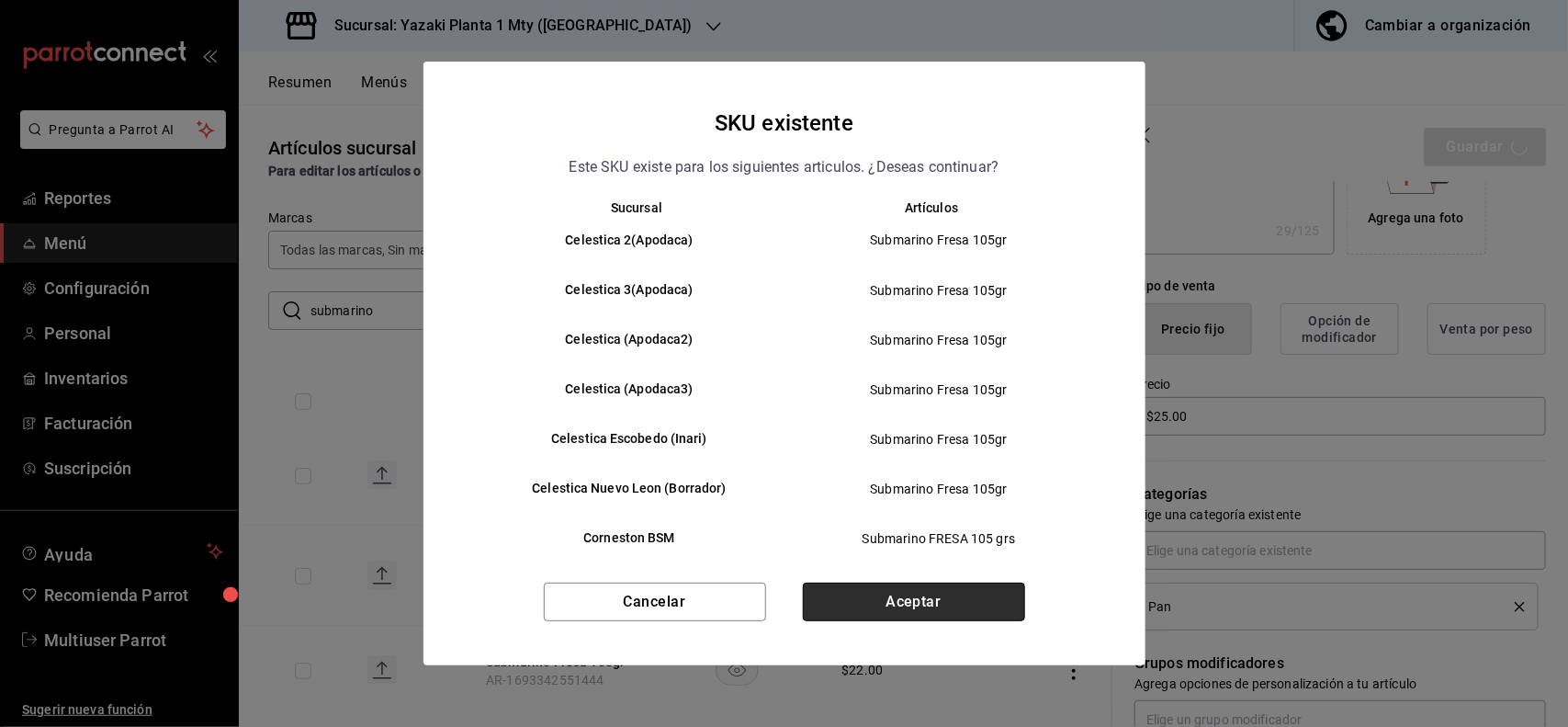
click at [968, 599] on button "Aceptar" at bounding box center [914, 602] width 222 height 38
type textarea "x"
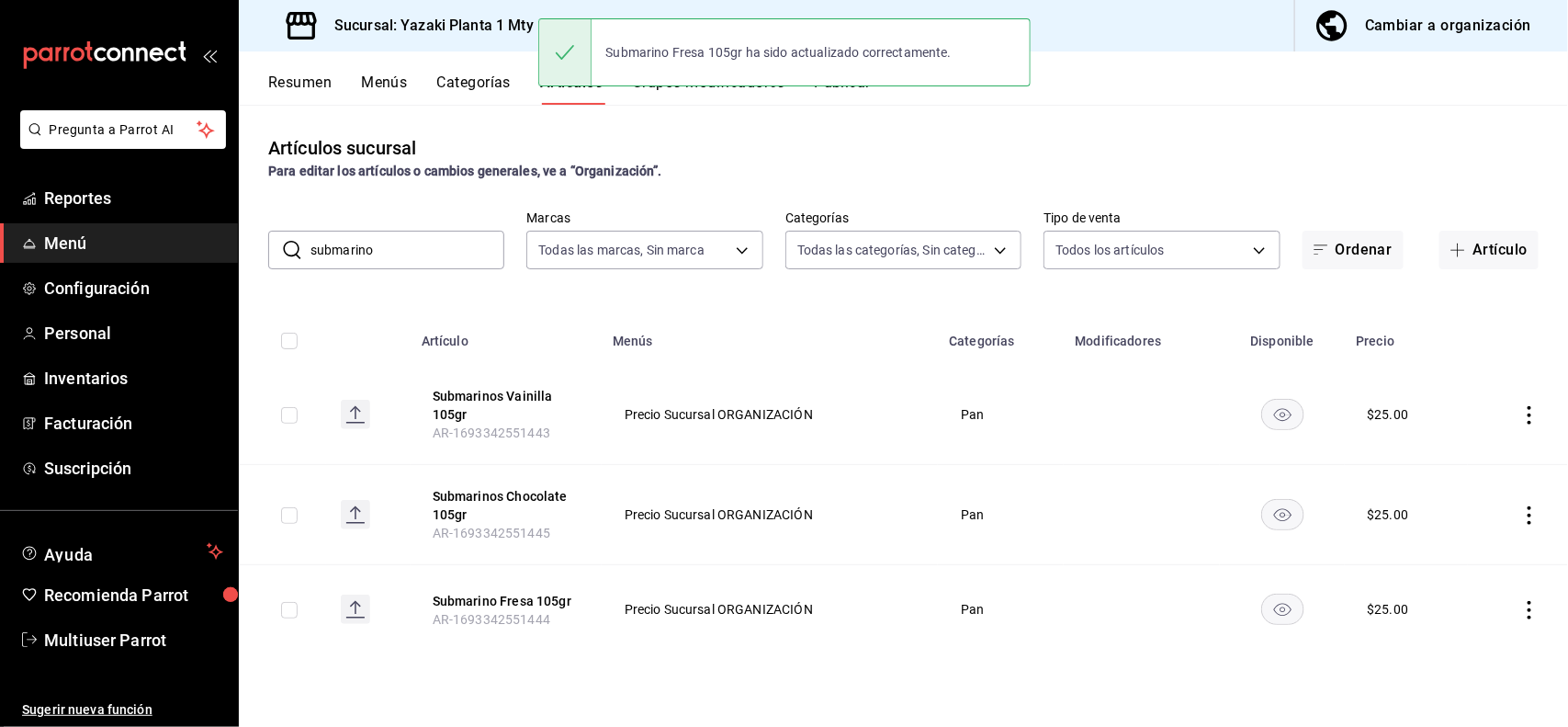
click at [418, 255] on input "submarino" at bounding box center [407, 249] width 194 height 36
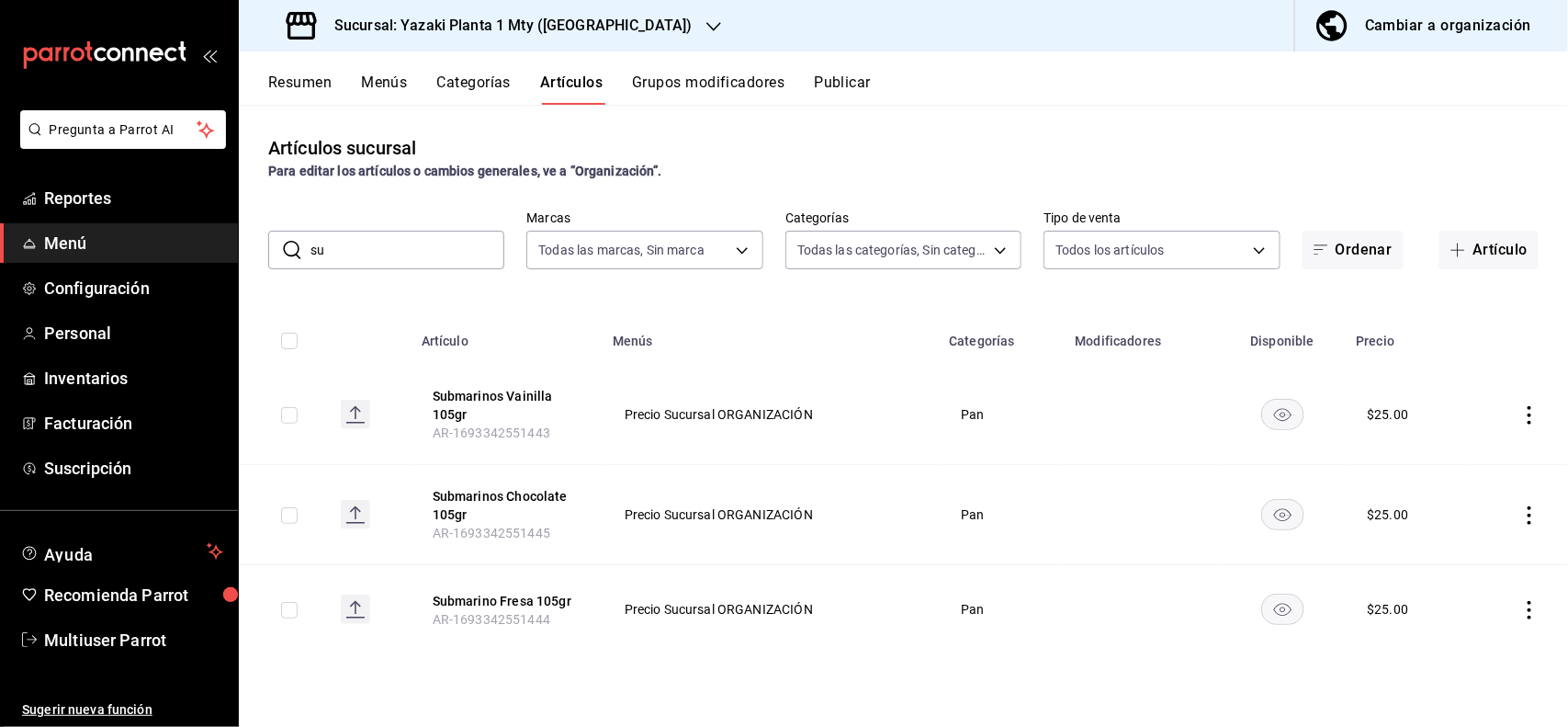
type input "s"
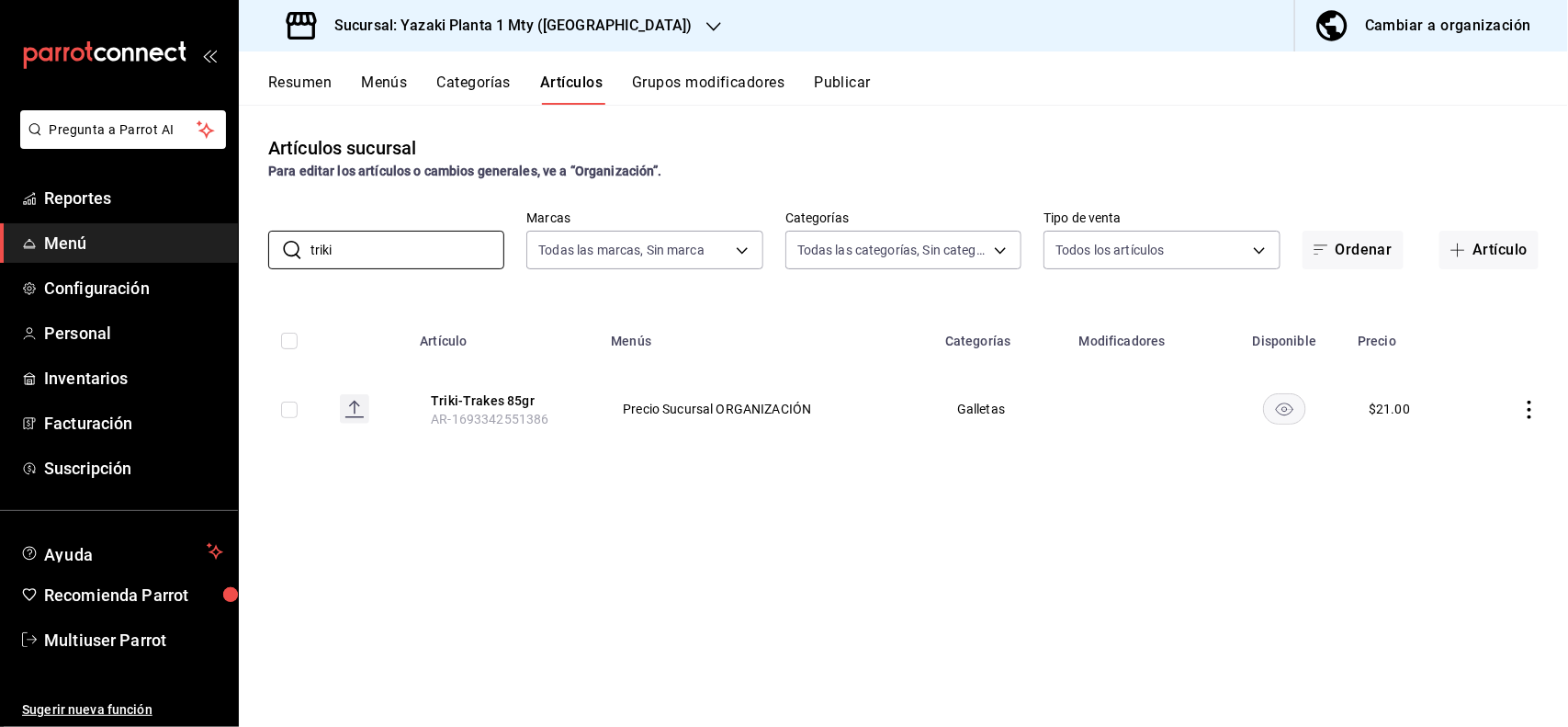
type input "triki"
click at [1530, 401] on icon "actions" at bounding box center [1529, 410] width 4 height 19
click at [1484, 464] on li "Editar" at bounding box center [1459, 452] width 110 height 37
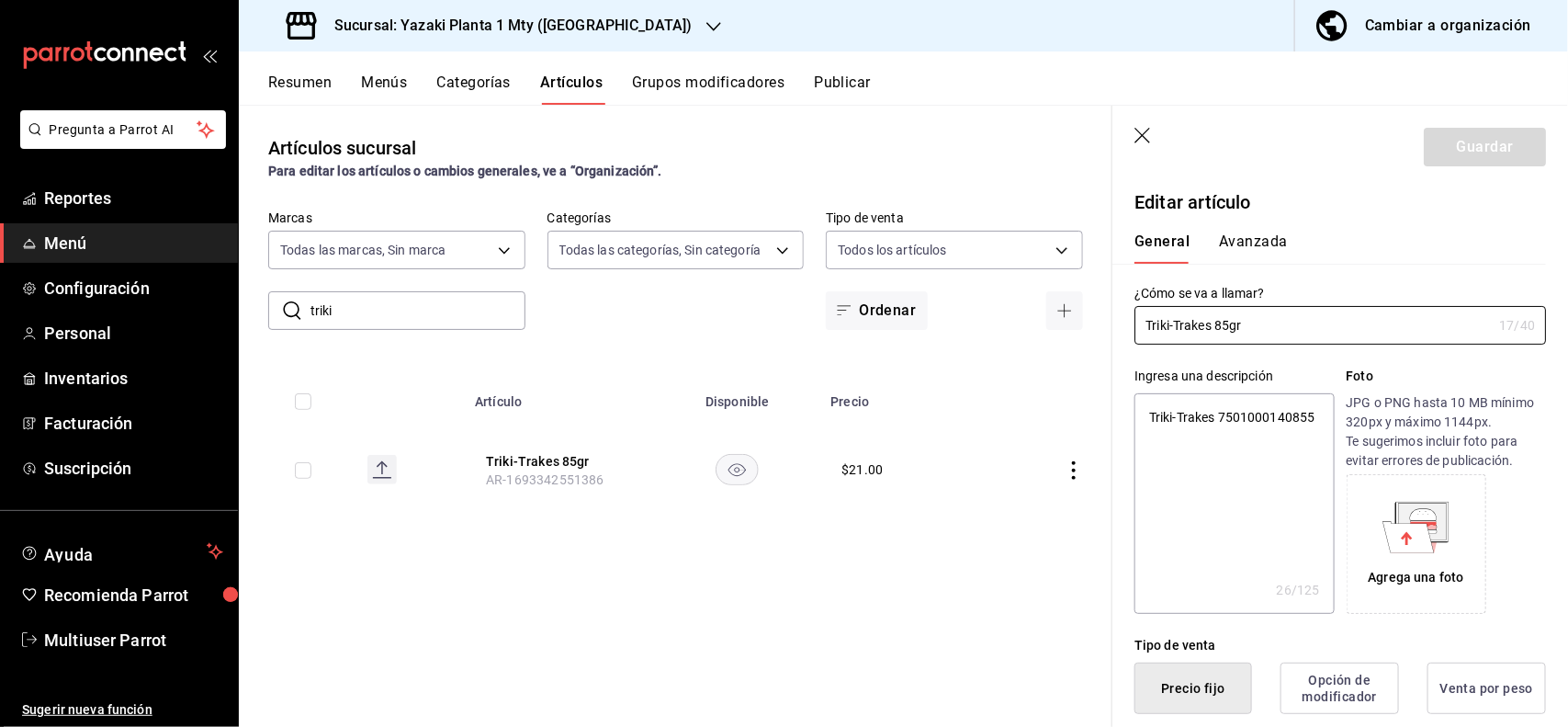
type textarea "x"
type input "$21.00"
type textarea "x"
type button "1"
type button "0"
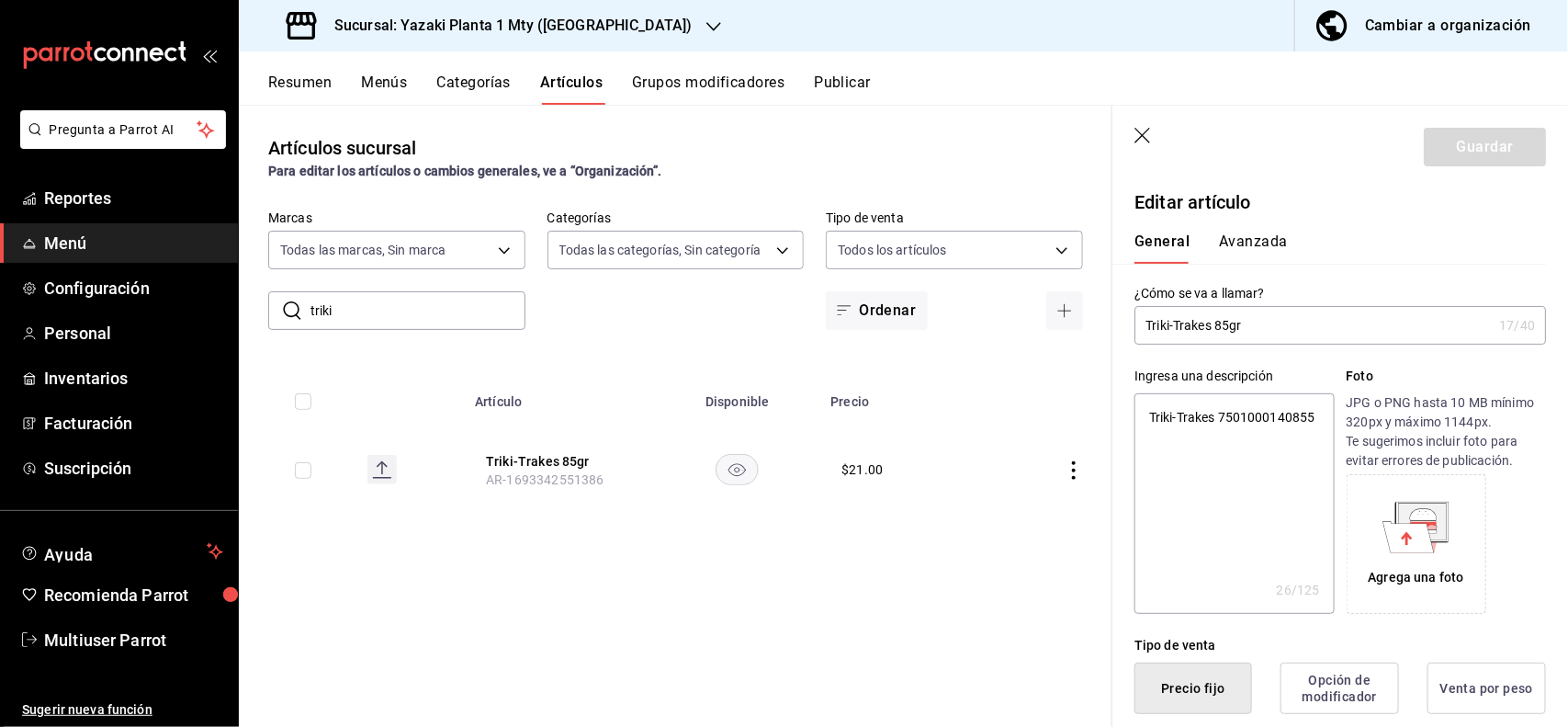
type button "2"
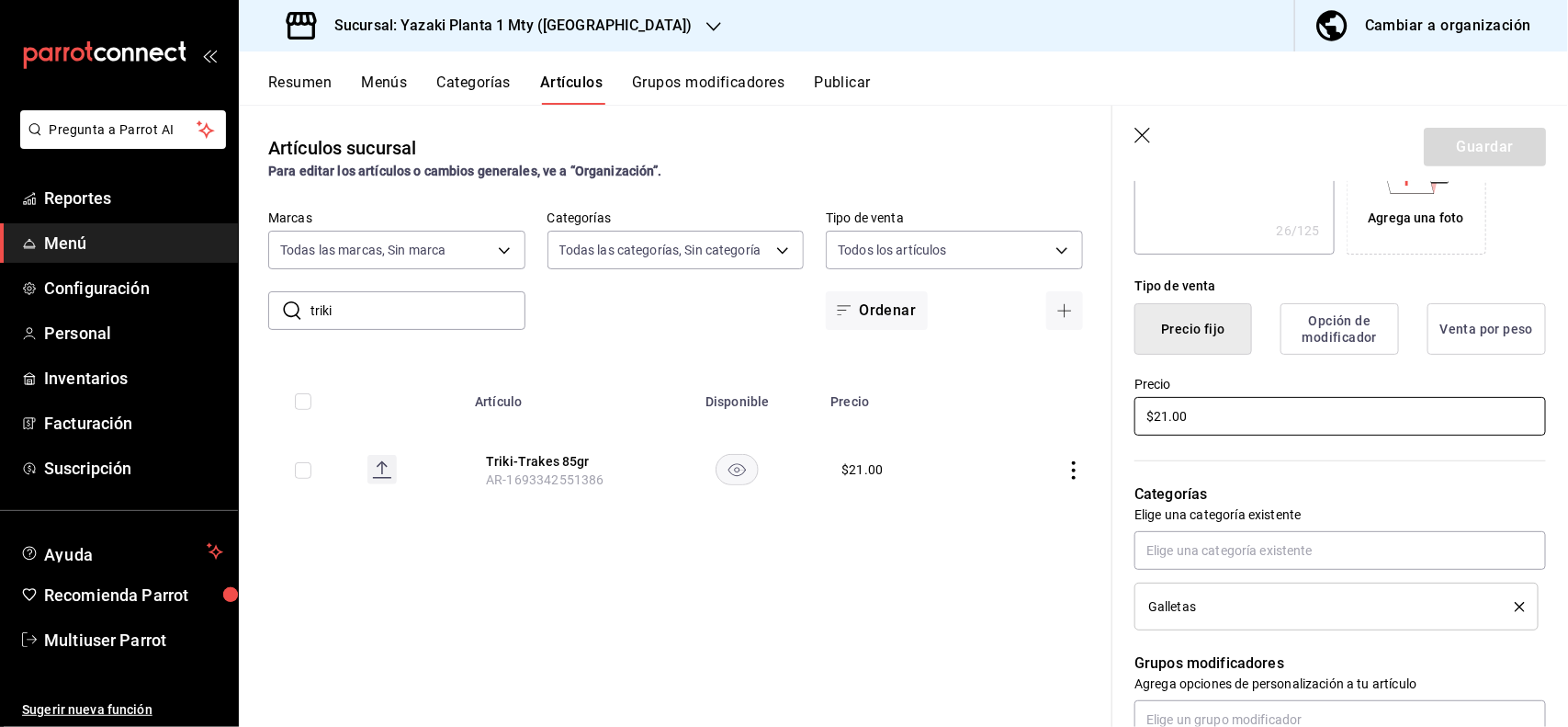
type textarea "x"
type input "$2.00"
type textarea "x"
type input "$25.00"
click at [1480, 149] on button "Guardar" at bounding box center [1484, 147] width 122 height 38
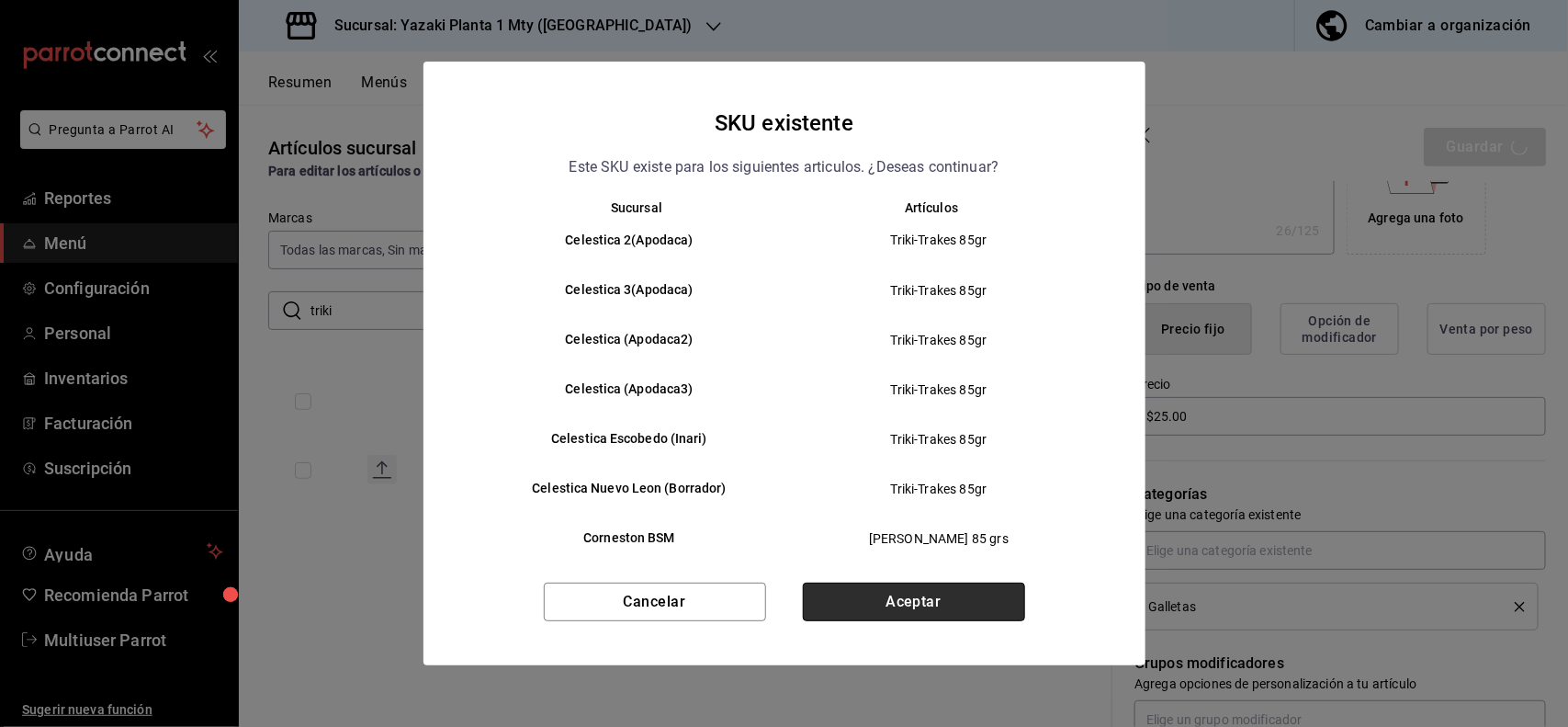
click at [894, 608] on button "Aceptar" at bounding box center [914, 602] width 222 height 38
type textarea "x"
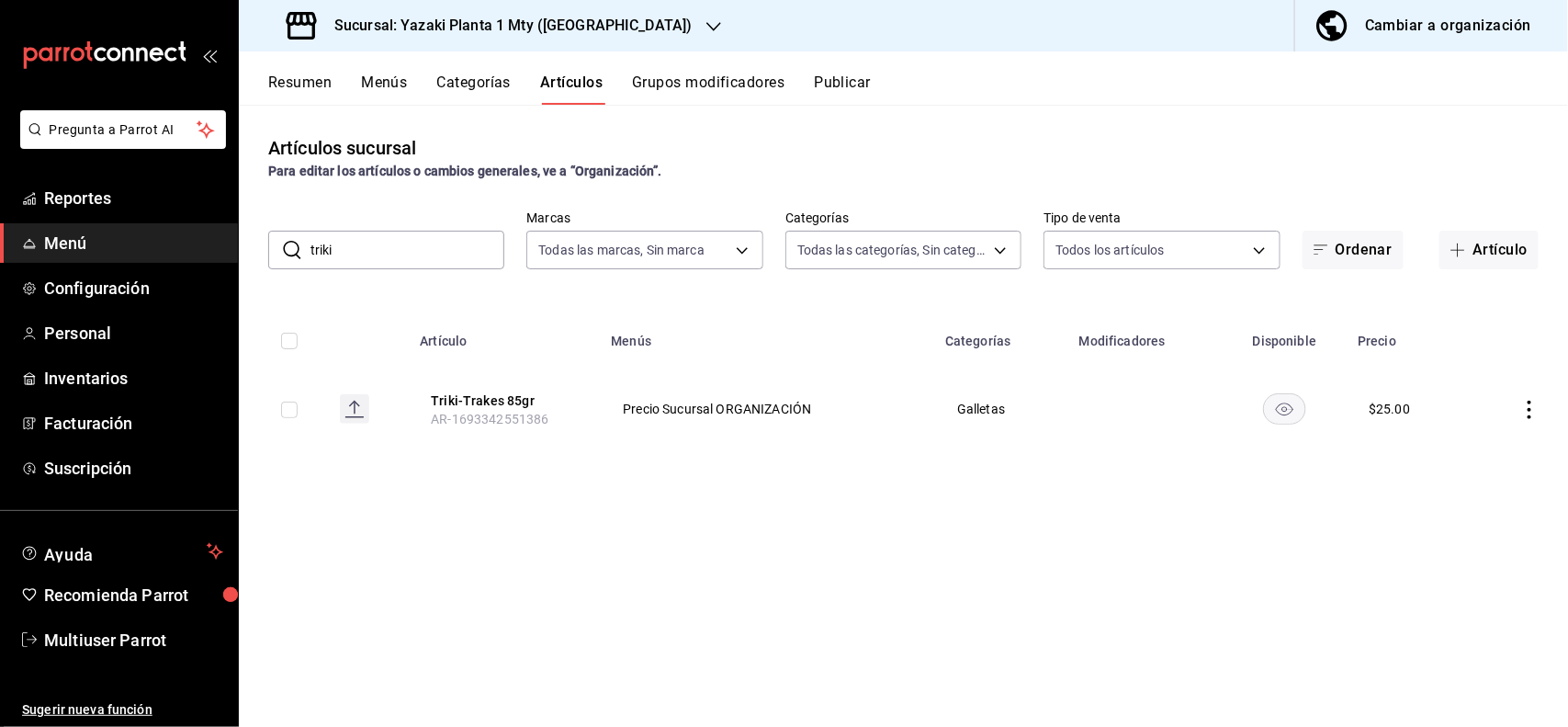
click at [869, 613] on div "Artículos sucursal Para editar los artículos o cambios generales, ve a “Organiz…" at bounding box center [903, 415] width 1329 height 621
click at [479, 247] on input "triki" at bounding box center [407, 249] width 194 height 36
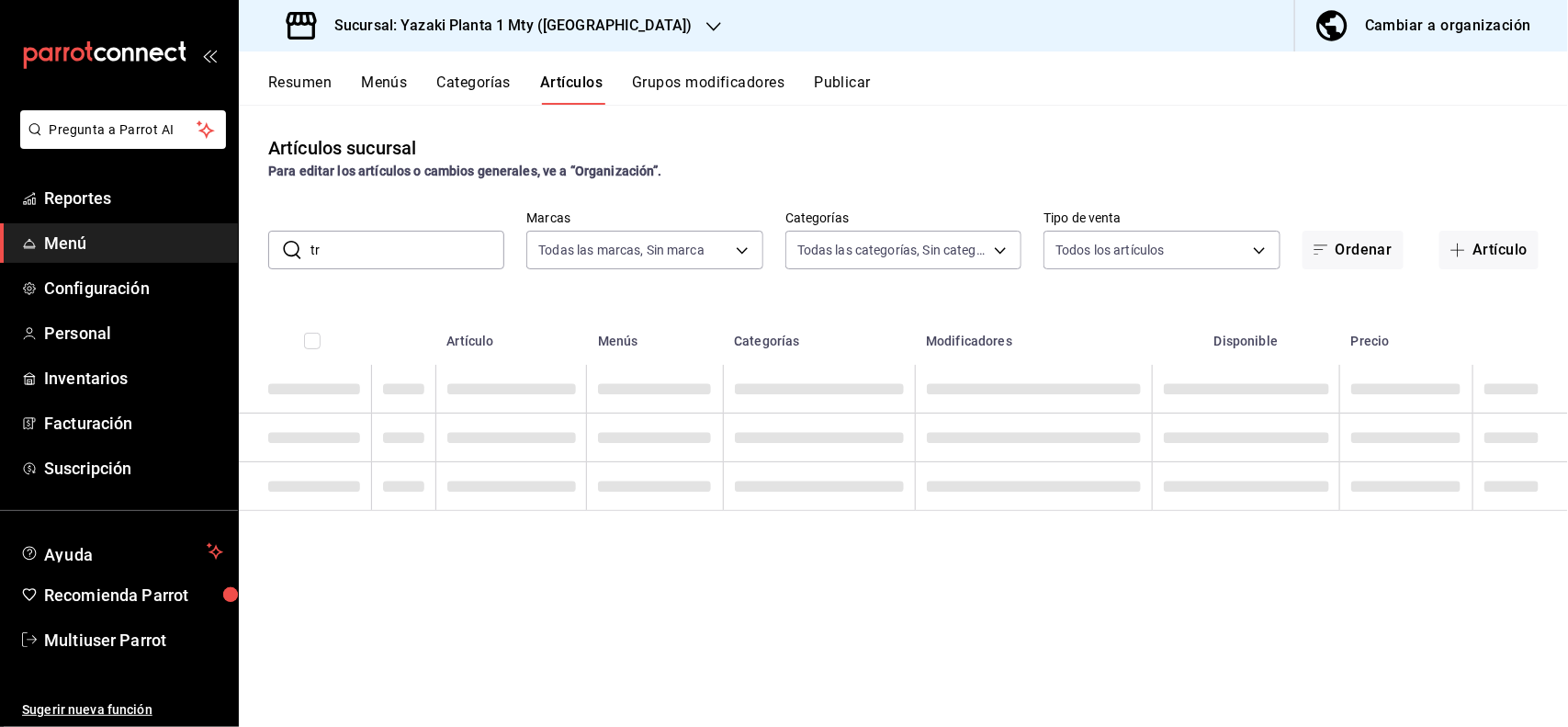
type input "t"
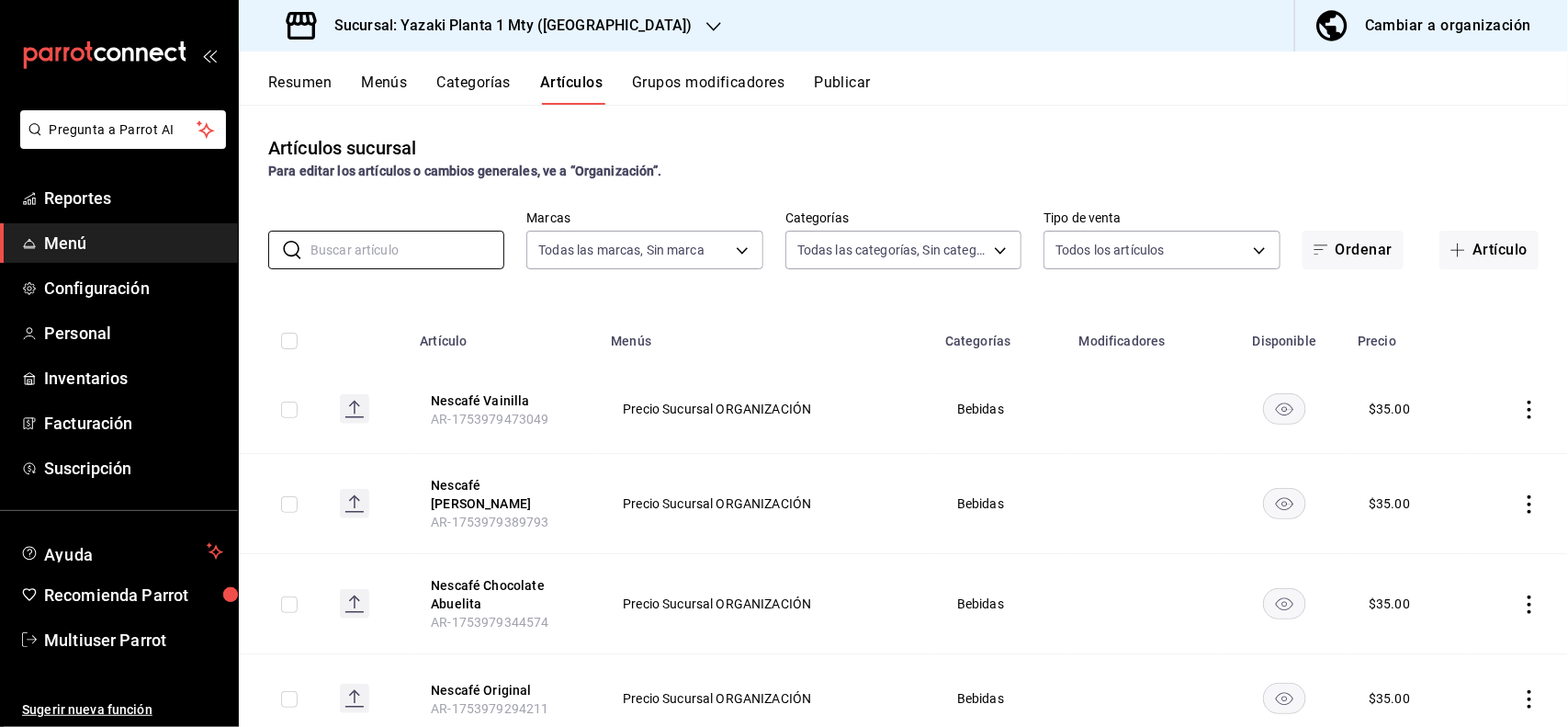
click at [499, 23] on h3 "Sucursal: Yazaki Planta 1 Mty (Inari)" at bounding box center [505, 26] width 372 height 22
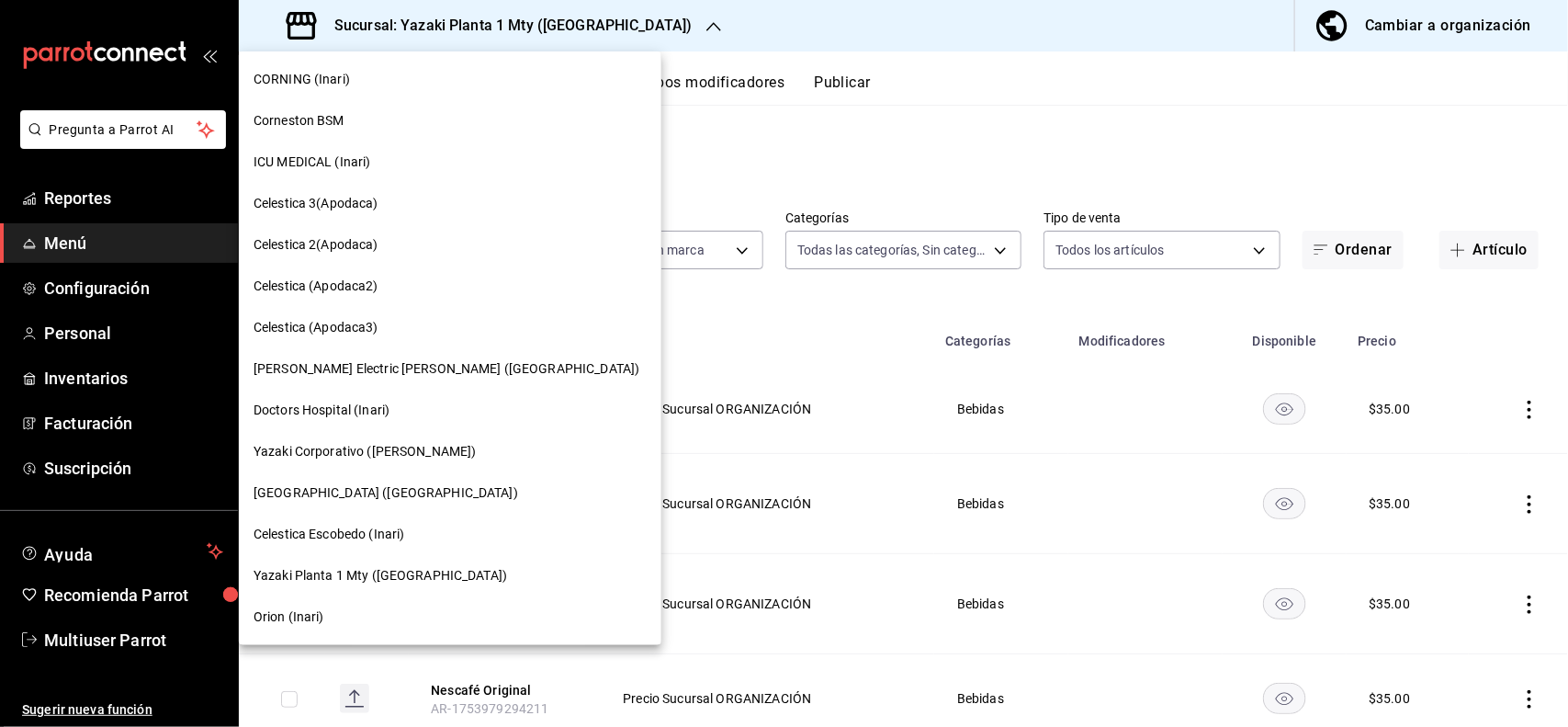
click at [374, 372] on span "[PERSON_NAME] Electric [PERSON_NAME] ([GEOGRAPHIC_DATA])" at bounding box center [445, 369] width 386 height 20
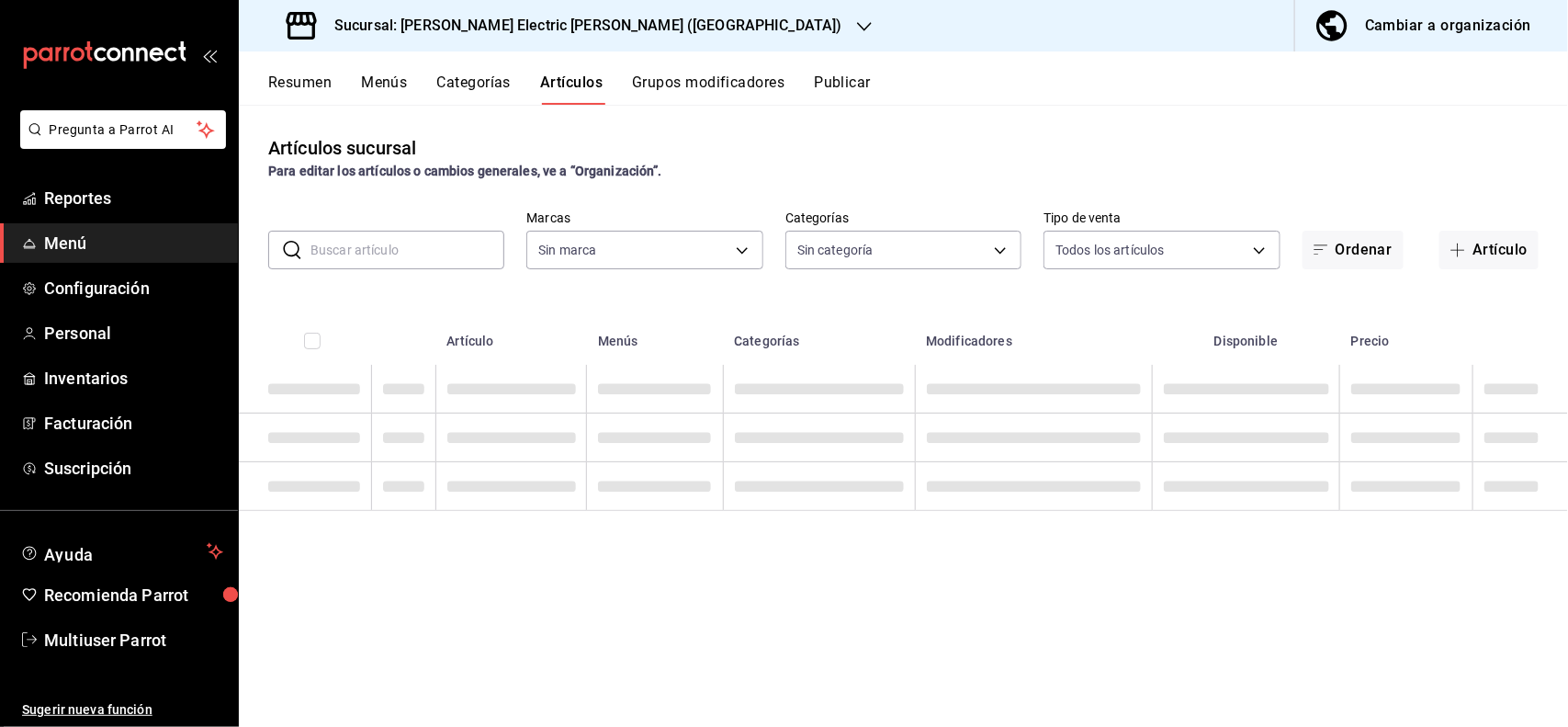
type input "c259740e-bba9-4541-a7cf-3db9527b3ea0"
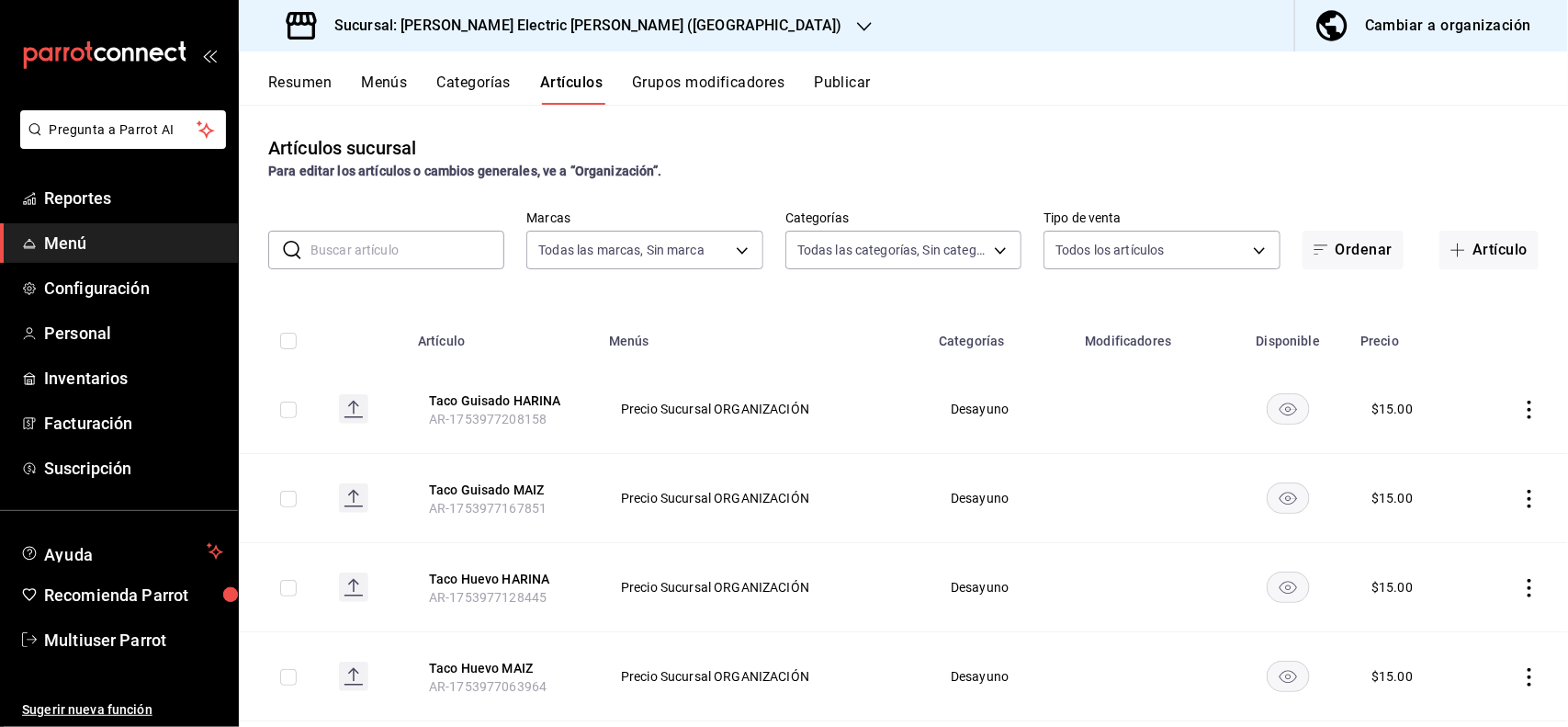
type input "ec5ebbb5-bfba-4b0d-9864-02fe5fc0bc44,a4d0be88-a41f-4e6d-ab1e-d452b28cabd6,c9404…"
click at [525, 38] on div "Sucursal: Schneider Electric Pitt (Apodaca)" at bounding box center [566, 25] width 626 height 51
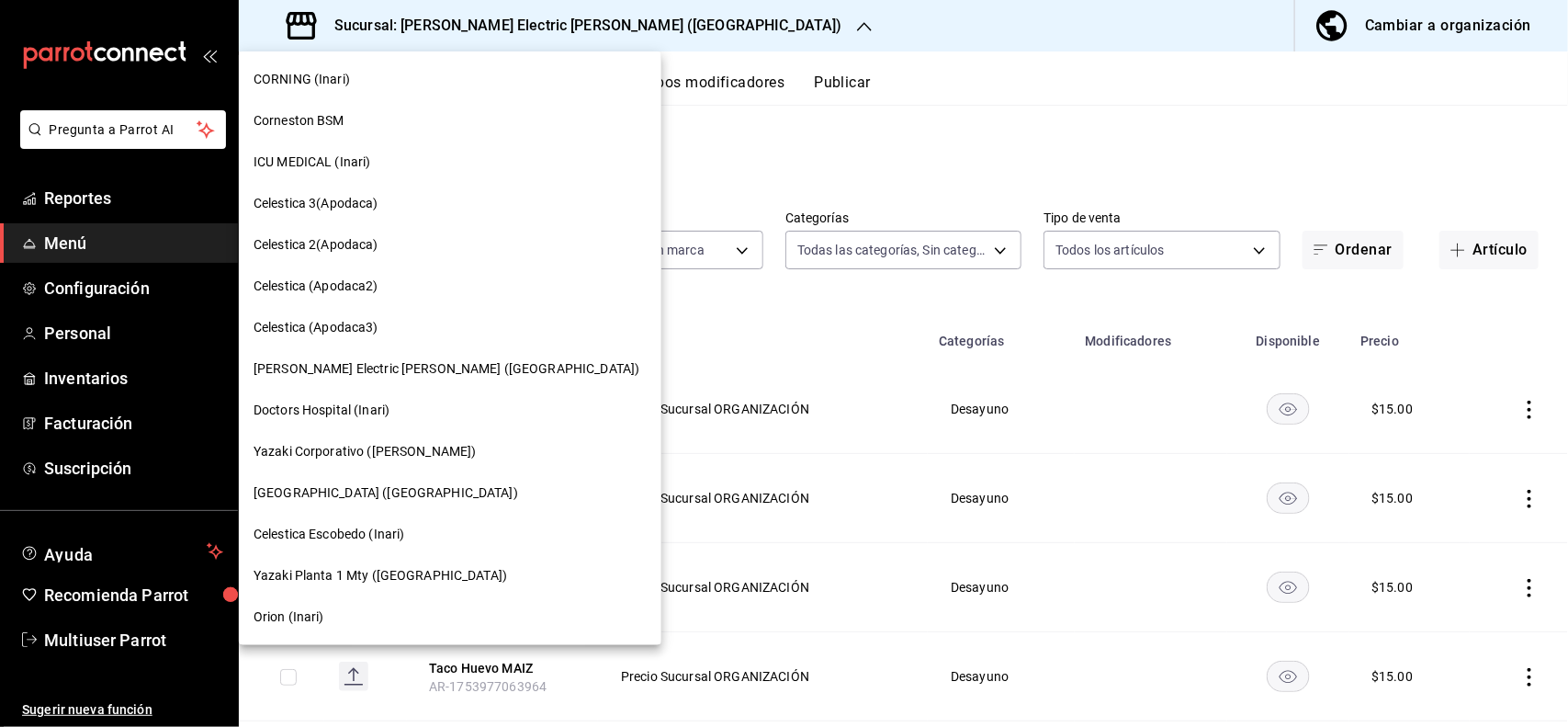
click at [360, 175] on div "ICU MEDICAL (Inari)" at bounding box center [450, 162] width 422 height 41
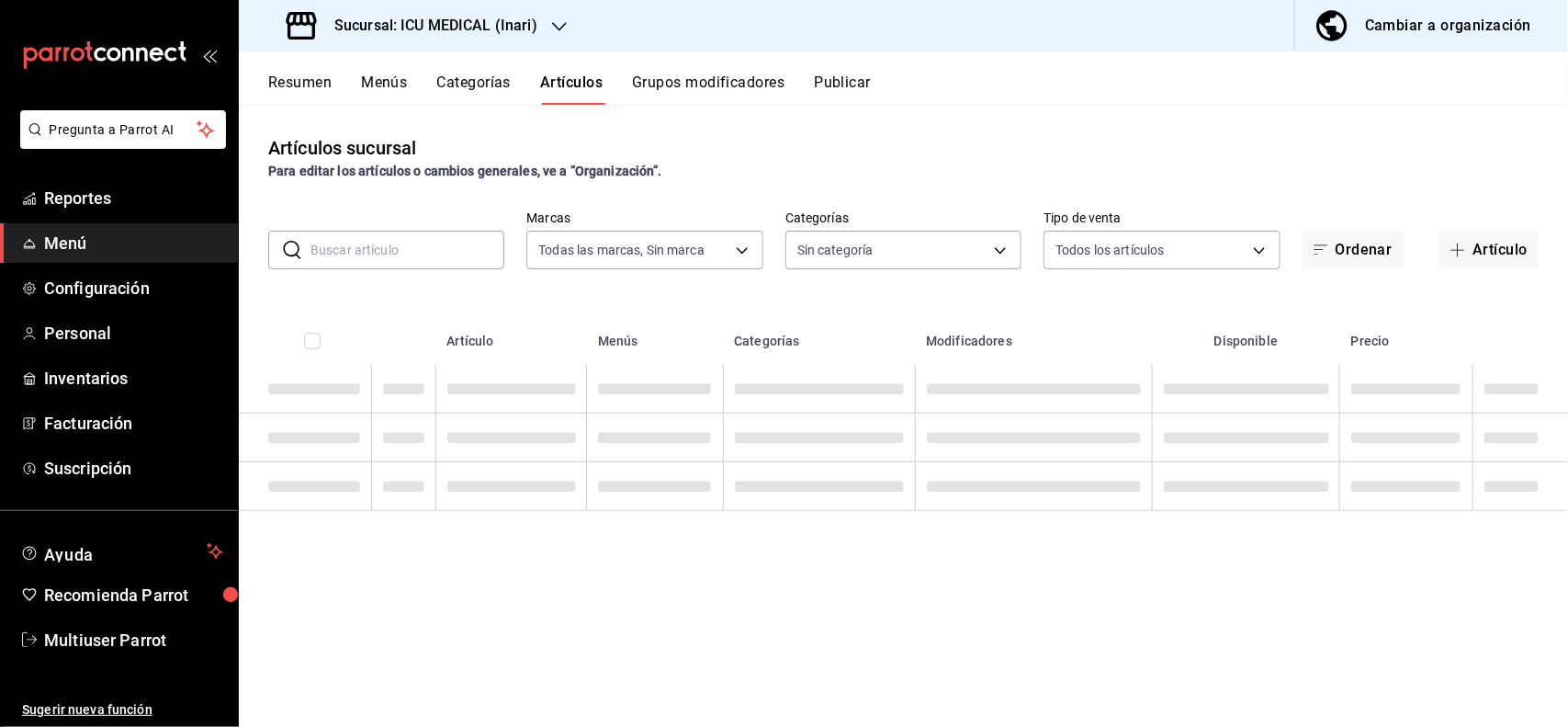
type input "5e0c5ccd-8ed1-4969-b390-8db7673d1bf4"
type input "a10f8dc4-f4ac-4df6-9087-22ece15da7be,b06b9a84-1f3a-485d-b23b-ebaef3c7785f,49815…"
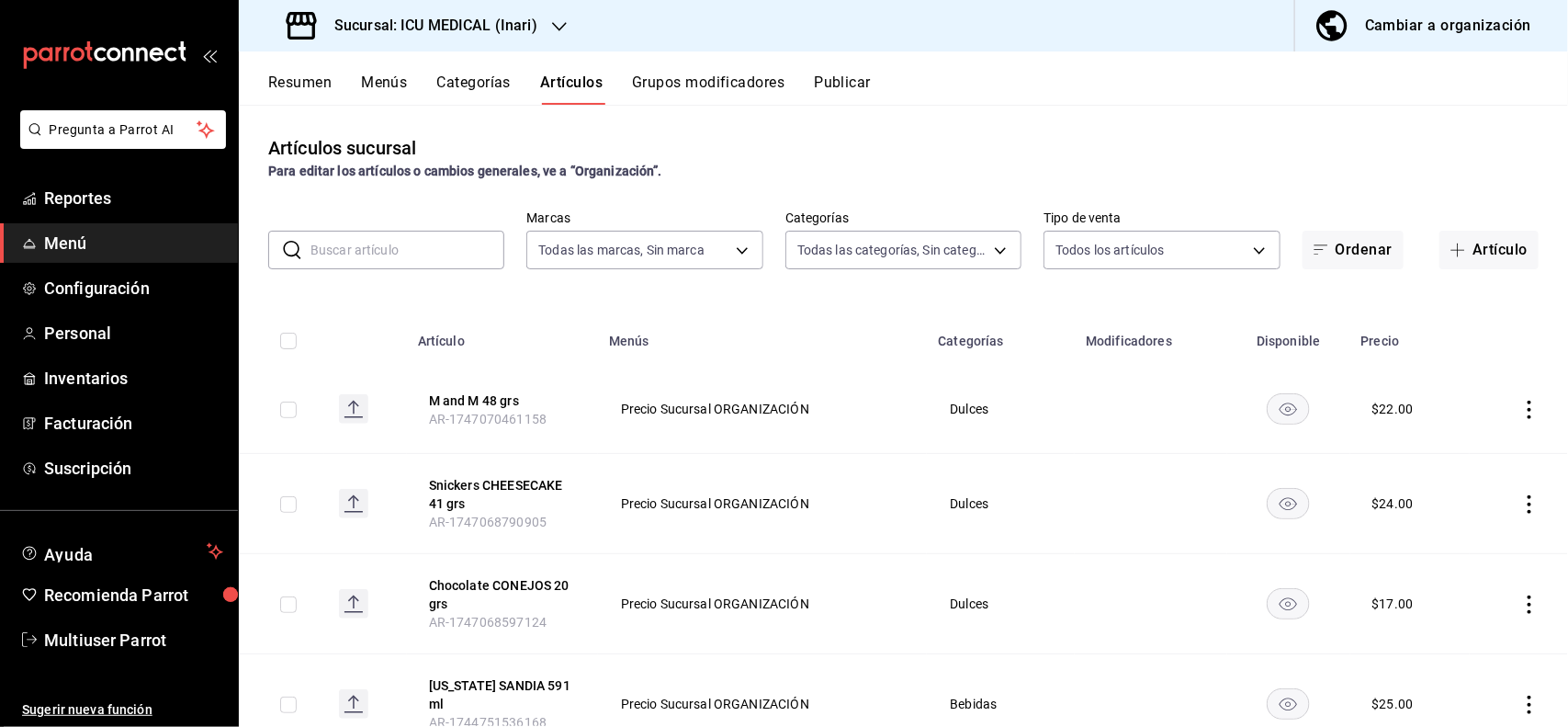
click at [451, 240] on input "text" at bounding box center [407, 249] width 194 height 36
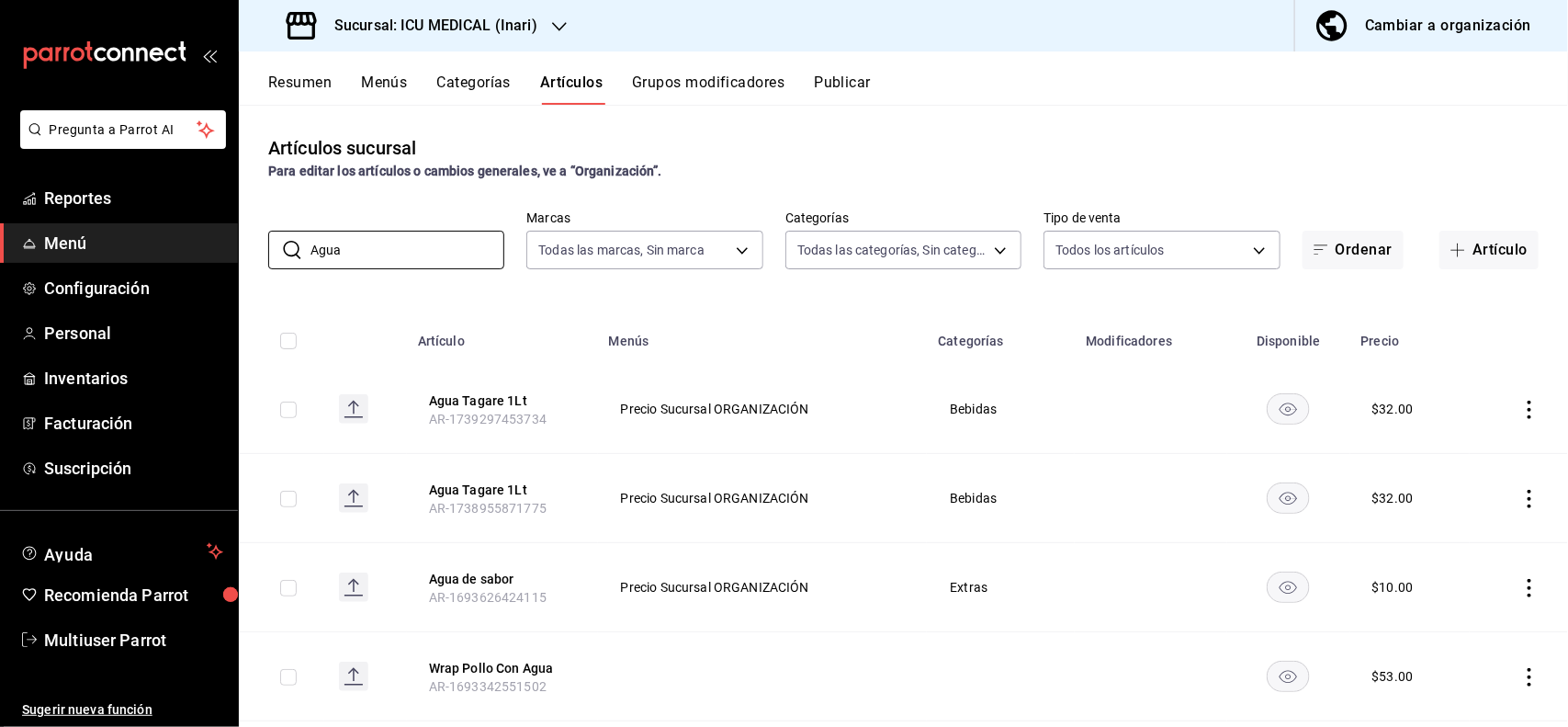
type input "Agua"
click at [920, 117] on div "Artículos sucursal Para editar los artículos o cambios generales, ve a “Organiz…" at bounding box center [903, 415] width 1329 height 621
click at [1520, 414] on icon "actions" at bounding box center [1530, 410] width 19 height 19
click at [1445, 335] on div at bounding box center [784, 364] width 1568 height 727
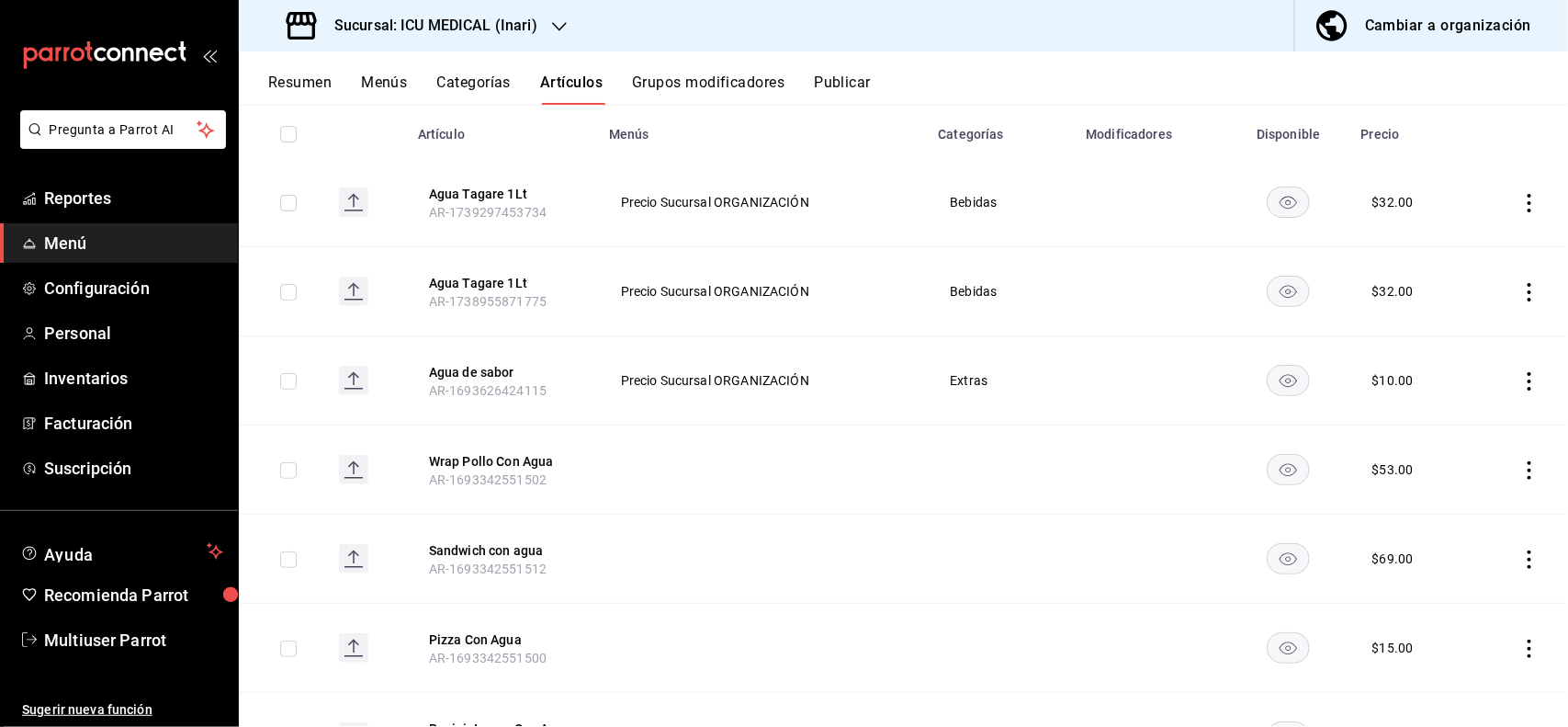
scroll to position [26, 0]
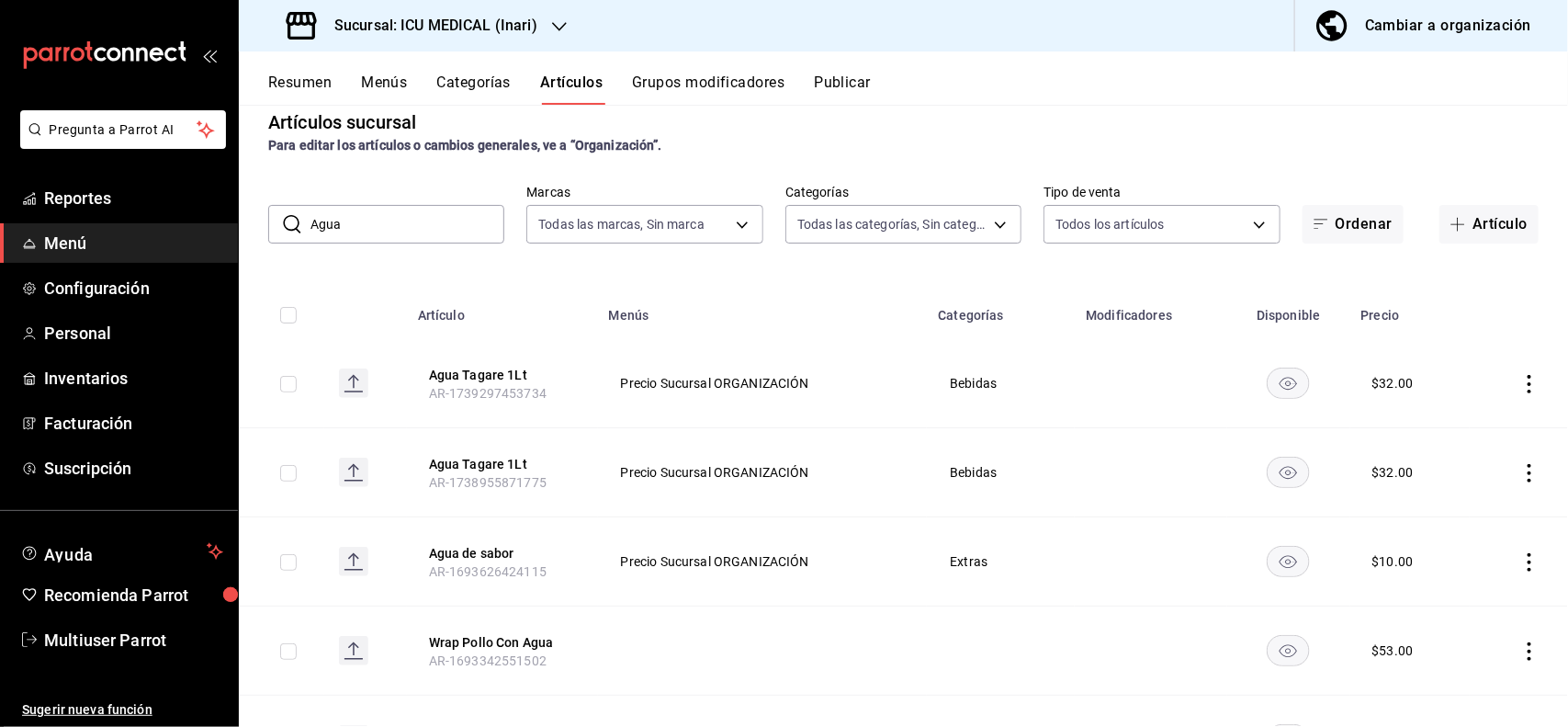
click at [1527, 375] on icon "actions" at bounding box center [1529, 384] width 4 height 19
click at [1463, 422] on span "Editar" at bounding box center [1457, 425] width 48 height 20
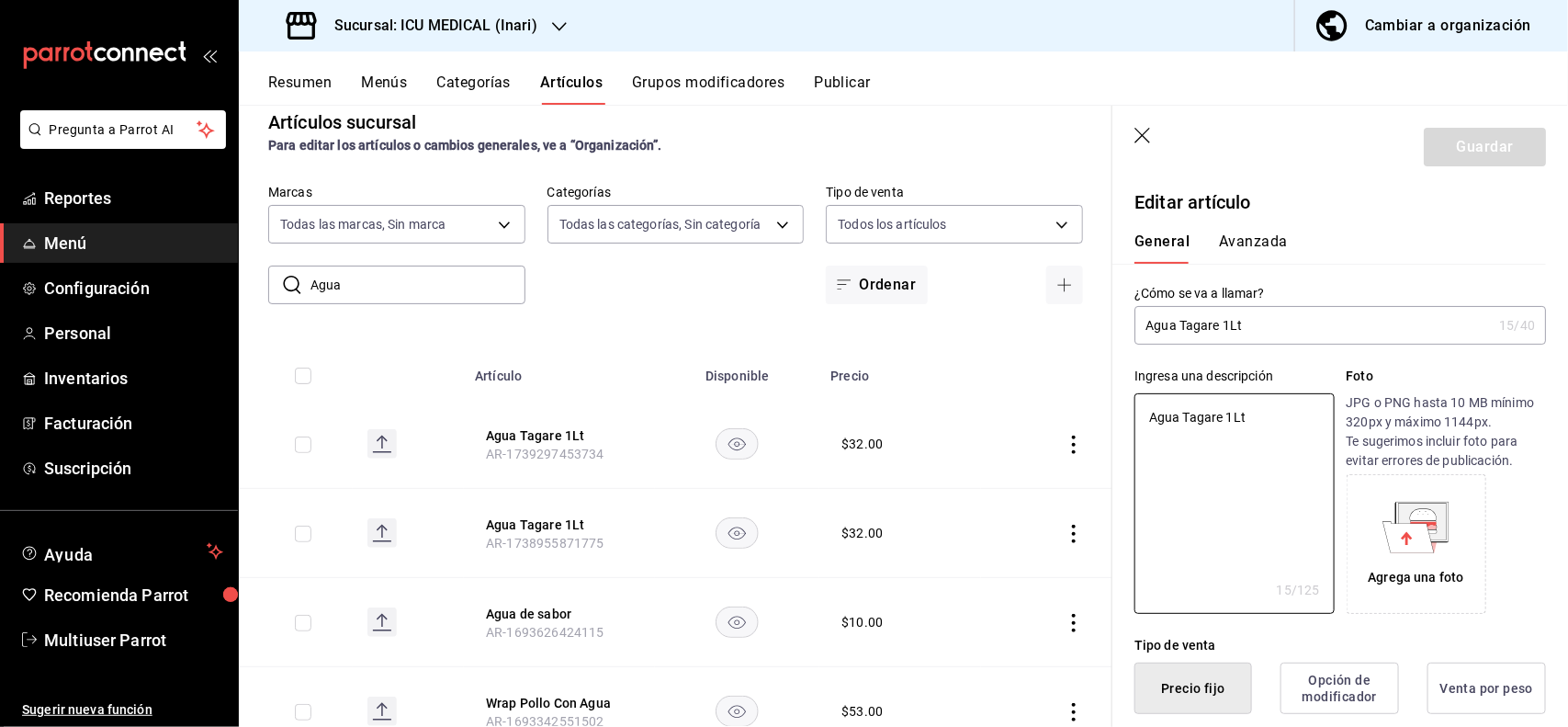
type textarea "x"
type button "1"
type button "0"
type button "2"
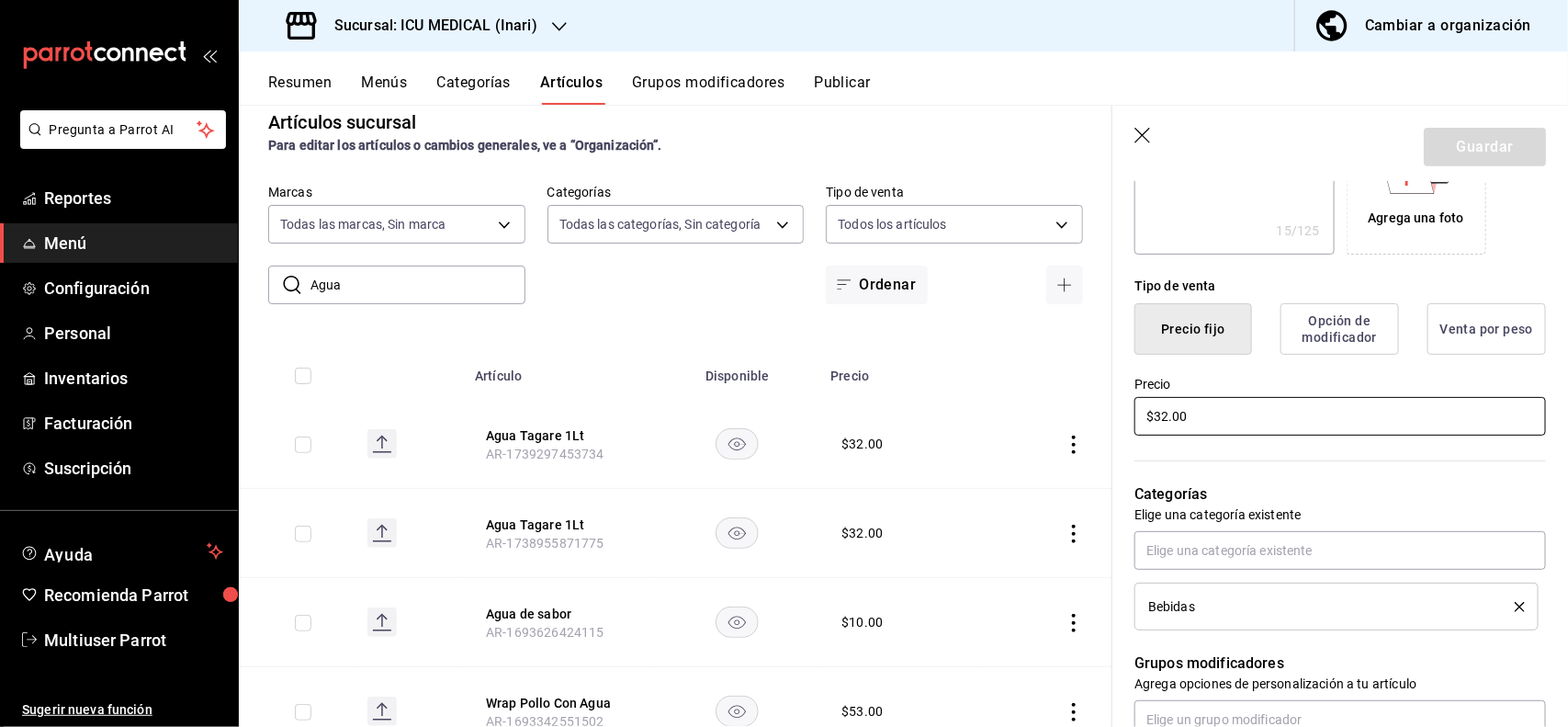
type textarea "x"
type input "$2.00"
type textarea "x"
type input "$29.00"
click at [1470, 135] on button "Guardar" at bounding box center [1484, 147] width 122 height 38
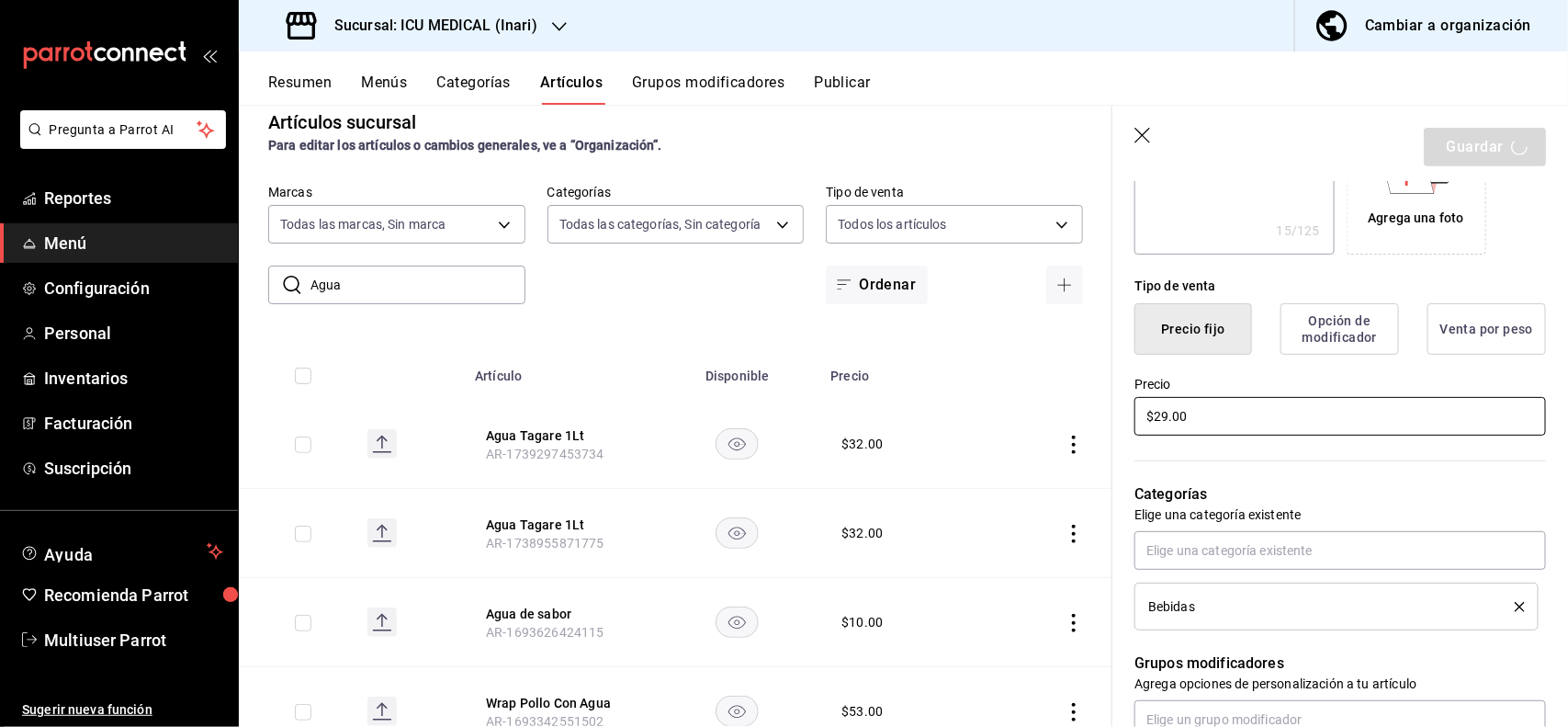
type textarea "x"
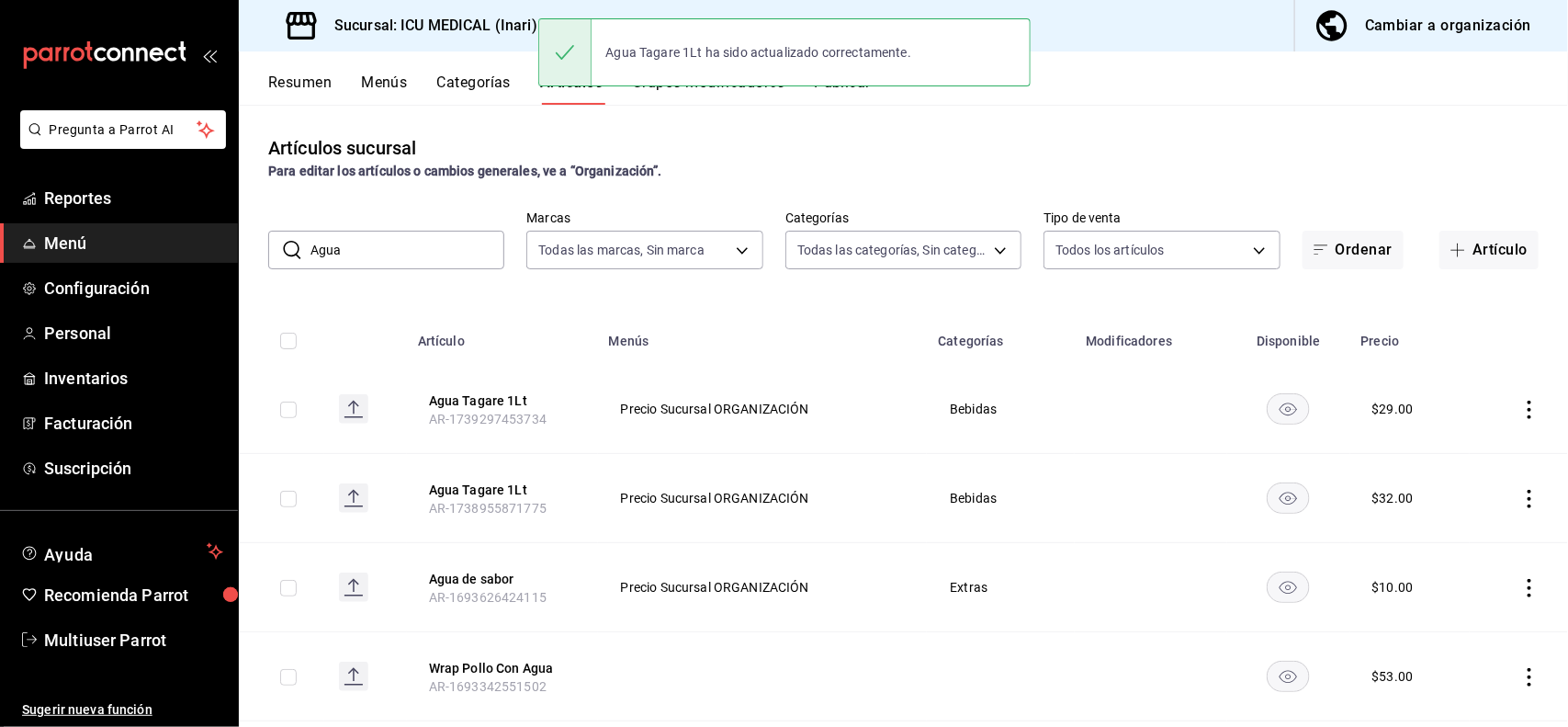
click at [1520, 496] on icon "actions" at bounding box center [1530, 499] width 19 height 19
click at [1466, 532] on span "Editar" at bounding box center [1457, 541] width 48 height 20
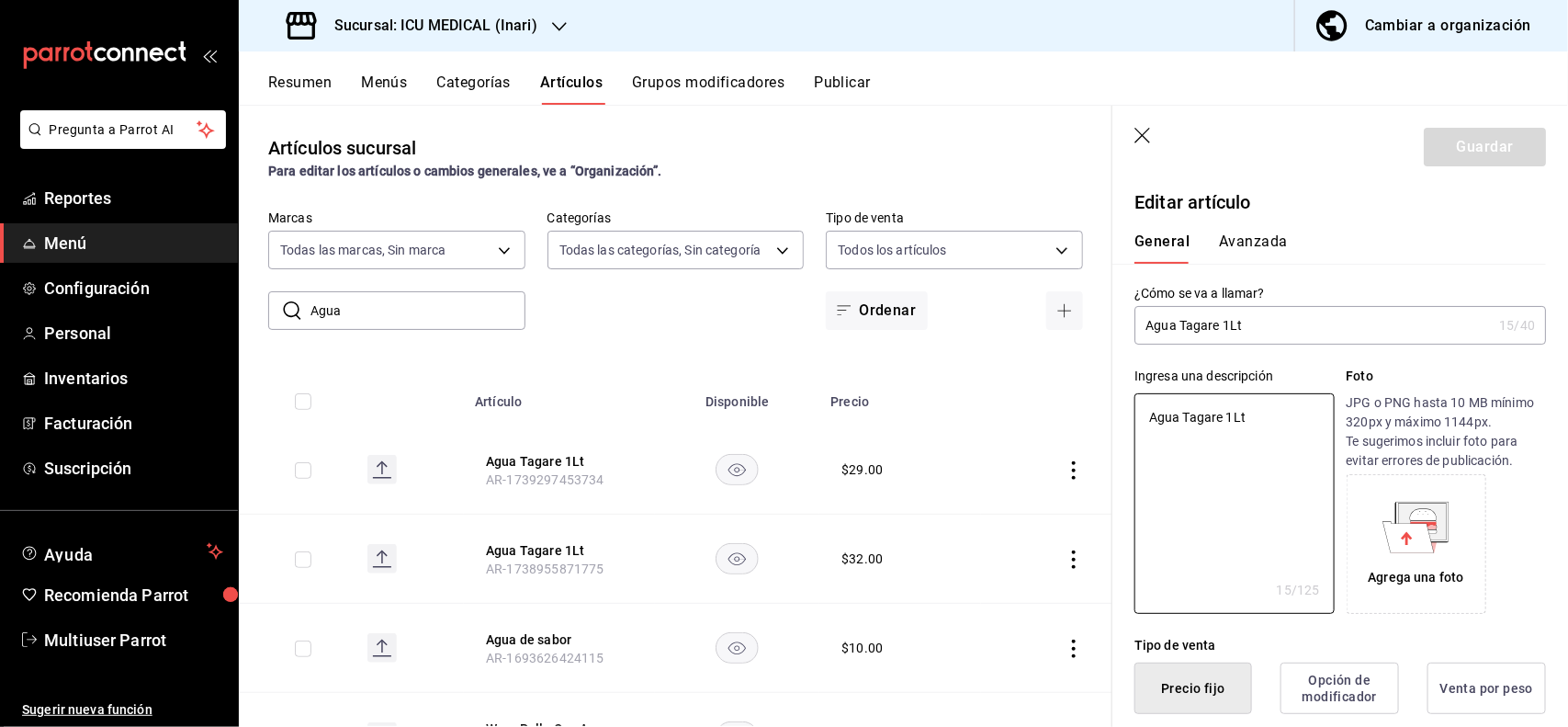
type textarea "x"
type button "1"
type button "0"
type button "2"
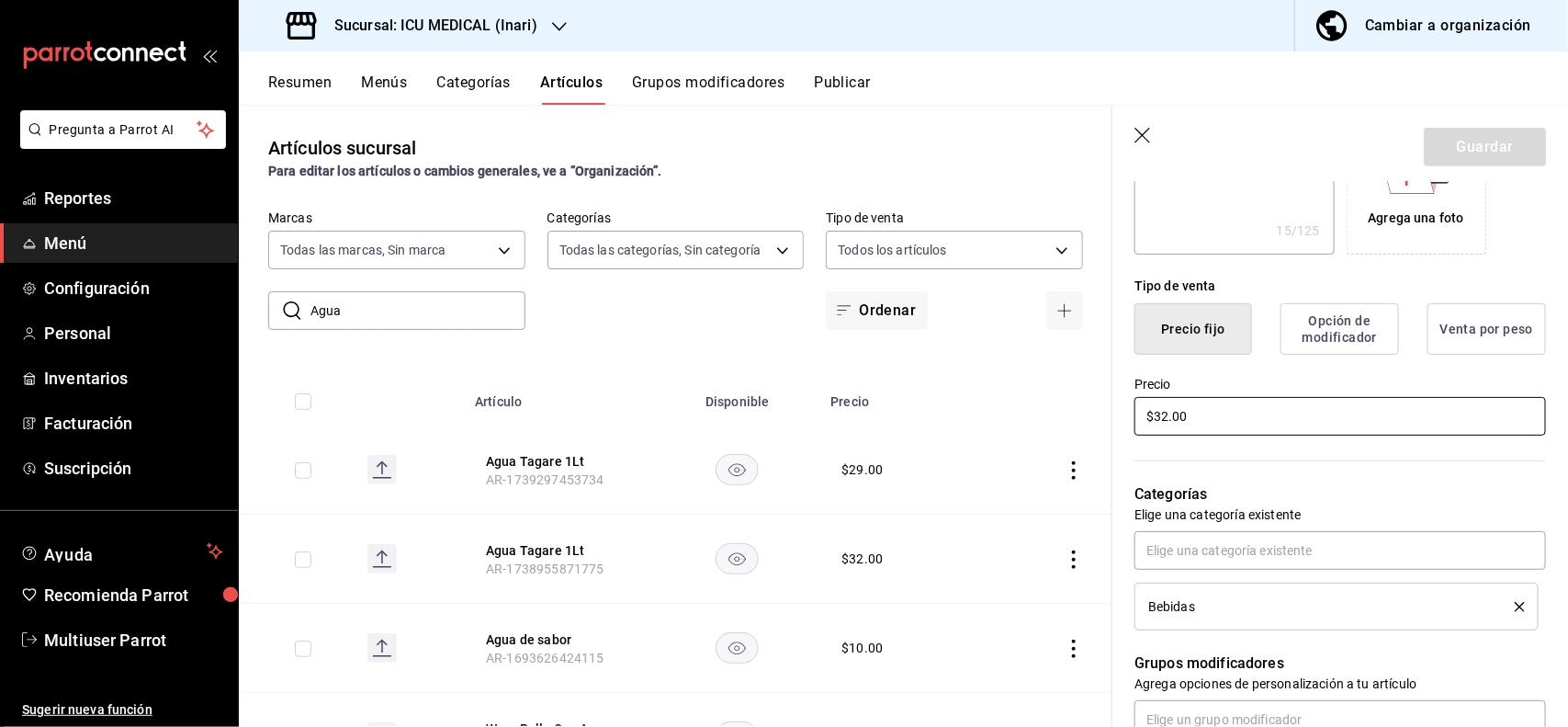
type textarea "x"
type input "$2.00"
type textarea "x"
type input "$29.00"
type textarea "x"
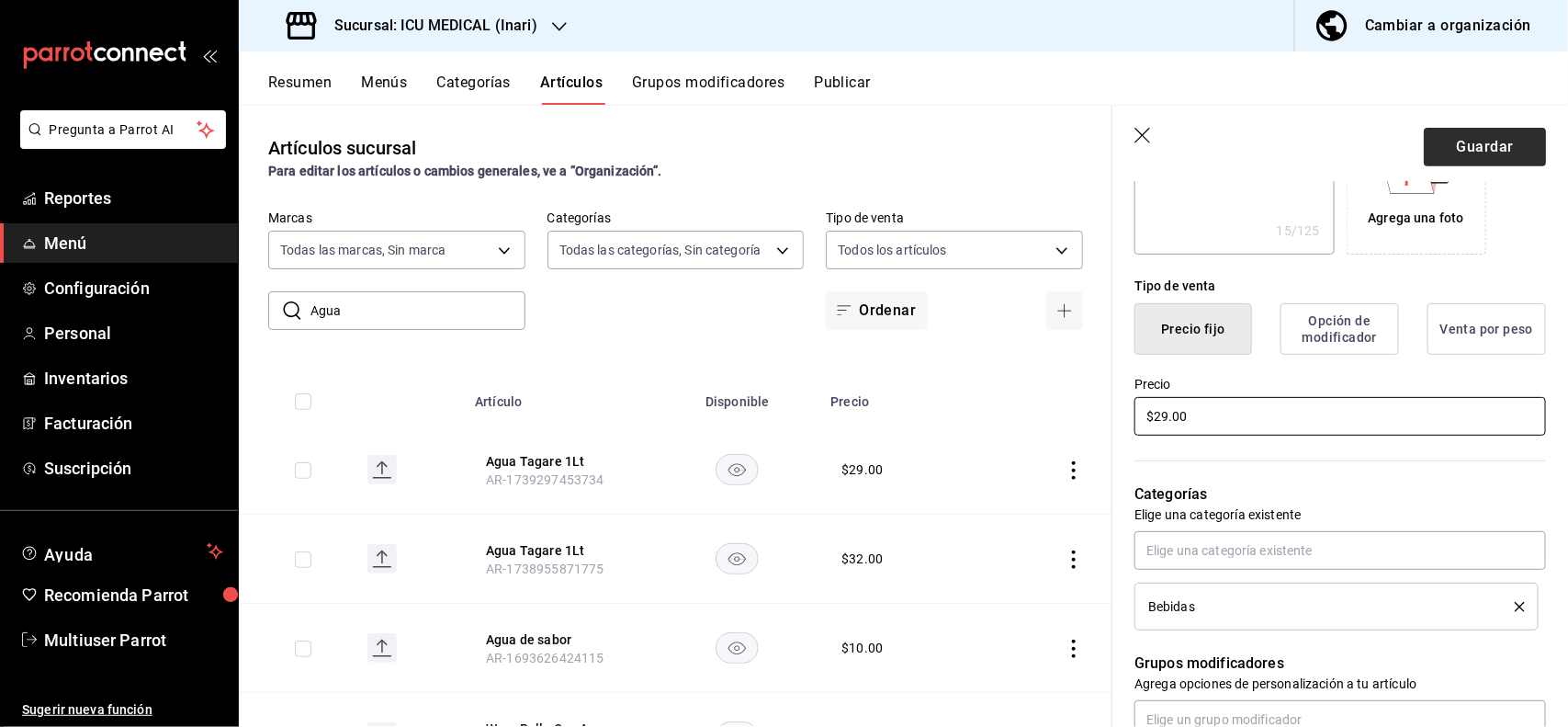
type input "$29.00"
click at [1465, 157] on button "Guardar" at bounding box center [1484, 147] width 122 height 38
type textarea "x"
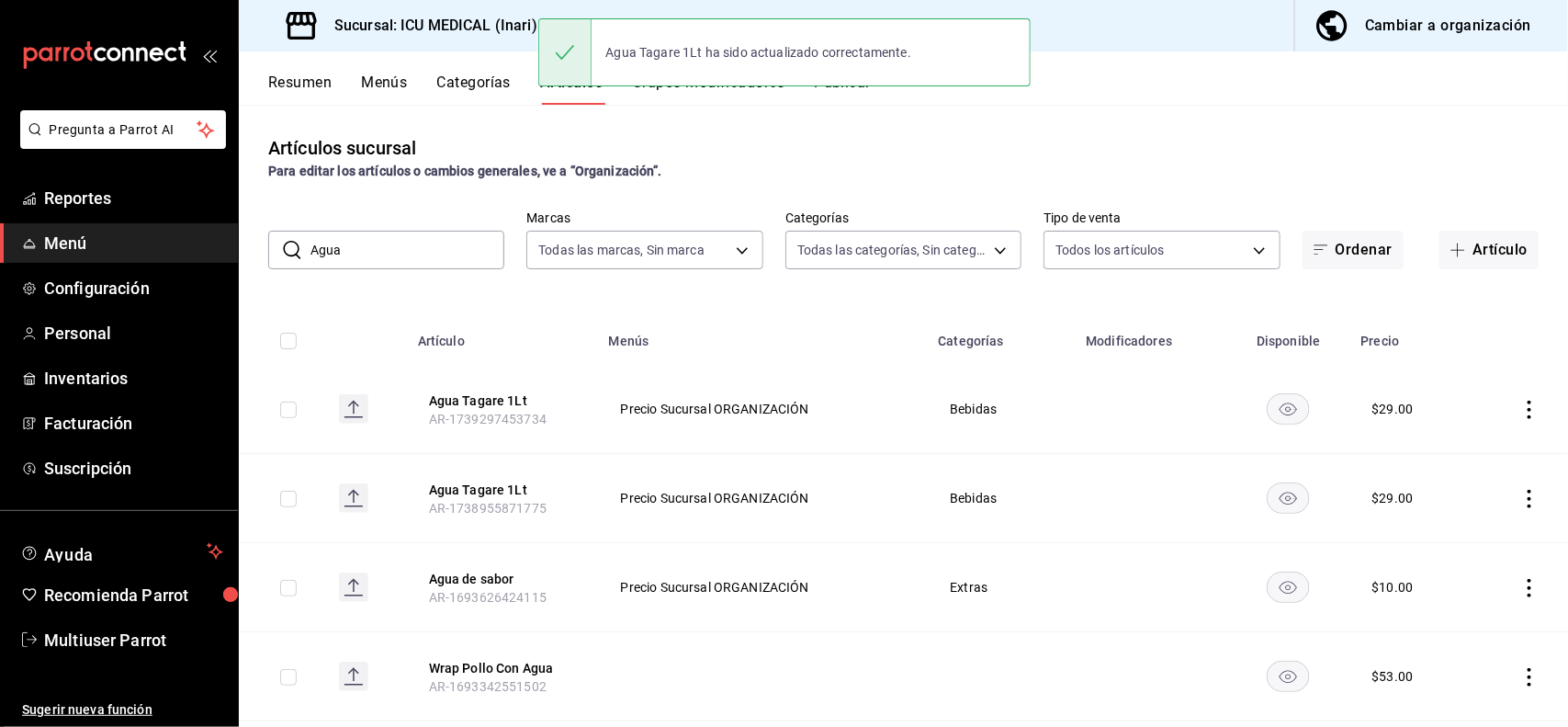
click at [431, 237] on input "Agua" at bounding box center [407, 249] width 194 height 36
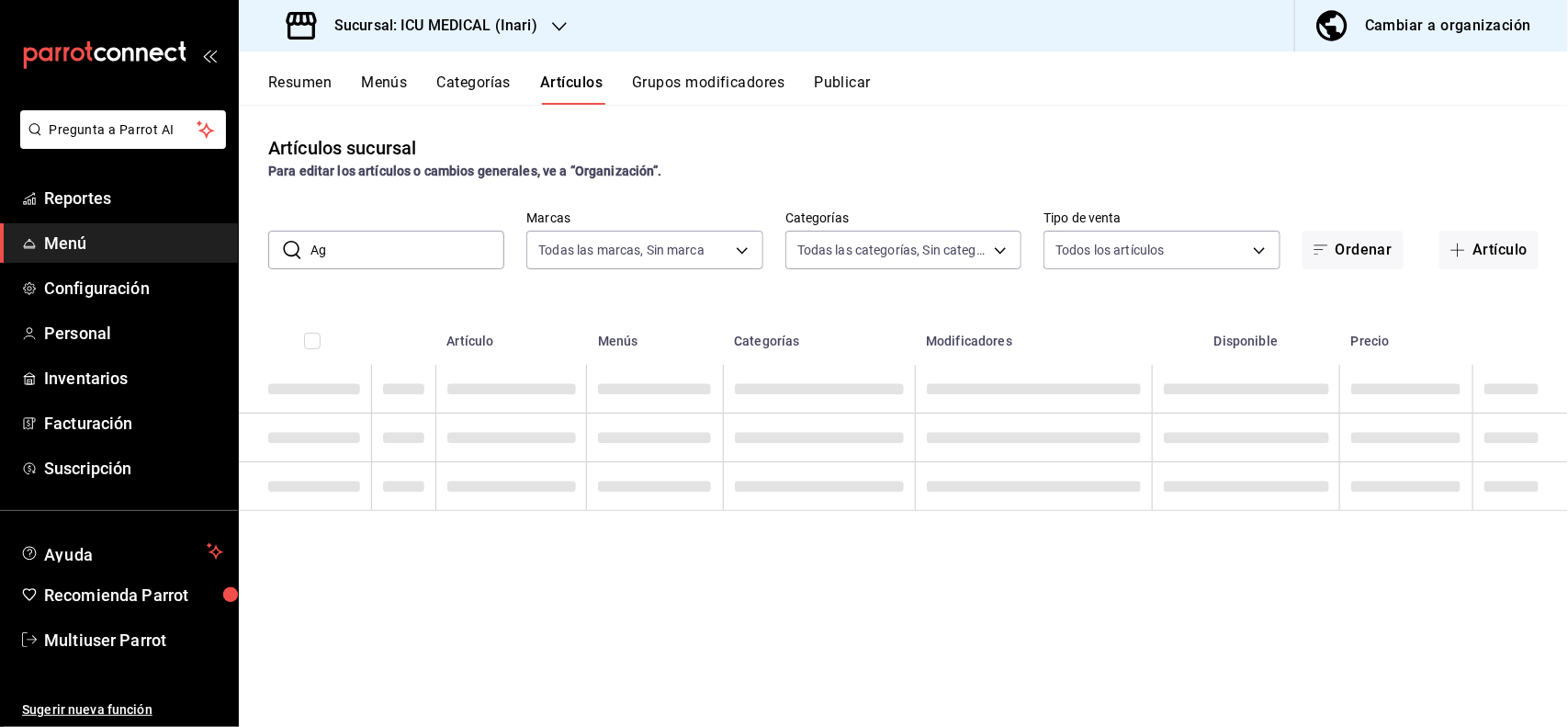
type input "A"
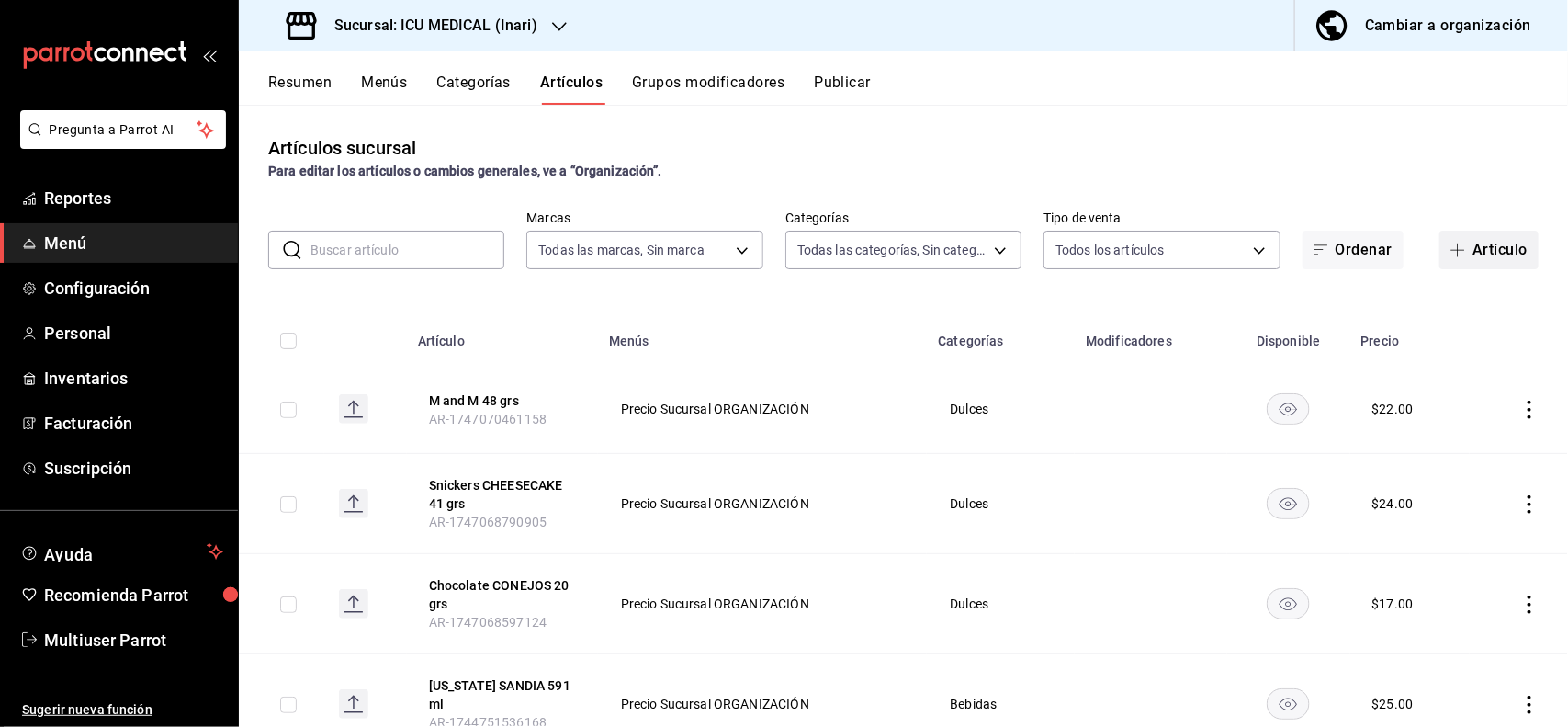
click at [1450, 249] on icon "button" at bounding box center [1458, 250] width 15 height 15
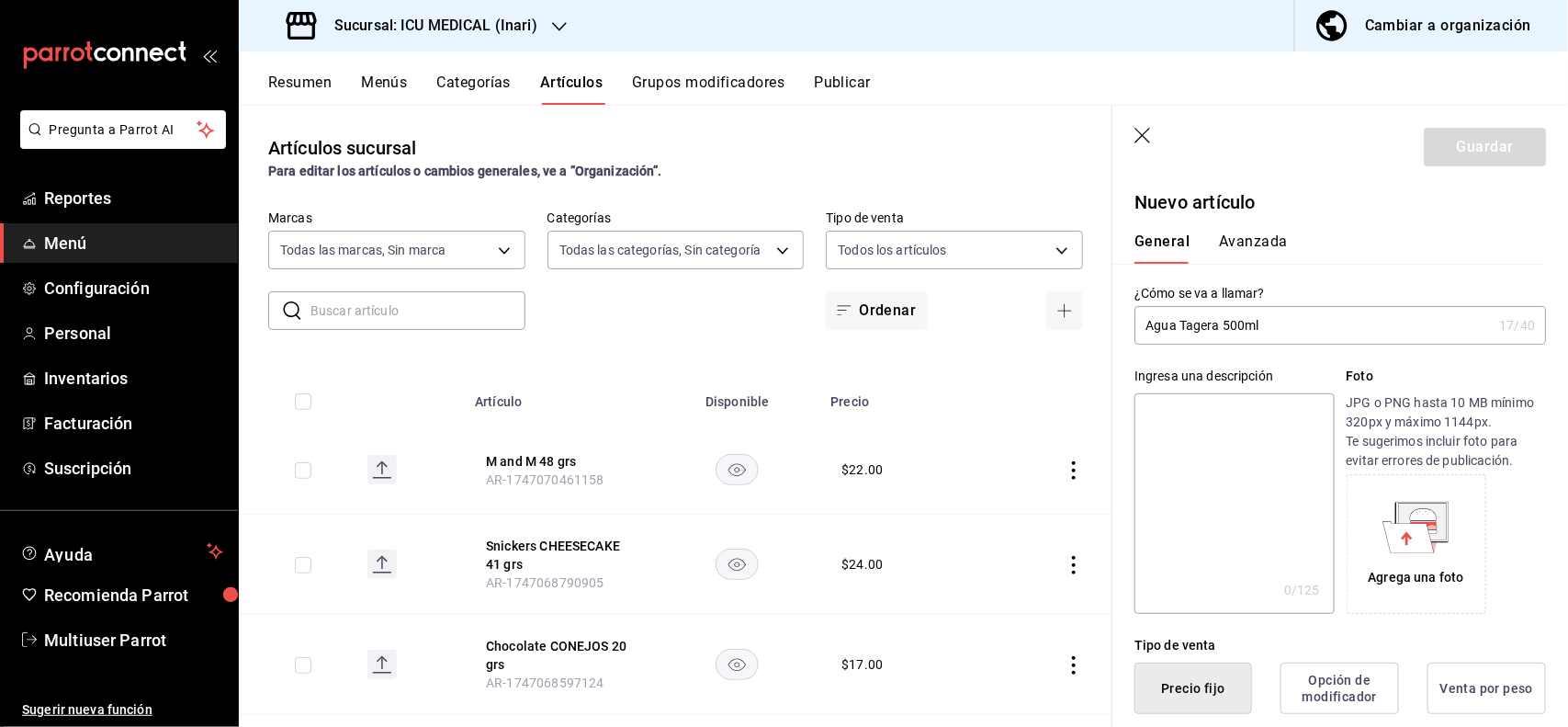
click at [1219, 329] on input "Agua Tagera 500ml" at bounding box center [1313, 324] width 358 height 36
type input "Agua Tagare 500ml"
click at [1222, 437] on textarea at bounding box center [1234, 504] width 199 height 221
type textarea "A"
type textarea "x"
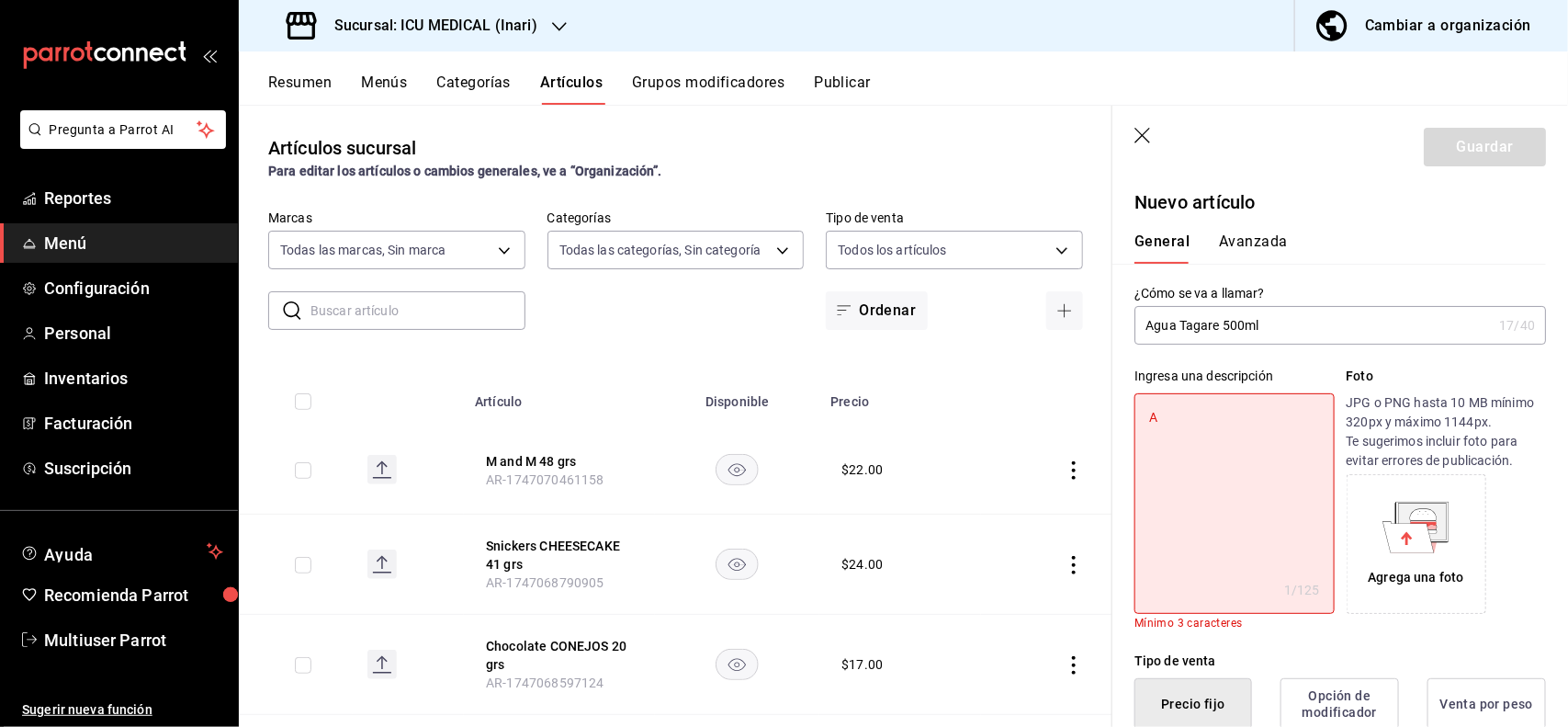
type textarea "Ag"
type textarea "x"
type textarea "Agu"
type textarea "x"
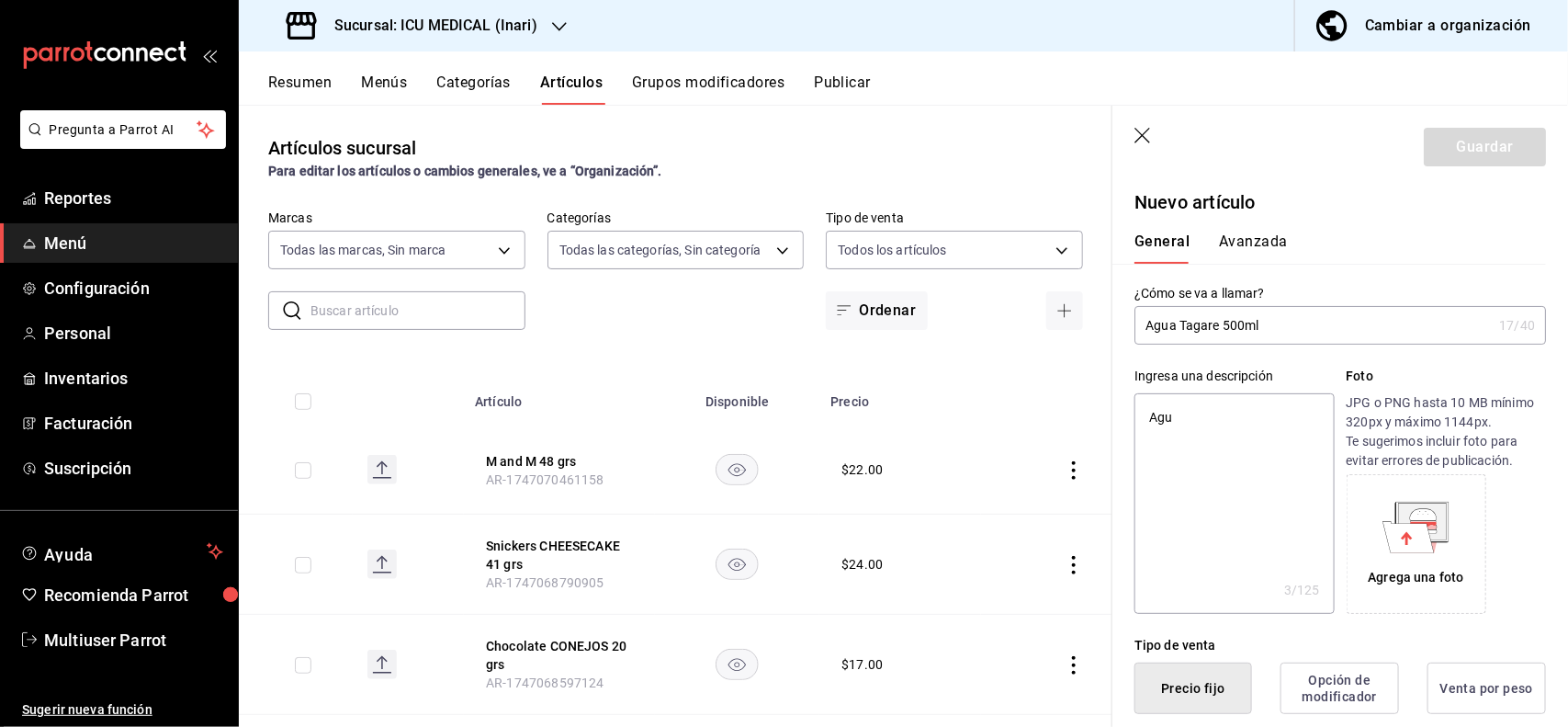
type textarea "Agua"
type textarea "x"
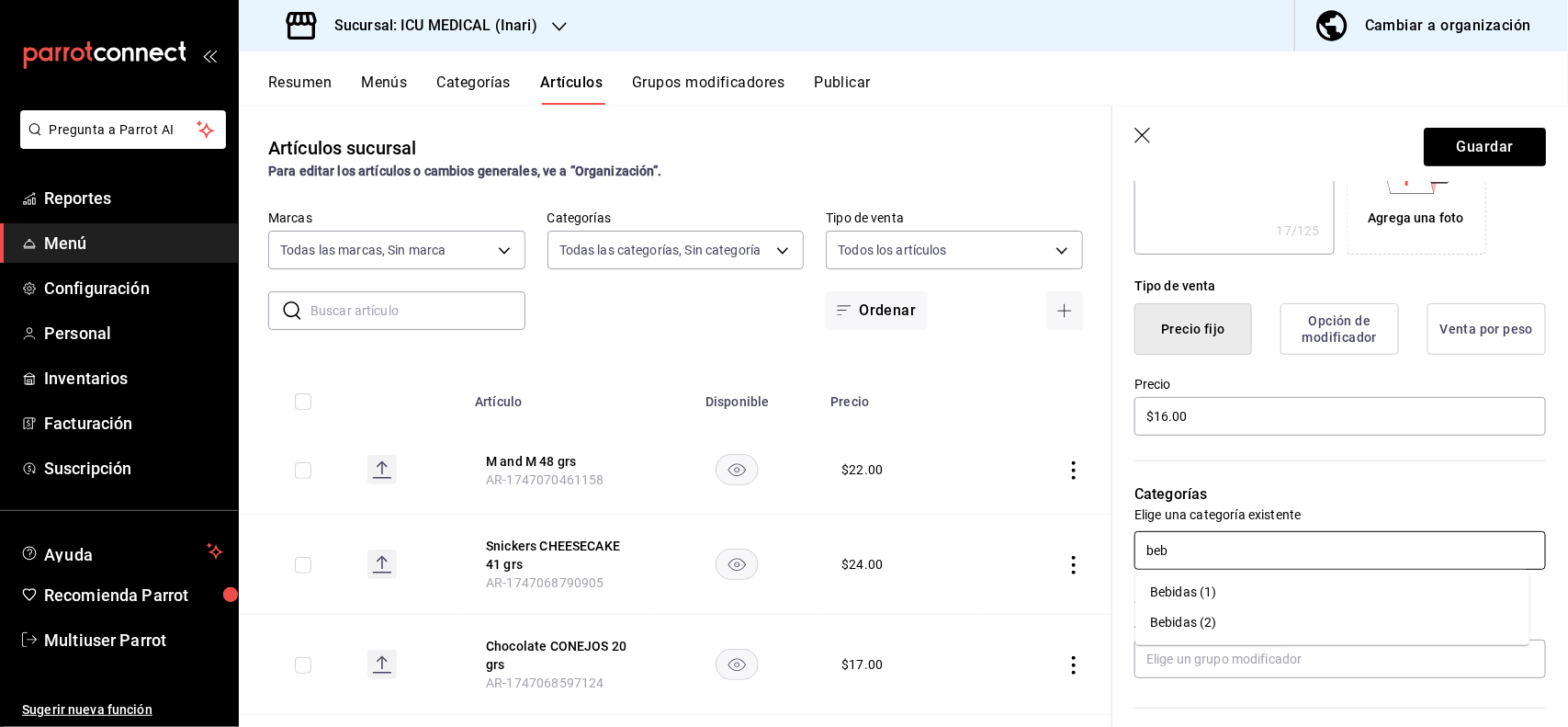
click at [1227, 594] on li "Bebidas (1)" at bounding box center [1333, 592] width 394 height 30
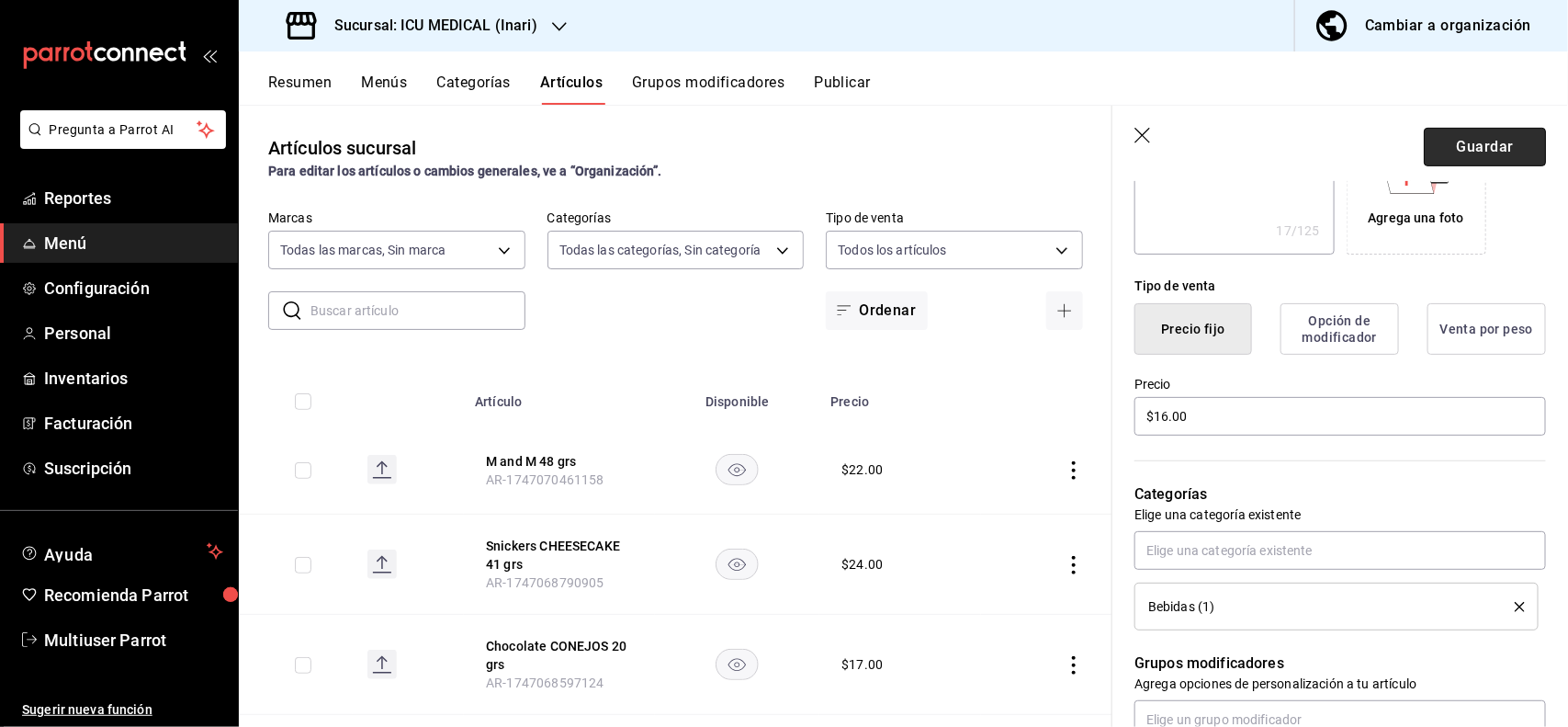
click at [1480, 158] on button "Guardar" at bounding box center [1484, 147] width 122 height 38
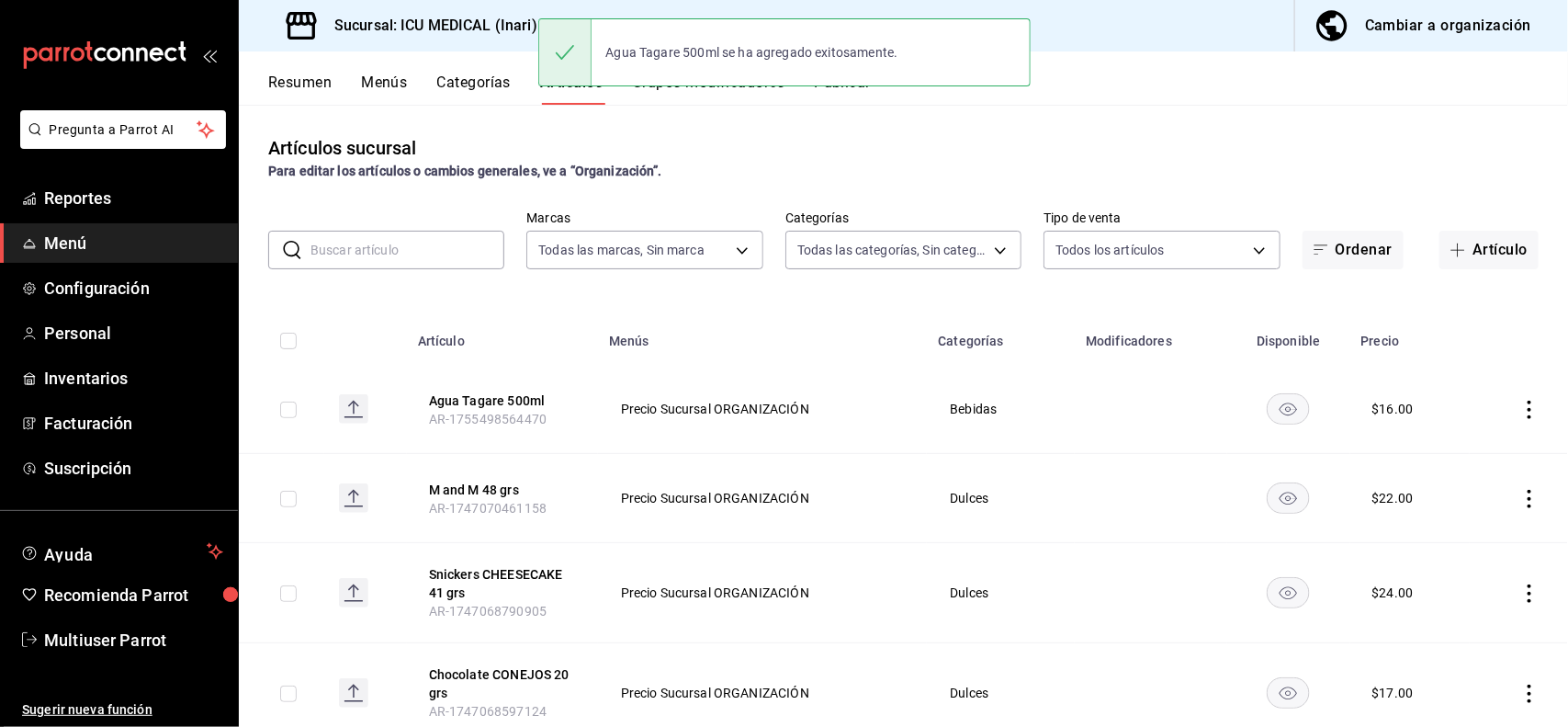
click at [488, 262] on input "text" at bounding box center [407, 249] width 194 height 36
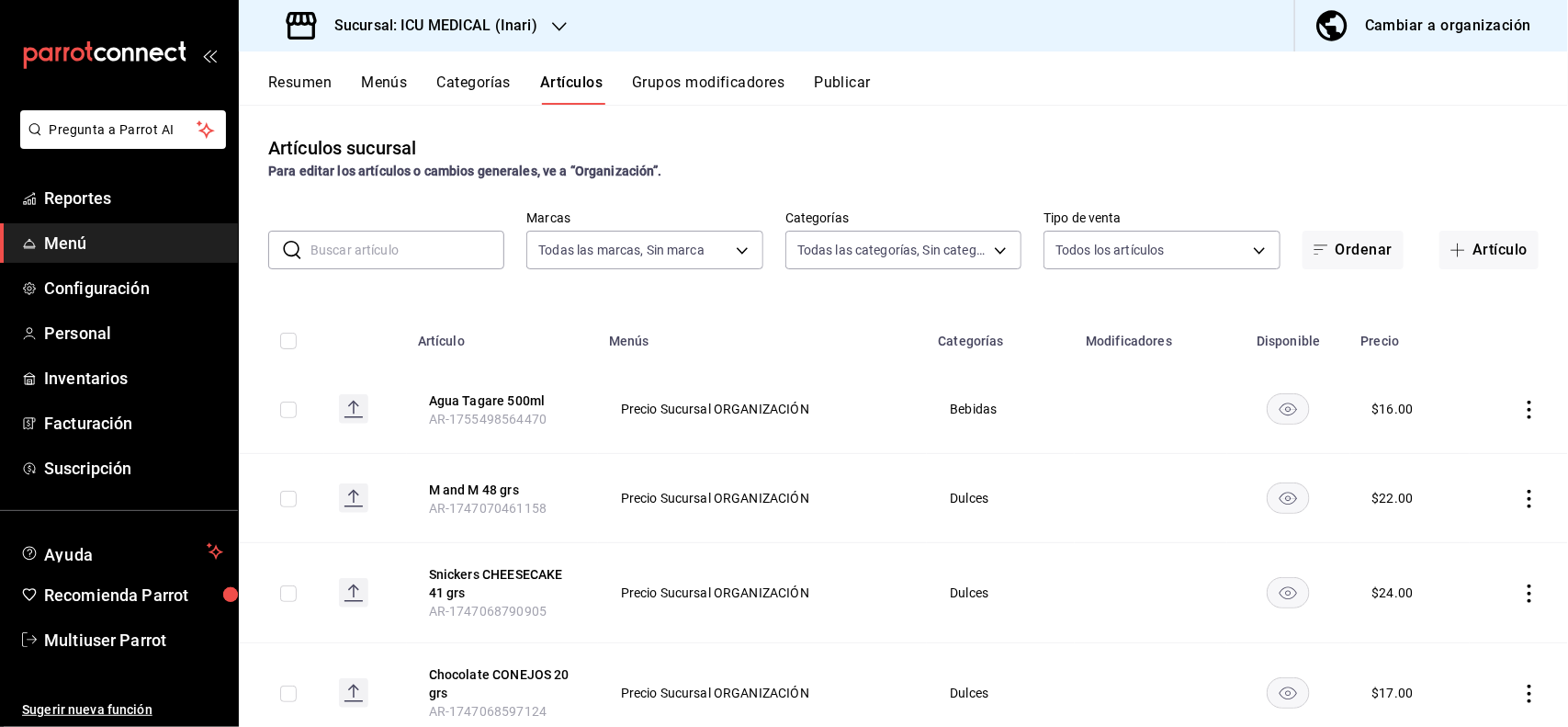
click at [477, 262] on input "text" at bounding box center [407, 249] width 194 height 36
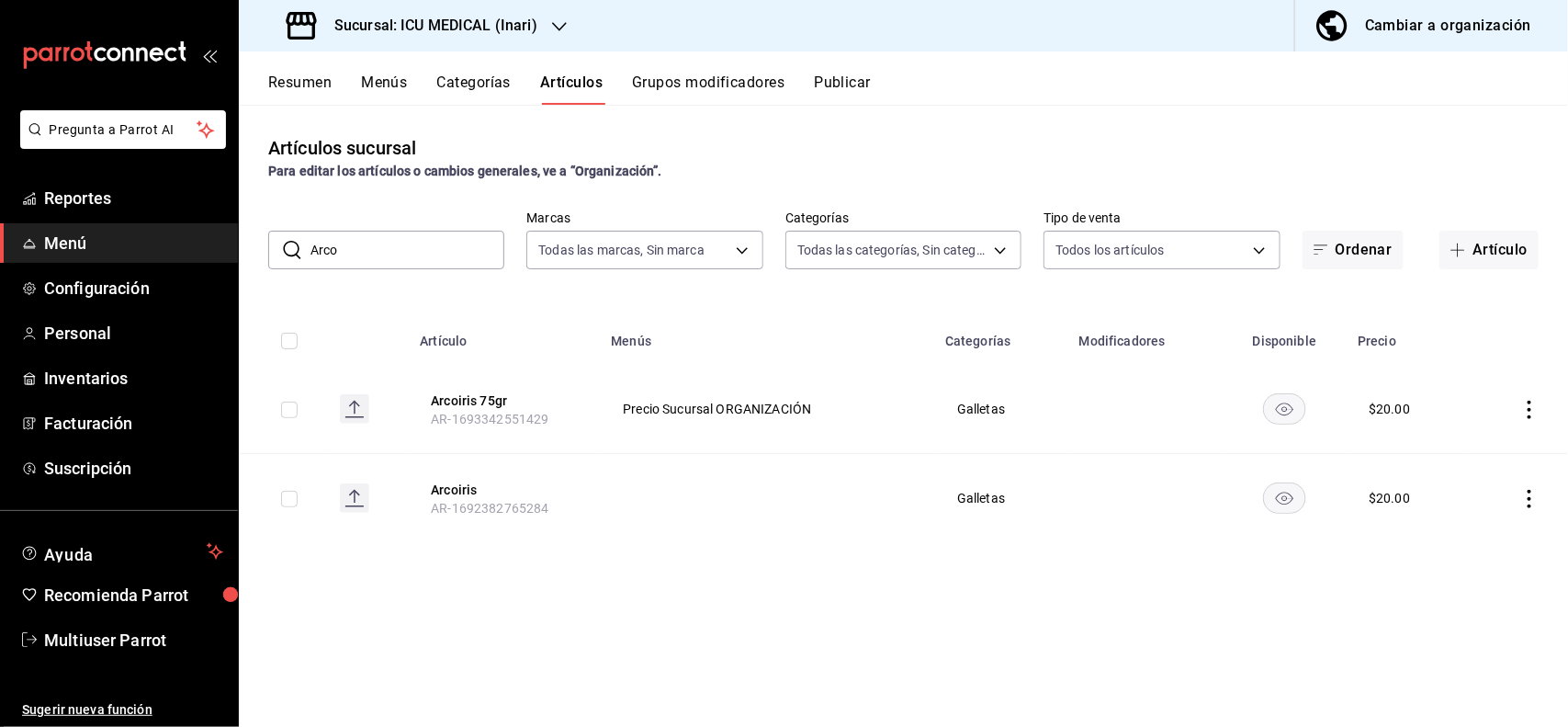
click at [796, 135] on div "Artículos sucursal Para editar los artículos o cambios generales, ve a “Organiz…" at bounding box center [903, 158] width 1329 height 47
click at [1532, 411] on icon "actions" at bounding box center [1530, 410] width 19 height 19
click at [1476, 464] on li "Editar" at bounding box center [1459, 452] width 110 height 37
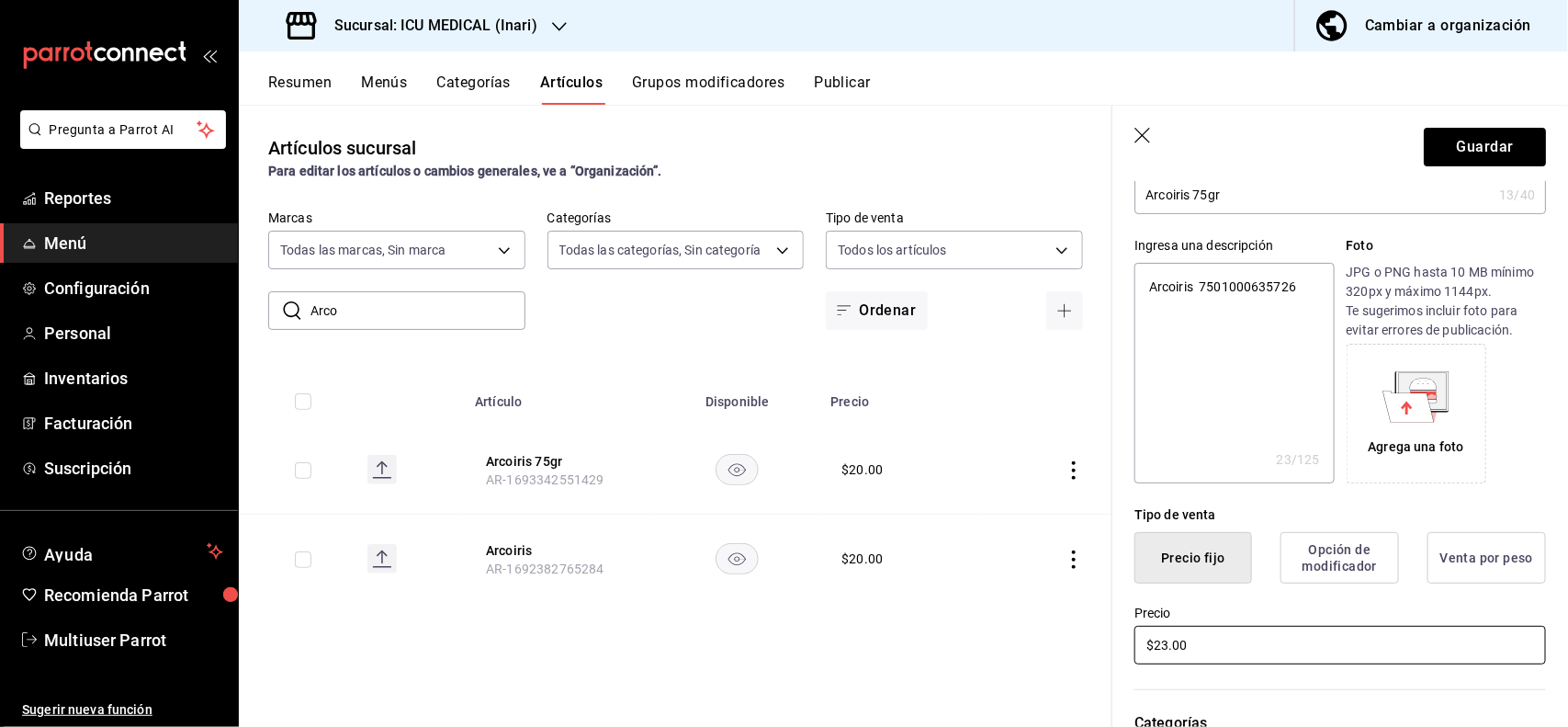
scroll to position [75, 0]
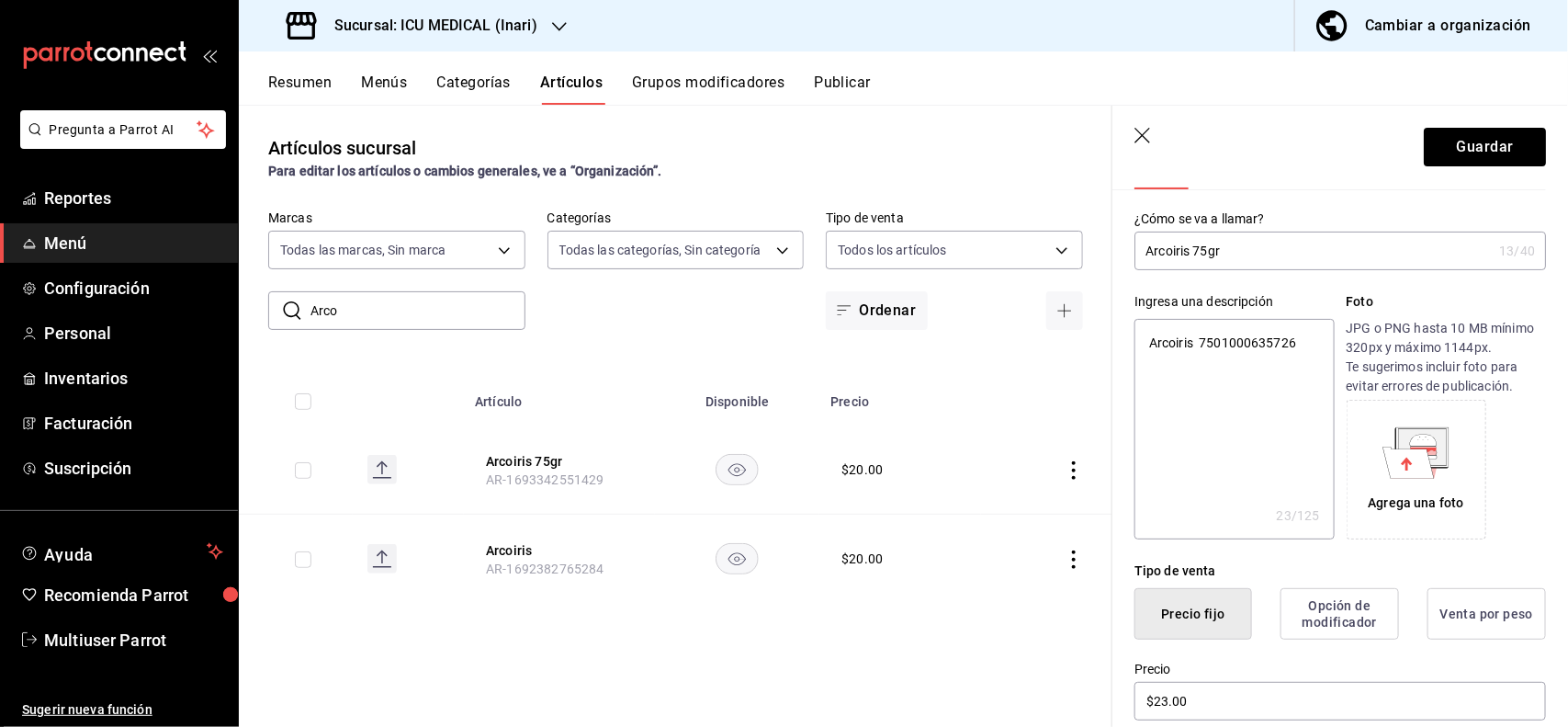
click at [1307, 252] on input "Arcoiris 75gr" at bounding box center [1313, 250] width 358 height 36
click at [1461, 161] on button "Guardar" at bounding box center [1484, 147] width 122 height 38
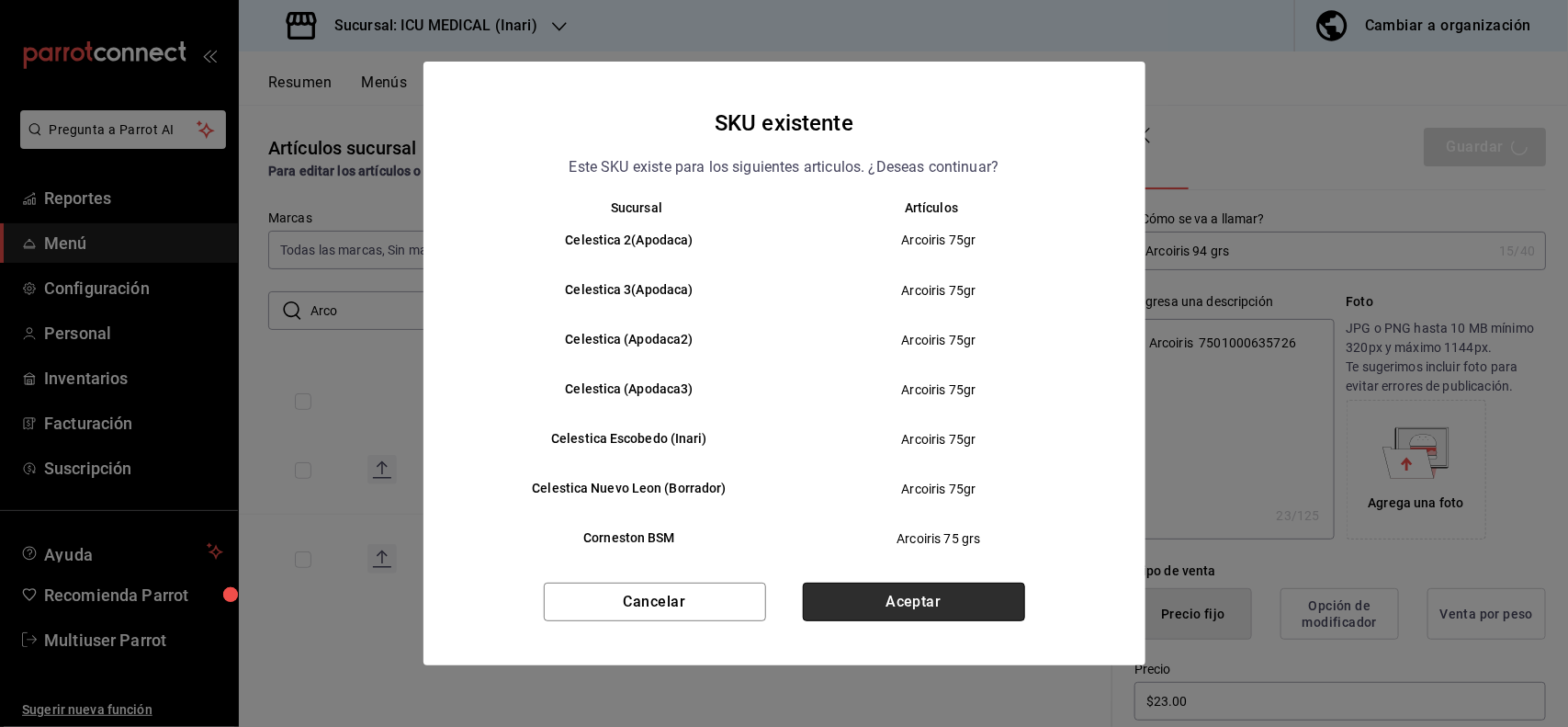
click at [934, 603] on button "Aceptar" at bounding box center [914, 602] width 222 height 38
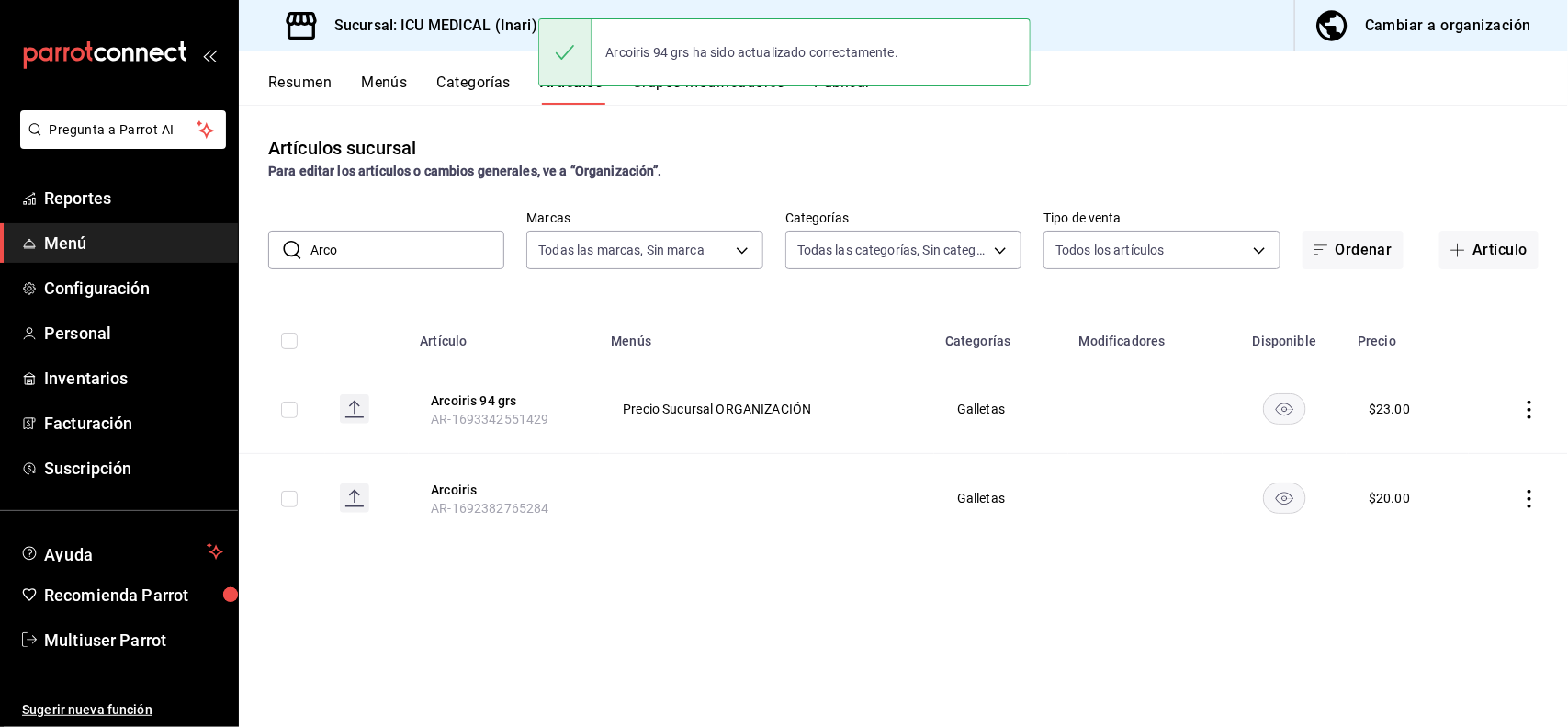
click at [443, 264] on input "Arco" at bounding box center [407, 249] width 194 height 36
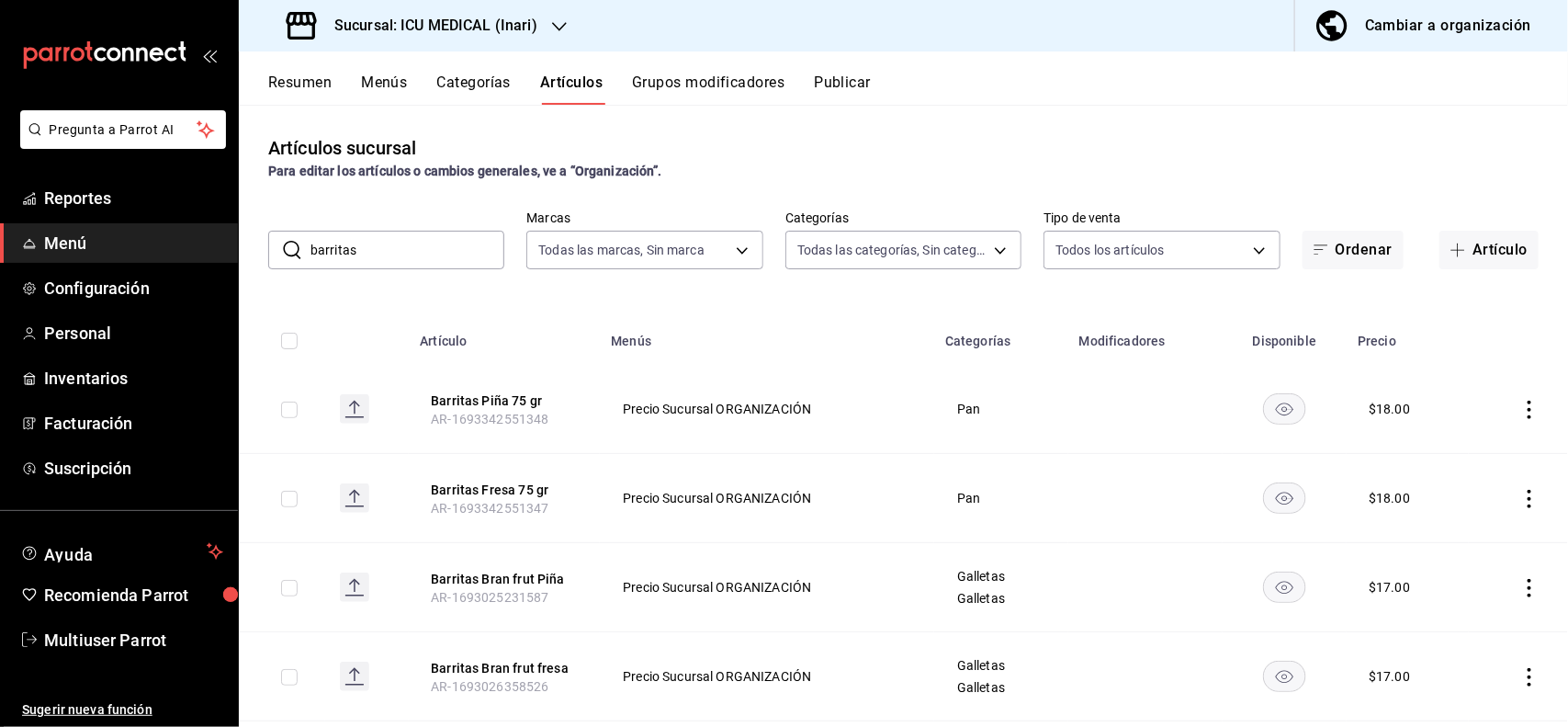
click at [1044, 135] on div "Artículos sucursal Para editar los artículos o cambios generales, ve a “Organiz…" at bounding box center [903, 158] width 1329 height 47
click at [1520, 403] on icon "actions" at bounding box center [1530, 410] width 19 height 19
click at [1466, 438] on li "Editar" at bounding box center [1441, 452] width 110 height 37
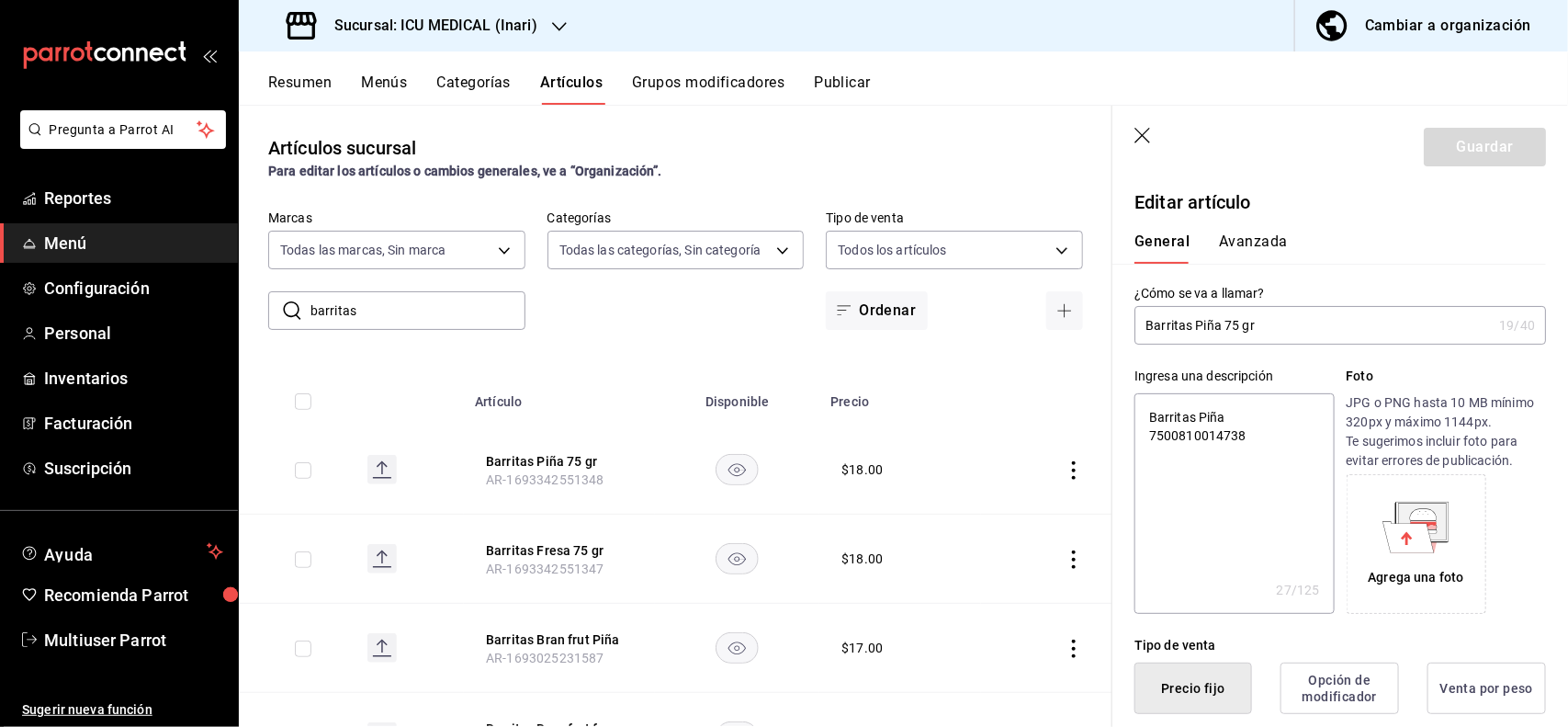
scroll to position [360, 0]
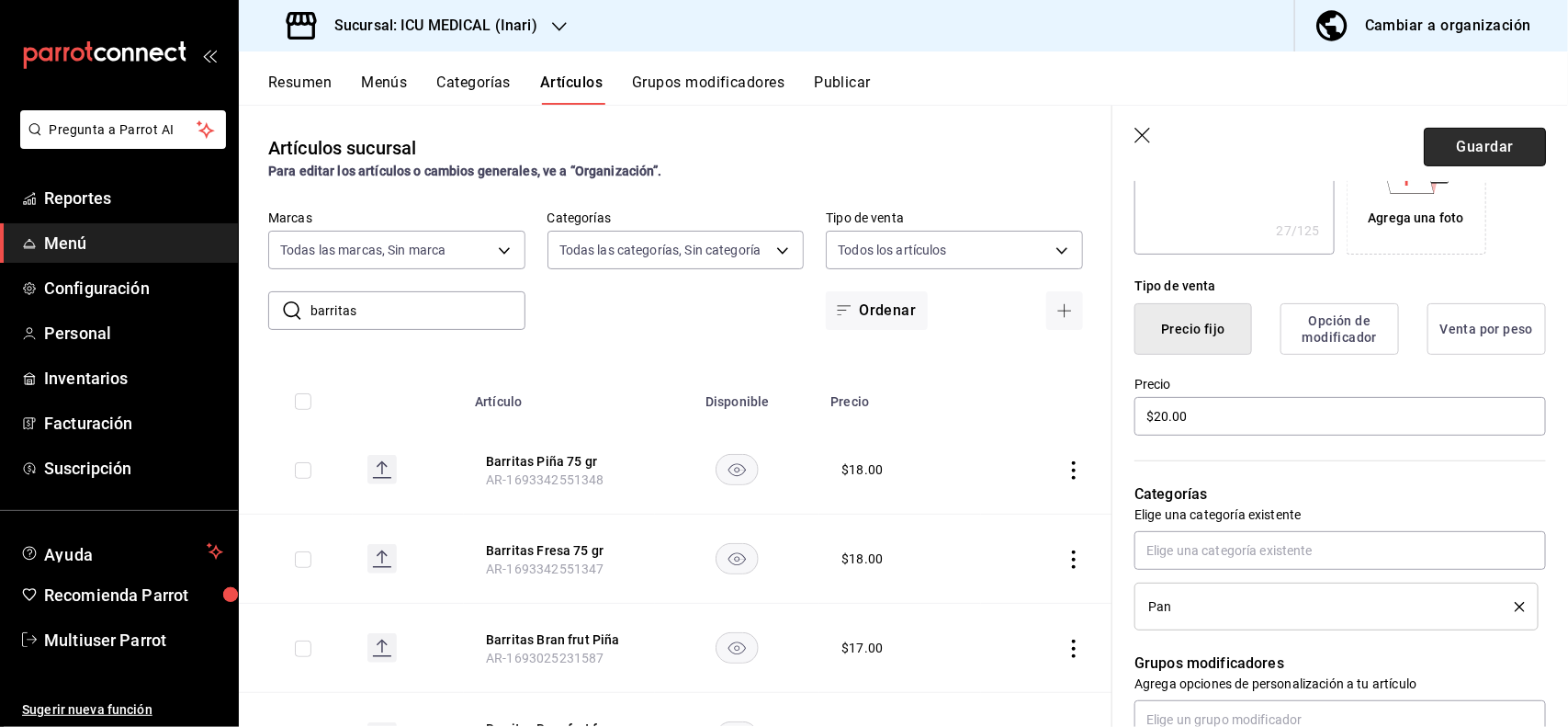
click at [1461, 151] on button "Guardar" at bounding box center [1484, 147] width 122 height 38
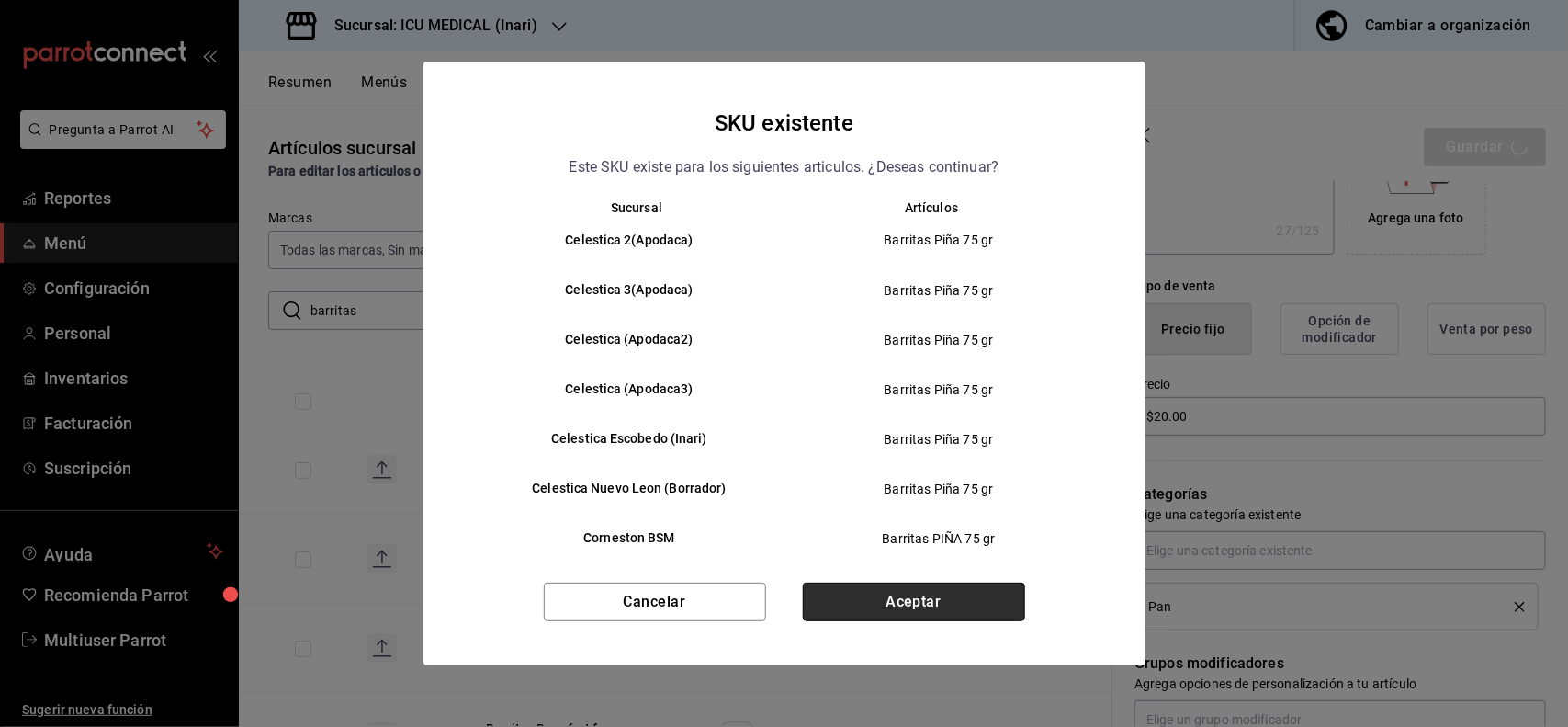
click at [996, 586] on button "Aceptar" at bounding box center [914, 602] width 222 height 38
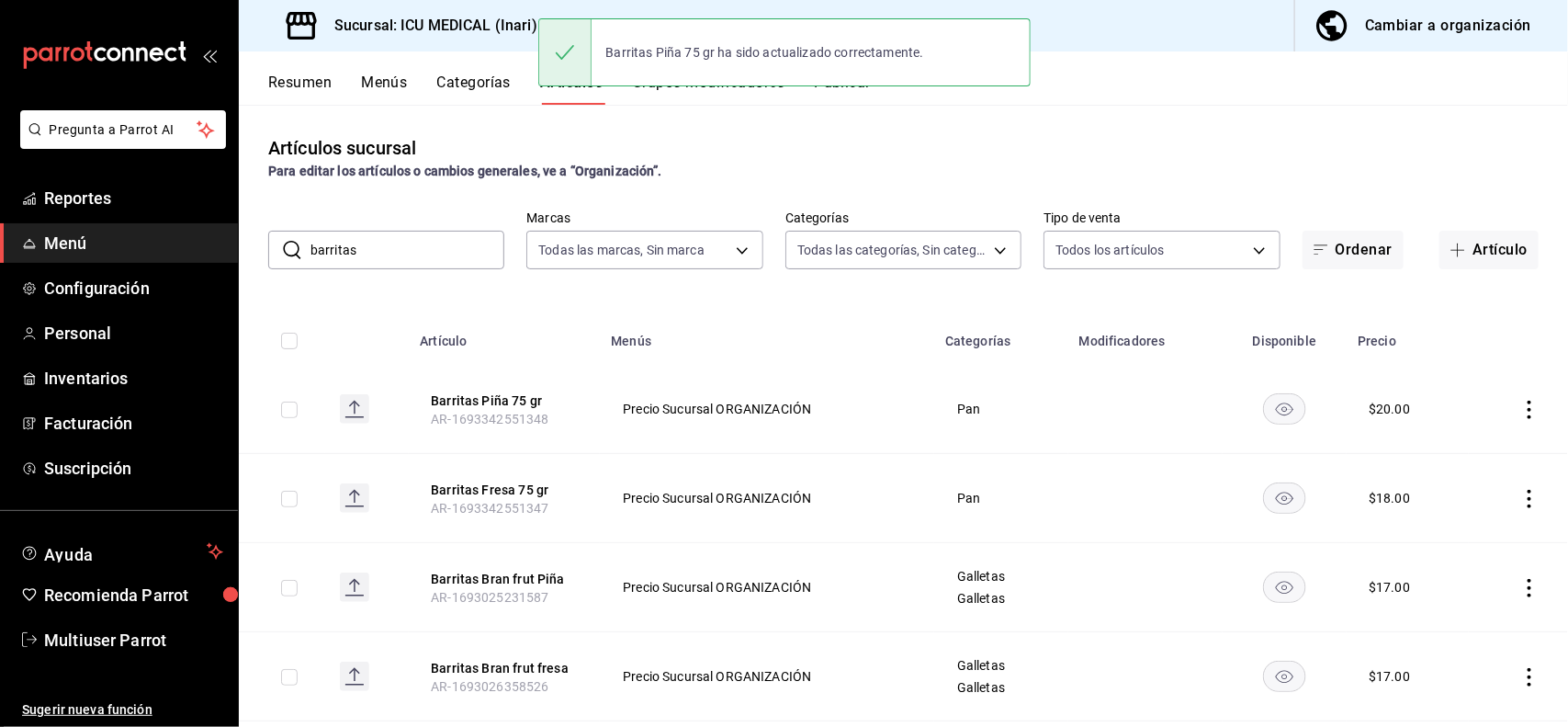
click at [1520, 502] on icon "actions" at bounding box center [1530, 499] width 19 height 19
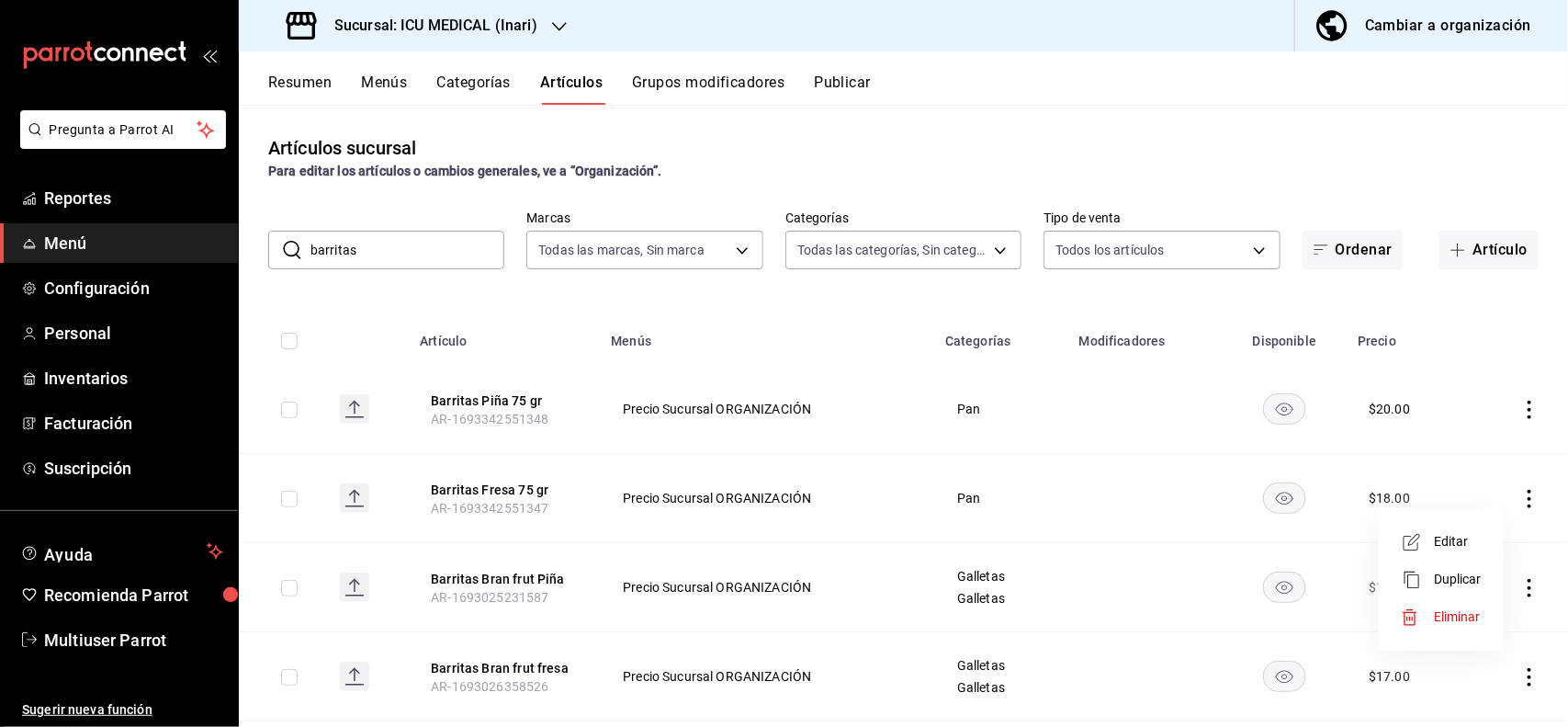
click at [1413, 539] on icon at bounding box center [1412, 542] width 22 height 22
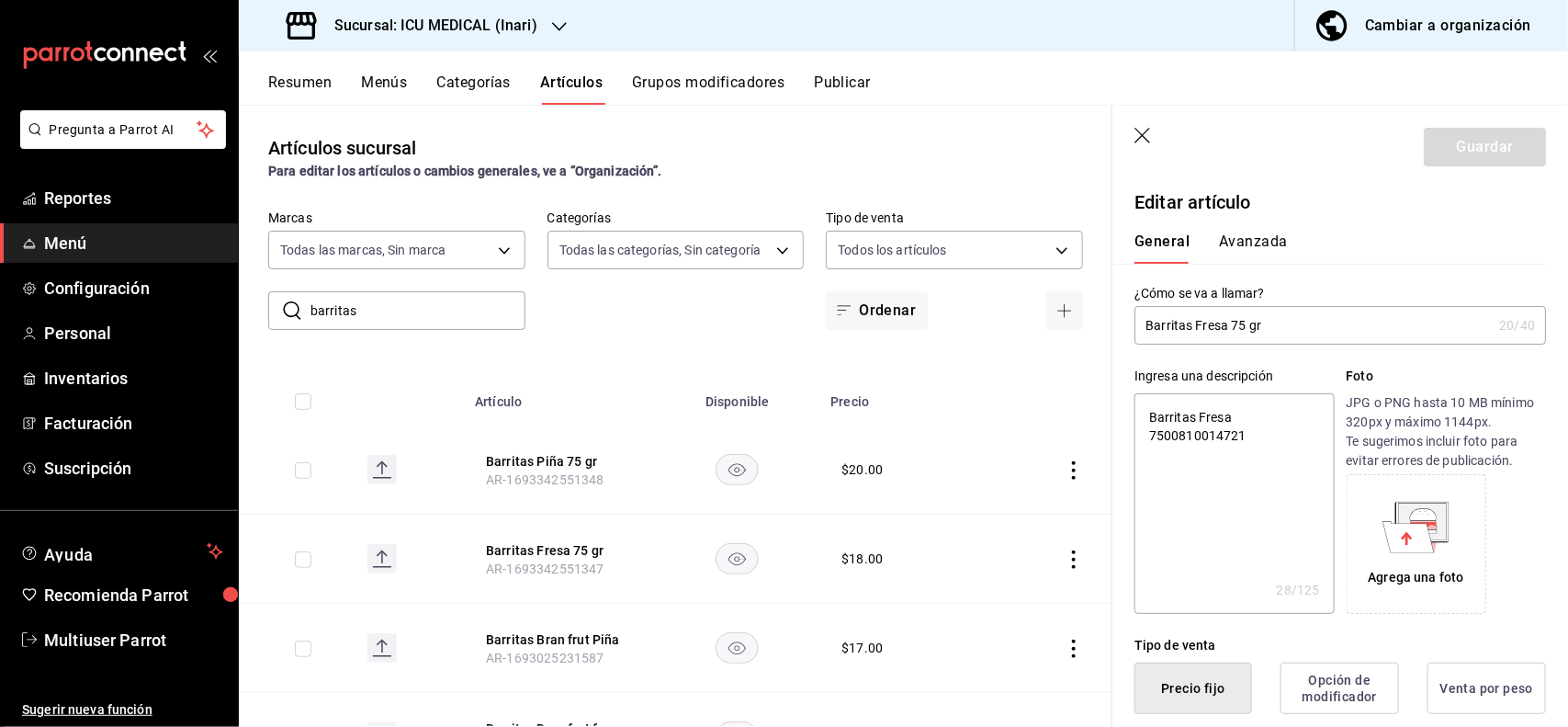
scroll to position [360, 0]
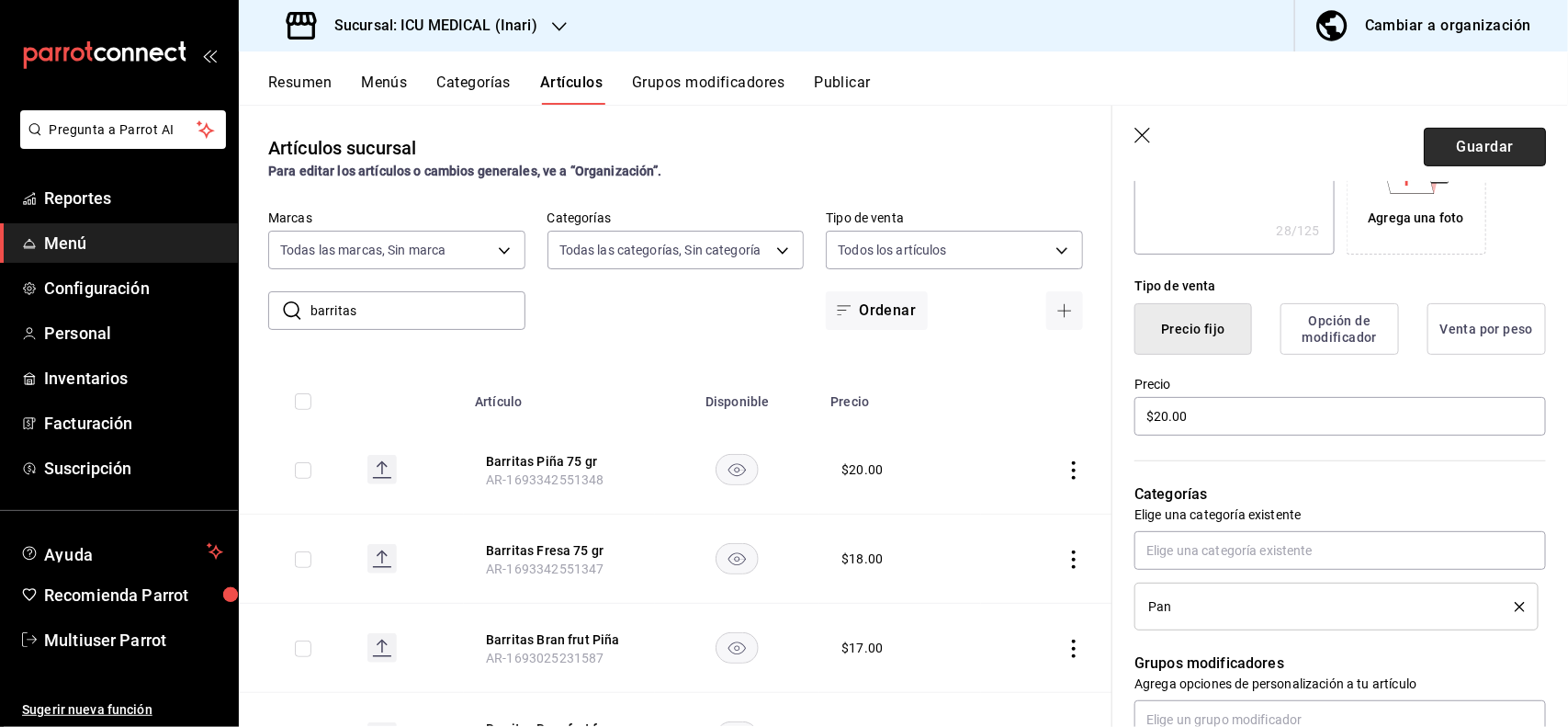
click at [1511, 144] on button "Guardar" at bounding box center [1484, 147] width 122 height 38
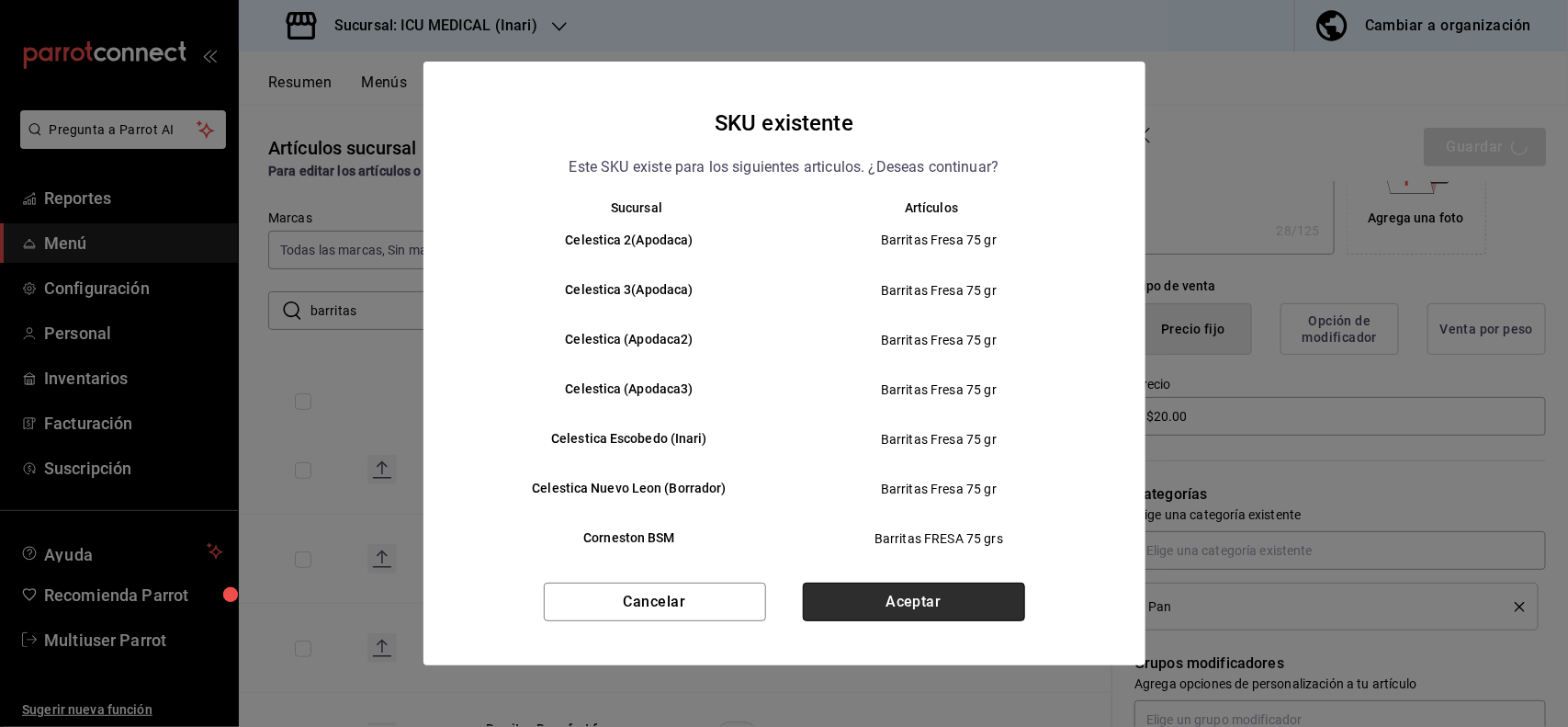
click at [967, 588] on button "Aceptar" at bounding box center [914, 602] width 222 height 38
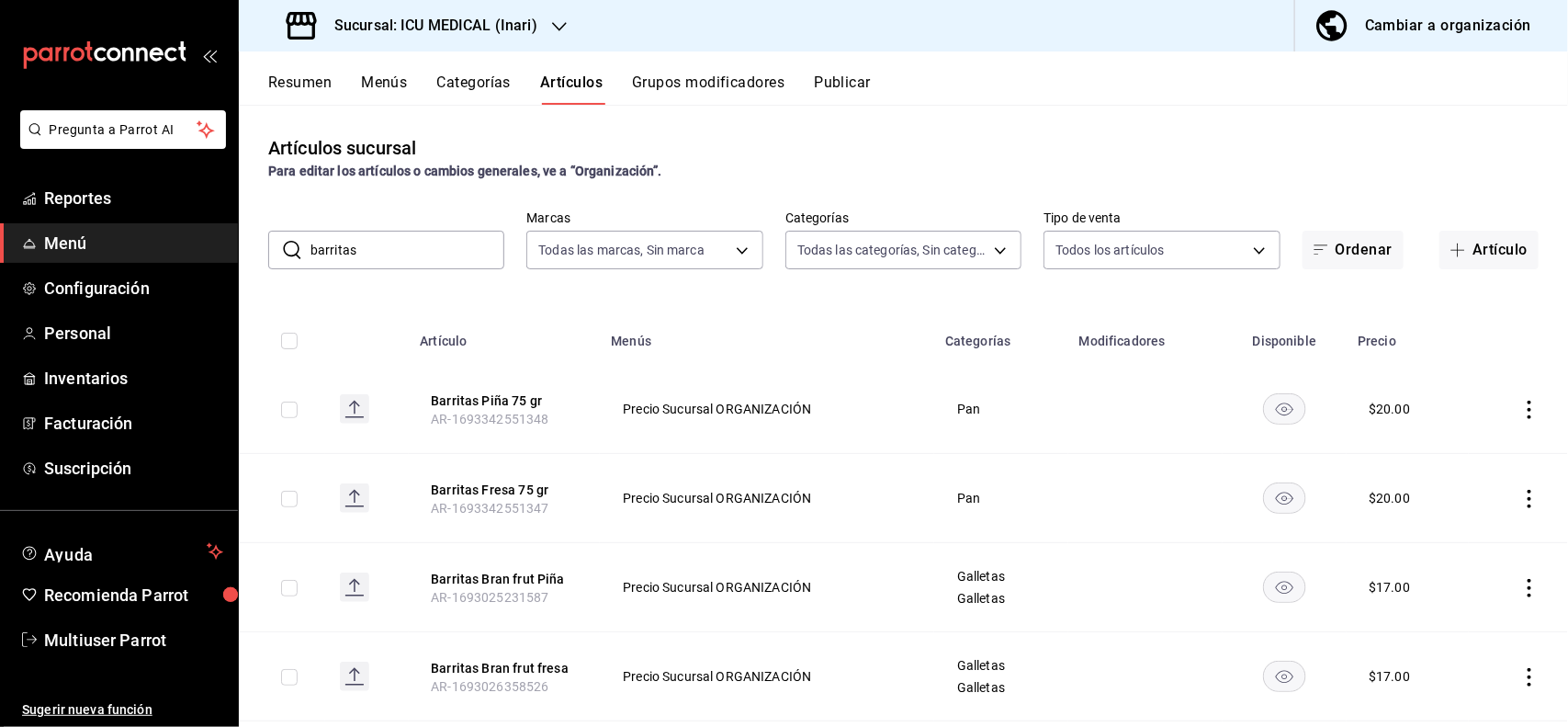
click at [446, 240] on input "barritas" at bounding box center [407, 249] width 194 height 36
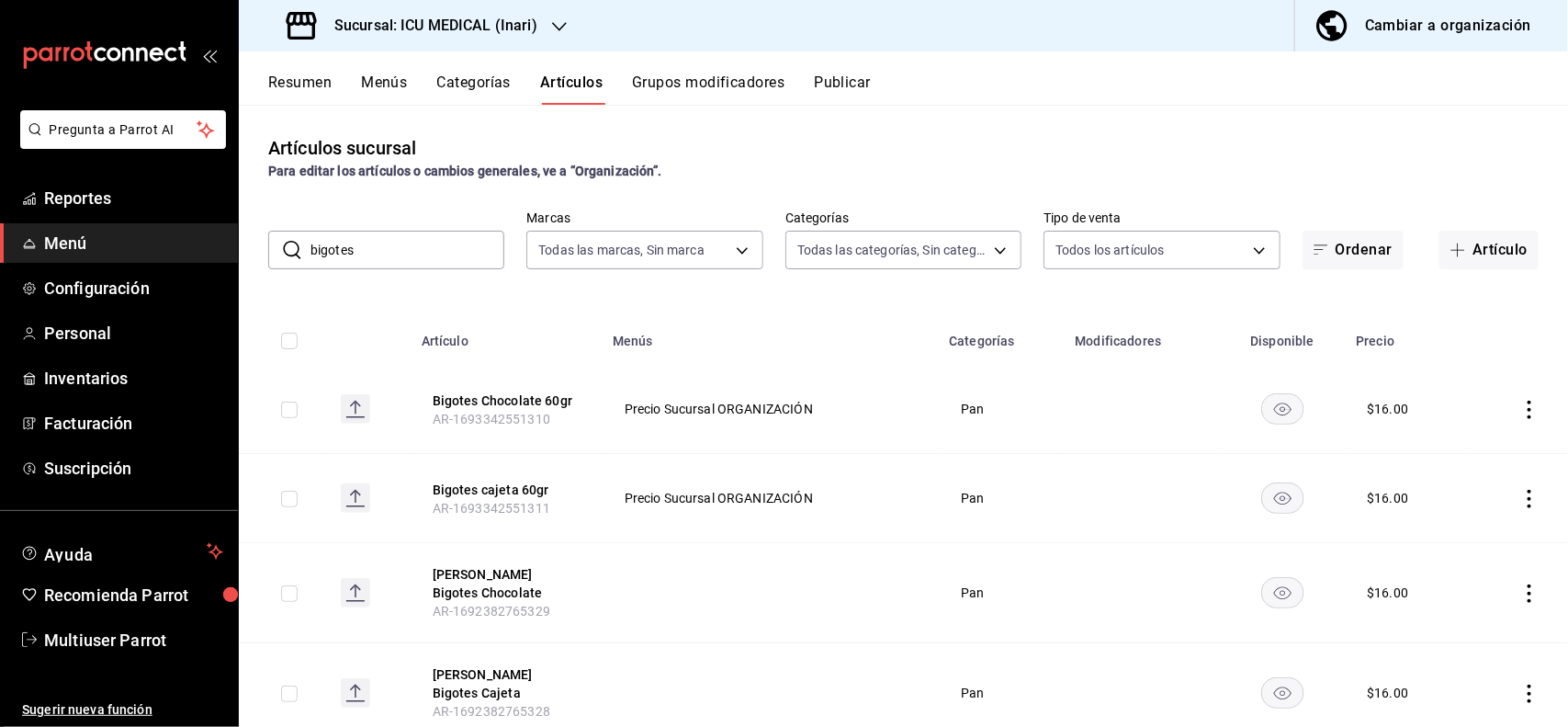
click at [1001, 113] on div "Artículos sucursal Para editar los artículos o cambios generales, ve a “Organiz…" at bounding box center [903, 415] width 1329 height 621
click at [1520, 418] on icon "actions" at bounding box center [1530, 410] width 19 height 19
click at [1476, 449] on span "Editar" at bounding box center [1457, 452] width 48 height 20
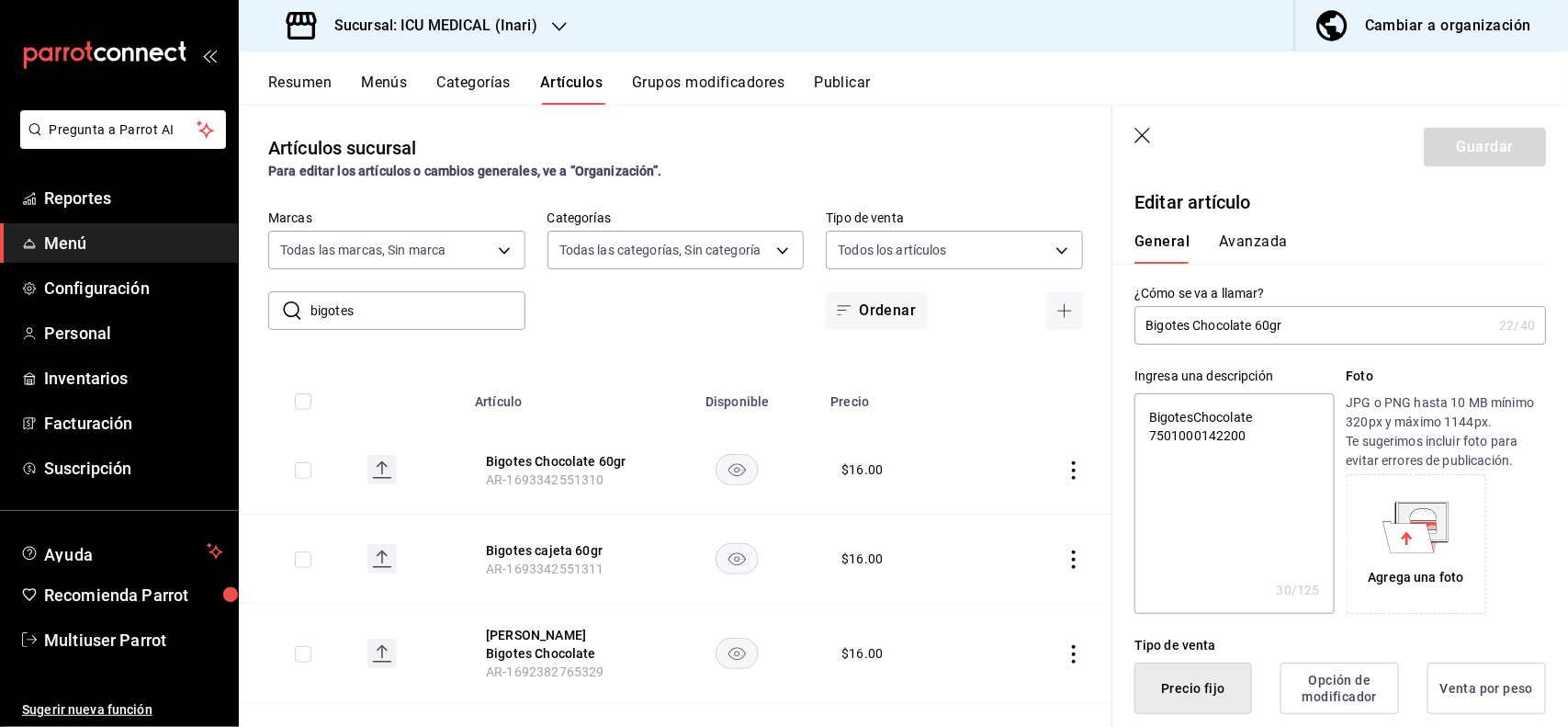
scroll to position [360, 0]
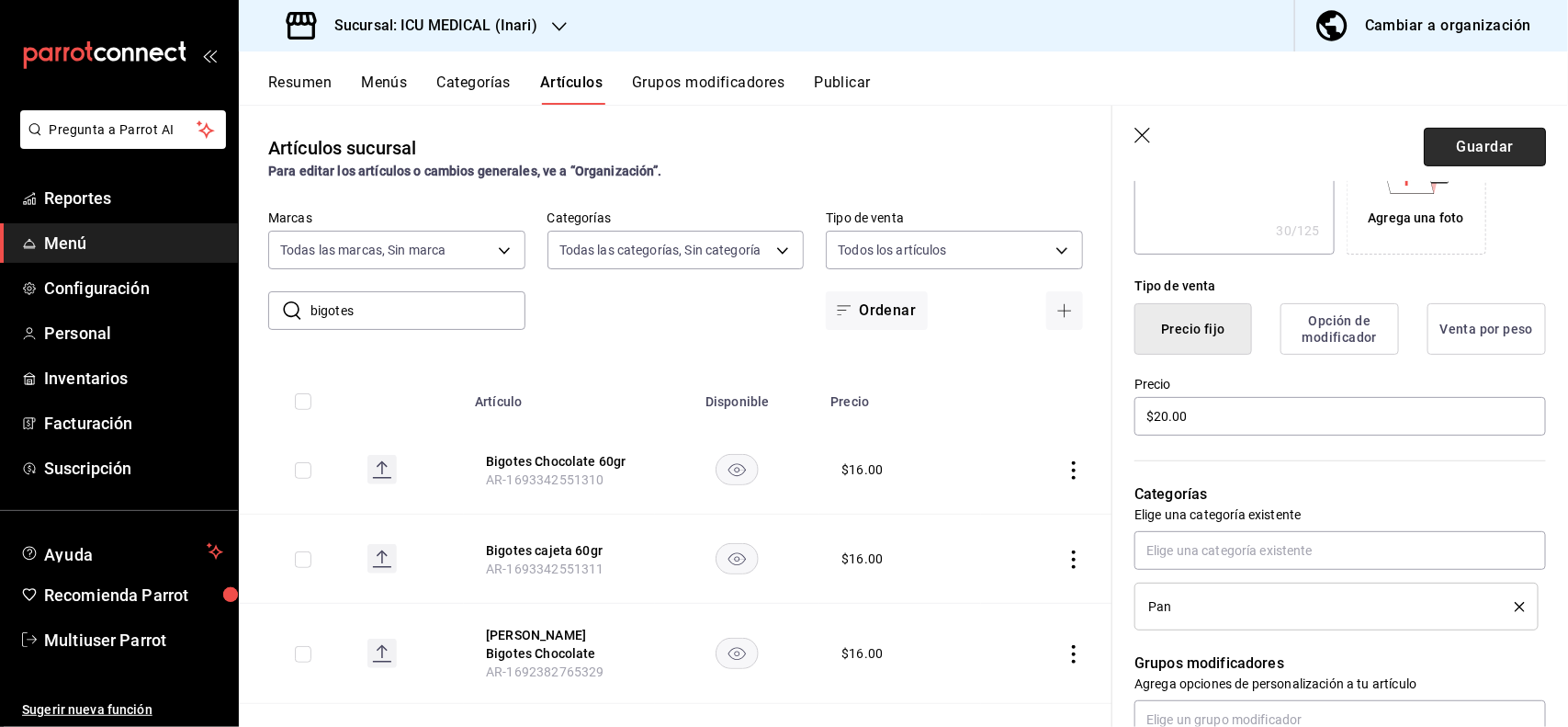
click at [1480, 153] on button "Guardar" at bounding box center [1484, 147] width 122 height 38
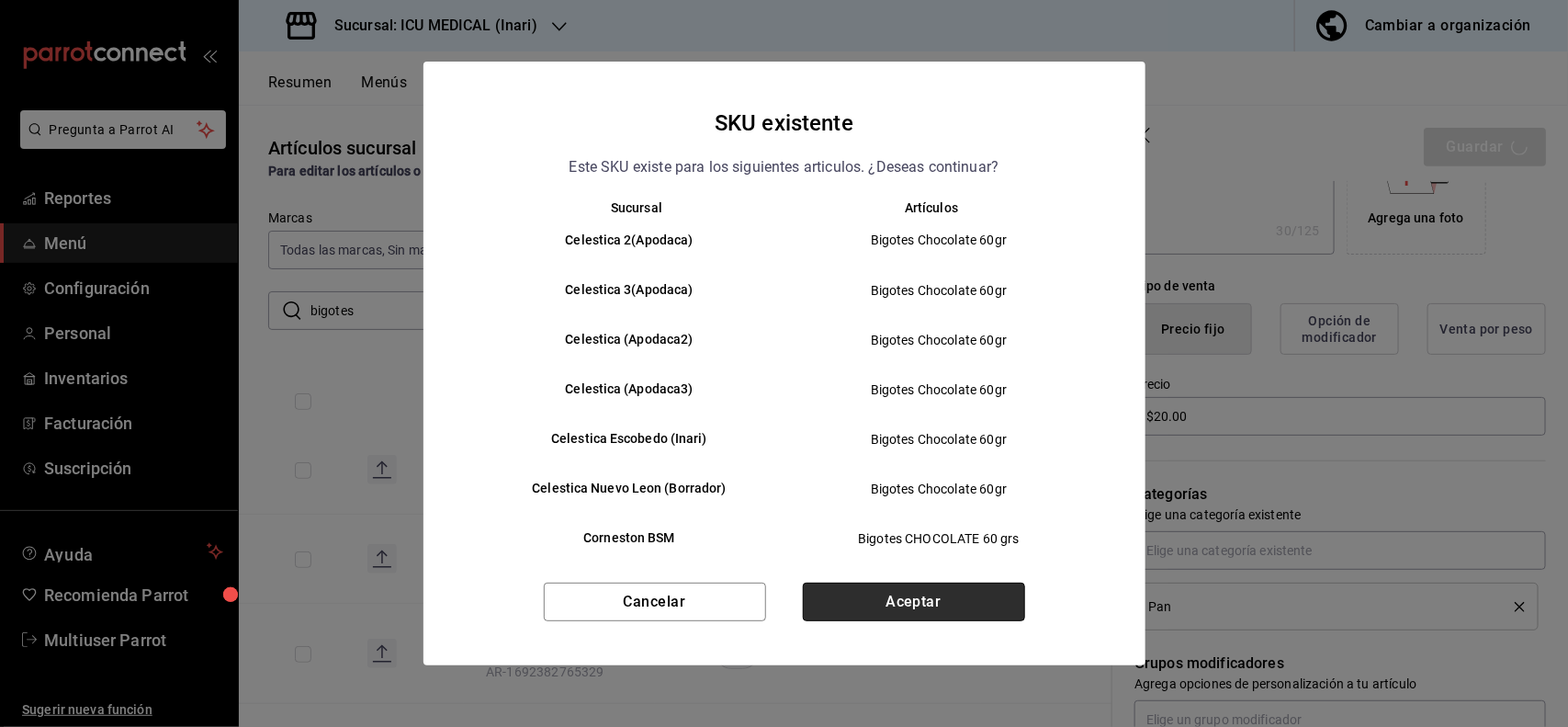
click at [969, 591] on button "Aceptar" at bounding box center [914, 602] width 222 height 38
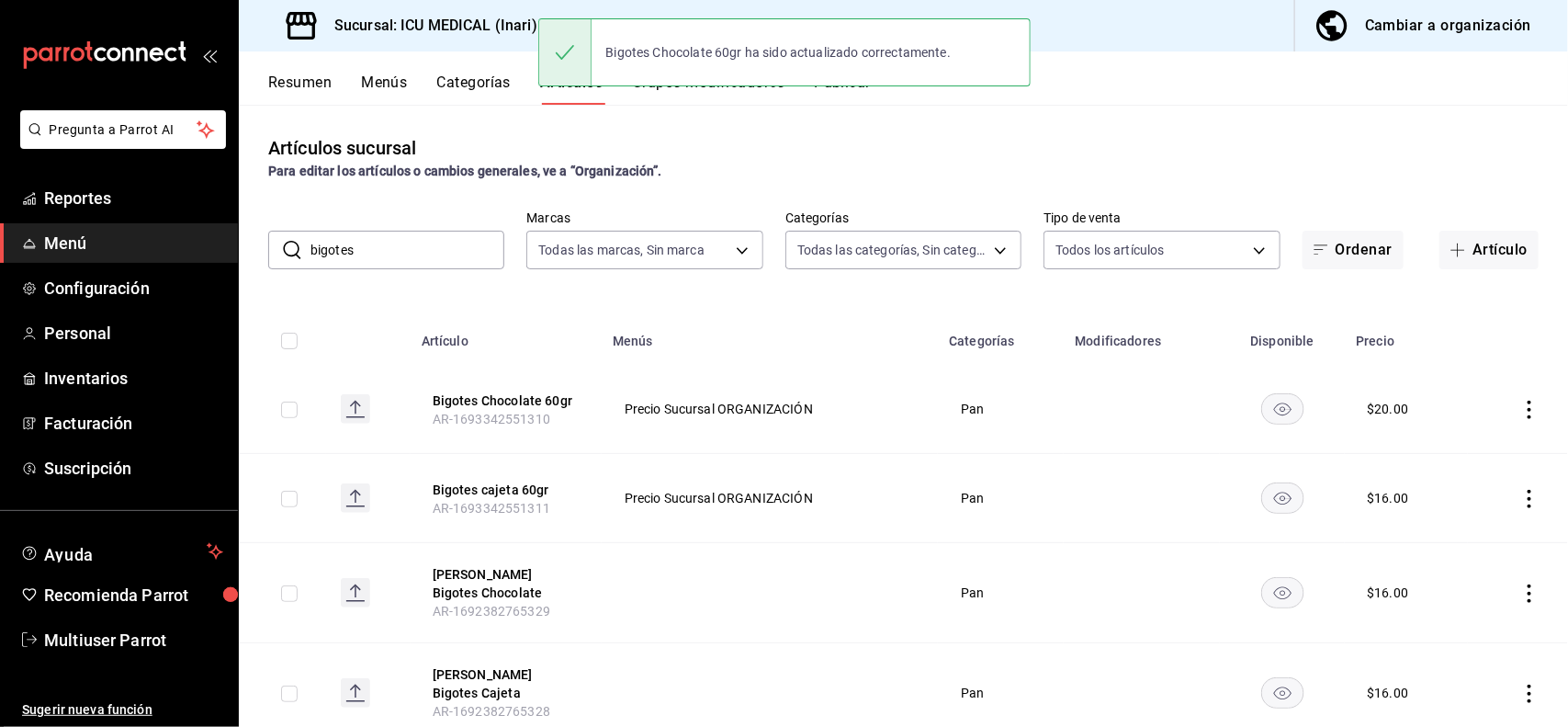
click at [1527, 497] on icon "actions" at bounding box center [1529, 499] width 4 height 19
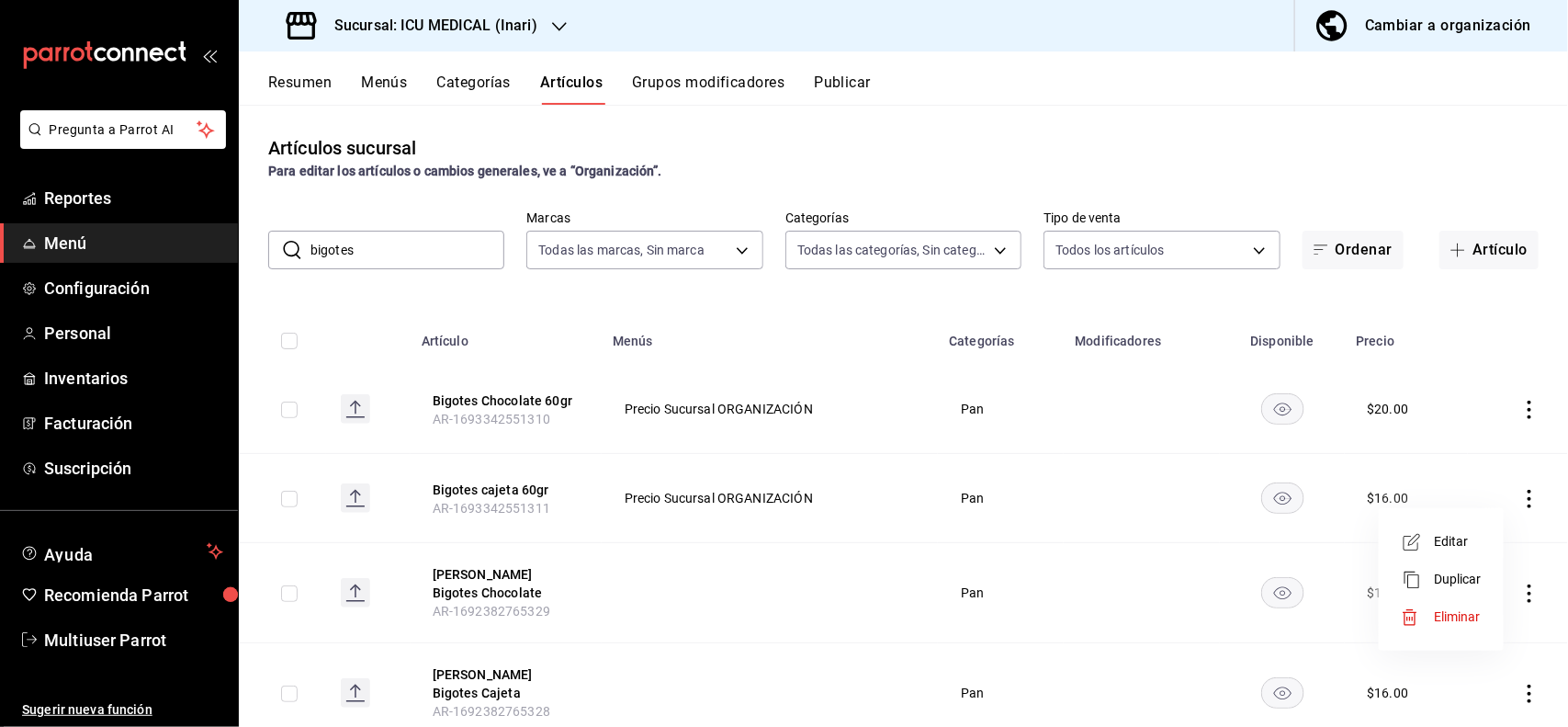
click at [1438, 537] on span "Editar" at bounding box center [1457, 541] width 48 height 20
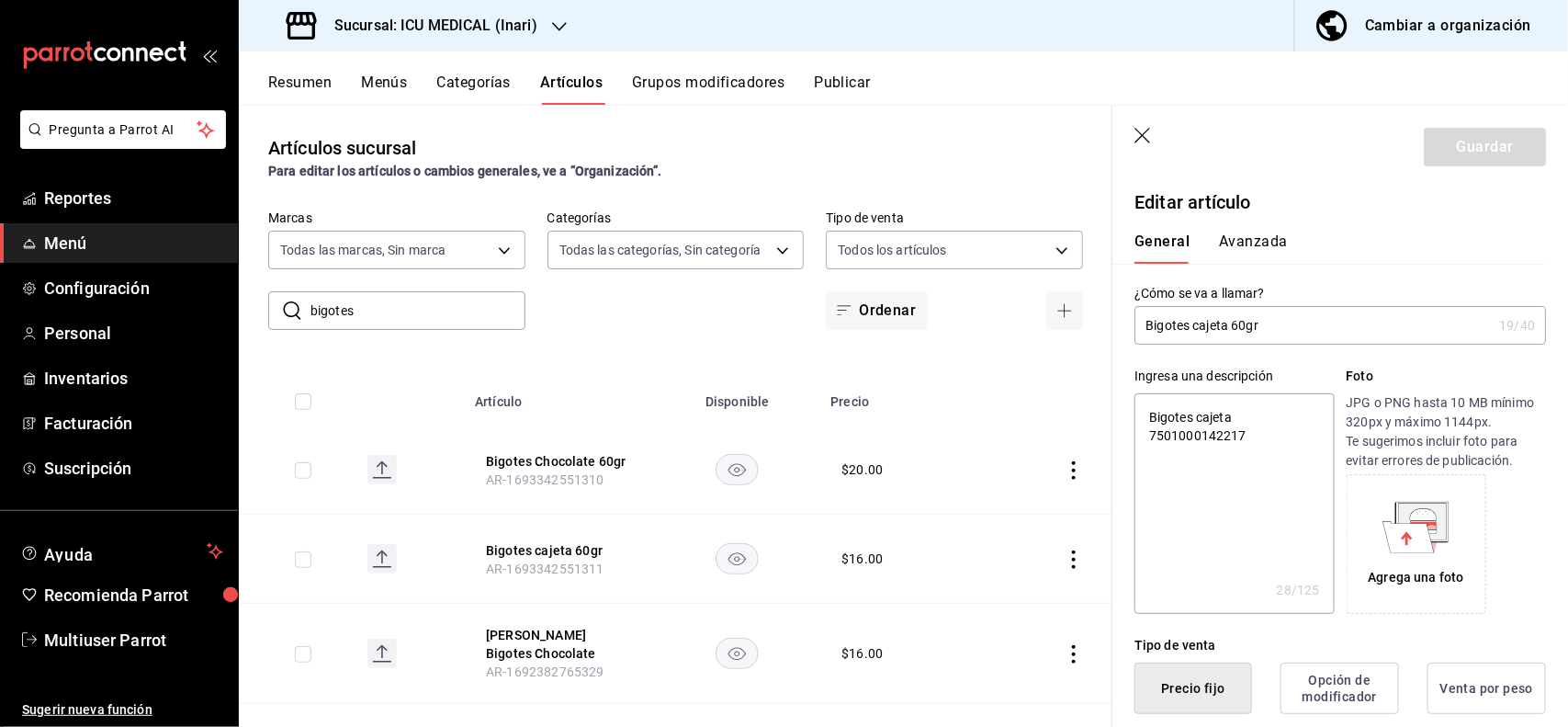
scroll to position [360, 0]
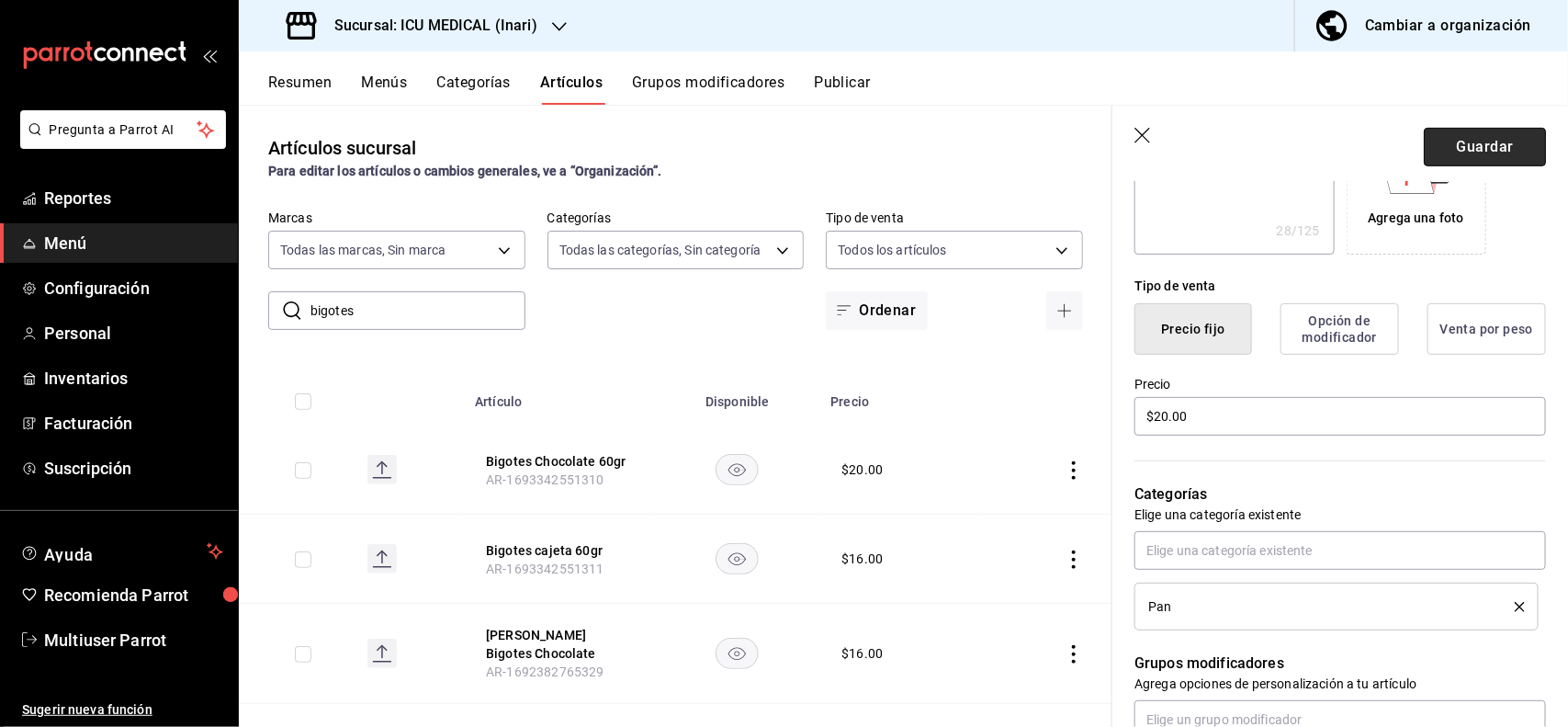
click at [1490, 139] on button "Guardar" at bounding box center [1484, 147] width 122 height 38
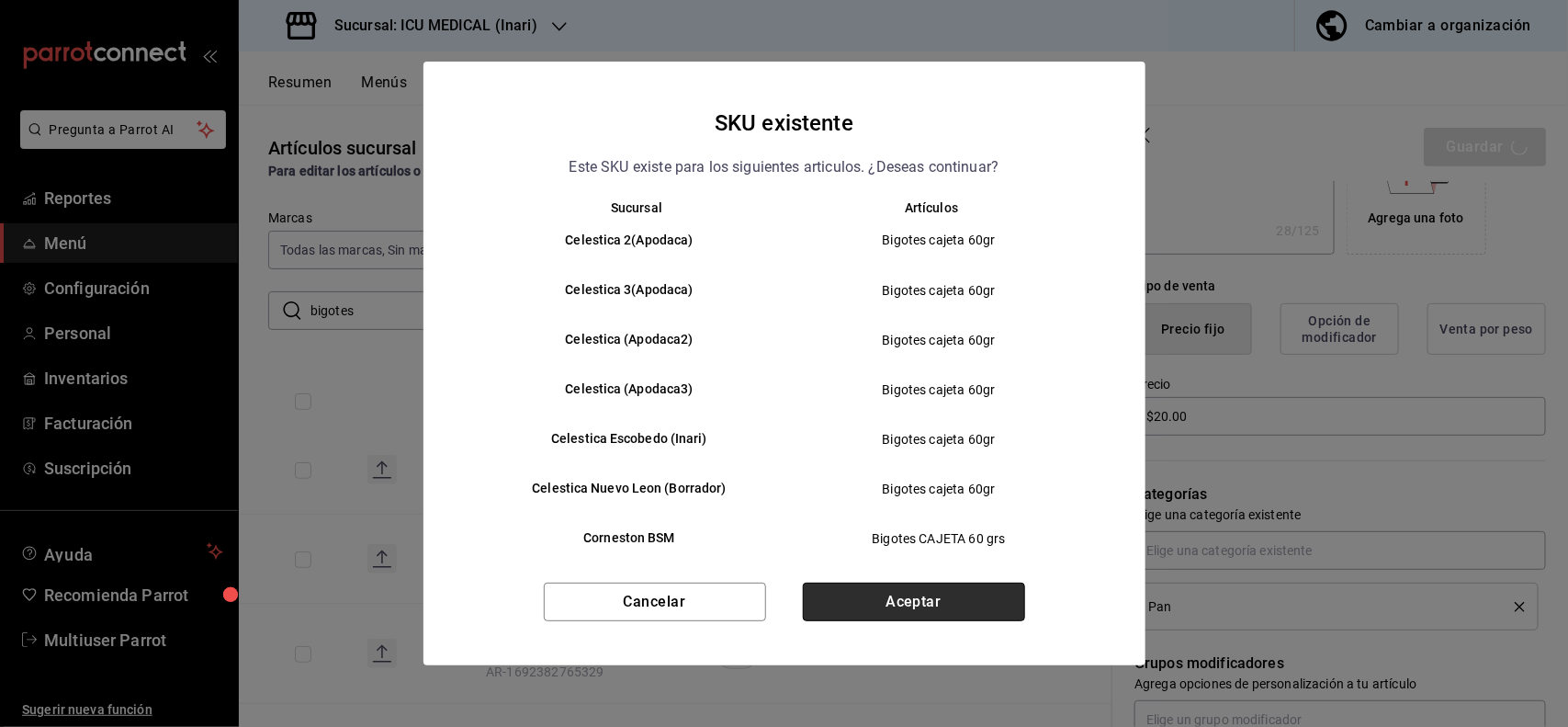
click at [943, 613] on button "Aceptar" at bounding box center [914, 602] width 222 height 38
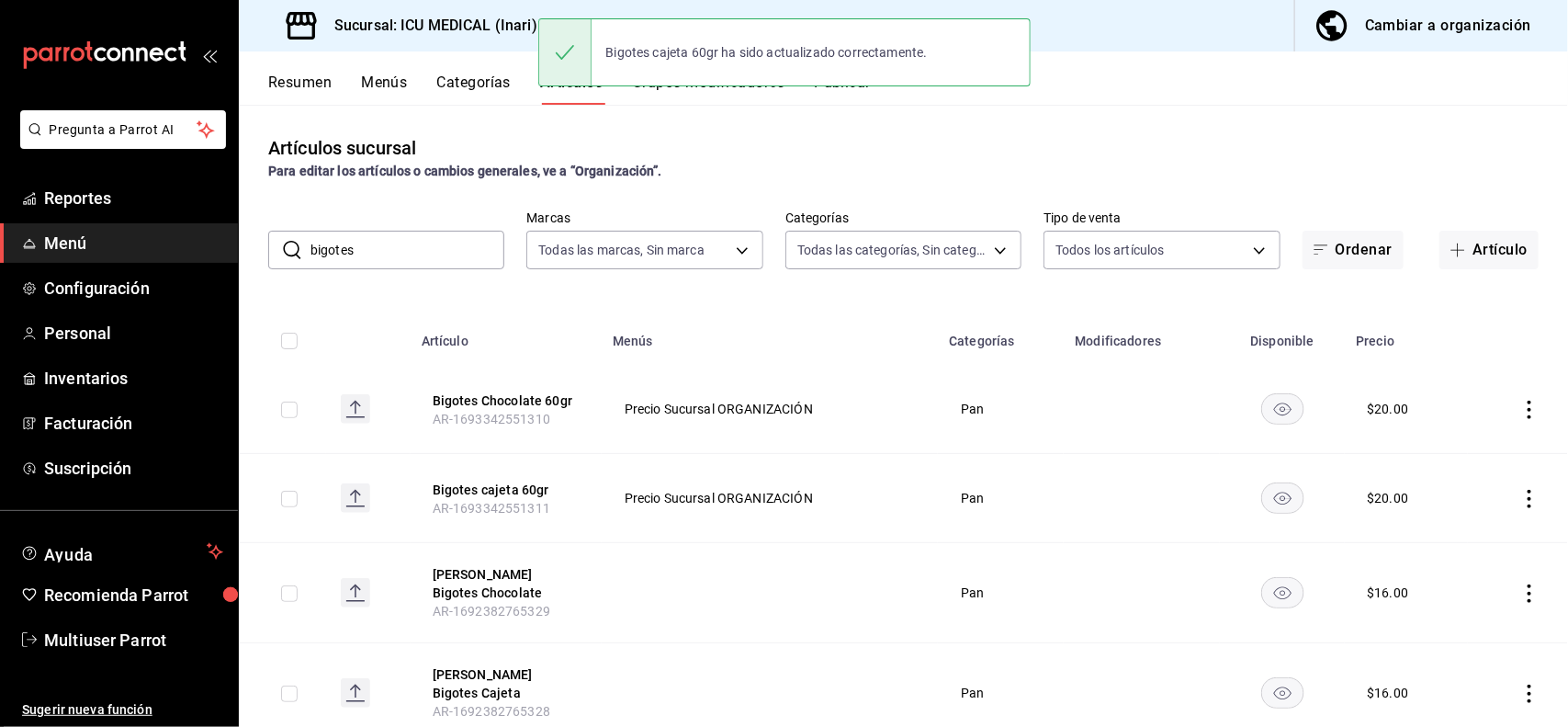
click at [465, 247] on input "bigotes" at bounding box center [407, 249] width 194 height 36
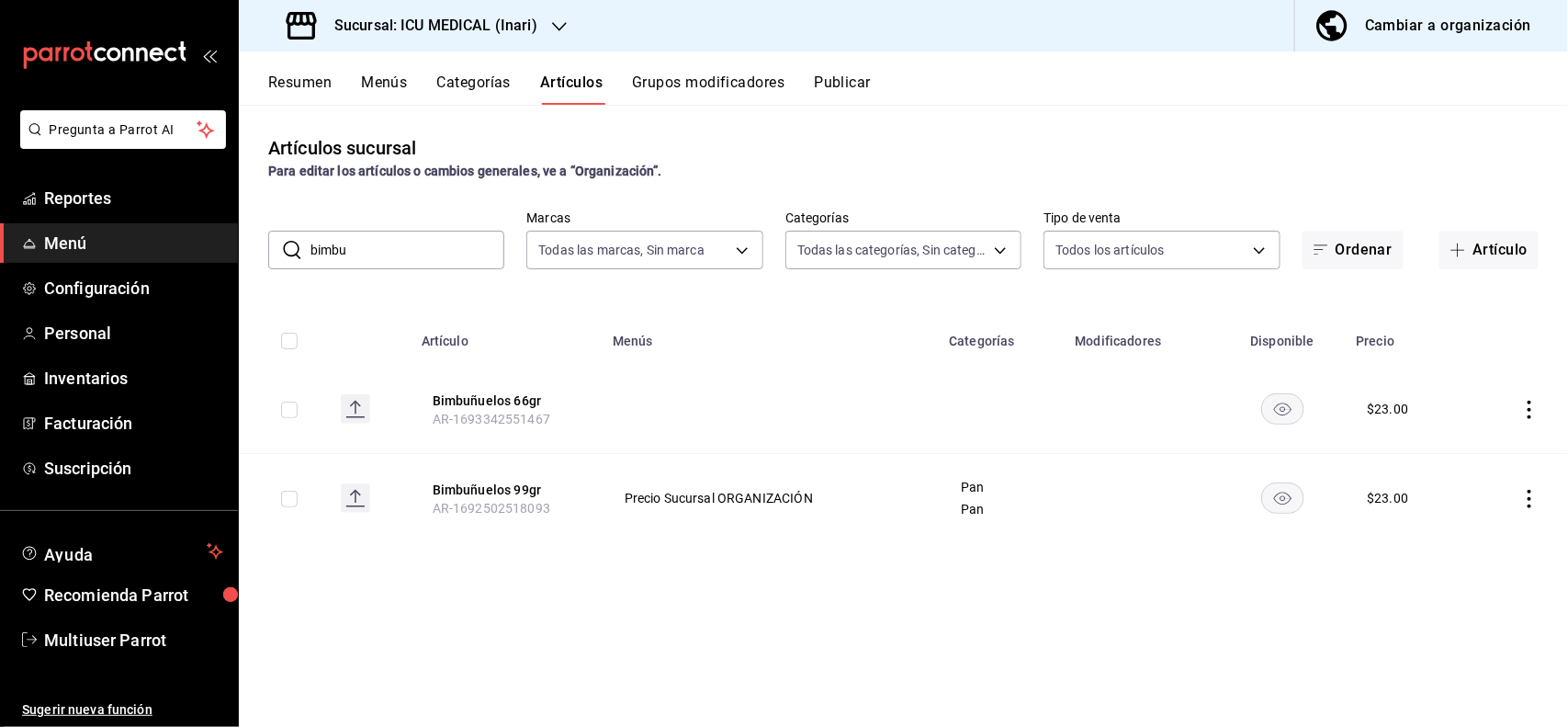
click at [946, 115] on div "Artículos sucursal Para editar los artículos o cambios generales, ve a “Organiz…" at bounding box center [903, 415] width 1329 height 621
click at [1531, 490] on icon "actions" at bounding box center [1530, 499] width 19 height 19
click at [1476, 529] on li "Editar" at bounding box center [1459, 542] width 110 height 37
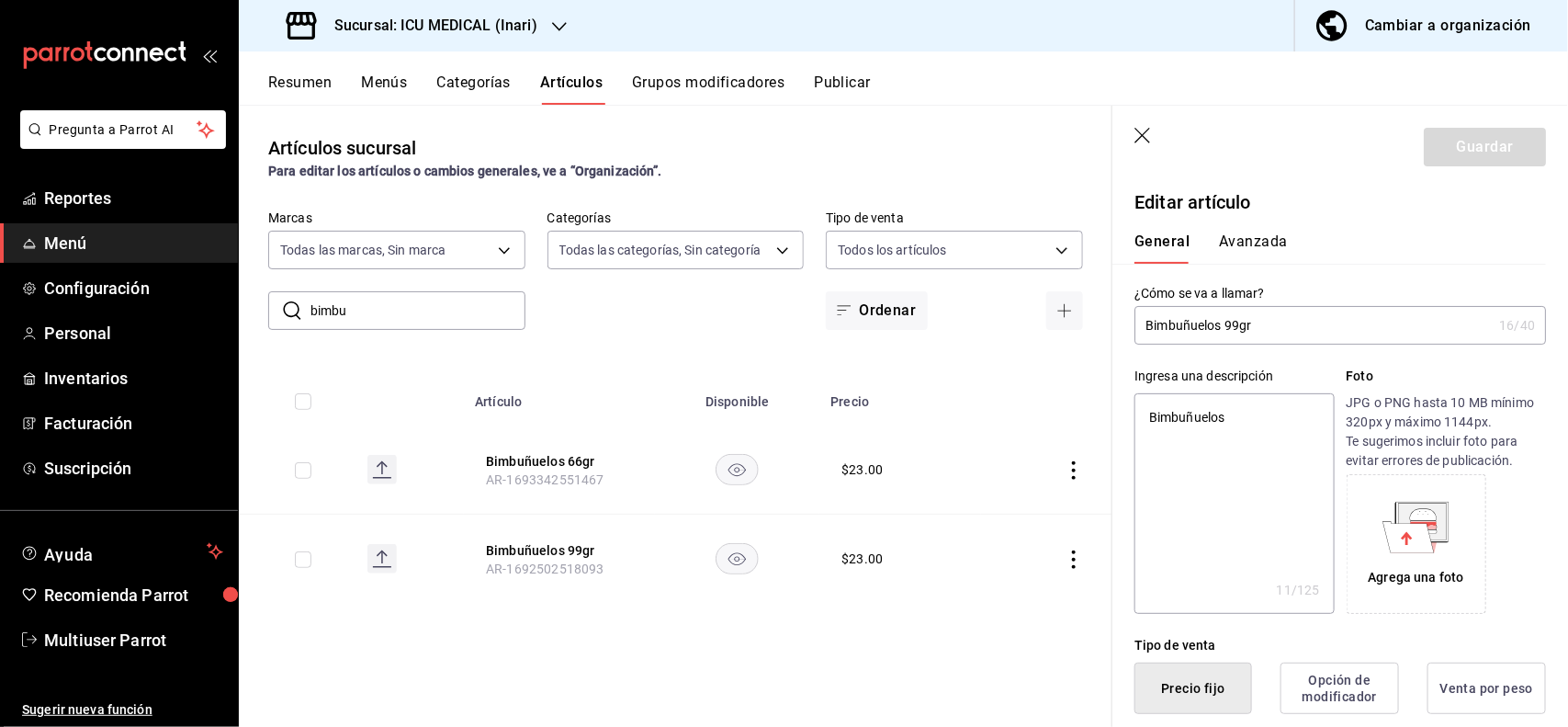
scroll to position [360, 0]
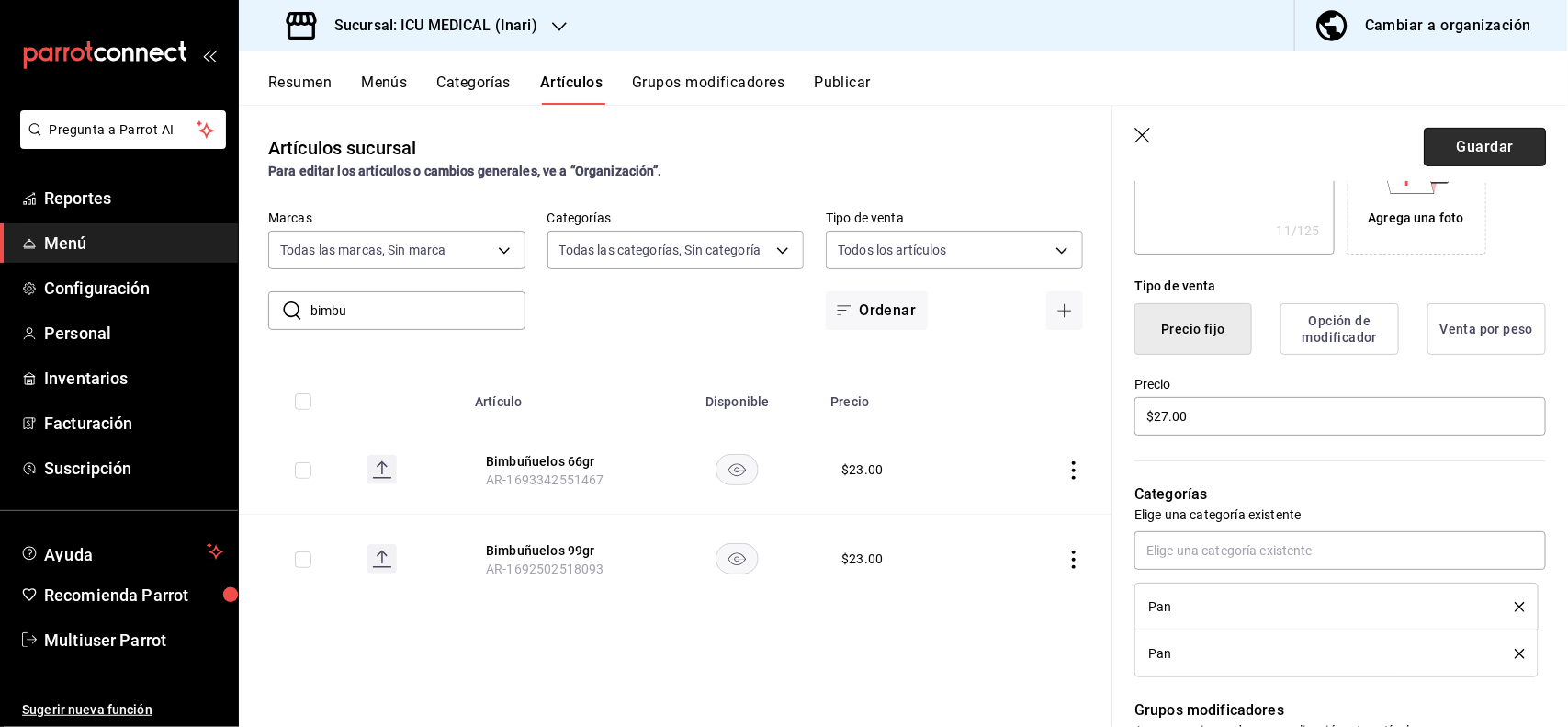
click at [1463, 151] on button "Guardar" at bounding box center [1484, 147] width 122 height 38
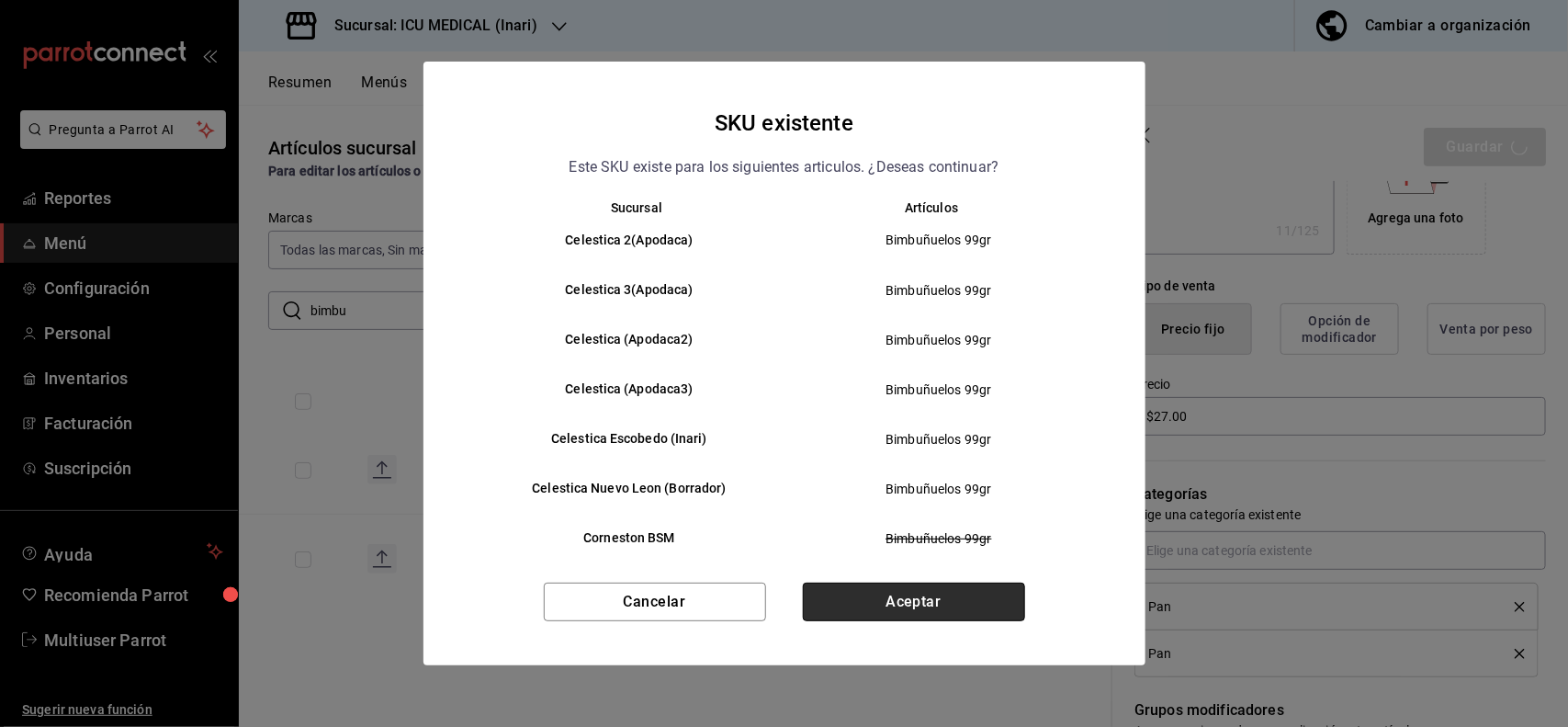
click at [912, 619] on button "Aceptar" at bounding box center [914, 602] width 222 height 38
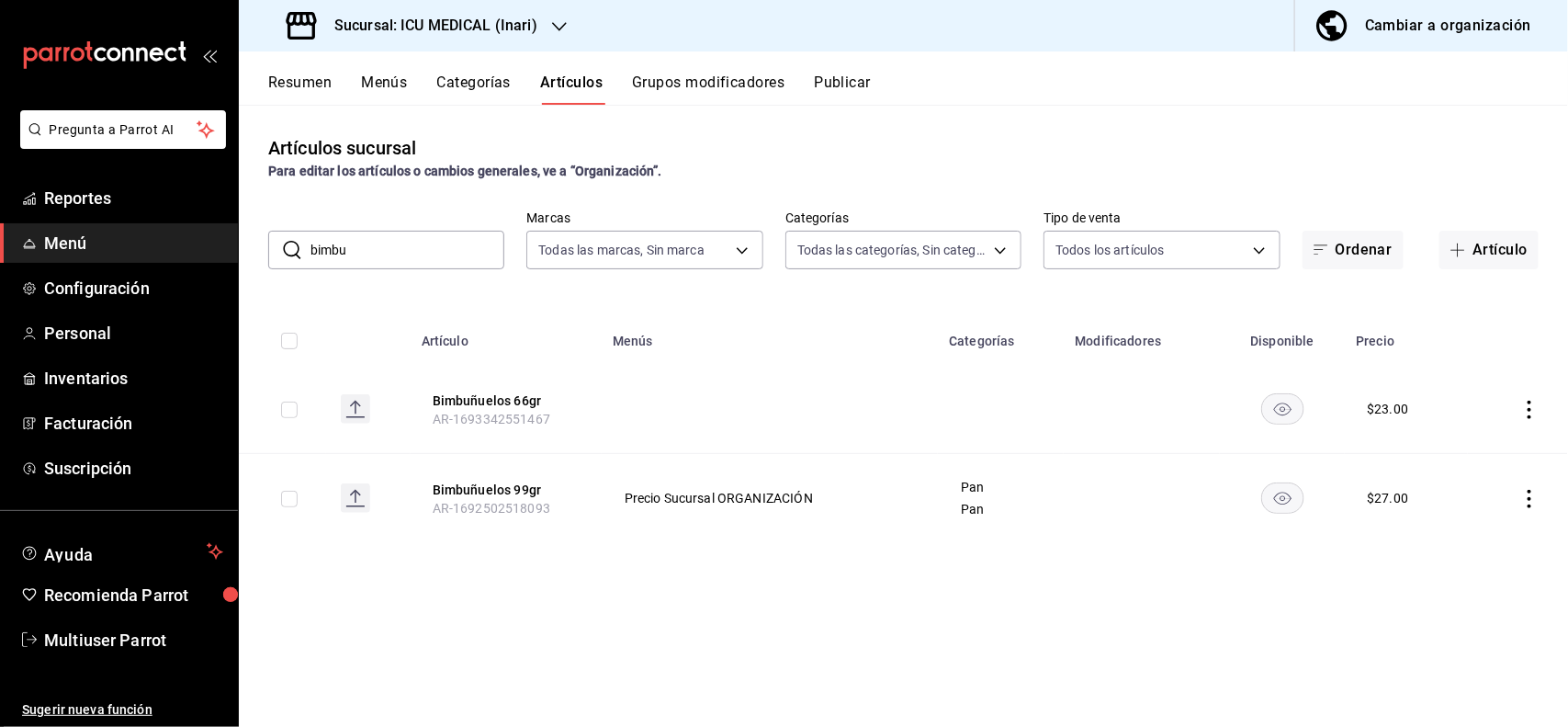
click at [430, 259] on input "bimbu" at bounding box center [407, 249] width 194 height 36
click at [967, 122] on div "Artículos sucursal Para editar los artículos o cambios generales, ve a “Organiz…" at bounding box center [903, 415] width 1329 height 621
click at [1526, 409] on icon "actions" at bounding box center [1530, 410] width 19 height 19
click at [1475, 446] on span "Editar" at bounding box center [1475, 452] width 48 height 20
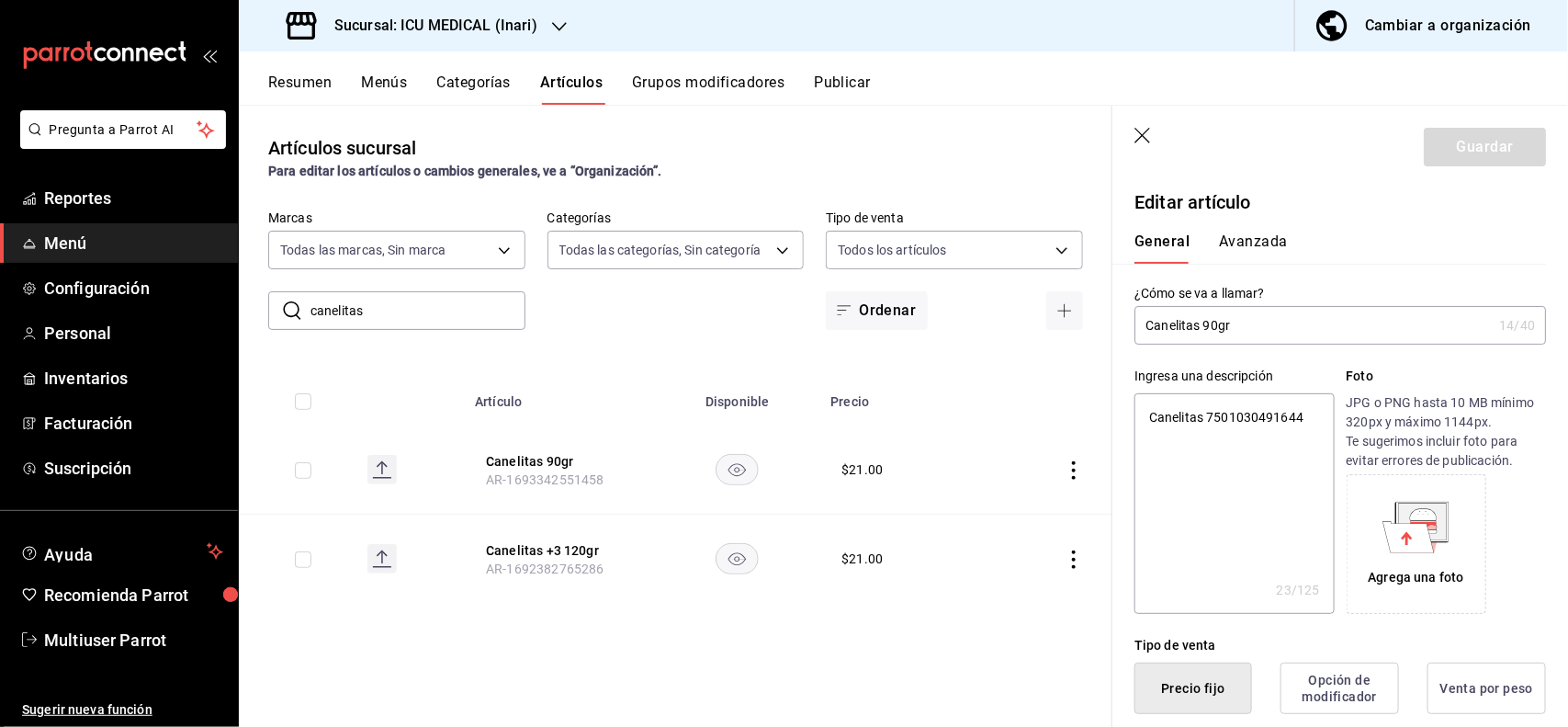
scroll to position [360, 0]
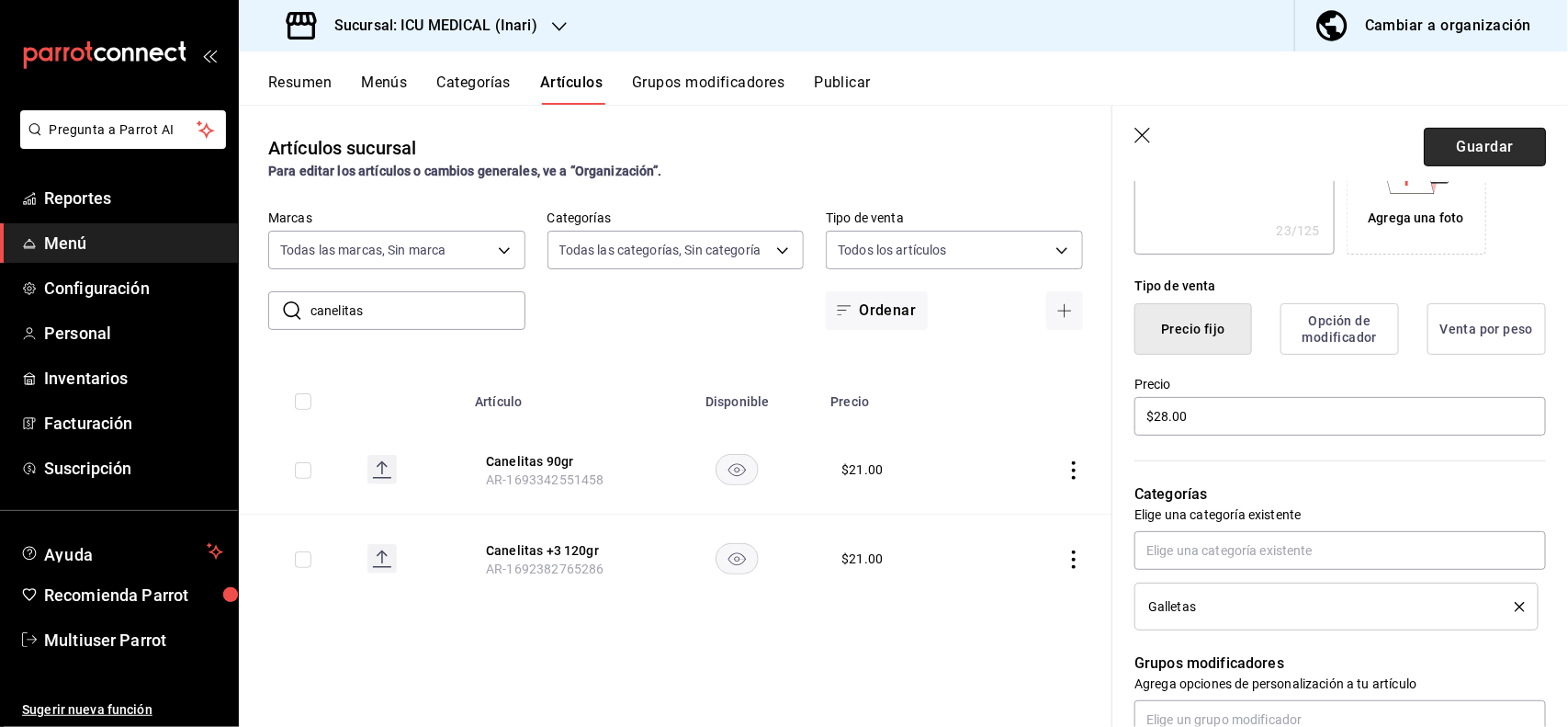
click at [1467, 149] on button "Guardar" at bounding box center [1484, 147] width 122 height 38
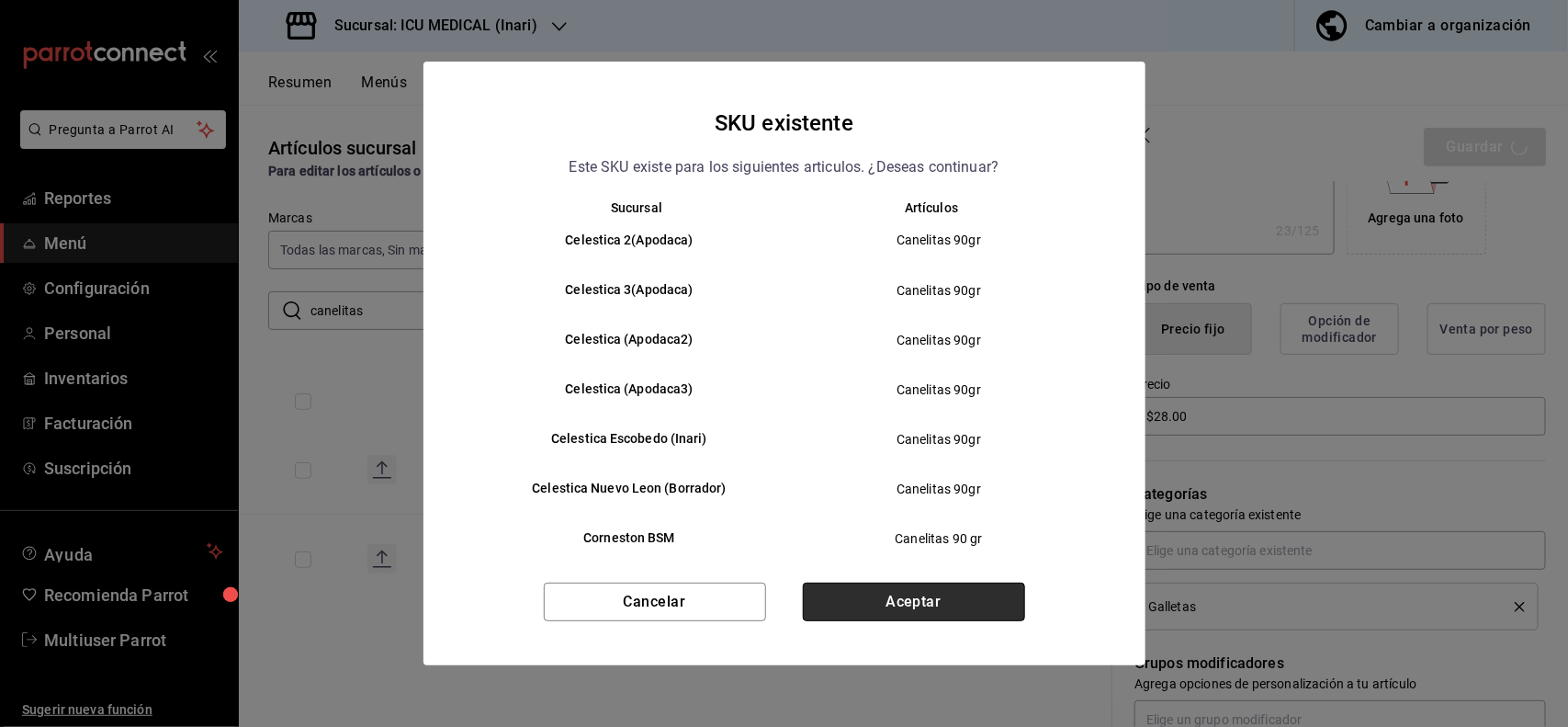
click at [947, 597] on button "Aceptar" at bounding box center [914, 602] width 222 height 38
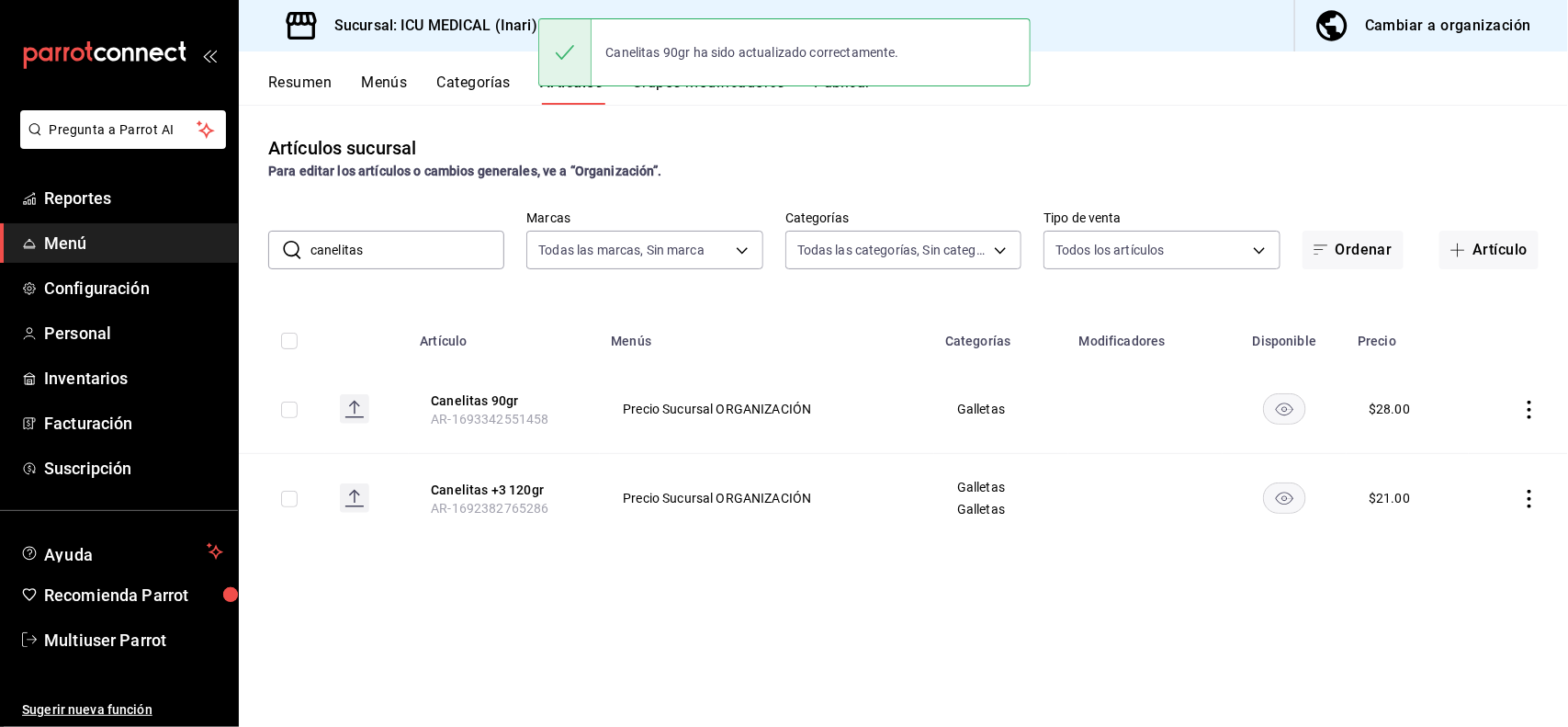
click at [432, 249] on input "canelitas" at bounding box center [407, 249] width 194 height 36
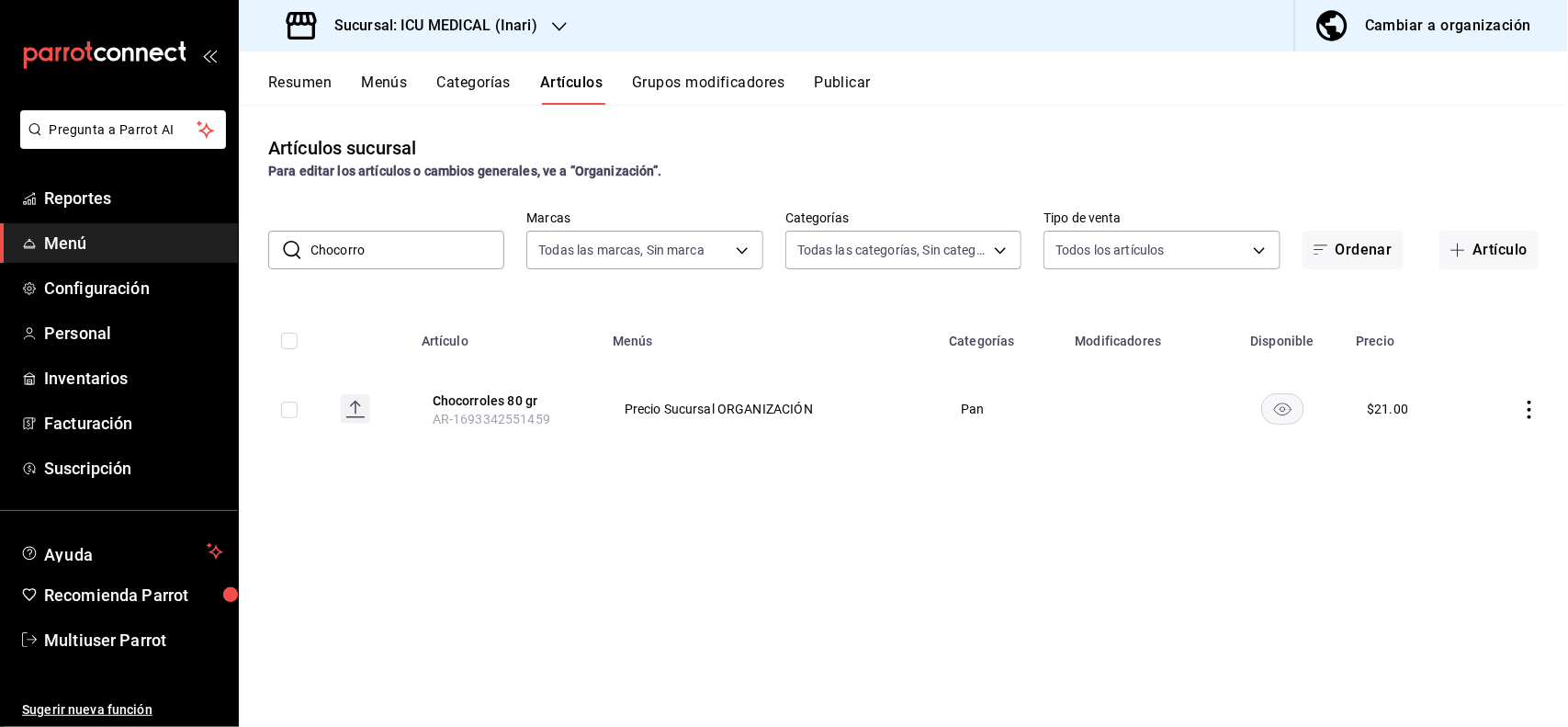
click at [1066, 87] on div "Resumen Menús Categorías Artículos Grupos modificadores Publicar" at bounding box center [918, 89] width 1300 height 31
click at [1525, 406] on icon "actions" at bounding box center [1530, 410] width 19 height 19
click at [1475, 439] on li "Editar" at bounding box center [1459, 452] width 110 height 37
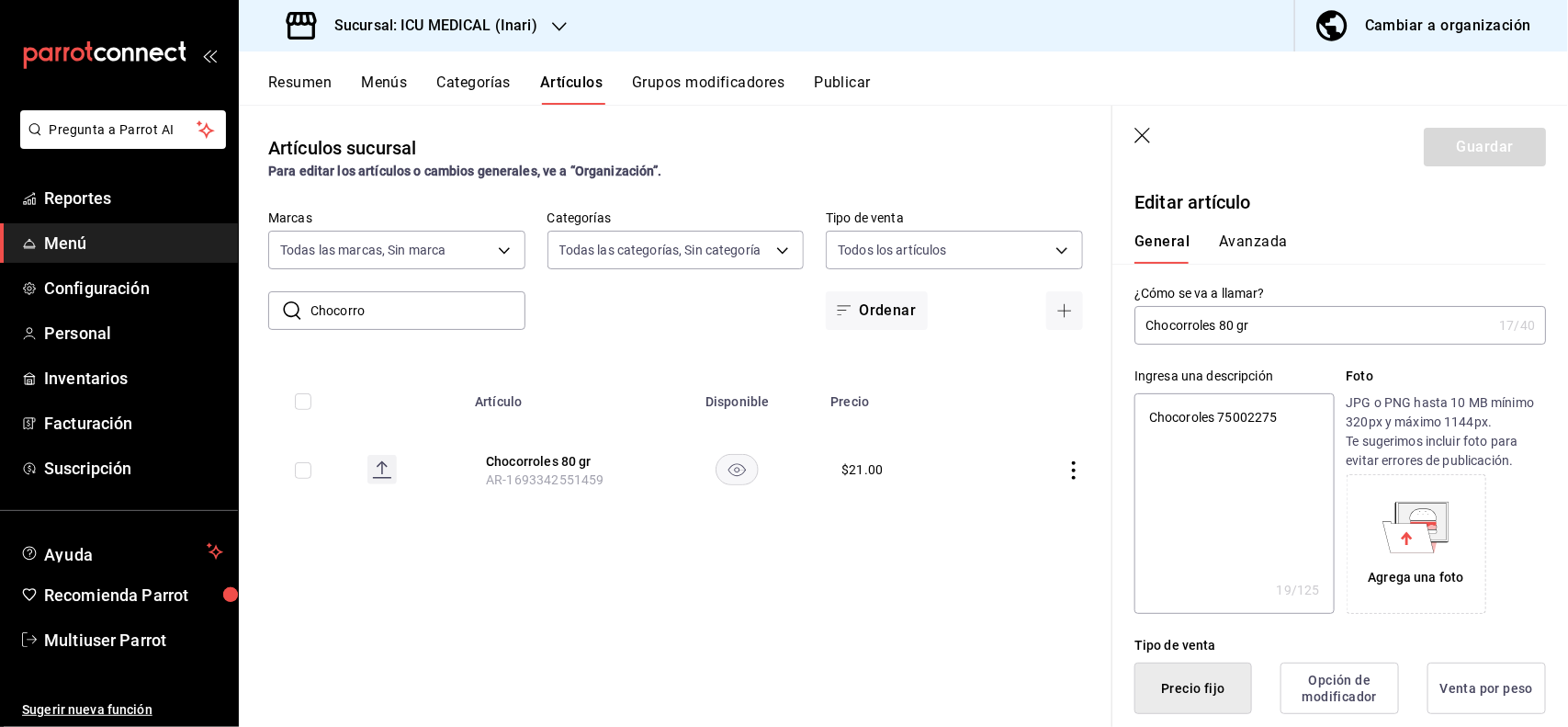
scroll to position [360, 0]
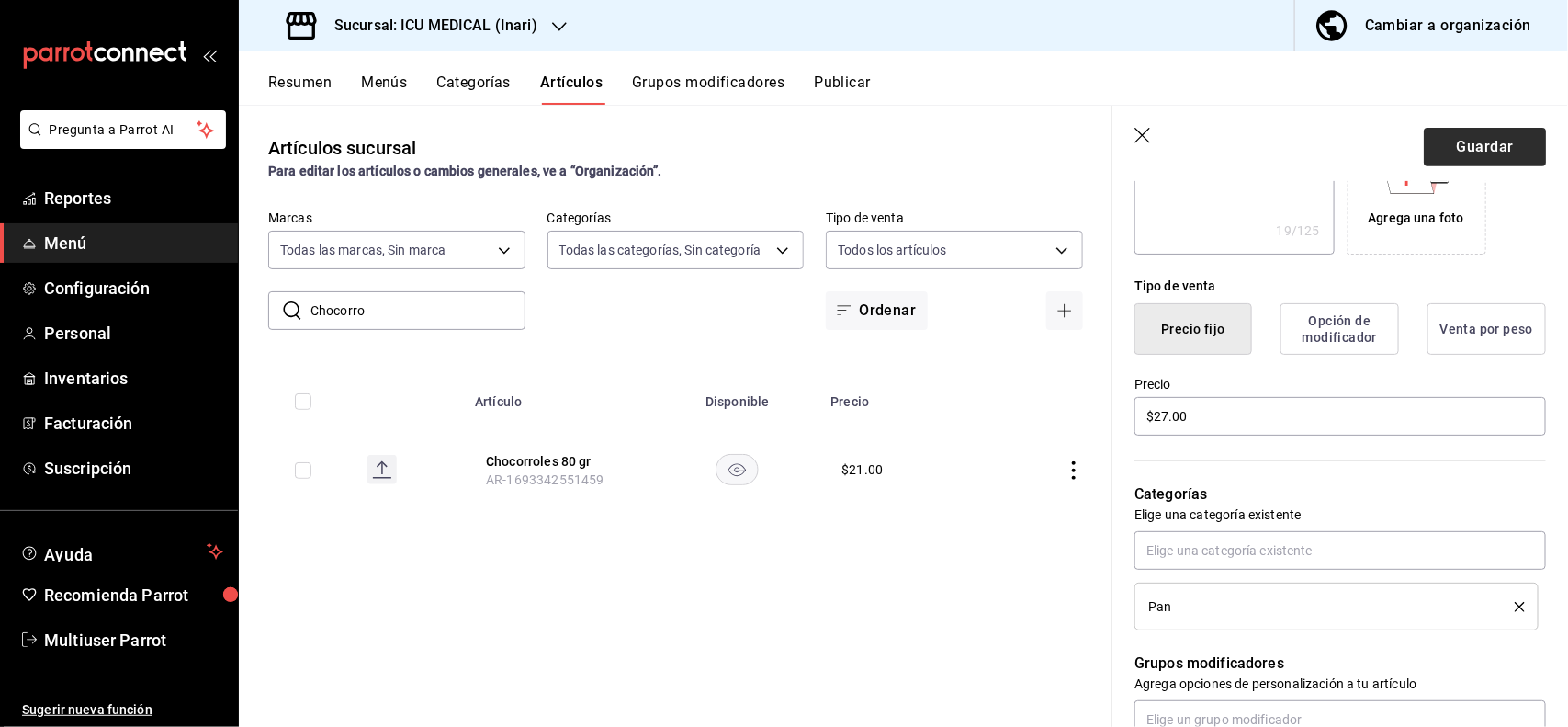
click at [1474, 135] on header "Guardar" at bounding box center [1340, 143] width 456 height 76
click at [1474, 135] on button "Guardar" at bounding box center [1484, 147] width 122 height 38
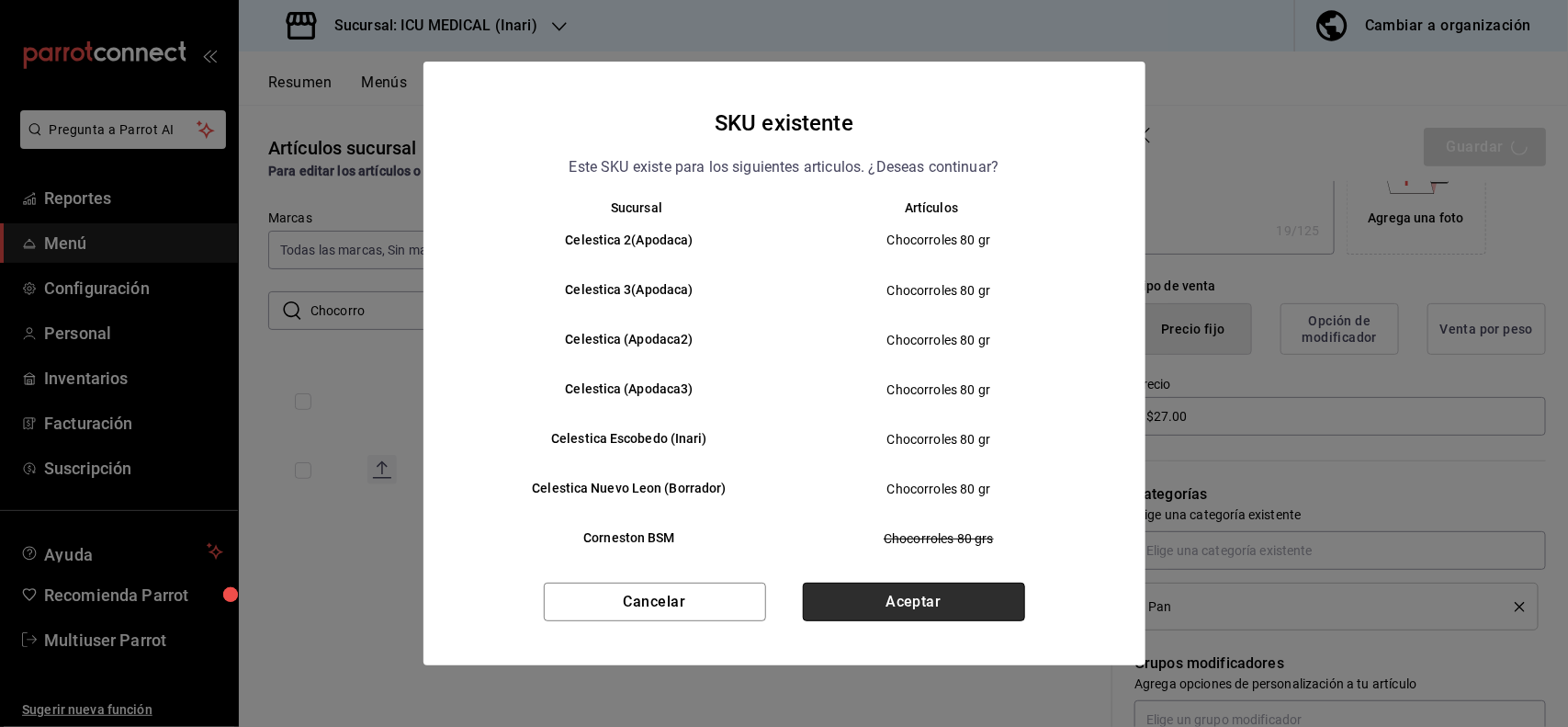
click at [995, 600] on button "Aceptar" at bounding box center [914, 602] width 222 height 38
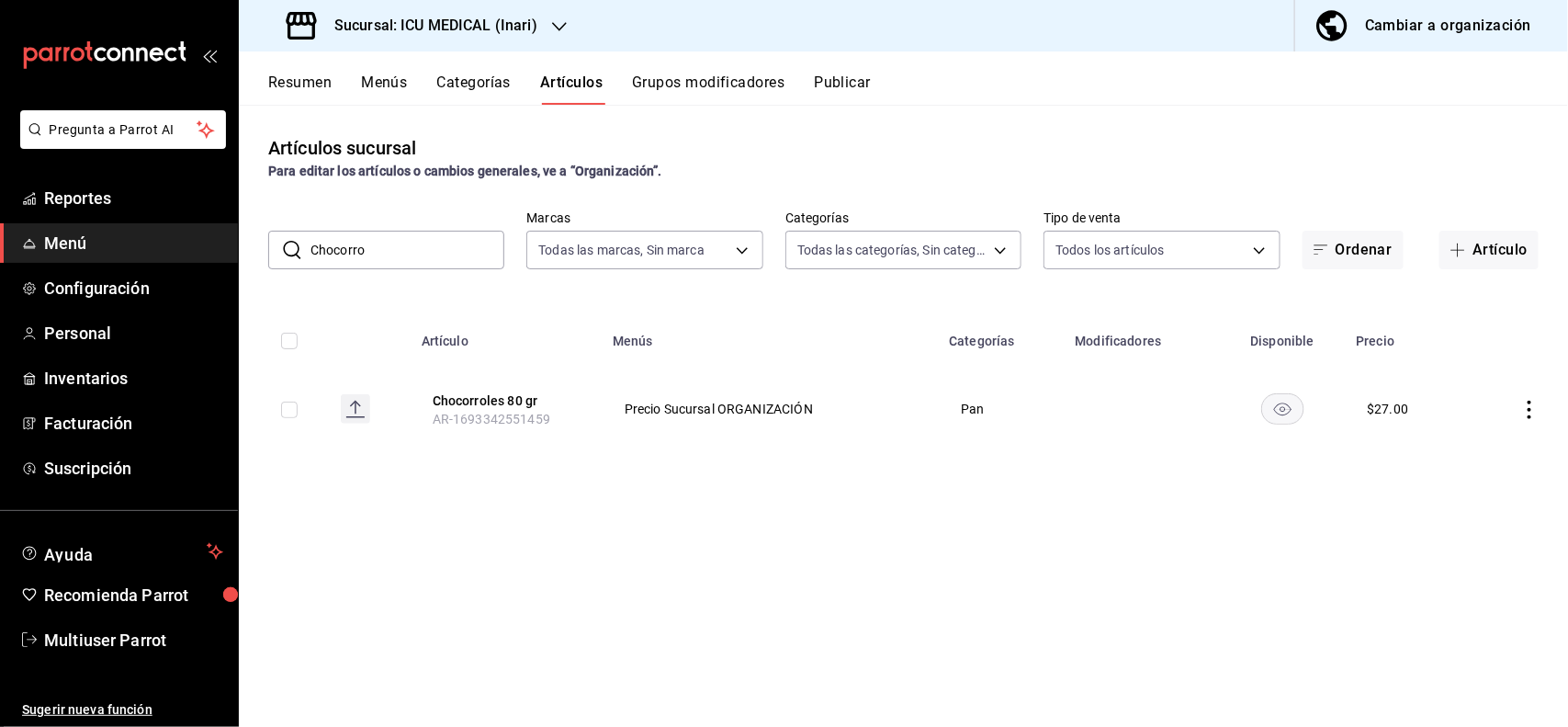
click at [415, 255] on input "Chocorro" at bounding box center [407, 249] width 194 height 36
click at [981, 120] on div "Artículos sucursal Para editar los artículos o cambios generales, ve a “Organiz…" at bounding box center [903, 415] width 1329 height 621
click at [1525, 419] on td at bounding box center [1518, 408] width 100 height 89
click at [1526, 403] on icon "actions" at bounding box center [1530, 410] width 19 height 19
click at [1480, 449] on span "Editar" at bounding box center [1475, 452] width 48 height 20
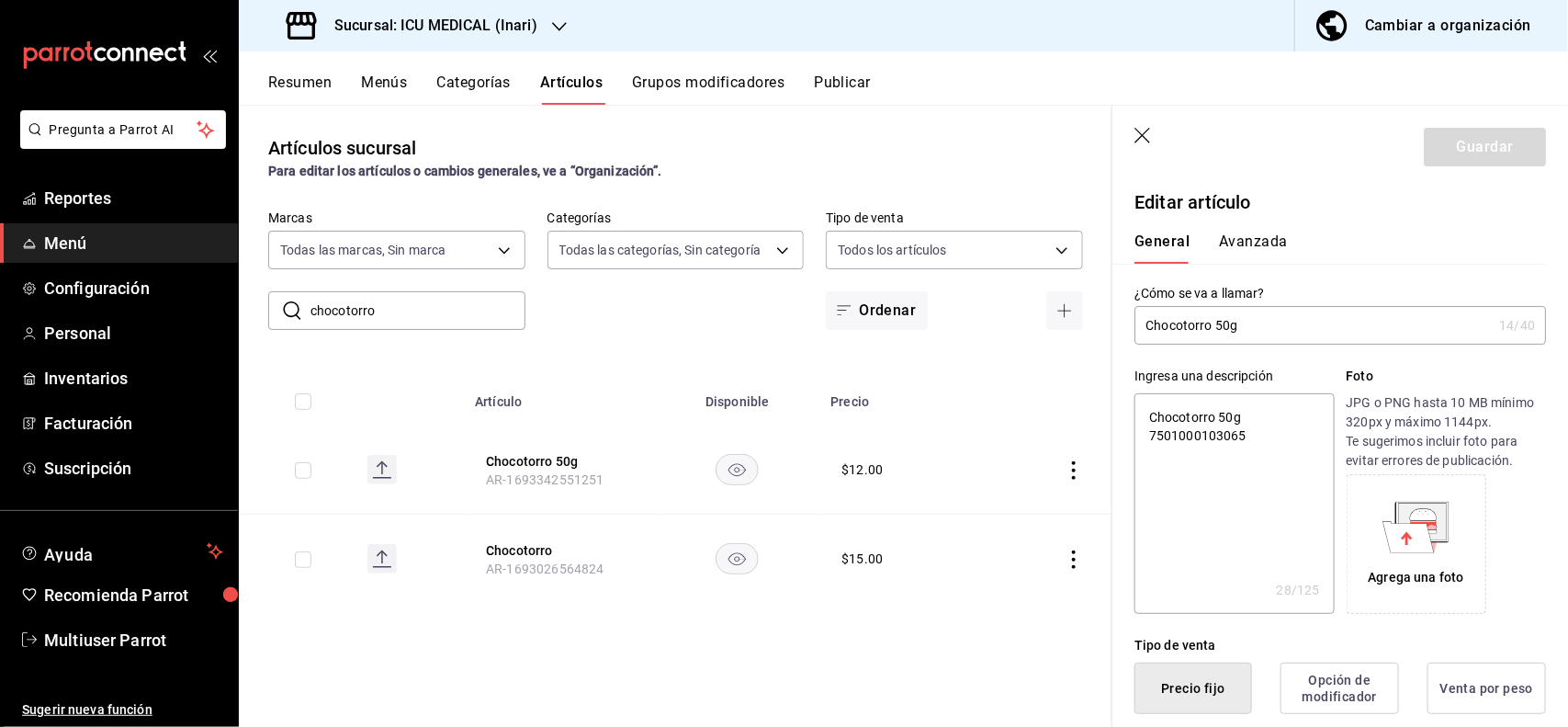
scroll to position [360, 0]
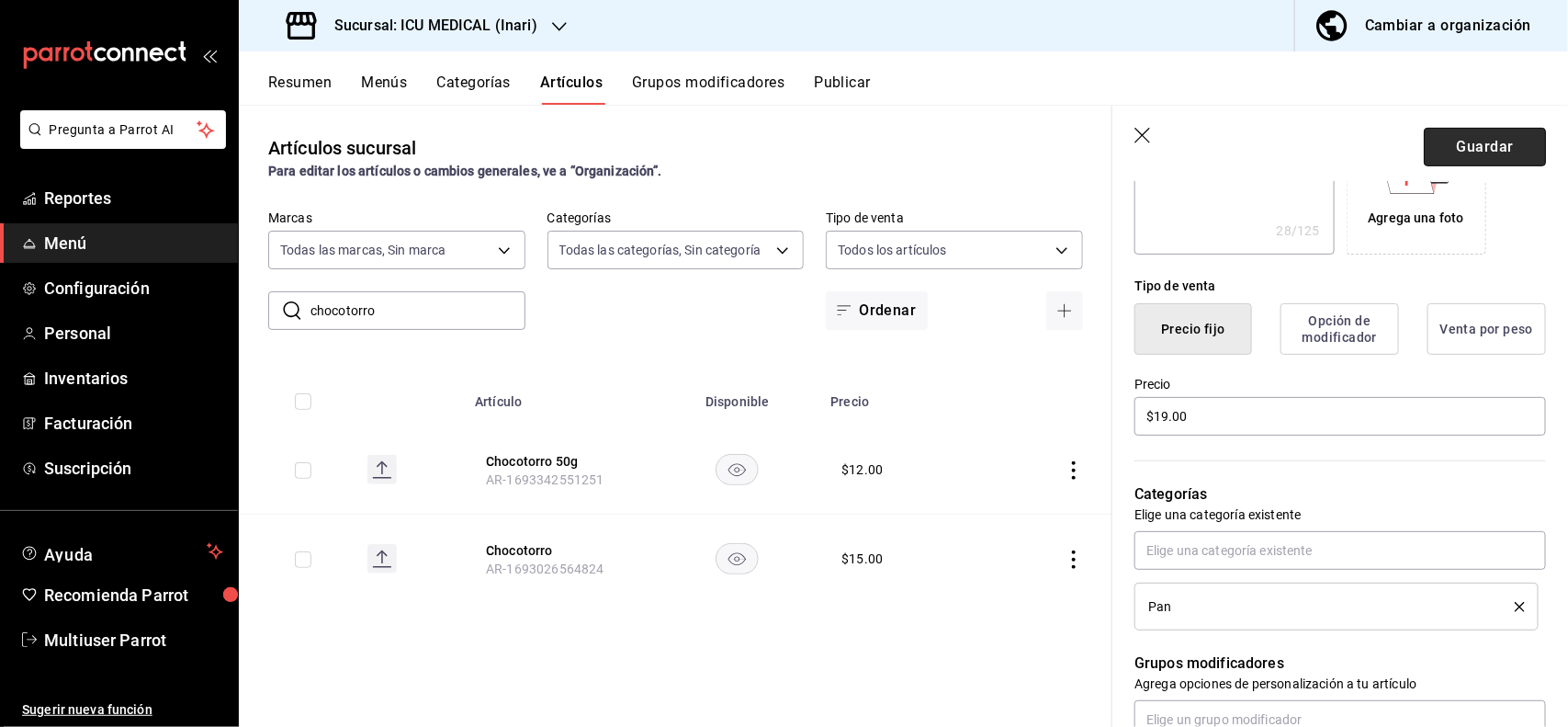
click at [1468, 161] on button "Guardar" at bounding box center [1484, 147] width 122 height 38
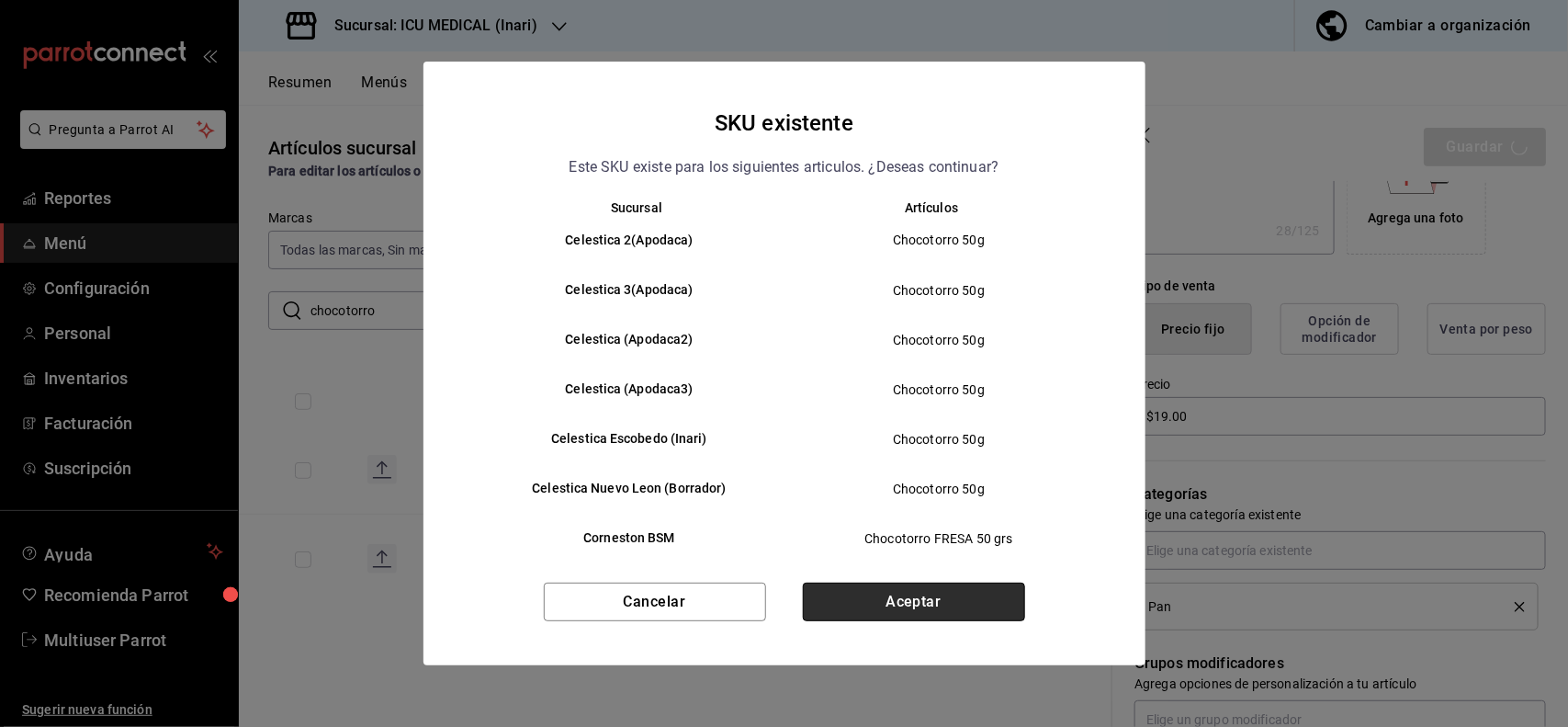
click at [989, 593] on button "Aceptar" at bounding box center [914, 602] width 222 height 38
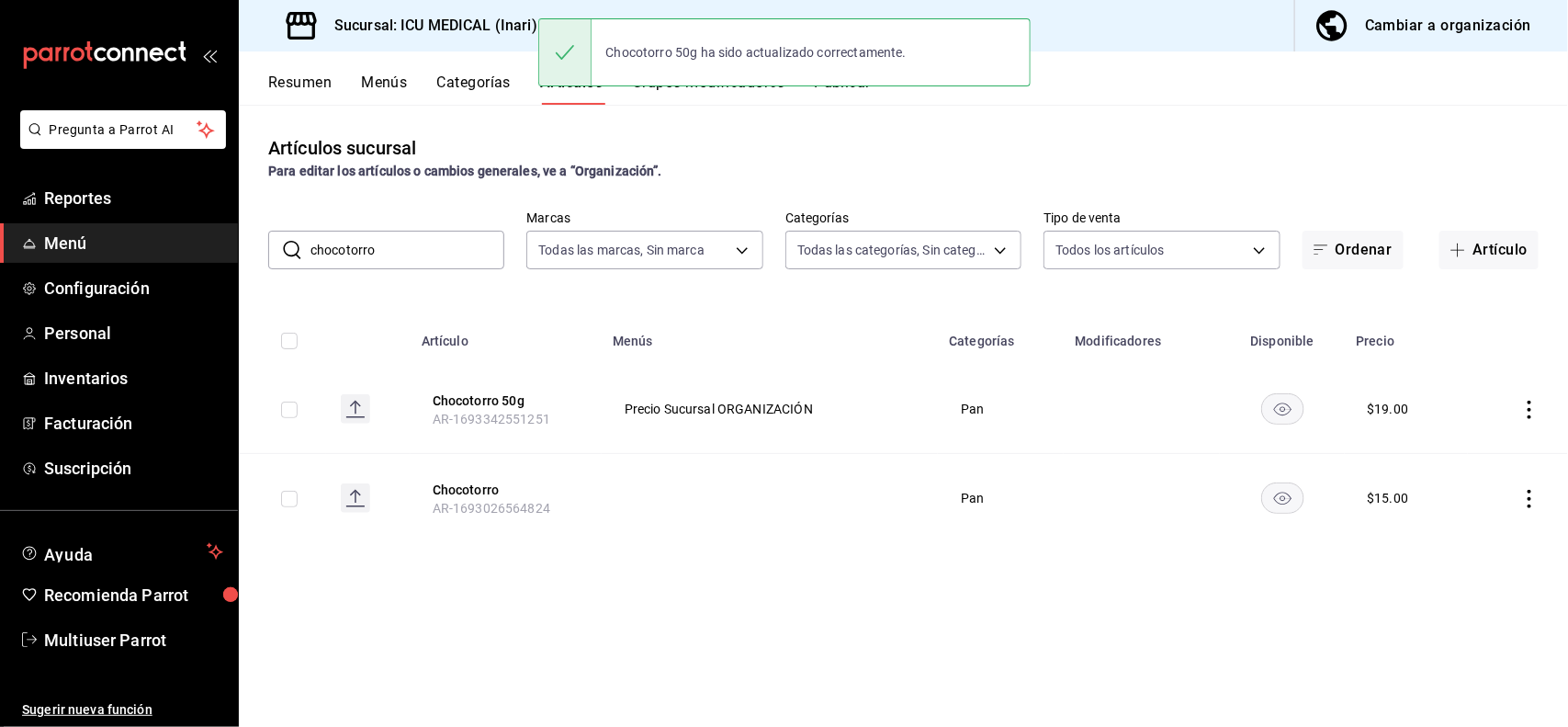
click at [462, 253] on input "chocotorro" at bounding box center [407, 249] width 194 height 36
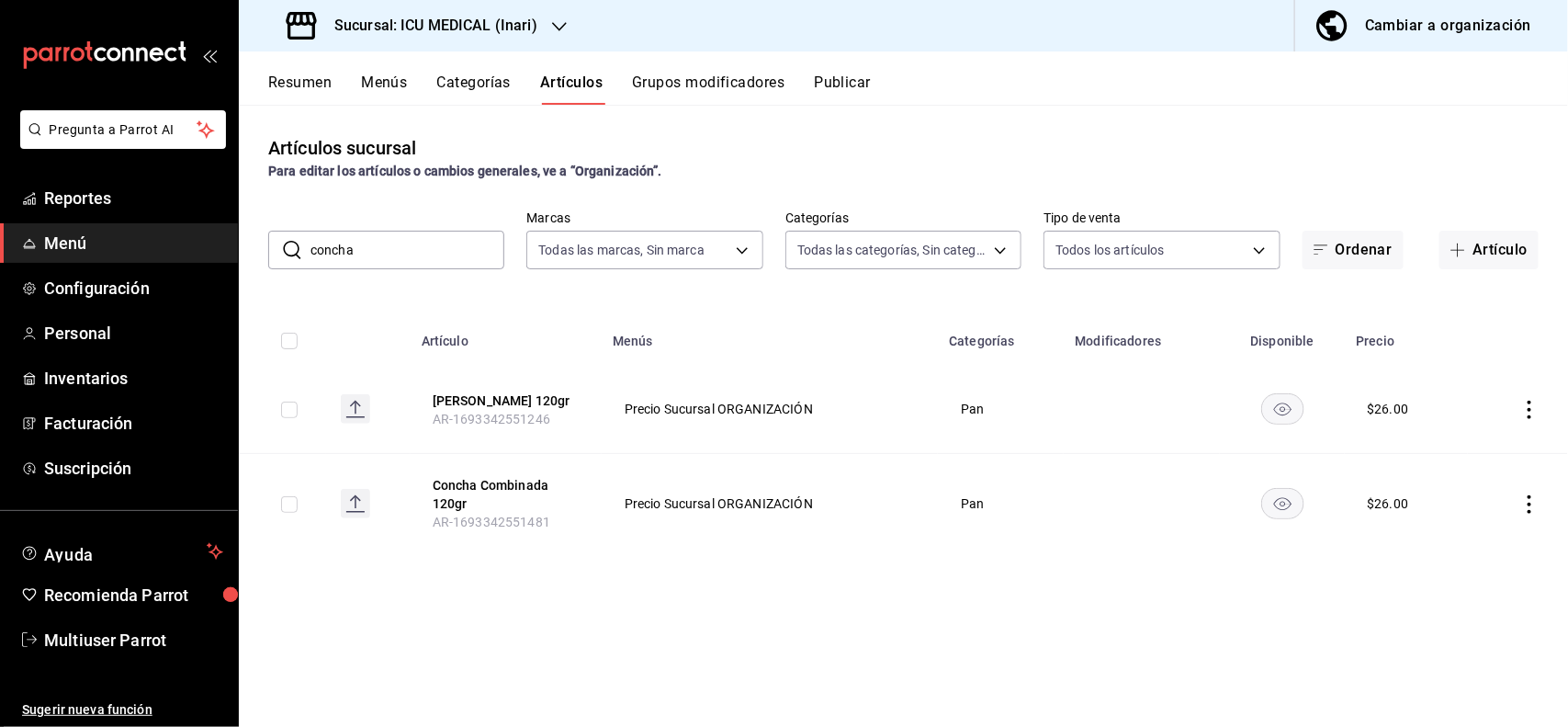
click at [1534, 406] on icon "actions" at bounding box center [1530, 410] width 19 height 19
click at [1454, 457] on span "Editar" at bounding box center [1475, 452] width 48 height 20
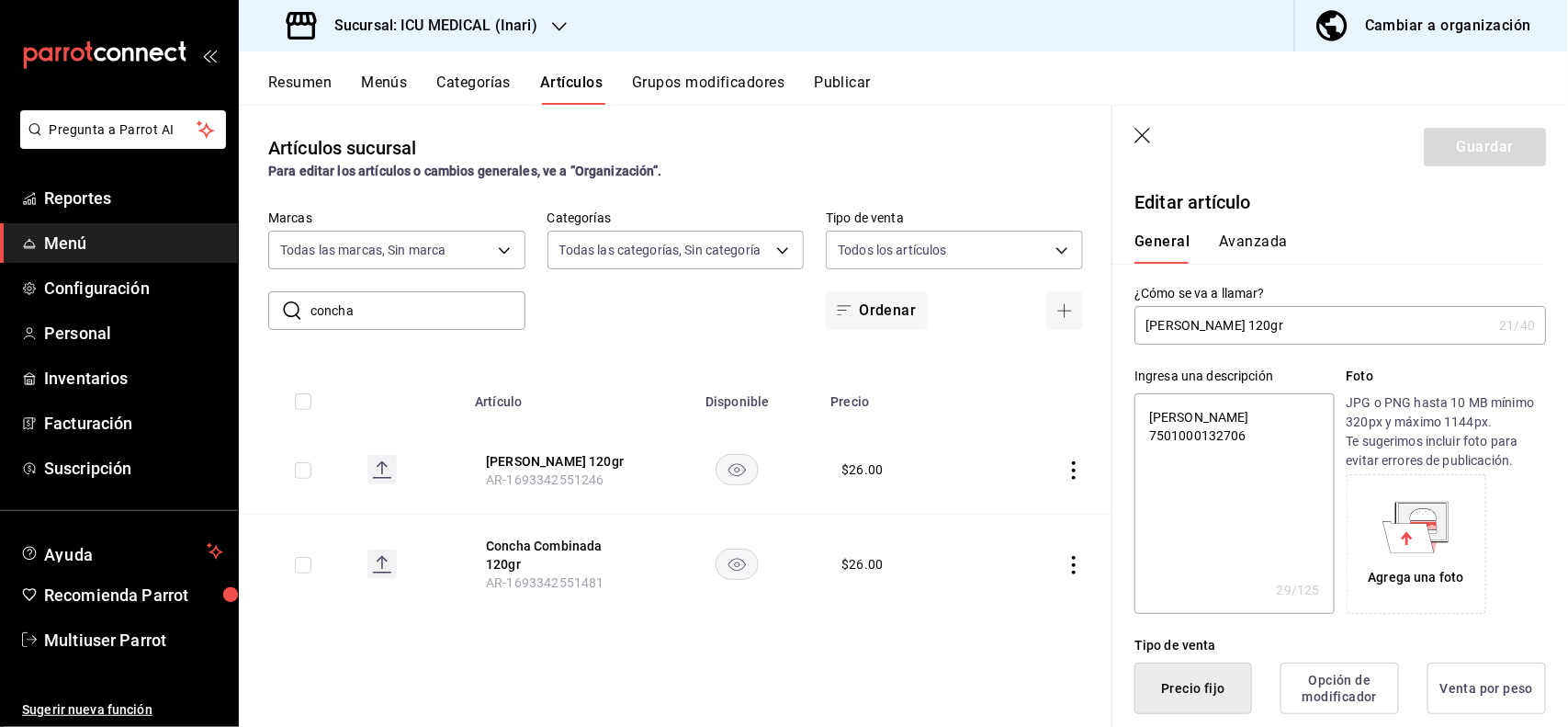
scroll to position [360, 0]
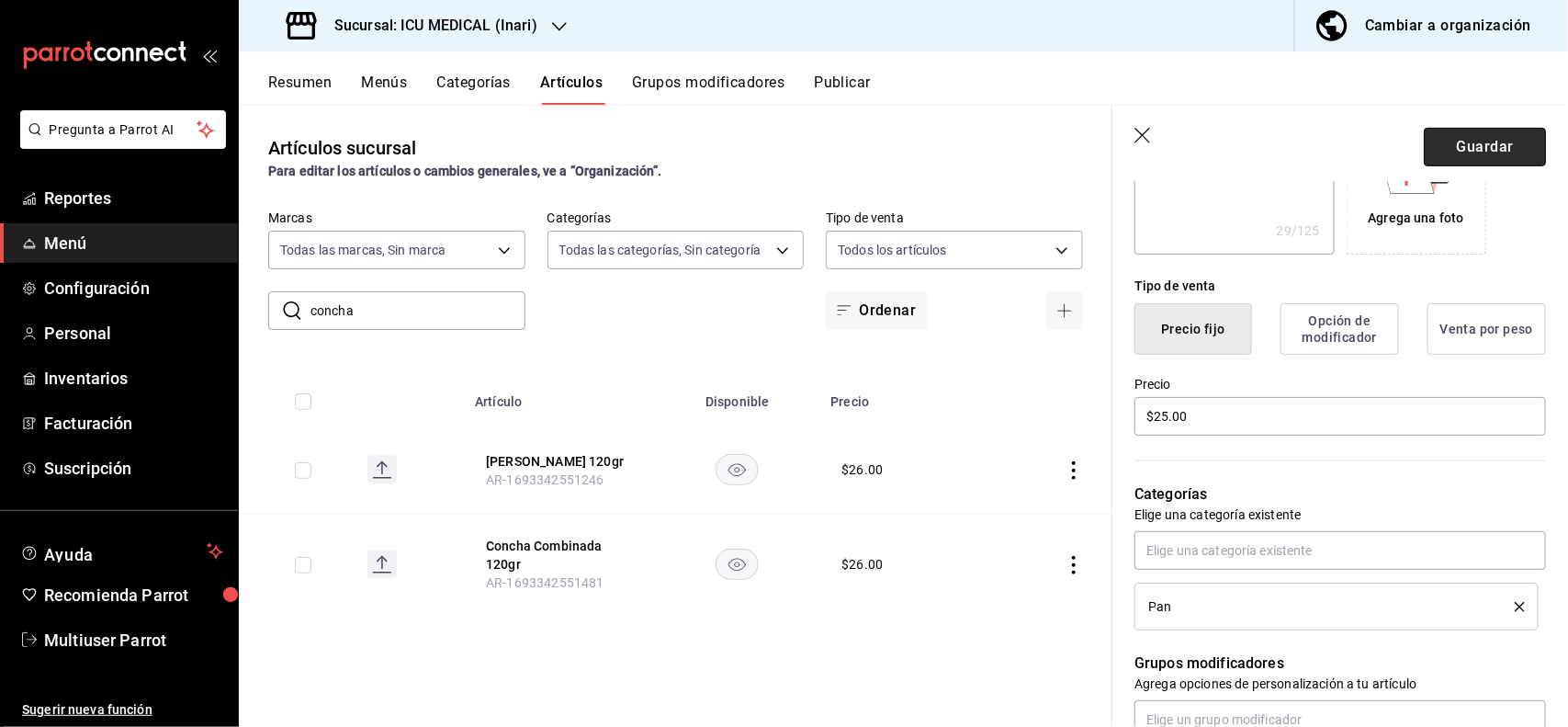
click at [1480, 149] on button "Guardar" at bounding box center [1484, 147] width 122 height 38
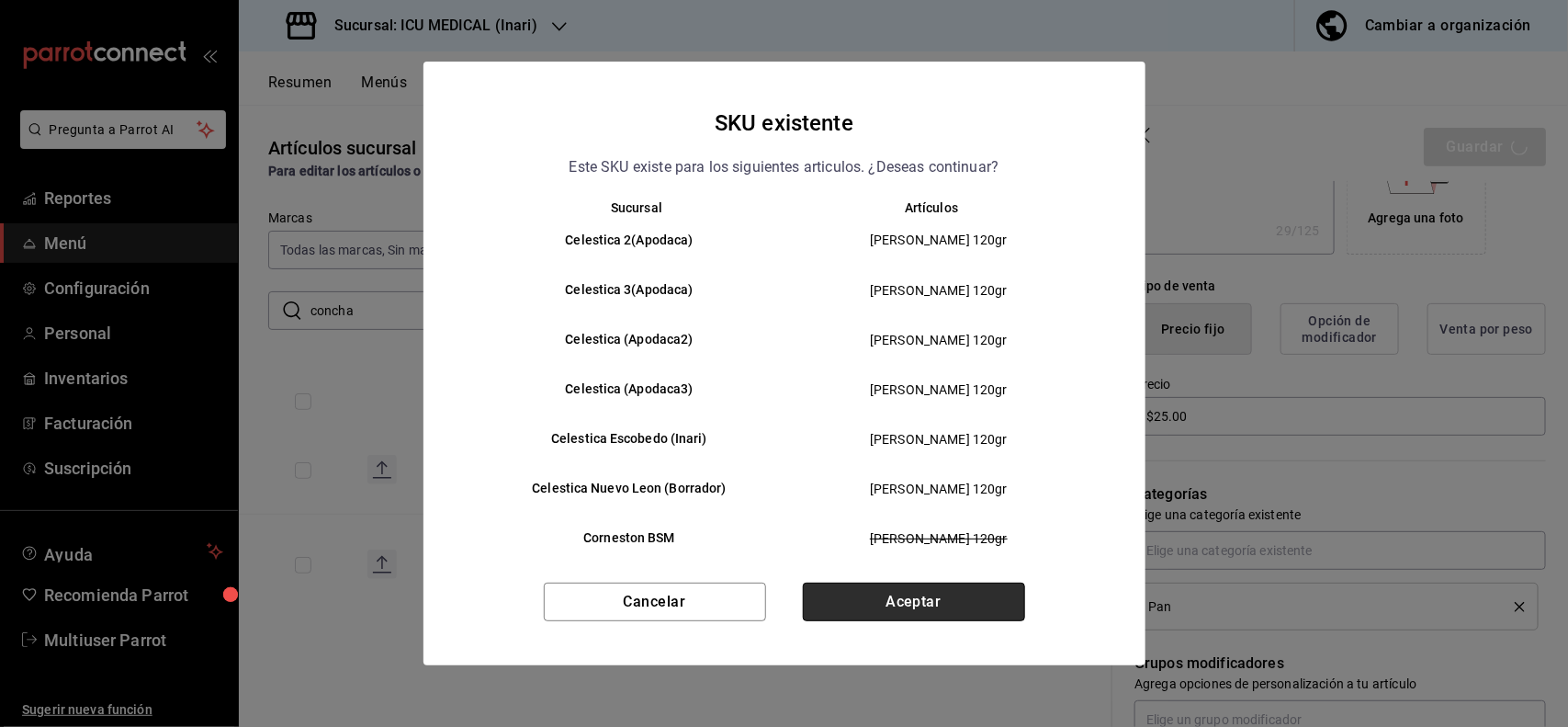
click at [951, 594] on button "Aceptar" at bounding box center [914, 602] width 222 height 38
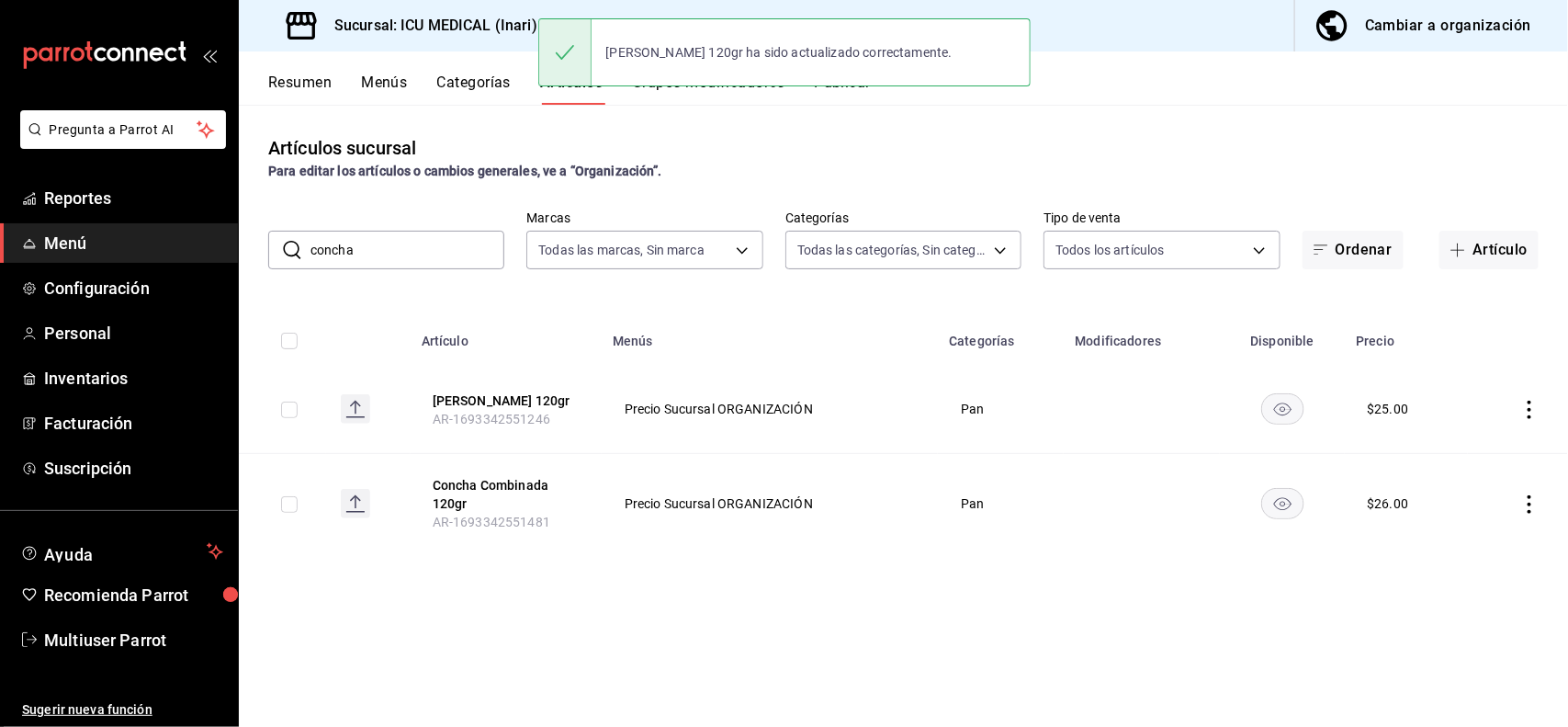
click at [1527, 507] on icon "actions" at bounding box center [1530, 505] width 19 height 19
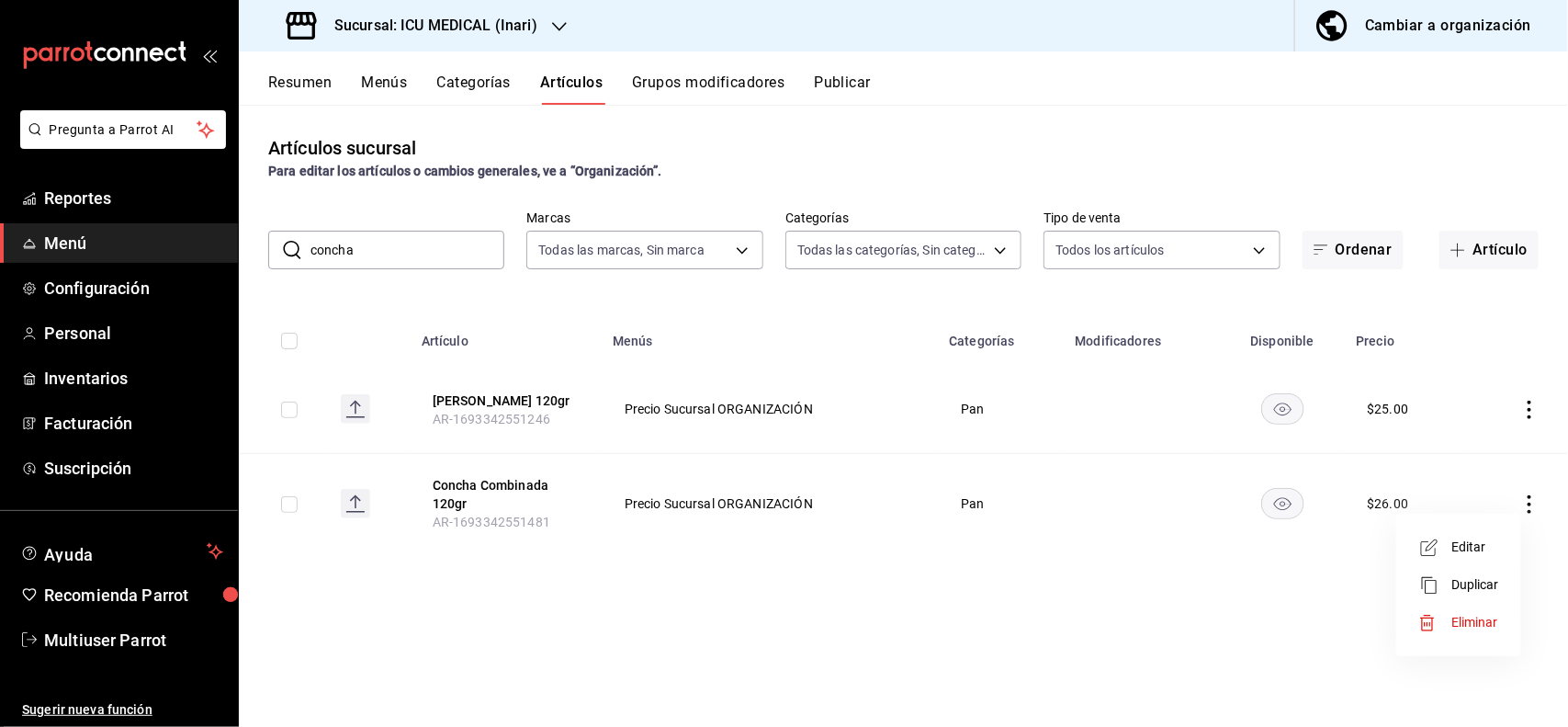
click at [1458, 558] on li "Editar" at bounding box center [1459, 547] width 110 height 37
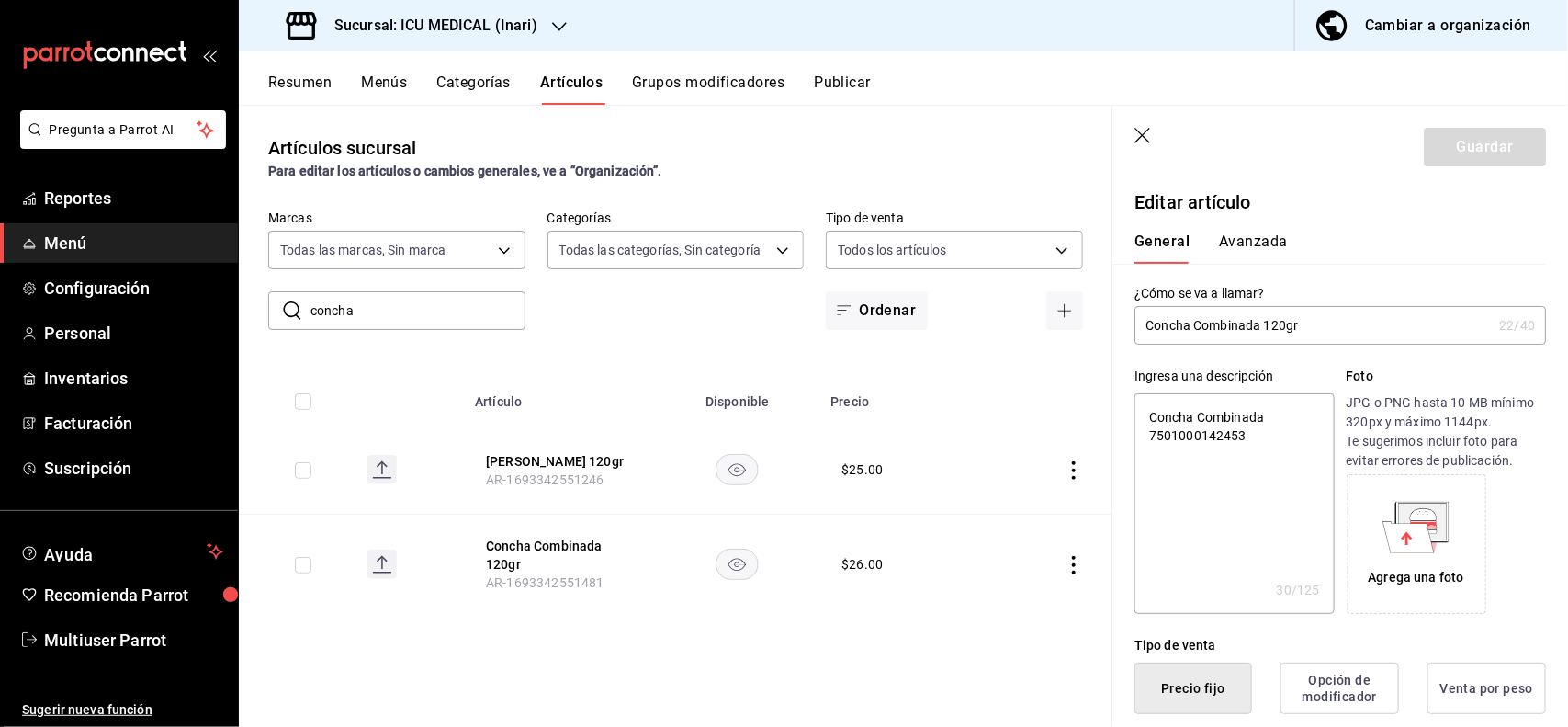
scroll to position [360, 0]
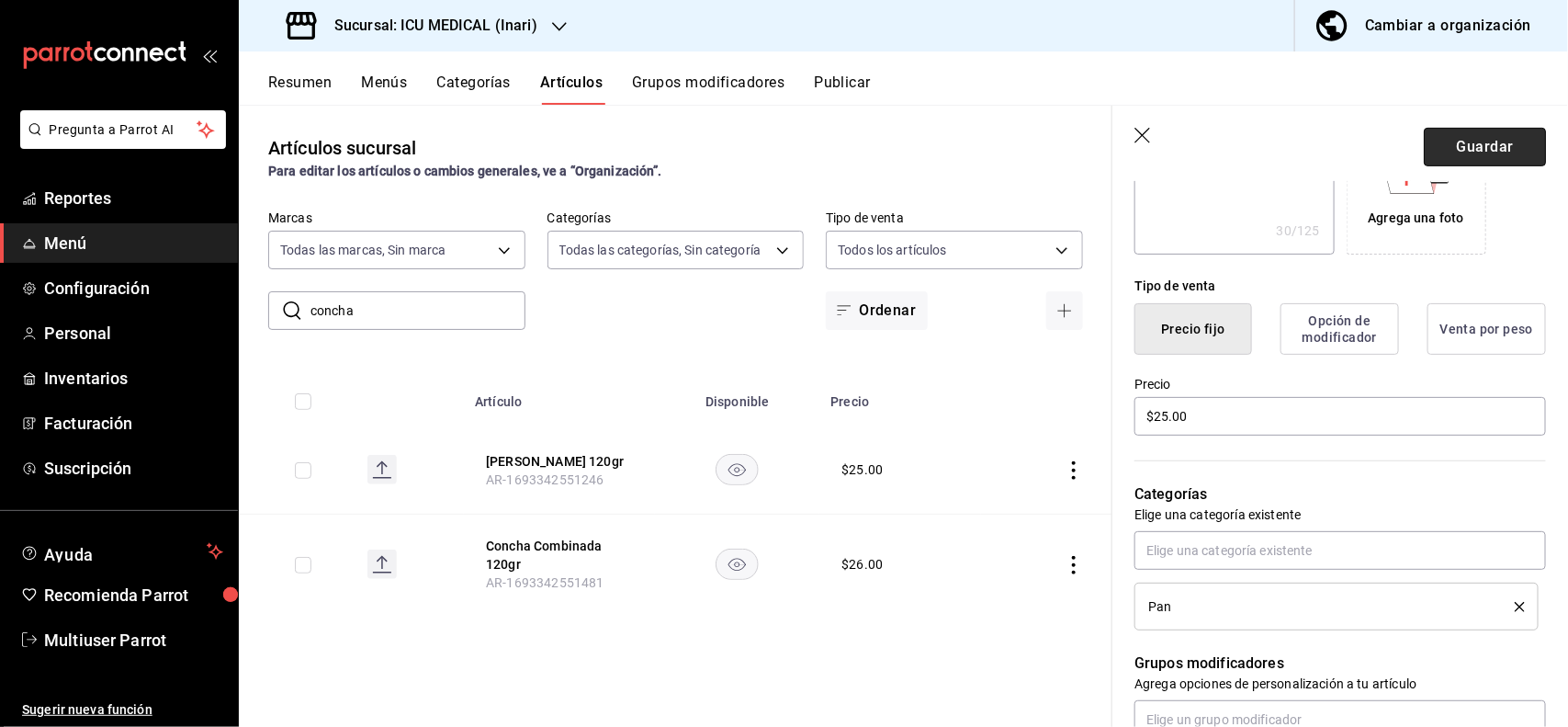
click at [1462, 151] on button "Guardar" at bounding box center [1484, 147] width 122 height 38
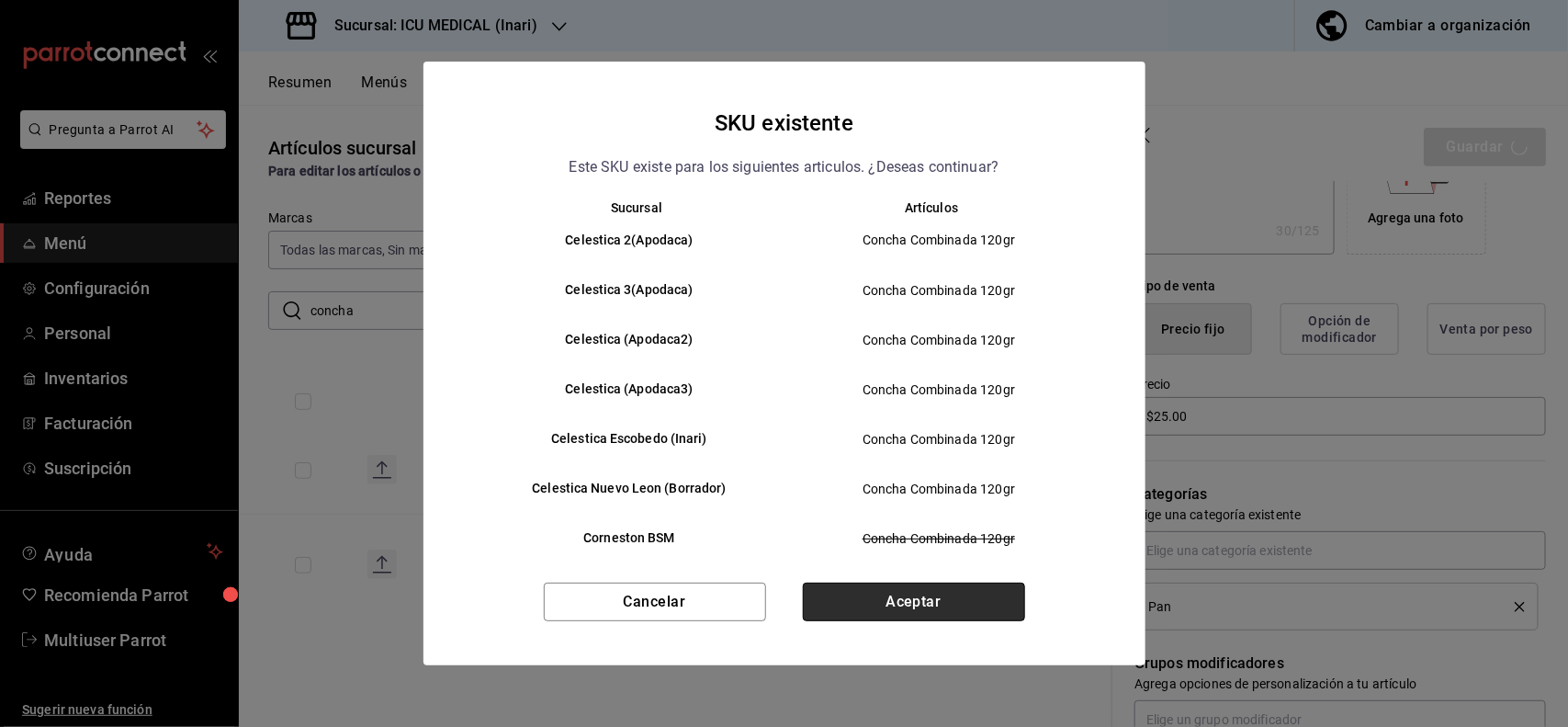
click at [983, 602] on button "Aceptar" at bounding box center [914, 602] width 222 height 38
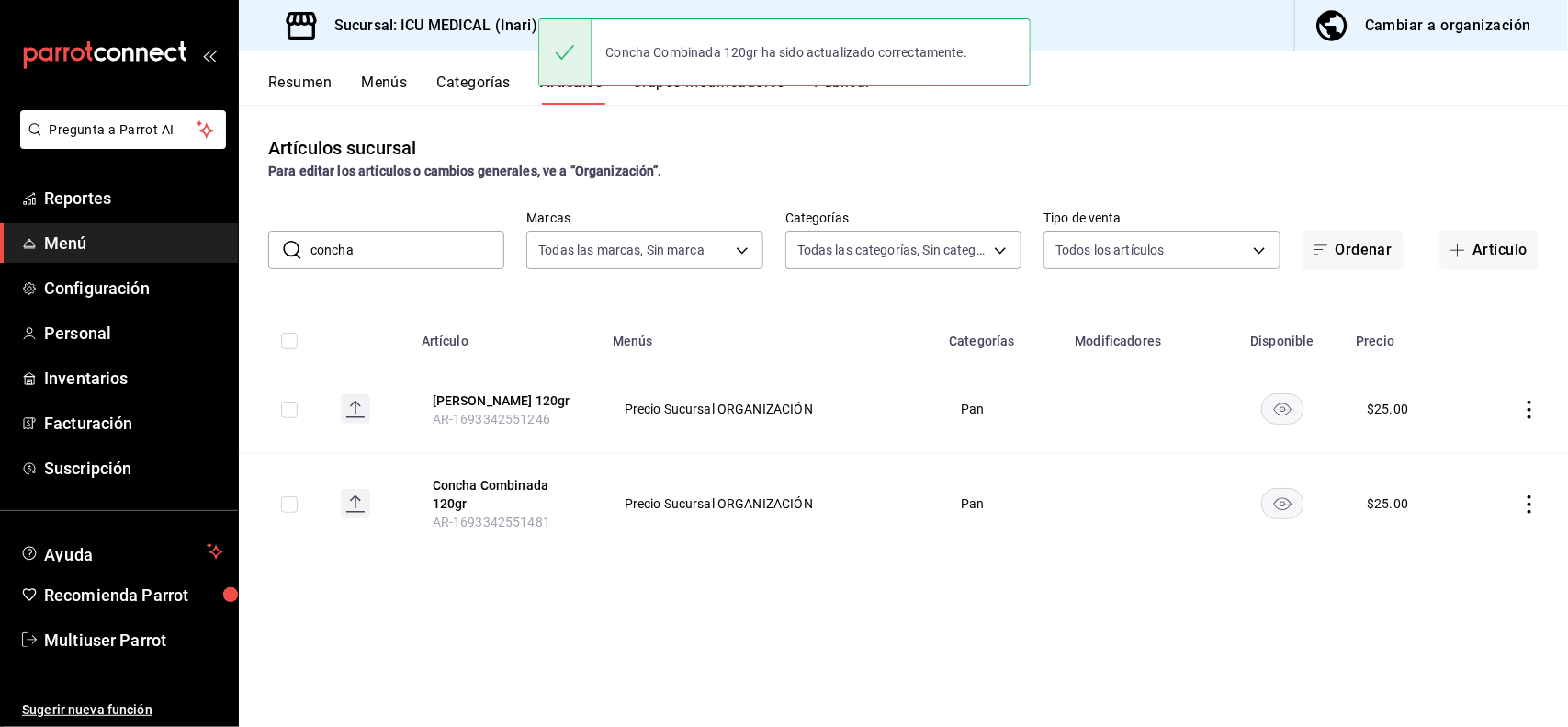
click at [494, 254] on input "concha" at bounding box center [407, 249] width 194 height 36
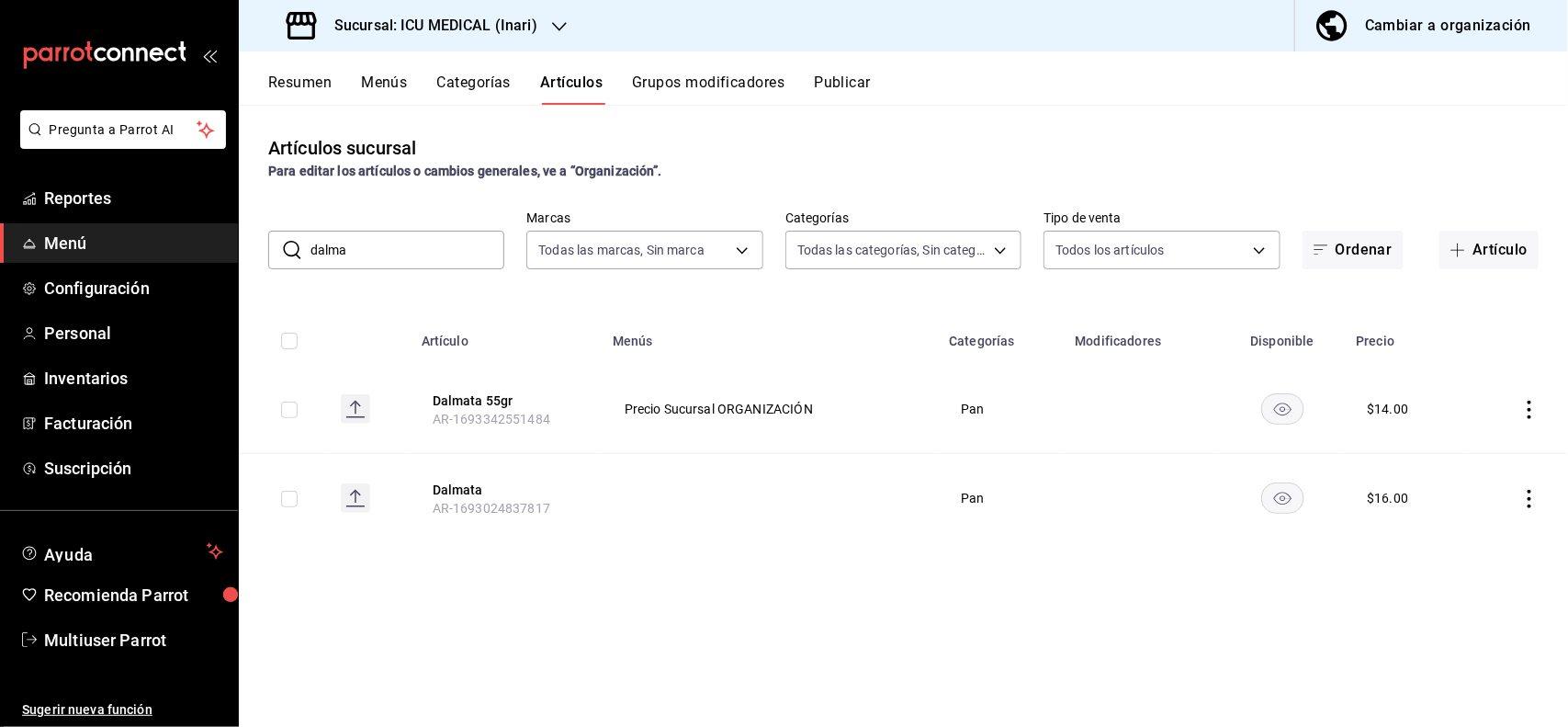
click at [1181, 150] on div "Artículos sucursal Para editar los artículos o cambios generales, ve a “Organiz…" at bounding box center [903, 158] width 1329 height 47
click at [1527, 409] on icon "actions" at bounding box center [1529, 410] width 4 height 19
click at [1449, 439] on li "Editar" at bounding box center [1459, 452] width 110 height 37
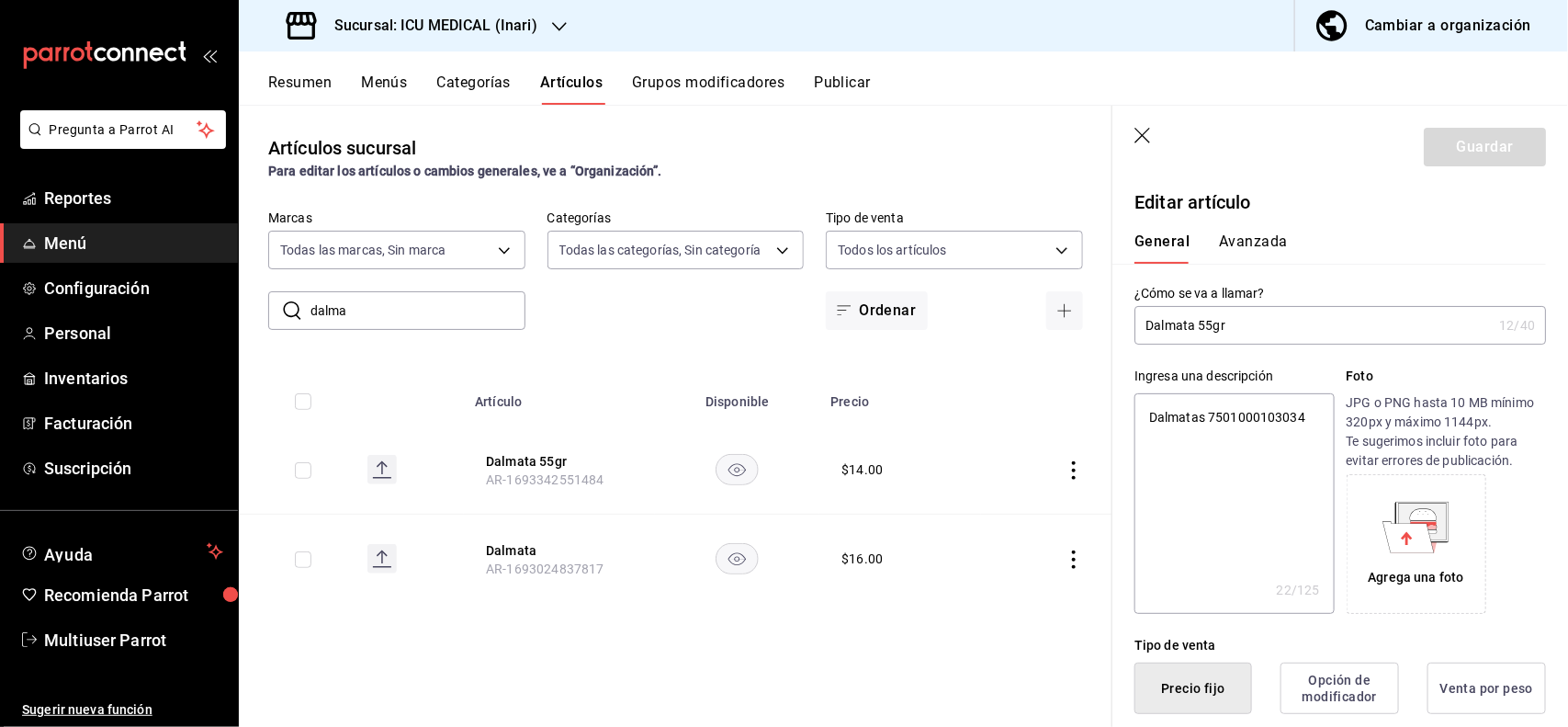
scroll to position [360, 0]
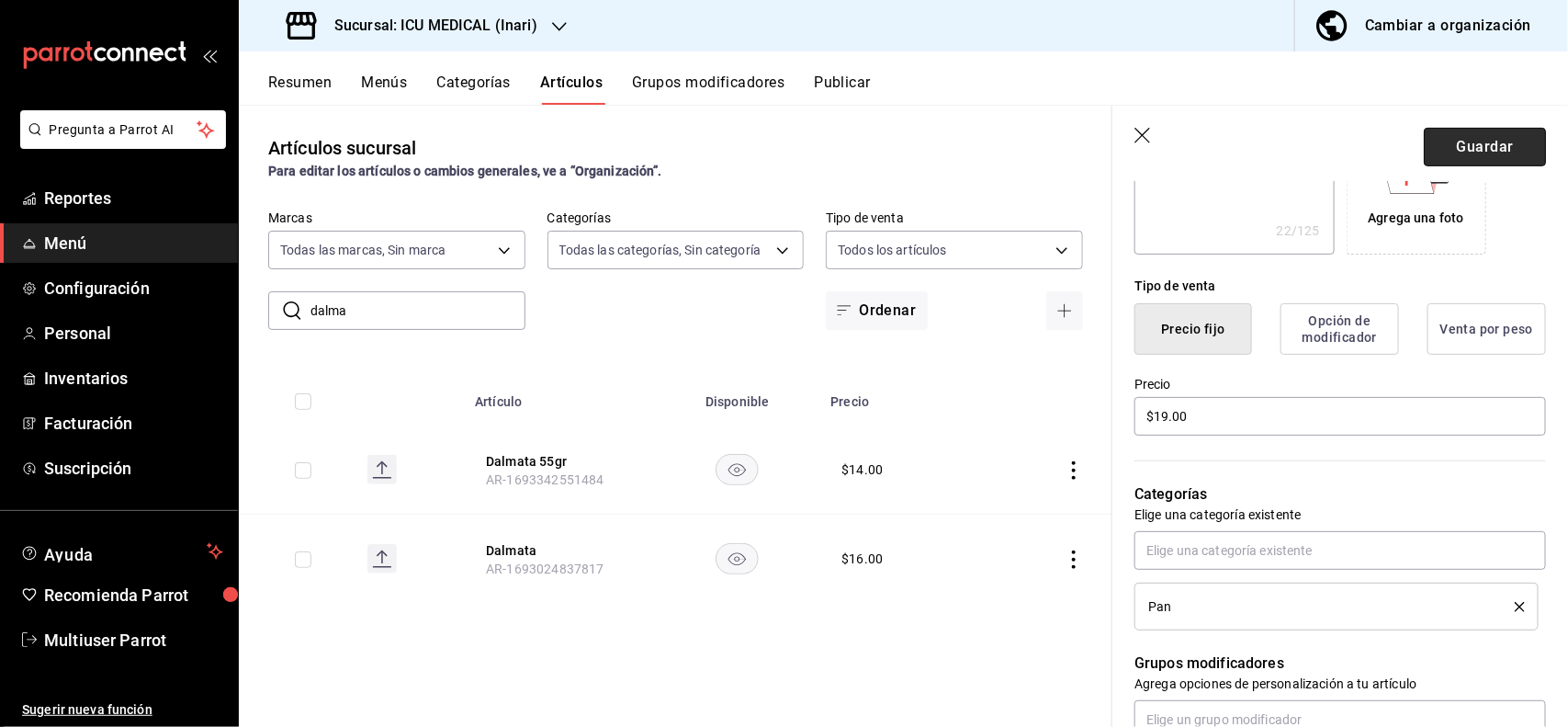
click at [1466, 134] on button "Guardar" at bounding box center [1484, 147] width 122 height 38
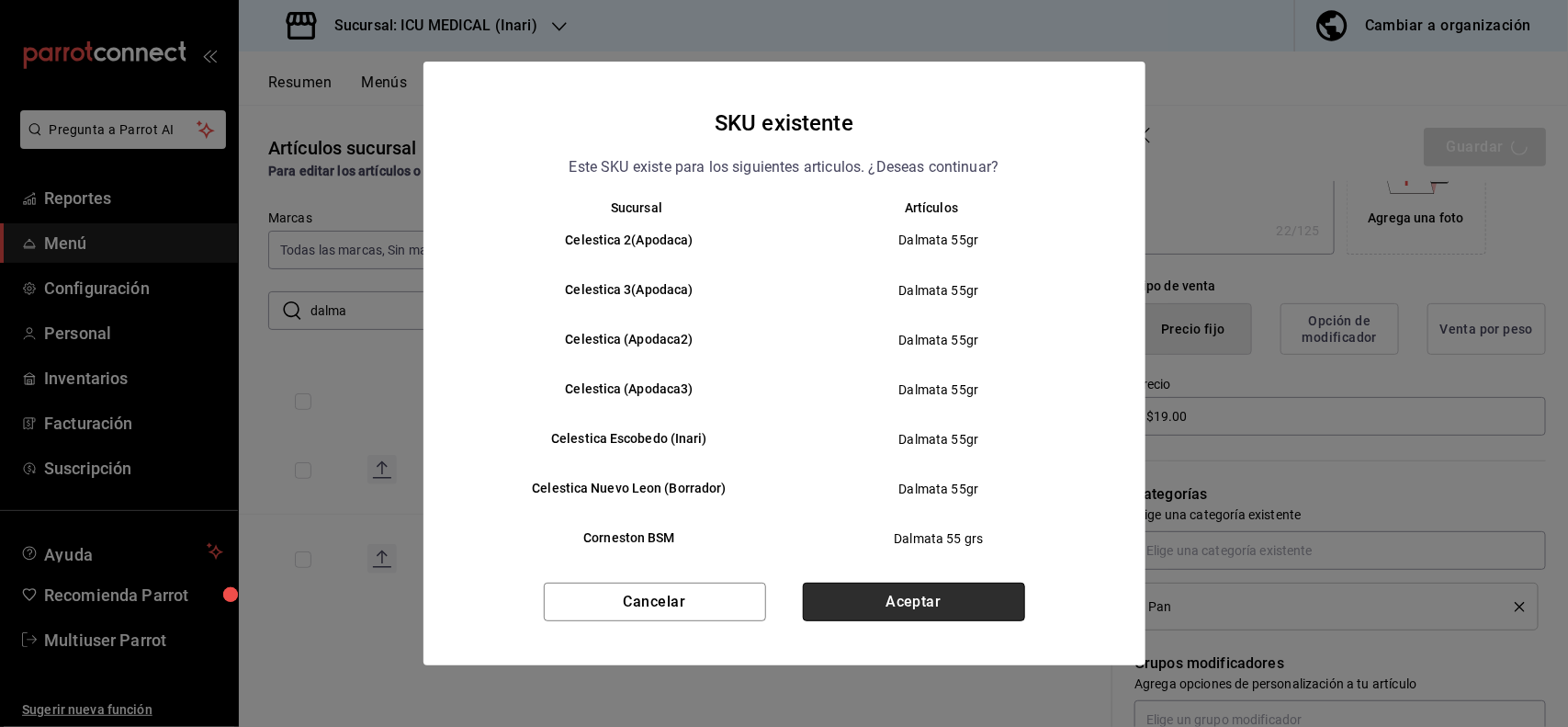
click at [962, 586] on button "Aceptar" at bounding box center [914, 602] width 222 height 38
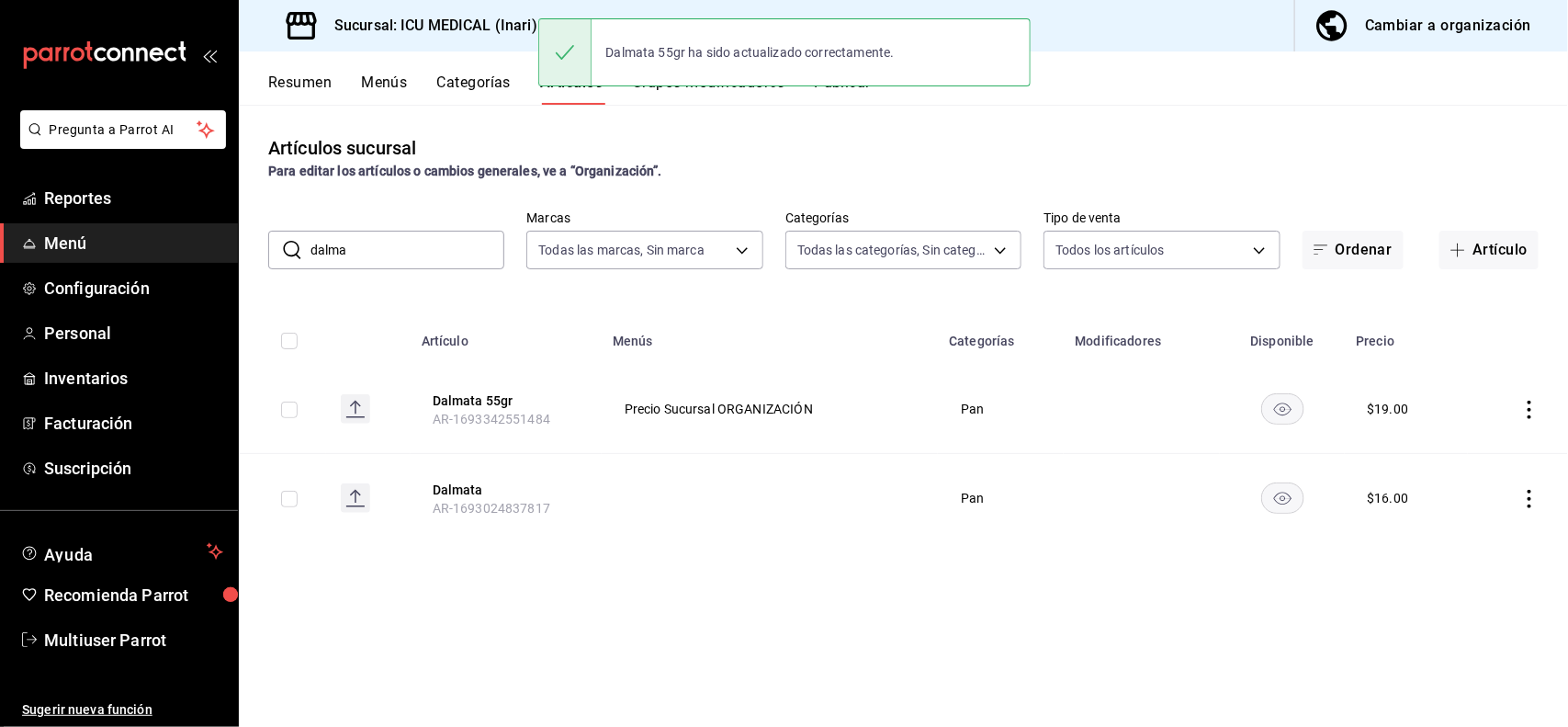
click at [494, 236] on input "dalma" at bounding box center [407, 249] width 194 height 36
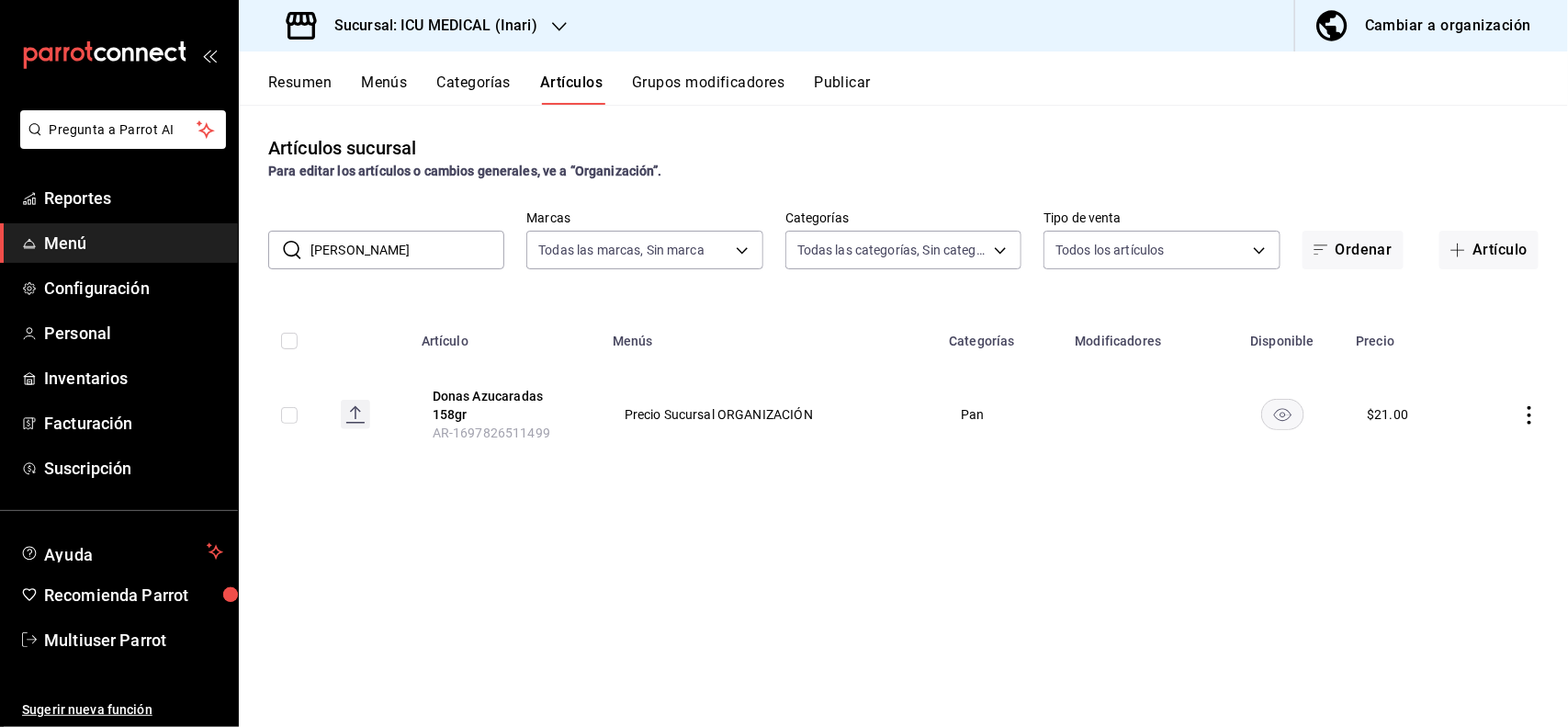
click at [1530, 415] on icon "actions" at bounding box center [1529, 416] width 4 height 19
click at [1470, 461] on span "Editar" at bounding box center [1475, 458] width 48 height 20
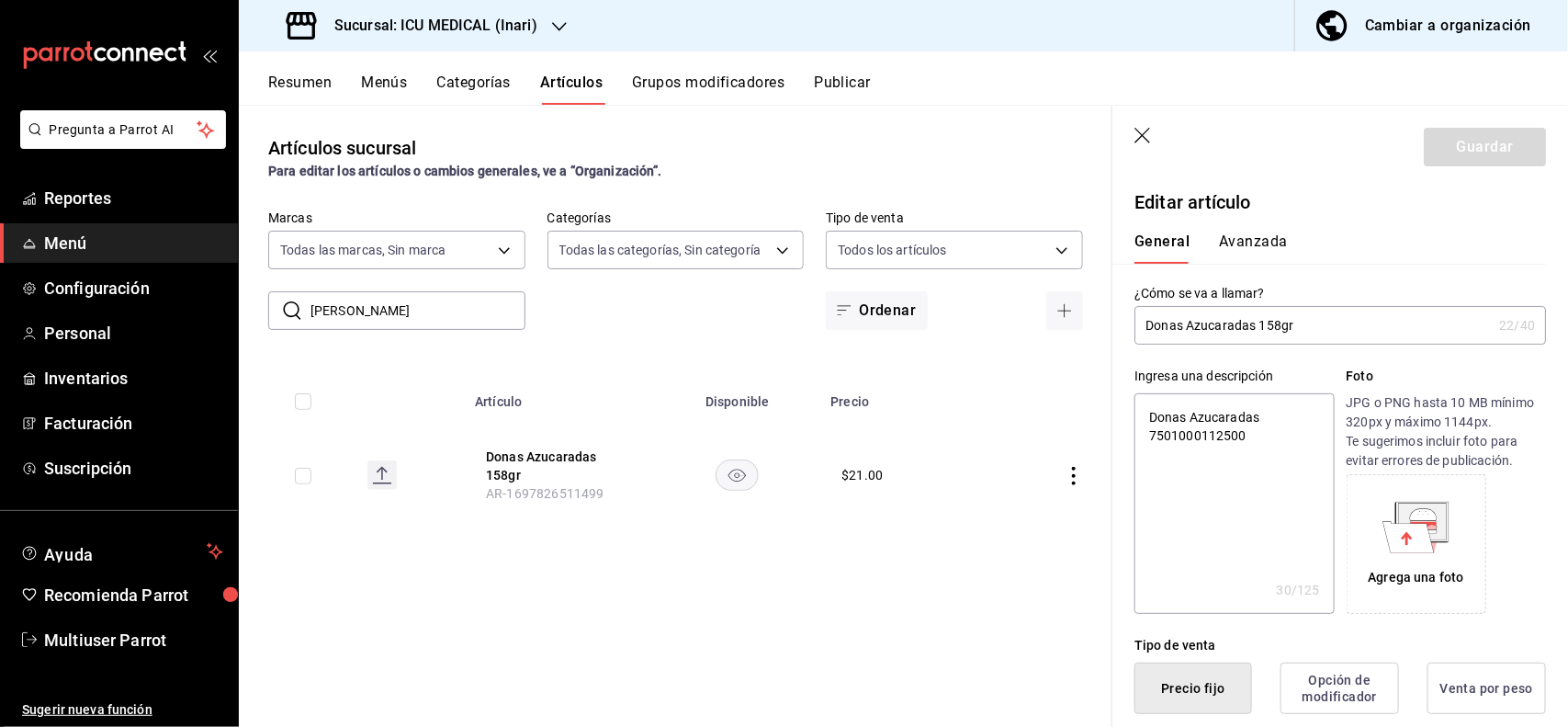
scroll to position [360, 0]
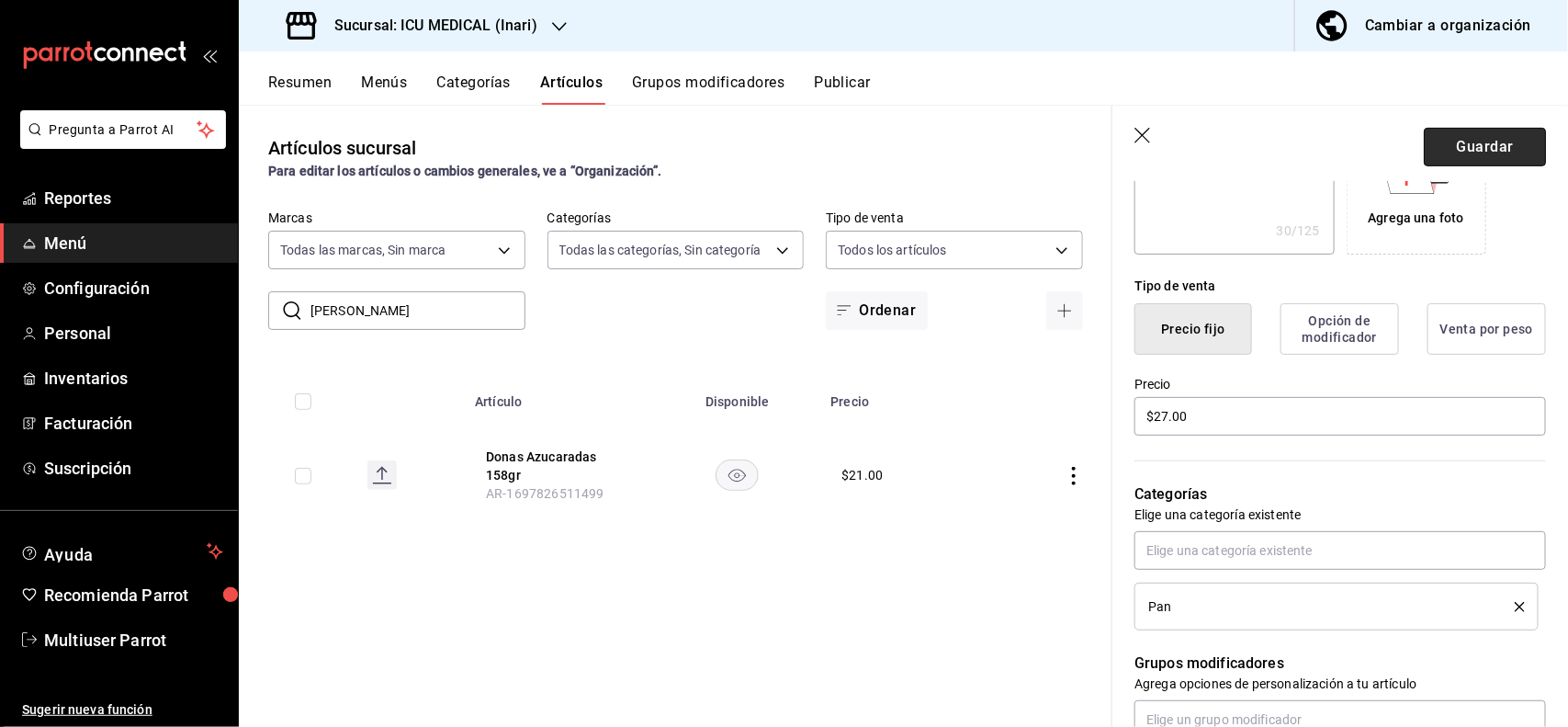
click at [1470, 140] on button "Guardar" at bounding box center [1484, 147] width 122 height 38
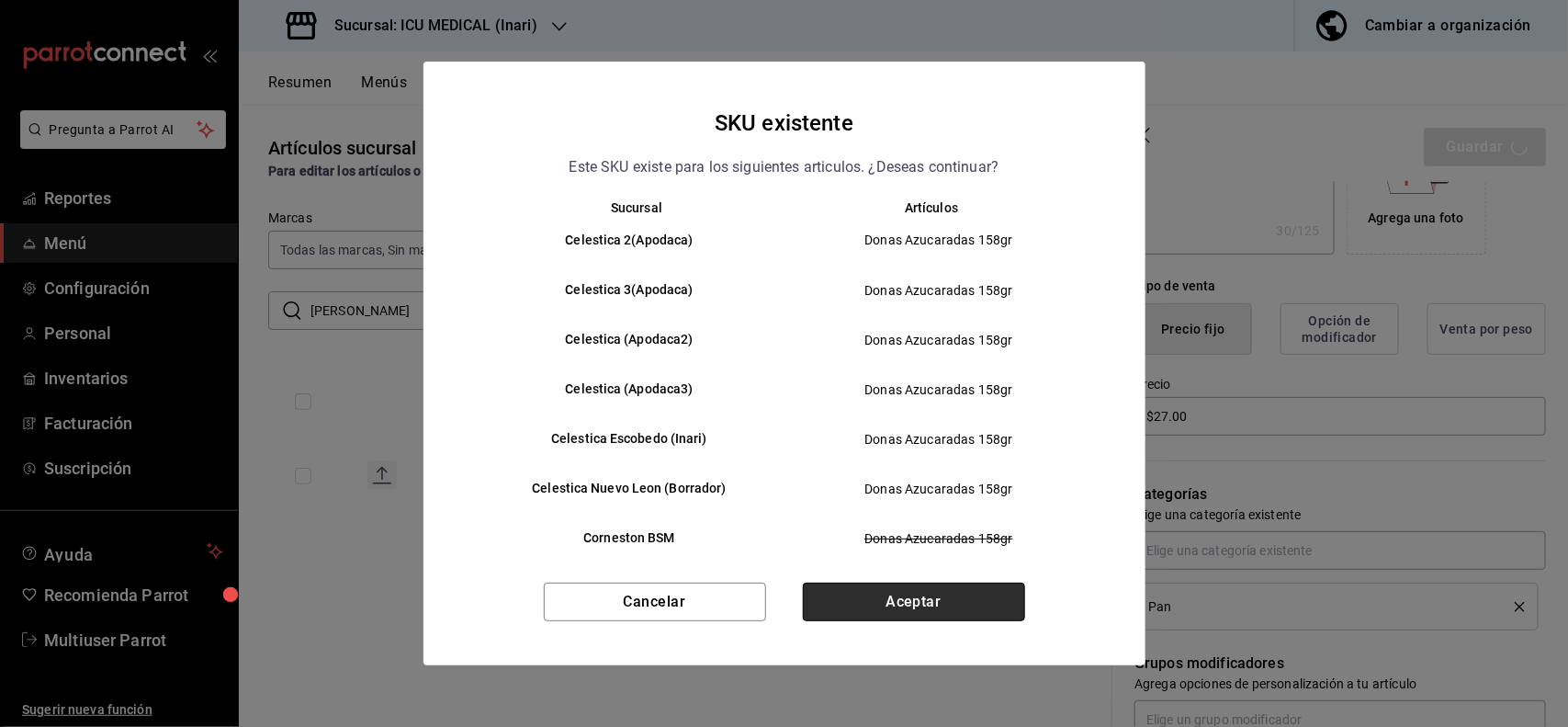
click at [902, 603] on button "Aceptar" at bounding box center [914, 602] width 222 height 38
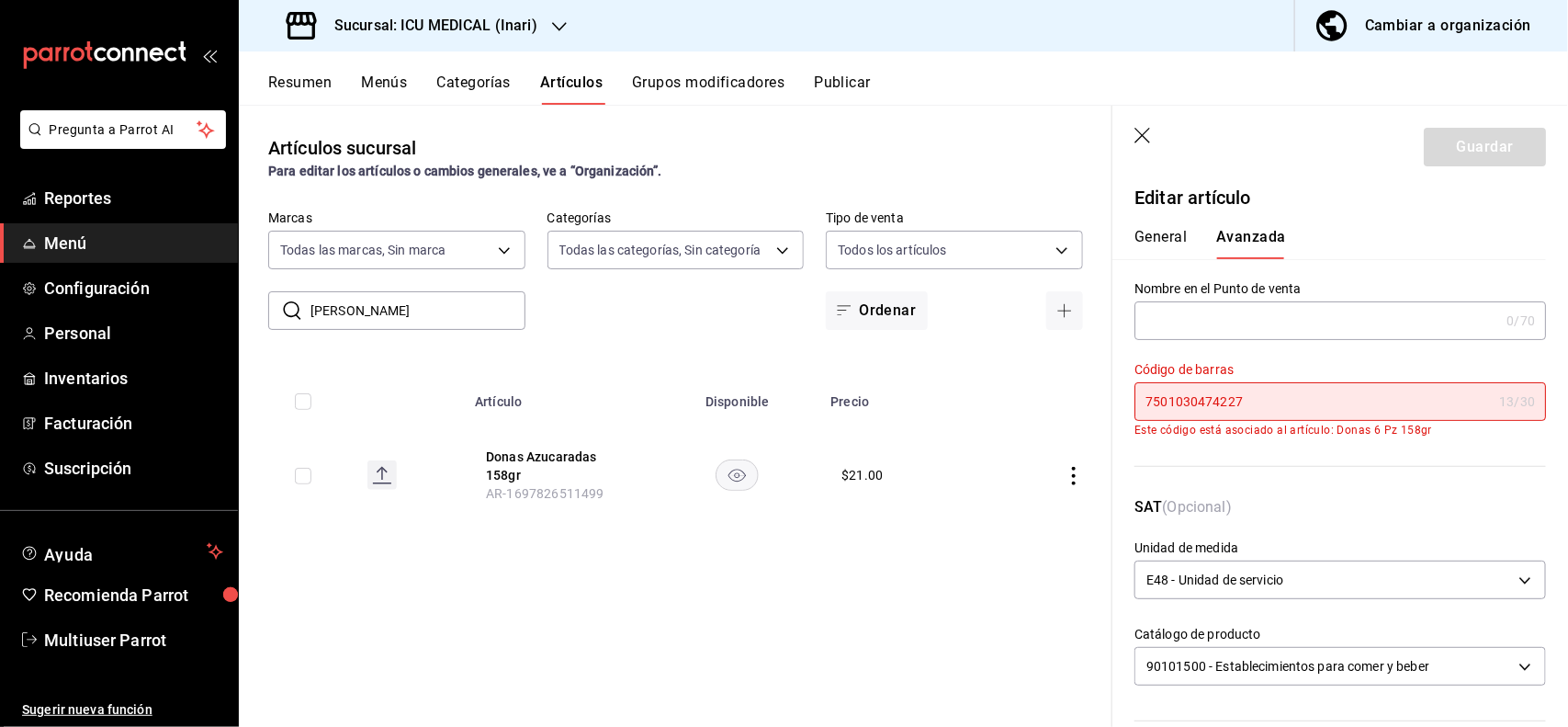
scroll to position [7, 0]
click at [1137, 126] on header "Guardar" at bounding box center [1340, 143] width 456 height 76
click at [1141, 138] on icon "button" at bounding box center [1144, 137] width 19 height 19
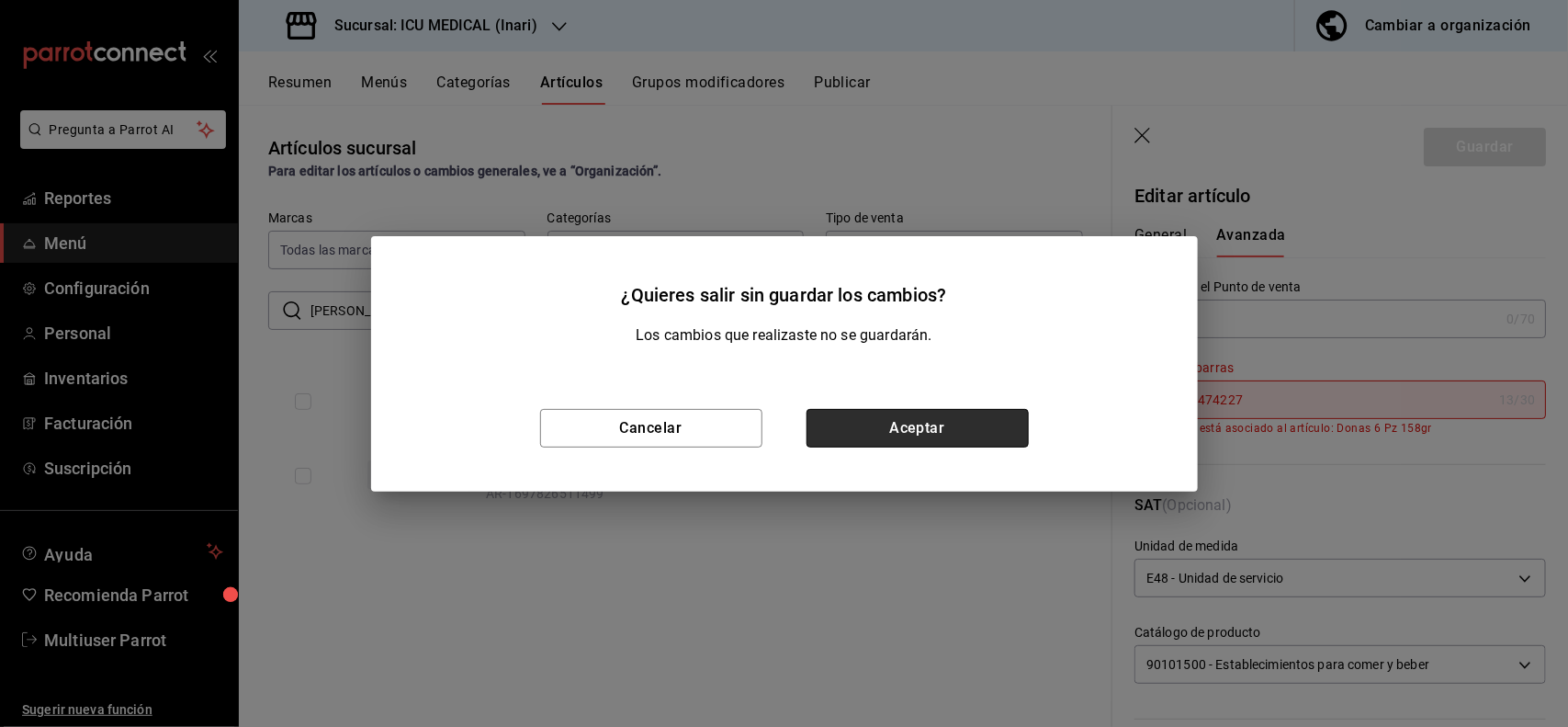
click at [886, 409] on button "Aceptar" at bounding box center [917, 428] width 222 height 38
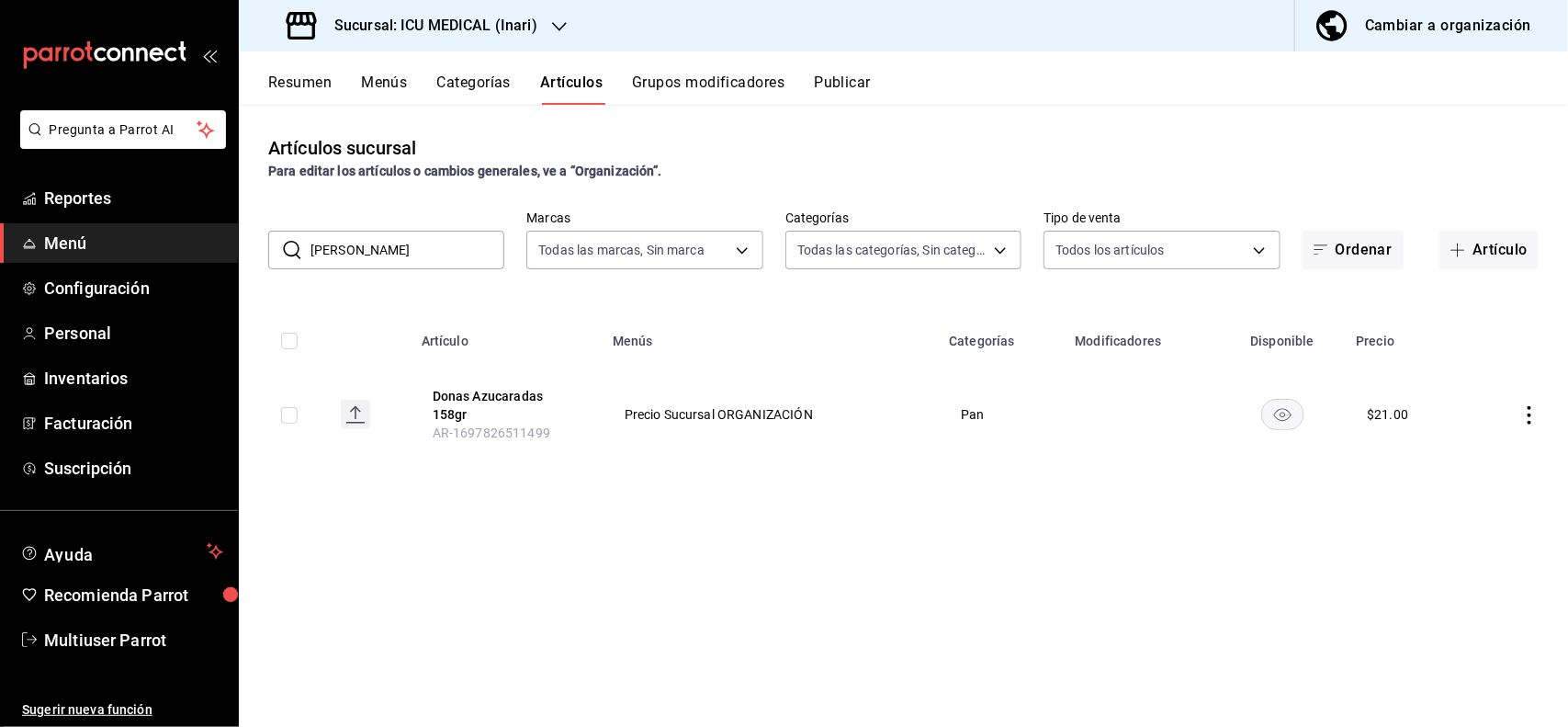
click at [388, 253] on input "[PERSON_NAME]" at bounding box center [407, 249] width 194 height 36
click at [1295, 282] on div "Artículos sucursal Para editar los artículos o cambios generales, ve a “Organiz…" at bounding box center [903, 415] width 1329 height 621
drag, startPoint x: 1527, startPoint y: 521, endPoint x: 1525, endPoint y: 504, distance: 17.1
click at [1525, 504] on td at bounding box center [1518, 509] width 100 height 89
click at [1525, 504] on icon "actions" at bounding box center [1530, 510] width 19 height 19
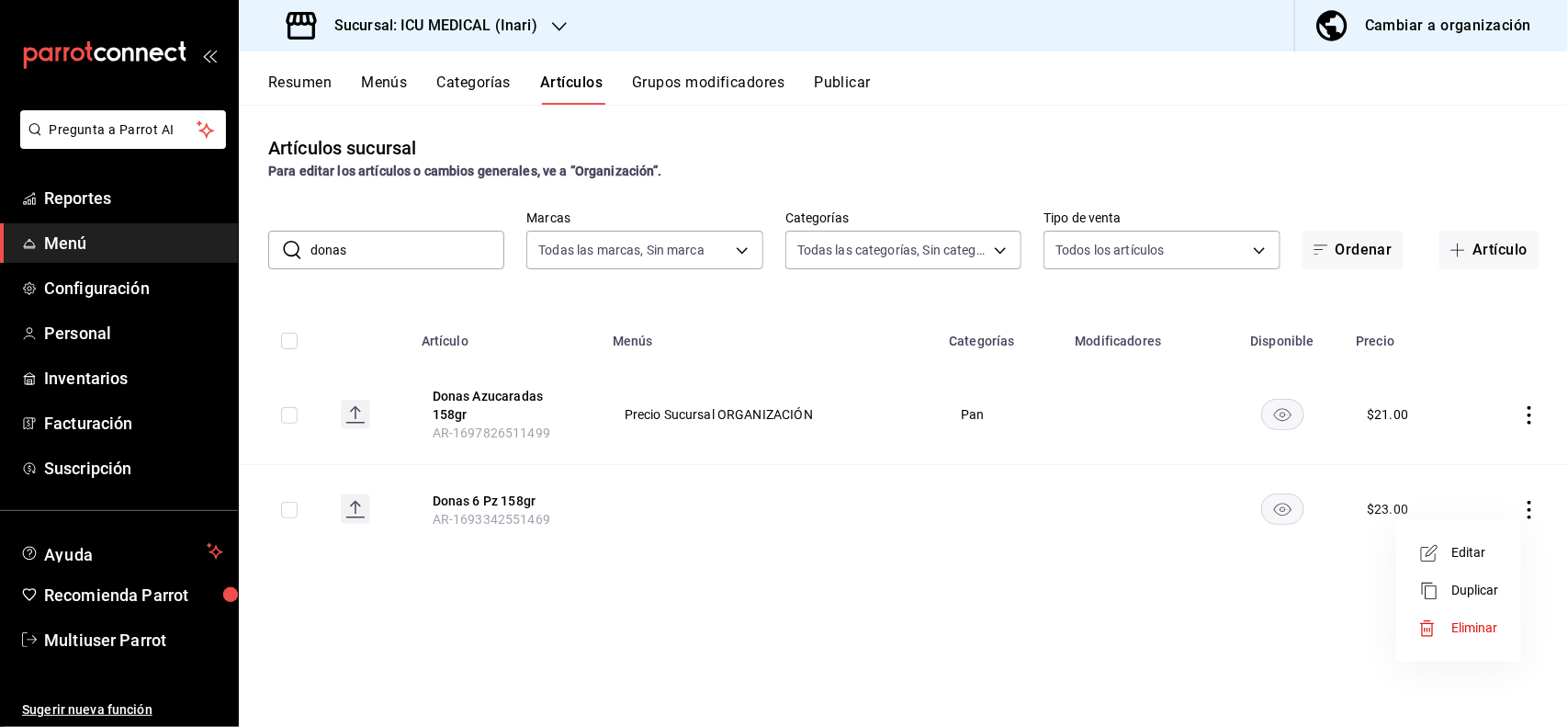
click at [1461, 547] on span "Editar" at bounding box center [1475, 552] width 48 height 20
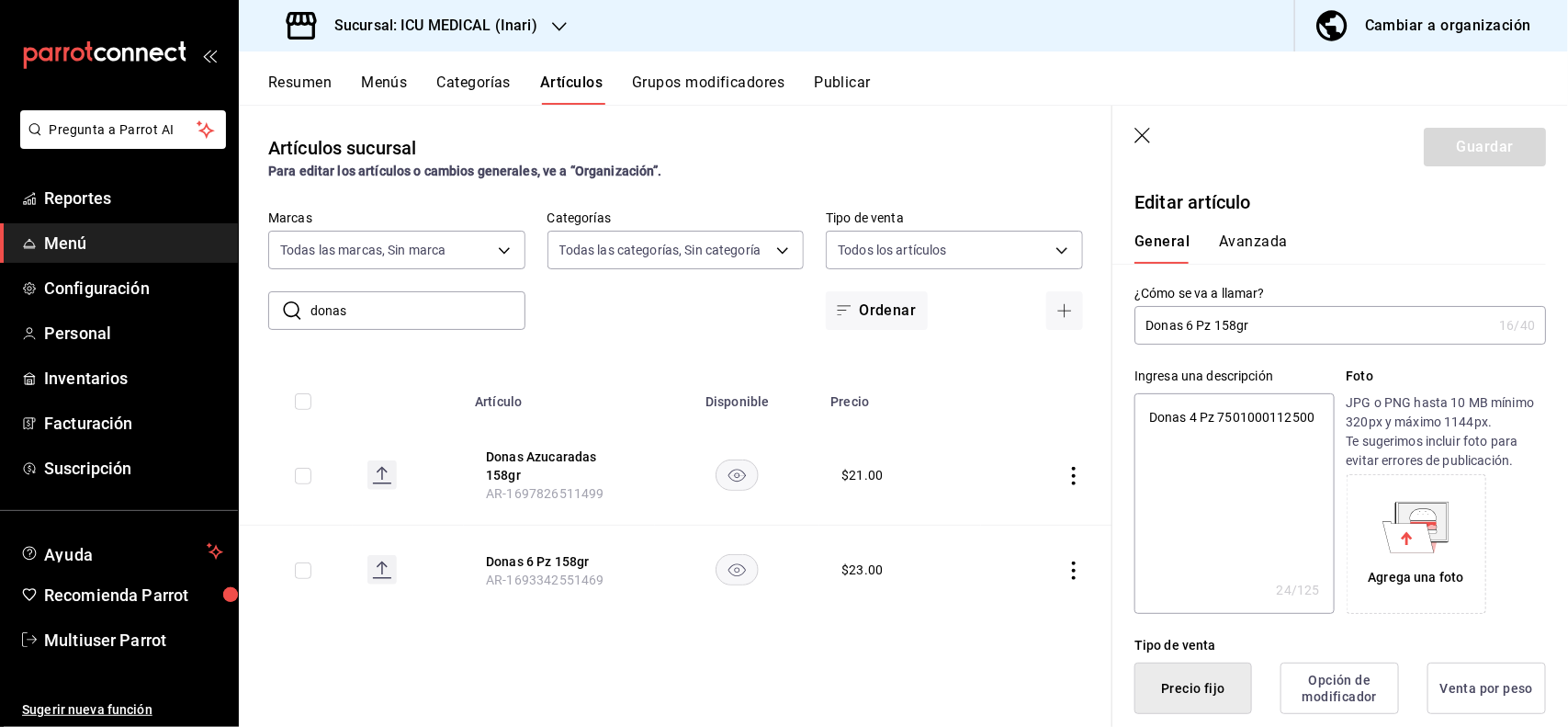
click at [1136, 136] on icon "button" at bounding box center [1144, 137] width 19 height 19
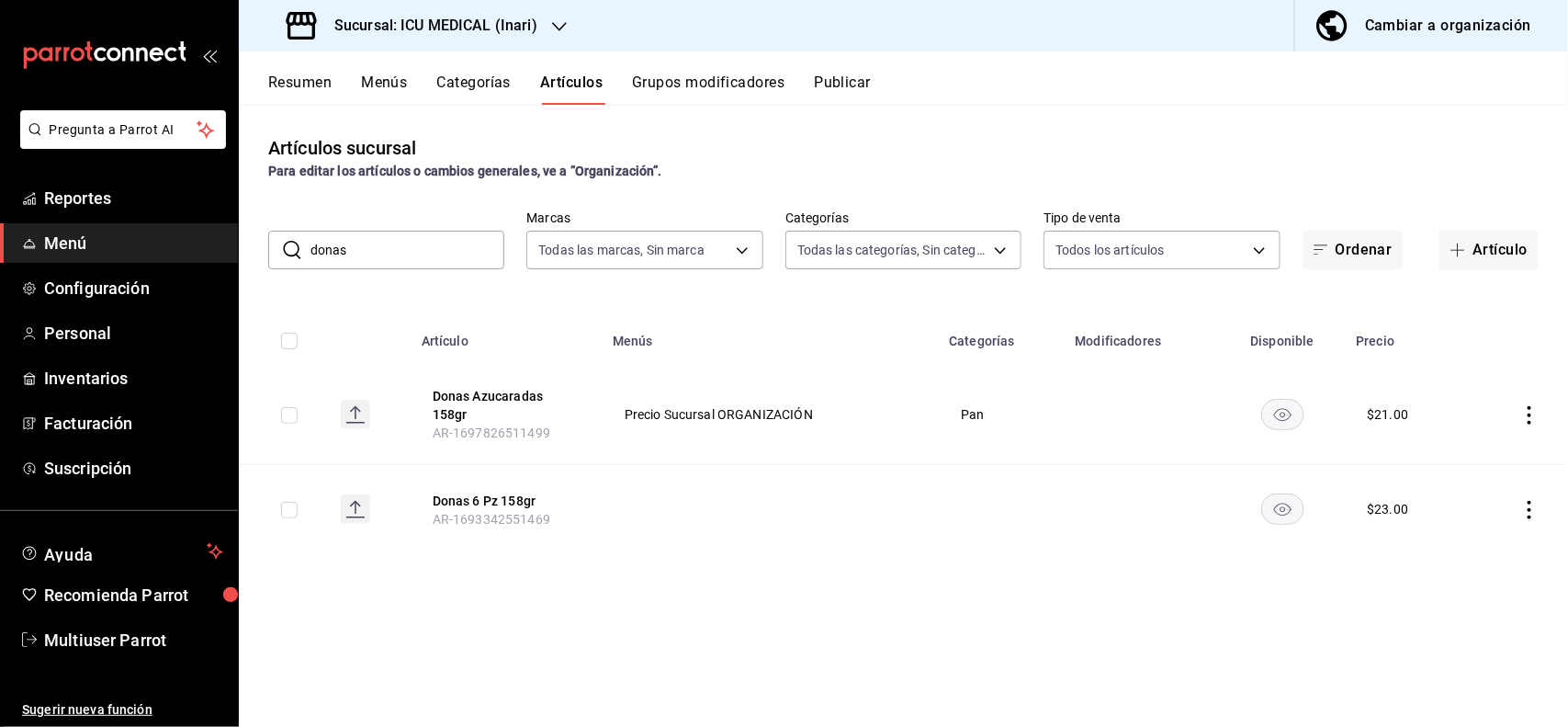
click at [1523, 513] on icon "actions" at bounding box center [1530, 510] width 19 height 19
click at [1472, 626] on span "Eliminar" at bounding box center [1475, 628] width 47 height 15
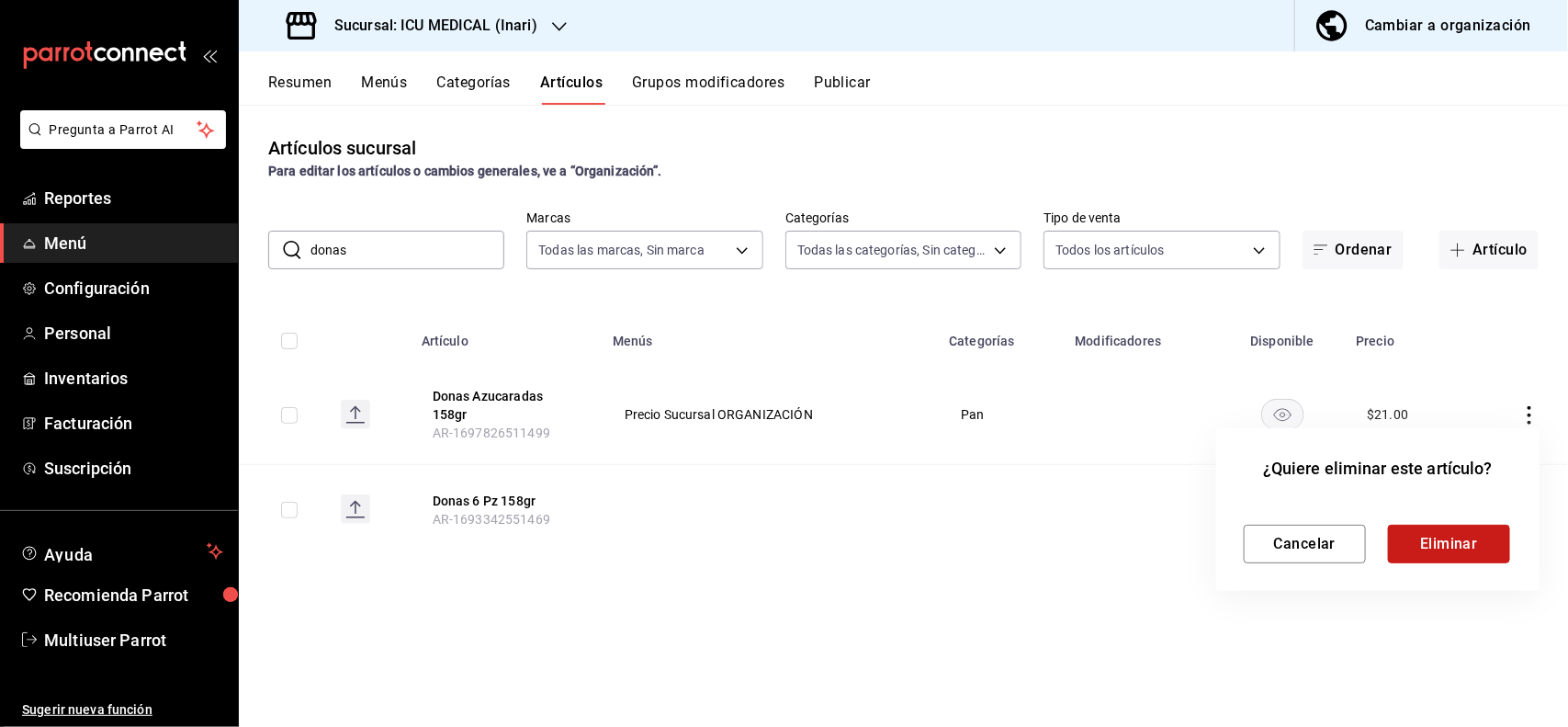
click at [1451, 533] on button "Eliminar" at bounding box center [1448, 544] width 122 height 38
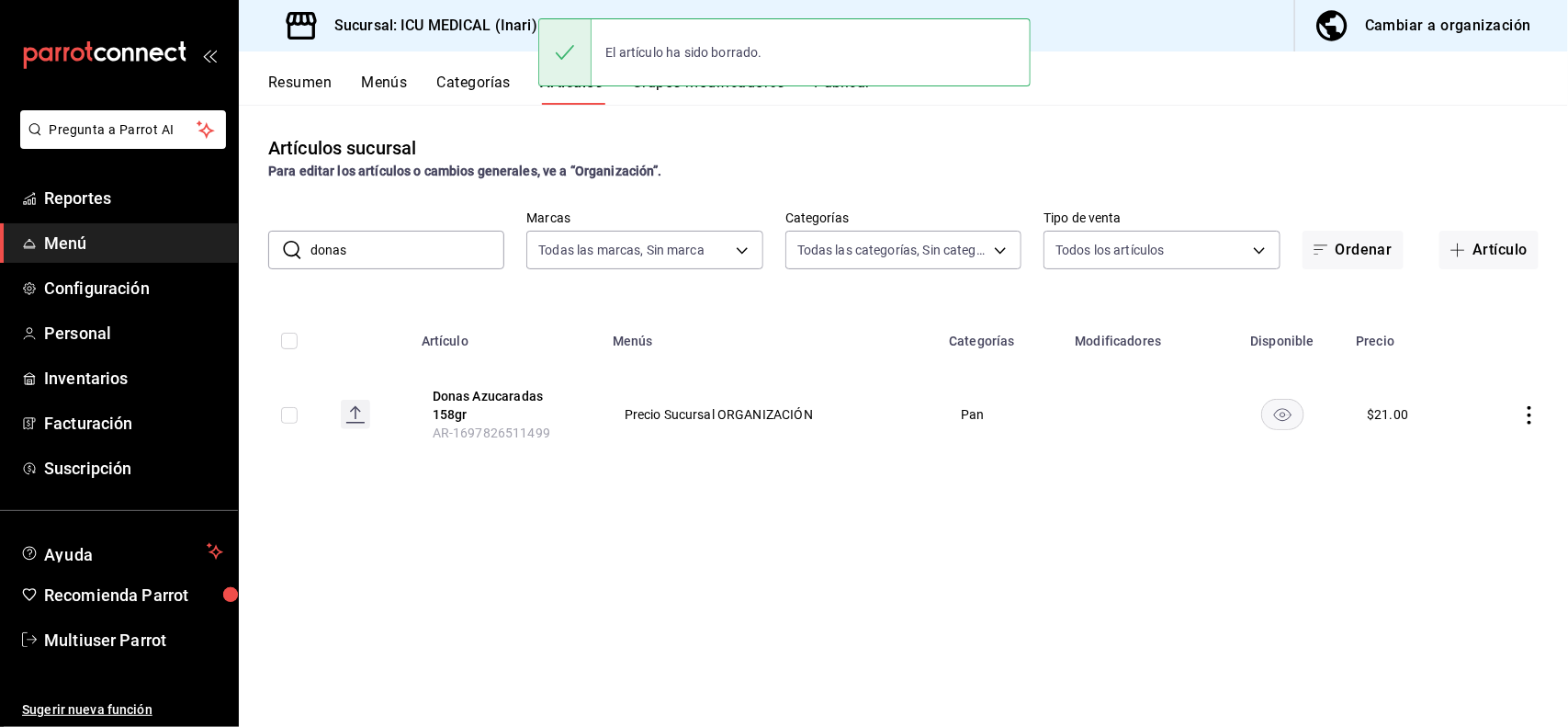
click at [1530, 410] on icon "actions" at bounding box center [1530, 416] width 19 height 19
click at [1472, 457] on span "Editar" at bounding box center [1475, 458] width 48 height 20
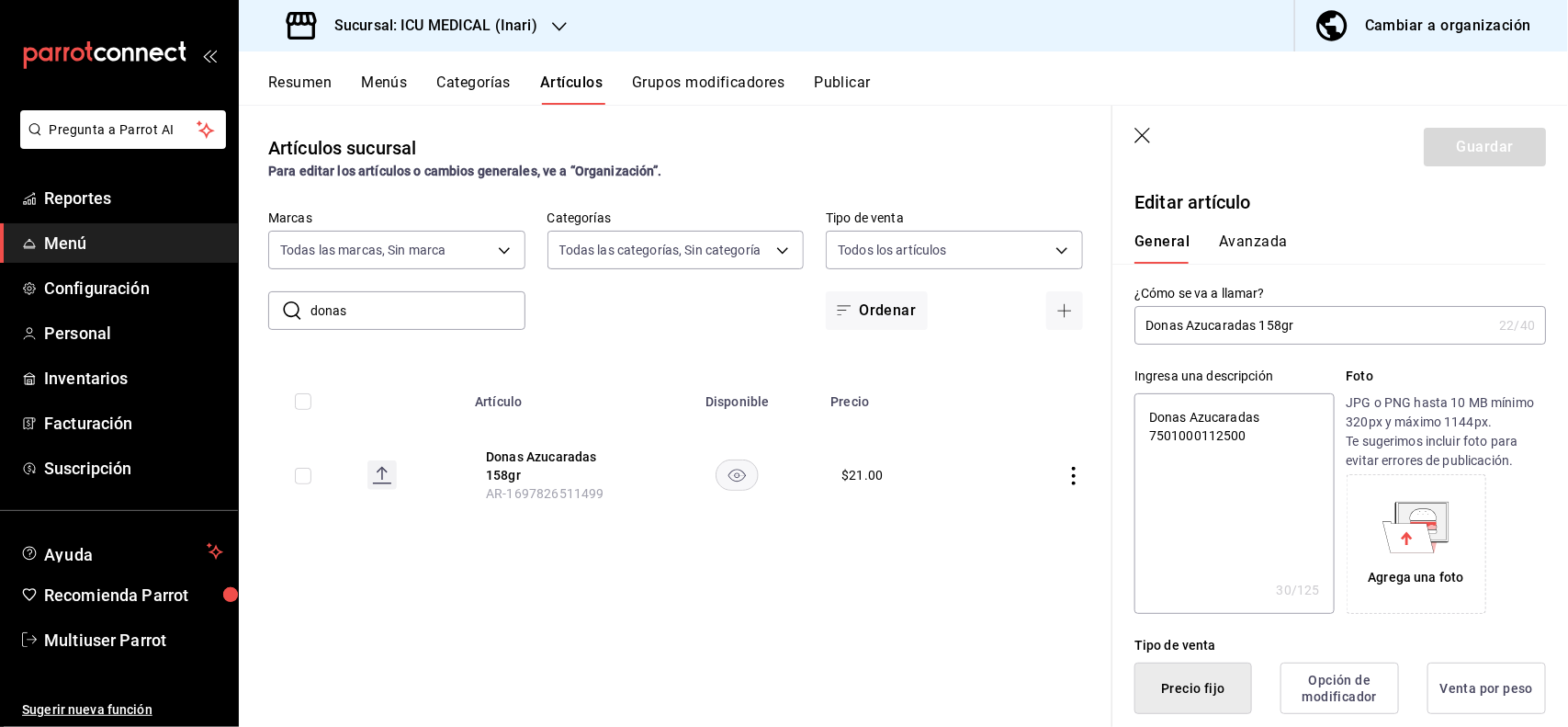
scroll to position [360, 0]
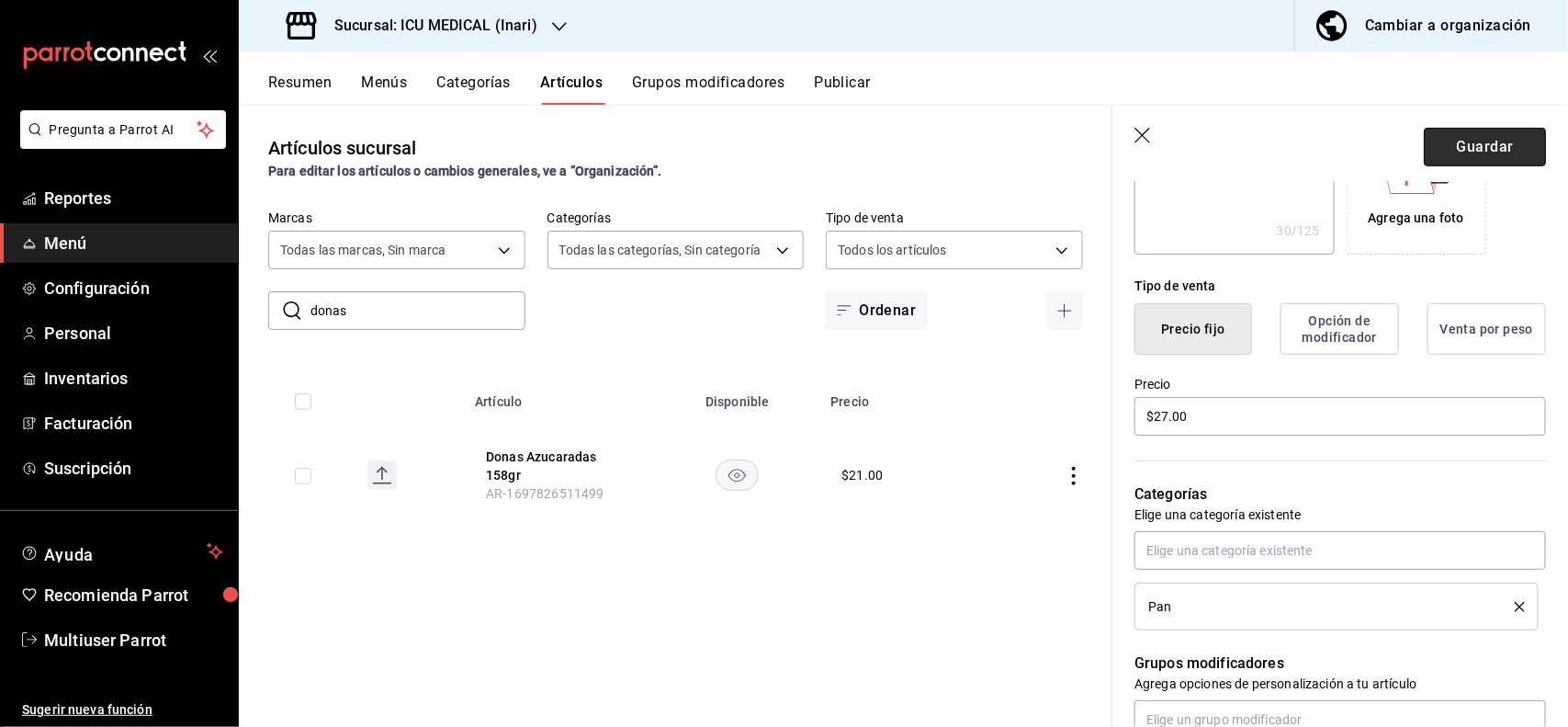
click at [1504, 159] on button "Guardar" at bounding box center [1484, 147] width 122 height 38
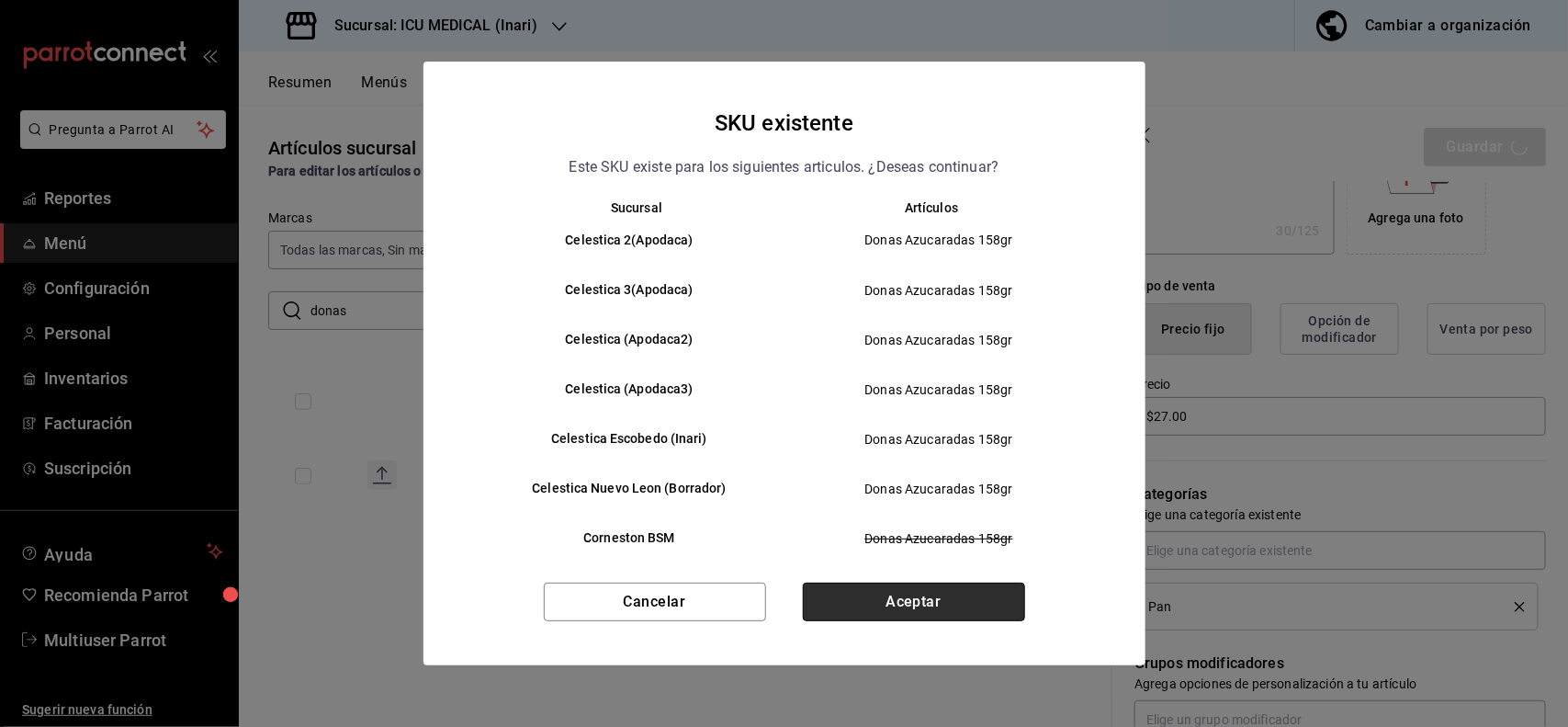
click at [988, 590] on button "Aceptar" at bounding box center [914, 602] width 222 height 38
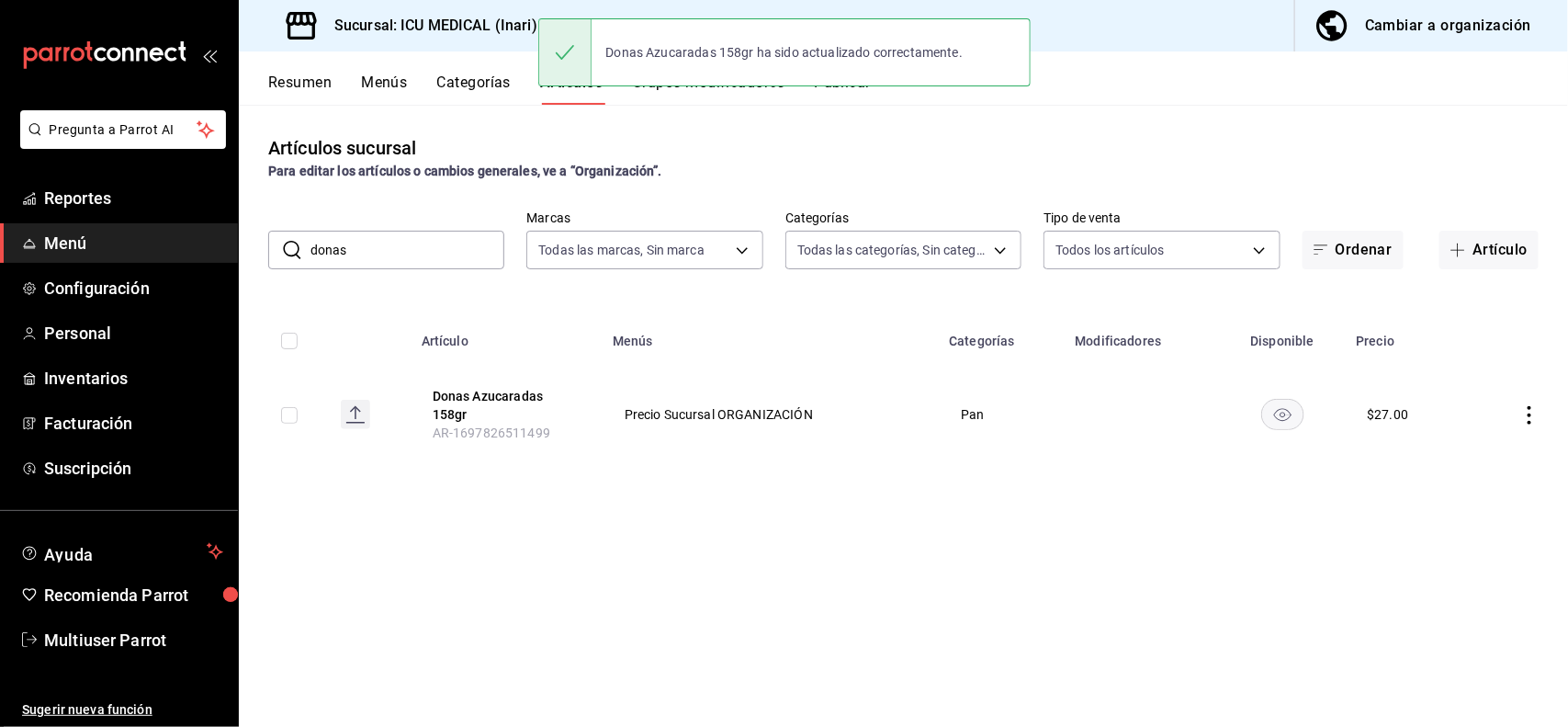
click at [488, 257] on input "donas" at bounding box center [407, 249] width 194 height 36
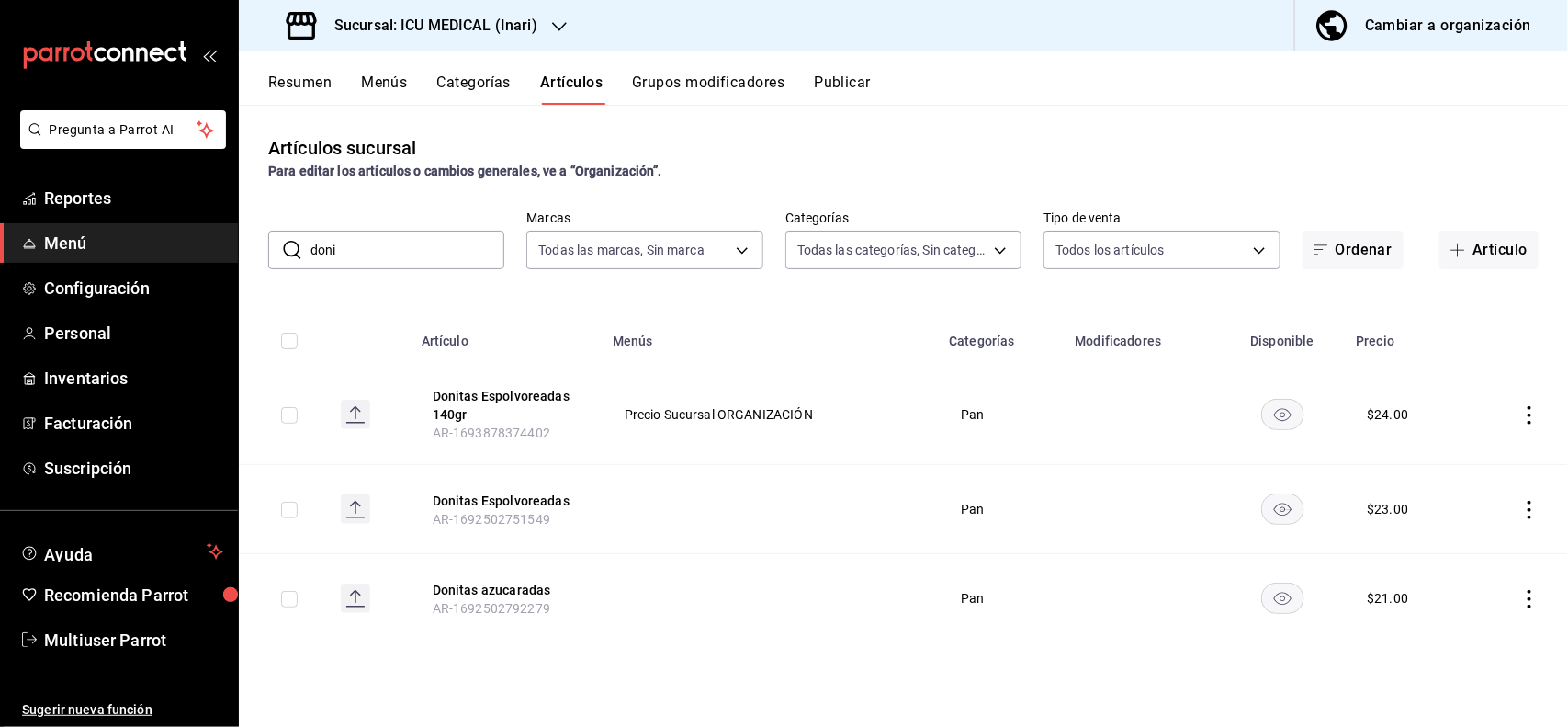
click at [1097, 309] on th "Modificadores" at bounding box center [1141, 335] width 155 height 59
click at [1532, 406] on icon "actions" at bounding box center [1530, 416] width 19 height 19
click at [1488, 447] on li "Editar" at bounding box center [1459, 458] width 110 height 37
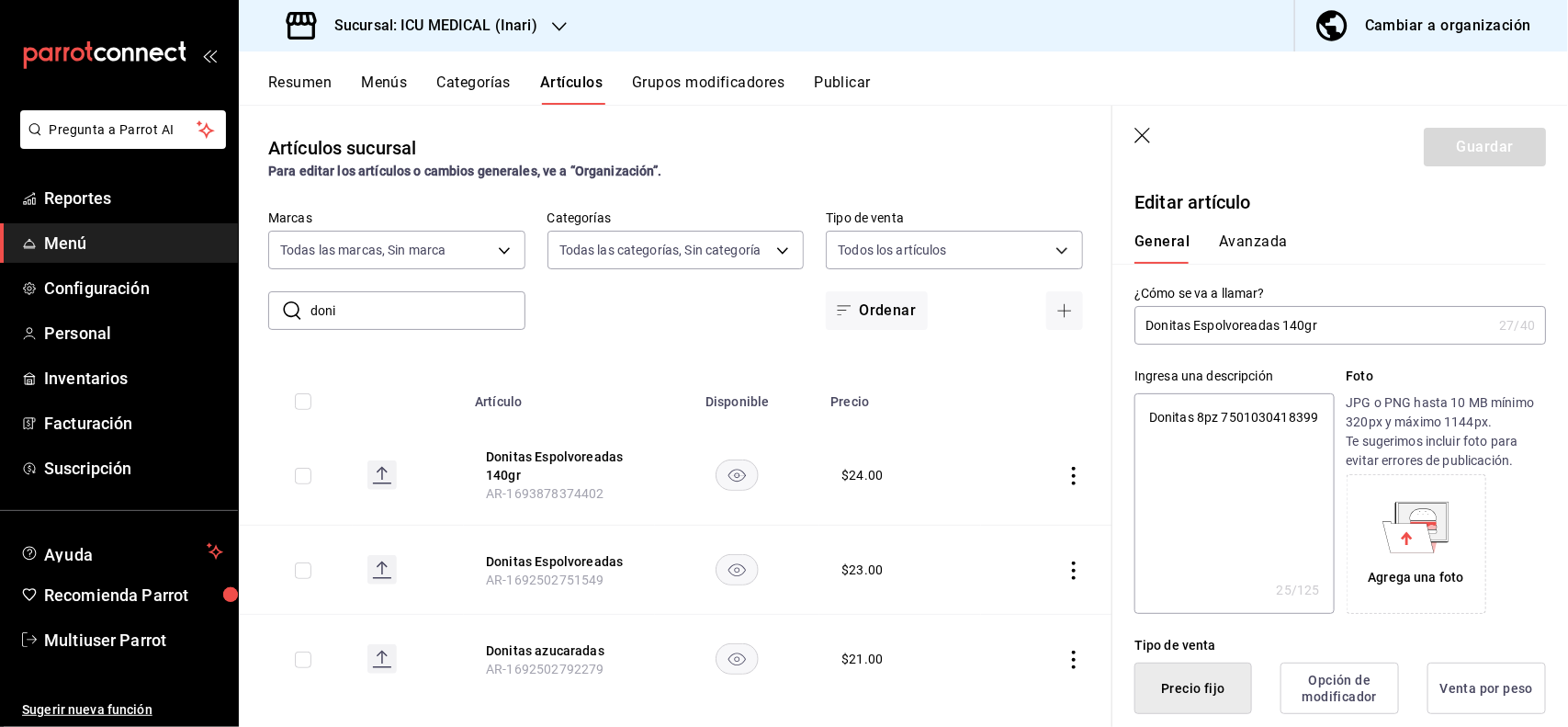
scroll to position [360, 0]
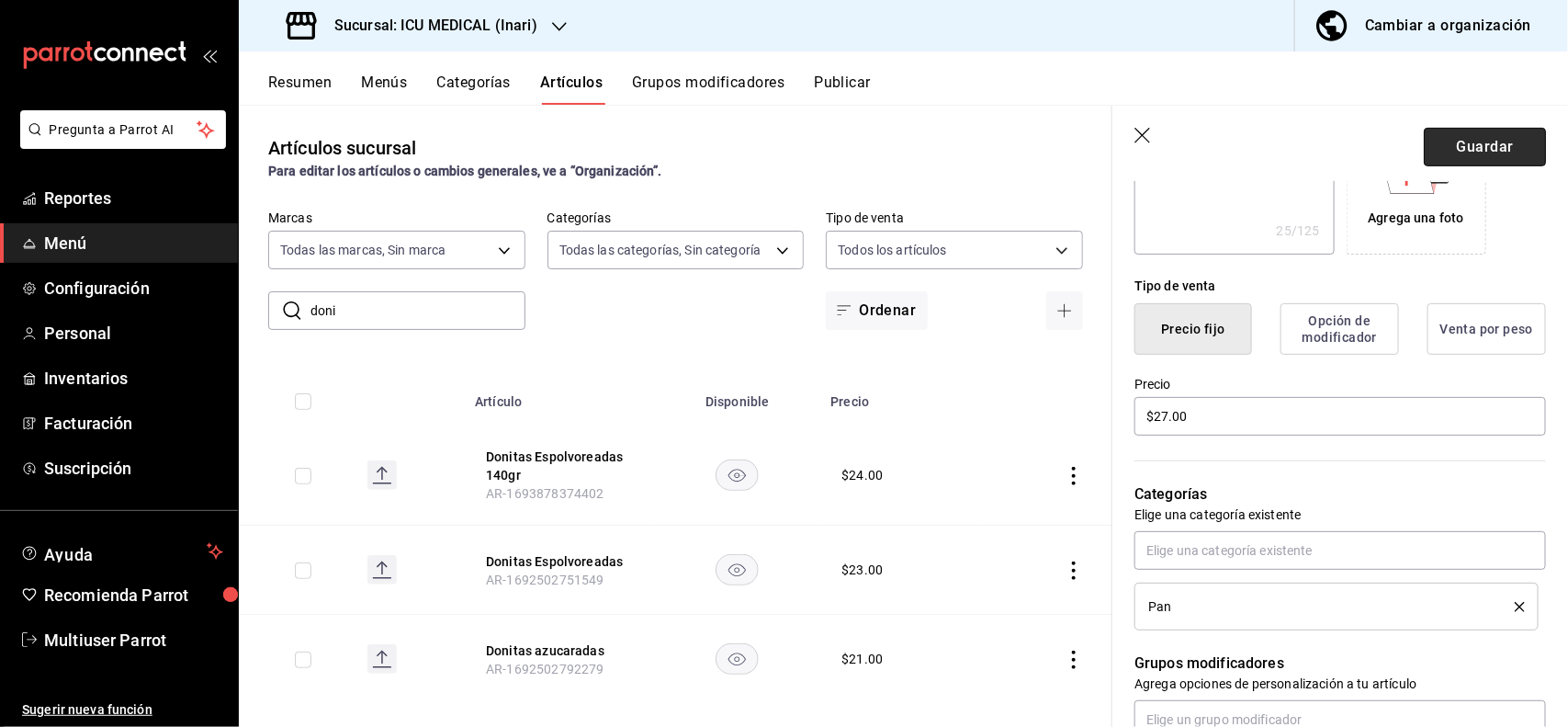
click at [1480, 159] on button "Guardar" at bounding box center [1484, 147] width 122 height 38
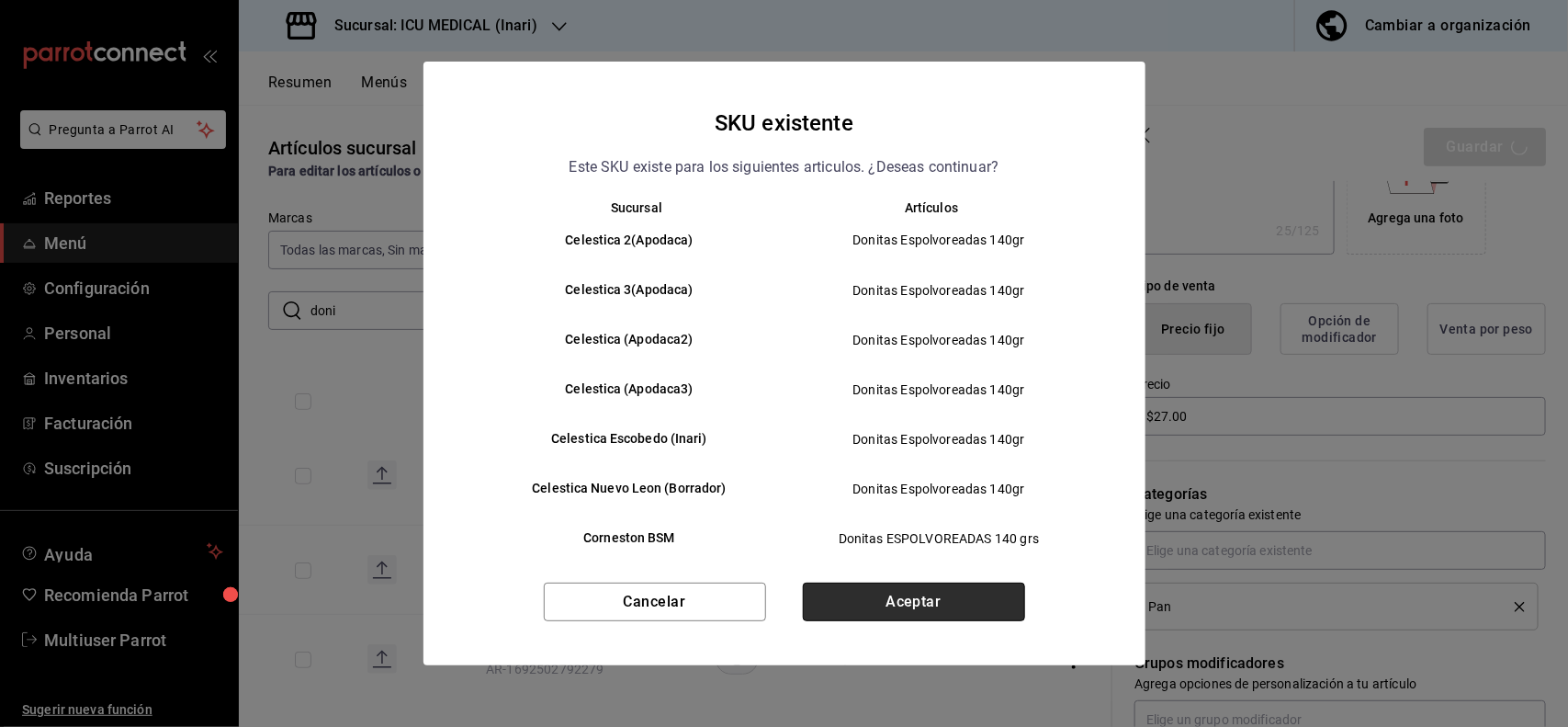
click at [1004, 605] on button "Aceptar" at bounding box center [914, 602] width 222 height 38
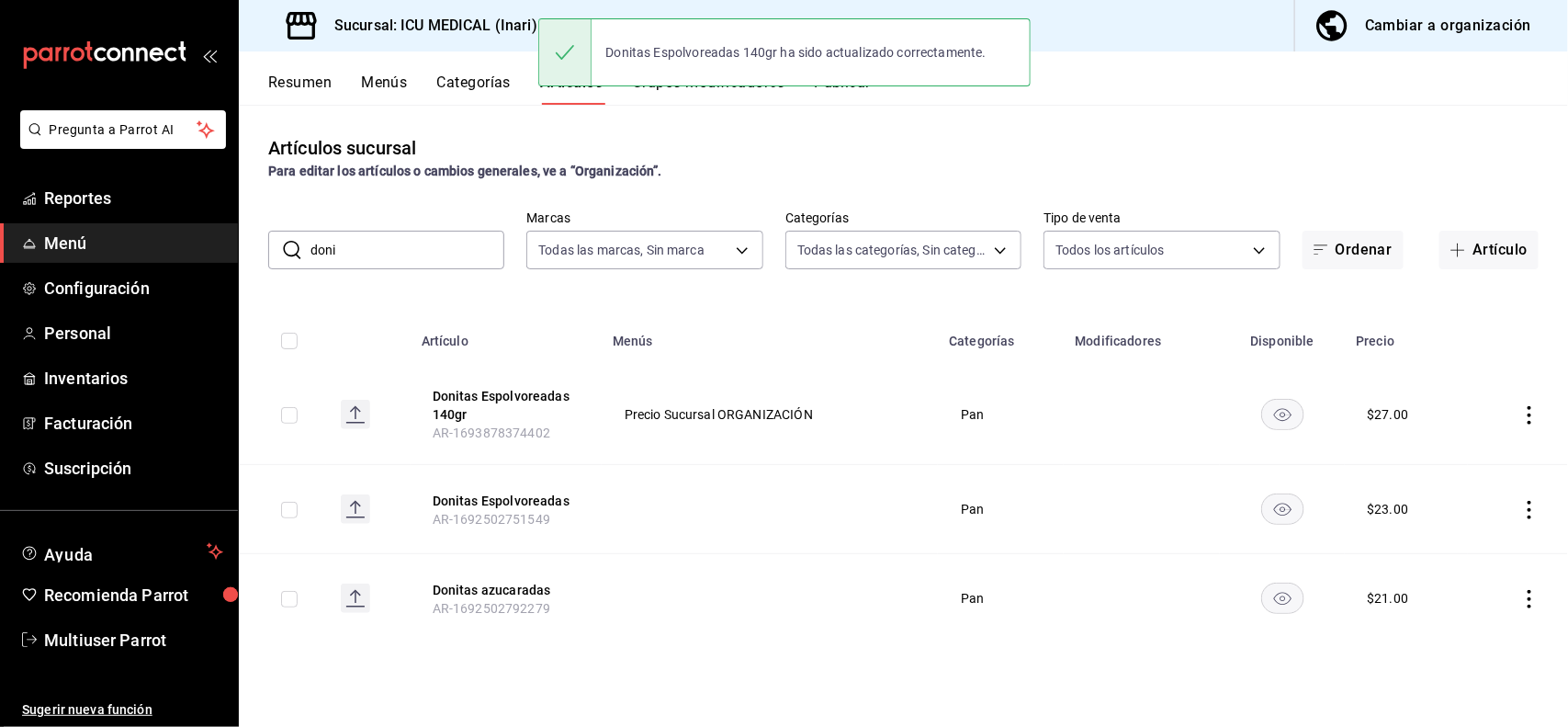
click at [464, 249] on input "doni" at bounding box center [407, 249] width 194 height 36
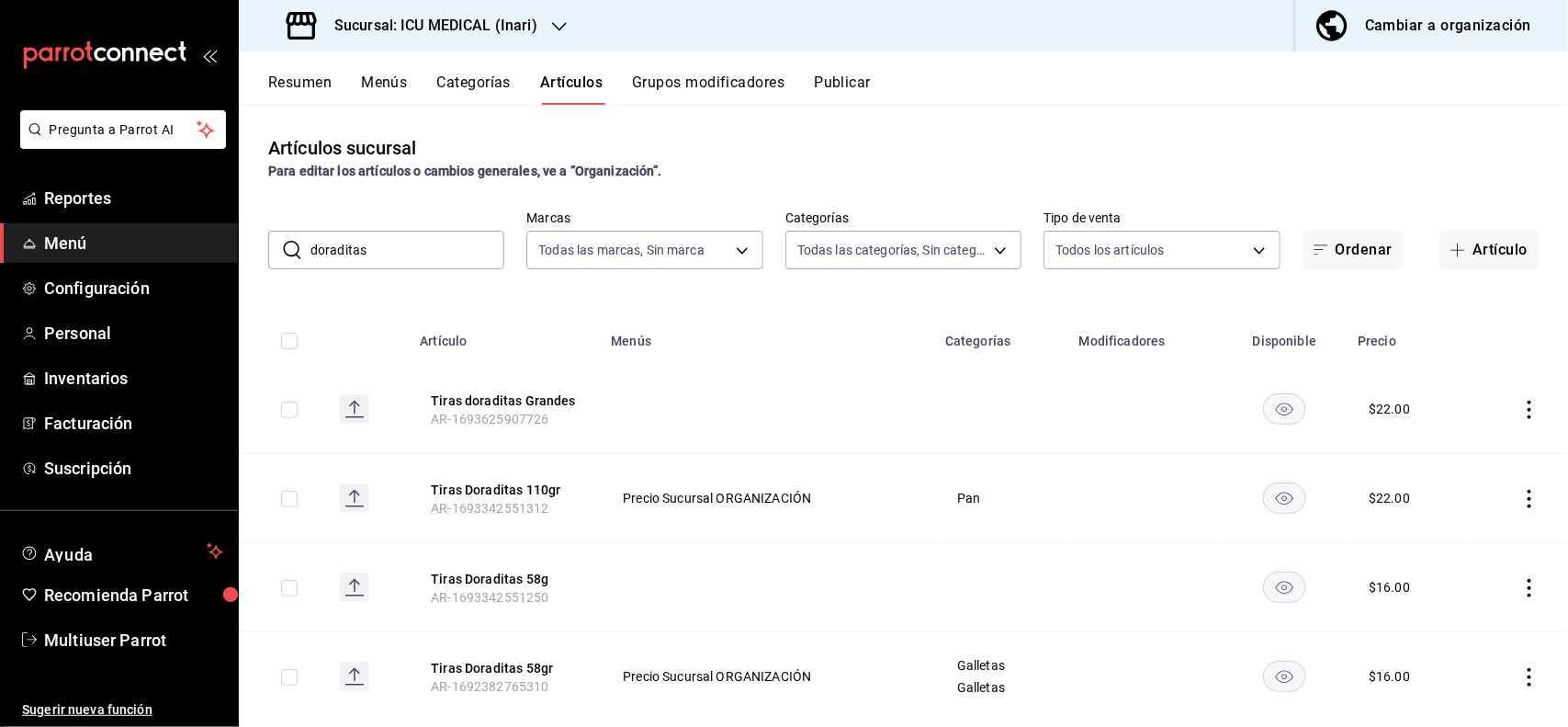
click at [1520, 502] on icon "actions" at bounding box center [1530, 499] width 19 height 19
click at [1451, 315] on div at bounding box center [784, 364] width 1568 height 727
click at [392, 241] on input "doraditas" at bounding box center [407, 249] width 194 height 36
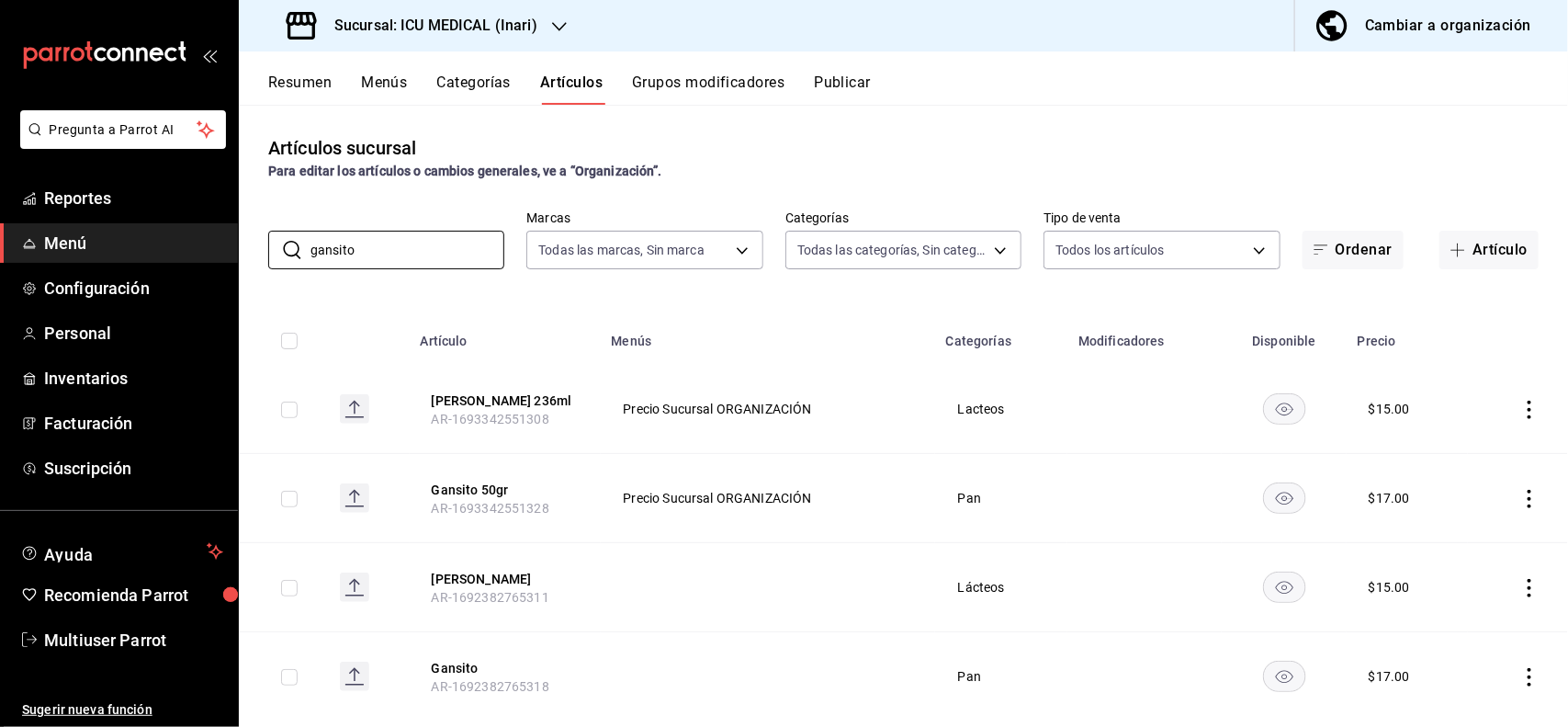
type input "gansito"
click at [1383, 291] on div "Artículos sucursal Para editar los artículos o cambios generales, ve a “Organiz…" at bounding box center [903, 415] width 1329 height 621
click at [1520, 496] on icon "actions" at bounding box center [1530, 499] width 19 height 19
click at [1470, 529] on li "Editar" at bounding box center [1441, 542] width 110 height 37
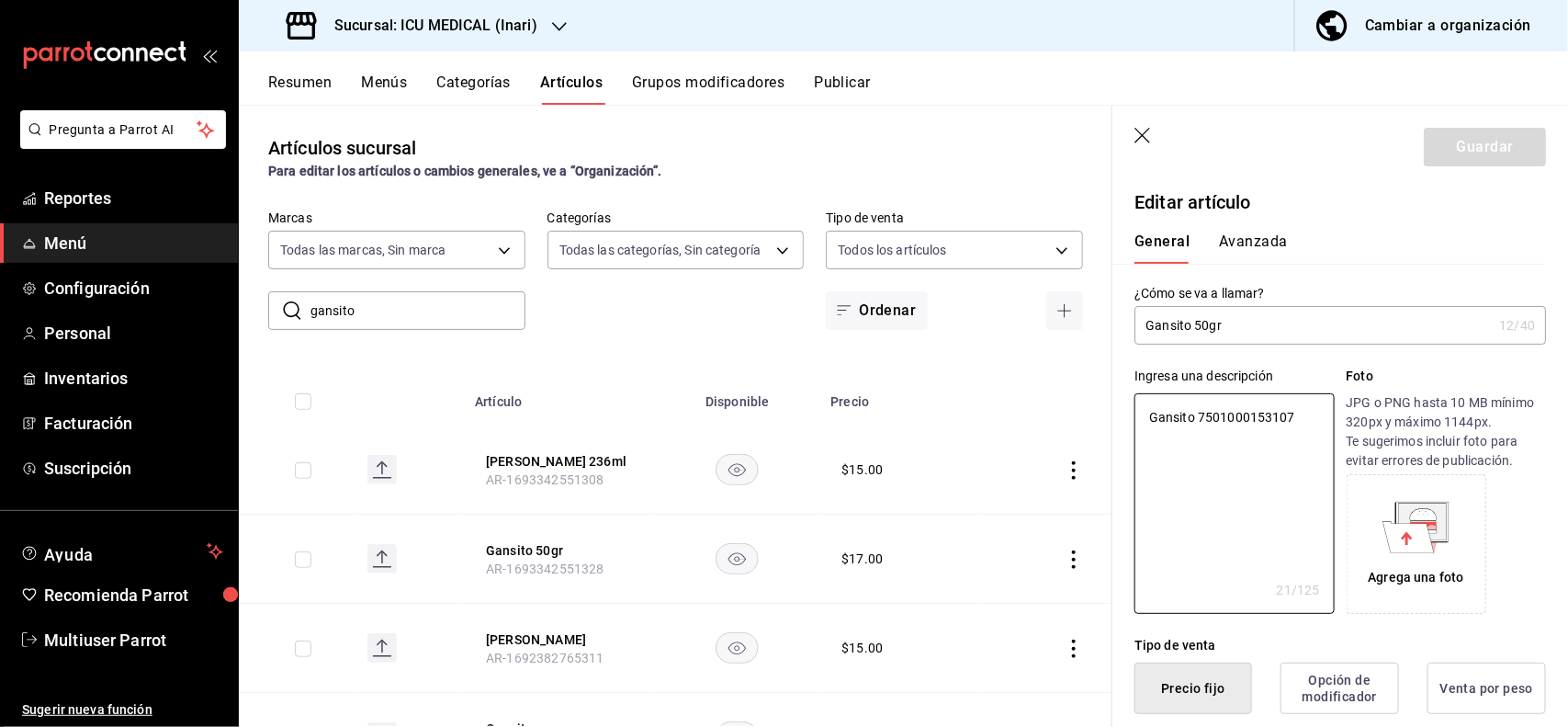
type textarea "x"
type button "1"
type button "0"
type button "2"
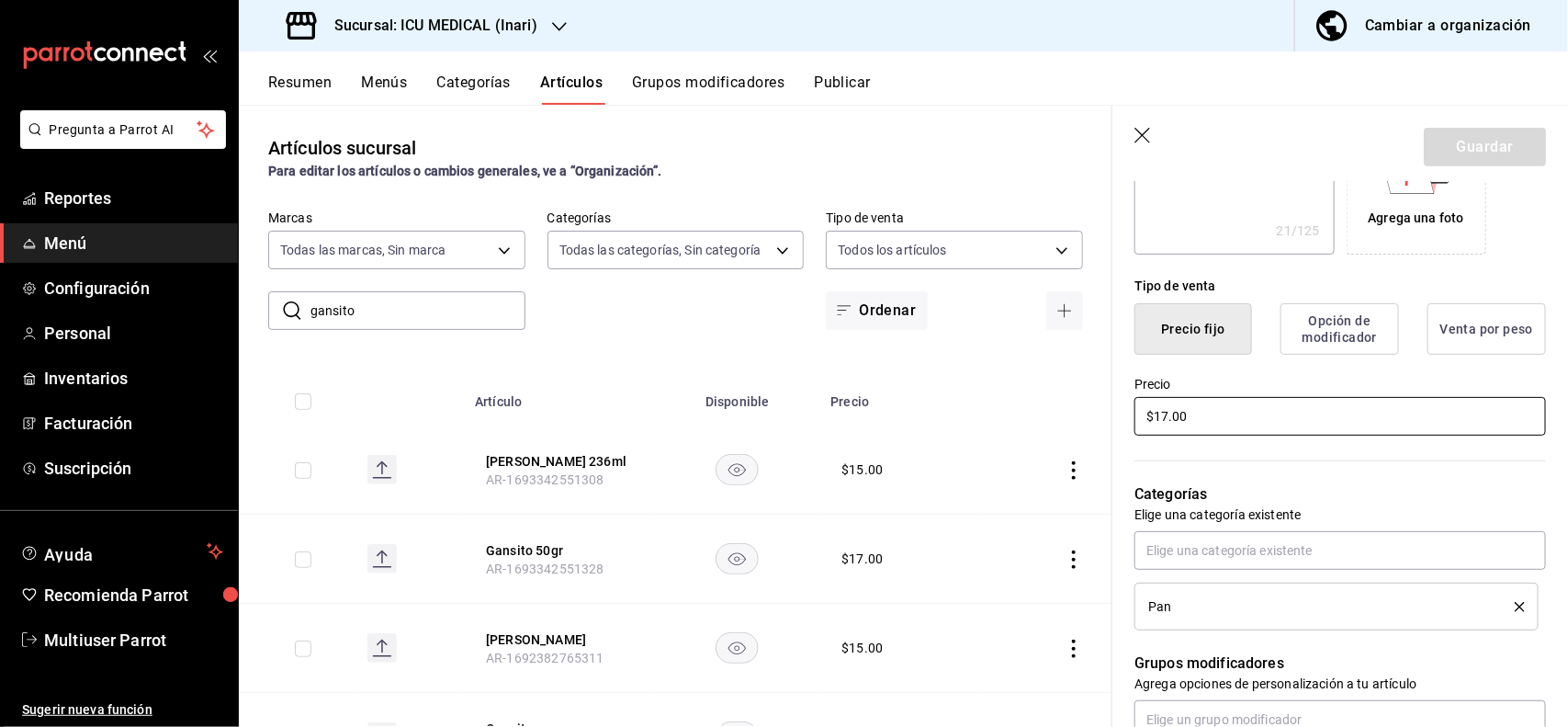
type textarea "x"
type input "$2.00"
type textarea "x"
type input "$22.00"
click at [1494, 157] on button "Guardar" at bounding box center [1484, 147] width 122 height 38
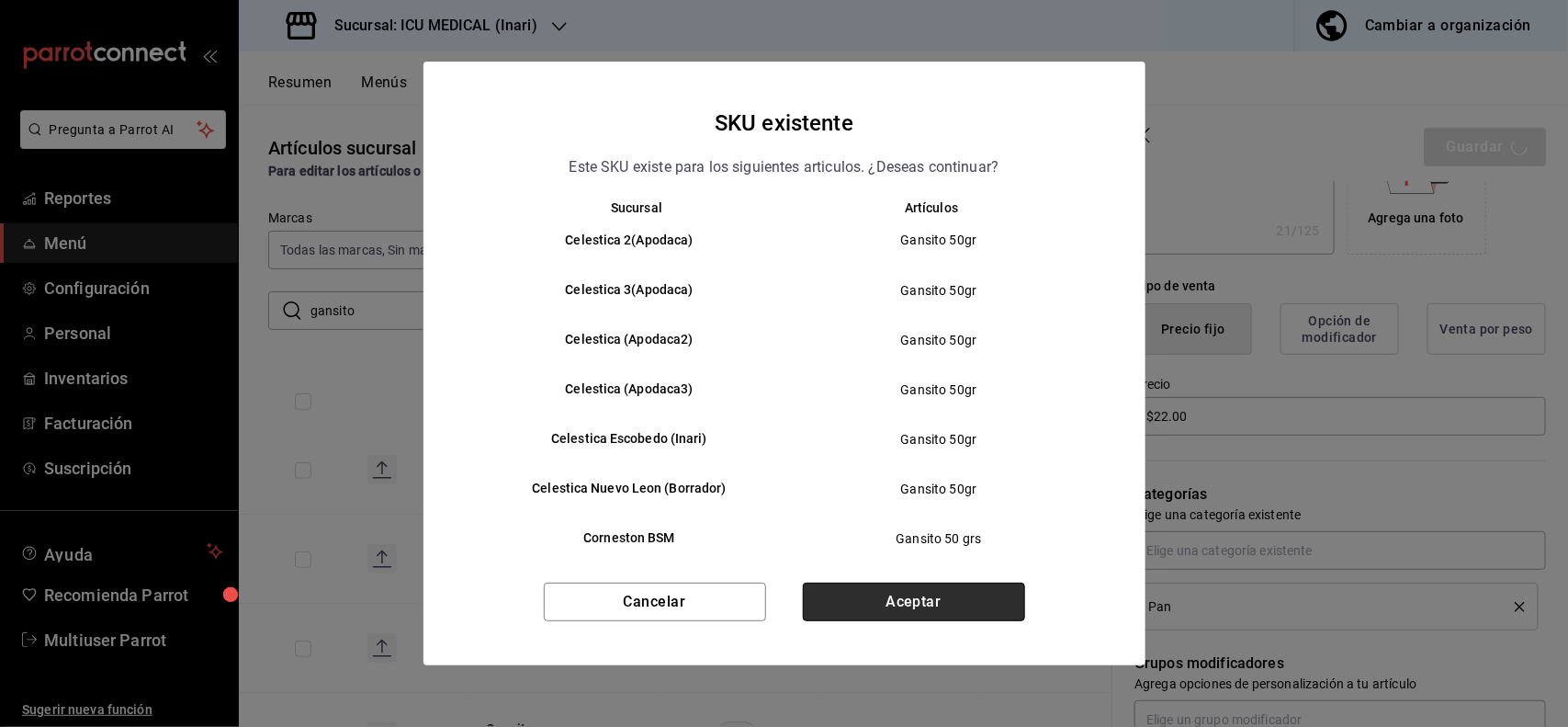
click at [967, 592] on button "Aceptar" at bounding box center [914, 602] width 222 height 38
type textarea "x"
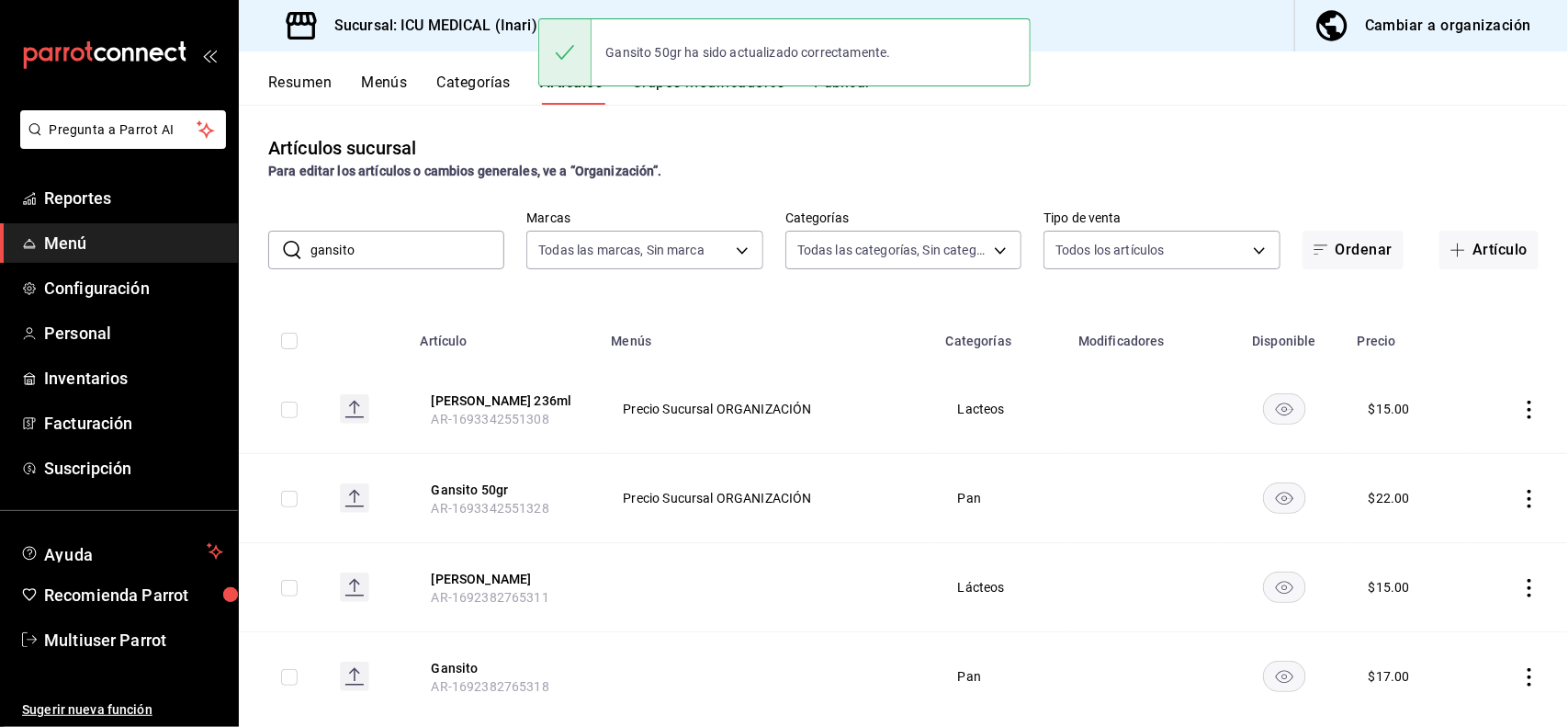
click at [1520, 402] on icon "actions" at bounding box center [1530, 410] width 19 height 19
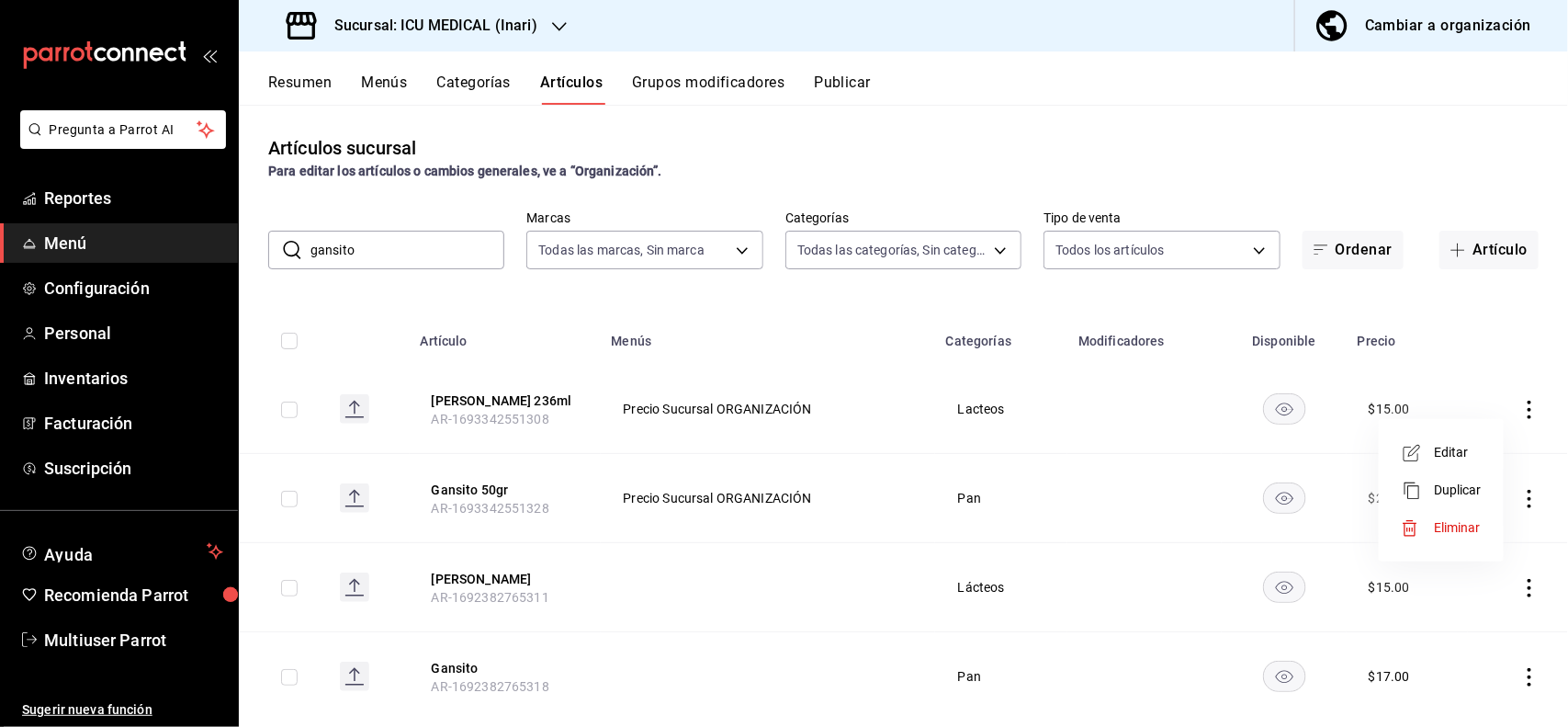
click at [1442, 447] on span "Editar" at bounding box center [1457, 452] width 48 height 20
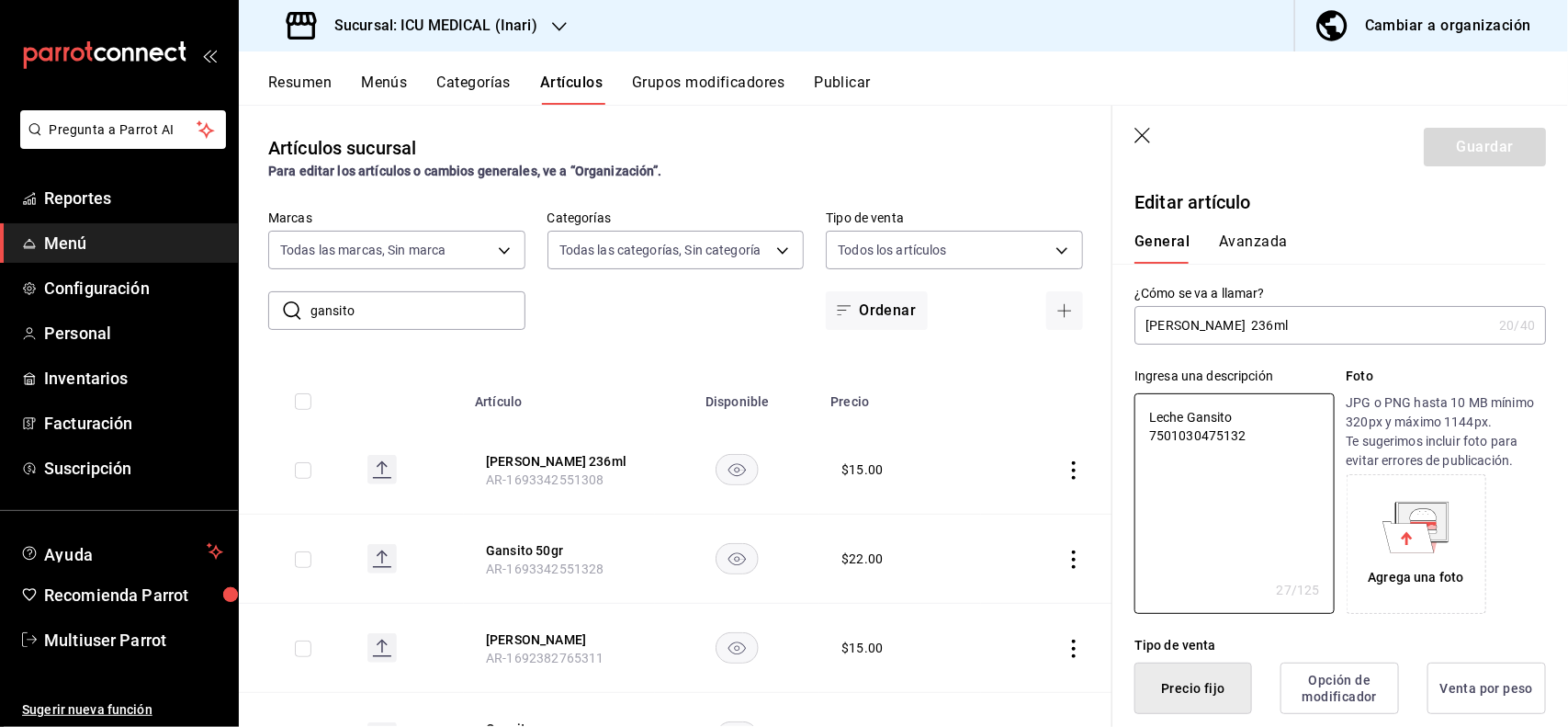
type textarea "x"
type input "$15.00"
type textarea "x"
type button "1"
type button "0"
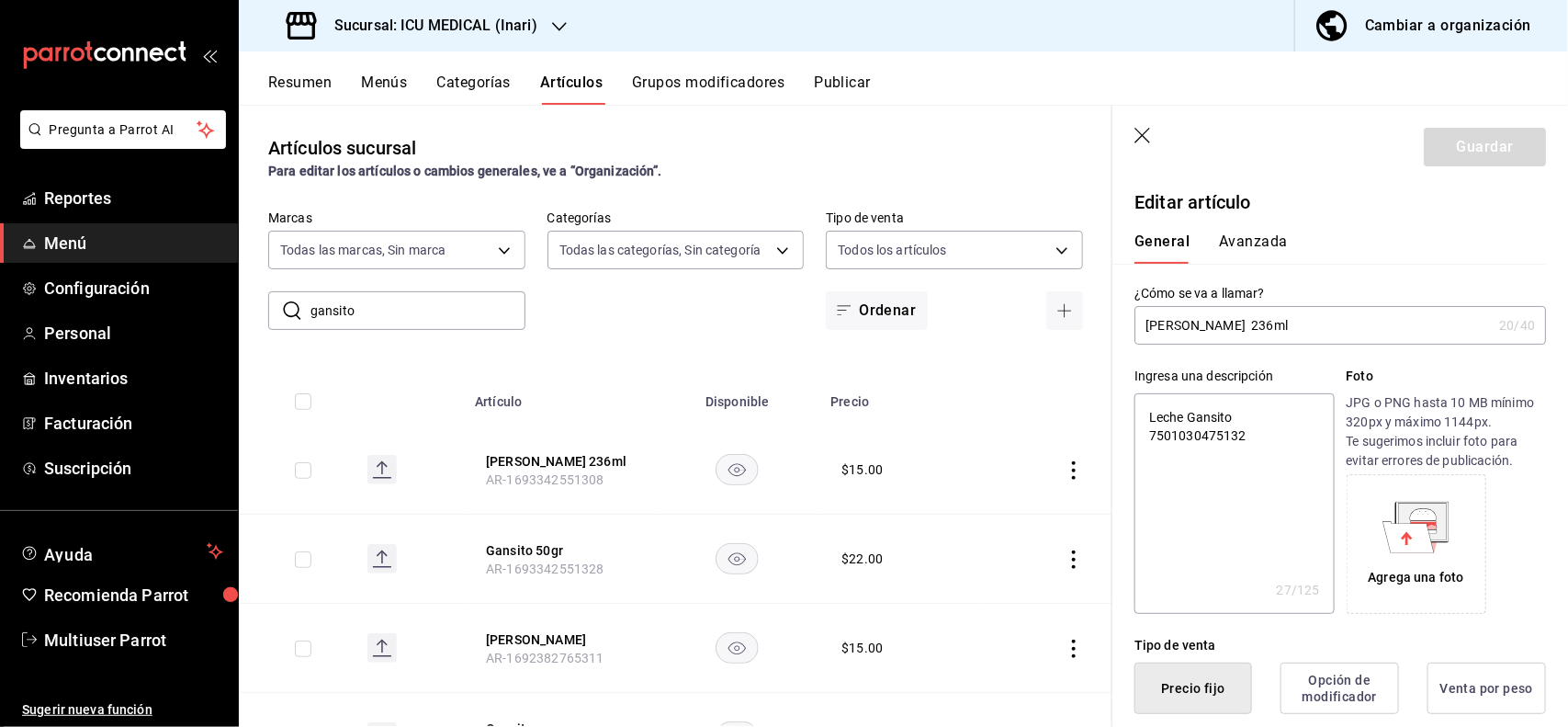
type button "2"
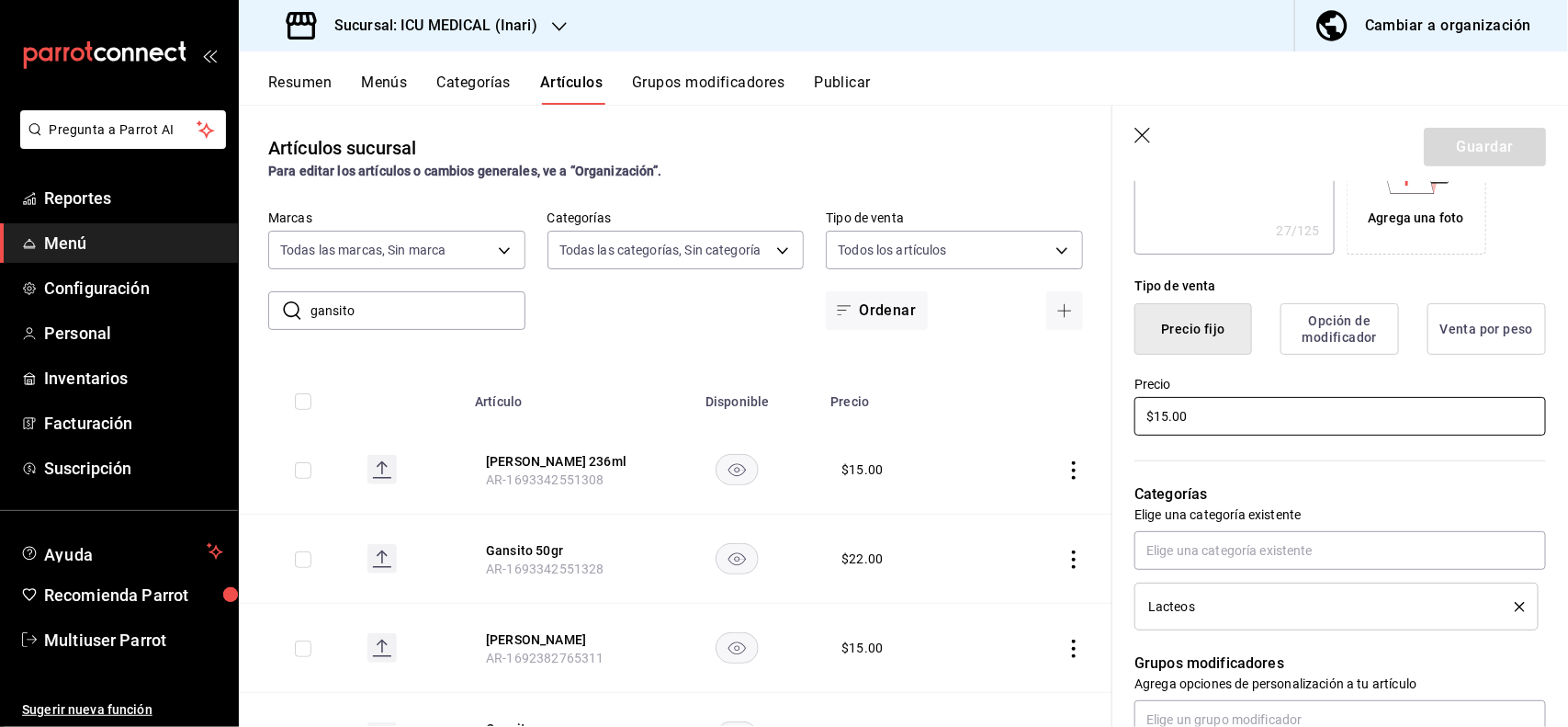
type textarea "x"
type input "$1.00"
type textarea "x"
type input "$19.00"
type textarea "x"
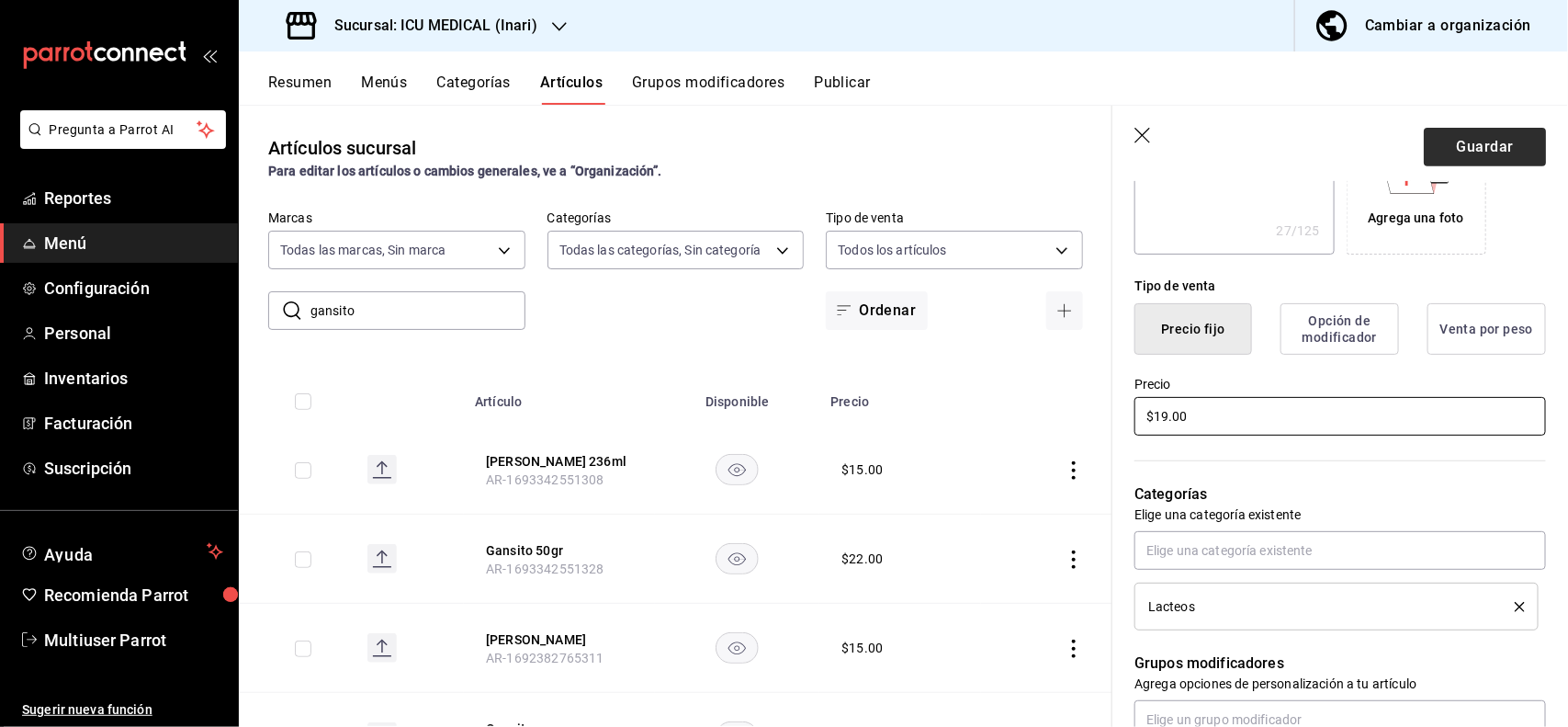
type input "$19.00"
click at [1484, 147] on button "Guardar" at bounding box center [1484, 147] width 122 height 38
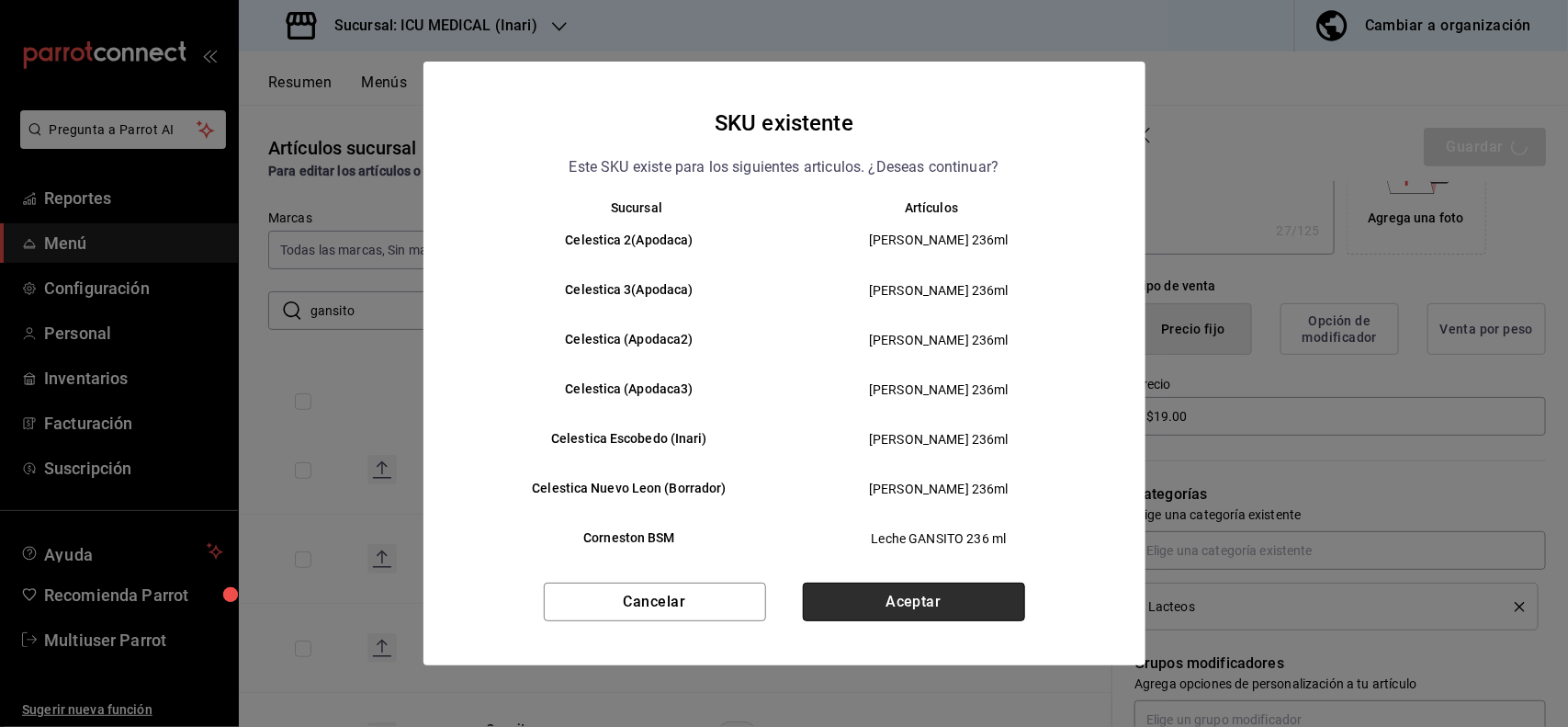
click at [955, 606] on button "Aceptar" at bounding box center [914, 602] width 222 height 38
type textarea "x"
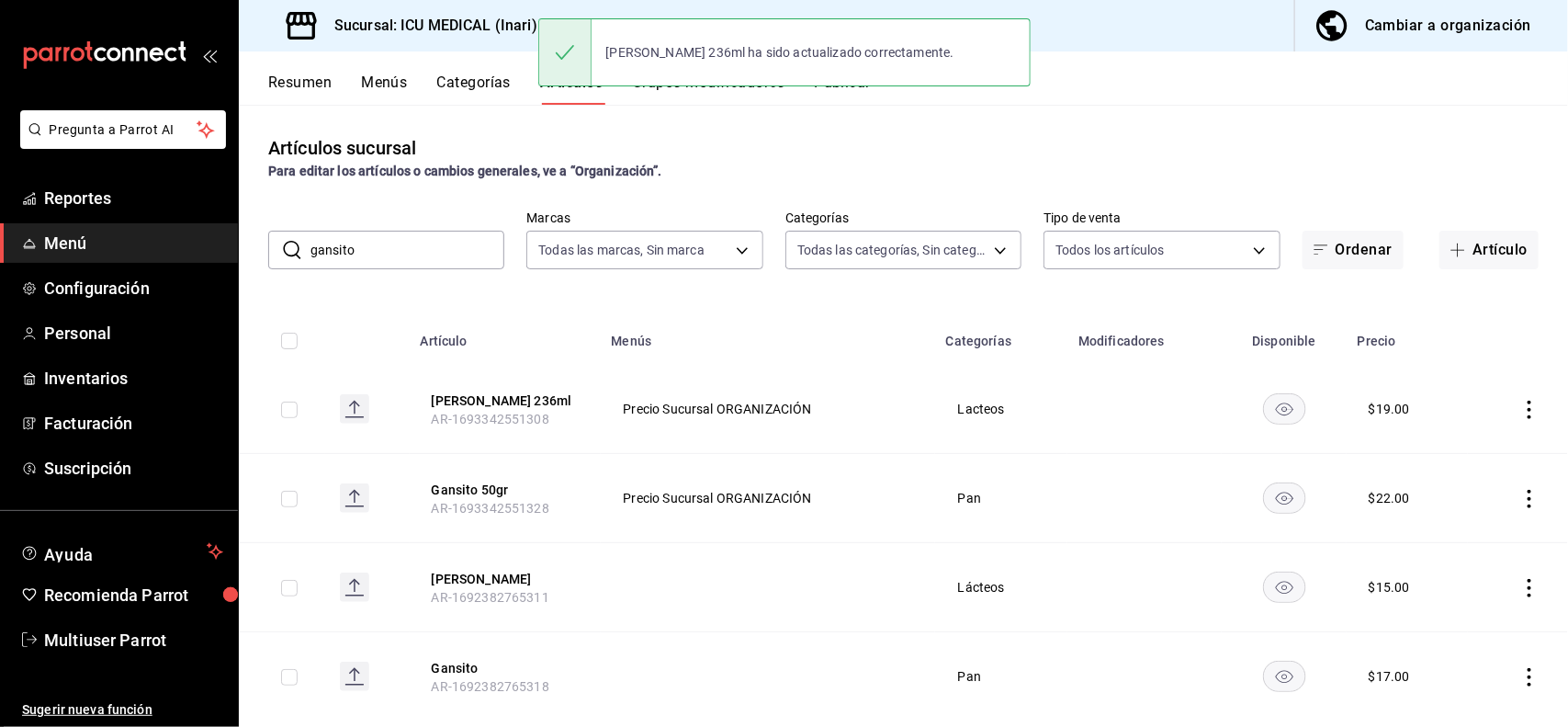
click at [427, 253] on input "gansito" at bounding box center [407, 249] width 194 height 36
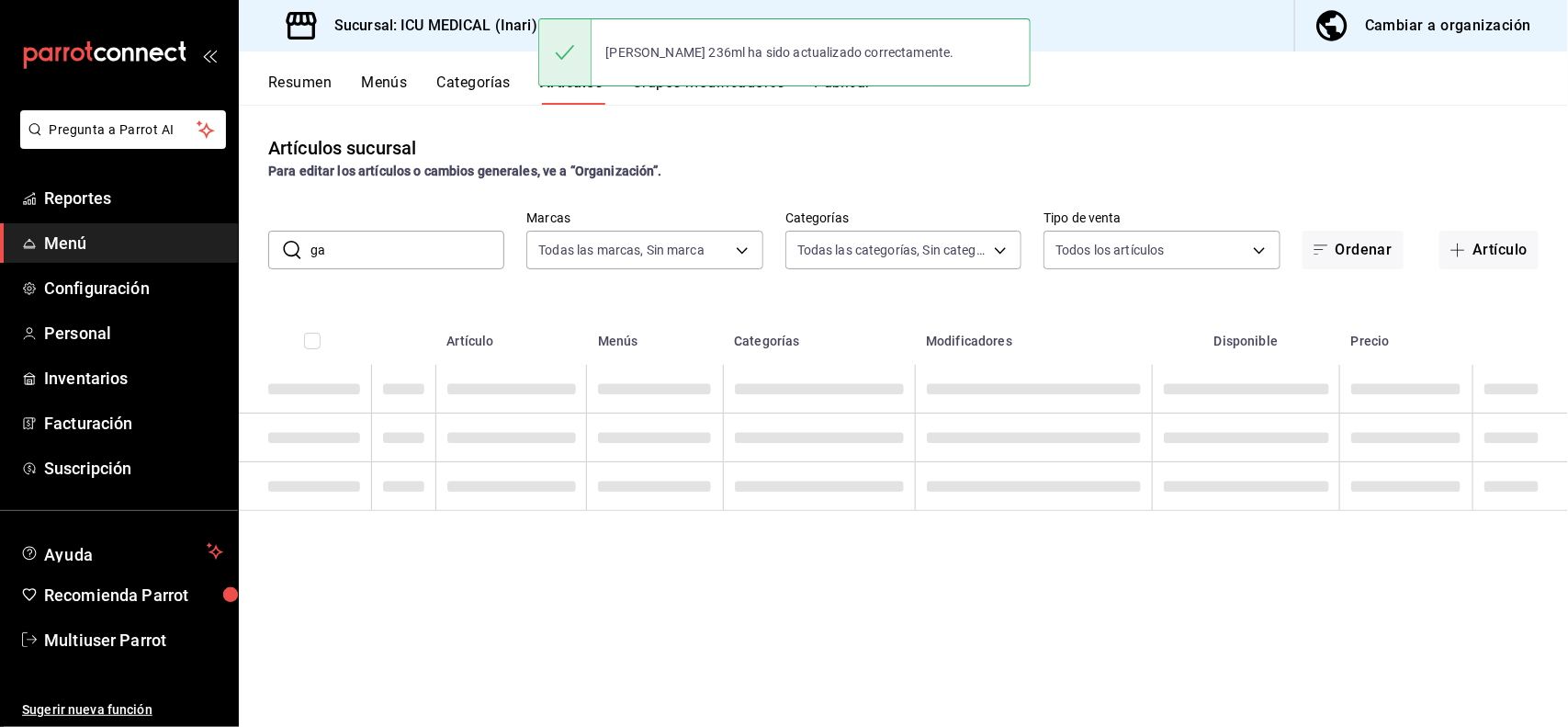
type input "g"
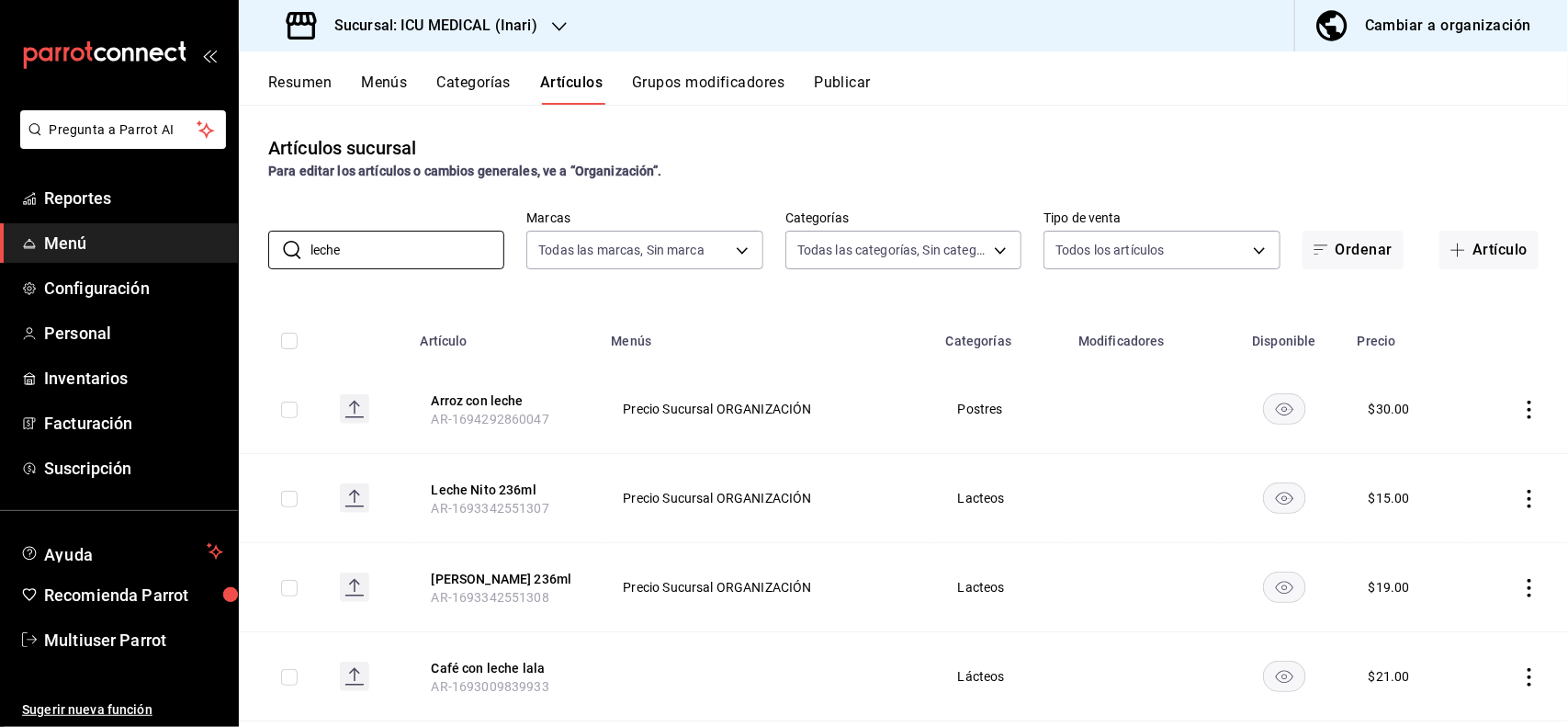
type input "leche"
click at [834, 139] on div "Artículos sucursal Para editar los artículos o cambios generales, ve a “Organiz…" at bounding box center [903, 158] width 1329 height 47
click at [1520, 497] on icon "actions" at bounding box center [1530, 499] width 19 height 19
click at [1451, 540] on span "Editar" at bounding box center [1457, 541] width 48 height 20
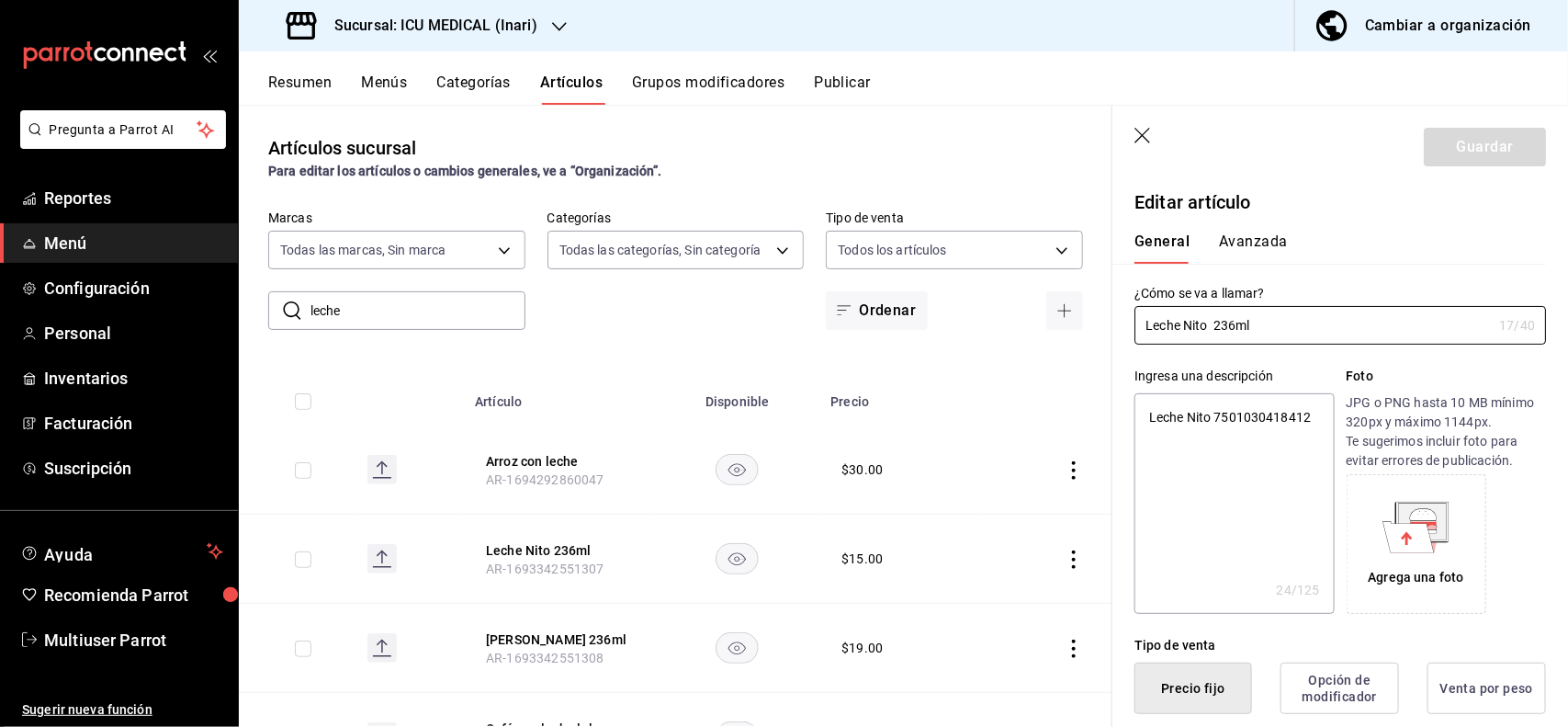
type textarea "x"
type input "$15.00"
type textarea "x"
type button "1"
type button "0"
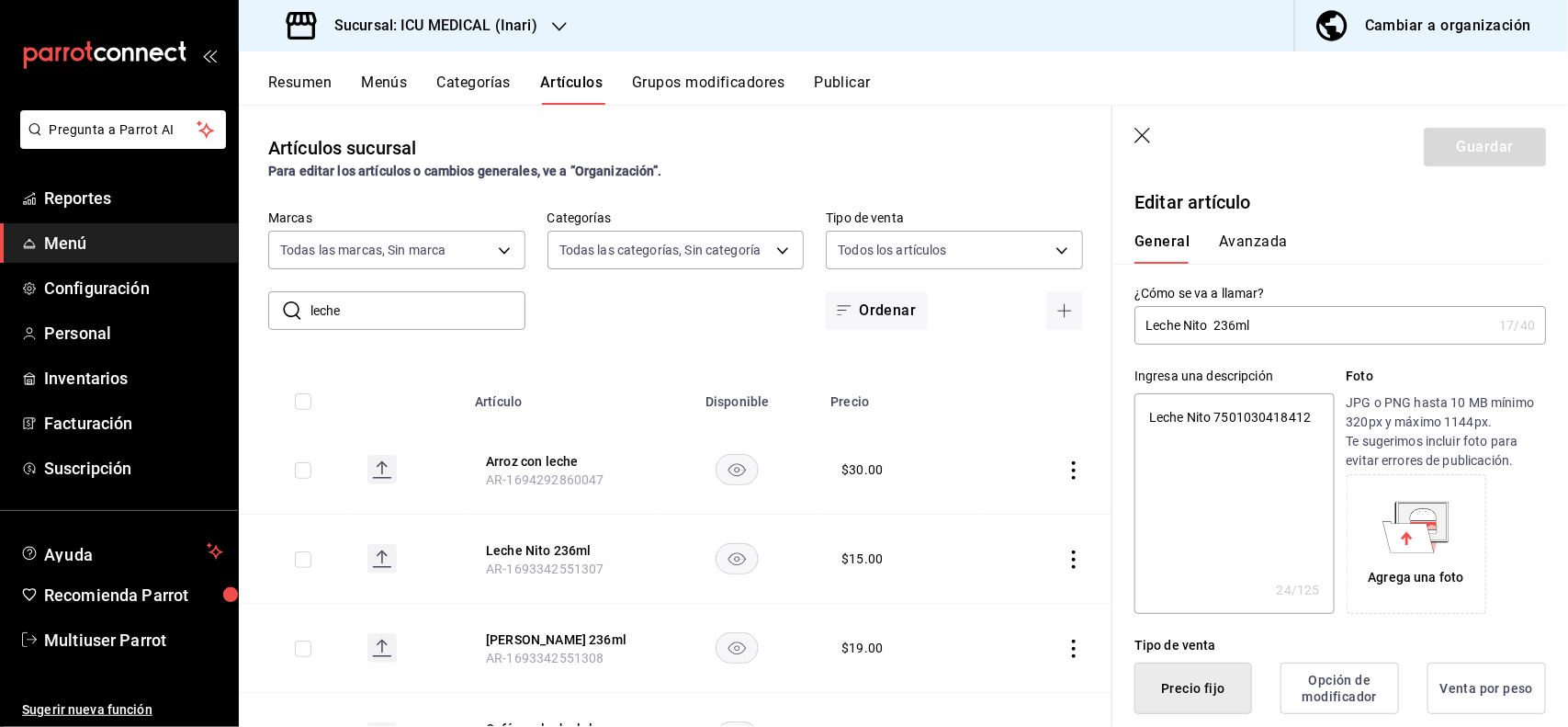
type button "2"
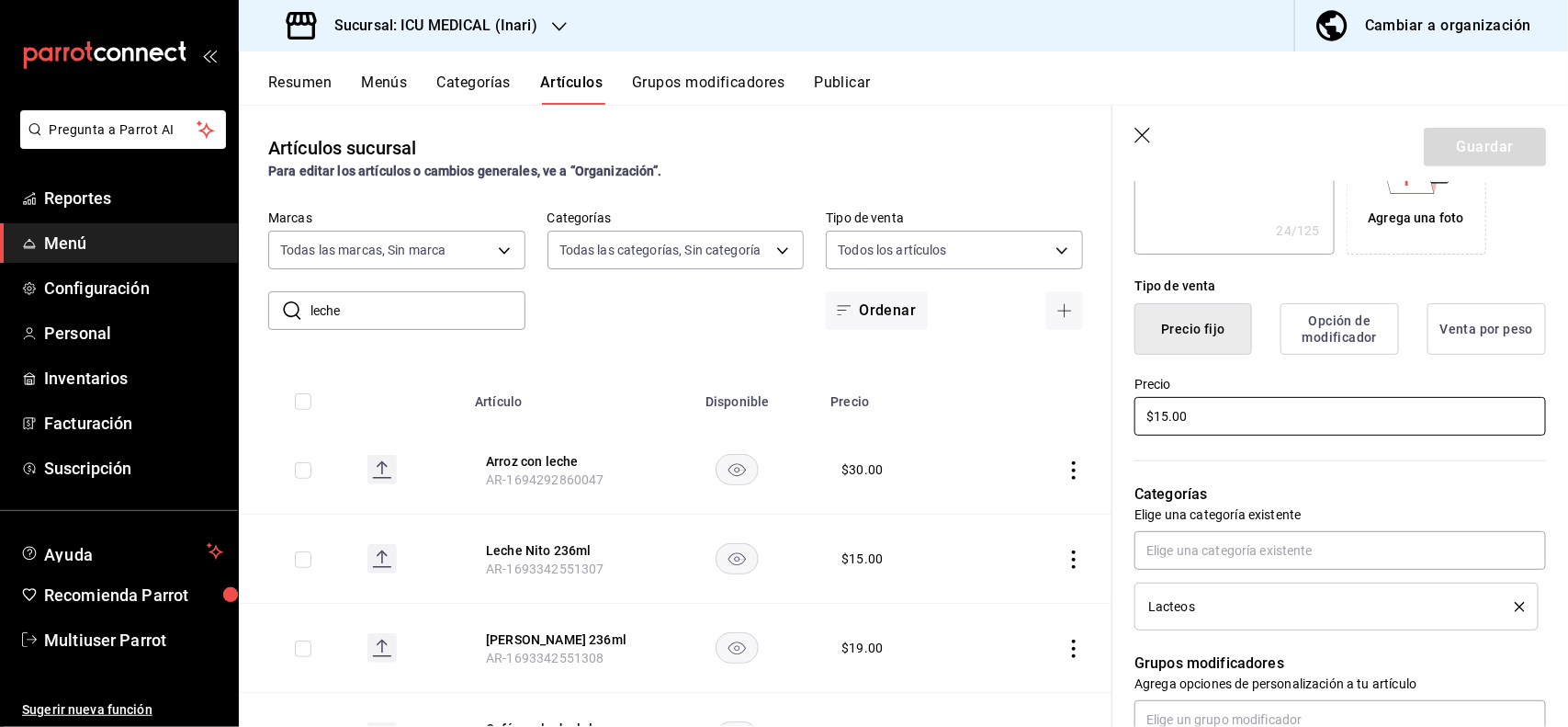
type textarea "x"
type input "$19.00"
type textarea "x"
type input "$19.00"
click at [1458, 149] on button "Guardar" at bounding box center [1484, 147] width 122 height 38
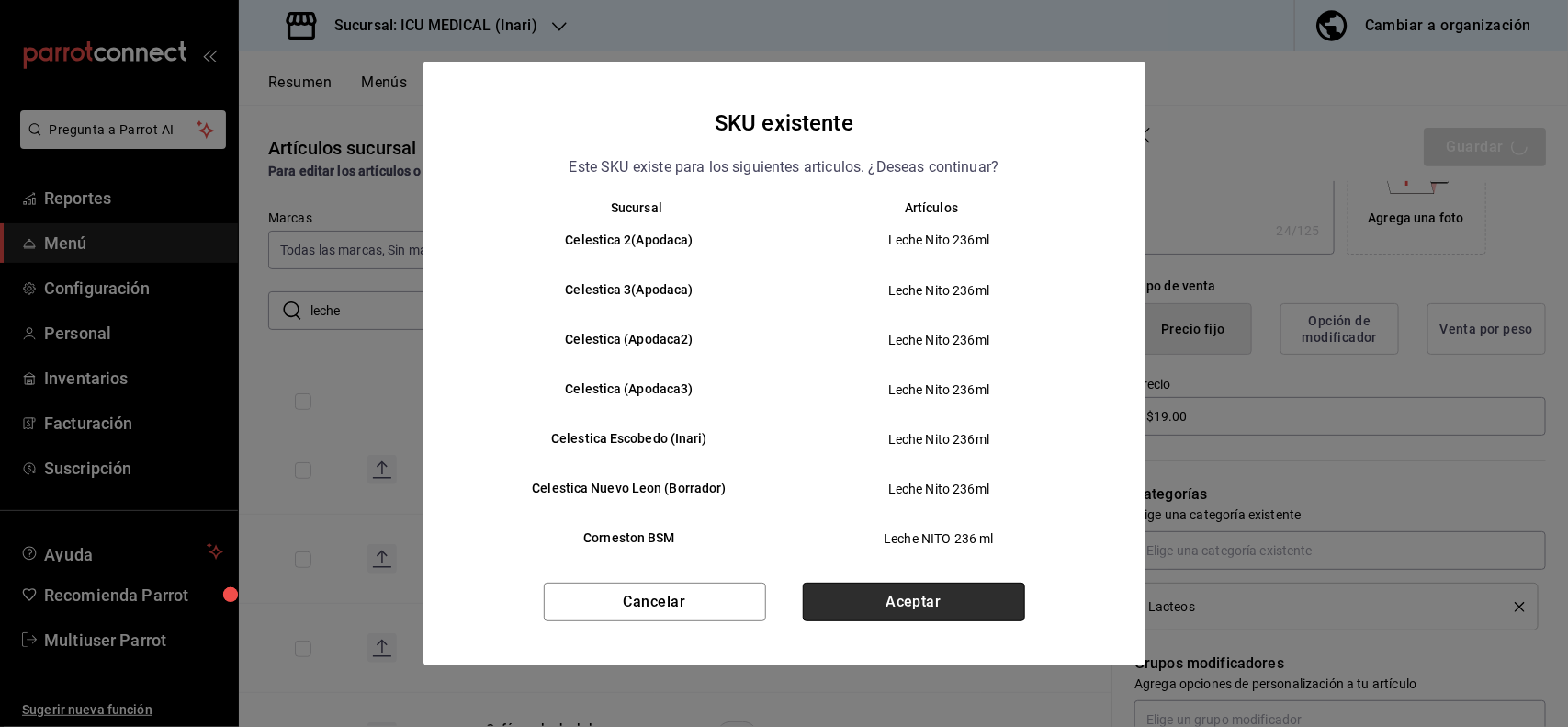
click at [869, 592] on button "Aceptar" at bounding box center [914, 602] width 222 height 38
type textarea "x"
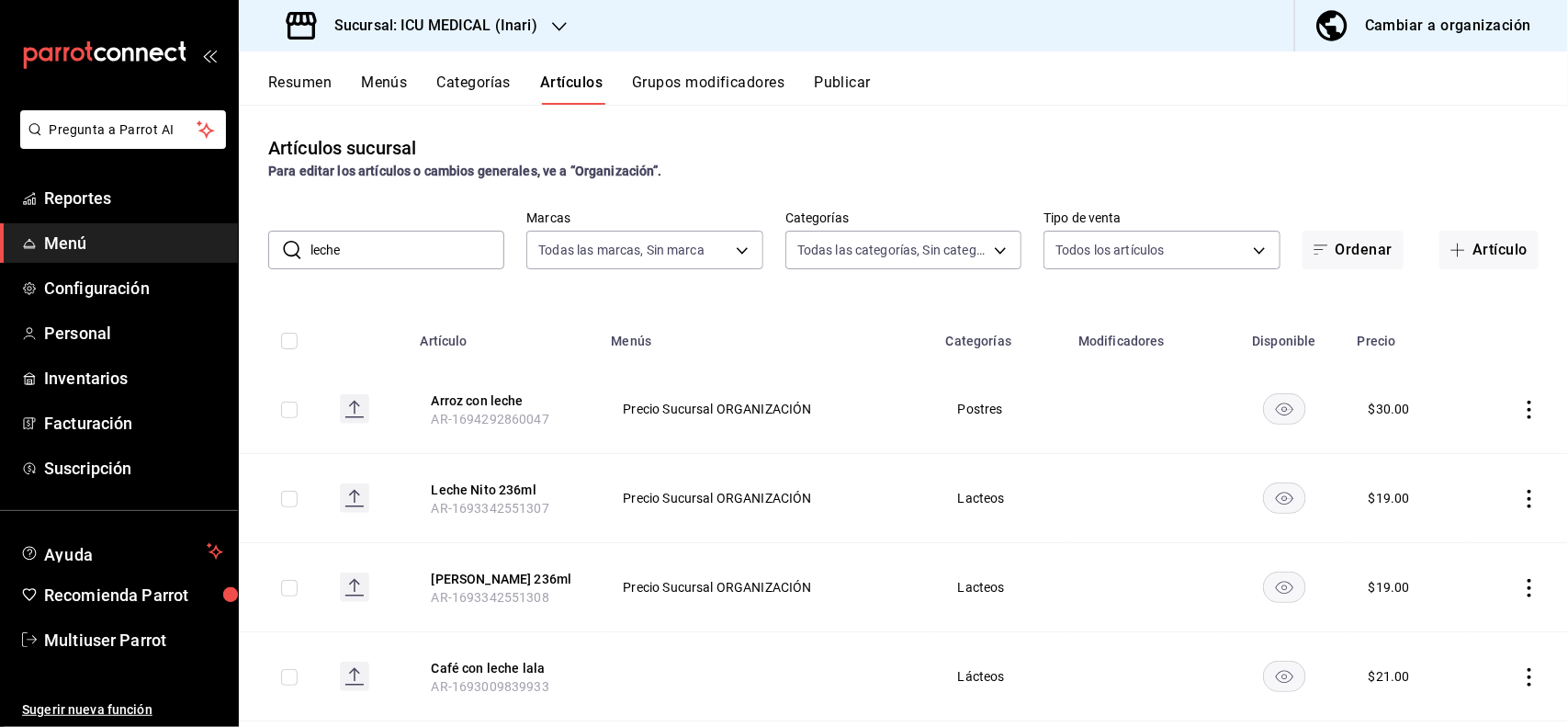
click at [477, 252] on input "leche" at bounding box center [407, 249] width 194 height 36
type input "l"
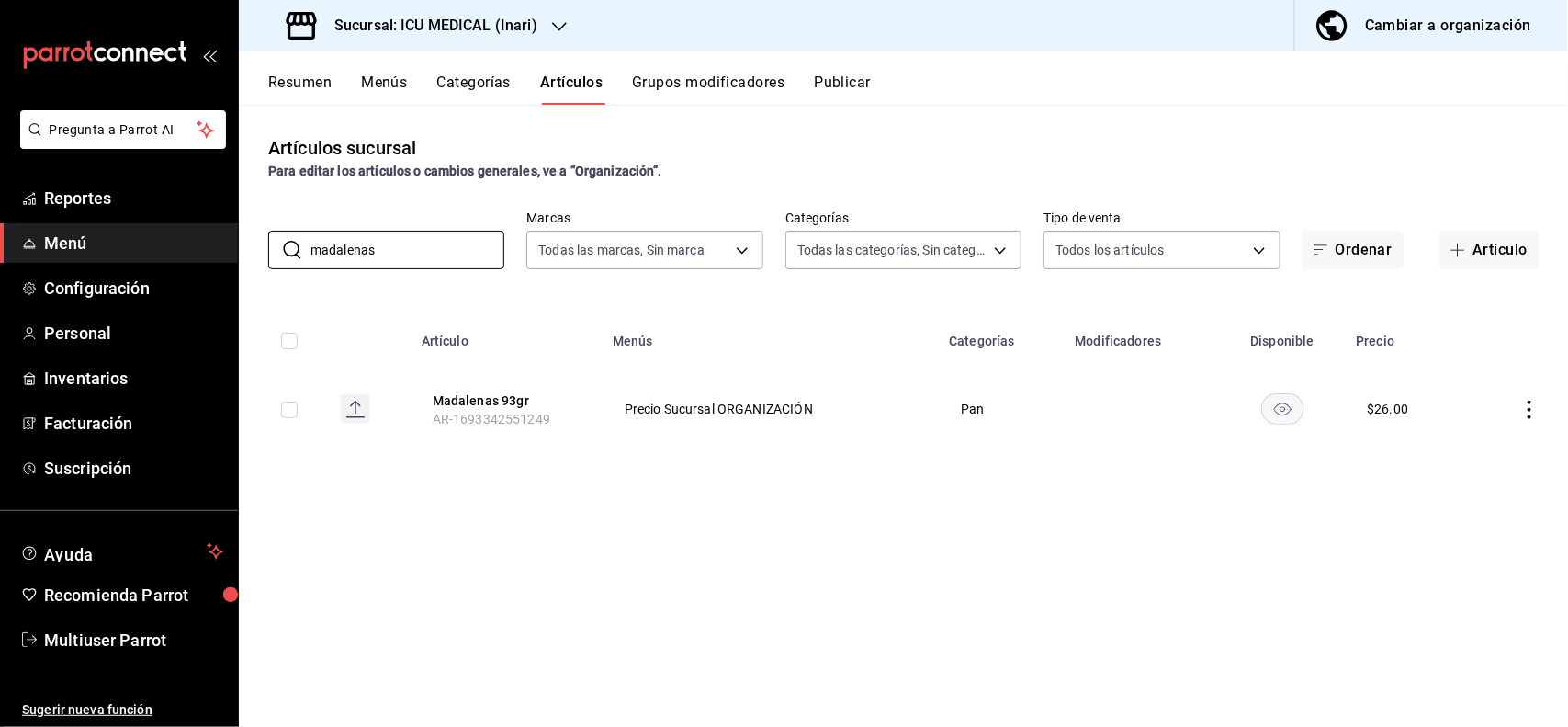
type input "madalenas"
click at [1523, 403] on icon "actions" at bounding box center [1530, 410] width 19 height 19
click at [1486, 439] on li "Editar" at bounding box center [1459, 452] width 110 height 37
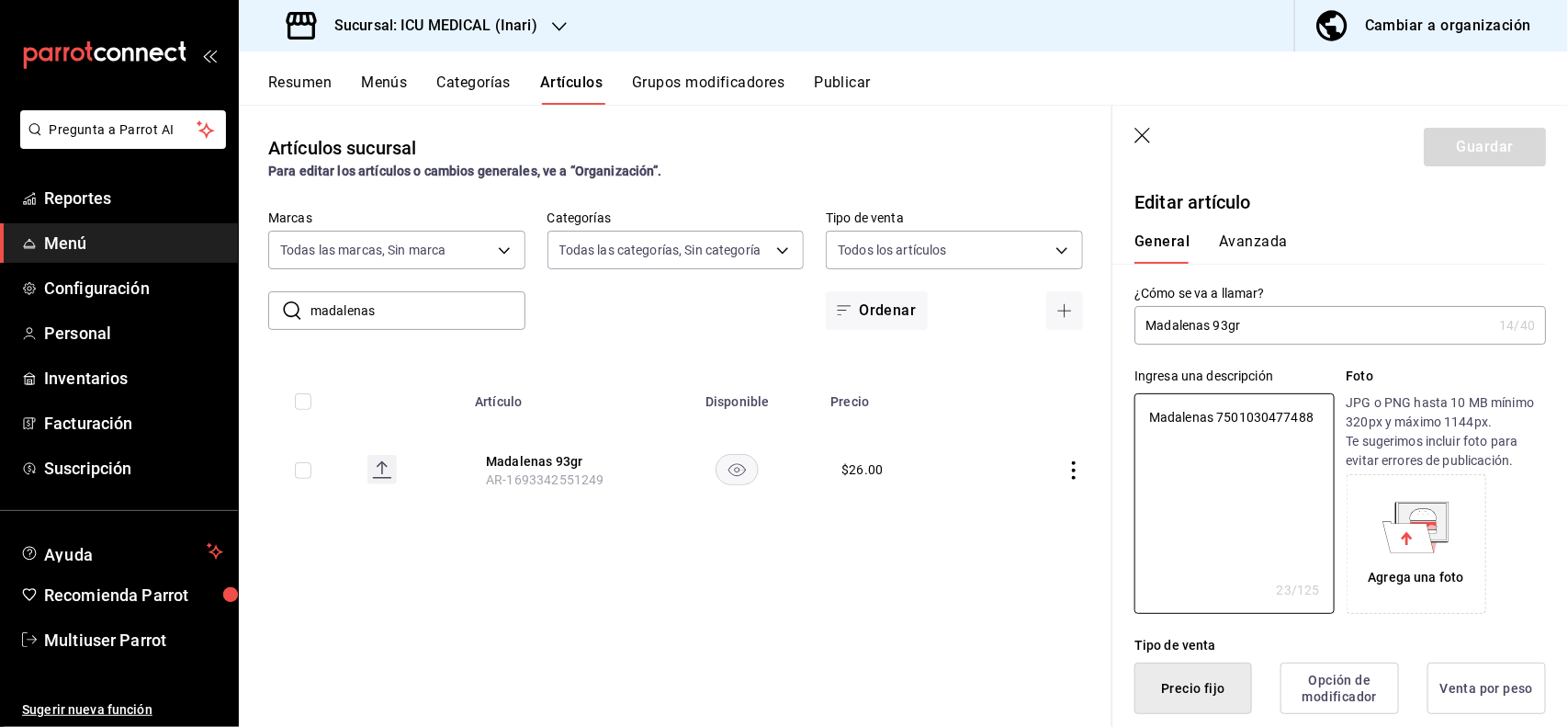
type textarea "x"
type button "1"
type button "0"
type button "2"
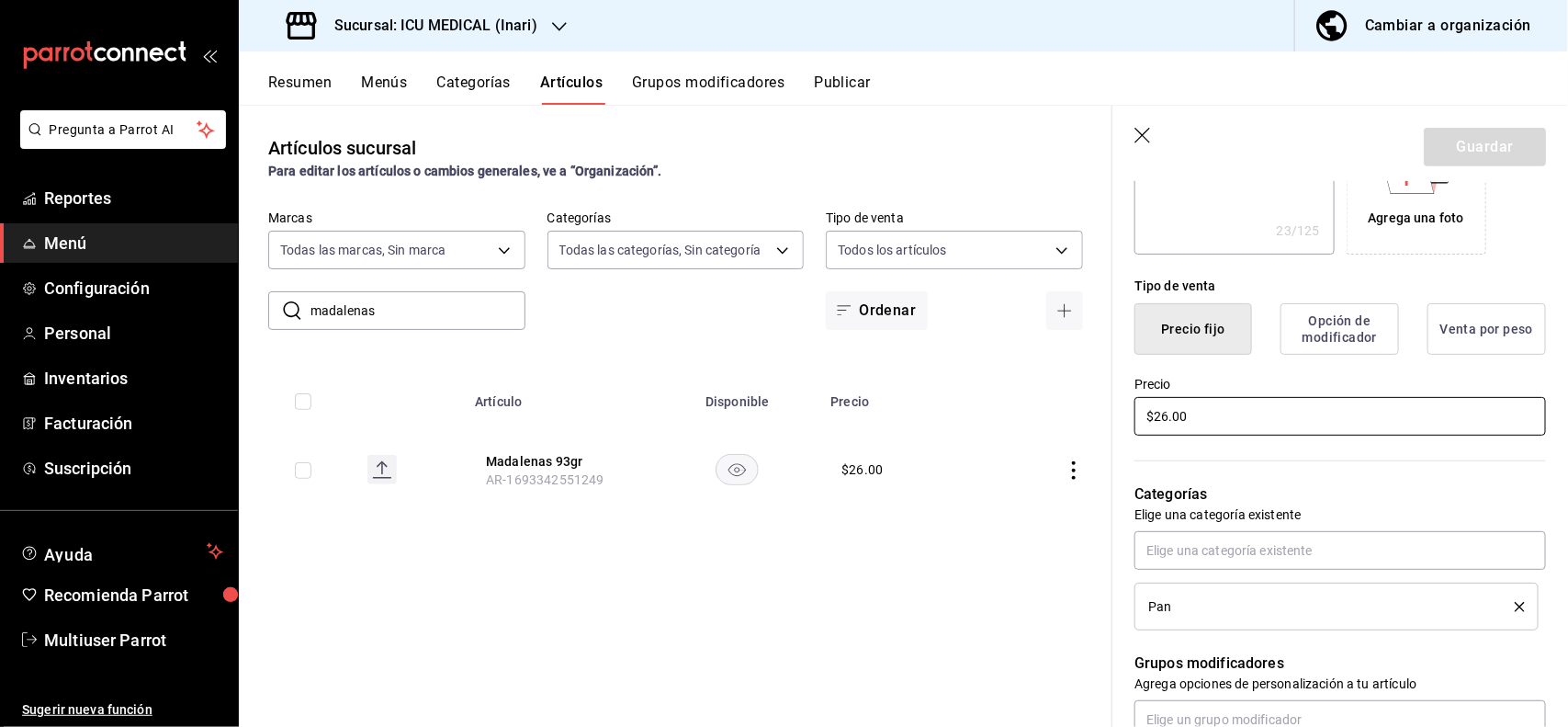
type textarea "x"
type input "$2.00"
type textarea "x"
type input "$27.00"
click at [1488, 159] on button "Guardar" at bounding box center [1484, 147] width 122 height 38
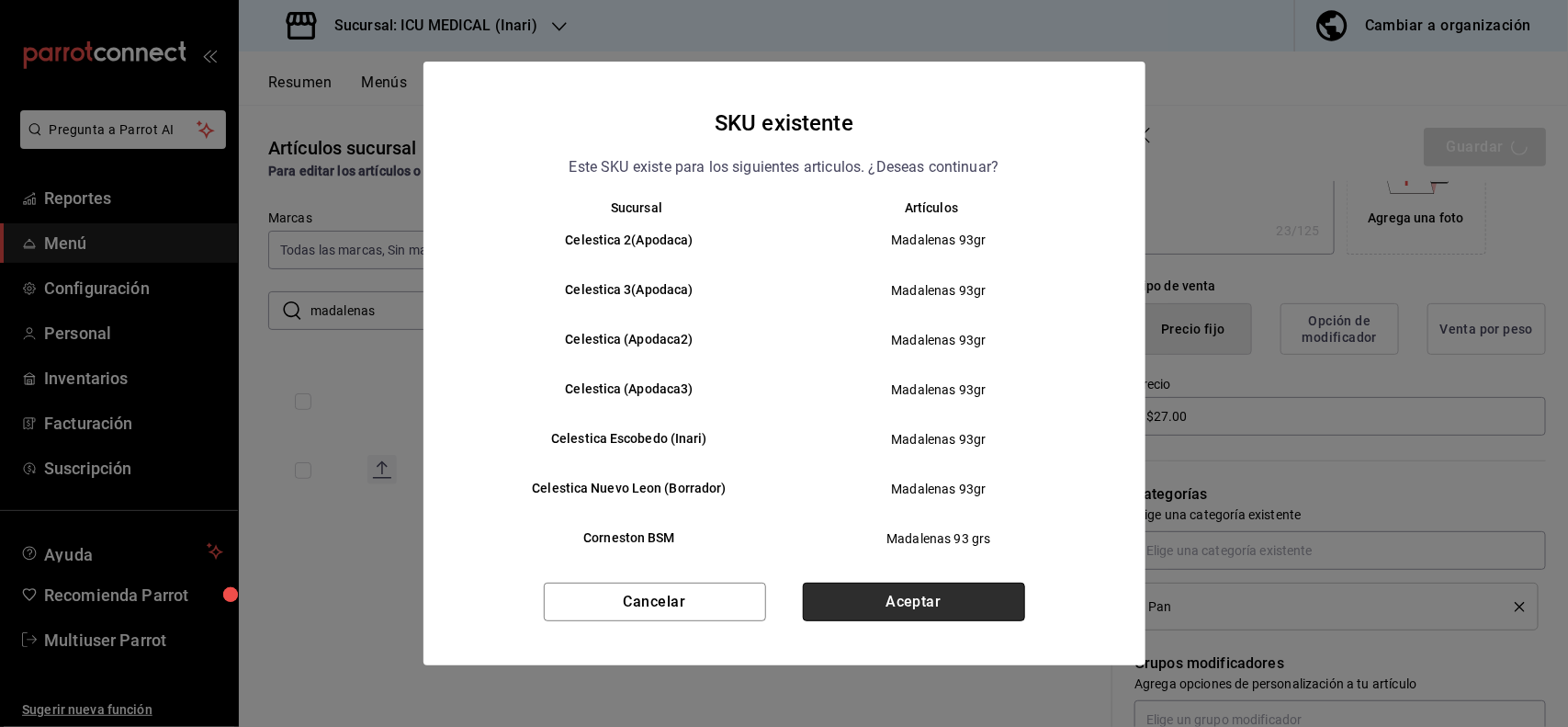
click at [974, 612] on button "Aceptar" at bounding box center [914, 602] width 222 height 38
type textarea "x"
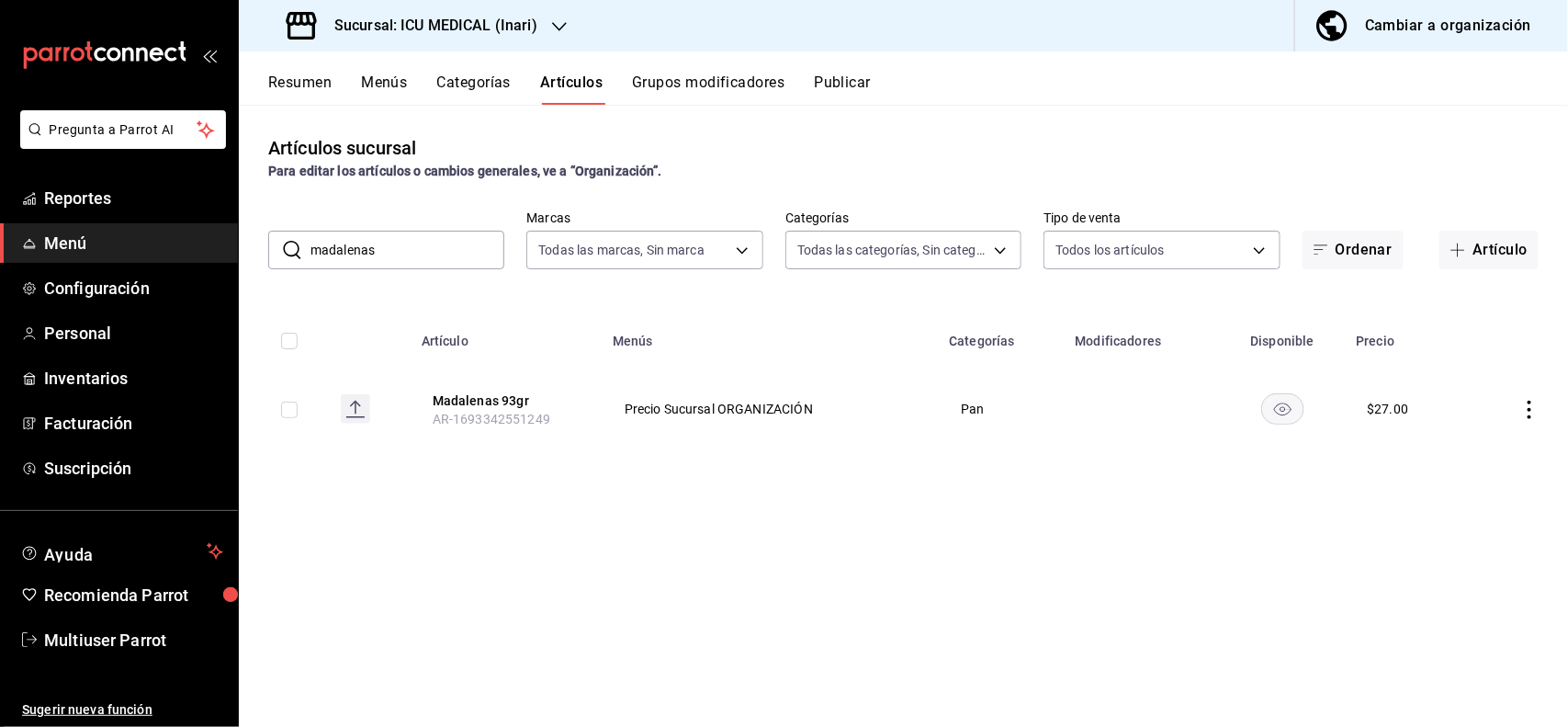
click at [470, 262] on input "madalenas" at bounding box center [407, 249] width 194 height 36
type input "m"
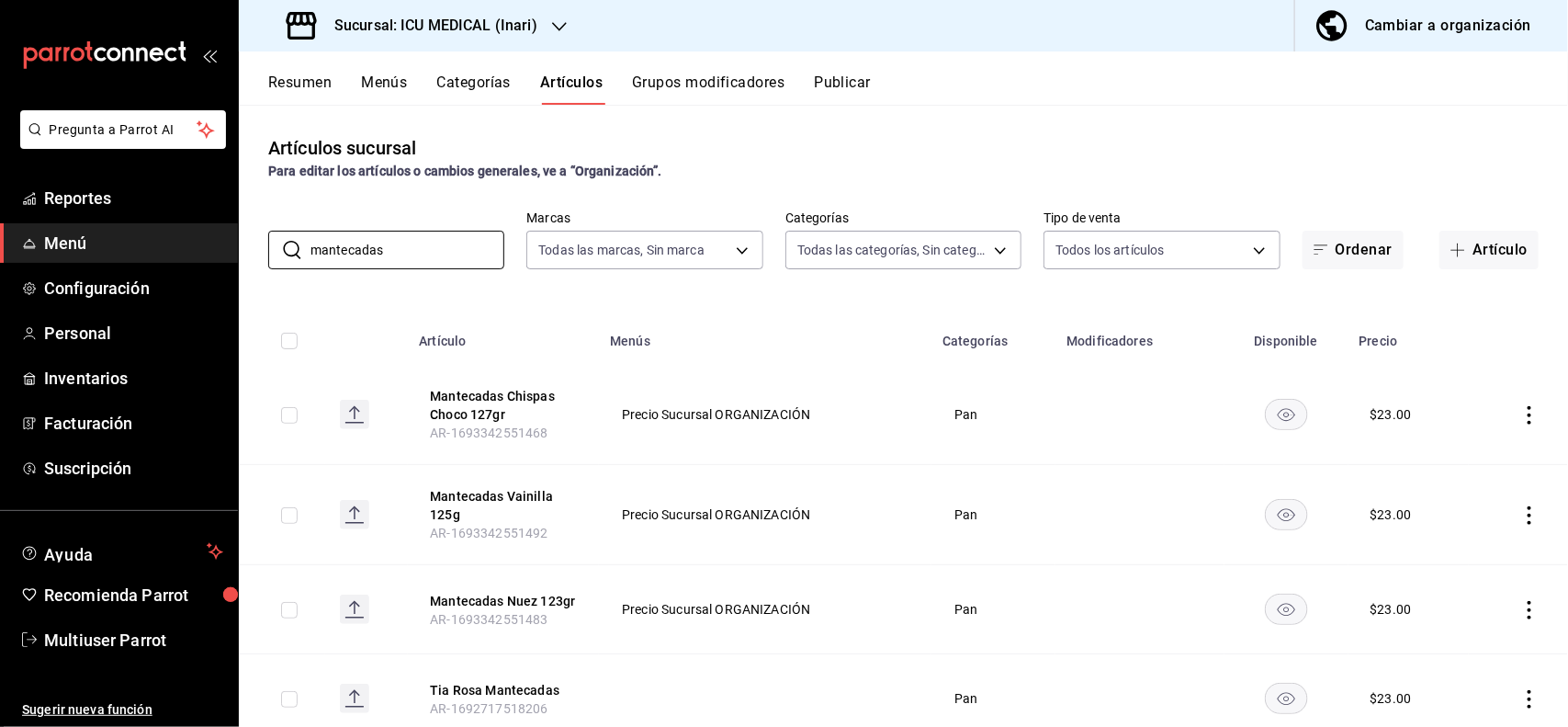
type input "mantecadas"
click at [1045, 111] on div "Artículos sucursal Para editar los artículos o cambios generales, ve a “Organiz…" at bounding box center [903, 415] width 1329 height 621
click at [1520, 410] on icon "actions" at bounding box center [1530, 416] width 19 height 19
click at [1454, 453] on span "Editar" at bounding box center [1457, 458] width 48 height 20
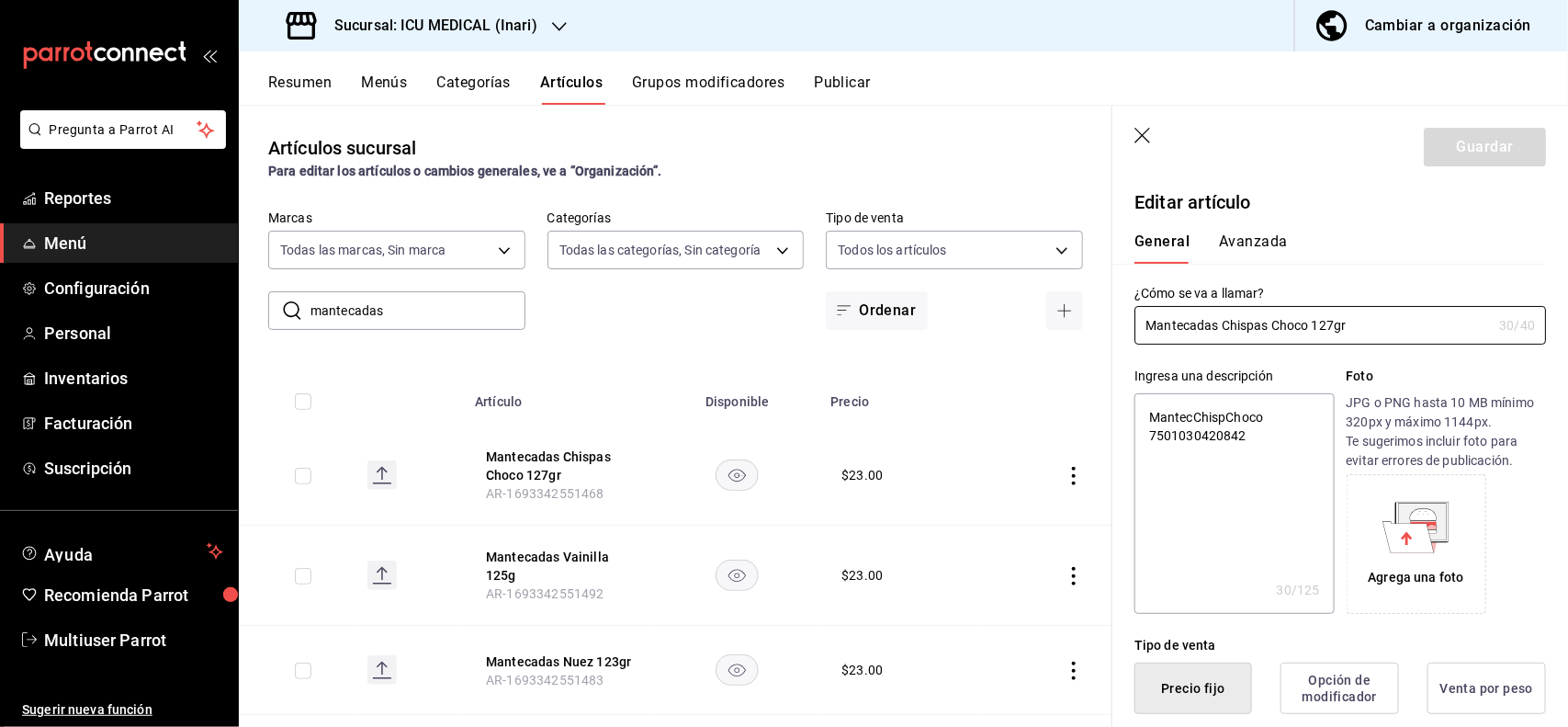
type textarea "x"
type input "$23.00"
type textarea "x"
type button "1"
type button "0"
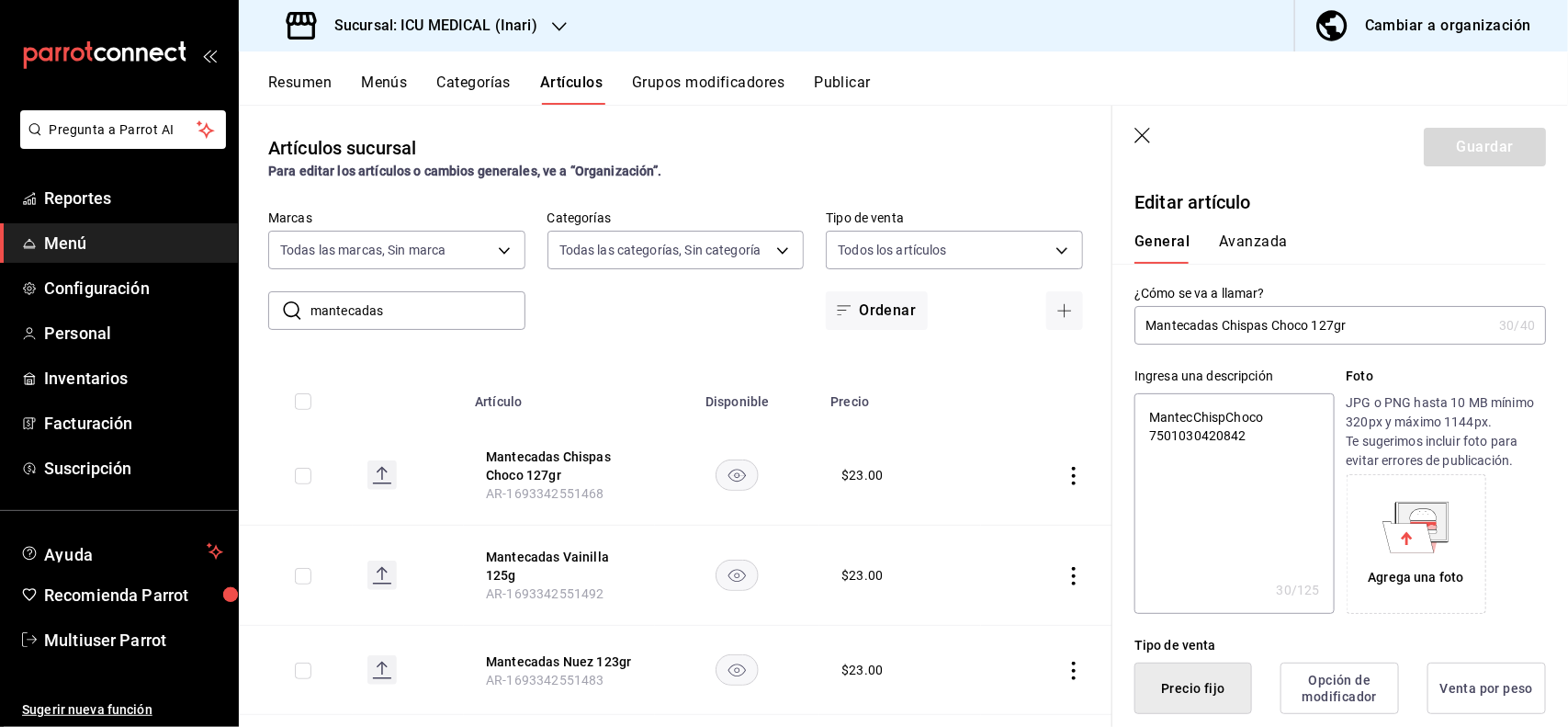
type button "2"
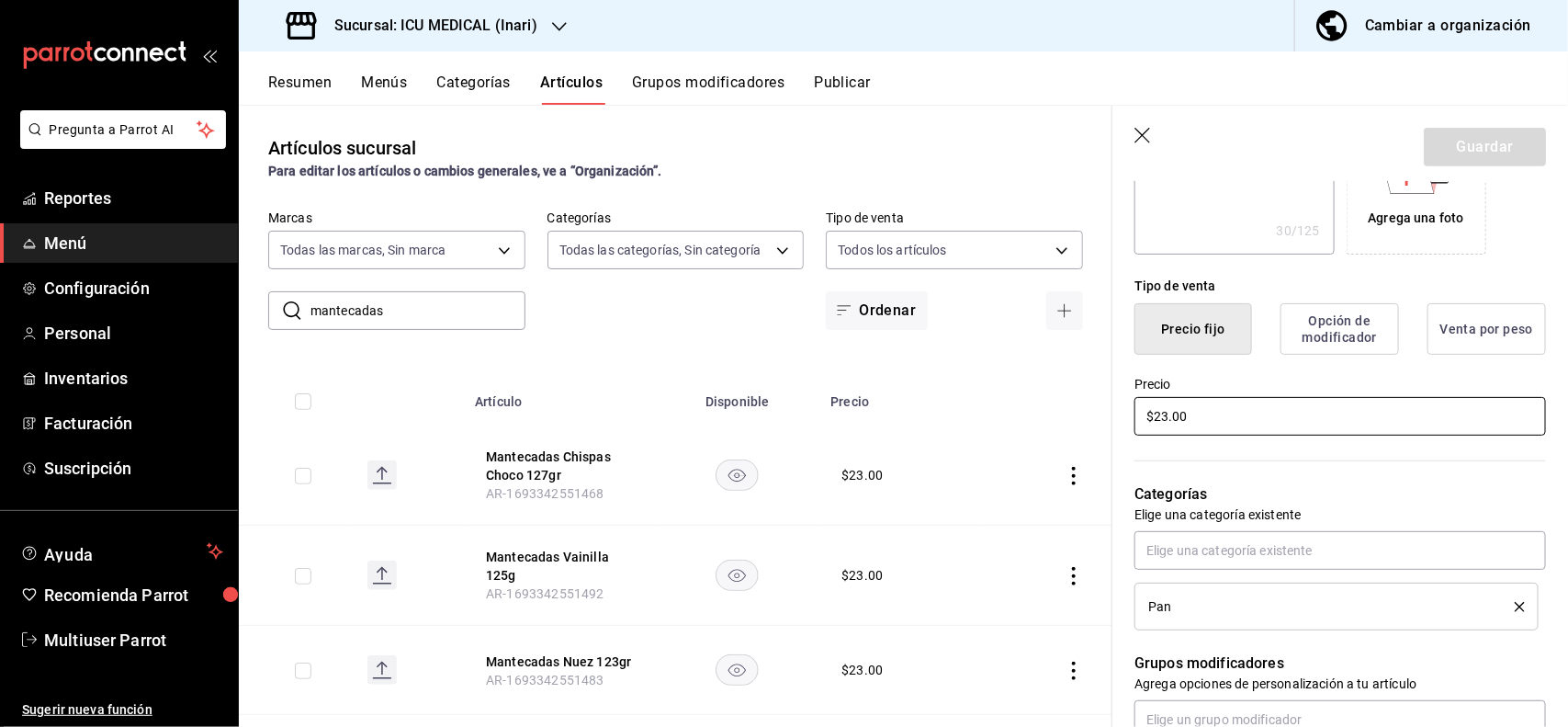
type textarea "x"
type input "$30.00"
type textarea "x"
type input "$30.00"
click at [1479, 158] on button "Guardar" at bounding box center [1484, 147] width 122 height 38
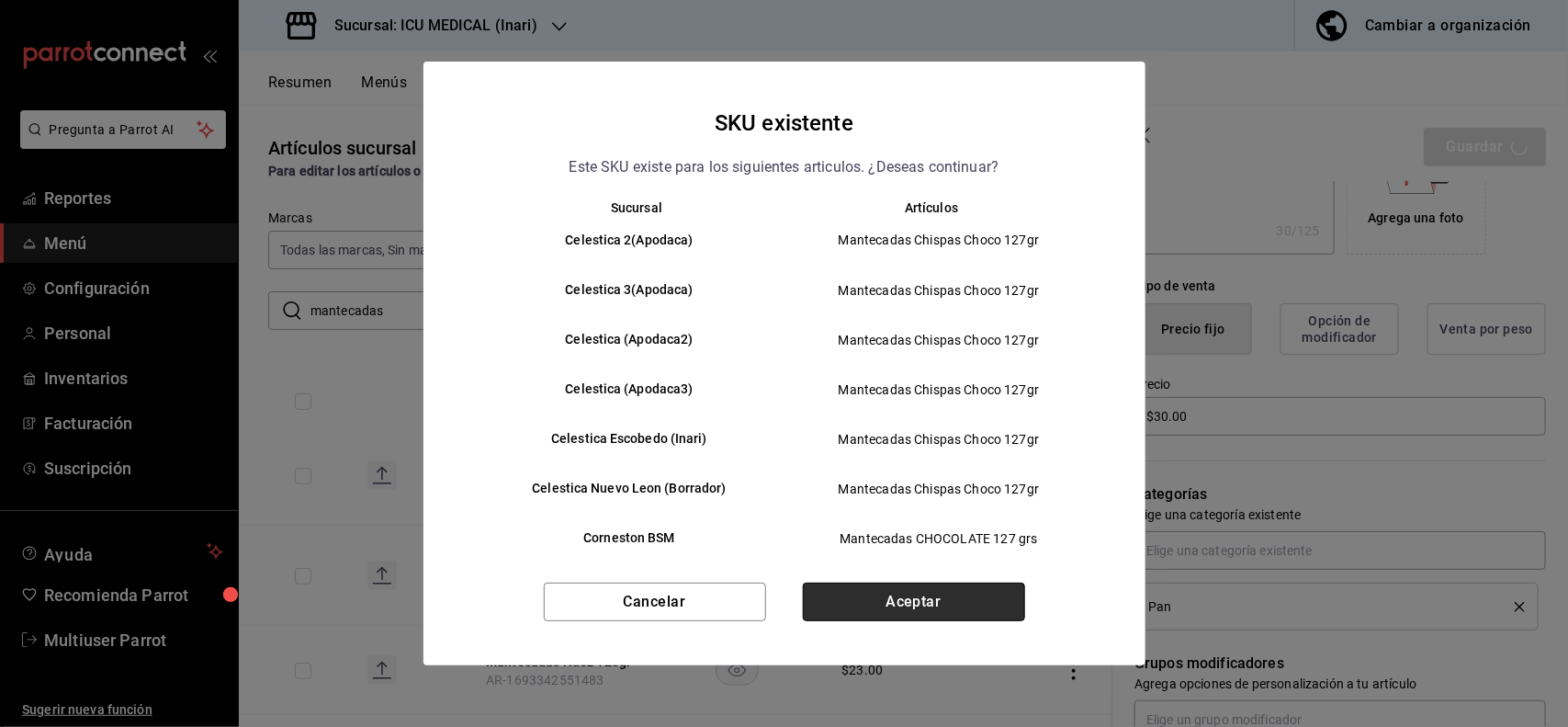
click at [916, 594] on button "Aceptar" at bounding box center [914, 602] width 222 height 38
type textarea "x"
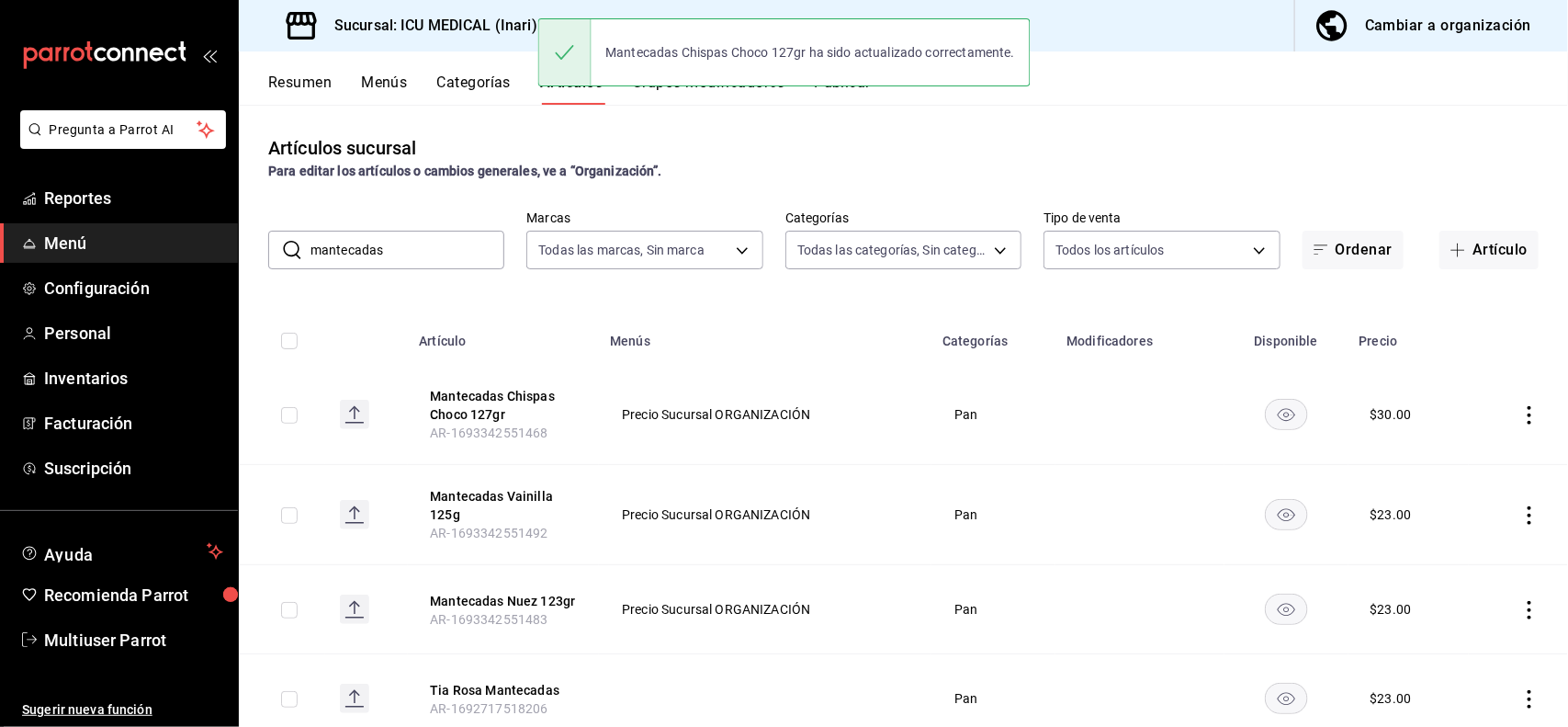
click at [1520, 507] on icon "actions" at bounding box center [1530, 516] width 19 height 19
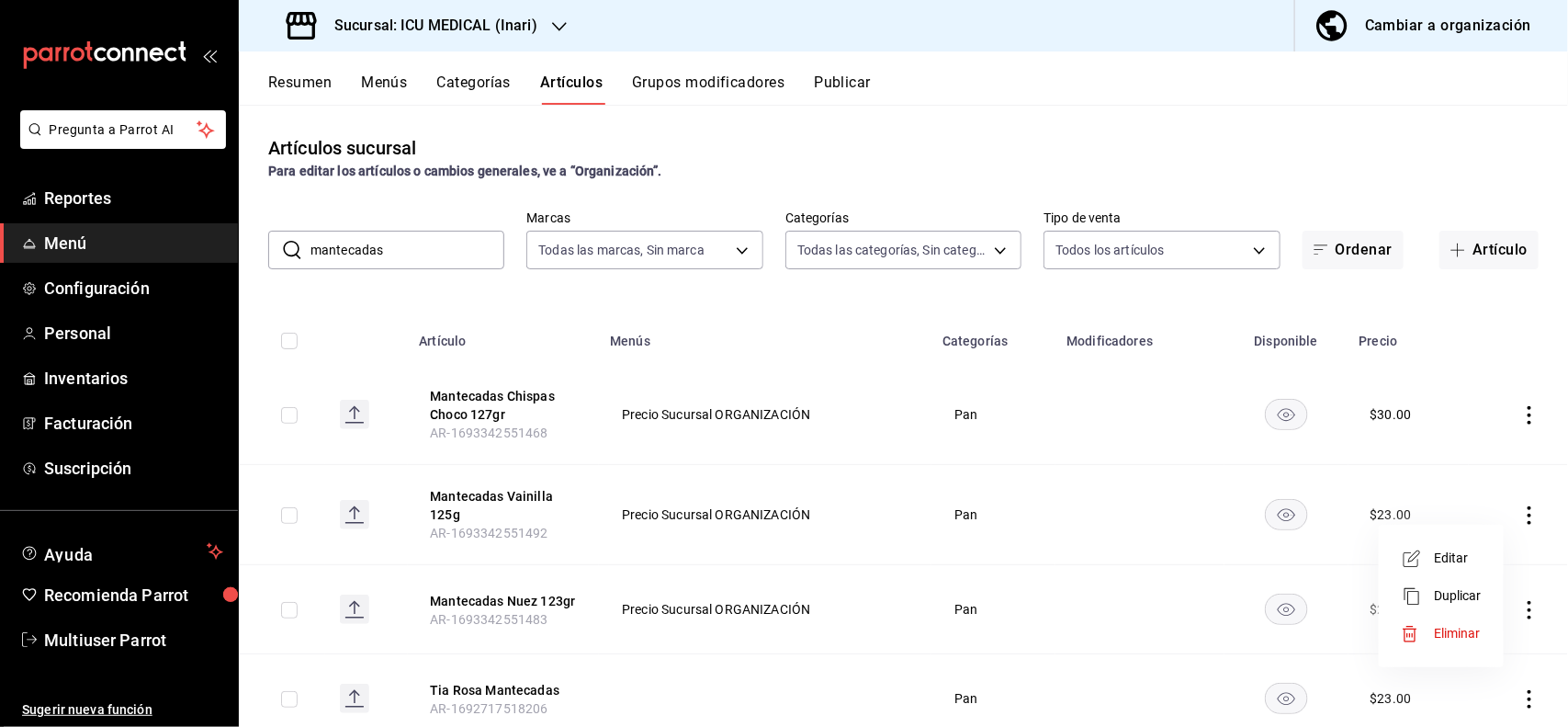
click at [1463, 559] on span "Editar" at bounding box center [1457, 558] width 48 height 20
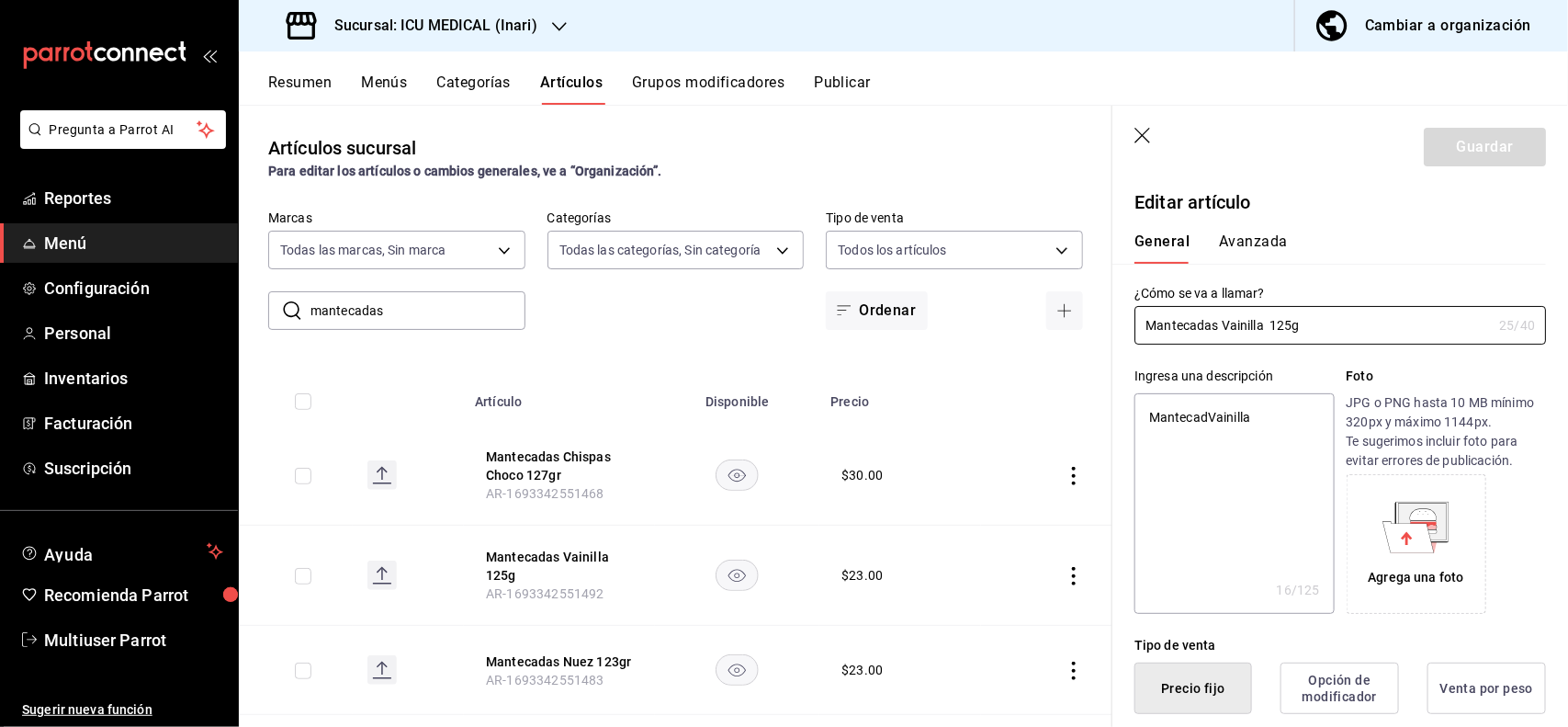
type textarea "x"
type input "$23.00"
type textarea "x"
type button "1"
type button "0"
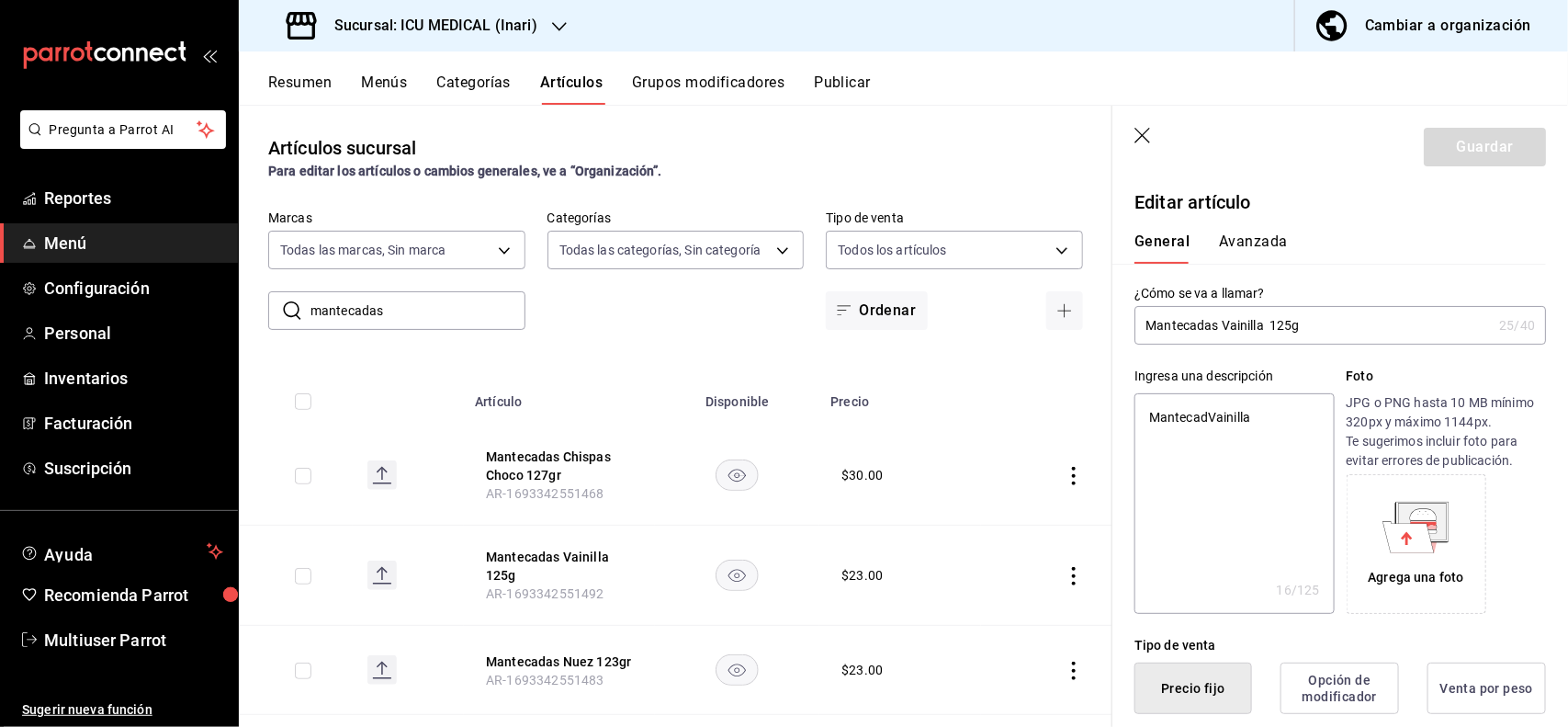
type button "2"
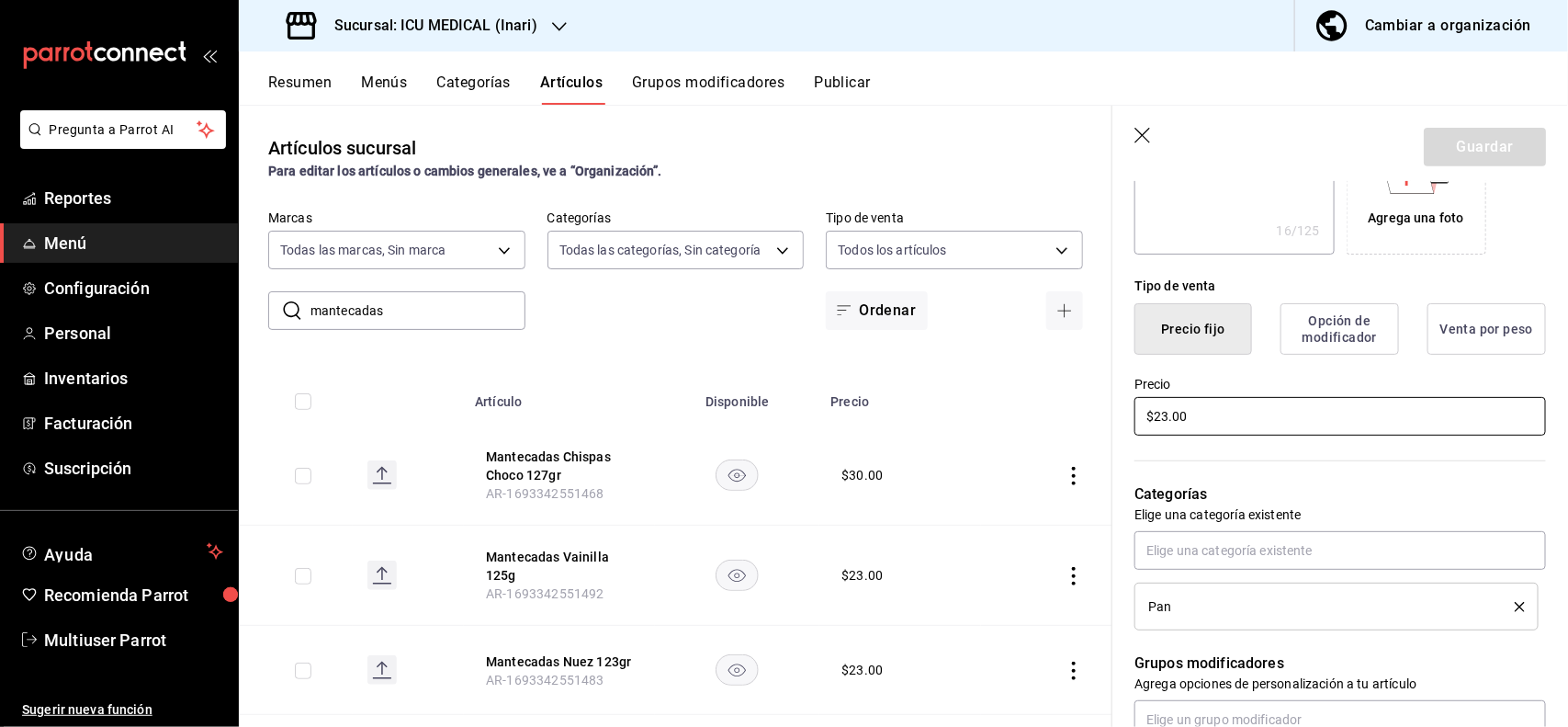
type textarea "x"
type input "$3.00"
type textarea "x"
type input "$30.00"
type textarea "x"
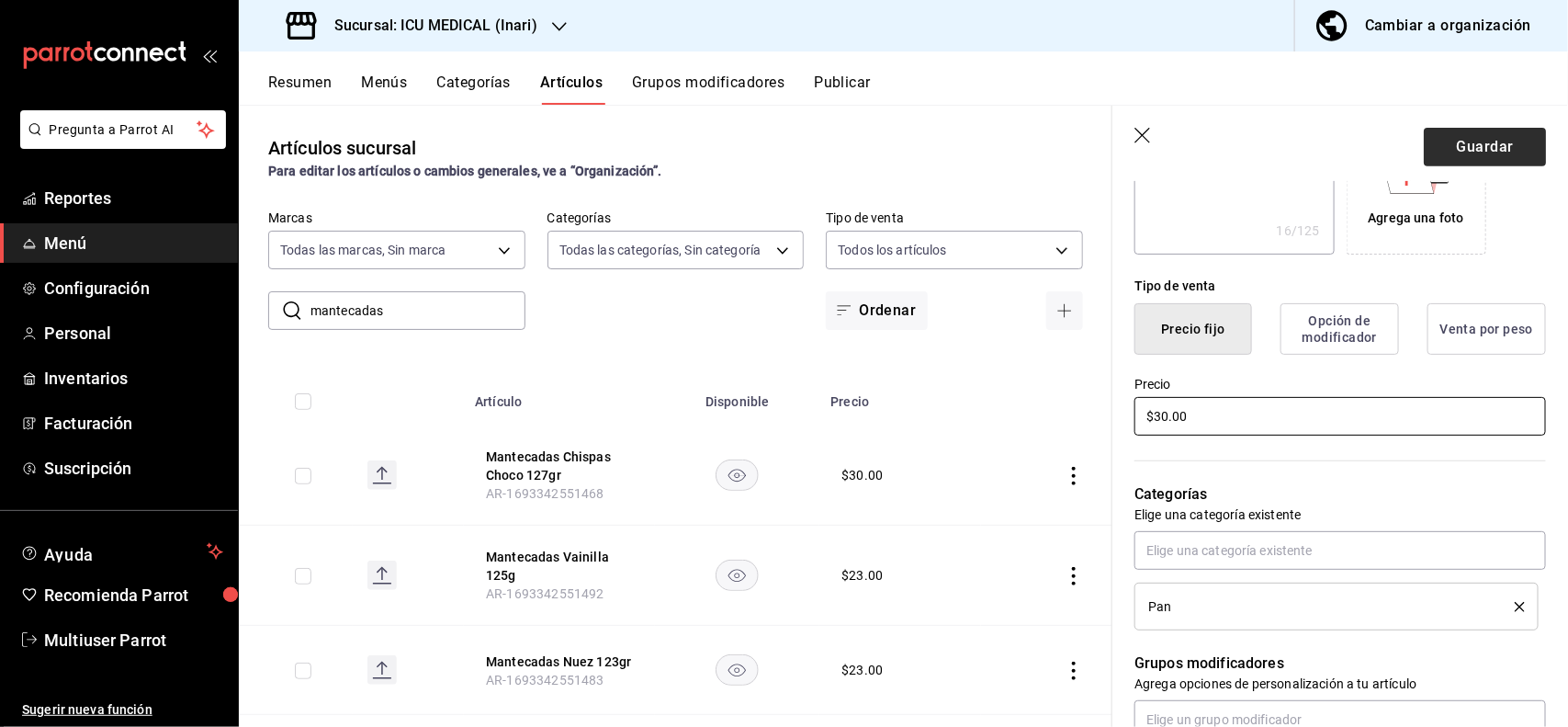
type input "$30.00"
click at [1493, 135] on button "Guardar" at bounding box center [1484, 147] width 122 height 38
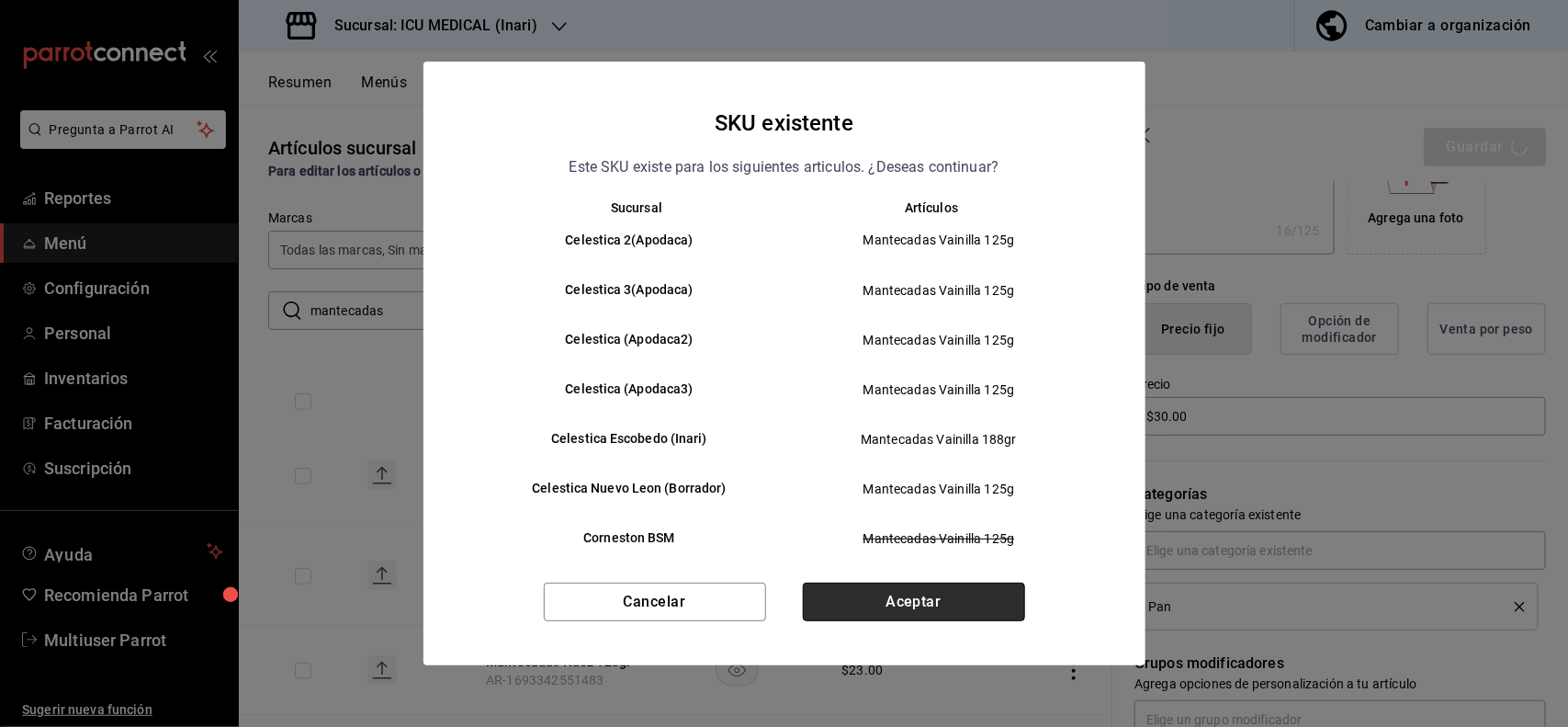
click at [958, 598] on button "Aceptar" at bounding box center [914, 602] width 222 height 38
type textarea "x"
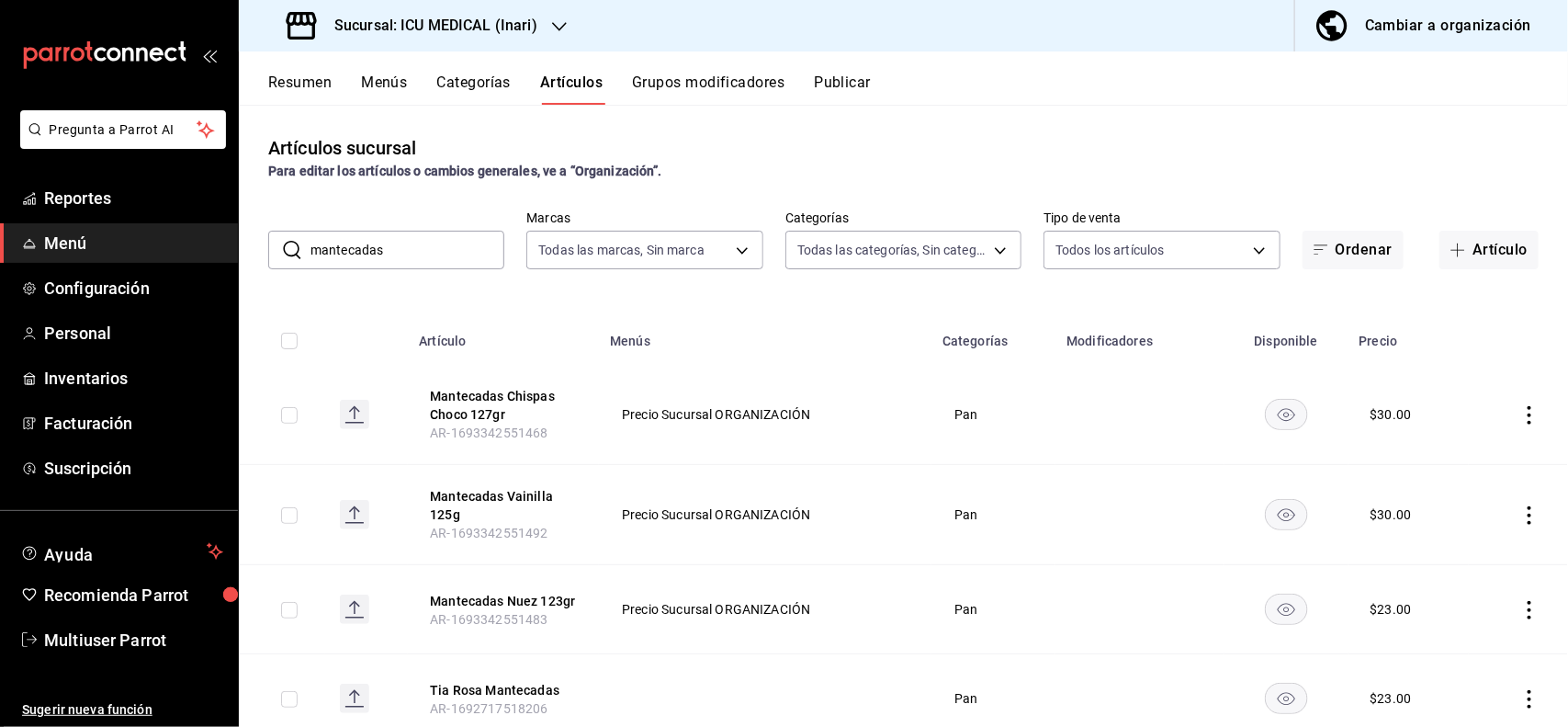
click at [1520, 605] on icon "actions" at bounding box center [1530, 610] width 19 height 19
click at [1453, 608] on span "Editar" at bounding box center [1457, 603] width 48 height 20
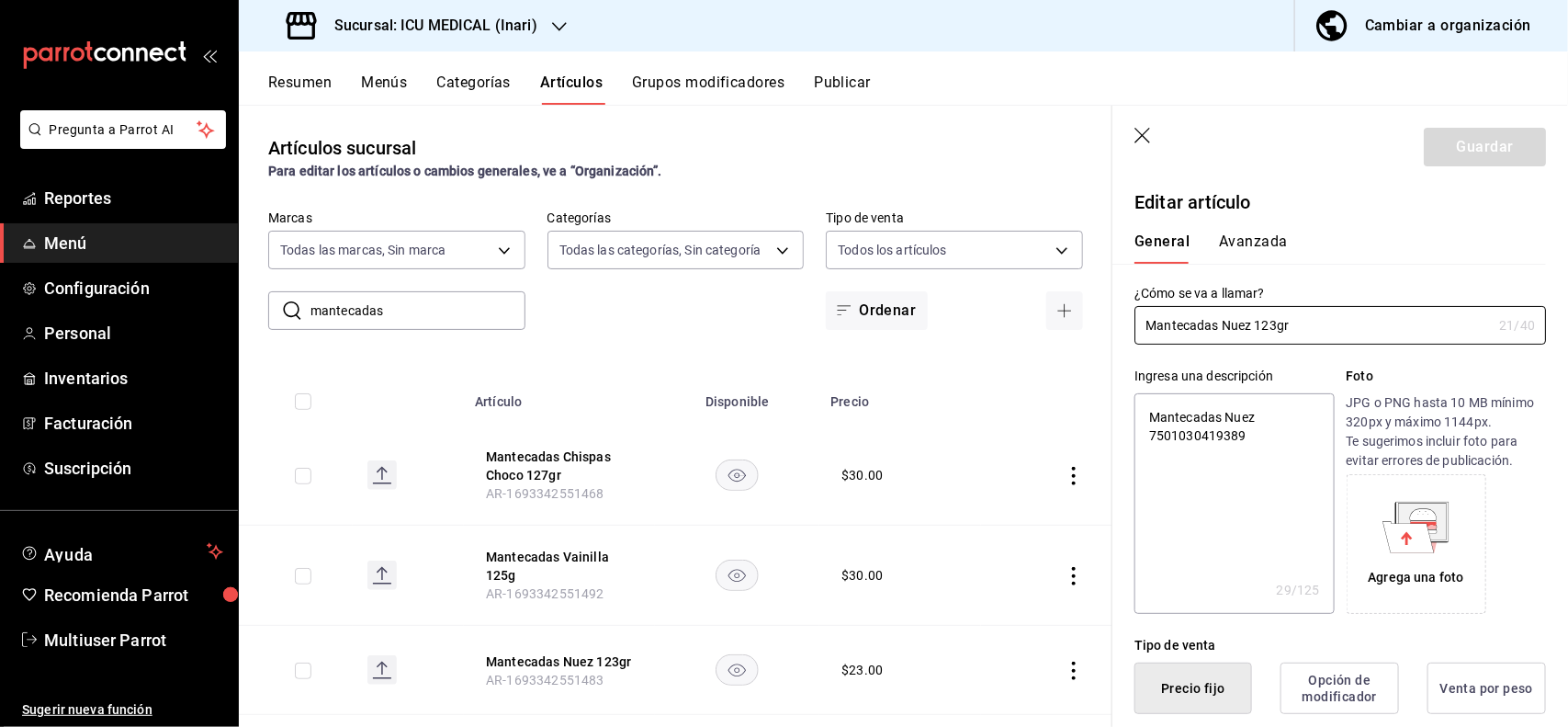
type textarea "x"
type input "$23.00"
type textarea "x"
type button "1"
type button "0"
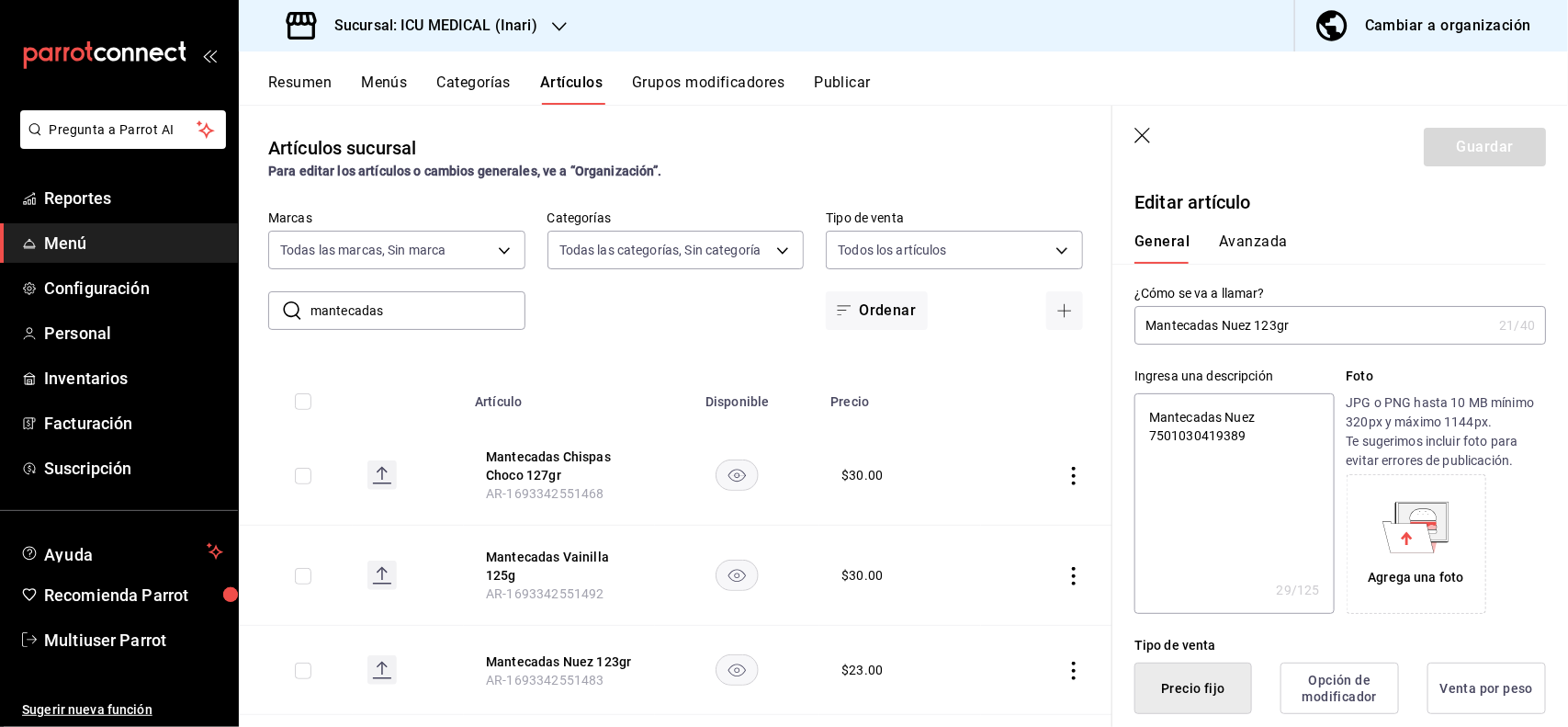
type button "2"
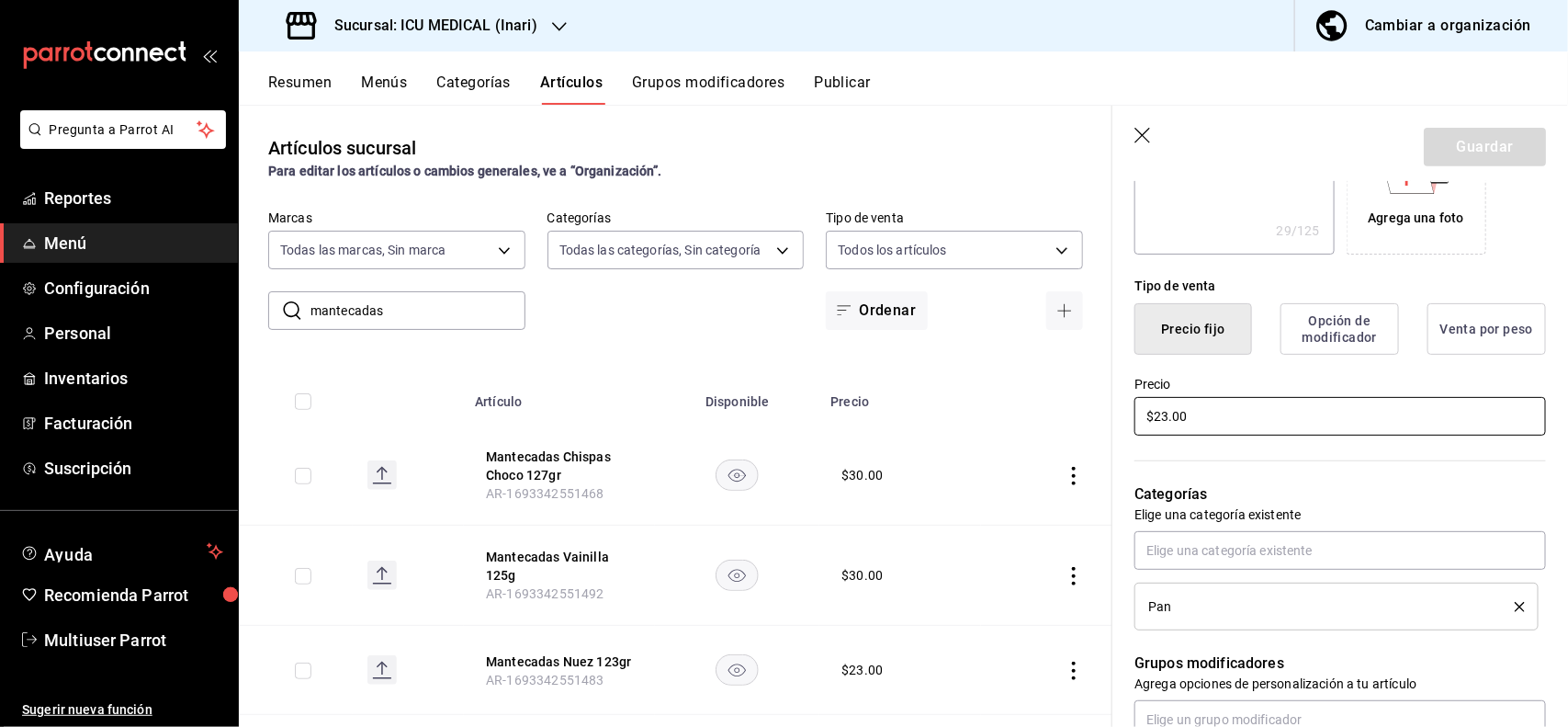
type textarea "x"
type input "$30.00"
type textarea "x"
type input "$30.00"
click at [1478, 142] on button "Guardar" at bounding box center [1484, 147] width 122 height 38
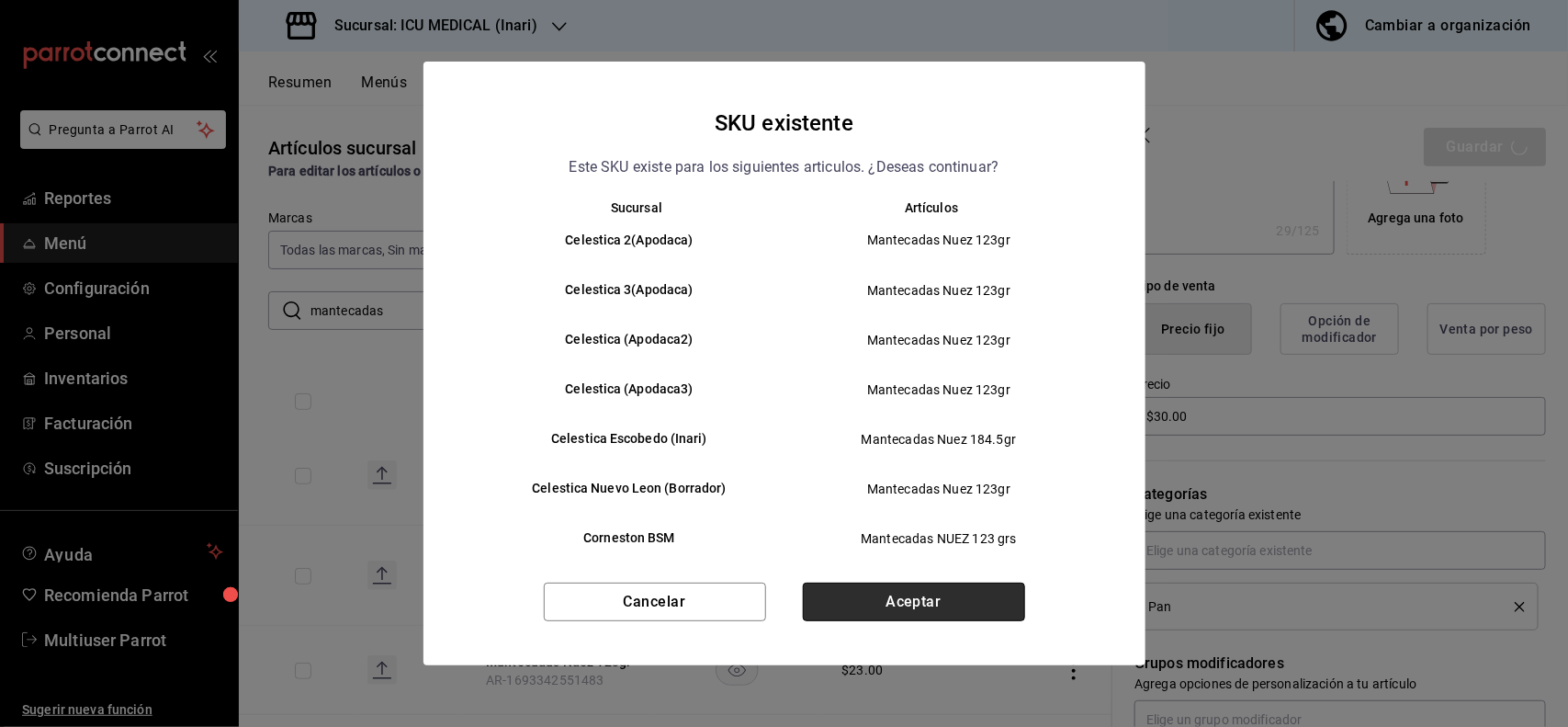
click at [994, 590] on button "Aceptar" at bounding box center [914, 602] width 222 height 38
type textarea "x"
type input "AR-1755499179892"
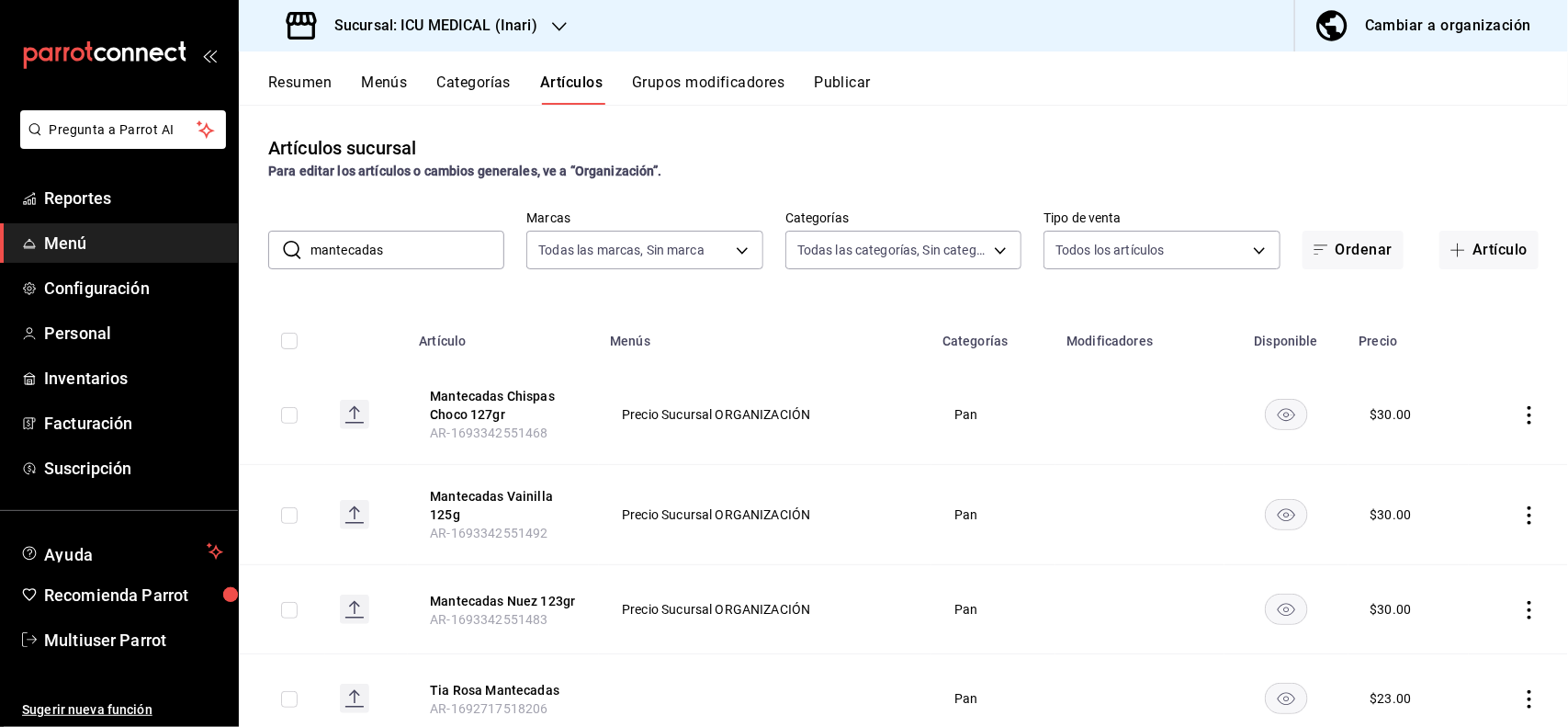
click at [453, 260] on input "mantecadas" at bounding box center [407, 249] width 194 height 36
type input "m"
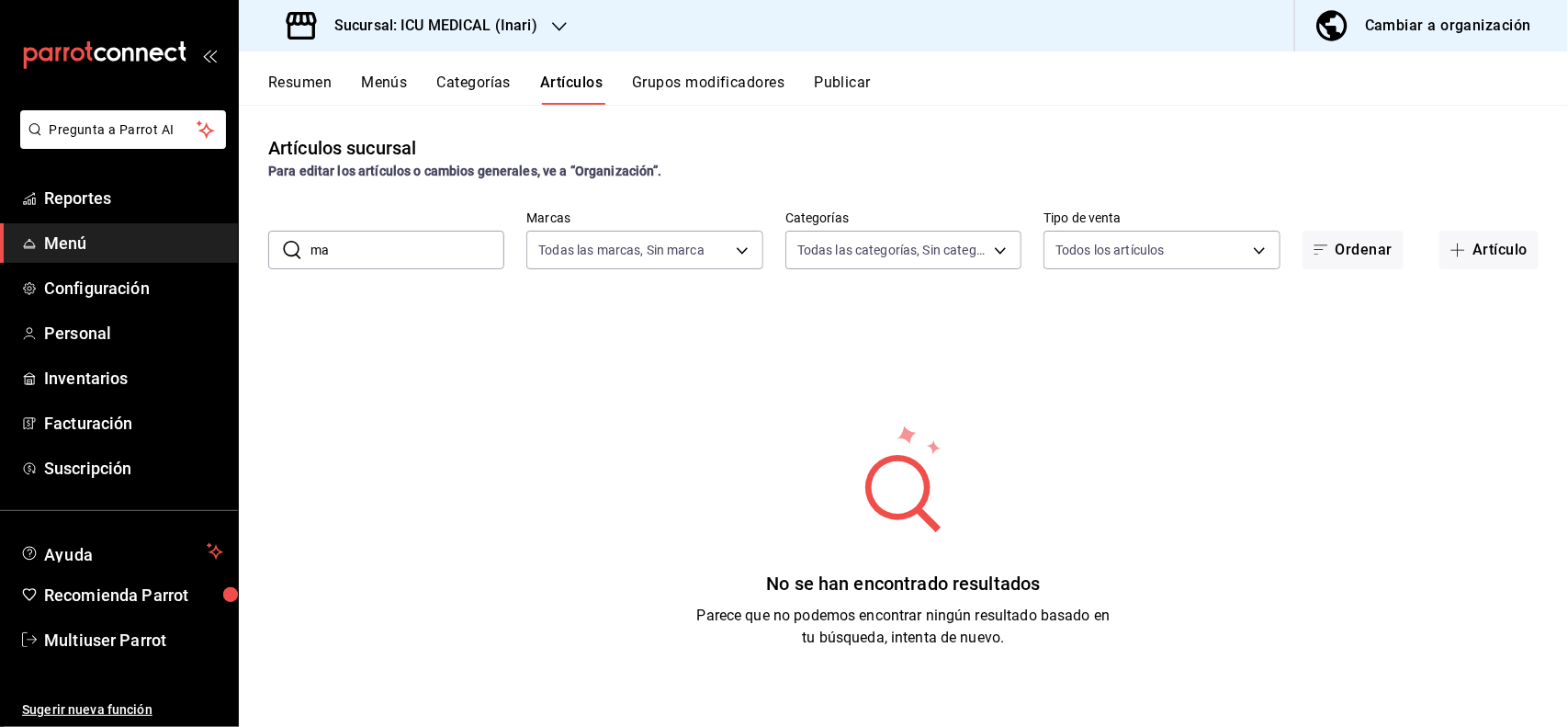
type input "m"
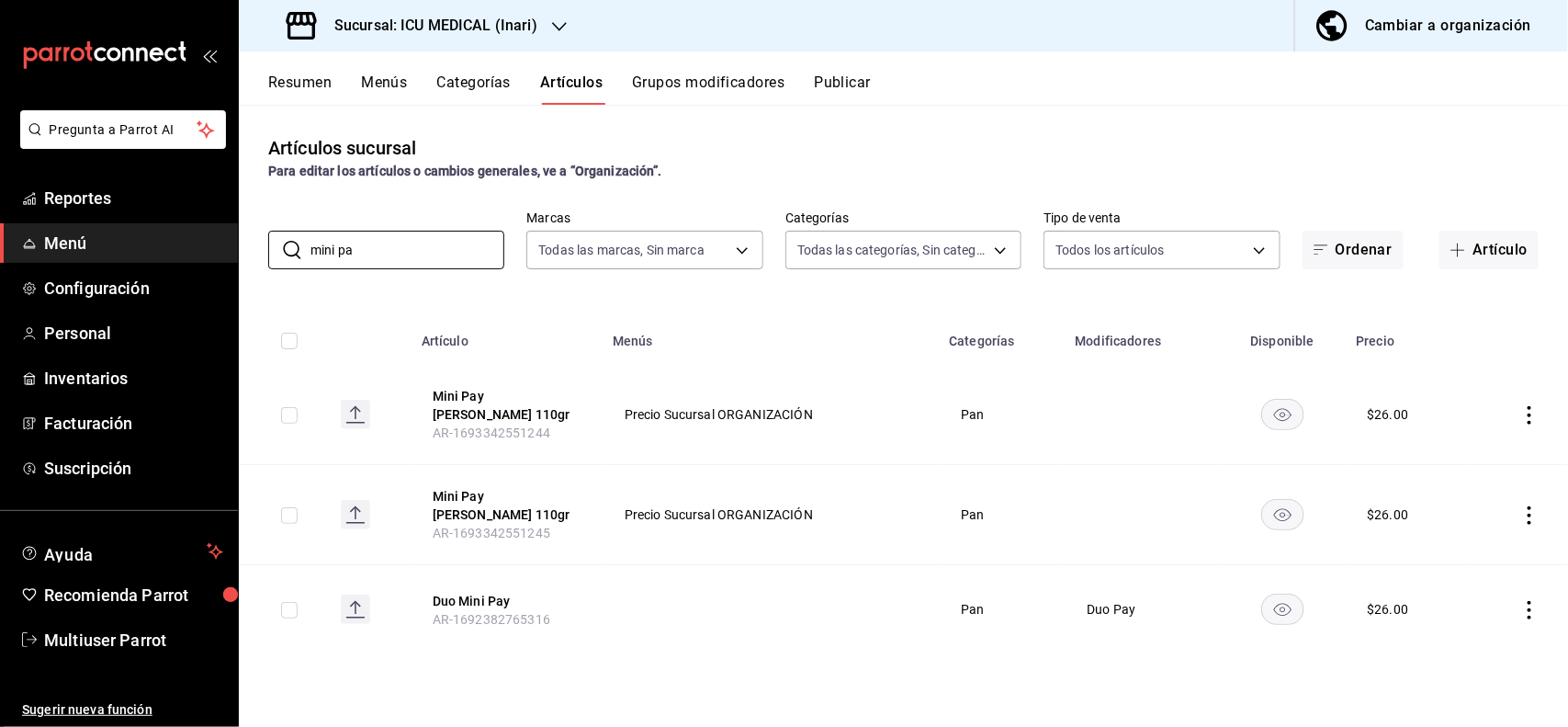
type input "mini pa"
click at [1114, 107] on div "Artículos sucursal Para editar los artículos o cambios generales, ve a “Organiz…" at bounding box center [903, 415] width 1329 height 621
click at [1532, 409] on icon "actions" at bounding box center [1530, 416] width 19 height 19
click at [1485, 465] on li "Editar" at bounding box center [1459, 452] width 110 height 37
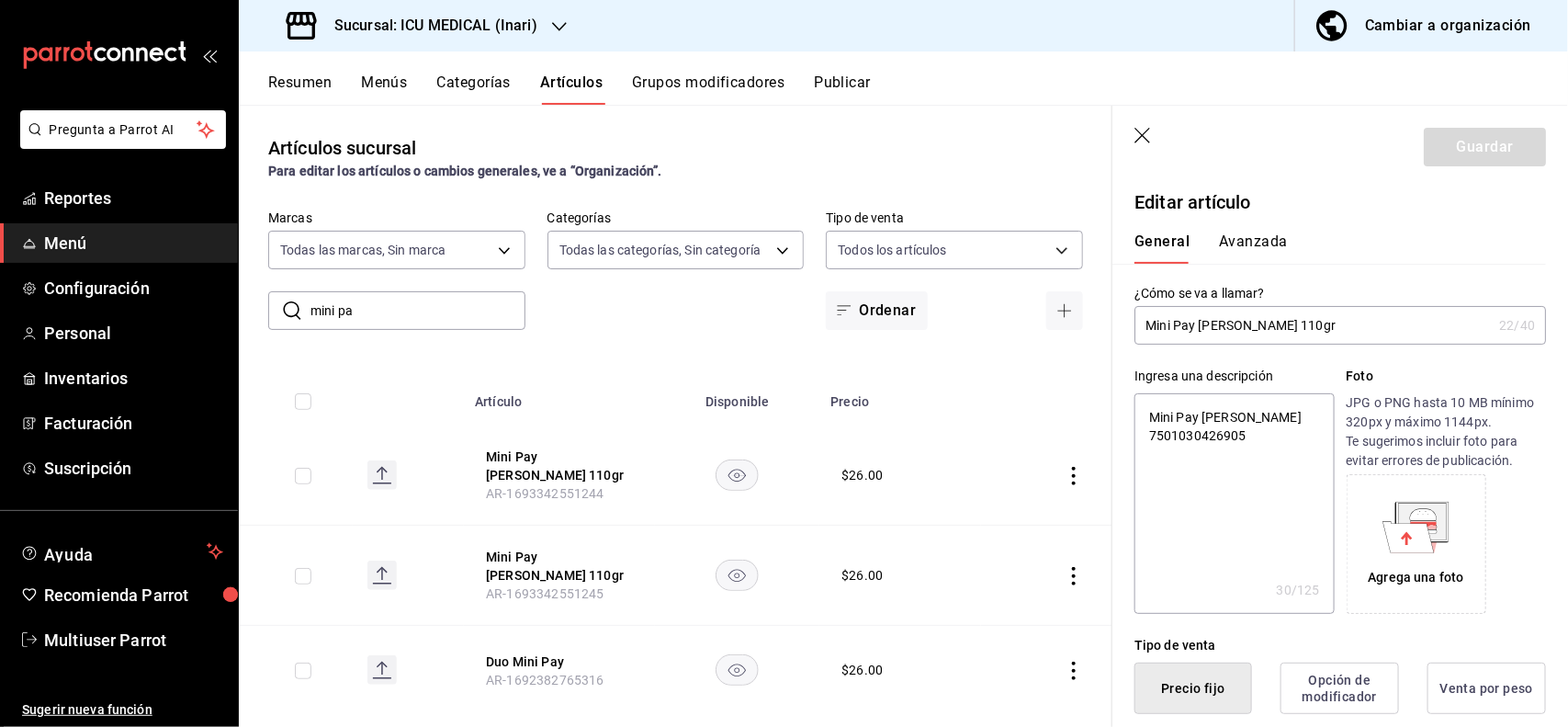
type button "1"
type button "0"
type button "2"
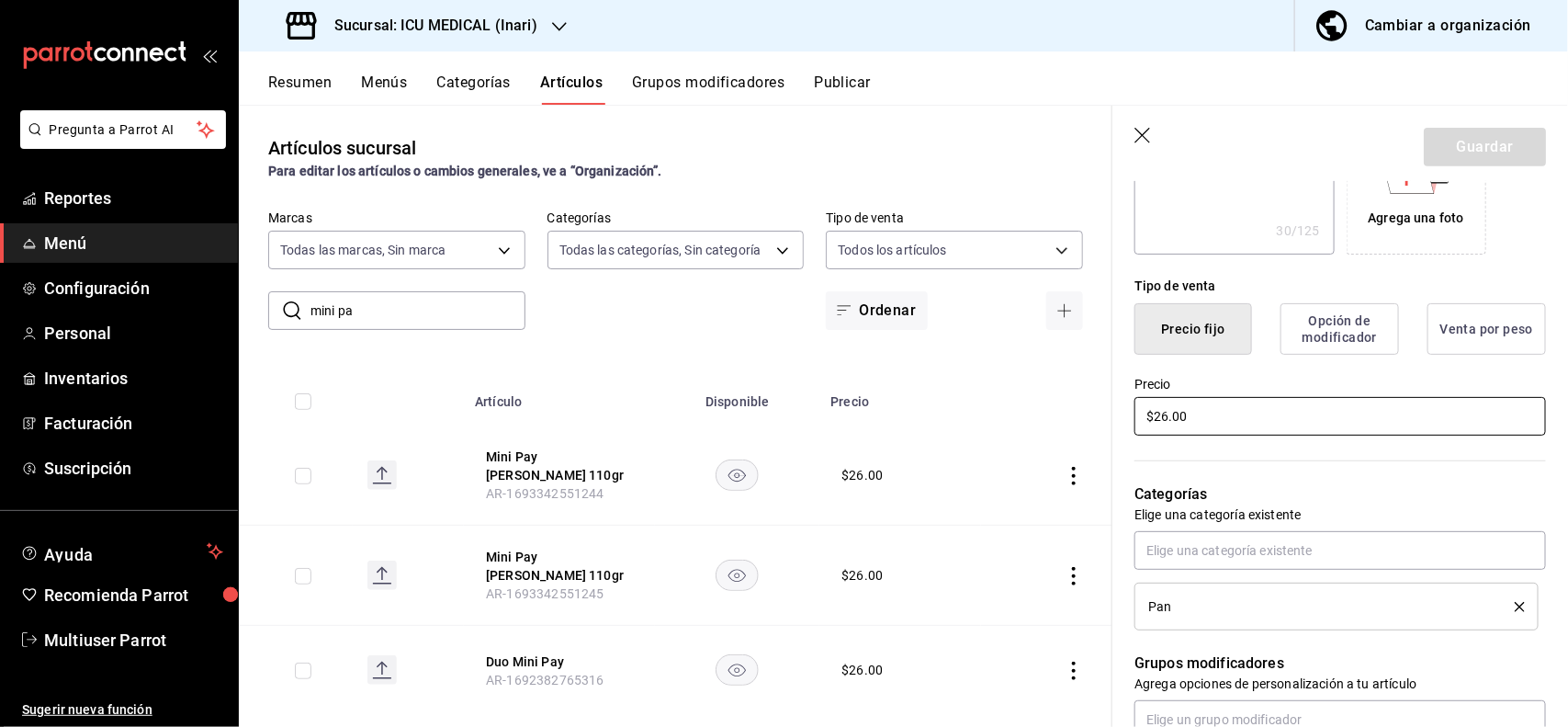
type textarea "x"
type input "$3.00"
type textarea "x"
type input "$31.00"
type textarea "x"
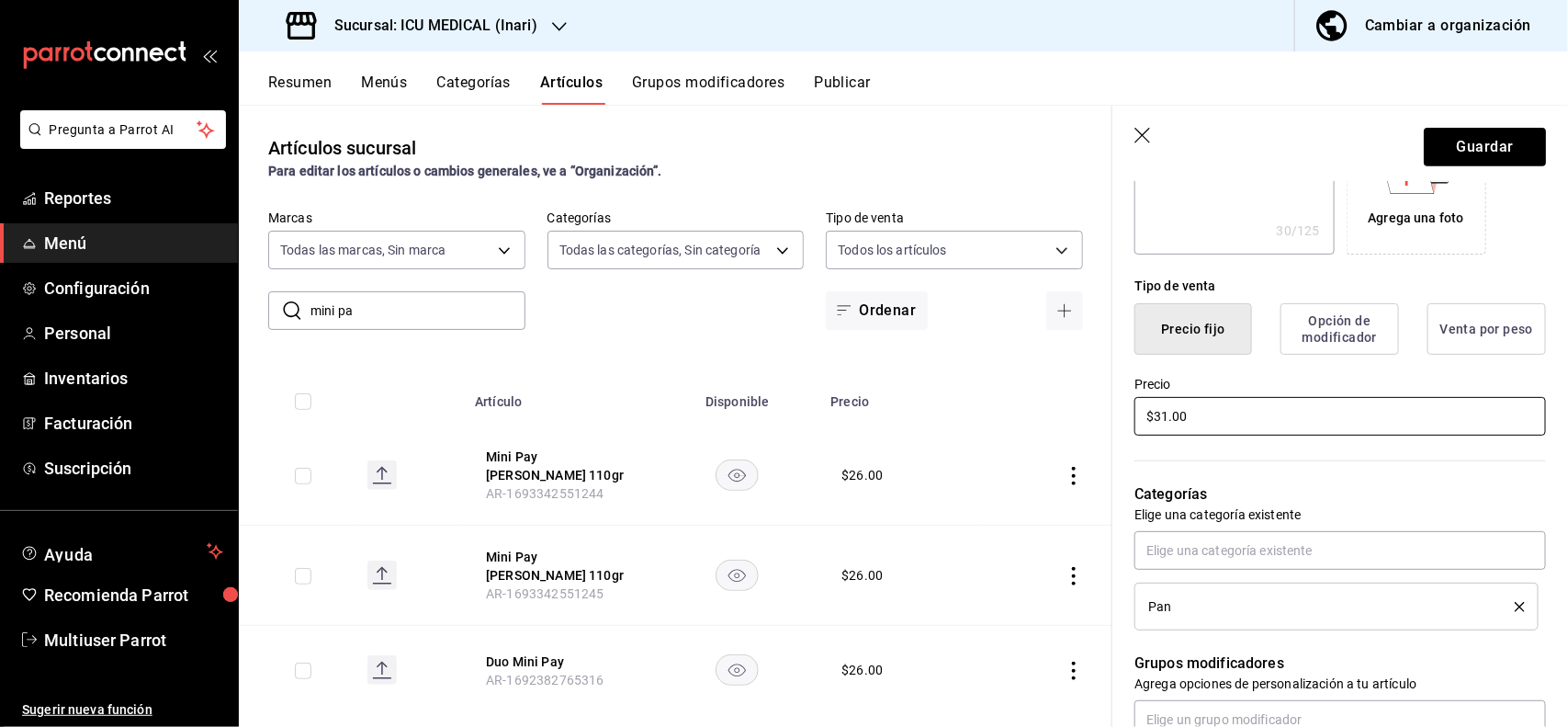
type input "$31.00"
click at [1466, 134] on button "Guardar" at bounding box center [1484, 147] width 122 height 38
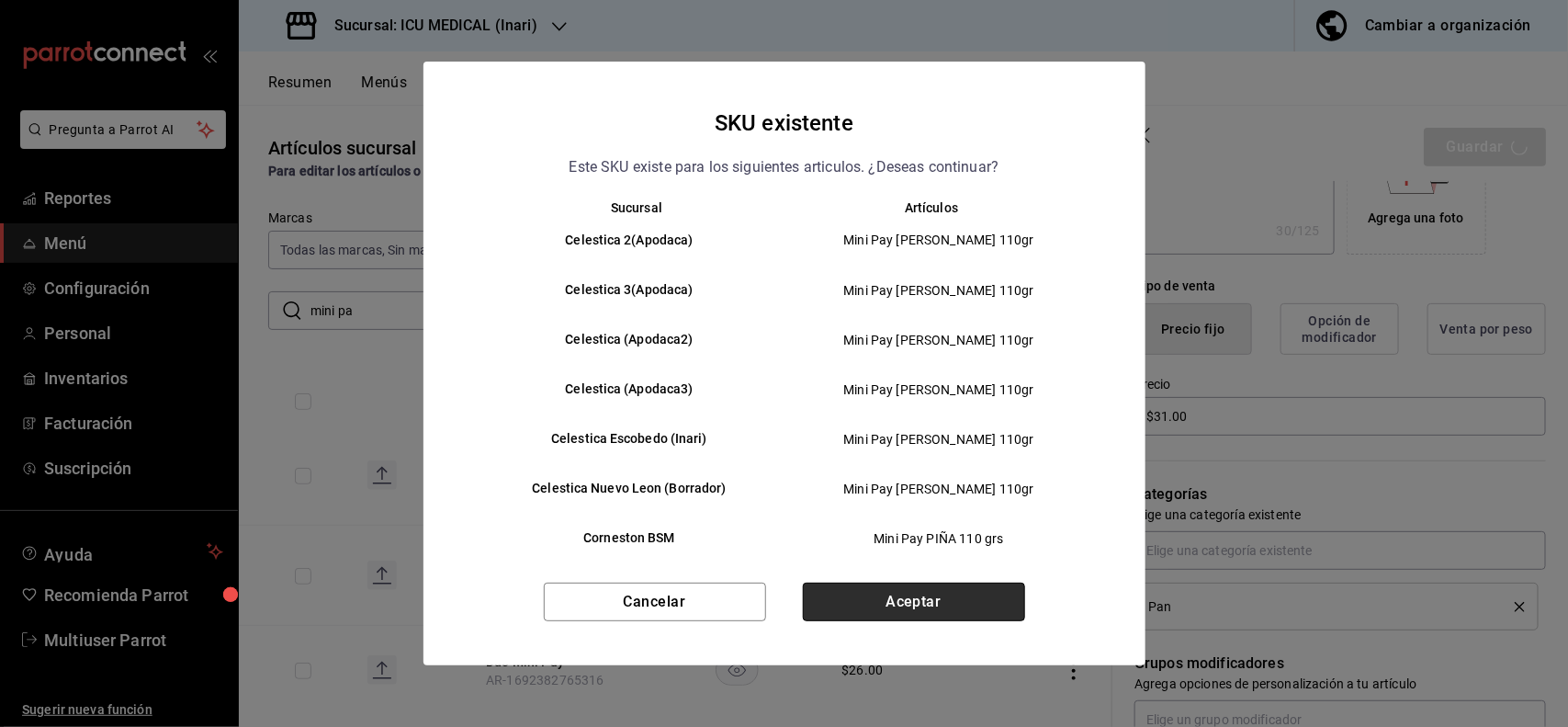
click at [990, 618] on button "Aceptar" at bounding box center [914, 602] width 222 height 38
type textarea "x"
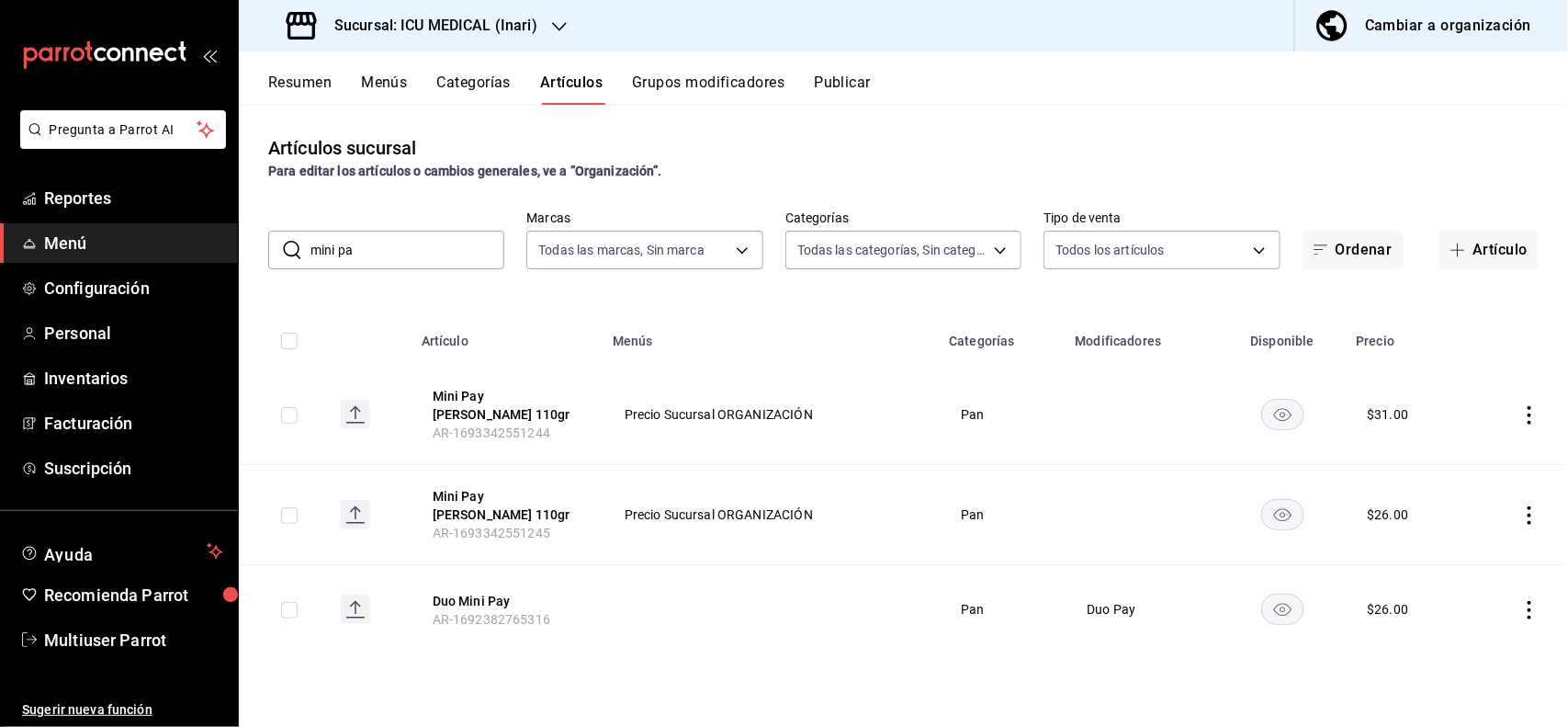
click at [1529, 506] on icon "actions" at bounding box center [1529, 516] width 4 height 19
click at [1481, 538] on span "Editar" at bounding box center [1475, 541] width 48 height 20
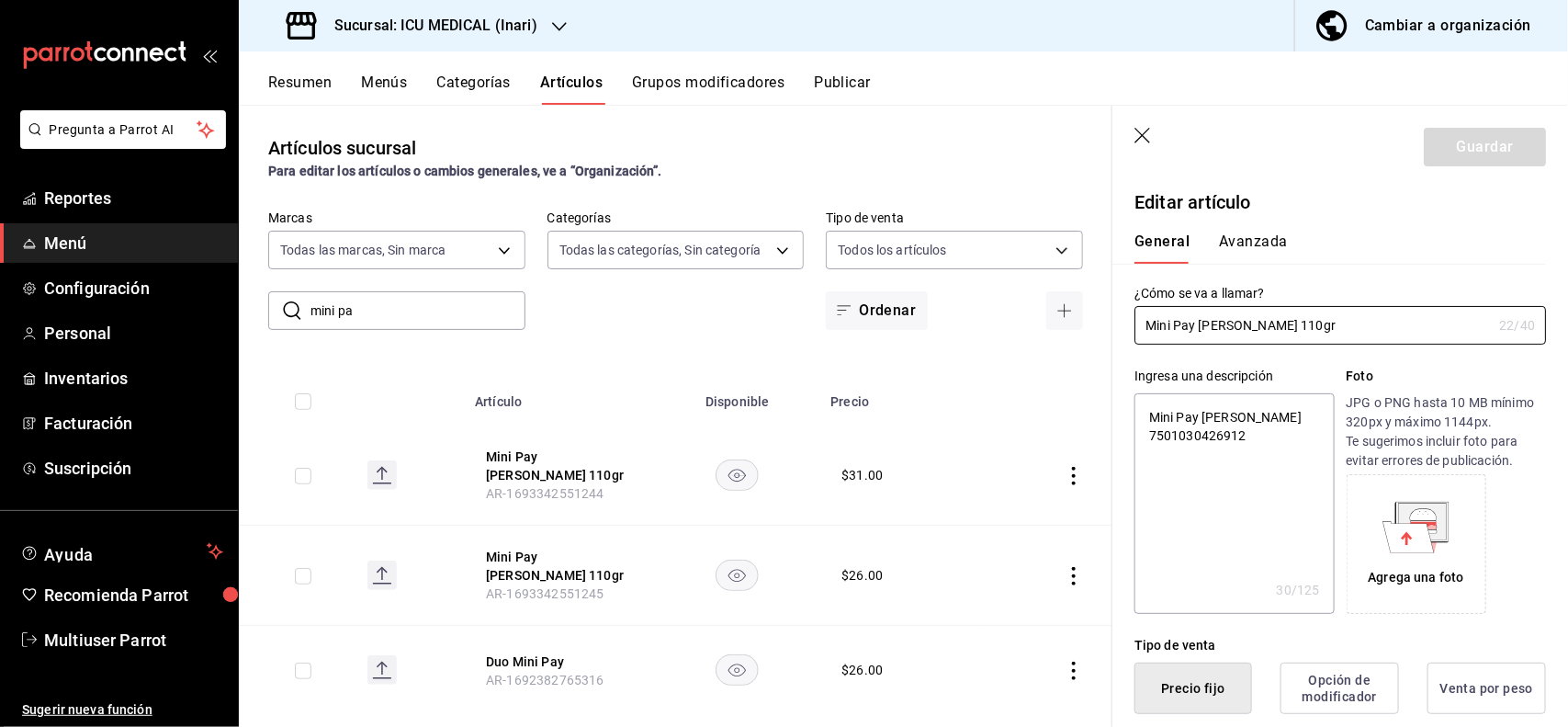
type textarea "x"
type input "$26.00"
type textarea "x"
type button "1"
type button "0"
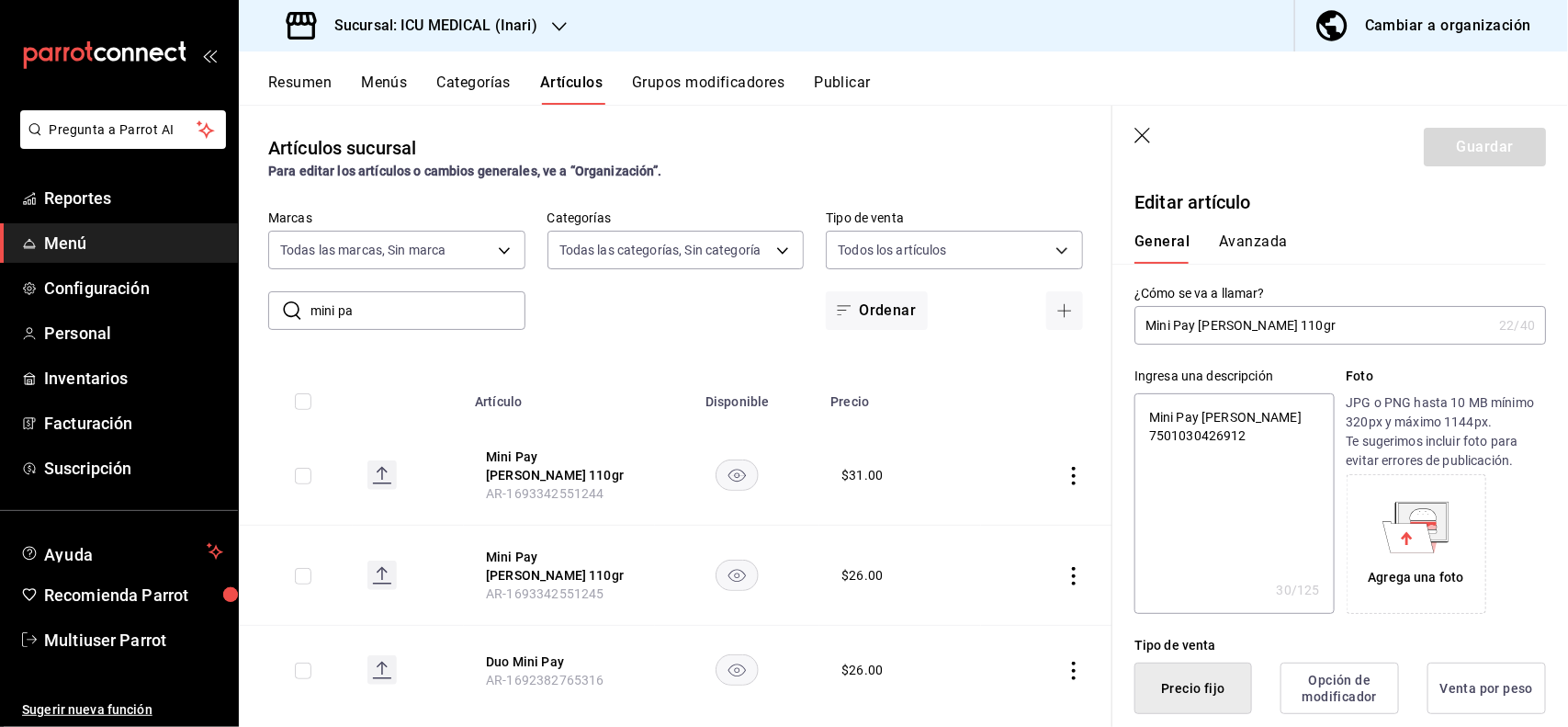
type button "2"
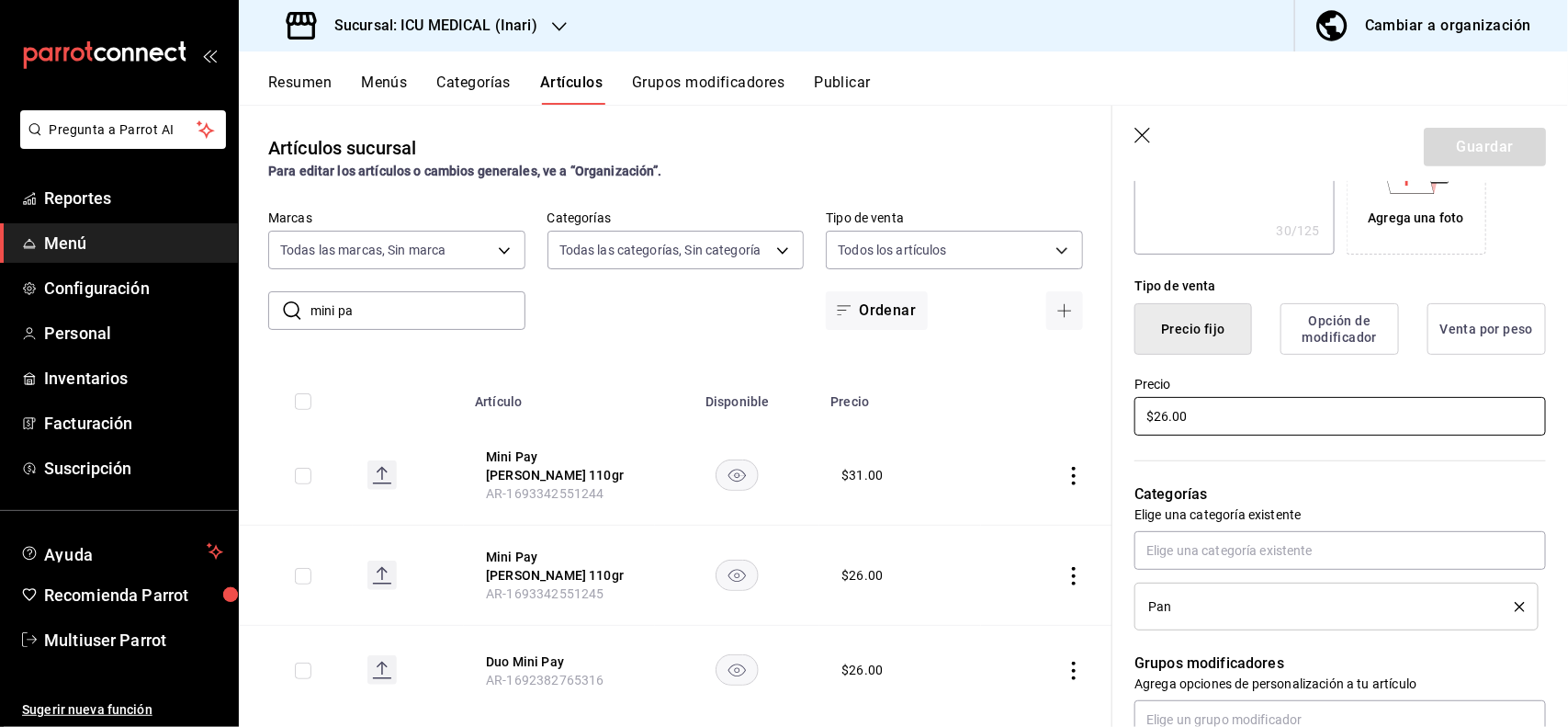
type textarea "x"
type input "$3.00"
type textarea "x"
type input "$31.00"
click at [1486, 154] on button "Guardar" at bounding box center [1484, 147] width 122 height 38
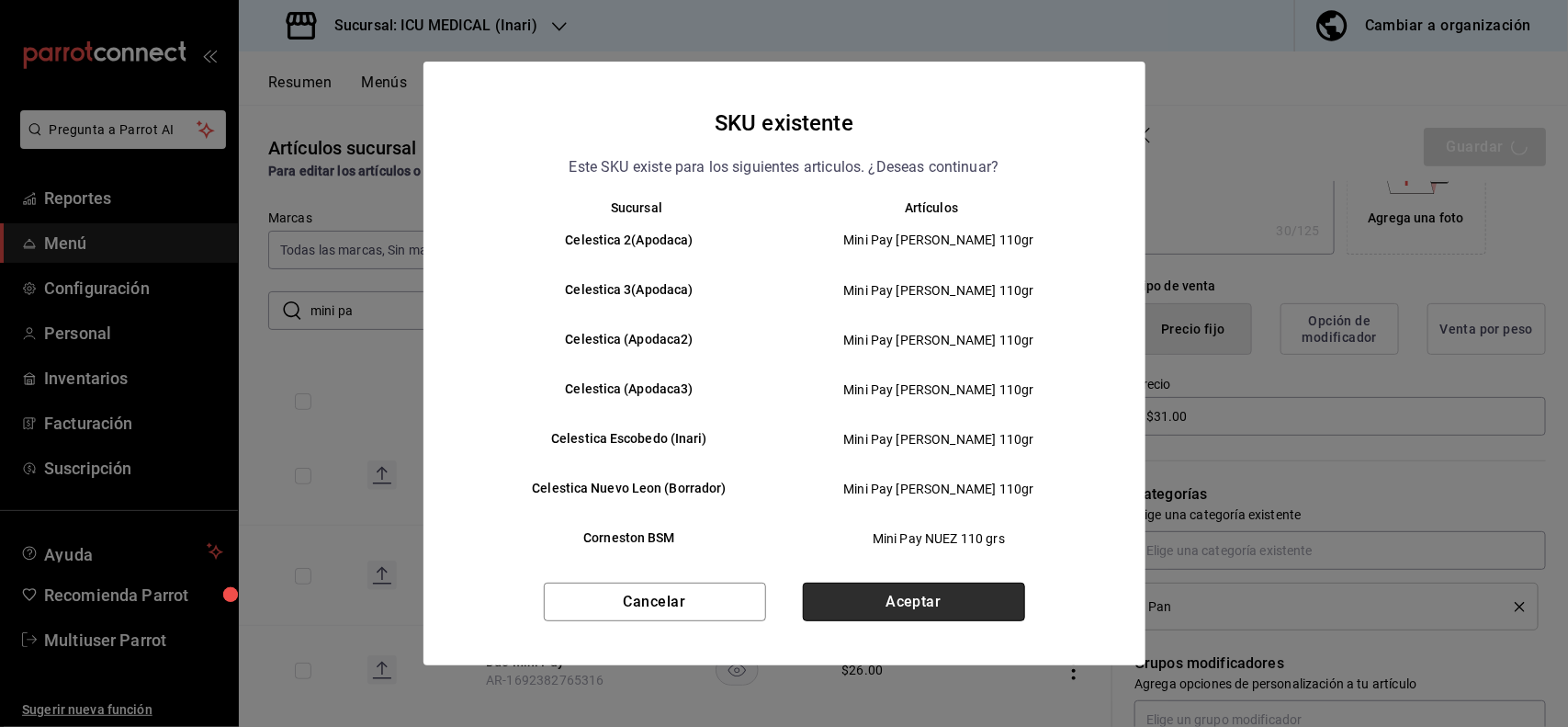
click at [902, 606] on button "Aceptar" at bounding box center [914, 602] width 222 height 38
type textarea "x"
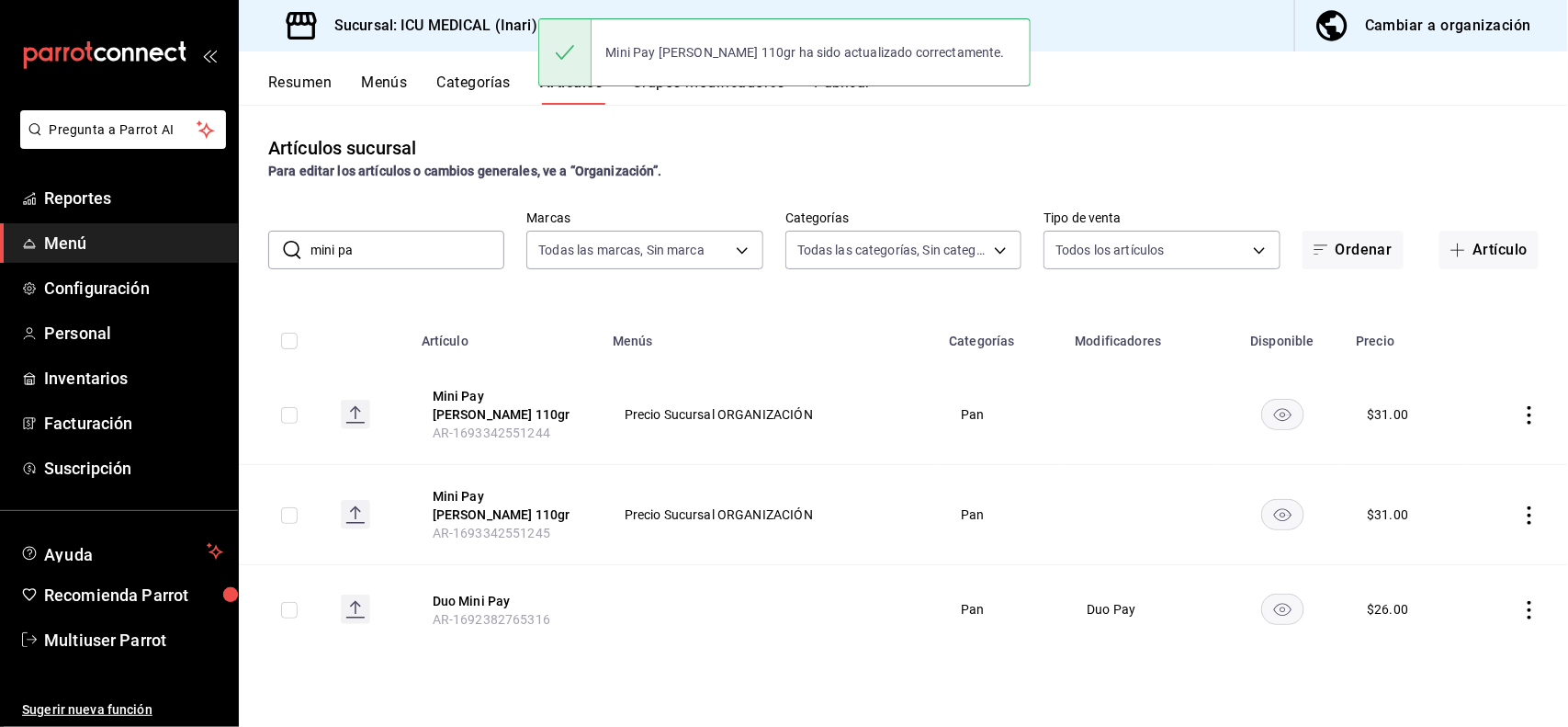
click at [470, 239] on input "mini pa" at bounding box center [407, 249] width 194 height 36
type input "m"
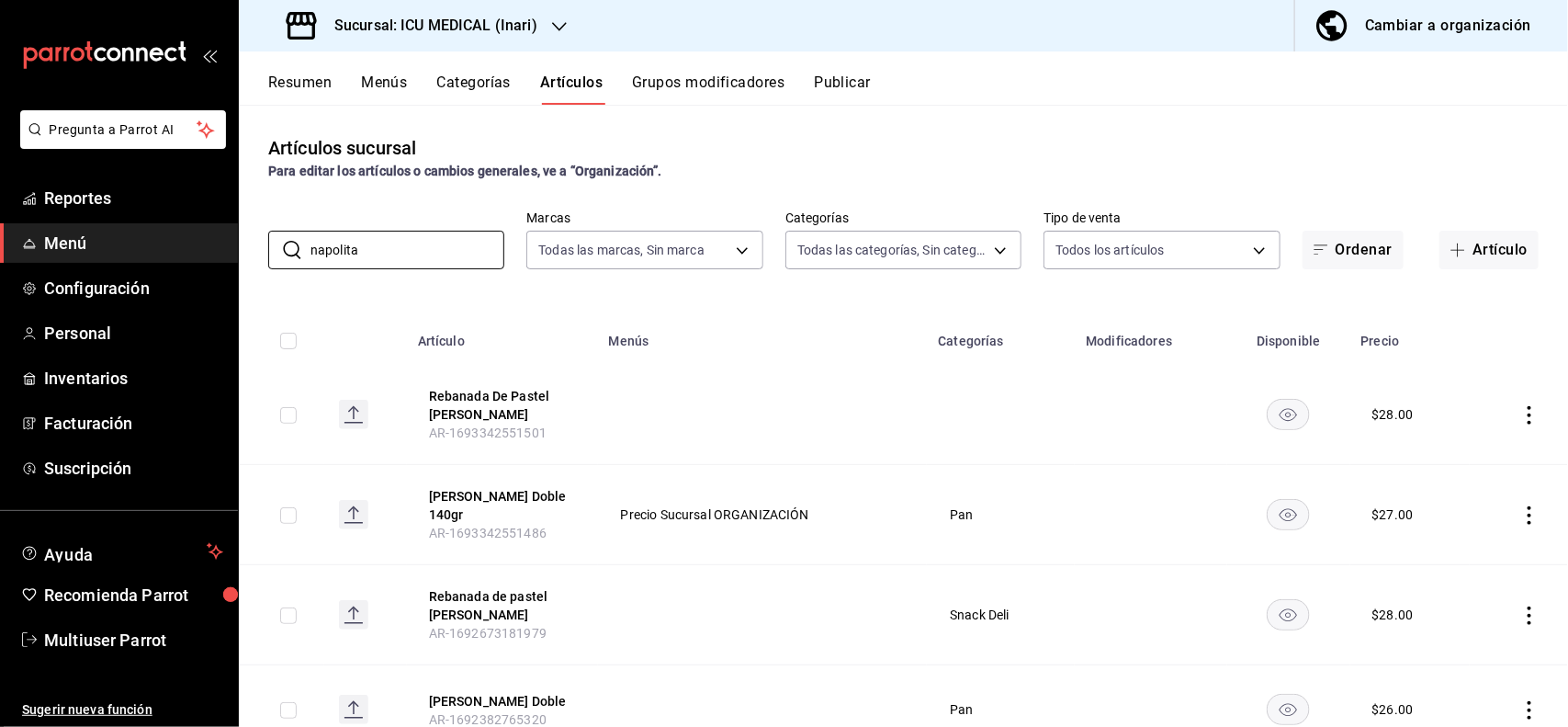
type input "napolita"
click at [1520, 507] on icon "actions" at bounding box center [1530, 516] width 19 height 19
click at [1448, 552] on span "Editar" at bounding box center [1457, 552] width 48 height 20
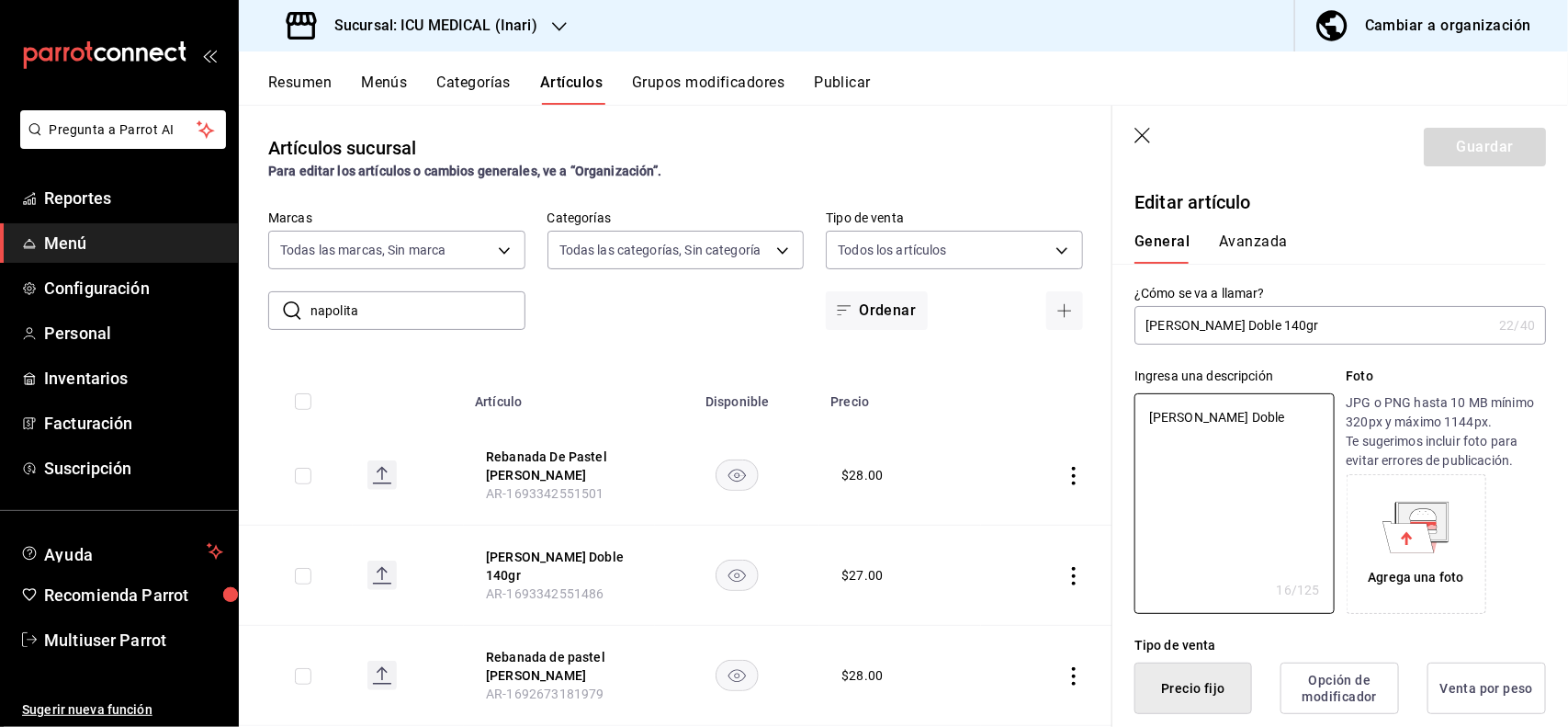
type textarea "x"
type input "$27.00"
type textarea "x"
type button "1"
type button "0"
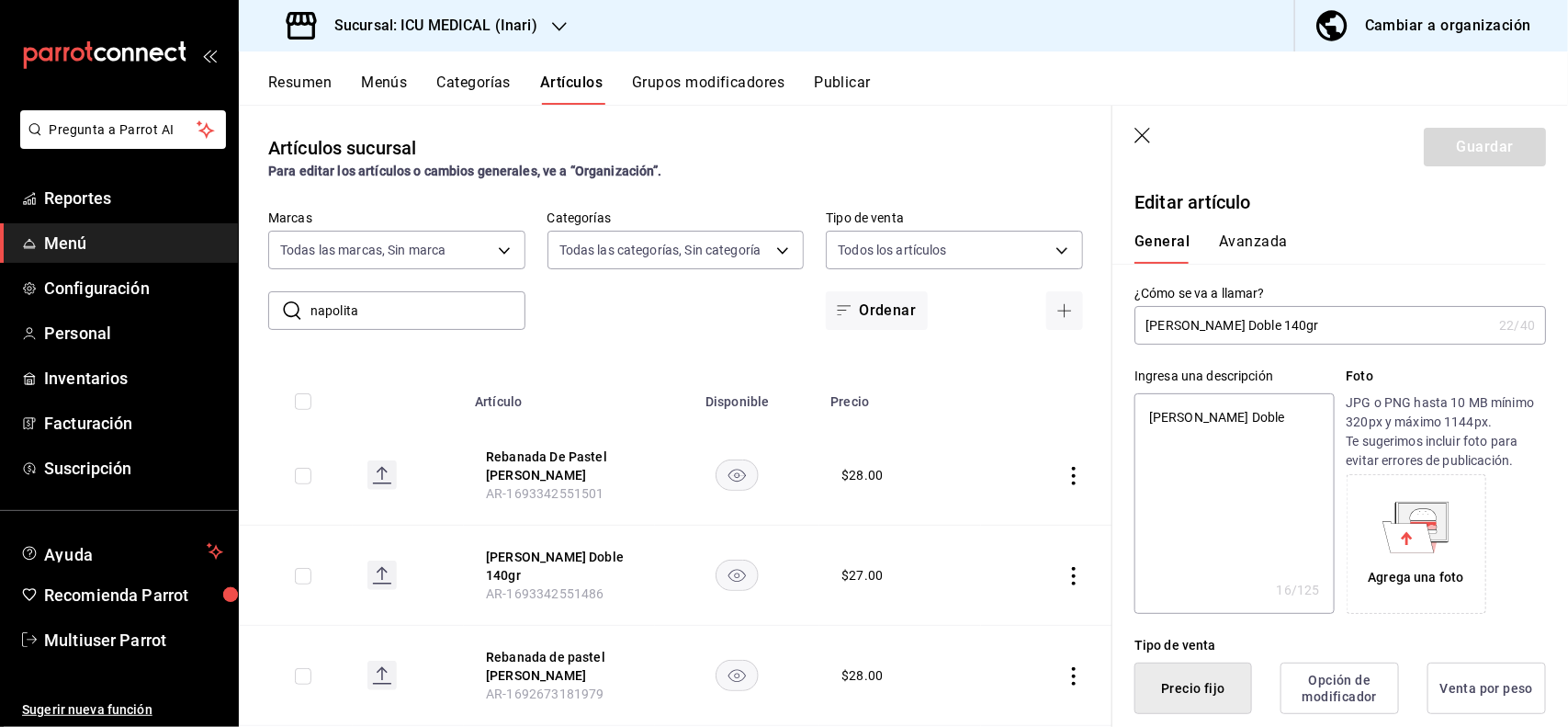
type button "2"
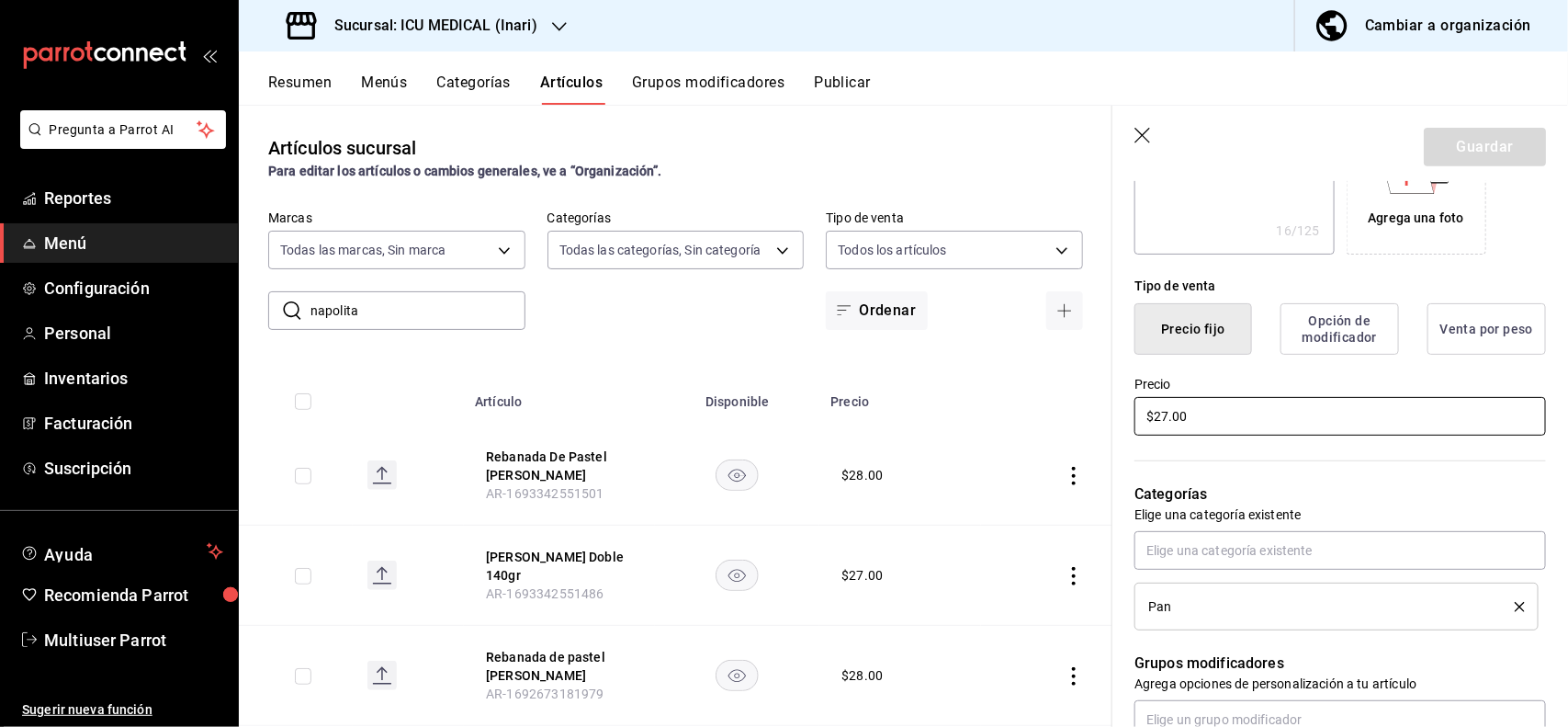
type textarea "x"
type input "$3.00"
type textarea "x"
type input "$31.00"
click at [1497, 153] on button "Guardar" at bounding box center [1484, 147] width 122 height 38
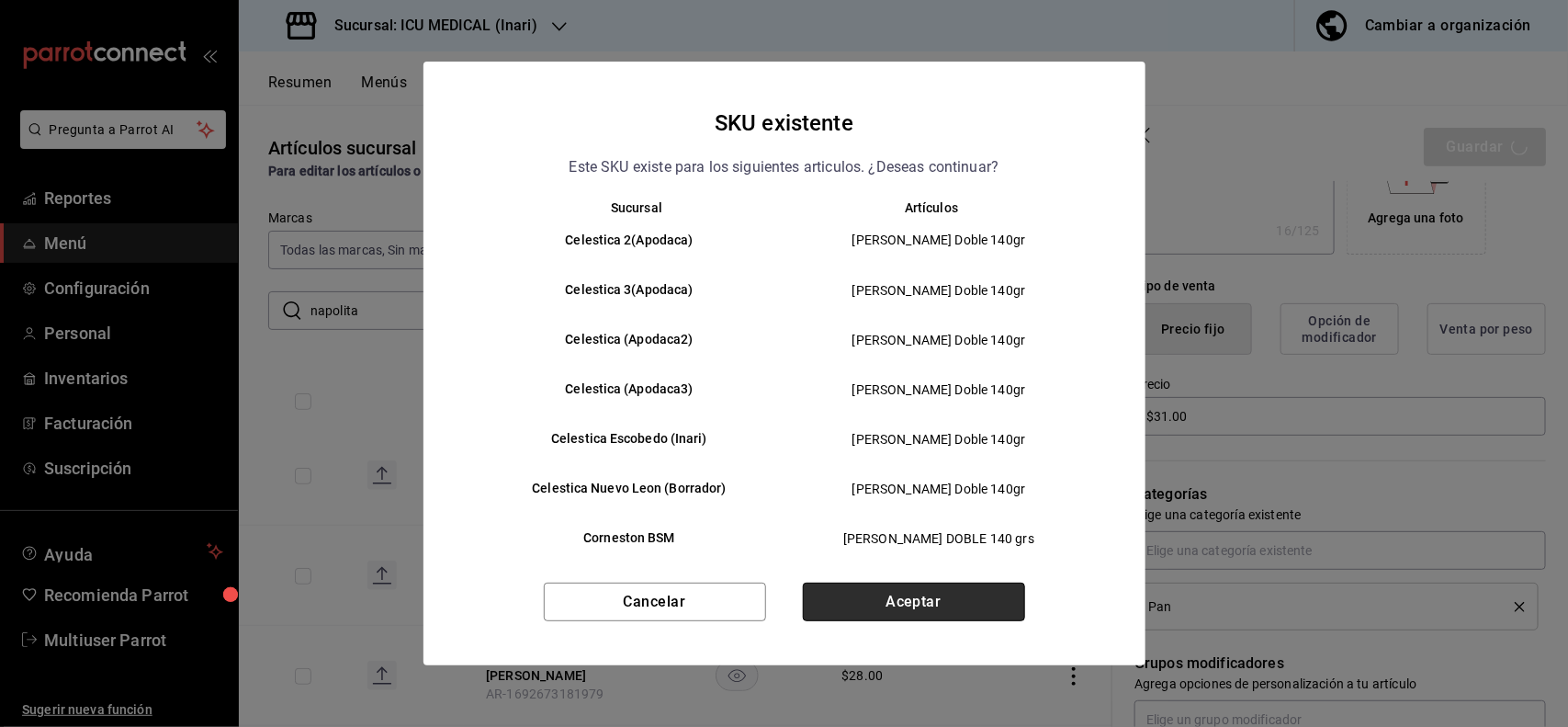
click at [962, 593] on button "Aceptar" at bounding box center [914, 602] width 222 height 38
type textarea "x"
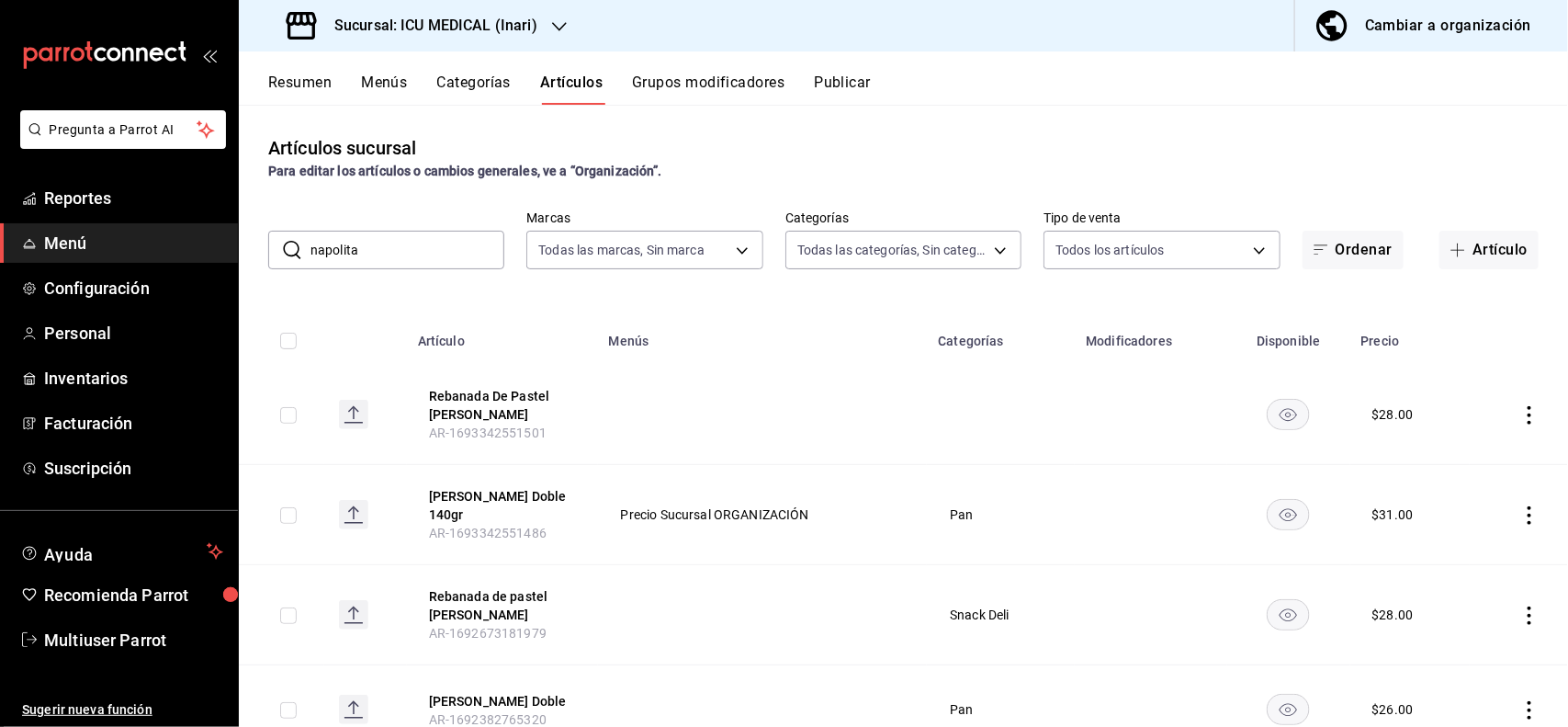
click at [451, 249] on input "napolita" at bounding box center [407, 249] width 194 height 36
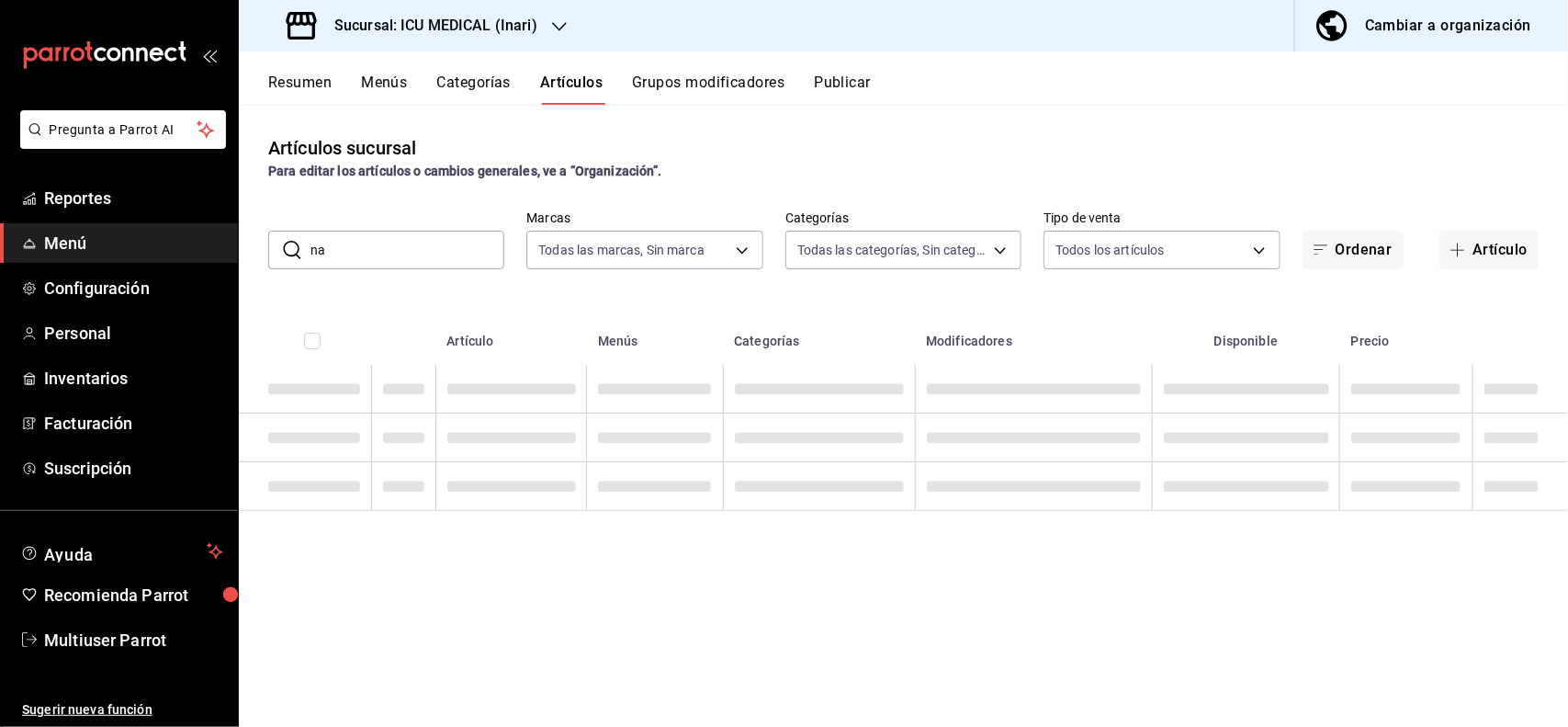
type input "n"
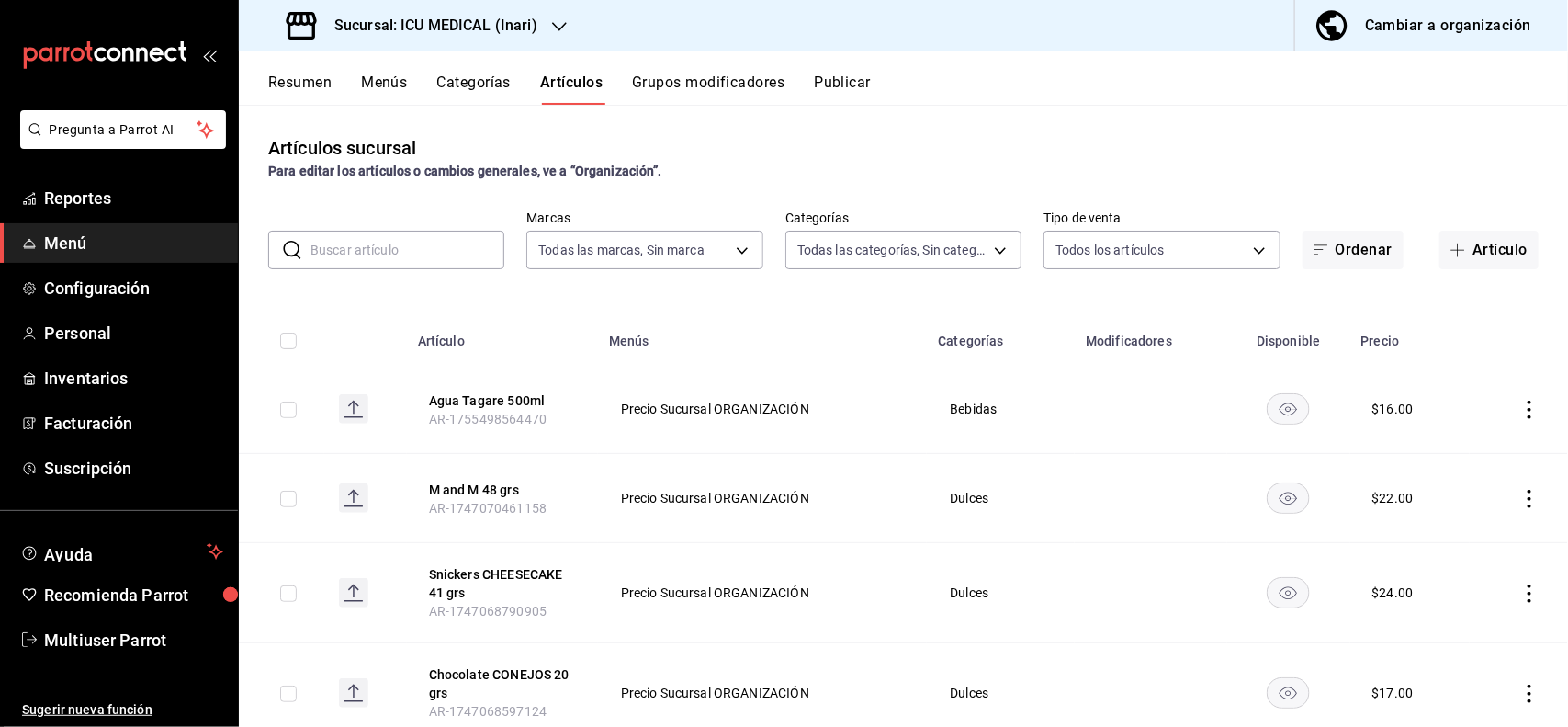
click at [451, 249] on input "text" at bounding box center [407, 249] width 194 height 36
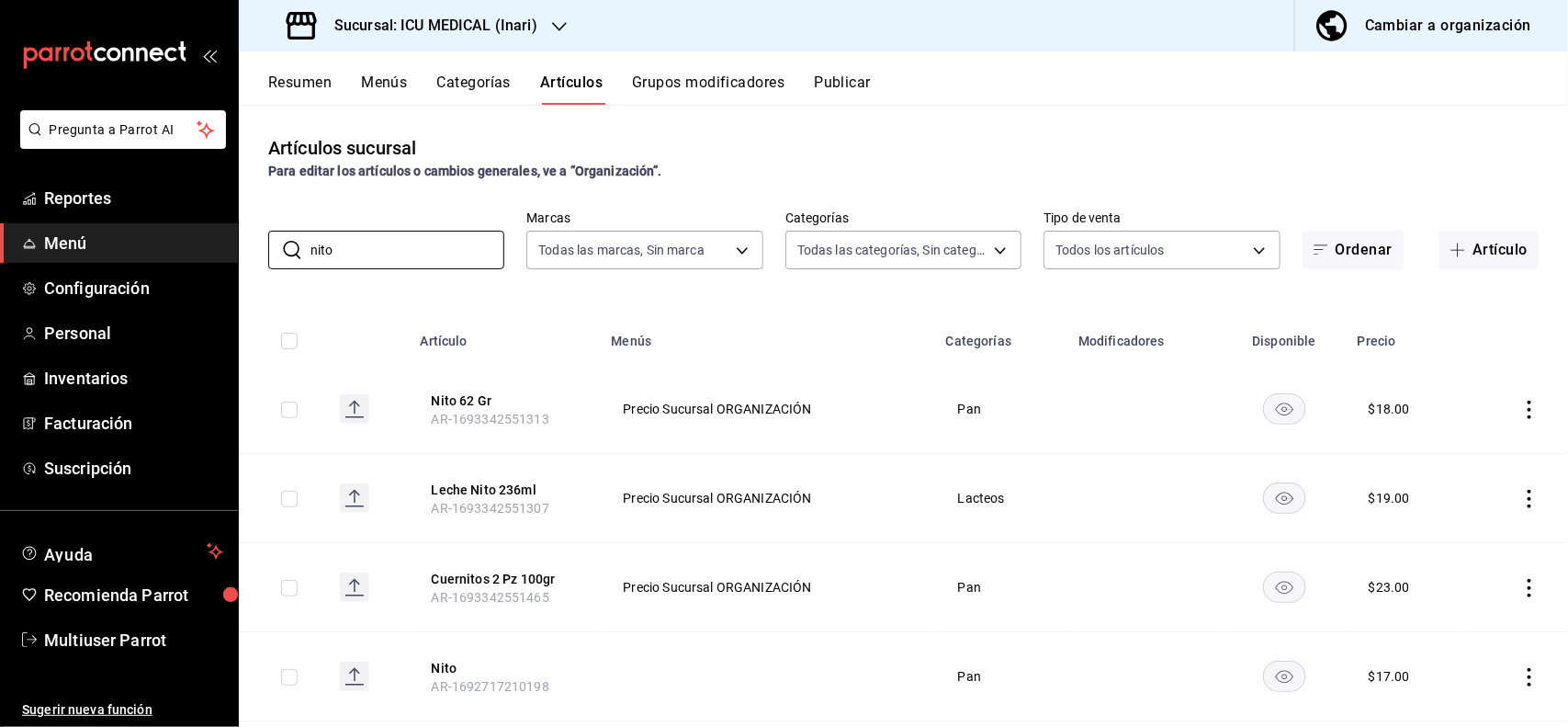
type input "nito"
click at [1143, 51] on div "Resumen Menús Categorías Artículos Grupos modificadores Publicar" at bounding box center [903, 78] width 1329 height 53
click at [1520, 405] on icon "actions" at bounding box center [1530, 410] width 19 height 19
click at [1458, 443] on span "Editar" at bounding box center [1457, 452] width 48 height 20
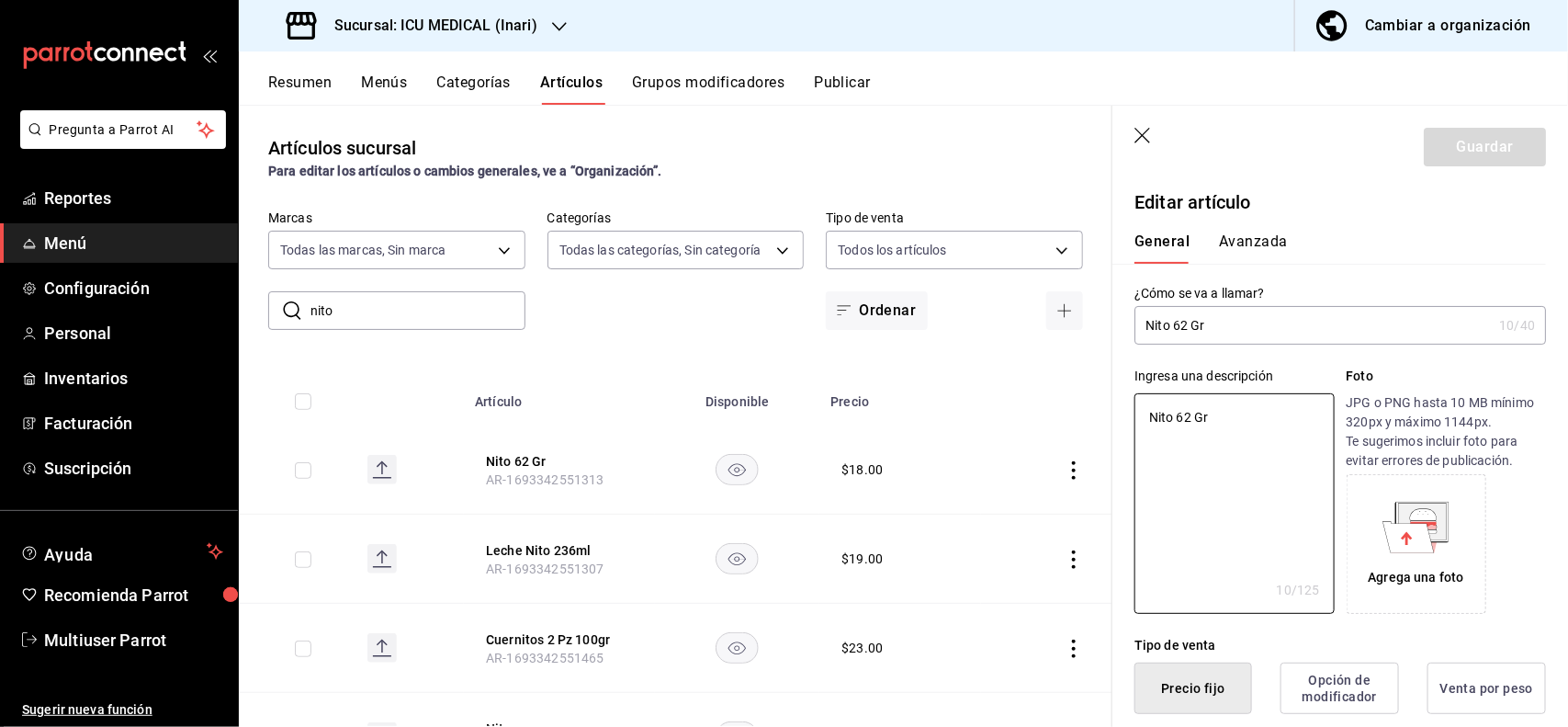
type textarea "x"
type button "1"
type button "0"
type button "2"
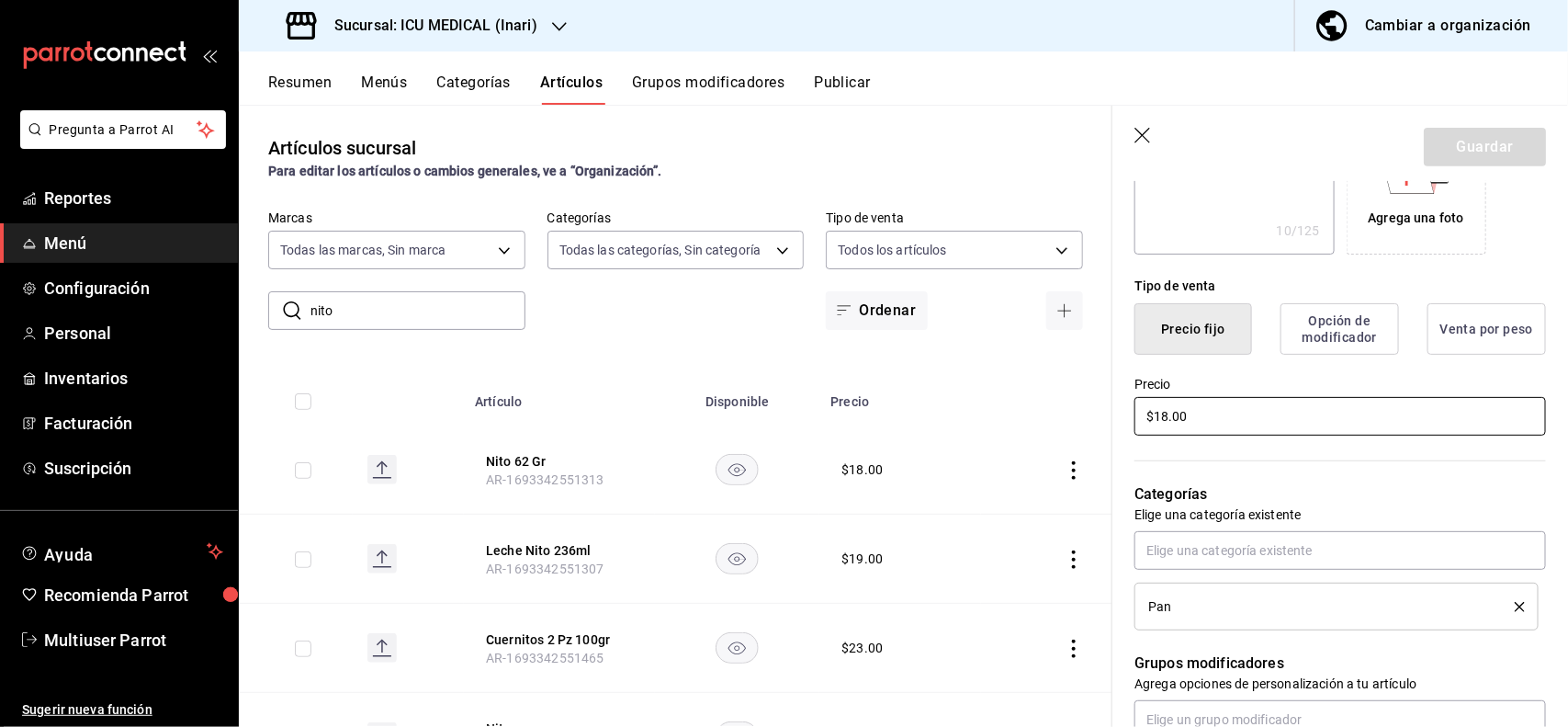
type textarea "x"
type input "$2.00"
type textarea "x"
type input "$21.00"
type textarea "x"
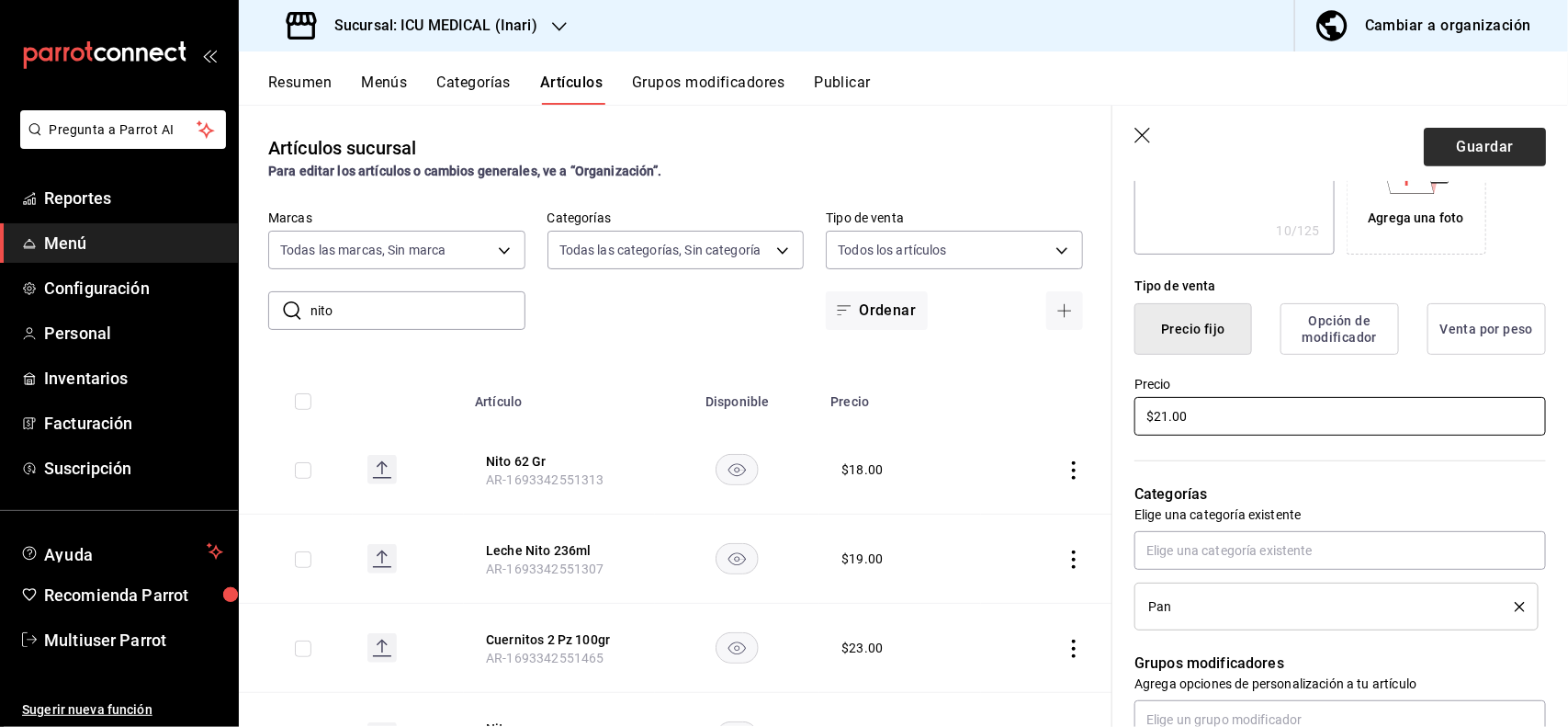
type input "$21.00"
click at [1479, 144] on button "Guardar" at bounding box center [1484, 147] width 122 height 38
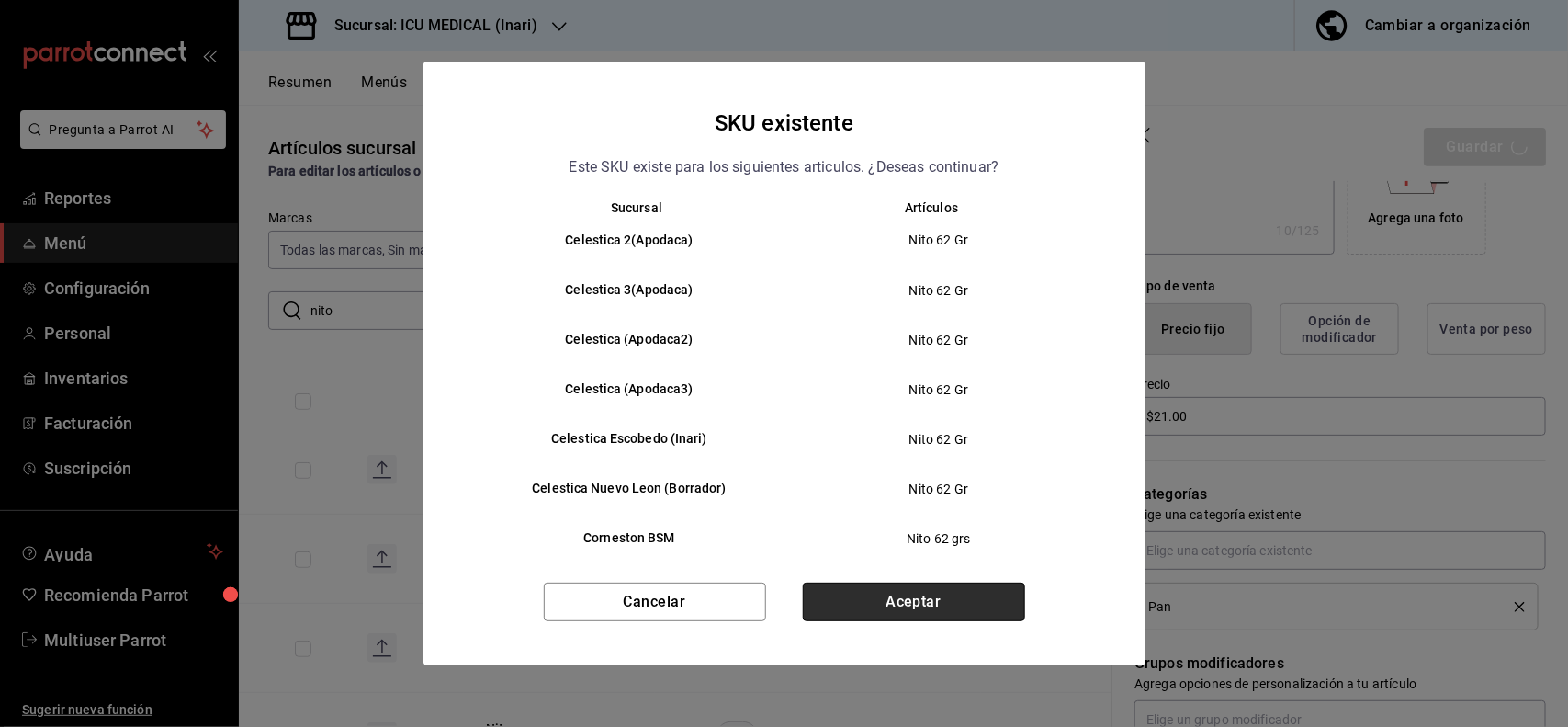
click at [992, 607] on button "Aceptar" at bounding box center [914, 602] width 222 height 38
type textarea "x"
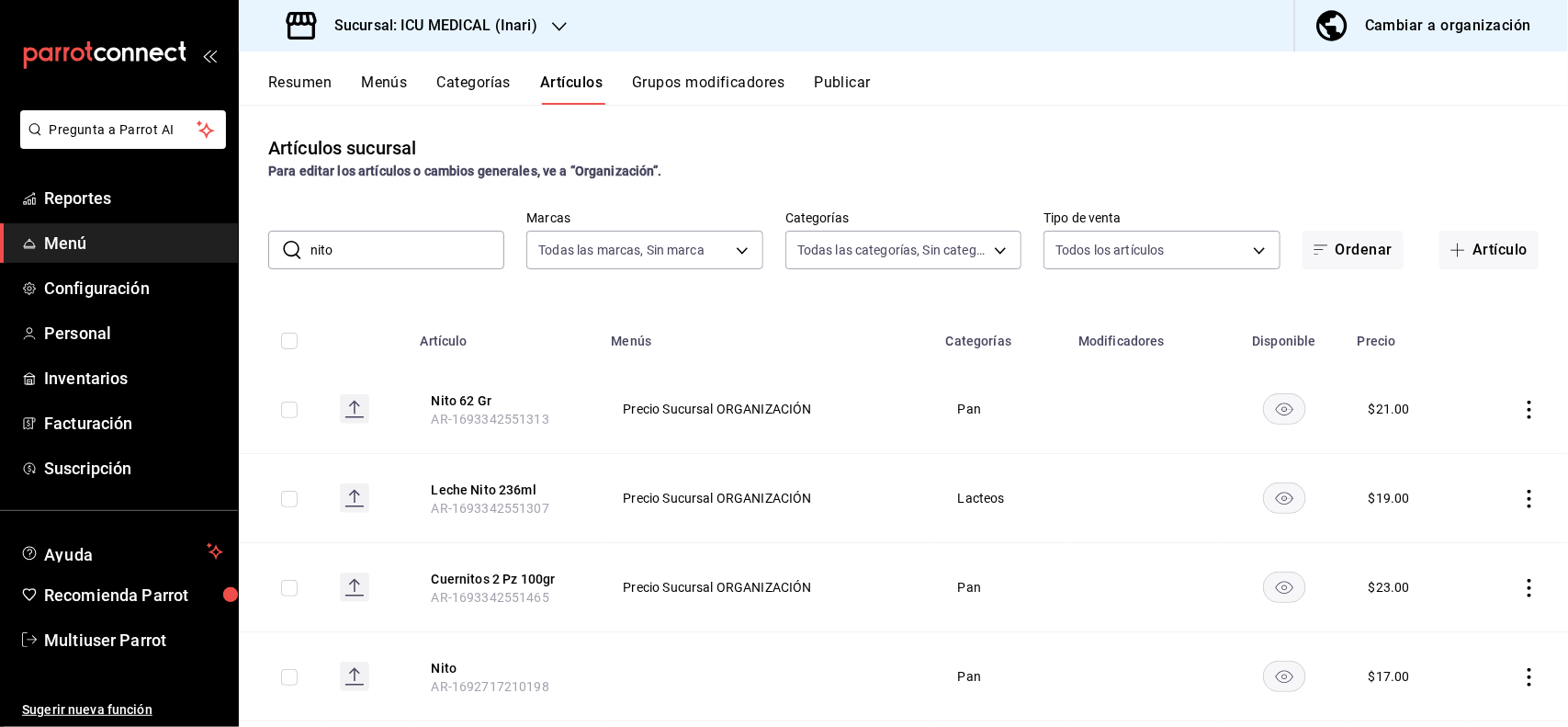
click at [416, 252] on input "nito" at bounding box center [407, 249] width 194 height 36
type input "n"
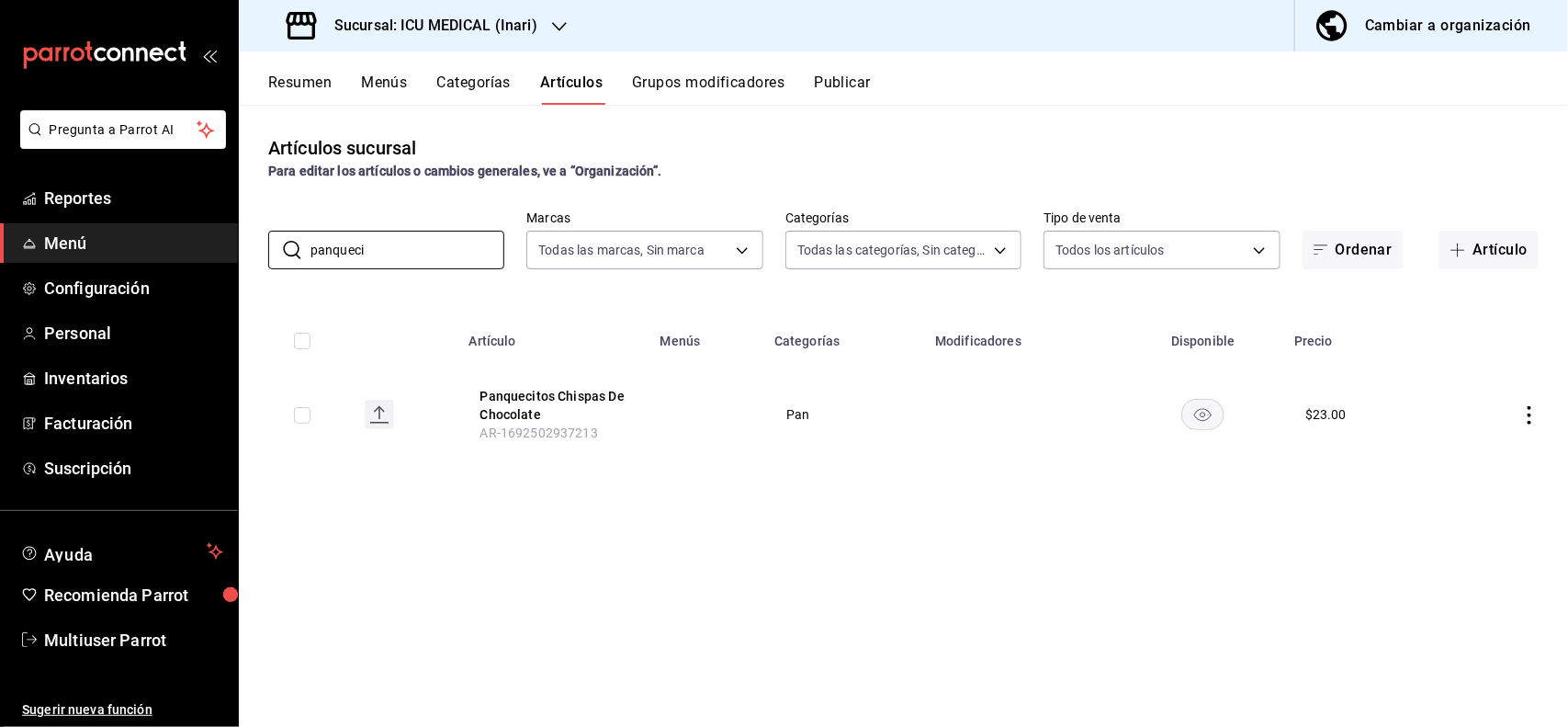
type input "panqueci"
click at [1481, 457] on td at bounding box center [1504, 414] width 129 height 99
click at [1525, 409] on icon "actions" at bounding box center [1530, 416] width 19 height 19
click at [1476, 453] on span "Editar" at bounding box center [1475, 458] width 48 height 20
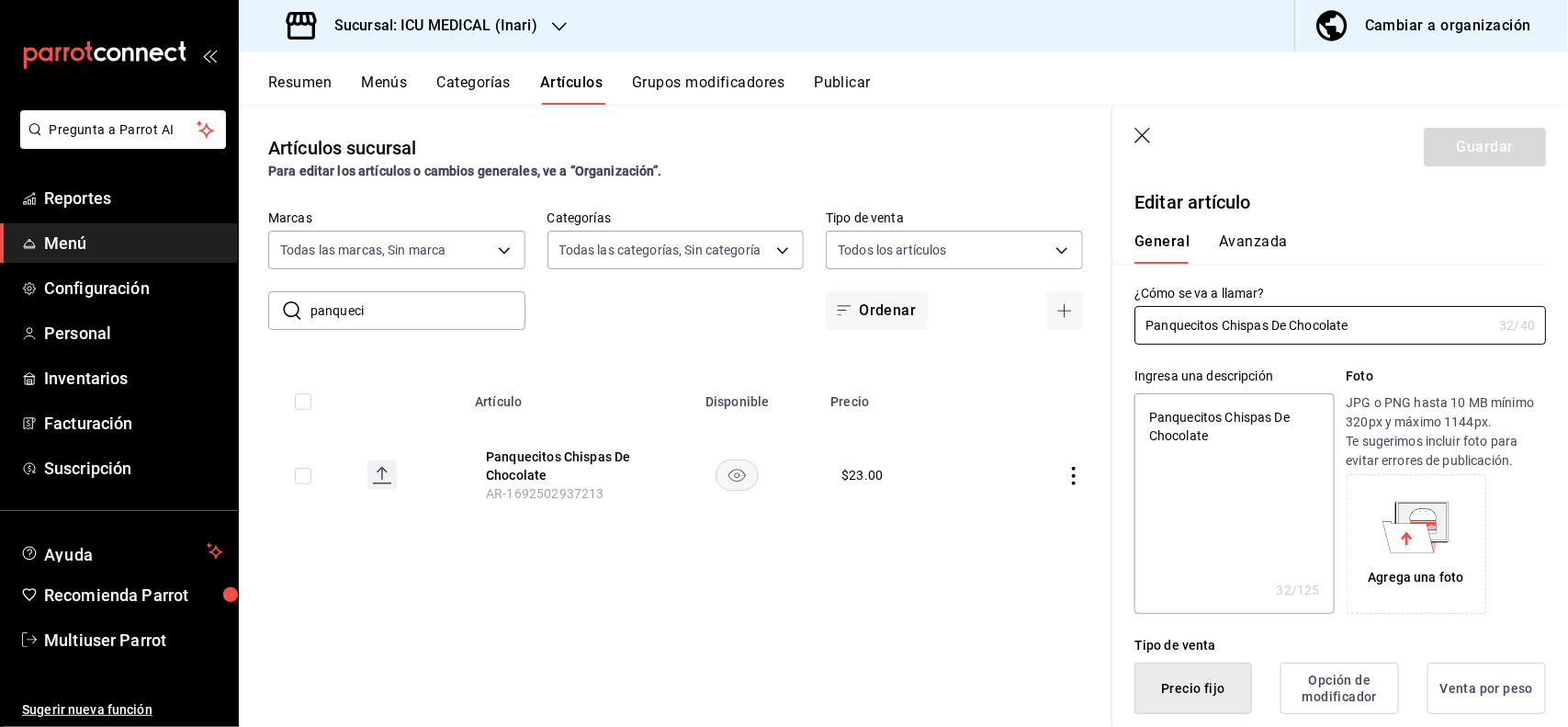
type textarea "x"
type input "$23.00"
type textarea "x"
type button "1"
type button "0"
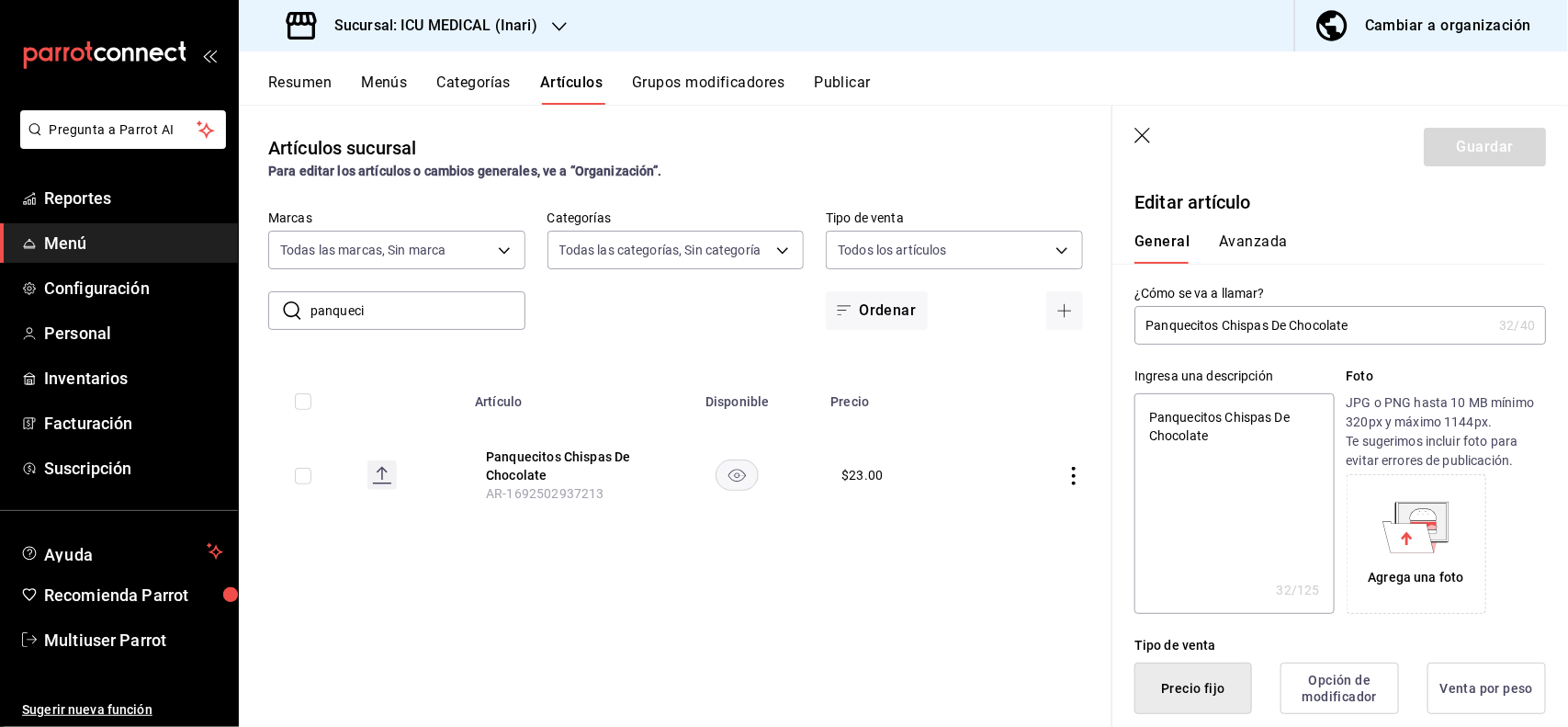
type button "2"
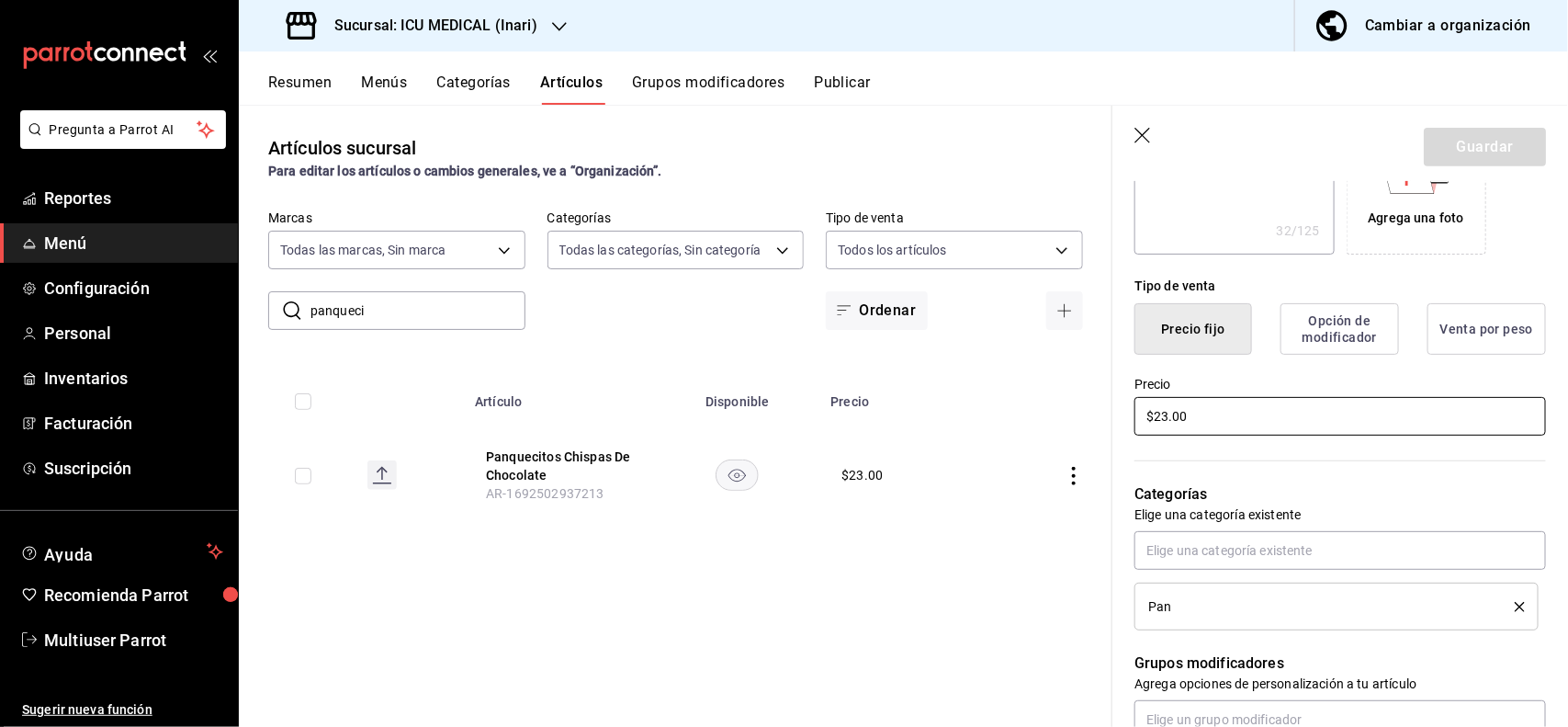
type textarea "x"
type input "$2.00"
type textarea "x"
type input "$27.00"
click at [1447, 151] on button "Guardar" at bounding box center [1484, 147] width 122 height 38
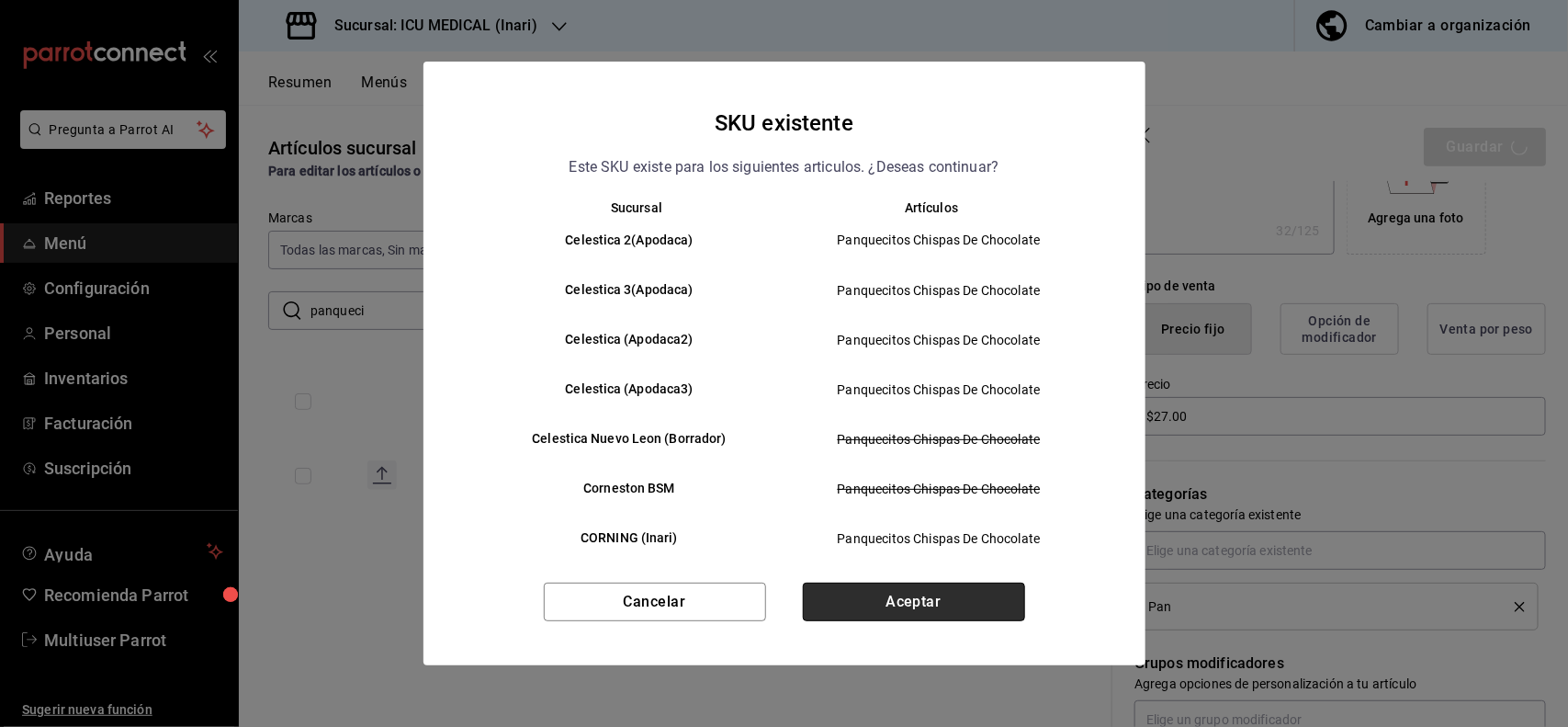
click at [921, 599] on button "Aceptar" at bounding box center [914, 602] width 222 height 38
type textarea "x"
type input "AR-1755499299555"
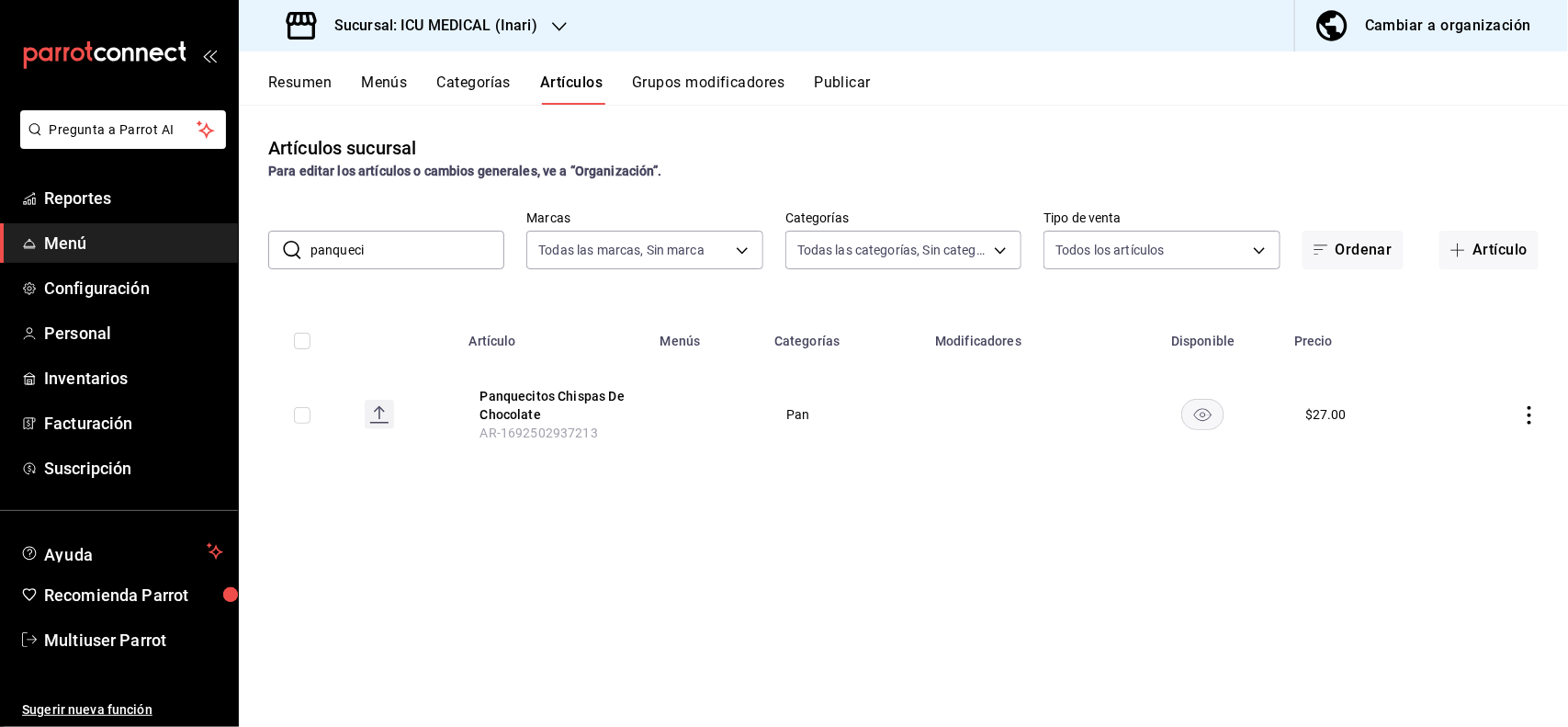
click at [456, 249] on input "panqueci" at bounding box center [407, 249] width 194 height 36
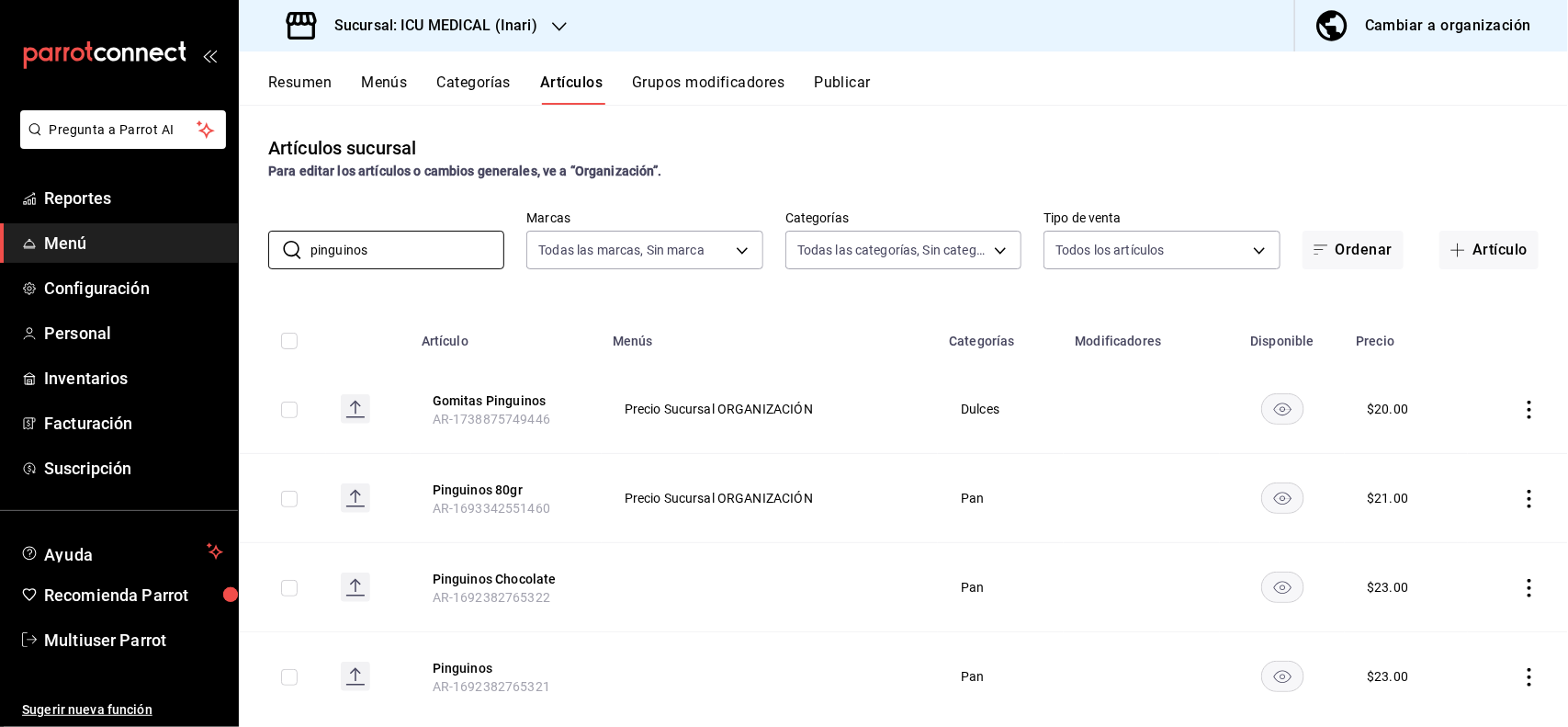
type input "pinguinos"
click at [884, 185] on div "Artículos sucursal Para editar los artículos o cambios generales, ve a “Organiz…" at bounding box center [903, 415] width 1329 height 621
click at [1520, 493] on icon "actions" at bounding box center [1530, 499] width 19 height 19
click at [1452, 532] on span "Editar" at bounding box center [1457, 541] width 48 height 20
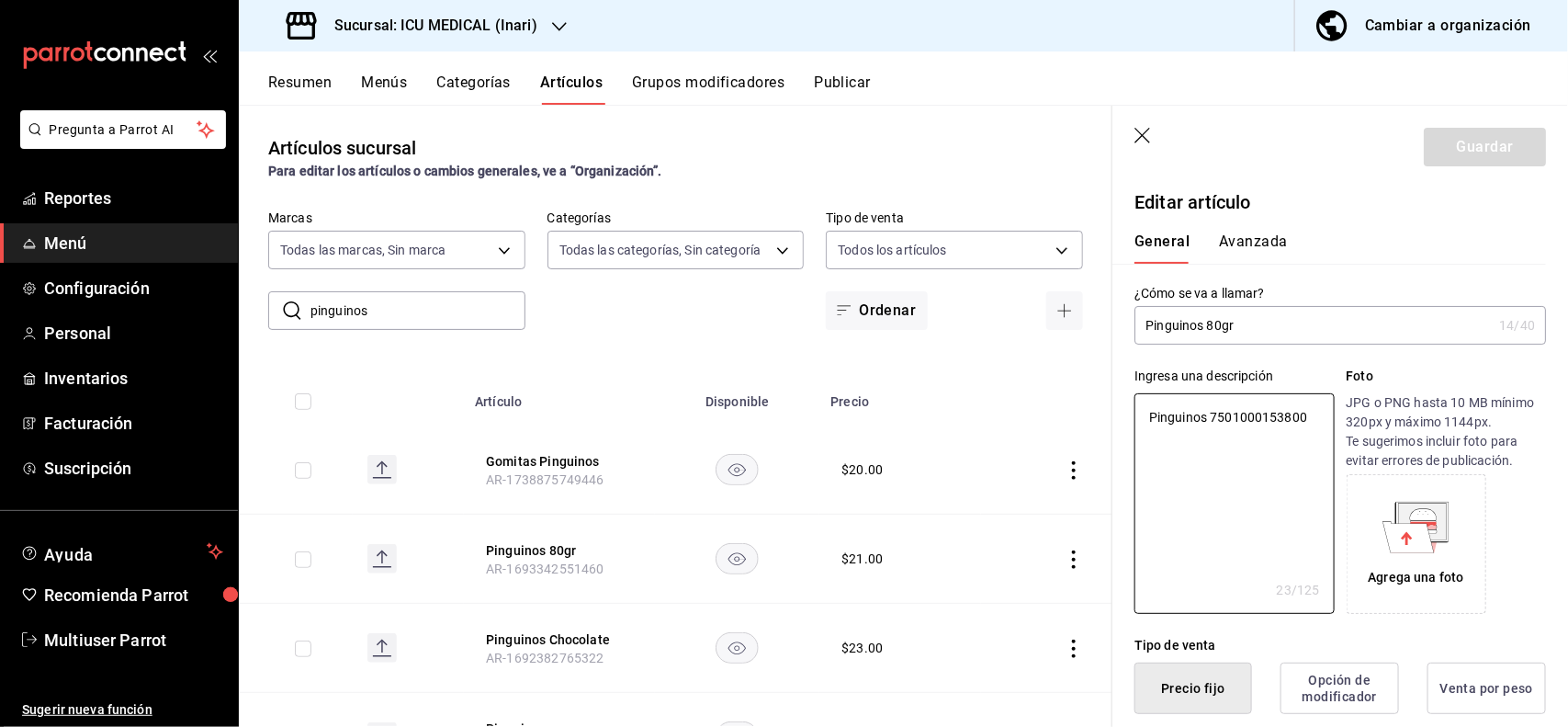
type textarea "x"
type button "1"
type button "0"
type button "2"
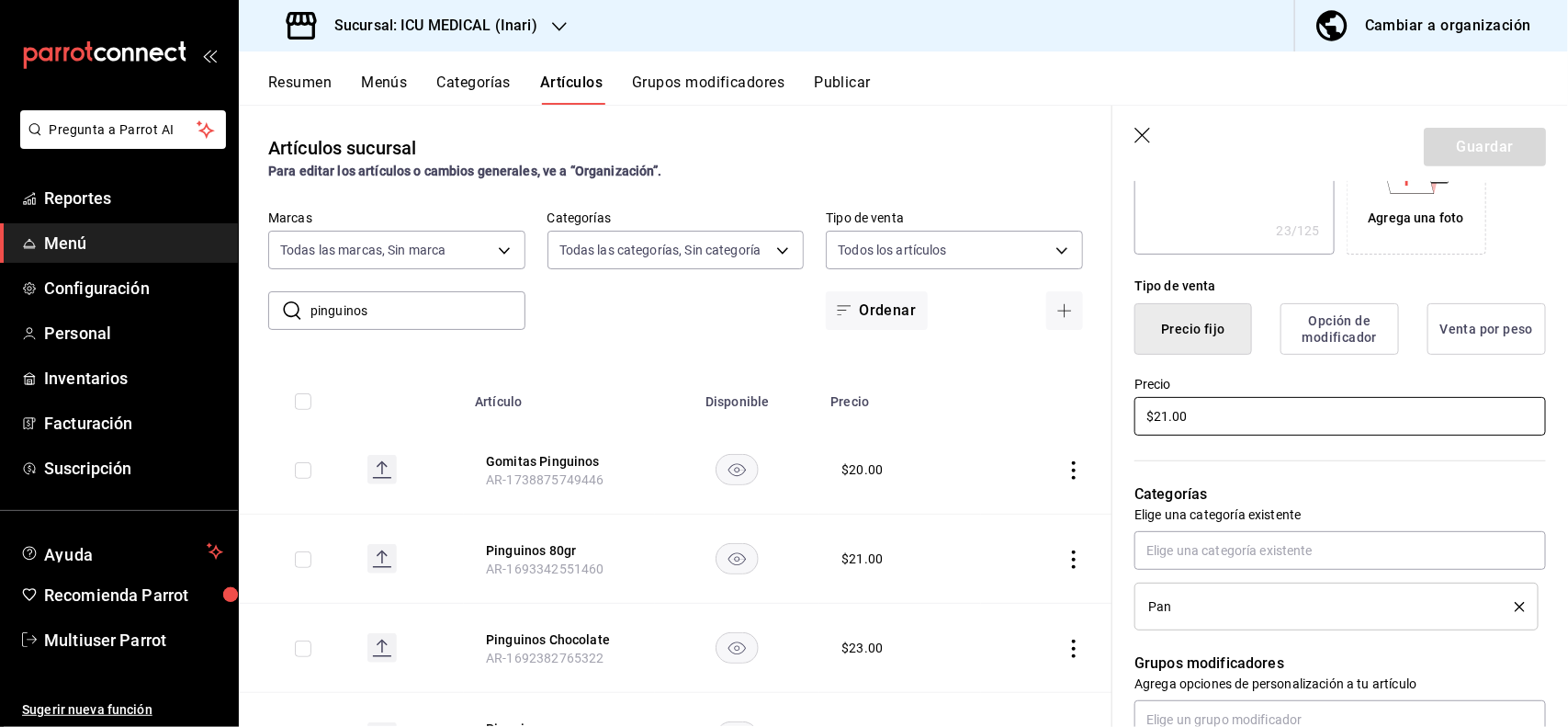
type textarea "x"
type input "$2.00"
type textarea "x"
type input "$27.00"
click at [1465, 153] on button "Guardar" at bounding box center [1484, 147] width 122 height 38
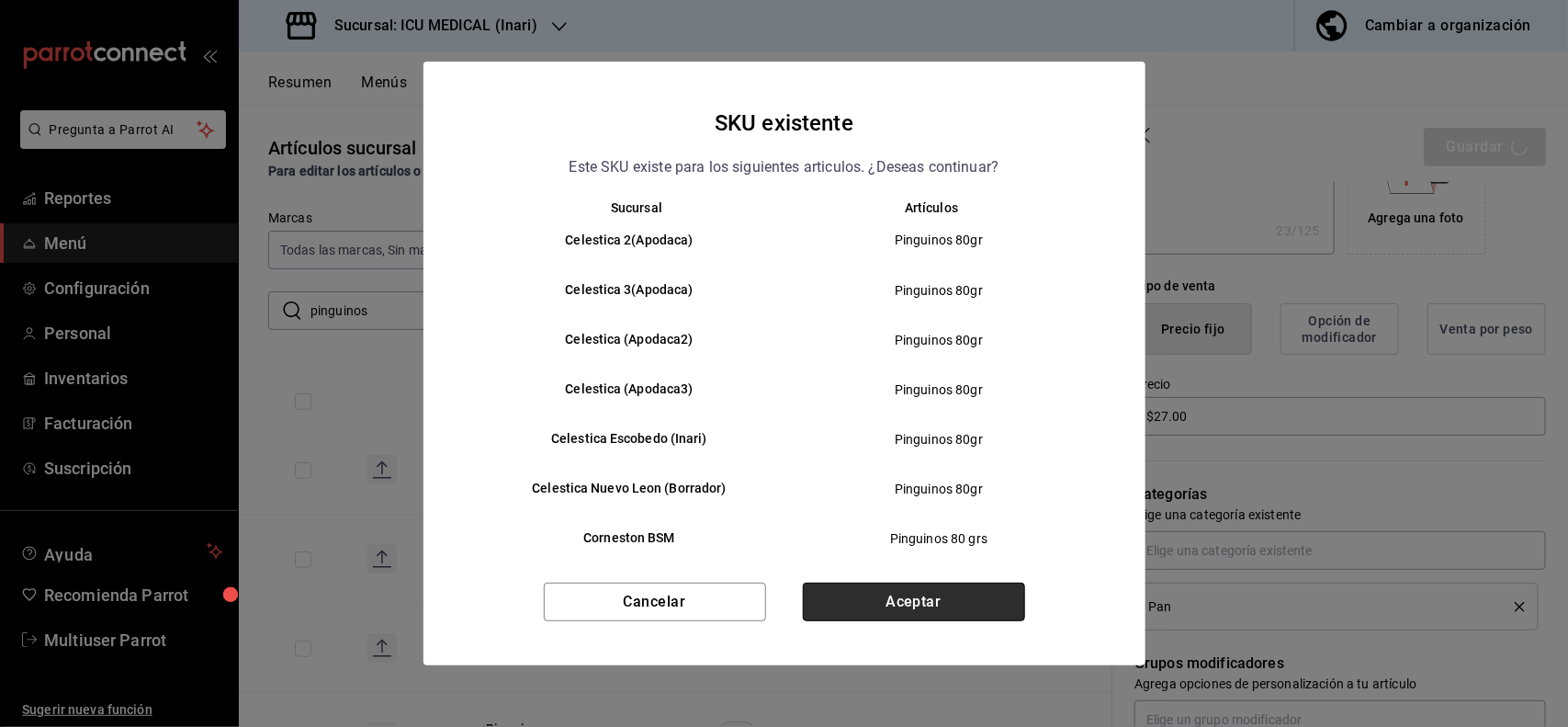
click at [996, 586] on button "Aceptar" at bounding box center [914, 602] width 222 height 38
type textarea "x"
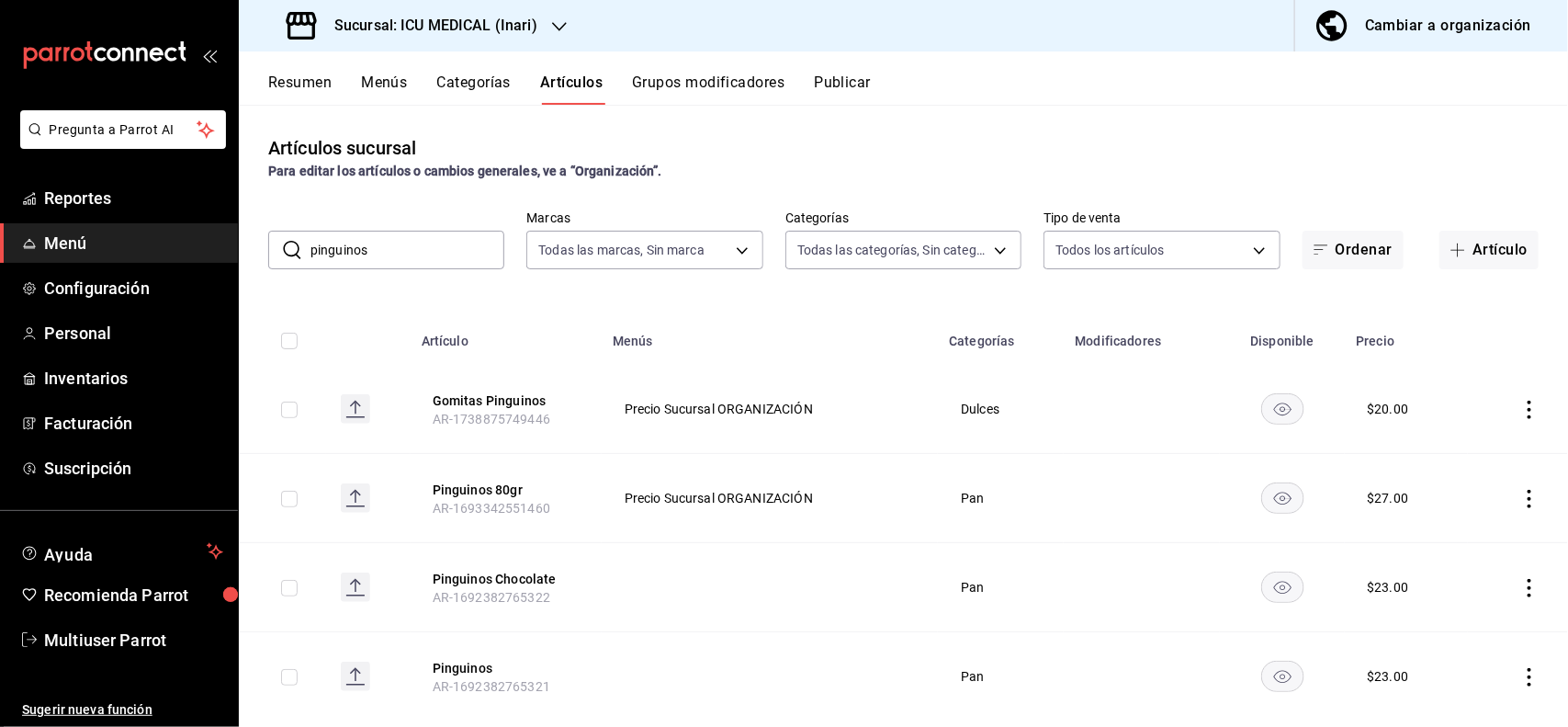
click at [464, 260] on input "pinguinos" at bounding box center [407, 249] width 194 height 36
type input "p"
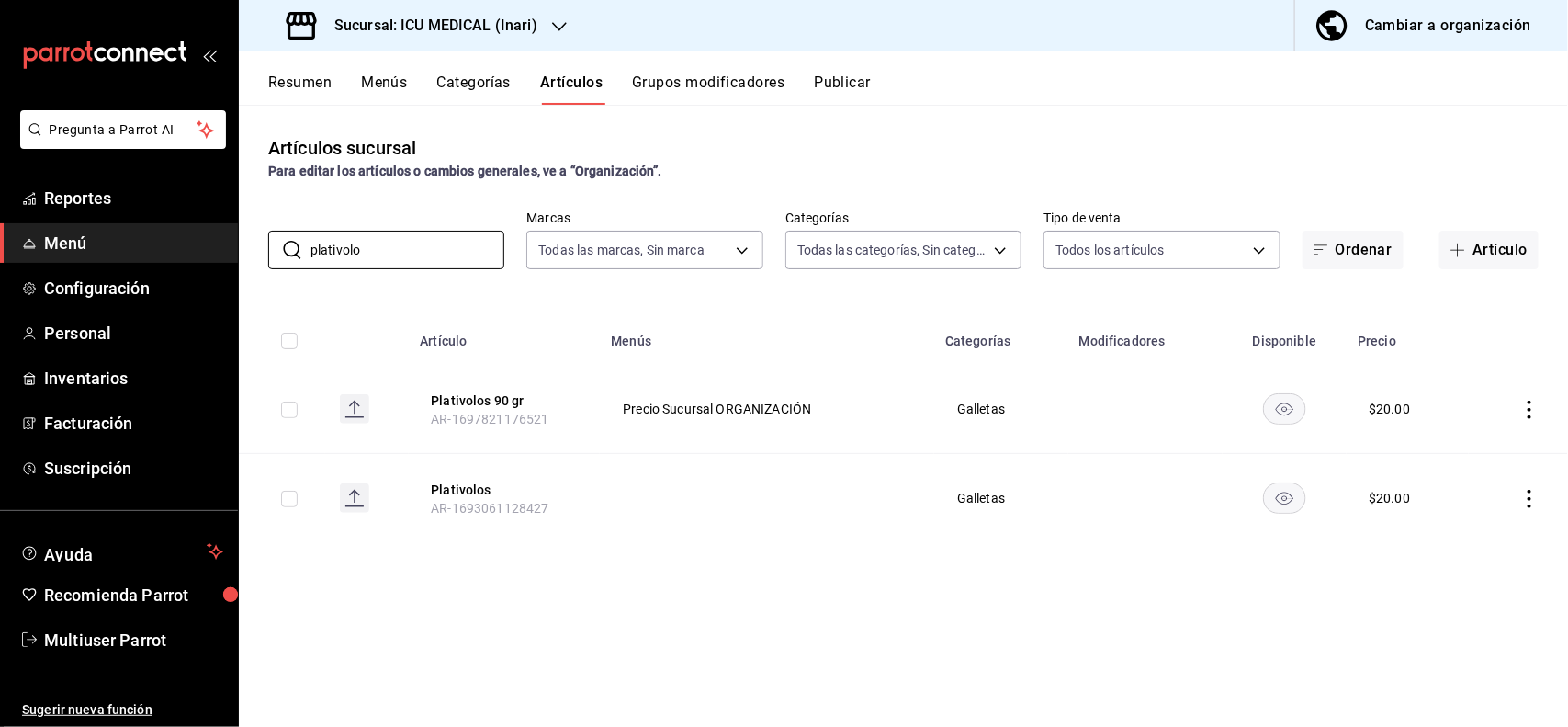
type input "plativolo"
click at [1523, 401] on icon "actions" at bounding box center [1530, 410] width 19 height 19
click at [1445, 448] on div at bounding box center [1434, 453] width 33 height 22
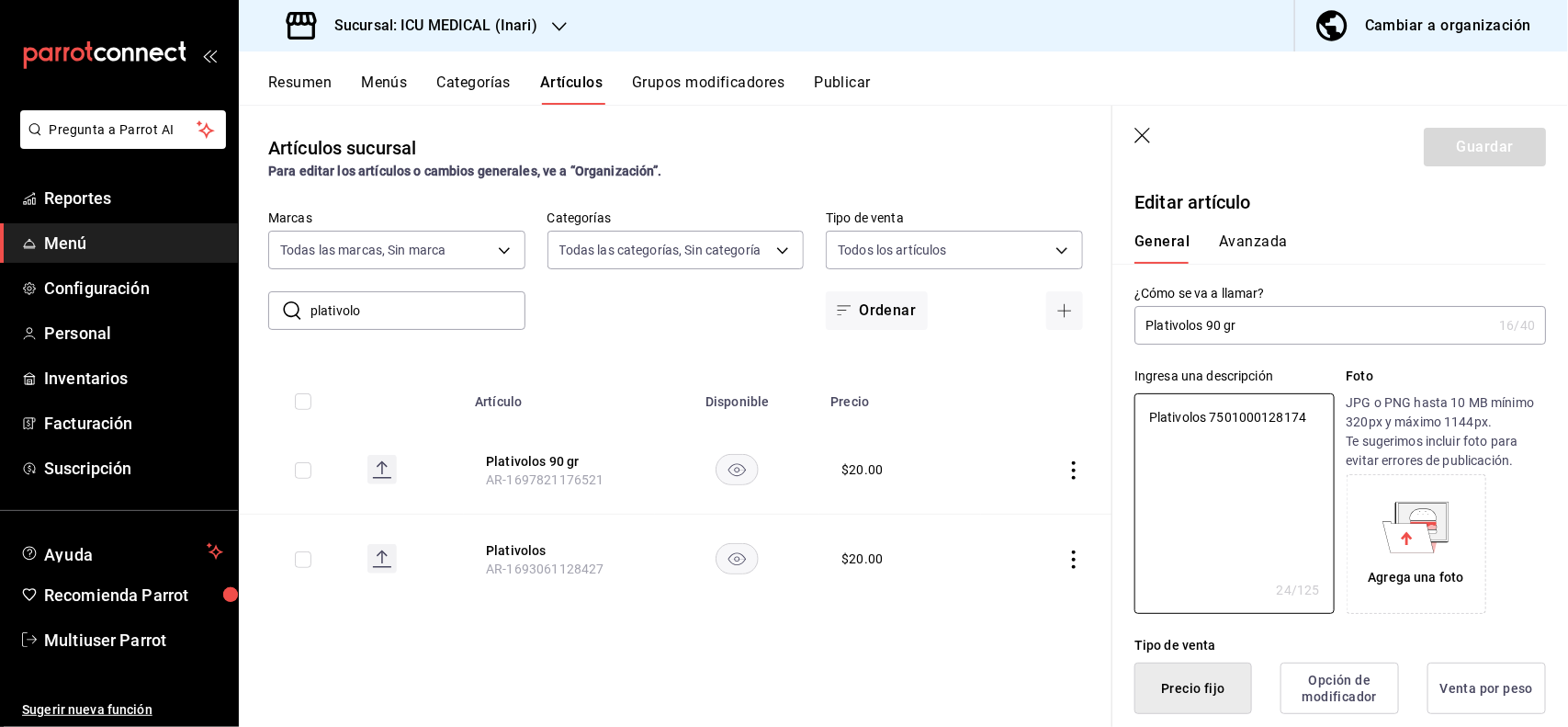
type textarea "x"
type button "1"
type button "0"
type button "2"
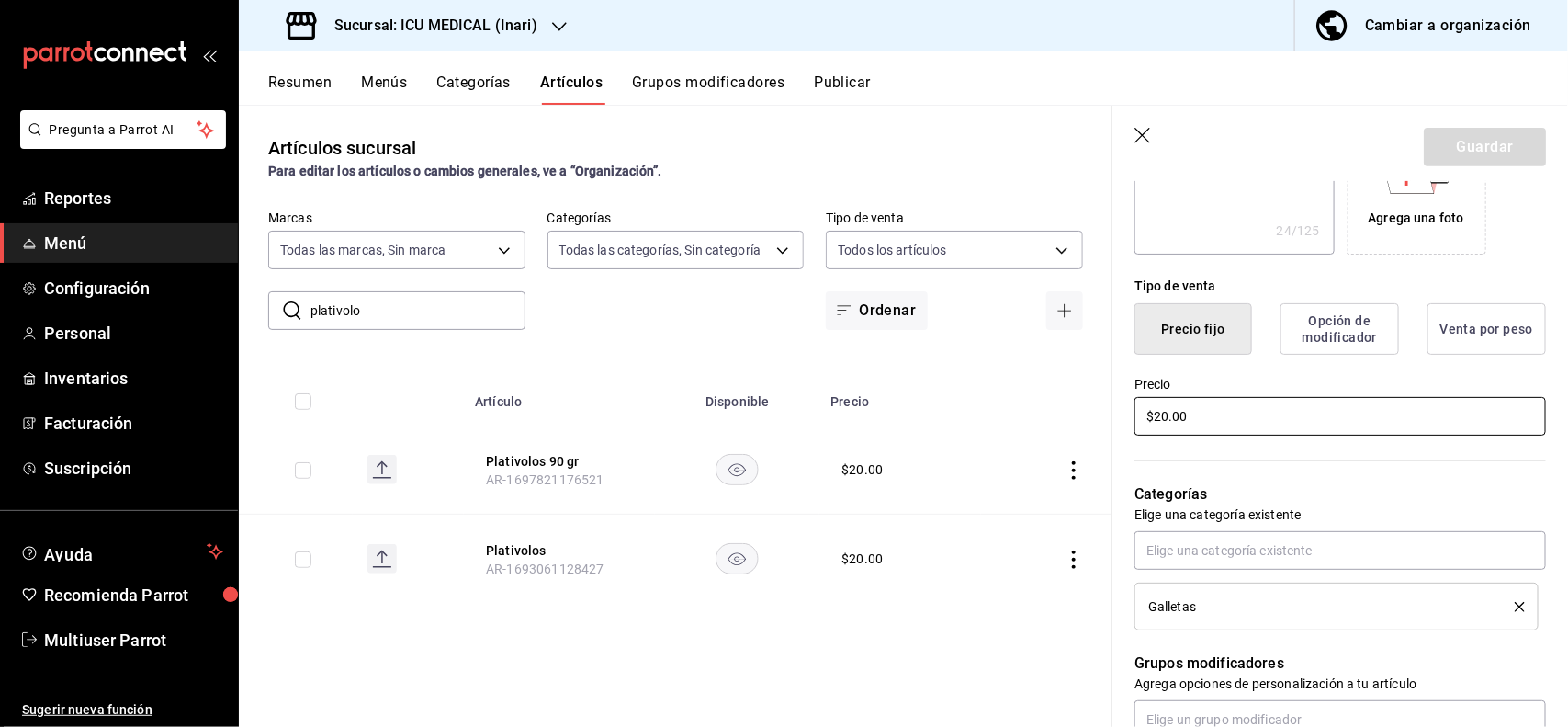
type textarea "x"
type input "$2.00"
type textarea "x"
type input "$23.00"
type textarea "x"
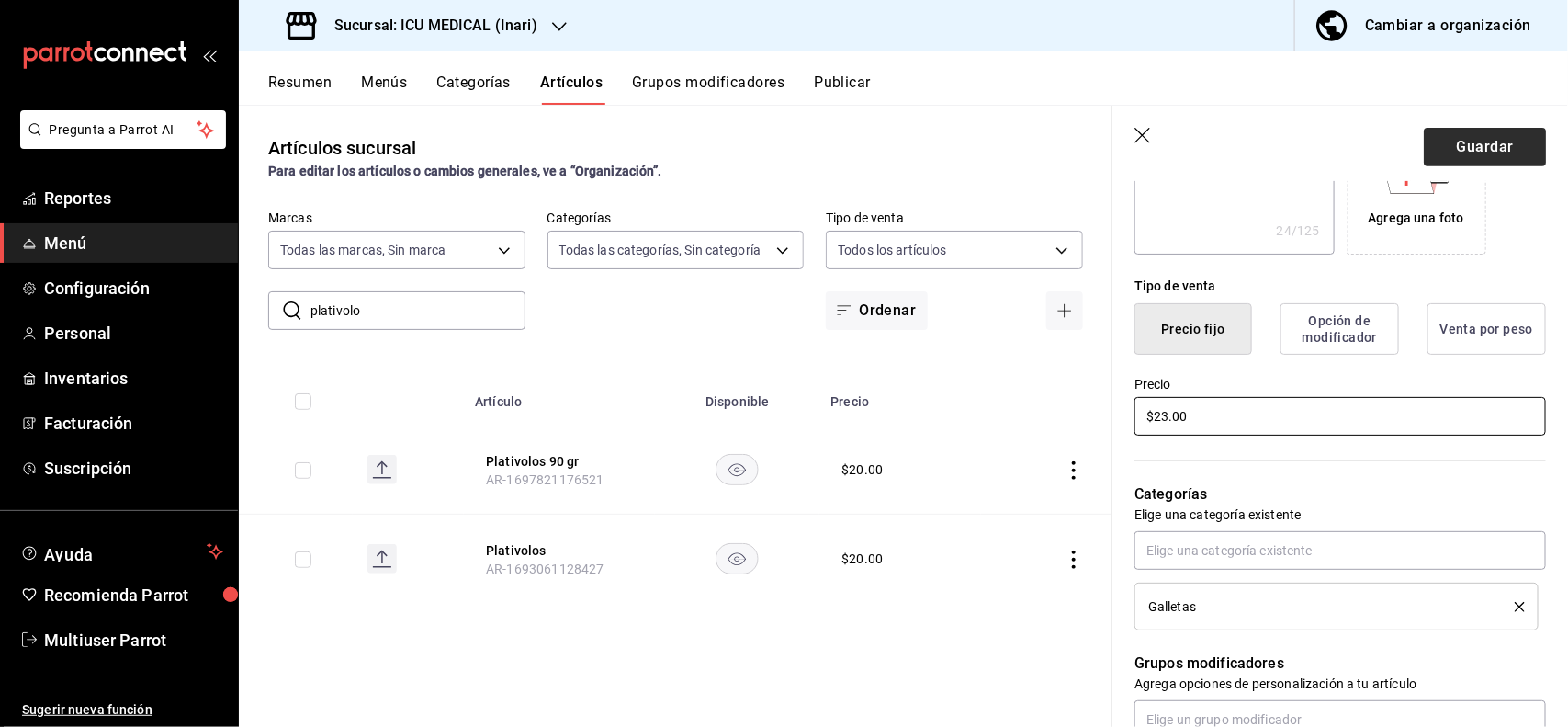
type input "$23.00"
click at [1466, 145] on button "Guardar" at bounding box center [1484, 147] width 122 height 38
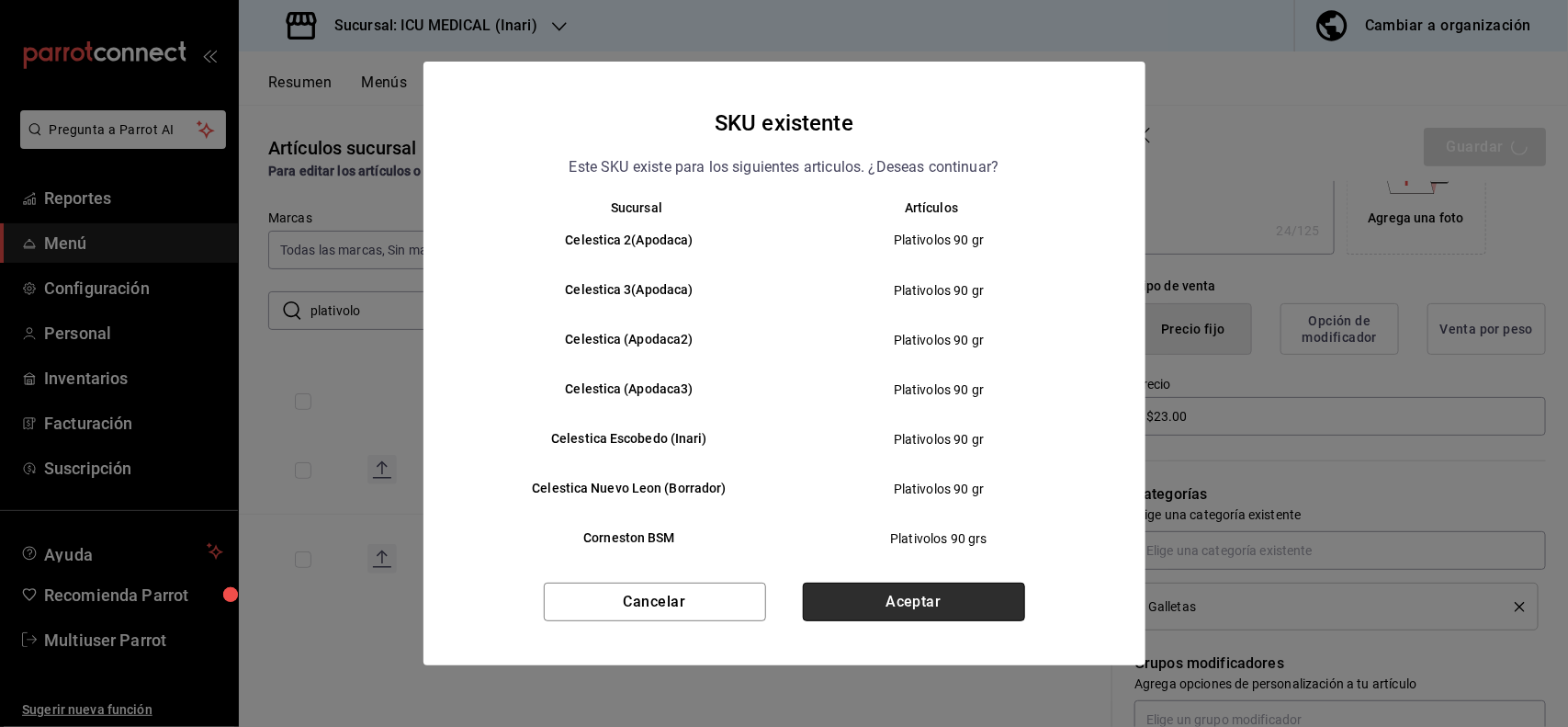
click at [958, 599] on button "Aceptar" at bounding box center [914, 602] width 222 height 38
type textarea "x"
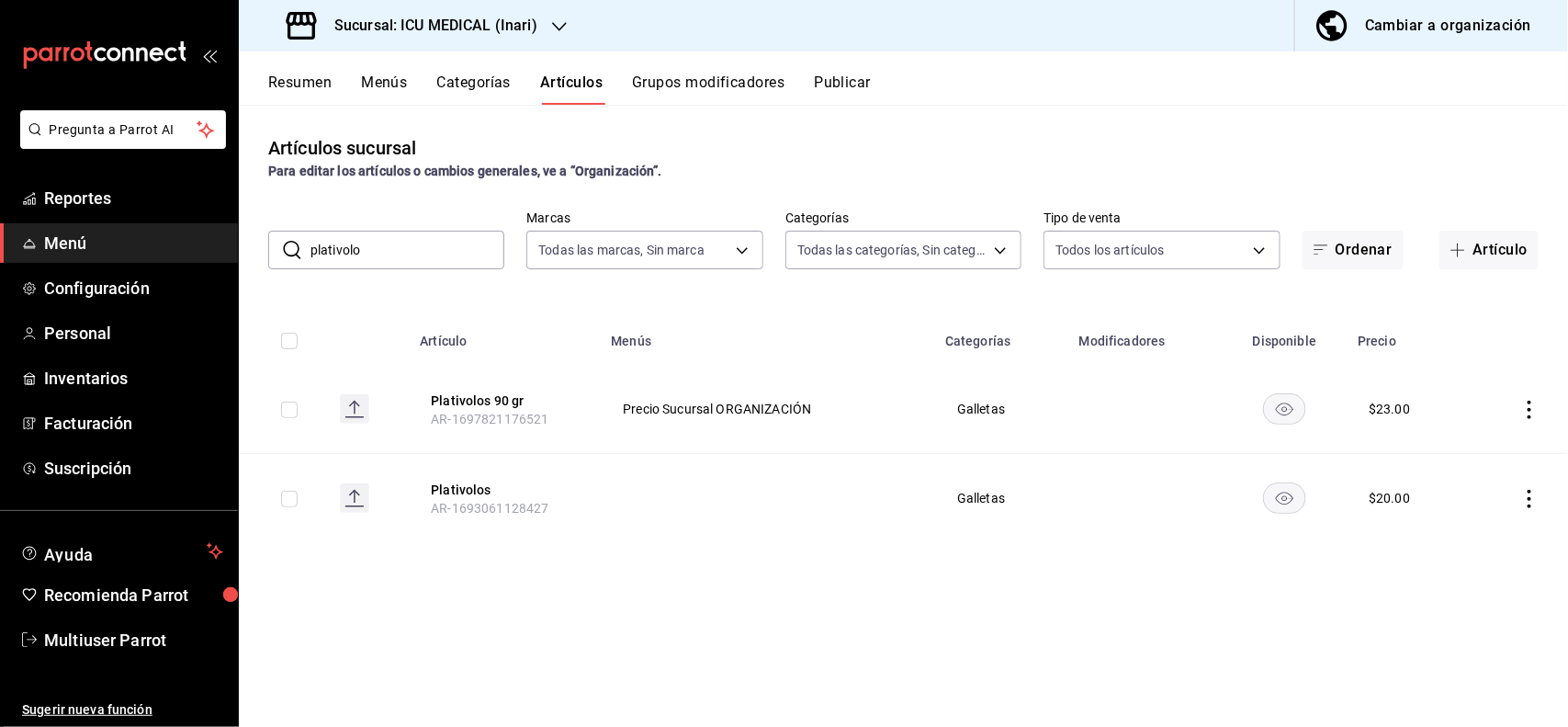
click at [473, 255] on input "plativolo" at bounding box center [407, 249] width 194 height 36
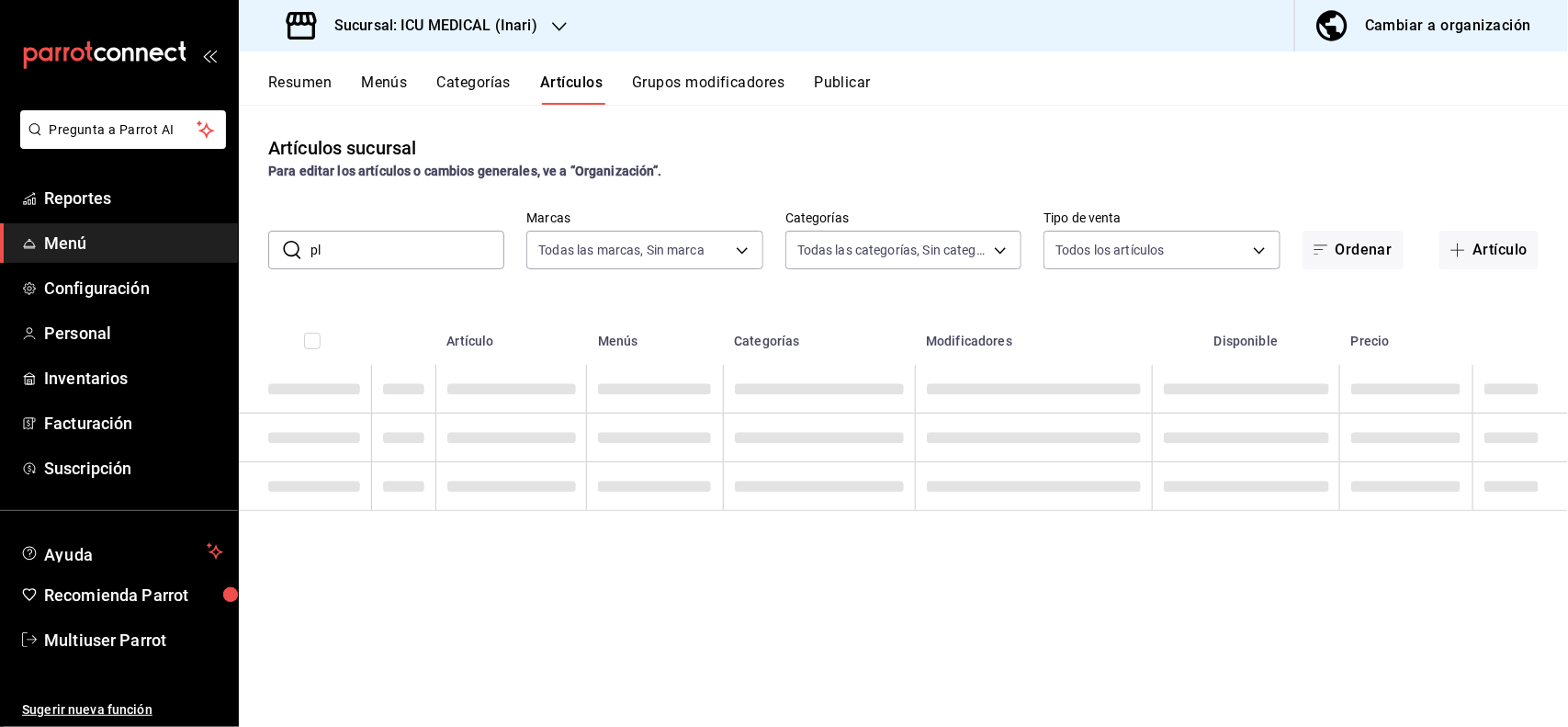
type input "p"
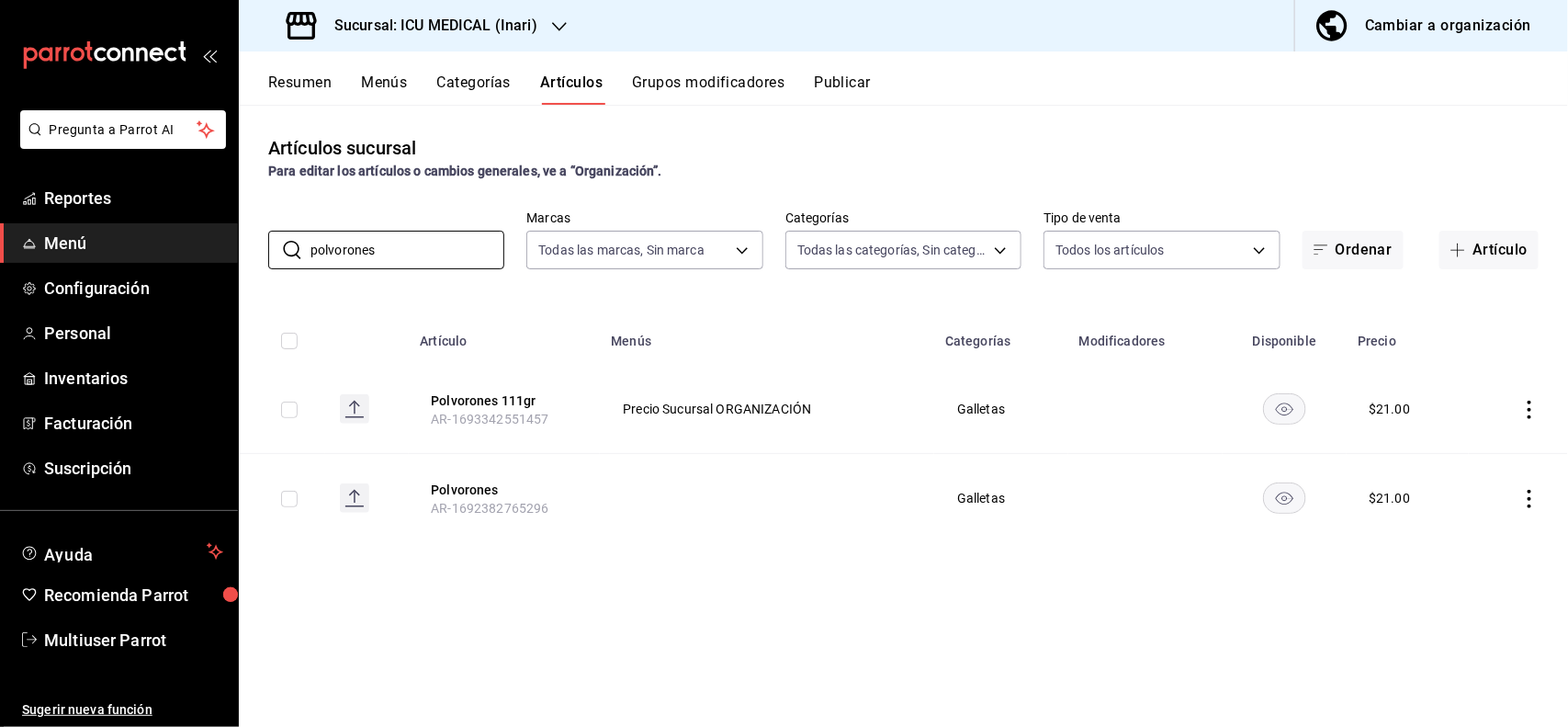
type input "polvorones"
click at [985, 130] on div "Artículos sucursal Para editar los artículos o cambios generales, ve a “Organiz…" at bounding box center [903, 415] width 1329 height 621
click at [1529, 403] on icon "actions" at bounding box center [1529, 410] width 4 height 19
click at [1478, 453] on span "Editar" at bounding box center [1475, 452] width 48 height 20
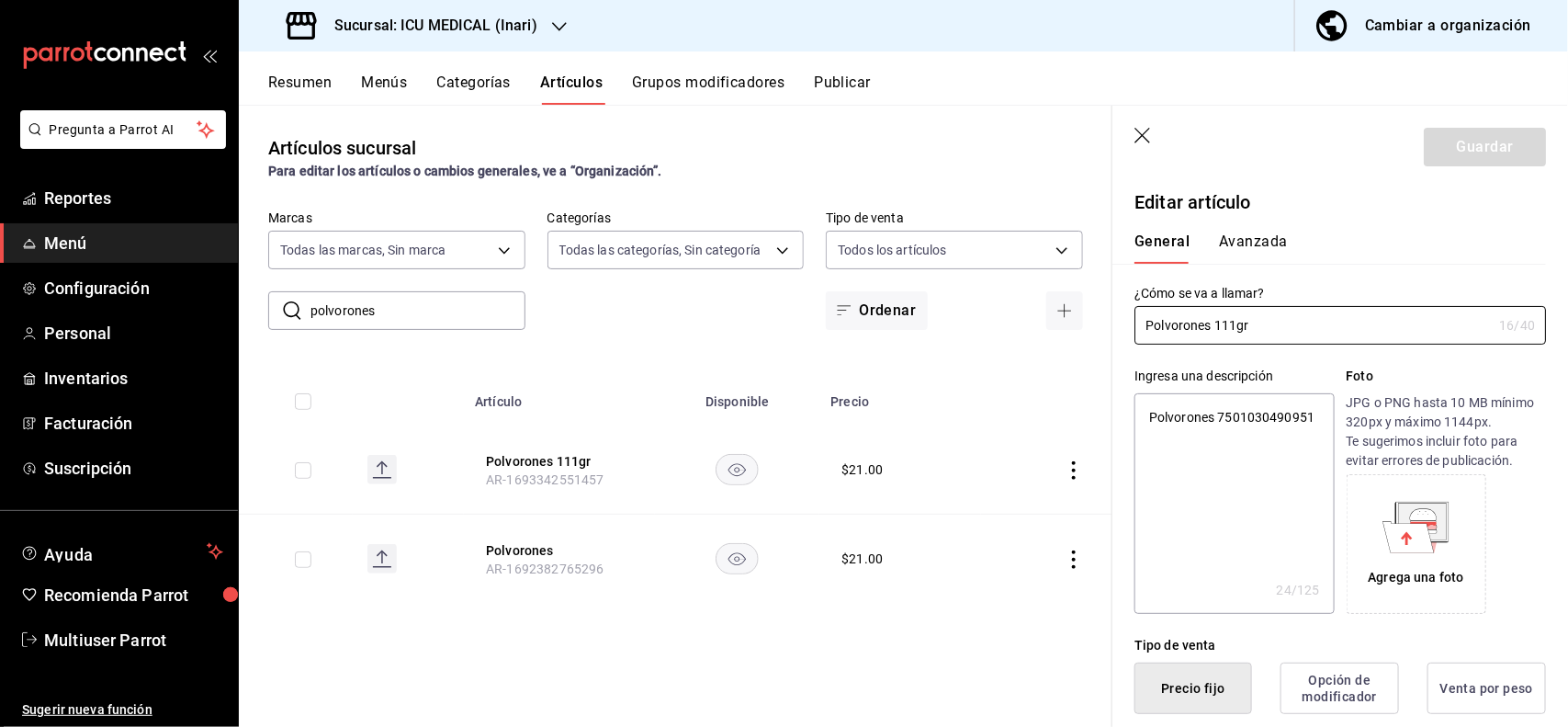
type textarea "x"
type input "$21.00"
type textarea "x"
type button "1"
type button "0"
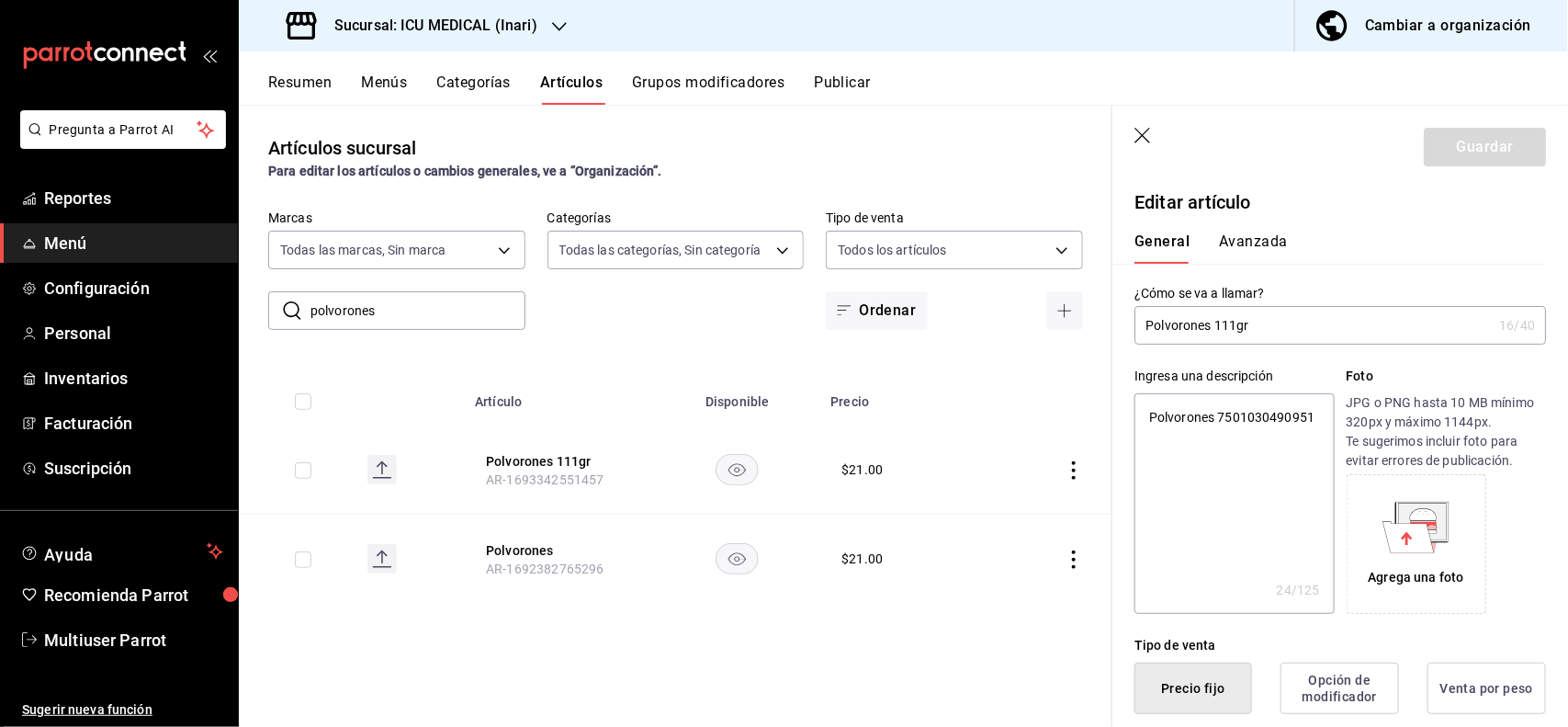
type button "2"
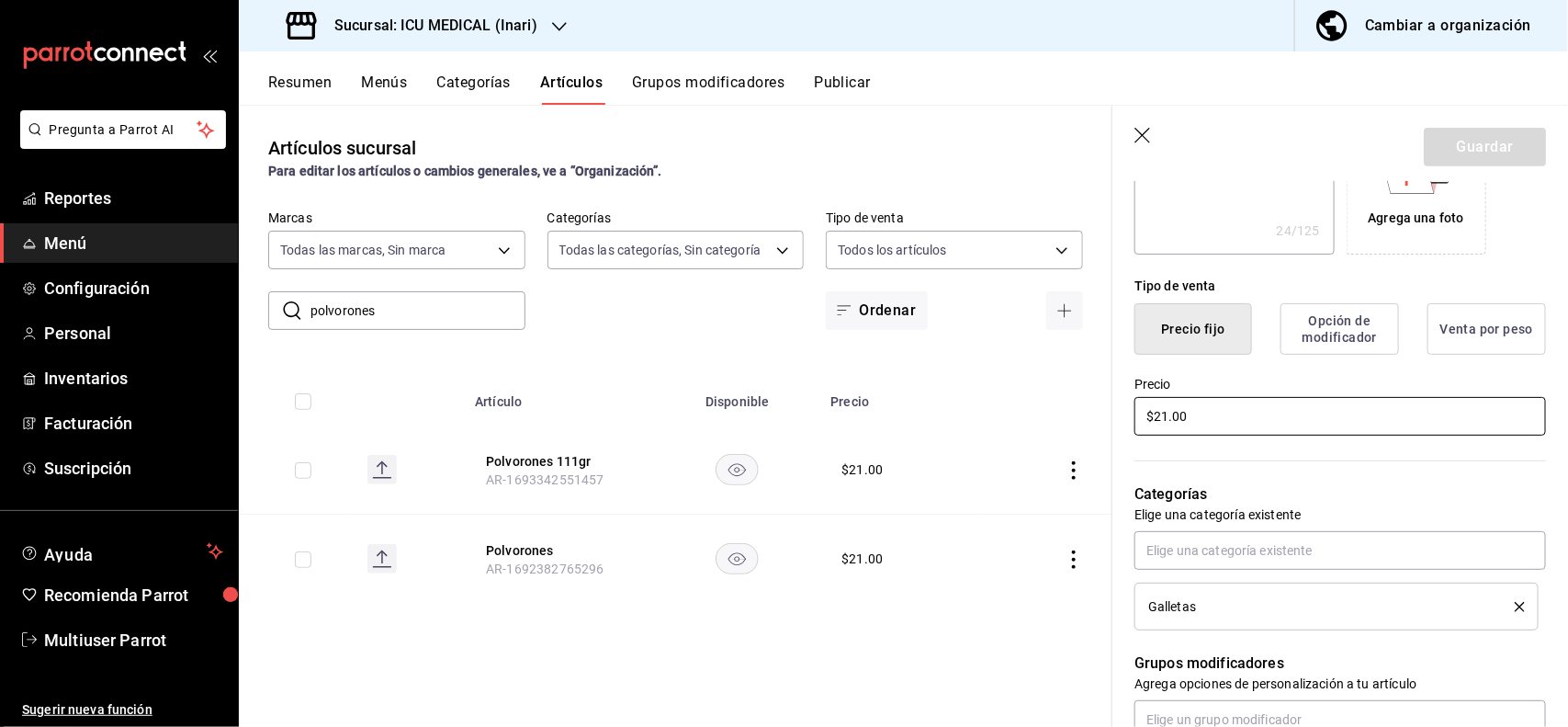
type textarea "x"
type input "$2.00"
type textarea "x"
type input "$28.00"
click at [1483, 145] on button "Guardar" at bounding box center [1484, 147] width 122 height 38
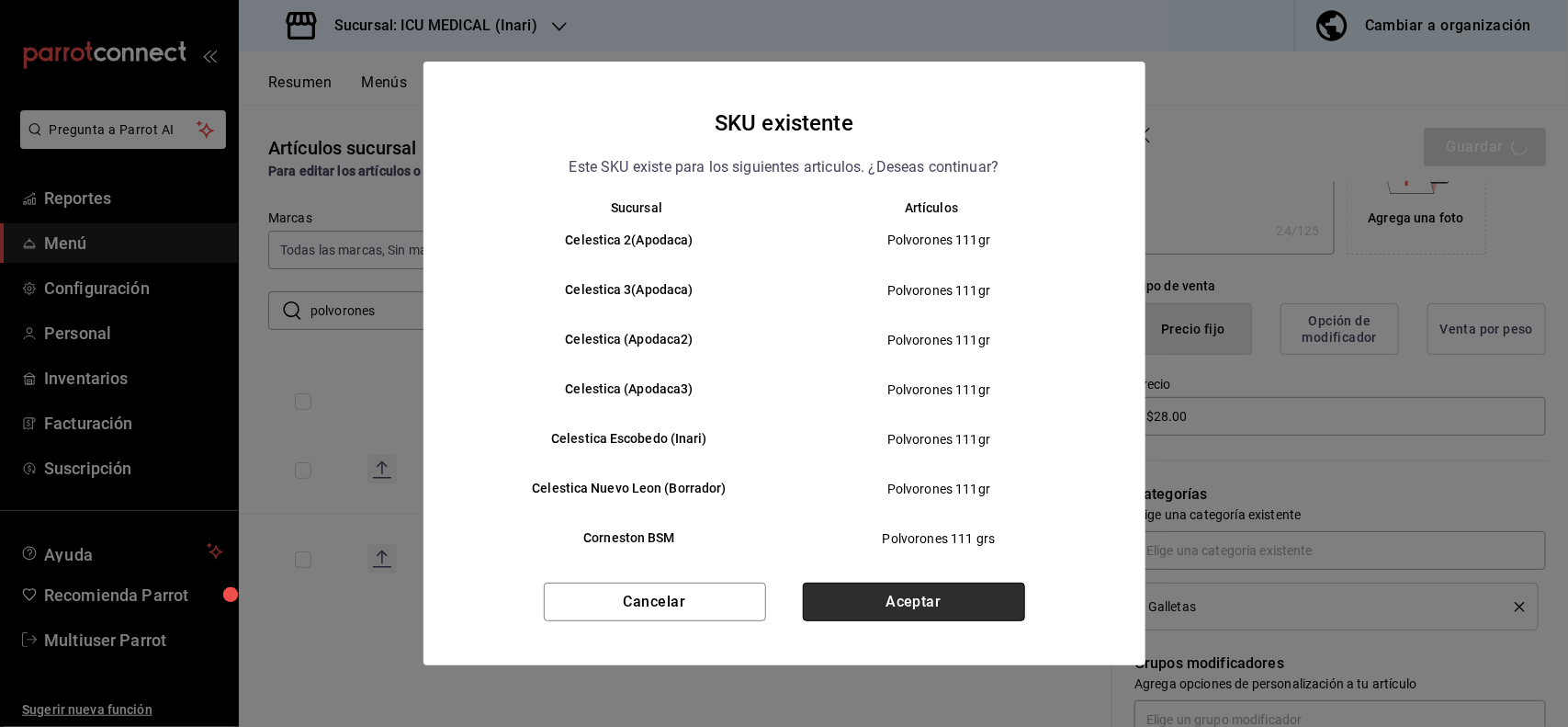
click at [939, 583] on button "Aceptar" at bounding box center [914, 602] width 222 height 38
type textarea "x"
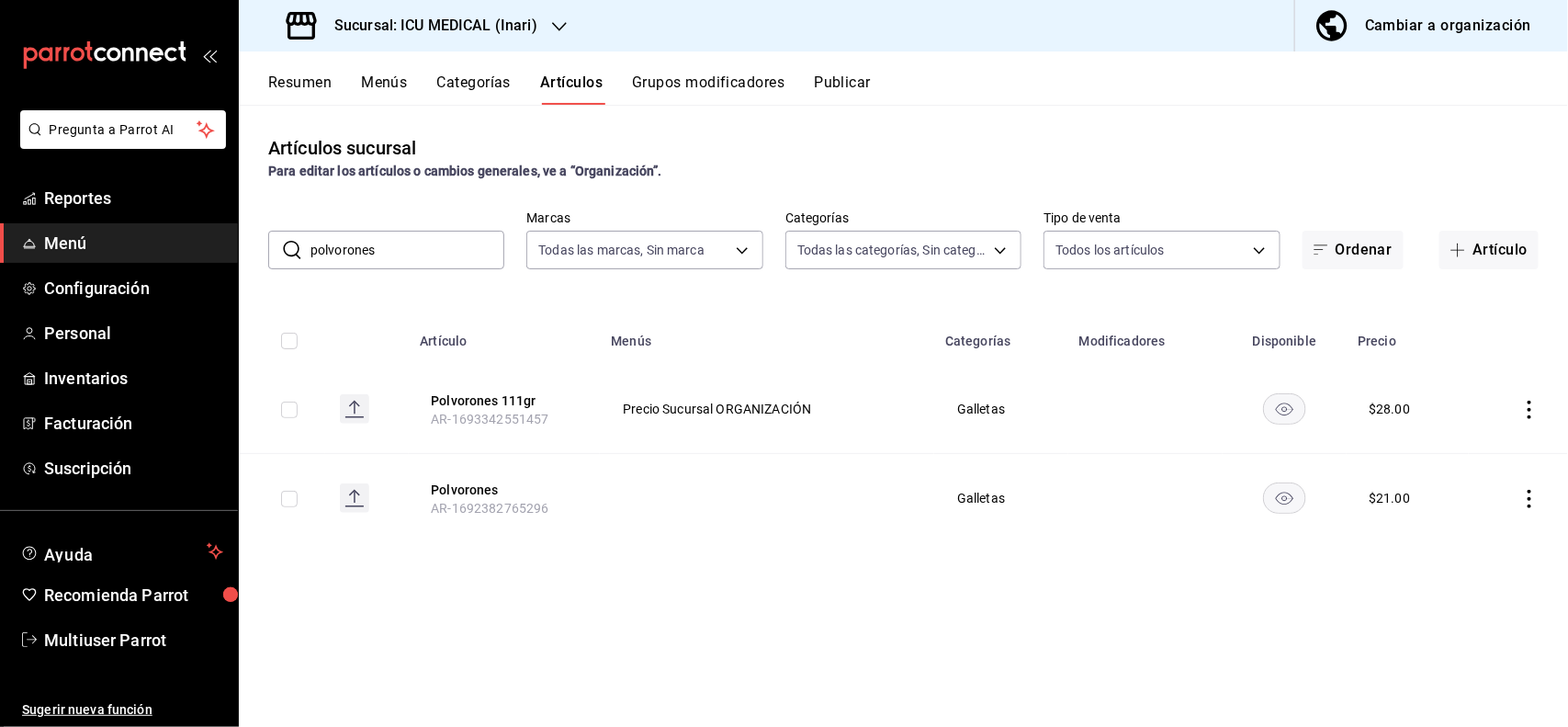
click at [484, 257] on input "polvorones" at bounding box center [407, 249] width 194 height 36
type input "p"
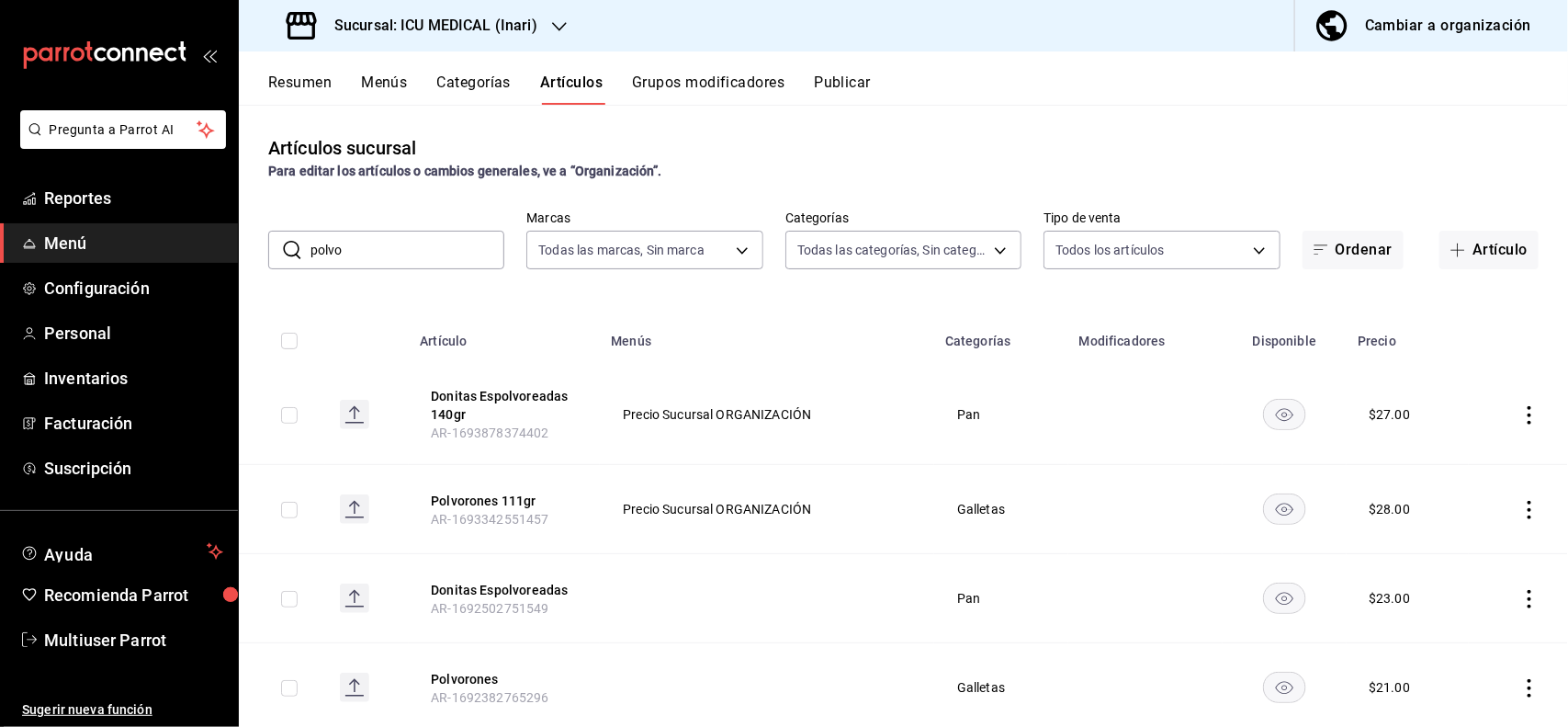
click at [754, 299] on div "Artículos sucursal Para editar los artículos o cambios generales, ve a “Organiz…" at bounding box center [903, 415] width 1329 height 621
click at [467, 232] on input "polvo" at bounding box center [407, 249] width 194 height 36
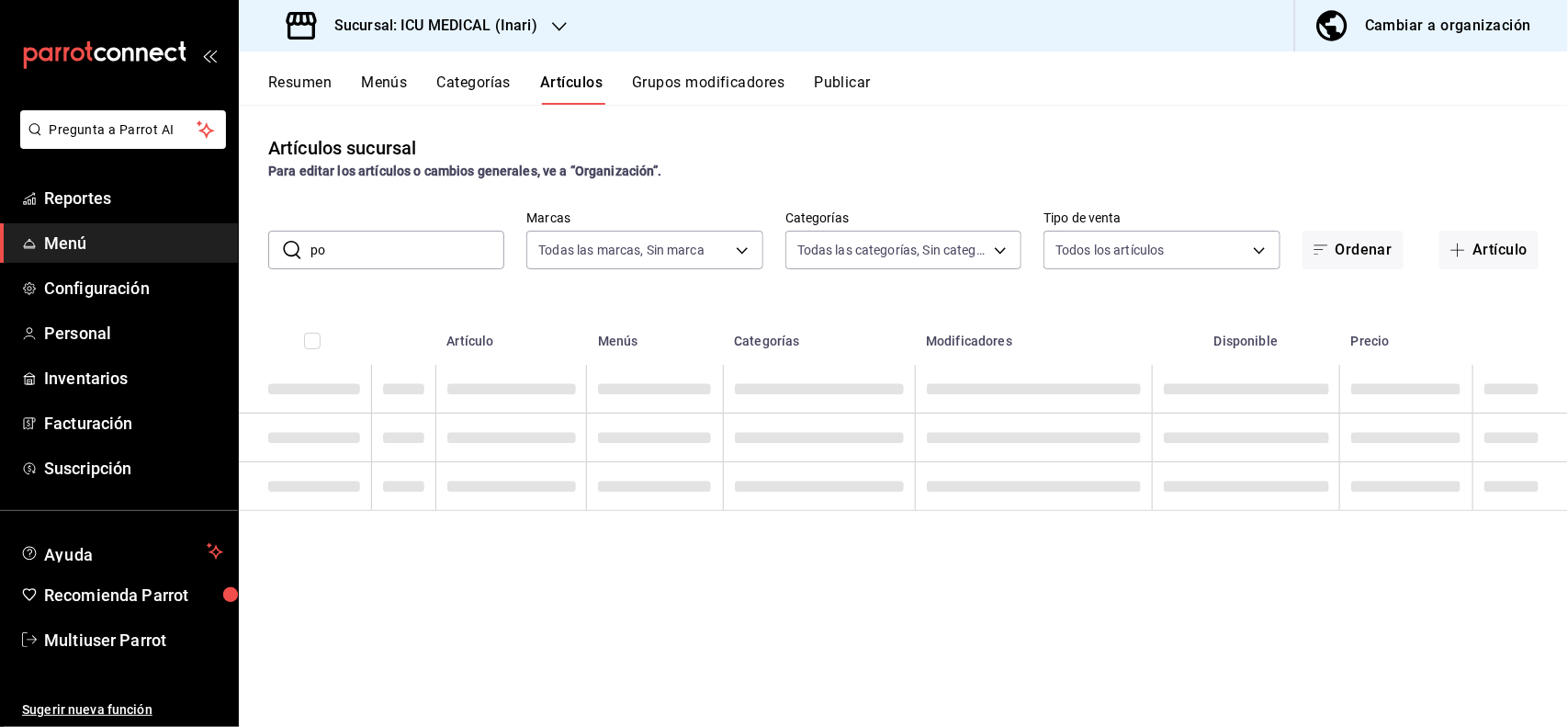
type input "p"
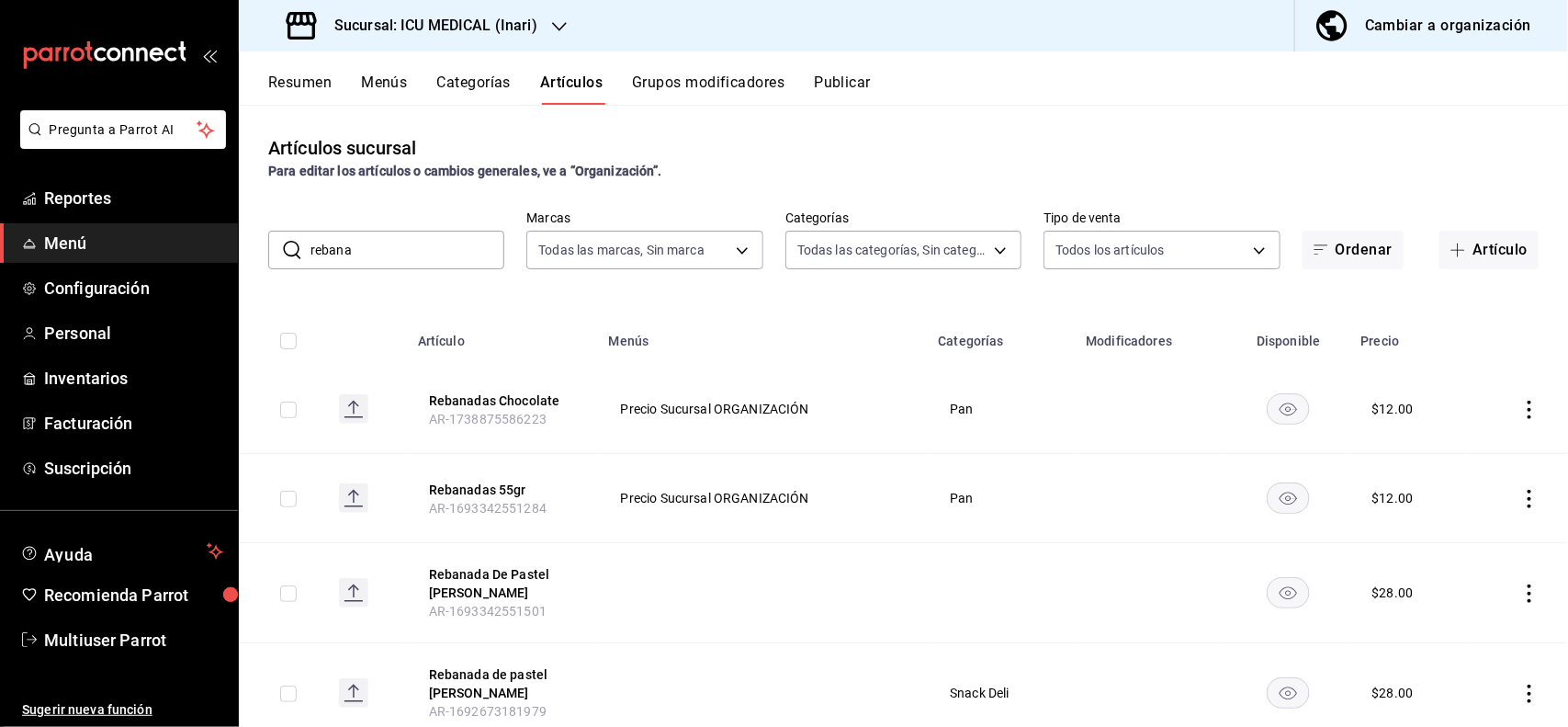
click at [836, 184] on div "Artículos sucursal Para editar los artículos o cambios generales, ve a “Organiz…" at bounding box center [903, 415] width 1329 height 621
click at [428, 237] on input "rebana" at bounding box center [407, 249] width 194 height 36
type input "r"
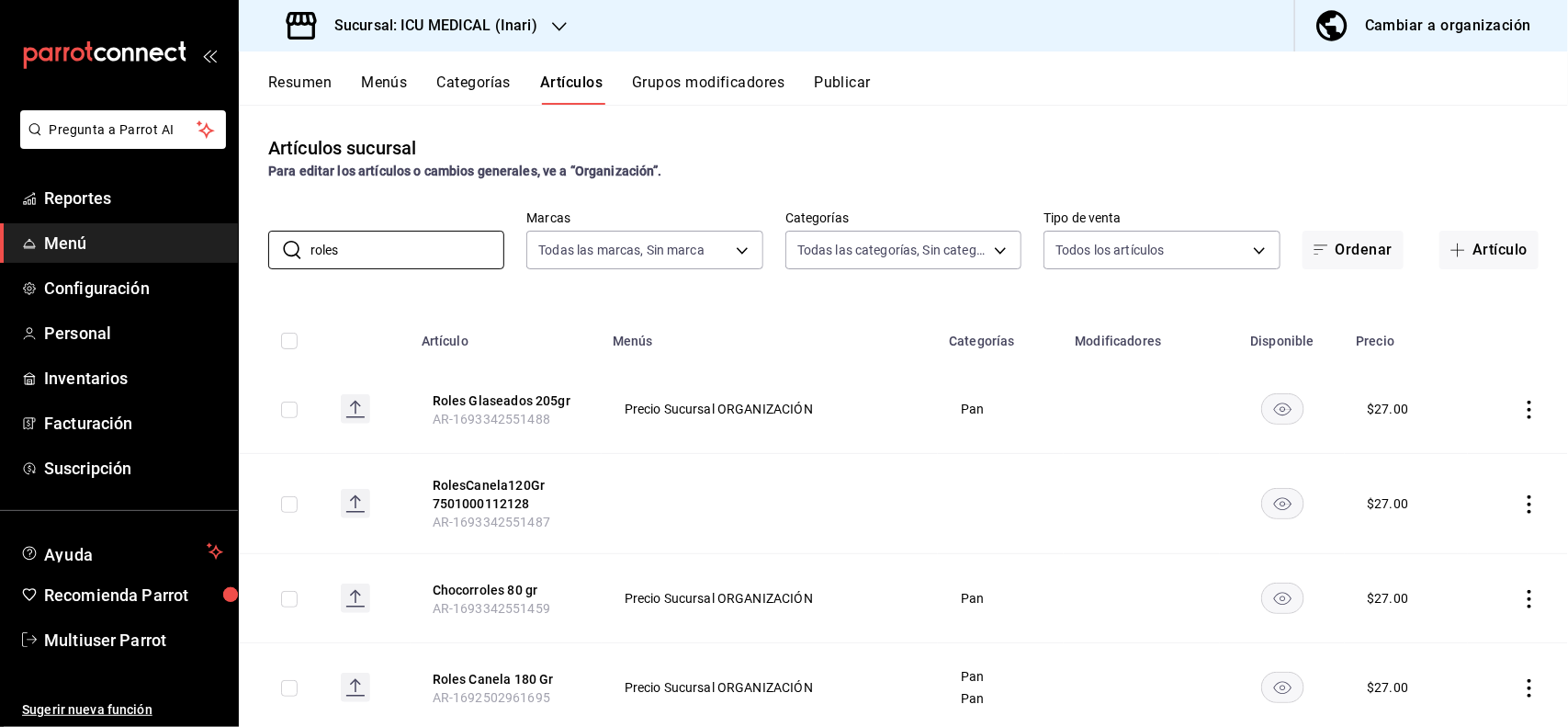
type input "roles"
click at [763, 143] on div "Artículos sucursal Para editar los artículos o cambios generales, ve a “Organiz…" at bounding box center [903, 158] width 1329 height 47
click at [1520, 405] on icon "actions" at bounding box center [1530, 410] width 19 height 19
click at [1470, 448] on span "Editar" at bounding box center [1457, 452] width 48 height 20
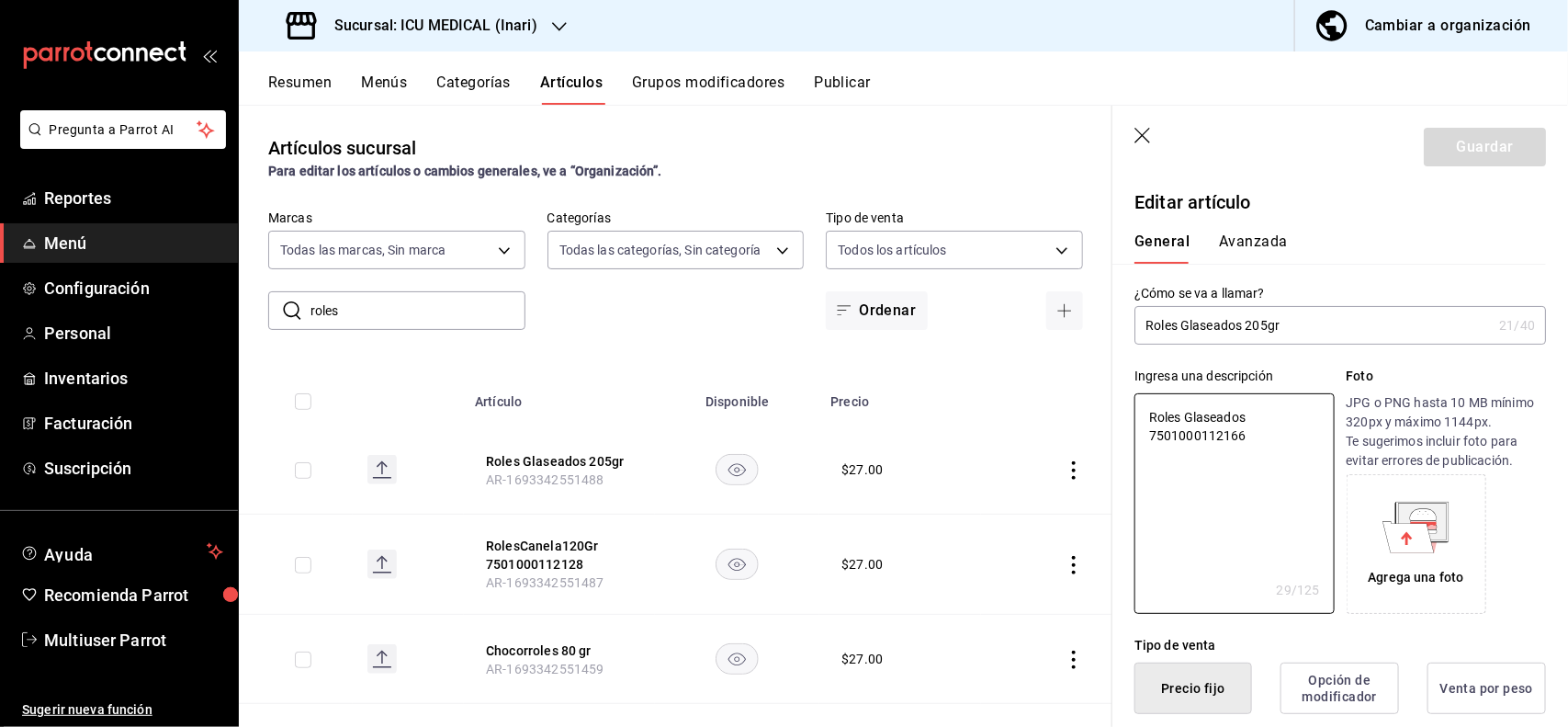
type textarea "x"
type button "1"
type button "0"
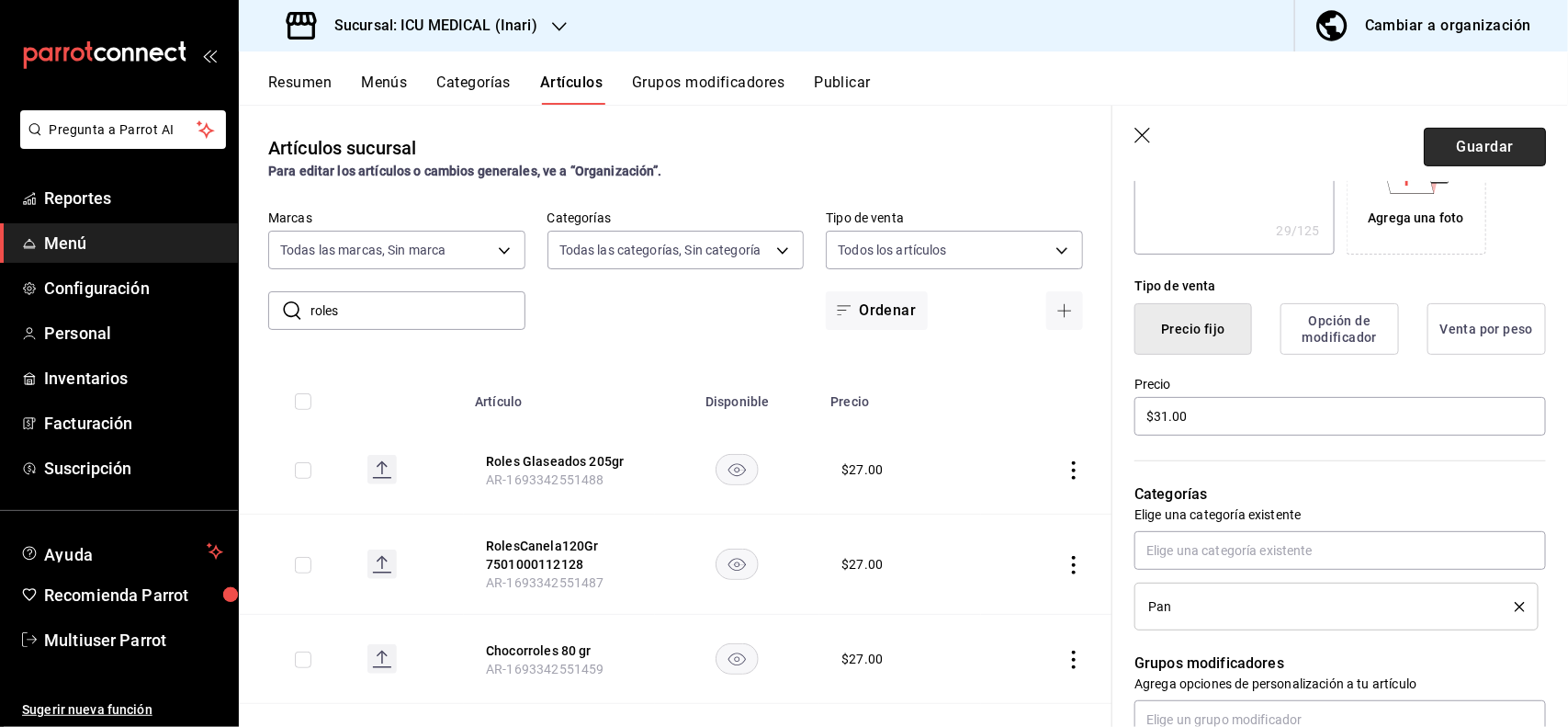
click at [1479, 161] on button "Guardar" at bounding box center [1484, 147] width 122 height 38
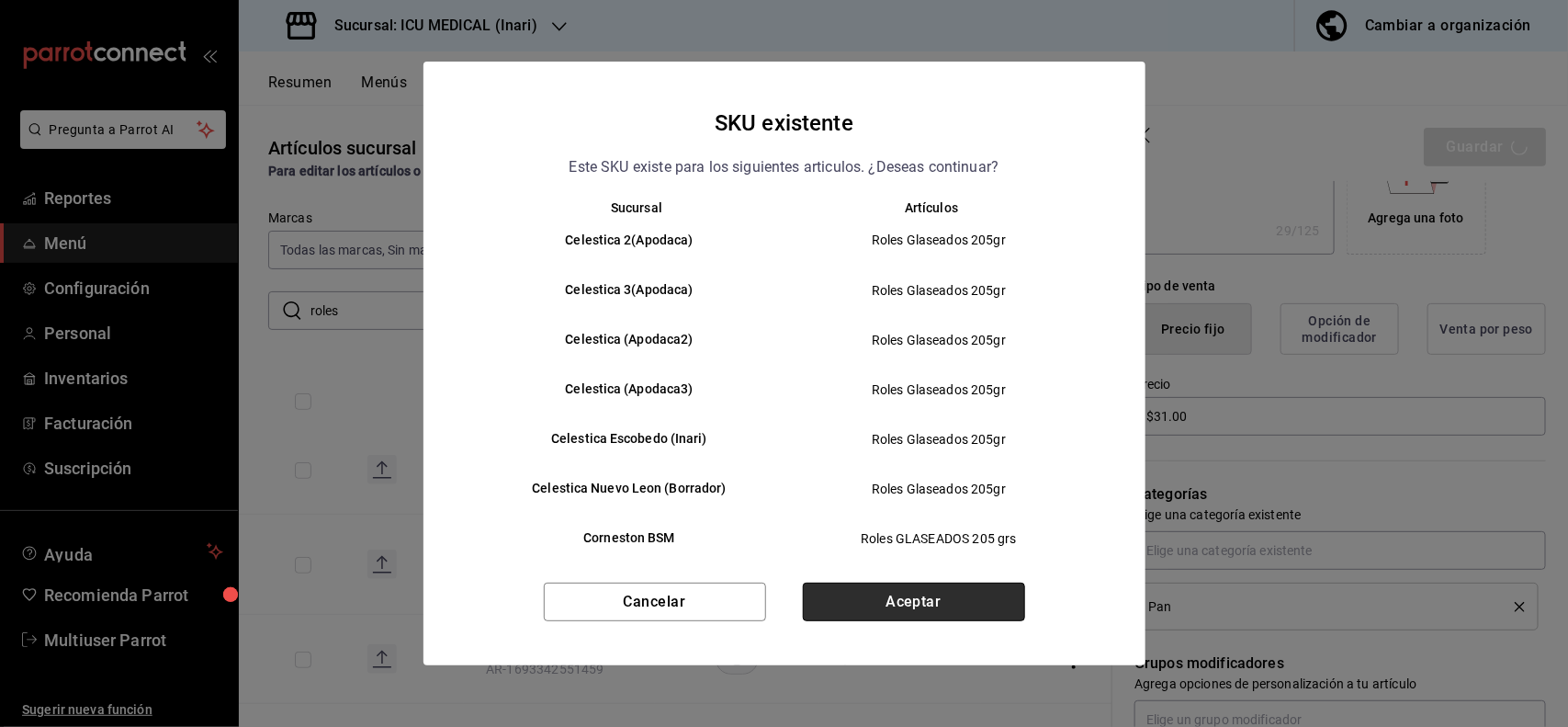
click at [925, 603] on button "Aceptar" at bounding box center [914, 602] width 222 height 38
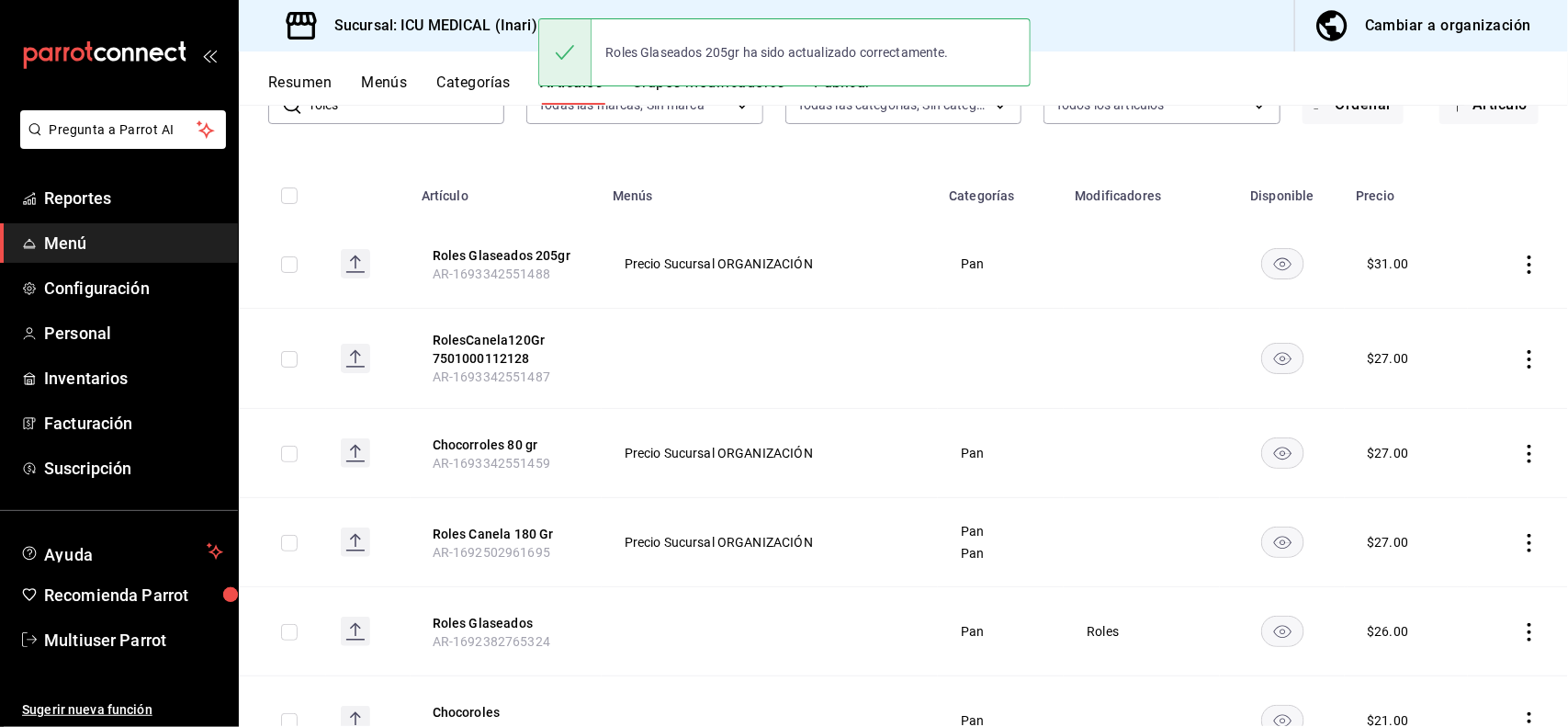
scroll to position [152, 0]
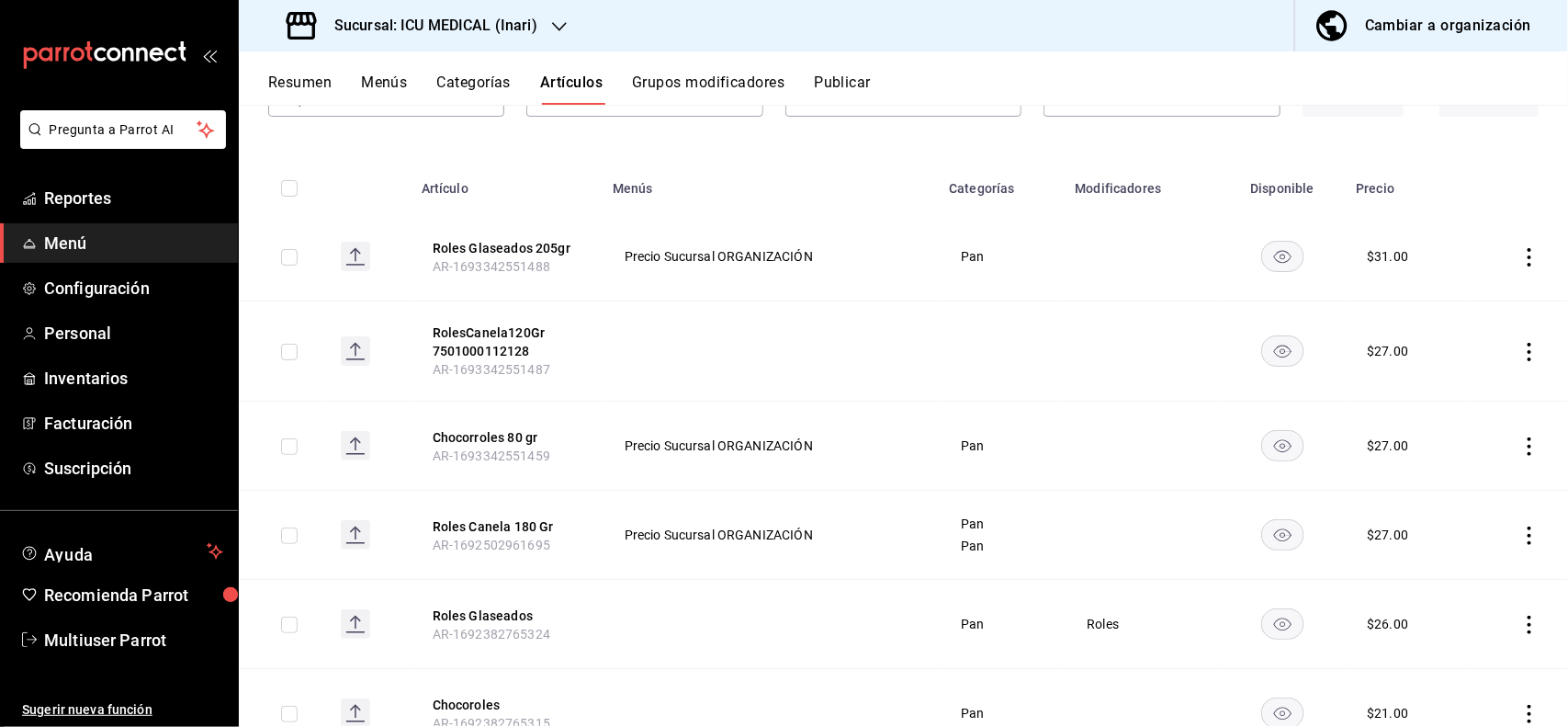
click at [1520, 534] on icon "actions" at bounding box center [1530, 536] width 19 height 19
click at [1451, 583] on span "Editar" at bounding box center [1457, 578] width 48 height 20
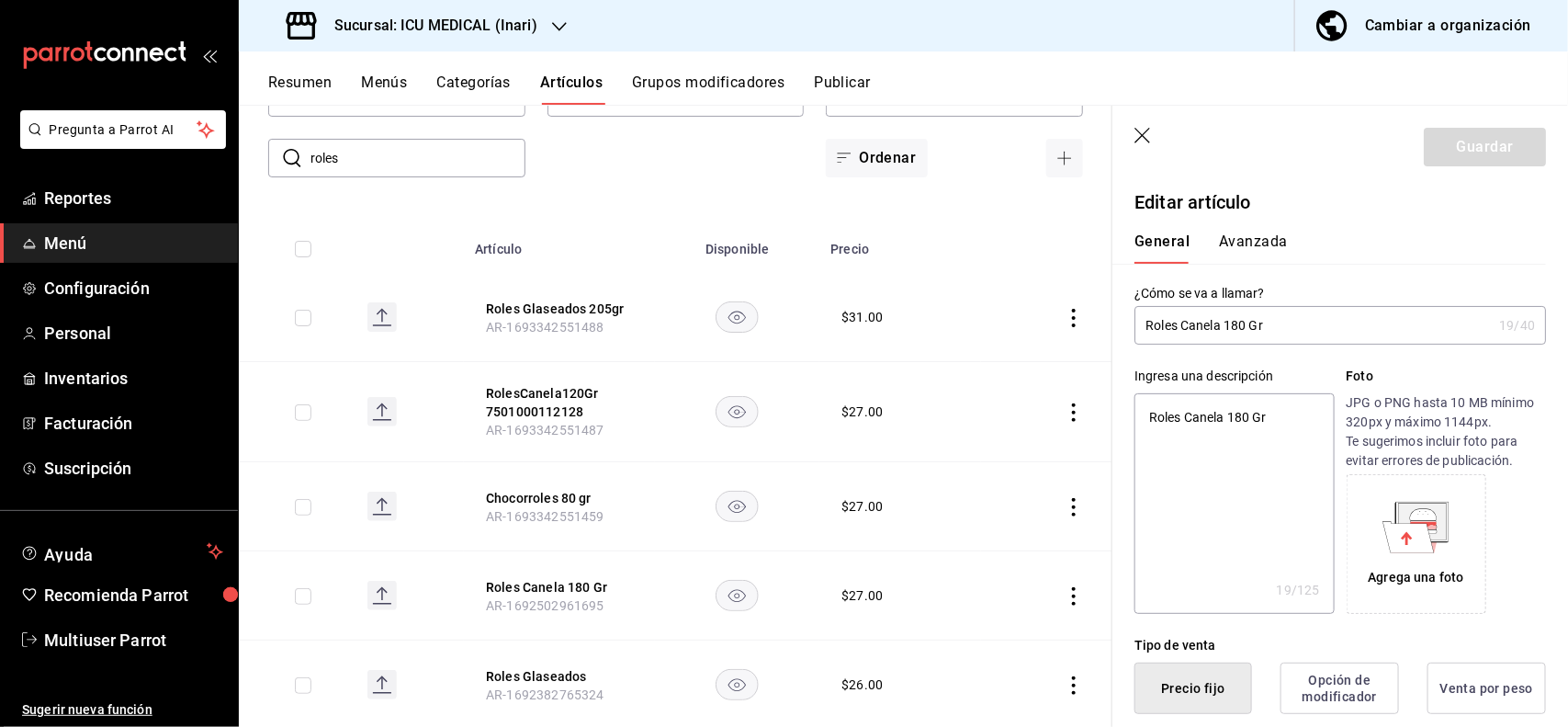
scroll to position [360, 0]
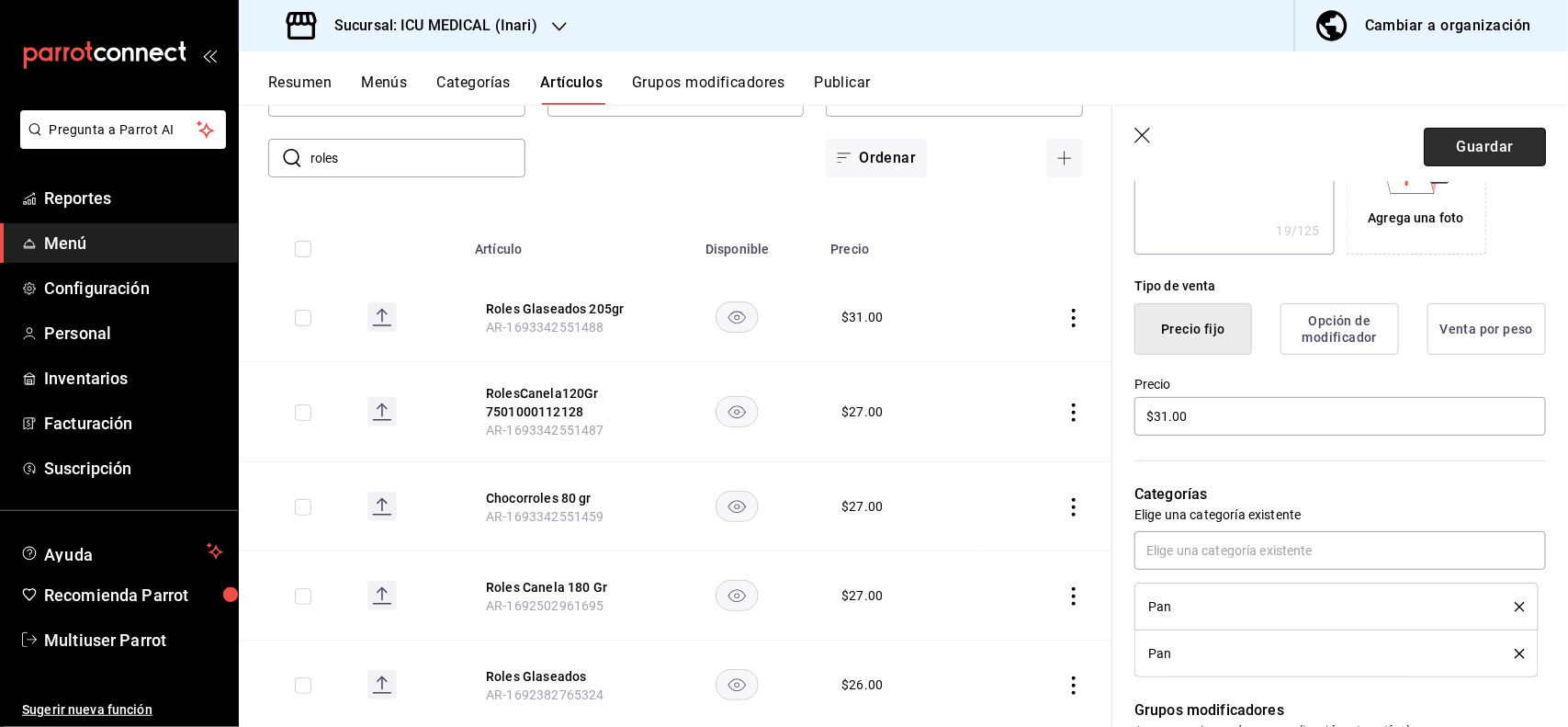
click at [1465, 153] on button "Guardar" at bounding box center [1484, 147] width 122 height 38
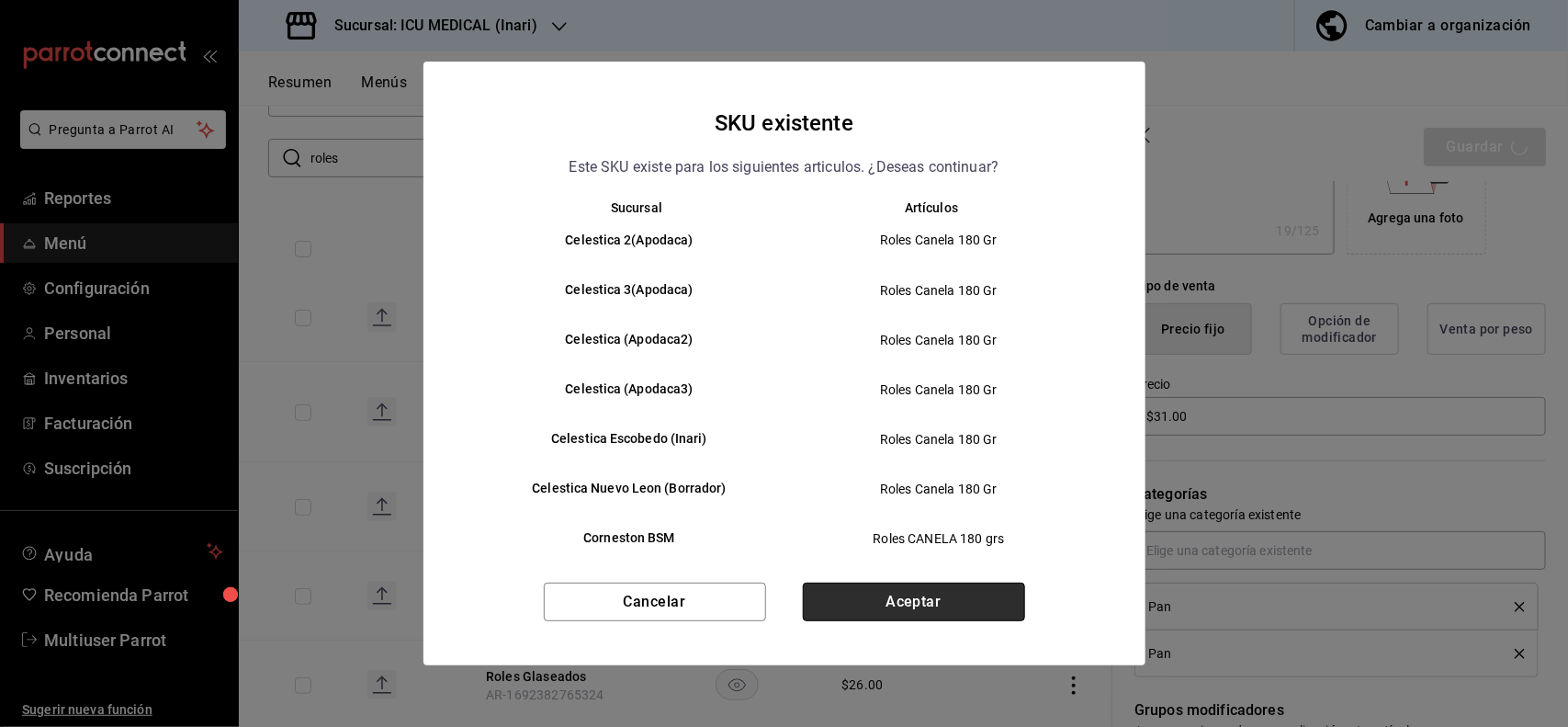
click at [953, 604] on button "Aceptar" at bounding box center [914, 602] width 222 height 38
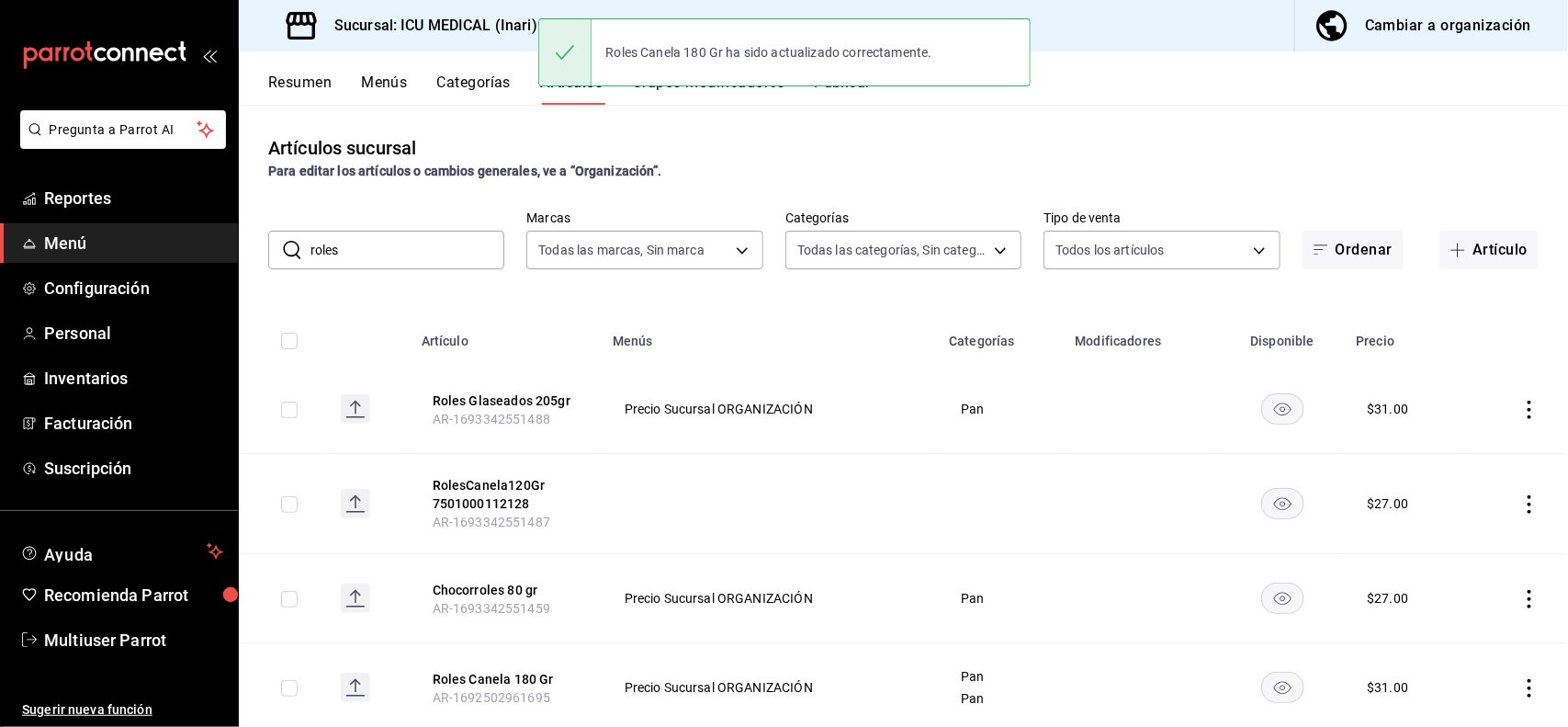
click at [432, 249] on input "roles" at bounding box center [407, 249] width 194 height 36
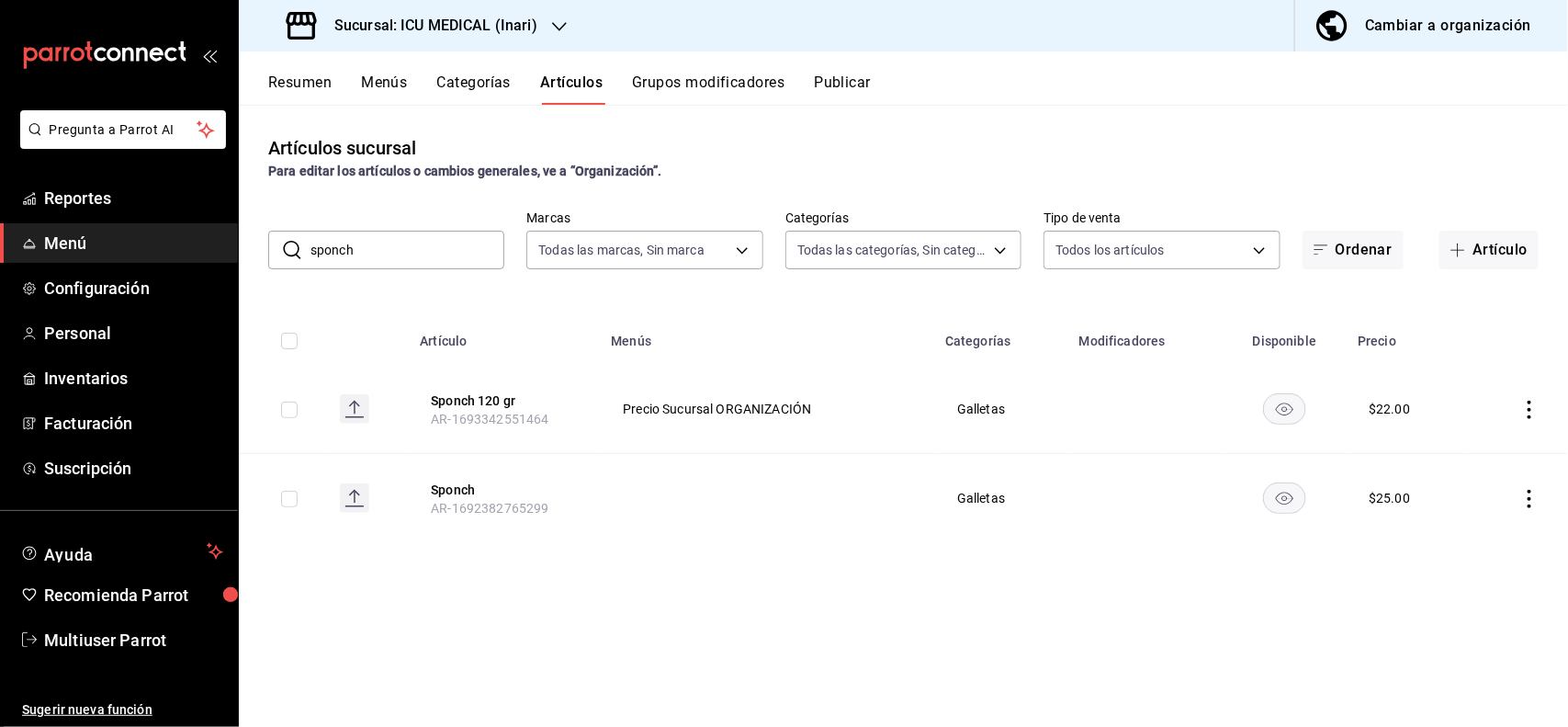
click at [1523, 418] on icon "actions" at bounding box center [1530, 410] width 19 height 19
click at [1452, 460] on span "Editar" at bounding box center [1475, 452] width 48 height 20
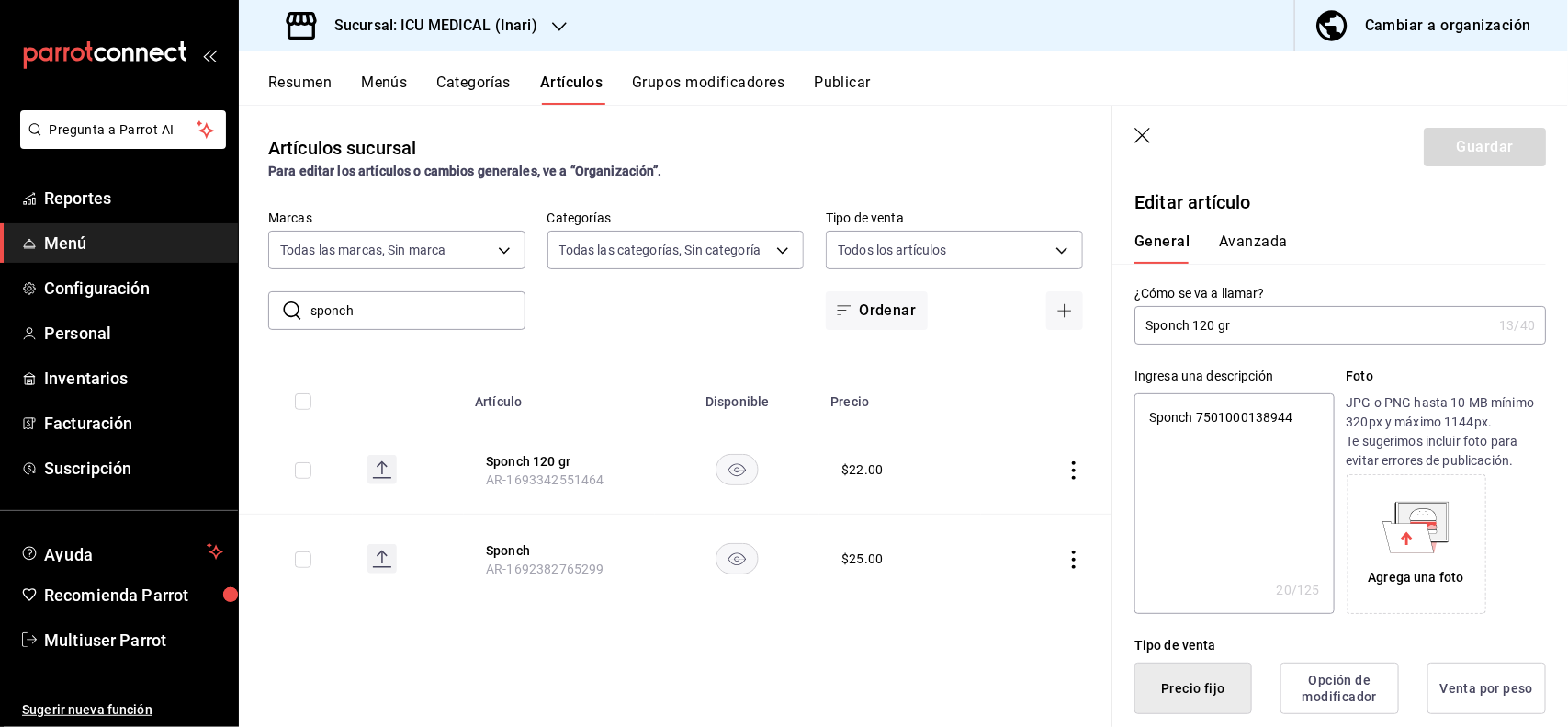
scroll to position [360, 0]
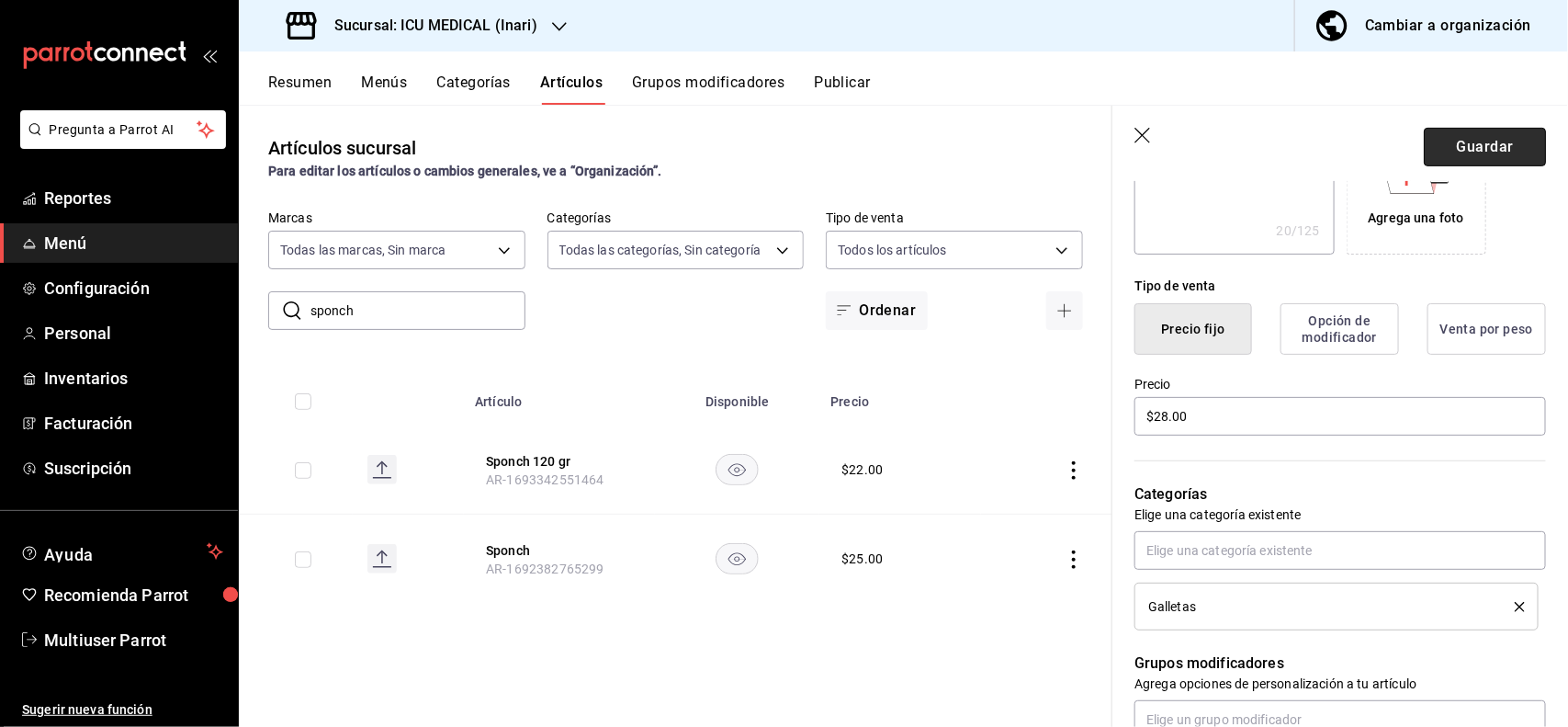
click at [1504, 161] on button "Guardar" at bounding box center [1484, 147] width 122 height 38
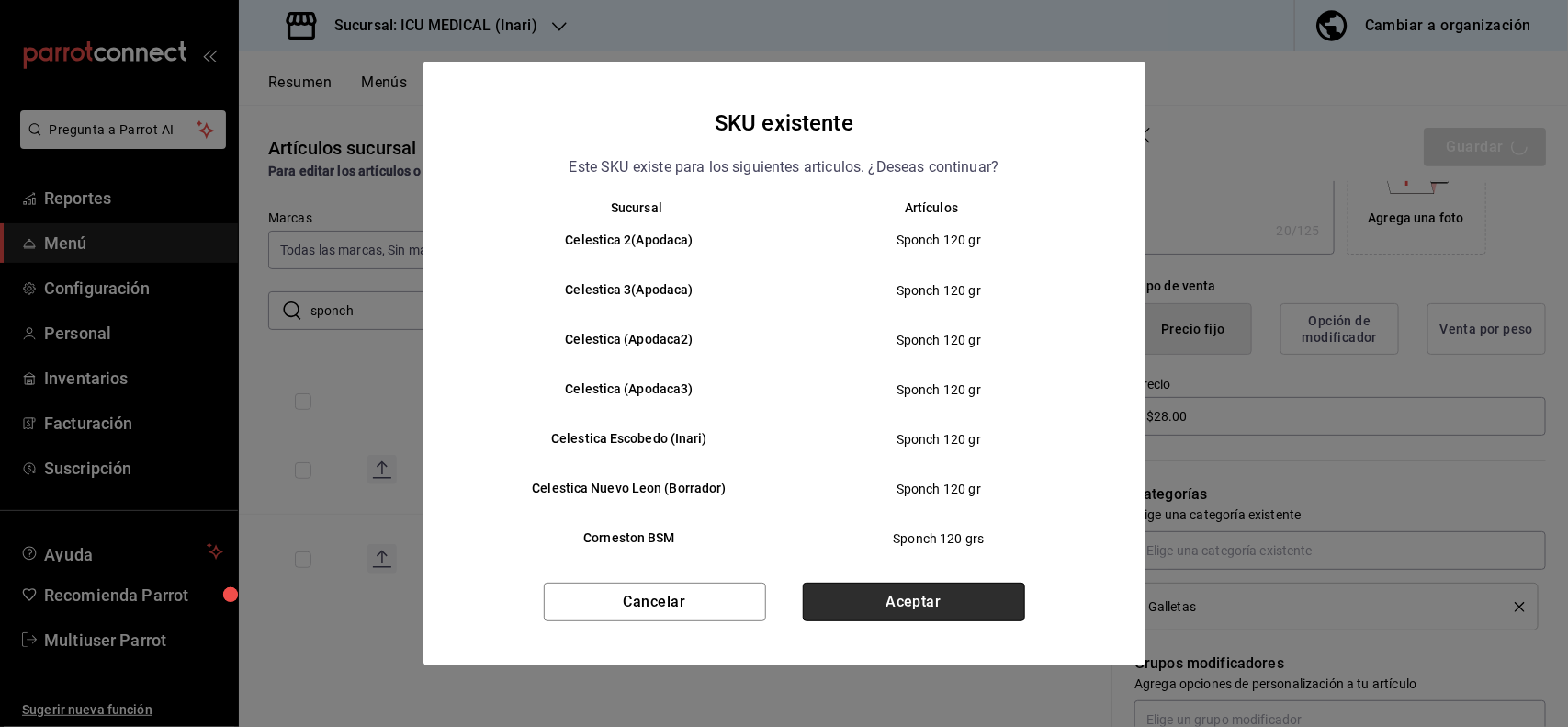
click at [979, 589] on button "Aceptar" at bounding box center [914, 602] width 222 height 38
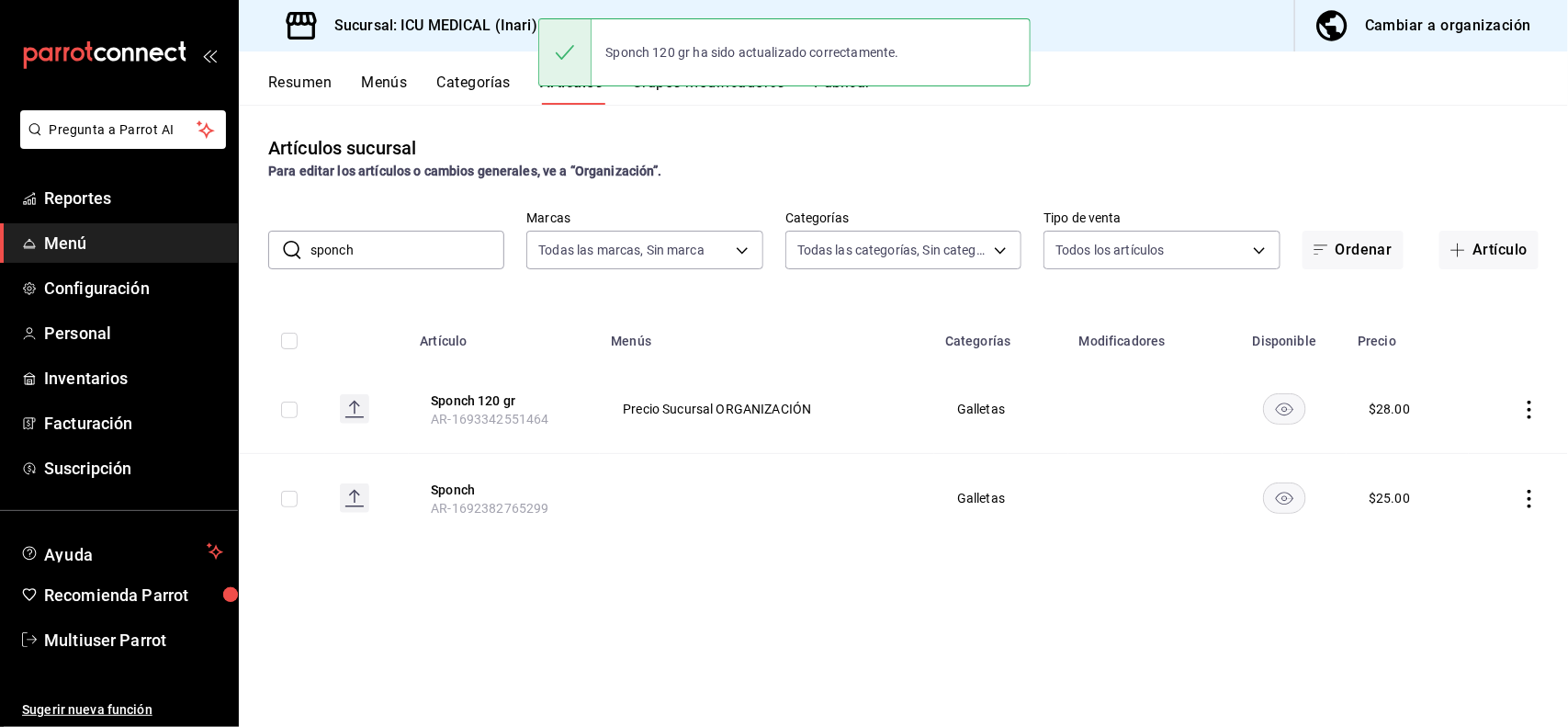
click at [456, 249] on input "sponch" at bounding box center [407, 249] width 194 height 36
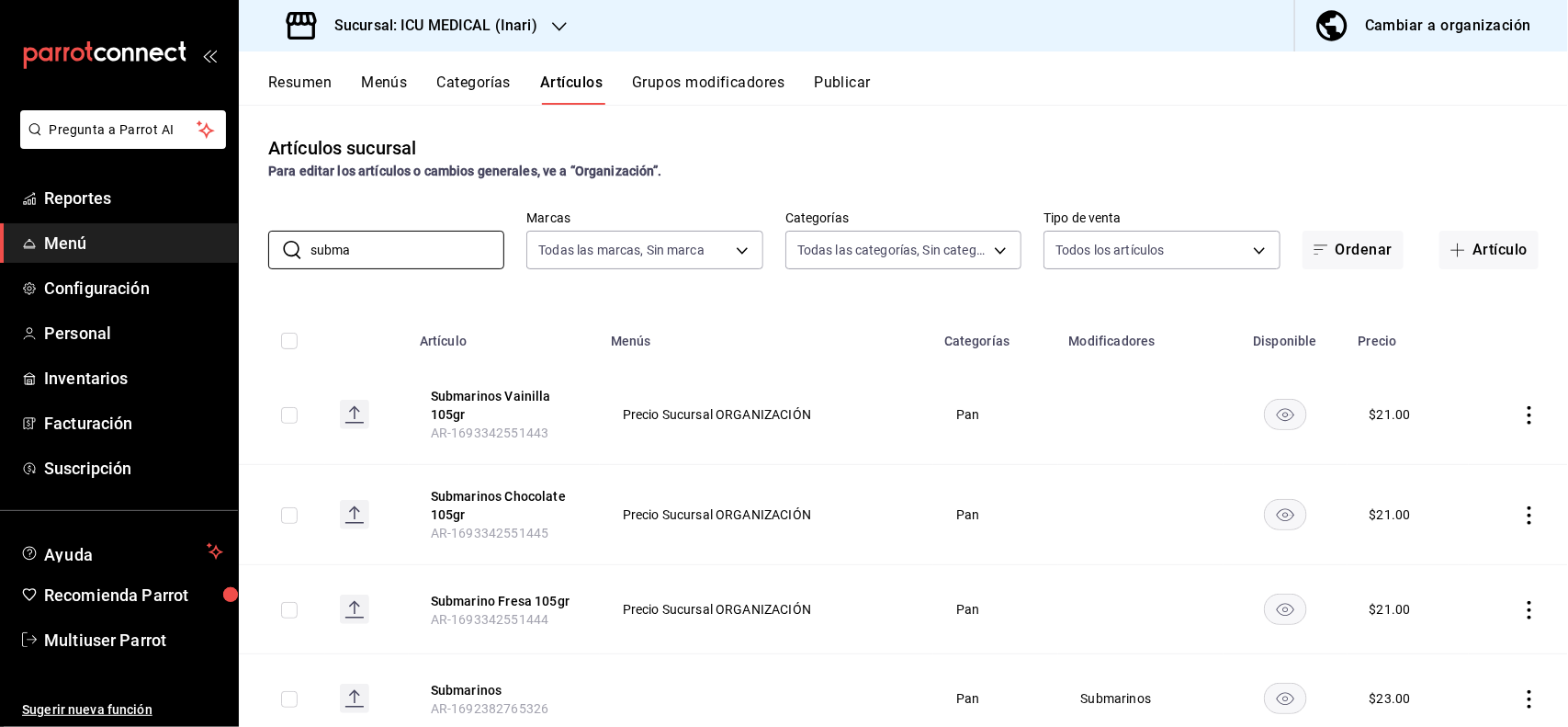
click at [961, 135] on div "Artículos sucursal Para editar los artículos o cambios generales, ve a “Organiz…" at bounding box center [903, 158] width 1329 height 47
click at [1520, 409] on icon "actions" at bounding box center [1530, 416] width 19 height 19
click at [1444, 449] on span "Editar" at bounding box center [1457, 458] width 48 height 20
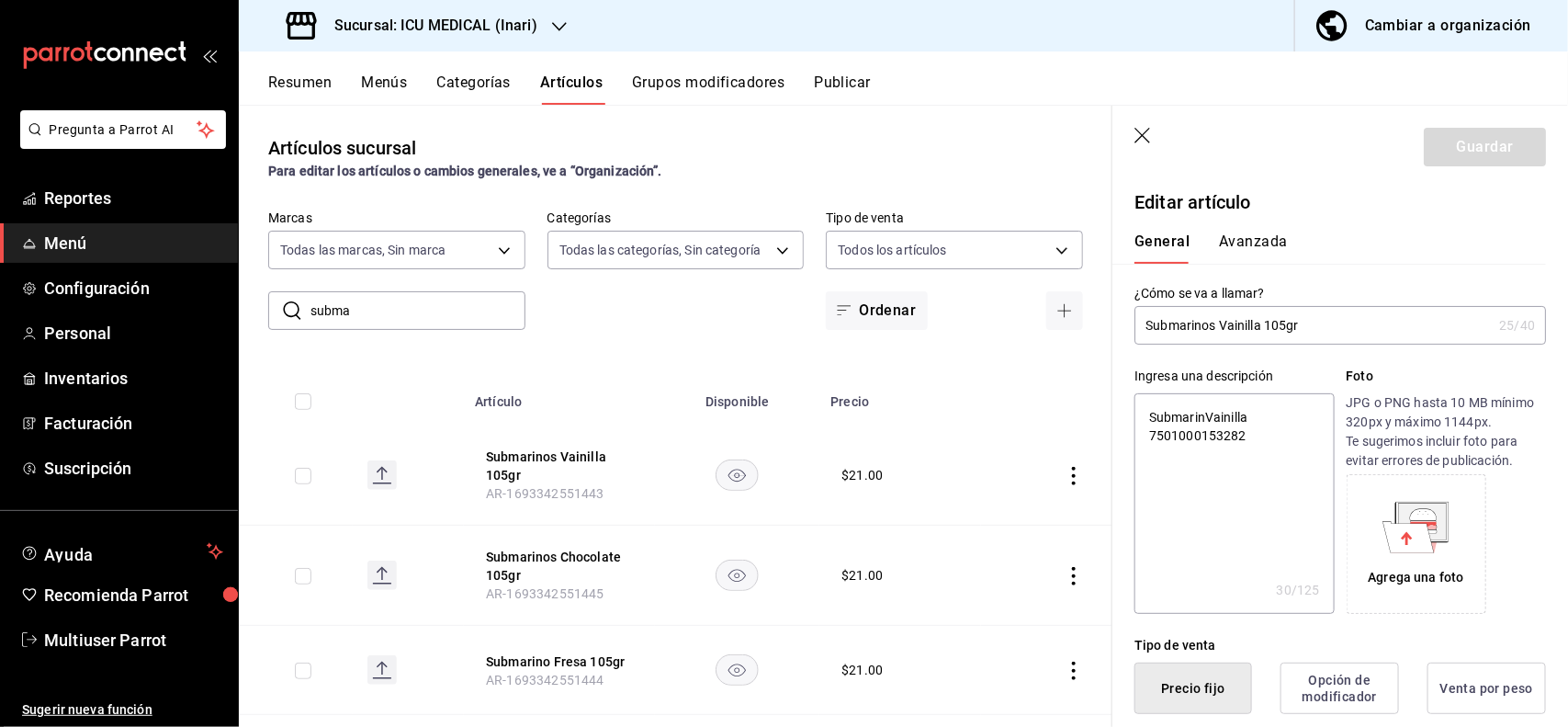
scroll to position [360, 0]
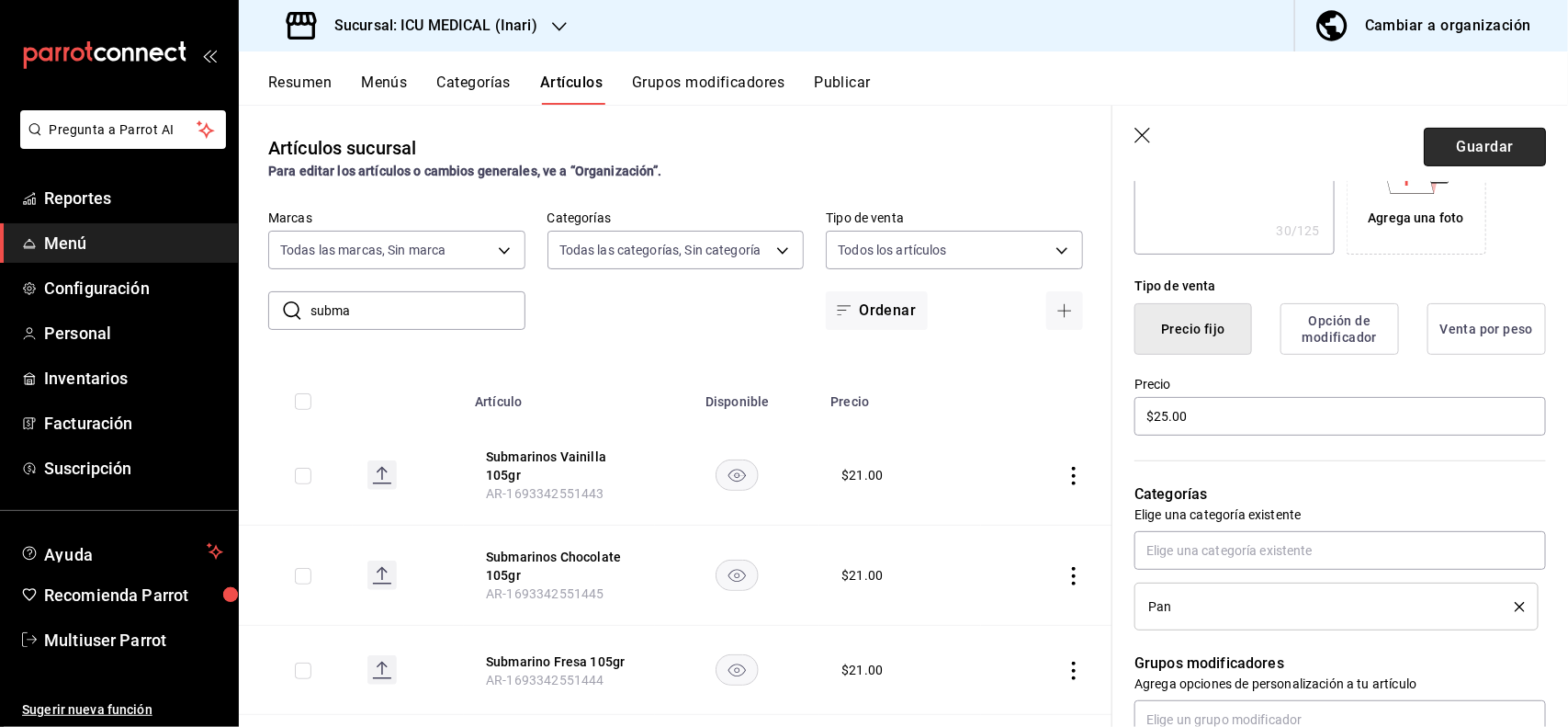
click at [1479, 165] on button "Guardar" at bounding box center [1484, 147] width 122 height 38
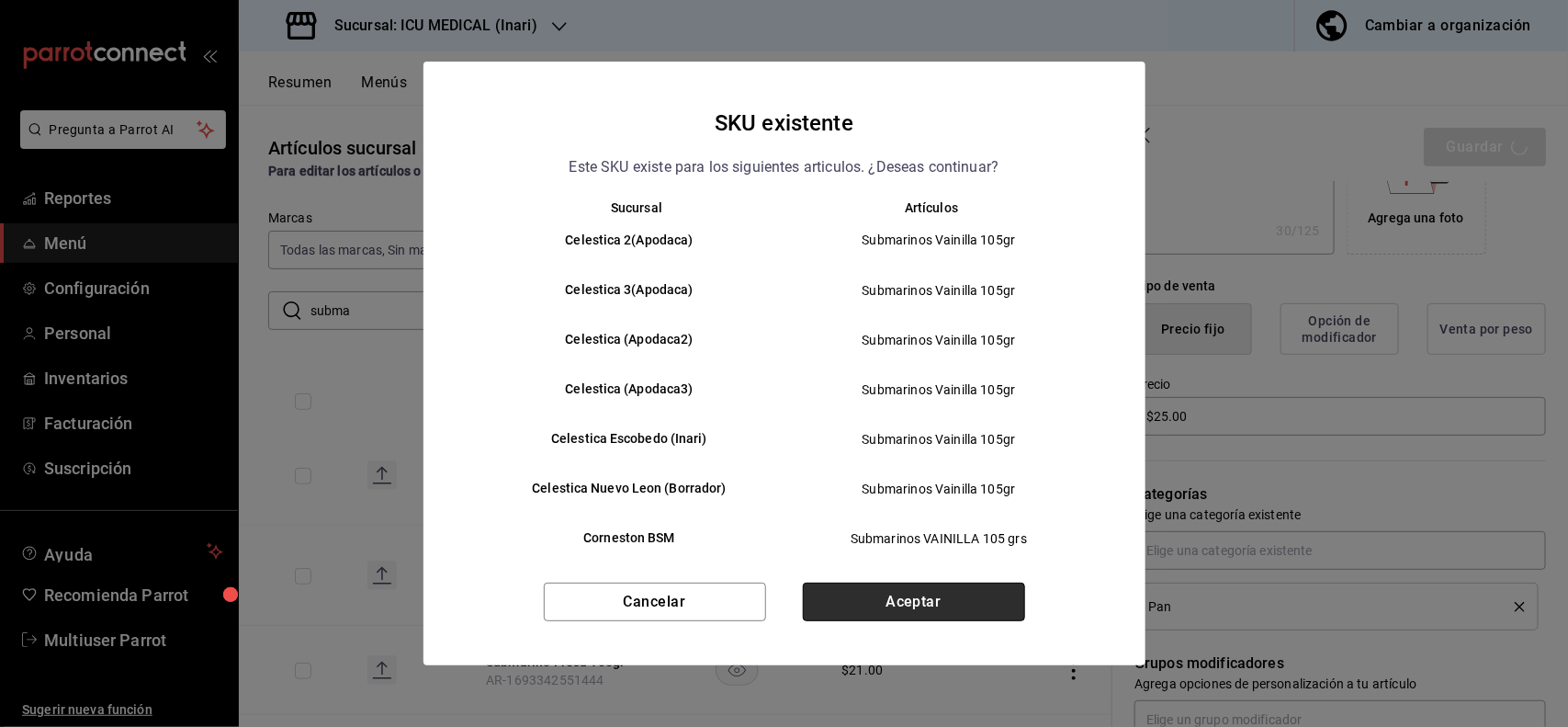
click at [883, 604] on button "Aceptar" at bounding box center [914, 602] width 222 height 38
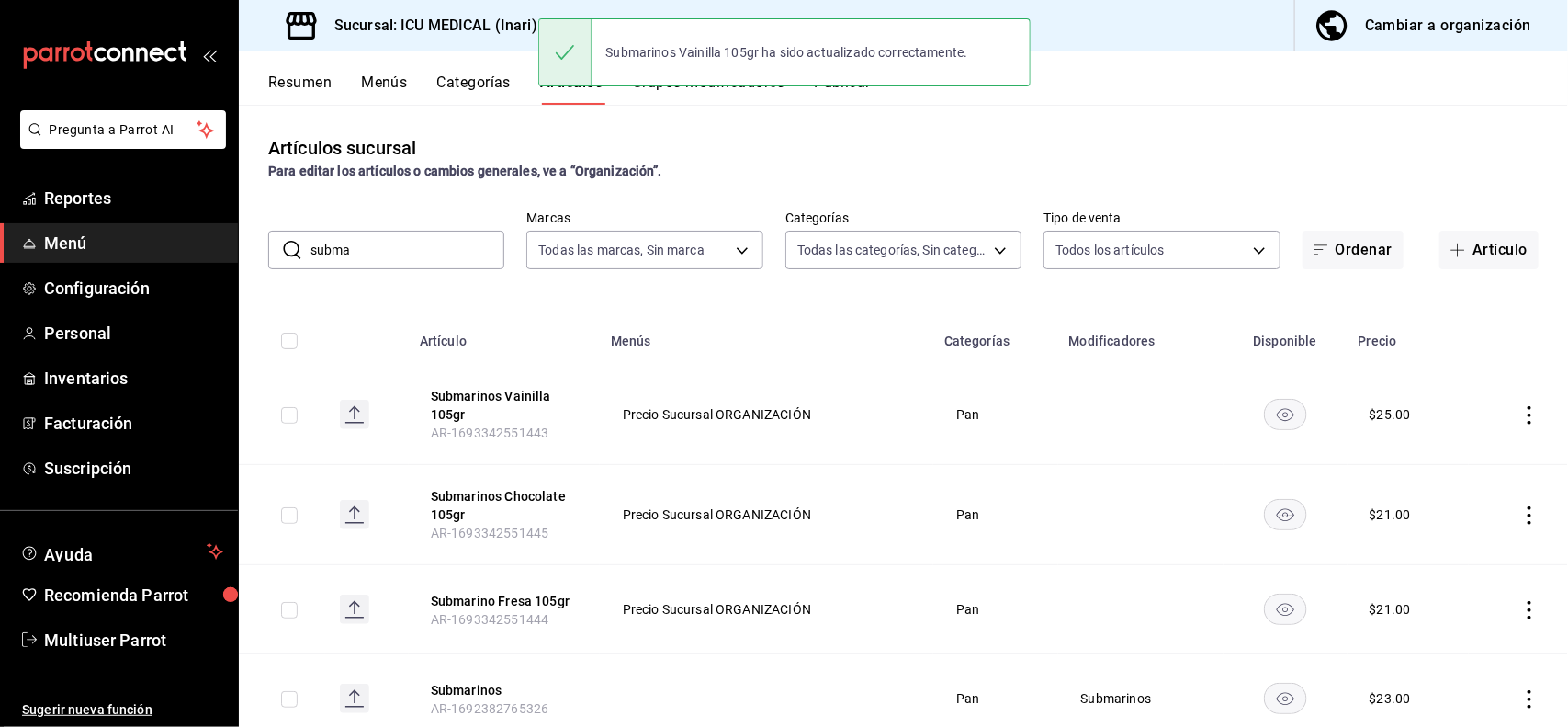
click at [1520, 518] on icon "actions" at bounding box center [1530, 516] width 19 height 19
click at [1456, 549] on span "Editar" at bounding box center [1457, 558] width 48 height 20
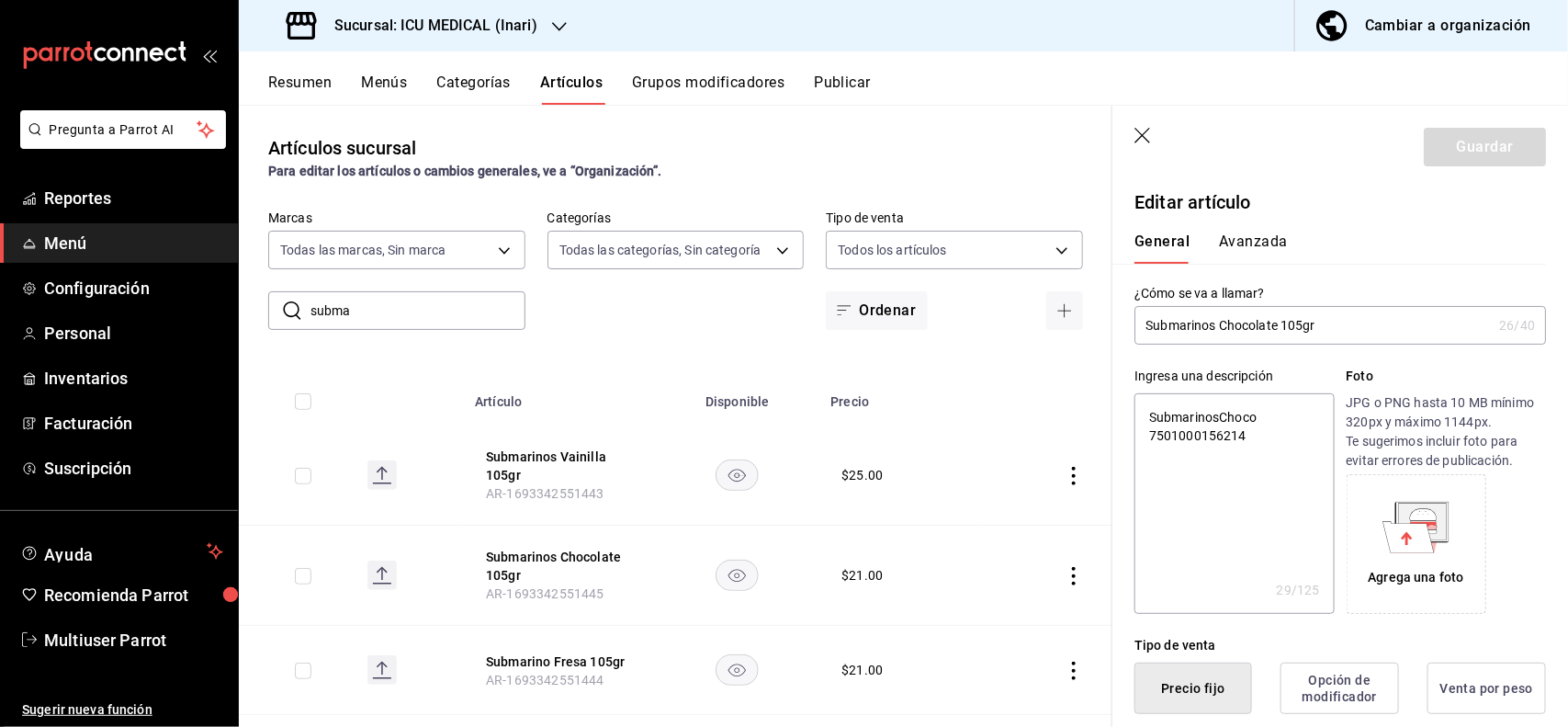
scroll to position [360, 0]
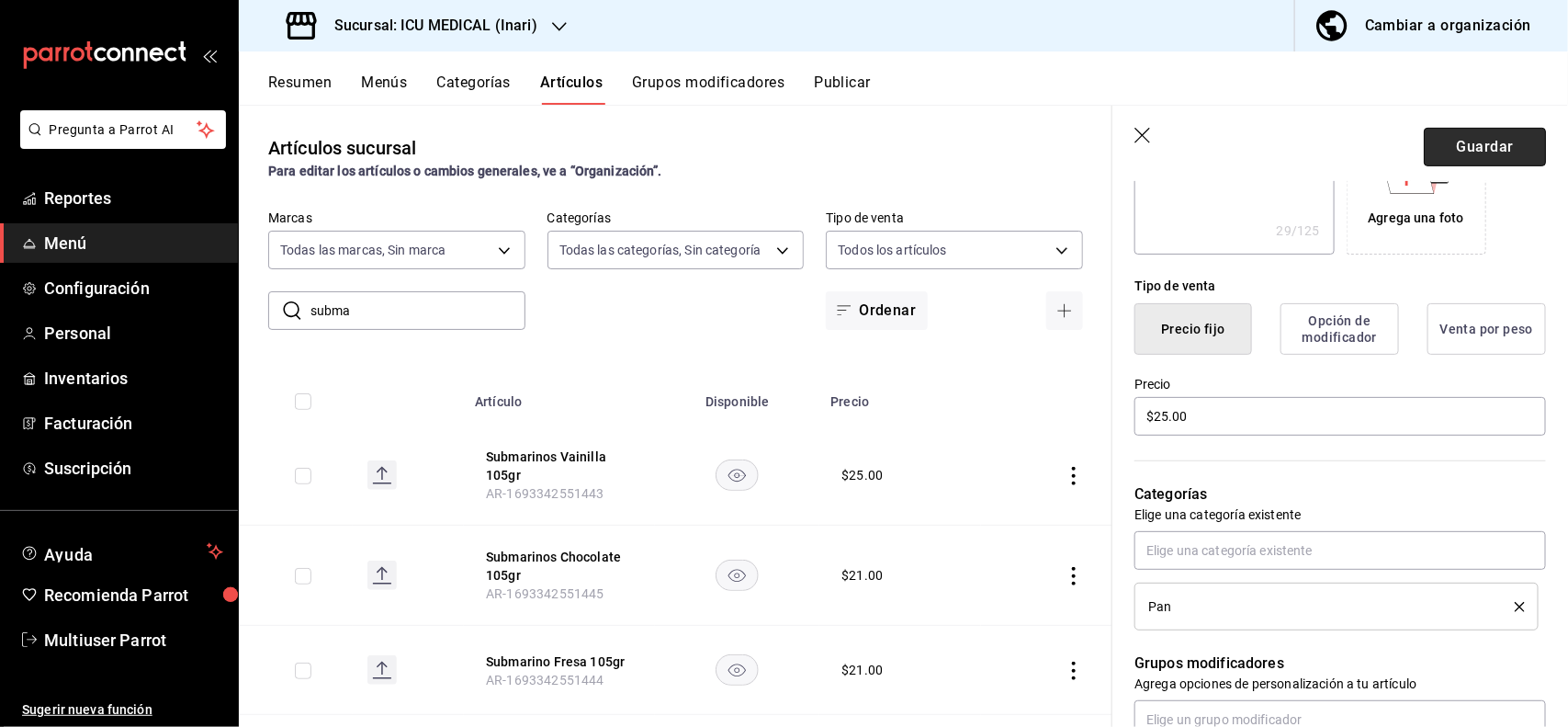
click at [1478, 149] on button "Guardar" at bounding box center [1484, 147] width 122 height 38
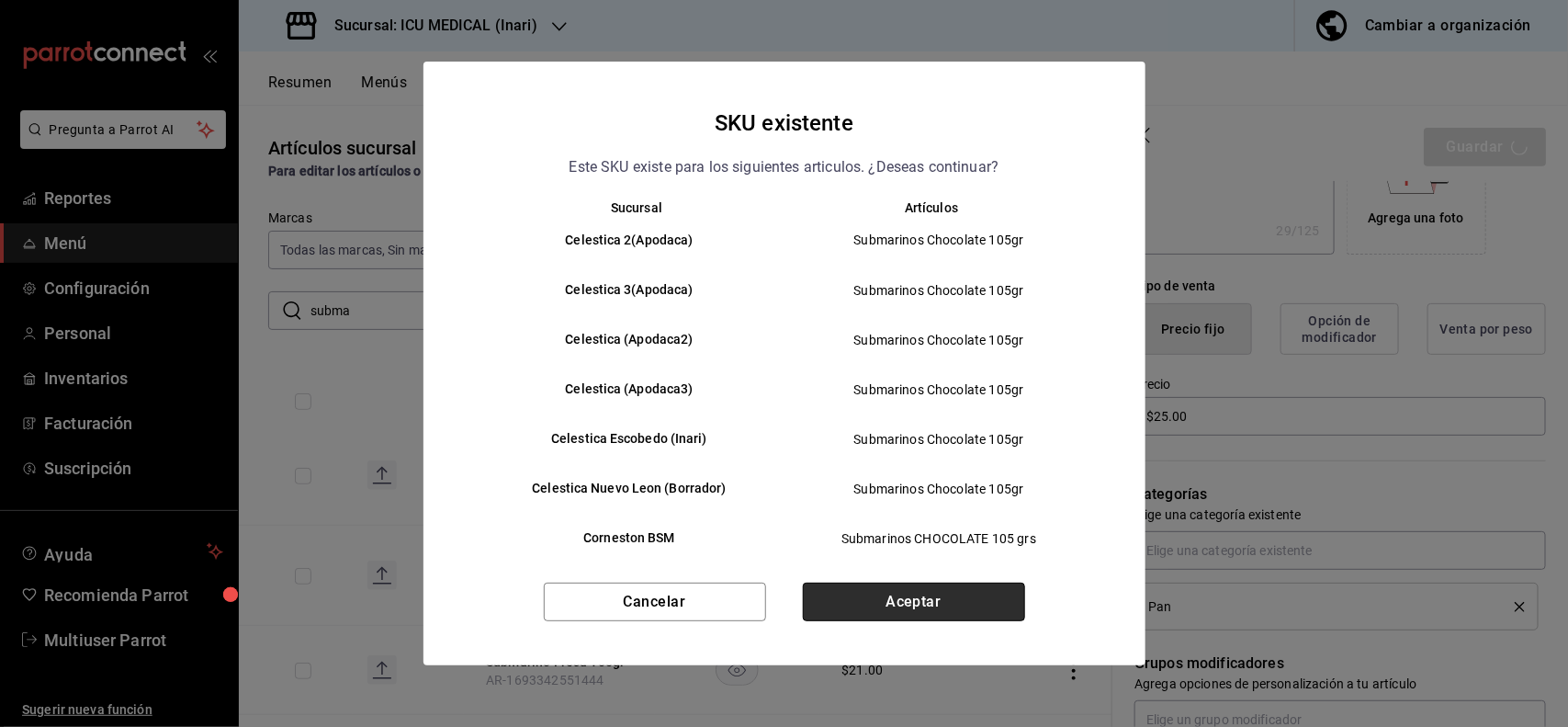
click at [934, 598] on button "Aceptar" at bounding box center [914, 602] width 222 height 38
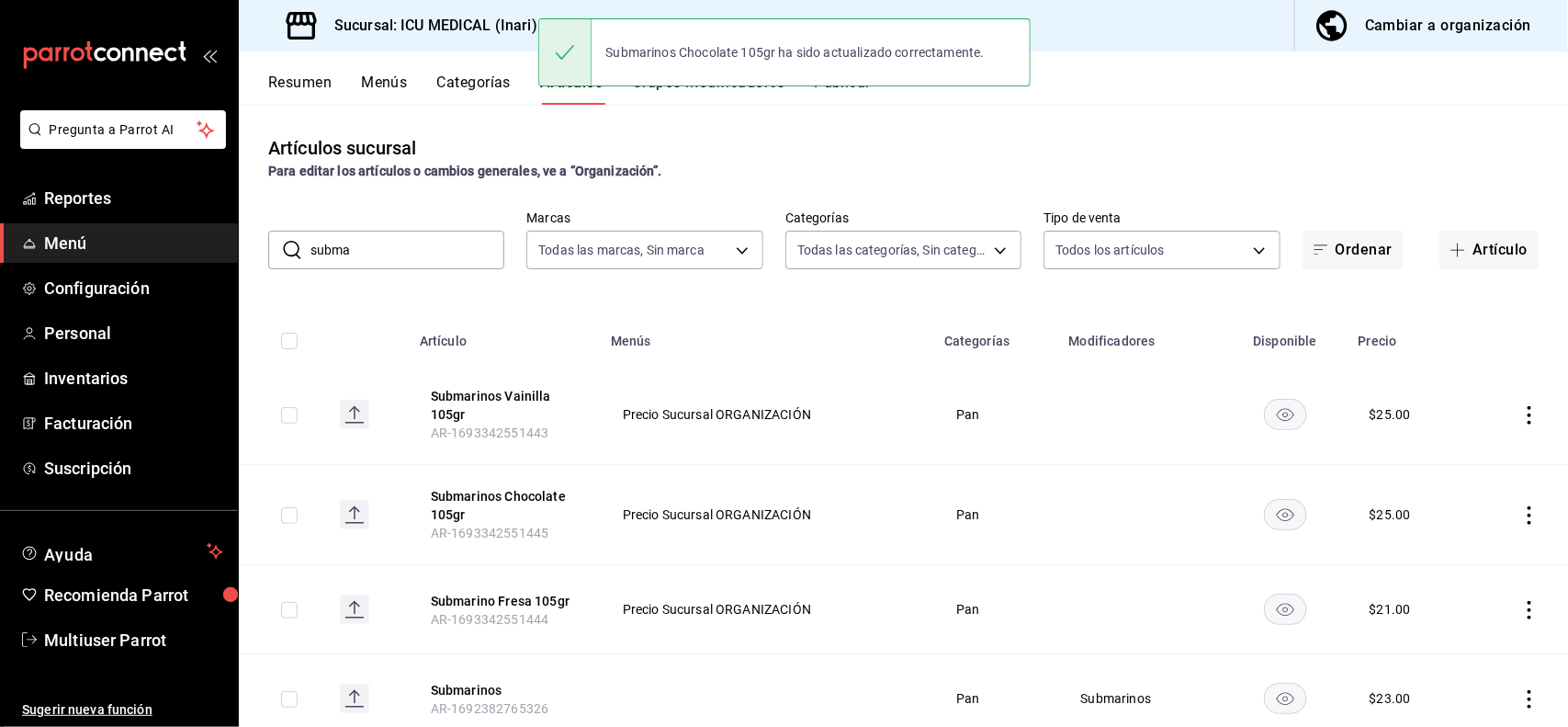
click at [1520, 612] on icon "actions" at bounding box center [1530, 610] width 19 height 19
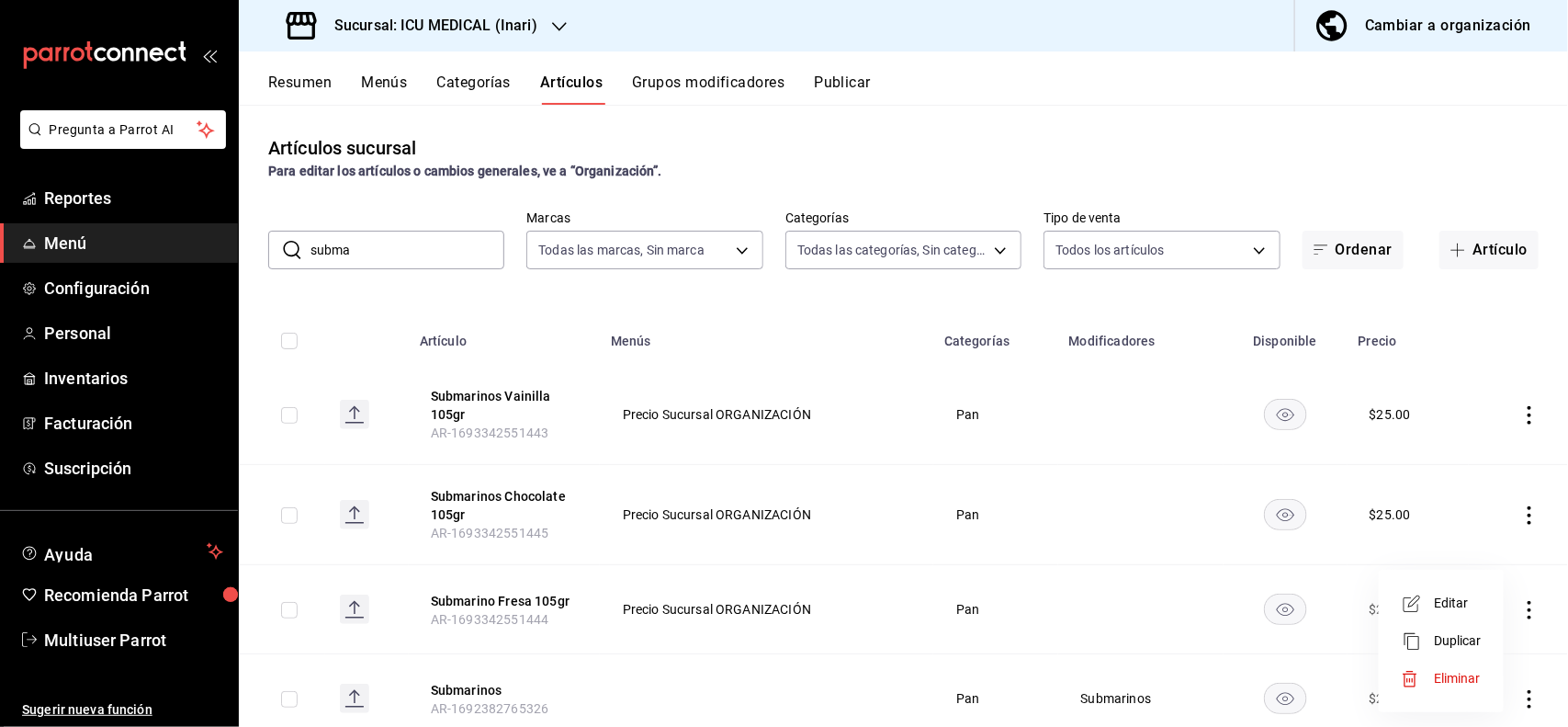
click at [1453, 595] on span "Editar" at bounding box center [1457, 603] width 48 height 20
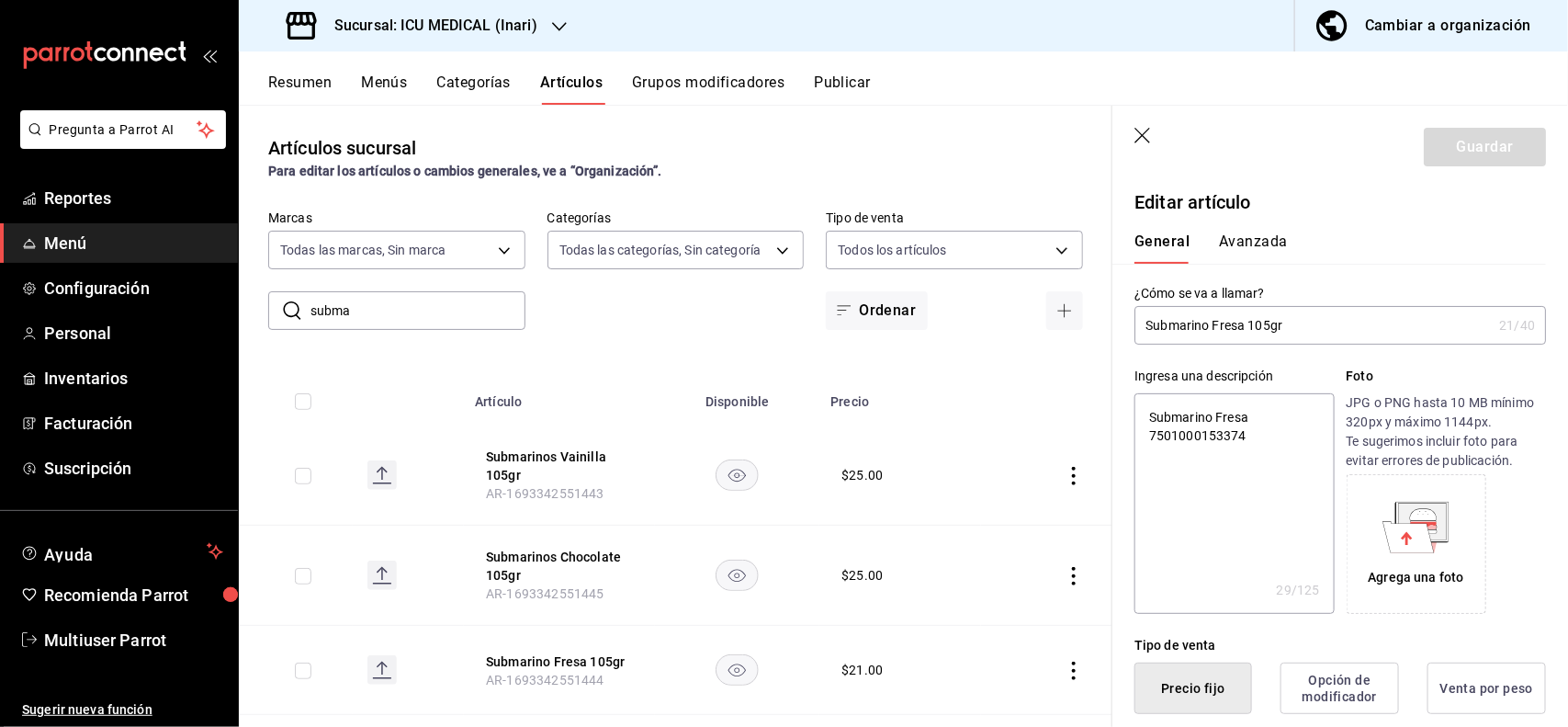
scroll to position [360, 0]
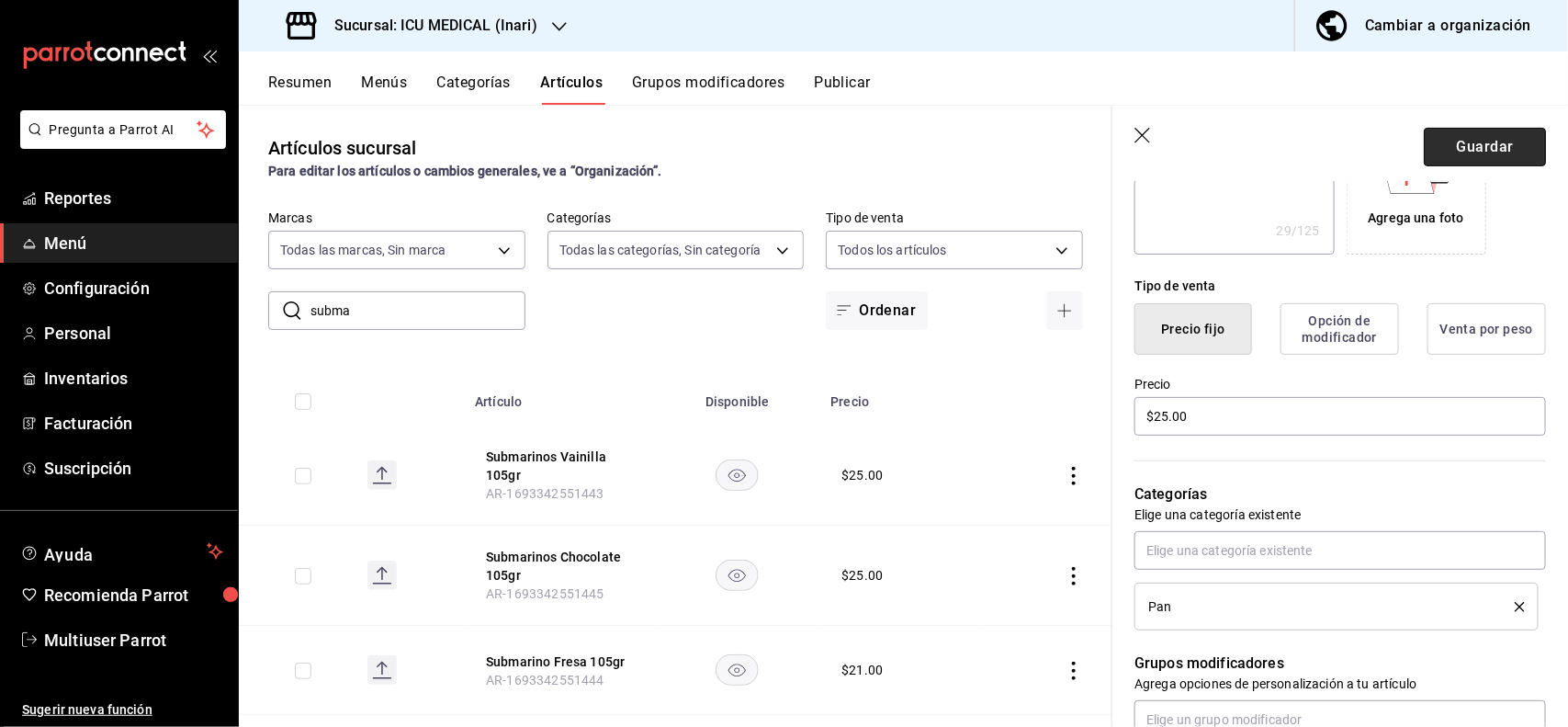
click at [1480, 156] on button "Guardar" at bounding box center [1484, 147] width 122 height 38
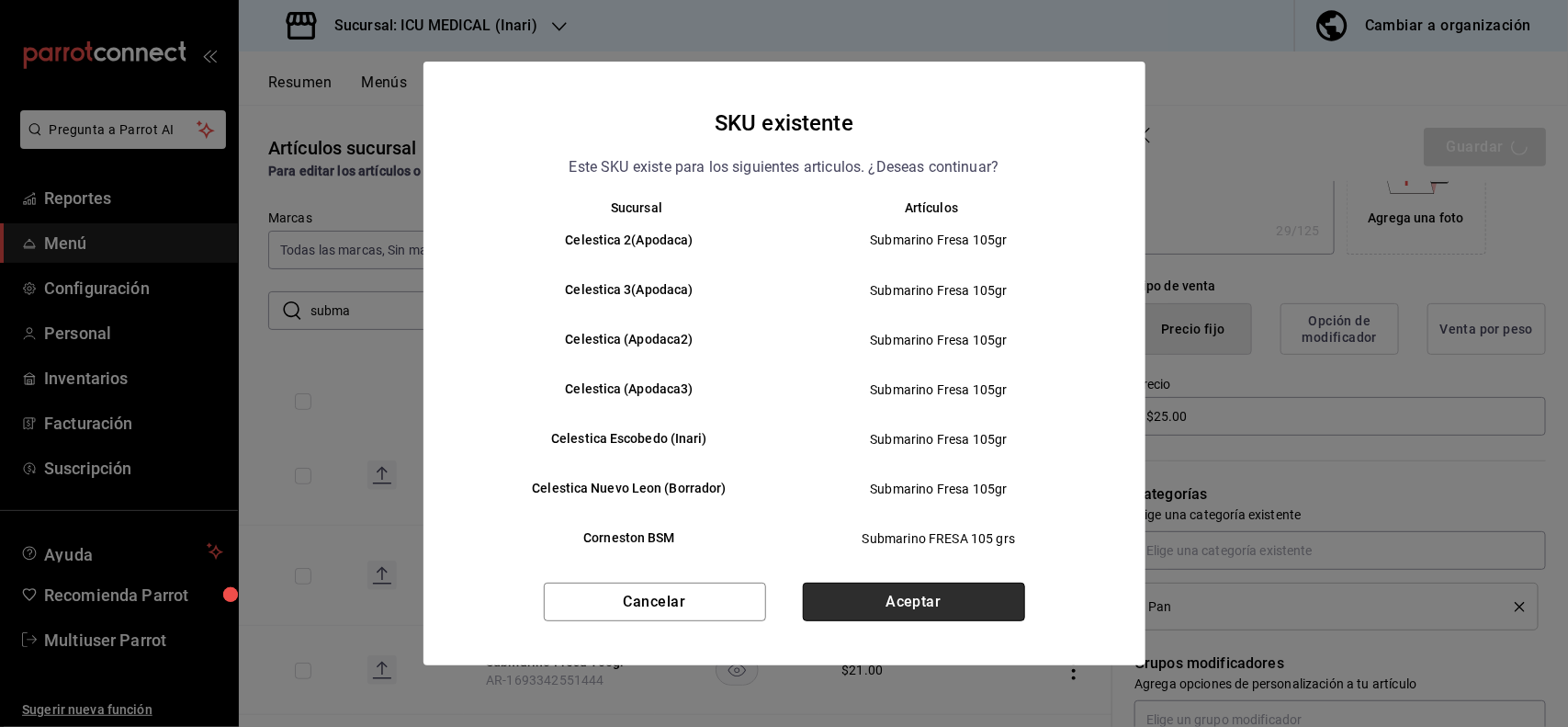
click at [970, 609] on button "Aceptar" at bounding box center [914, 602] width 222 height 38
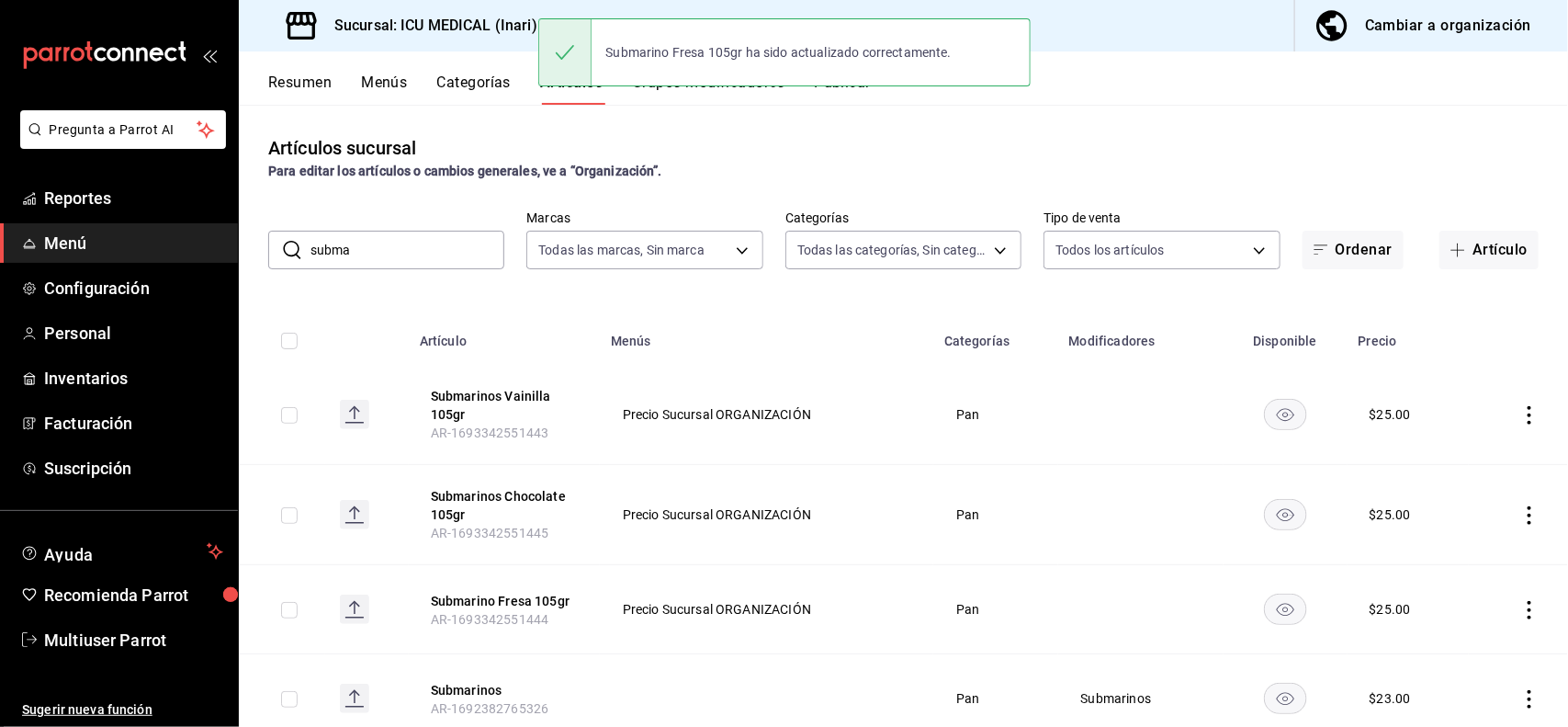
click at [460, 249] on input "subma" at bounding box center [407, 249] width 194 height 36
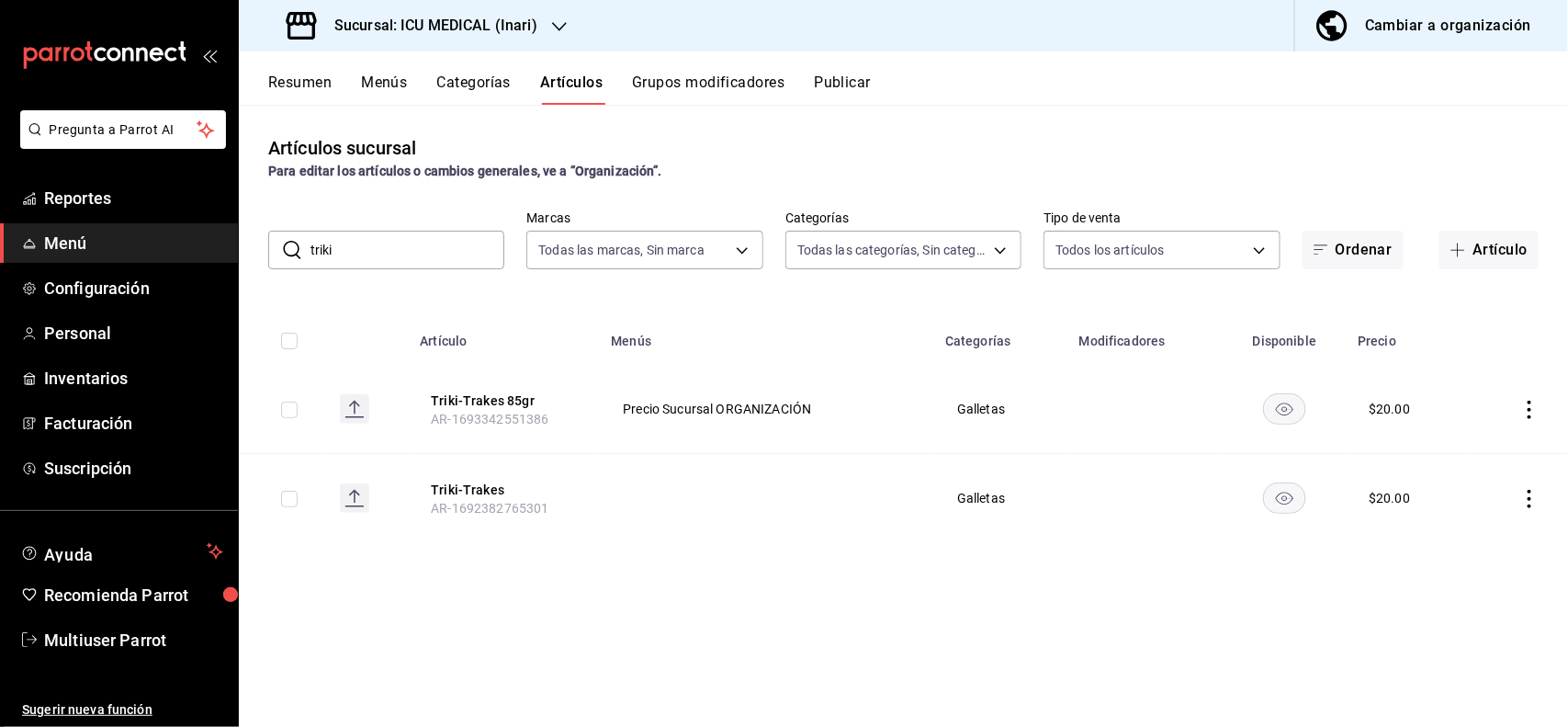
click at [1525, 410] on icon "actions" at bounding box center [1530, 410] width 19 height 19
click at [1475, 461] on span "Editar" at bounding box center [1475, 452] width 48 height 20
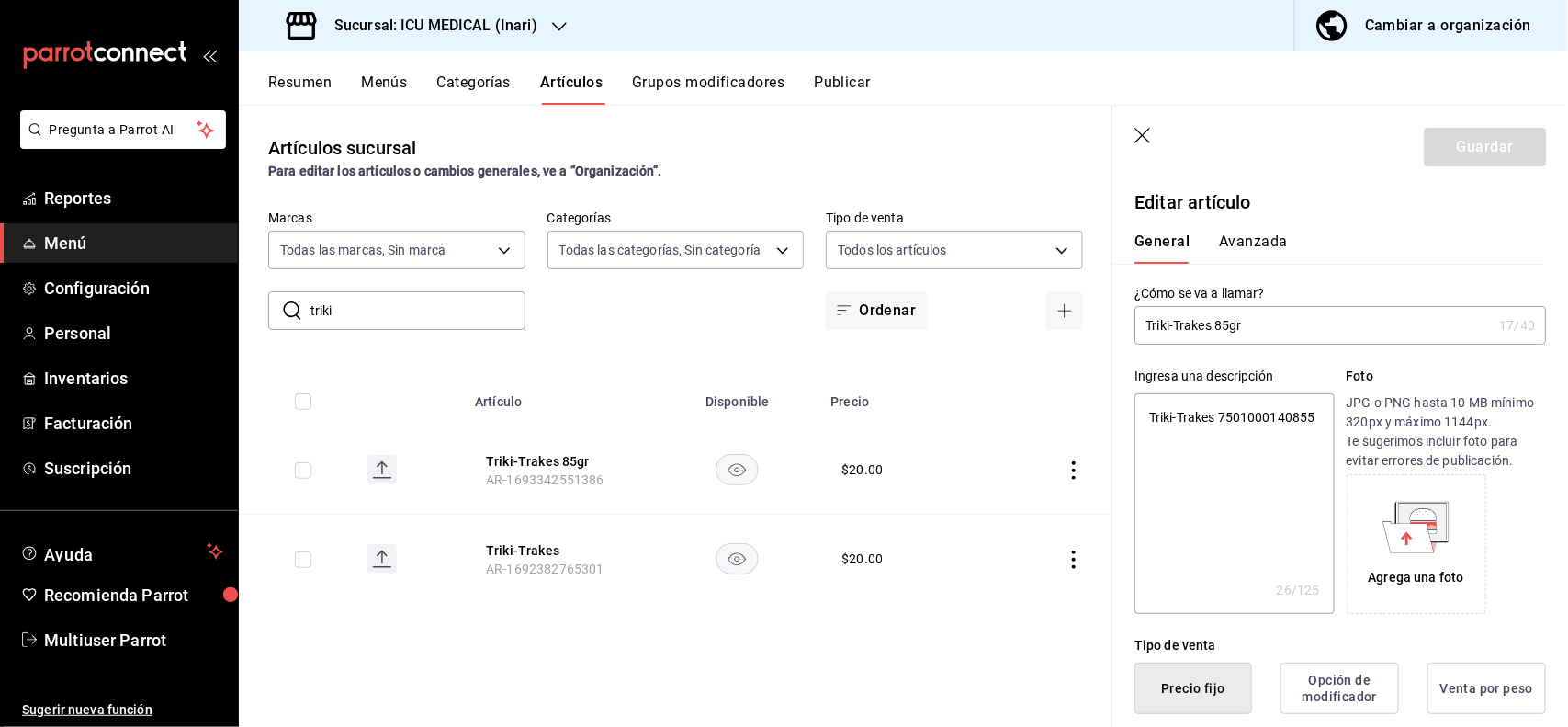
scroll to position [360, 0]
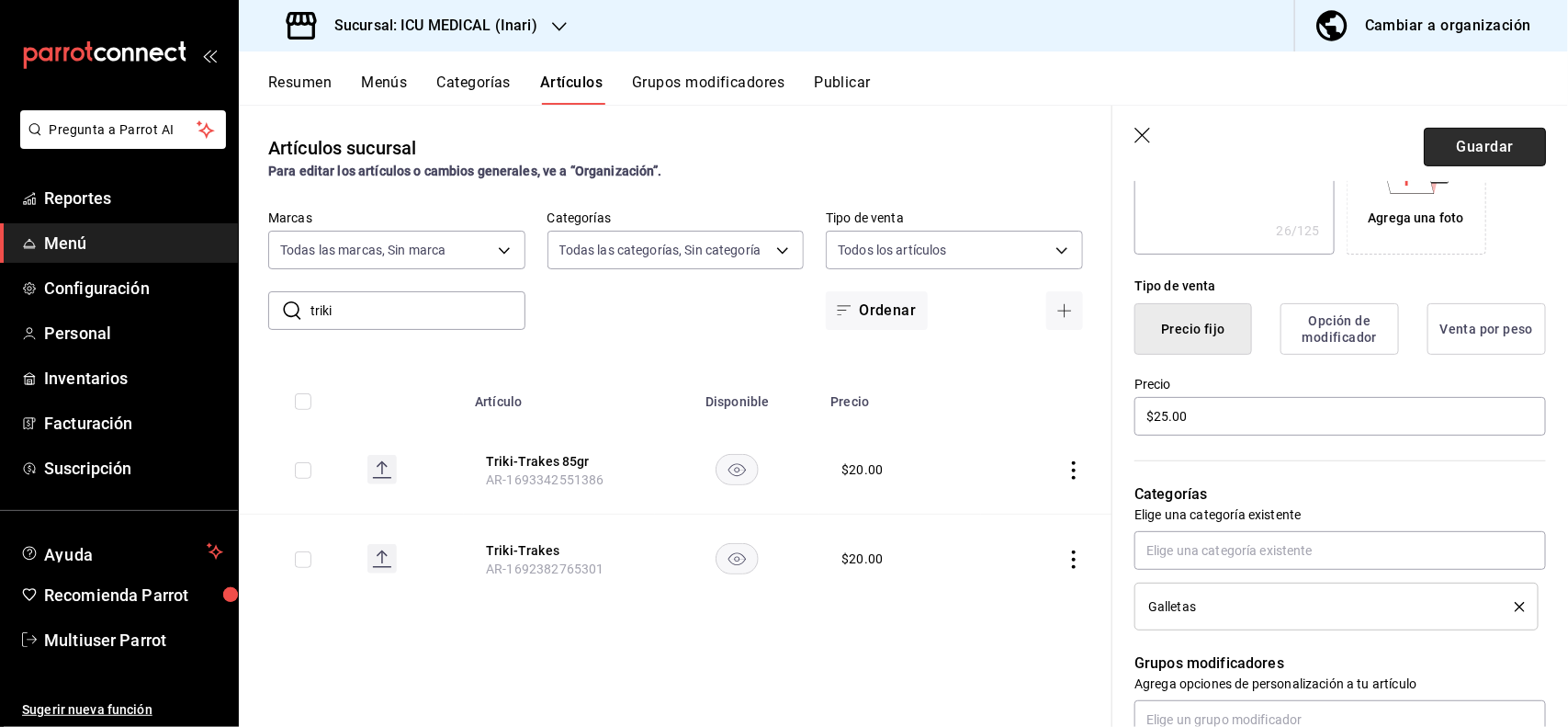
click at [1447, 135] on button "Guardar" at bounding box center [1484, 147] width 122 height 38
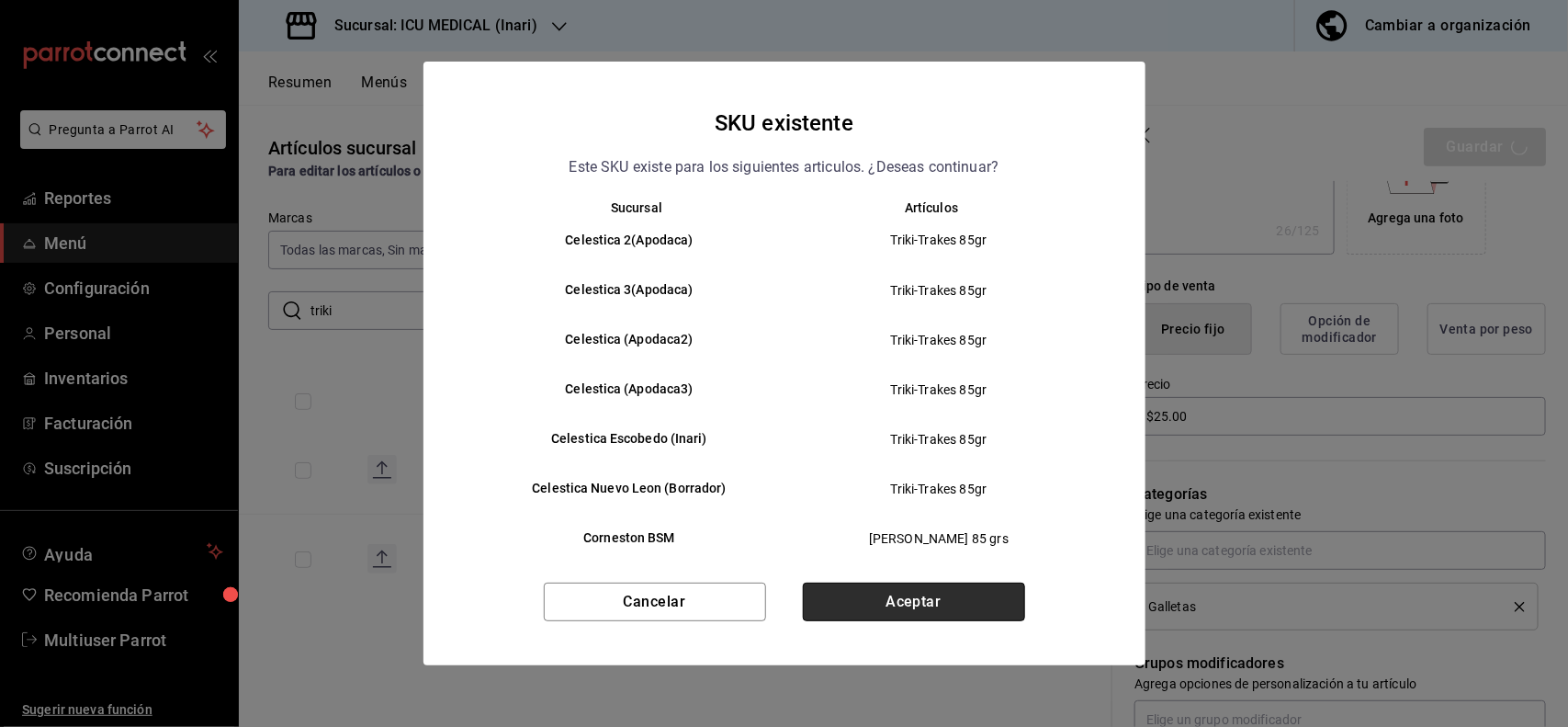
click at [925, 619] on button "Aceptar" at bounding box center [914, 602] width 222 height 38
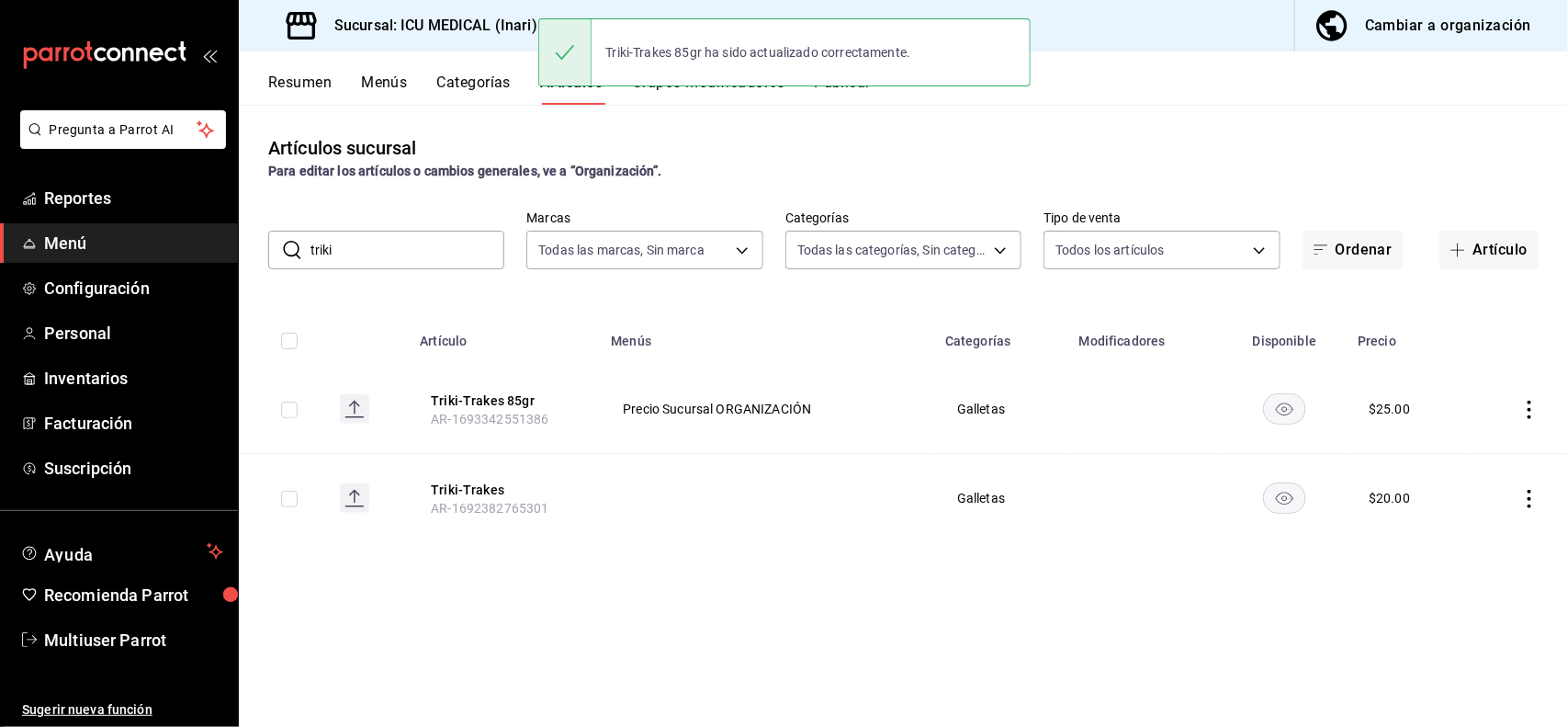
click at [483, 42] on div "Sucursal: ICU MEDICAL (Inari)" at bounding box center [413, 25] width 320 height 51
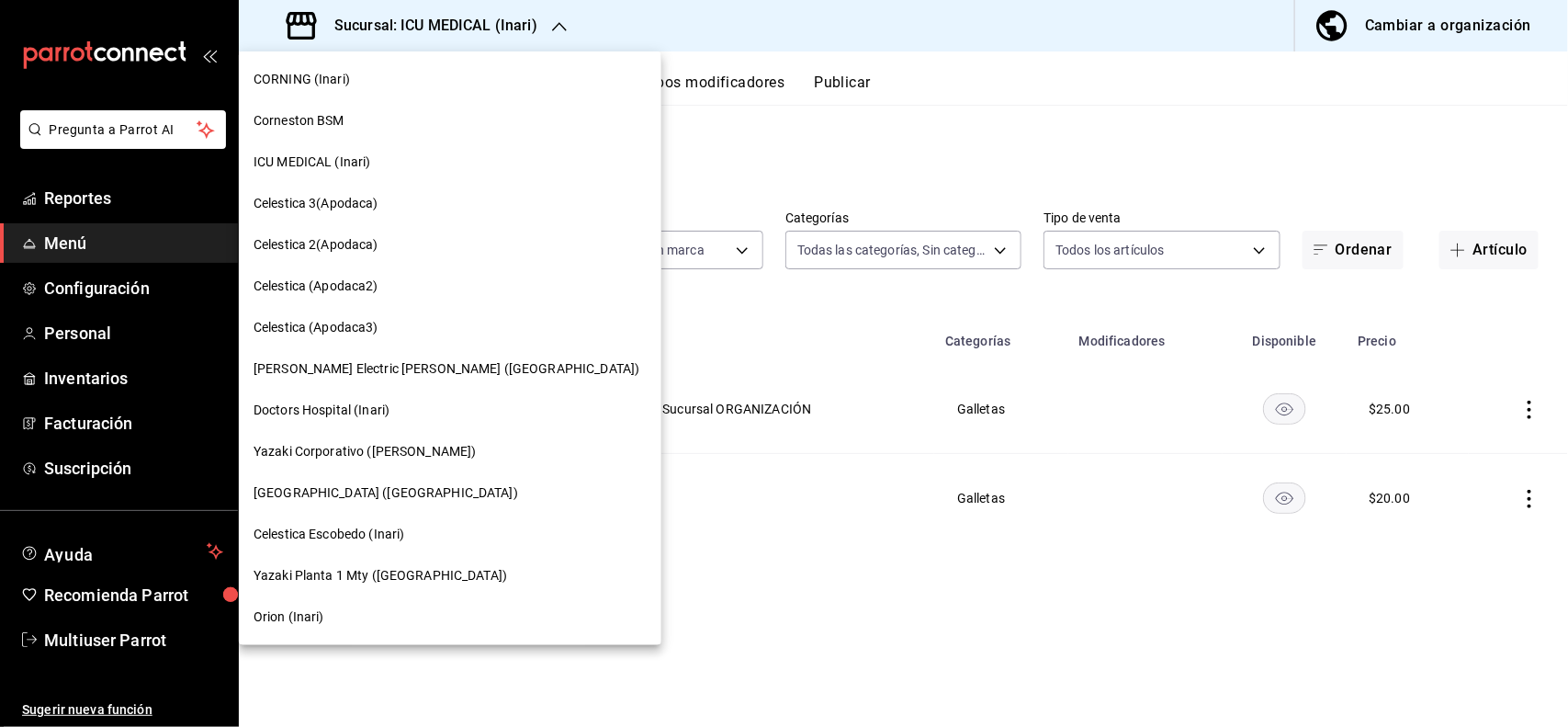
click at [369, 93] on div "CORNING (Inari)" at bounding box center [450, 79] width 422 height 41
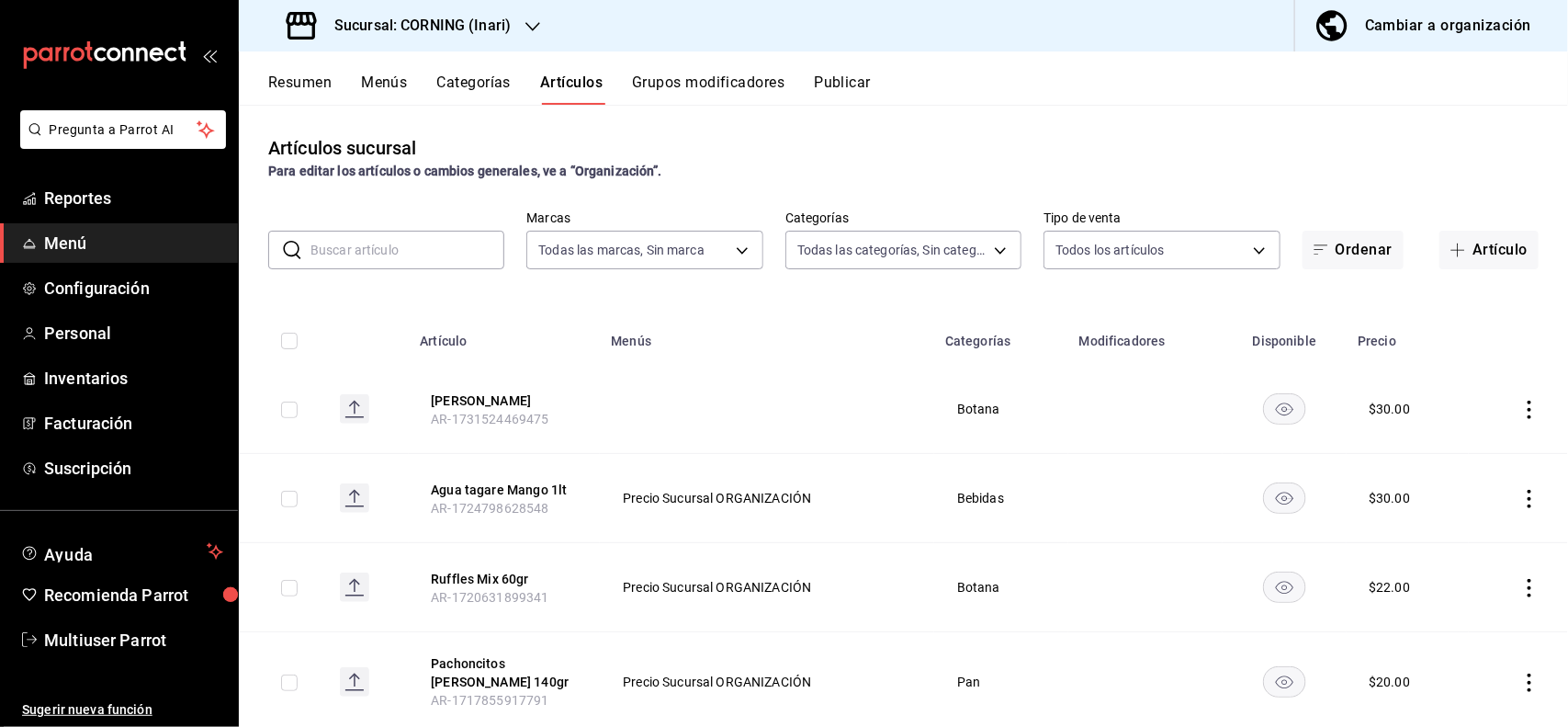
click at [448, 246] on input "text" at bounding box center [407, 249] width 194 height 36
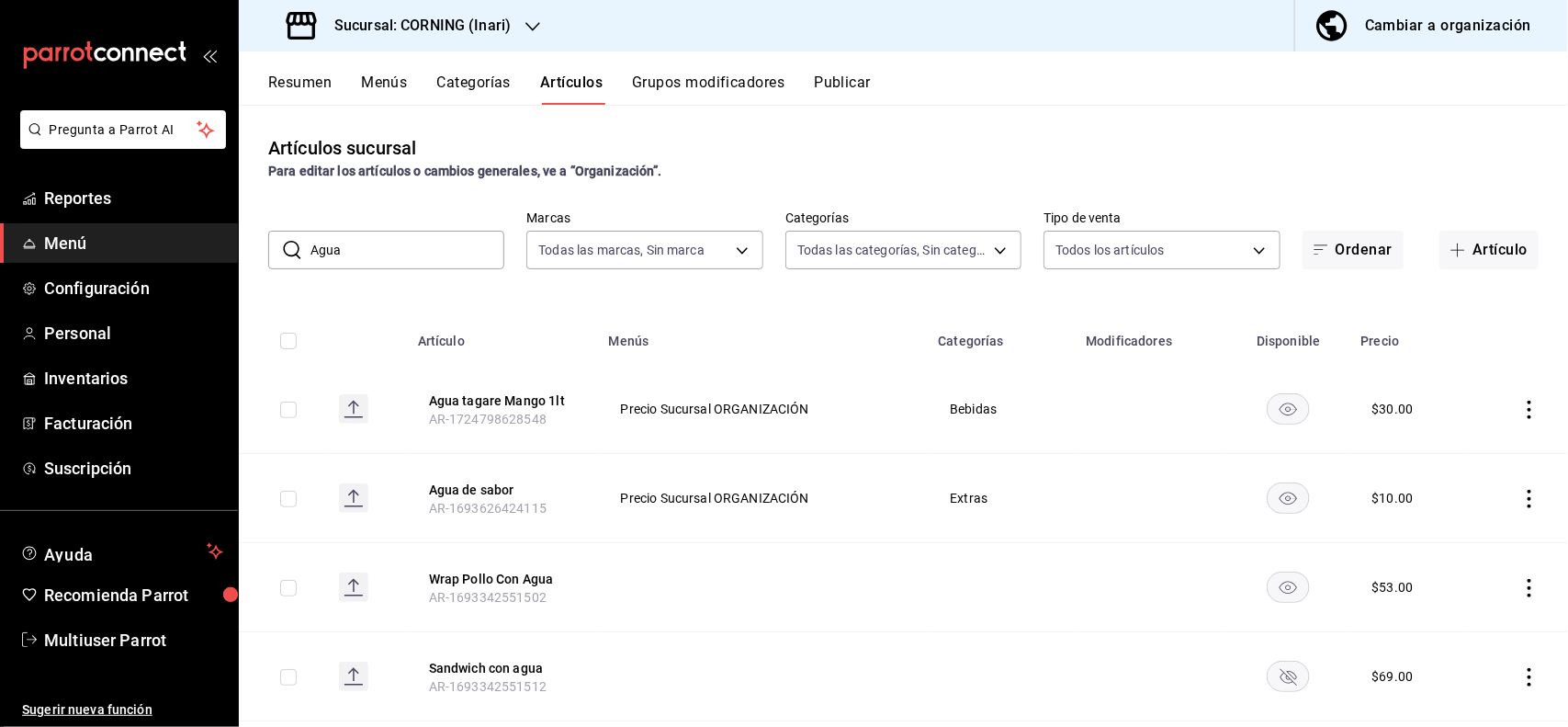
click at [817, 125] on div "Artículos sucursal Para editar los artículos o cambios generales, ve a “Organiz…" at bounding box center [903, 415] width 1329 height 621
click at [1520, 415] on icon "actions" at bounding box center [1530, 410] width 19 height 19
click at [1461, 443] on span "Editar" at bounding box center [1457, 452] width 48 height 20
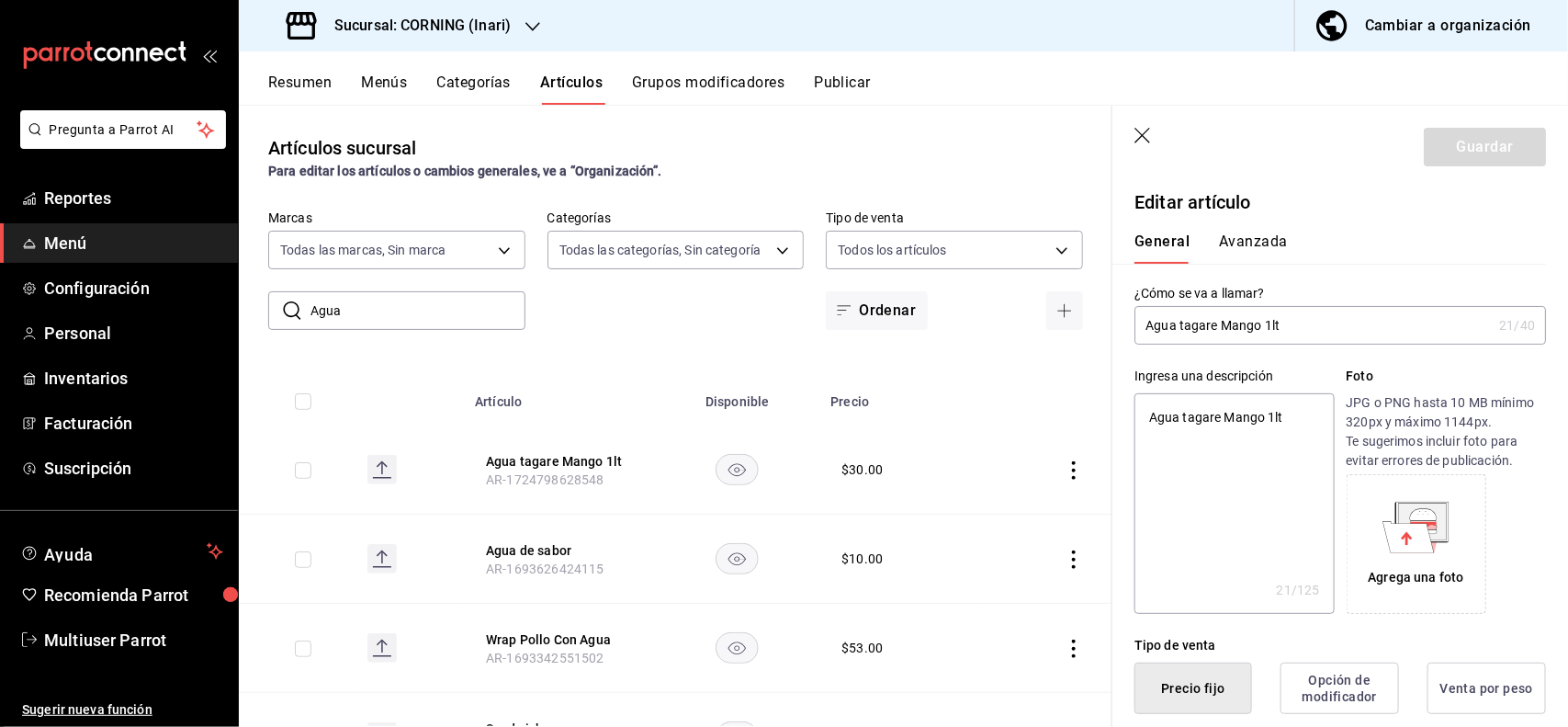
scroll to position [360, 0]
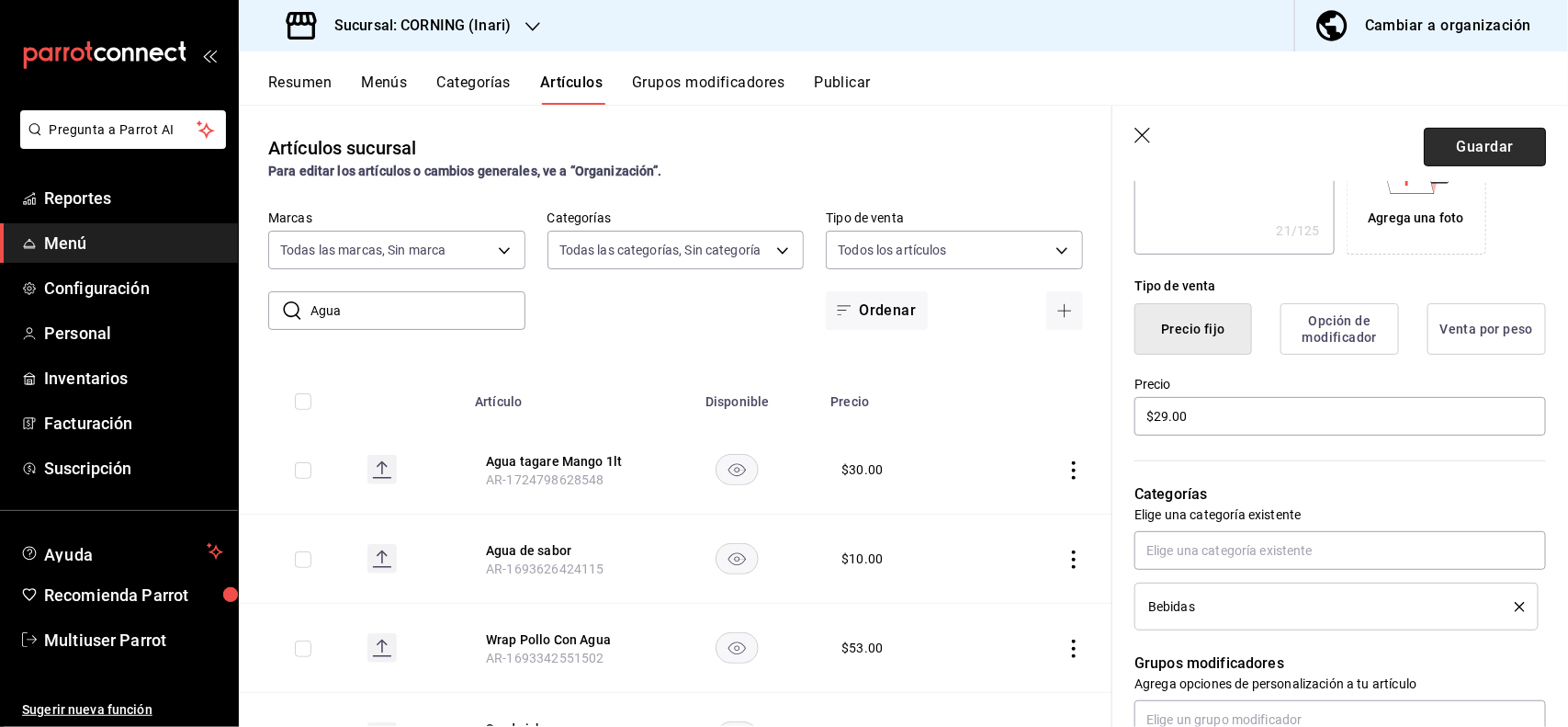
click at [1470, 145] on button "Guardar" at bounding box center [1484, 147] width 122 height 38
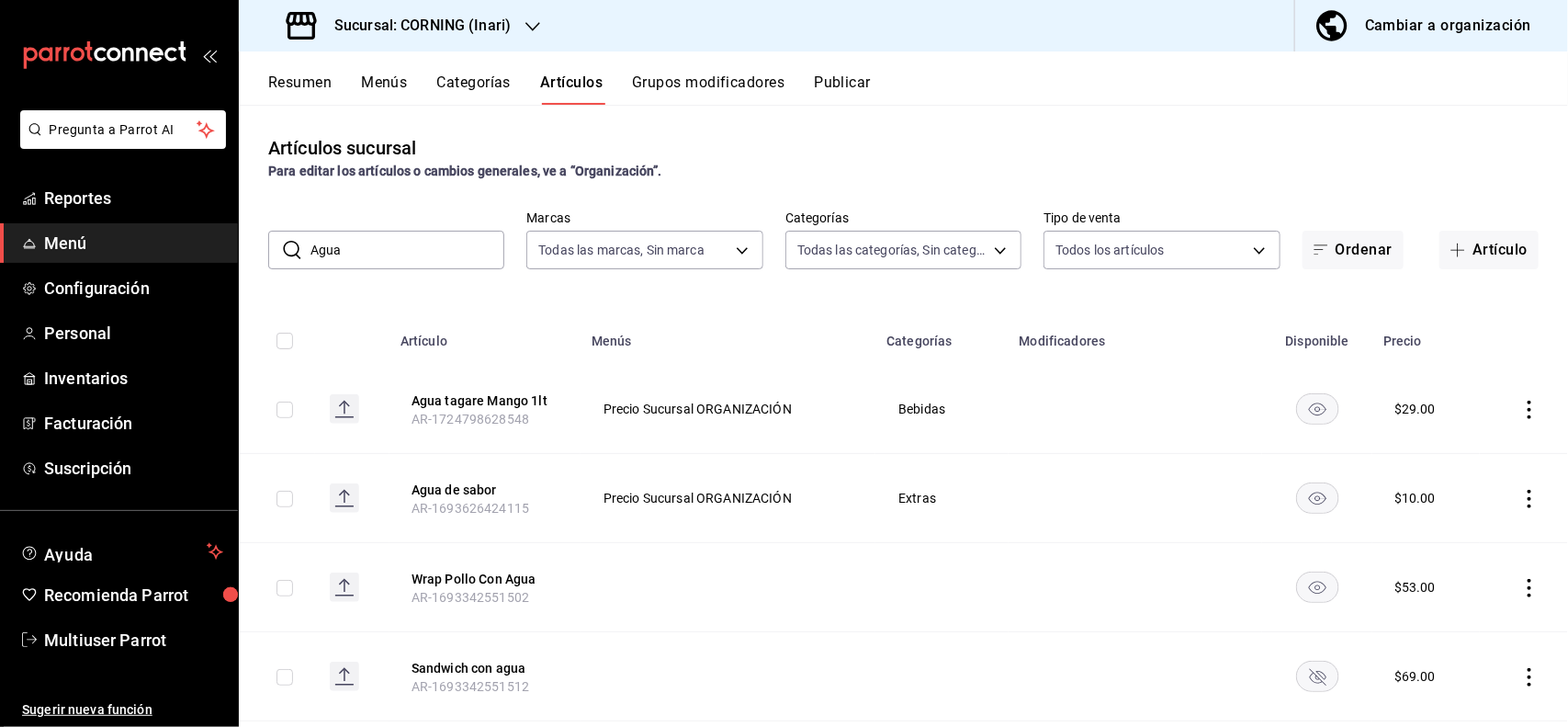
click at [436, 236] on input "Agua" at bounding box center [407, 249] width 194 height 36
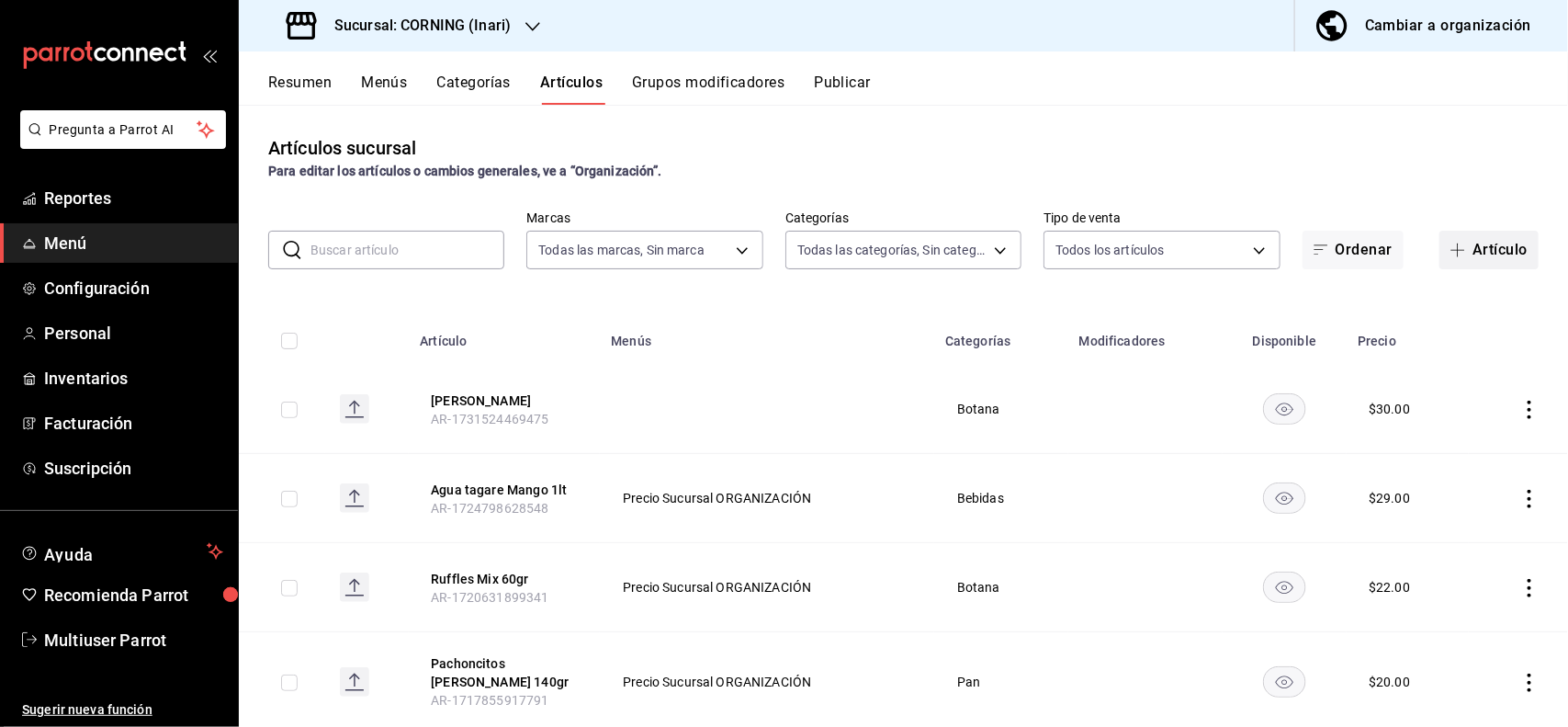
click at [1451, 264] on div "Artículos sucursal Para editar los artículos o cambios generales, ve a “Organiz…" at bounding box center [903, 415] width 1329 height 621
click at [1451, 264] on button "Artículo" at bounding box center [1489, 249] width 99 height 38
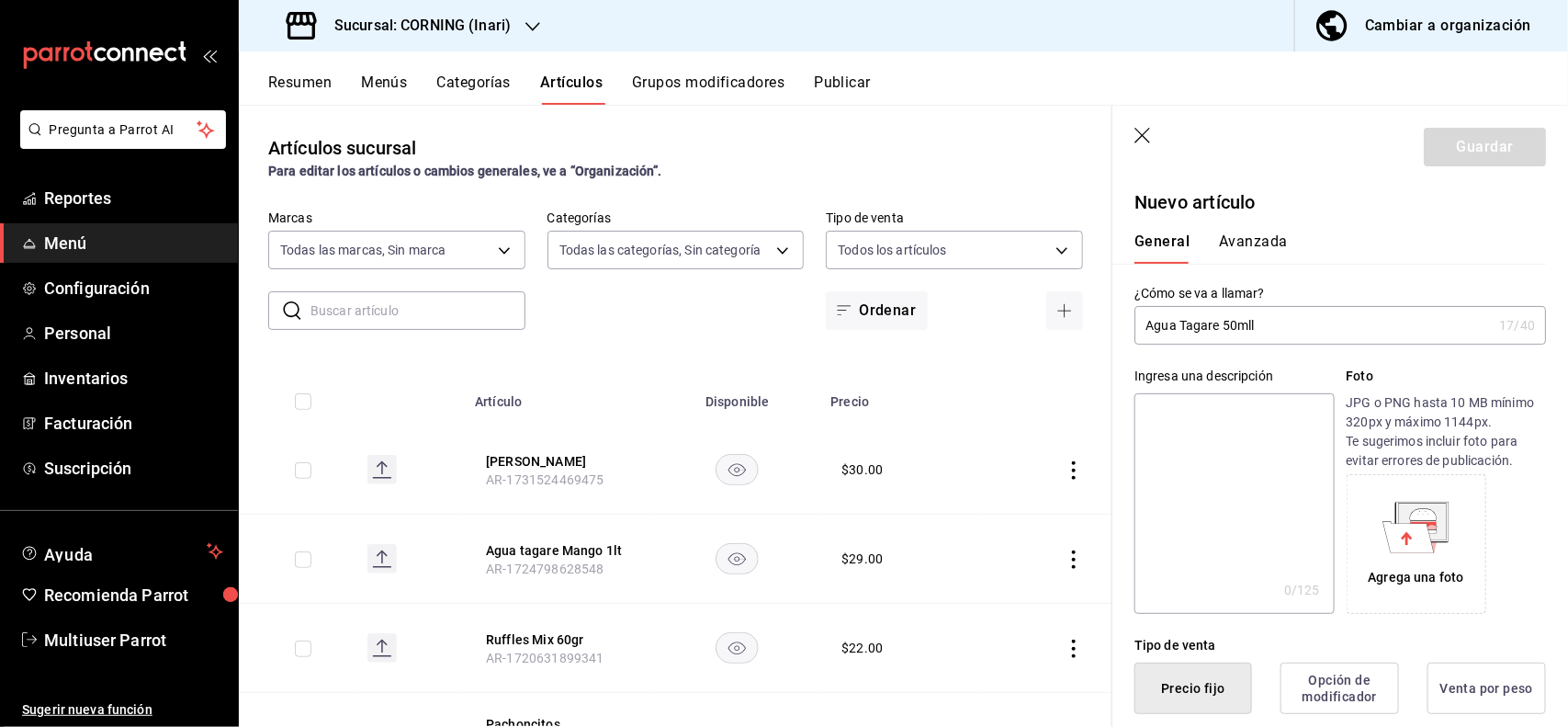
click at [1328, 335] on input "Agua Tagare 50mll" at bounding box center [1313, 324] width 358 height 36
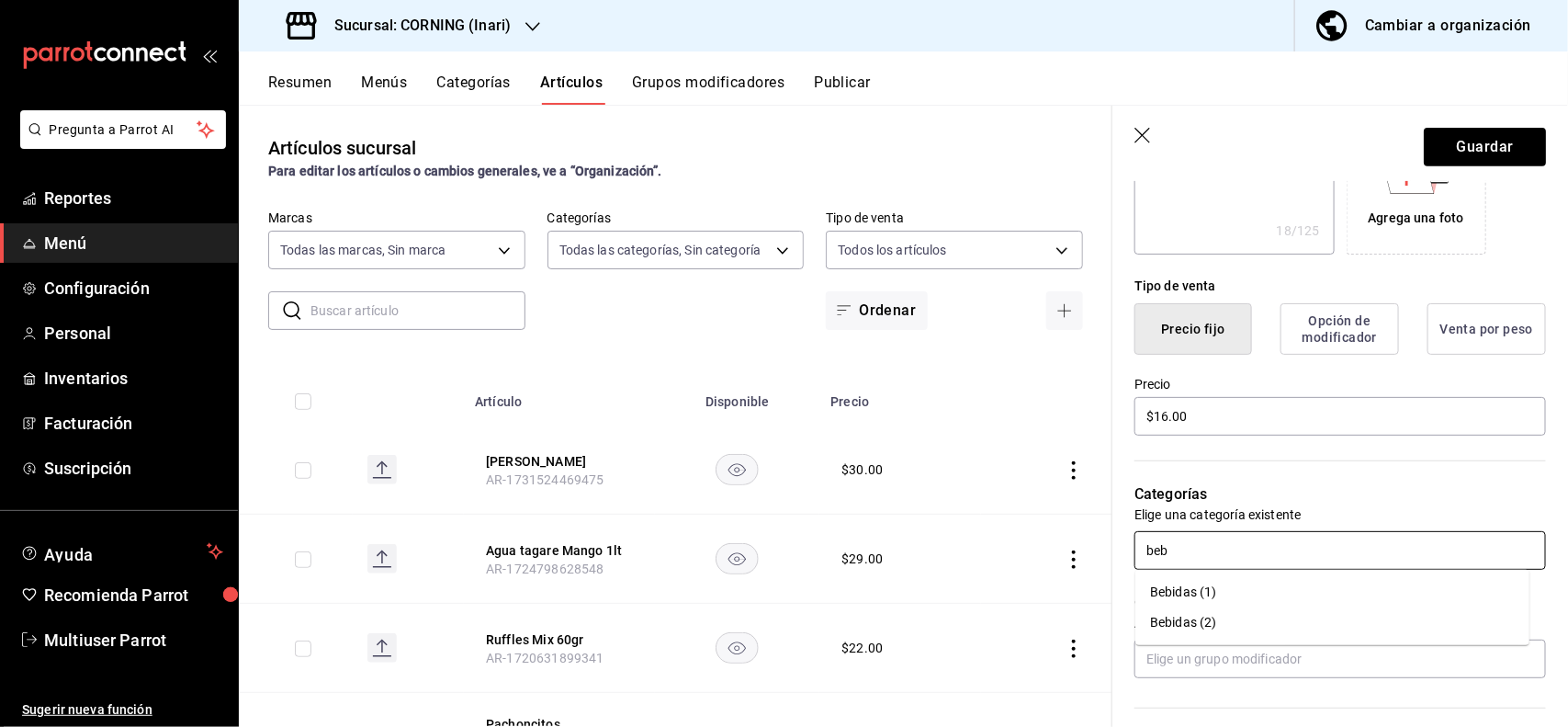
click at [1213, 597] on li "Bebidas (1)" at bounding box center [1333, 592] width 394 height 30
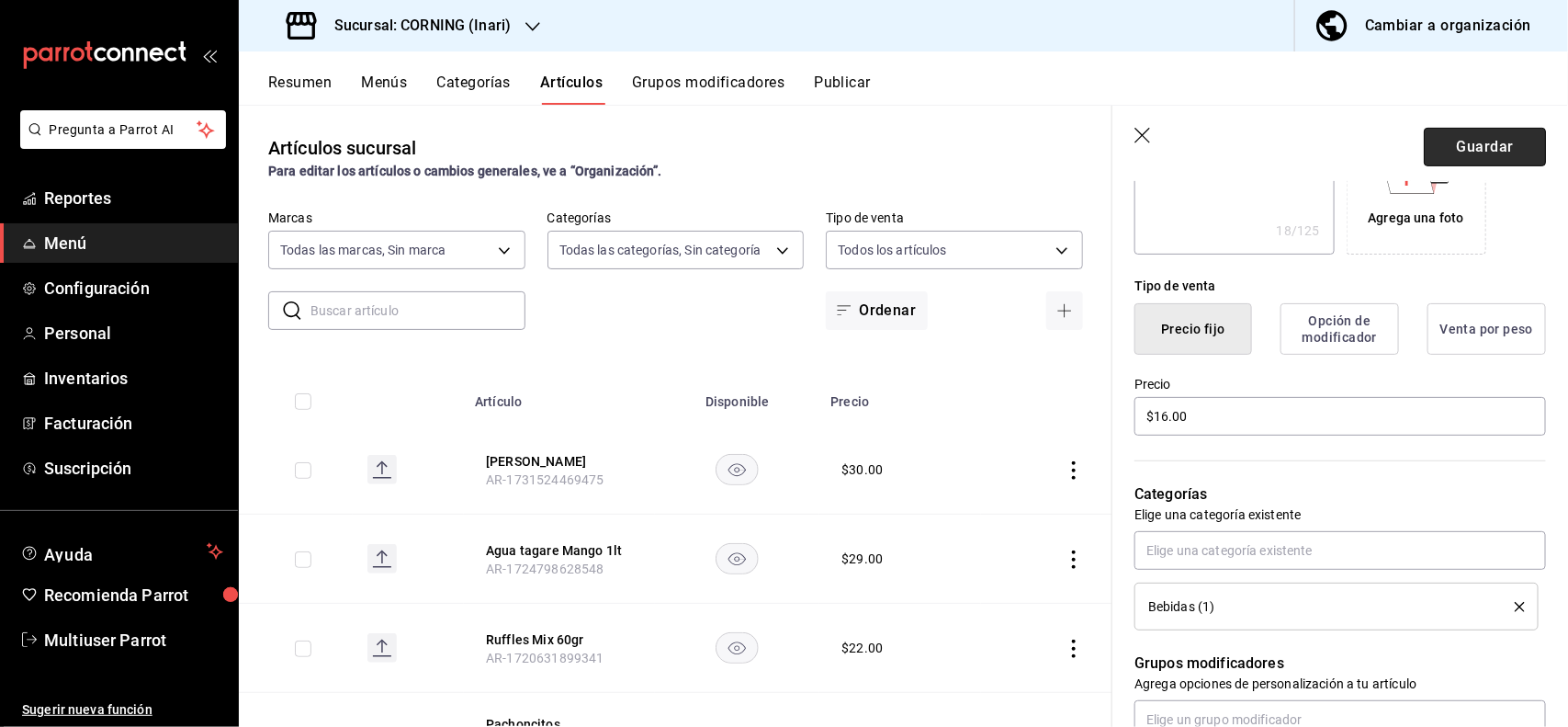
click at [1472, 165] on button "Guardar" at bounding box center [1484, 147] width 122 height 38
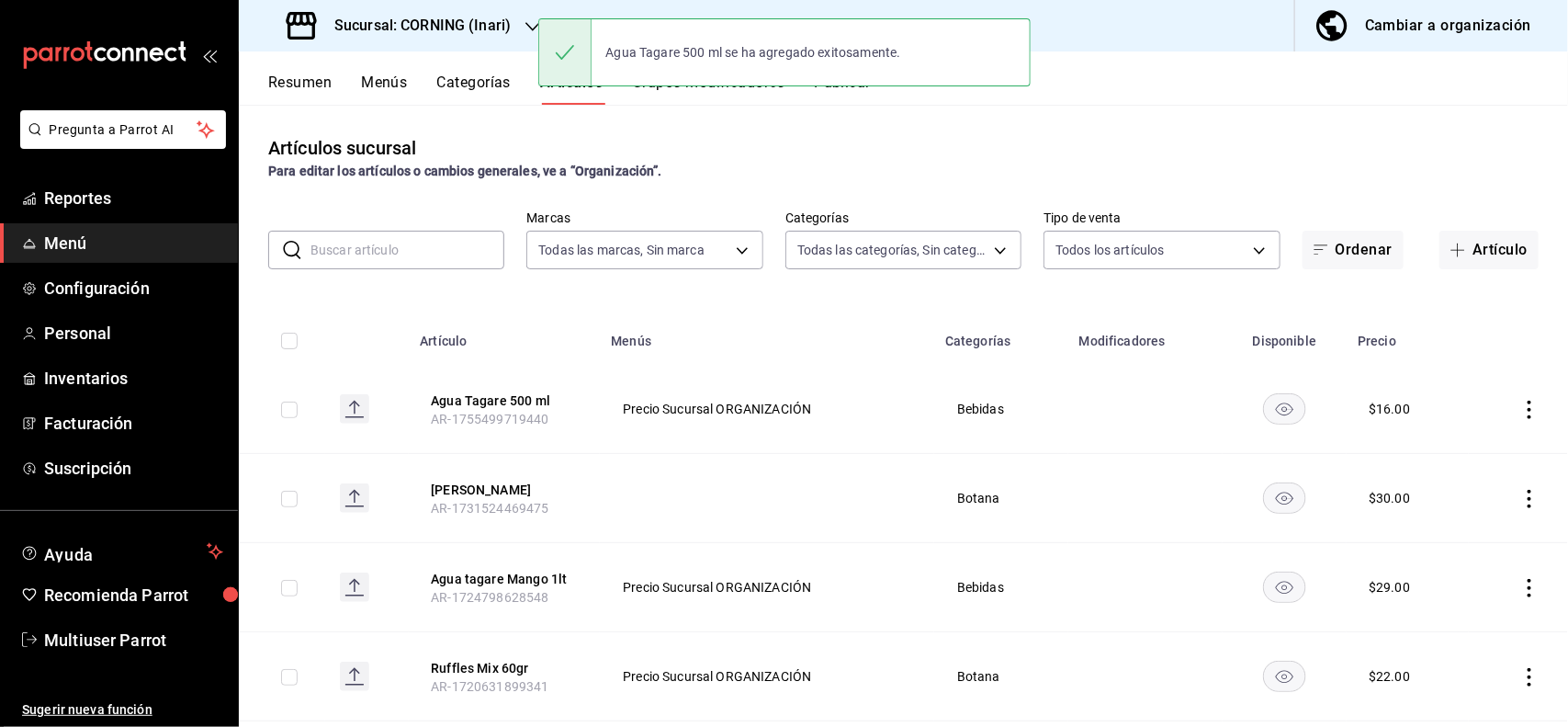
click at [462, 253] on input "text" at bounding box center [407, 249] width 194 height 36
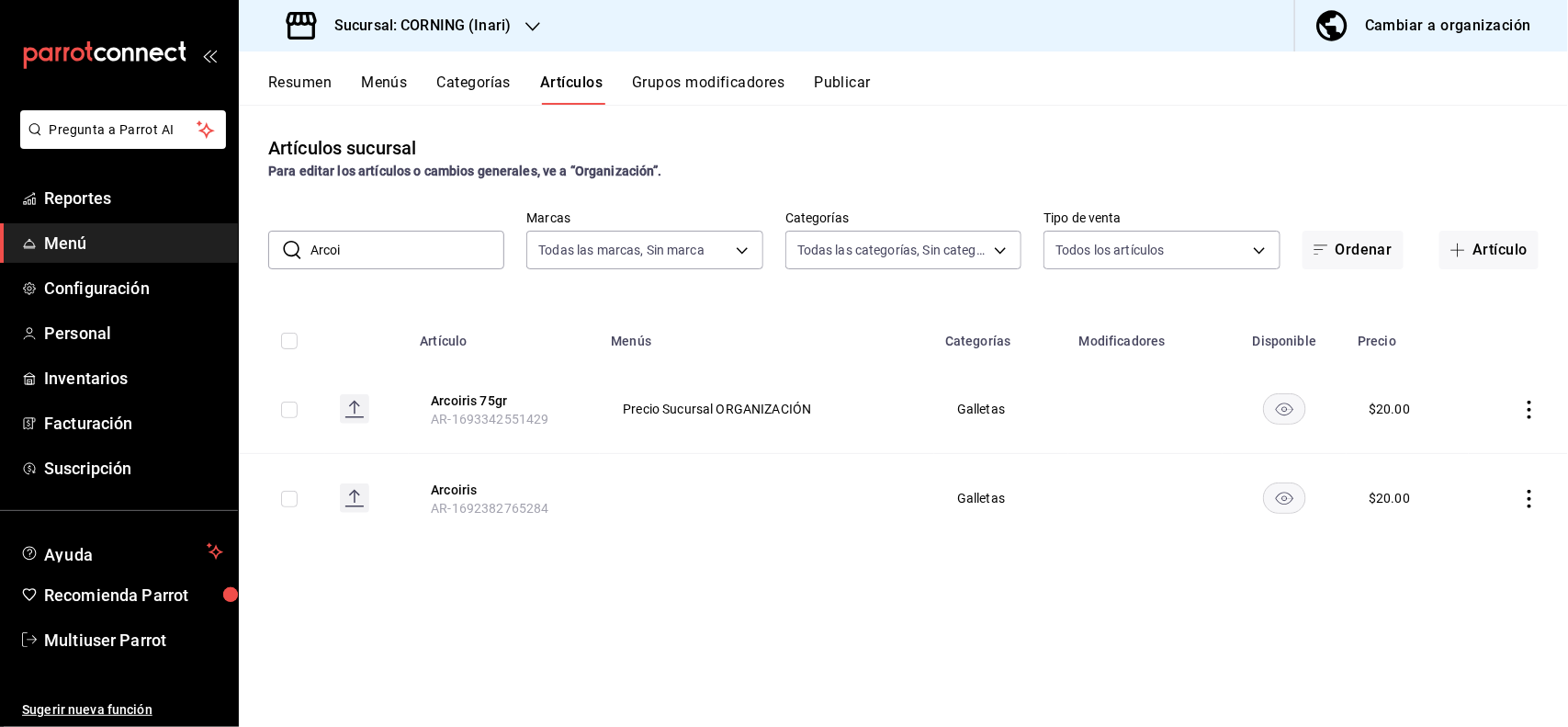
click at [968, 165] on div "Para editar los artículos o cambios generales, ve a “Organización”." at bounding box center [903, 171] width 1270 height 20
click at [1525, 412] on icon "actions" at bounding box center [1530, 410] width 19 height 19
click at [1475, 449] on span "Editar" at bounding box center [1475, 452] width 48 height 20
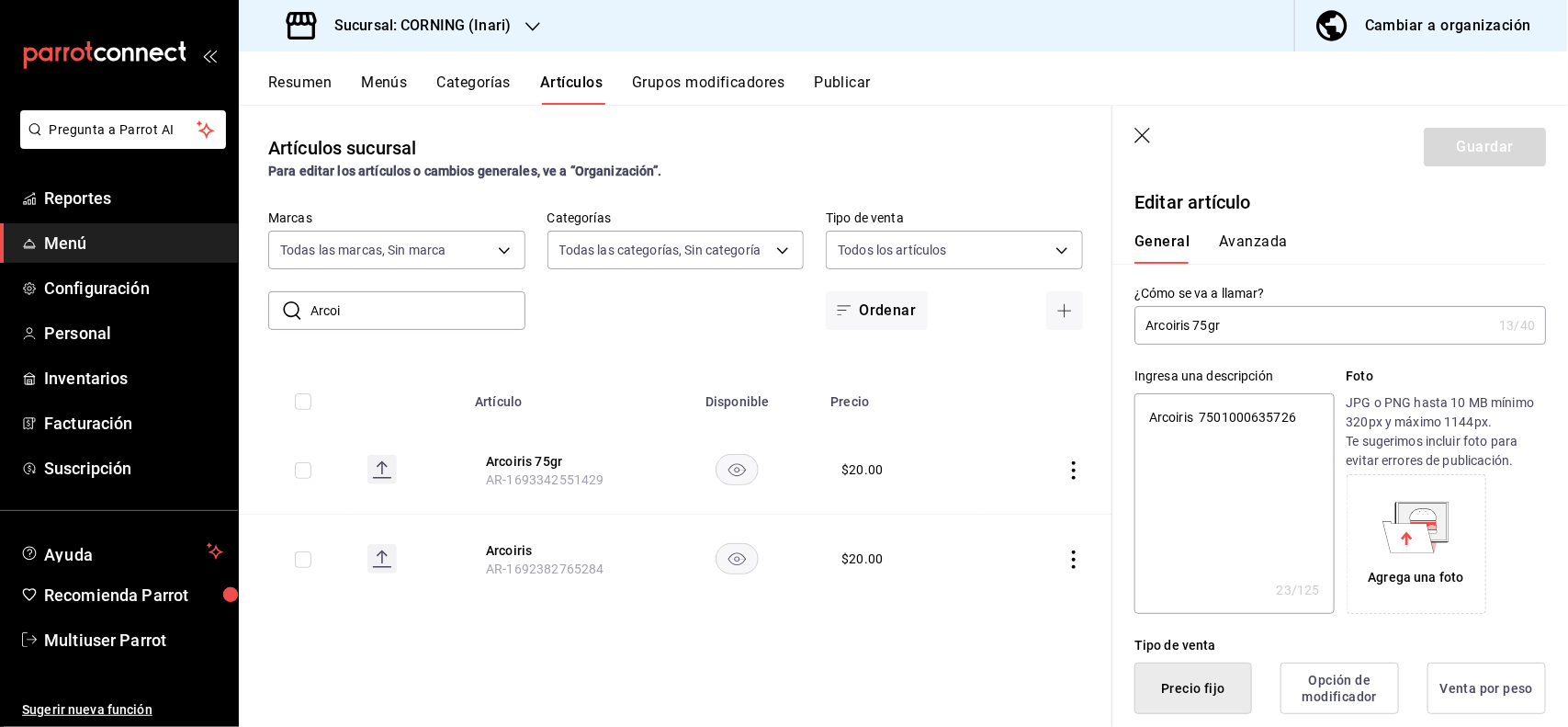
scroll to position [360, 0]
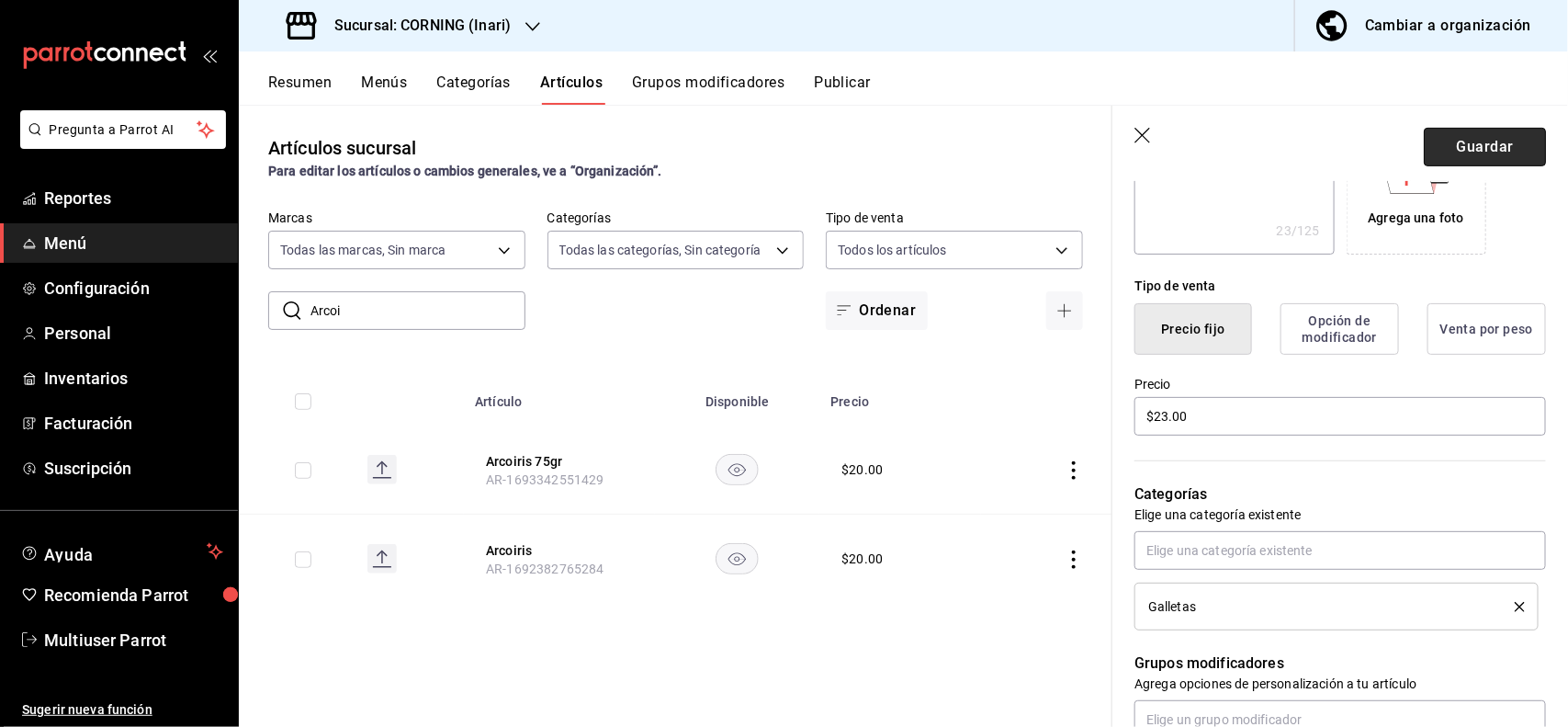
click at [1476, 135] on button "Guardar" at bounding box center [1484, 147] width 122 height 38
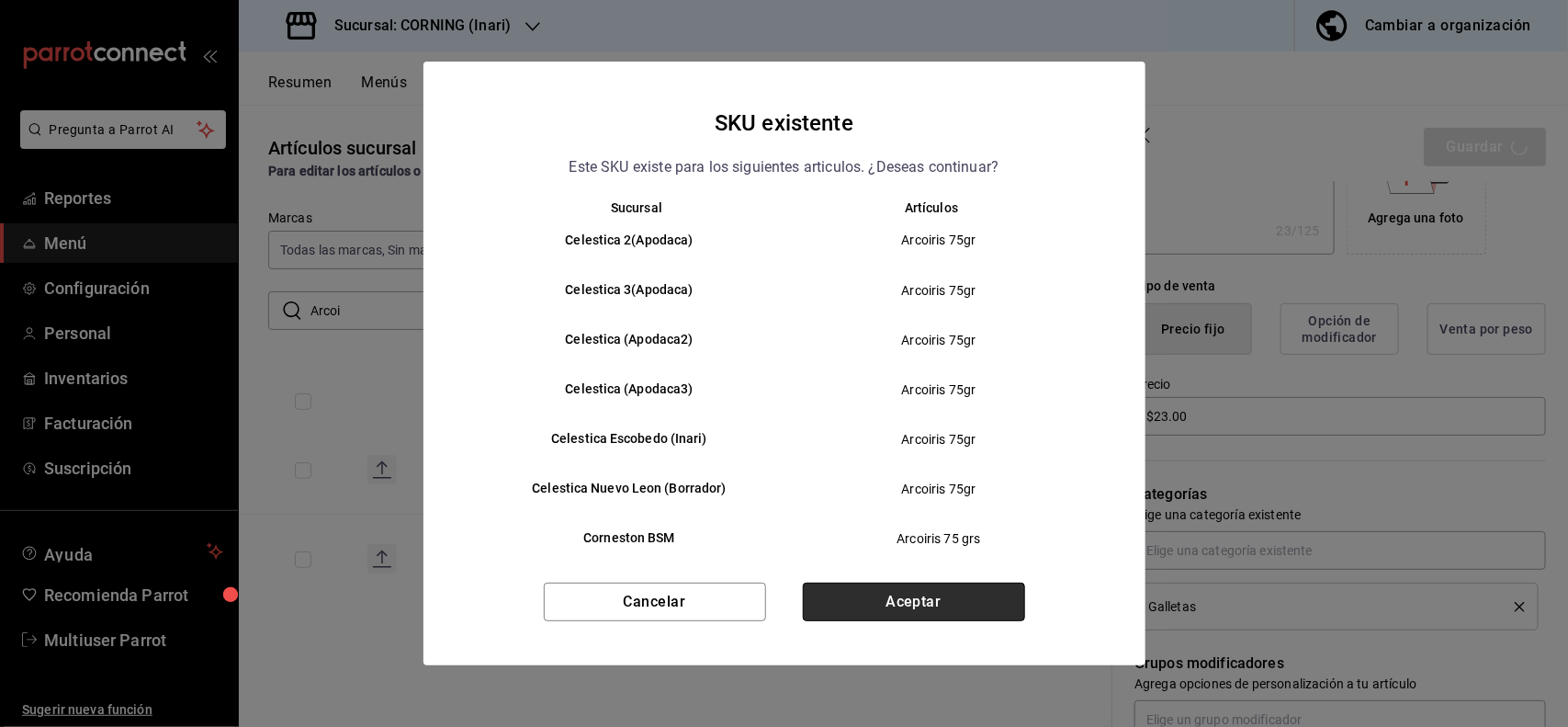
click at [987, 595] on button "Aceptar" at bounding box center [914, 602] width 222 height 38
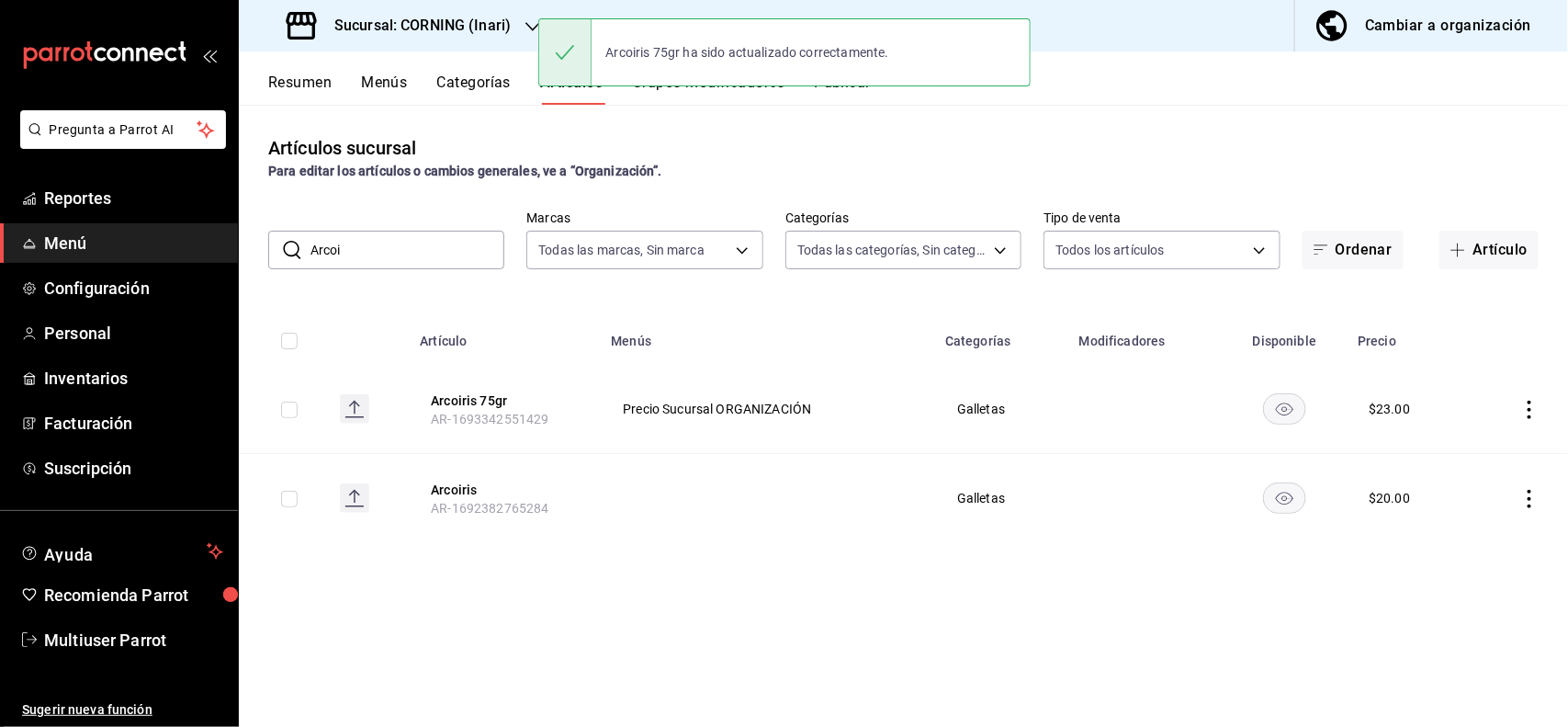
click at [457, 244] on input "Arcoi" at bounding box center [407, 249] width 194 height 36
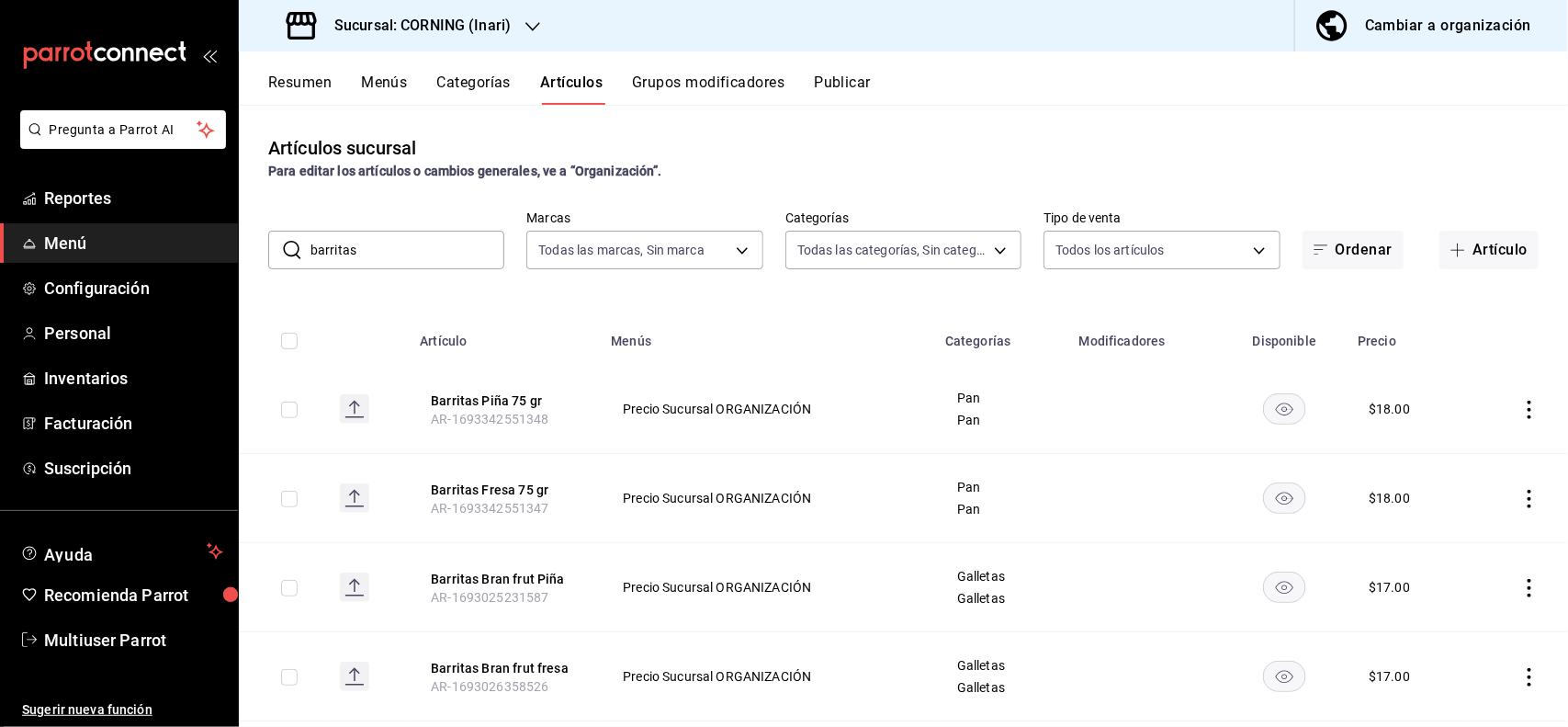
click at [742, 165] on div "Para editar los artículos o cambios generales, ve a “Organización”." at bounding box center [903, 171] width 1270 height 20
click at [1520, 406] on icon "actions" at bounding box center [1530, 410] width 19 height 19
click at [1453, 456] on span "Editar" at bounding box center [1457, 452] width 48 height 20
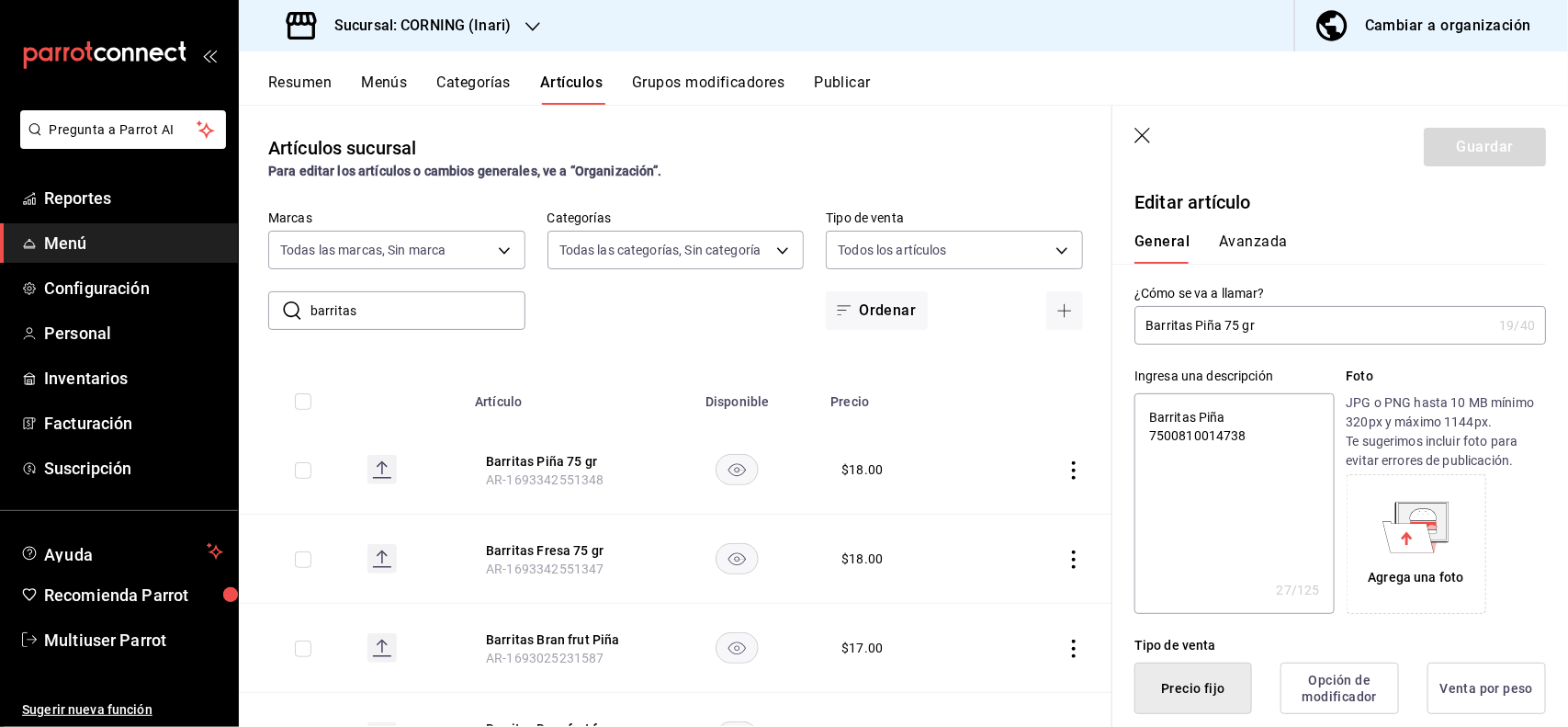
scroll to position [360, 0]
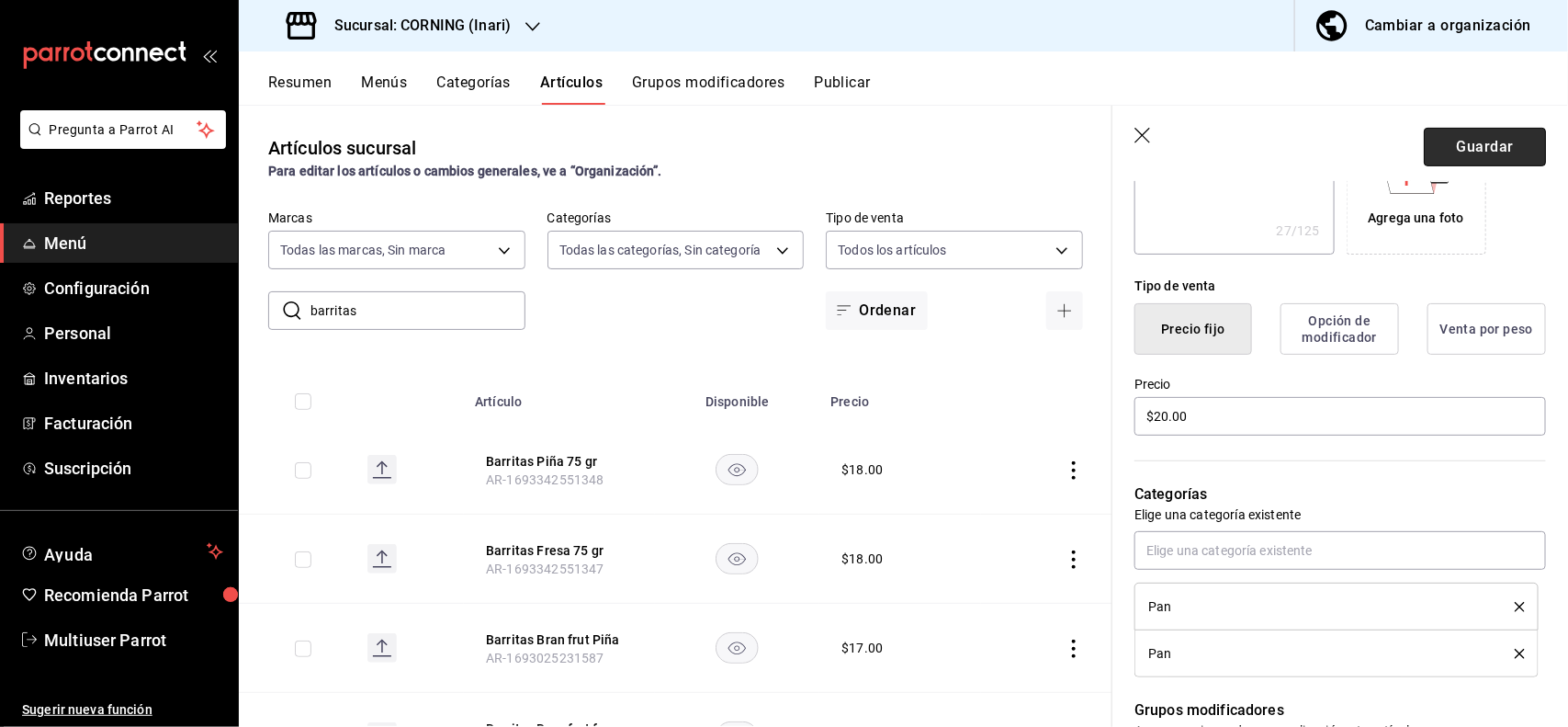
click at [1463, 157] on button "Guardar" at bounding box center [1484, 147] width 122 height 38
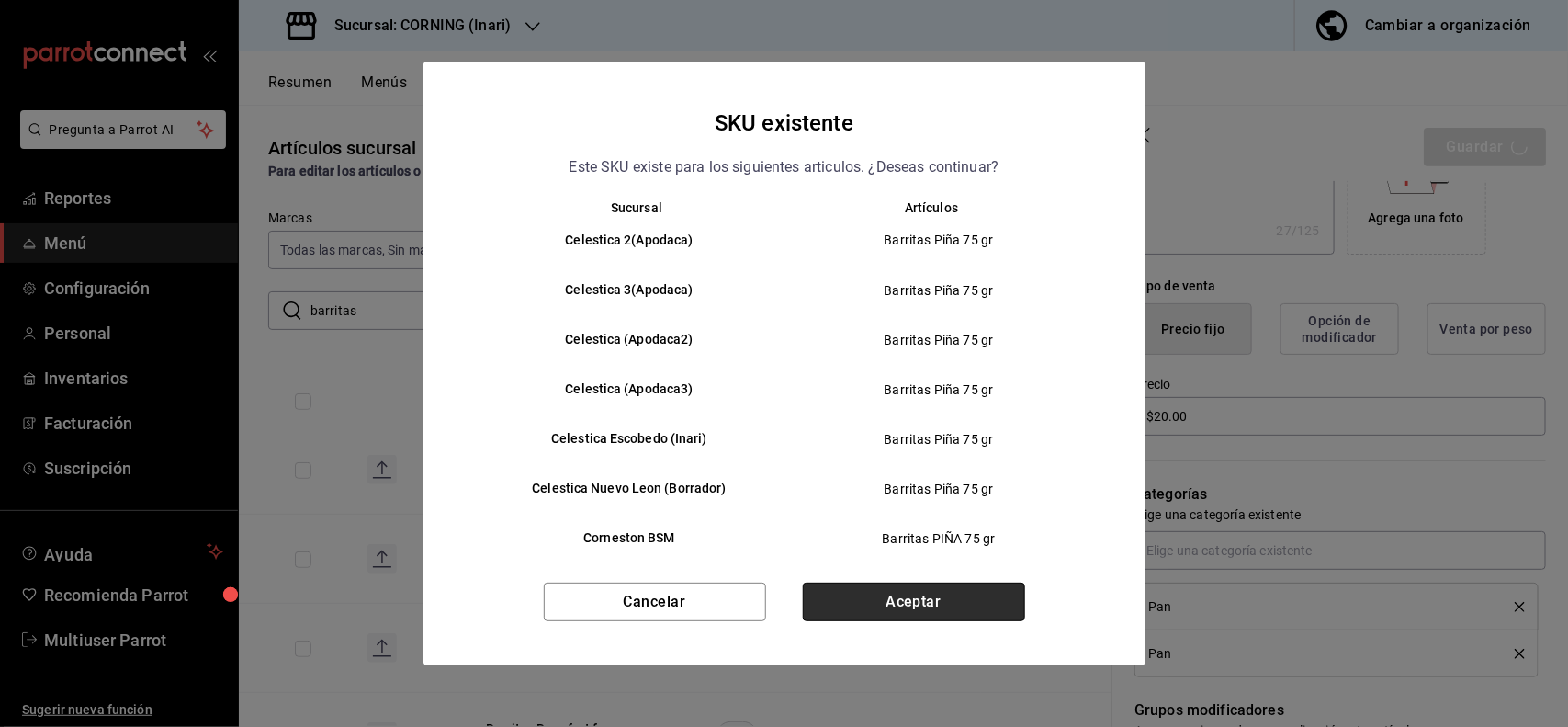
click at [963, 591] on button "Aceptar" at bounding box center [914, 602] width 222 height 38
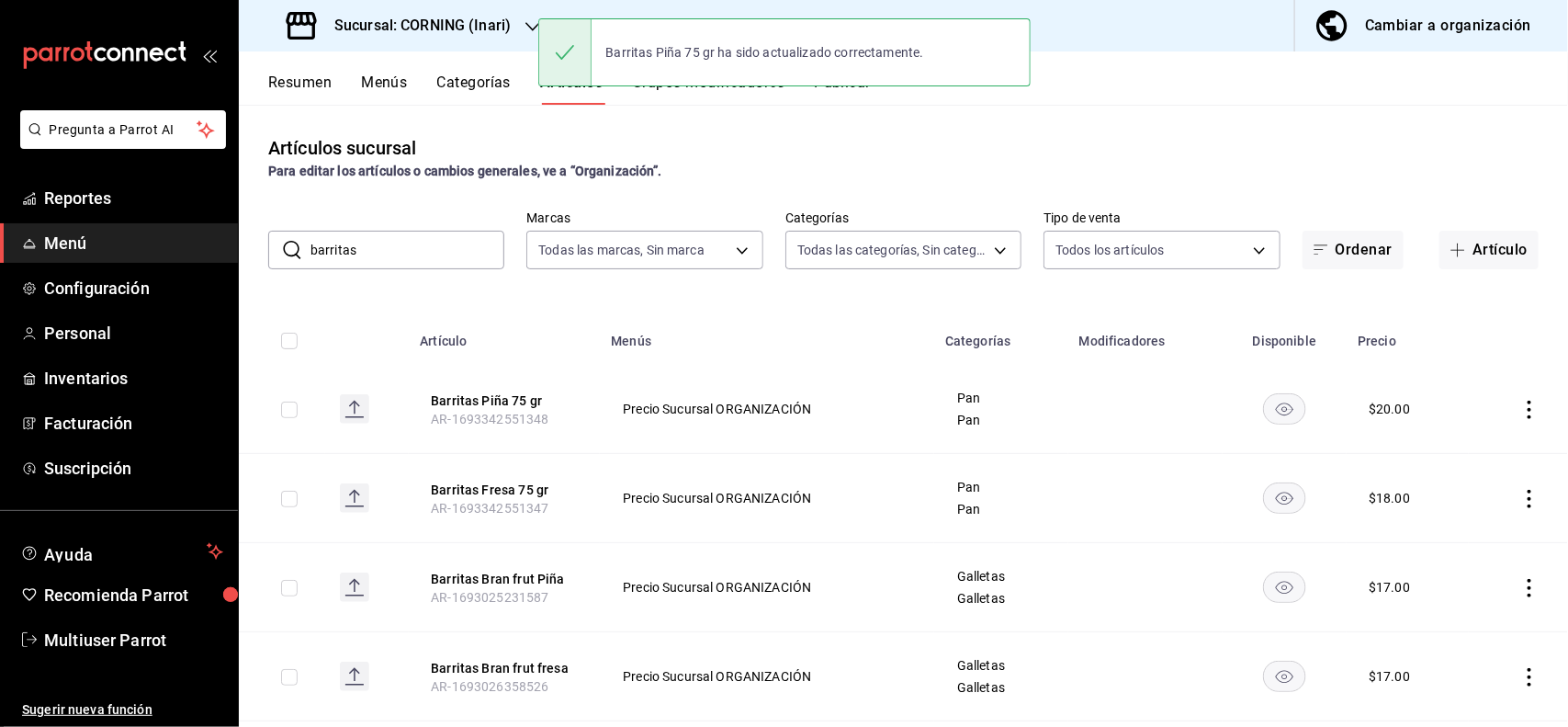
click at [1520, 497] on icon "actions" at bounding box center [1530, 499] width 19 height 19
click at [1461, 527] on li "Editar" at bounding box center [1441, 542] width 110 height 37
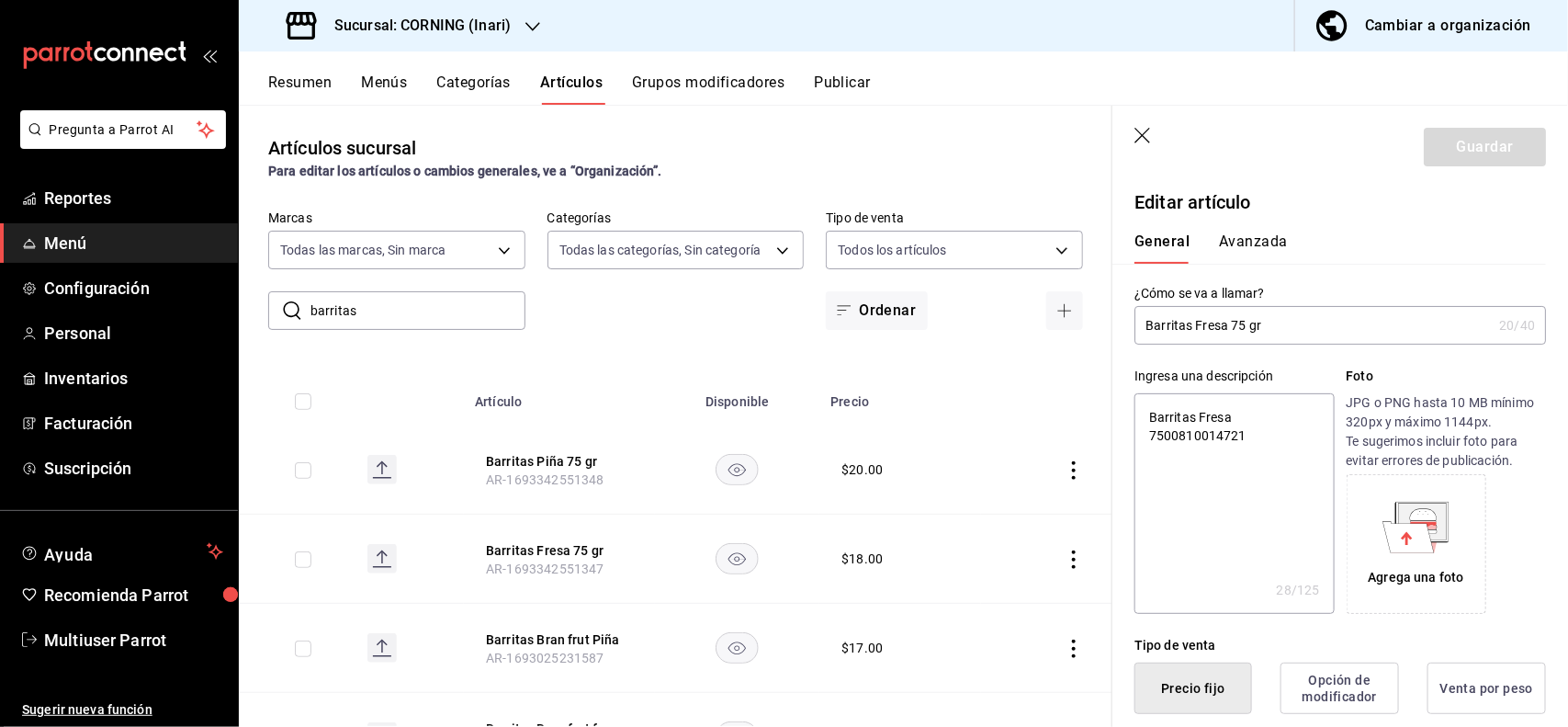
scroll to position [360, 0]
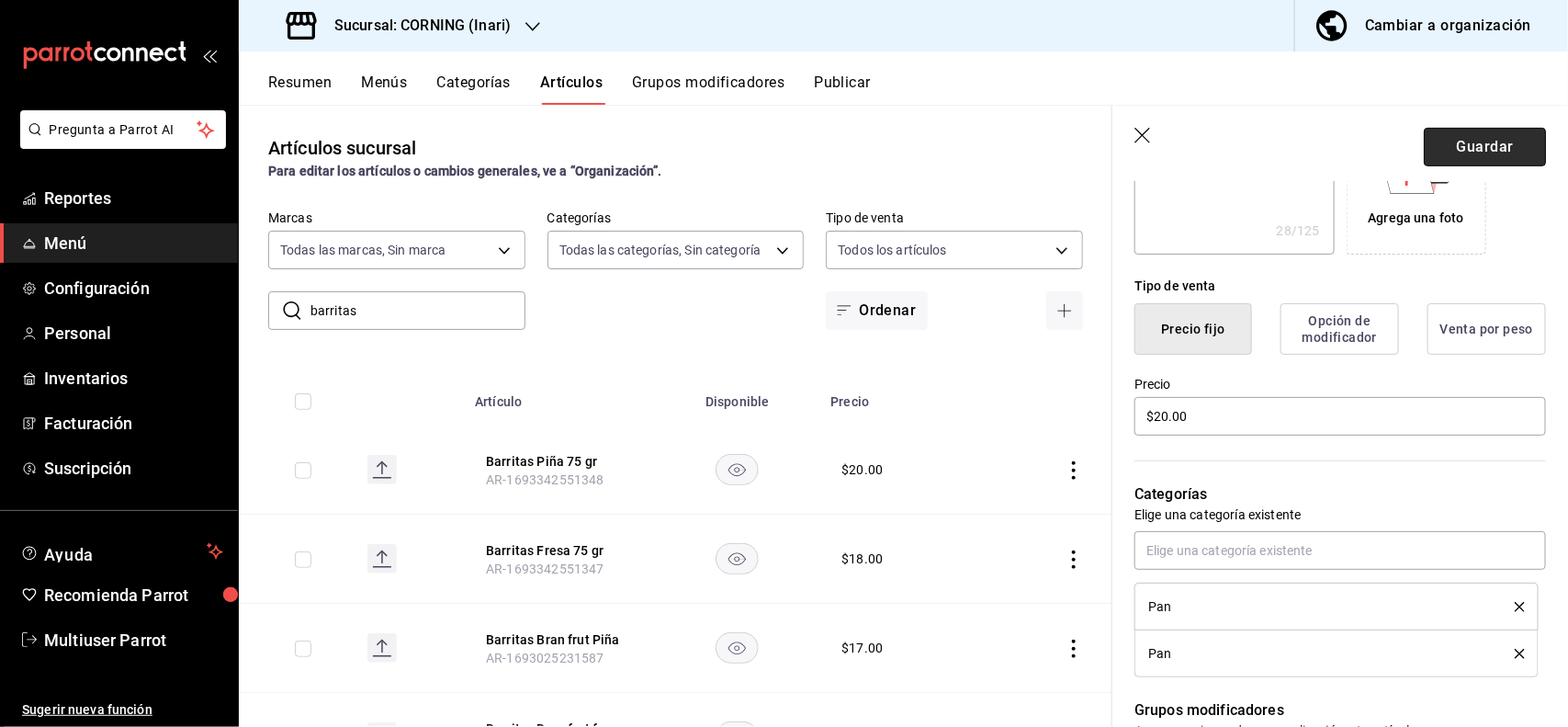
click at [1470, 153] on button "Guardar" at bounding box center [1484, 147] width 122 height 38
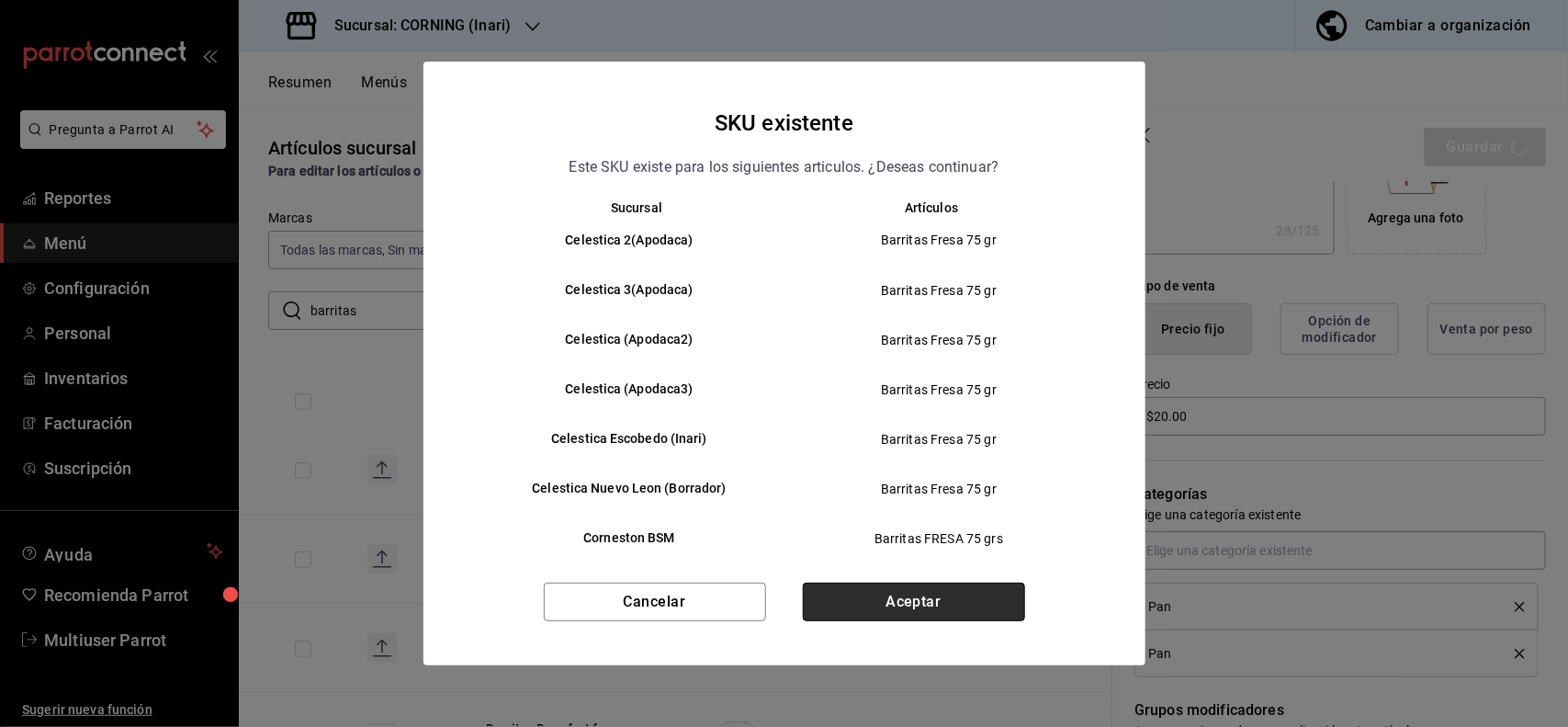
click at [974, 584] on button "Aceptar" at bounding box center [914, 602] width 222 height 38
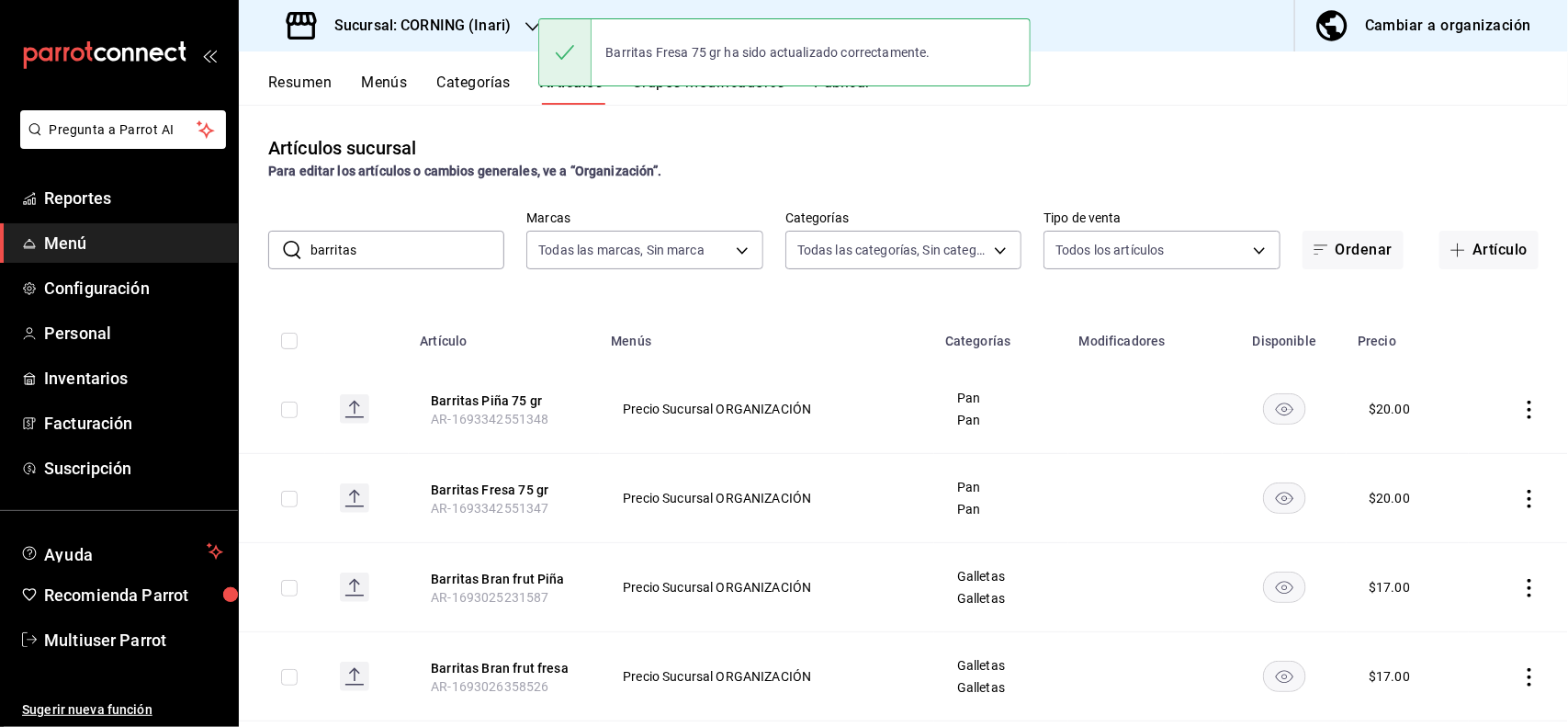
click at [471, 252] on input "barritas" at bounding box center [407, 249] width 194 height 36
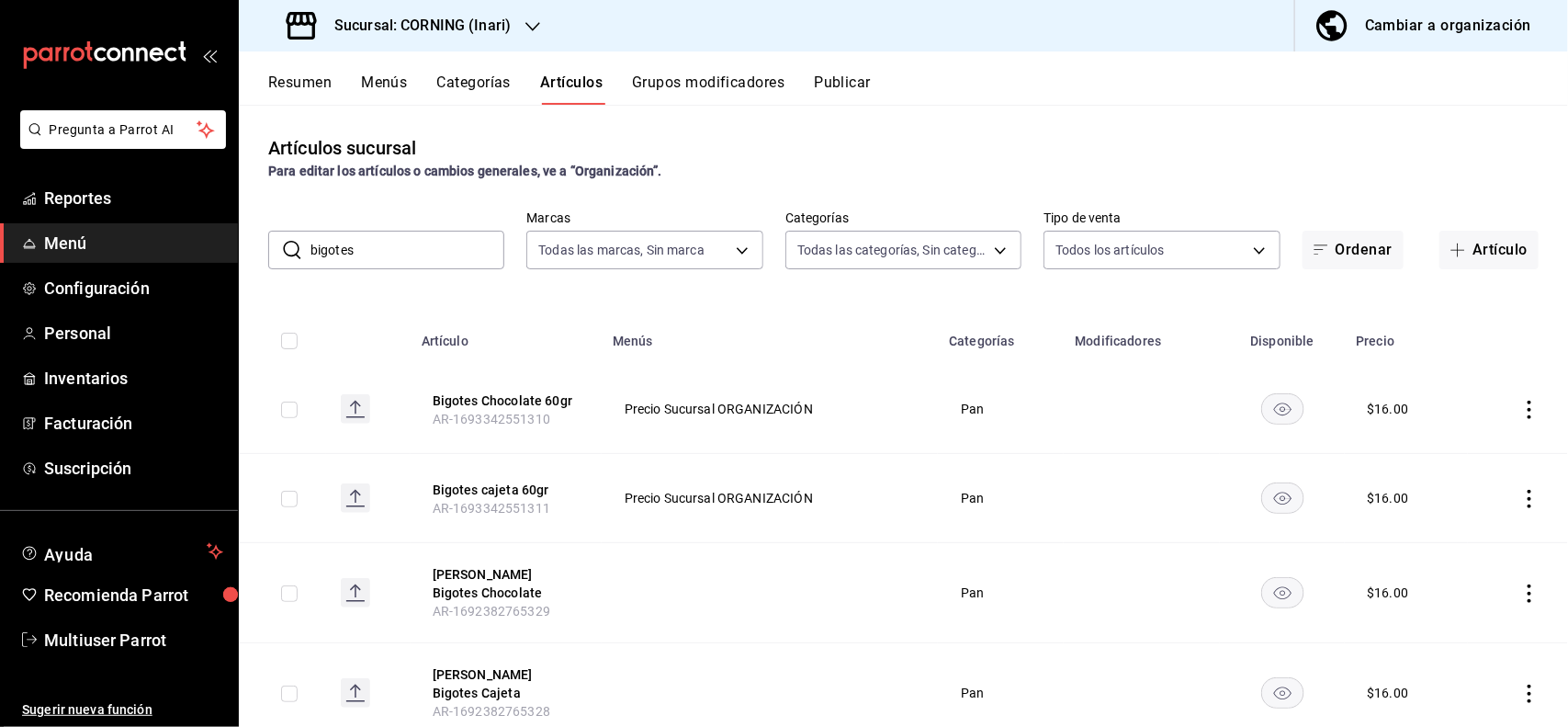
click at [784, 156] on div "Artículos sucursal Para editar los artículos o cambios generales, ve a “Organiz…" at bounding box center [903, 158] width 1329 height 47
click at [1527, 402] on icon "actions" at bounding box center [1529, 410] width 4 height 19
click at [1465, 450] on span "Editar" at bounding box center [1457, 452] width 48 height 20
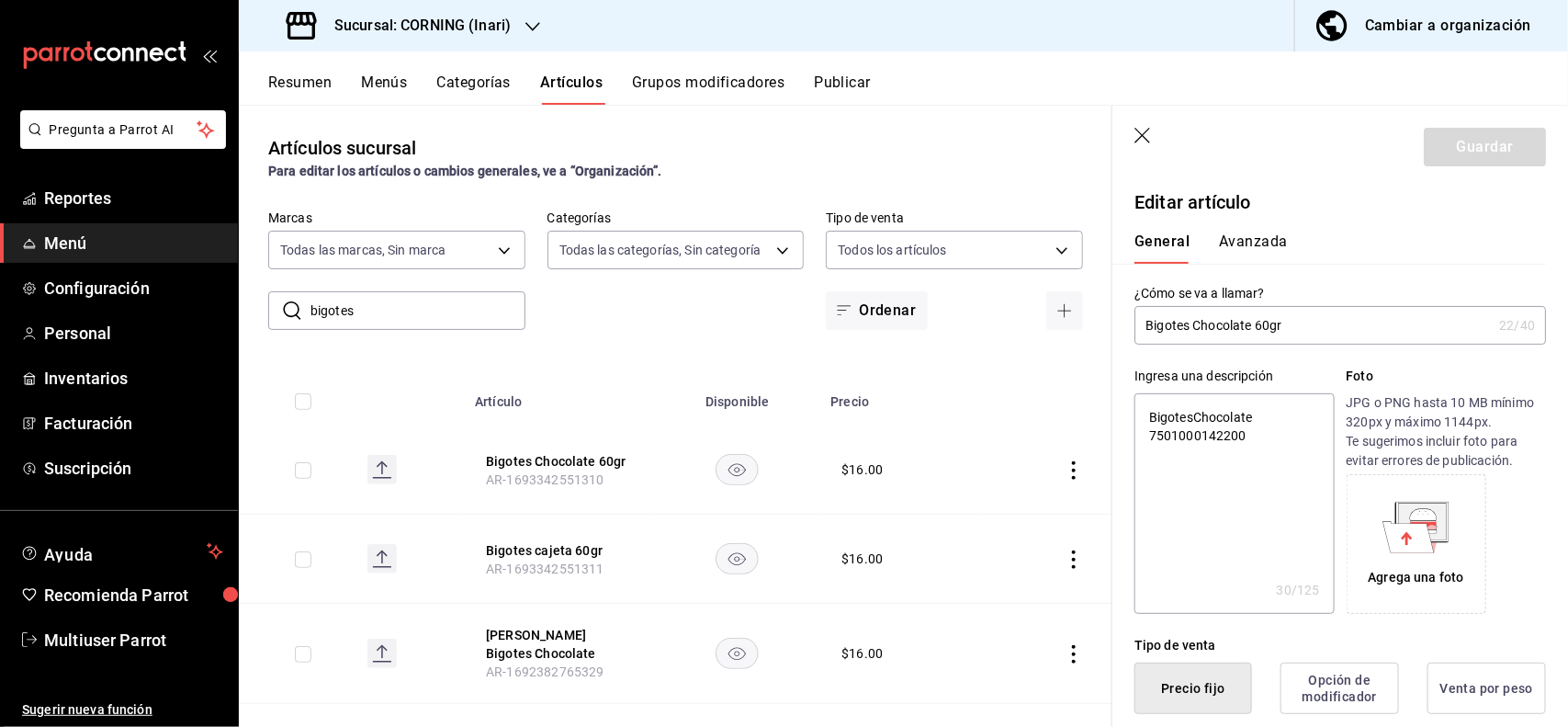
scroll to position [360, 0]
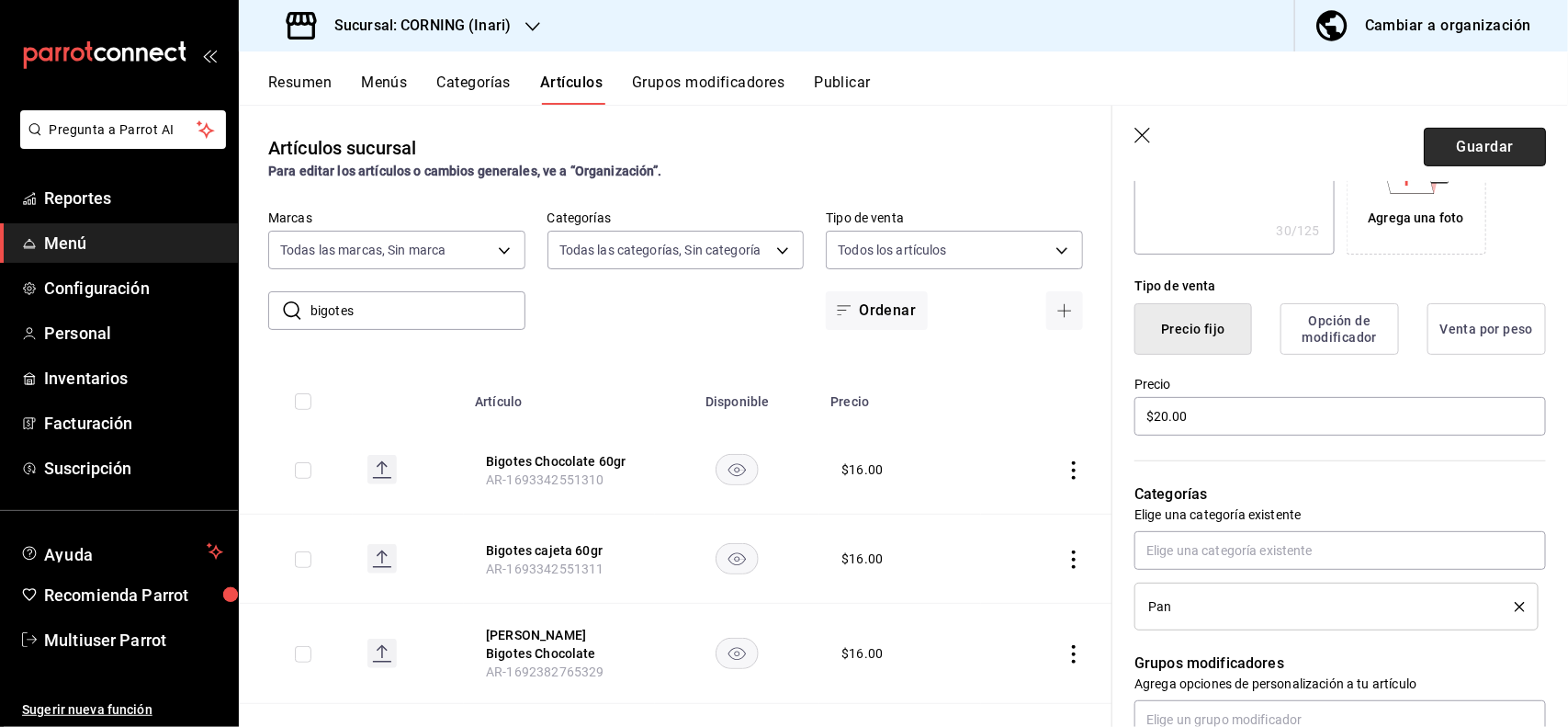
click at [1494, 157] on button "Guardar" at bounding box center [1484, 147] width 122 height 38
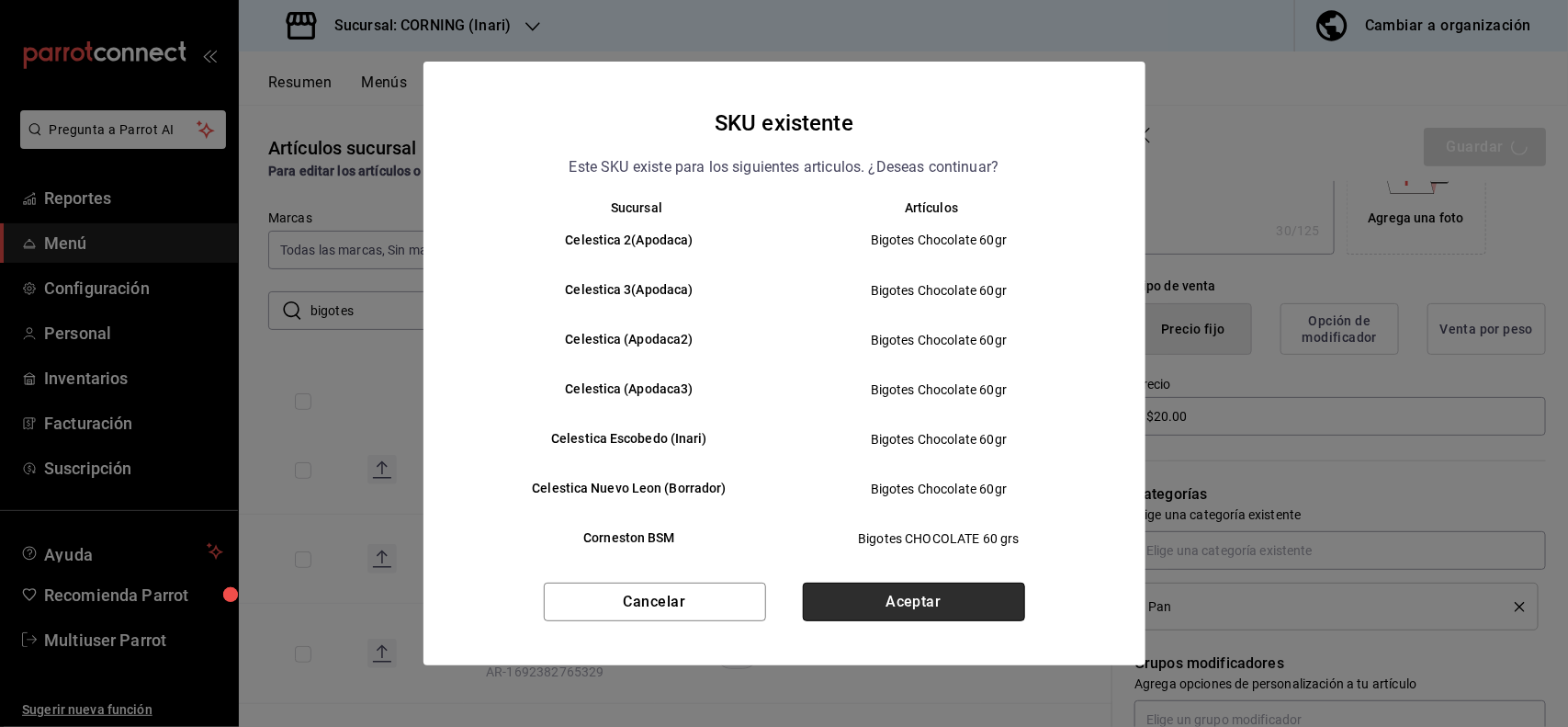
click at [937, 595] on button "Aceptar" at bounding box center [914, 602] width 222 height 38
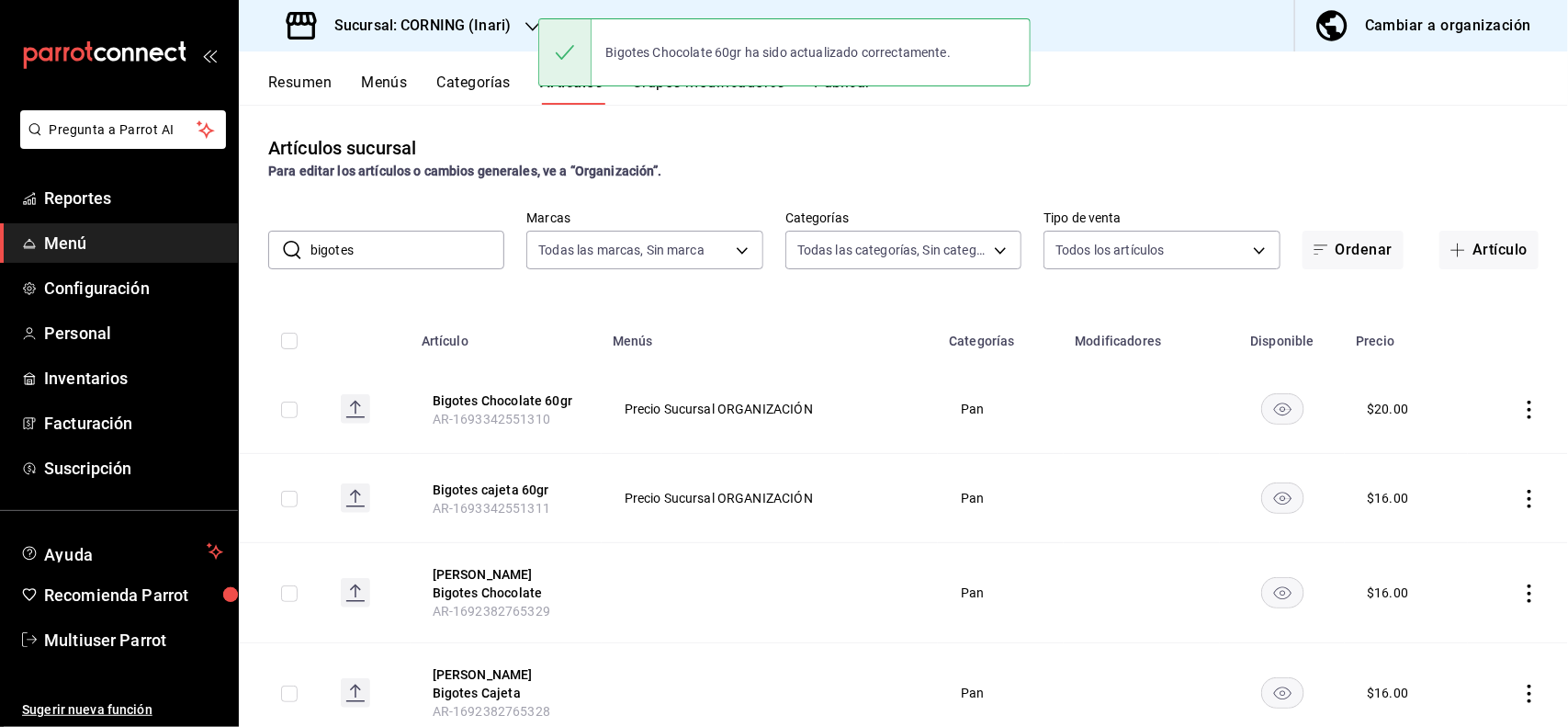
click at [1520, 503] on icon "actions" at bounding box center [1530, 499] width 19 height 19
click at [1453, 534] on span "Editar" at bounding box center [1457, 541] width 48 height 20
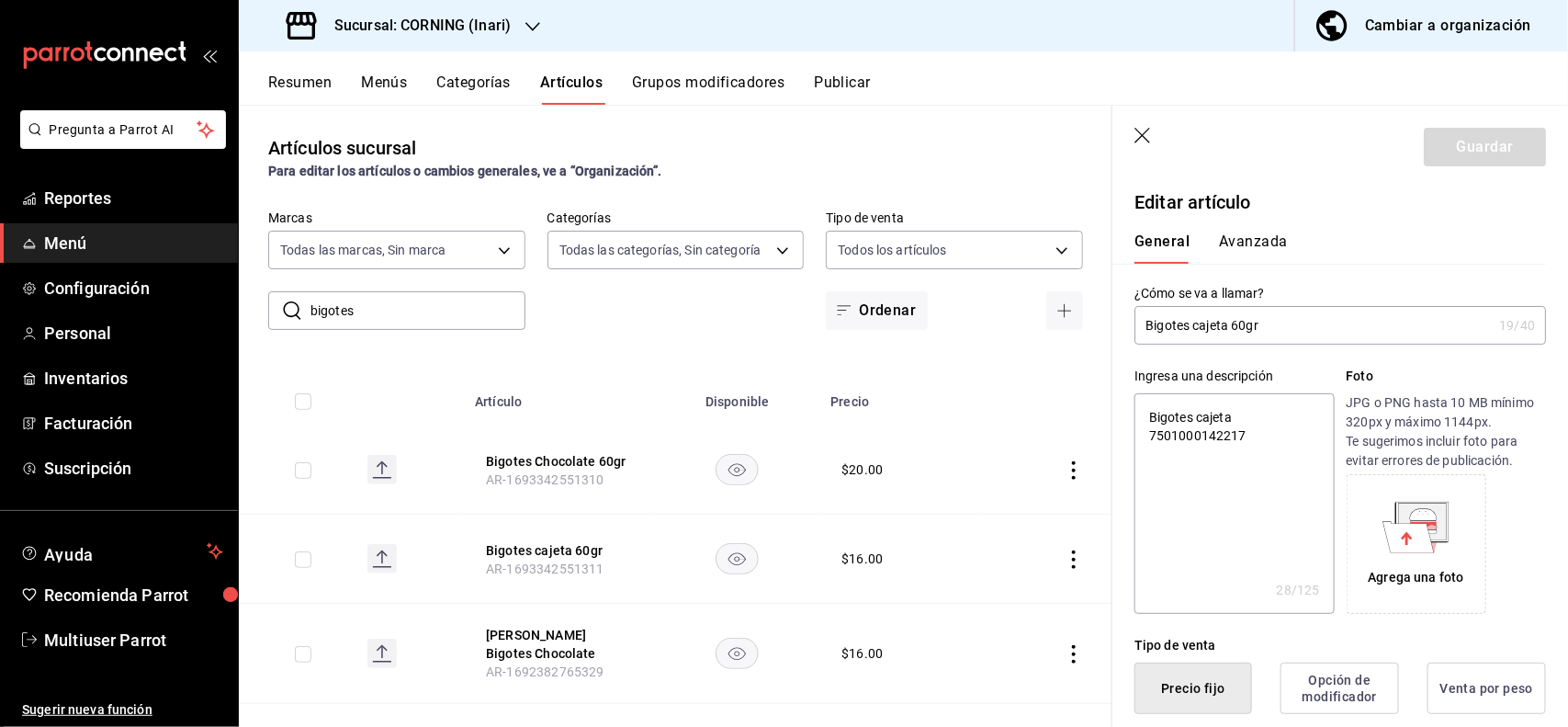
scroll to position [360, 0]
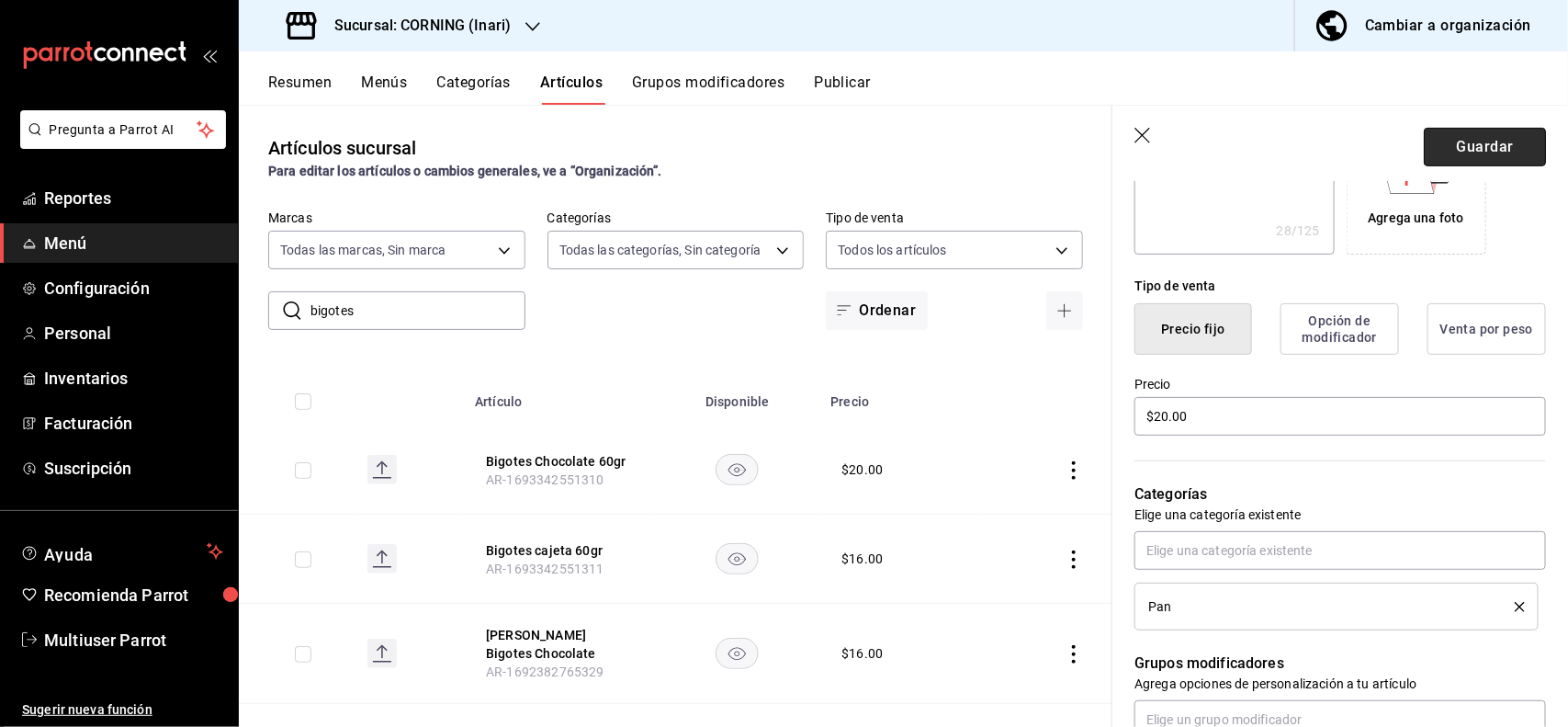
click at [1502, 150] on button "Guardar" at bounding box center [1484, 147] width 122 height 38
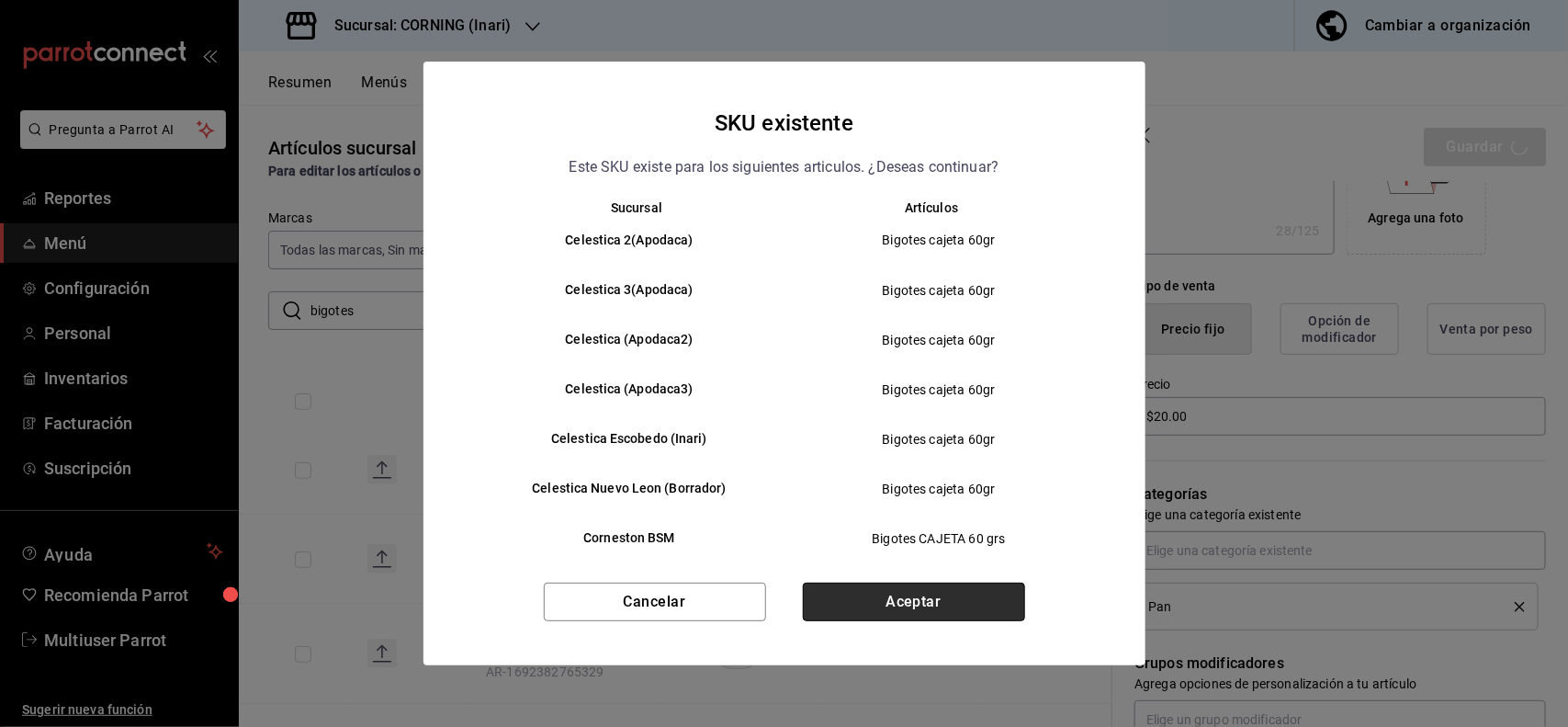
click at [947, 605] on button "Aceptar" at bounding box center [914, 602] width 222 height 38
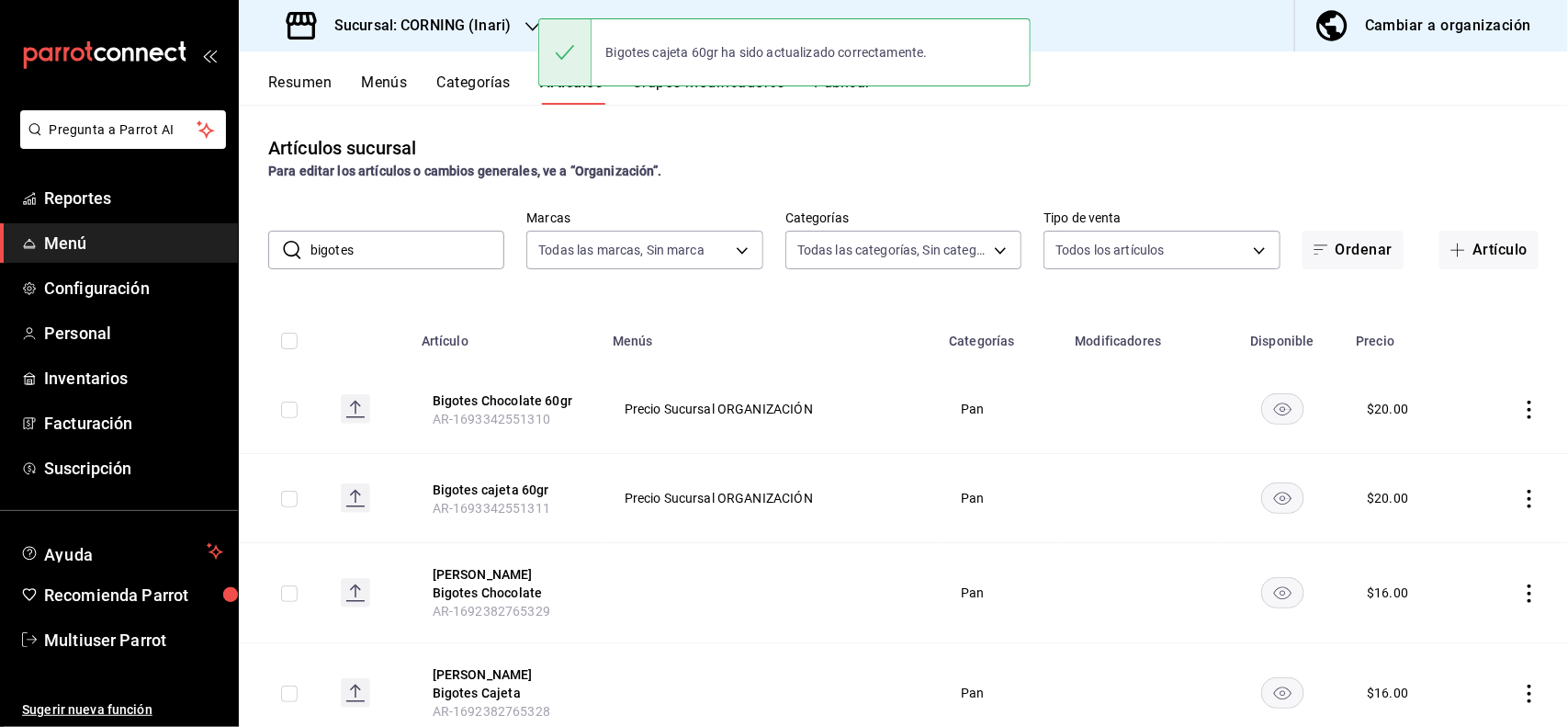
click at [412, 245] on input "bigotes" at bounding box center [407, 249] width 194 height 36
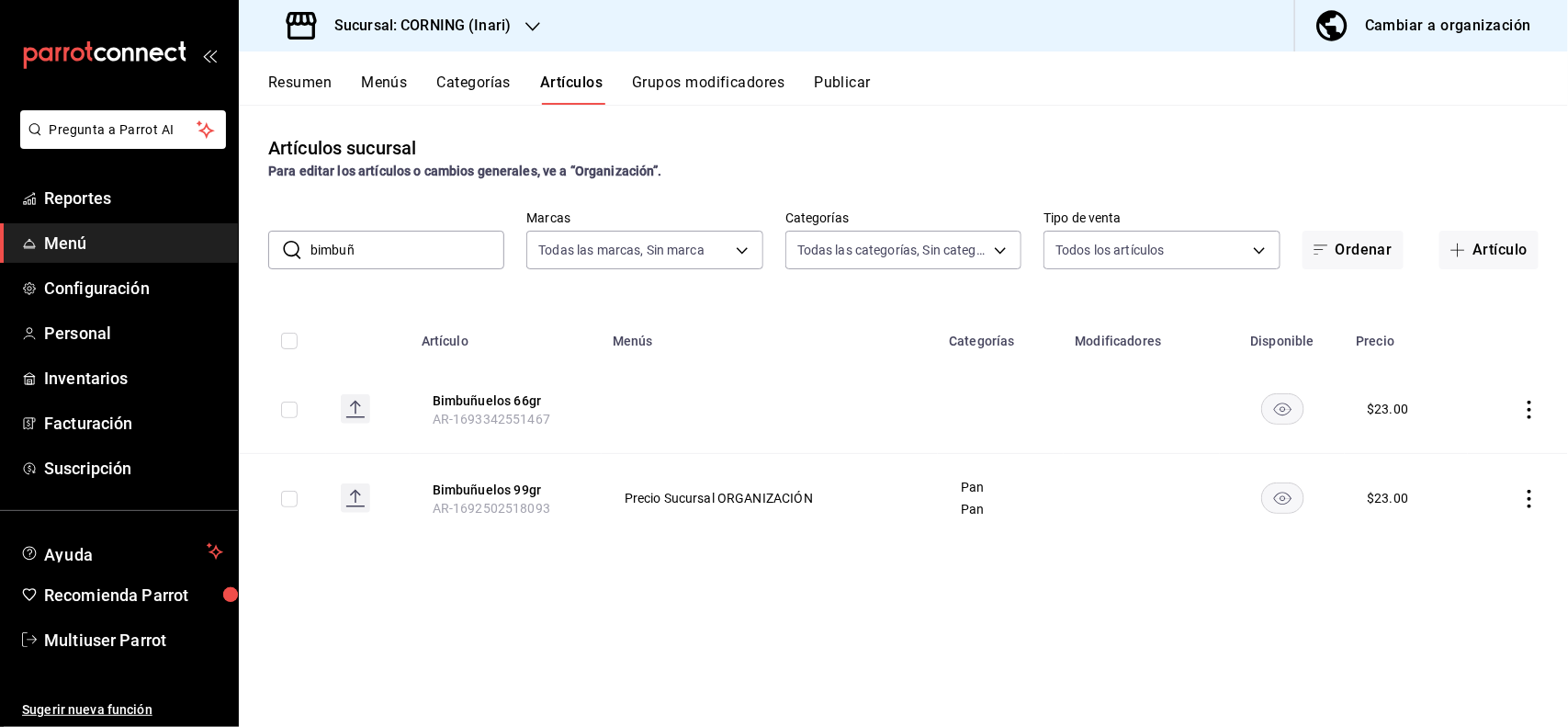
click at [1525, 499] on icon "actions" at bounding box center [1530, 499] width 19 height 19
click at [1461, 538] on span "Editar" at bounding box center [1475, 541] width 48 height 20
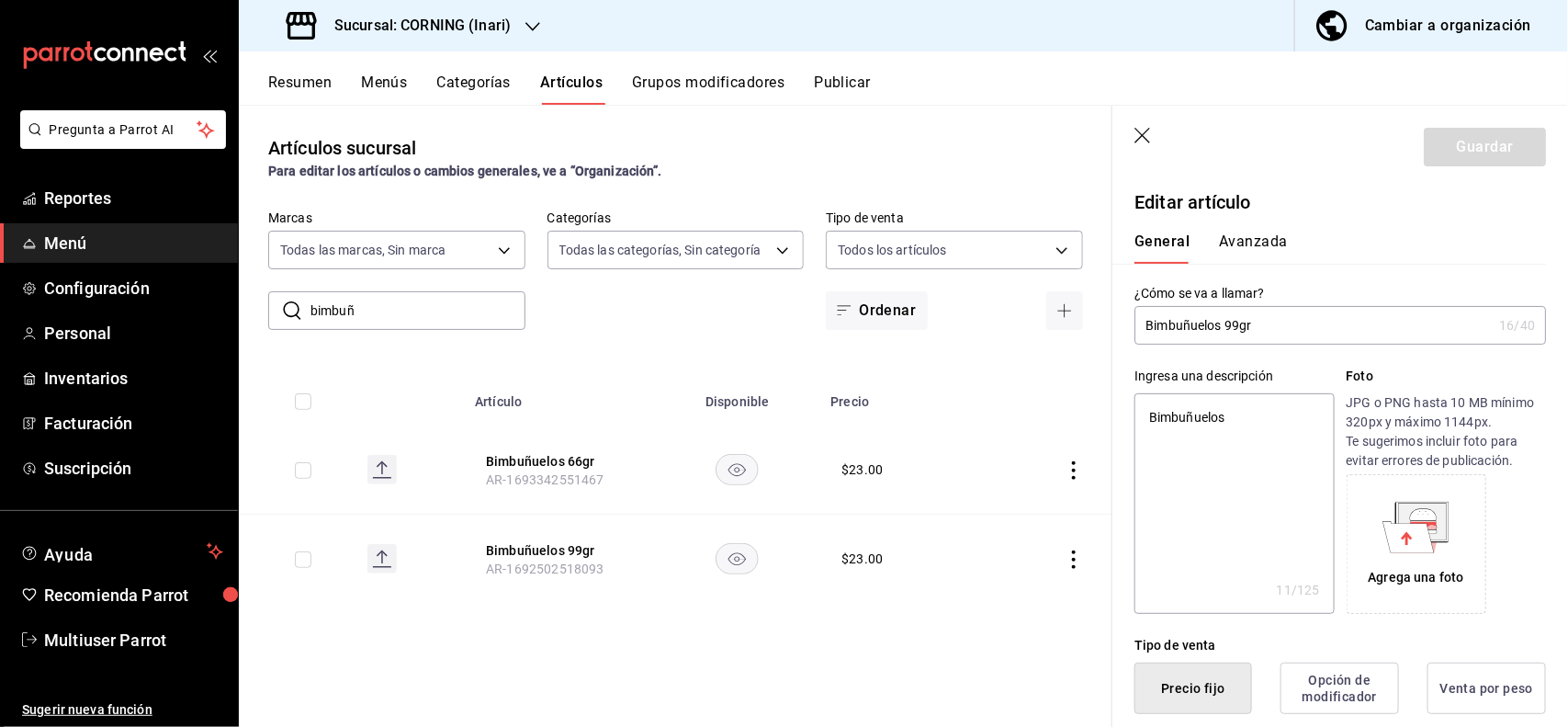
scroll to position [360, 0]
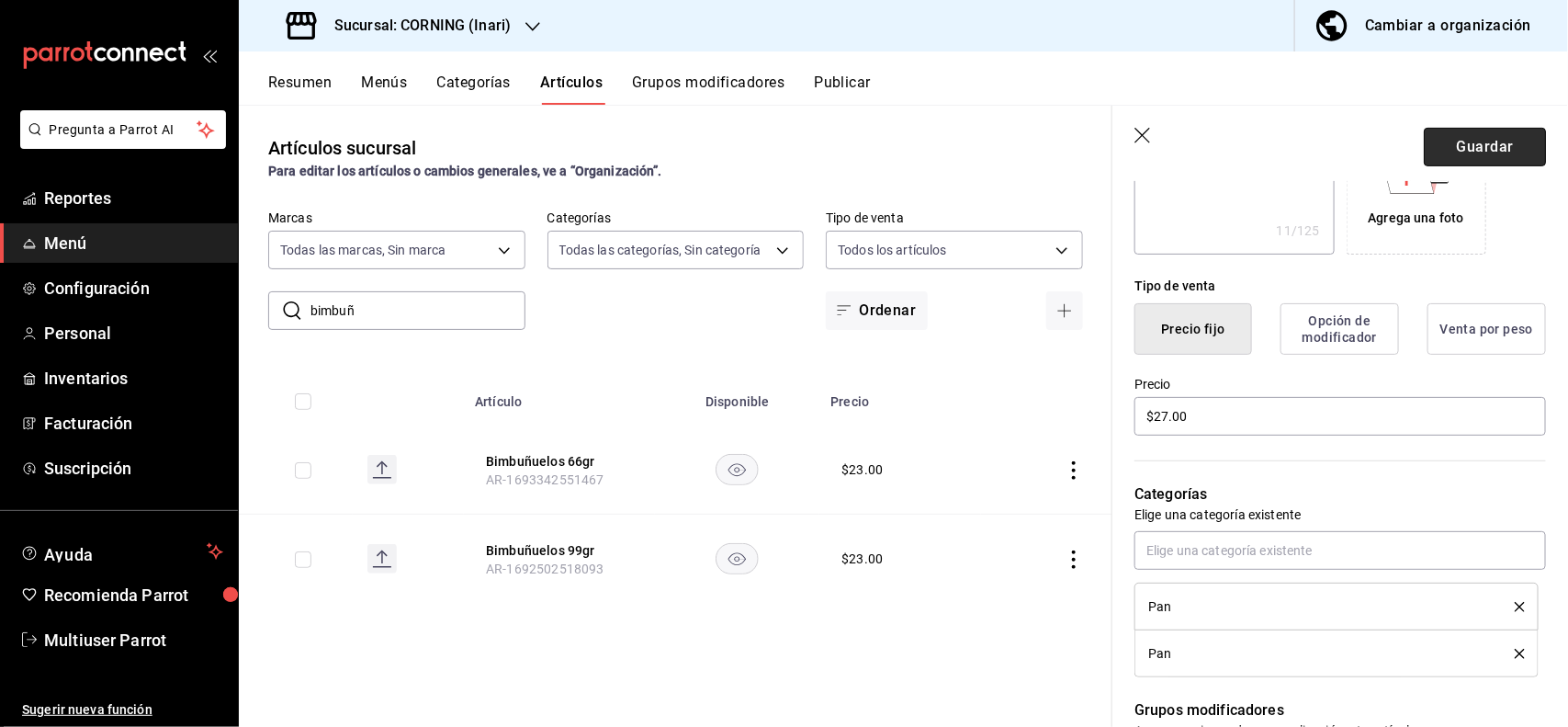
click at [1462, 156] on button "Guardar" at bounding box center [1484, 147] width 122 height 38
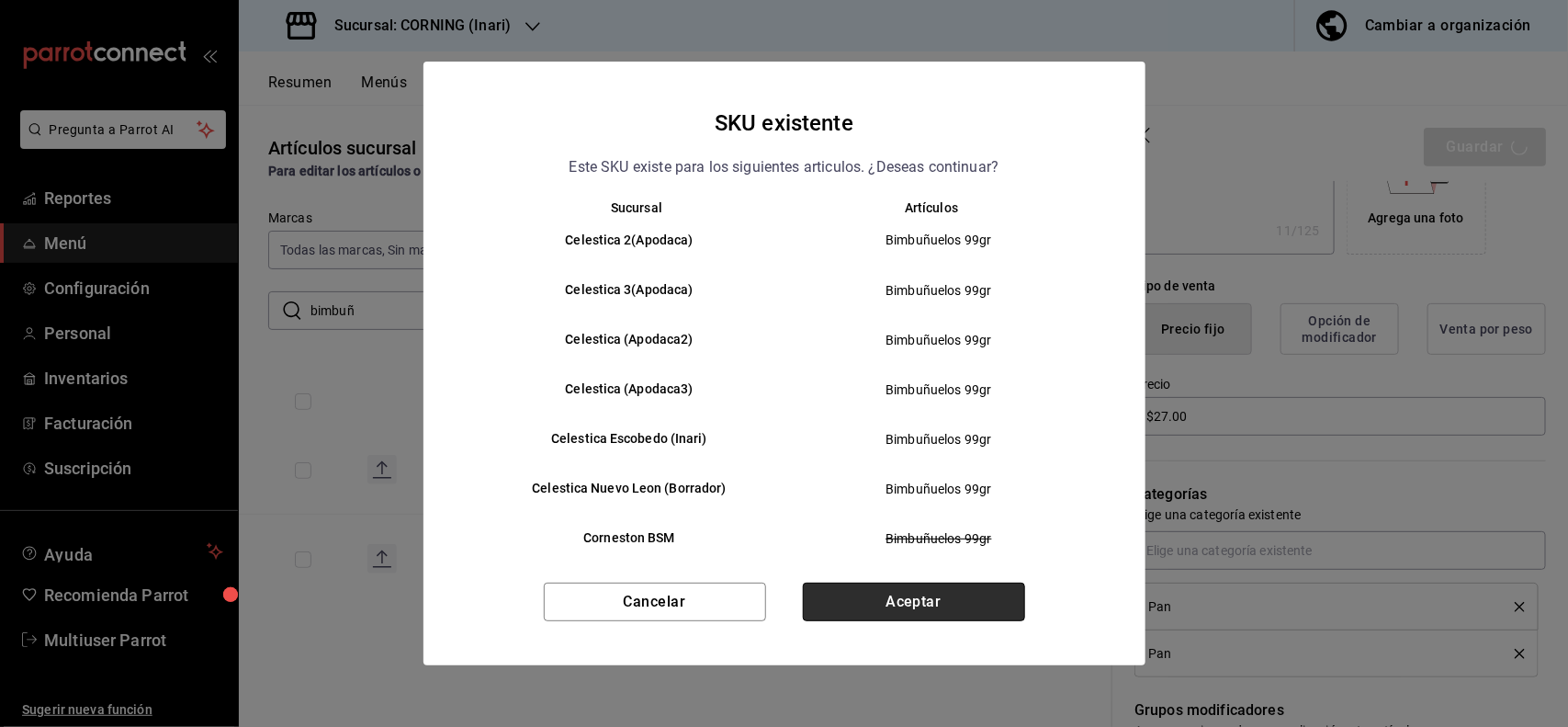
click at [967, 604] on button "Aceptar" at bounding box center [914, 602] width 222 height 38
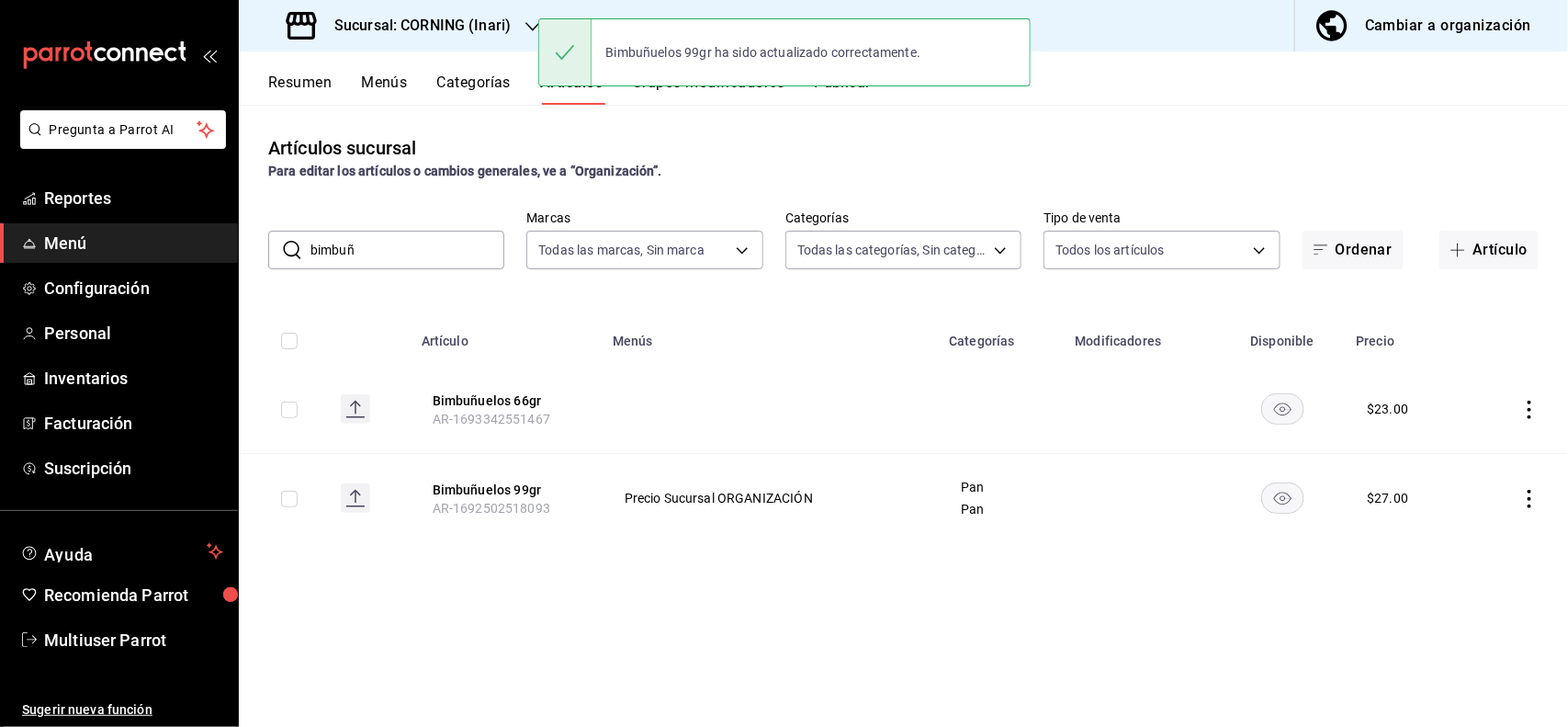
click at [469, 247] on input "bimbuñ" at bounding box center [407, 249] width 194 height 36
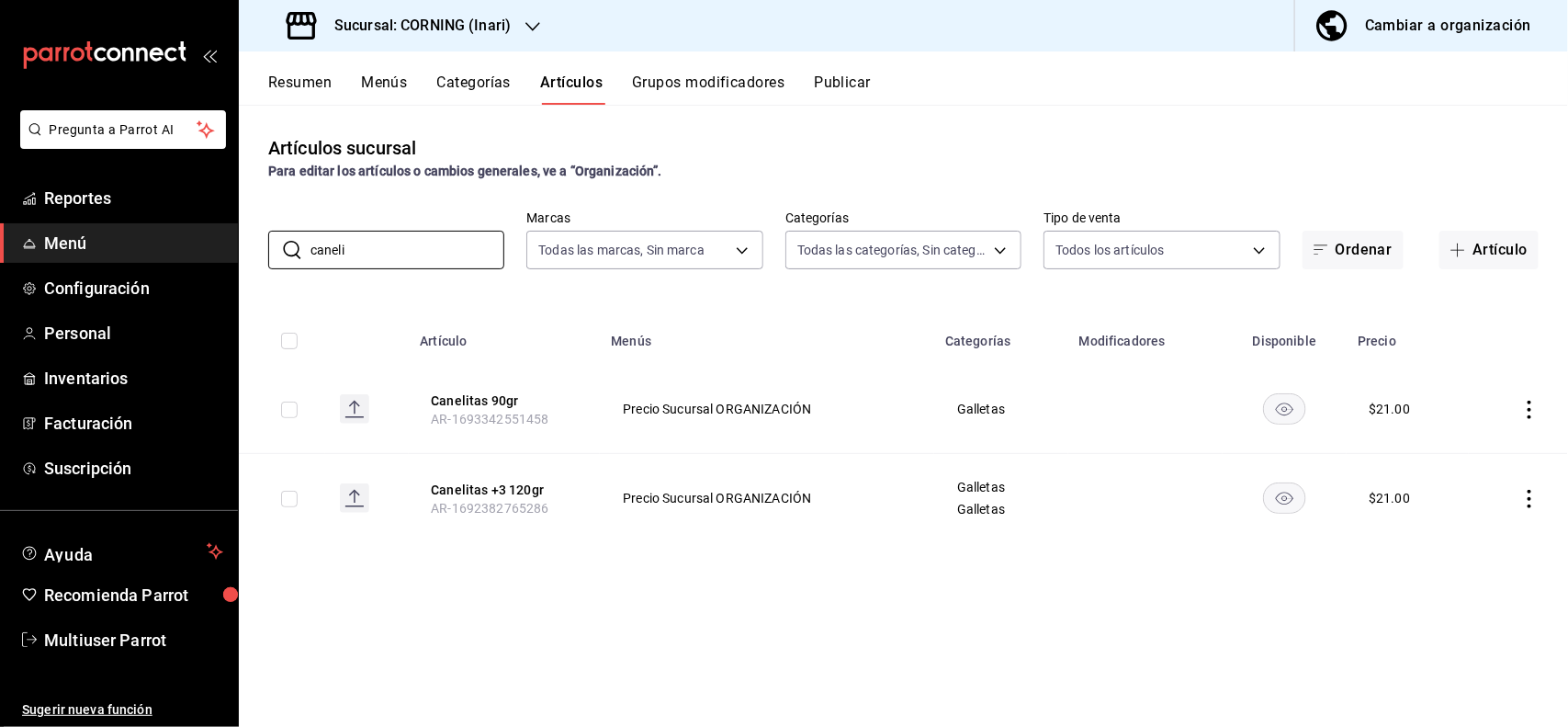
click at [1043, 193] on div "Artículos sucursal Para editar los artículos o cambios generales, ve a “Organiz…" at bounding box center [903, 415] width 1329 height 621
click at [1520, 401] on icon "actions" at bounding box center [1530, 410] width 19 height 19
click at [1485, 434] on li "Editar" at bounding box center [1459, 452] width 110 height 37
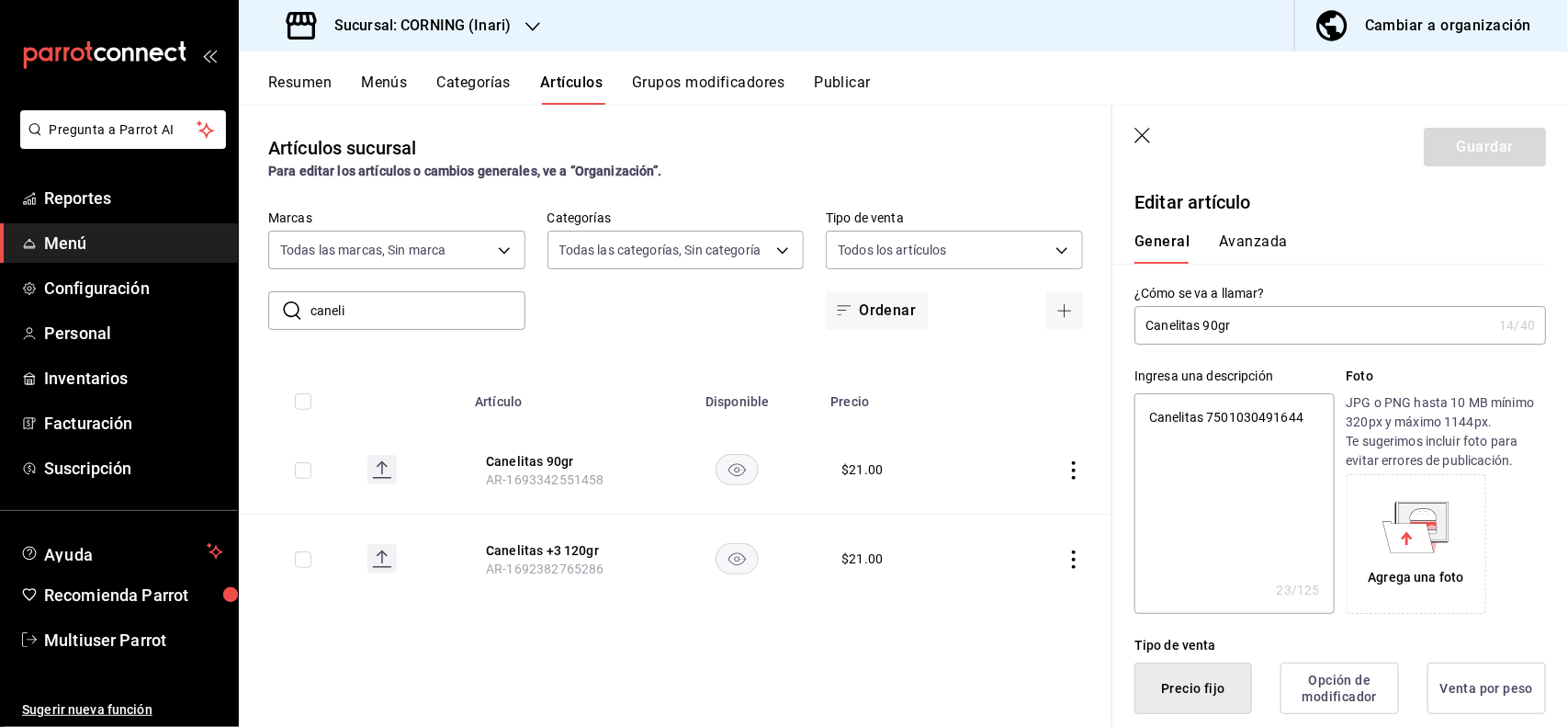
scroll to position [360, 0]
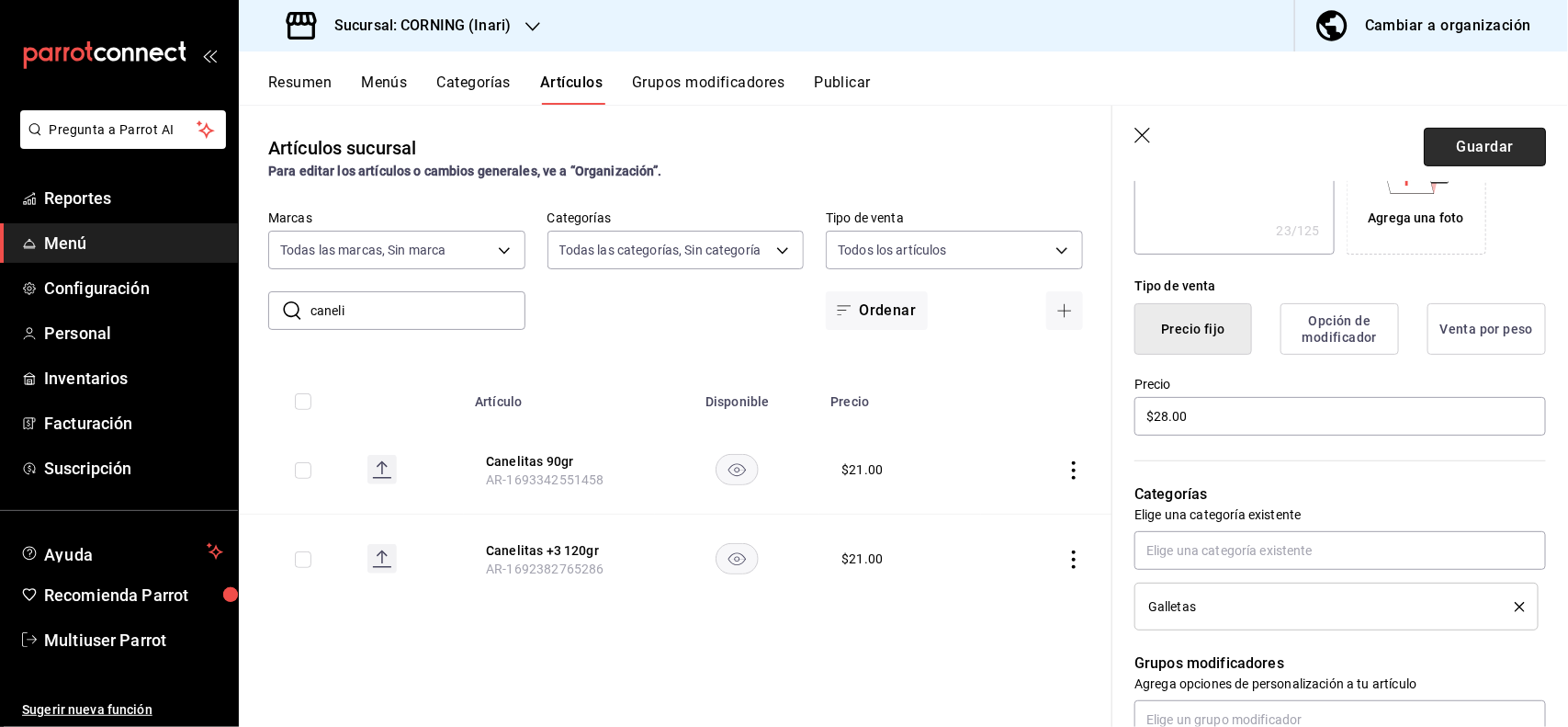
click at [1481, 138] on button "Guardar" at bounding box center [1484, 147] width 122 height 38
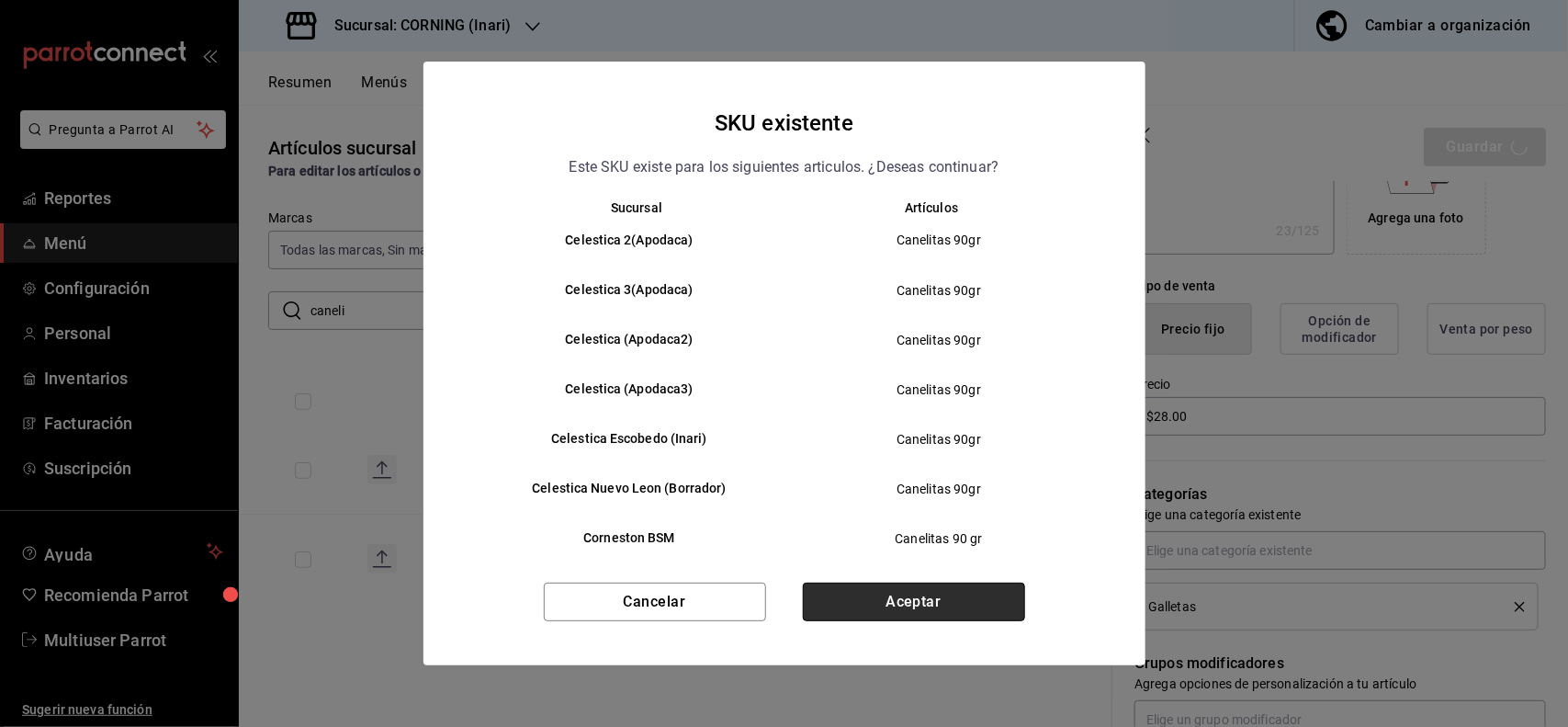
click at [966, 599] on button "Aceptar" at bounding box center [914, 602] width 222 height 38
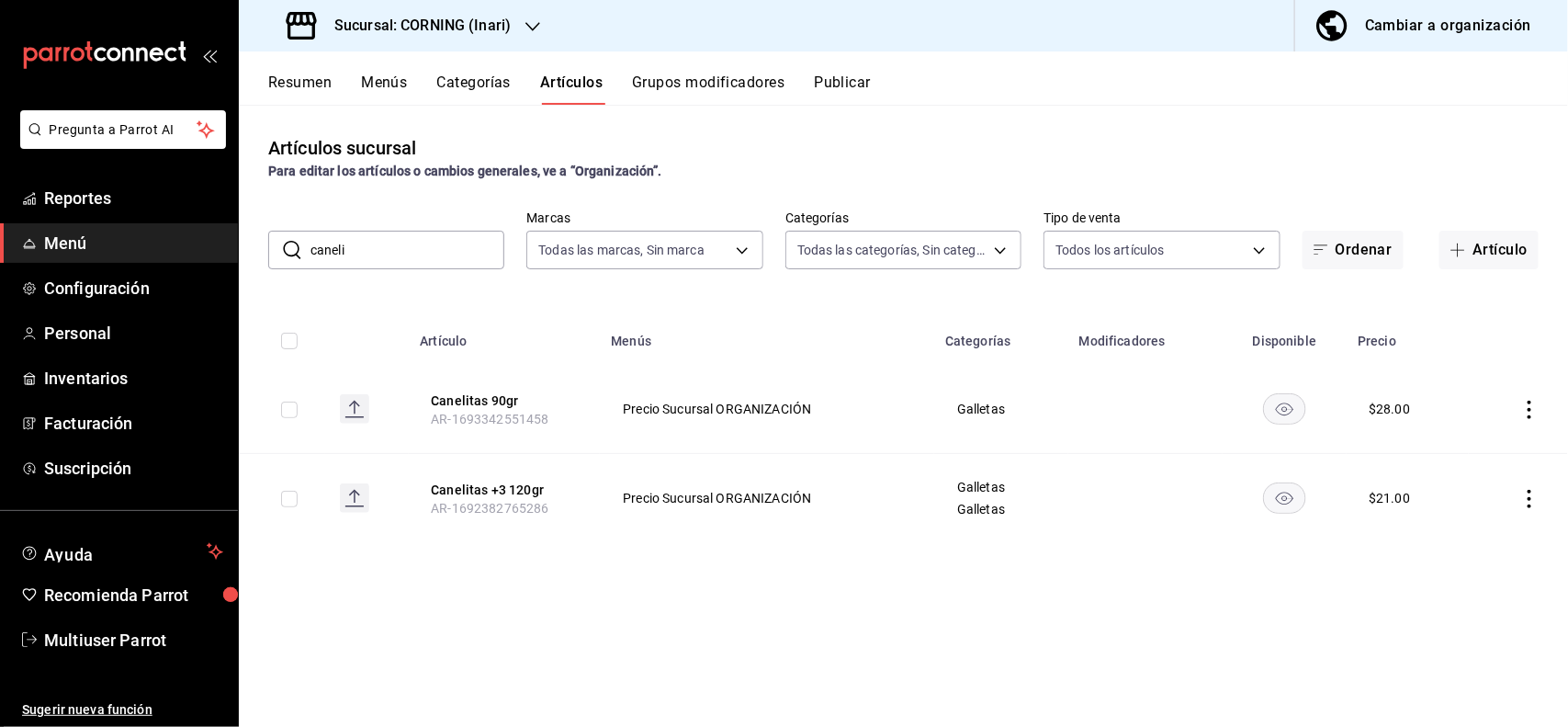
click at [414, 250] on input "caneli" at bounding box center [407, 249] width 194 height 36
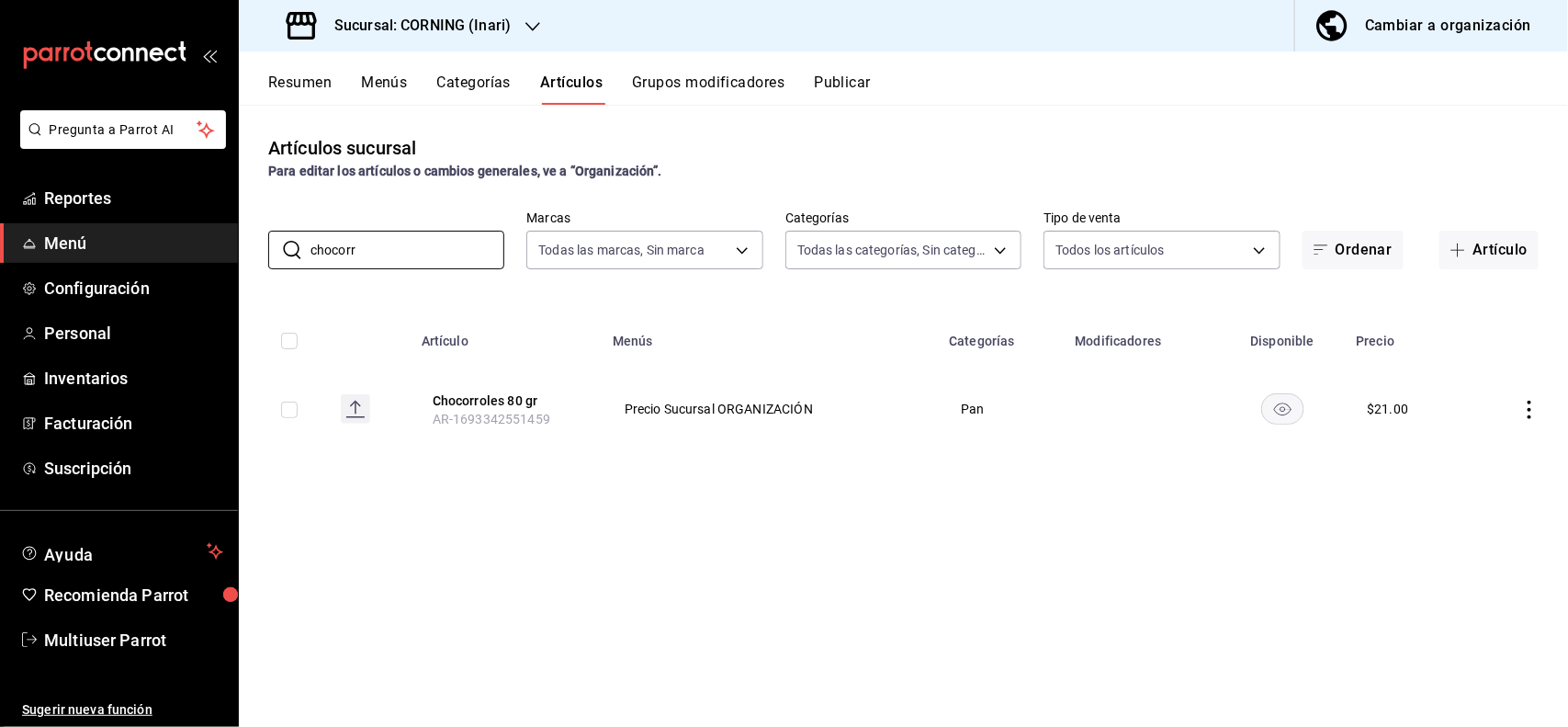
click at [924, 127] on div "Artículos sucursal Para editar los artículos o cambios generales, ve a “Organiz…" at bounding box center [903, 415] width 1329 height 621
click at [1525, 405] on icon "actions" at bounding box center [1530, 410] width 19 height 19
click at [1475, 449] on span "Editar" at bounding box center [1475, 452] width 48 height 20
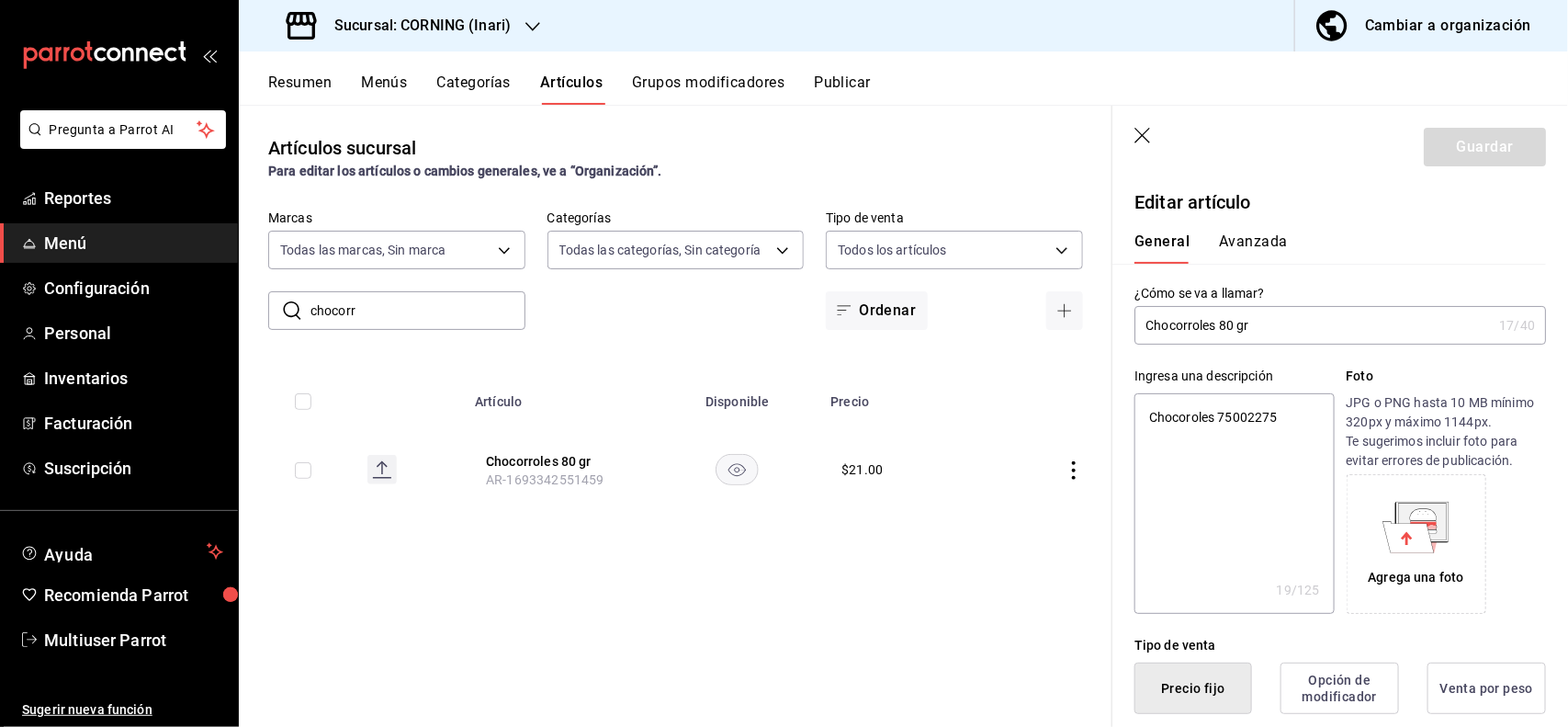
scroll to position [360, 0]
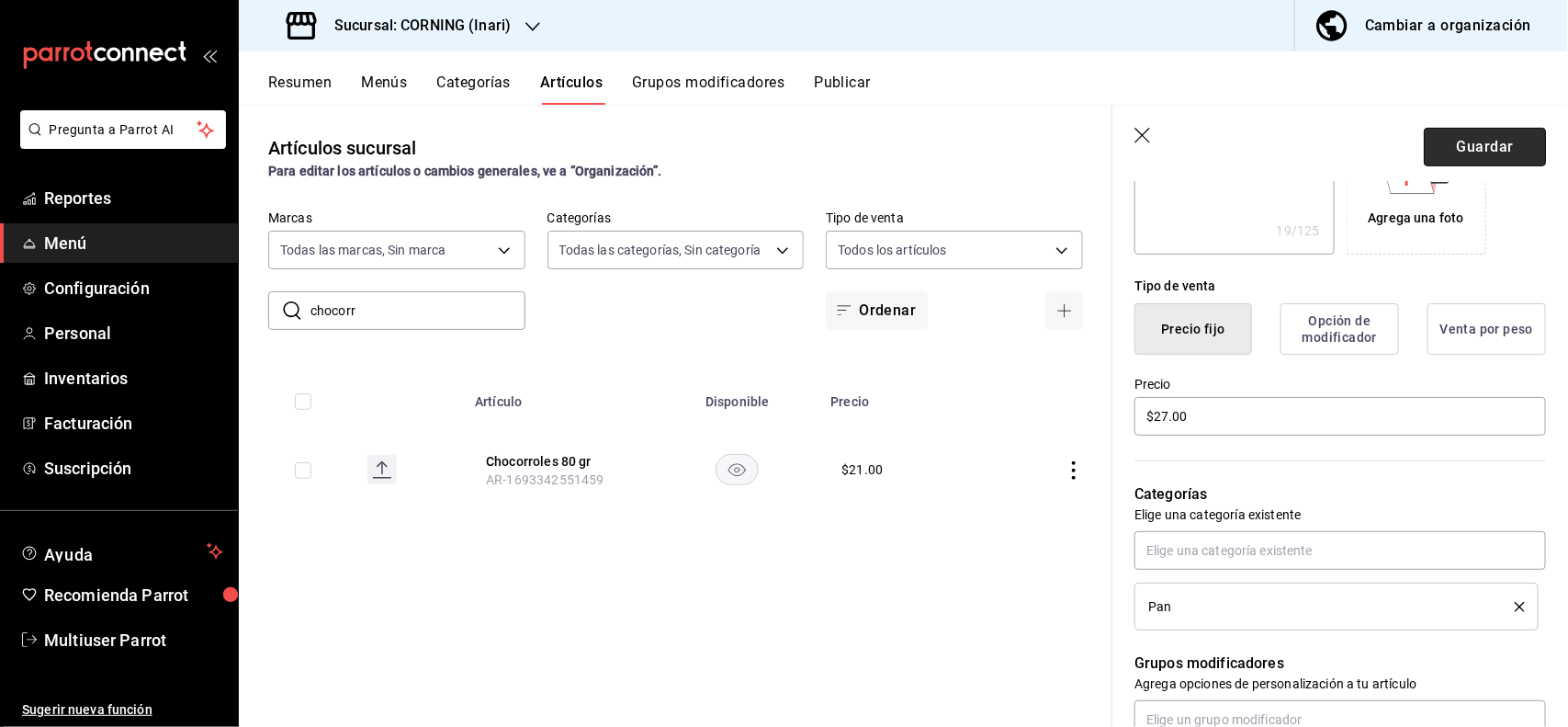
click at [1463, 147] on button "Guardar" at bounding box center [1484, 147] width 122 height 38
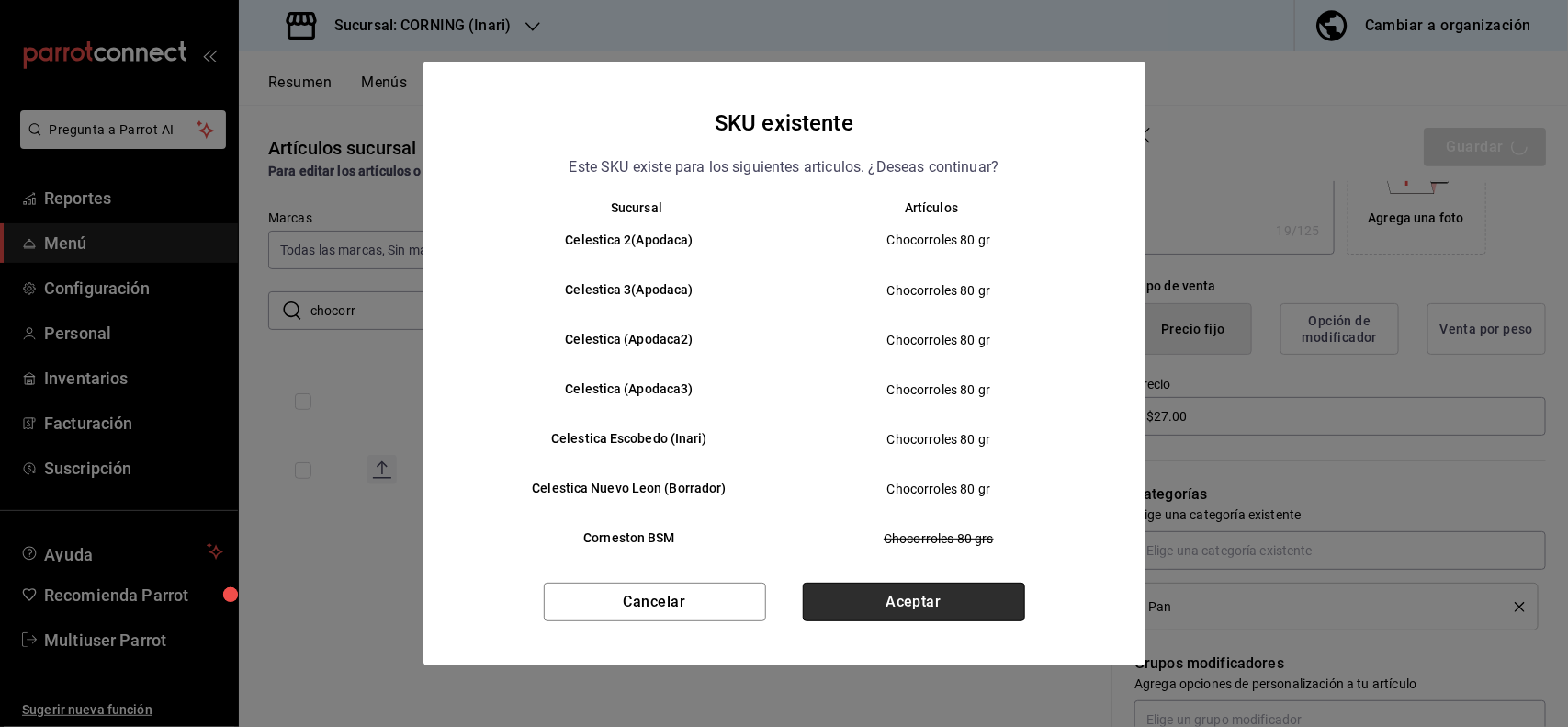
click at [1013, 585] on button "Aceptar" at bounding box center [914, 602] width 222 height 38
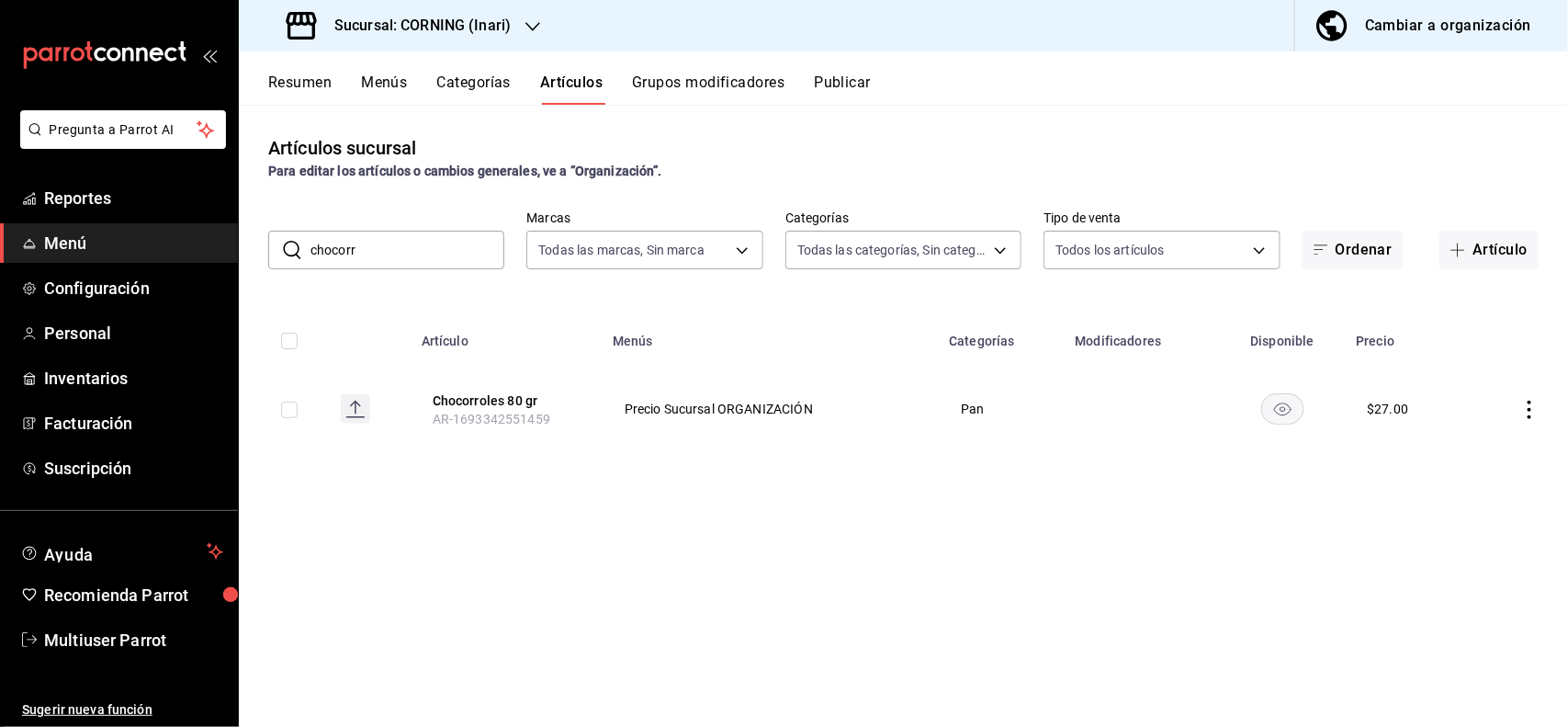
click at [434, 257] on input "chocorr" at bounding box center [407, 249] width 194 height 36
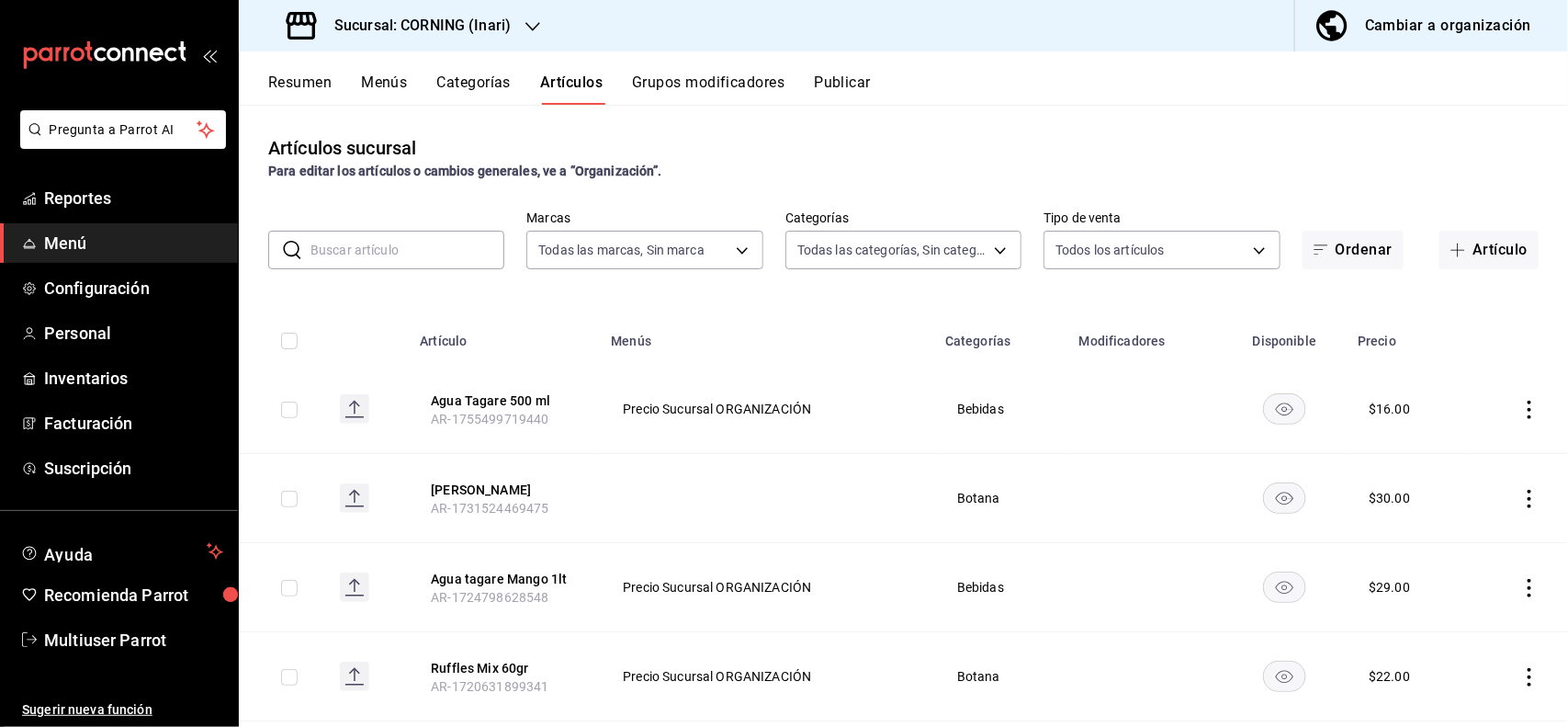
click at [407, 242] on input "text" at bounding box center [407, 249] width 194 height 36
click at [402, 236] on input "text" at bounding box center [407, 249] width 194 height 36
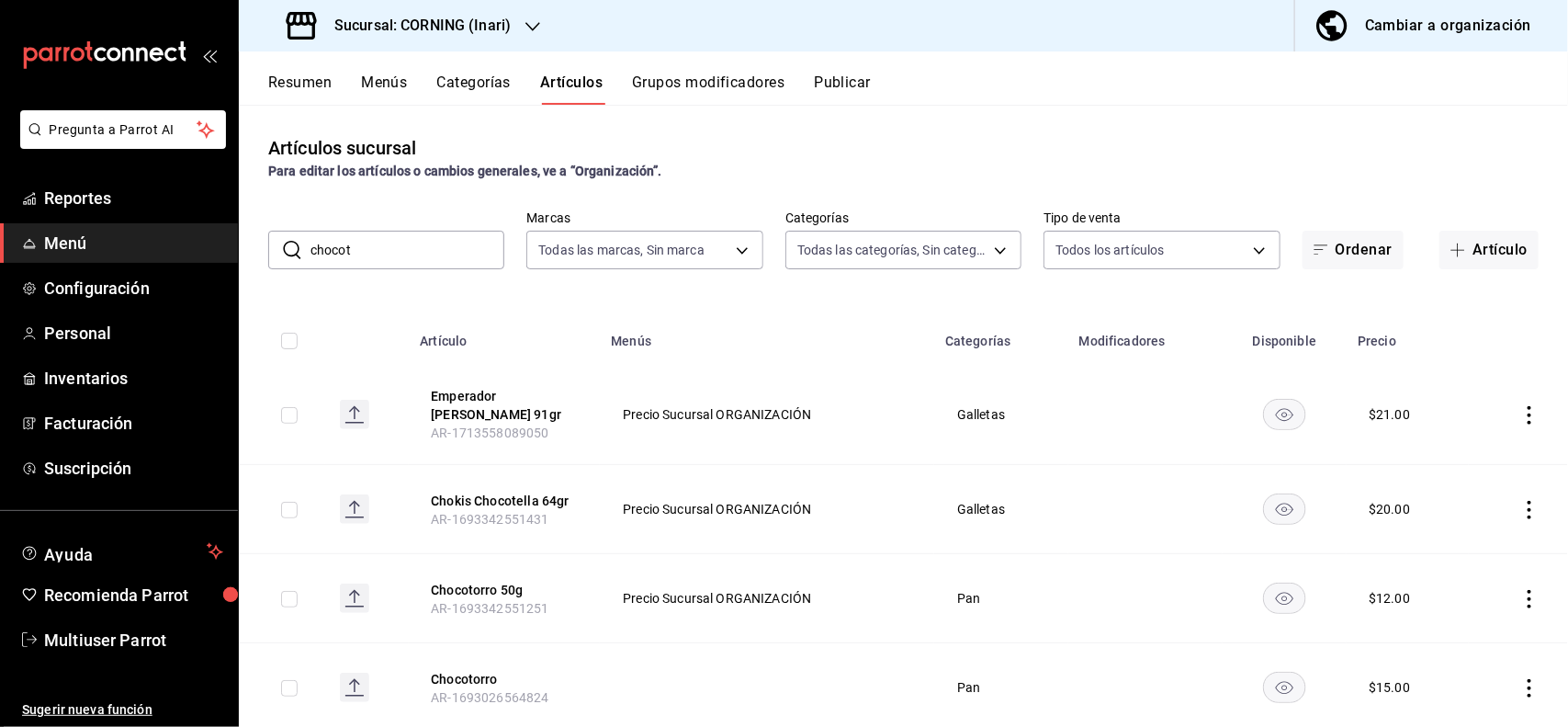
click at [846, 139] on div "Artículos sucursal Para editar los artículos o cambios generales, ve a “Organiz…" at bounding box center [903, 158] width 1329 height 47
click at [1520, 591] on icon "actions" at bounding box center [1530, 599] width 19 height 19
click at [1480, 593] on span "Editar" at bounding box center [1457, 603] width 48 height 20
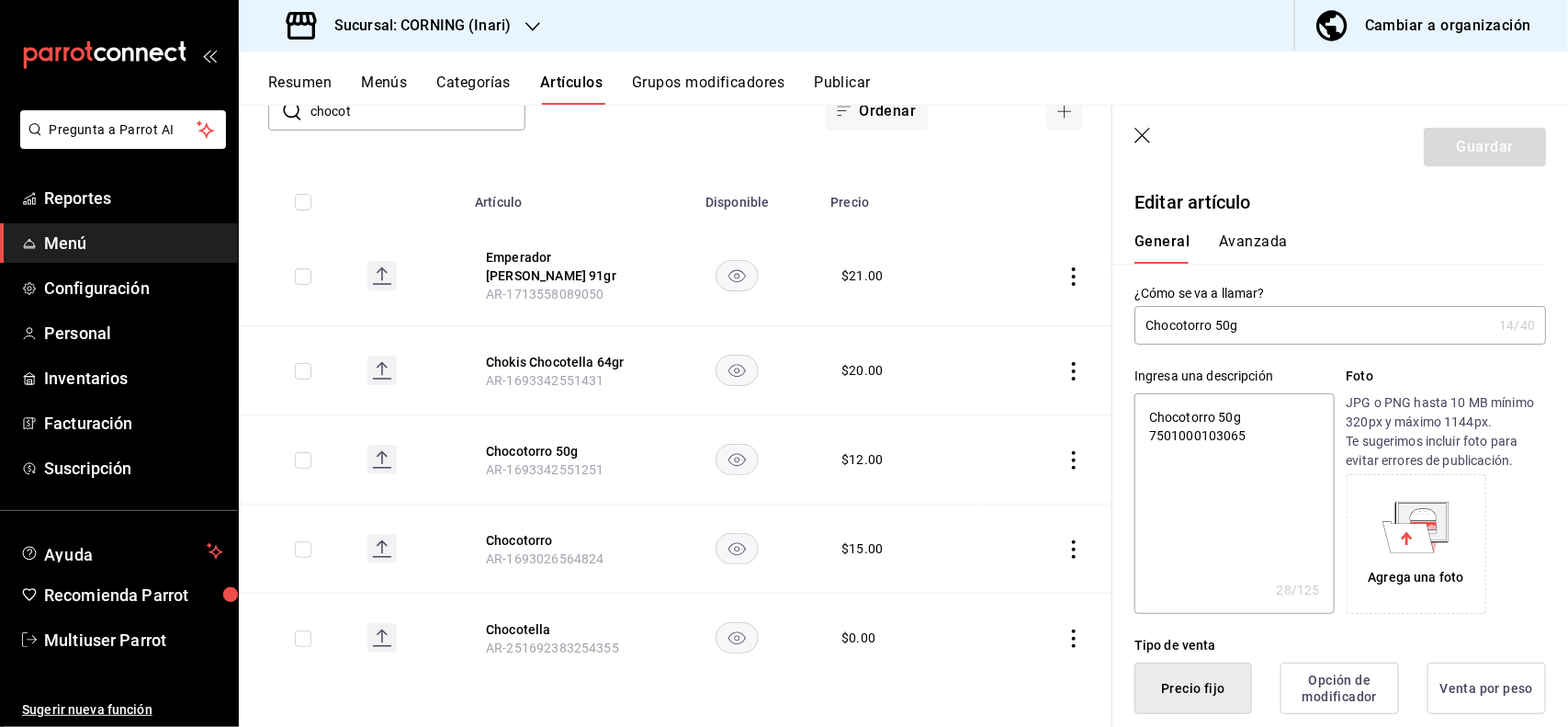
scroll to position [360, 0]
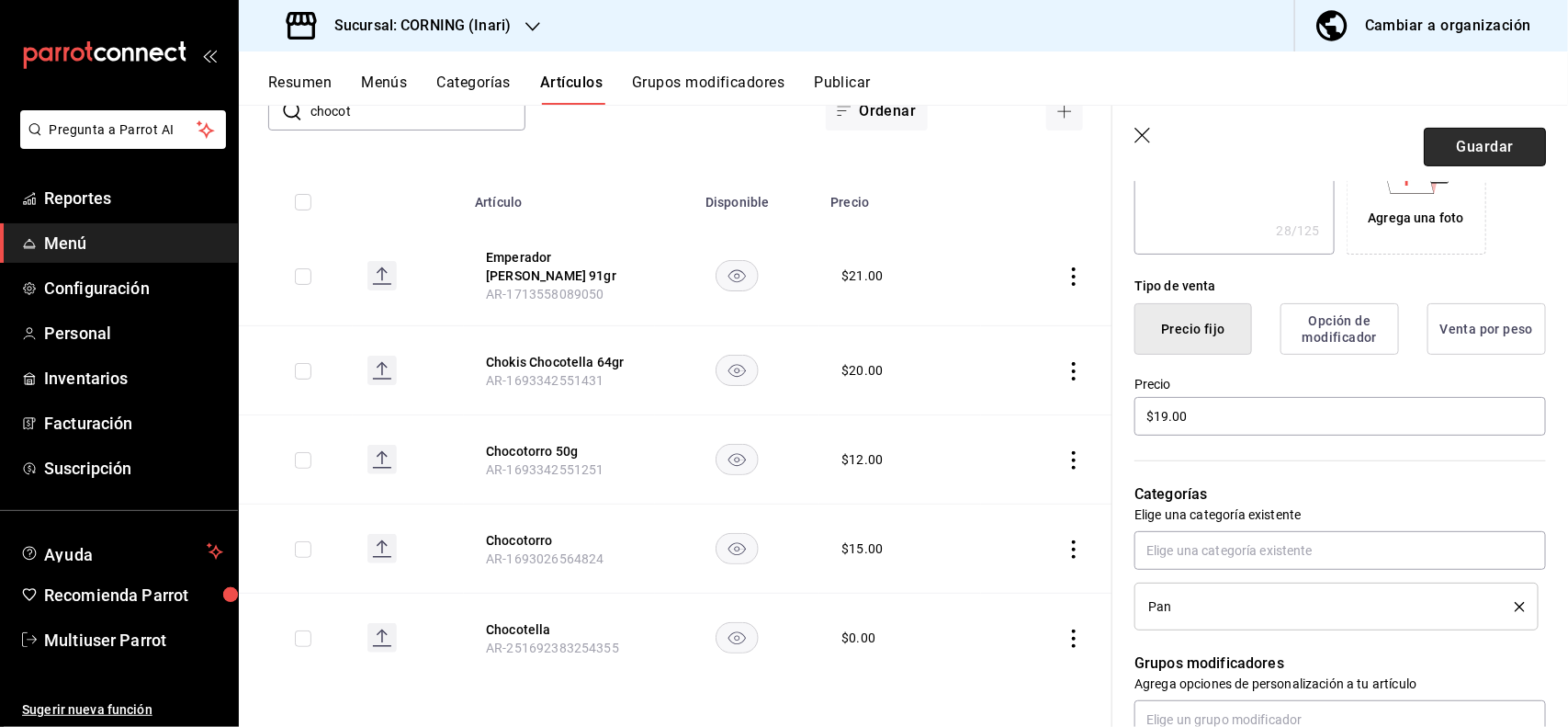
click at [1492, 131] on button "Guardar" at bounding box center [1484, 147] width 122 height 38
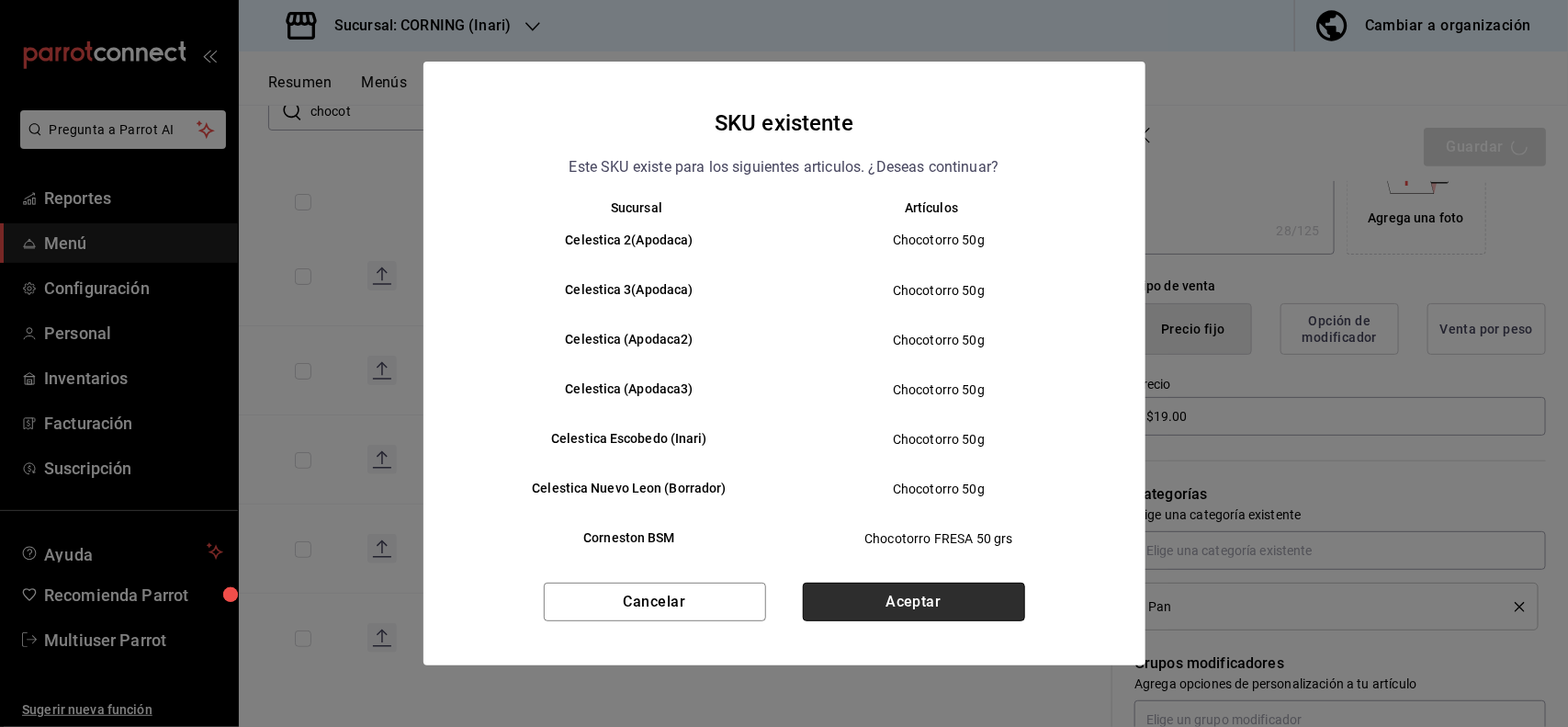
click at [967, 588] on button "Aceptar" at bounding box center [914, 602] width 222 height 38
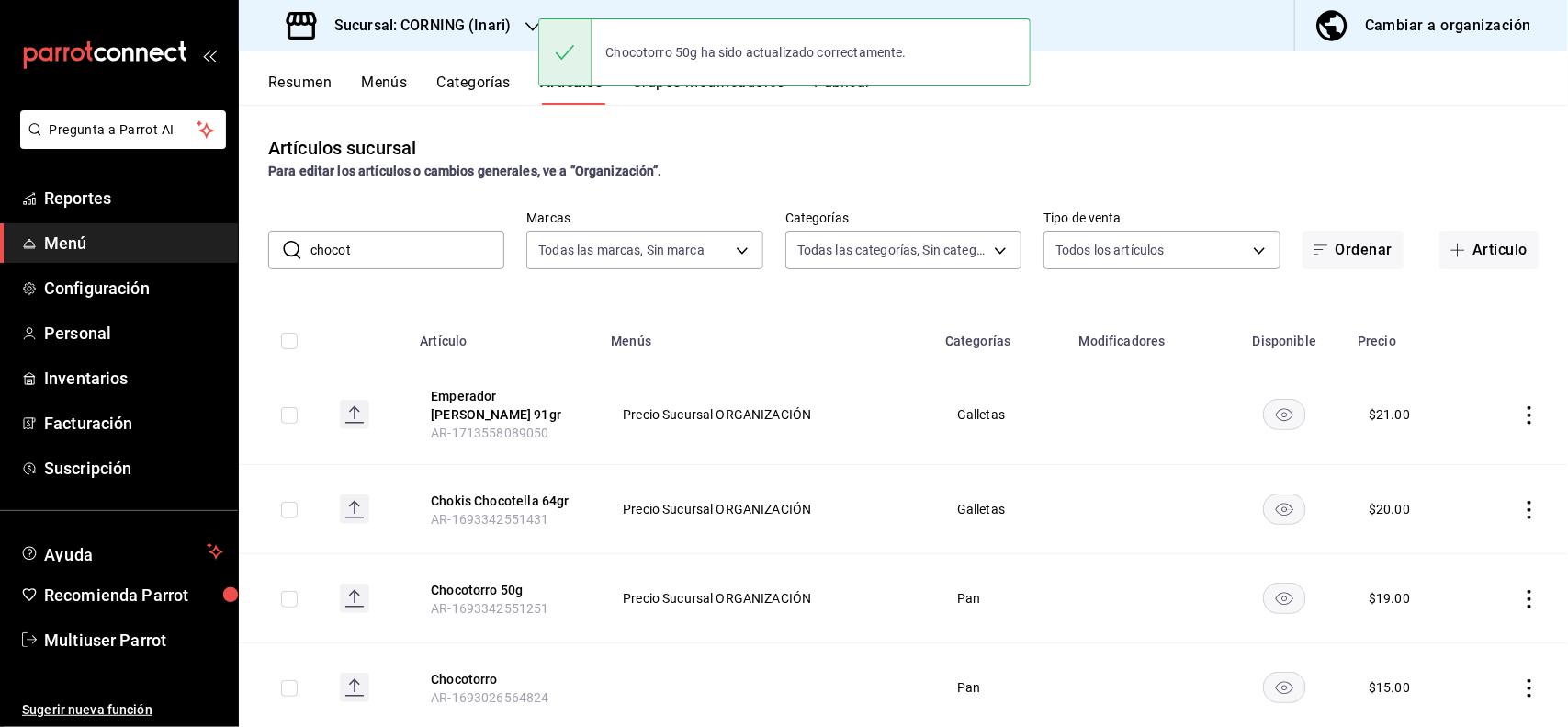
click at [473, 250] on input "chocot" at bounding box center [407, 249] width 194 height 36
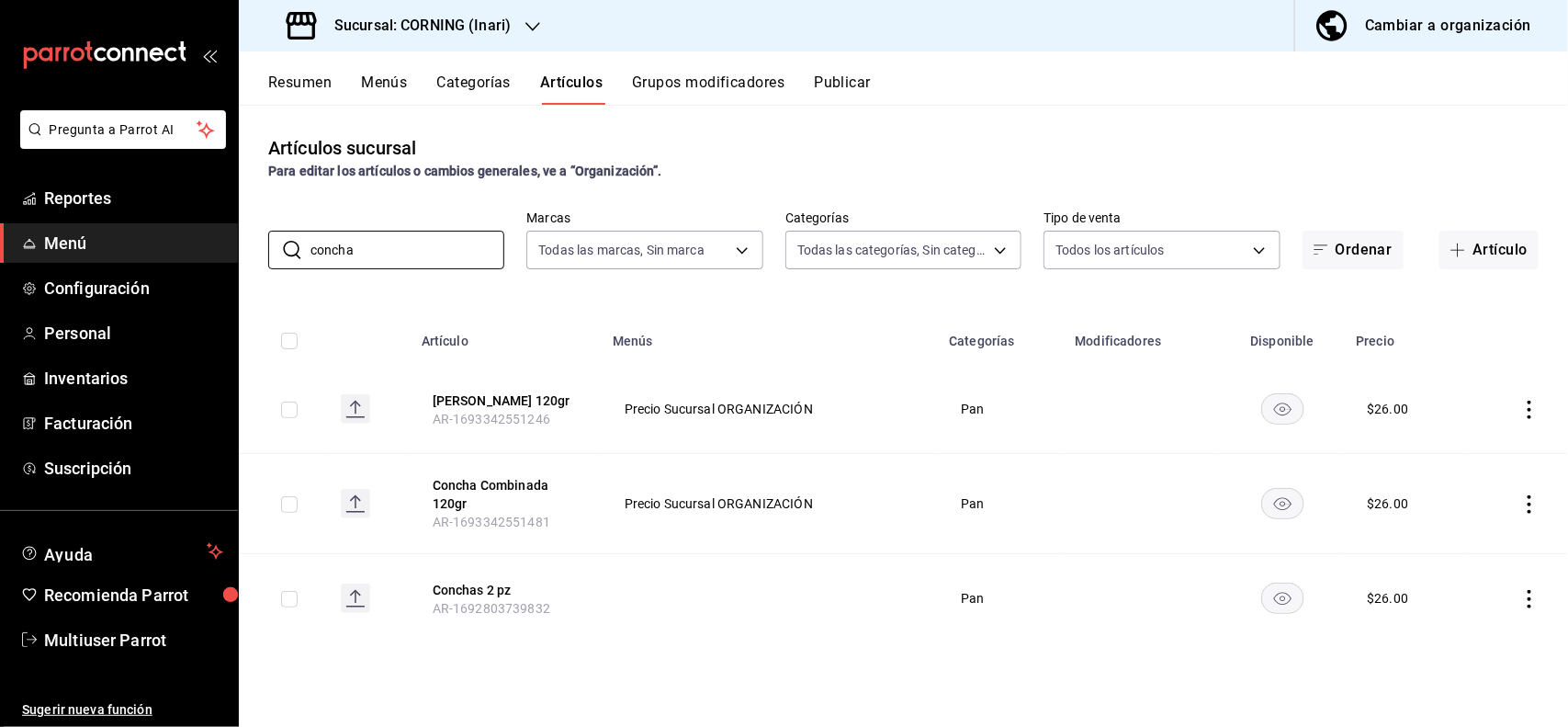
type input "concha"
click at [1529, 401] on icon "actions" at bounding box center [1529, 410] width 4 height 19
click at [1476, 448] on span "Editar" at bounding box center [1475, 452] width 48 height 20
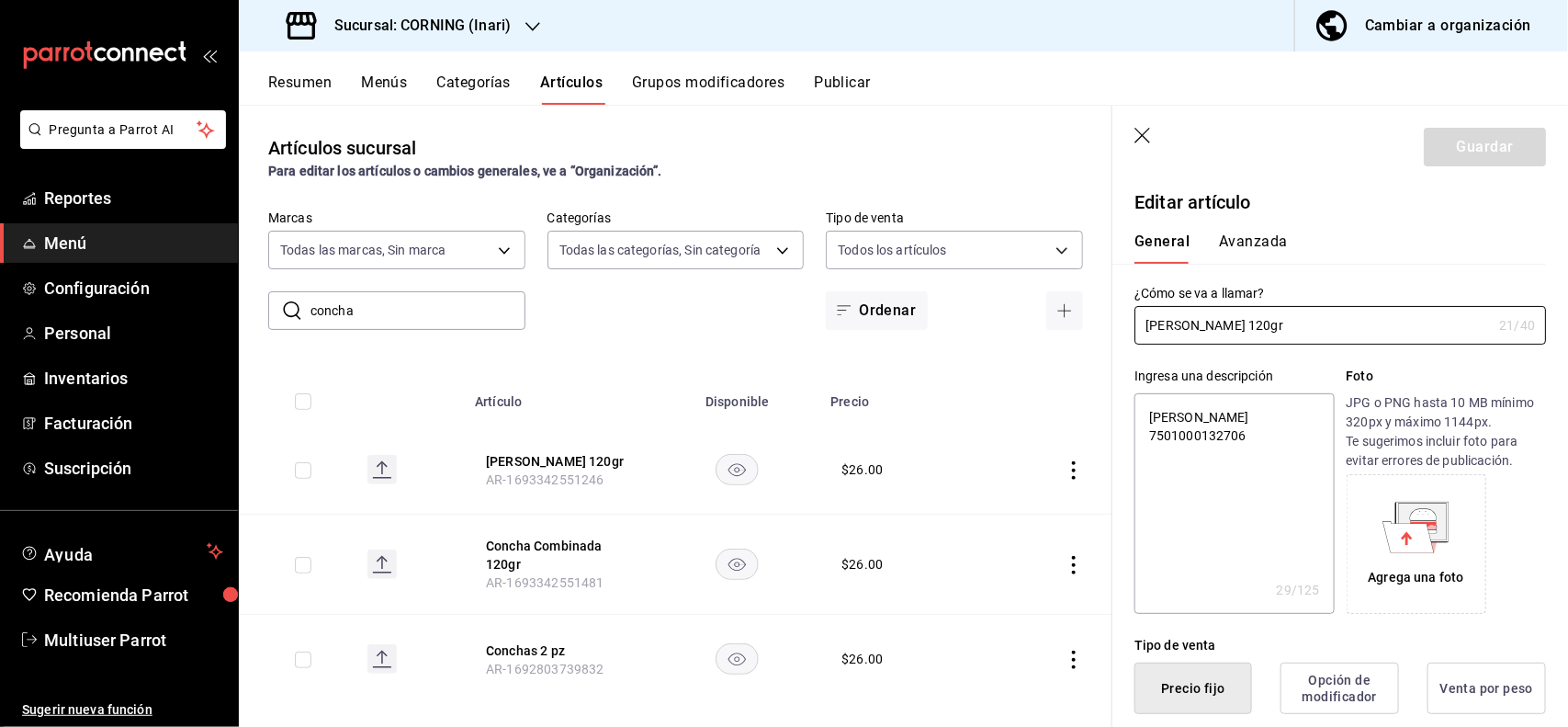
type textarea "x"
type input "$26.00"
type textarea "x"
type button "1"
type button "0"
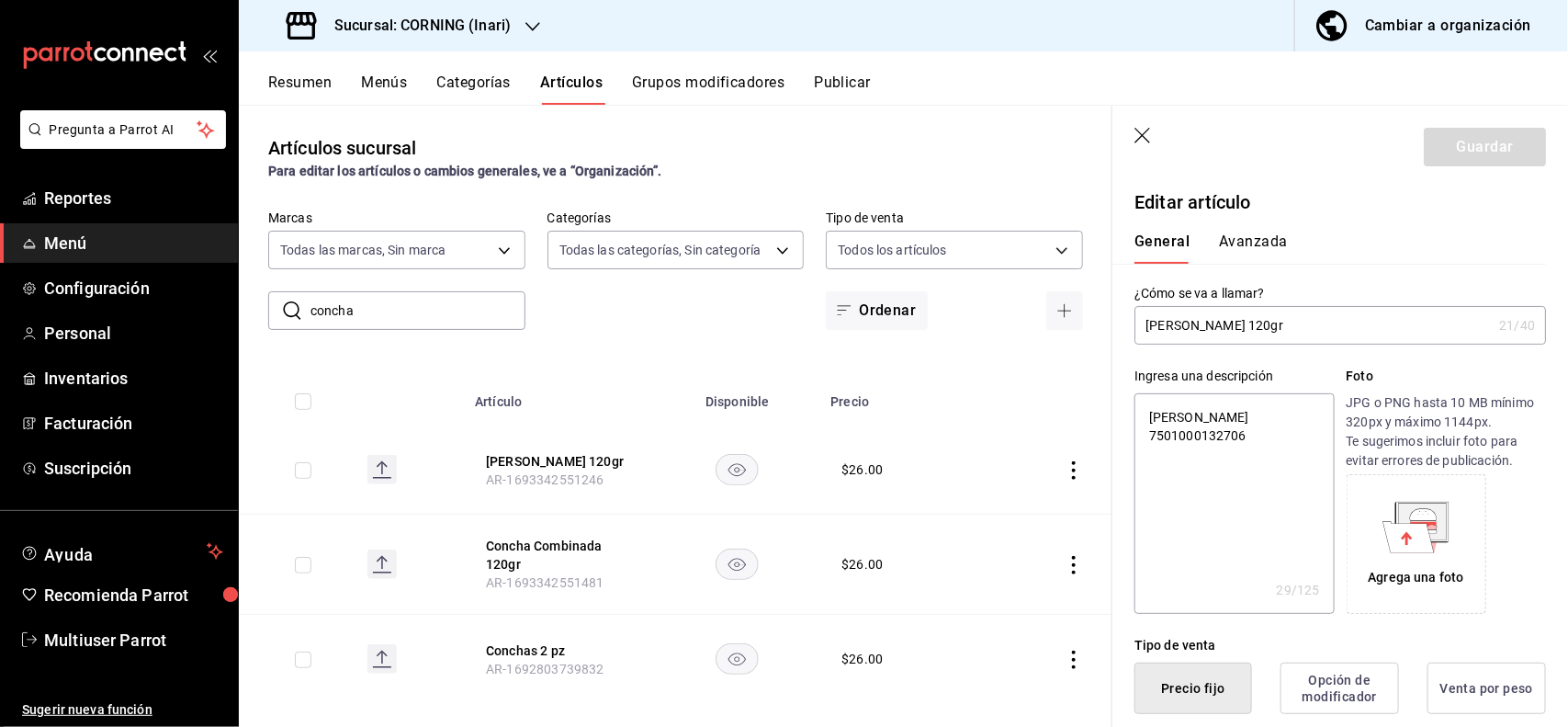
type button "2"
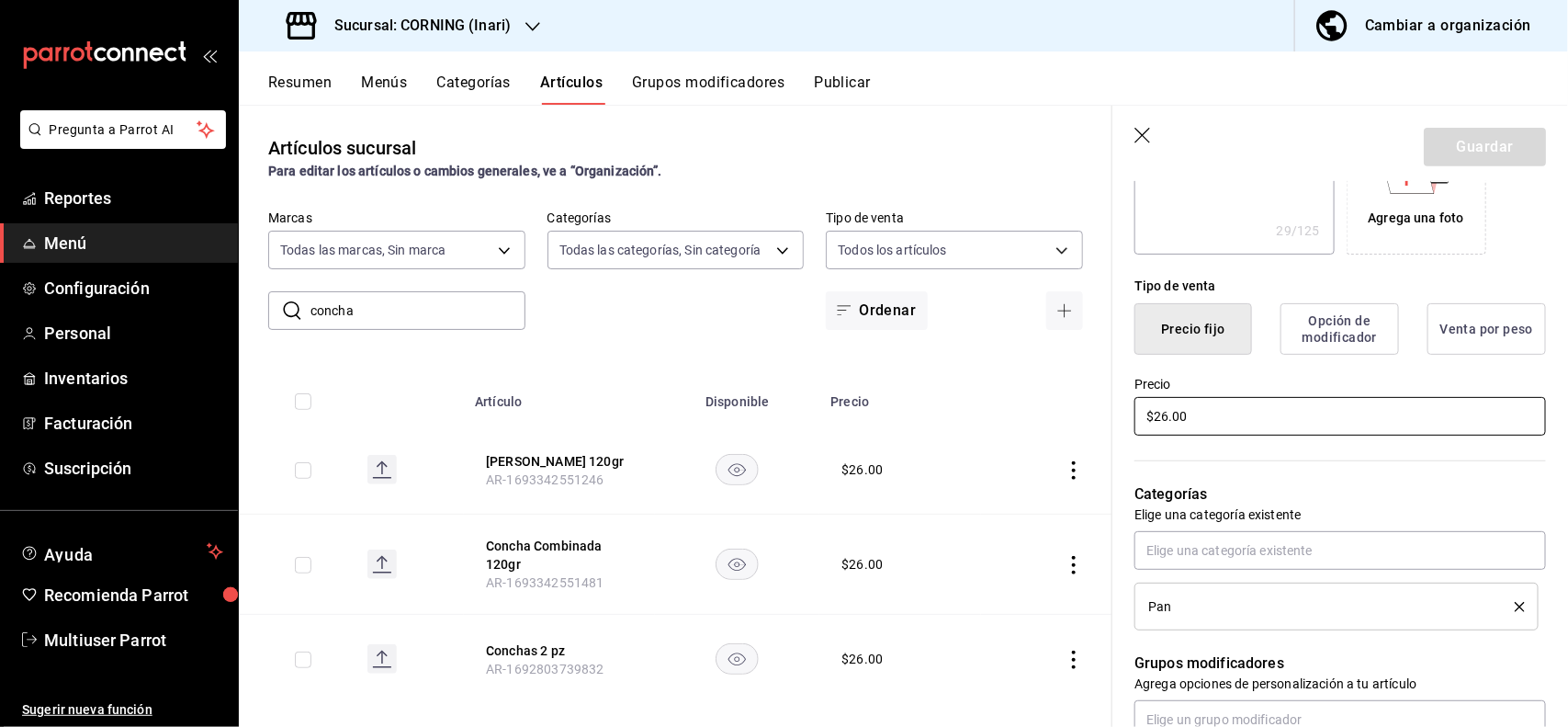
type input "$2.00"
type textarea "x"
type input "$25.00"
click at [1468, 144] on button "Guardar" at bounding box center [1484, 147] width 122 height 38
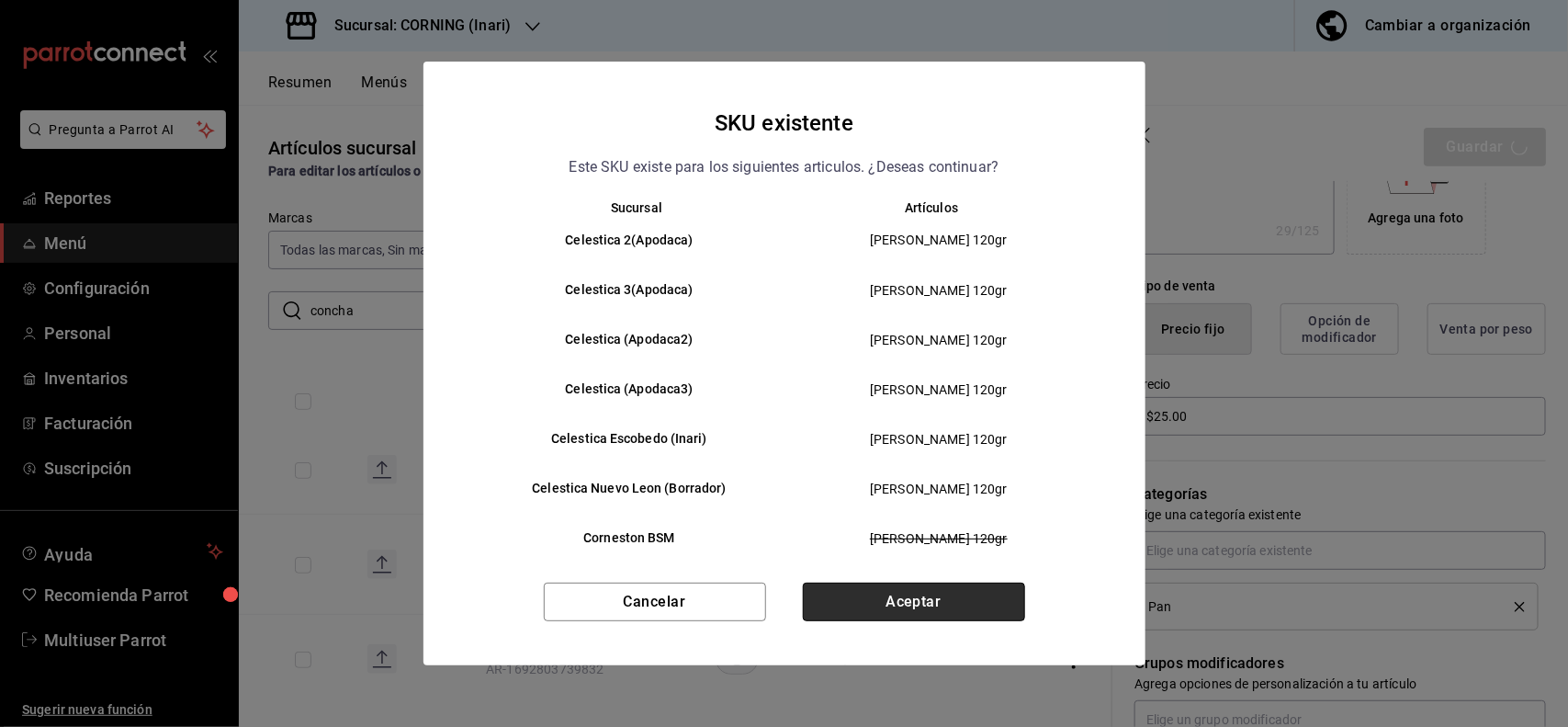
click at [961, 592] on button "Aceptar" at bounding box center [914, 602] width 222 height 38
type textarea "x"
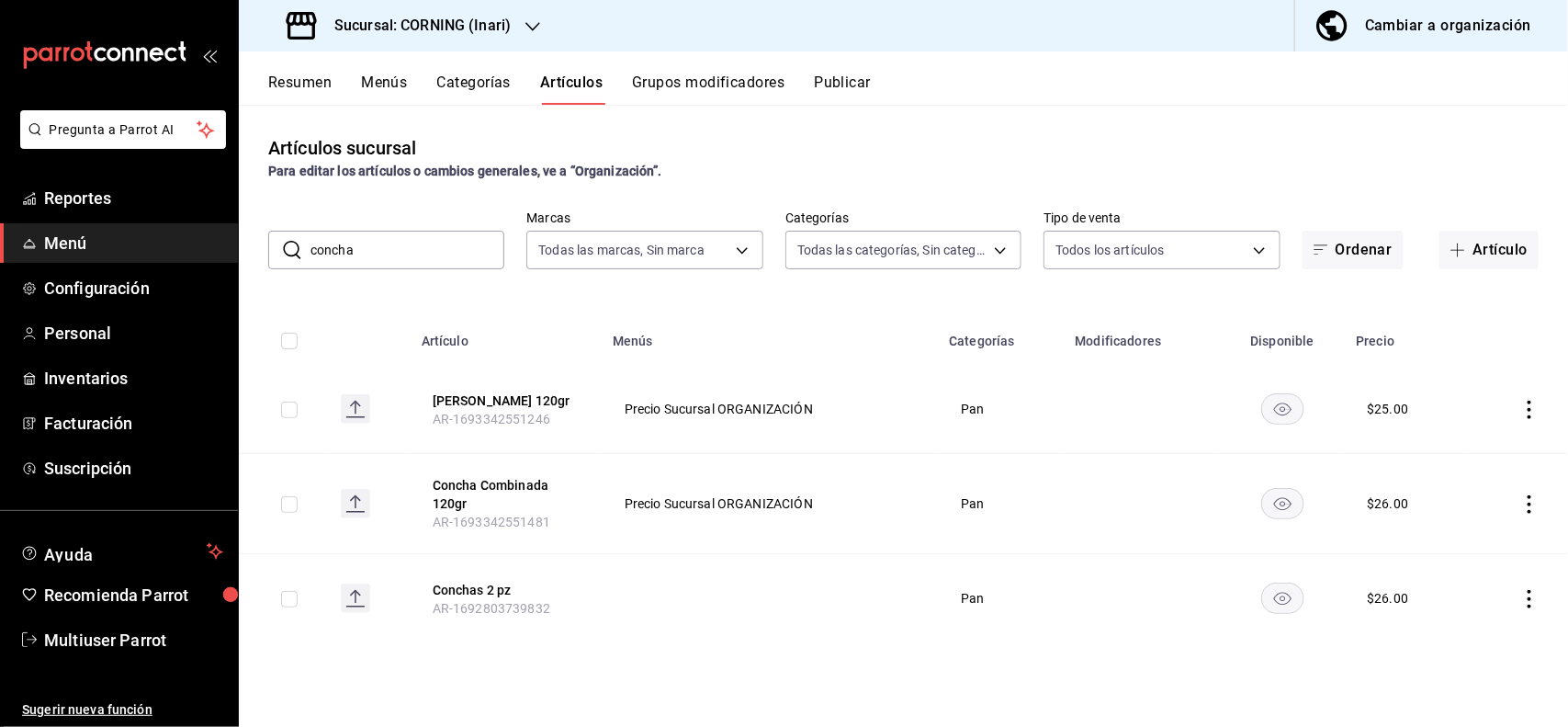
click at [1521, 503] on icon "actions" at bounding box center [1530, 505] width 19 height 19
click at [1462, 537] on span "Editar" at bounding box center [1475, 547] width 48 height 20
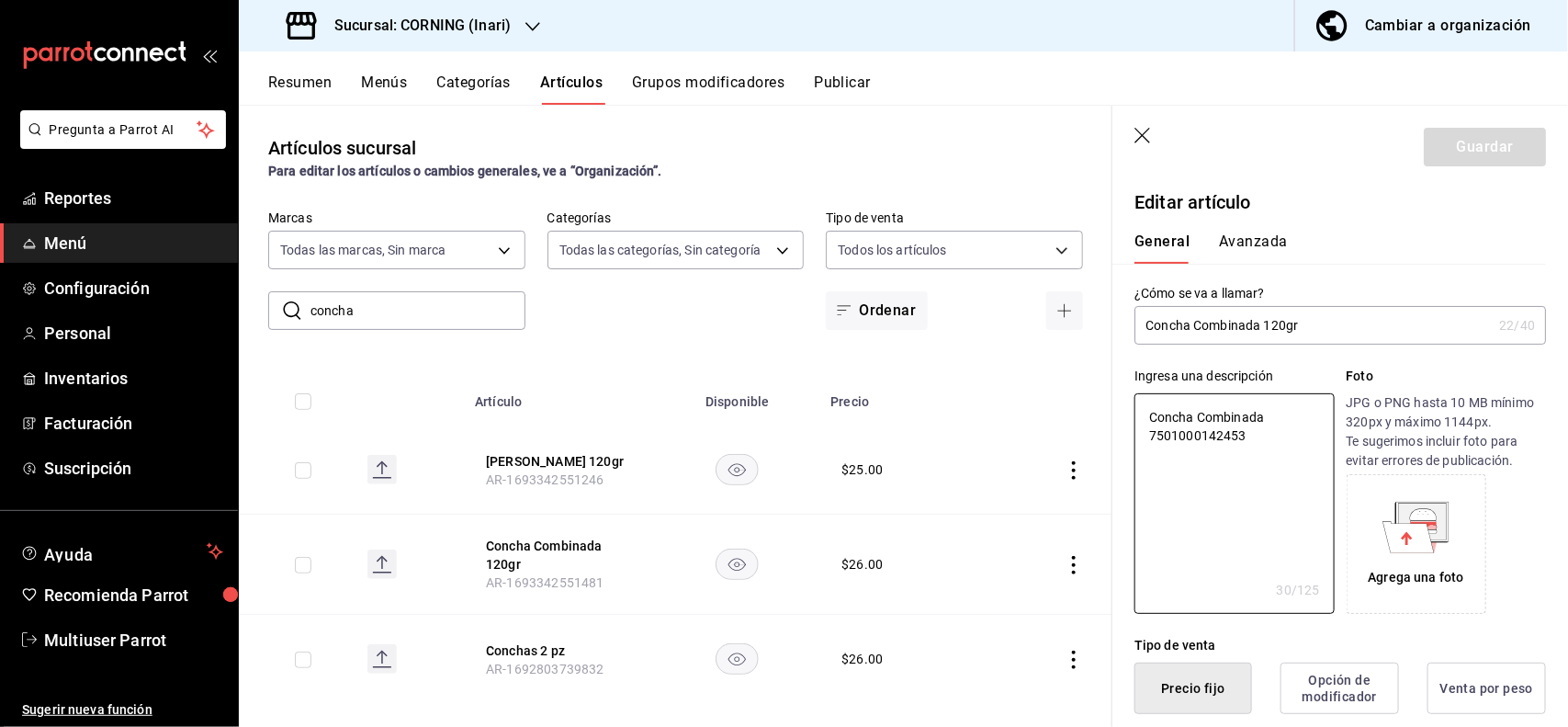
type textarea "x"
type button "1"
type button "0"
type button "2"
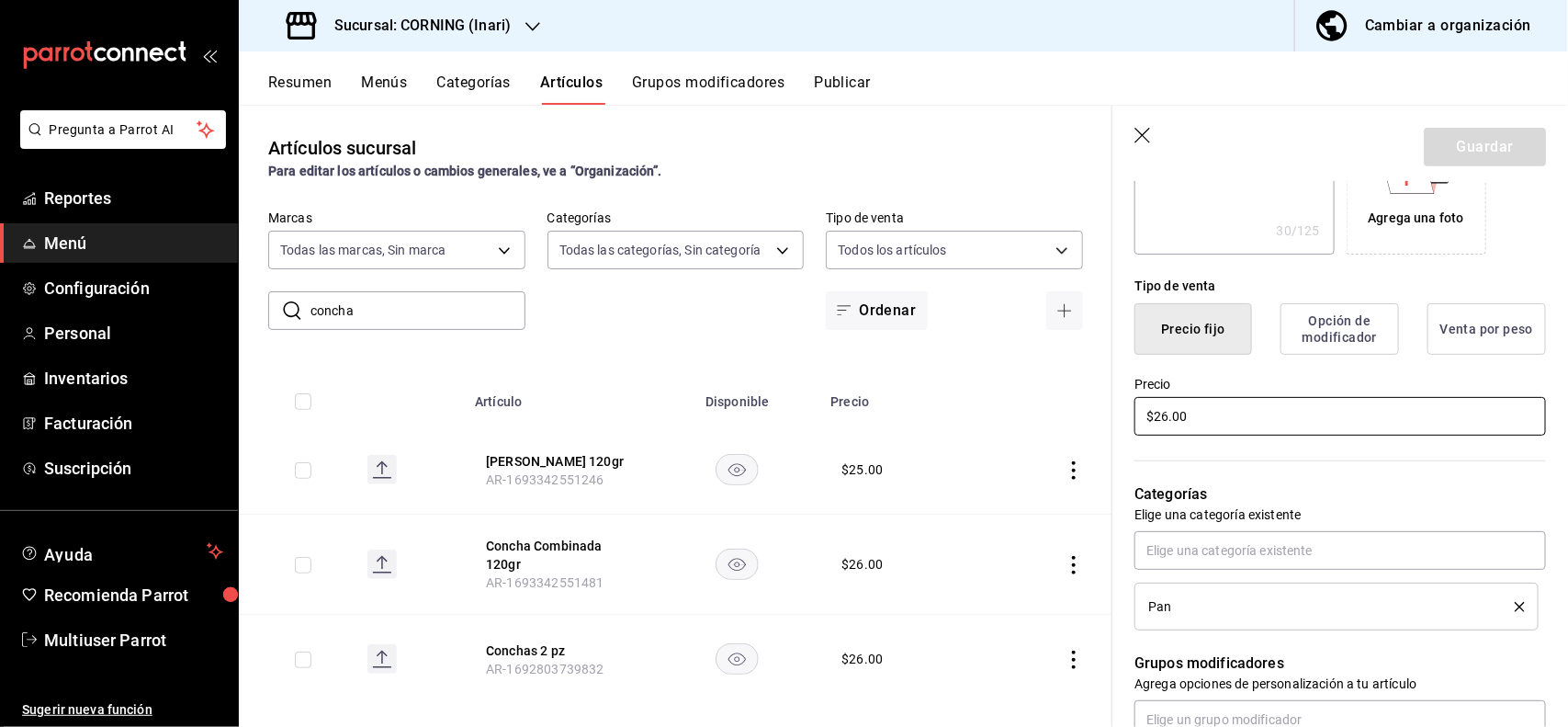
type textarea "x"
type input "$2.00"
type textarea "x"
type input "$25.00"
click at [1478, 143] on button "Guardar" at bounding box center [1484, 147] width 122 height 38
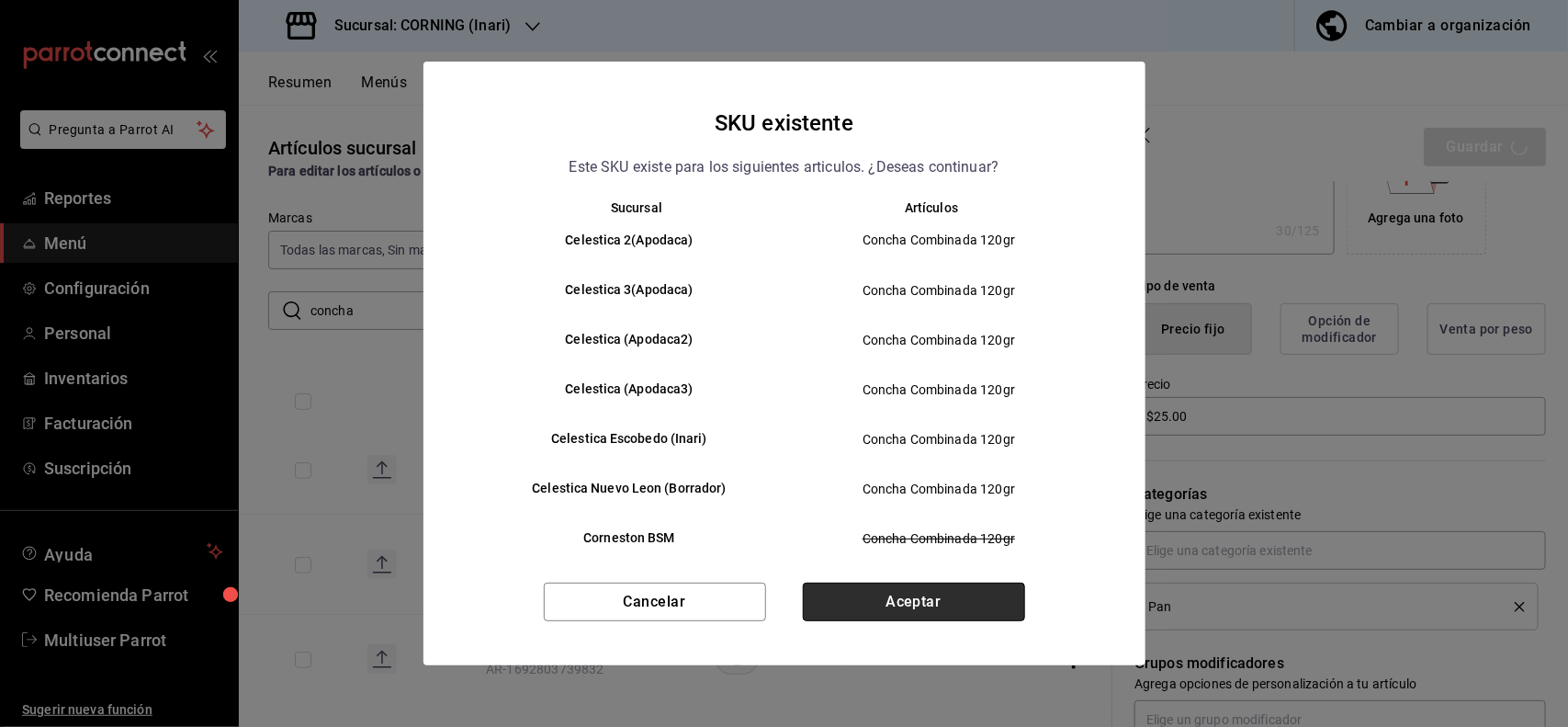
click at [1022, 604] on button "Aceptar" at bounding box center [914, 602] width 222 height 38
type textarea "x"
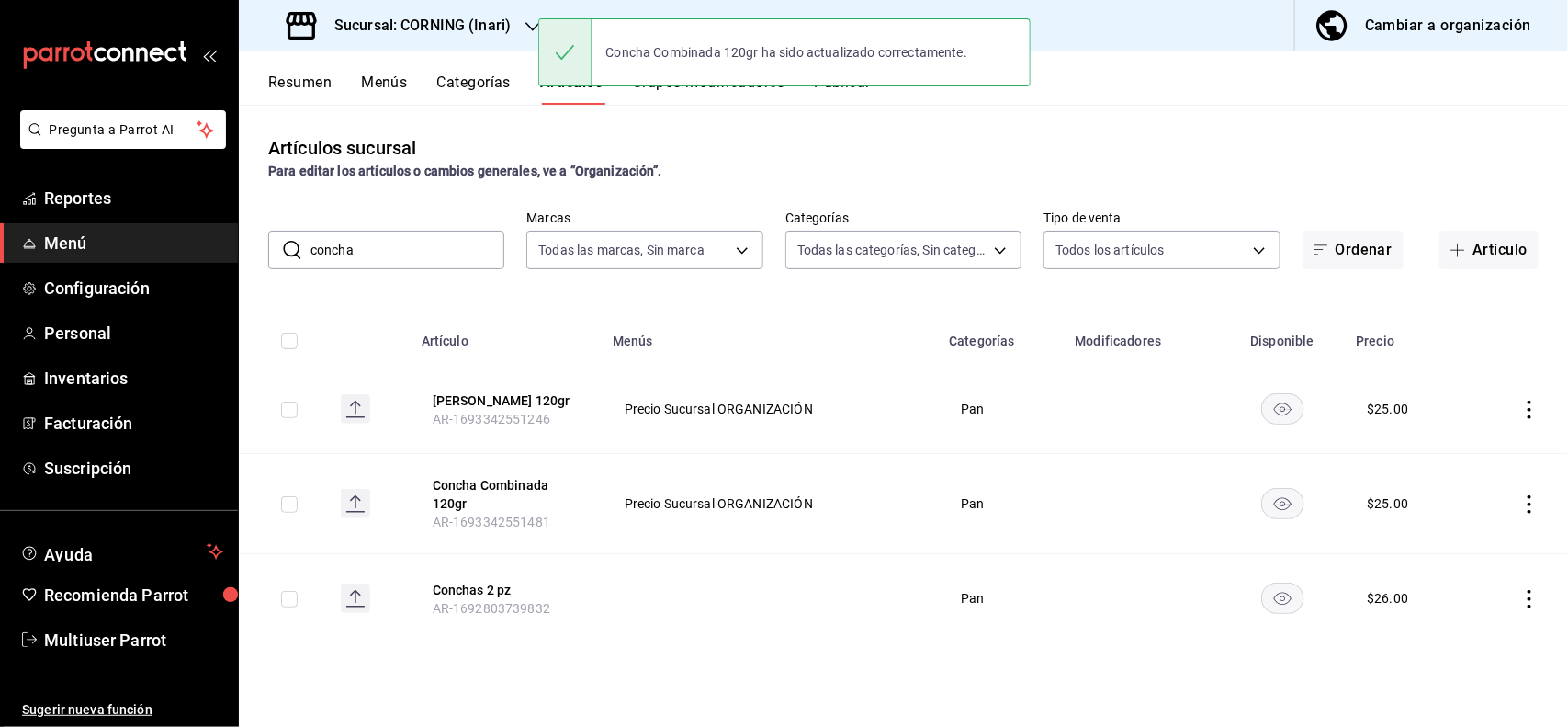
click at [484, 253] on input "concha" at bounding box center [407, 249] width 194 height 36
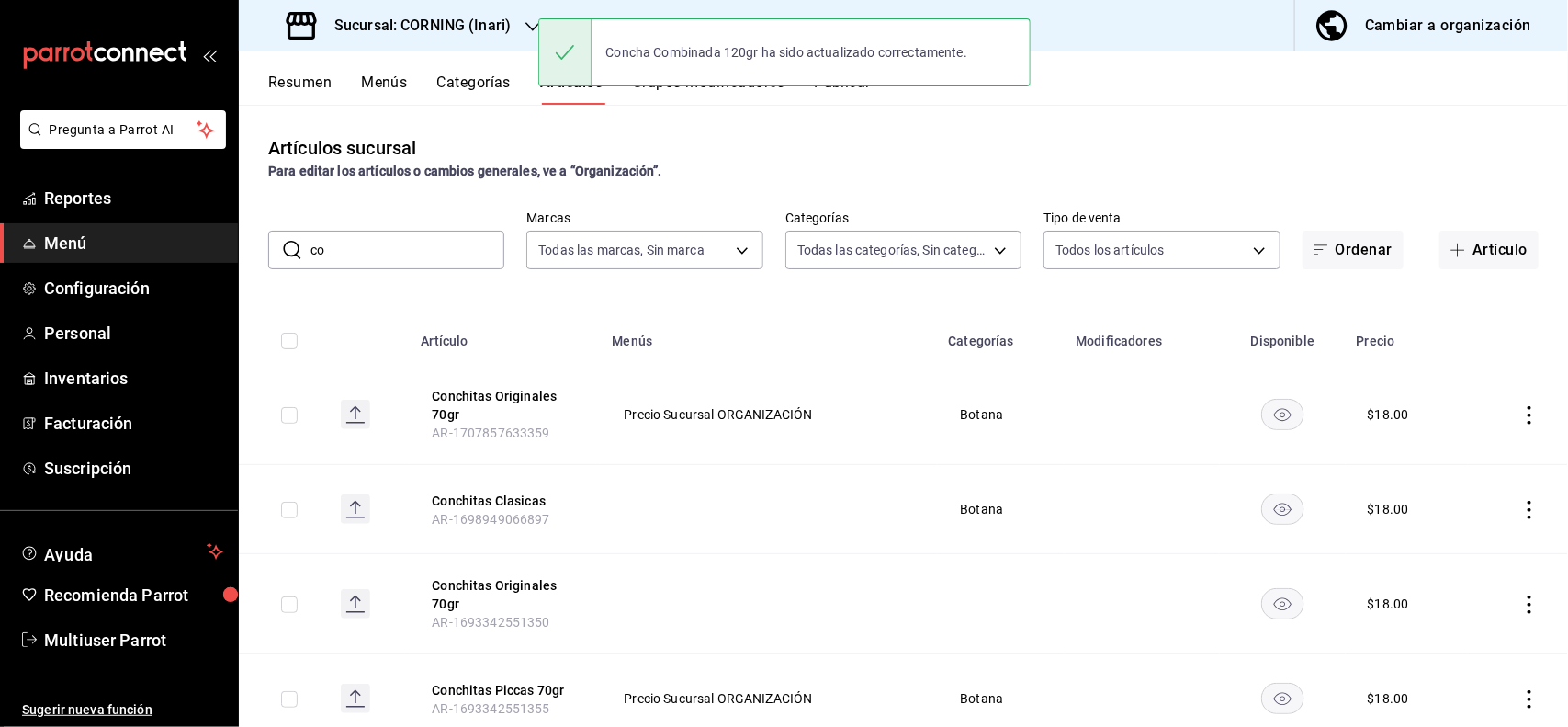
type input "c"
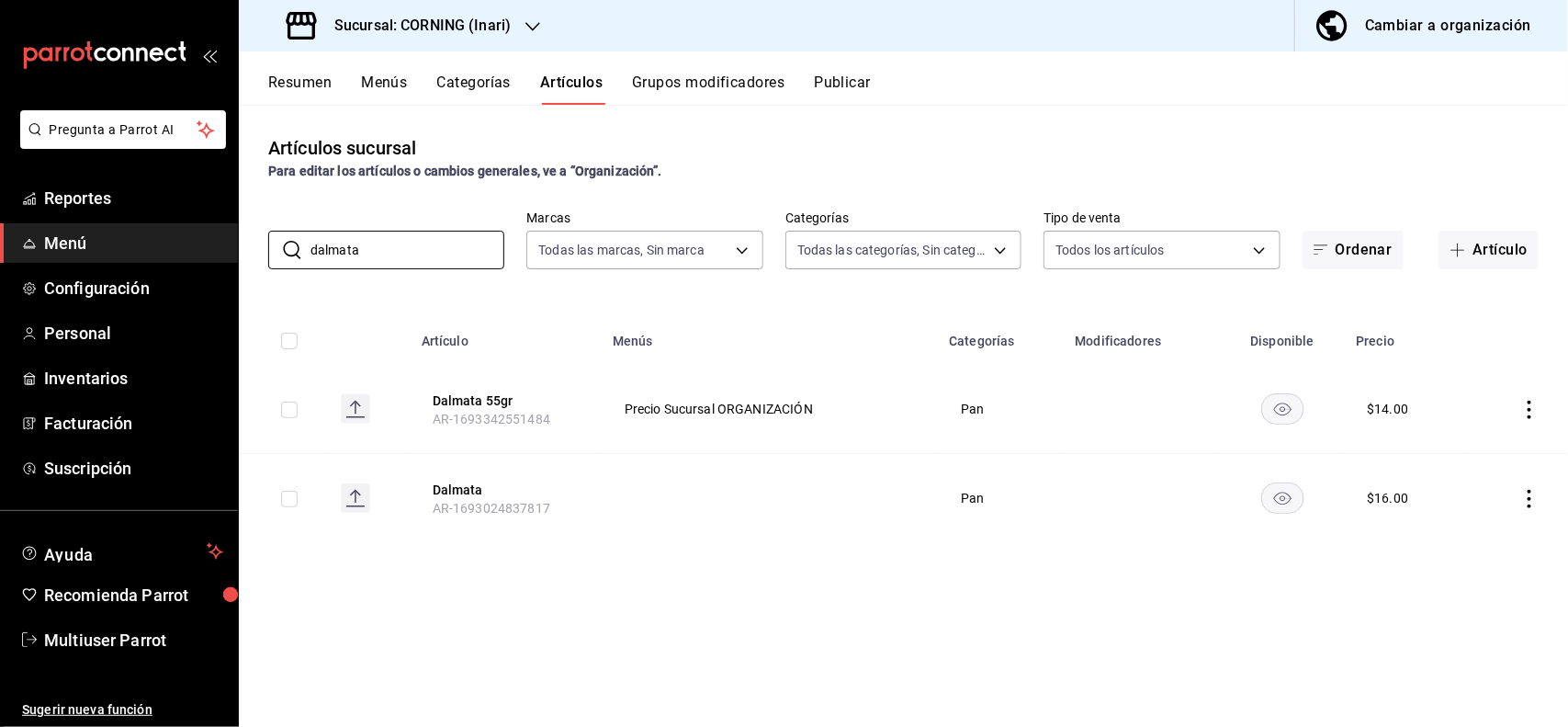
type input "dalmata"
click at [1525, 406] on icon "actions" at bounding box center [1530, 410] width 19 height 19
click at [1461, 455] on span "Editar" at bounding box center [1475, 452] width 48 height 20
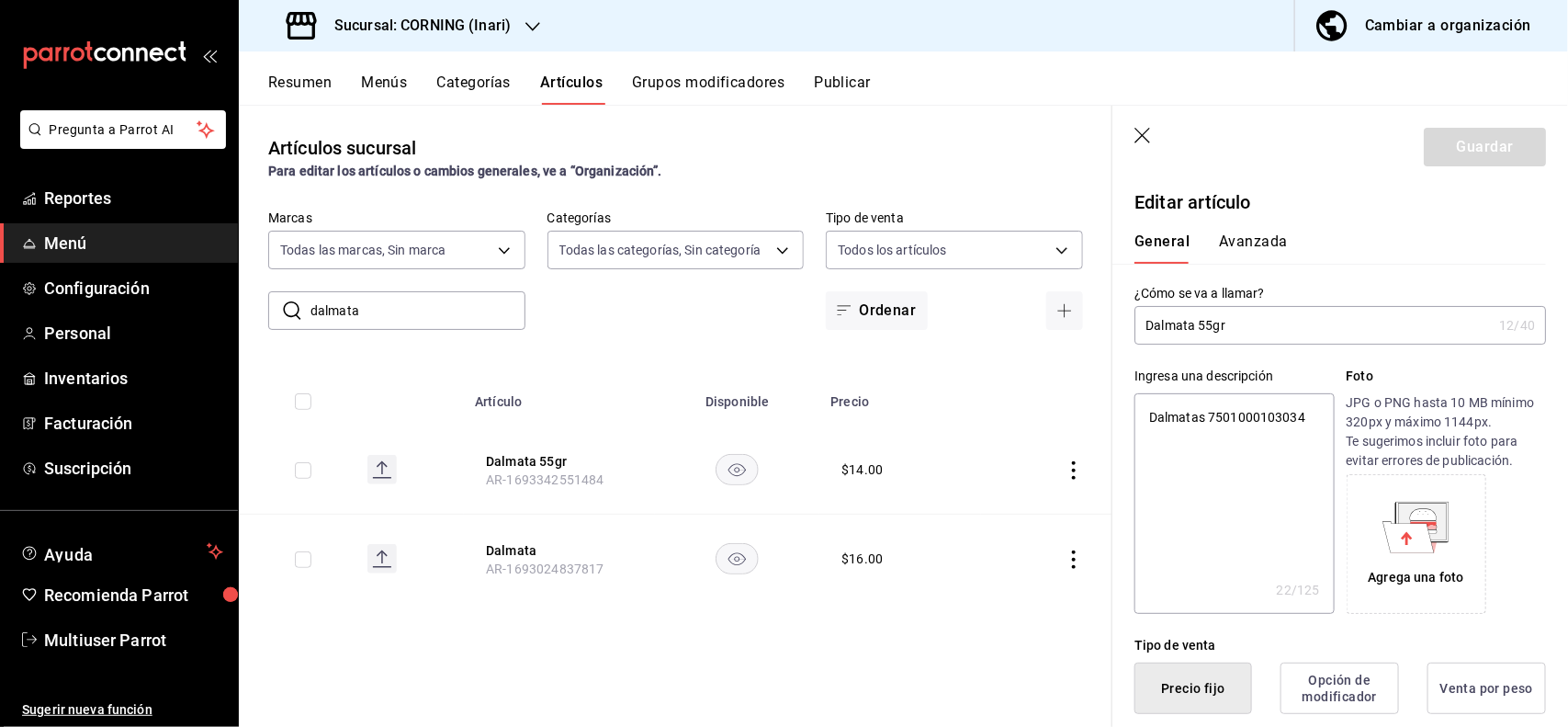
type button "1"
type button "0"
type button "2"
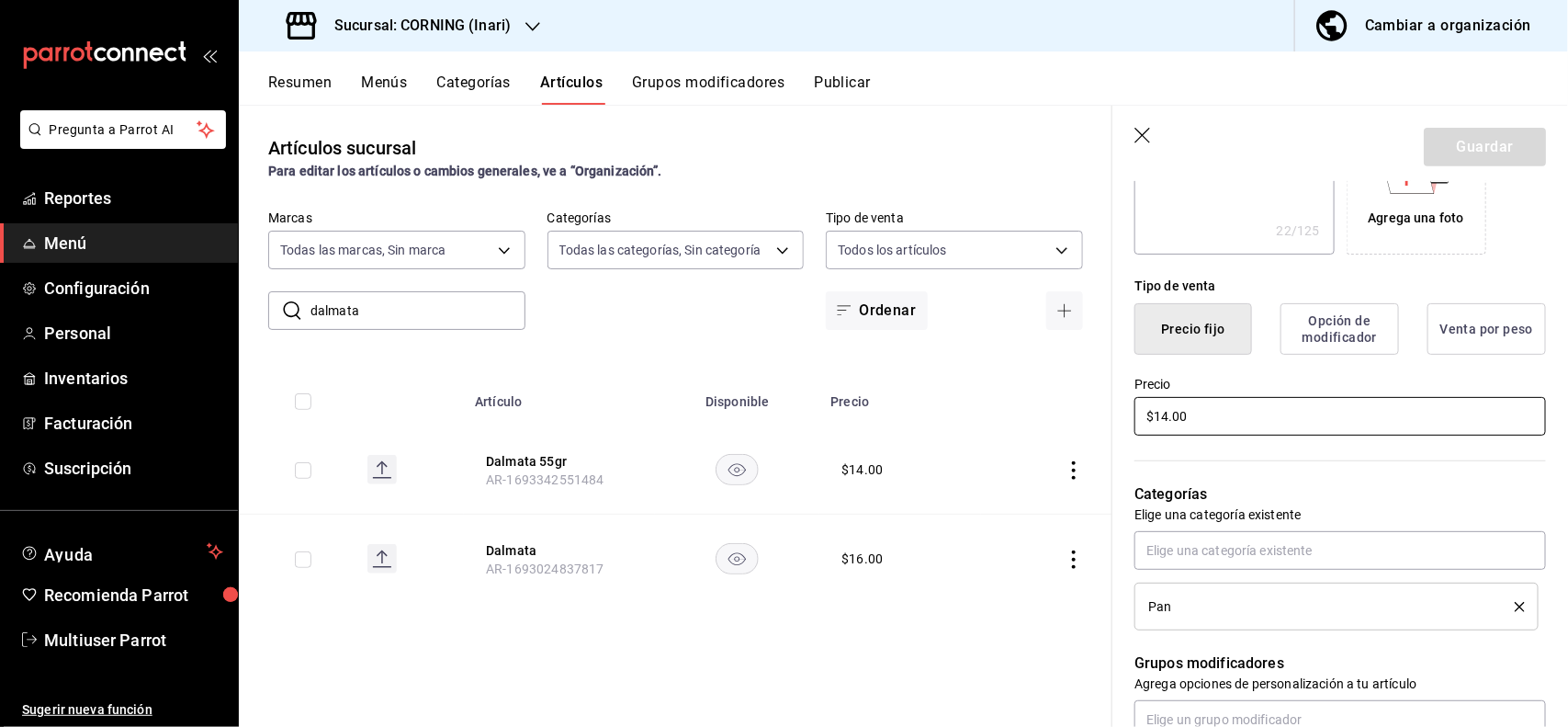
type textarea "x"
type input "$16.00"
type textarea "x"
type input "$1.00"
type textarea "x"
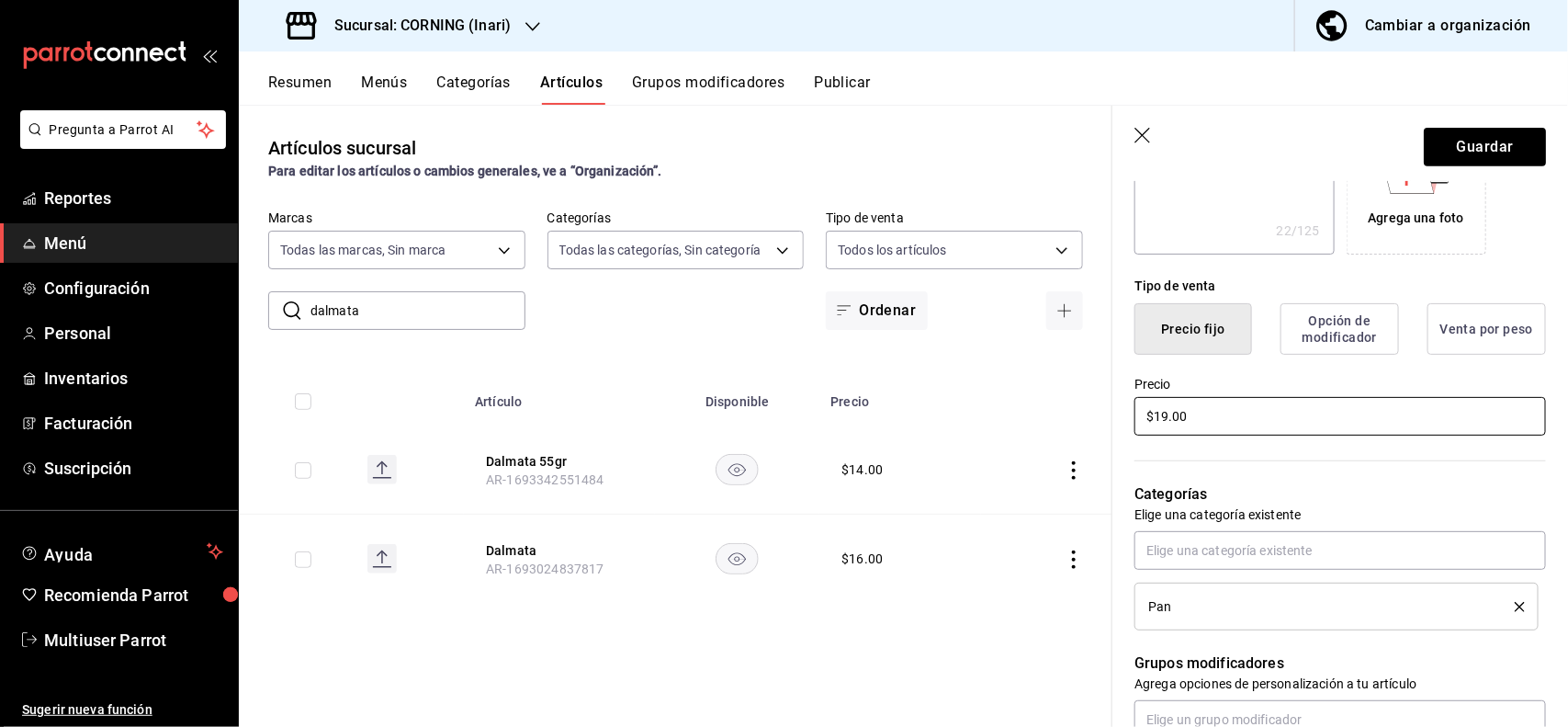
type input "$19.00"
drag, startPoint x: 1489, startPoint y: 125, endPoint x: 1483, endPoint y: 135, distance: 11.7
click at [1483, 135] on header "Guardar" at bounding box center [1340, 143] width 456 height 76
click at [1483, 135] on button "Guardar" at bounding box center [1484, 147] width 122 height 38
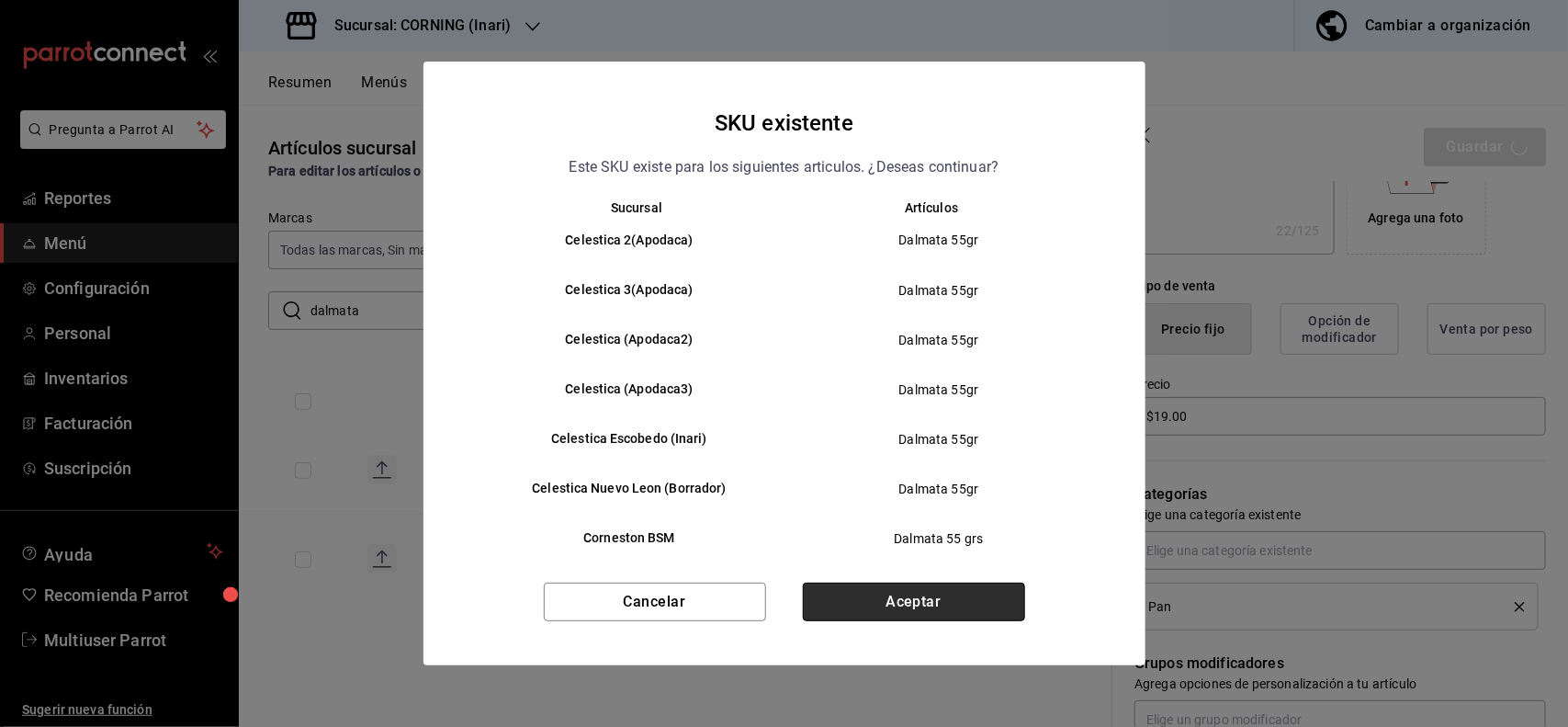
click at [966, 614] on button "Aceptar" at bounding box center [914, 602] width 222 height 38
type textarea "x"
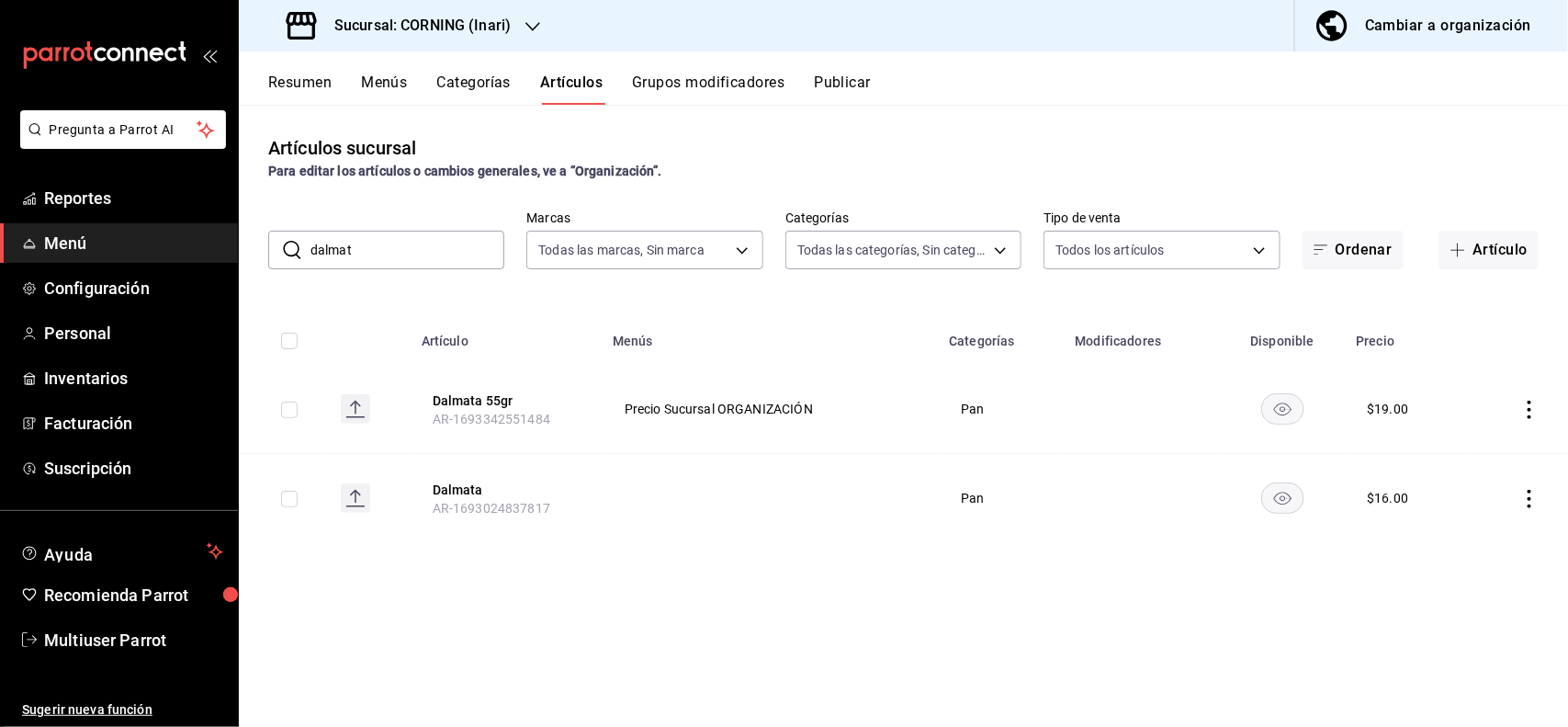
click at [441, 254] on input "dalmat" at bounding box center [407, 249] width 194 height 36
type input "d"
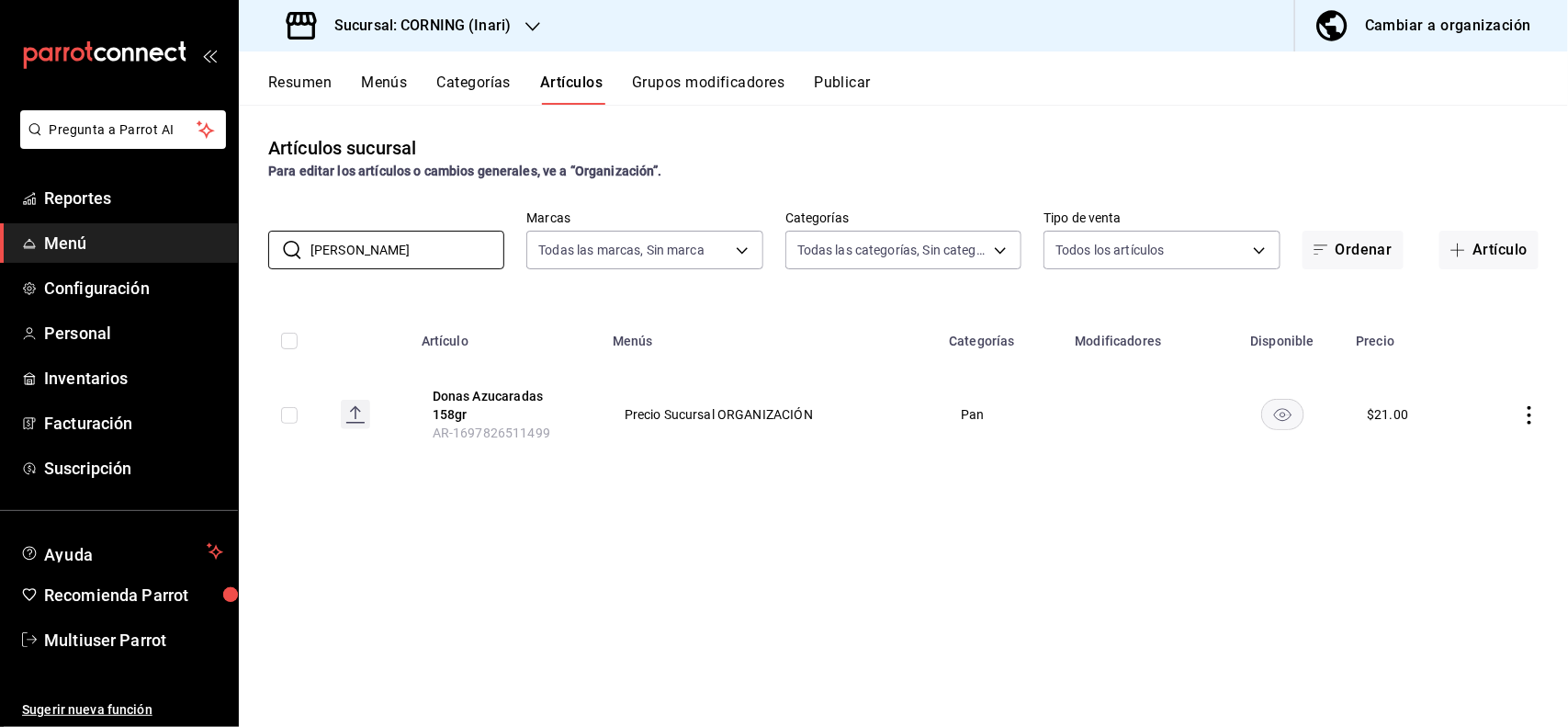
type input "[PERSON_NAME]"
click at [1531, 419] on icon "actions" at bounding box center [1530, 416] width 19 height 19
click at [1489, 447] on li "Editar" at bounding box center [1459, 458] width 110 height 37
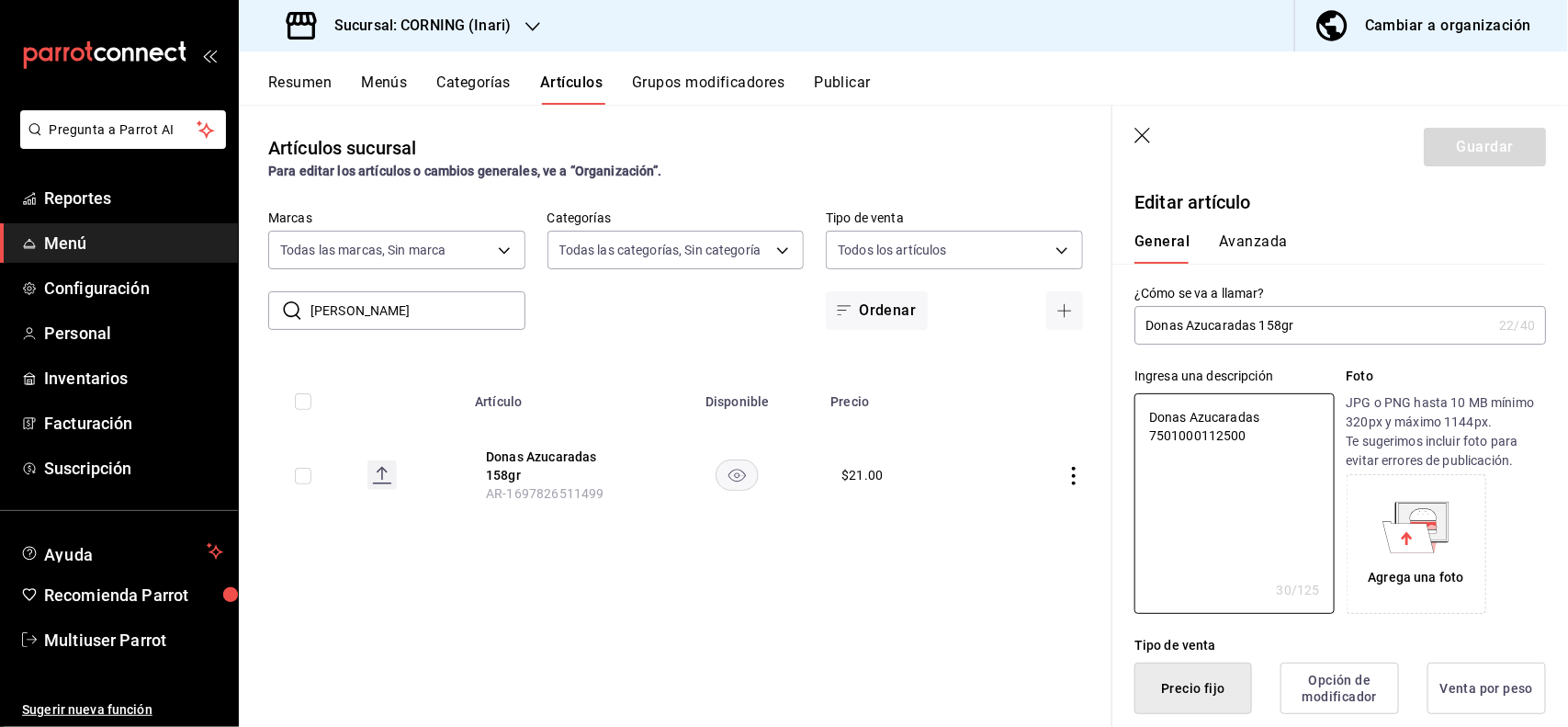
type textarea "x"
type button "1"
type button "0"
type button "2"
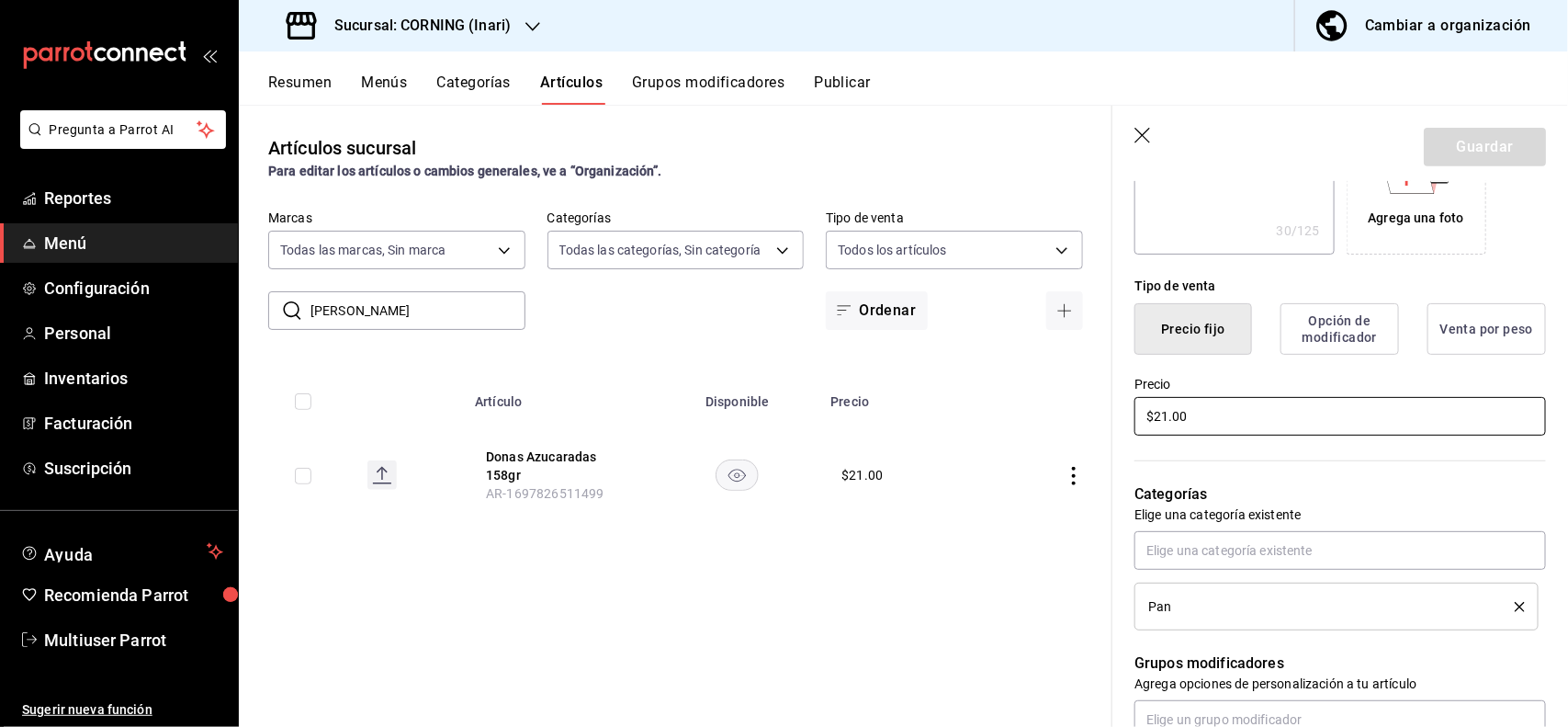
type textarea "x"
type input "$2.00"
type textarea "x"
type input "$27.00"
click at [1508, 151] on button "Guardar" at bounding box center [1484, 147] width 122 height 38
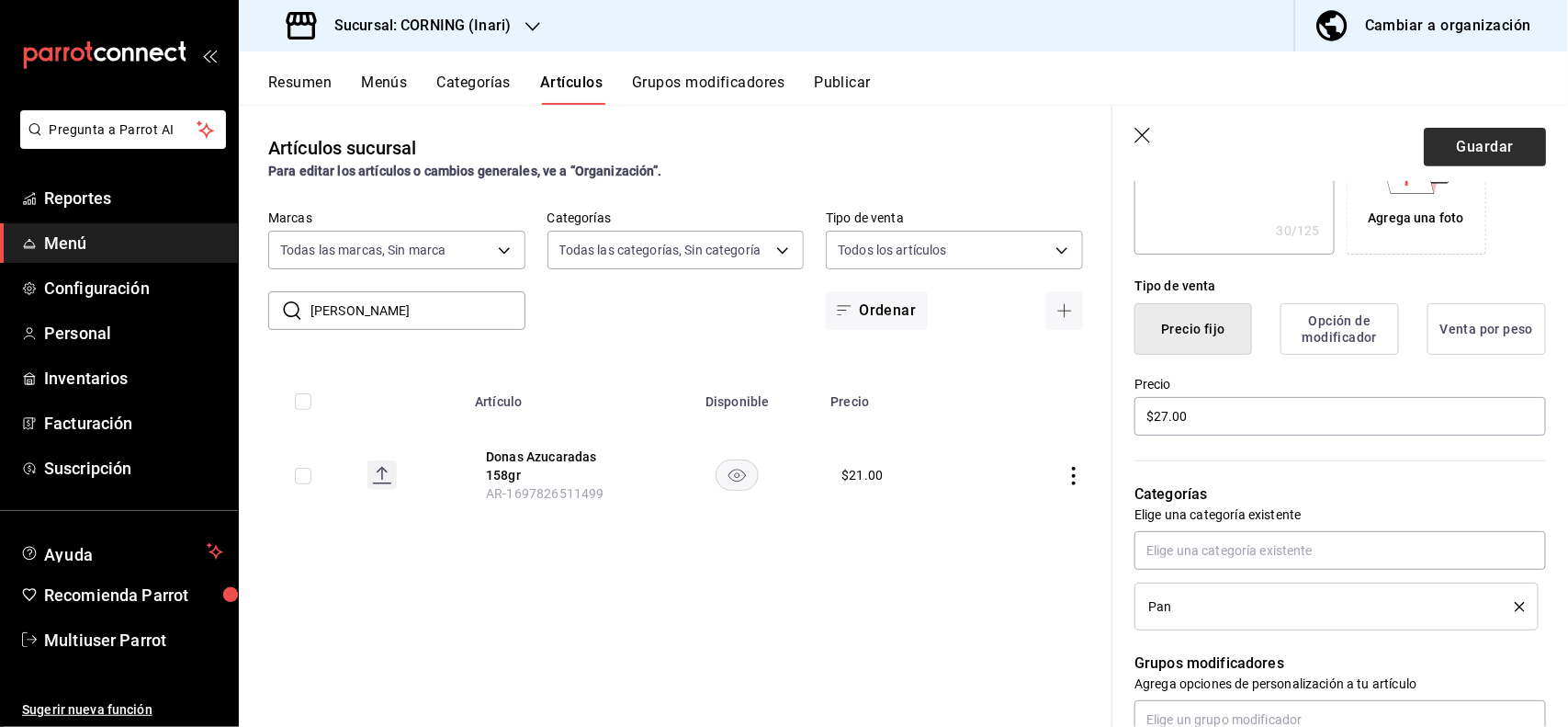
type textarea "x"
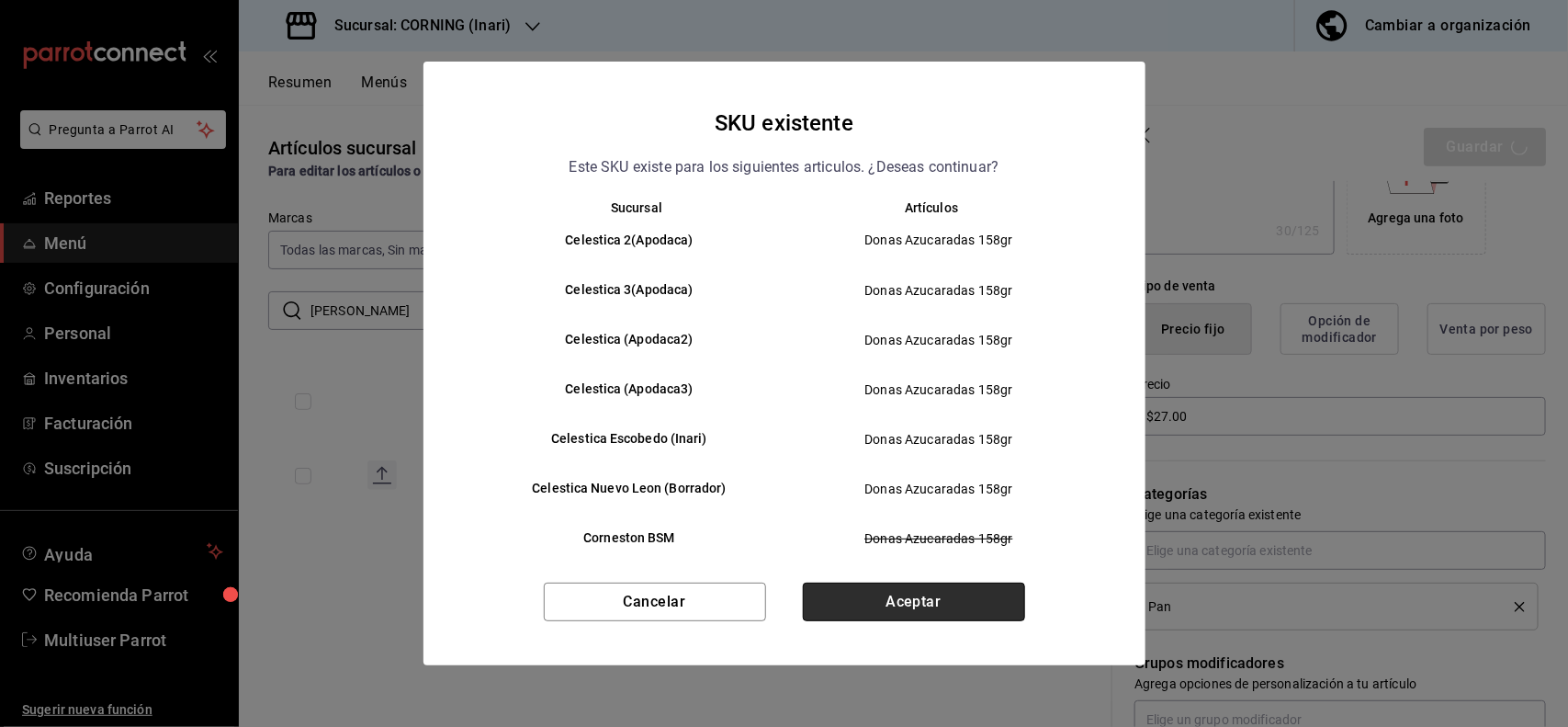
click at [984, 590] on button "Aceptar" at bounding box center [914, 602] width 222 height 38
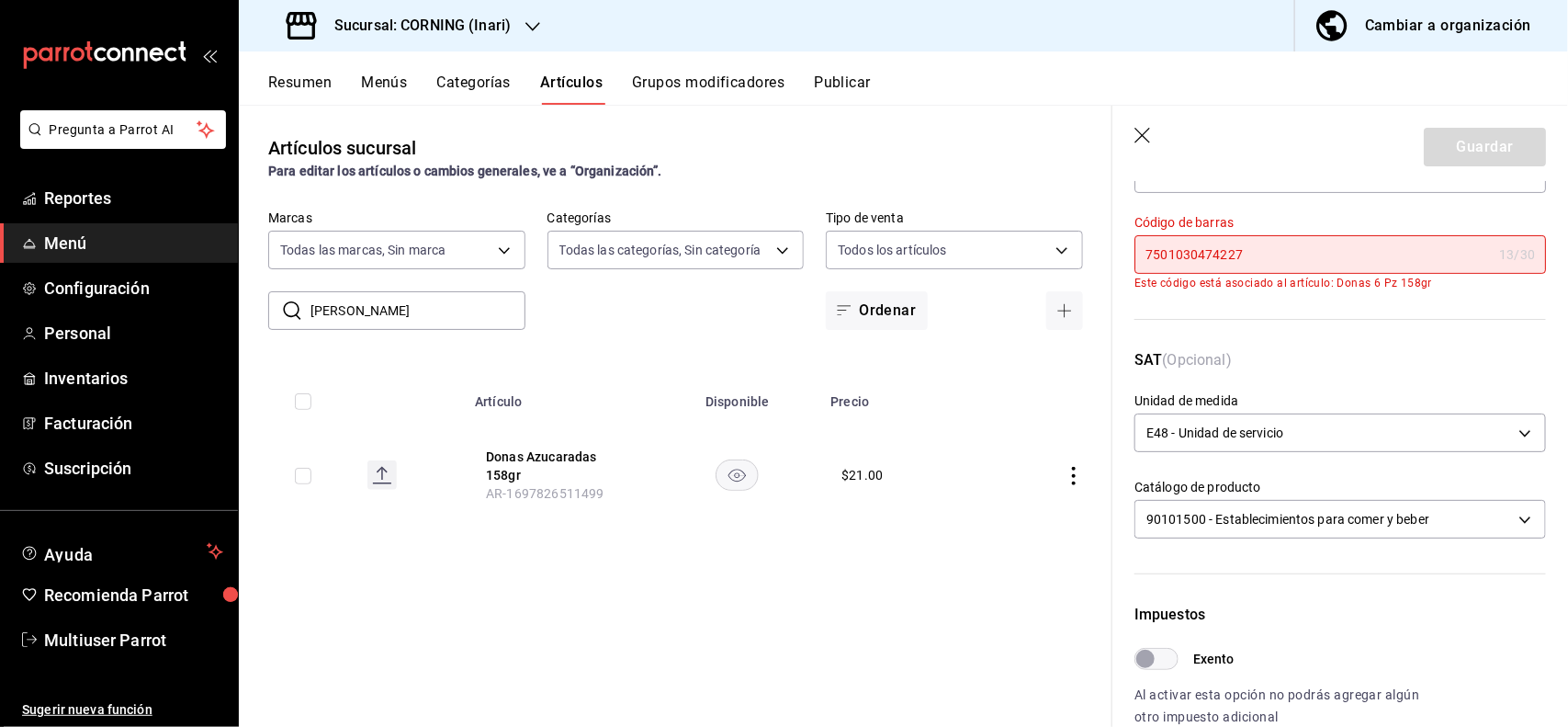
scroll to position [127, 0]
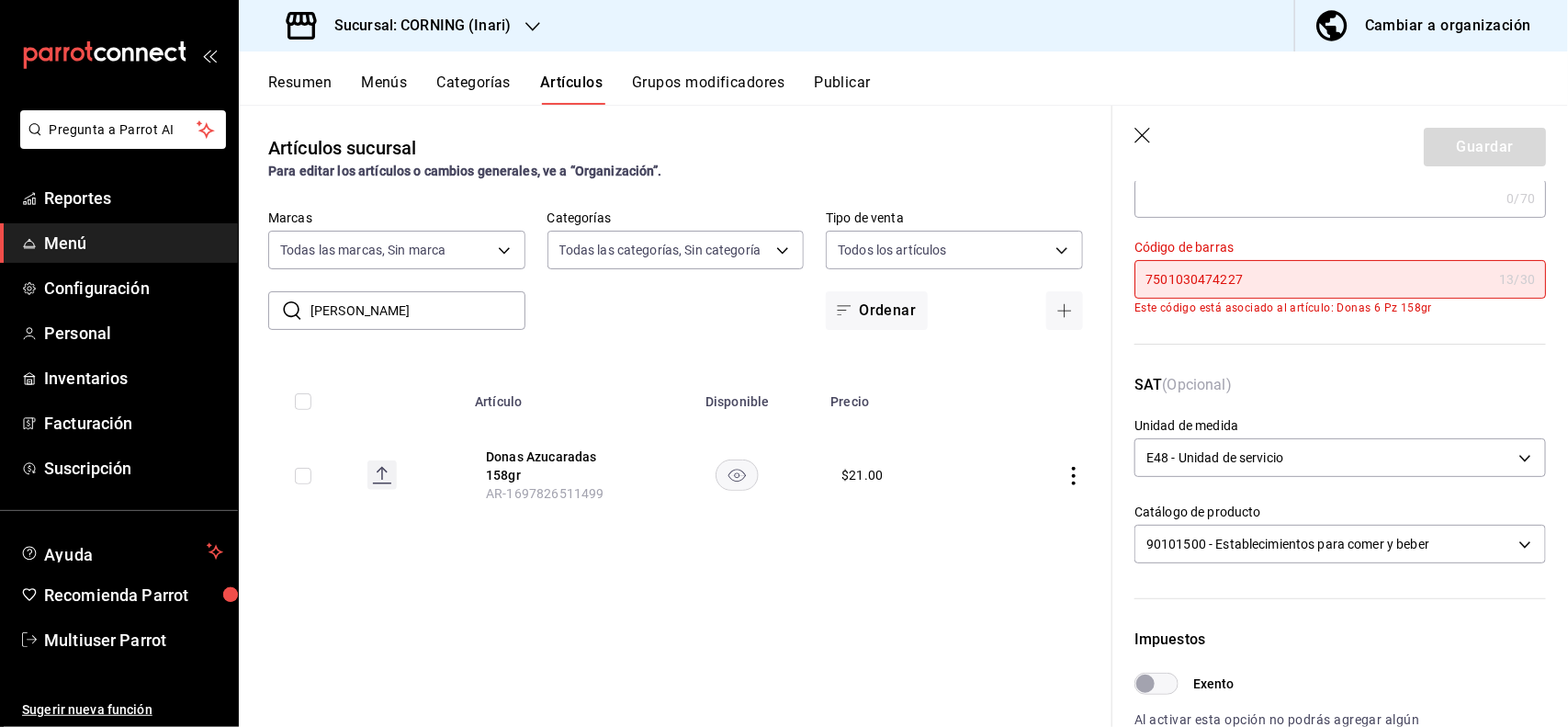
drag, startPoint x: 1140, startPoint y: 147, endPoint x: 1140, endPoint y: 127, distance: 20.0
click at [1140, 127] on header "Guardar" at bounding box center [1340, 143] width 456 height 76
click at [1140, 128] on icon "button" at bounding box center [1144, 137] width 19 height 19
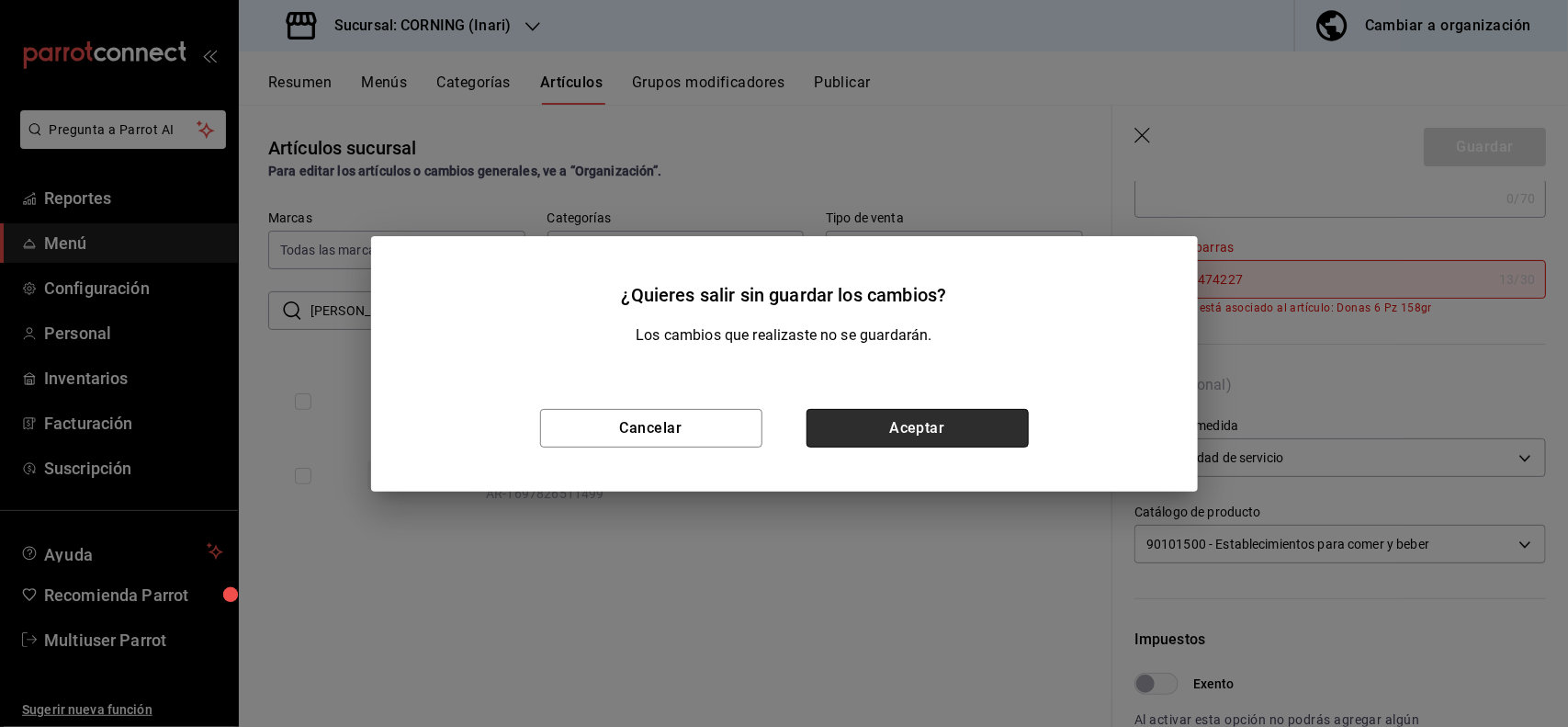
click at [856, 423] on button "Aceptar" at bounding box center [917, 428] width 222 height 38
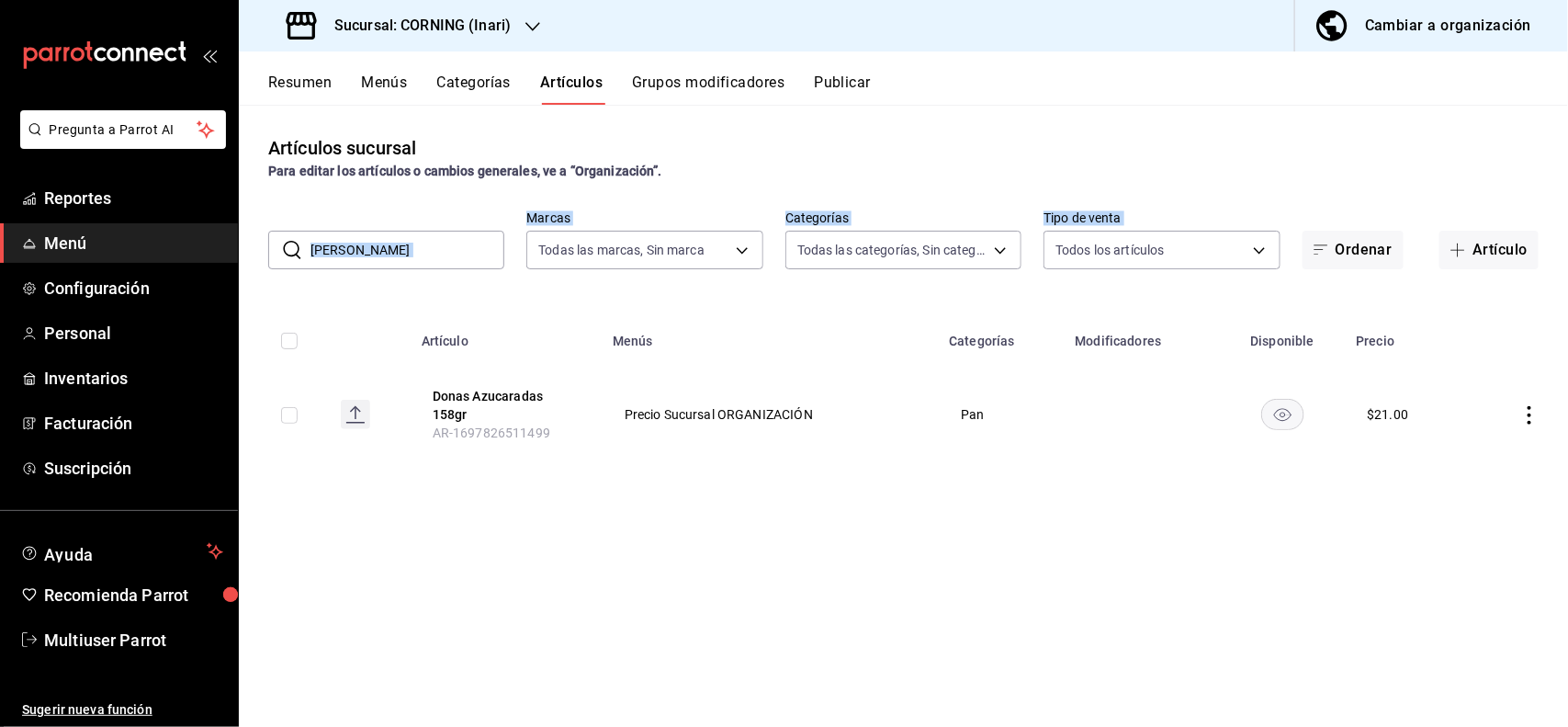
drag, startPoint x: 484, startPoint y: 269, endPoint x: 470, endPoint y: 260, distance: 16.6
click at [470, 260] on div "Artículos sucursal Para editar los artículos o cambios generales, ve a “Organiz…" at bounding box center [903, 415] width 1329 height 621
click at [470, 260] on input "[PERSON_NAME]" at bounding box center [407, 249] width 194 height 36
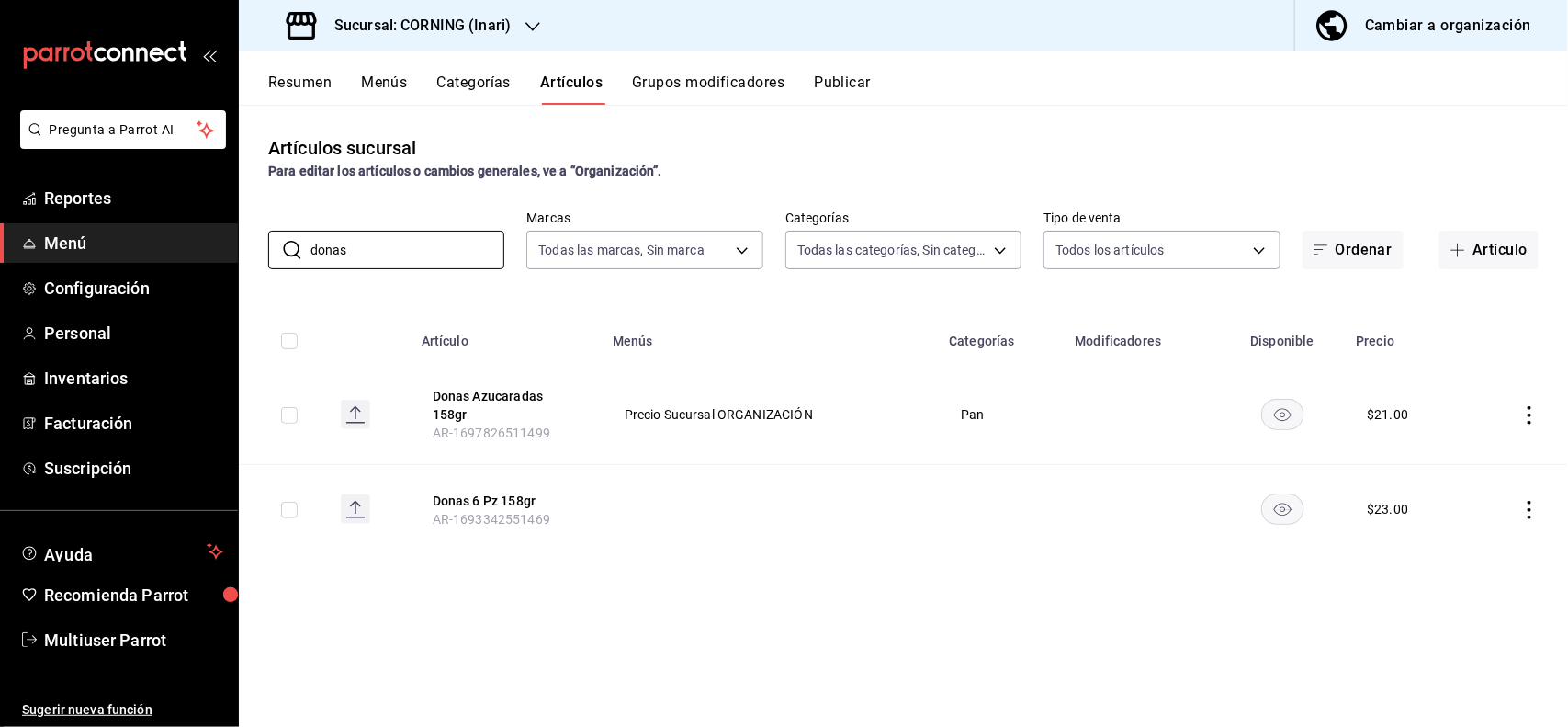
type input "donas"
click at [1527, 513] on icon "actions" at bounding box center [1530, 510] width 19 height 19
click at [1467, 633] on span "Eliminar" at bounding box center [1475, 628] width 47 height 15
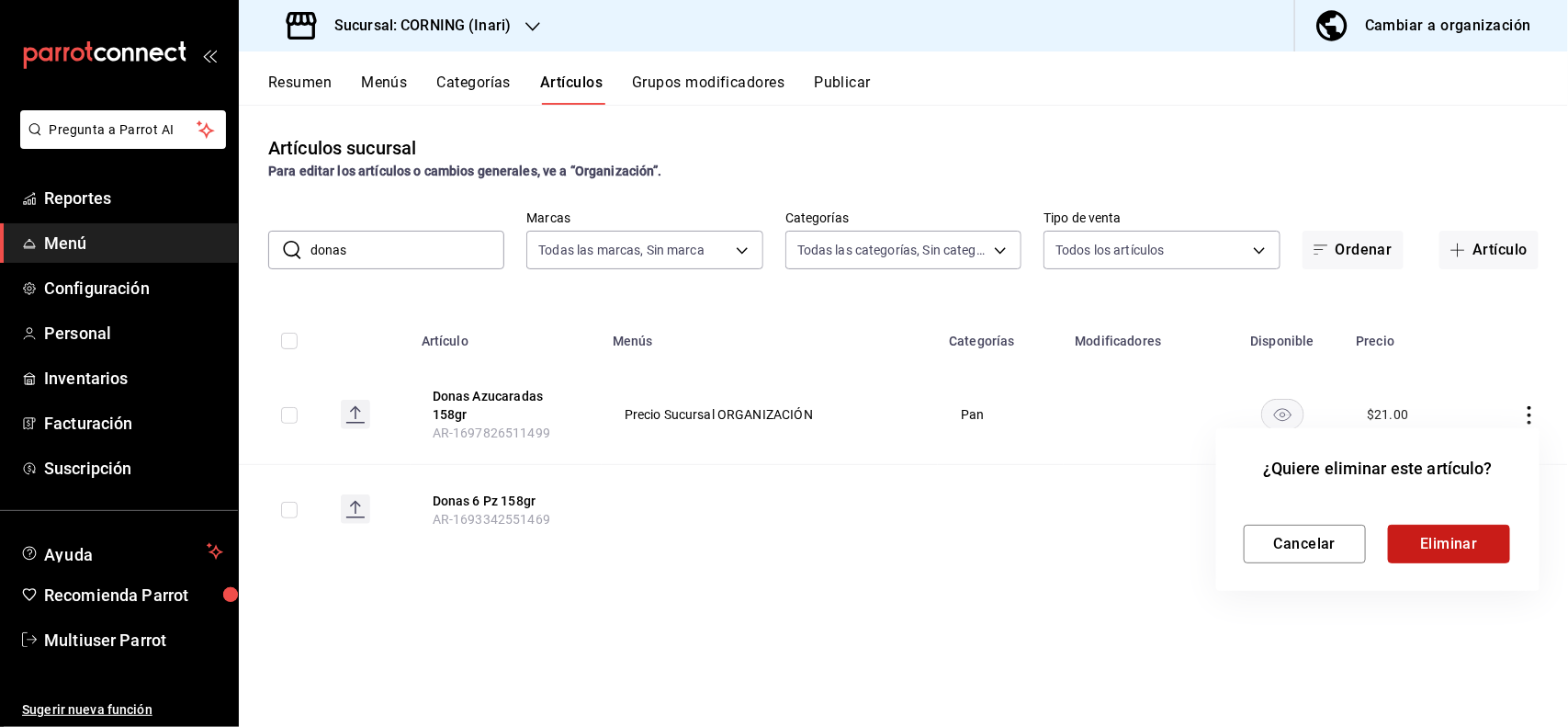
click at [1428, 534] on button "Eliminar" at bounding box center [1448, 544] width 122 height 38
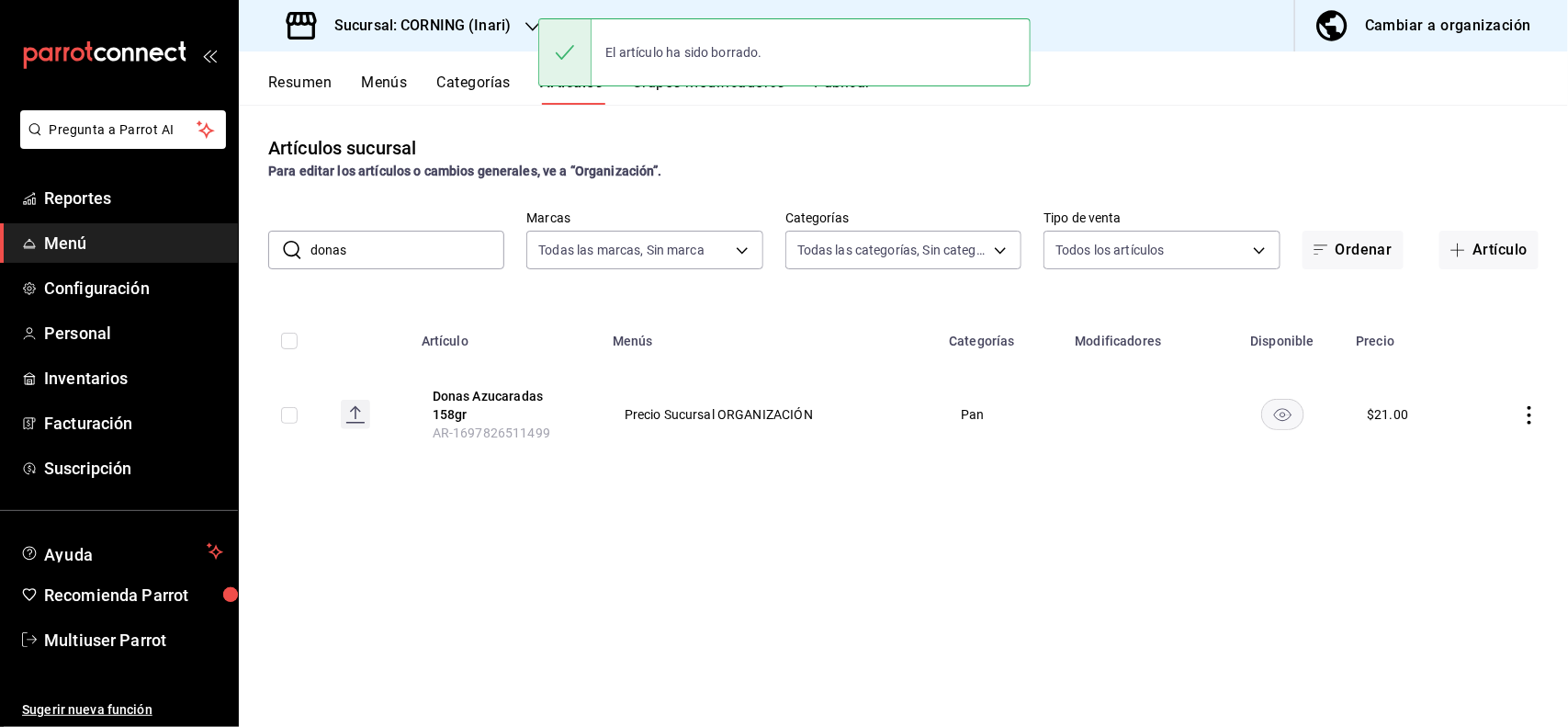
drag, startPoint x: 1527, startPoint y: 398, endPoint x: 1530, endPoint y: 409, distance: 11.4
click at [1530, 409] on td at bounding box center [1518, 414] width 100 height 99
click at [1530, 409] on icon "actions" at bounding box center [1529, 416] width 4 height 19
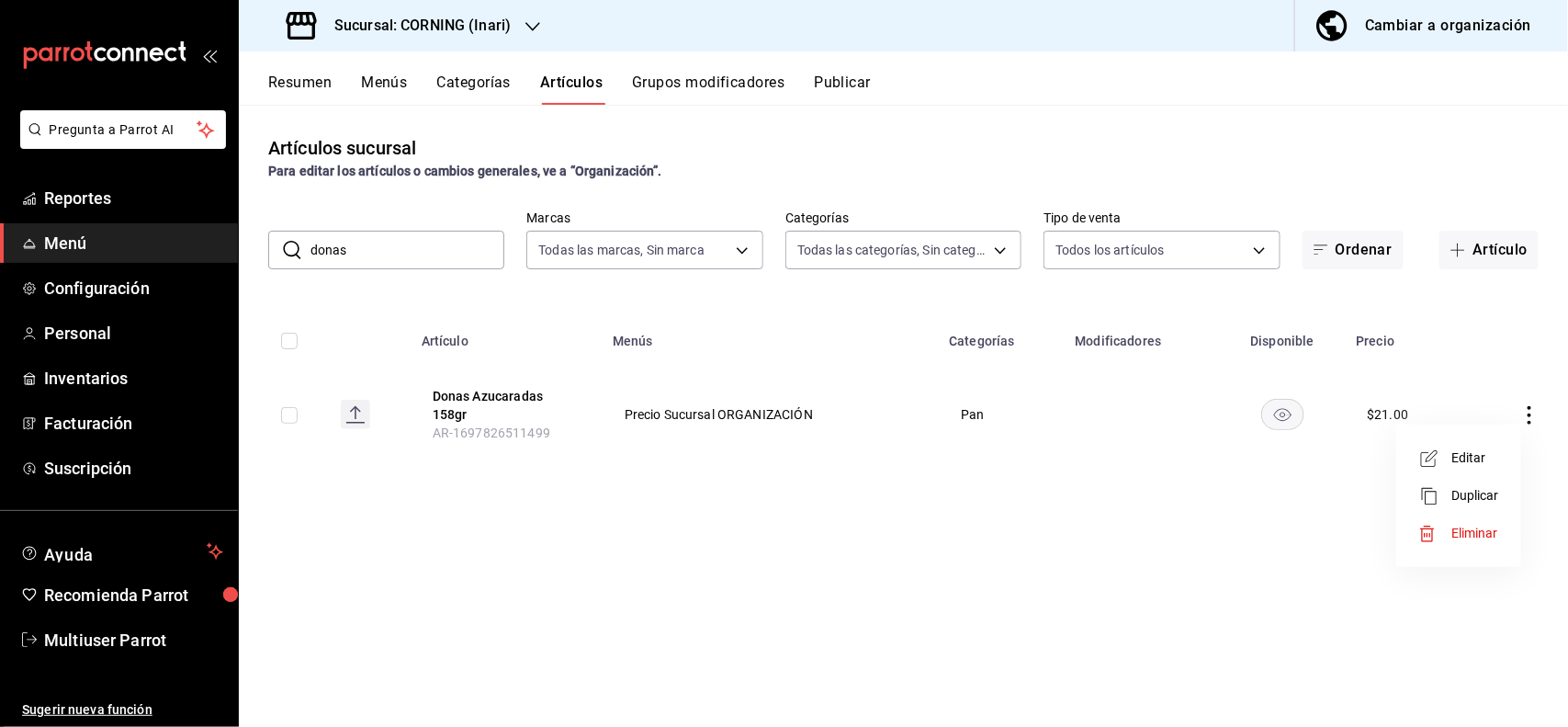
click at [1457, 458] on span "Editar" at bounding box center [1475, 458] width 48 height 20
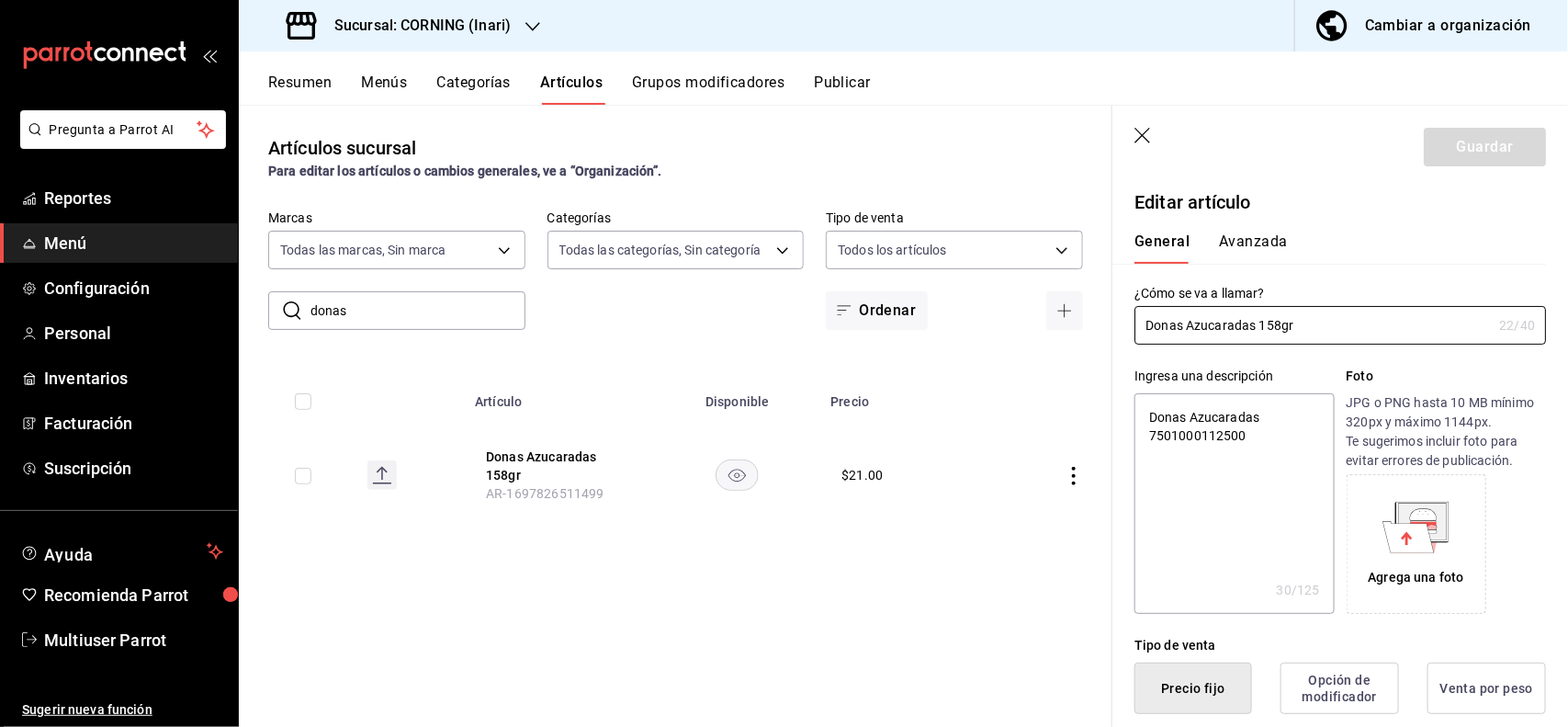
type textarea "x"
type input "$21.00"
type textarea "x"
type button "1"
type button "0"
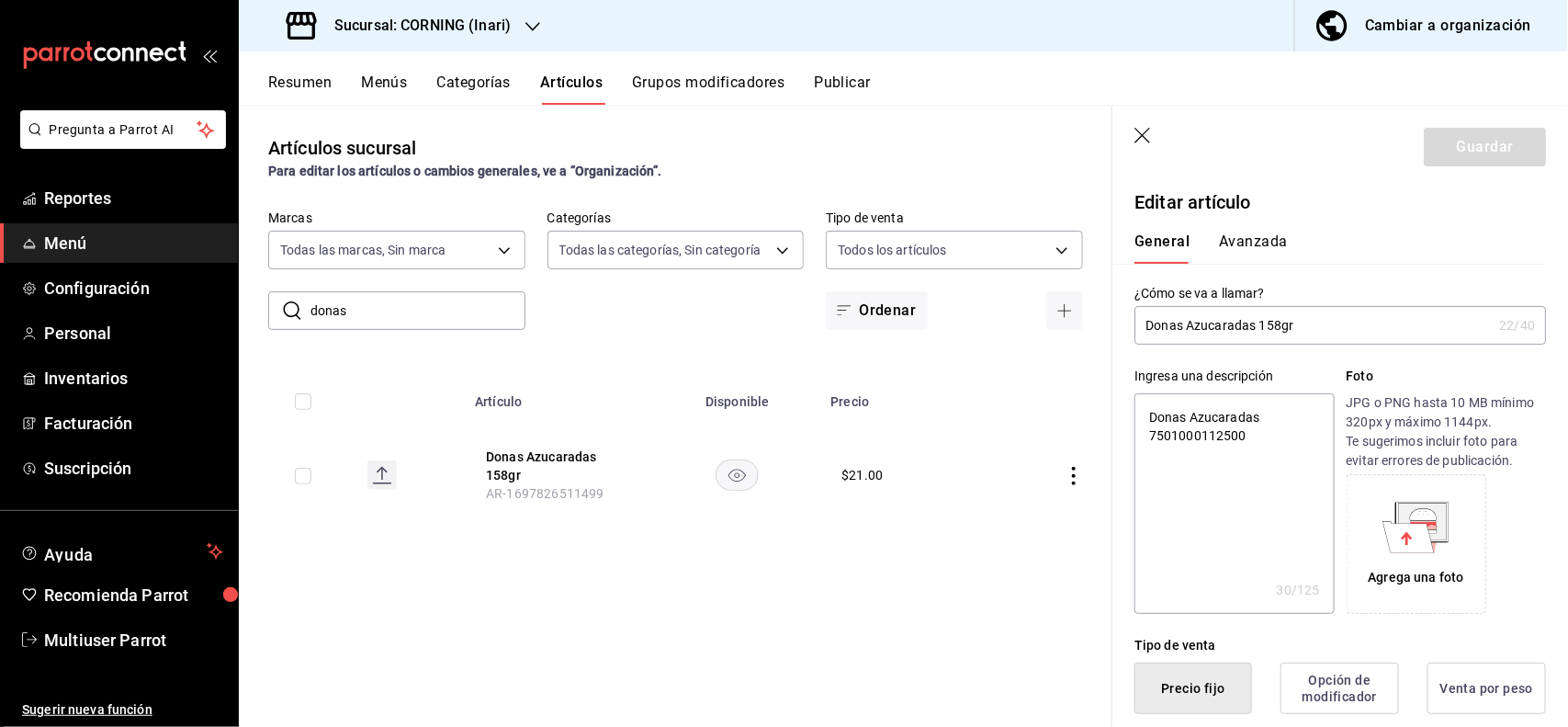
type button "2"
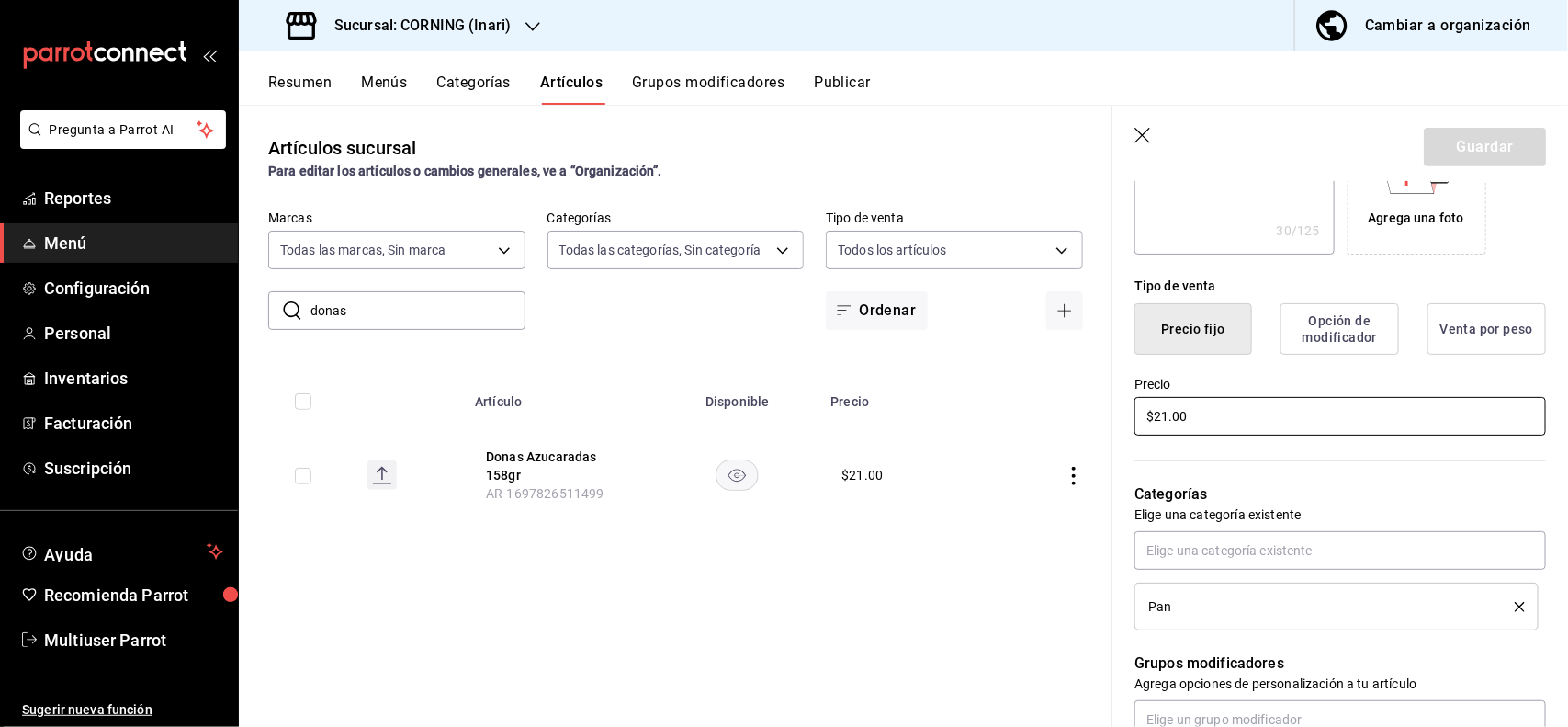
type textarea "x"
type input "$2.00"
type textarea "x"
type input "$27.00"
click at [1475, 140] on button "Guardar" at bounding box center [1484, 147] width 122 height 38
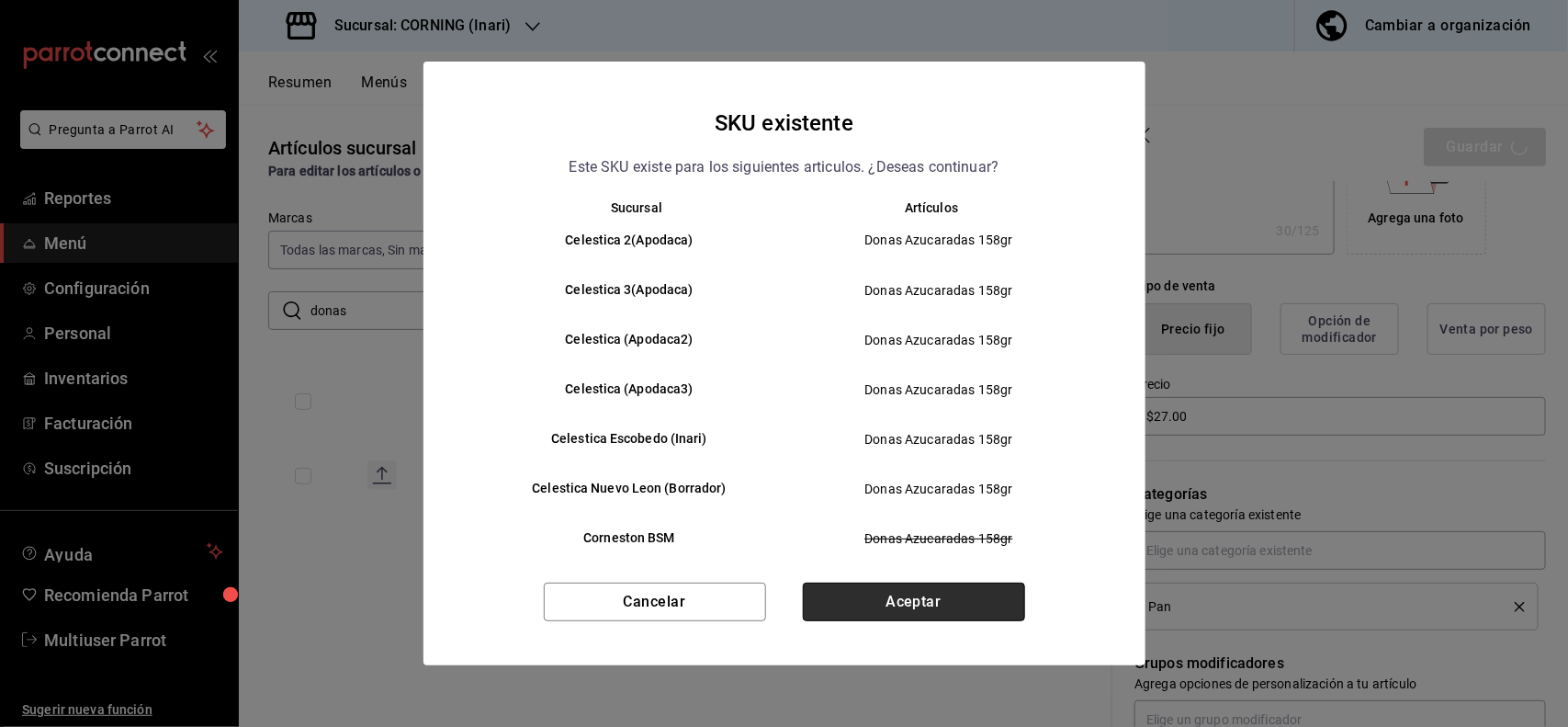
click at [946, 586] on button "Aceptar" at bounding box center [914, 602] width 222 height 38
type textarea "x"
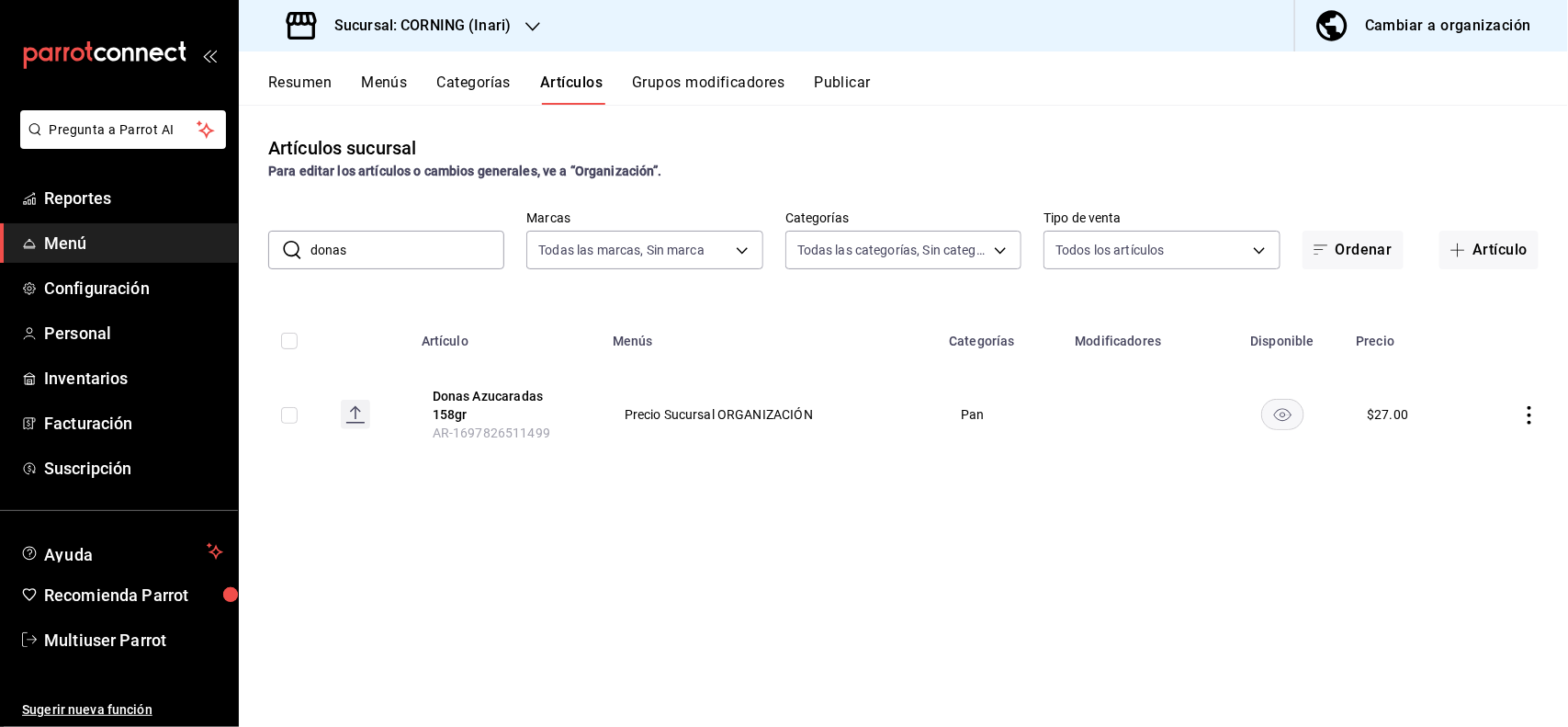
click at [461, 241] on input "donas" at bounding box center [407, 249] width 194 height 36
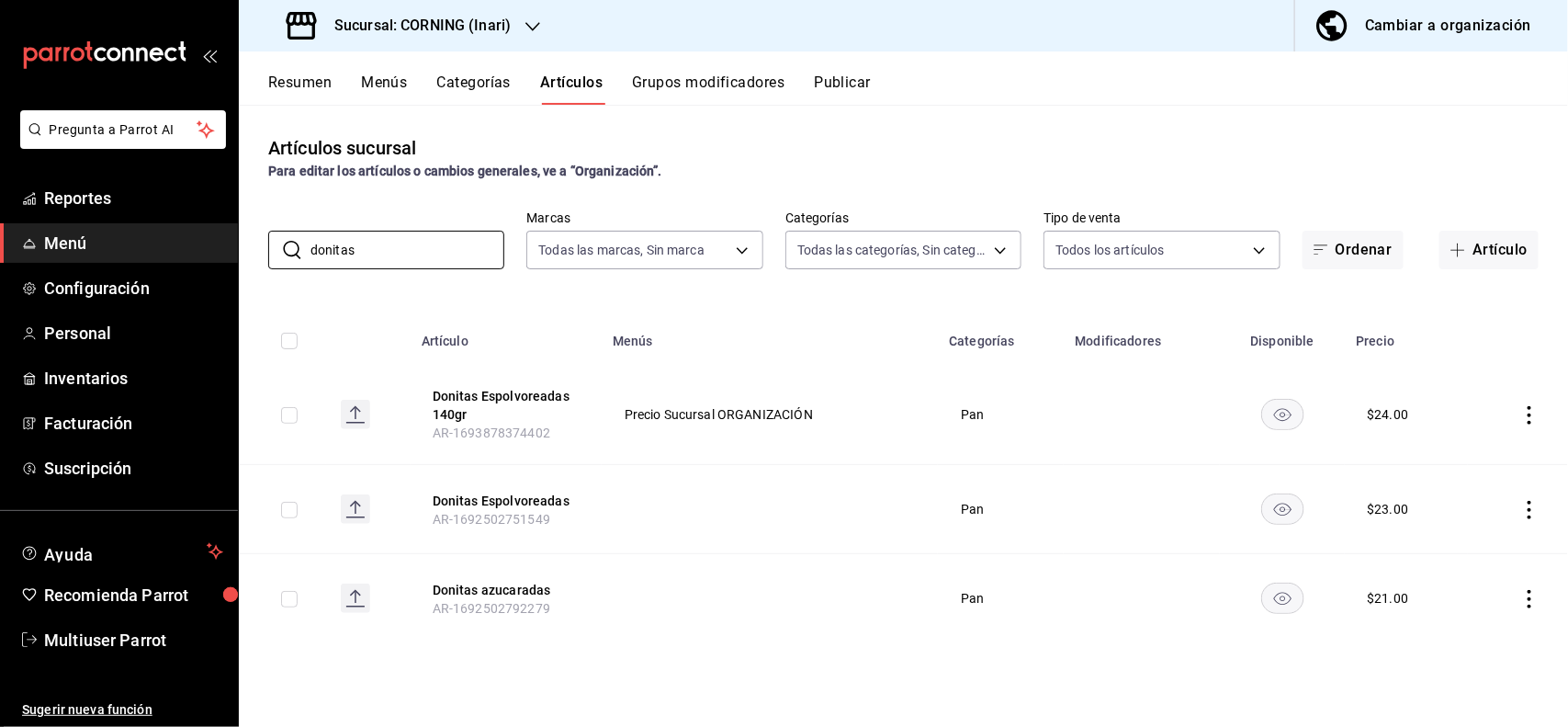
type input "donitas"
click at [741, 131] on div "Artículos sucursal Para editar los artículos o cambios generales, ve a “Organiz…" at bounding box center [903, 415] width 1329 height 621
click at [1521, 406] on icon "actions" at bounding box center [1530, 416] width 19 height 19
click at [1481, 457] on span "Editar" at bounding box center [1475, 458] width 48 height 20
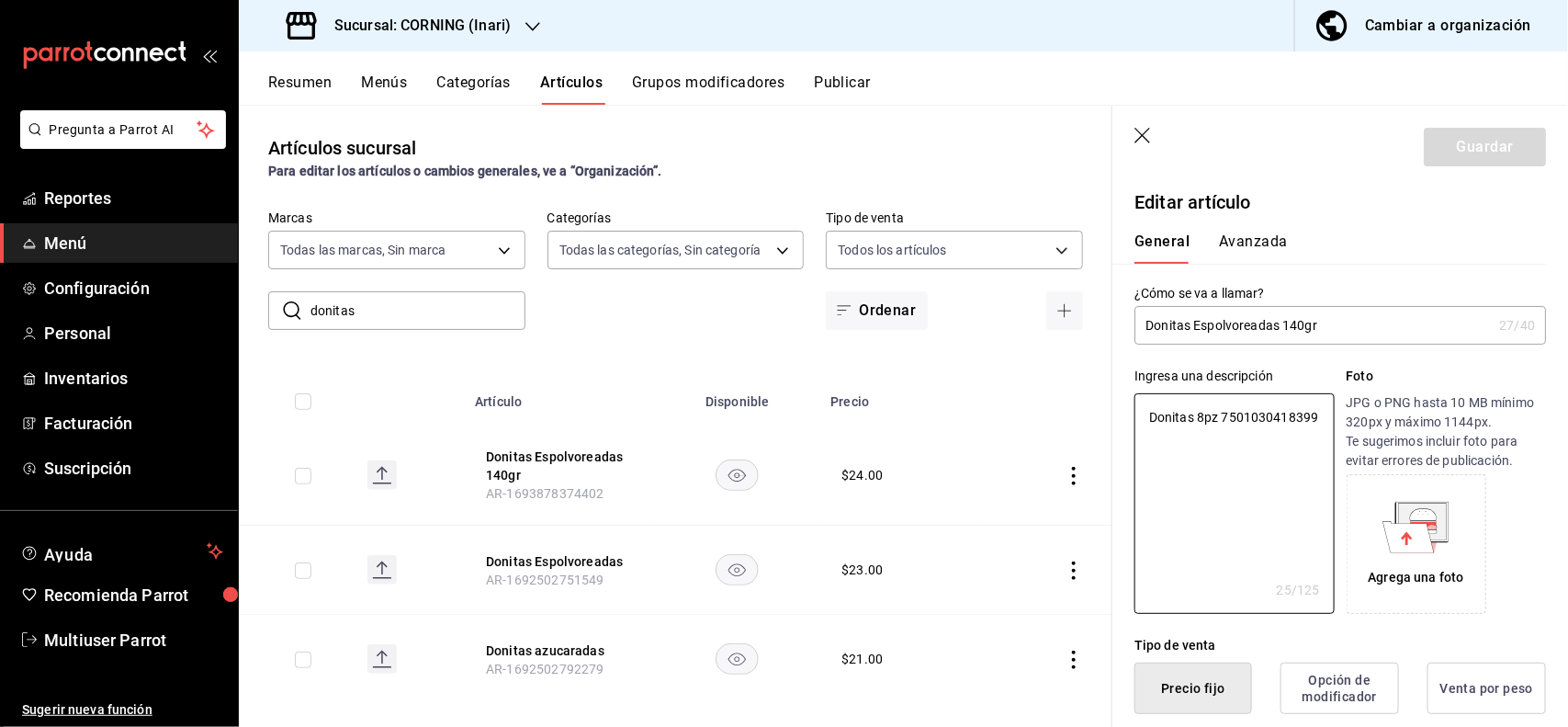
type textarea "x"
type button "1"
type button "0"
type button "2"
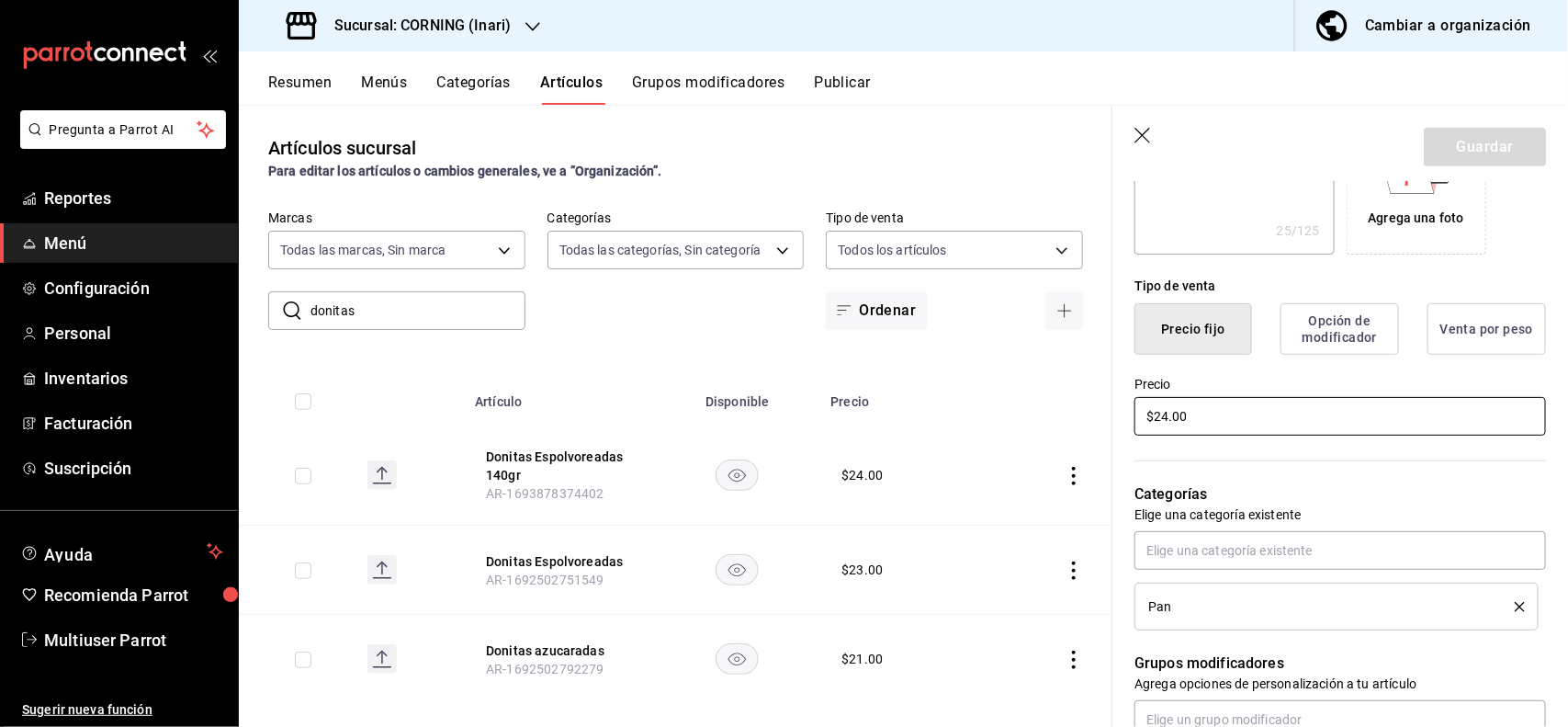
type textarea "x"
type input "$2.00"
type textarea "x"
type input "$27.00"
click at [1508, 135] on button "Guardar" at bounding box center [1484, 147] width 122 height 38
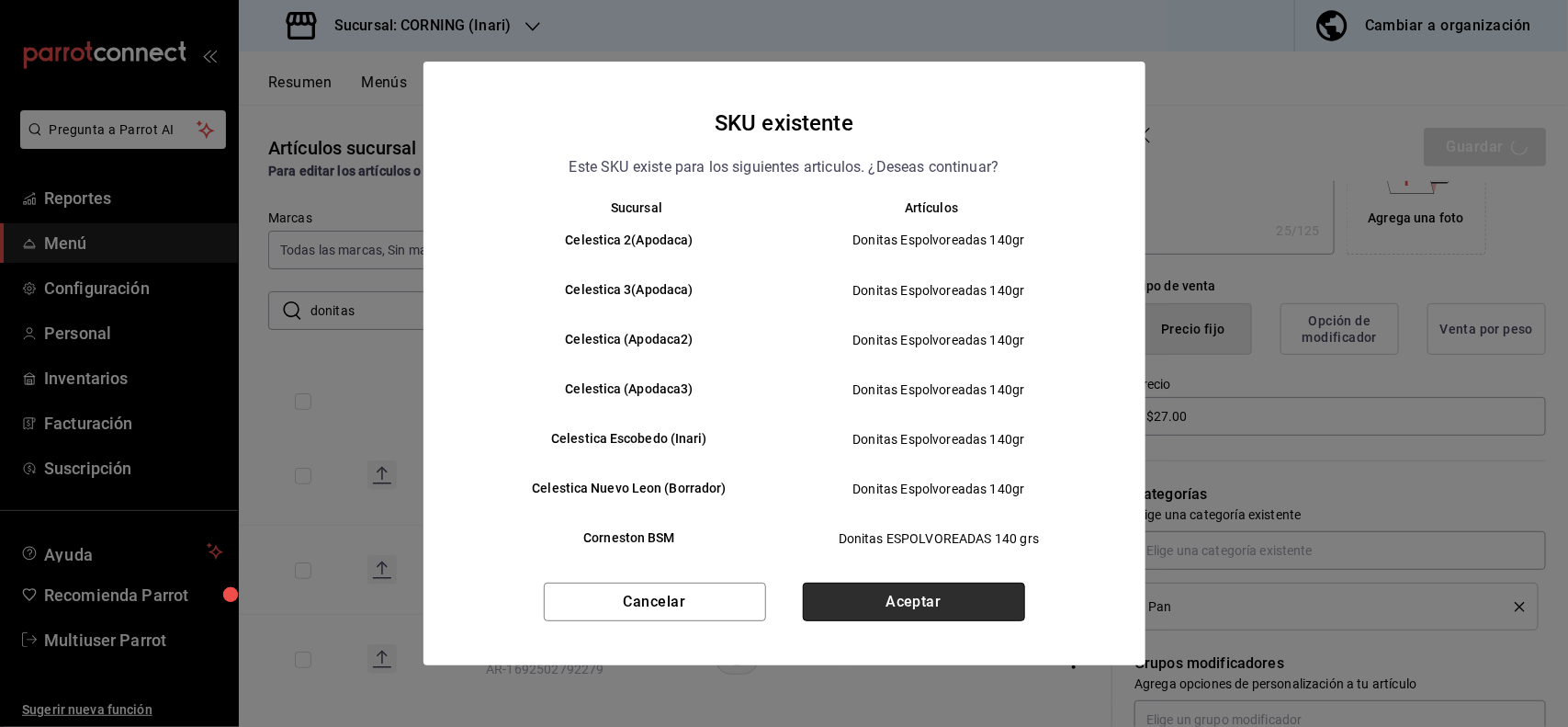
click at [992, 602] on button "Aceptar" at bounding box center [914, 602] width 222 height 38
type textarea "x"
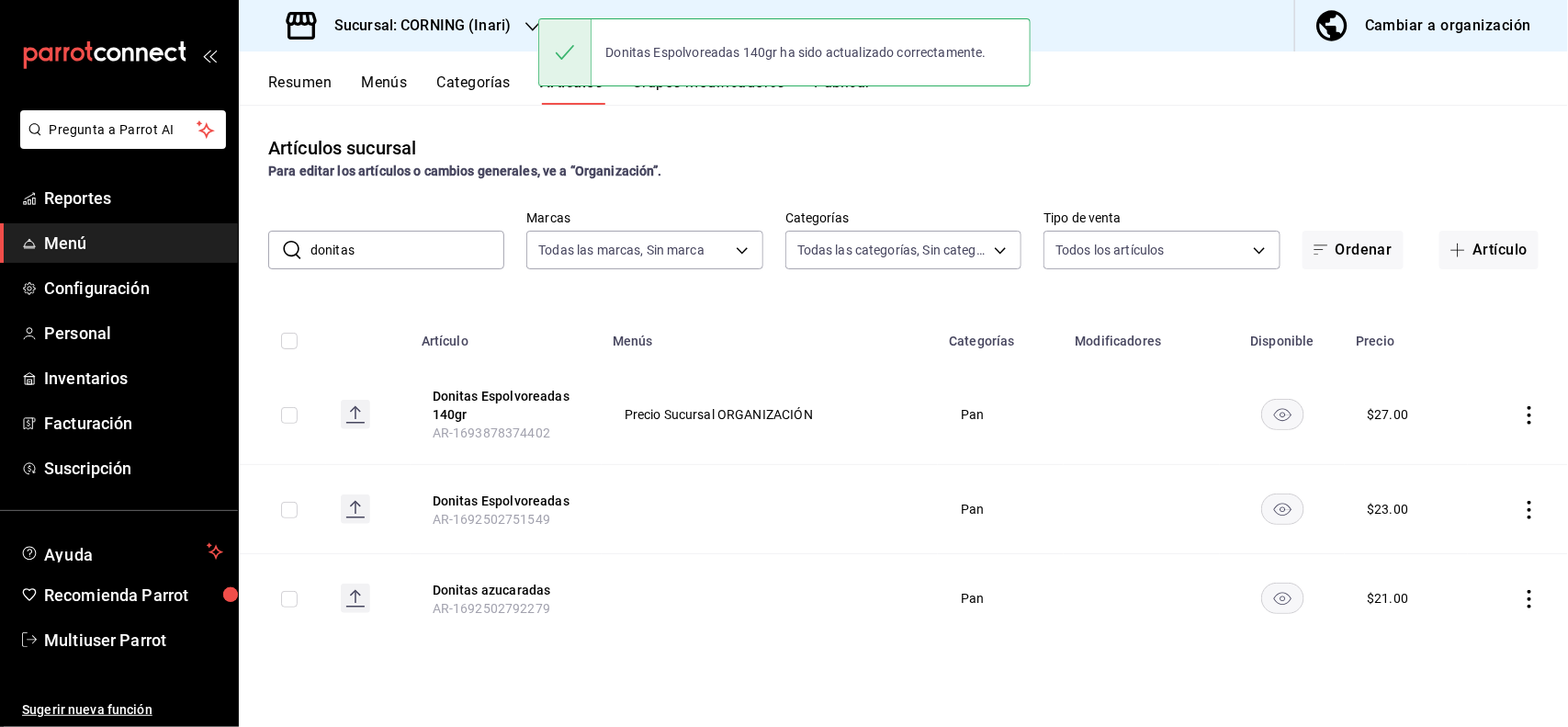
click at [484, 250] on input "donitas" at bounding box center [407, 249] width 194 height 36
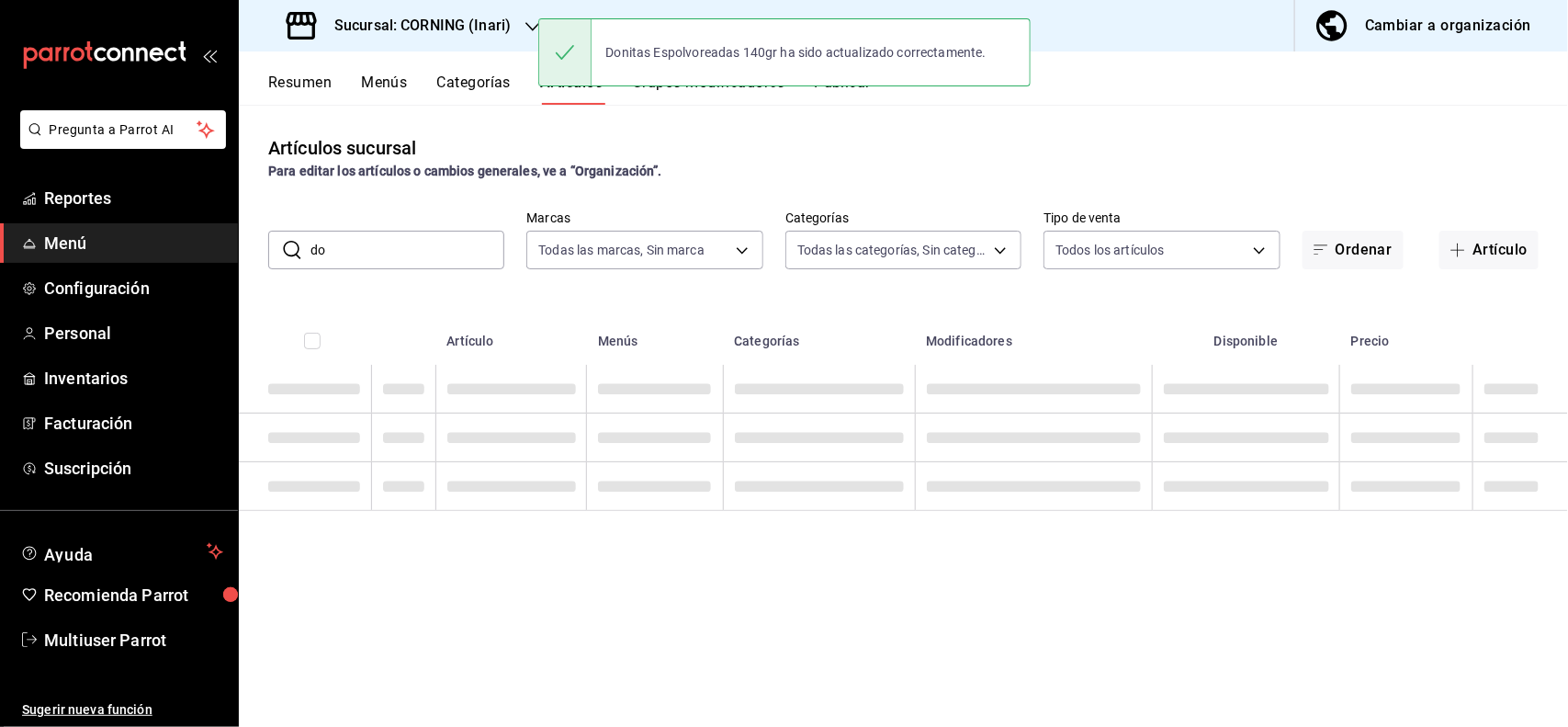
type input "d"
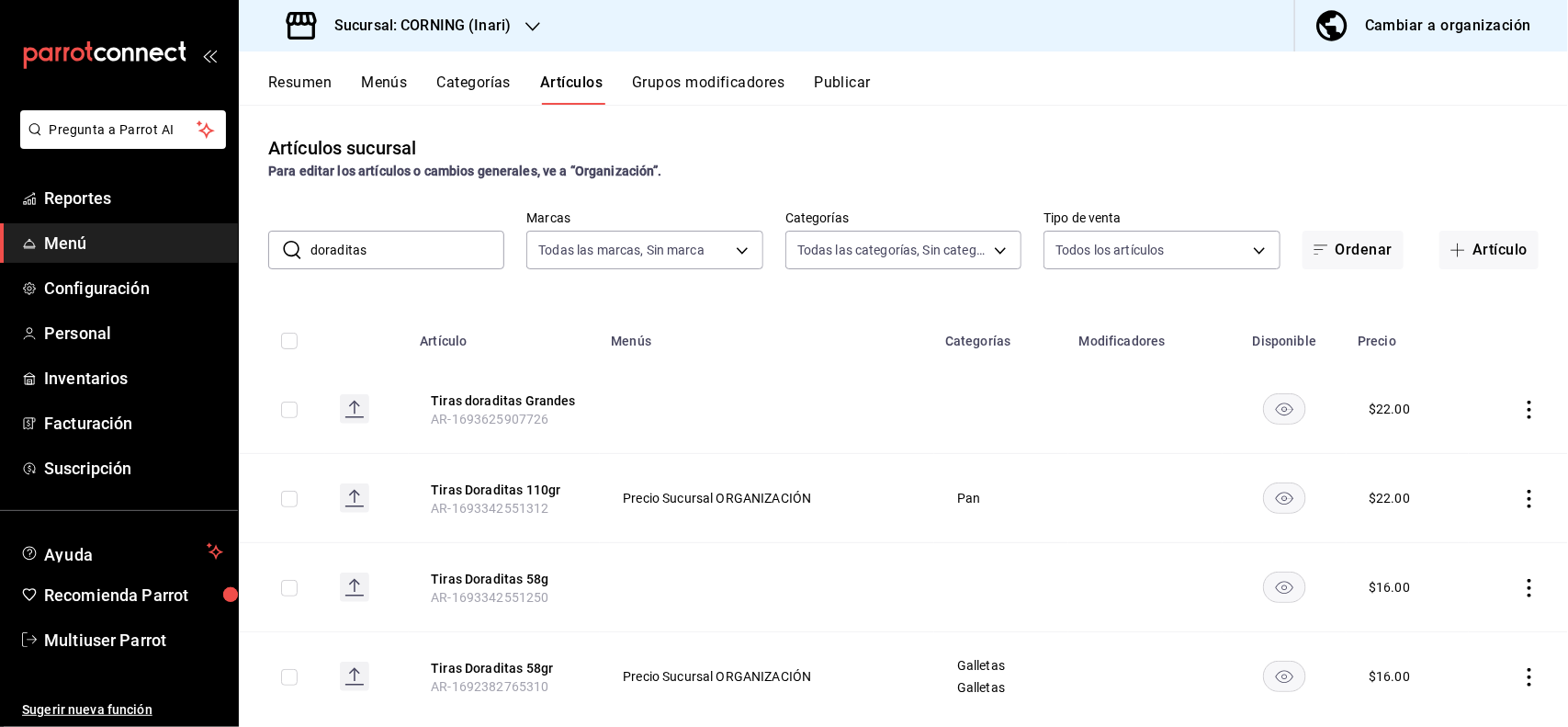
click at [887, 147] on div "Artículos sucursal Para editar los artículos o cambios generales, ve a “Organiz…" at bounding box center [903, 158] width 1329 height 47
click at [478, 247] on input "doraditas" at bounding box center [407, 249] width 194 height 36
type input "d"
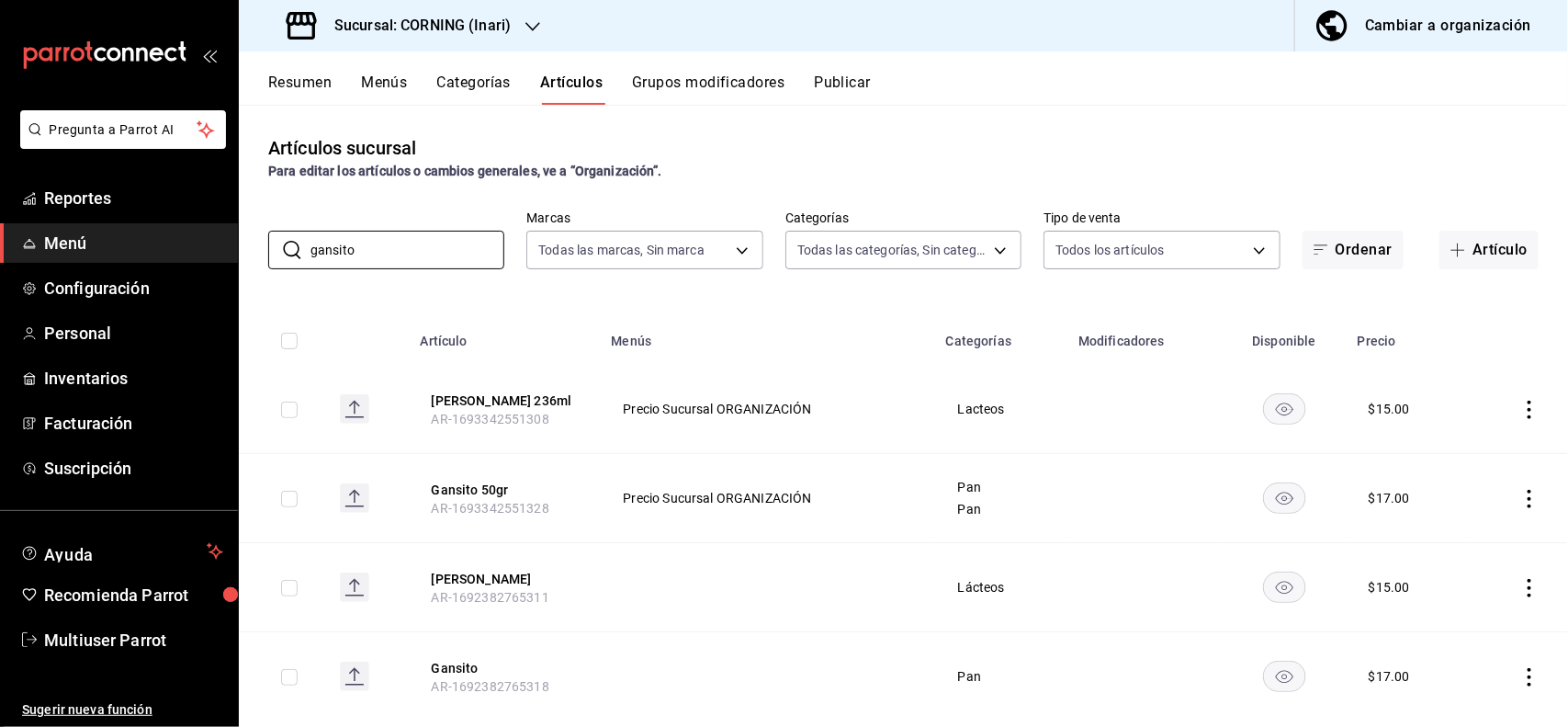
type input "gansito"
click at [1053, 38] on div "Sucursal: CORNING (Inari) Cambiar a organización" at bounding box center [903, 25] width 1329 height 51
click at [1520, 502] on icon "actions" at bounding box center [1530, 499] width 19 height 19
click at [1452, 540] on span "Editar" at bounding box center [1457, 541] width 48 height 20
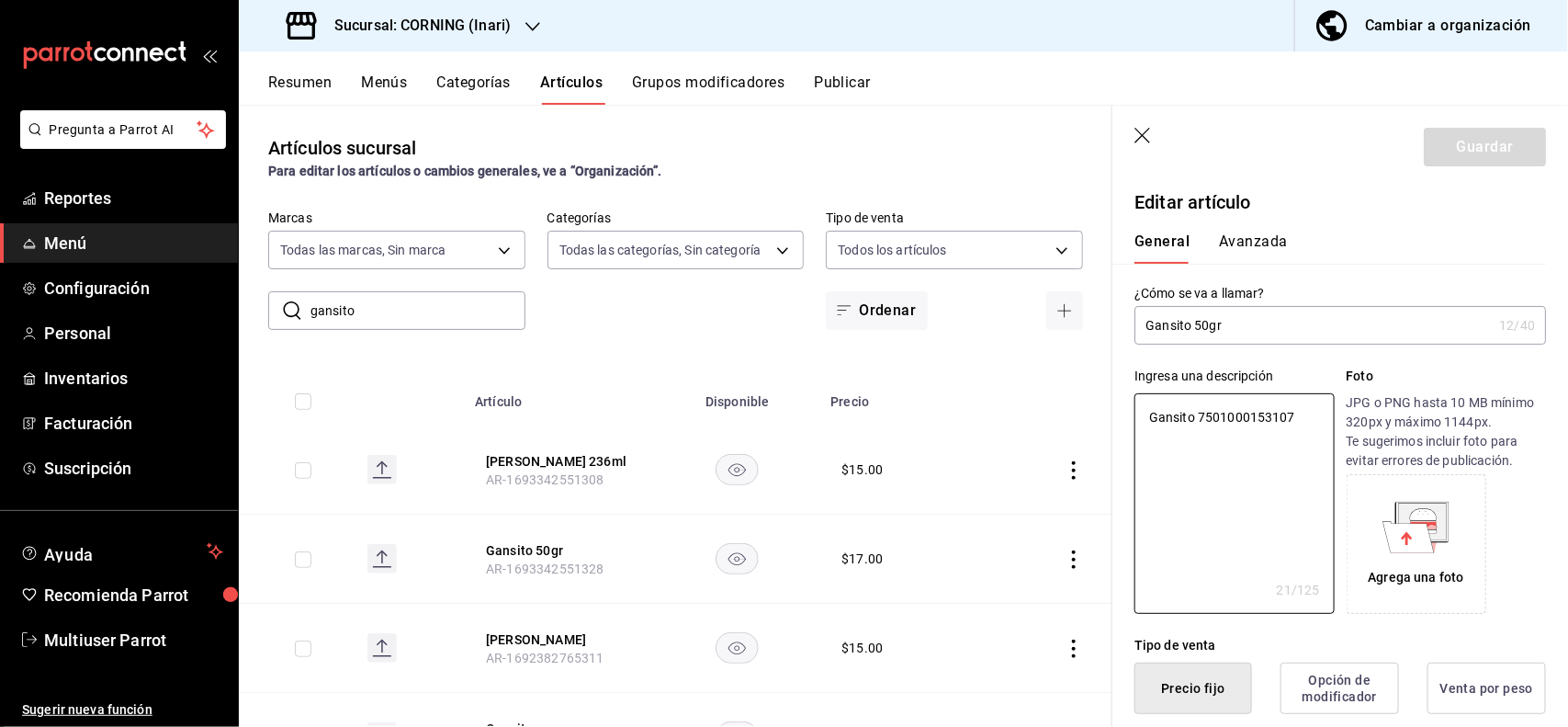
type textarea "x"
type button "1"
type button "0"
type button "2"
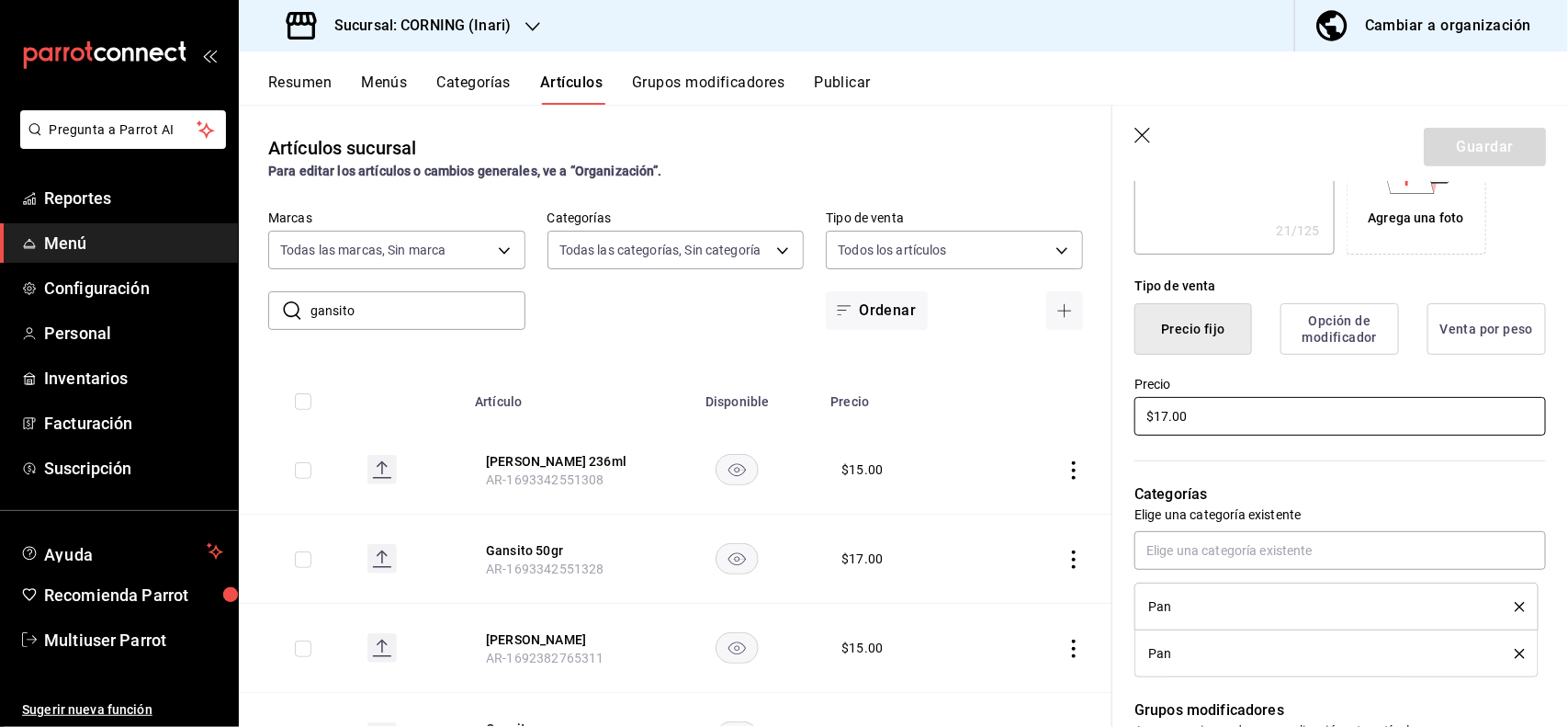
type textarea "x"
type input "$2.00"
type textarea "x"
type input "$22.00"
click at [1443, 128] on button "Guardar" at bounding box center [1484, 147] width 122 height 38
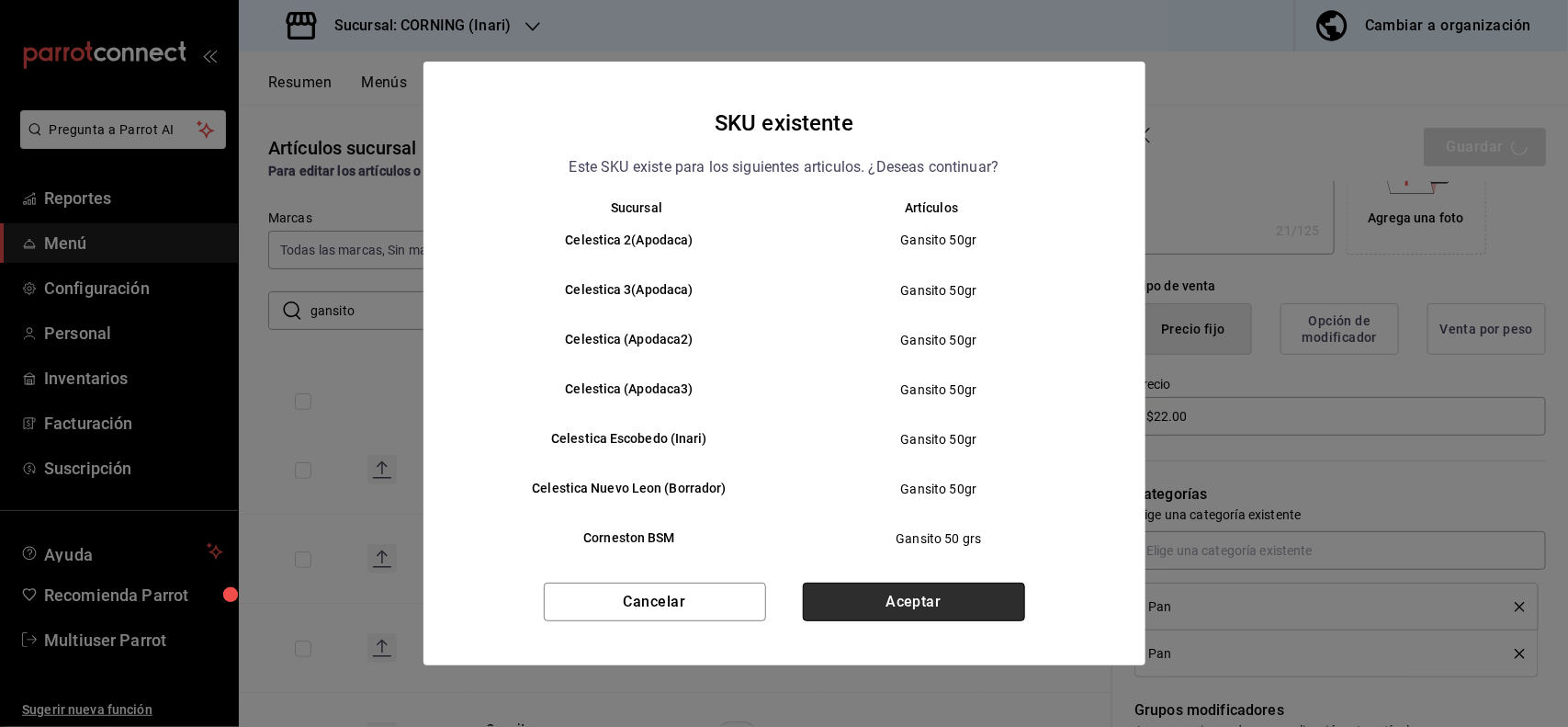
click at [974, 602] on button "Aceptar" at bounding box center [914, 602] width 222 height 38
type textarea "x"
type input "AR-1755500135968"
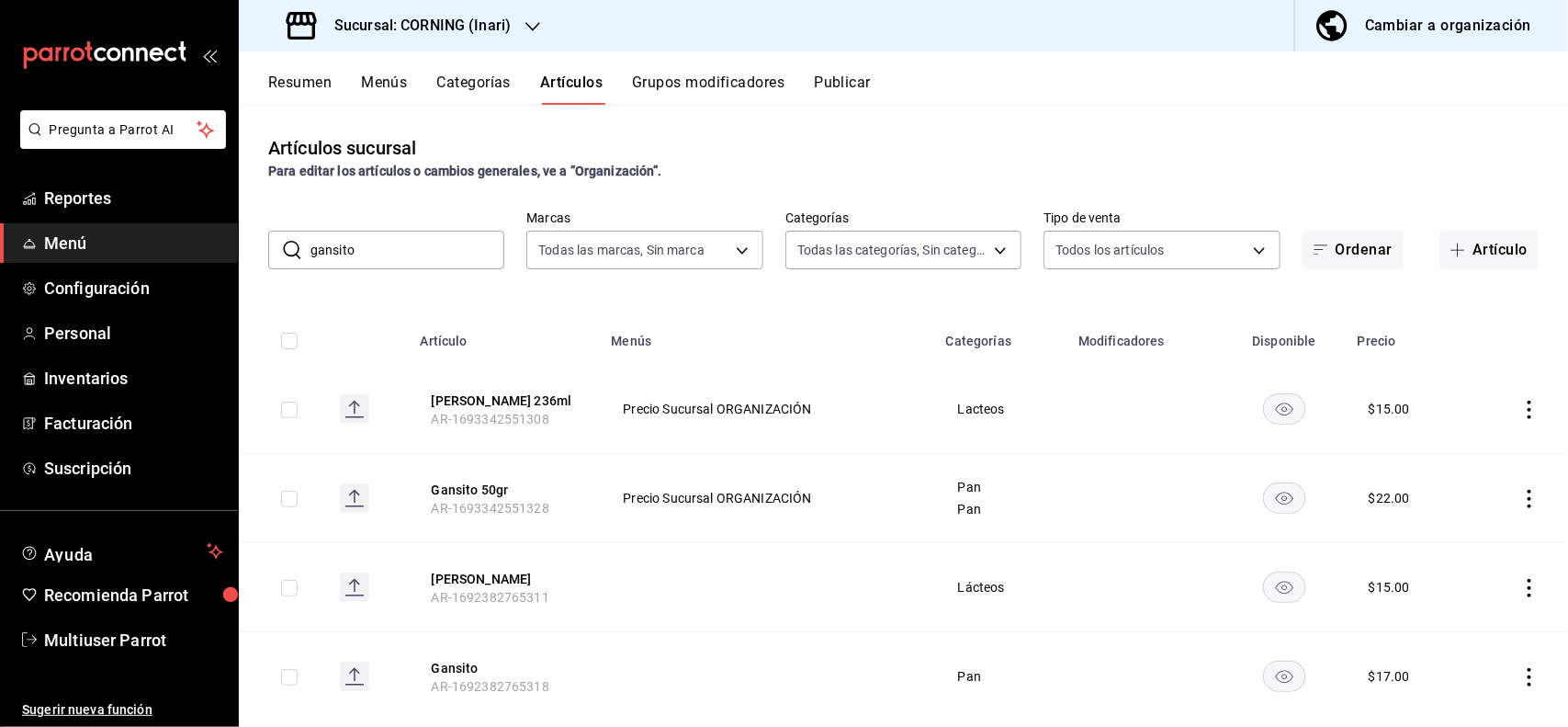
click at [1520, 406] on icon "actions" at bounding box center [1530, 410] width 19 height 19
click at [1437, 446] on span "Editar" at bounding box center [1457, 452] width 48 height 20
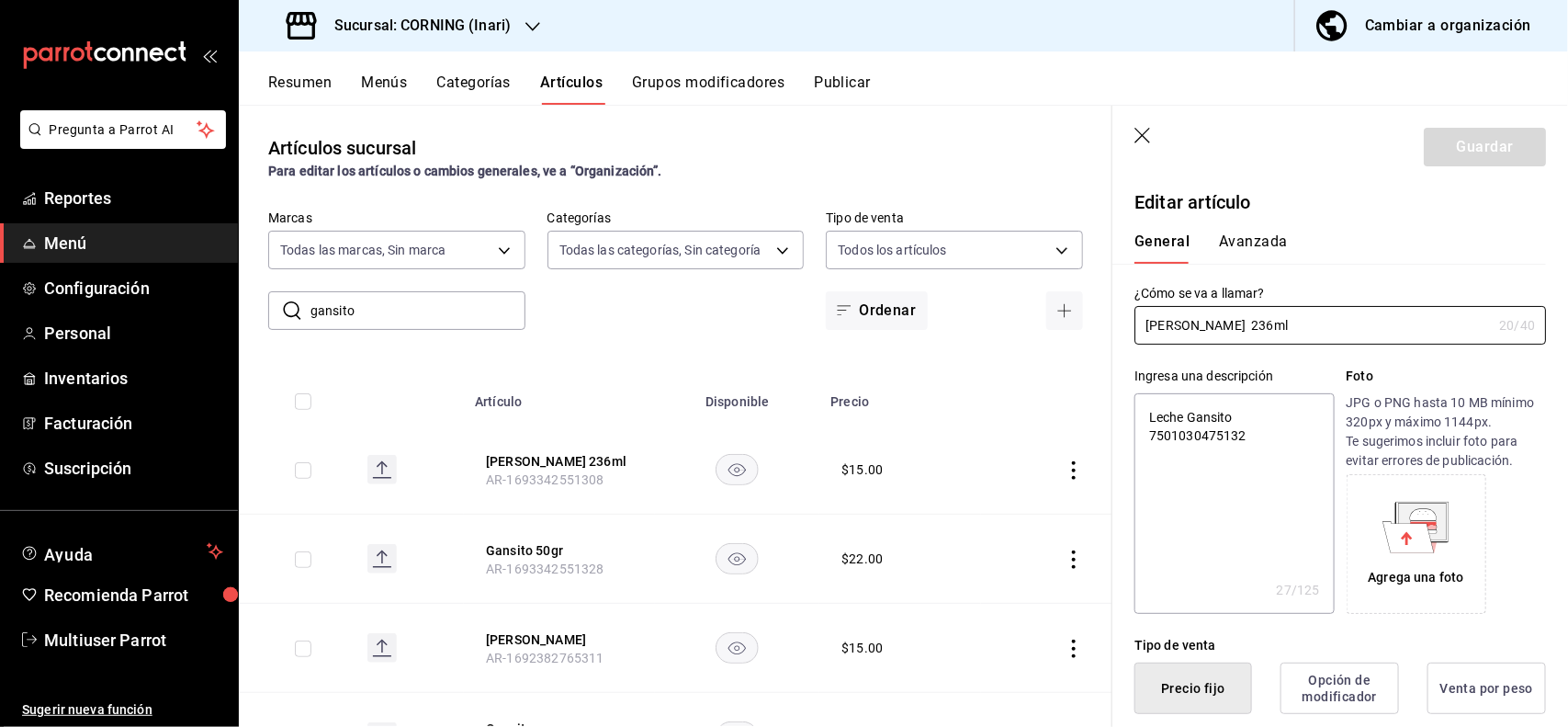
type textarea "x"
type button "1"
type button "0"
type button "2"
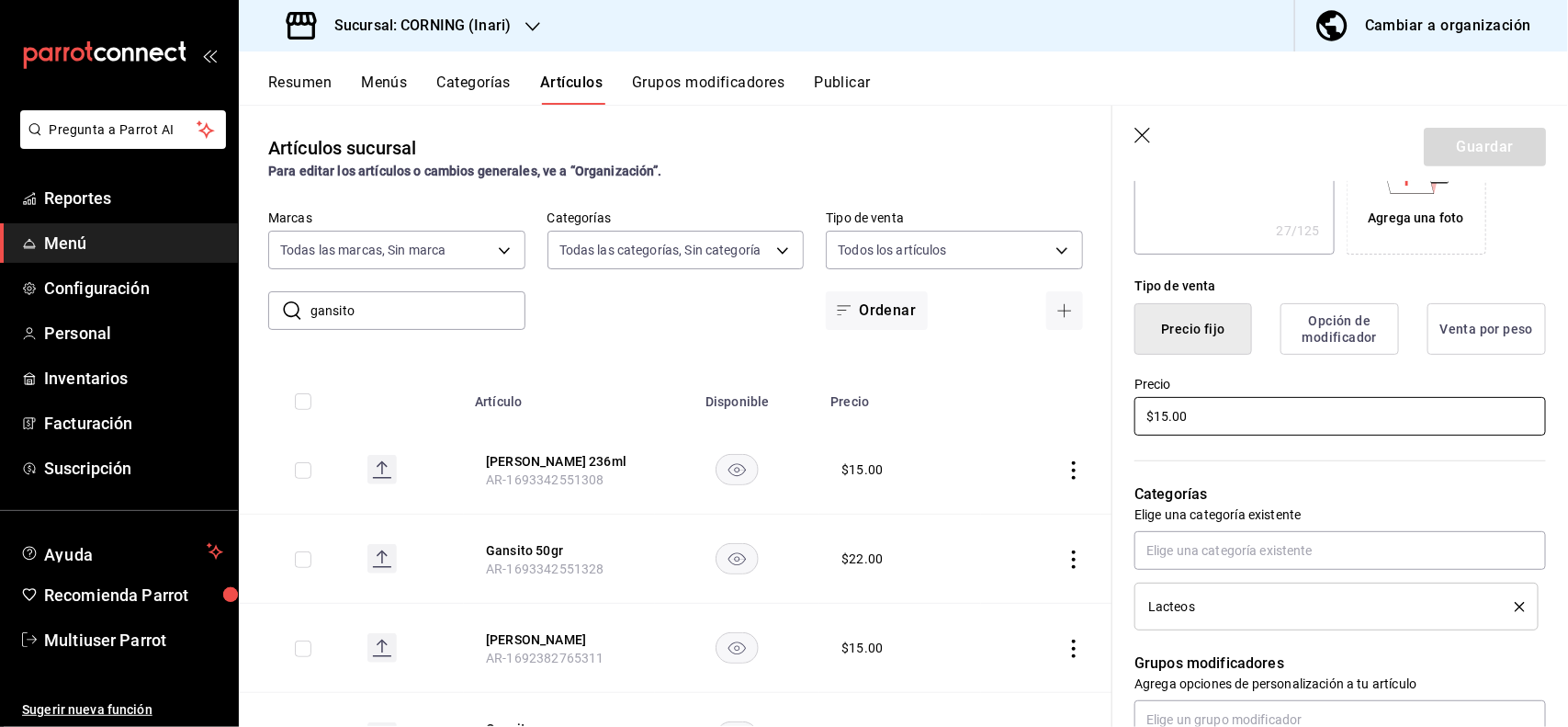
type textarea "x"
type input "$1.00"
type textarea "x"
type input "$19.00"
type textarea "x"
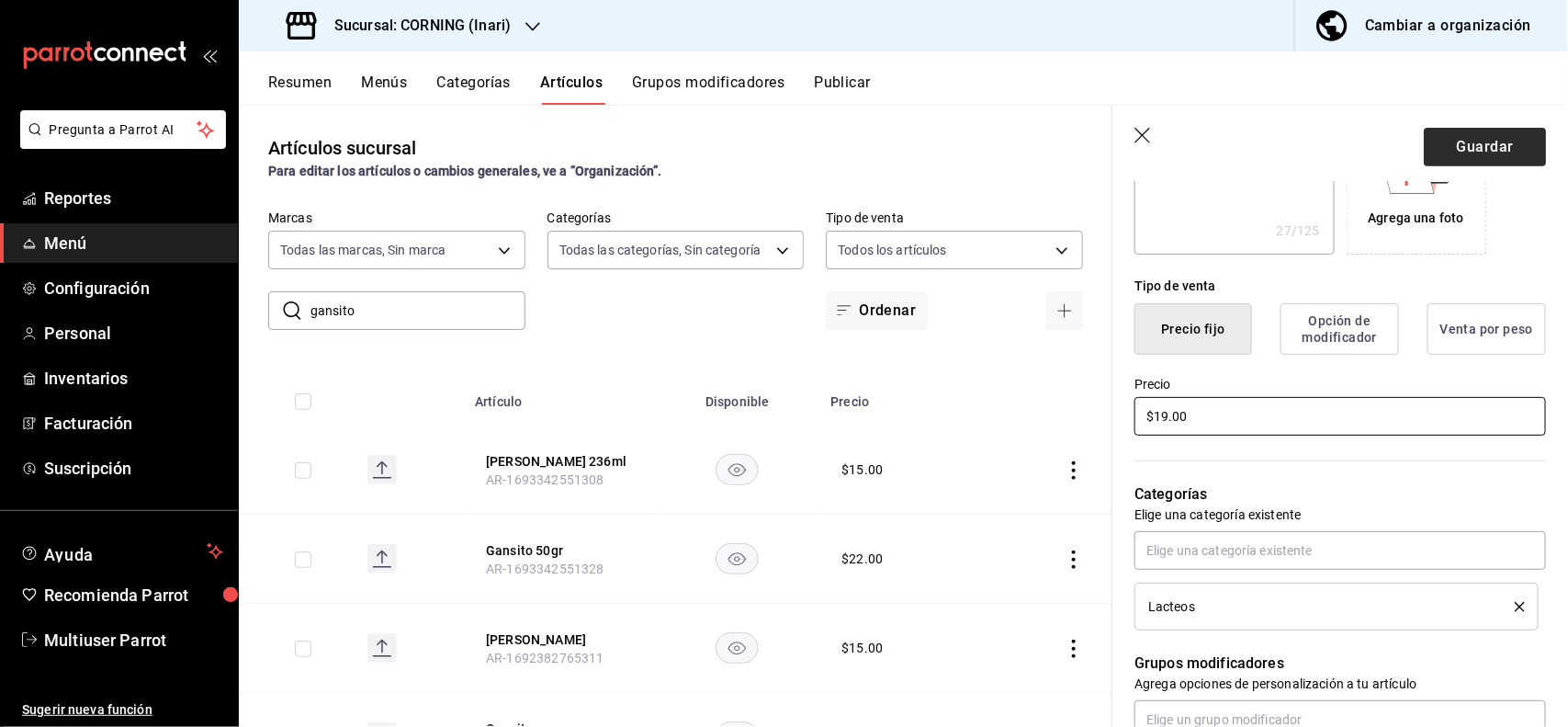
type input "$19.00"
click at [1466, 158] on button "Guardar" at bounding box center [1484, 147] width 122 height 38
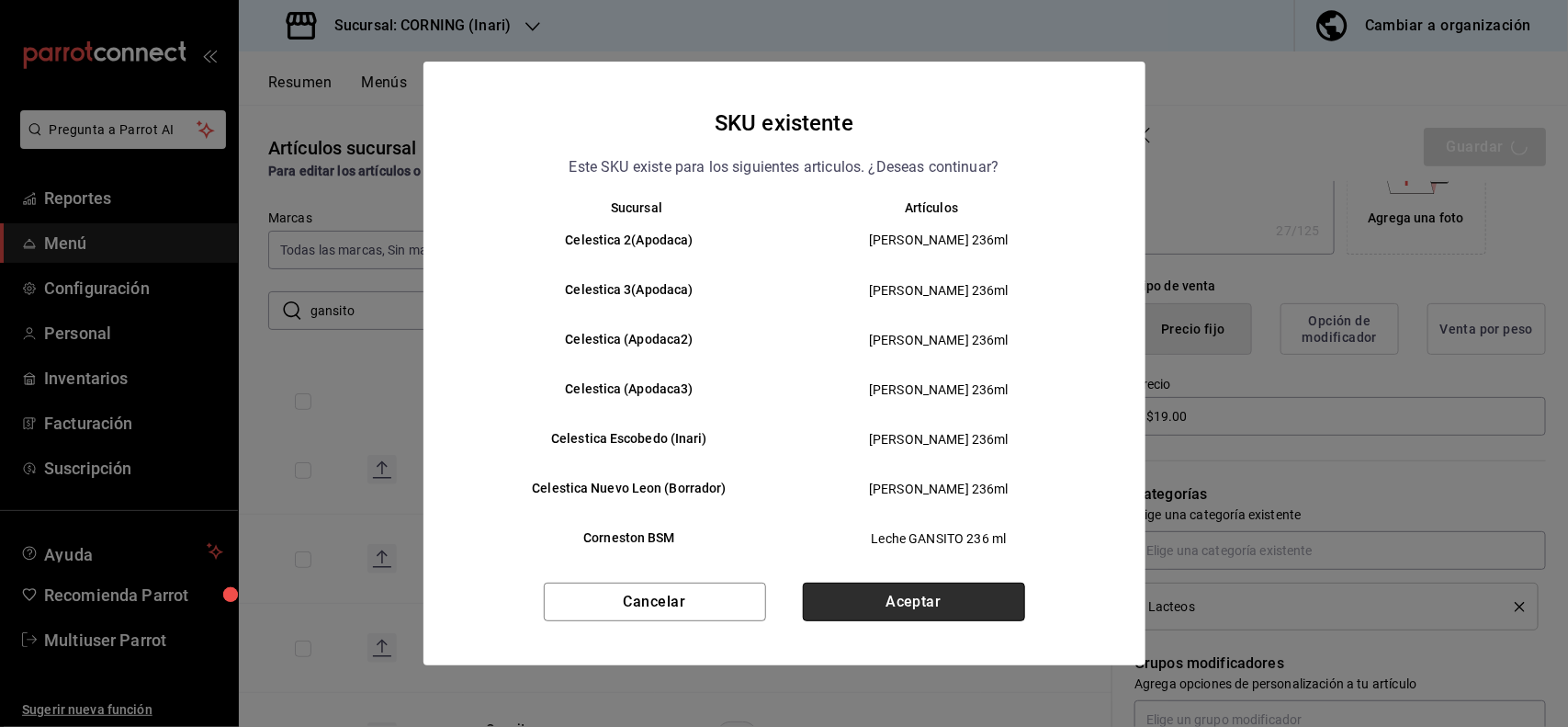
click at [965, 585] on button "Aceptar" at bounding box center [914, 602] width 222 height 38
type textarea "x"
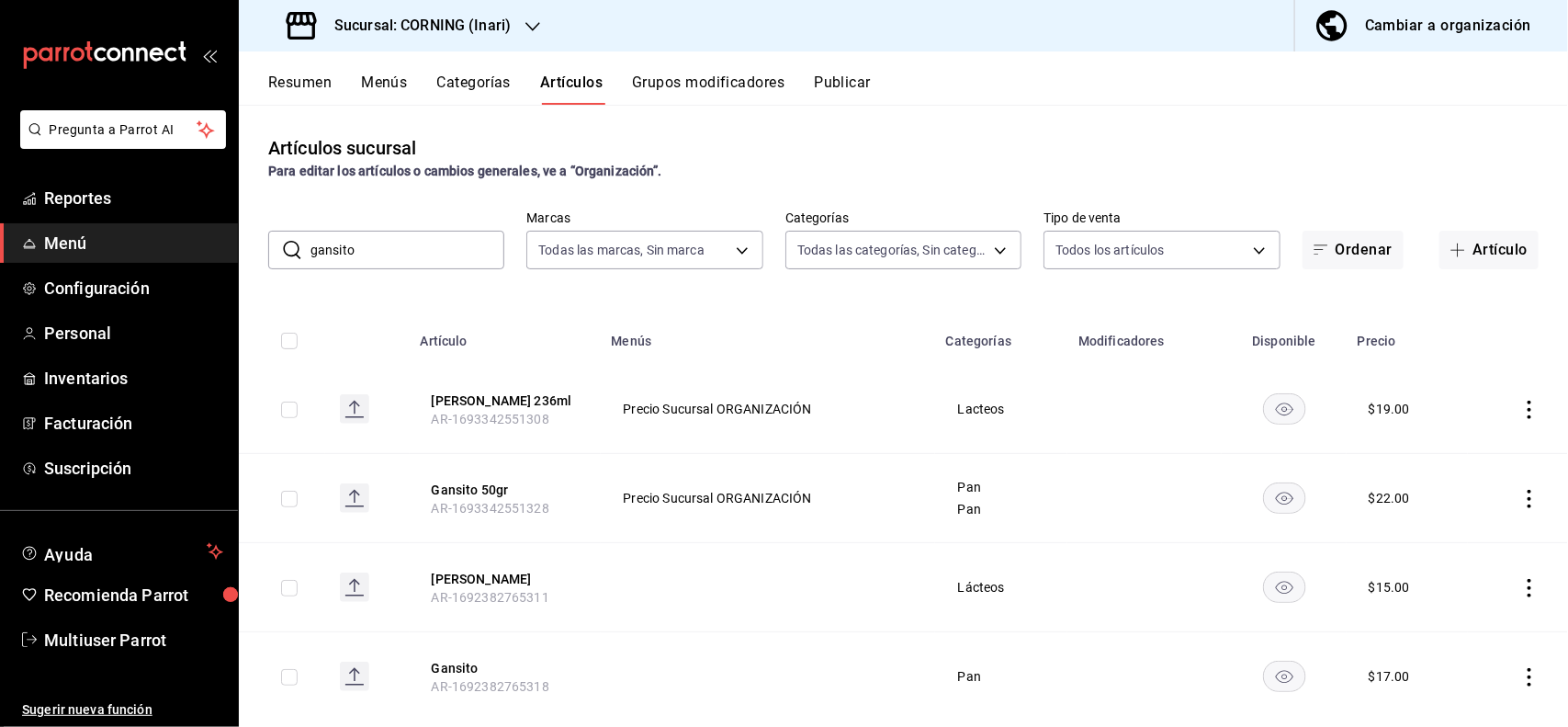
click at [483, 264] on input "gansito" at bounding box center [407, 249] width 194 height 36
type input "g"
type input "leche"
click at [925, 151] on div "Artículos sucursal Para editar los artículos o cambios generales, ve a “Organiz…" at bounding box center [903, 158] width 1329 height 47
click at [1520, 504] on icon "actions" at bounding box center [1530, 499] width 19 height 19
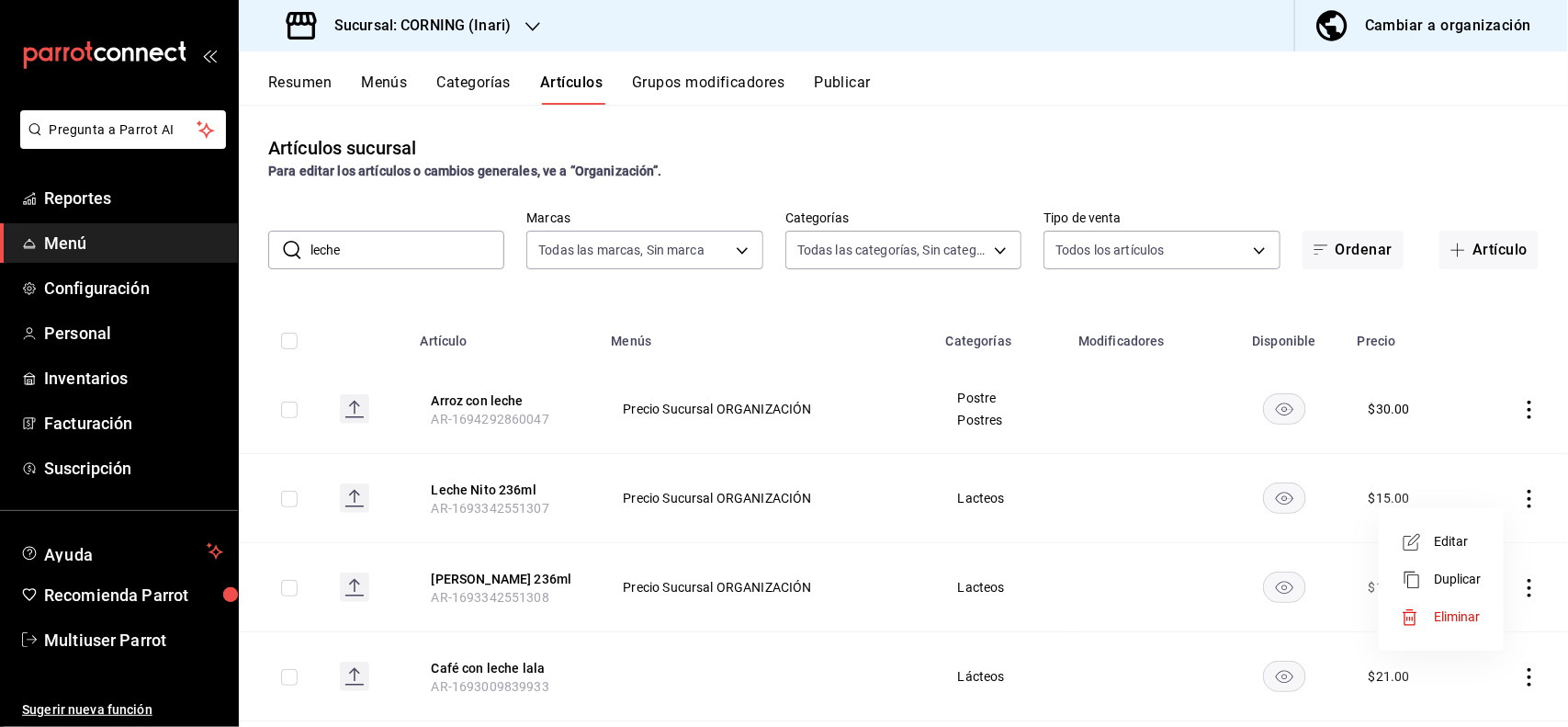
click at [1465, 537] on span "Editar" at bounding box center [1457, 541] width 48 height 20
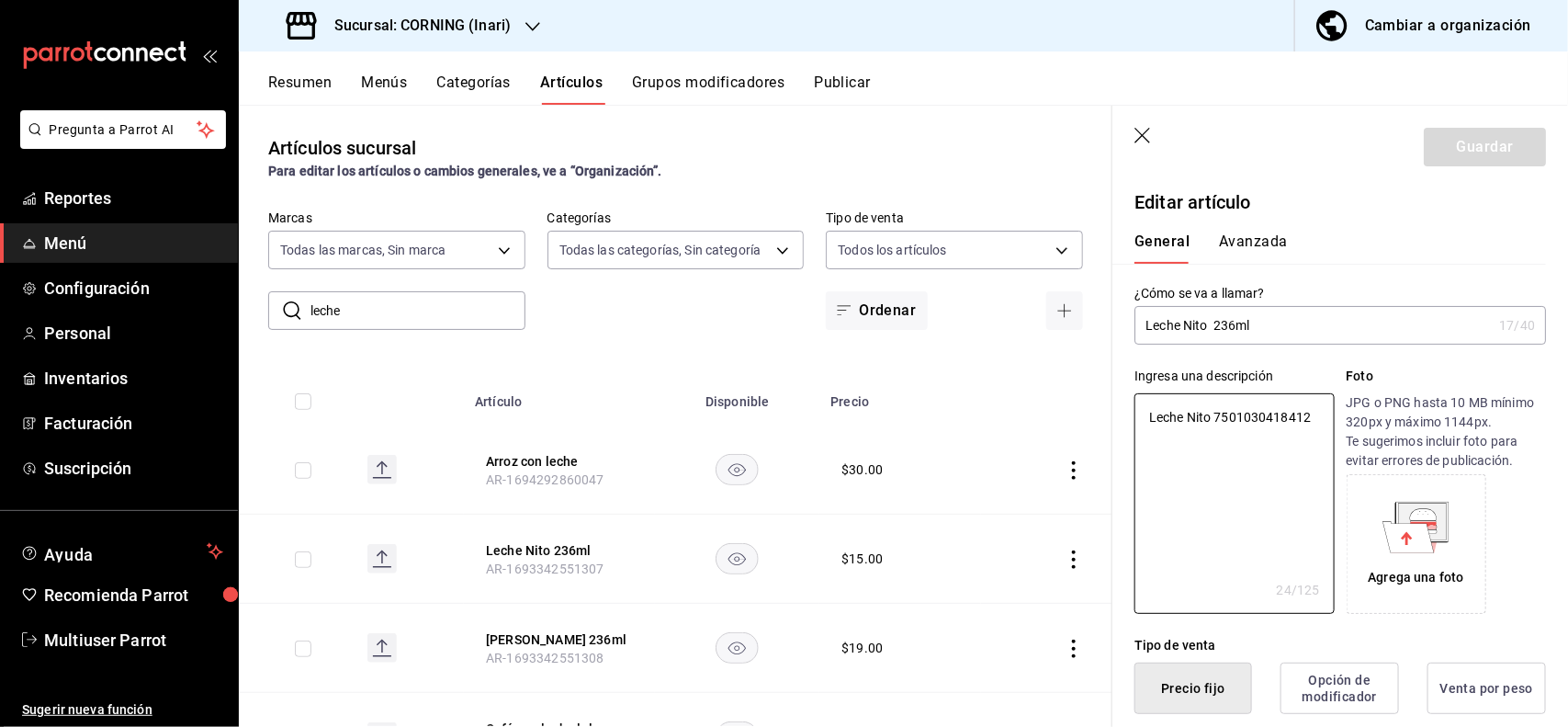
type textarea "x"
type input "$15.00"
type textarea "x"
type button "1"
type button "0"
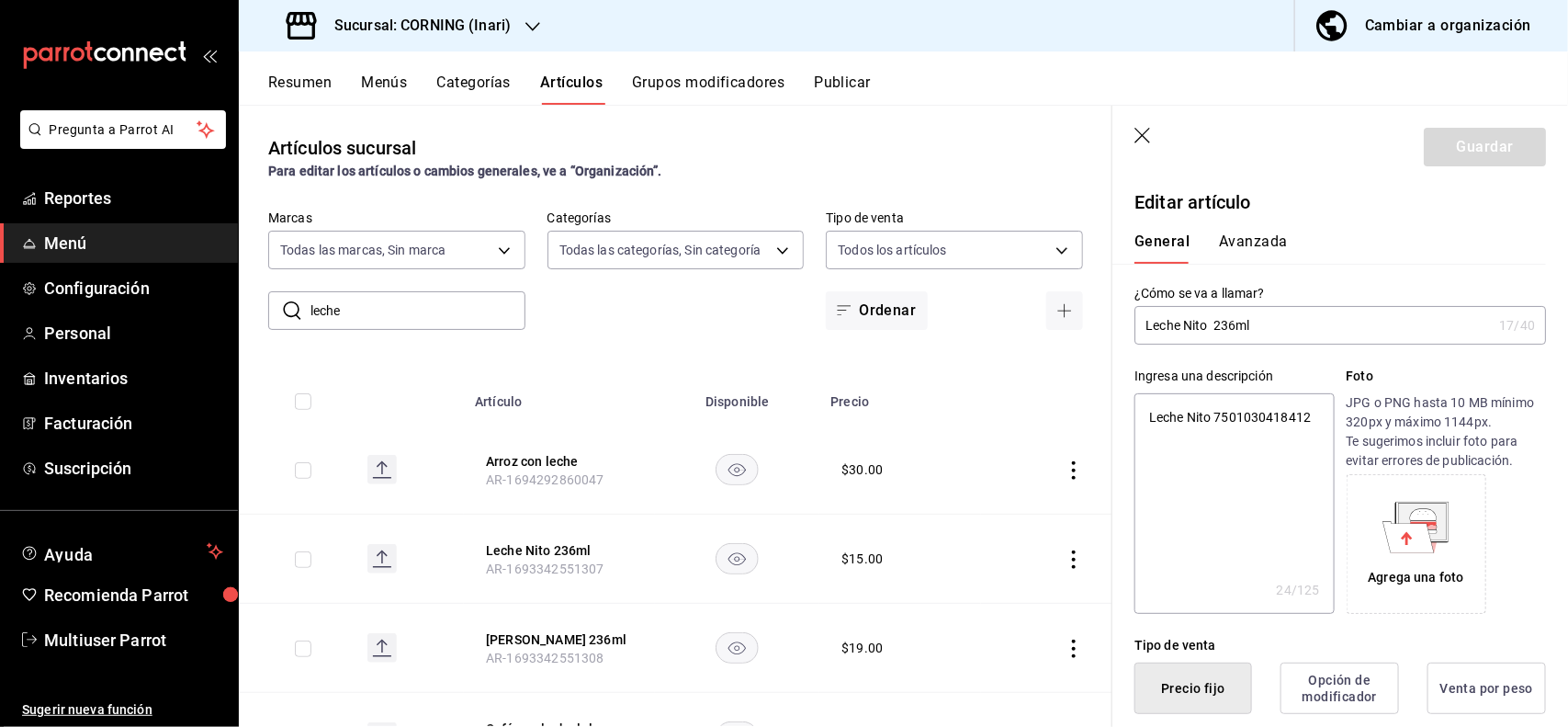
type button "2"
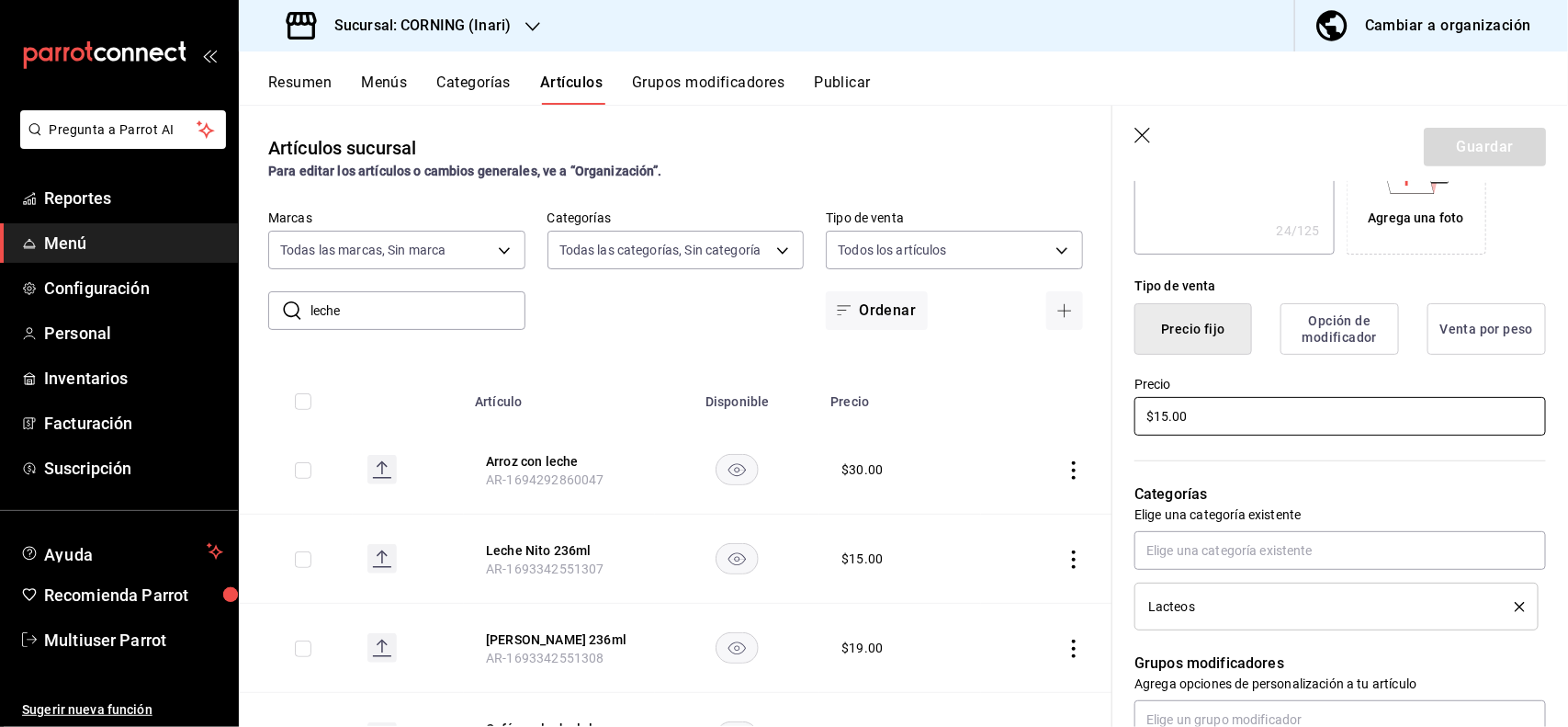
type textarea "x"
type input "$1.00"
type textarea "x"
type input "$19.00"
type textarea "x"
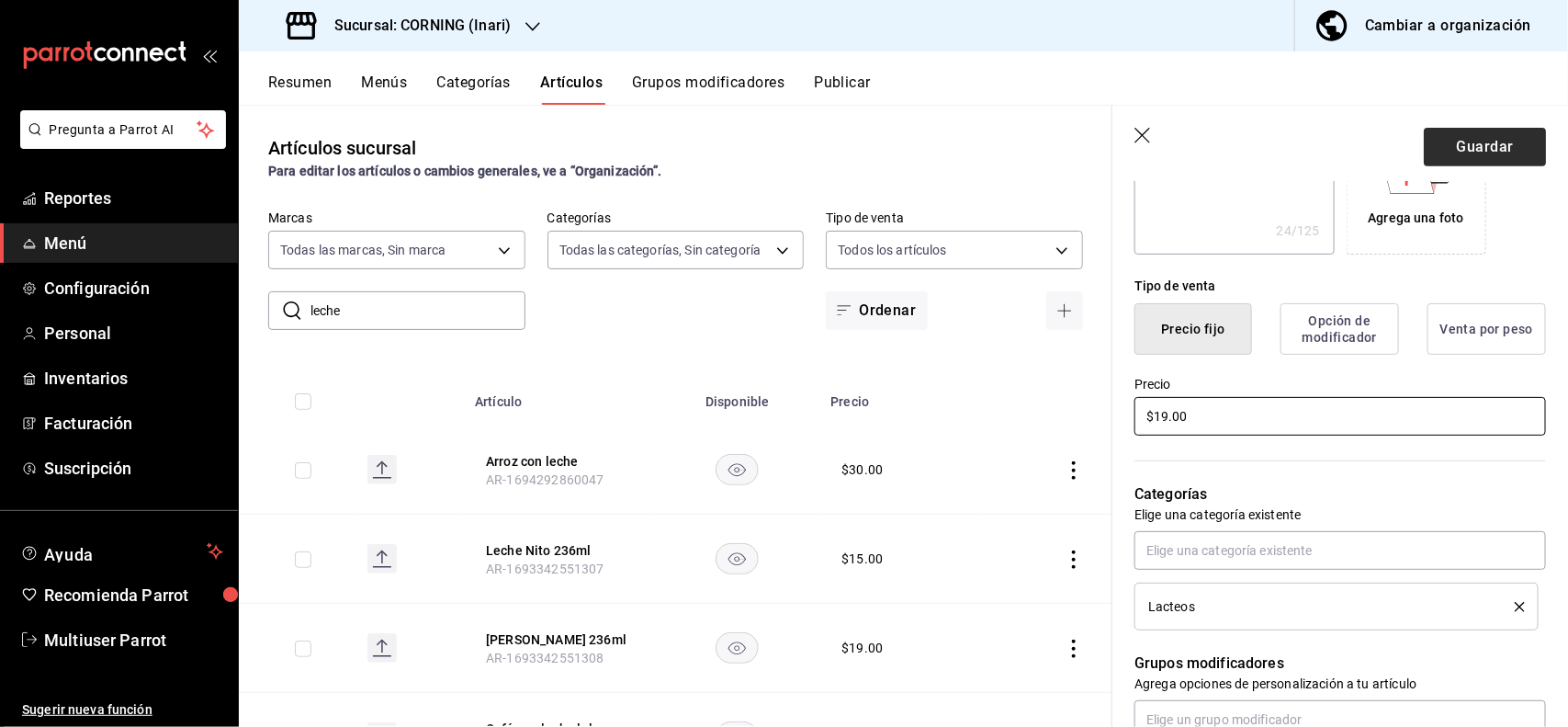
type input "$19.00"
click at [1442, 144] on button "Guardar" at bounding box center [1484, 147] width 122 height 38
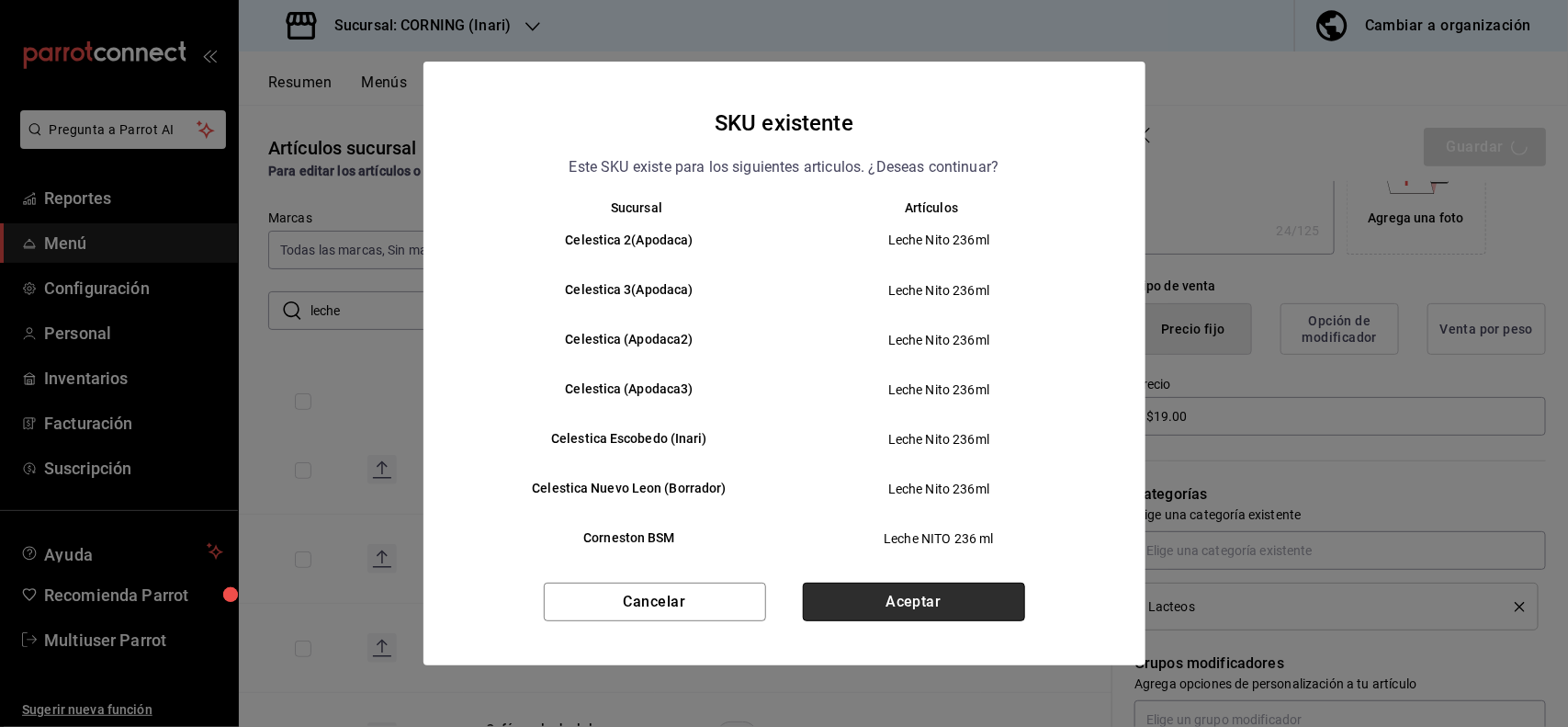
click at [962, 607] on button "Aceptar" at bounding box center [914, 602] width 222 height 38
type textarea "x"
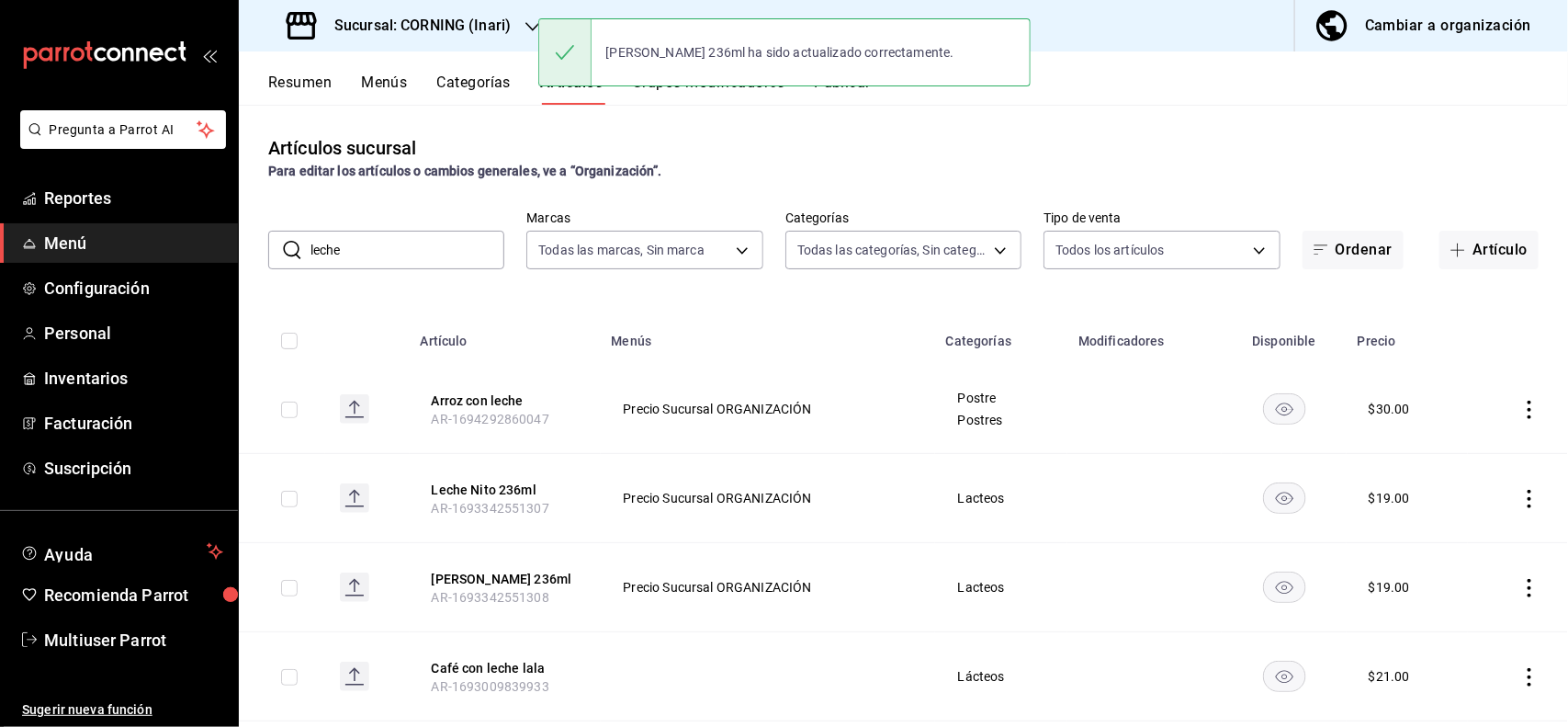
click at [473, 246] on input "leche" at bounding box center [407, 249] width 194 height 36
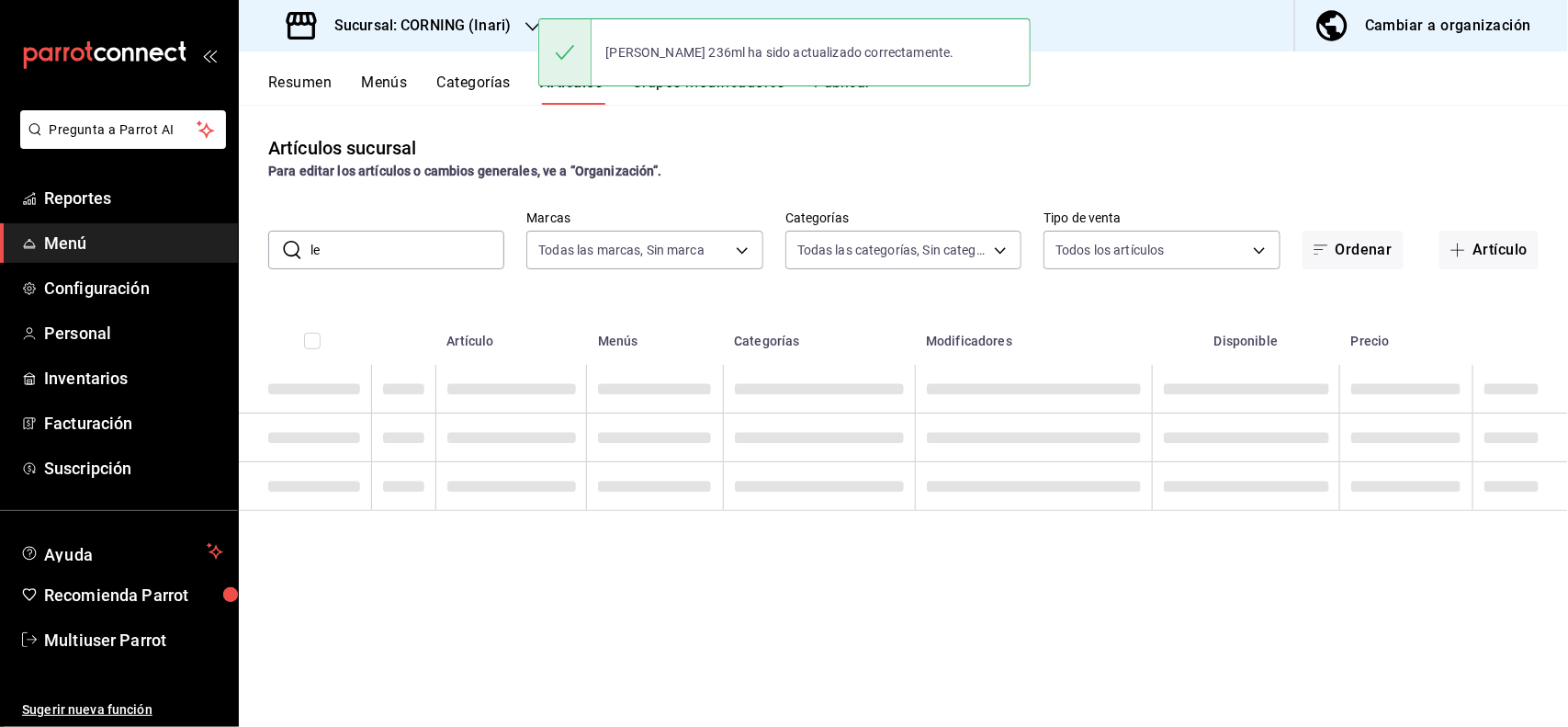
type input "l"
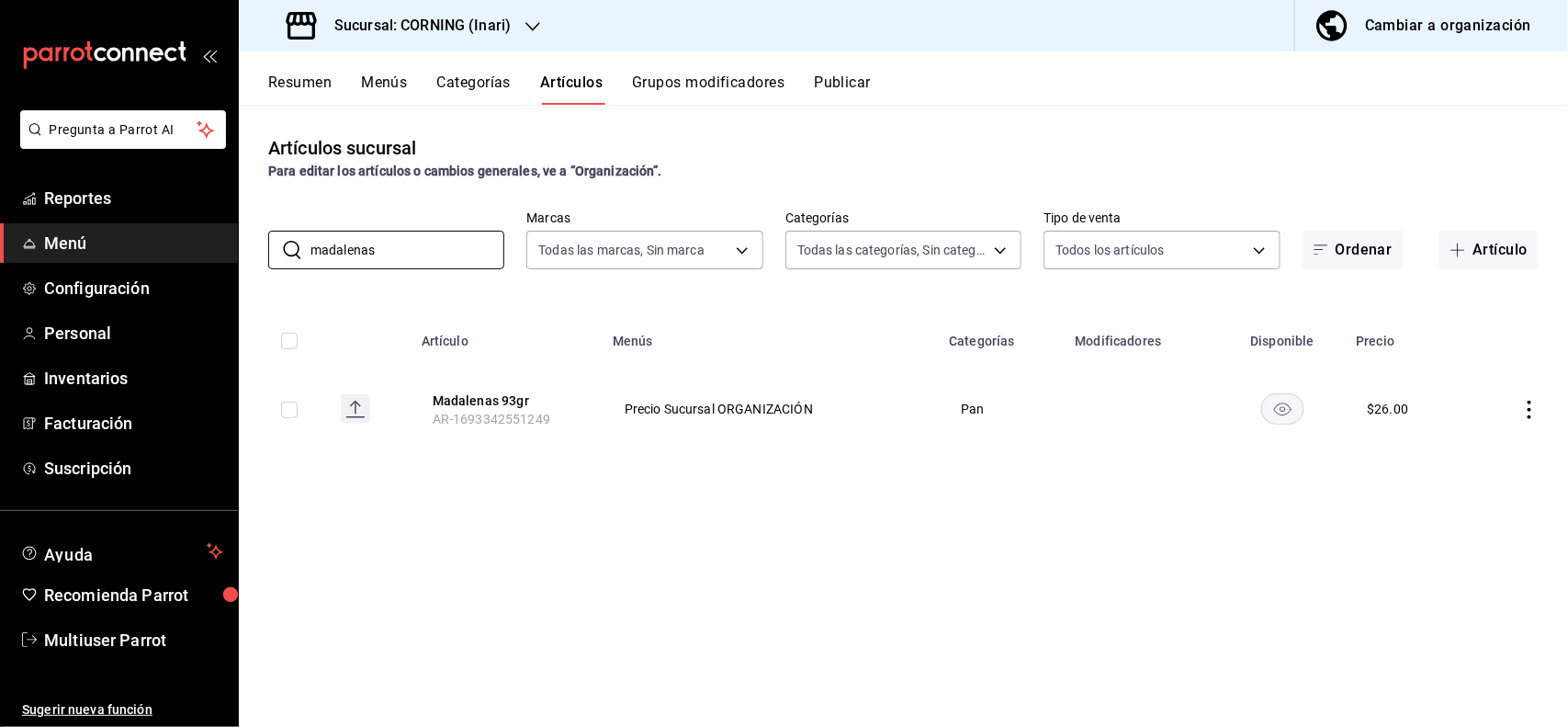
type input "madalenas"
click at [1522, 409] on icon "actions" at bounding box center [1530, 410] width 19 height 19
click at [1474, 443] on span "Editar" at bounding box center [1475, 452] width 48 height 20
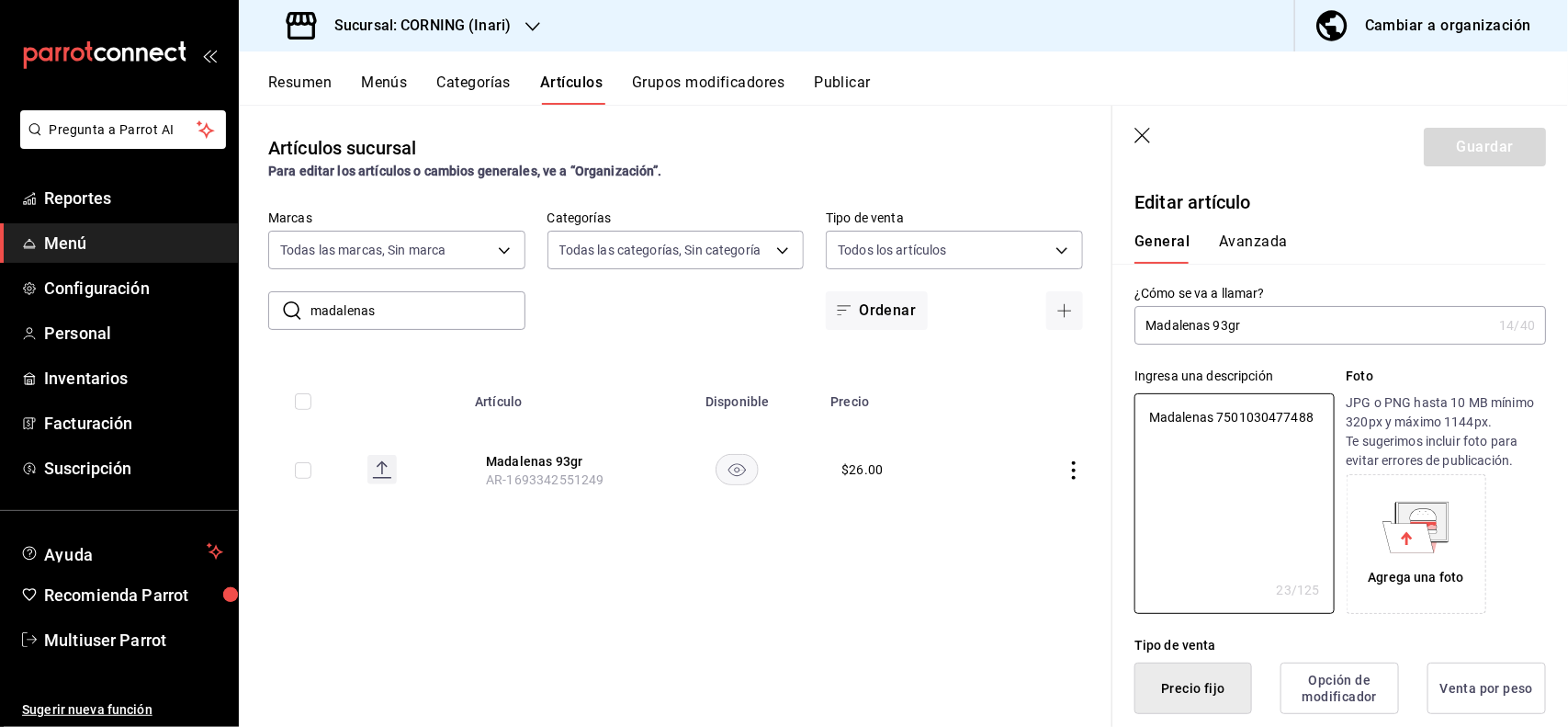
type textarea "x"
type button "1"
type button "0"
type button "2"
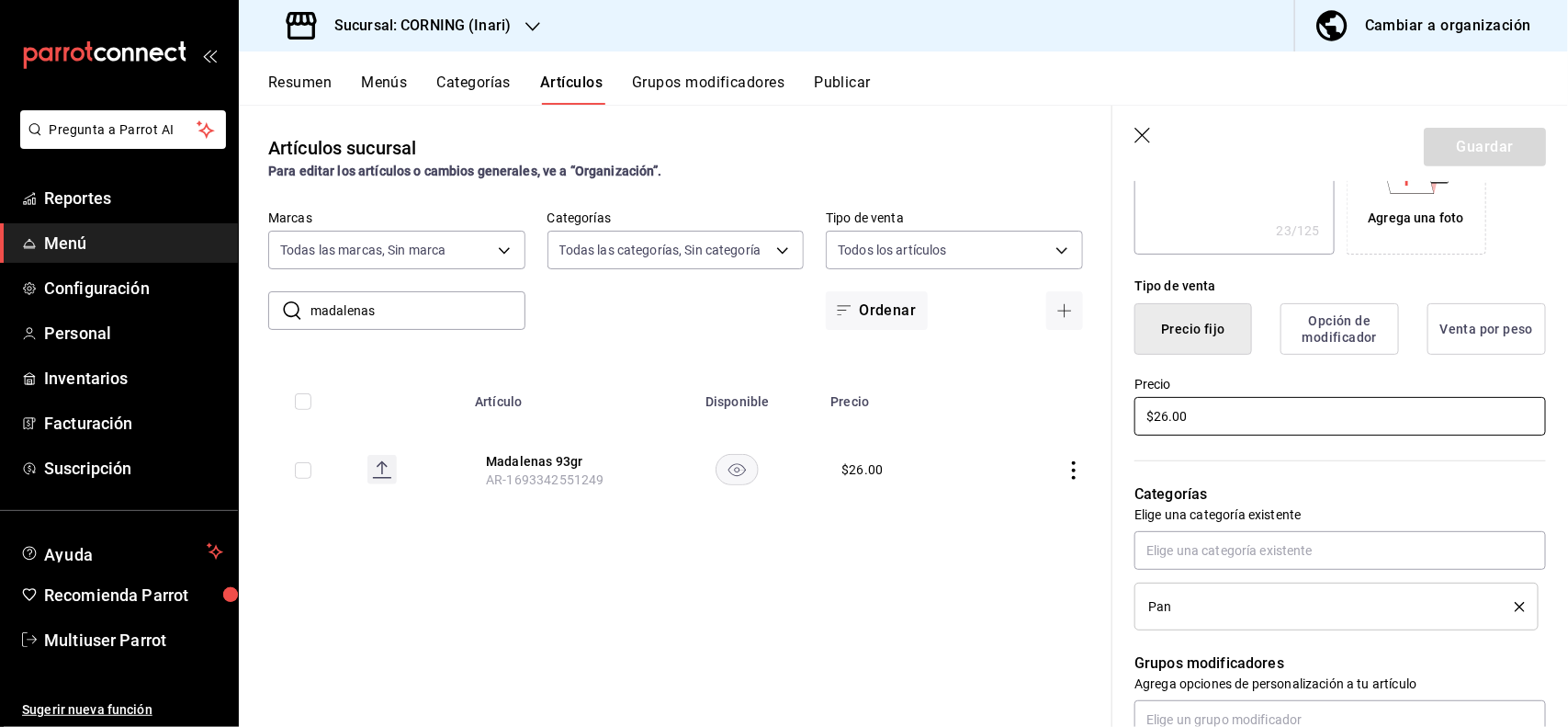
type textarea "x"
type input "$2.00"
type textarea "x"
type input "$27.00"
click at [1472, 150] on button "Guardar" at bounding box center [1484, 147] width 122 height 38
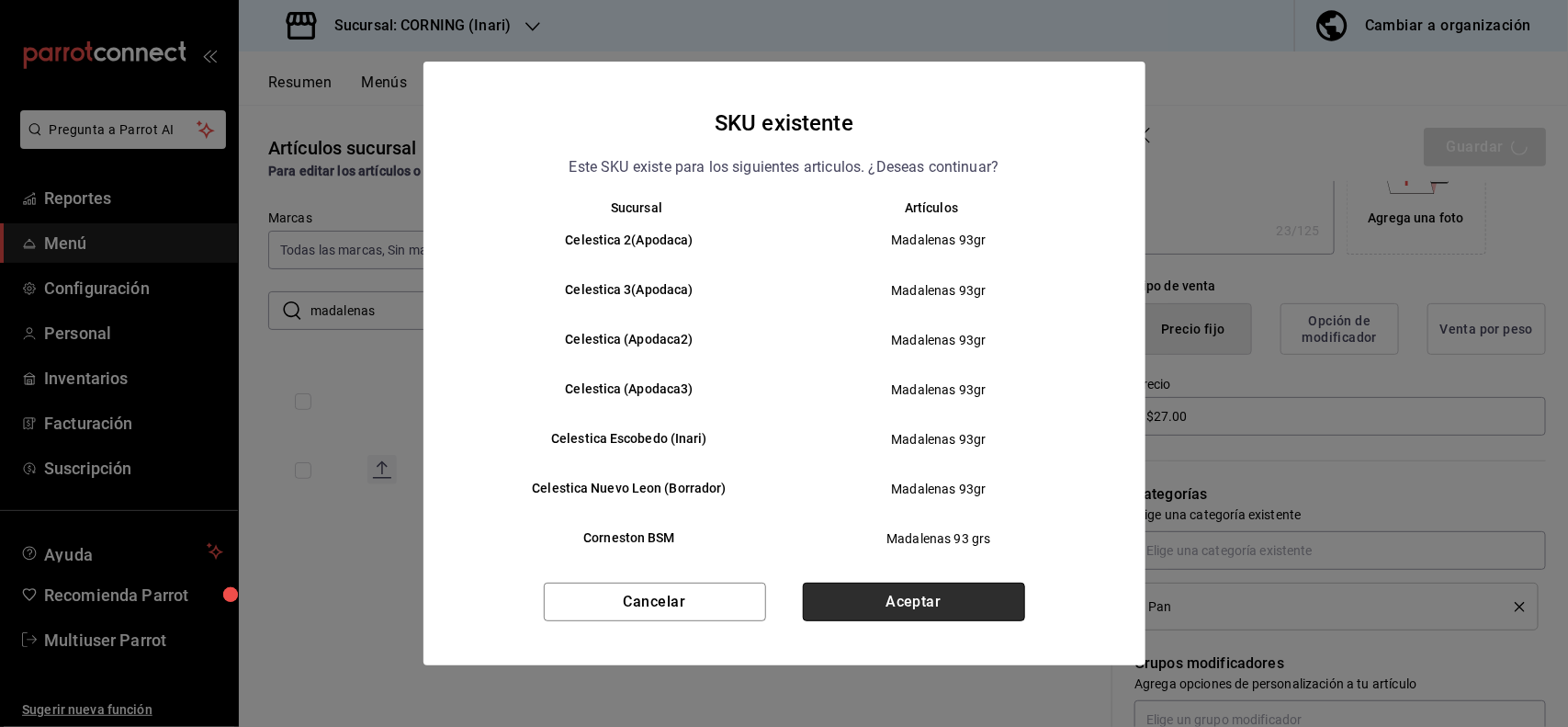
click at [973, 607] on button "Aceptar" at bounding box center [914, 602] width 222 height 38
type textarea "x"
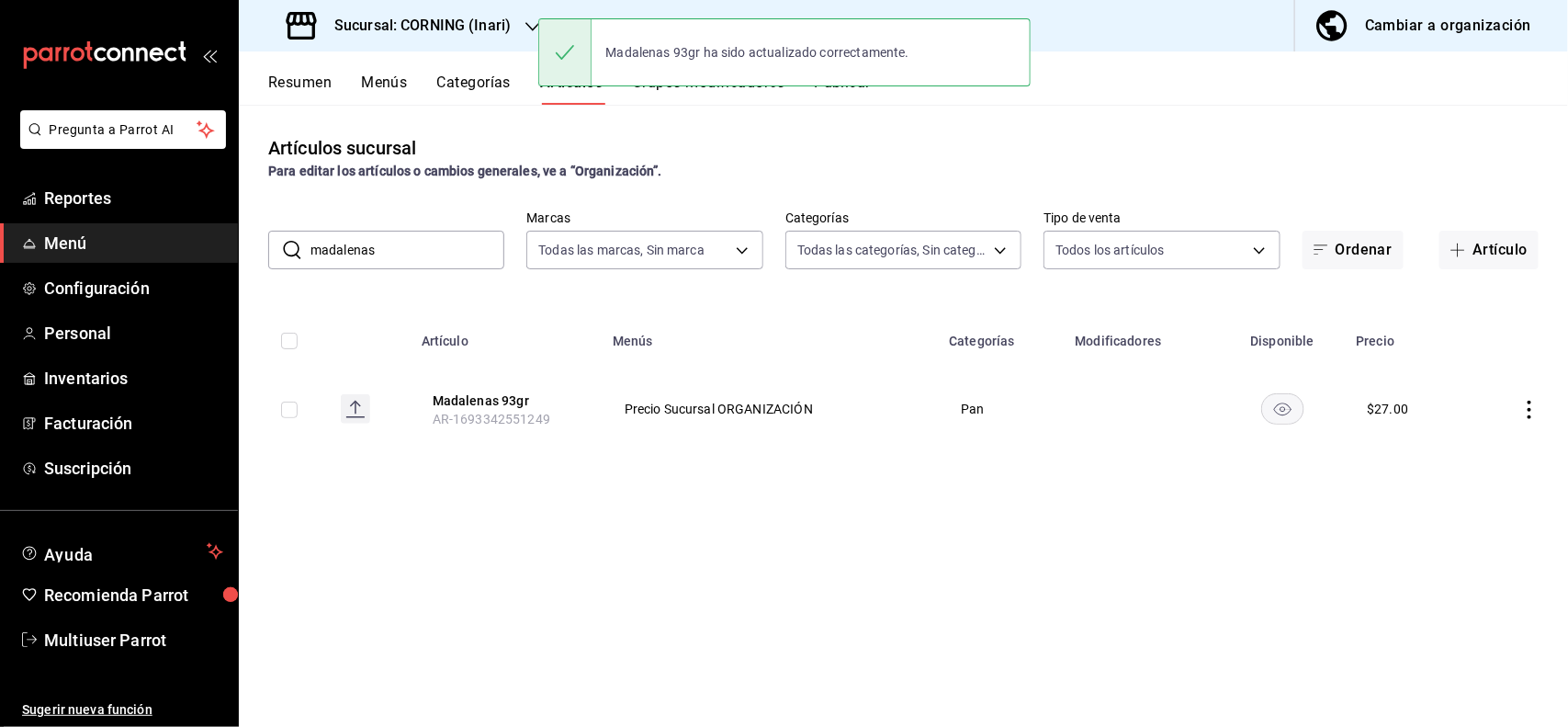
click at [483, 252] on input "madalenas" at bounding box center [407, 249] width 194 height 36
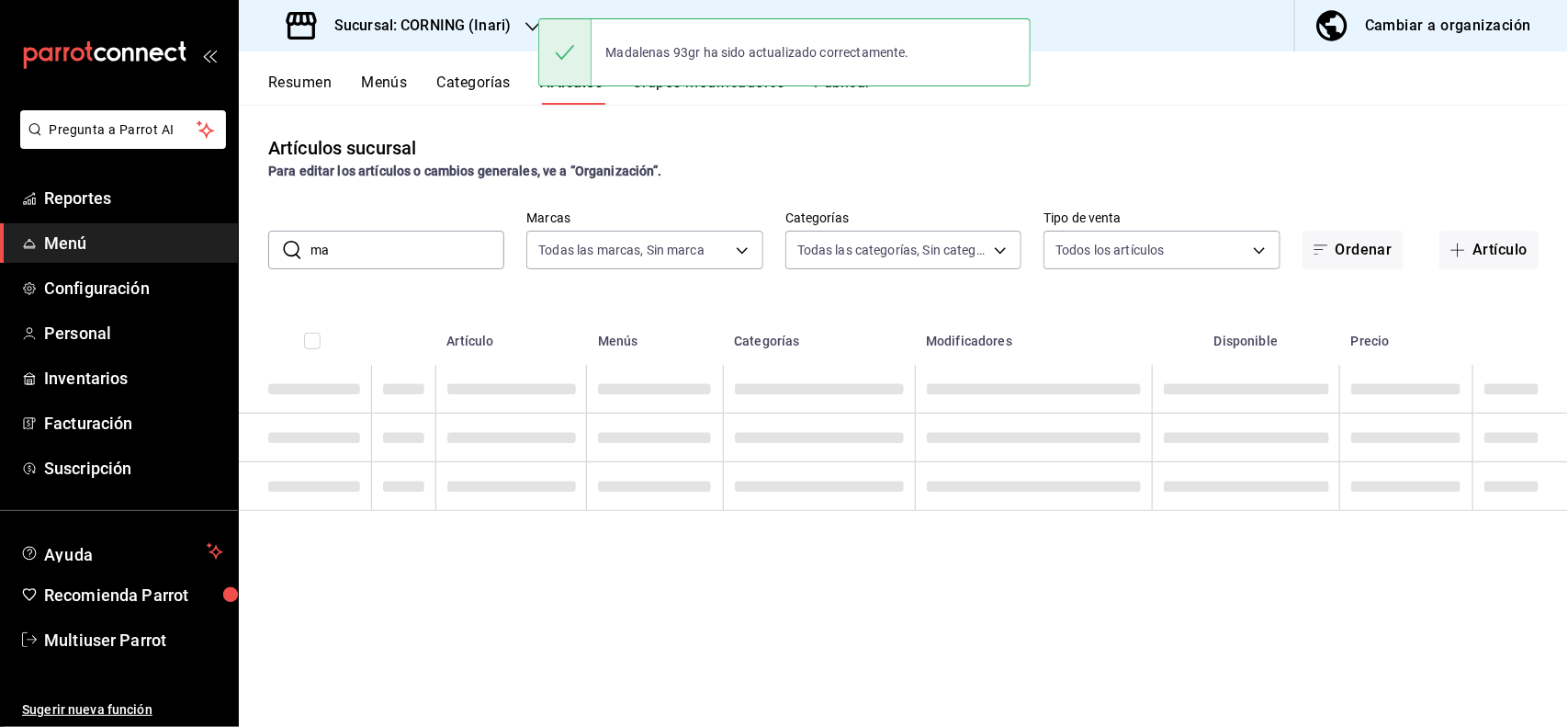
type input "m"
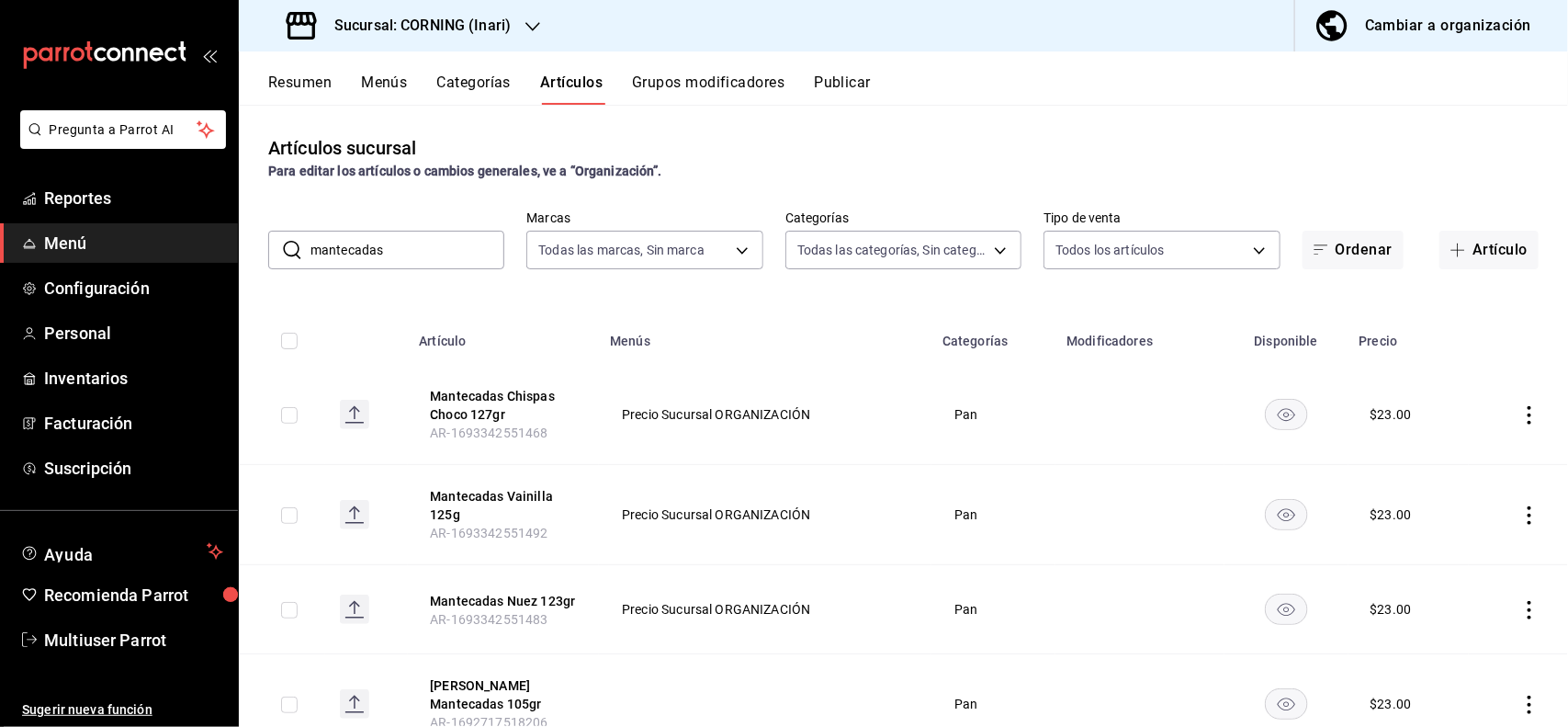
click at [754, 159] on div "Artículos sucursal Para editar los artículos o cambios generales, ve a “Organiz…" at bounding box center [903, 158] width 1329 height 47
click at [1520, 421] on icon "actions" at bounding box center [1530, 416] width 19 height 19
click at [1444, 304] on div at bounding box center [784, 364] width 1568 height 727
click at [479, 252] on input "mantecadas" at bounding box center [407, 249] width 194 height 36
type input "m"
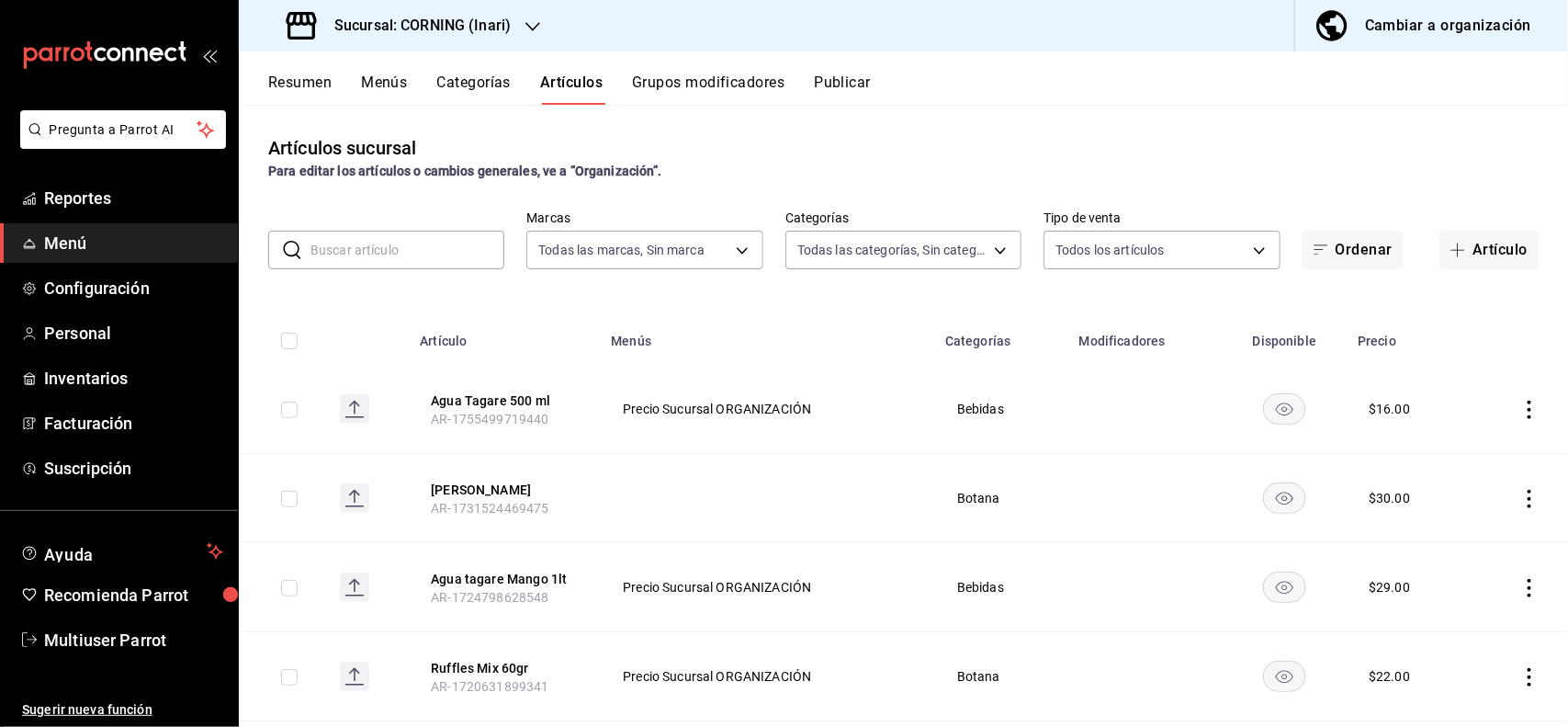
click at [450, 246] on input "text" at bounding box center [407, 249] width 194 height 36
click at [880, 121] on div "Artículos sucursal Para editar los artículos o cambios generales, ve a “Organiz…" at bounding box center [903, 415] width 1329 height 621
click at [526, 24] on icon "button" at bounding box center [533, 27] width 15 height 9
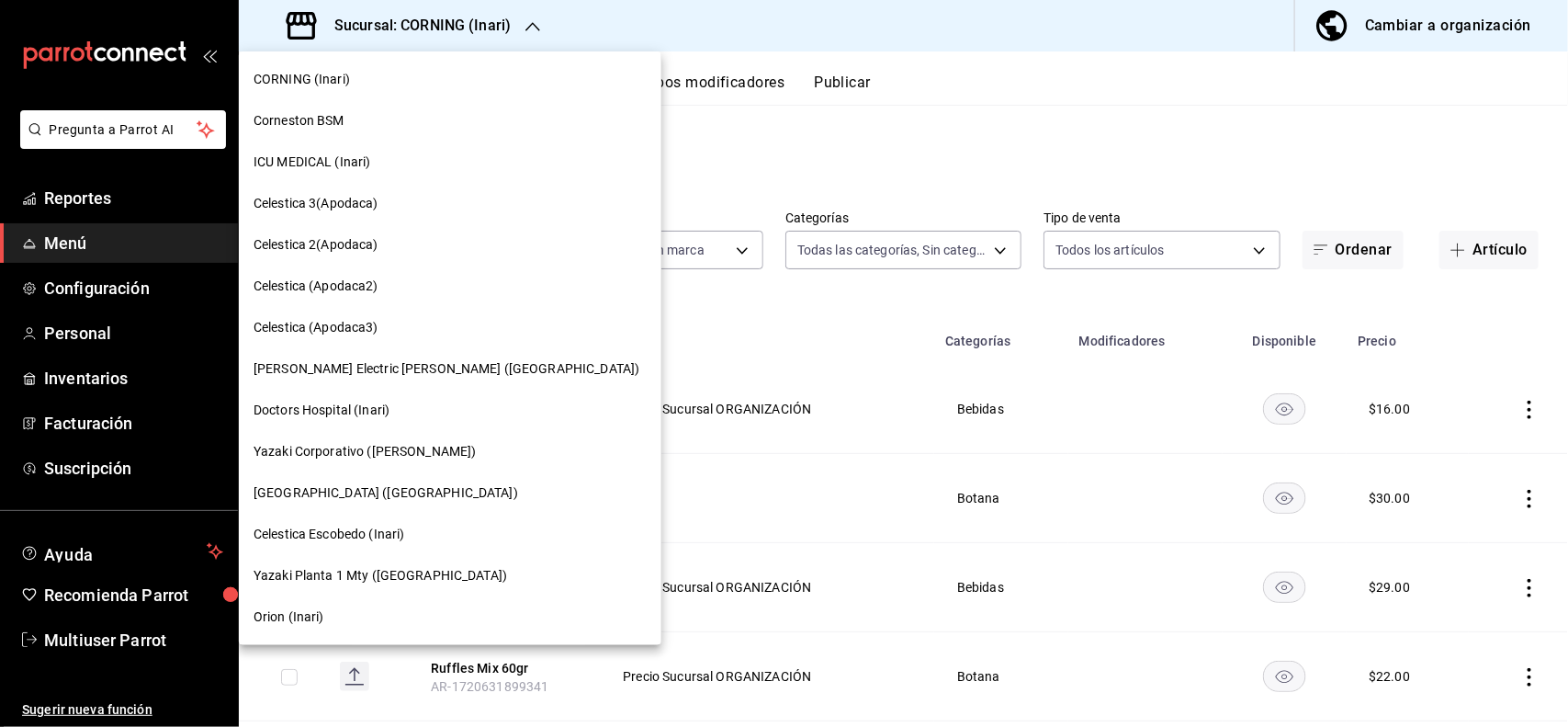
click at [776, 140] on div at bounding box center [784, 364] width 1568 height 727
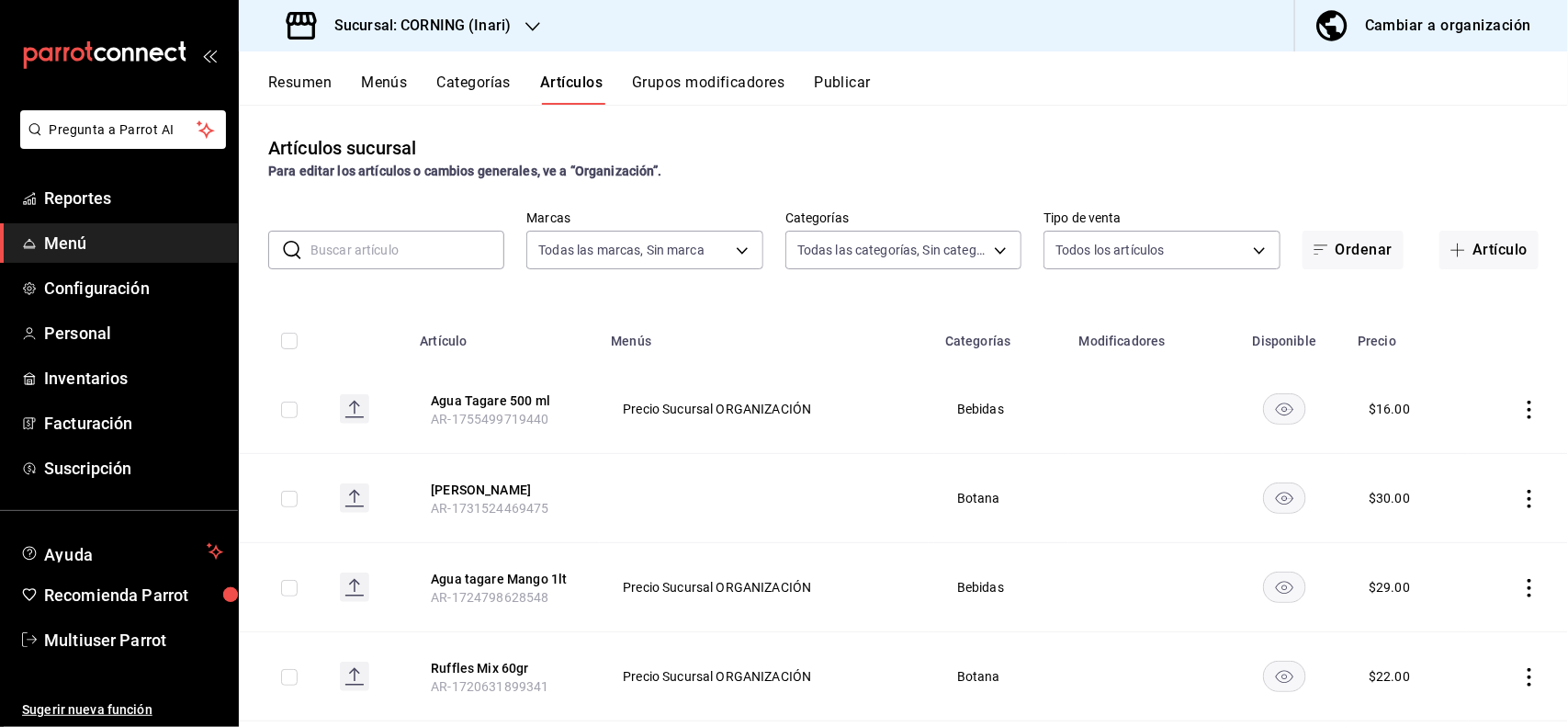
click at [528, 28] on icon "button" at bounding box center [533, 27] width 15 height 15
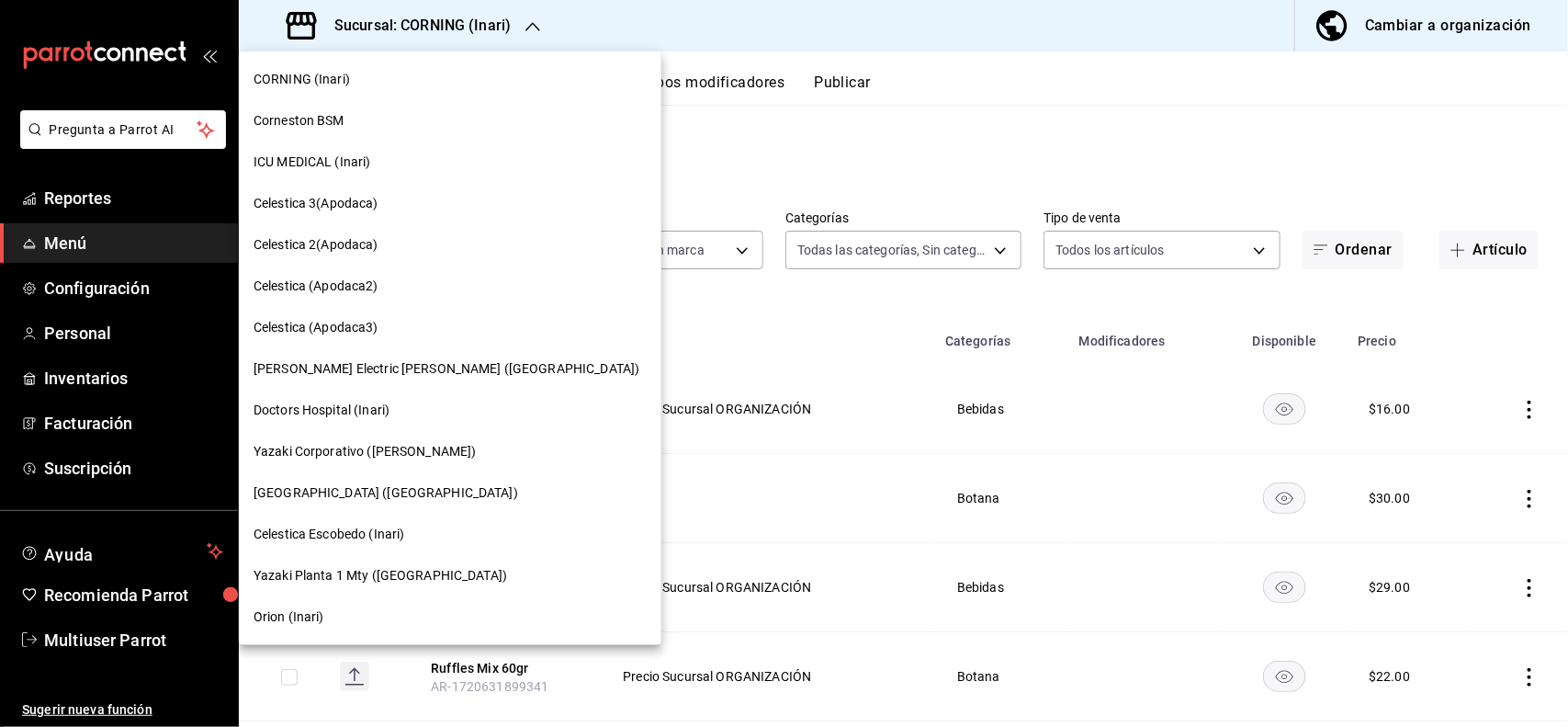
click at [680, 110] on div at bounding box center [784, 364] width 1568 height 727
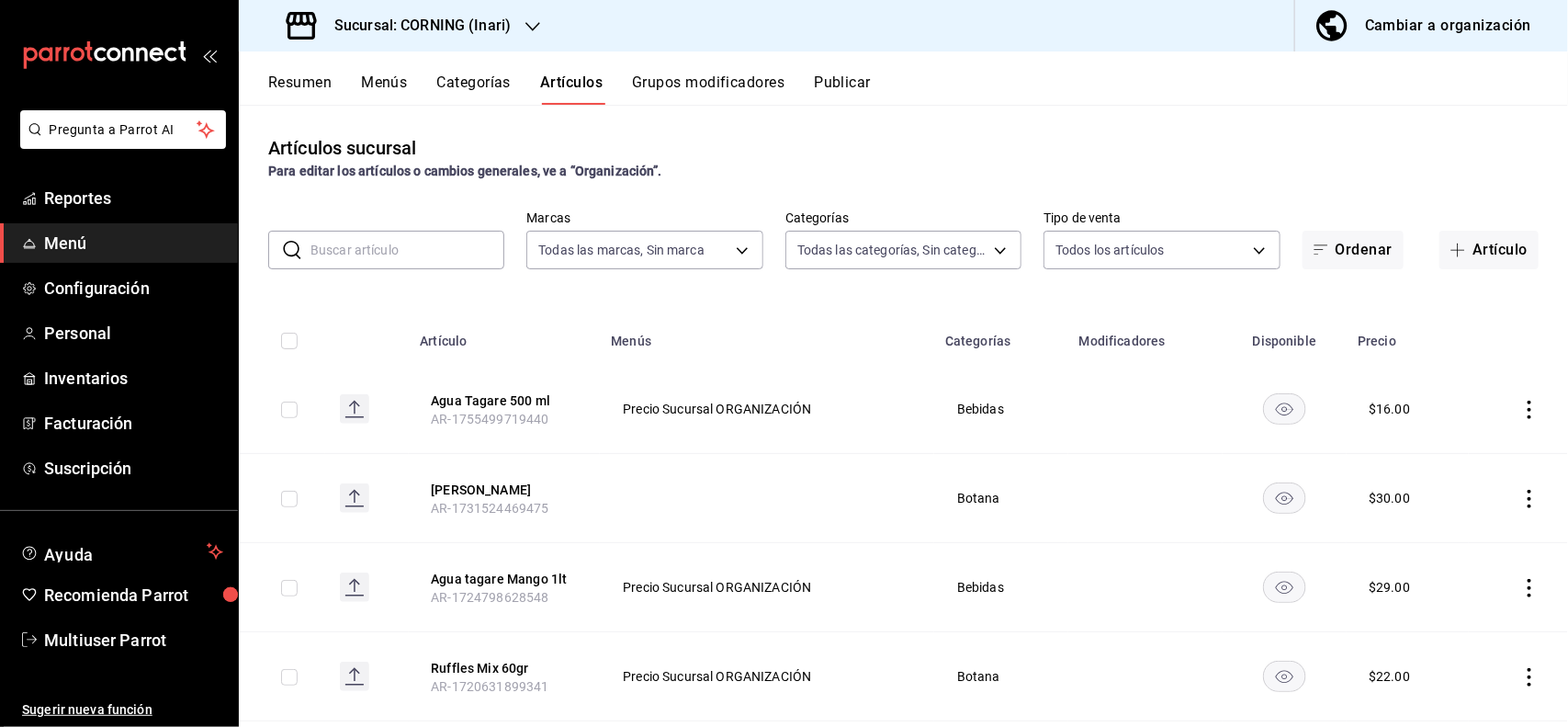
click at [462, 26] on h3 "Sucursal: CORNING (Inari)" at bounding box center [415, 26] width 191 height 22
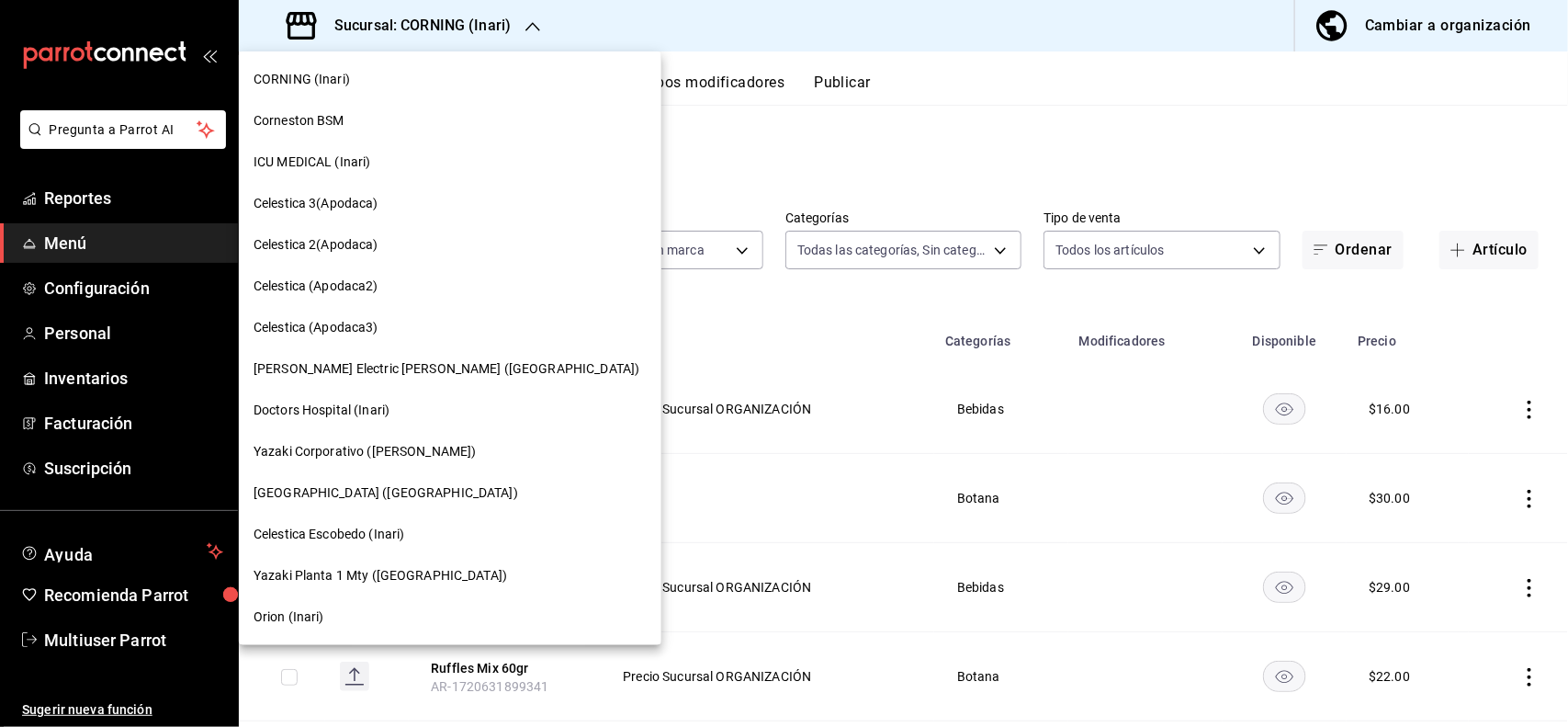
click at [428, 415] on div "Doctors Hospital (Inari)" at bounding box center [449, 410] width 393 height 20
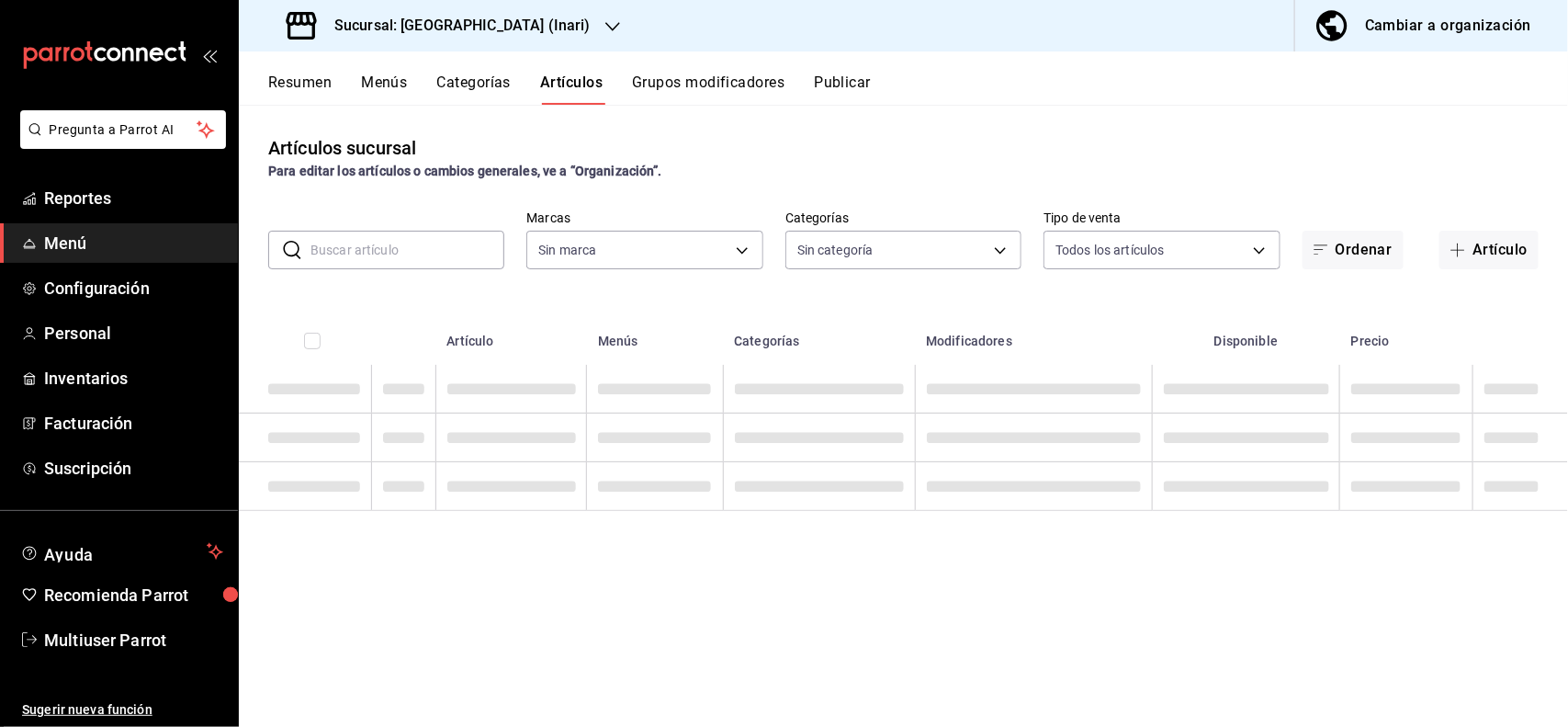
type input "6b4cf5e1-211a-44c6-b6ee-e86bb02aa176"
type input "f1b52a88-c472-4f07-a0e6-7d36fdc03ea8,5ddc2c9b-dbe5-4ec4-8b15-c8ffc3bf5a80,8eb28…"
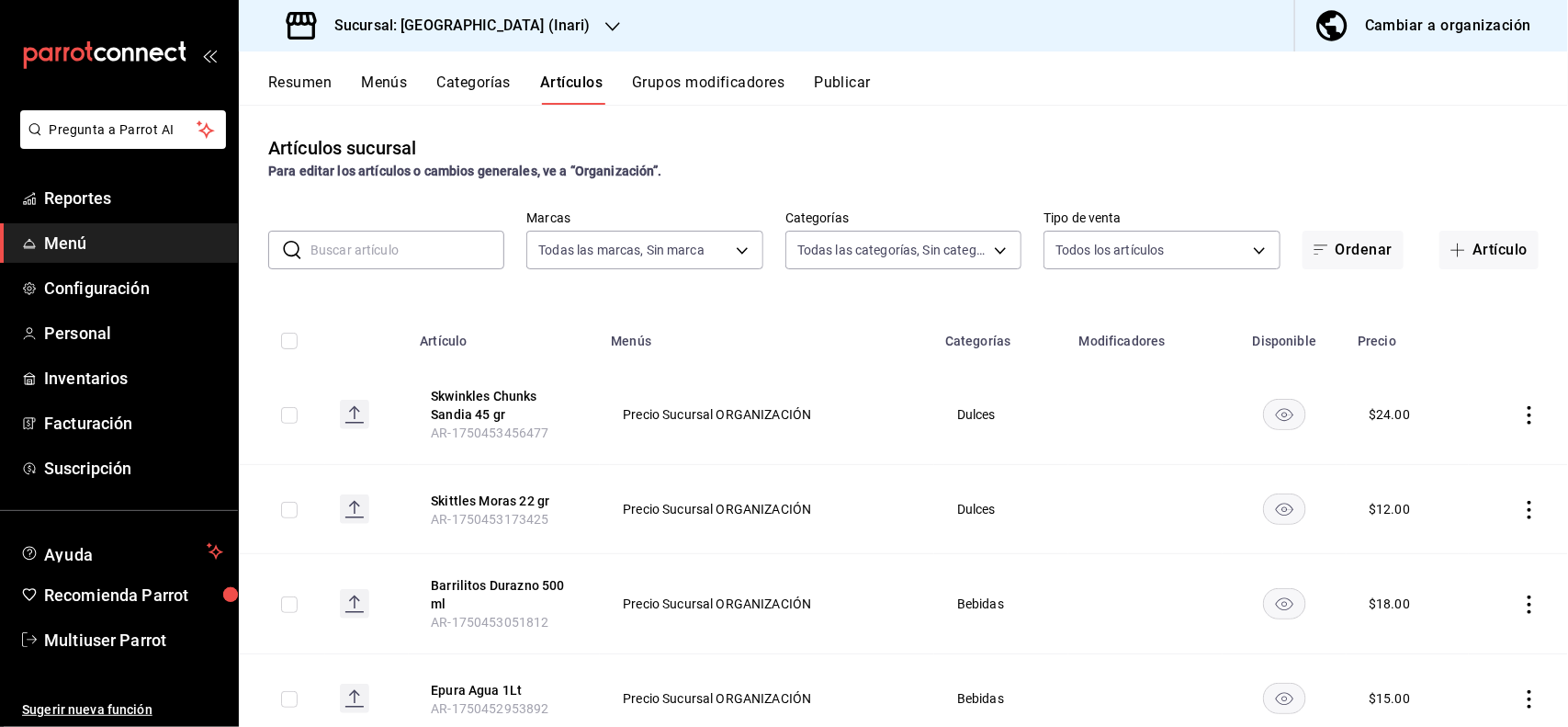
click at [441, 252] on input "text" at bounding box center [407, 249] width 194 height 36
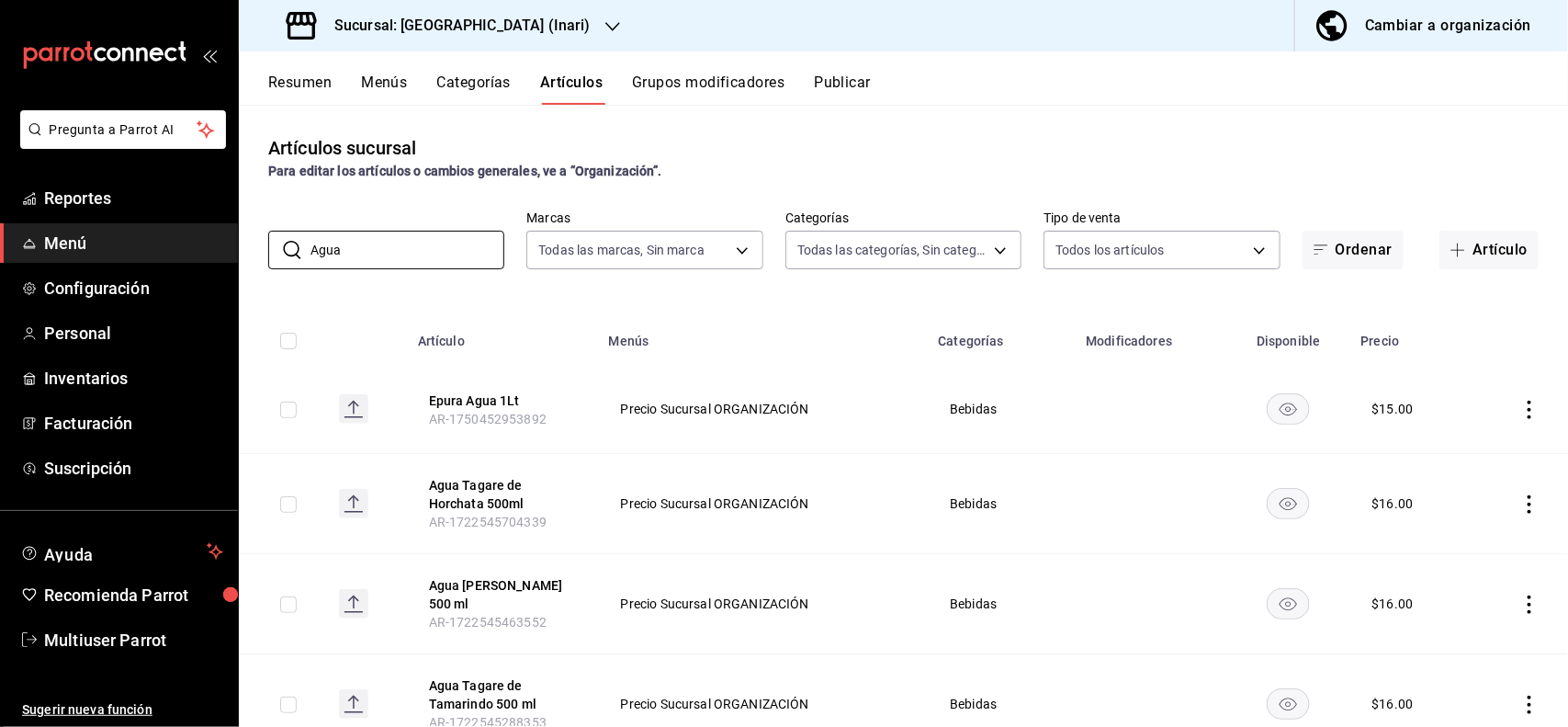
type input "Agua"
click at [883, 148] on div "Artículos sucursal Para editar los artículos o cambios generales, ve a “Organiz…" at bounding box center [903, 158] width 1329 height 47
click at [1527, 510] on icon "actions" at bounding box center [1529, 505] width 4 height 19
click at [1373, 186] on div at bounding box center [784, 364] width 1568 height 727
click at [575, 14] on div "Sucursal: [GEOGRAPHIC_DATA] (Inari)" at bounding box center [440, 25] width 374 height 51
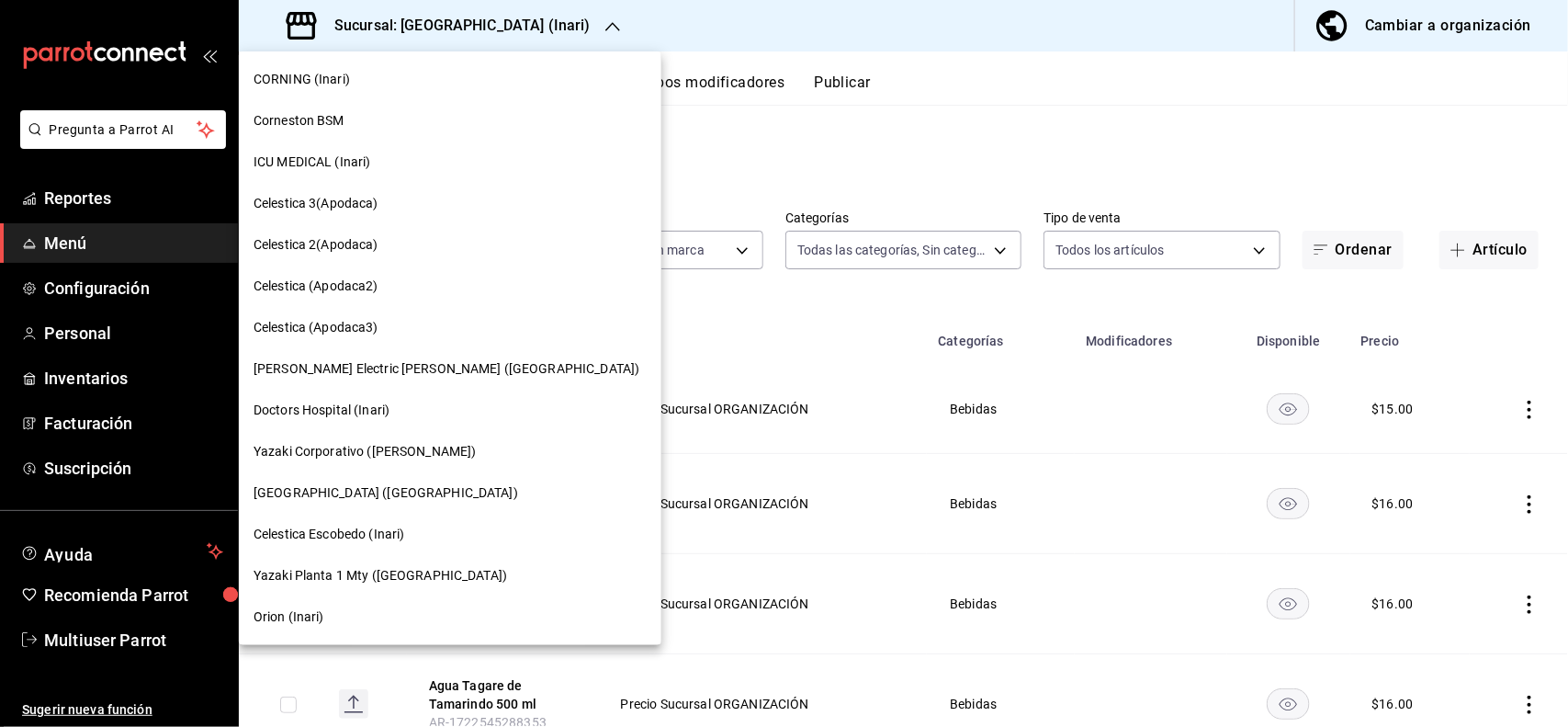
click at [382, 472] on div "[GEOGRAPHIC_DATA] ([GEOGRAPHIC_DATA])" at bounding box center [450, 492] width 422 height 41
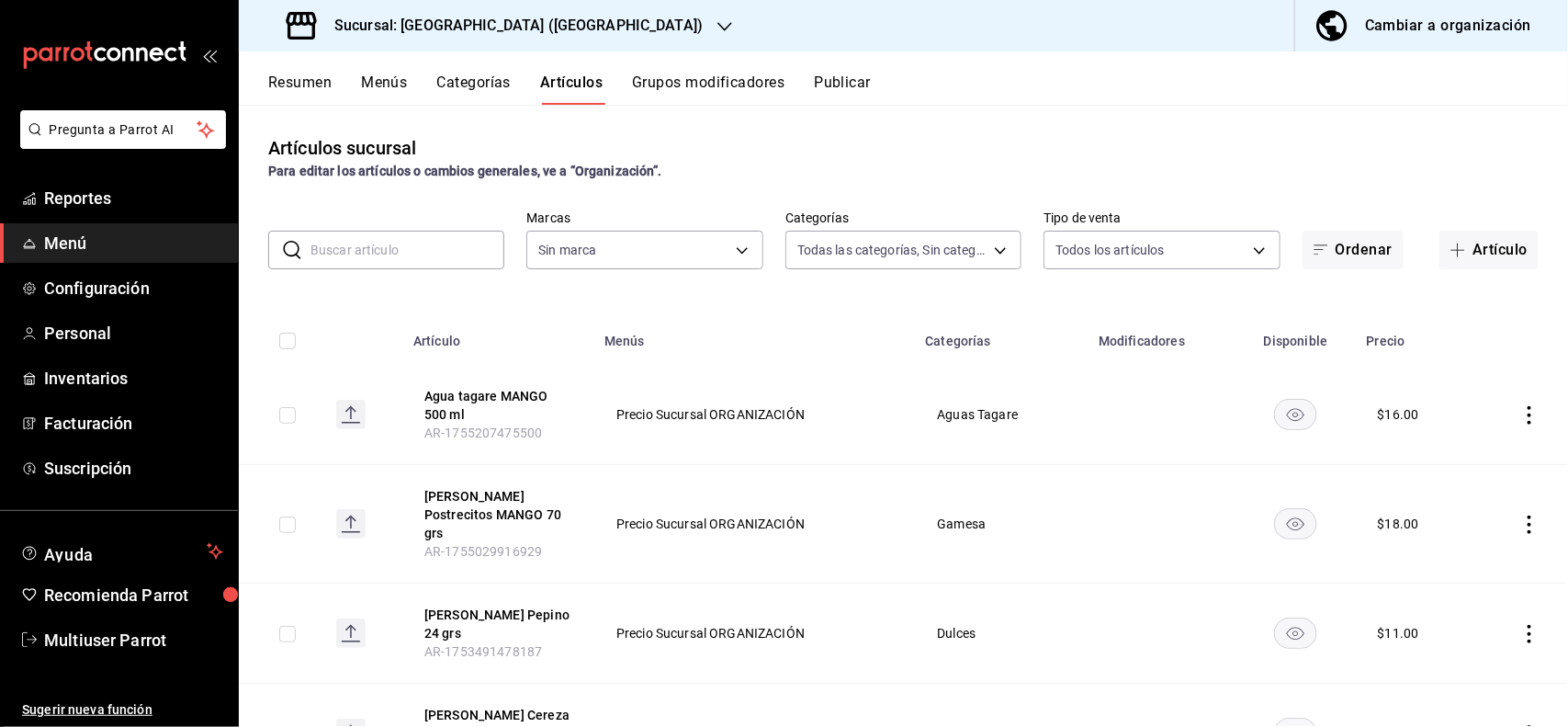
type input "ec3d7e55-e3a2-4dd2-9e8c-5332055e2c61,25e0c33d-8dc6-4f39-acb4-729b9dcd68cf,45e9c…"
type input "8ece1832-ab2b-4ba2-816e-c0fba444960d"
click at [432, 253] on input "text" at bounding box center [407, 249] width 194 height 36
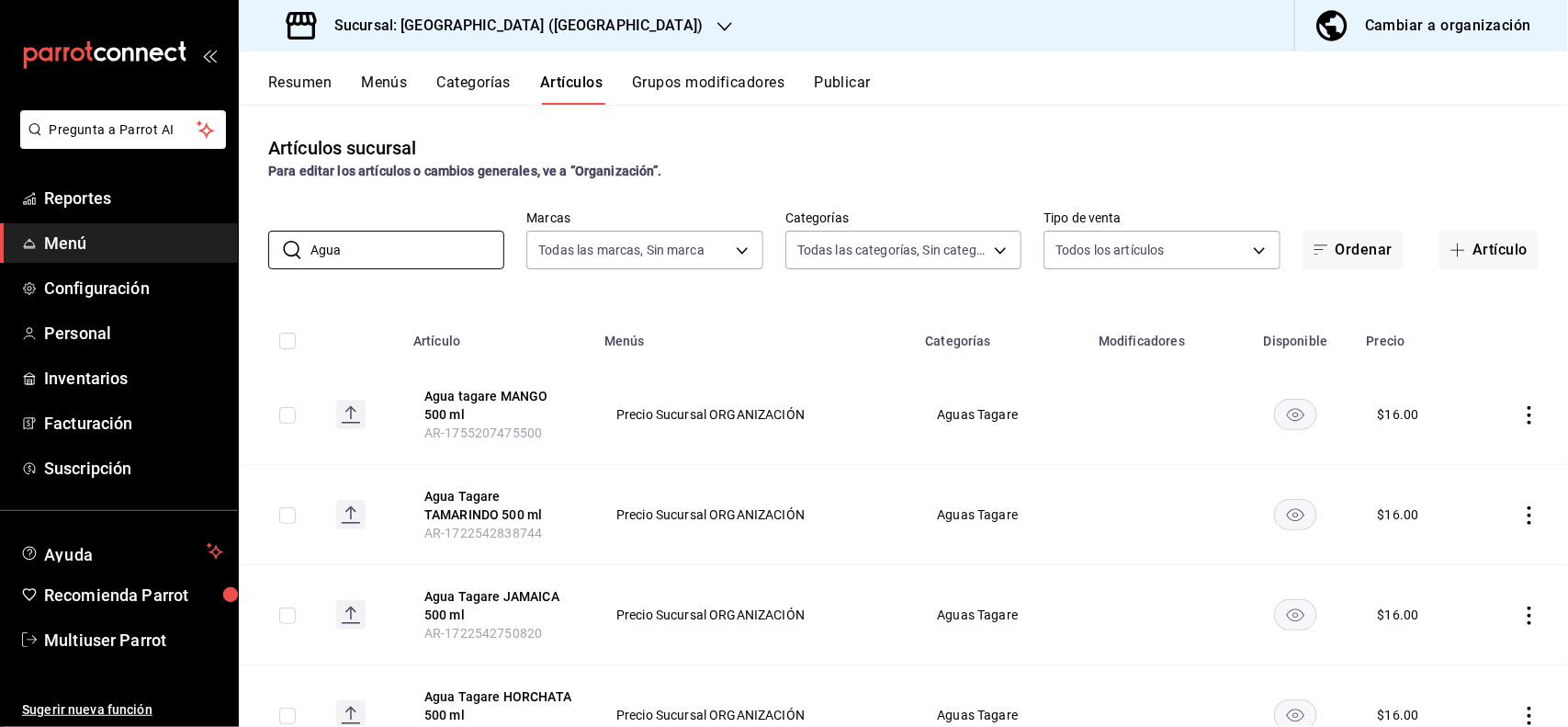
type input "Agua"
click at [841, 124] on div "Artículos sucursal Para editar los artículos o cambios generales, ve a “Organiz…" at bounding box center [903, 415] width 1329 height 621
